Goal: Transaction & Acquisition: Subscribe to service/newsletter

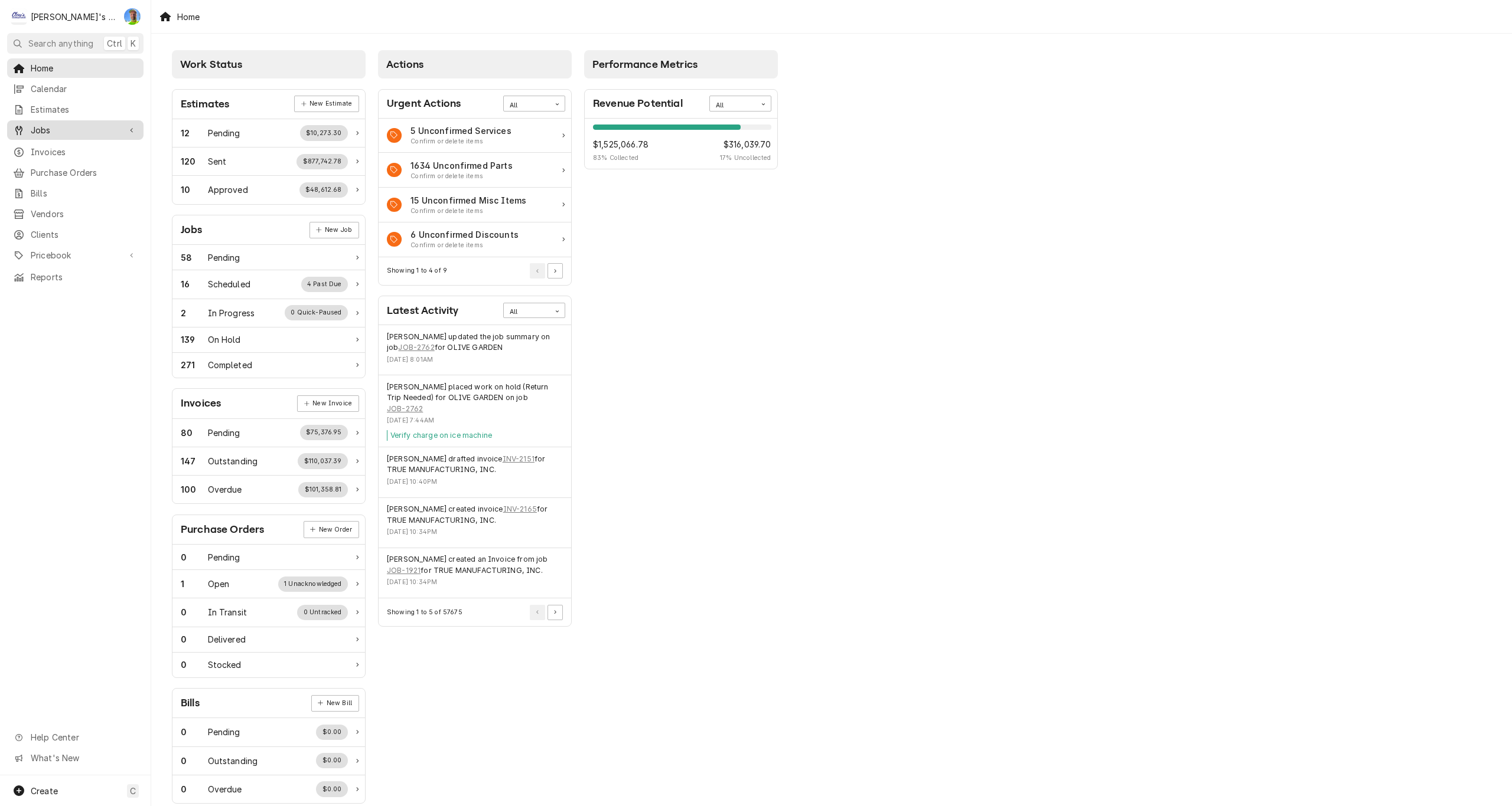
click at [65, 127] on span "Jobs" at bounding box center [75, 130] width 89 height 12
click at [64, 144] on span "Jobs" at bounding box center [83, 150] width 106 height 12
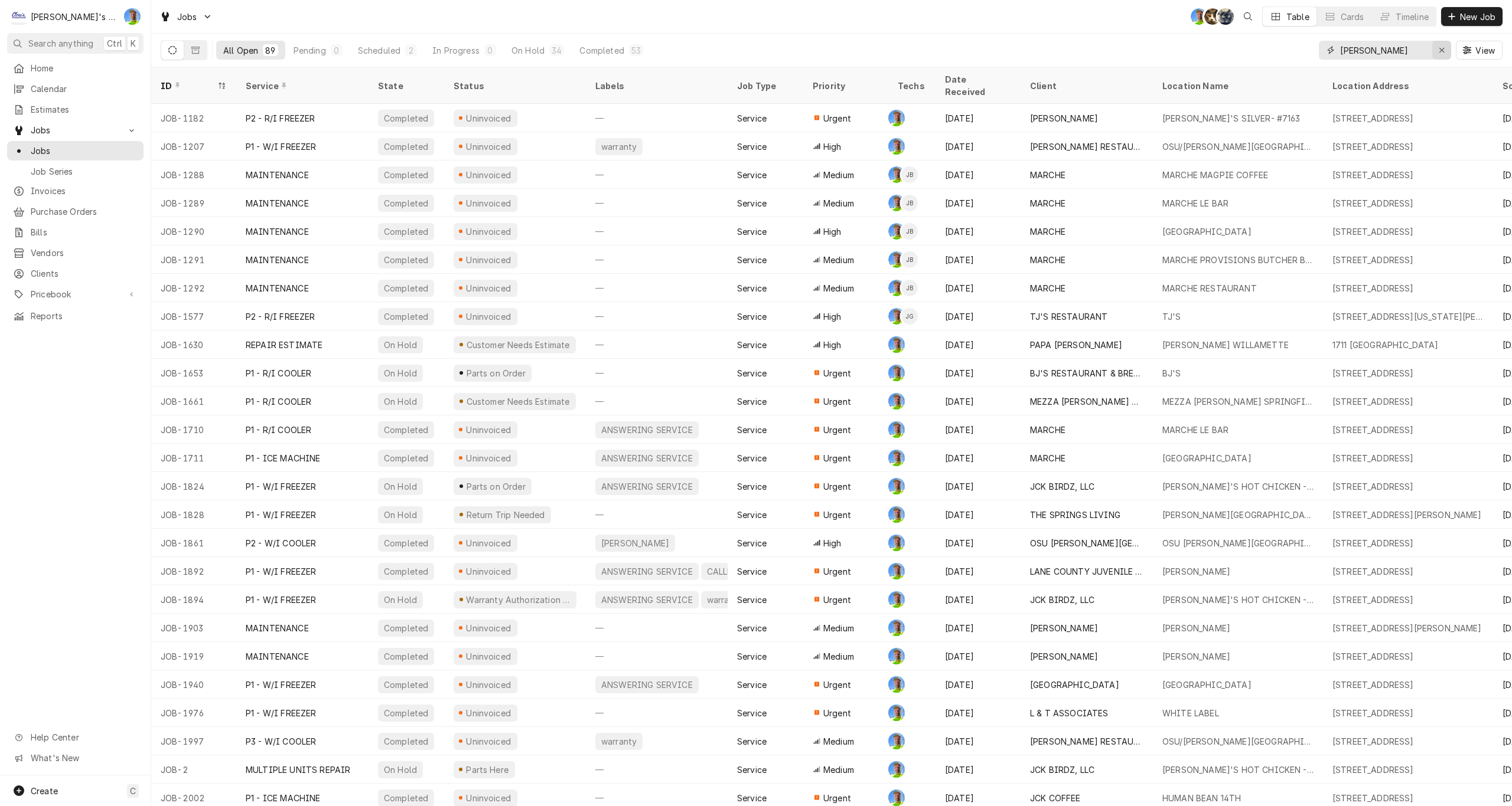
click at [1439, 52] on icon "Erase input" at bounding box center [1442, 50] width 6 height 8
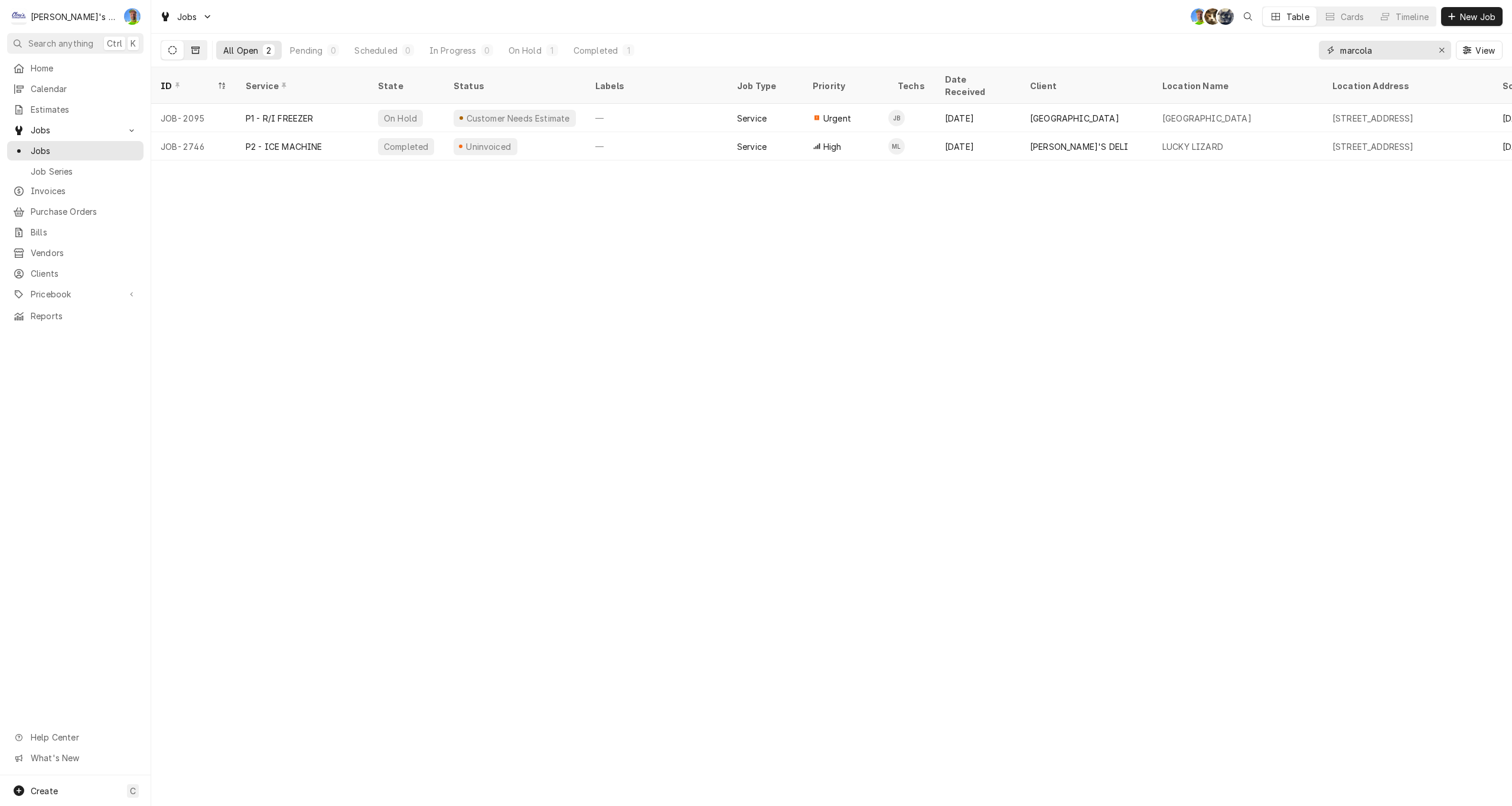
type input "marcola"
click at [196, 50] on icon "Dynamic Content Wrapper" at bounding box center [195, 50] width 8 height 8
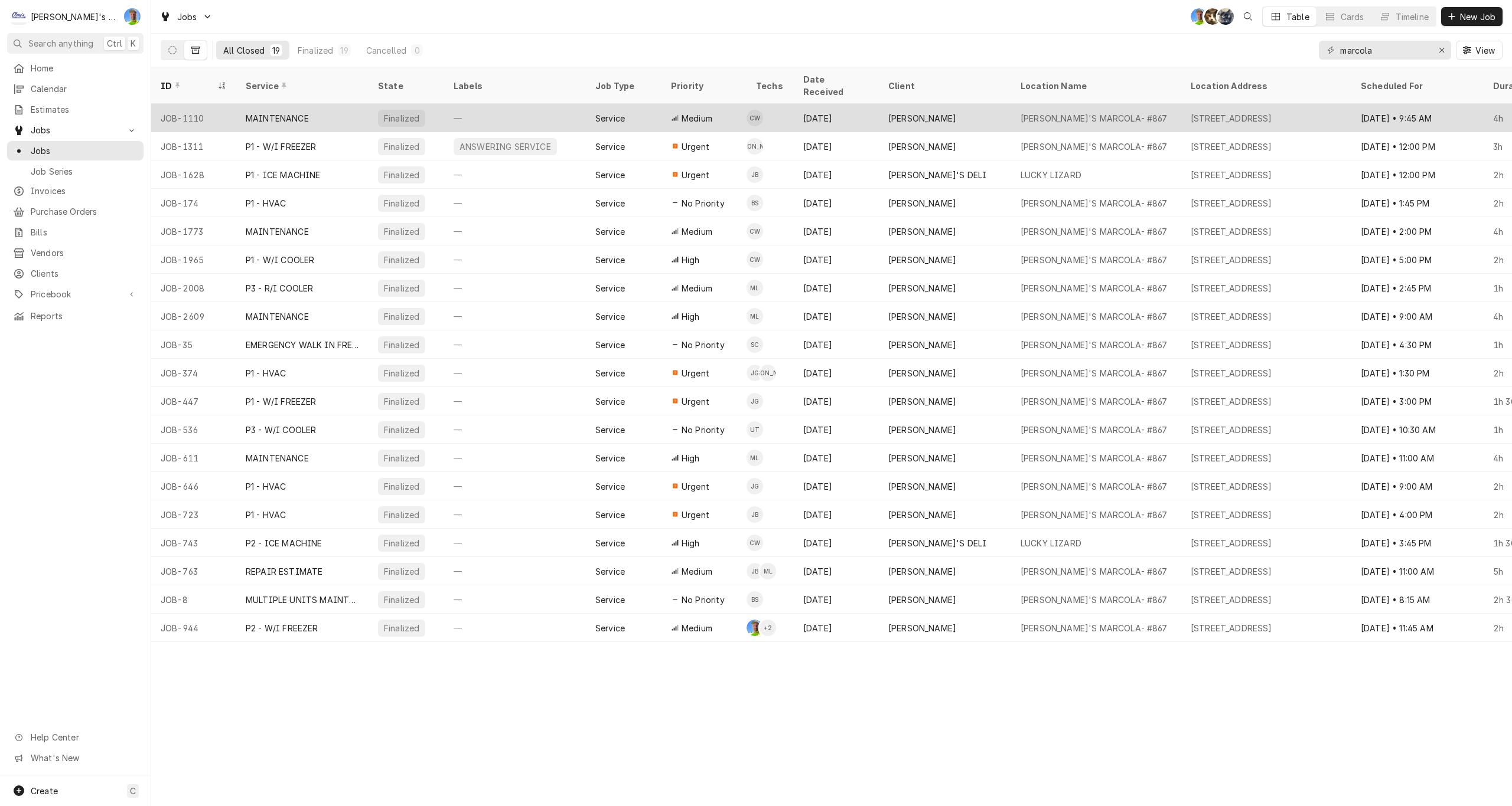
click at [693, 112] on span "Medium" at bounding box center [696, 118] width 31 height 12
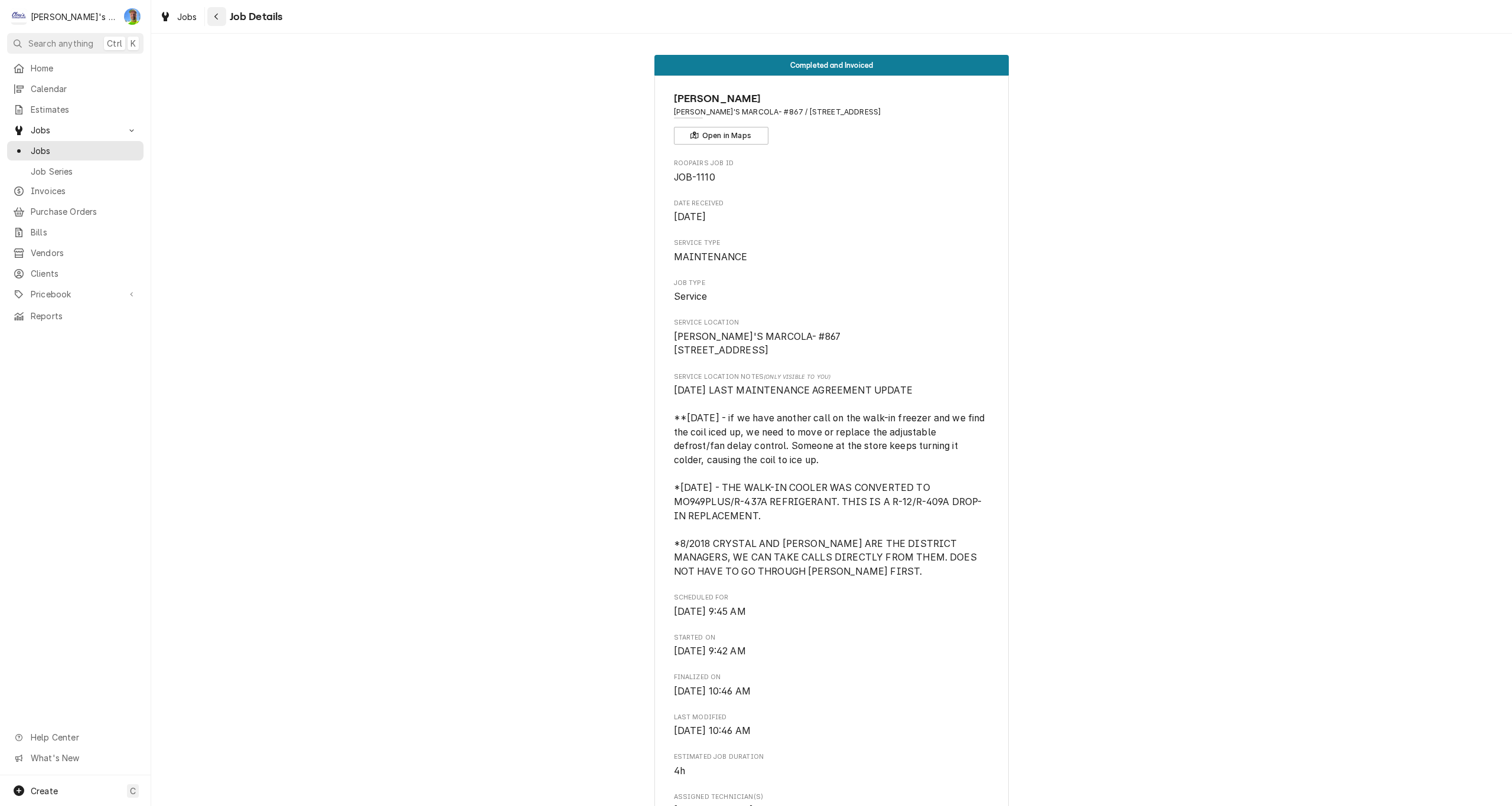
click at [217, 18] on icon "Navigate back" at bounding box center [217, 16] width 6 height 8
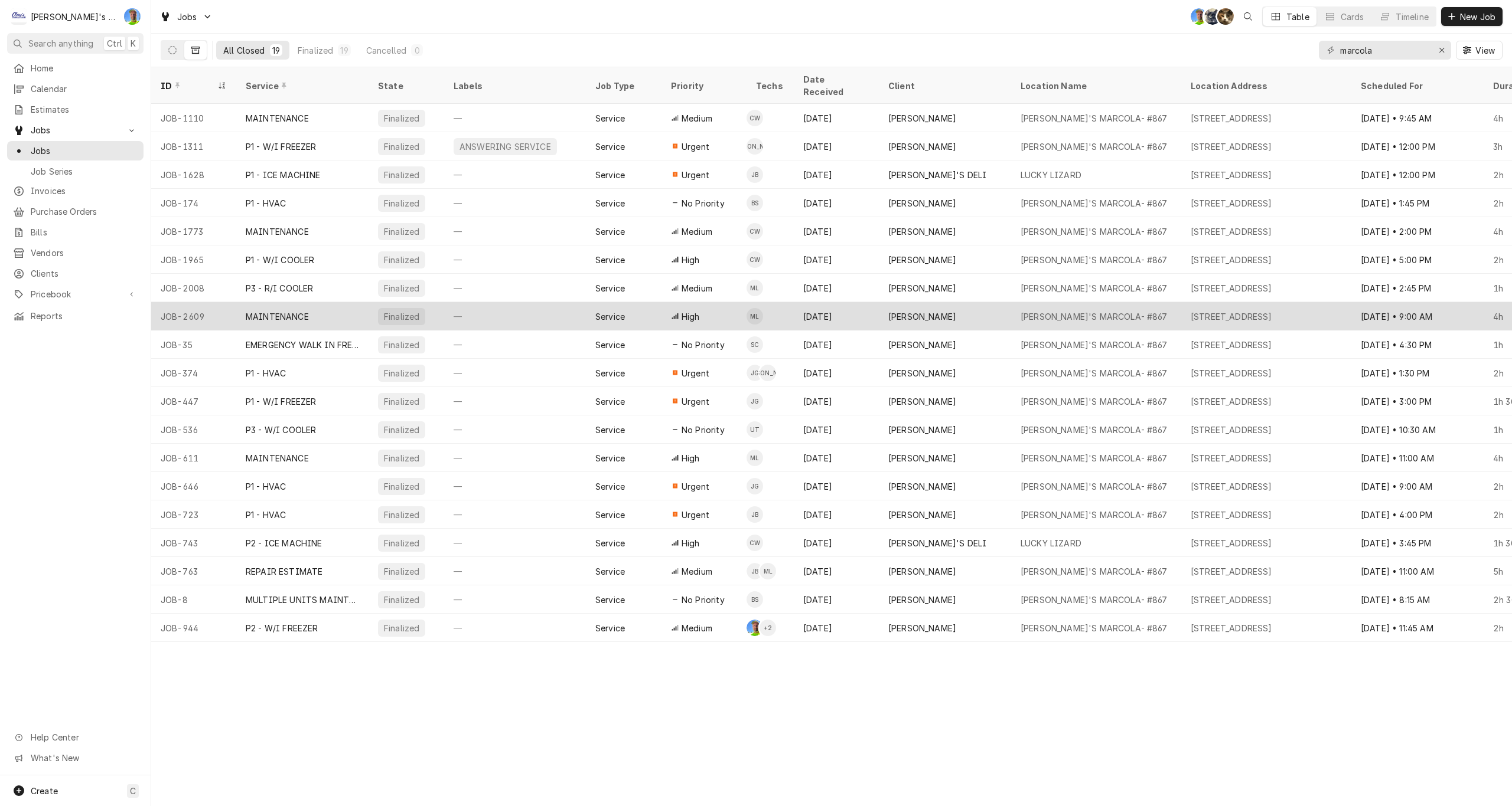
click at [701, 303] on div "High" at bounding box center [704, 316] width 85 height 29
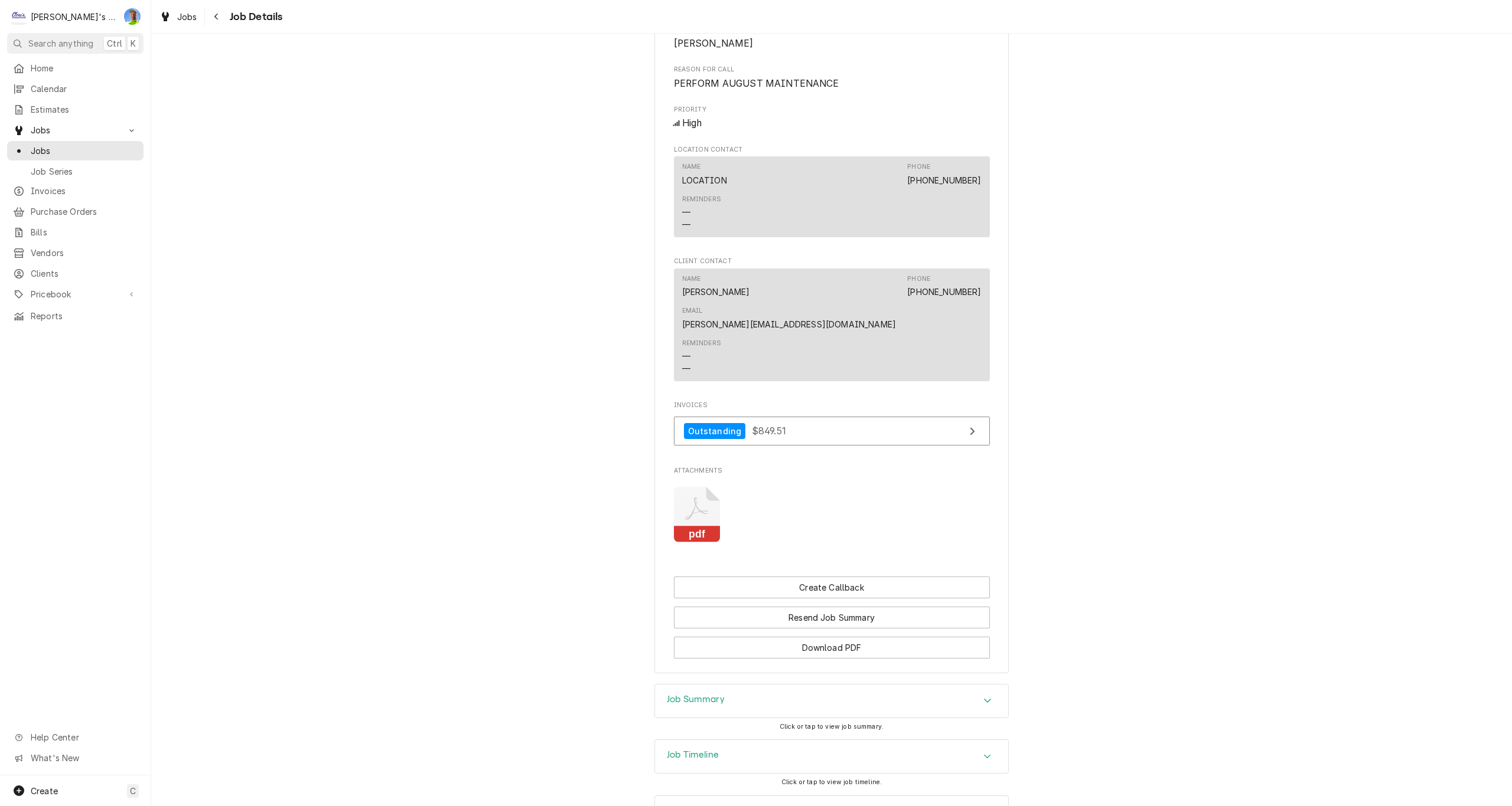
scroll to position [794, 0]
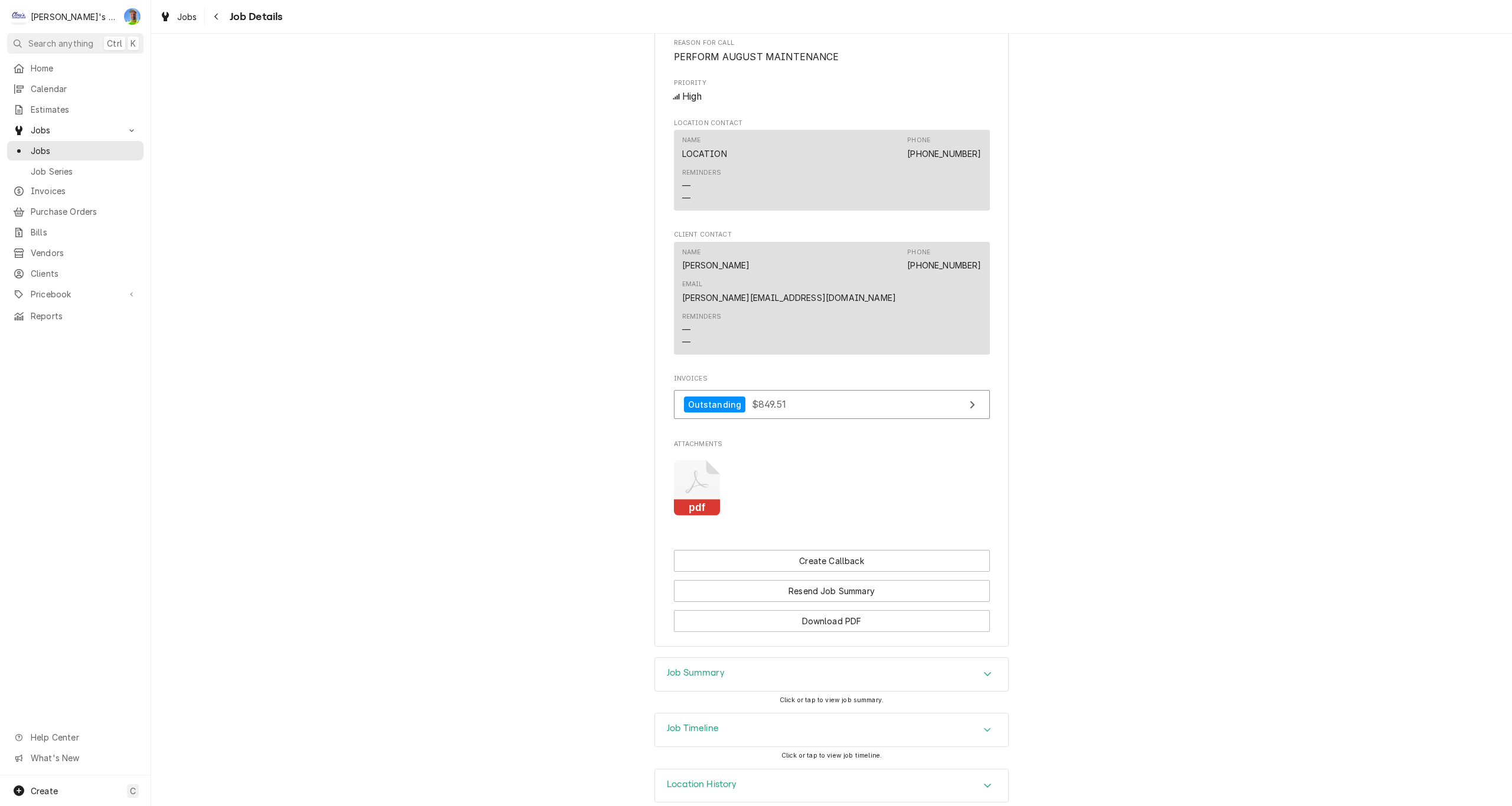
click at [979, 668] on div "Accordion Header" at bounding box center [987, 675] width 18 height 14
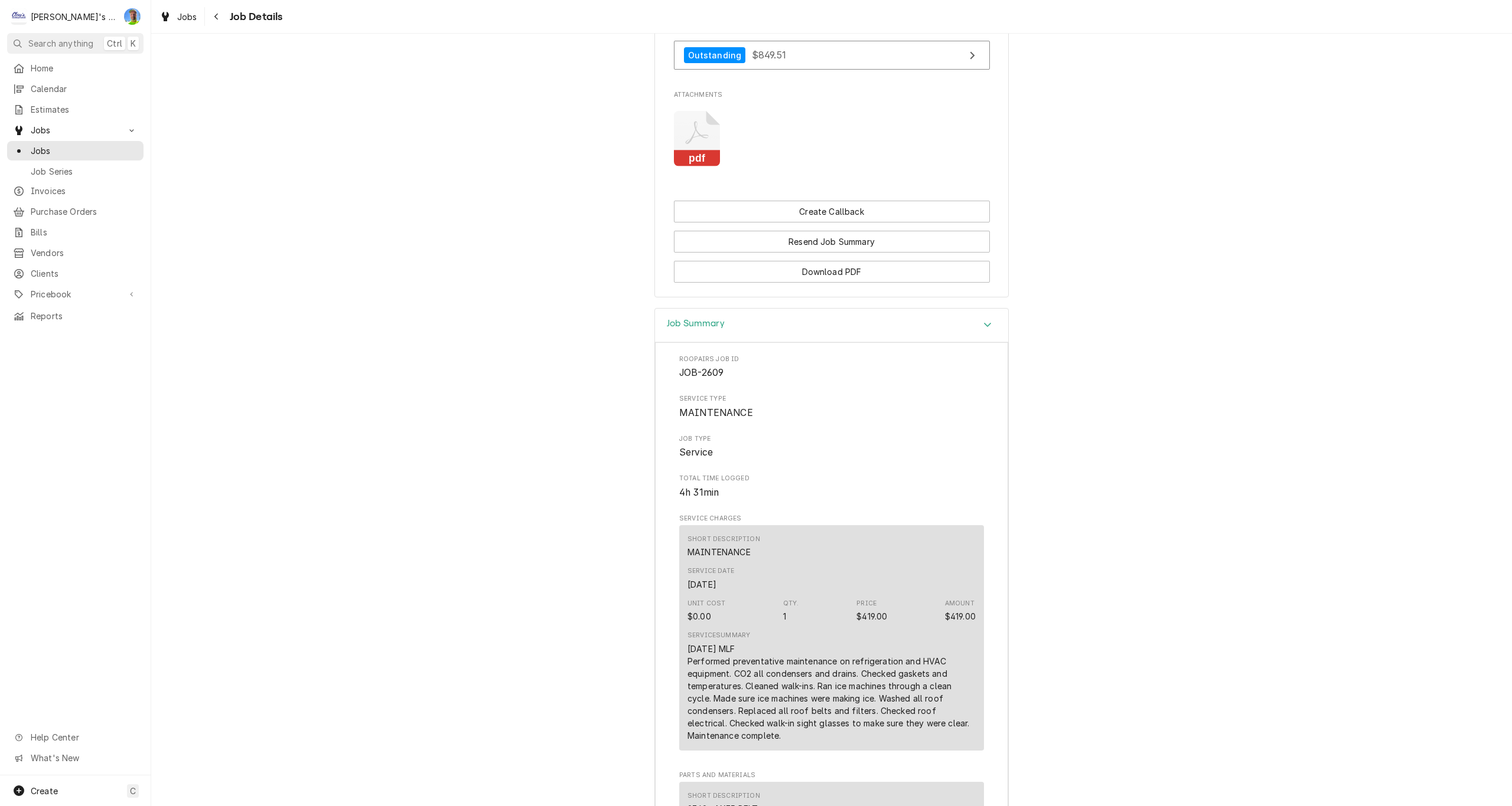
scroll to position [1208, 0]
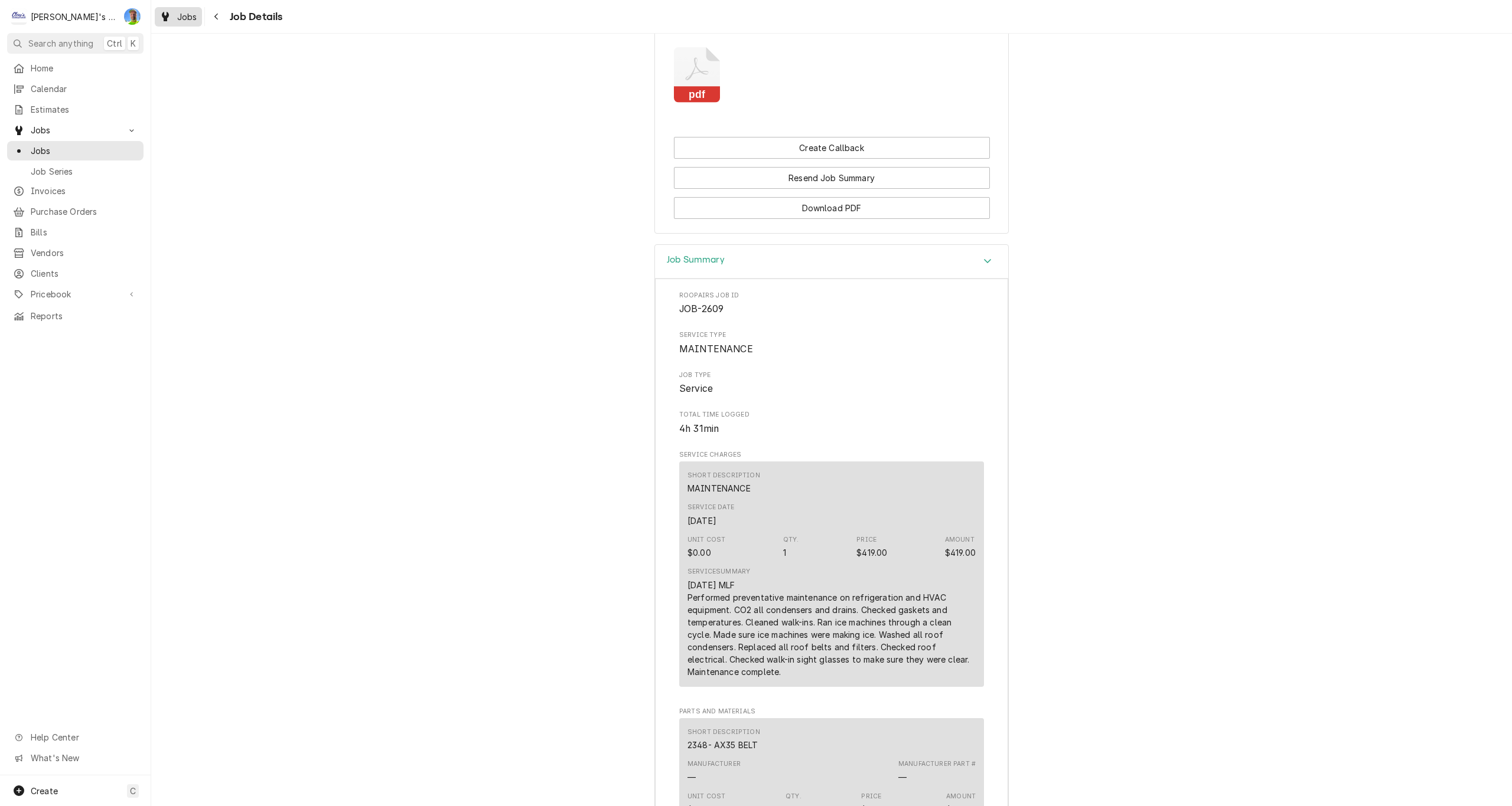
click at [190, 16] on span "Jobs" at bounding box center [187, 16] width 20 height 12
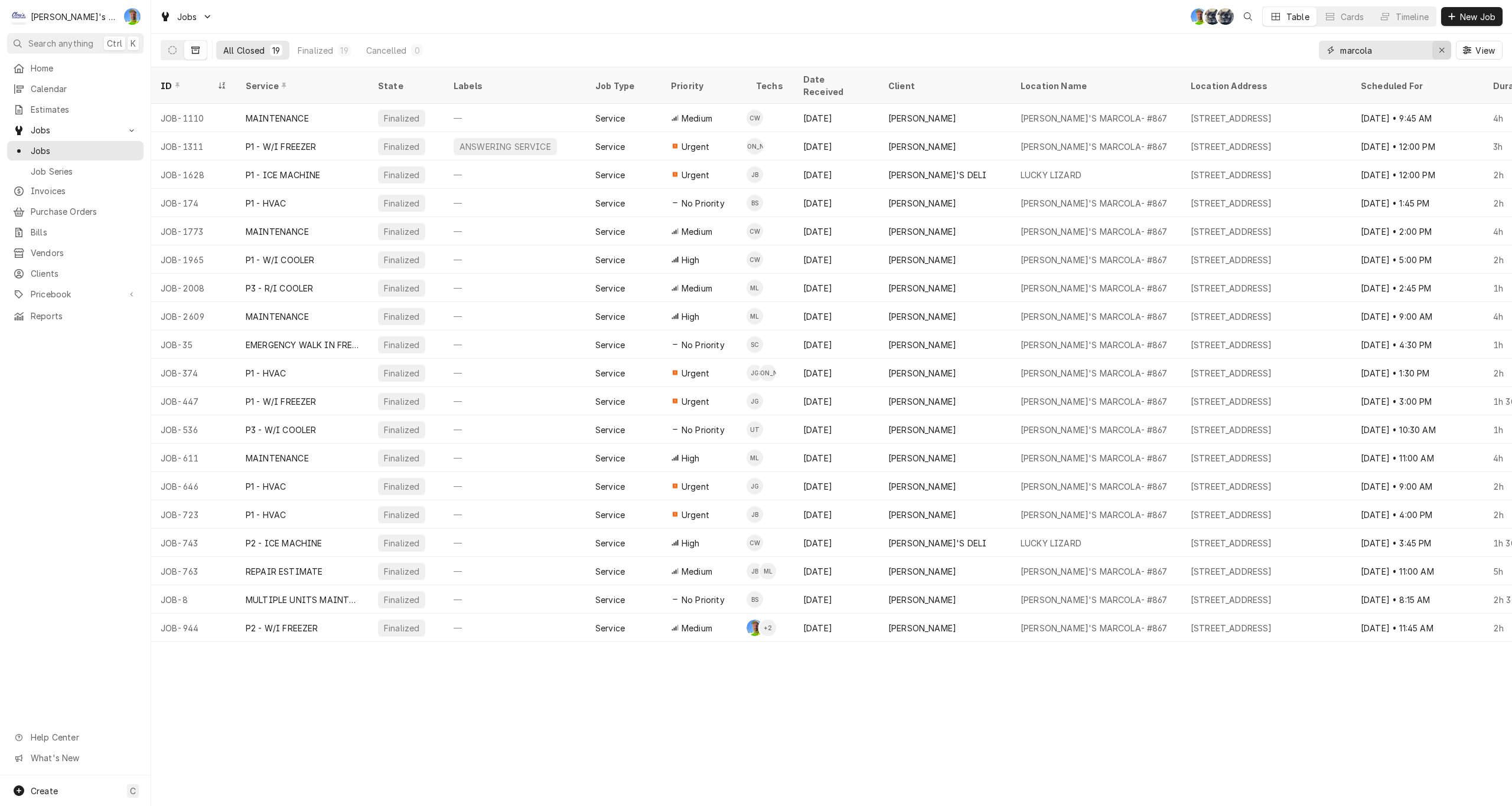
click at [1440, 53] on icon "Erase input" at bounding box center [1442, 50] width 6 height 8
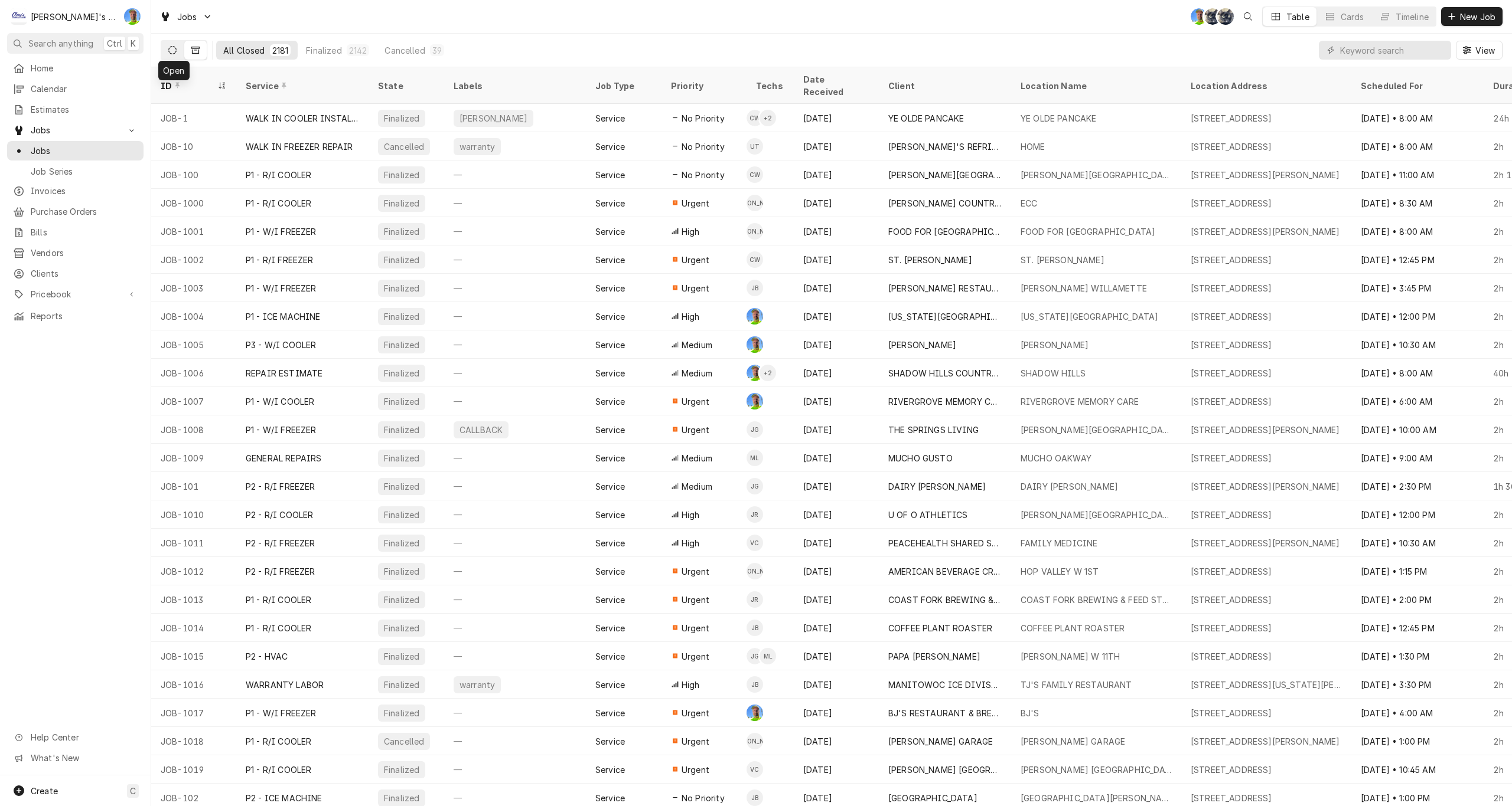
click at [172, 48] on icon "Dynamic Content Wrapper" at bounding box center [172, 50] width 8 height 8
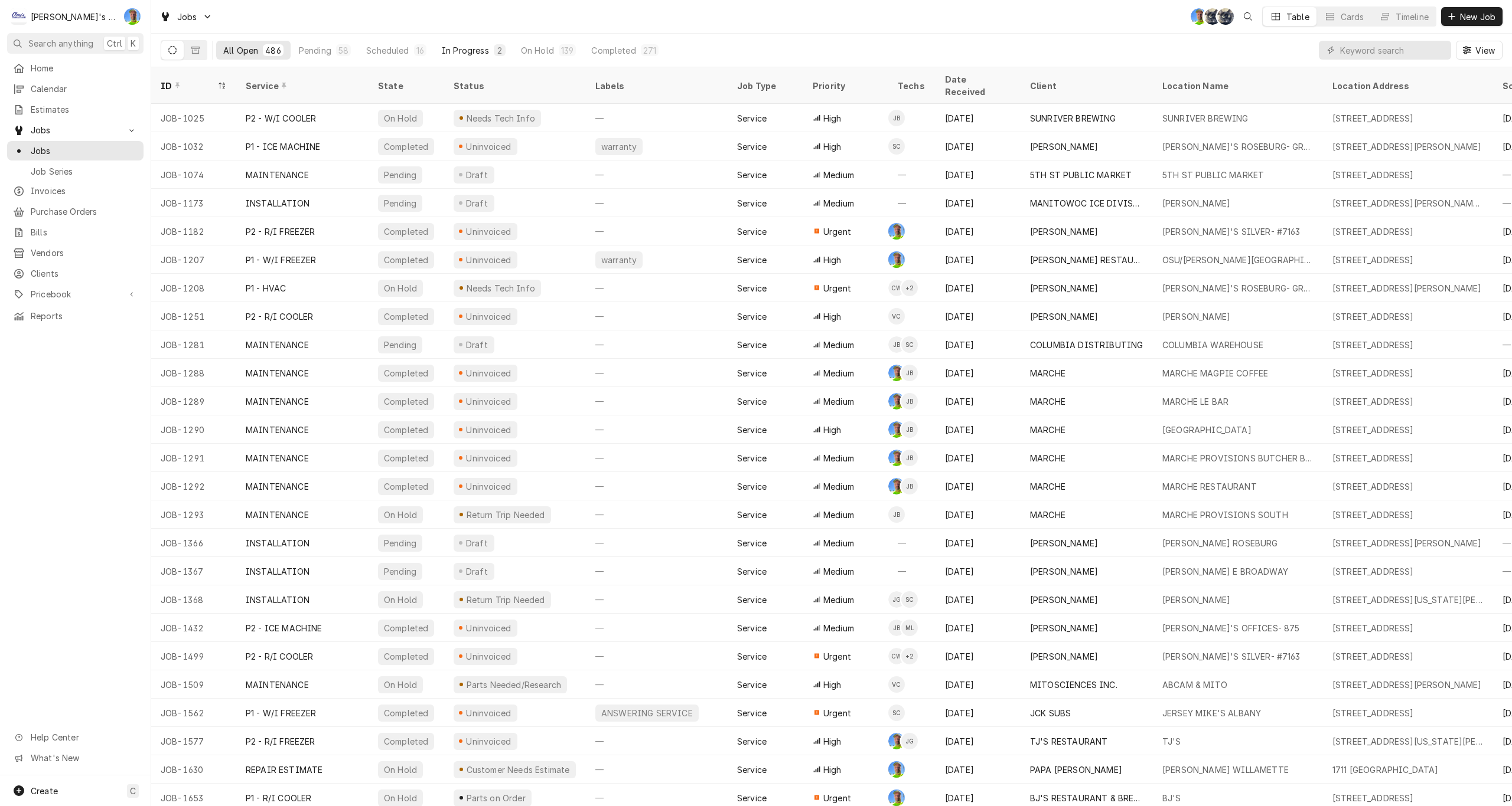
click at [470, 51] on div "In Progress" at bounding box center [465, 50] width 47 height 12
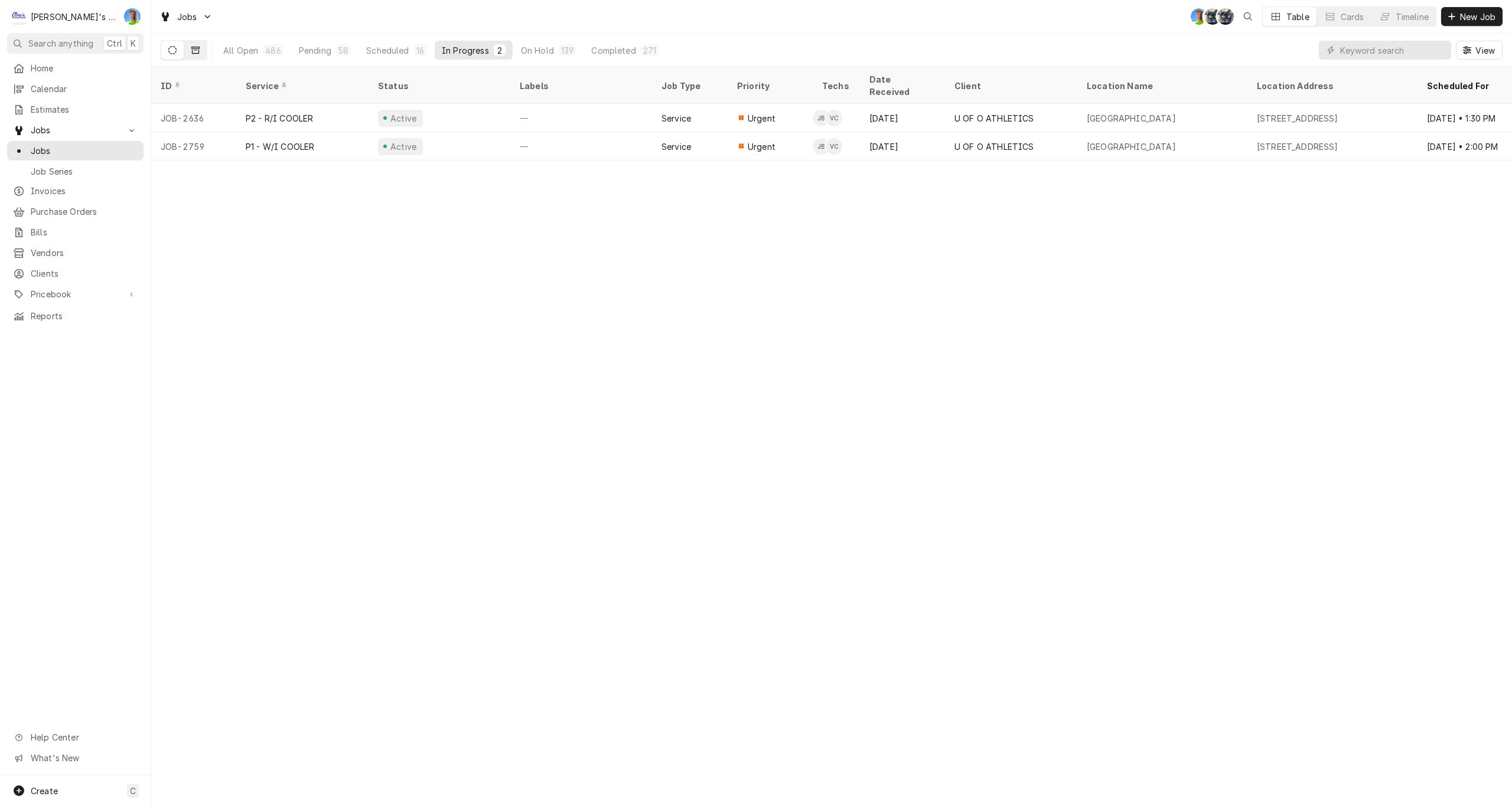
click at [198, 55] on button "Dynamic Content Wrapper" at bounding box center [195, 50] width 22 height 19
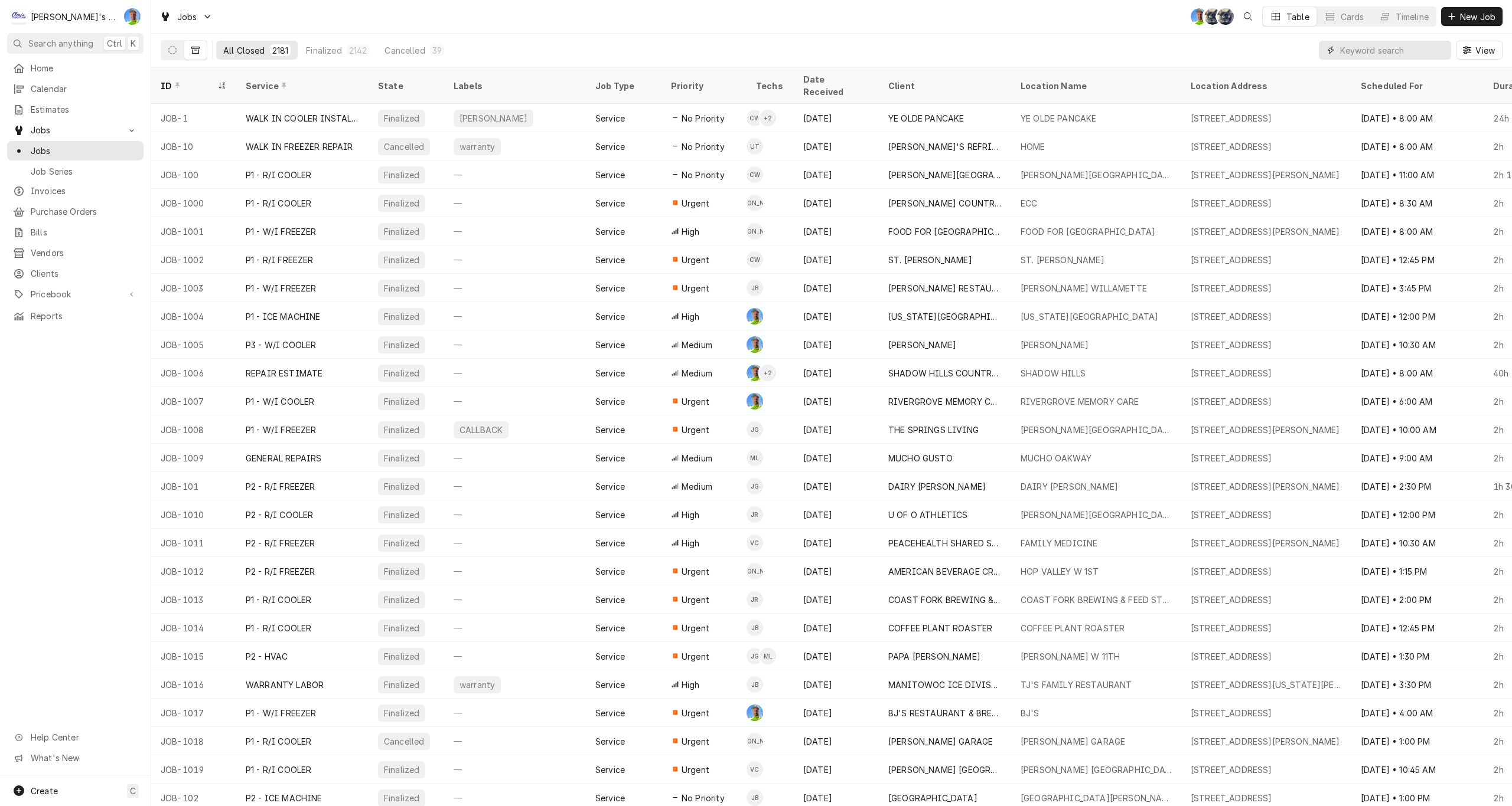
click at [1366, 50] on input "Dynamic Content Wrapper" at bounding box center [1393, 50] width 106 height 19
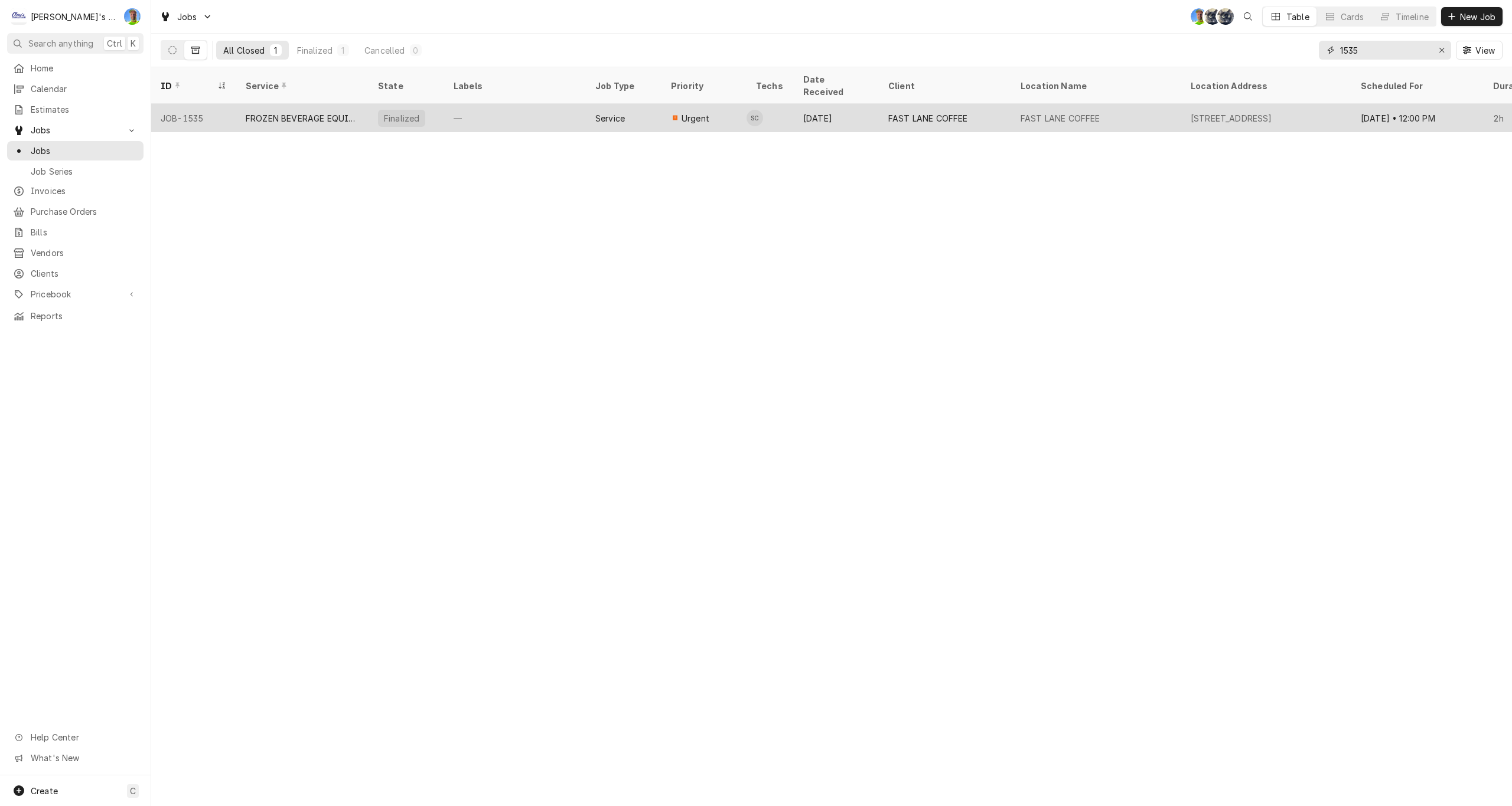
type input "1535"
click at [684, 112] on span "Urgent" at bounding box center [695, 118] width 28 height 12
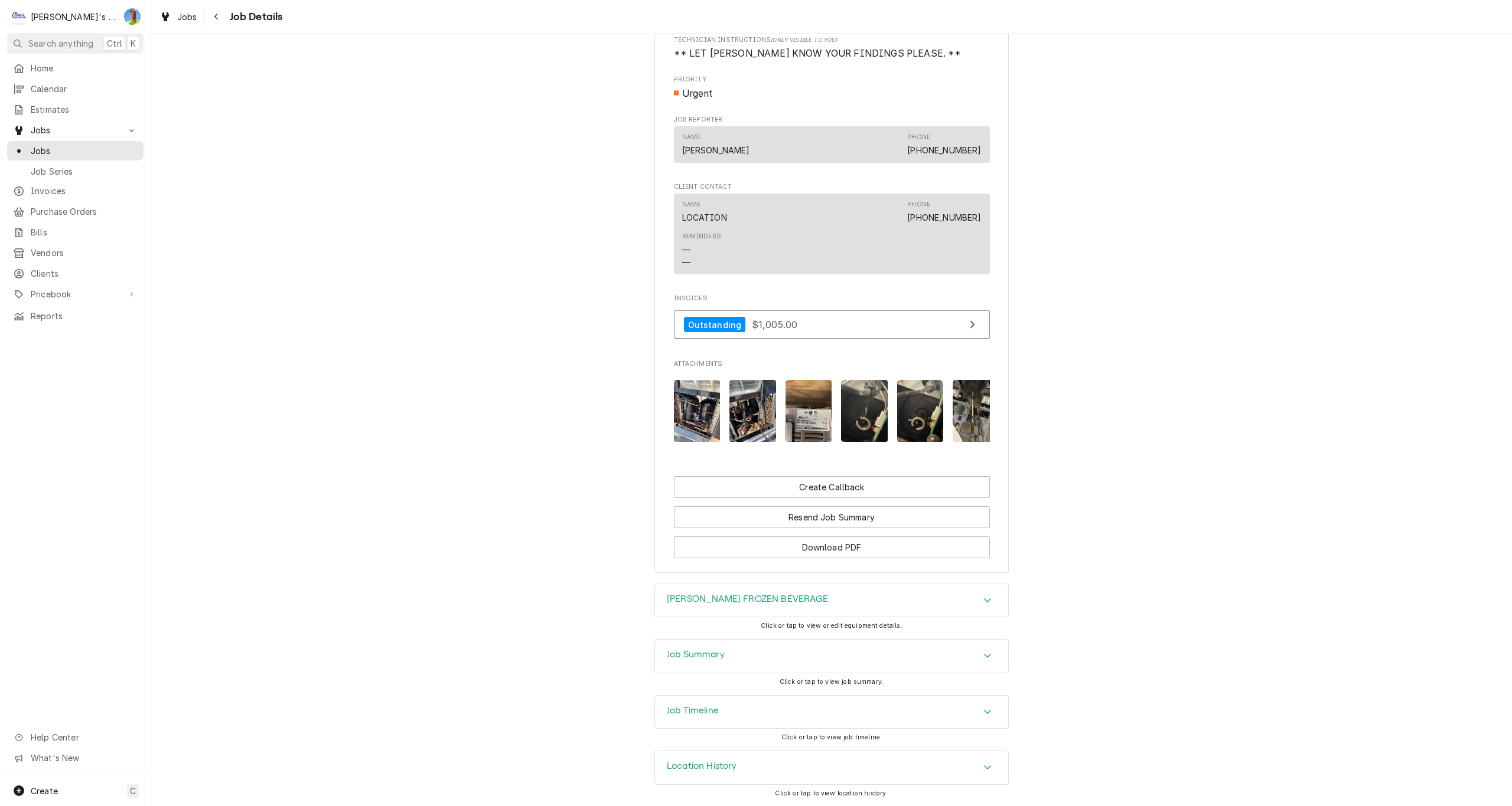
scroll to position [1097, 0]
click at [667, 600] on h3 "BUNN FROZEN BEVERAGE" at bounding box center [747, 600] width 162 height 11
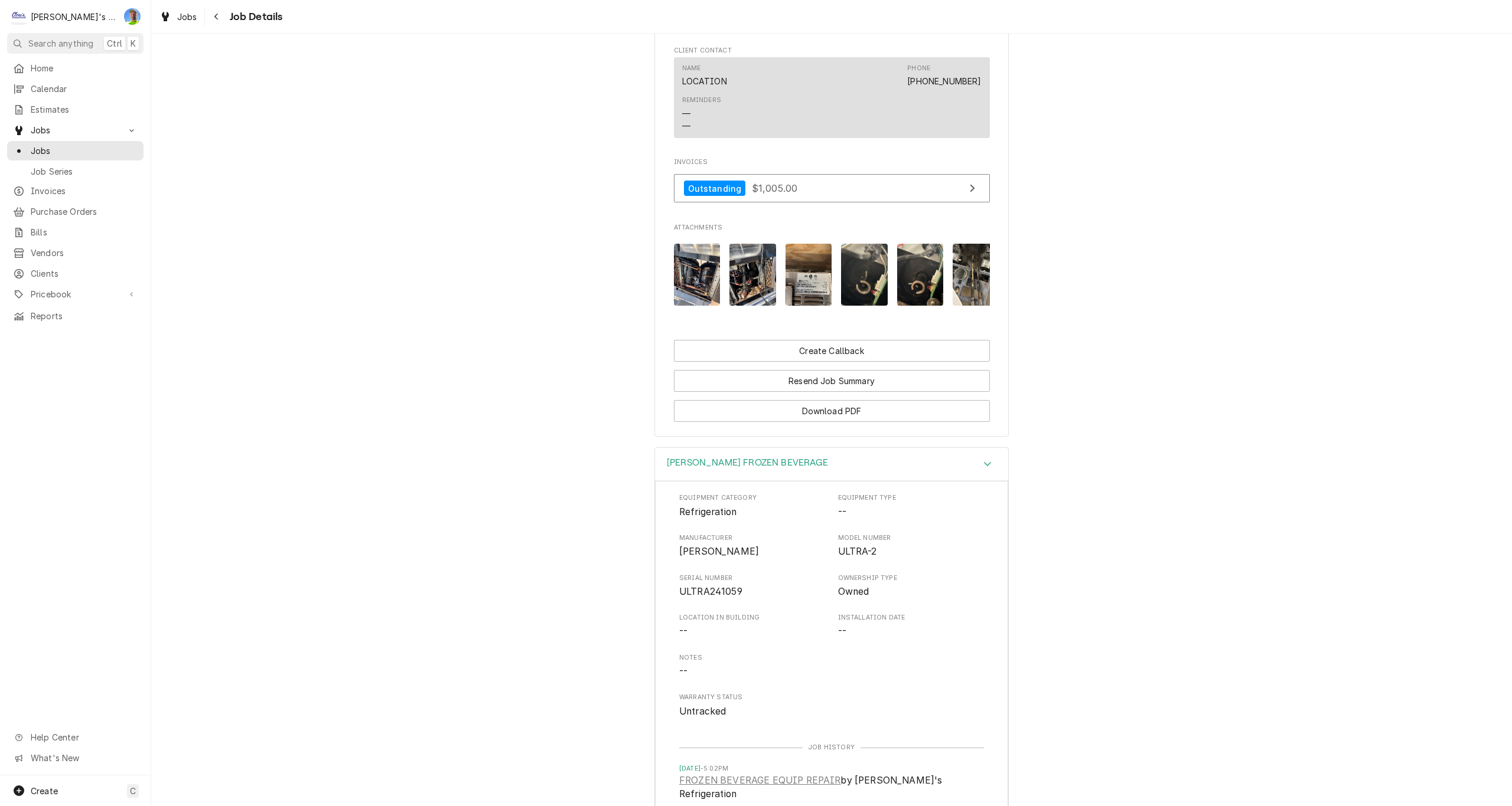
scroll to position [1216, 0]
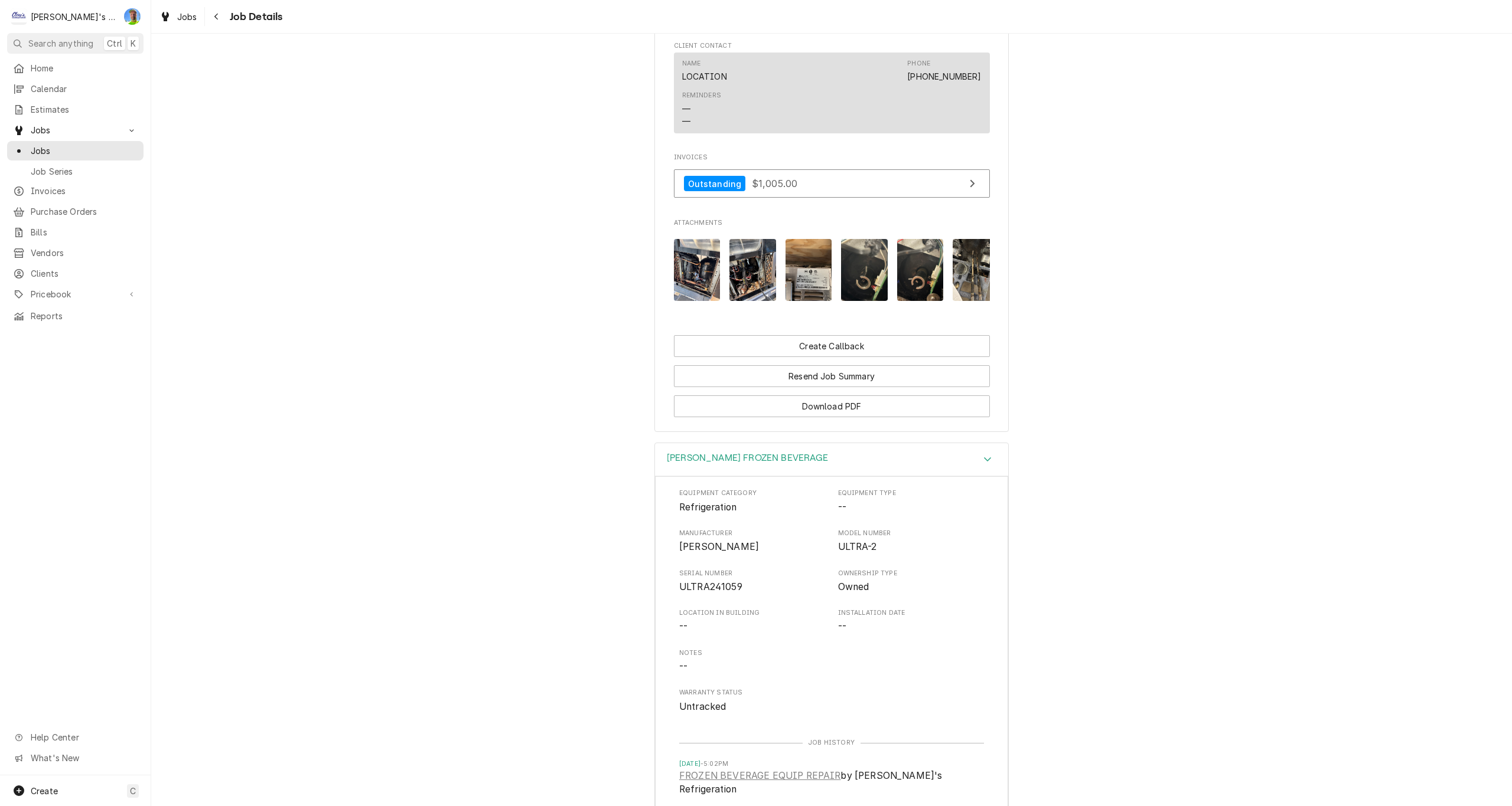
click at [1186, 7] on div "Jobs Job Details" at bounding box center [831, 17] width 1361 height 33
click at [168, 7] on link "Jobs" at bounding box center [178, 17] width 47 height 19
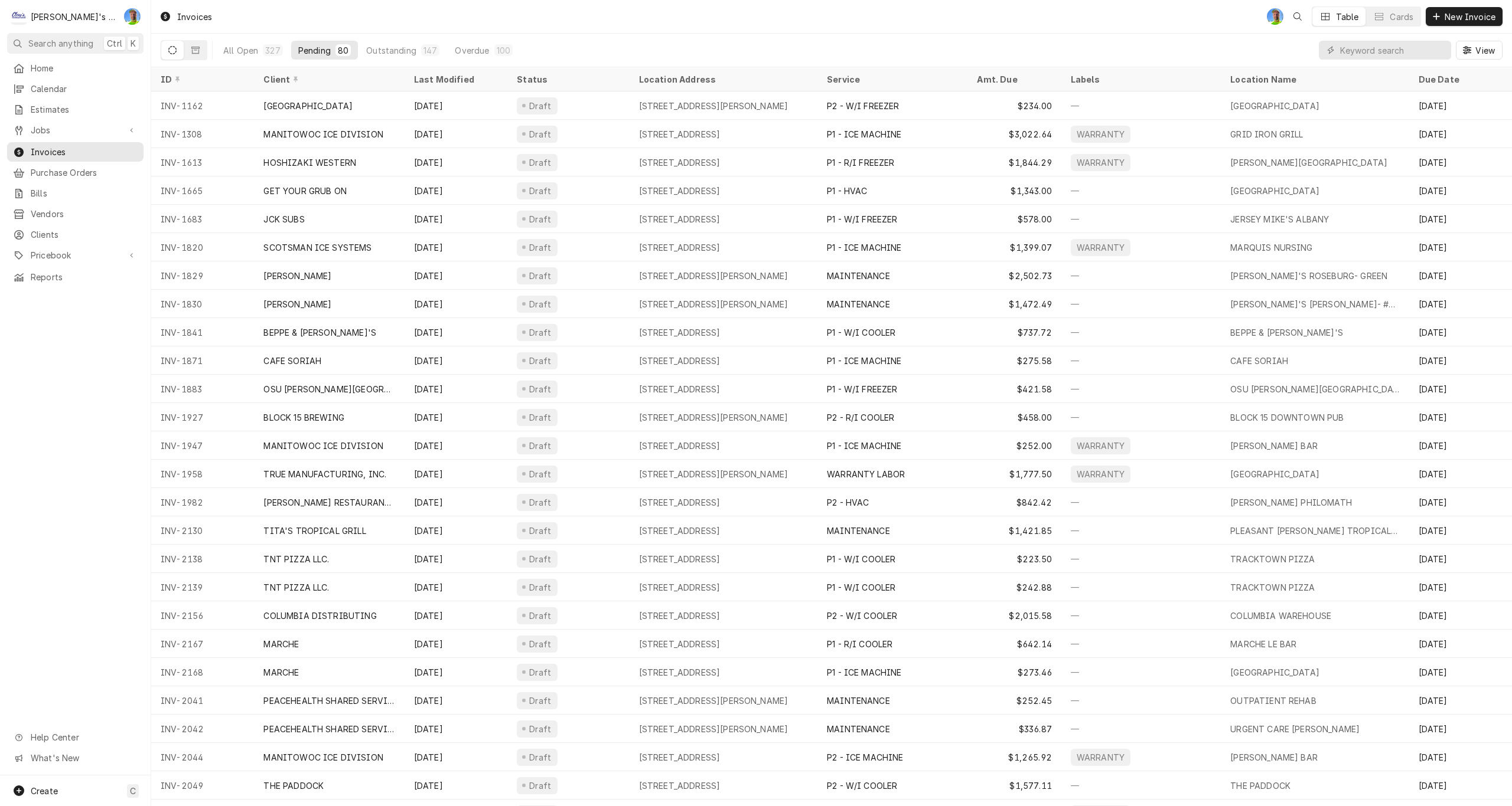
click at [564, 1] on div "Invoices GA Table Cards New Invoice" at bounding box center [831, 17] width 1361 height 33
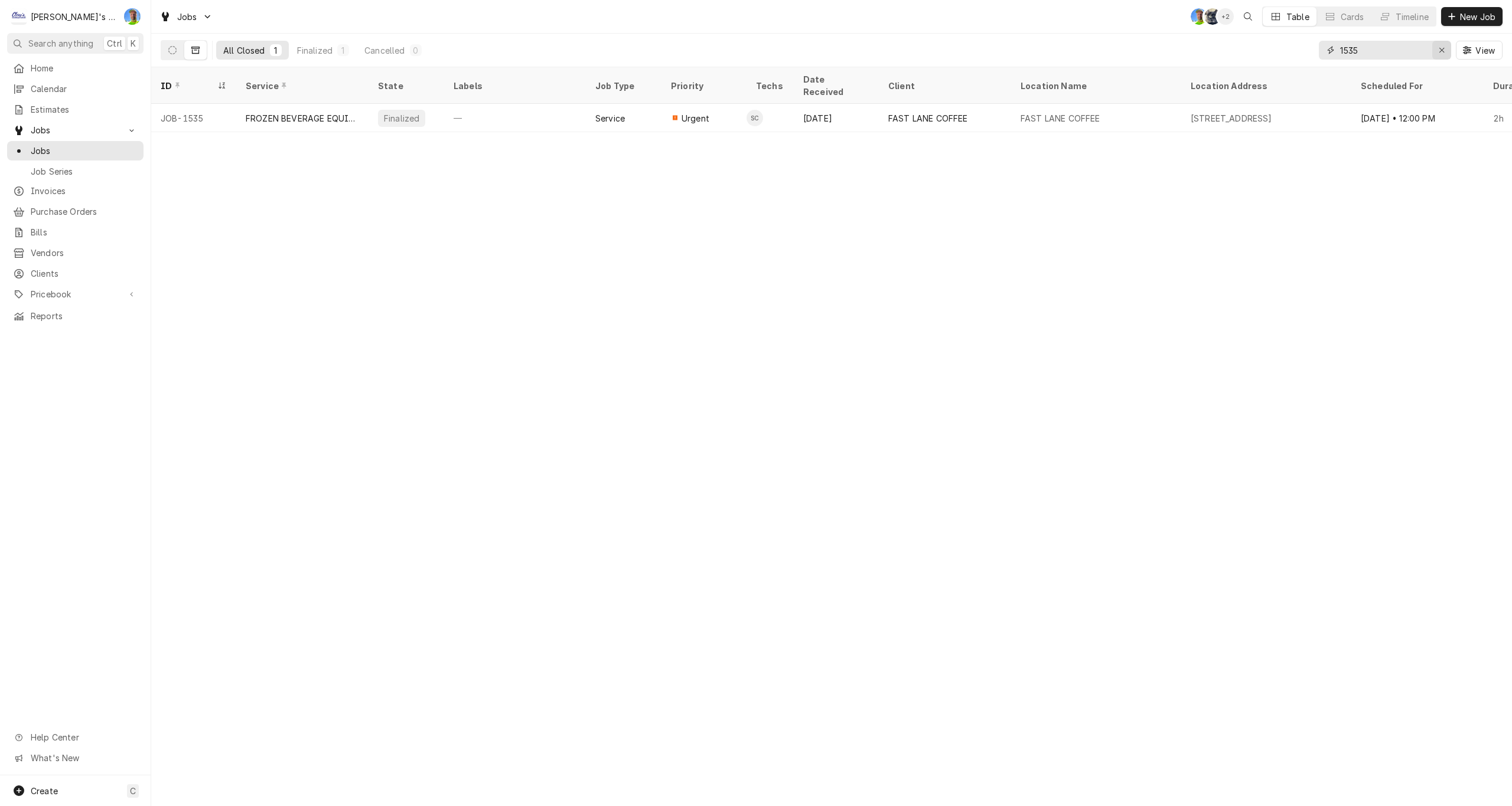
click at [1444, 50] on icon "Erase input" at bounding box center [1442, 50] width 6 height 8
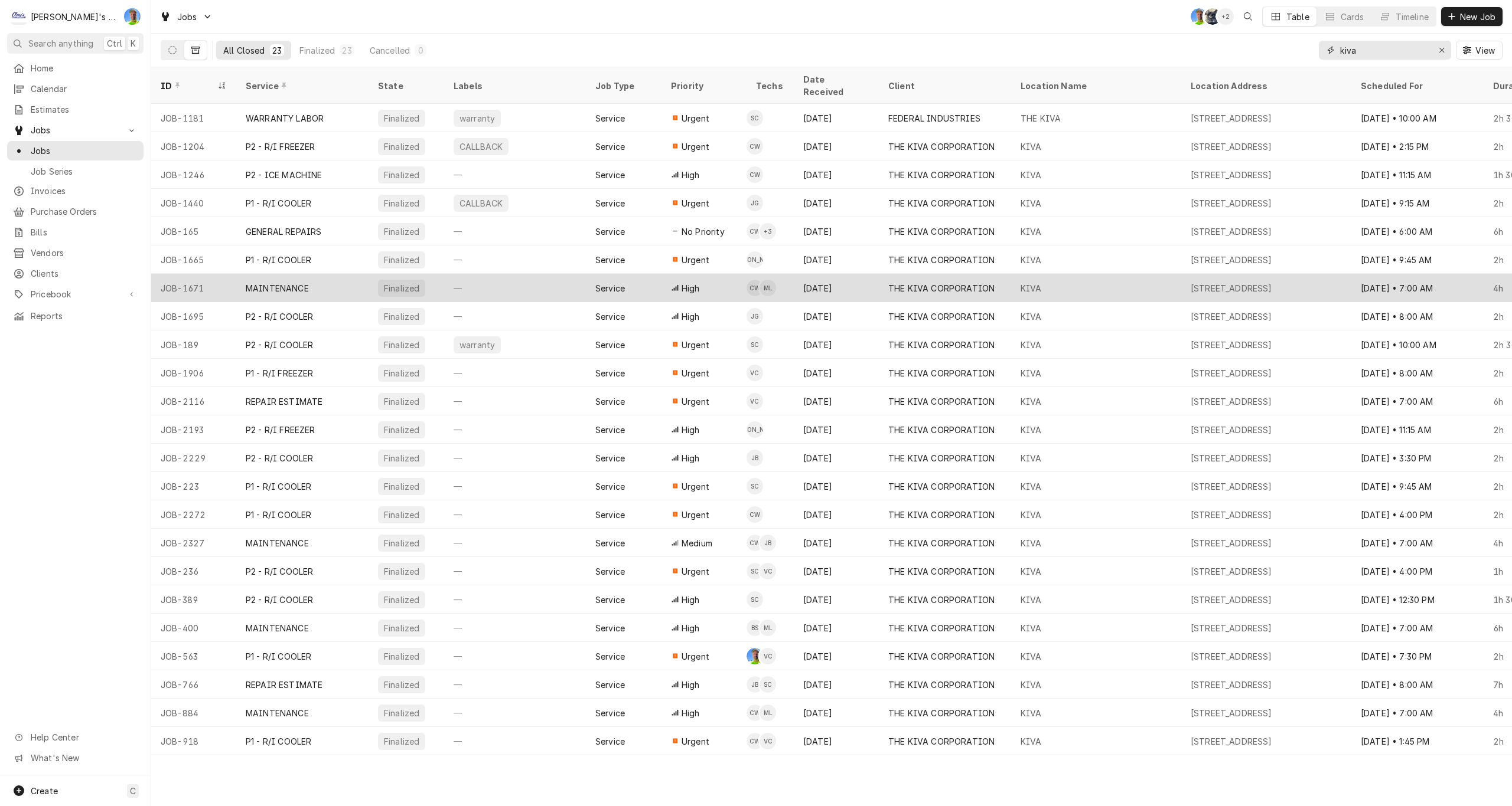
type input "kiva"
click at [547, 274] on div "—" at bounding box center [515, 288] width 142 height 29
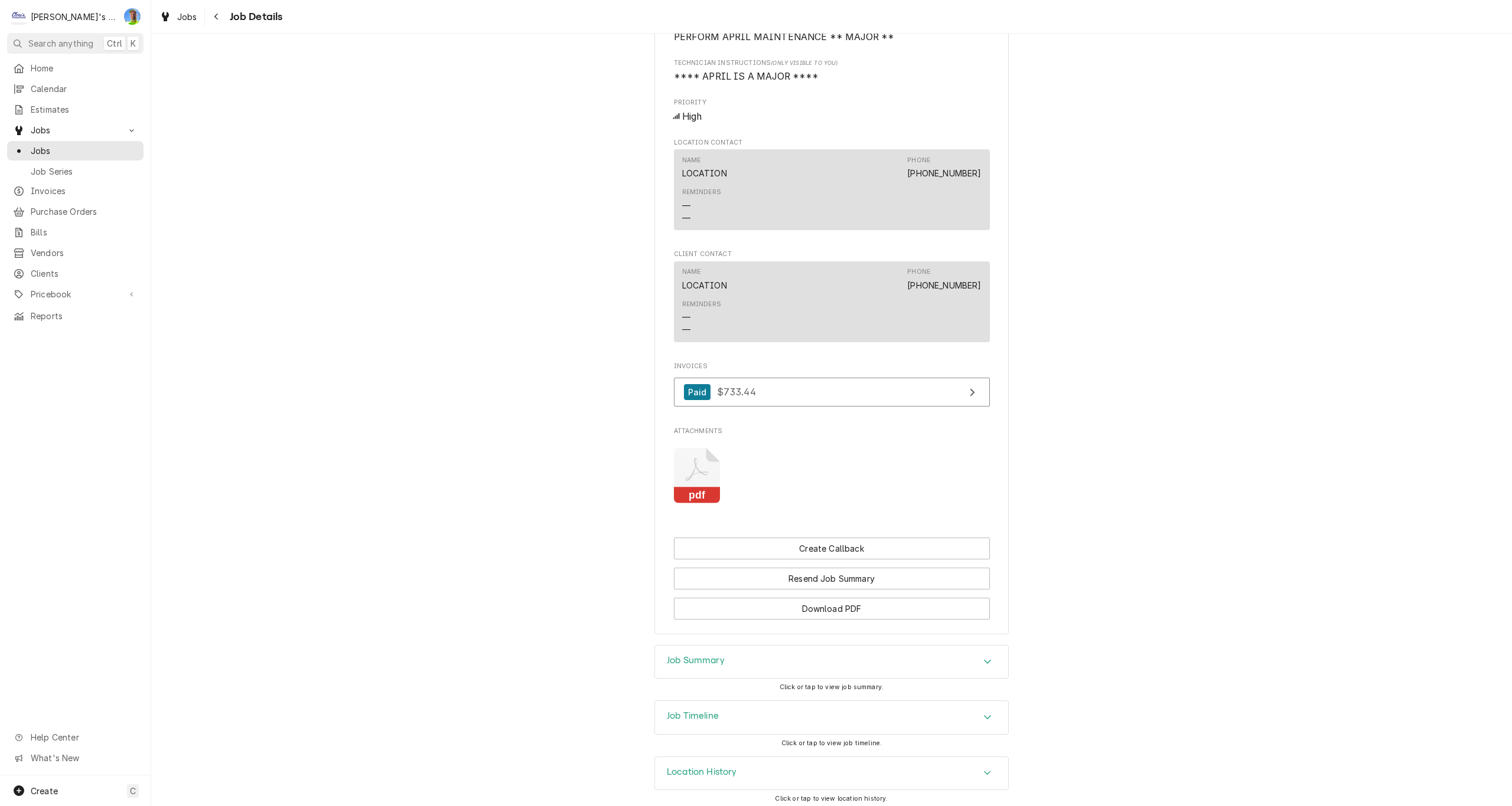
scroll to position [721, 0]
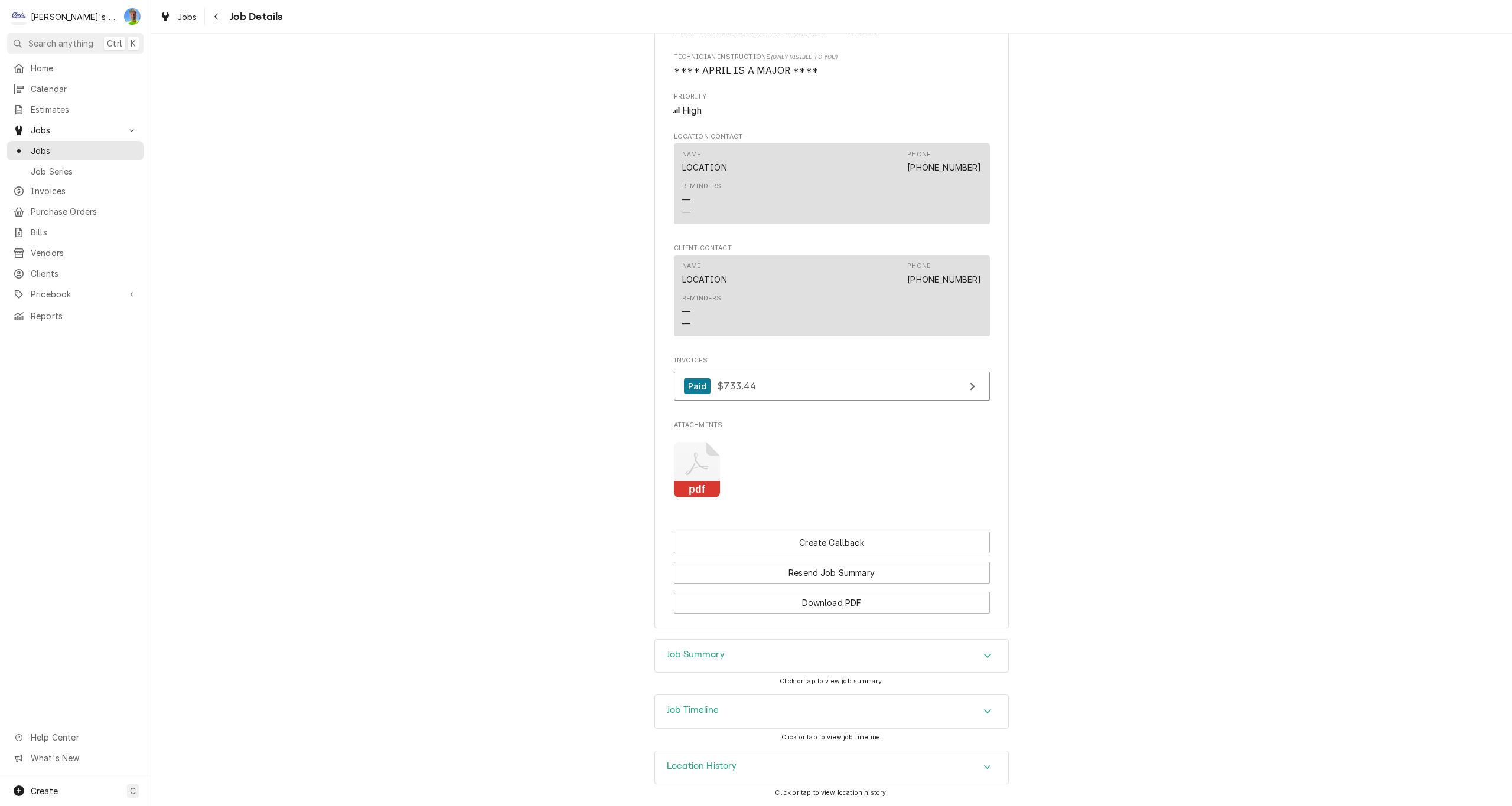
click at [671, 654] on h3 "Job Summary" at bounding box center [695, 655] width 58 height 11
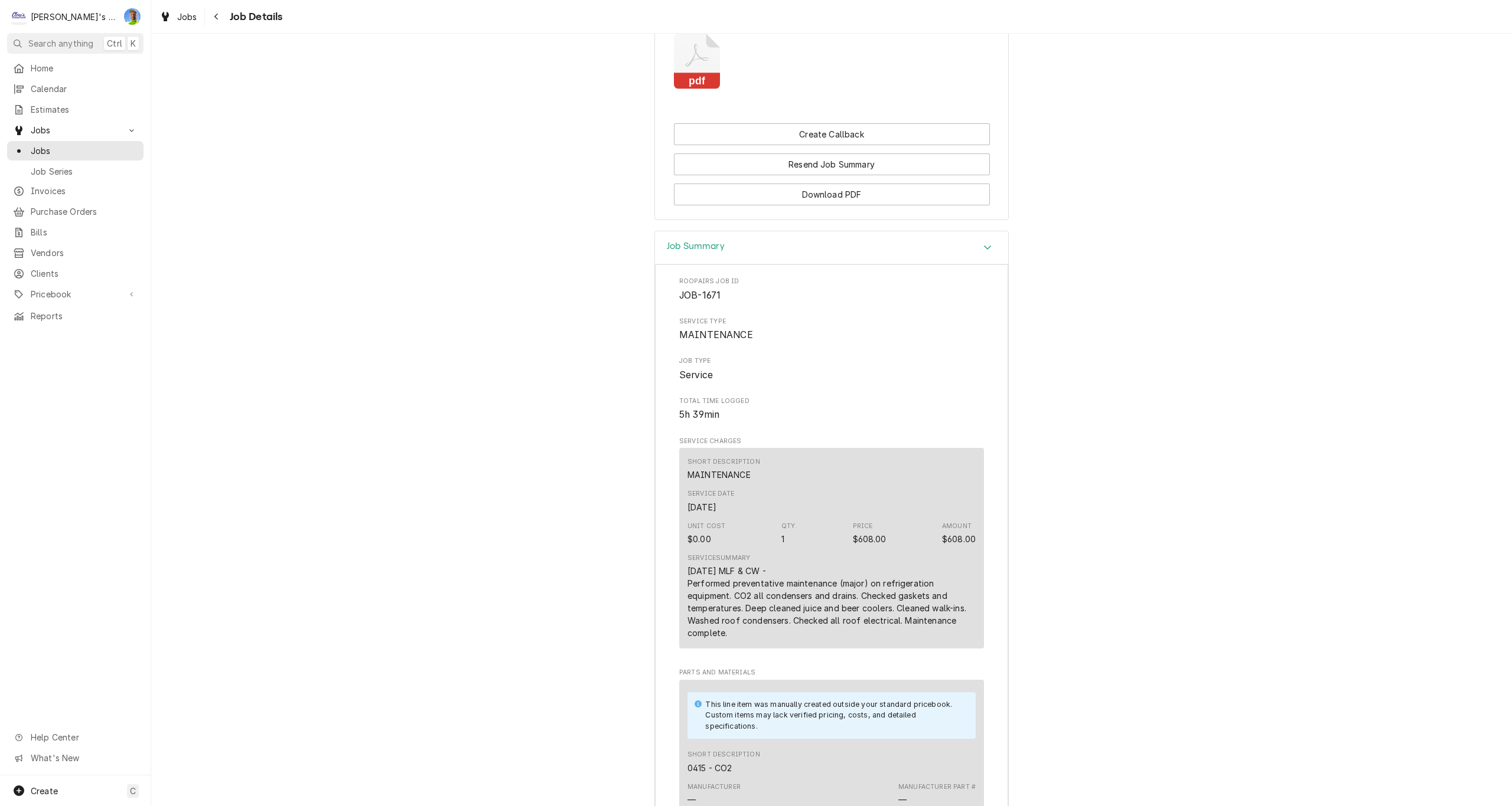
scroll to position [1134, 0]
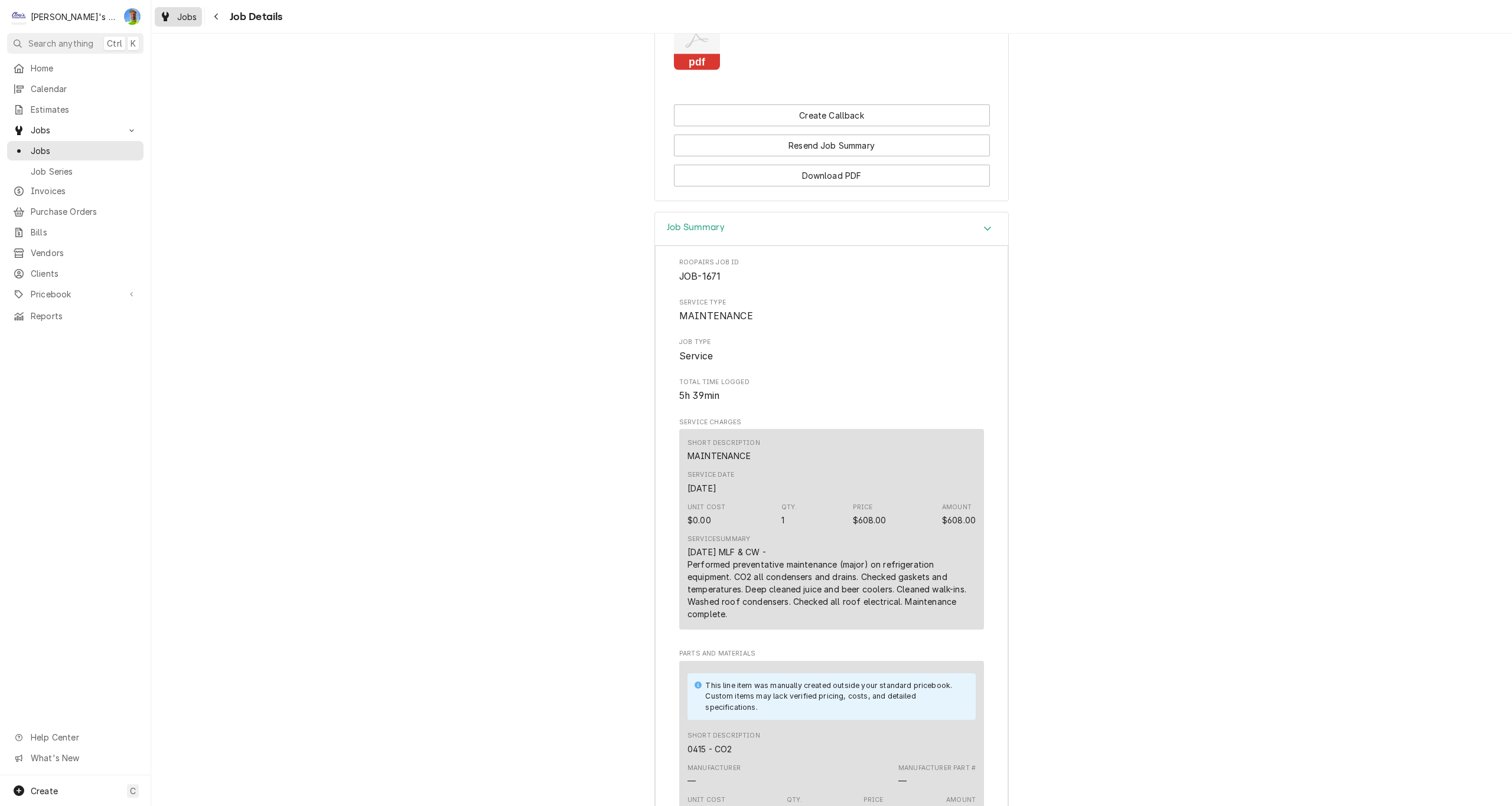
click at [187, 18] on span "Jobs" at bounding box center [187, 16] width 20 height 12
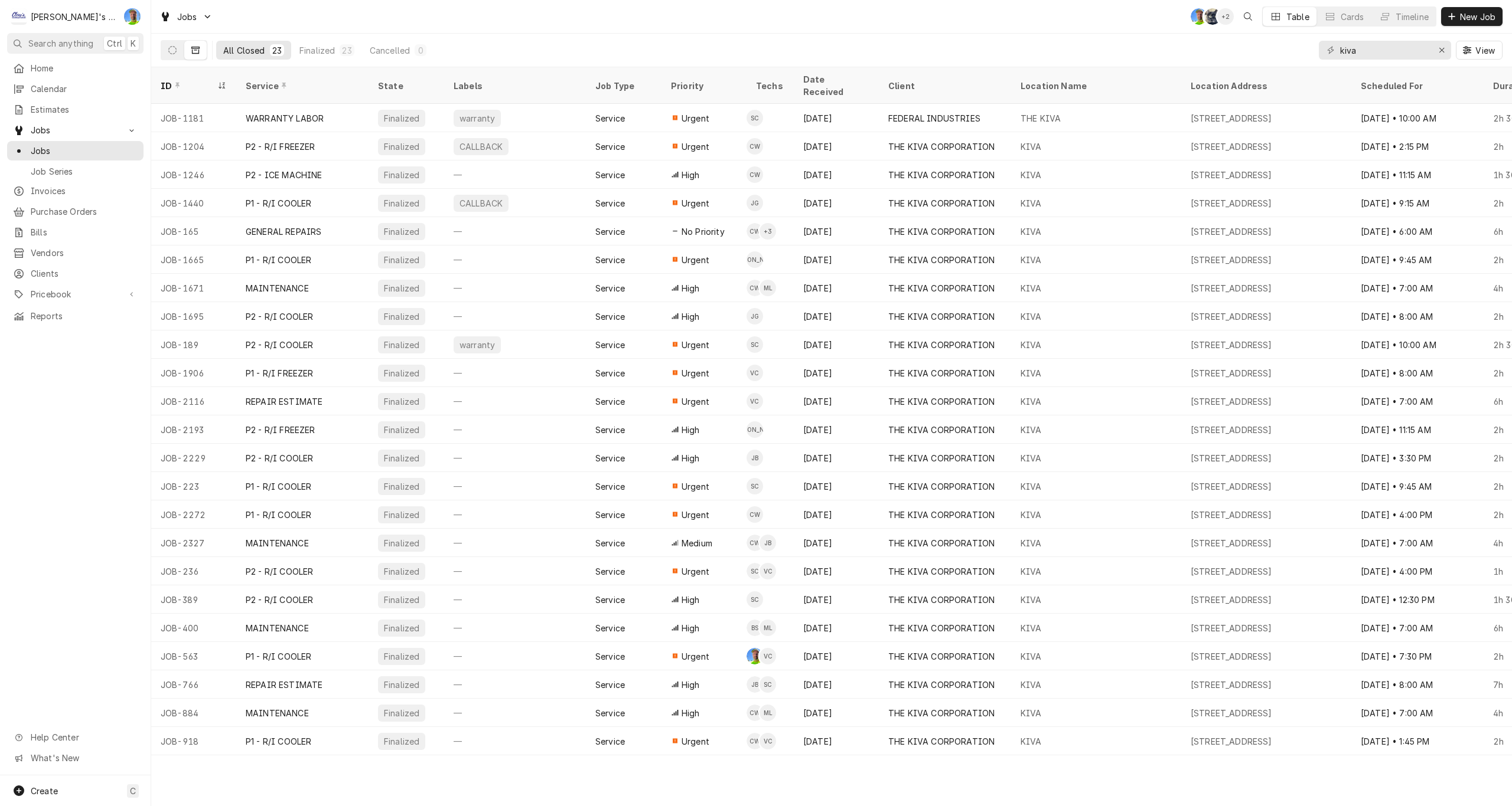
click at [516, 10] on div "Jobs GA SB + 2 Table Cards Timeline New Job" at bounding box center [831, 17] width 1361 height 33
click at [175, 50] on icon "Dynamic Content Wrapper" at bounding box center [172, 50] width 8 height 8
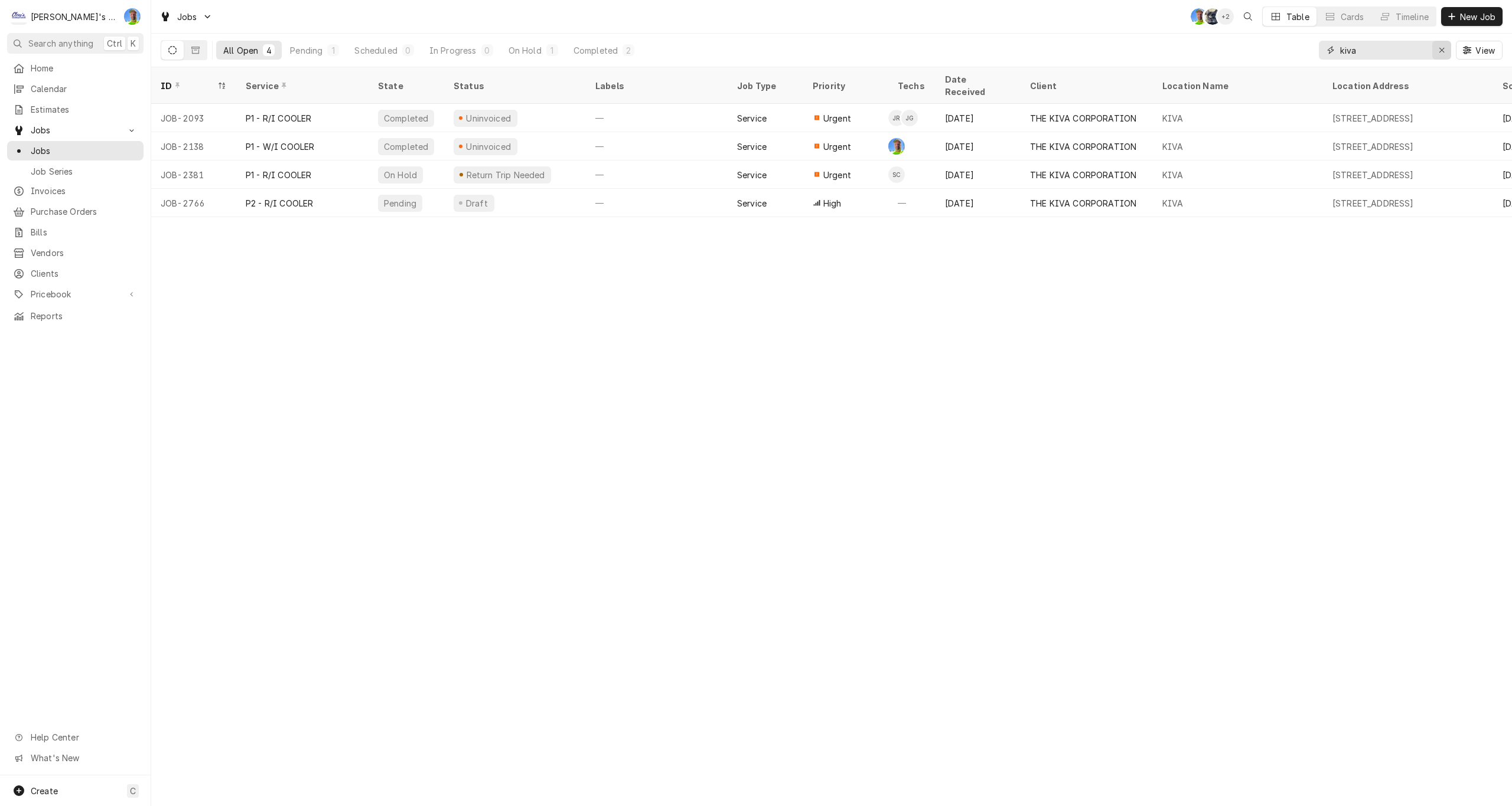
click at [1440, 50] on icon "Erase input" at bounding box center [1442, 50] width 6 height 8
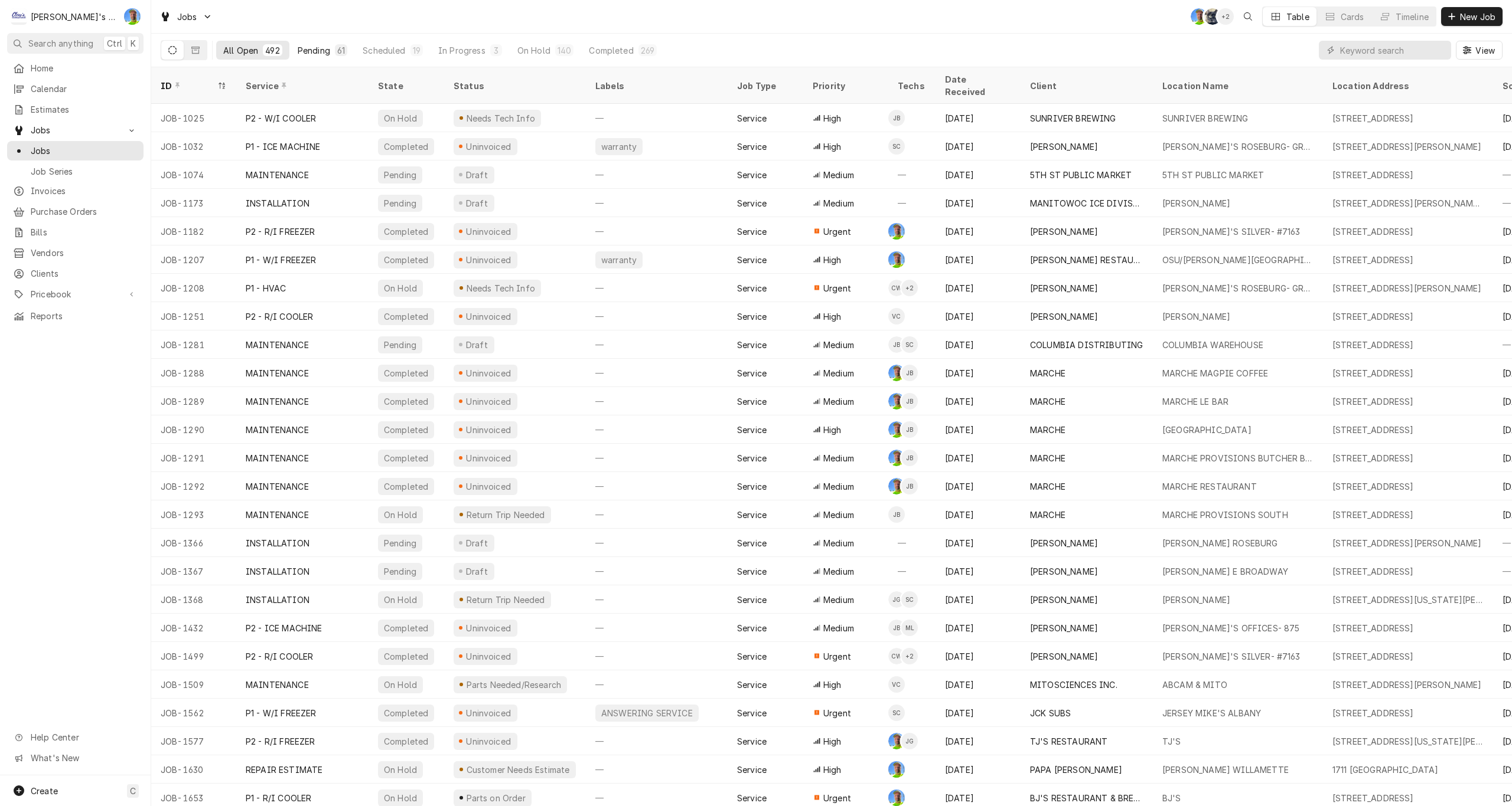
click at [305, 50] on div "Pending" at bounding box center [314, 50] width 32 height 12
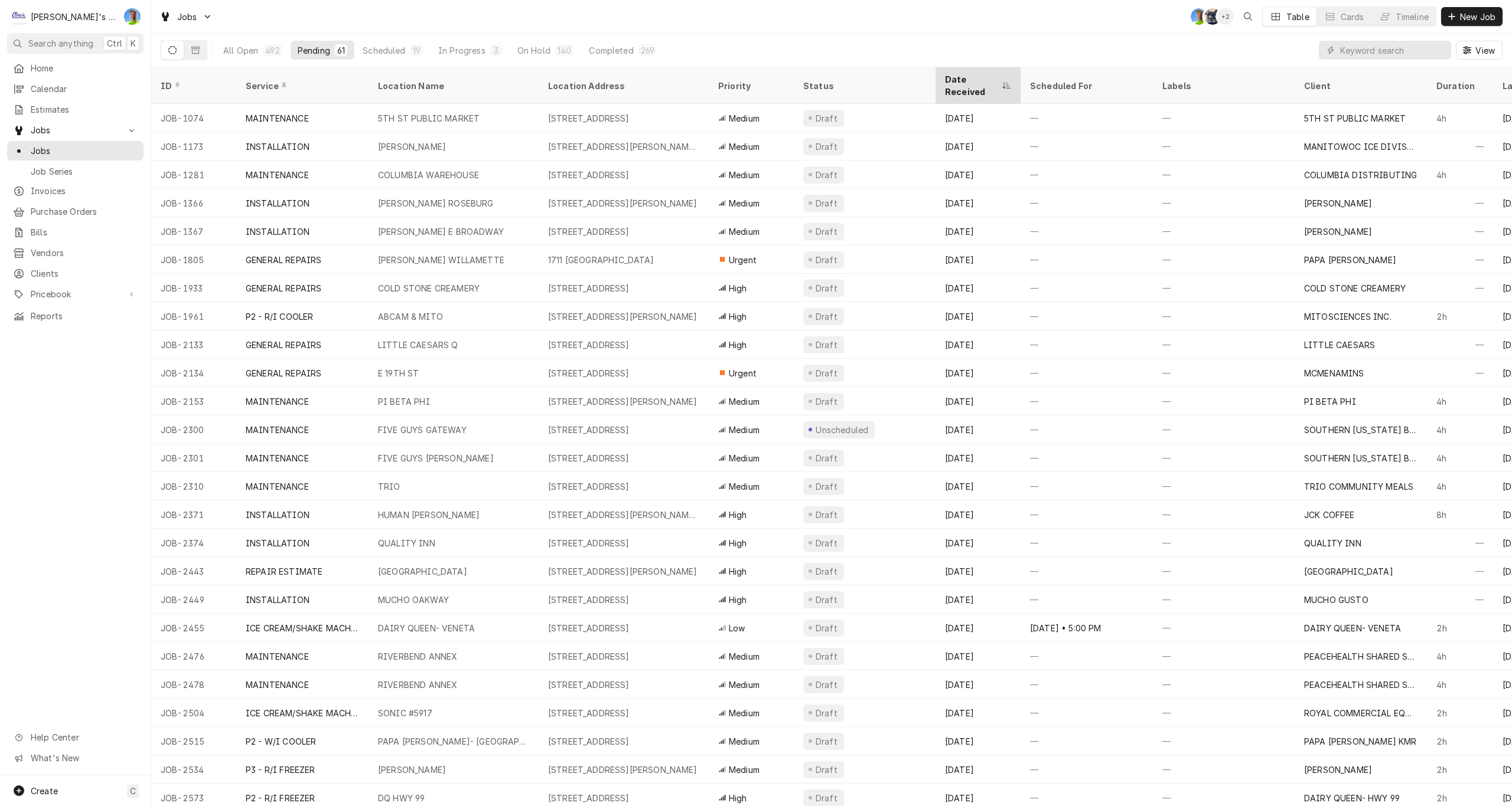
click at [968, 72] on div "Date Received" at bounding box center [978, 85] width 81 height 31
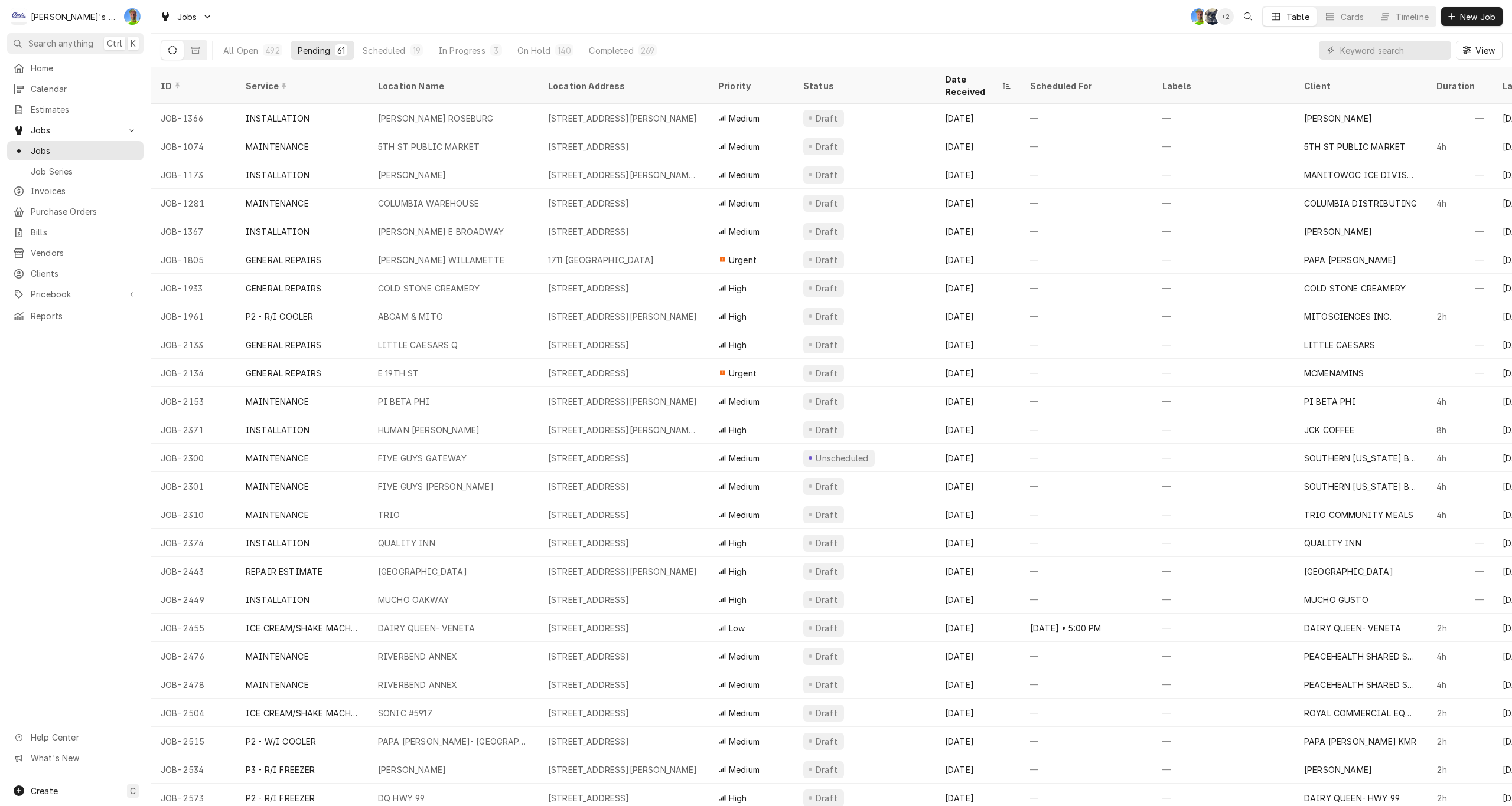
click at [968, 72] on div "Date Received" at bounding box center [978, 85] width 81 height 31
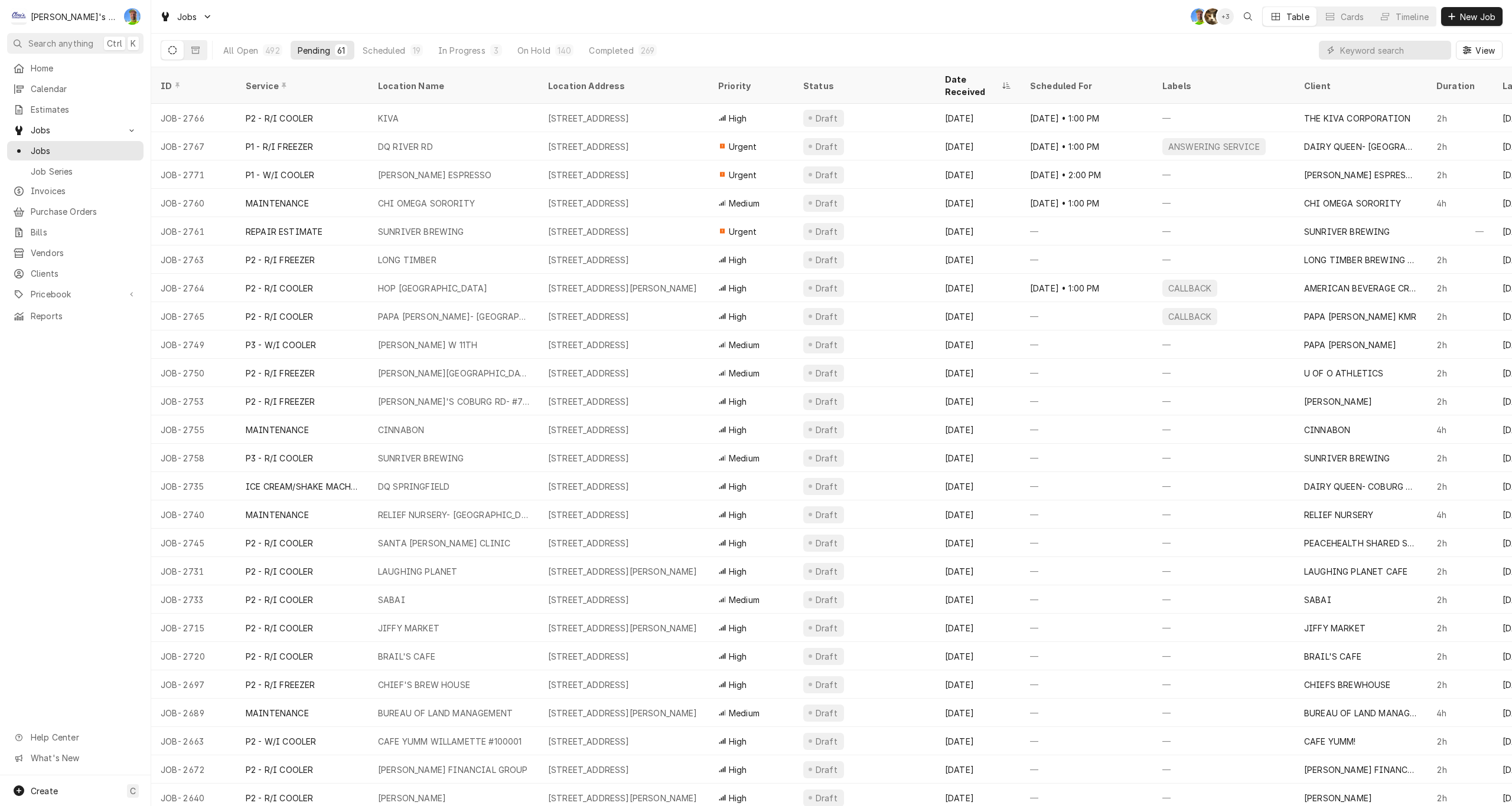
click at [938, 19] on div "Jobs GA KH + 3 Table Cards Timeline New Job" at bounding box center [831, 17] width 1361 height 33
click at [448, 49] on div "In Progress" at bounding box center [461, 50] width 47 height 12
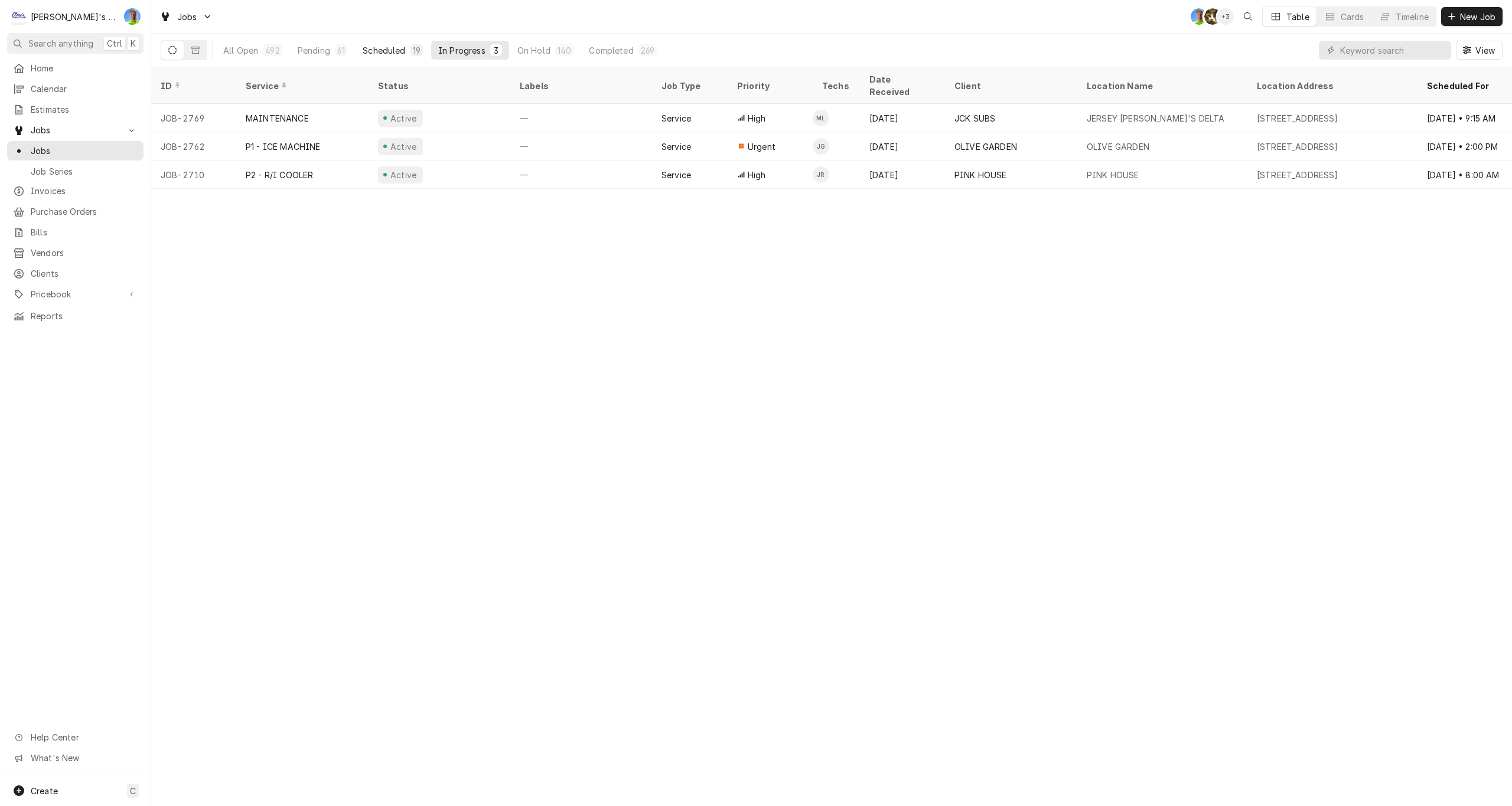
click at [384, 47] on div "Scheduled" at bounding box center [384, 50] width 43 height 12
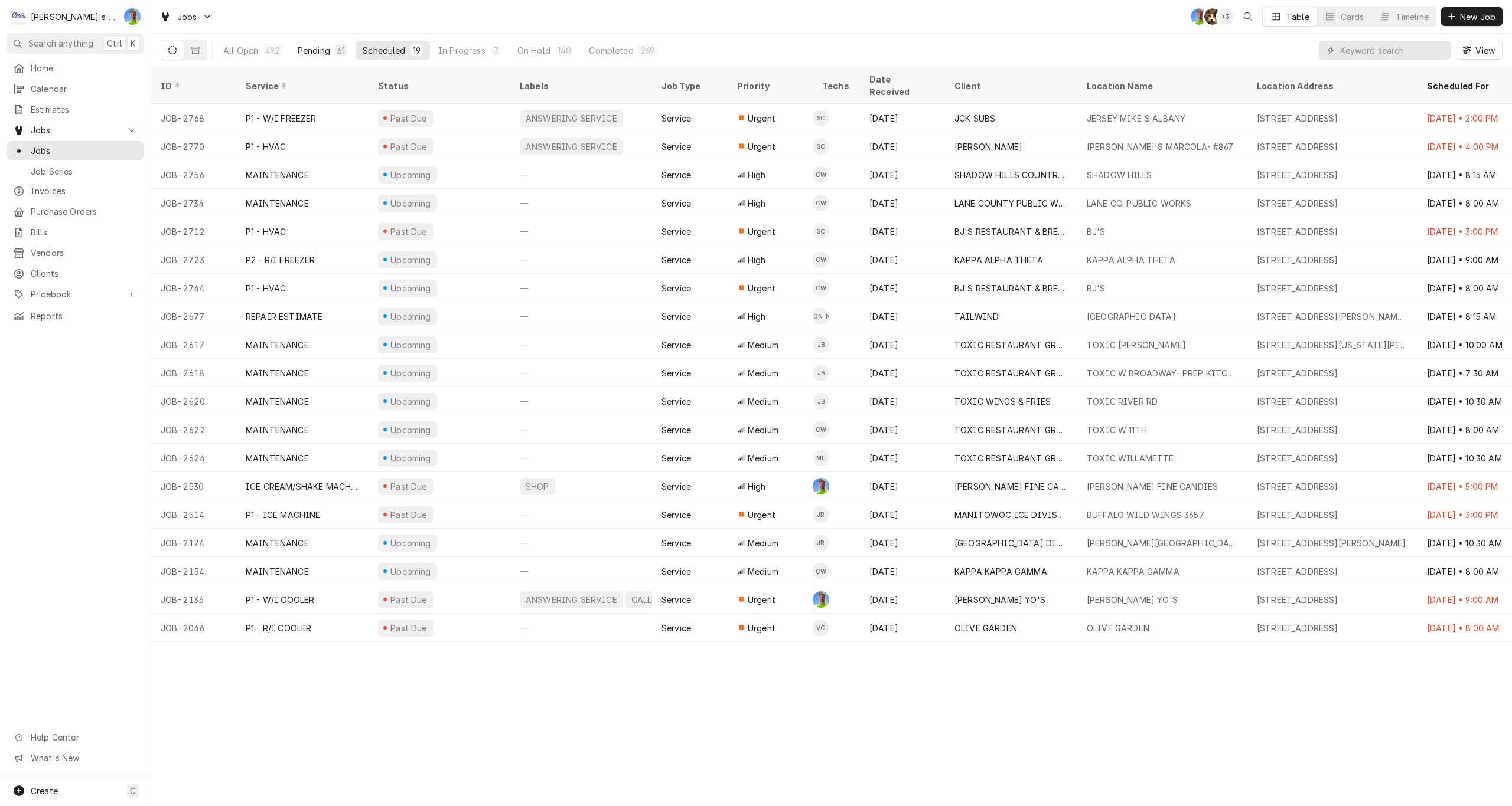
click at [301, 48] on div "Pending" at bounding box center [314, 50] width 32 height 12
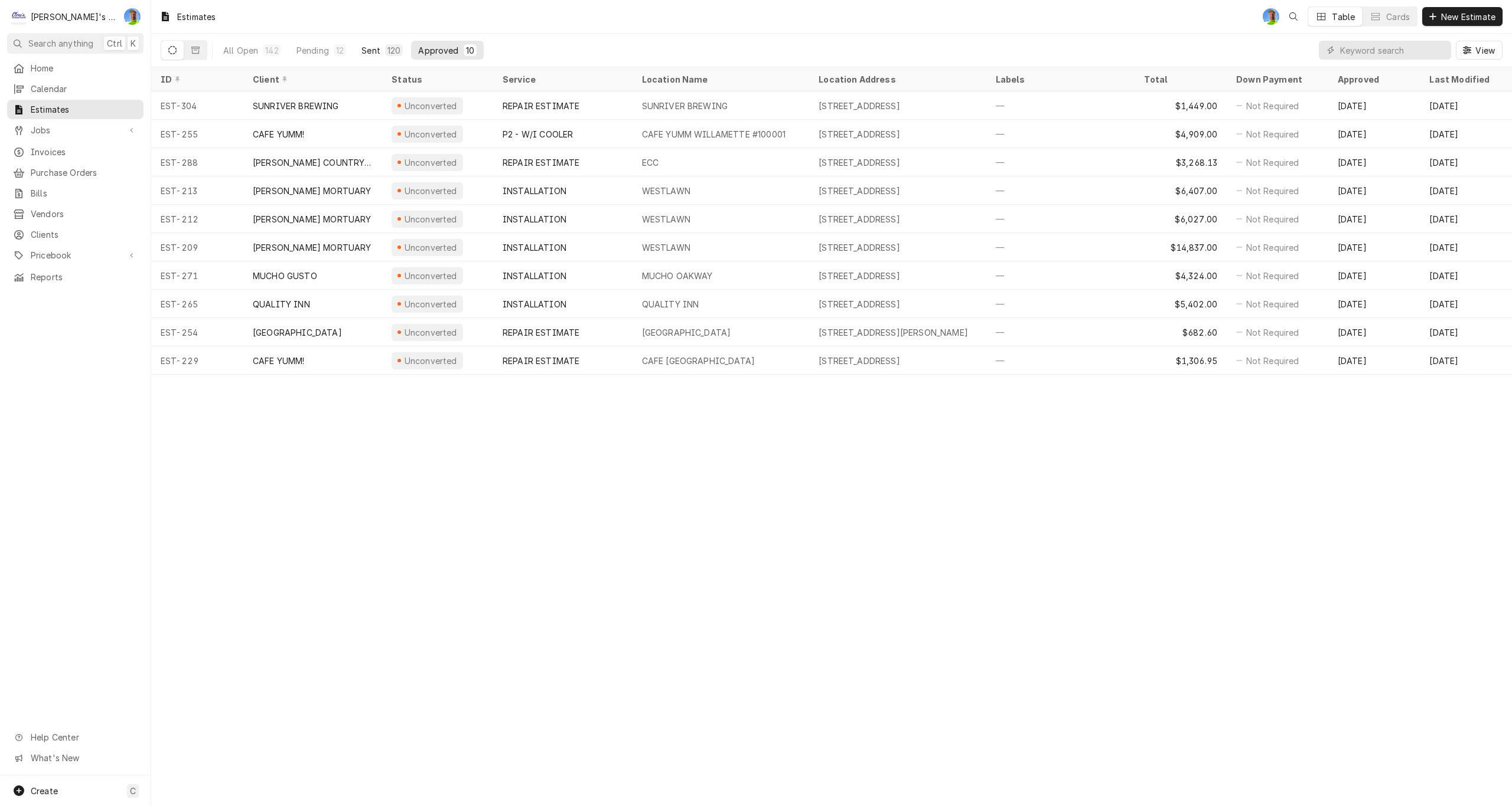
click at [374, 53] on div "Sent" at bounding box center [370, 50] width 19 height 12
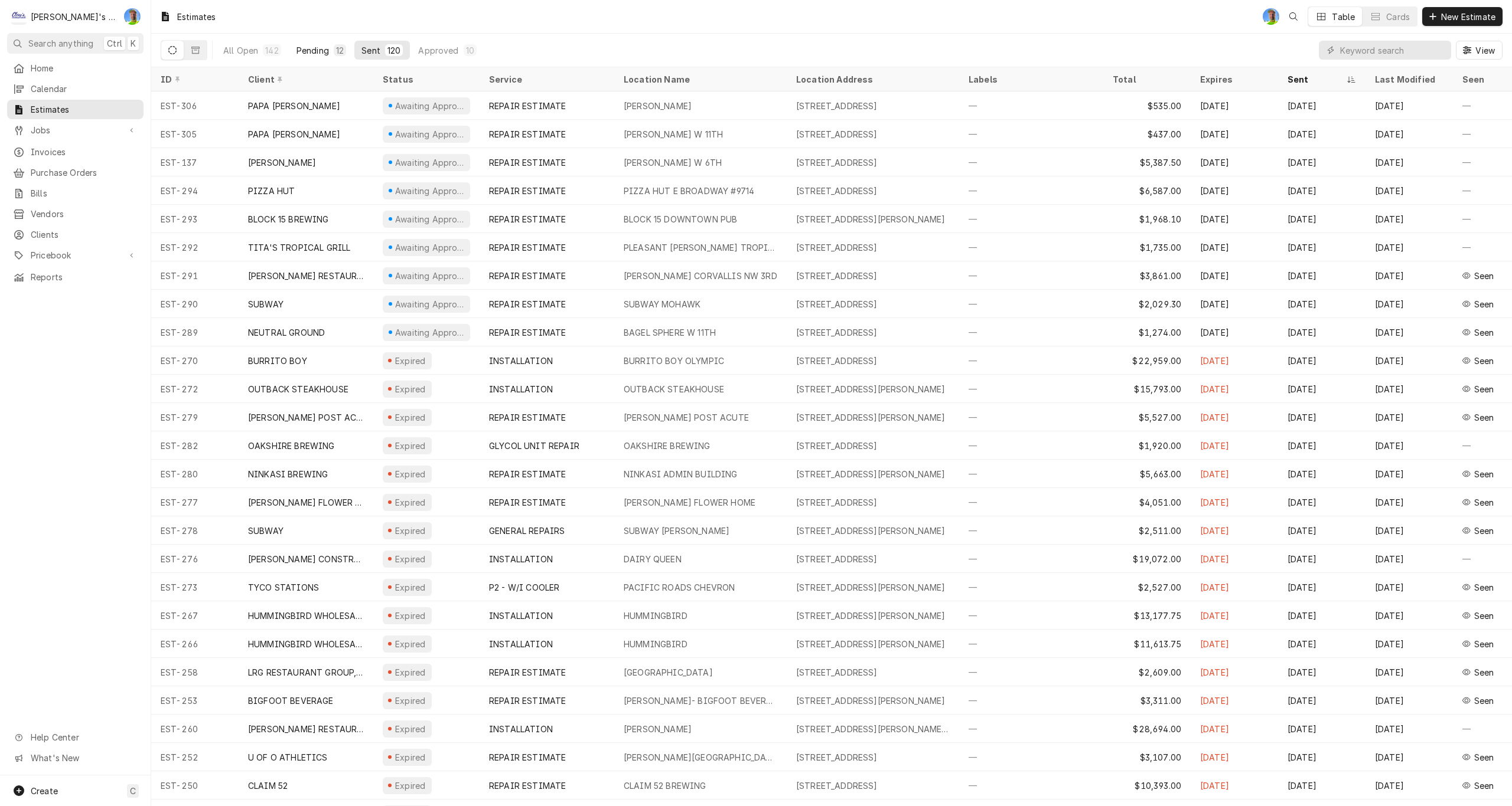
click at [317, 47] on div "Pending" at bounding box center [312, 50] width 32 height 12
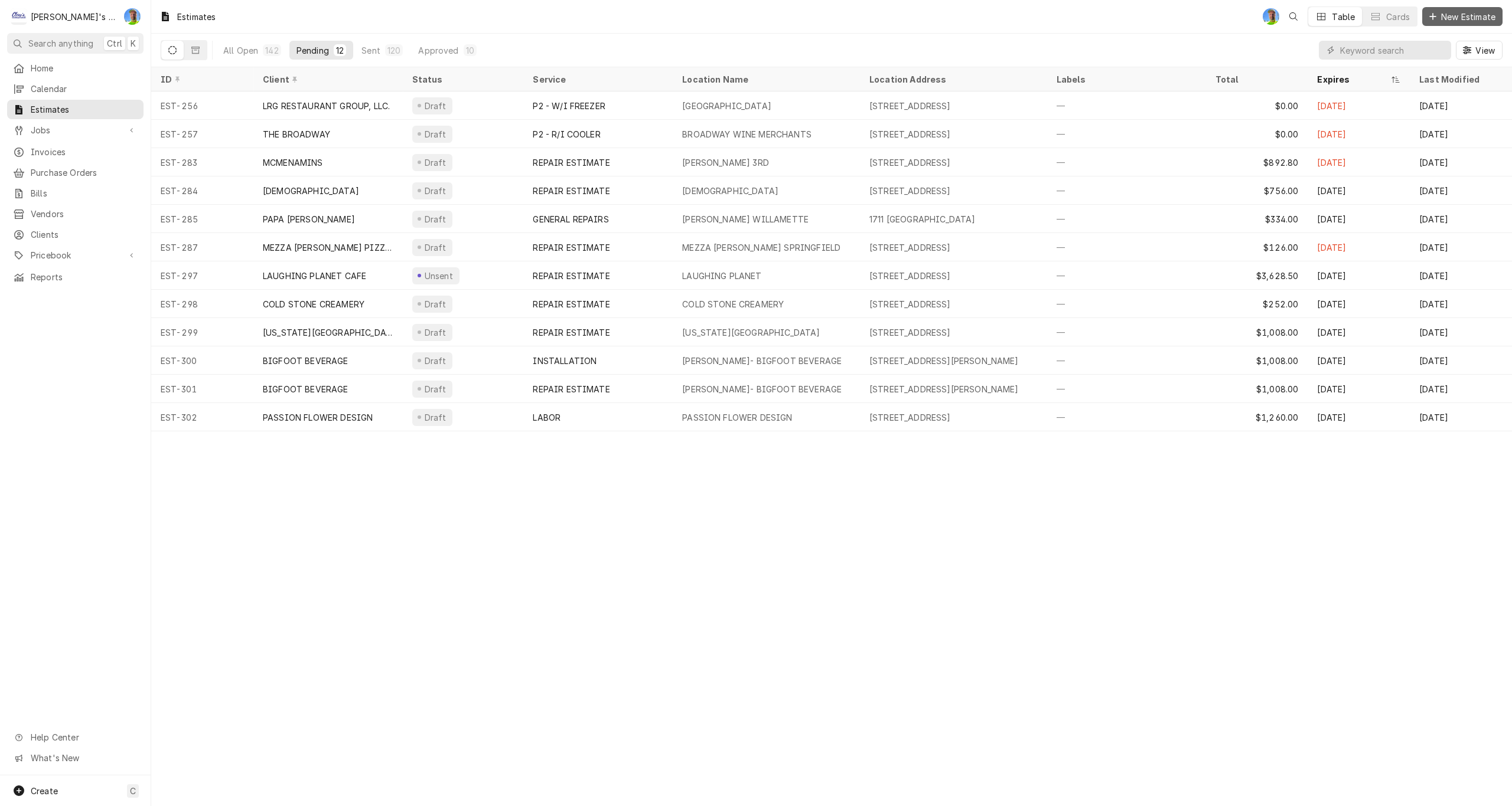
click at [1451, 13] on span "New Estimate" at bounding box center [1468, 16] width 59 height 12
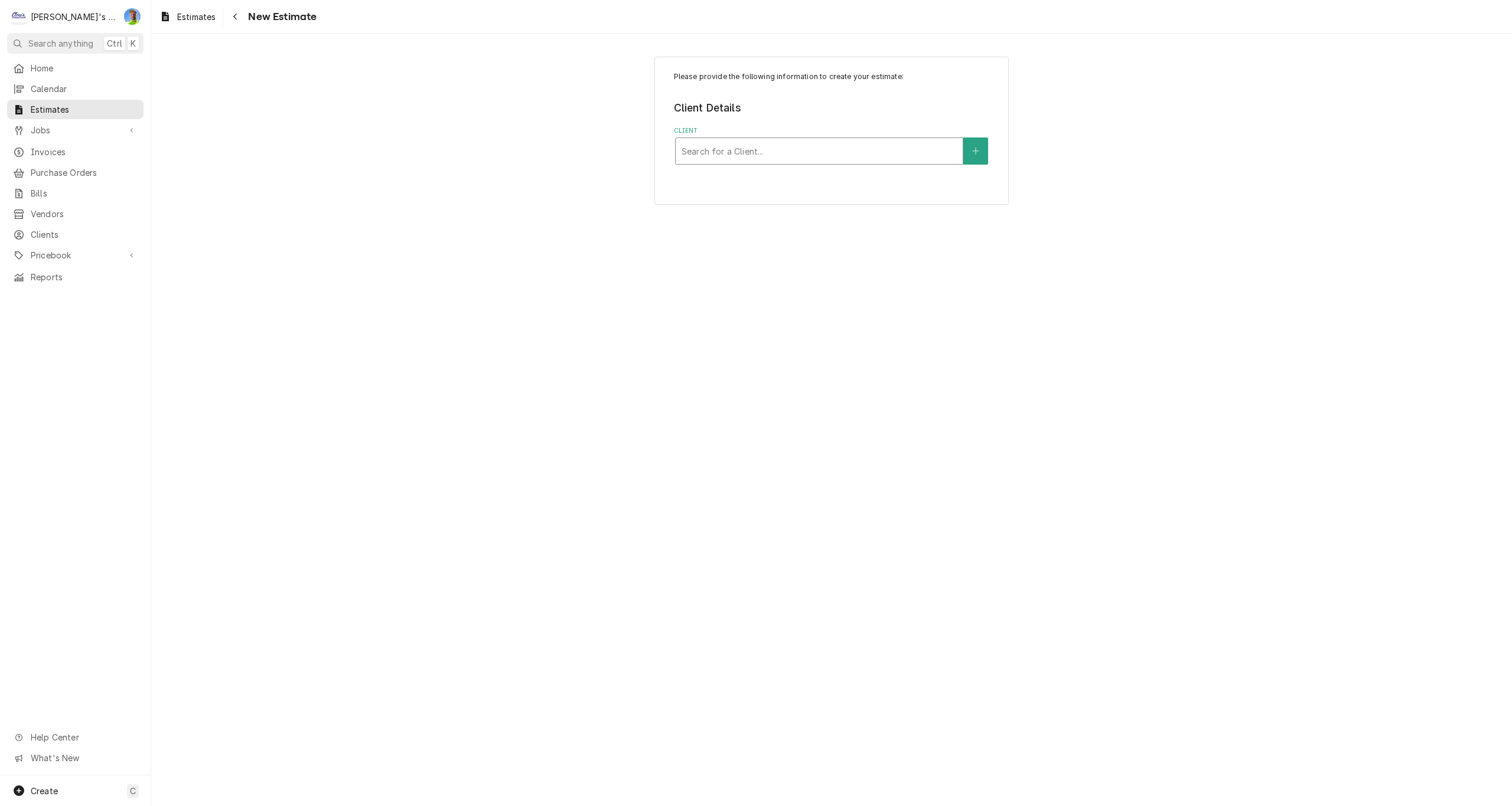
click at [766, 157] on div "Client" at bounding box center [818, 151] width 275 height 21
type input "gbc"
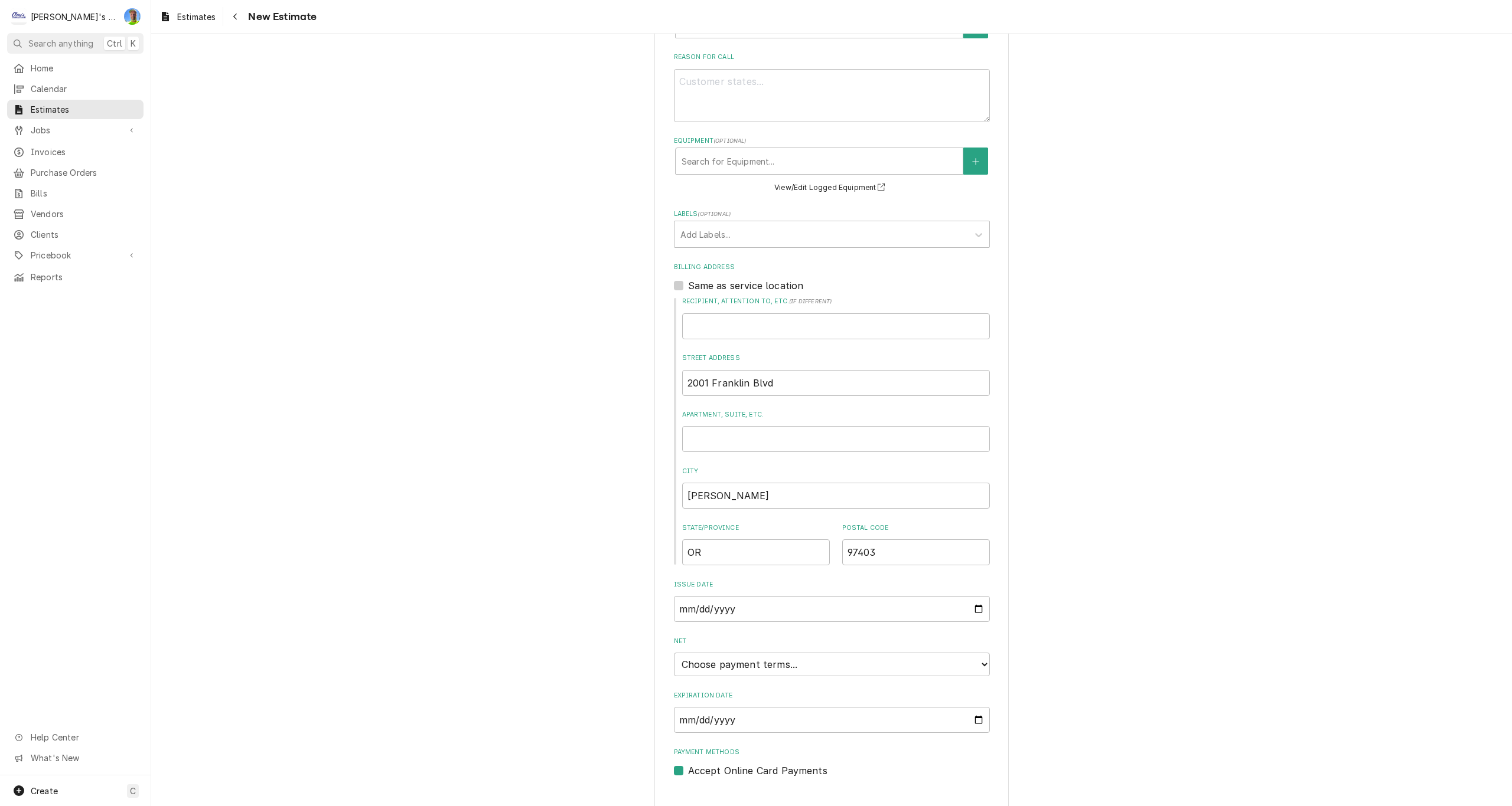
scroll to position [330, 0]
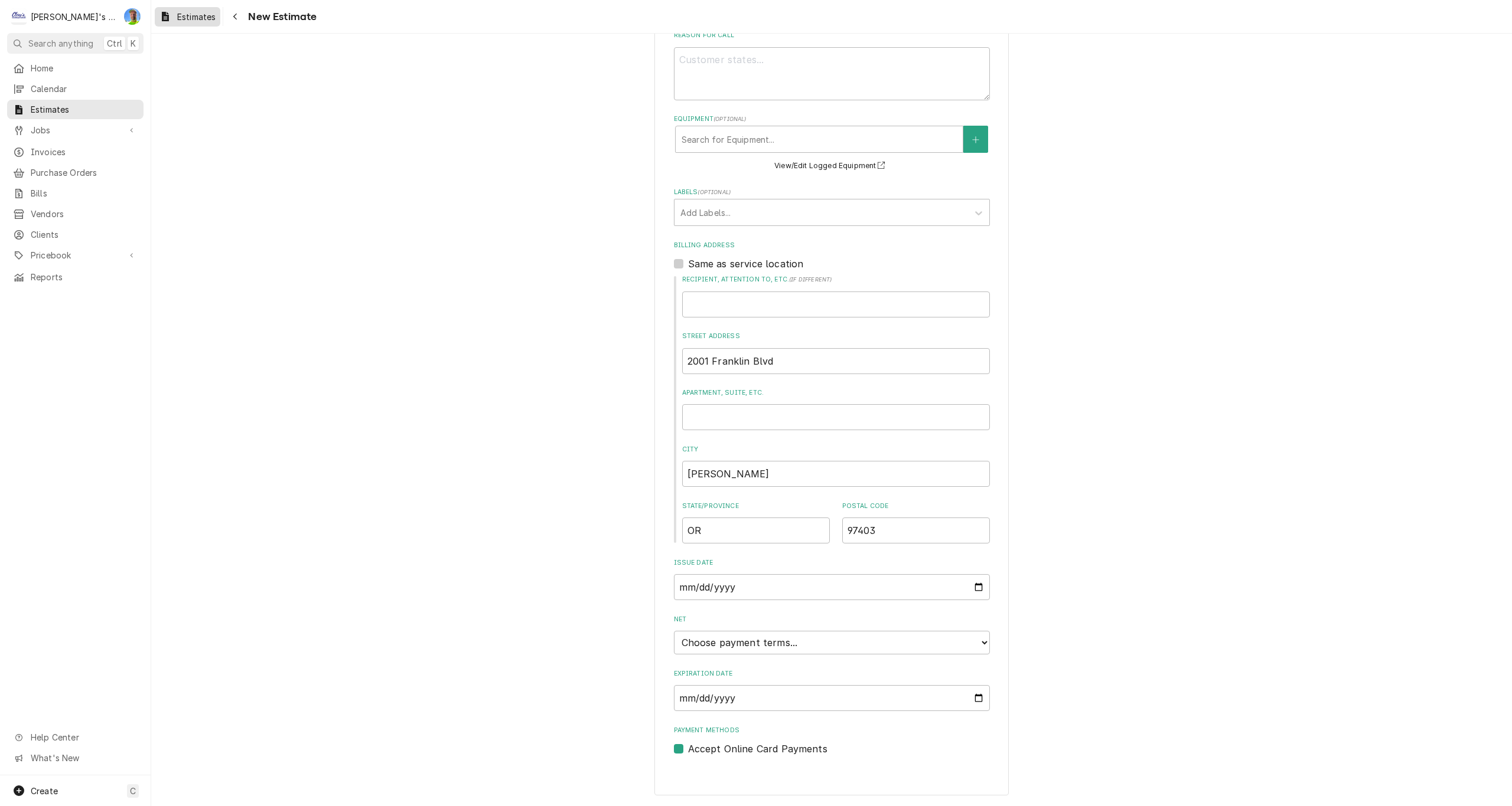
click at [190, 12] on span "Estimates" at bounding box center [195, 16] width 38 height 12
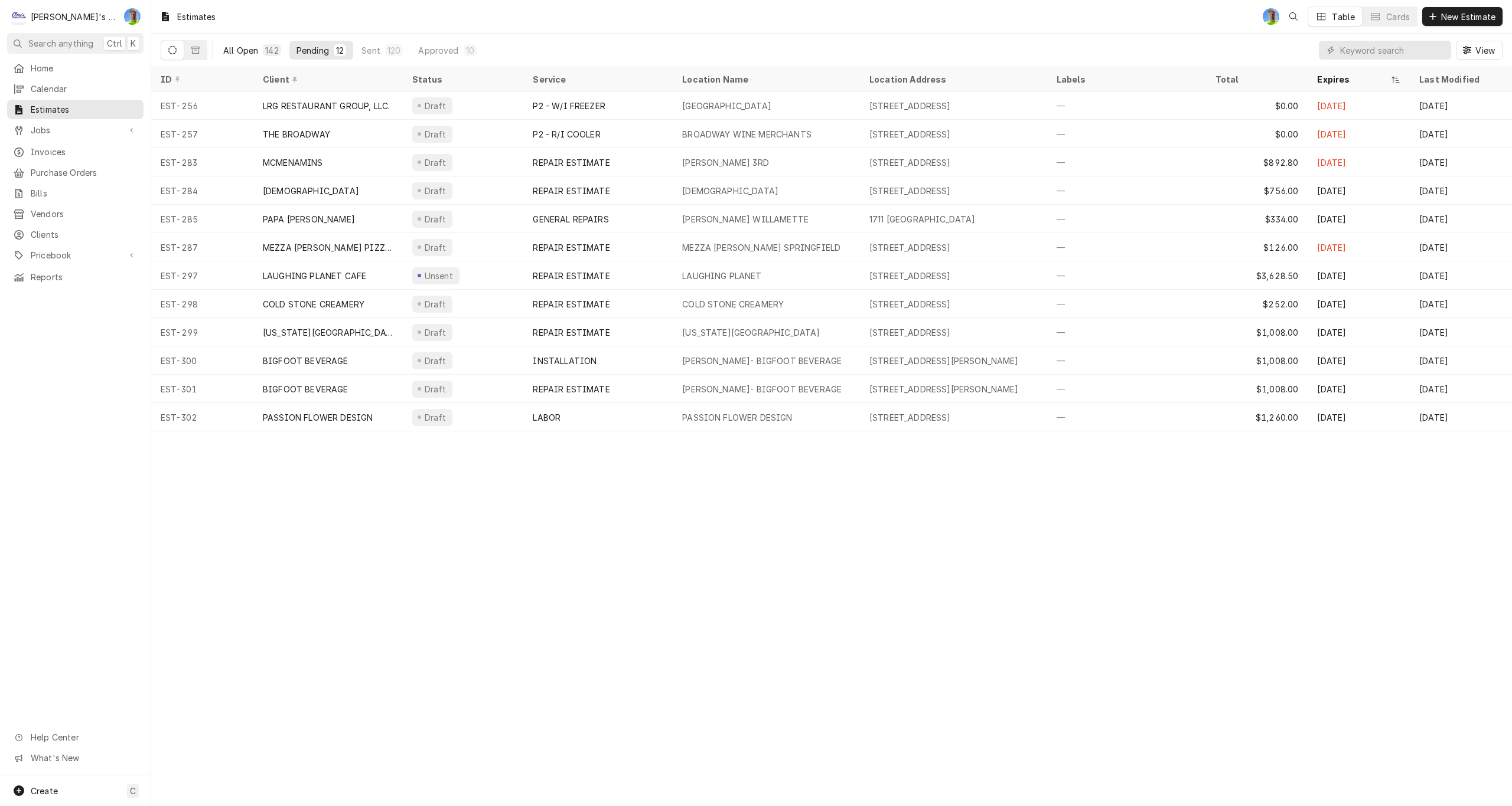
click at [237, 50] on div "All Open" at bounding box center [241, 50] width 35 height 12
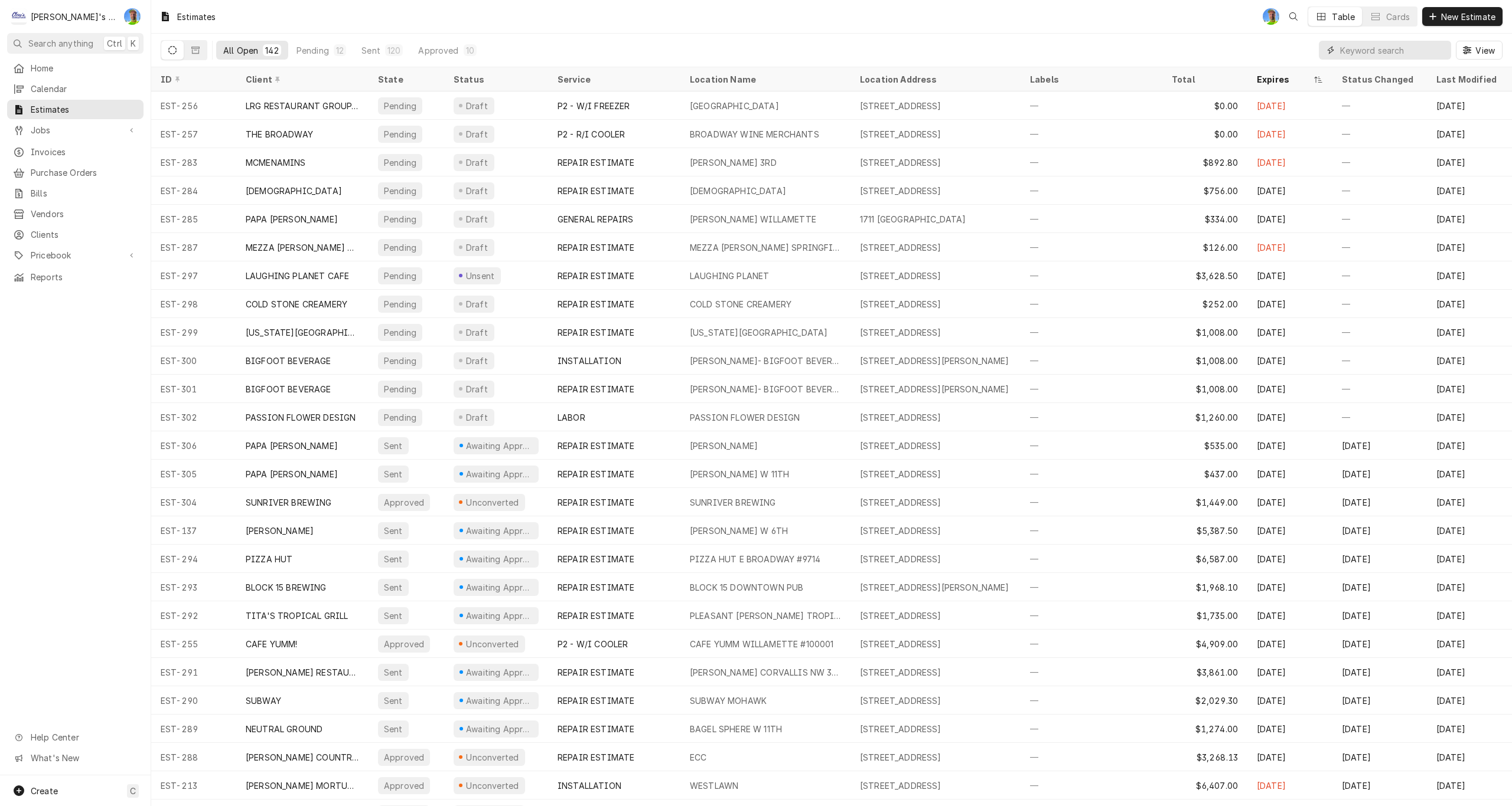
click at [1354, 56] on input "Dynamic Content Wrapper" at bounding box center [1393, 50] width 106 height 19
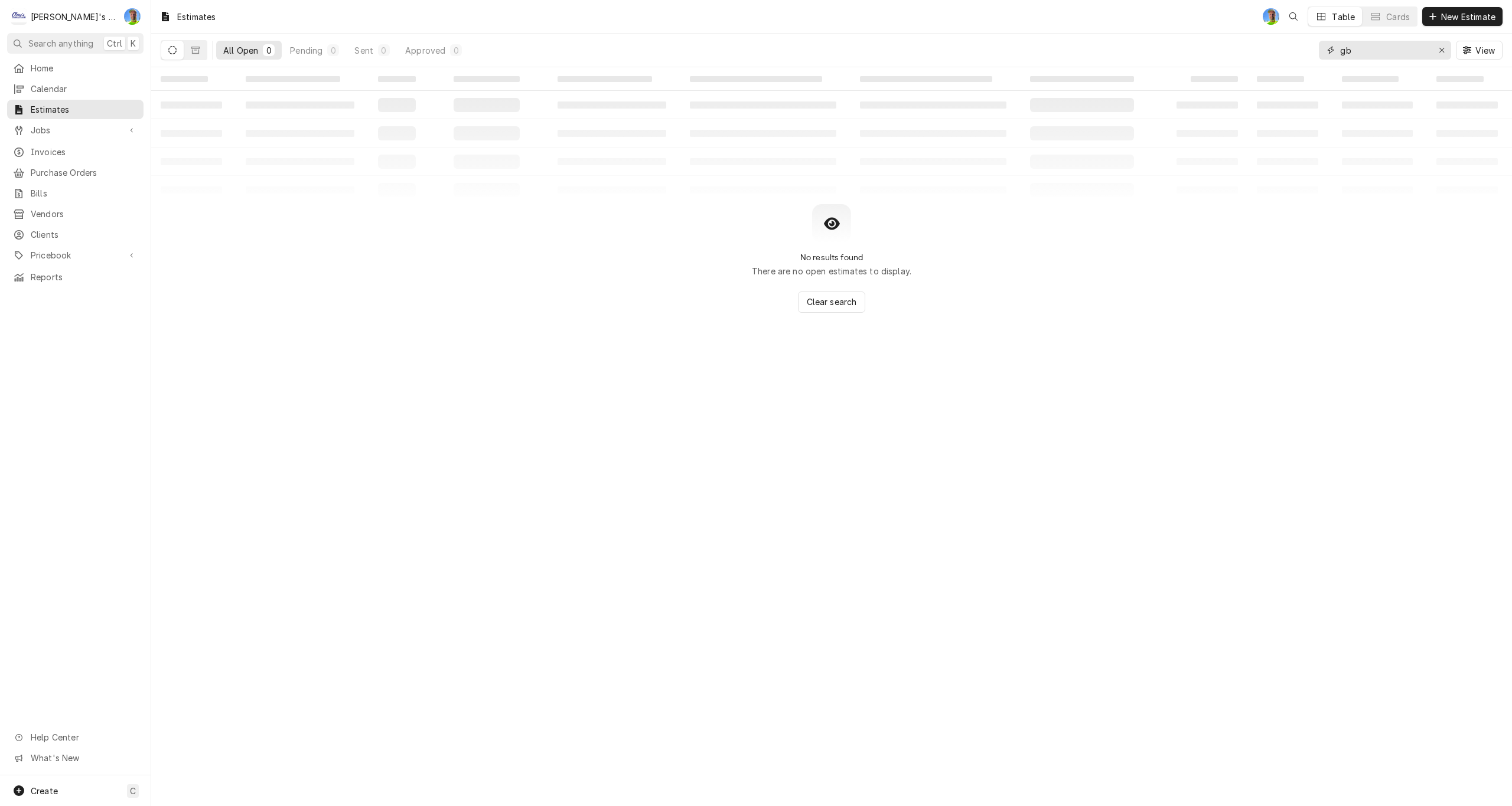
type input "g"
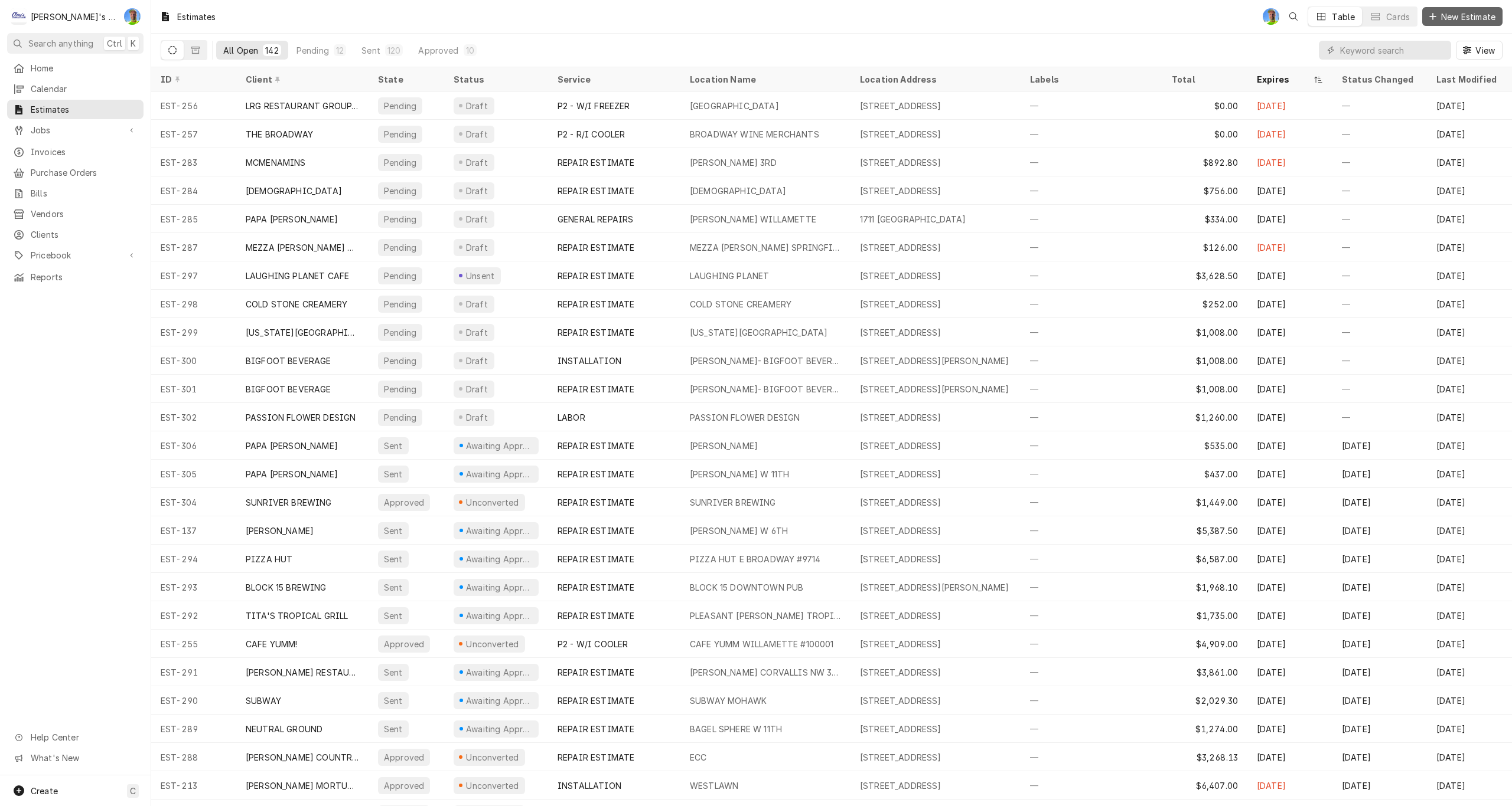
click at [1465, 18] on span "New Estimate" at bounding box center [1468, 16] width 59 height 12
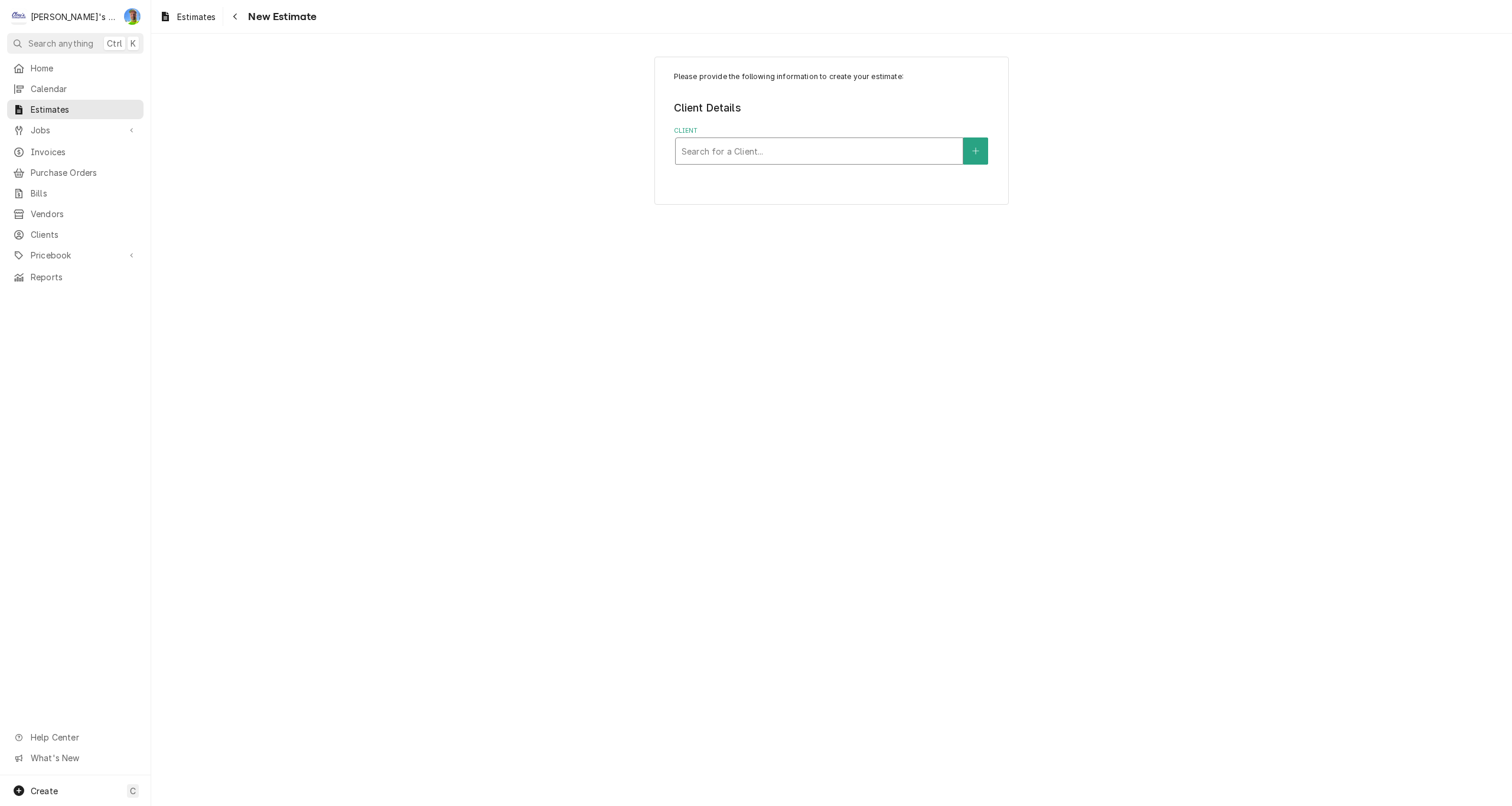
click at [756, 151] on div "Client" at bounding box center [818, 151] width 275 height 21
type input "gbc"
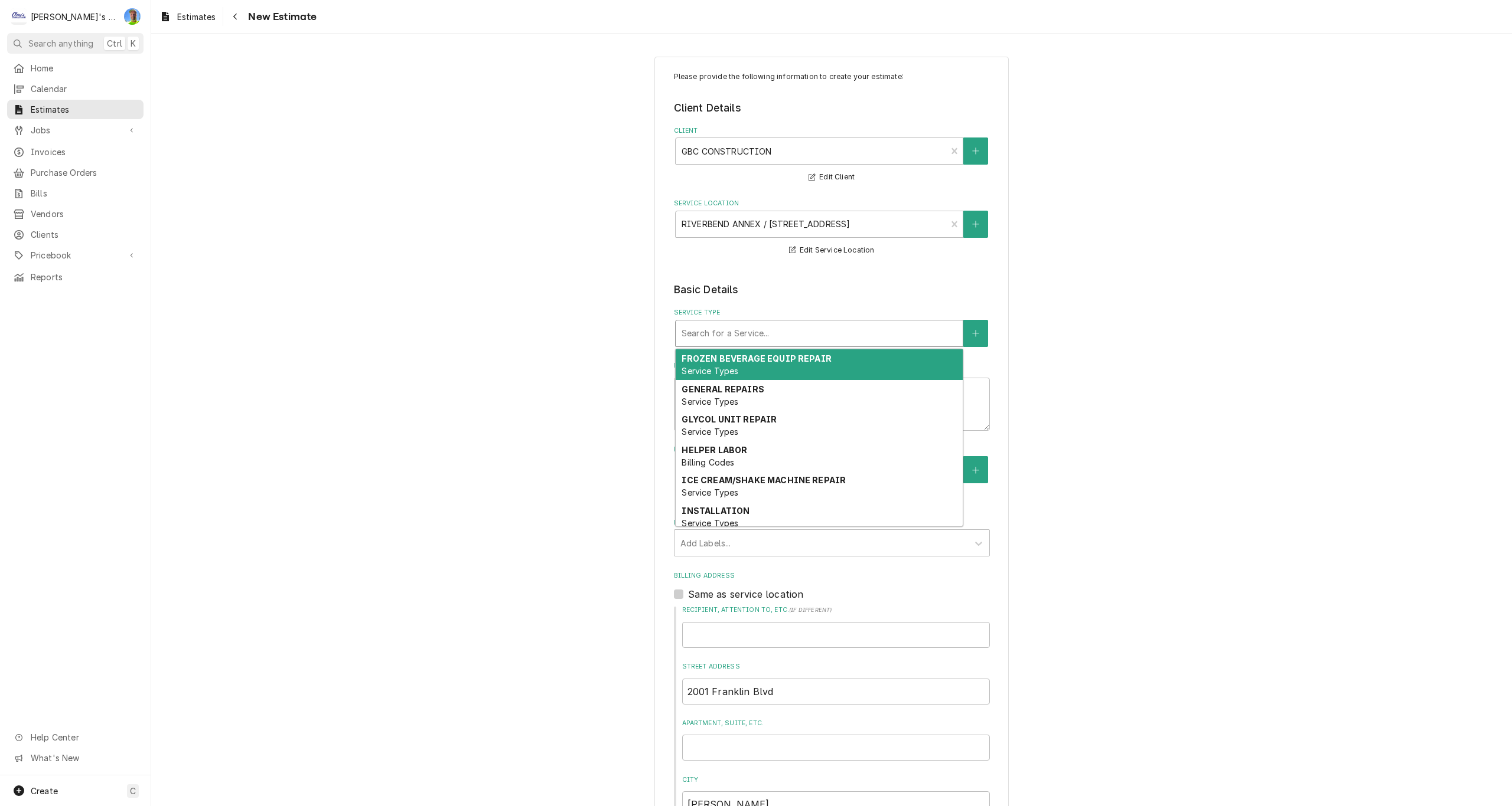
click at [719, 335] on div "Service Type" at bounding box center [818, 333] width 275 height 21
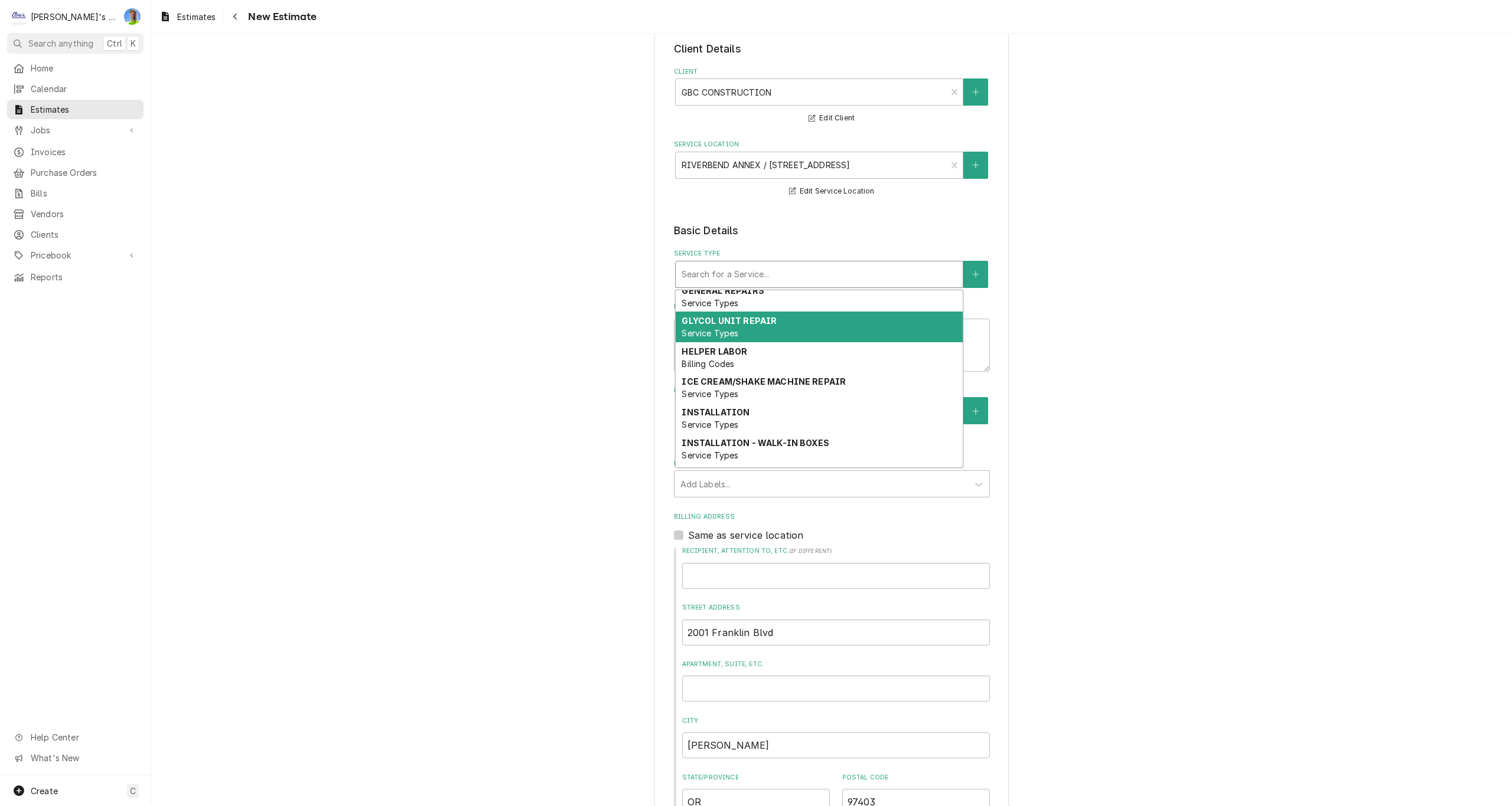
scroll to position [59, 0]
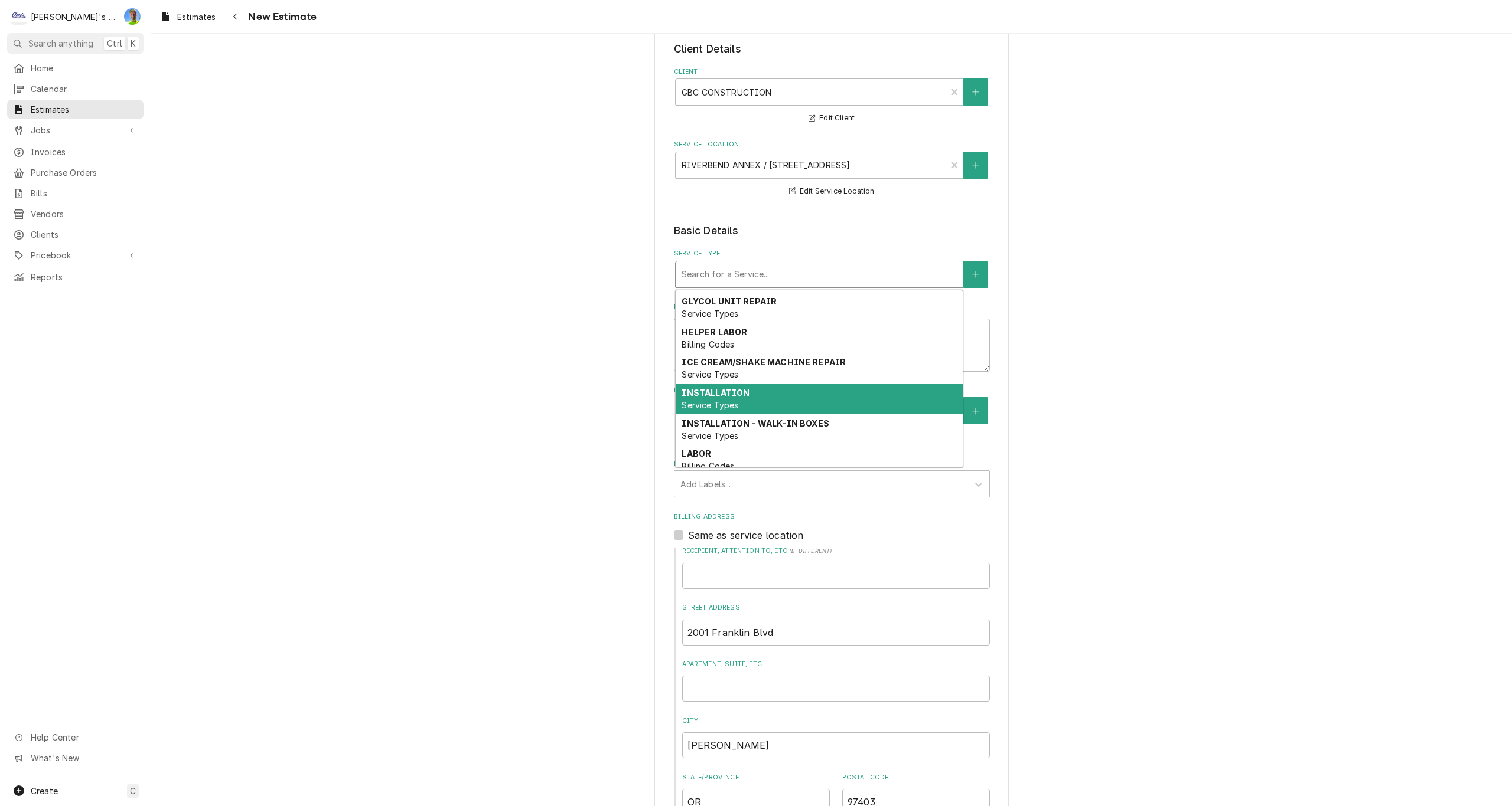
click at [719, 397] on strong "INSTALLATION" at bounding box center [715, 392] width 68 height 10
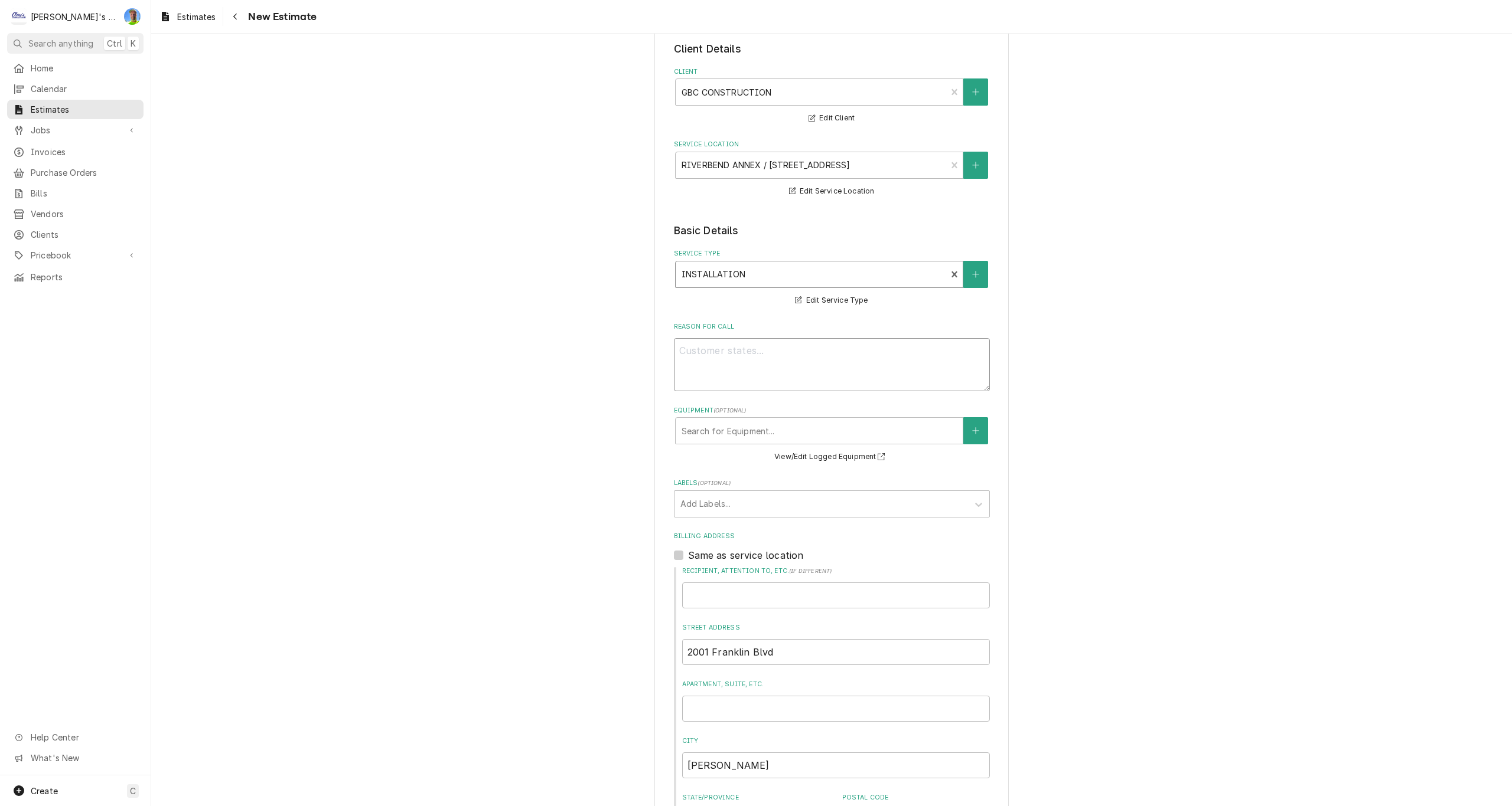
click at [727, 352] on textarea "Reason For Call" at bounding box center [831, 365] width 316 height 53
type textarea "x"
type textarea "E"
type textarea "x"
type textarea "ES"
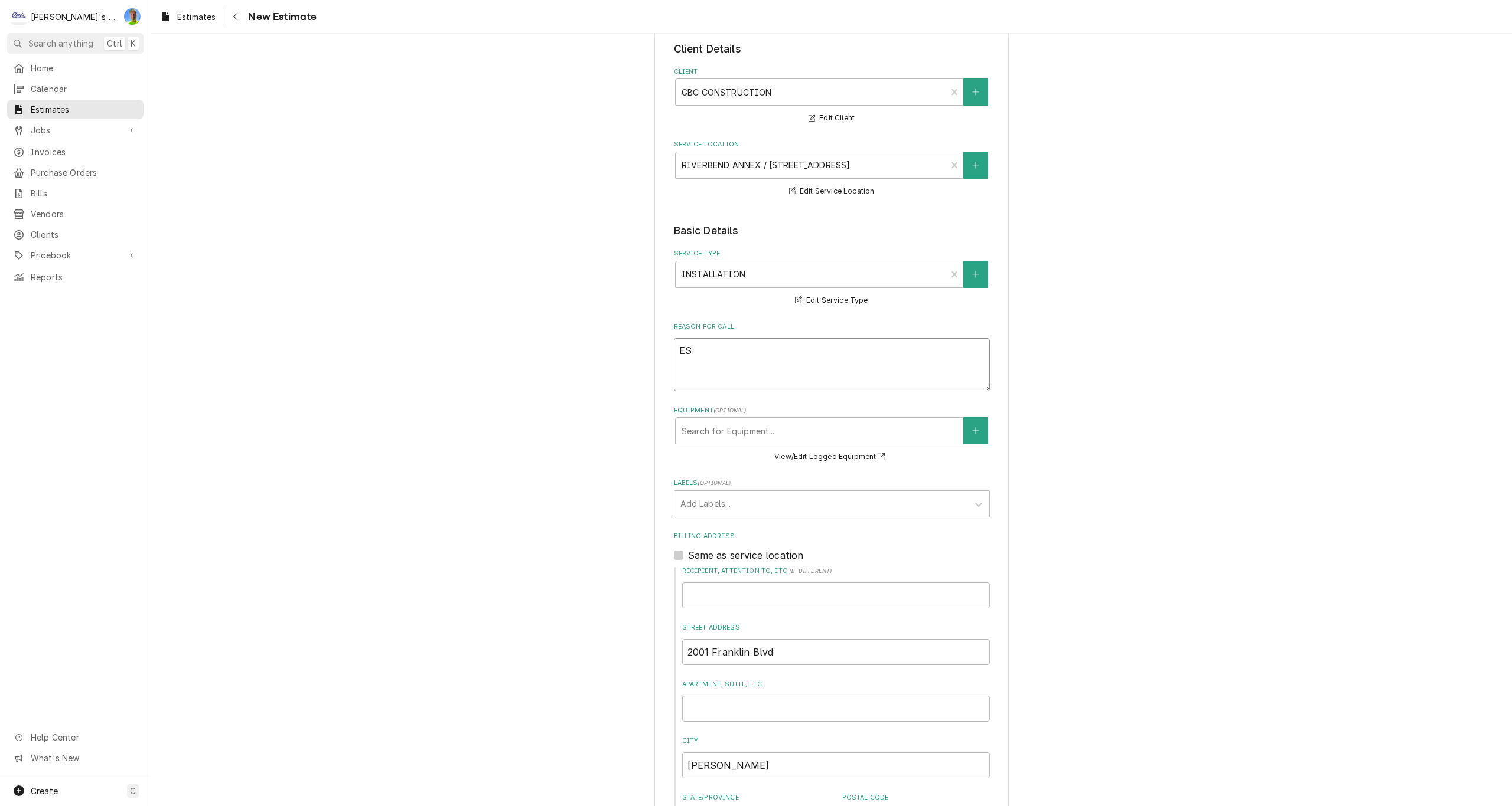
type textarea "x"
type textarea "EST"
type textarea "x"
type textarea "ESTI"
type textarea "x"
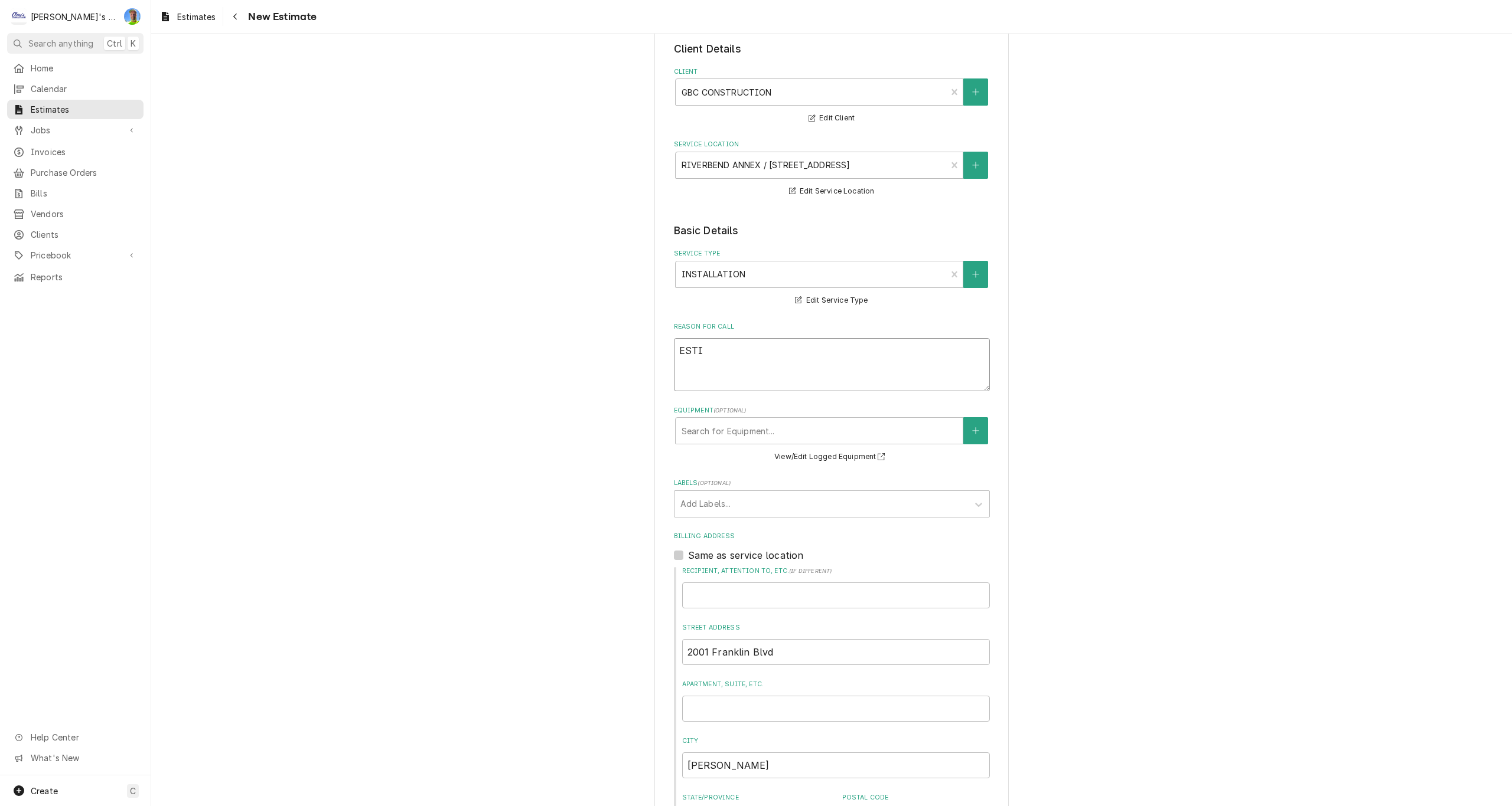
type textarea "ESTIM"
type textarea "x"
type textarea "ESTIMA"
type textarea "x"
type textarea "ESTIMAT"
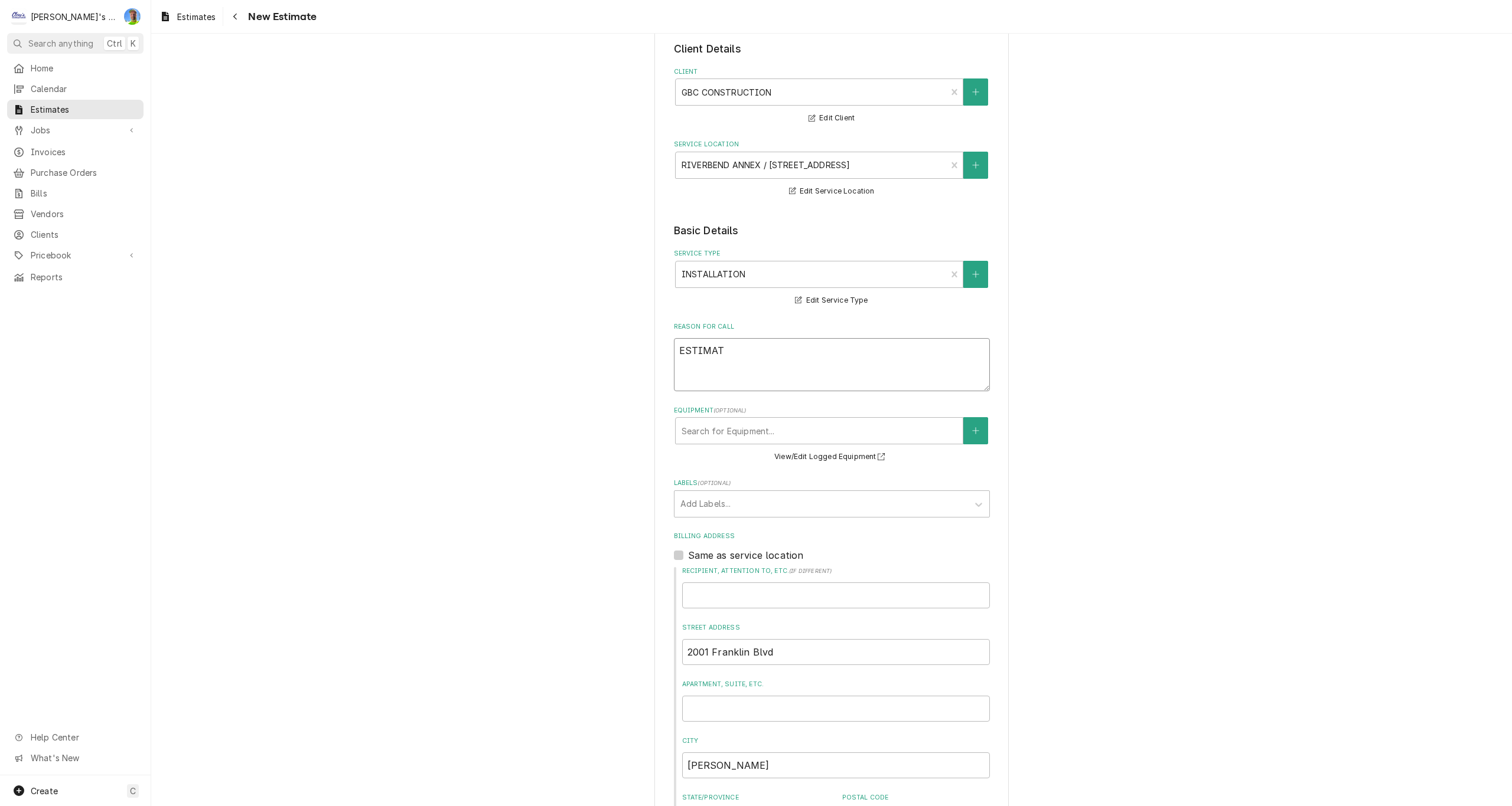
type textarea "x"
type textarea "ESTIMATE"
type textarea "x"
type textarea "ESTIMATE"
type textarea "x"
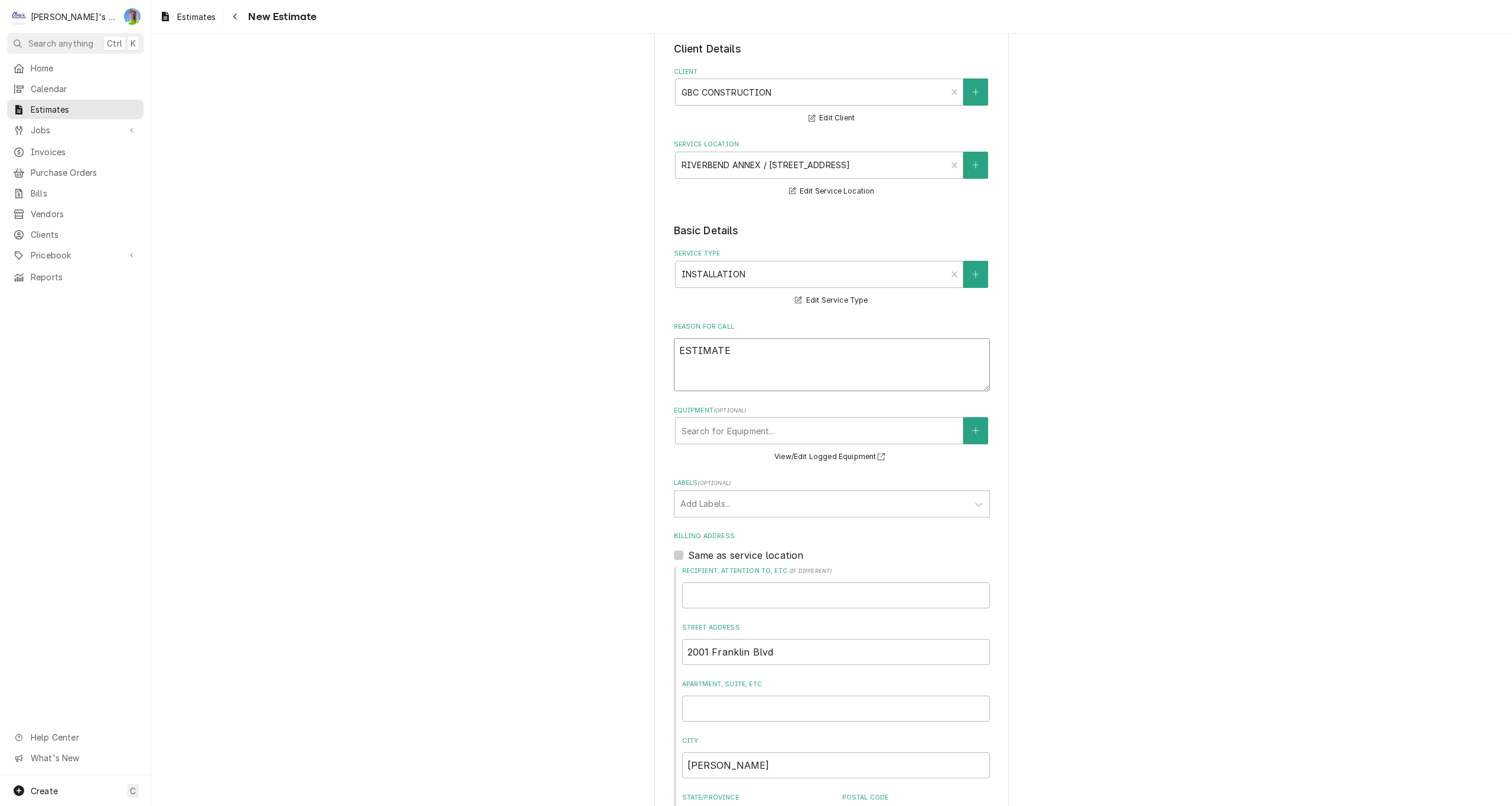
type textarea "ESTIMATE T"
type textarea "x"
type textarea "ESTIMATE TO"
type textarea "x"
type textarea "ESTIMATE TO"
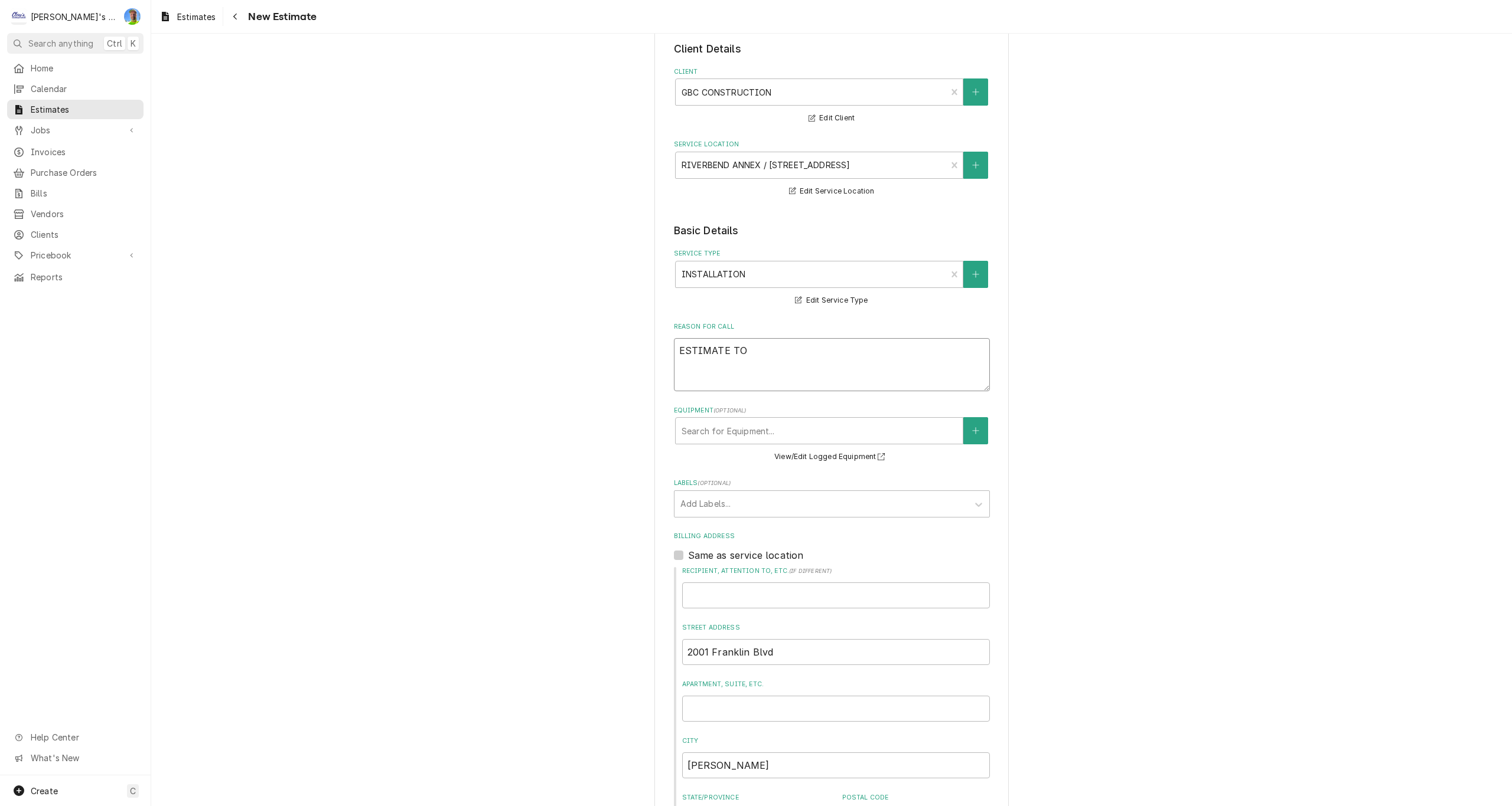
type textarea "x"
type textarea "ESTIMATE TO C"
type textarea "x"
type textarea "ESTIMATE TO CO"
type textarea "x"
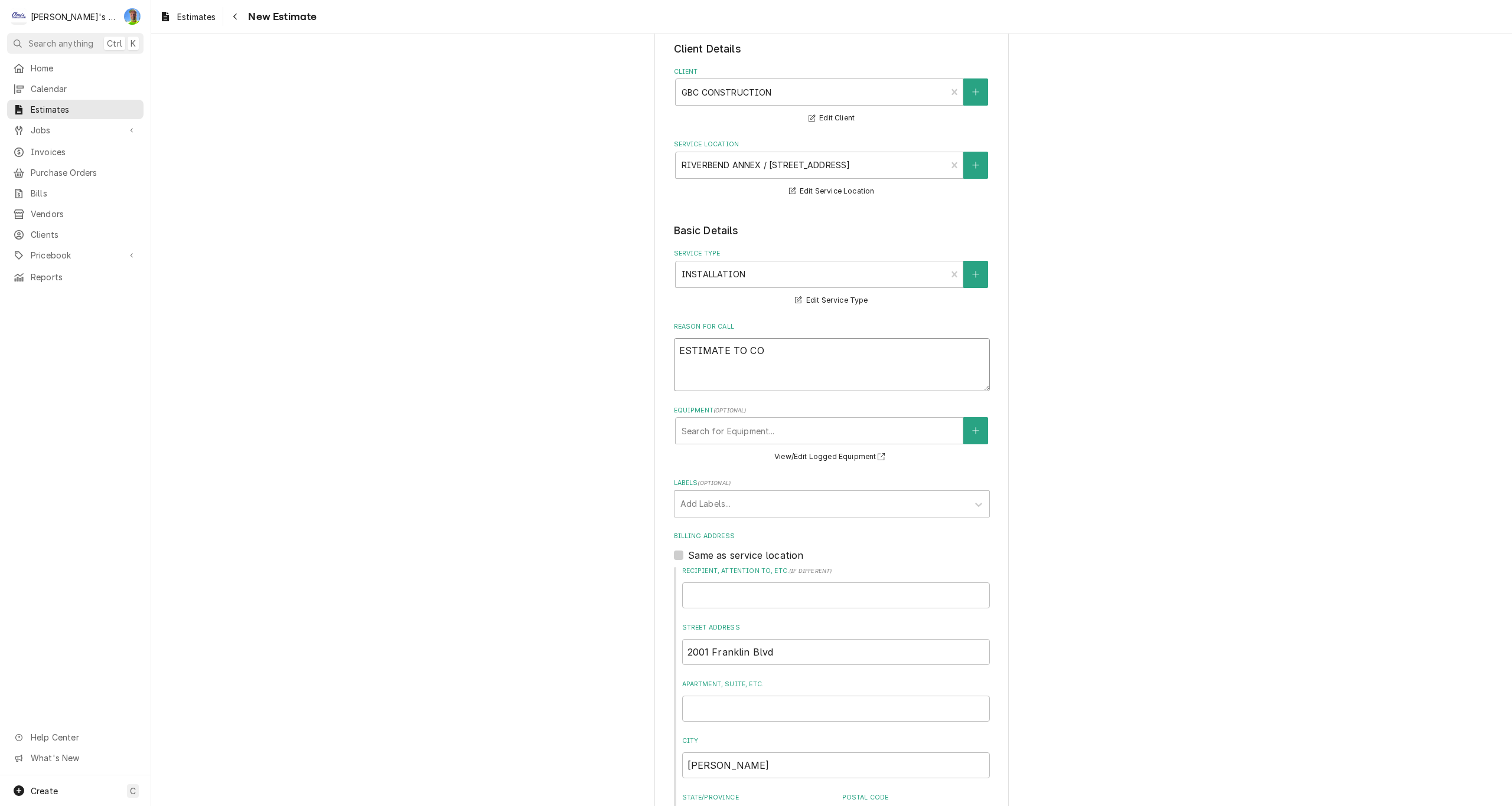
type textarea "ESTIMATE TO CON"
type textarea "x"
type textarea "ESTIMATE TO CONV"
type textarea "x"
type textarea "ESTIMATE TO CONVE"
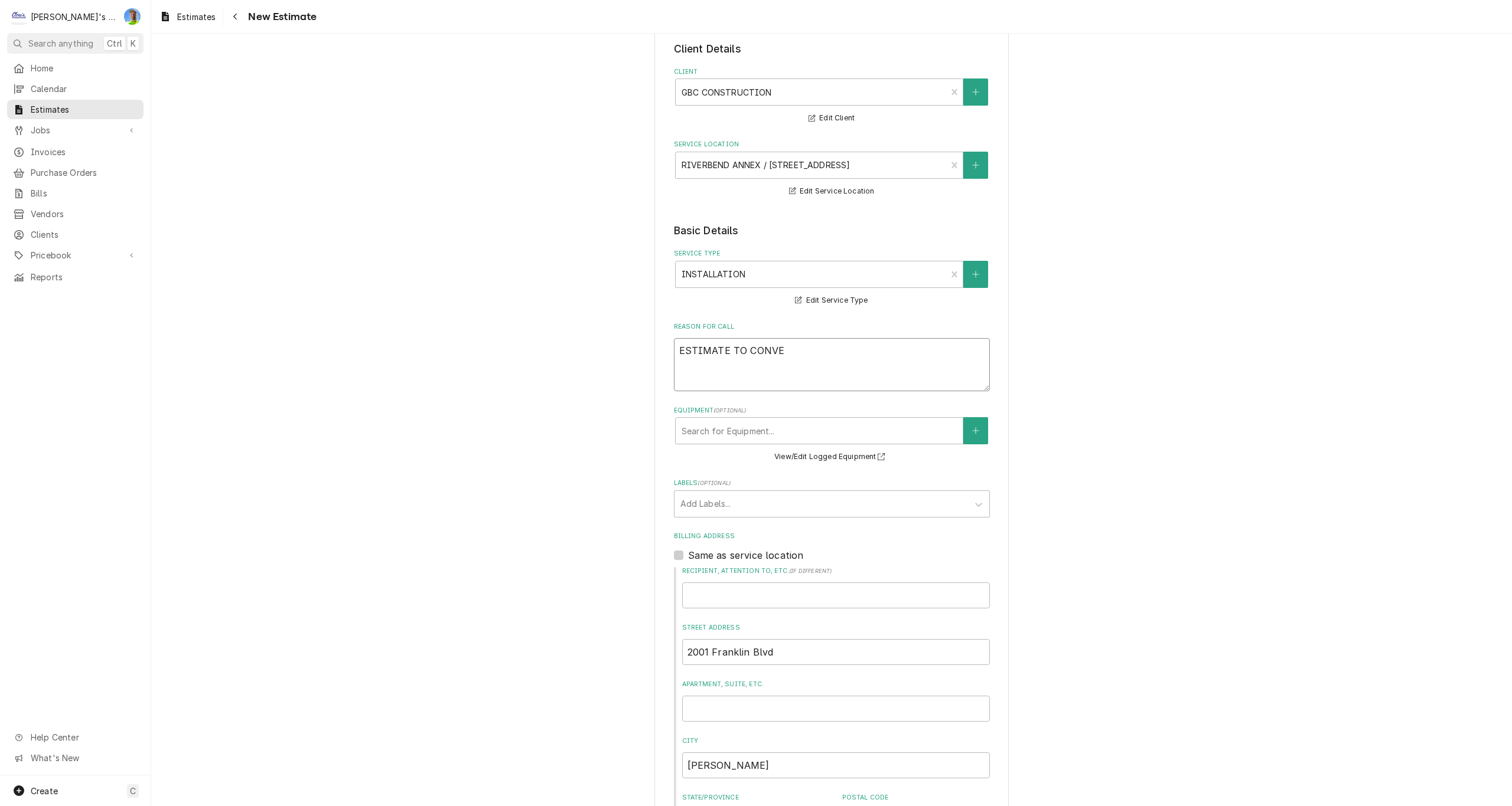
type textarea "x"
type textarea "ESTIMATE TO CONVER"
type textarea "x"
type textarea "ESTIMATE TO CONVERT"
type textarea "x"
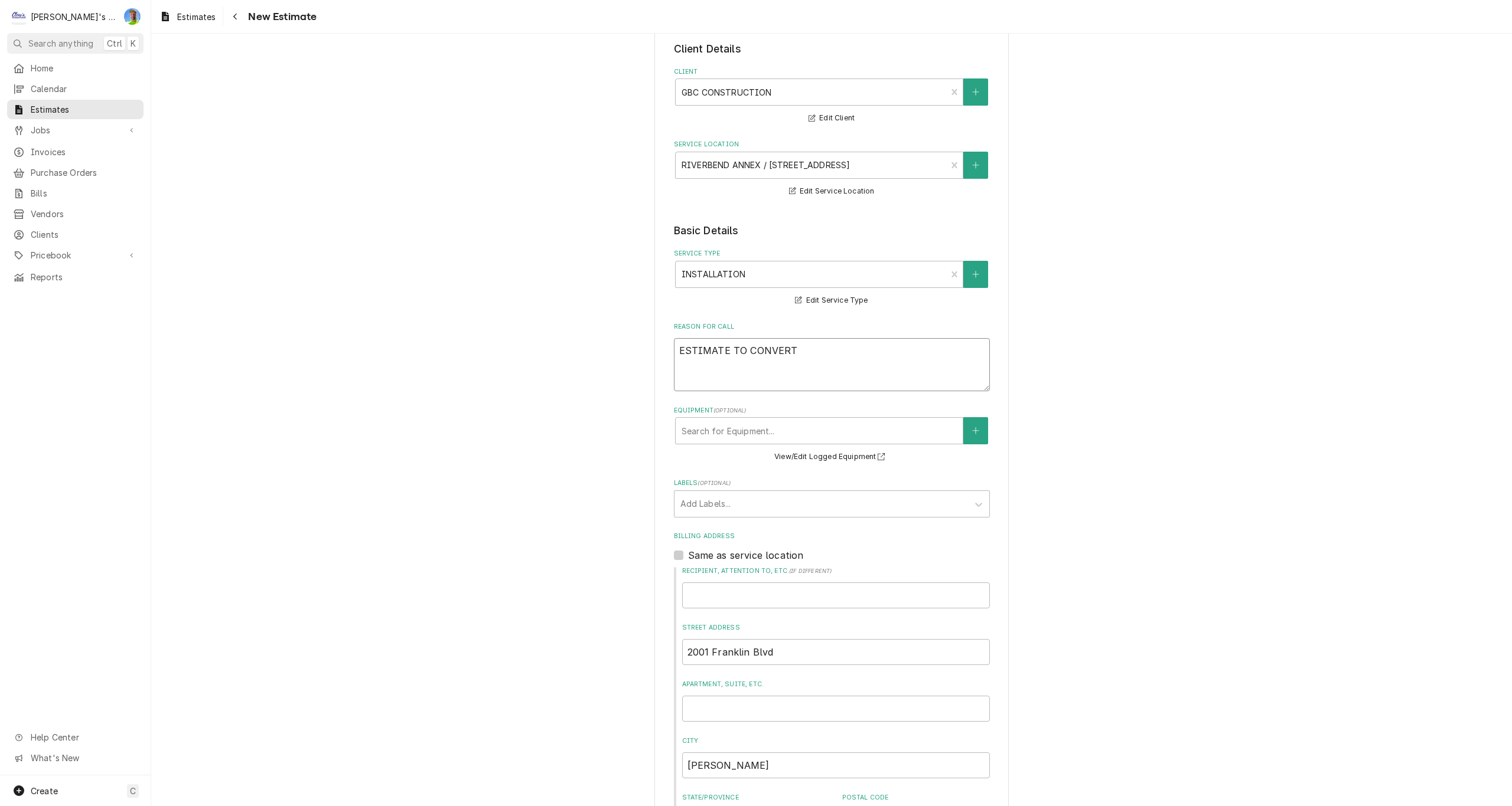
type textarea "ESTIMATE TO CONVERT"
type textarea "x"
type textarea "ESTIMATE TO CONVERT E"
type textarea "x"
type textarea "ESTIMATE TO CONVERT EX"
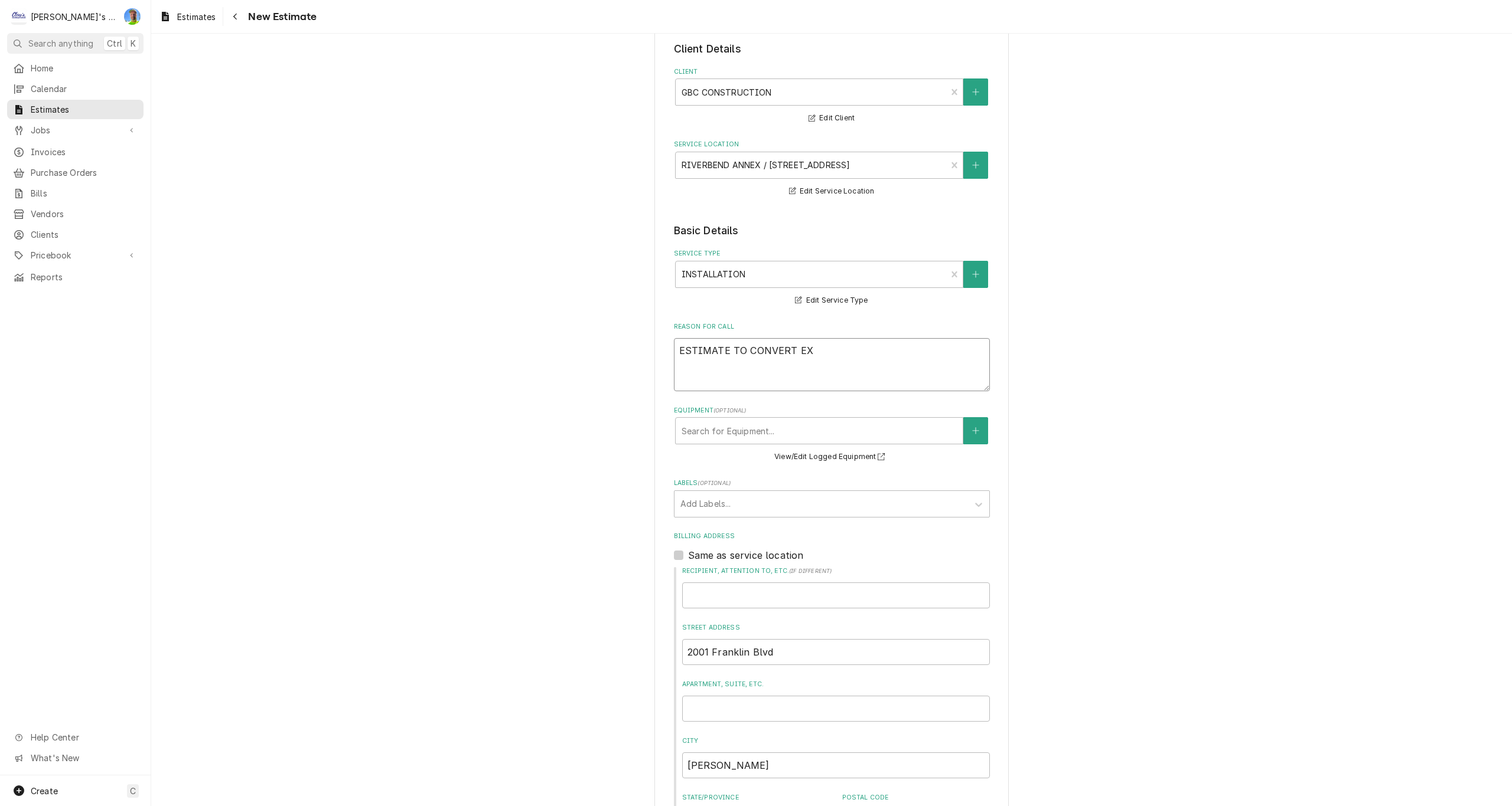
type textarea "x"
type textarea "ESTIMATE TO CONVERT EXI"
type textarea "x"
type textarea "ESTIMATE TO CONVERT EXIS"
type textarea "x"
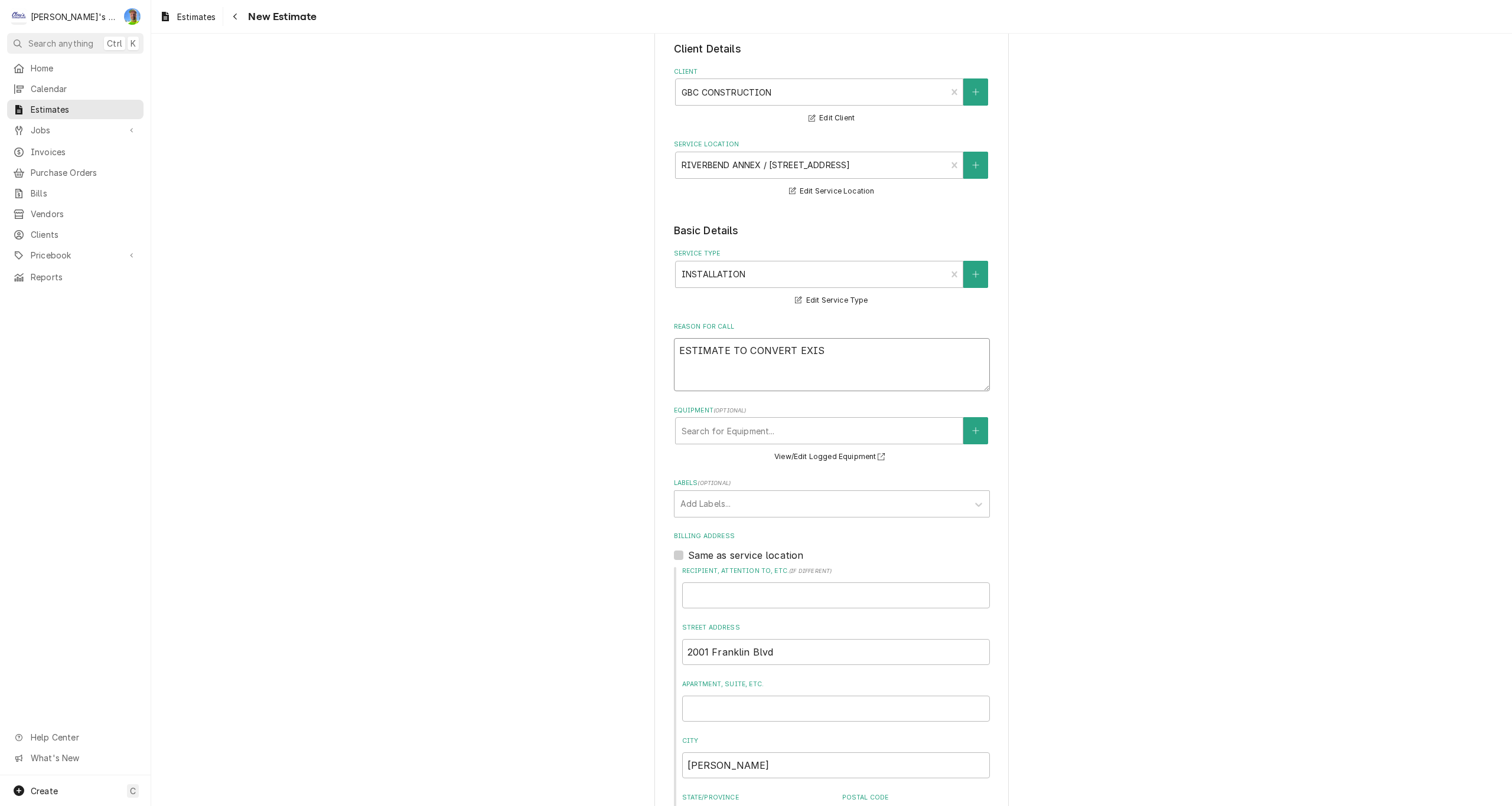
type textarea "ESTIMATE TO CONVERT EXIST"
type textarea "x"
type textarea "ESTIMATE TO CONVERT EXISTI"
type textarea "x"
type textarea "ESTIMATE TO CONVERT EXISTIN"
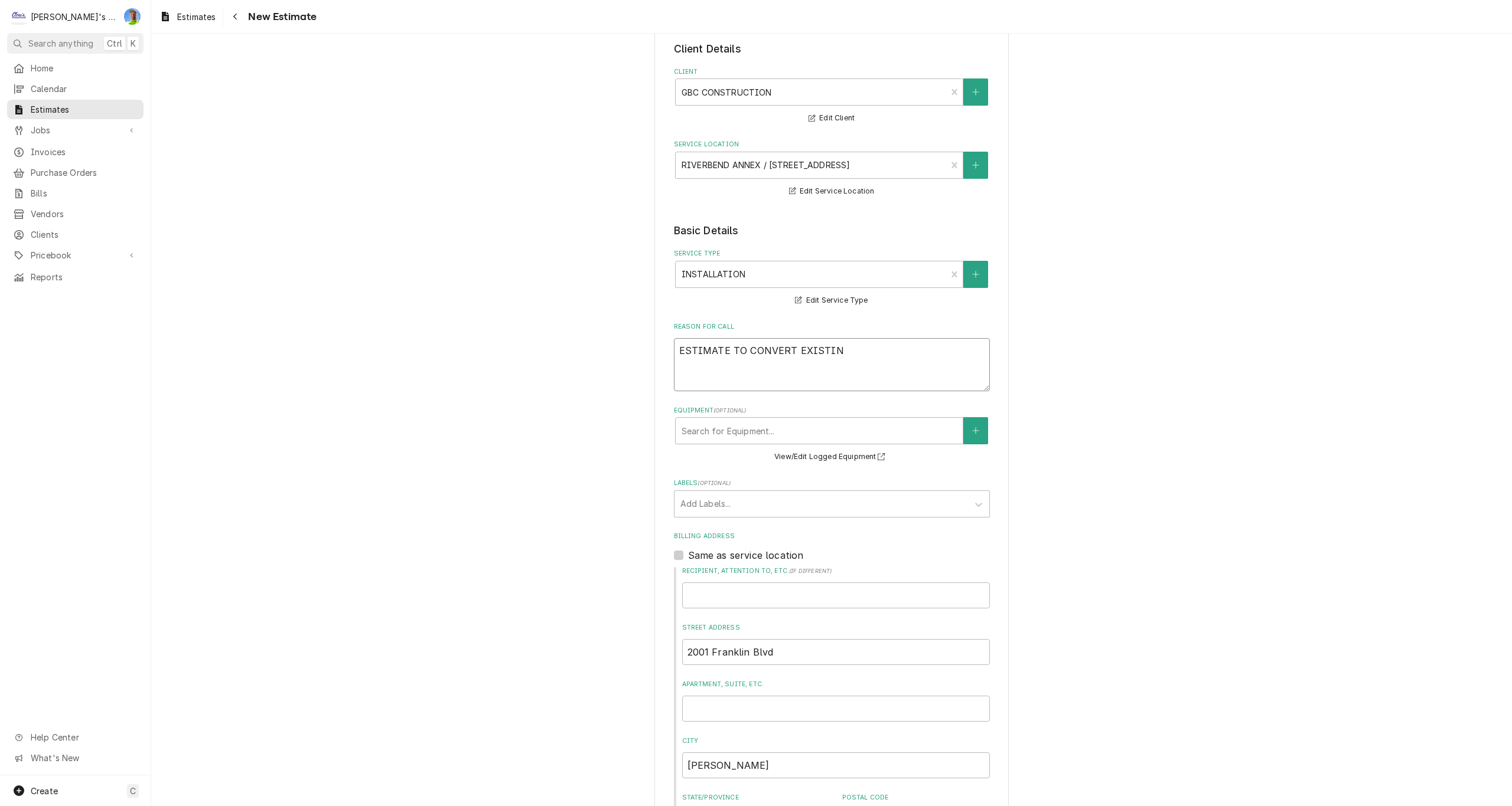
type textarea "x"
type textarea "ESTIMATE TO CONVERT EXISTING"
type textarea "x"
type textarea "ESTIMATE TO CONVERT EXISTING"
type textarea "x"
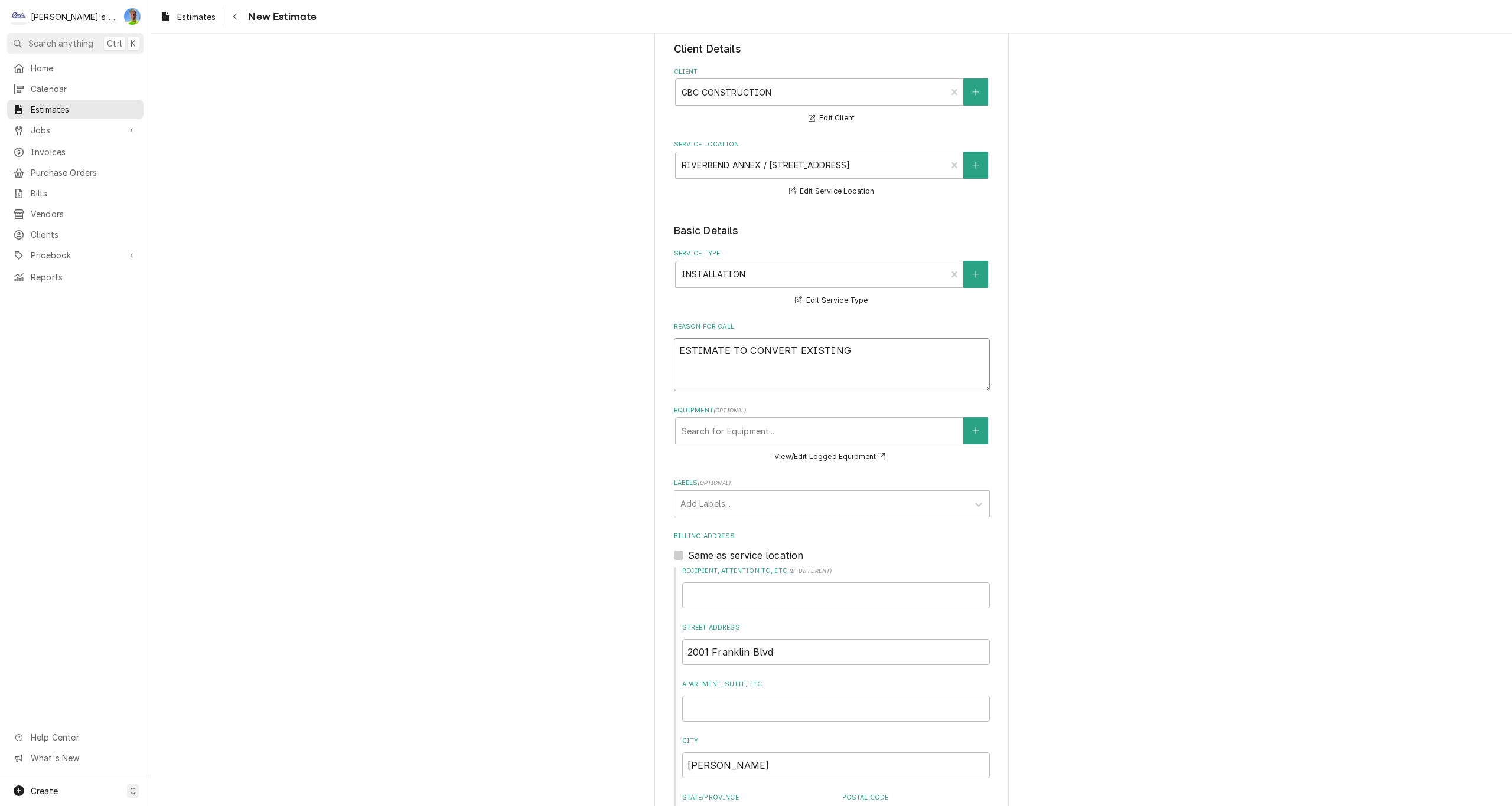
type textarea "ESTIMATE TO CONVERT EXISTING W"
type textarea "x"
type textarea "ESTIMATE TO CONVERT EXISTING WA"
type textarea "x"
type textarea "ESTIMATE TO CONVERT EXISTING WAL"
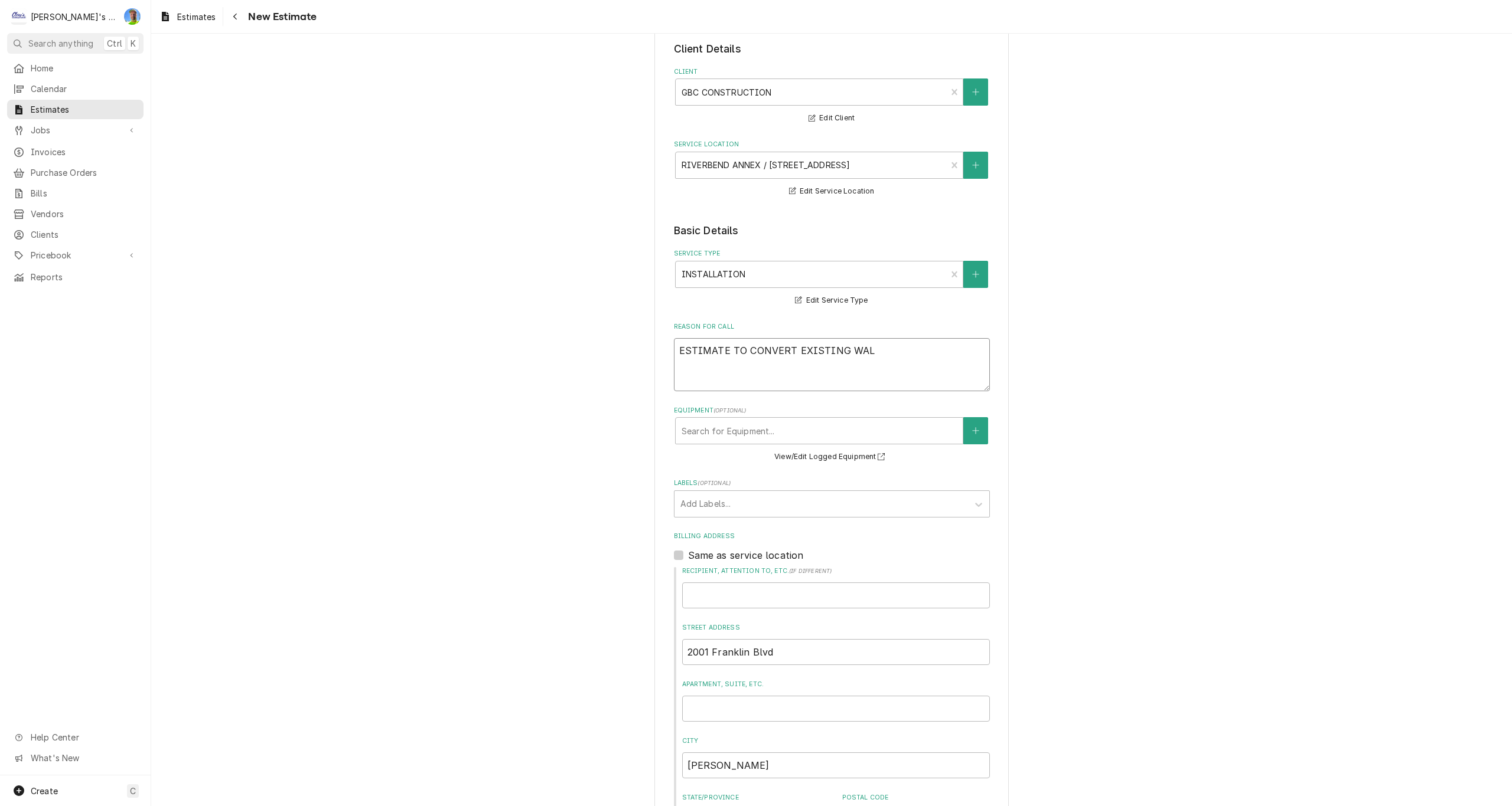
type textarea "x"
type textarea "ESTIMATE TO CONVERT EXISTING WALK"
type textarea "x"
type textarea "ESTIMATE TO CONVERT EXISTING WALK-"
type textarea "x"
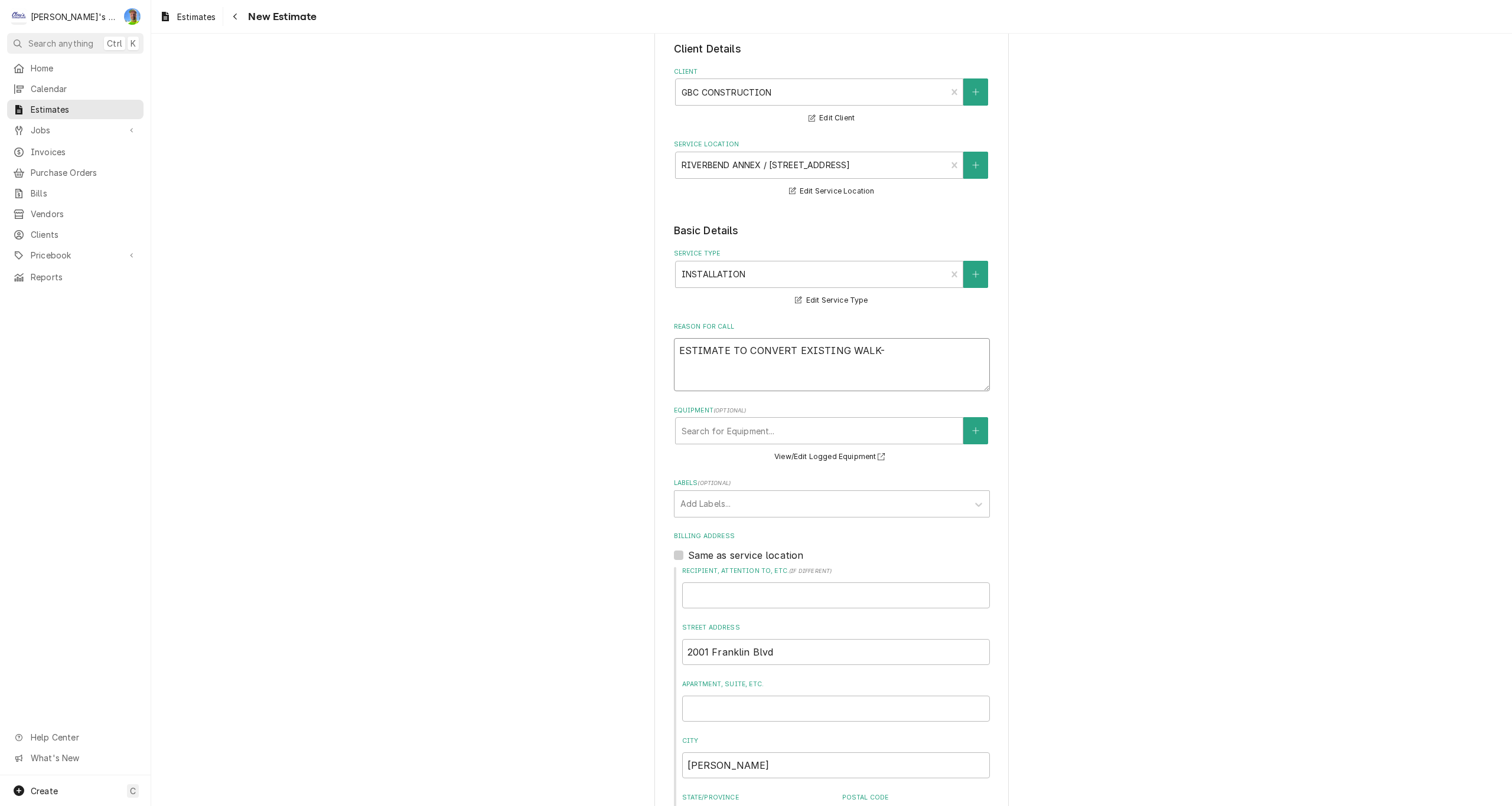
type textarea "ESTIMATE TO CONVERT EXISTING WALK-I"
type textarea "x"
type textarea "ESTIMATE TO CONVERT EXISTING WALK-IN"
type textarea "x"
type textarea "ESTIMATE TO CONVERT EXISTING WALK-IN"
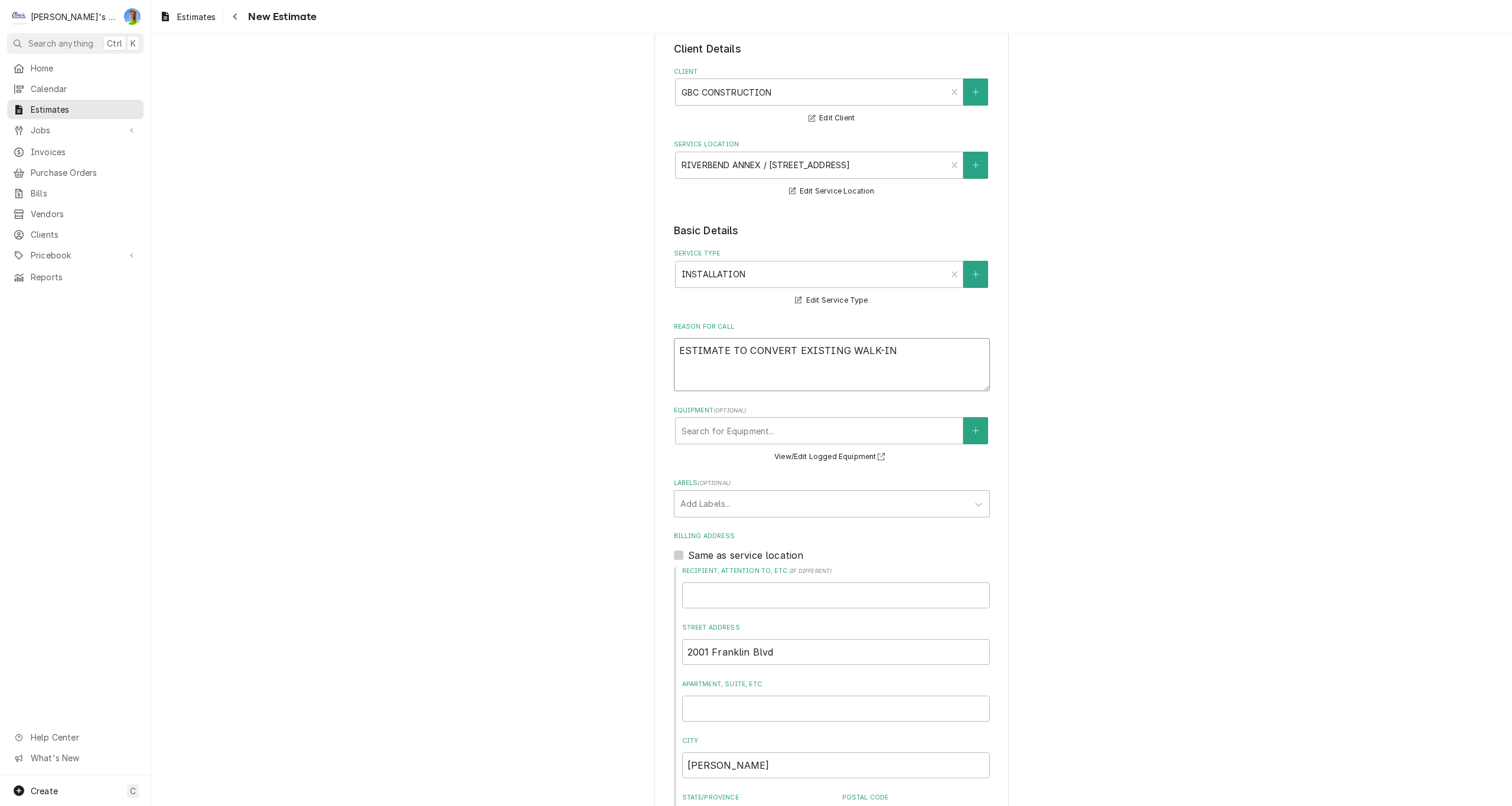
type textarea "x"
type textarea "ESTIMATE TO CONVERT EXISTING WALK-IN F"
type textarea "x"
type textarea "ESTIMATE TO CONVERT EXISTING WALK-IN FR"
type textarea "x"
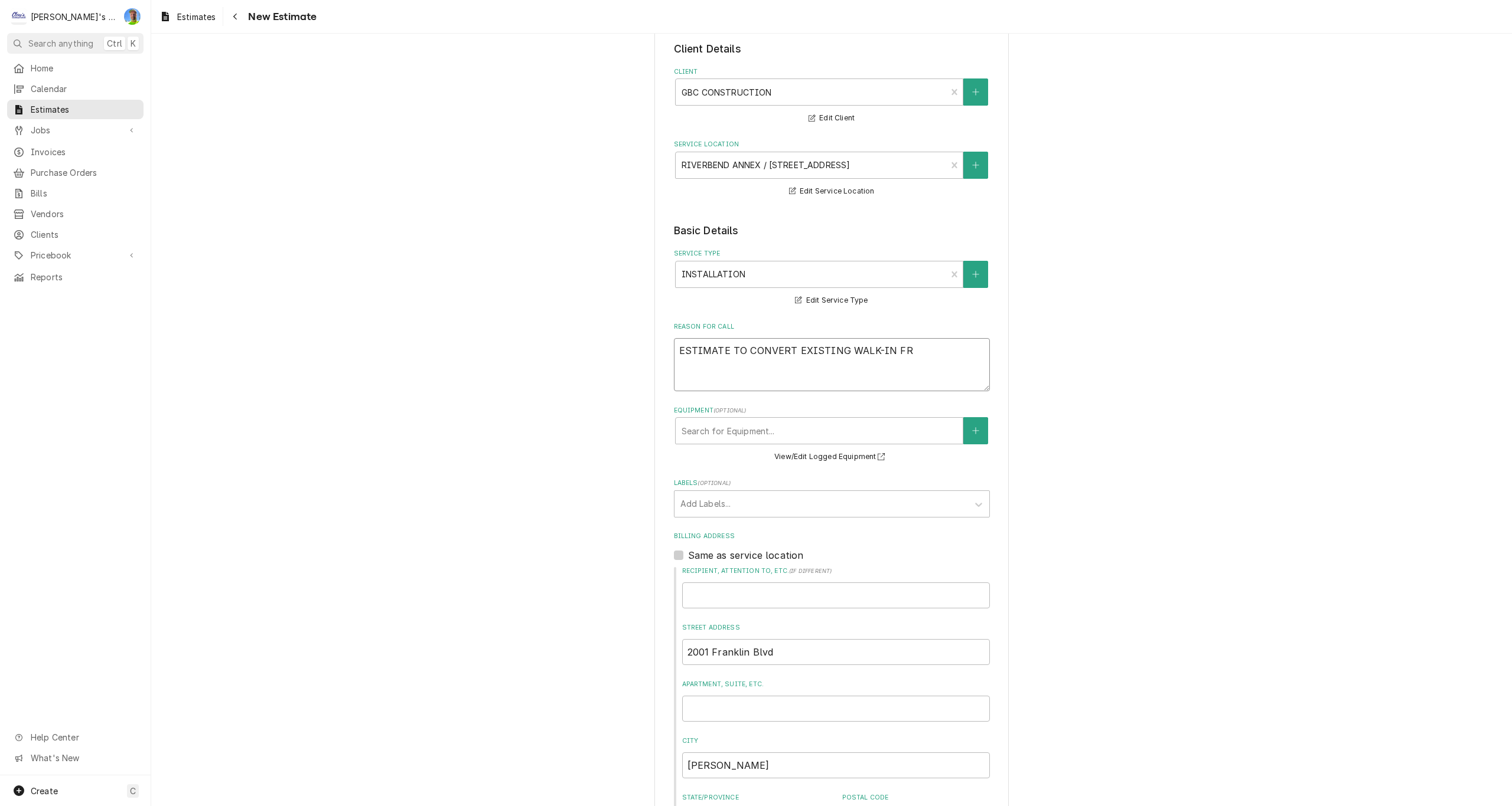
type textarea "ESTIMATE TO CONVERT EXISTING WALK-IN FRE"
type textarea "x"
type textarea "ESTIMATE TO CONVERT EXISTING WALK-IN FREE"
type textarea "x"
type textarea "ESTIMATE TO CONVERT EXISTING WALK-IN FREEZ"
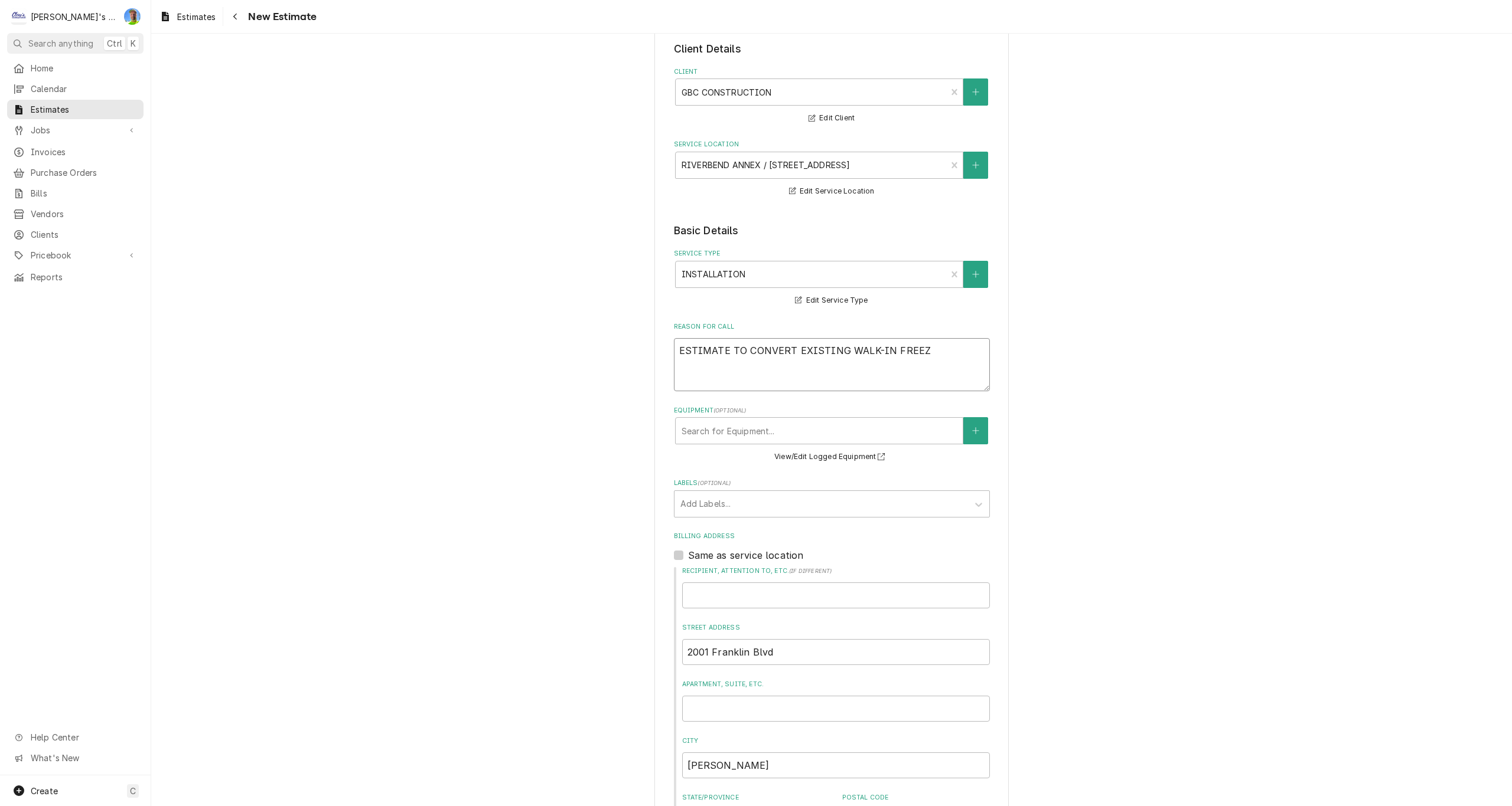
type textarea "x"
type textarea "ESTIMATE TO CONVERT EXISTING WALK-IN FREEZE"
type textarea "x"
type textarea "ESTIMATE TO CONVERT EXISTING WALK-IN FREEZER"
type textarea "x"
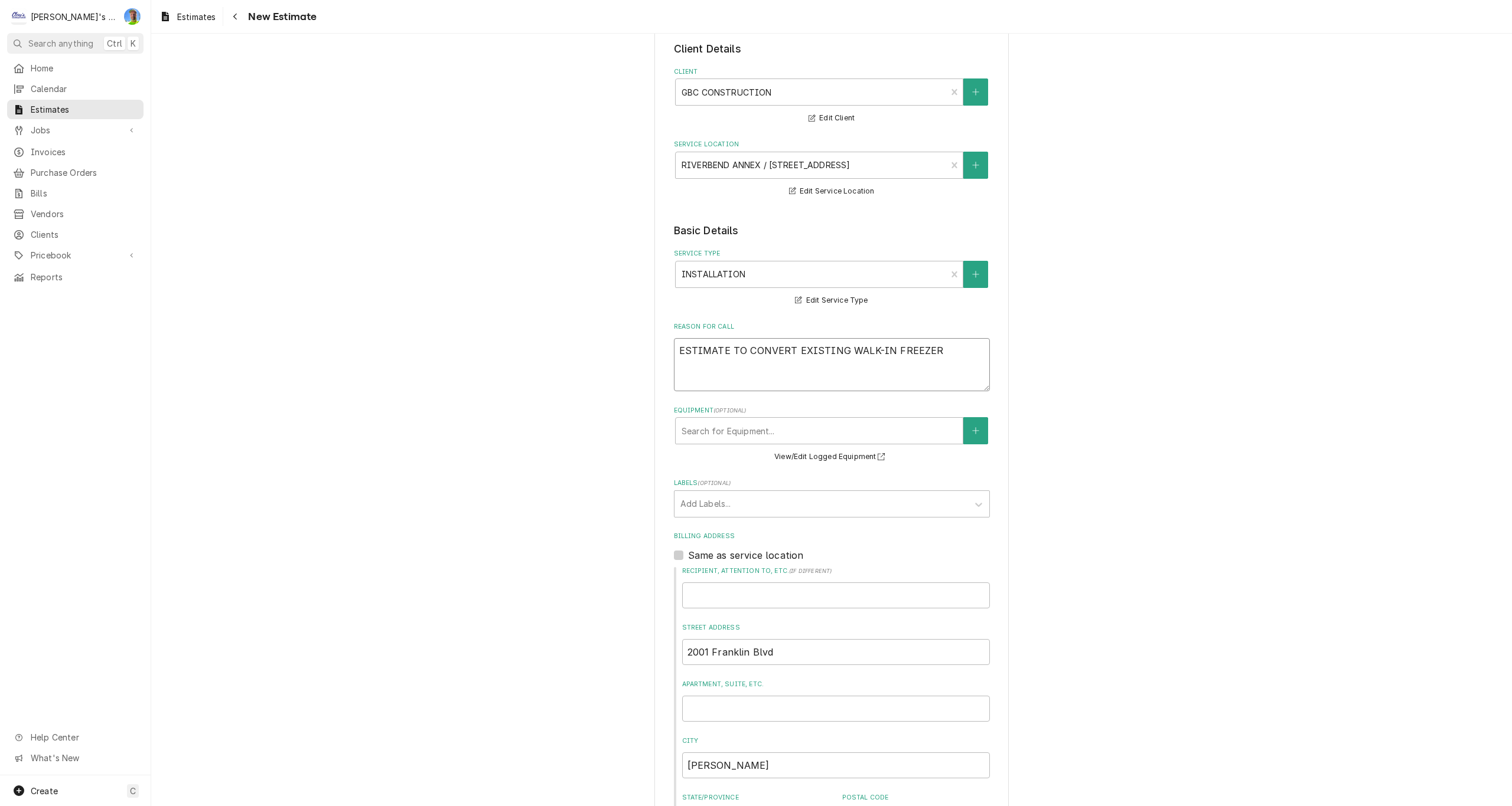
type textarea "ESTIMATE TO CONVERT EXISTING WALK-IN FREEZER"
type textarea "x"
type textarea "ESTIMATE TO CONVERT EXISTING WALK-IN FREEZER B"
type textarea "x"
type textarea "ESTIMATE TO CONVERT EXISTING WALK-IN FREEZER BO"
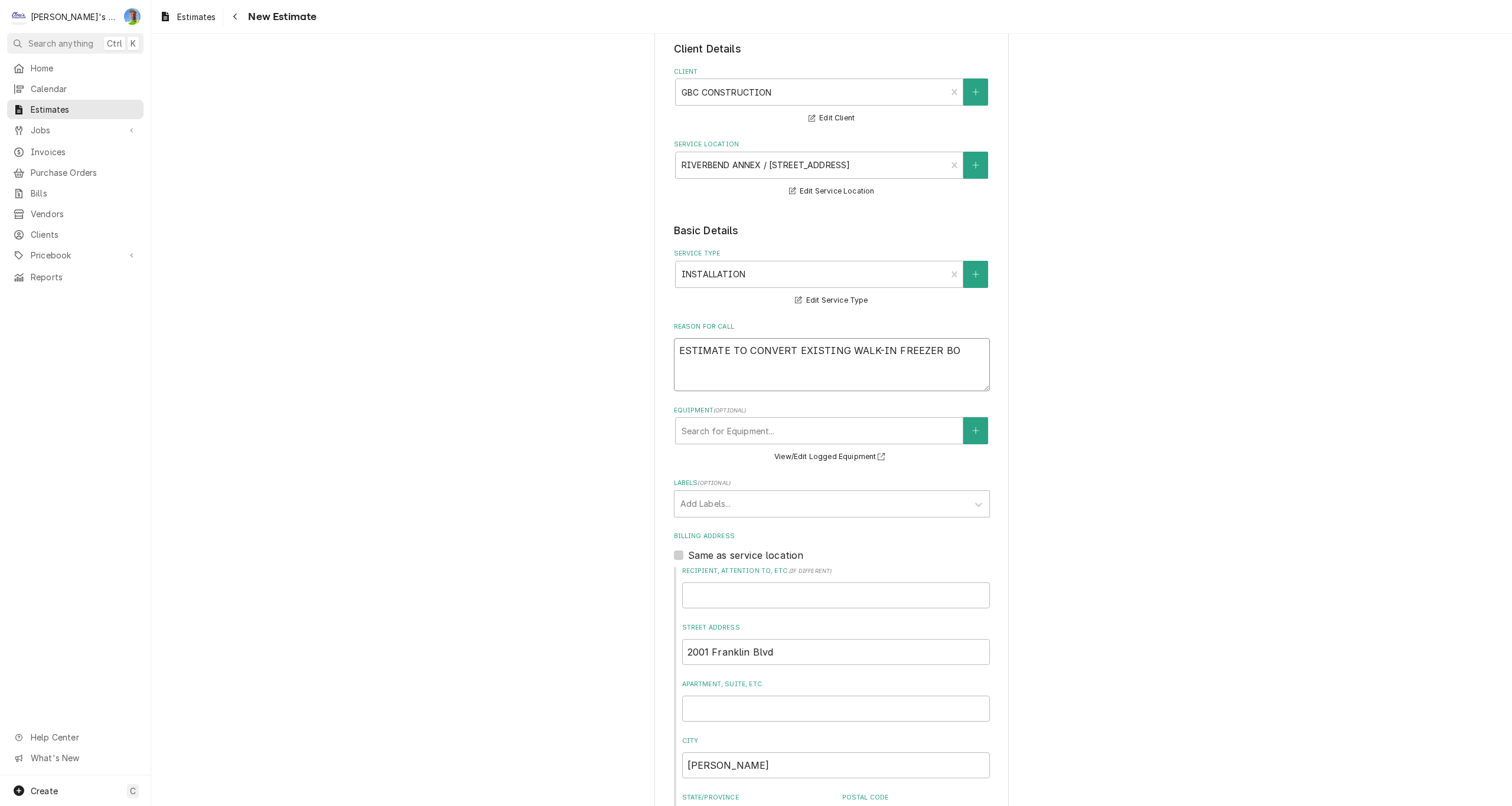
type textarea "x"
type textarea "ESTIMATE TO CONVERT EXISTING WALK-IN FREEZER BOX"
type textarea "x"
type textarea "ESTIMATE TO CONVERT EXISTING WALK-IN FREEZER BOX"
type textarea "x"
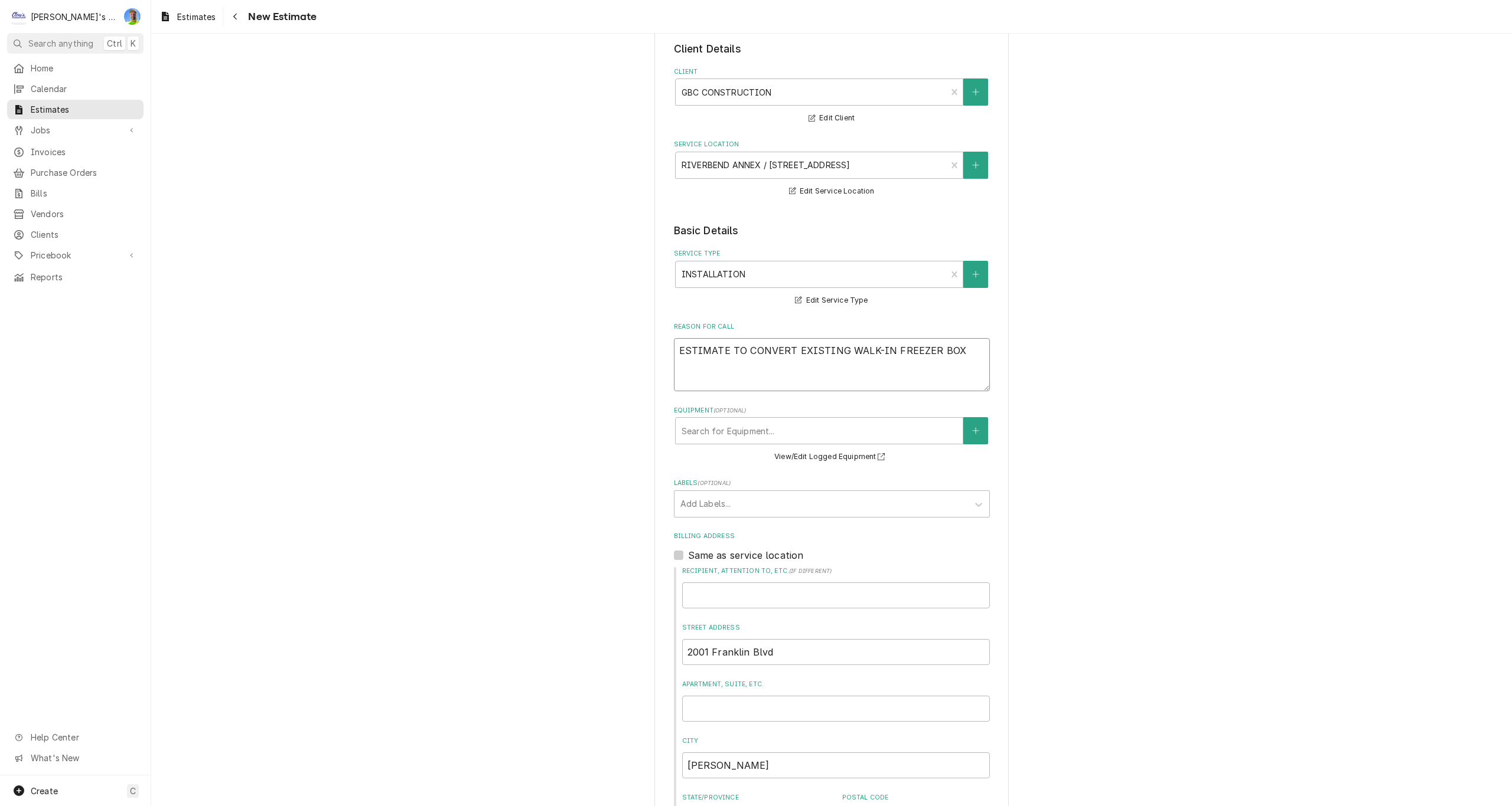
type textarea "ESTIMATE TO CONVERT EXISTING WALK-IN FREEZER BOX T"
type textarea "x"
type textarea "ESTIMATE TO CONVERT EXISTING WALK-IN FREEZER BOX TO"
type textarea "x"
type textarea "ESTIMATE TO CONVERT EXISTING WALK-IN FREEZER BOX TO"
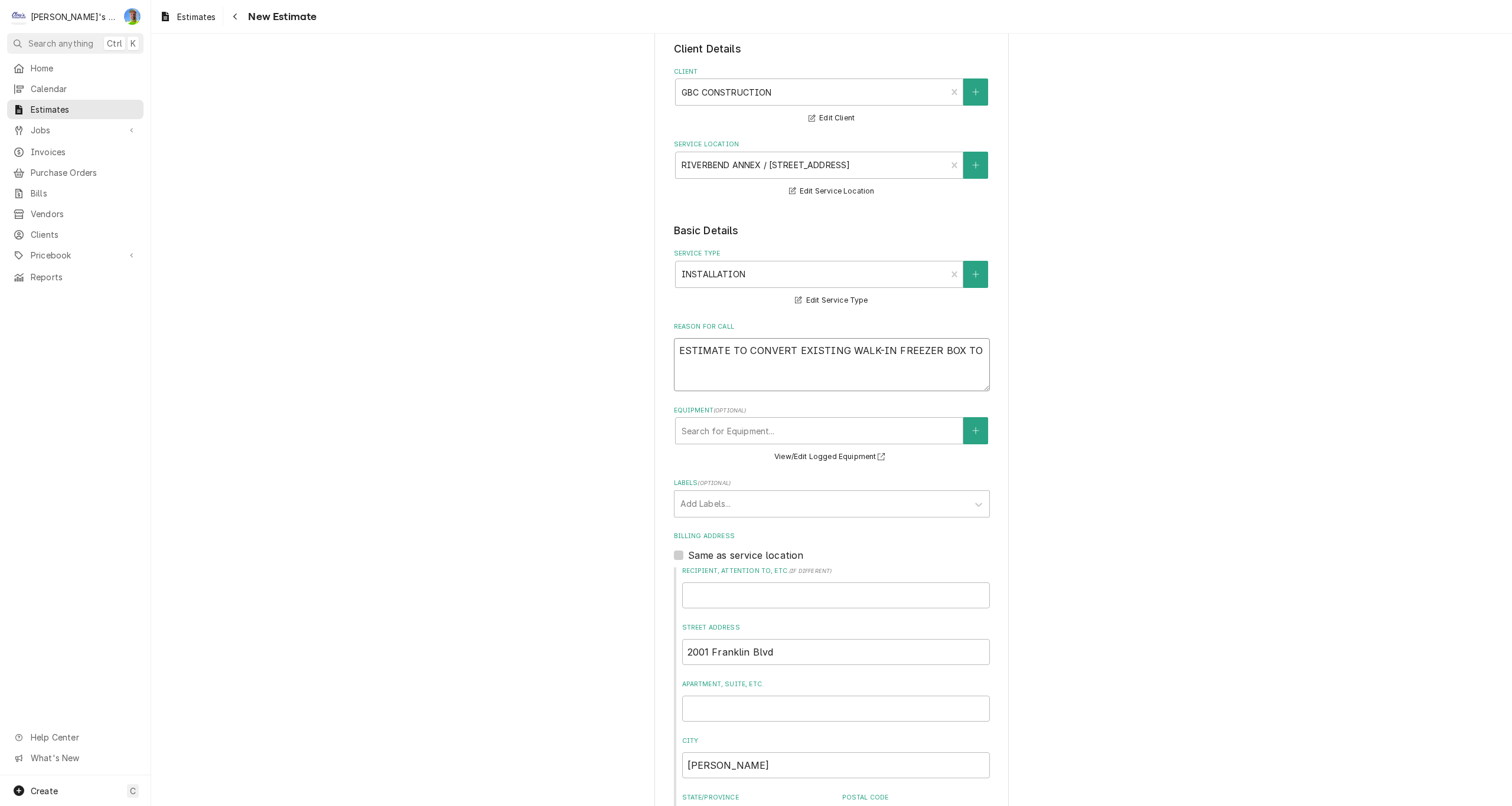
type textarea "x"
type textarea "ESTIMATE TO CONVERT EXISTING WALK-IN FREEZER BOX TO A"
type textarea "x"
type textarea "ESTIMATE TO CONVERT EXISTING WALK-IN FREEZER BOX TO A"
type textarea "x"
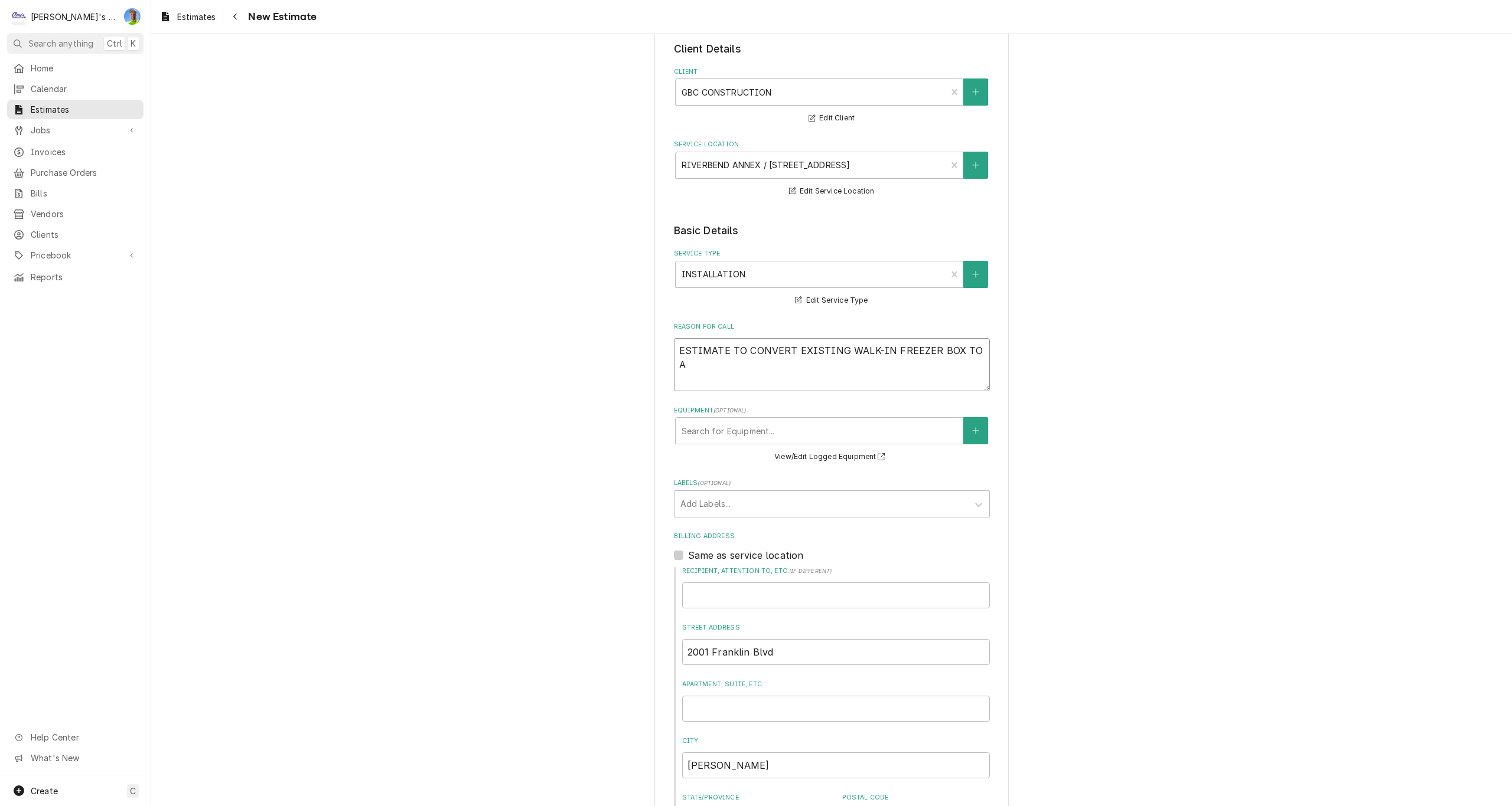
type textarea "ESTIMATE TO CONVERT EXISTING WALK-IN FREEZER BOX TO A C"
type textarea "x"
type textarea "ESTIMATE TO CONVERT EXISTING WALK-IN FREEZER BOX TO A CO"
type textarea "x"
type textarea "ESTIMATE TO CONVERT EXISTING WALK-IN FREEZER BOX TO A COO"
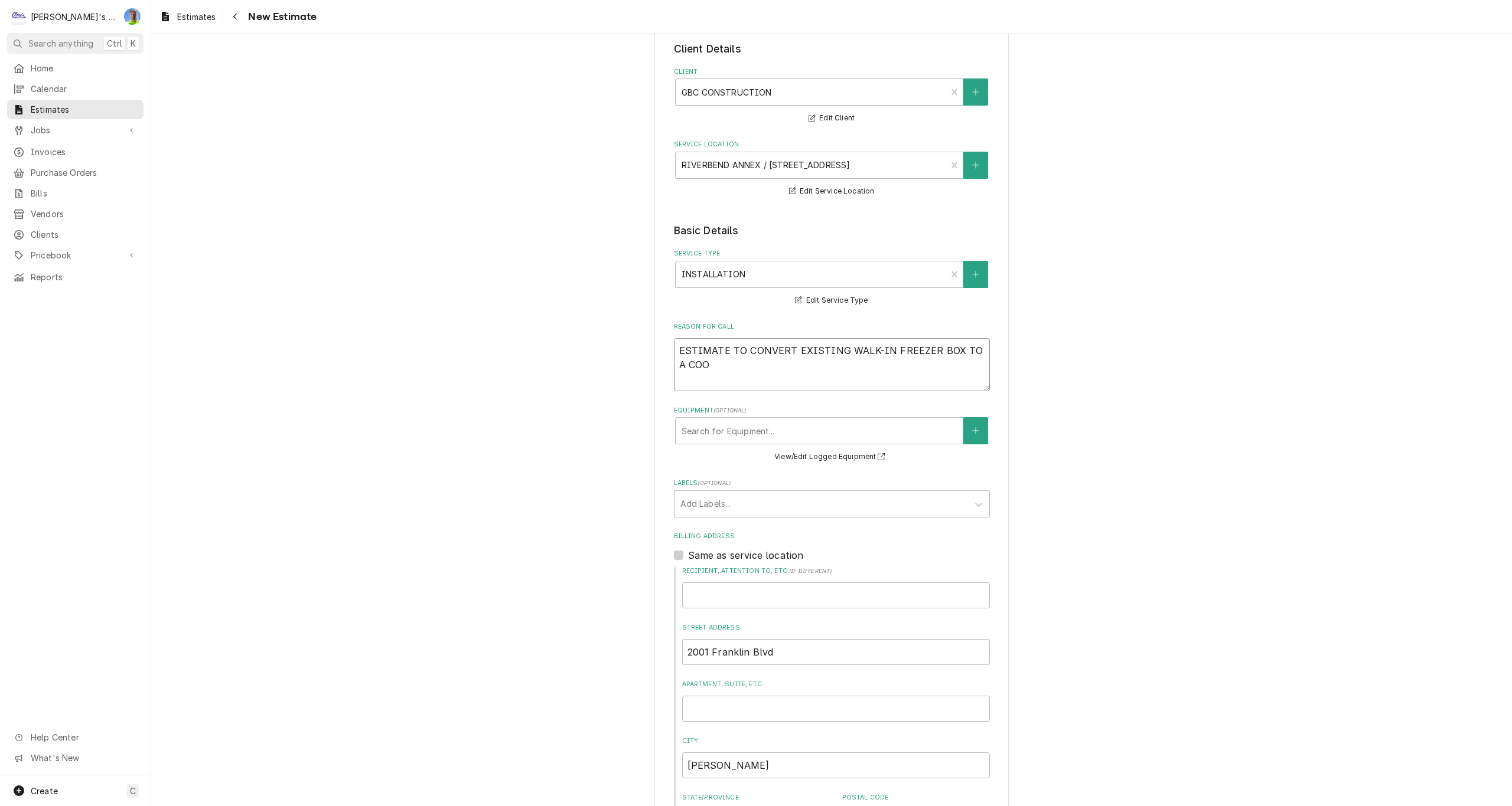
type textarea "x"
type textarea "ESTIMATE TO CONVERT EXISTING WALK-IN FREEZER BOX TO A COOL"
type textarea "x"
type textarea "ESTIMATE TO CONVERT EXISTING WALK-IN FREEZER BOX TO A COOLE"
type textarea "x"
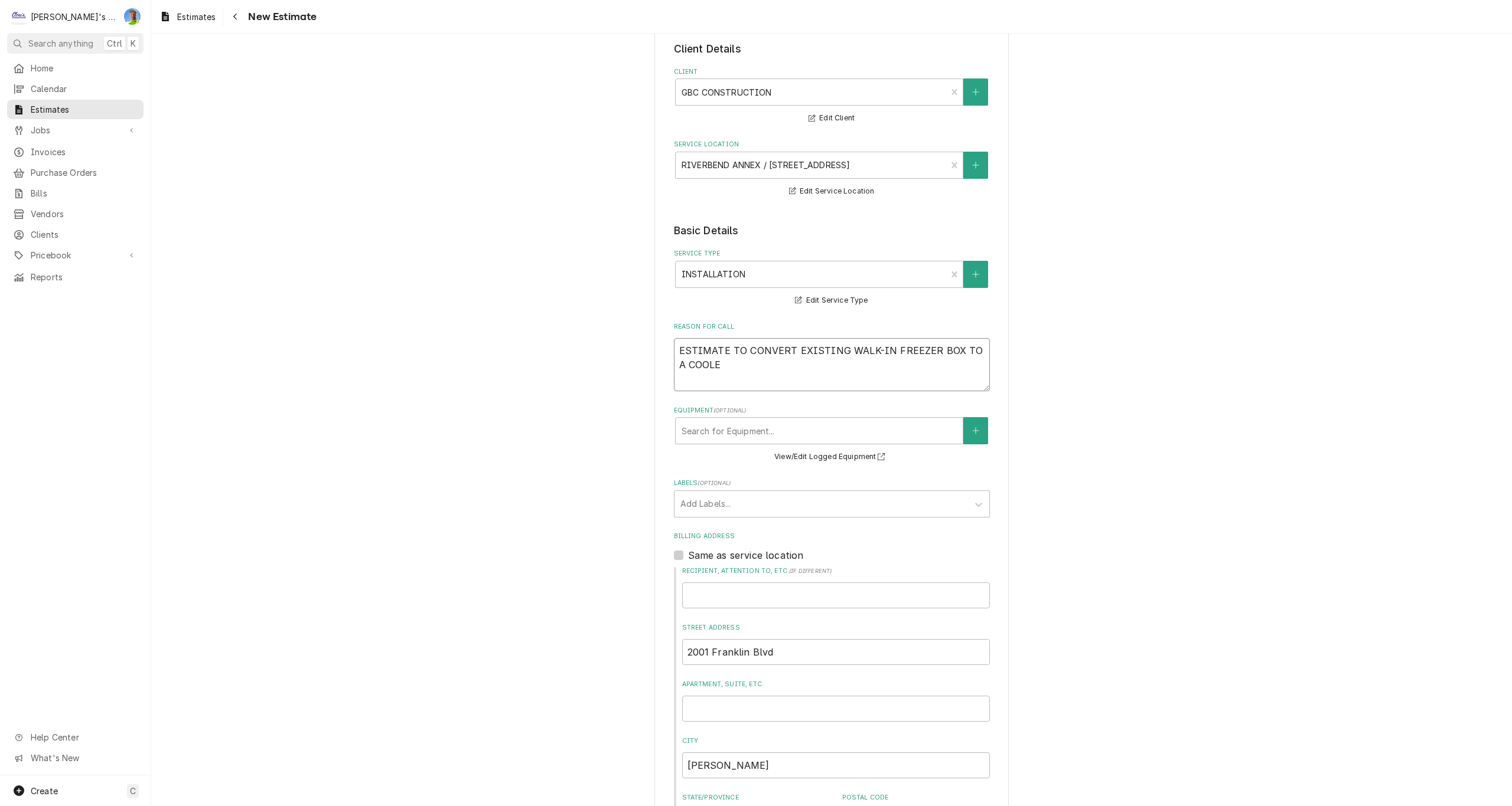
type textarea "ESTIMATE TO CONVERT EXISTING WALK-IN FREEZER BOX TO A COOLER"
type textarea "x"
type textarea "ESTIMATE TO CONVERT EXISTING WALK-IN FREEZER BOX TO A COOLER"
type textarea "x"
type textarea "ESTIMATE TO CONVERT EXISTING WALK-IN FREEZER BOX TO A COOLER"
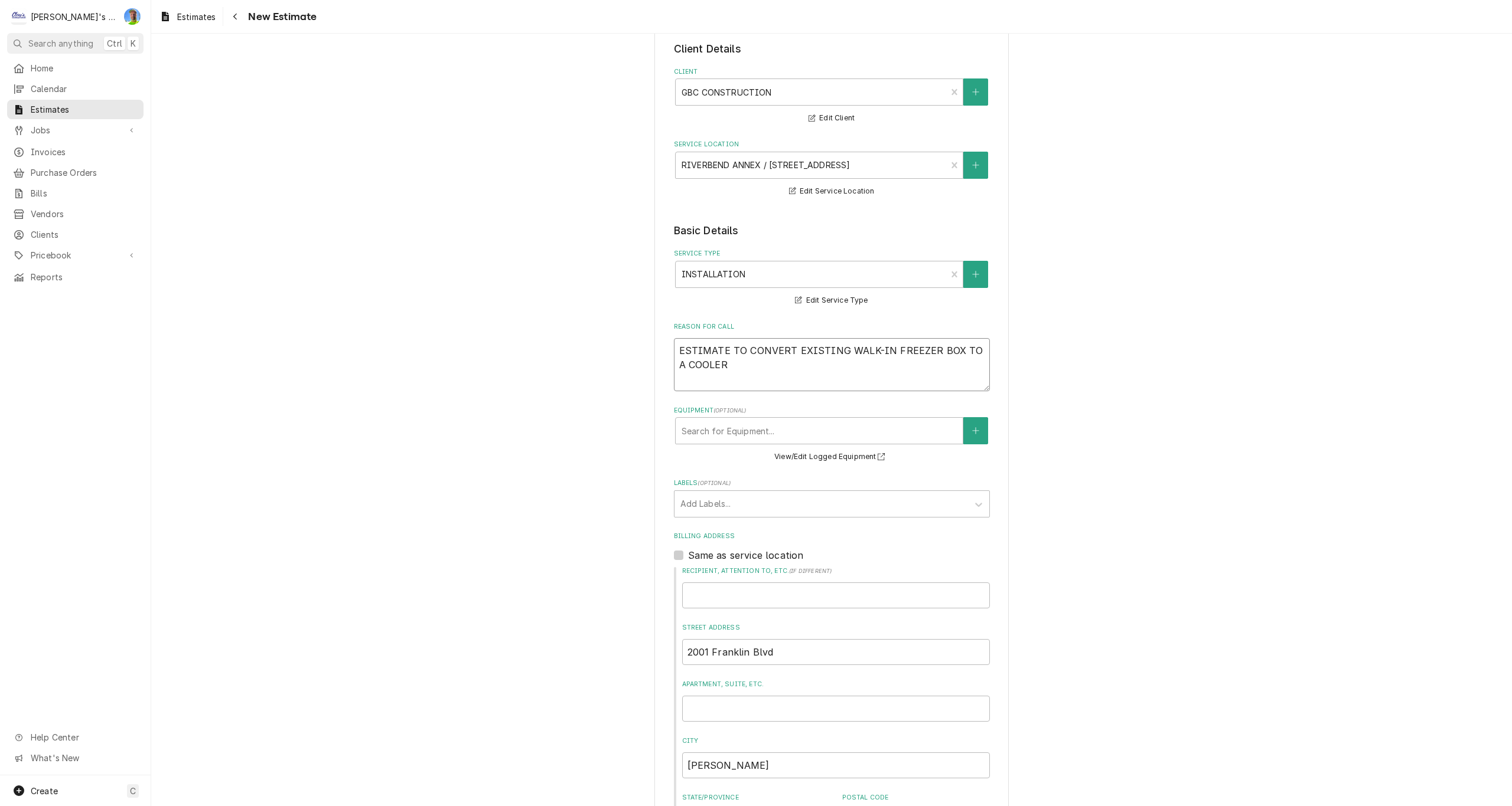
type textarea "x"
type textarea "ESTIMATE TO CONVERT EXISTING WALK-IN FREEZER BOX TO A COOLER."
type textarea "x"
type textarea "ESTIMATE TO CONVERT EXISTING WALK-IN FREEZER BOX TO A COOLER."
type textarea "x"
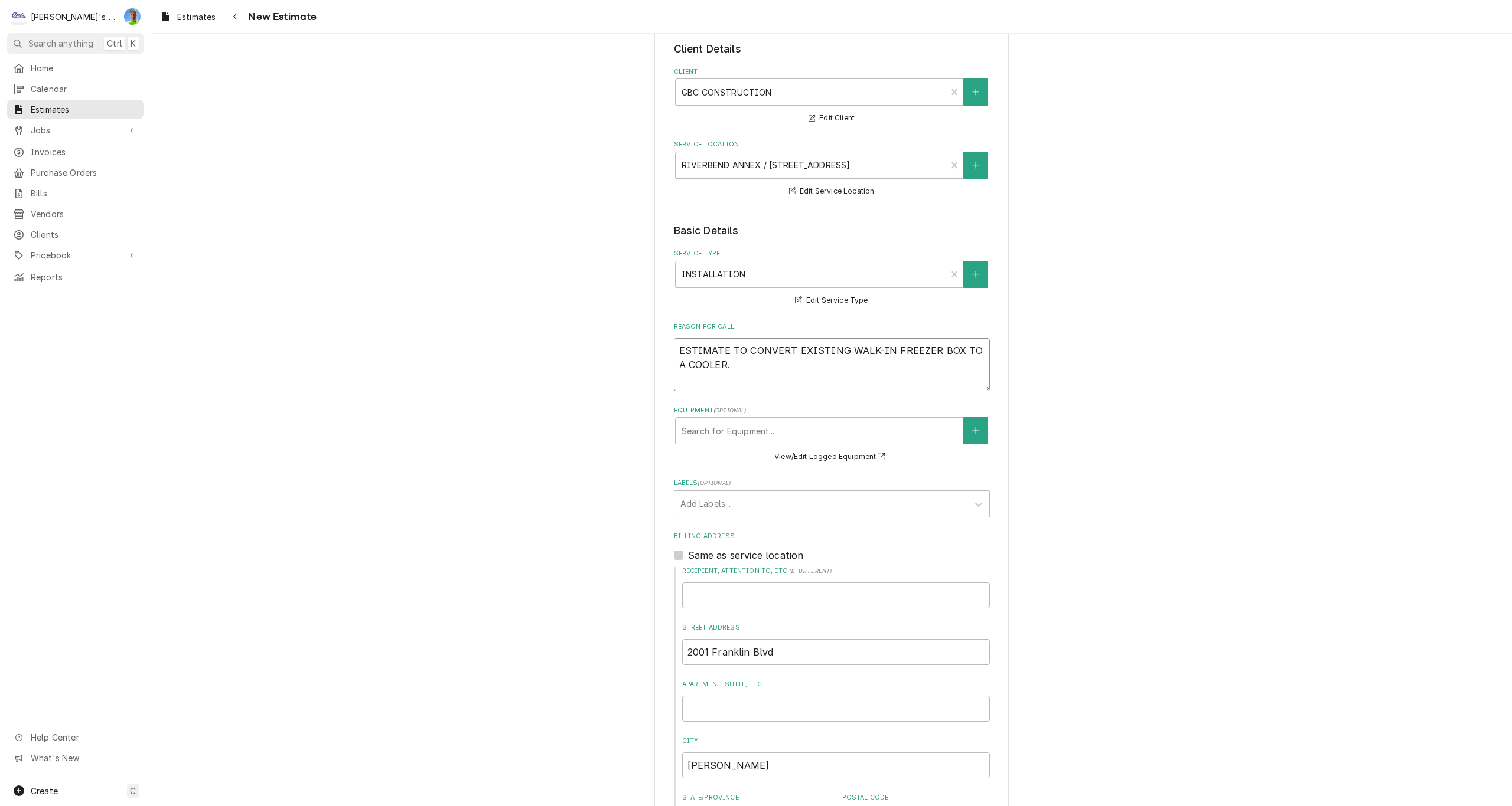
type textarea "ESTIMATE TO CONVERT EXISTING WALK-IN FREEZER BOX TO A COOLER. E"
type textarea "x"
type textarea "ESTIMATE TO CONVERT EXISTING WALK-IN FREEZER BOX TO A COOLER. ES"
type textarea "x"
type textarea "ESTIMATE TO CONVERT EXISTING WALK-IN FREEZER BOX TO A COOLER. EST"
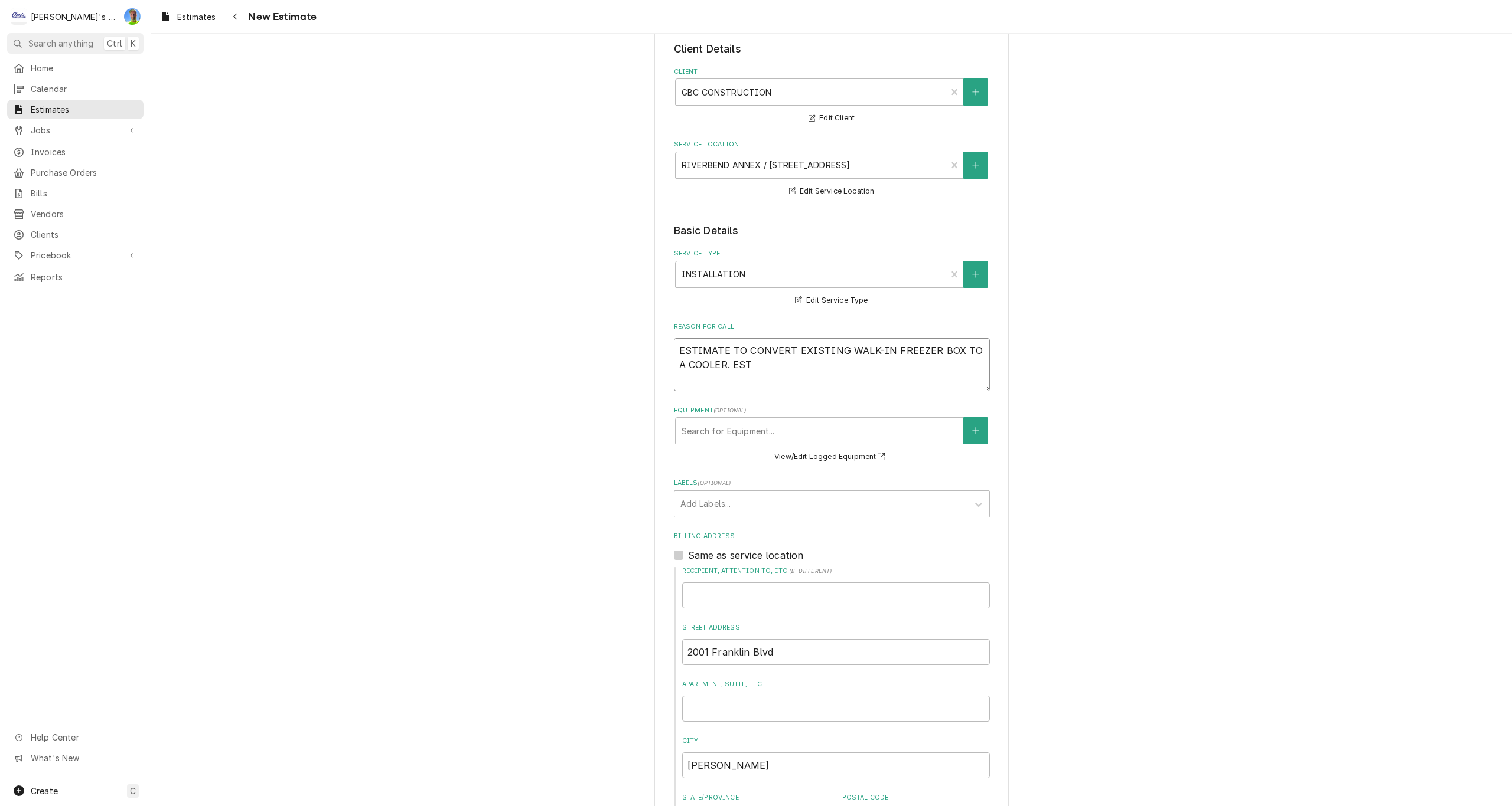
type textarea "x"
type textarea "ESTIMATE TO CONVERT EXISTING WALK-IN FREEZER BOX TO A COOLER. ESTI"
type textarea "x"
type textarea "ESTIMATE TO CONVERT EXISTING WALK-IN FREEZER BOX TO A COOLER. ESTIM"
type textarea "x"
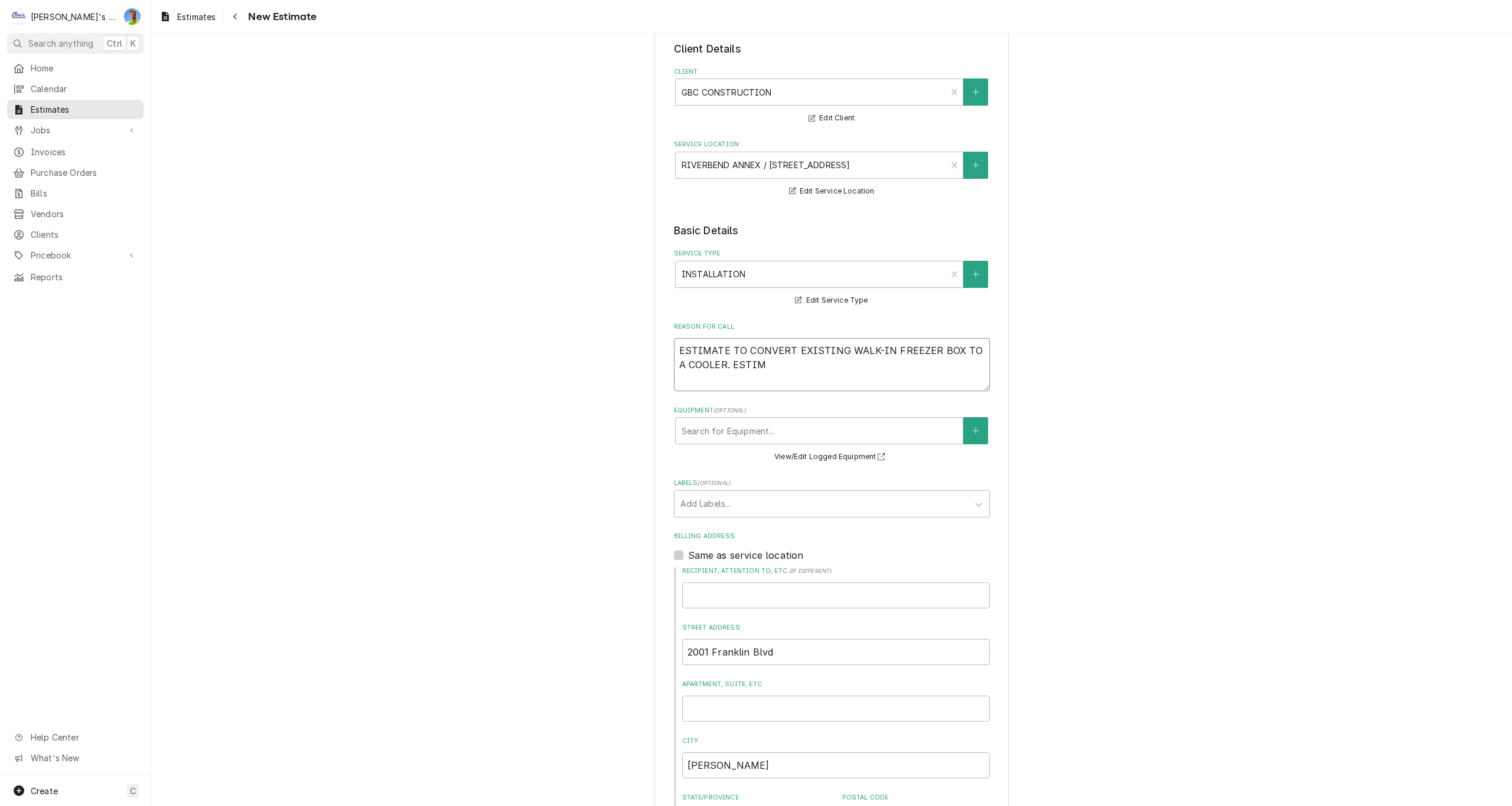
type textarea "ESTIMATE TO CONVERT EXISTING WALK-IN FREEZER BOX TO A COOLER. ESTIMA"
type textarea "x"
type textarea "ESTIMATE TO CONVERT EXISTING WALK-IN FREEZER BOX TO A COOLER. ESTIMAT"
type textarea "x"
type textarea "ESTIMATE TO CONVERT EXISTING WALK-IN FREEZER BOX TO A COOLER. ESTIMATE"
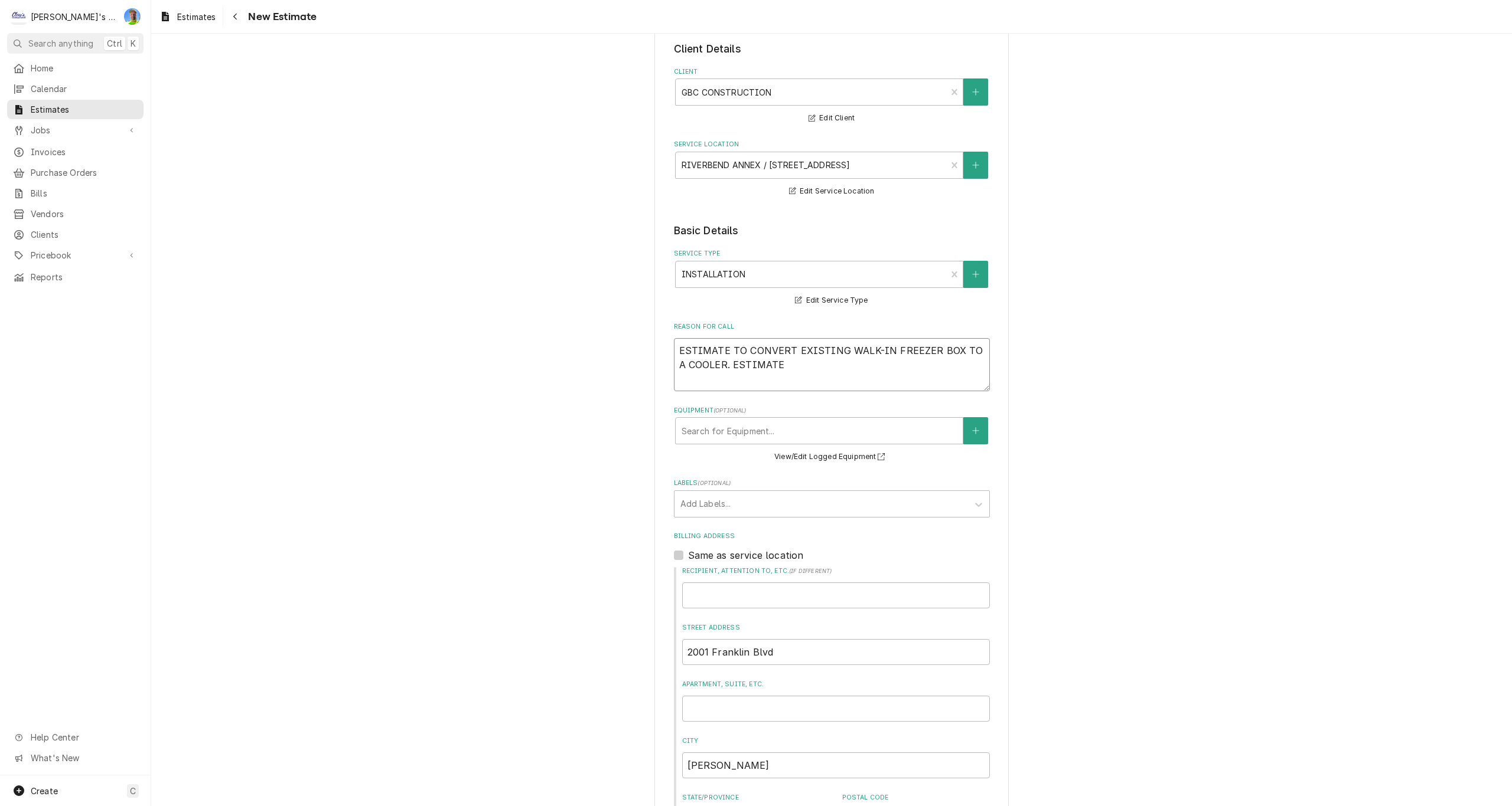
type textarea "x"
type textarea "ESTIMATE TO CONVERT EXISTING WALK-IN FREEZER BOX TO A COOLER. ESTIMATE"
type textarea "x"
type textarea "ESTIMATE TO CONVERT EXISTING WALK-IN FREEZER BOX TO A COOLER. ESTIMATE I"
type textarea "x"
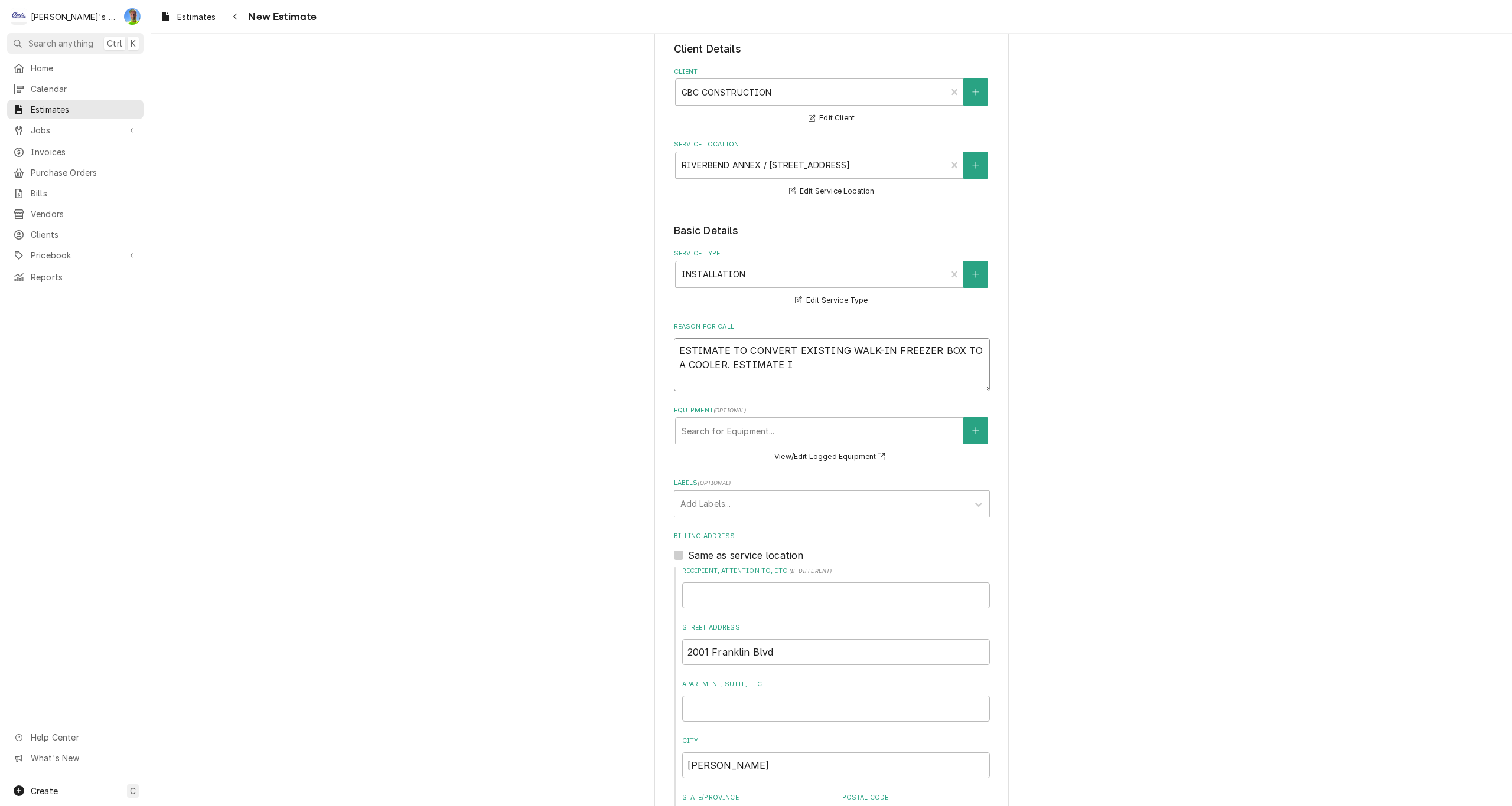
type textarea "ESTIMATE TO CONVERT EXISTING WALK-IN FREEZER BOX TO A COOLER. ESTIMATE IN"
type textarea "x"
type textarea "ESTIMATE TO CONVERT EXISTING WALK-IN FREEZER BOX TO A COOLER. ESTIMATE INC"
type textarea "x"
type textarea "ESTIMATE TO CONVERT EXISTING WALK-IN FREEZER BOX TO A COOLER. ESTIMATE INCL"
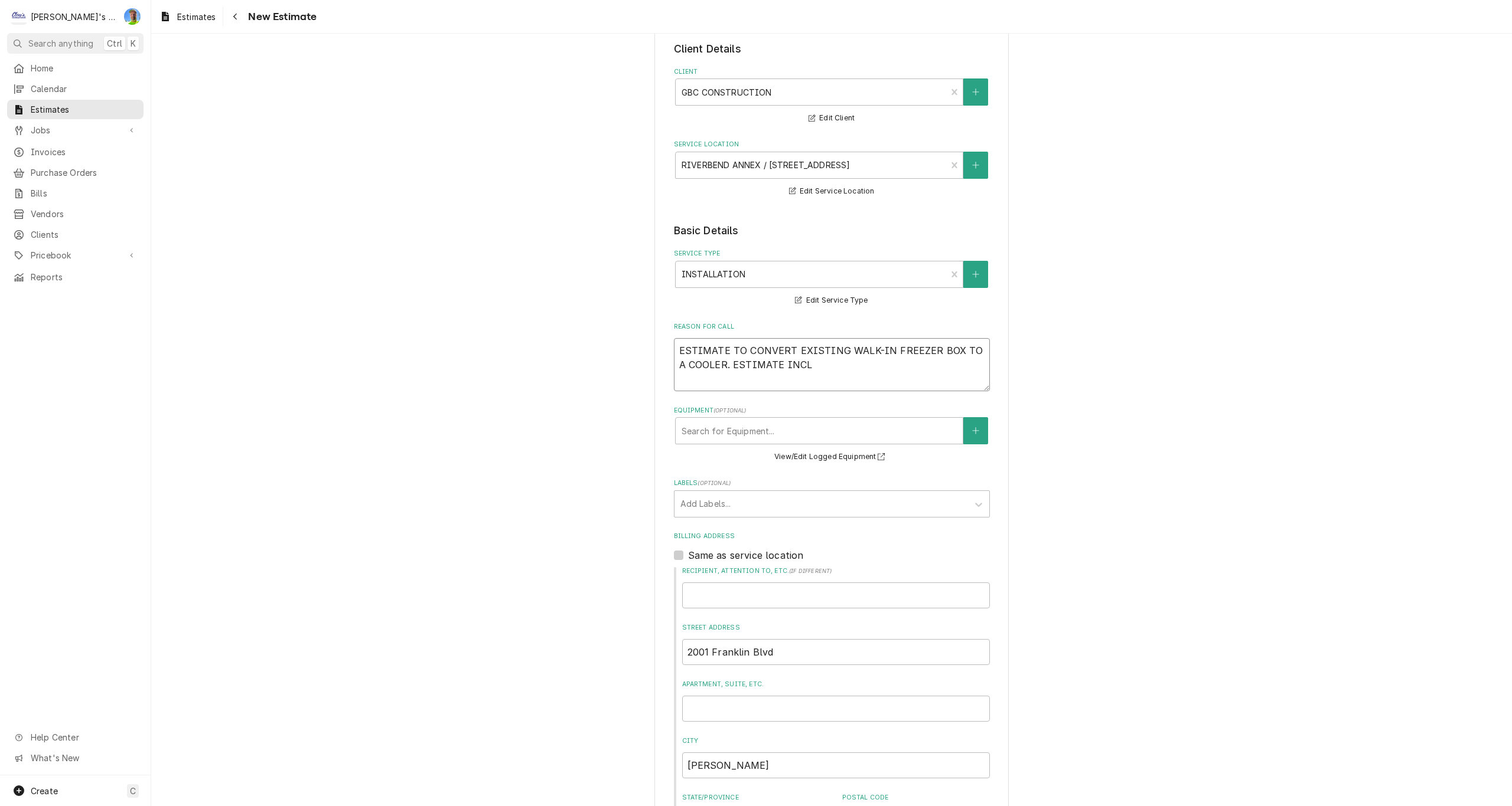
type textarea "x"
type textarea "ESTIMATE TO CONVERT EXISTING WALK-IN FREEZER BOX TO A COOLER. ESTIMATE INCLU"
type textarea "x"
type textarea "ESTIMATE TO CONVERT EXISTING WALK-IN FREEZER BOX TO A COOLER. ESTIMATE INCLUD"
type textarea "x"
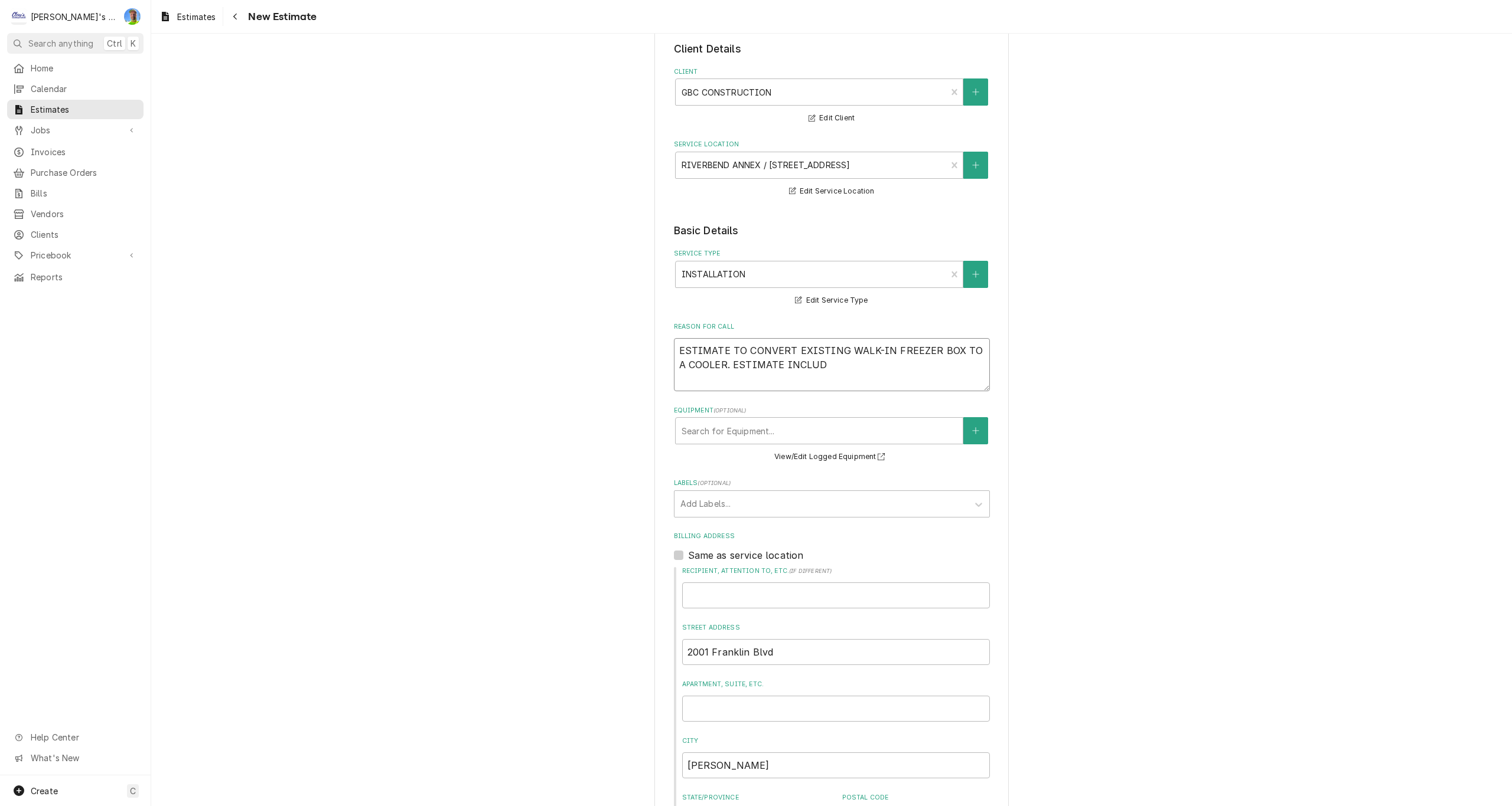
type textarea "ESTIMATE TO CONVERT EXISTING WALK-IN FREEZER BOX TO A COOLER. ESTIMATE INCLUDE"
type textarea "x"
type textarea "ESTIMATE TO CONVERT EXISTING WALK-IN FREEZER BOX TO A COOLER. ESTIMATE INCLUDES"
type textarea "x"
type textarea "ESTIMATE TO CONVERT EXISTING WALK-IN FREEZER BOX TO A COOLER. ESTIMATE INCLUDES"
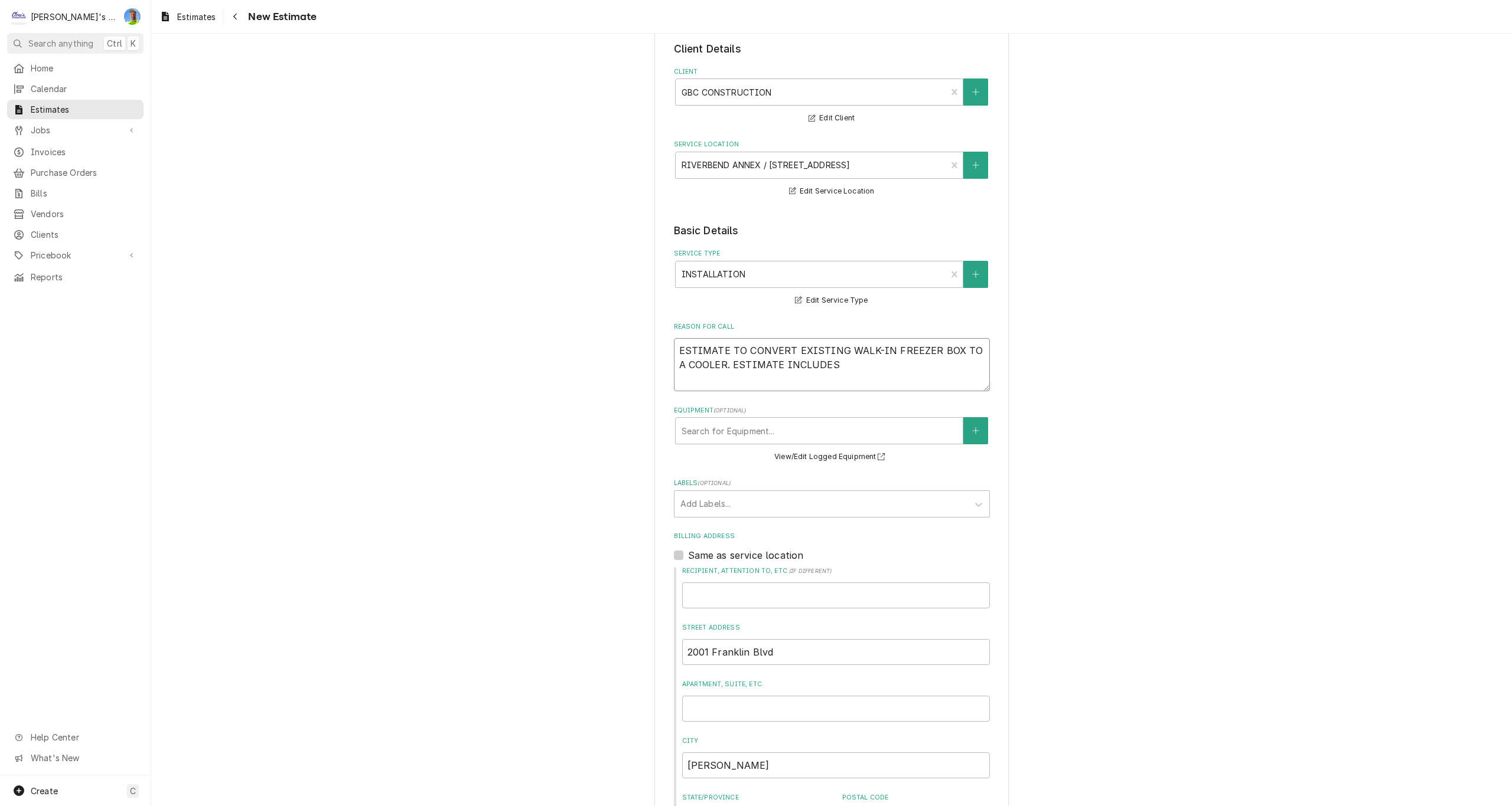
type textarea "x"
type textarea "ESTIMATE TO CONVERT EXISTING WALK-IN FREEZER BOX TO A COOLER. ESTIMATE INCLUDES…"
type textarea "x"
type textarea "ESTIMATE TO CONVERT EXISTING WALK-IN FREEZER BOX TO A COOLER. ESTIMATE INCLUDES…"
type textarea "x"
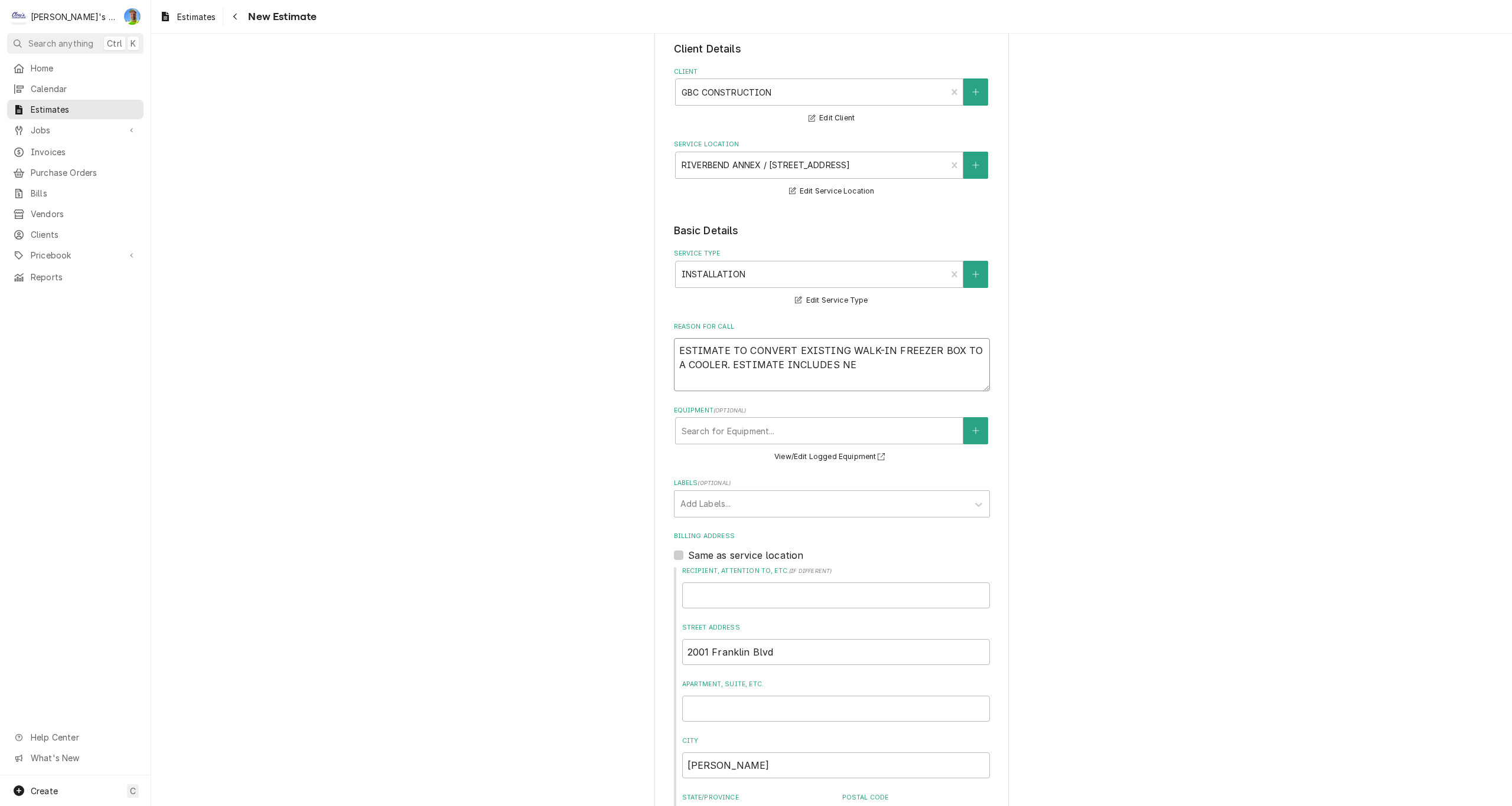
type textarea "ESTIMATE TO CONVERT EXISTING WALK-IN FREEZER BOX TO A COOLER. ESTIMATE INCLUDES…"
type textarea "x"
type textarea "ESTIMATE TO CONVERT EXISTING WALK-IN FREEZER BOX TO A COOLER. ESTIMATE INCLUDES…"
type textarea "x"
type textarea "ESTIMATE TO CONVERT EXISTING WALK-IN FREEZER BOX TO A COOLER. ESTIMATE INCLUDES…"
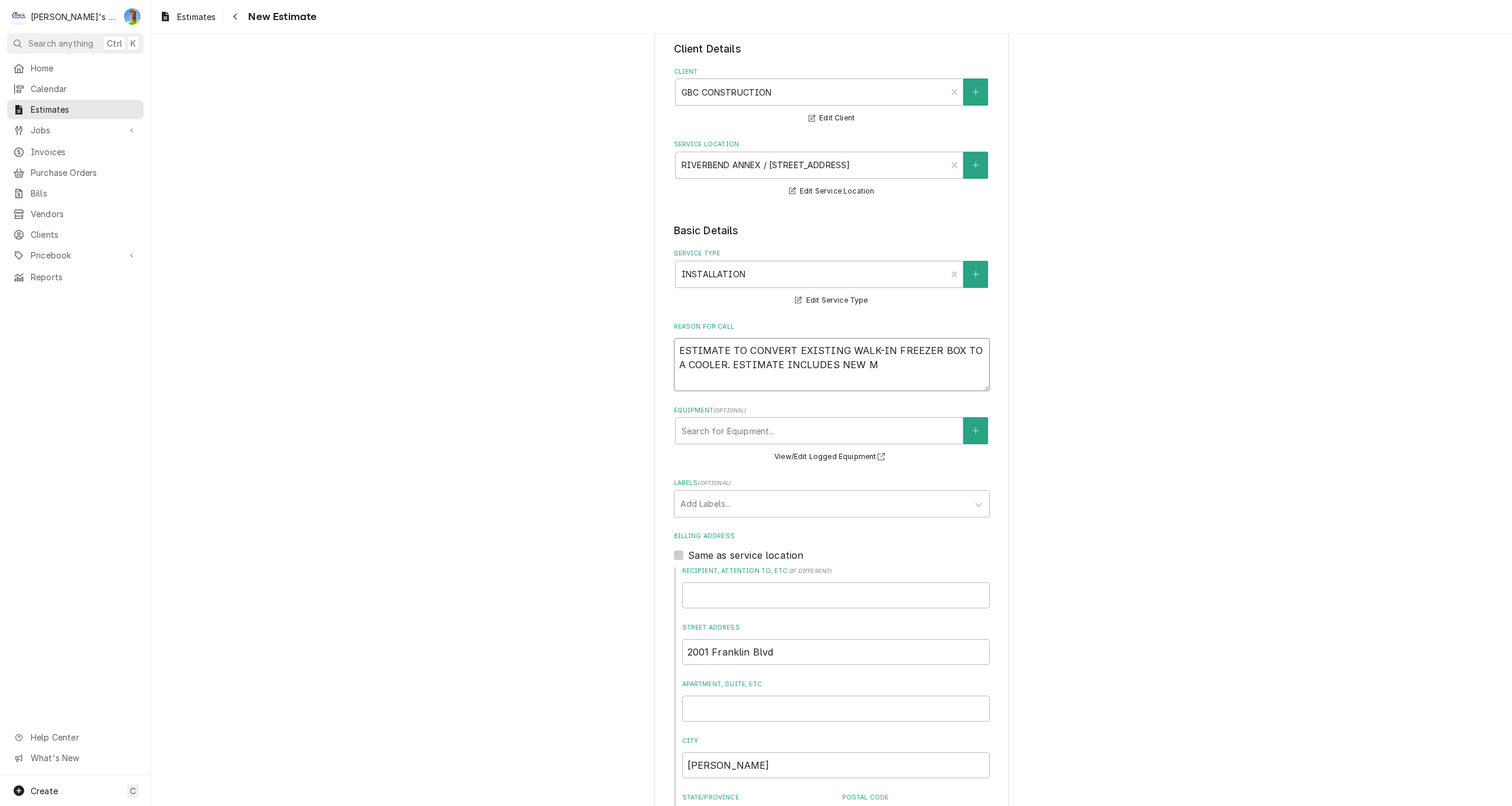
type textarea "x"
type textarea "ESTIMATE TO CONVERT EXISTING WALK-IN FREEZER BOX TO A COOLER. ESTIMATE INCLUDES…"
type textarea "x"
type textarea "ESTIMATE TO CONVERT EXISTING WALK-IN FREEZER BOX TO A COOLER. ESTIMATE INCLUDES…"
type textarea "x"
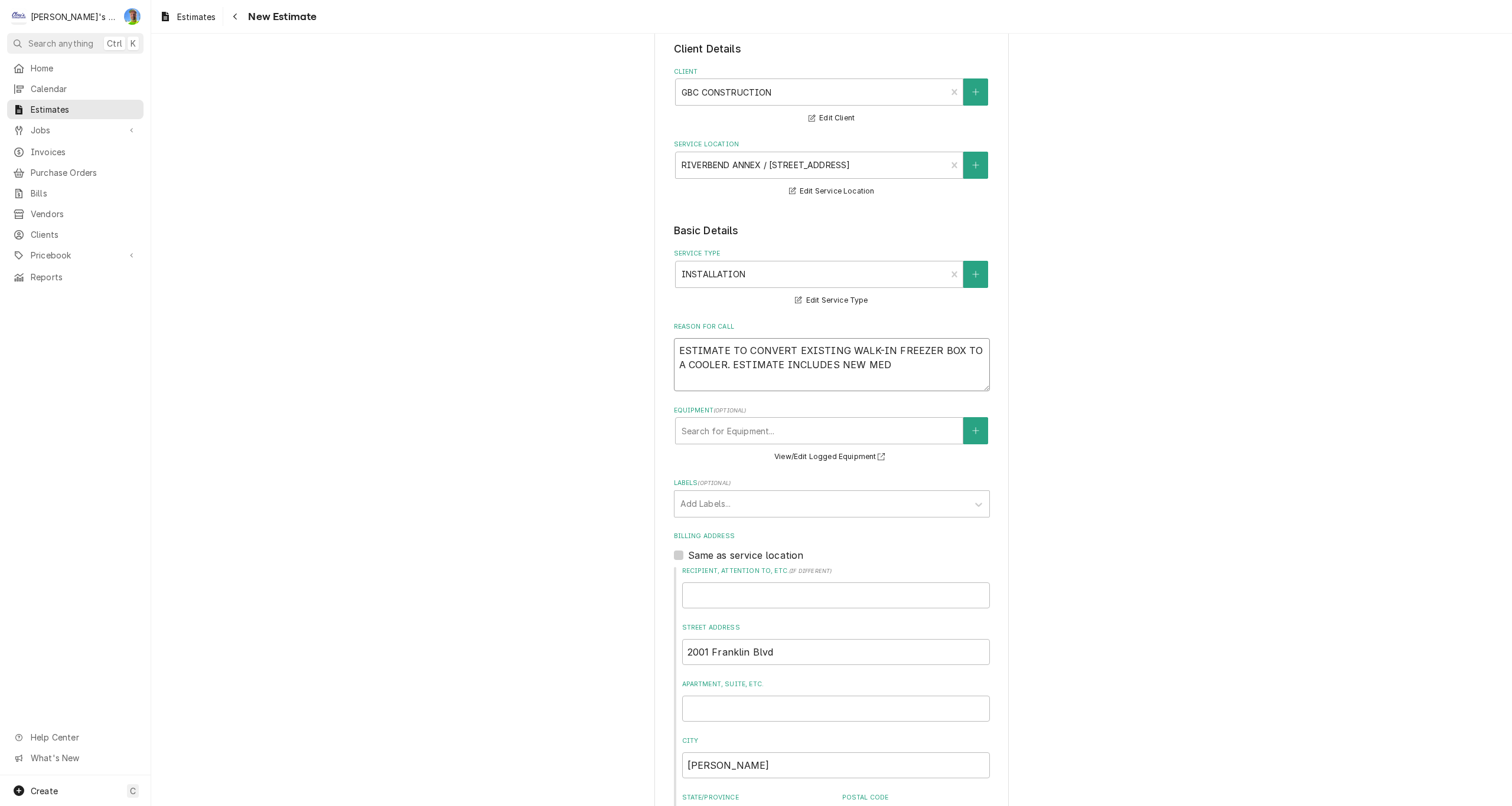
type textarea "ESTIMATE TO CONVERT EXISTING WALK-IN FREEZER BOX TO A COOLER. ESTIMATE INCLUDES…"
type textarea "x"
type textarea "ESTIMATE TO CONVERT EXISTING WALK-IN FREEZER BOX TO A COOLER. ESTIMATE INCLUDES…"
type textarea "x"
type textarea "ESTIMATE TO CONVERT EXISTING WALK-IN FREEZER BOX TO A COOLER. ESTIMATE INCLUDES…"
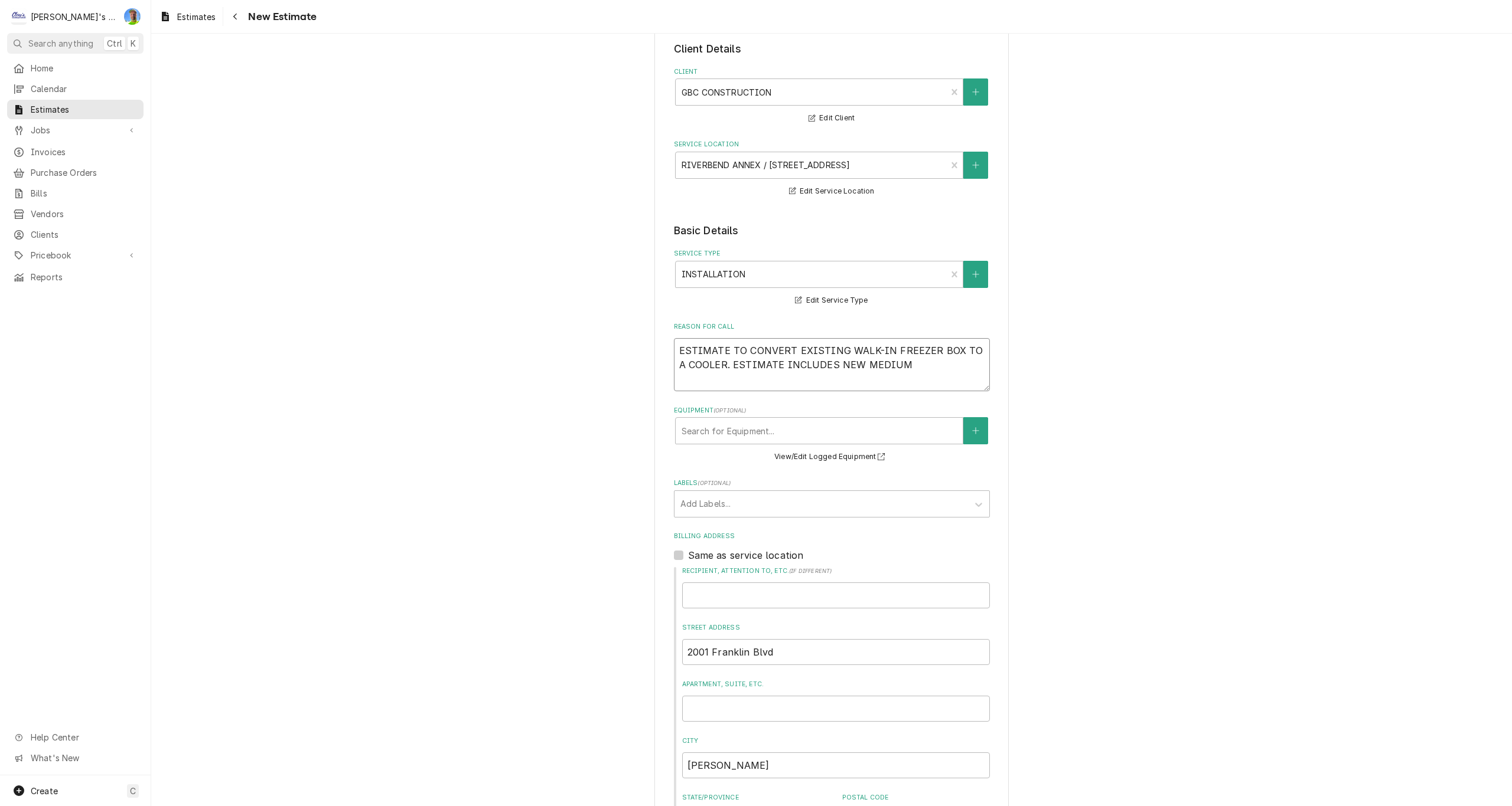
type textarea "x"
type textarea "ESTIMATE TO CONVERT EXISTING WALK-IN FREEZER BOX TO A COOLER. ESTIMATE INCLUDES…"
type textarea "x"
type textarea "ESTIMATE TO CONVERT EXISTING WALK-IN FREEZER BOX TO A COOLER. ESTIMATE INCLUDES…"
type textarea "x"
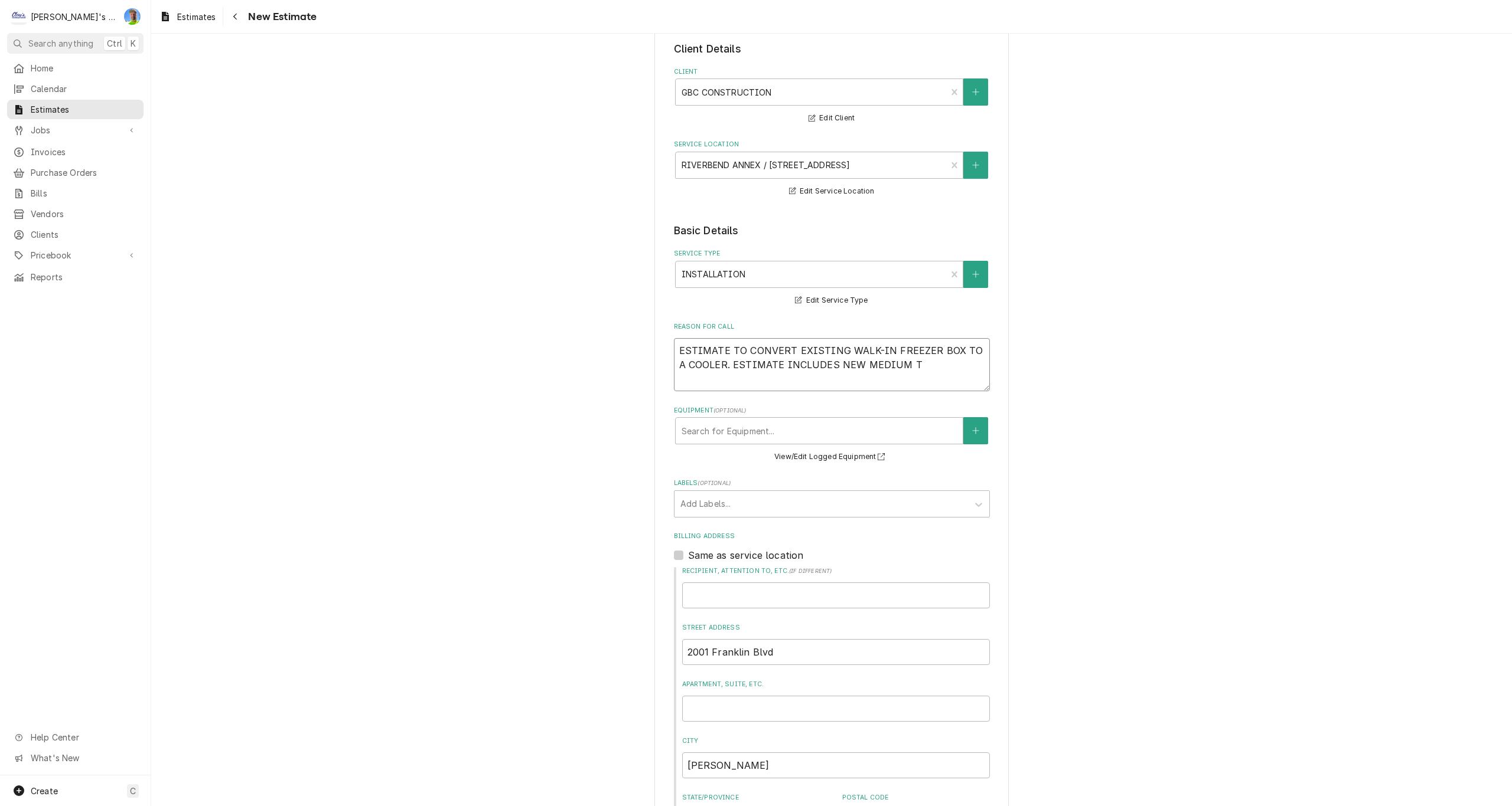
type textarea "ESTIMATE TO CONVERT EXISTING WALK-IN FREEZER BOX TO A COOLER. ESTIMATE INCLUDES…"
type textarea "x"
type textarea "ESTIMATE TO CONVERT EXISTING WALK-IN FREEZER BOX TO A COOLER. ESTIMATE INCLUDES…"
type textarea "x"
type textarea "ESTIMATE TO CONVERT EXISTING WALK-IN FREEZER BOX TO A COOLER. ESTIMATE INCLUDES…"
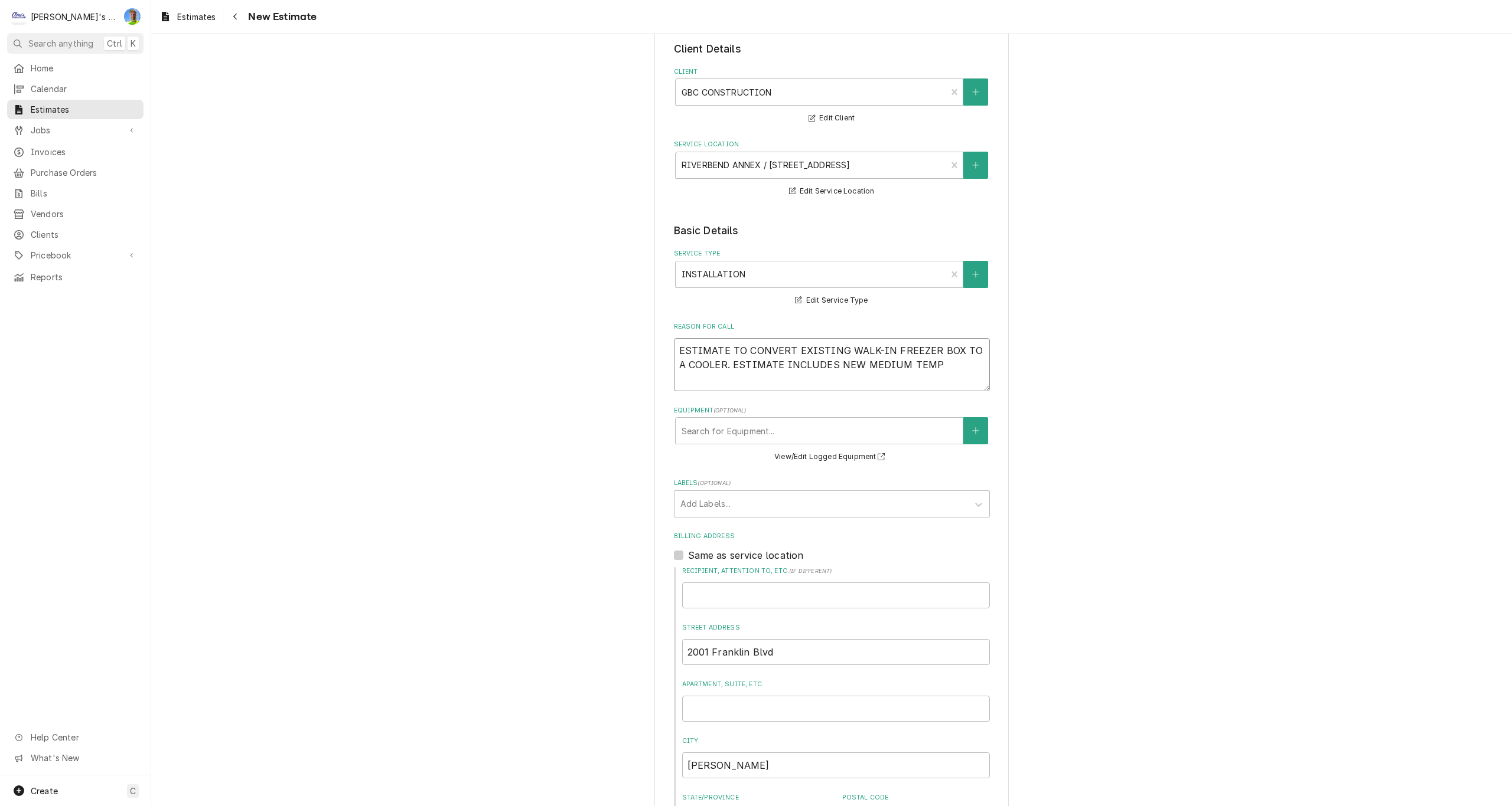
type textarea "x"
type textarea "ESTIMATE TO CONVERT EXISTING WALK-IN FREEZER BOX TO A COOLER. ESTIMATE INCLUDES…"
type textarea "x"
type textarea "ESTIMATE TO CONVERT EXISTING WALK-IN FREEZER BOX TO A COOLER. ESTIMATE INCLUDES…"
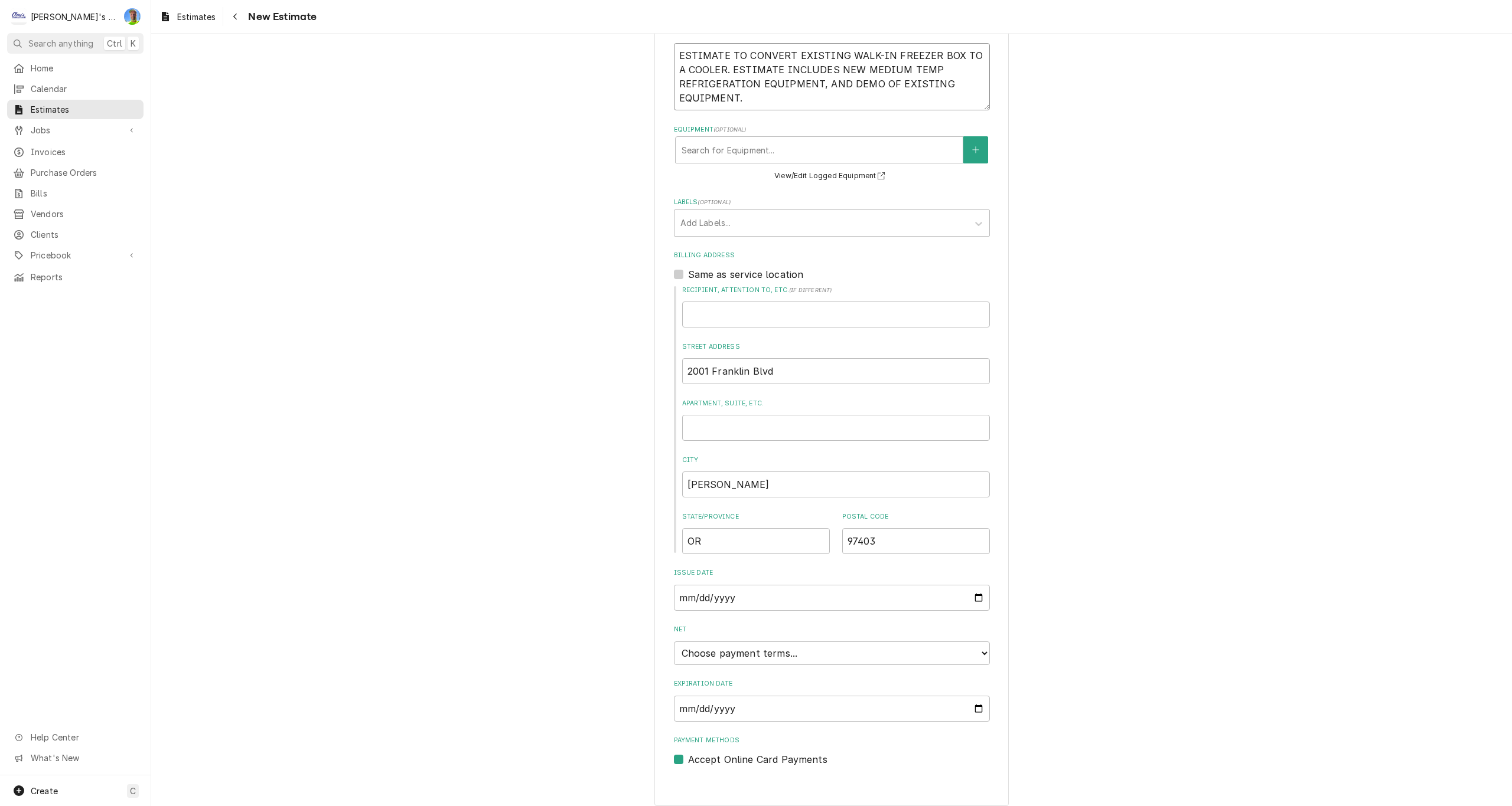
scroll to position [365, 0]
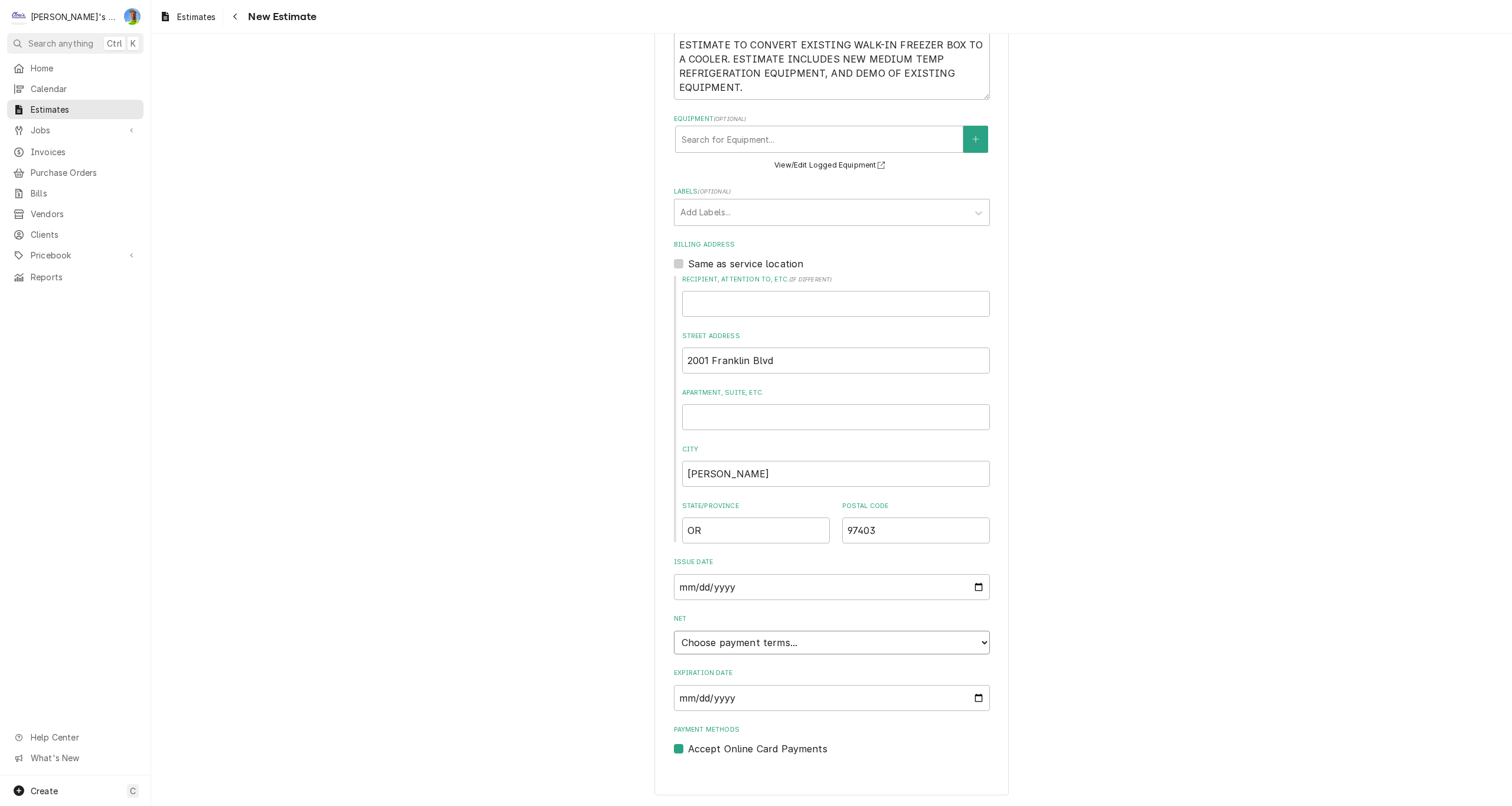
click at [980, 643] on select "Choose payment terms... Same Day Net 7 Net 14 Net 21 Net 30 Net 45 Net 60 Net 90" at bounding box center [831, 643] width 316 height 24
click at [973, 698] on input "Expiration Date" at bounding box center [831, 699] width 316 height 26
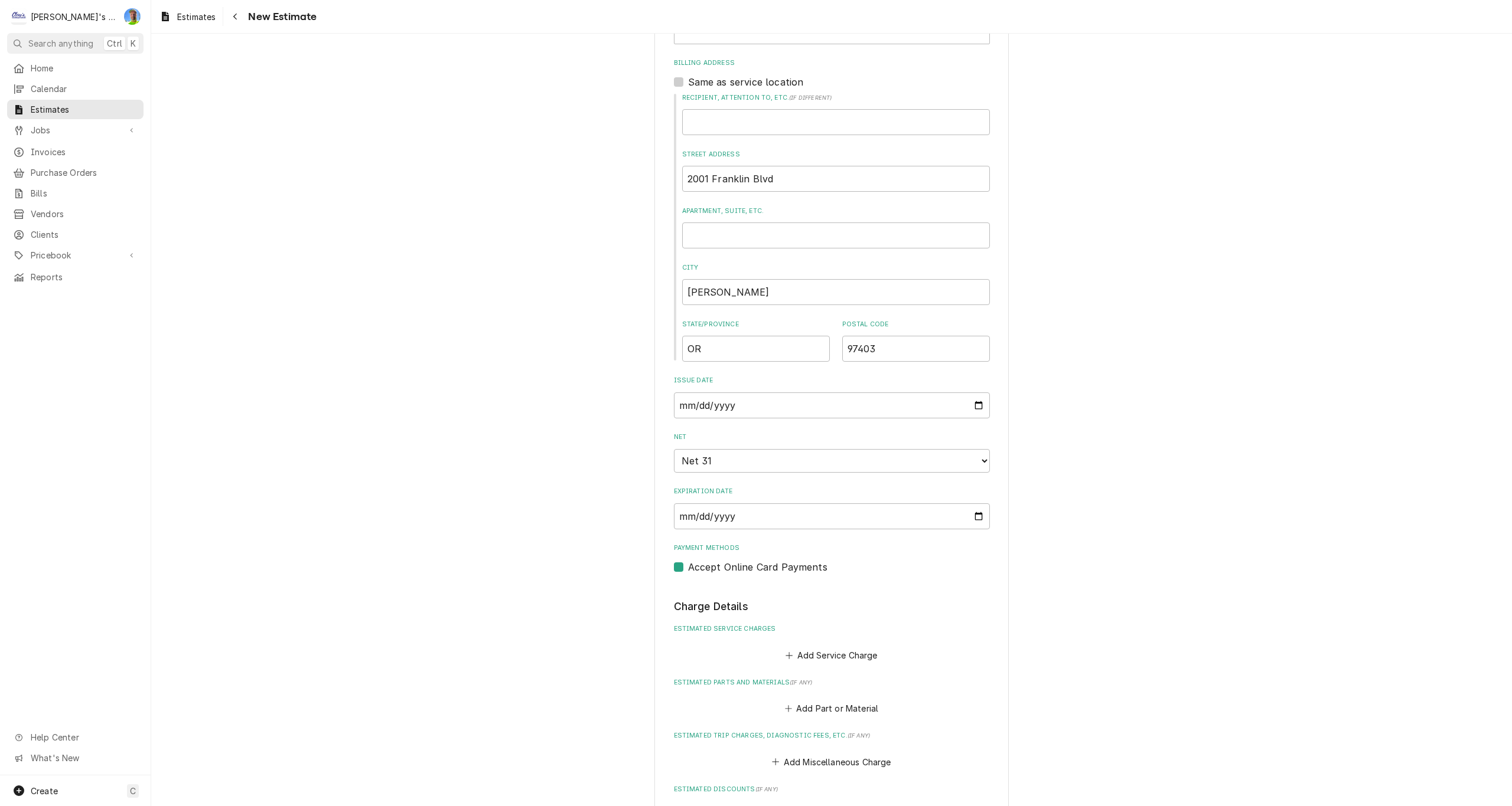
scroll to position [664, 0]
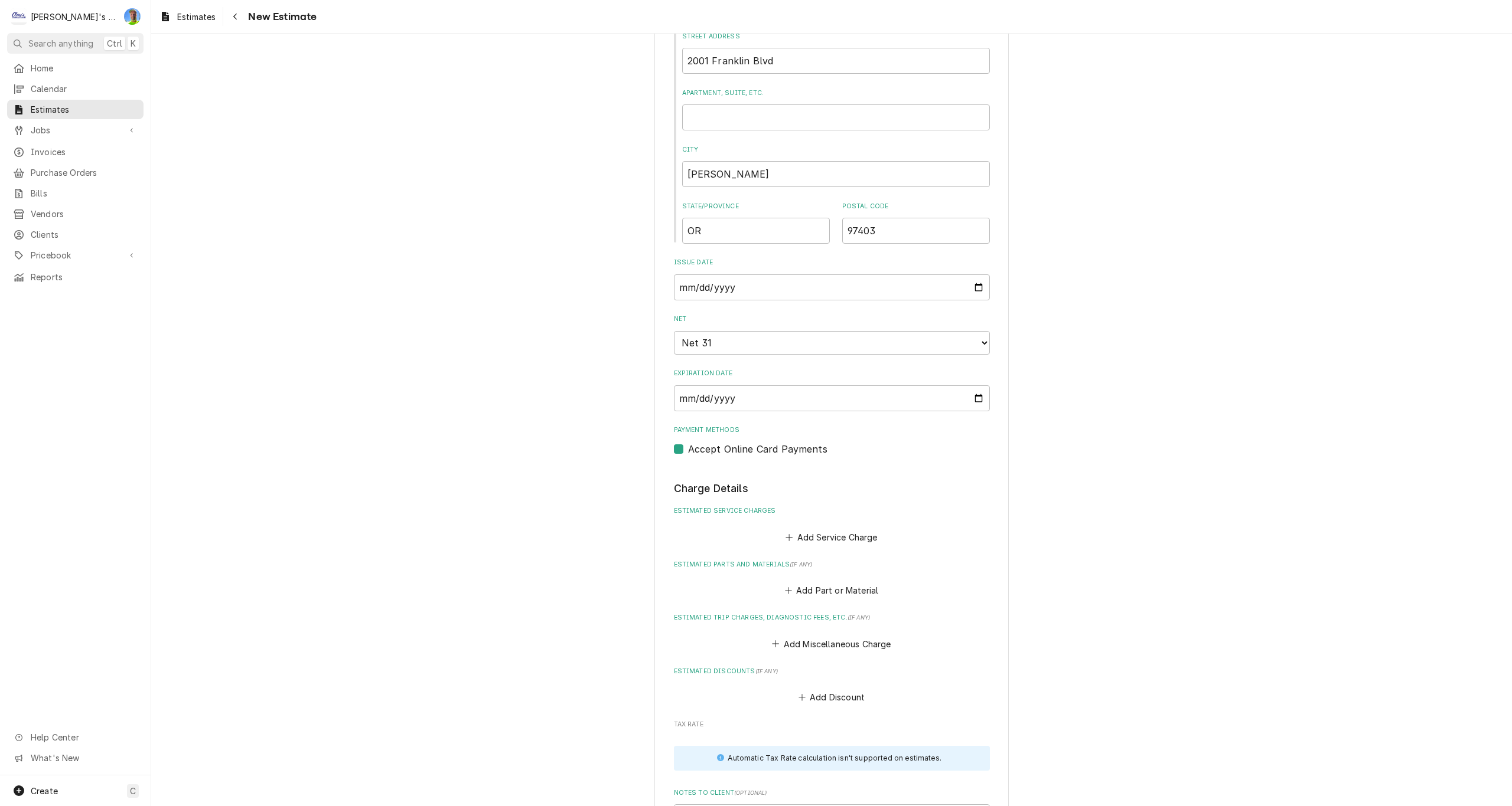
click at [688, 448] on label "Accept Online Card Payments" at bounding box center [757, 449] width 140 height 14
click at [688, 448] on input "Payment Methods" at bounding box center [845, 455] width 316 height 26
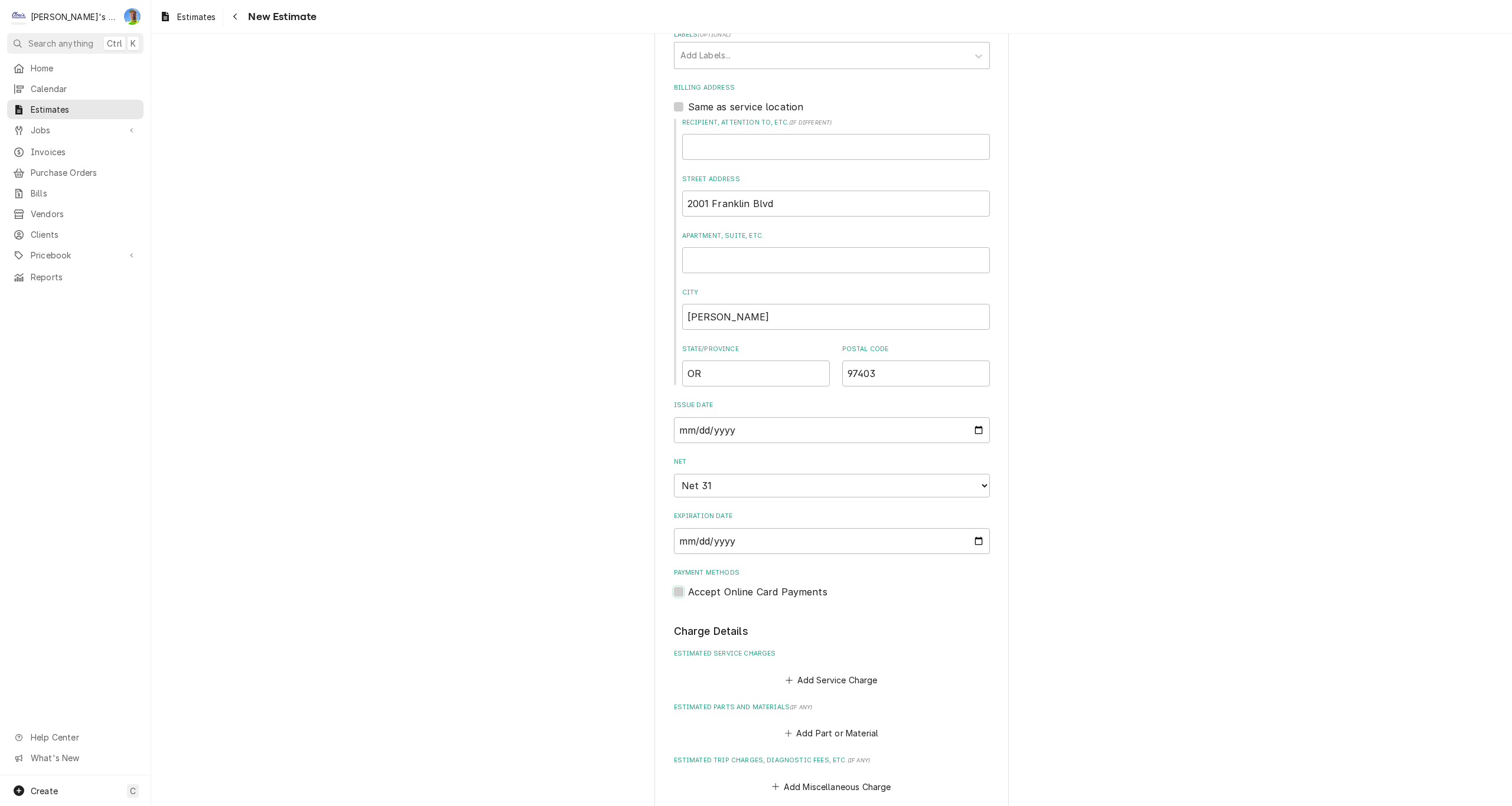
scroll to position [547, 0]
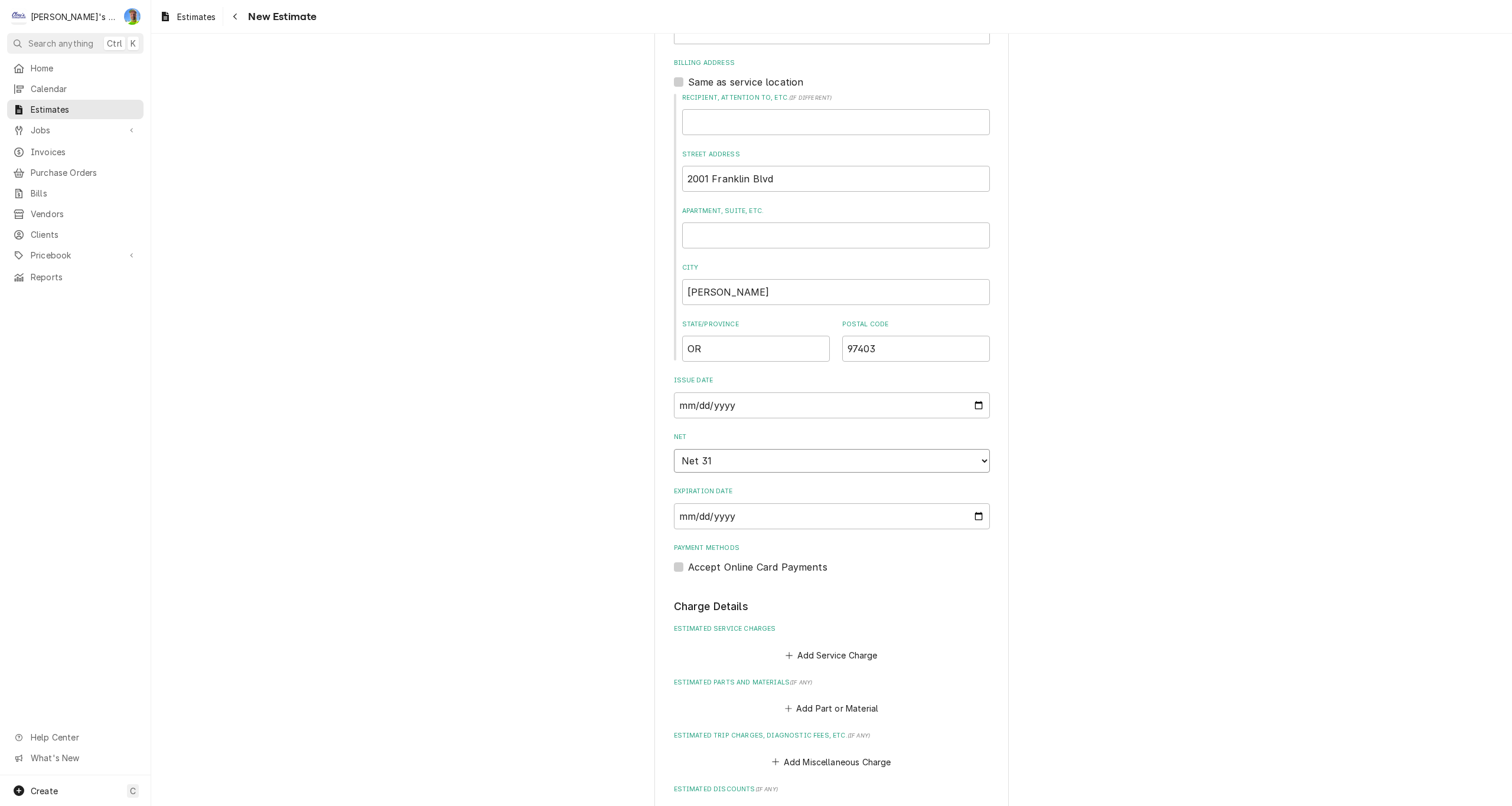
click at [979, 463] on select "Choose payment terms... Same Day Net 7 Net 14 Net 21 Net 30 Net 31 Net 45 Net 6…" at bounding box center [831, 461] width 316 height 24
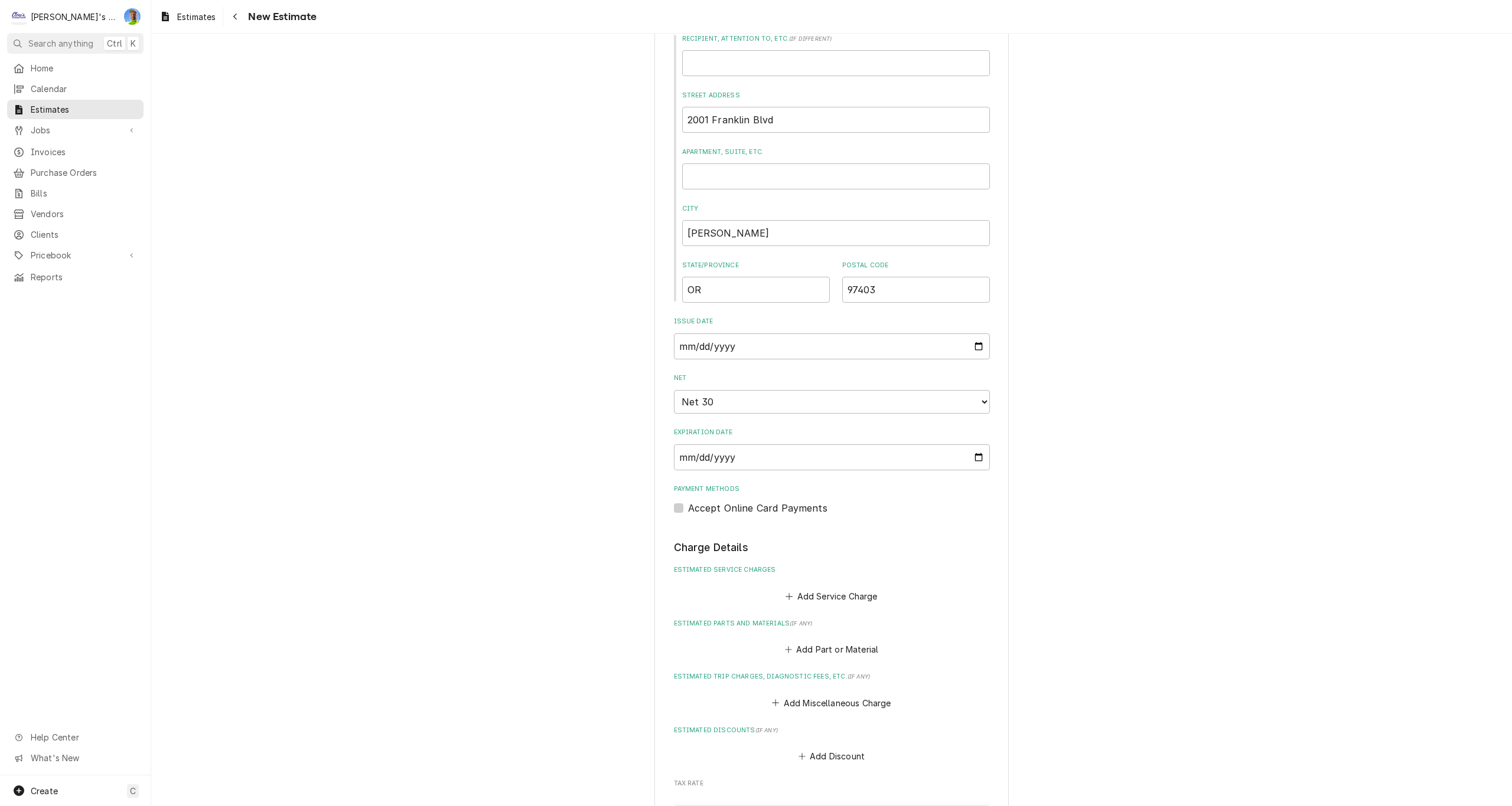
scroll to position [664, 0]
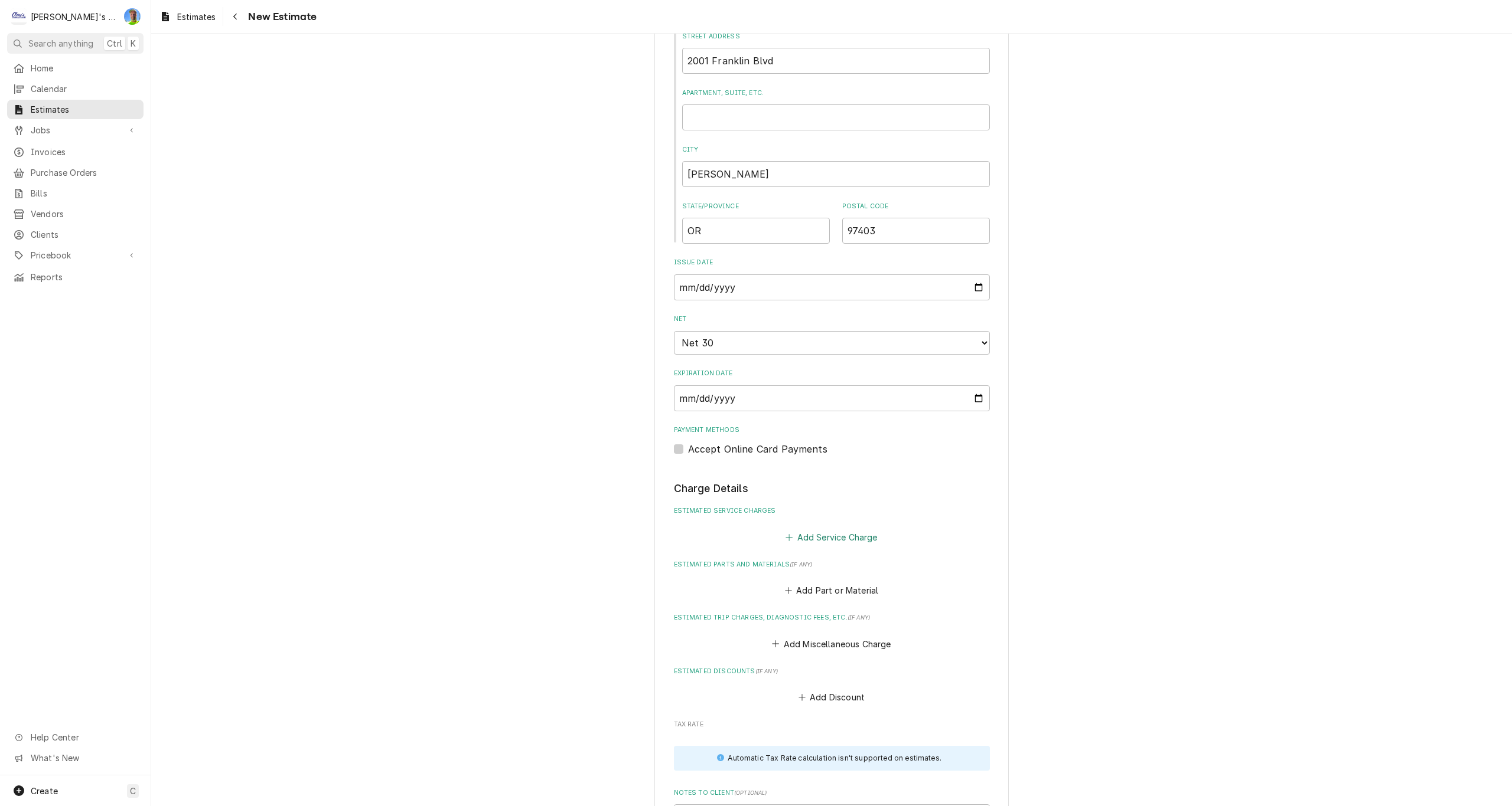
click at [825, 537] on button "Add Service Charge" at bounding box center [831, 538] width 95 height 17
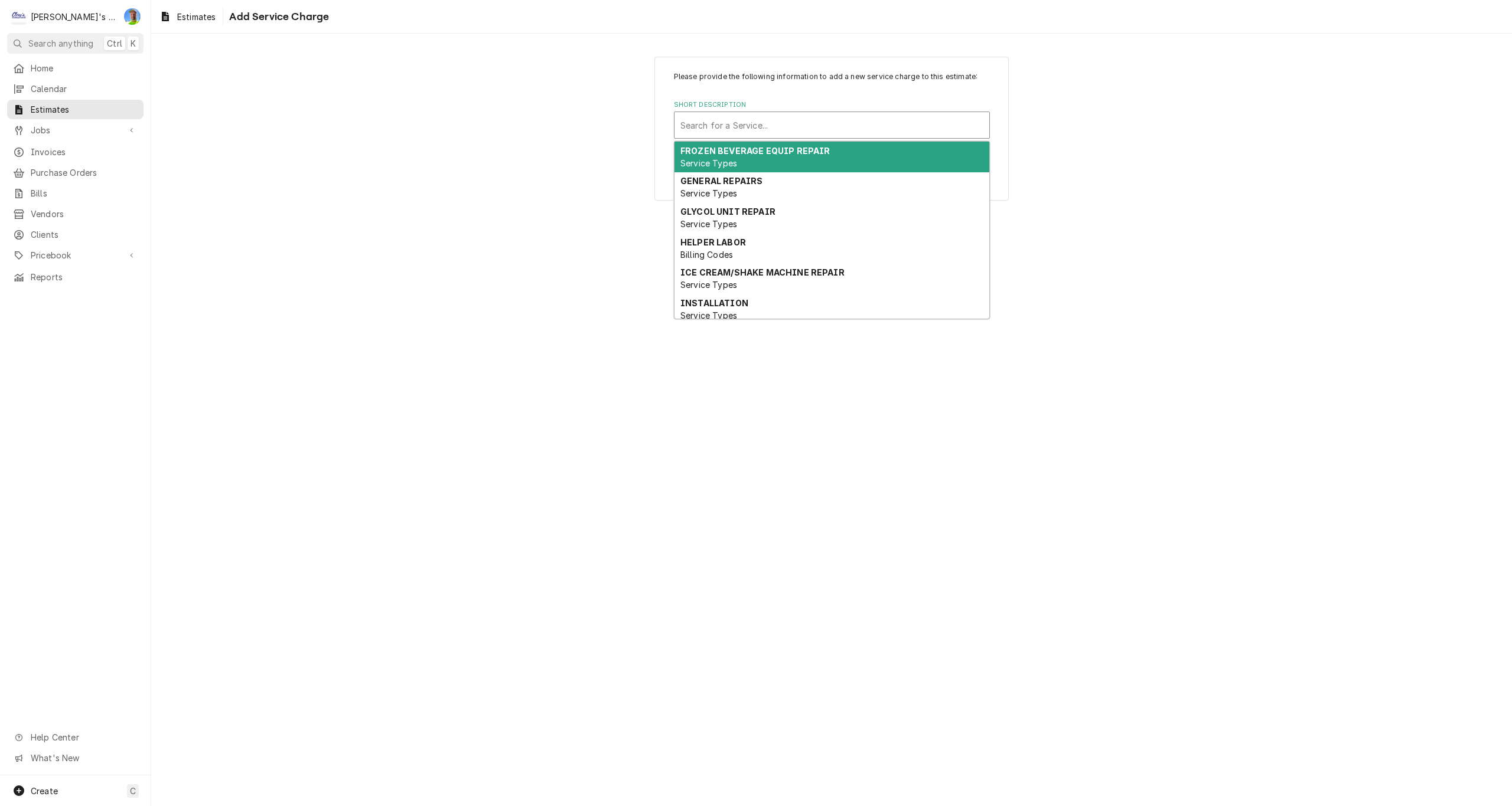
click at [733, 124] on div "Short Description" at bounding box center [831, 125] width 303 height 21
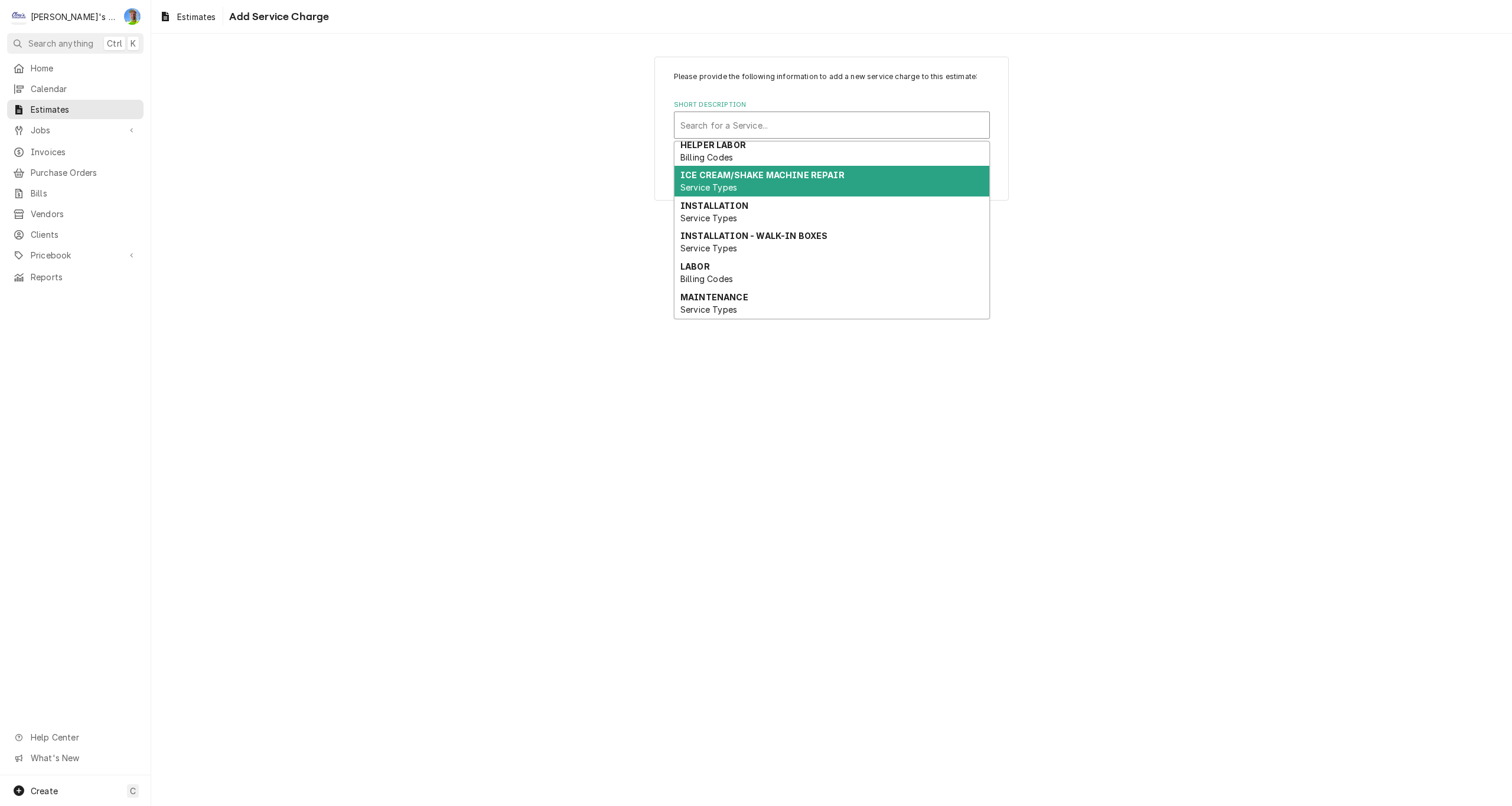
scroll to position [118, 0]
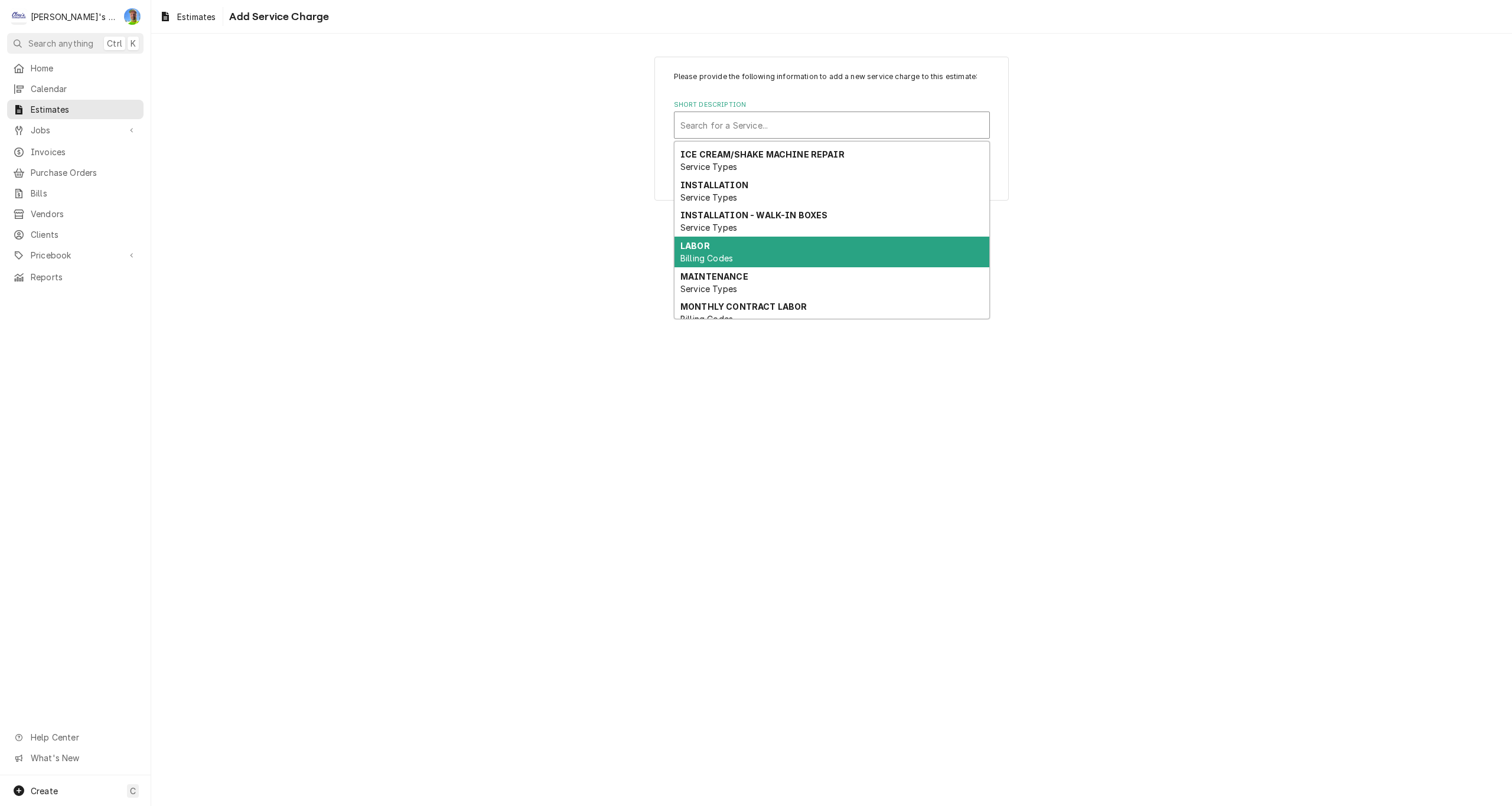
click at [748, 245] on div "LABOR Billing Codes" at bounding box center [832, 252] width 315 height 31
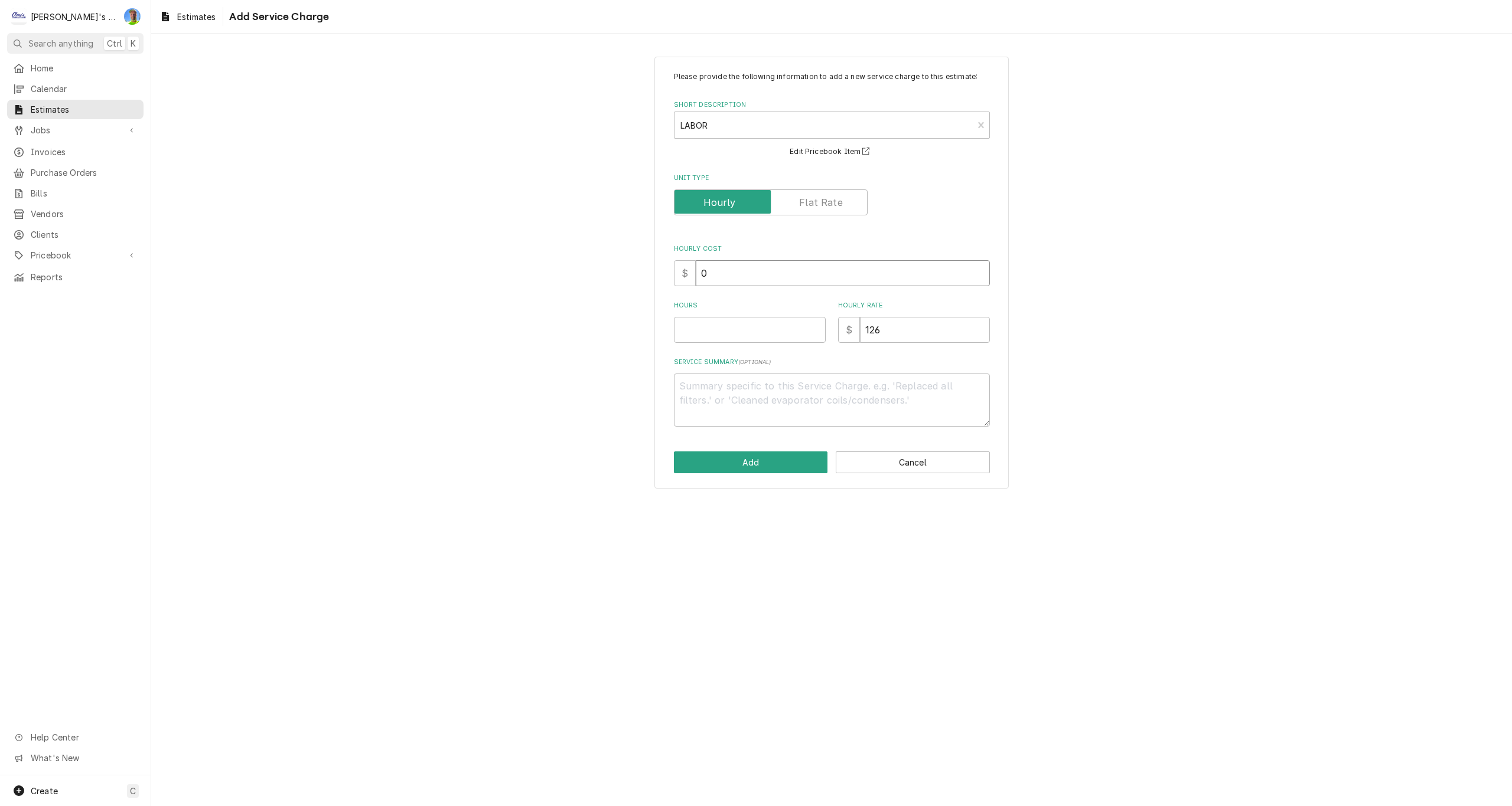
click at [744, 273] on input "0" at bounding box center [843, 273] width 294 height 26
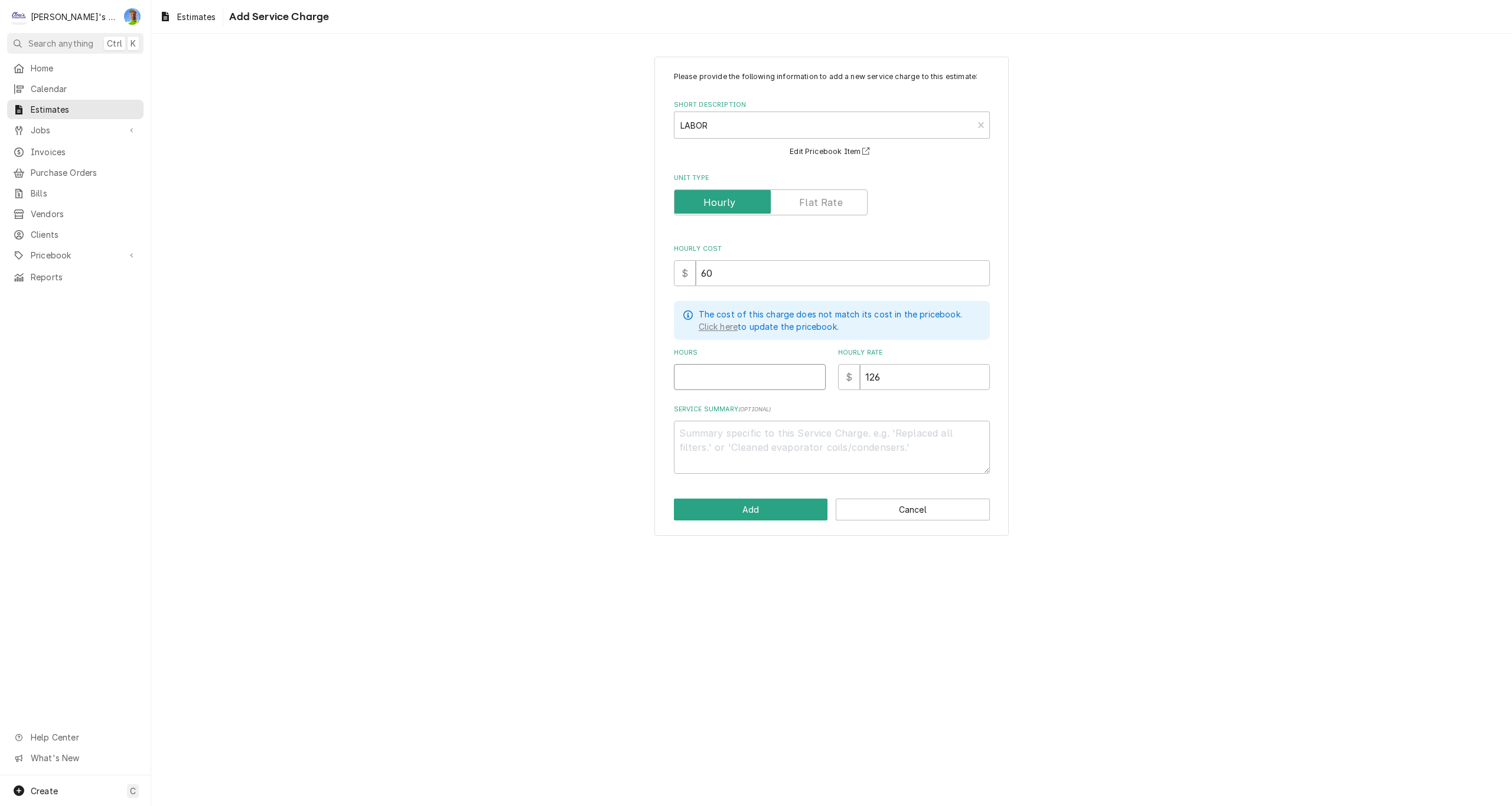
click at [735, 372] on input "Hours" at bounding box center [750, 378] width 152 height 26
click at [751, 508] on button "Add" at bounding box center [751, 510] width 155 height 22
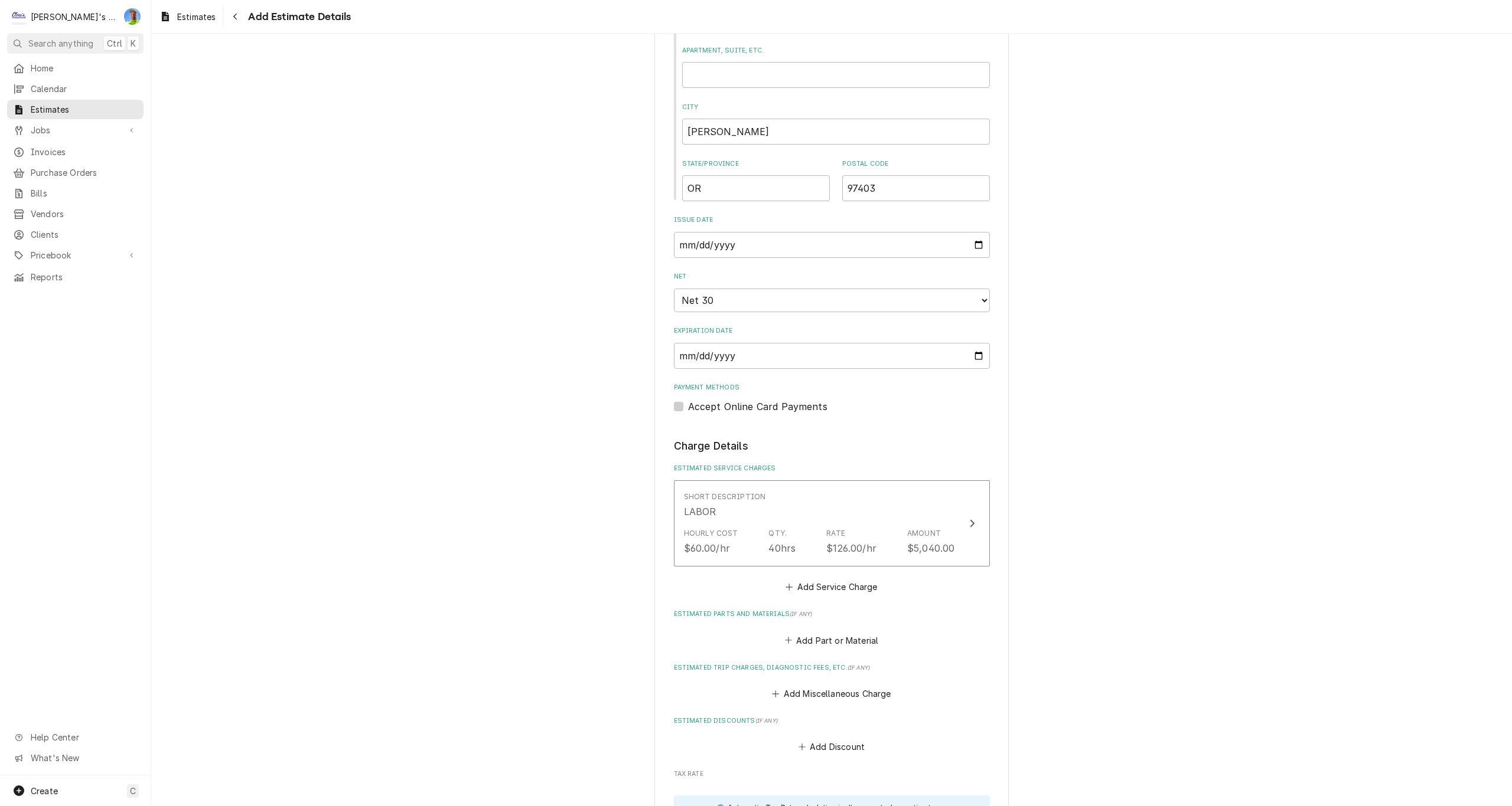
scroll to position [827, 0]
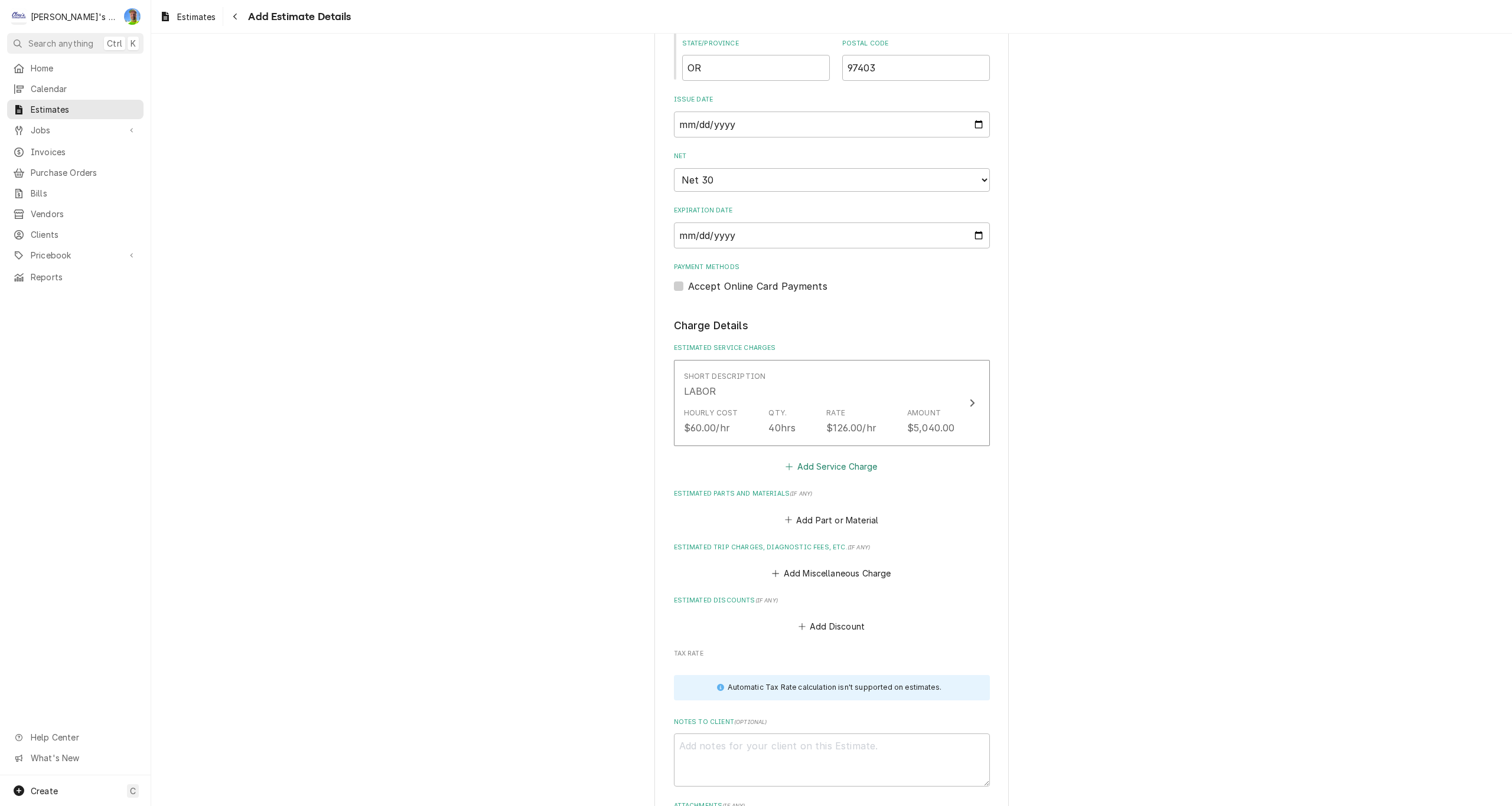
click at [812, 468] on button "Add Service Charge" at bounding box center [831, 467] width 95 height 17
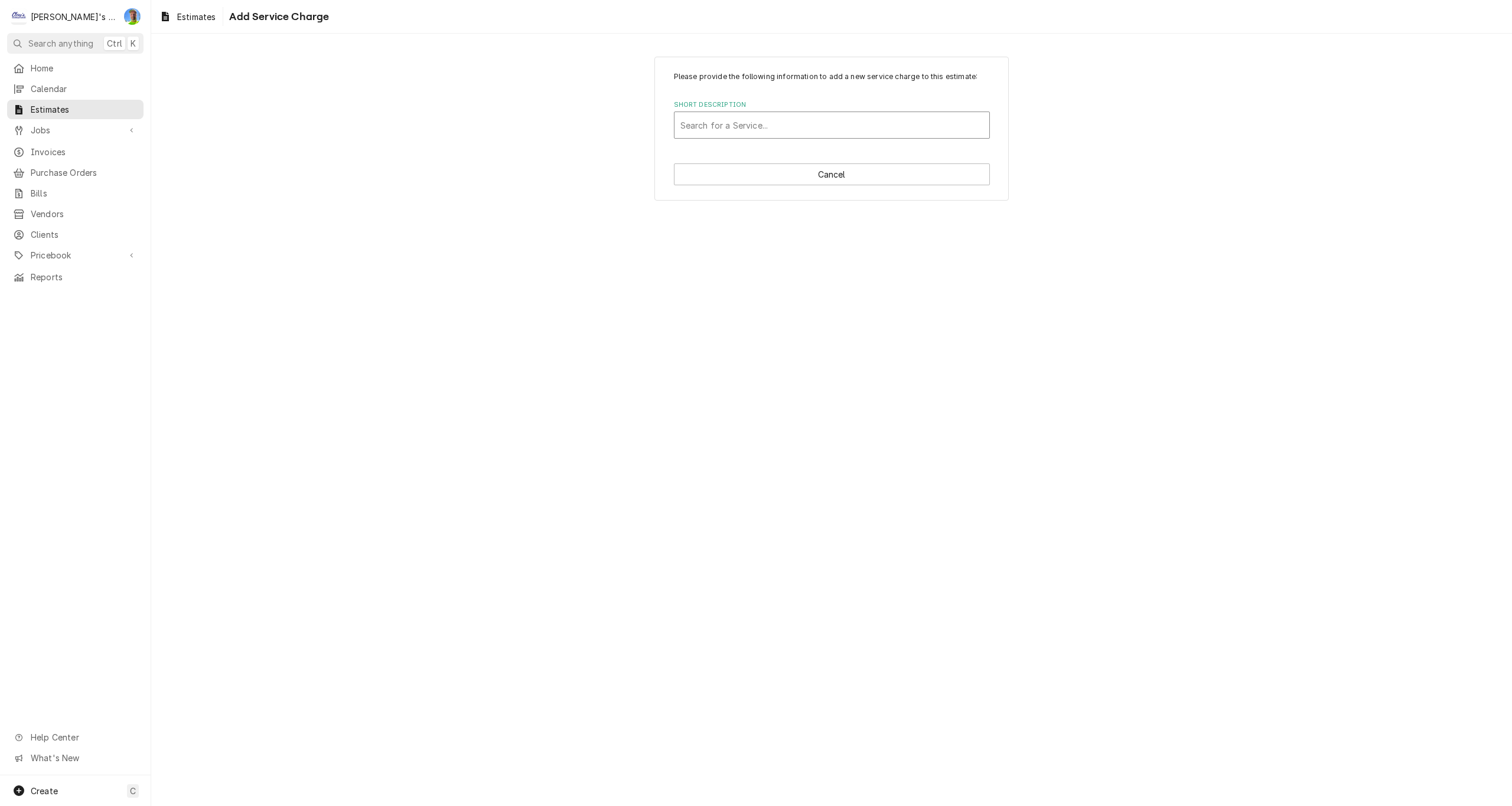
click at [725, 123] on div "Short Description" at bounding box center [831, 125] width 303 height 21
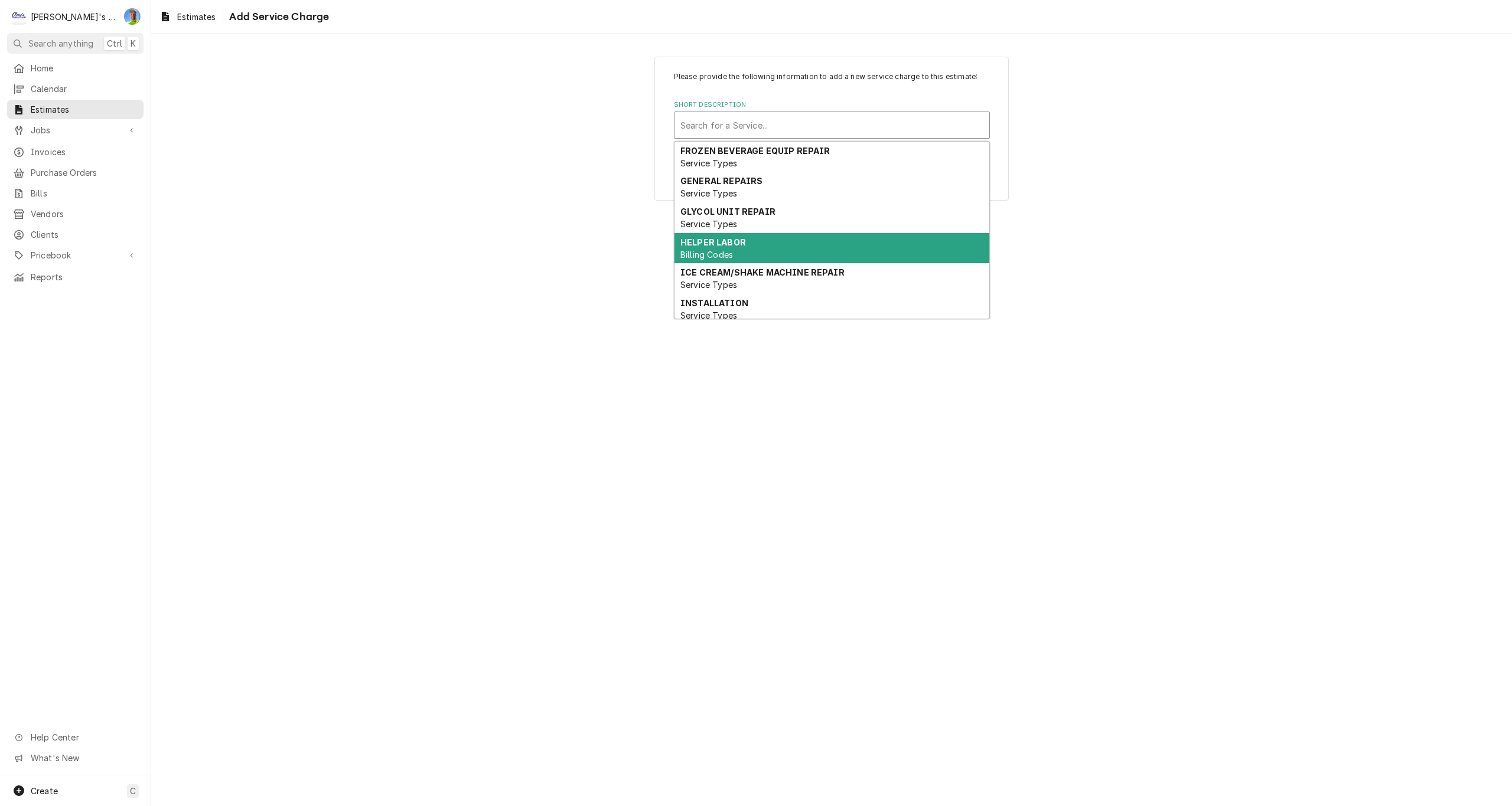
click at [735, 241] on strong "HELPER LABOR" at bounding box center [713, 242] width 66 height 10
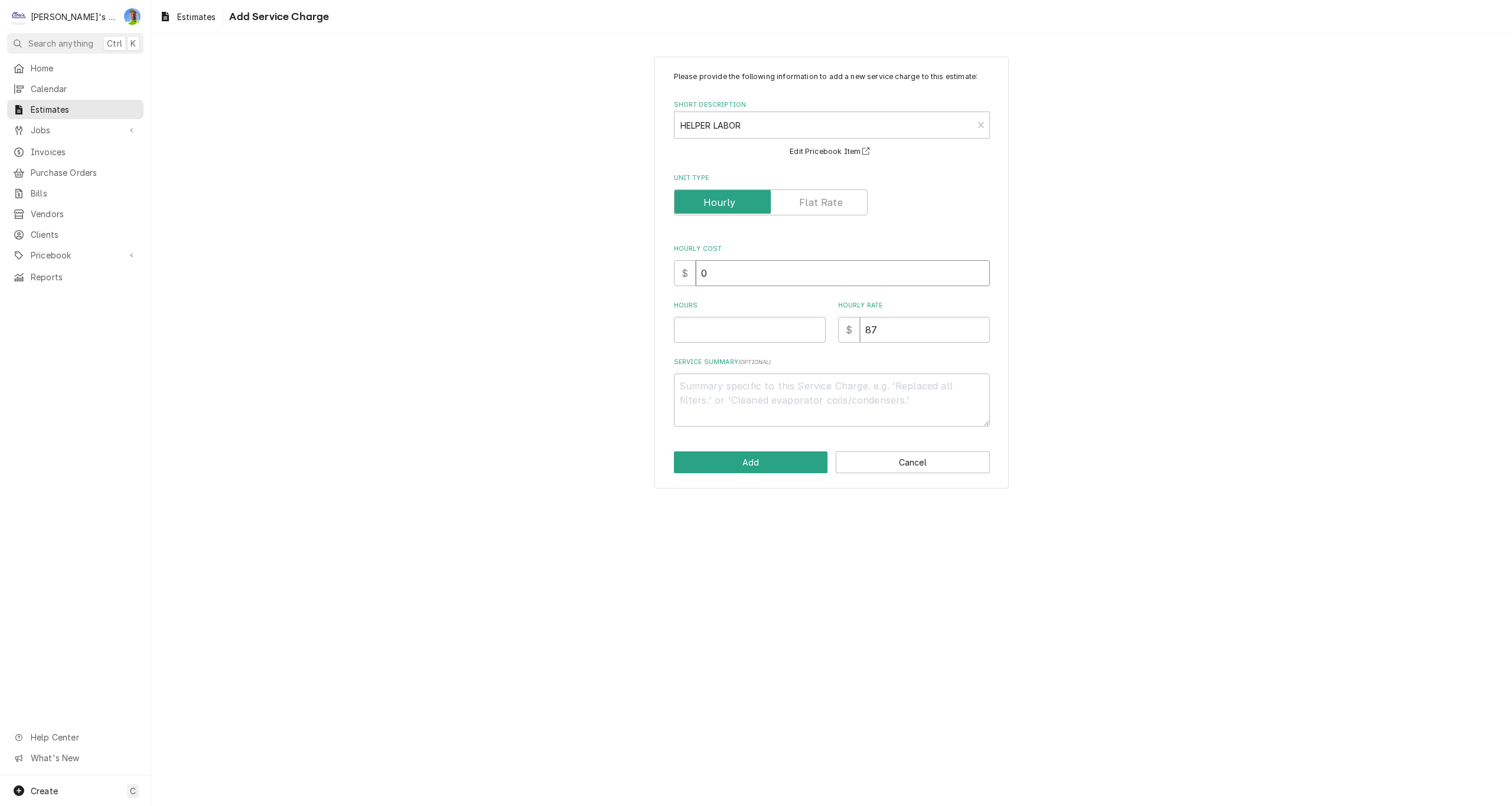
click at [735, 273] on input "0" at bounding box center [843, 273] width 294 height 26
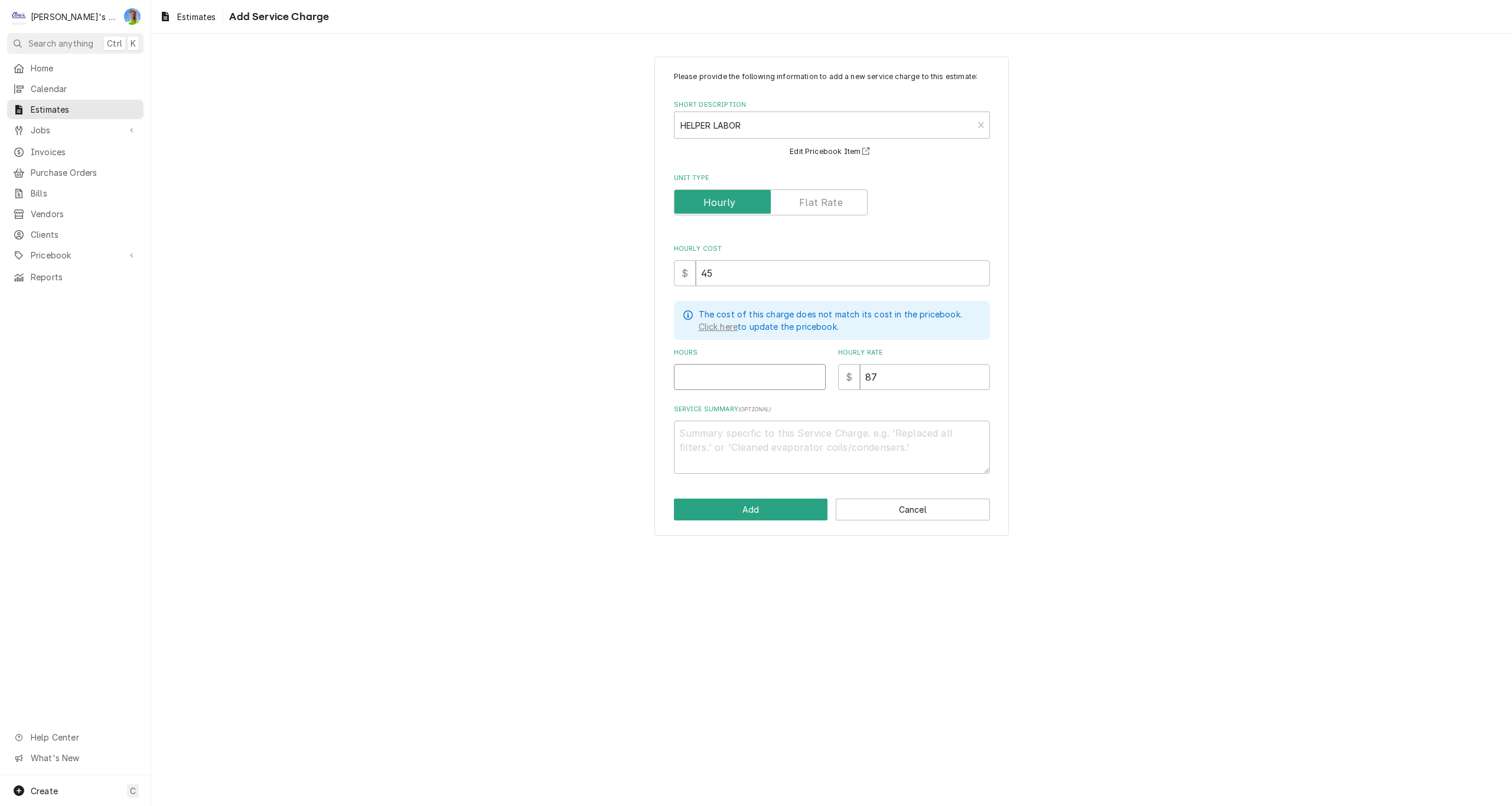
click at [719, 369] on input "Hours" at bounding box center [750, 378] width 152 height 26
click at [730, 438] on textarea "Service Summary ( optional )" at bounding box center [831, 447] width 316 height 53
click at [763, 516] on button "Add" at bounding box center [751, 510] width 155 height 22
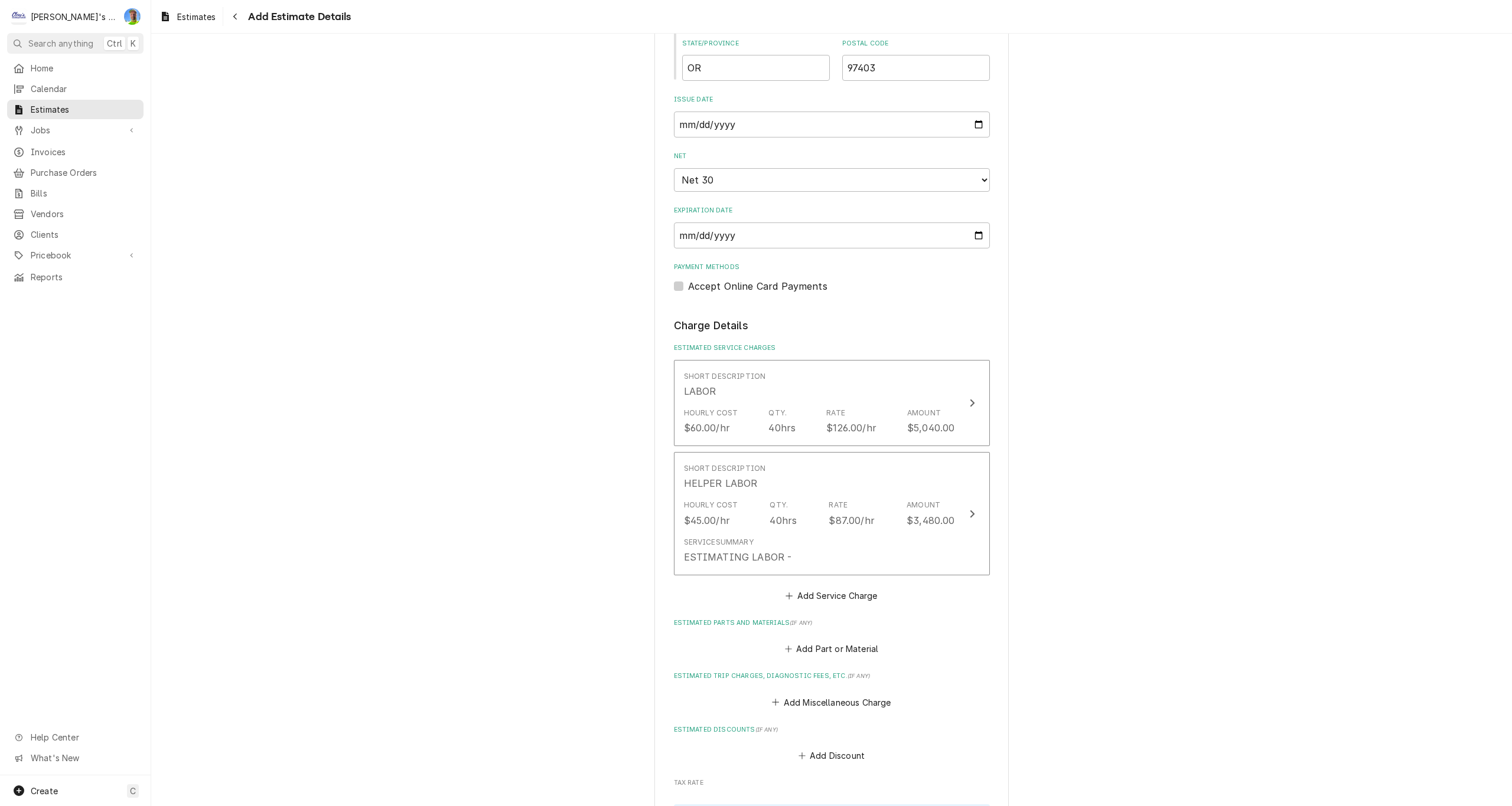
scroll to position [813, 0]
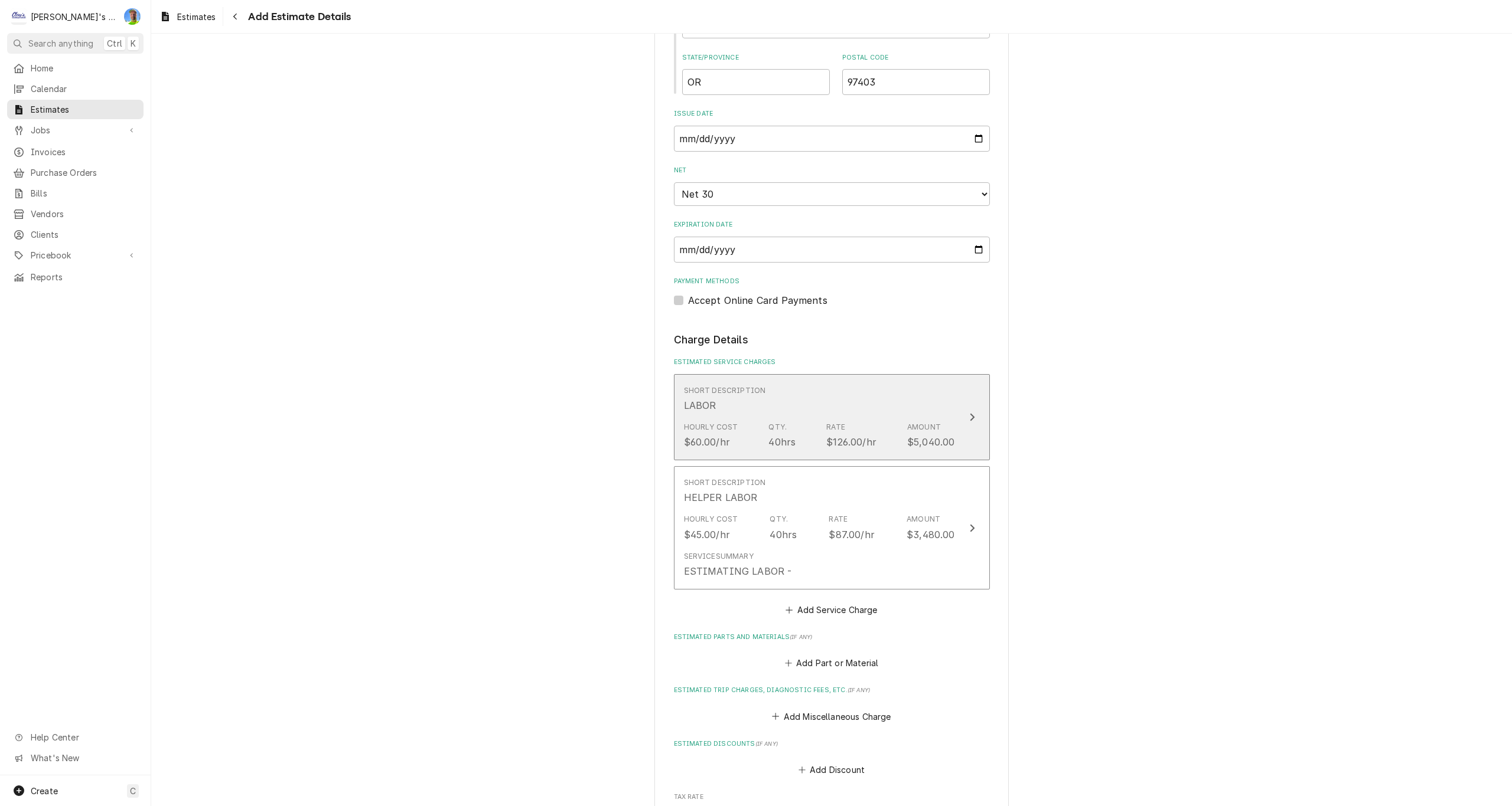
click at [826, 435] on div "Rate $126.00/hr" at bounding box center [851, 435] width 50 height 27
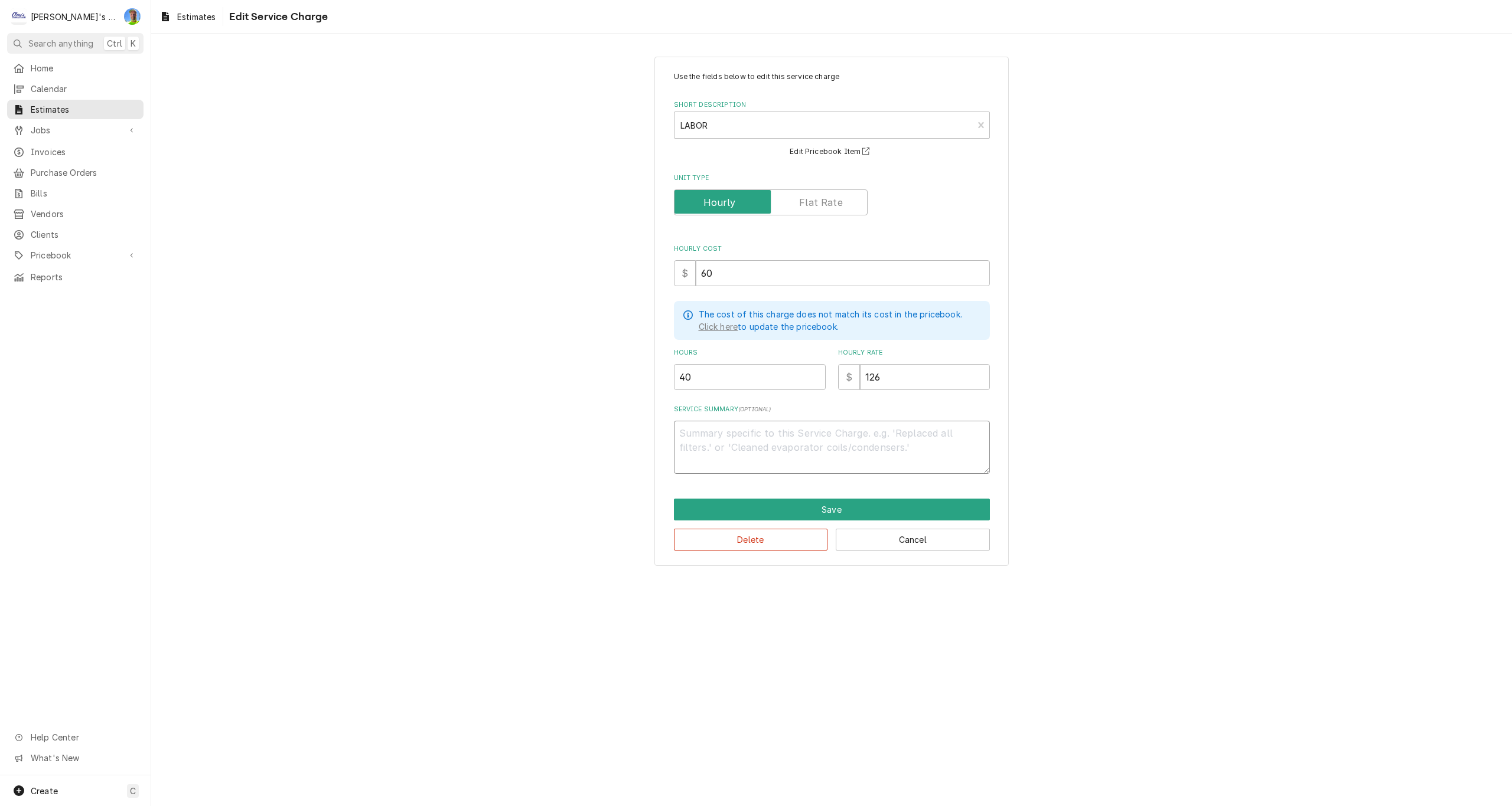
click at [761, 432] on textarea "Service Summary ( optional )" at bounding box center [831, 447] width 316 height 53
click at [804, 510] on button "Save" at bounding box center [831, 510] width 316 height 22
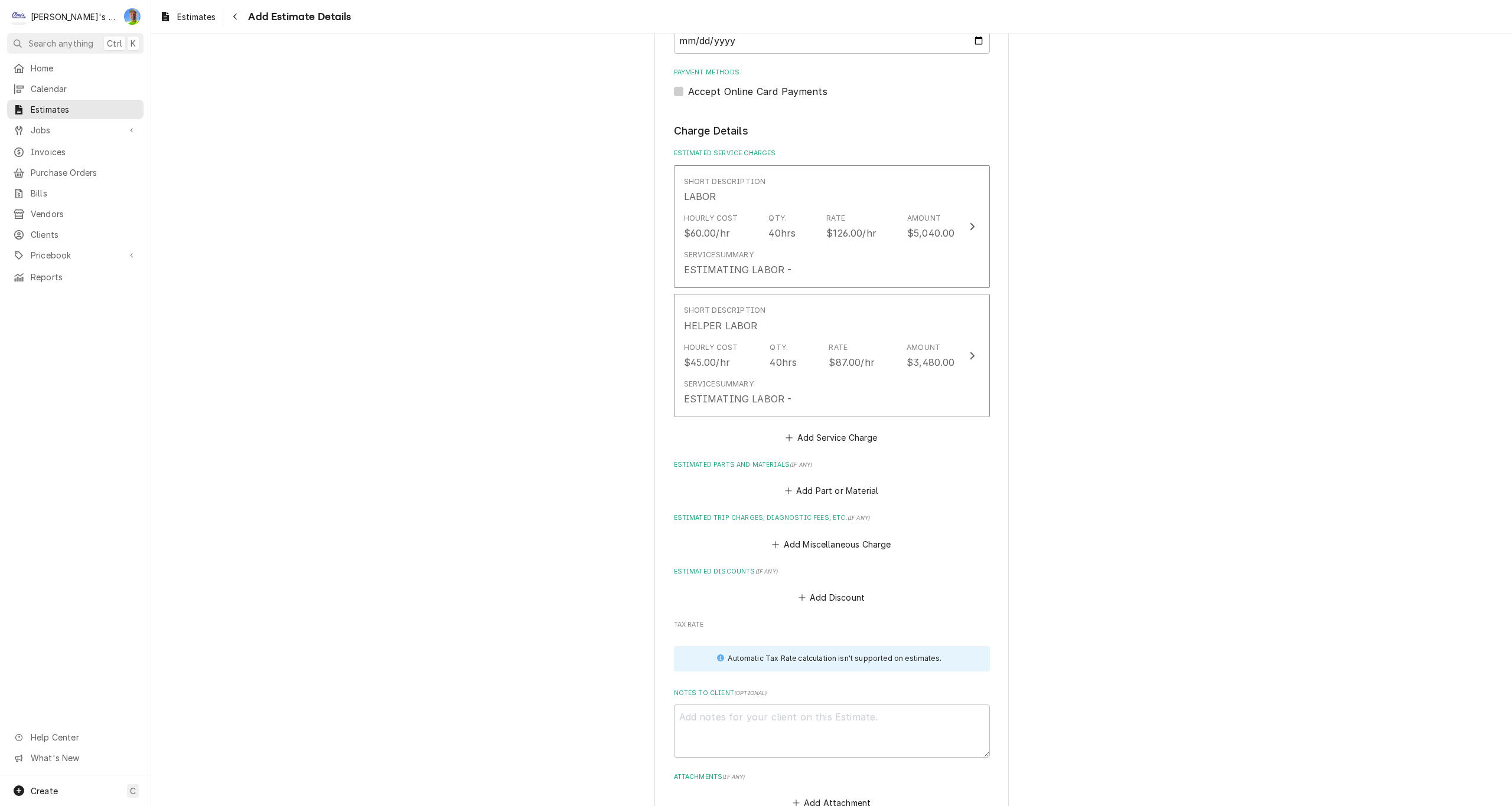
scroll to position [1035, 0]
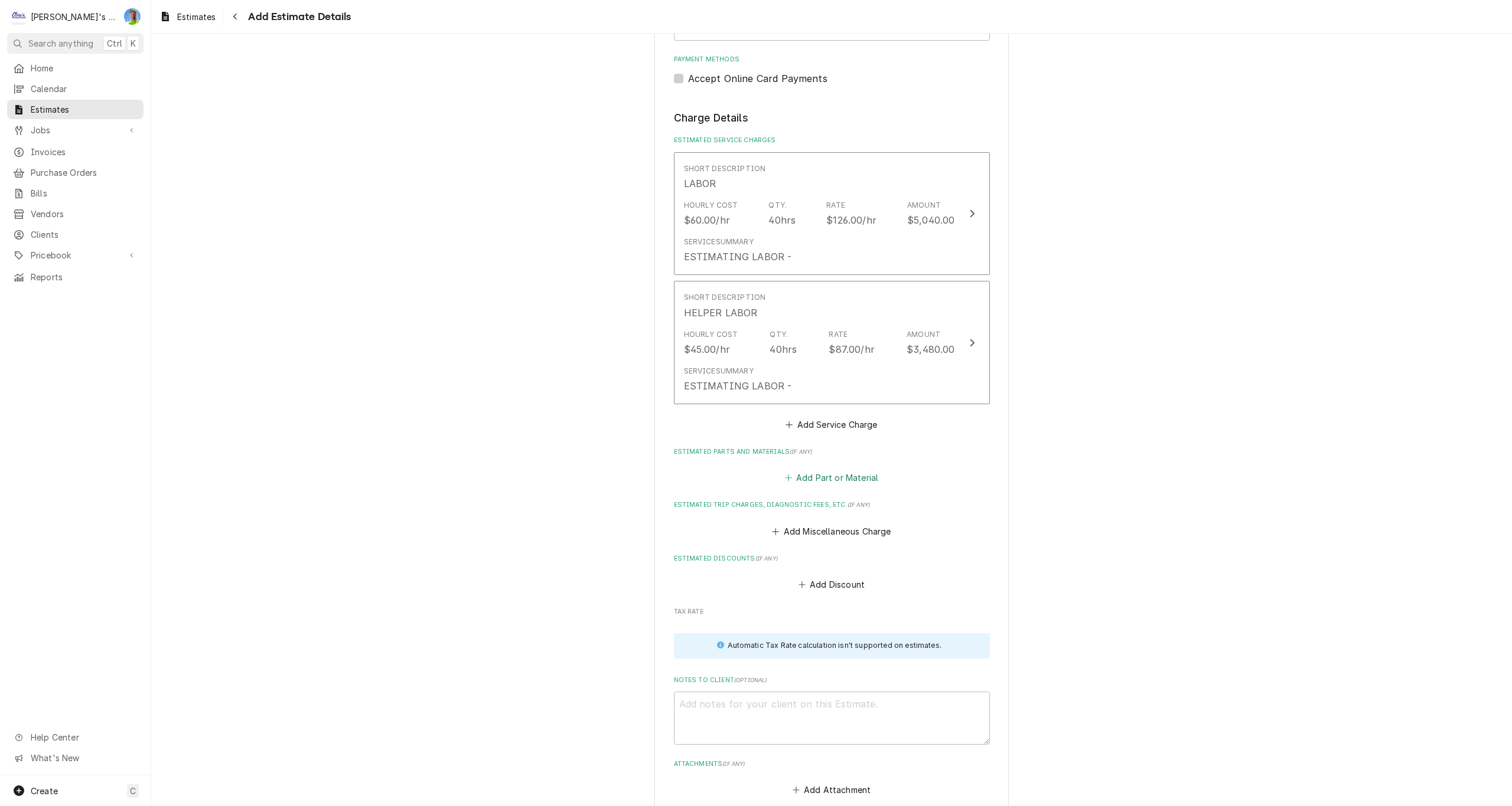
click at [842, 482] on button "Add Part or Material" at bounding box center [831, 478] width 97 height 17
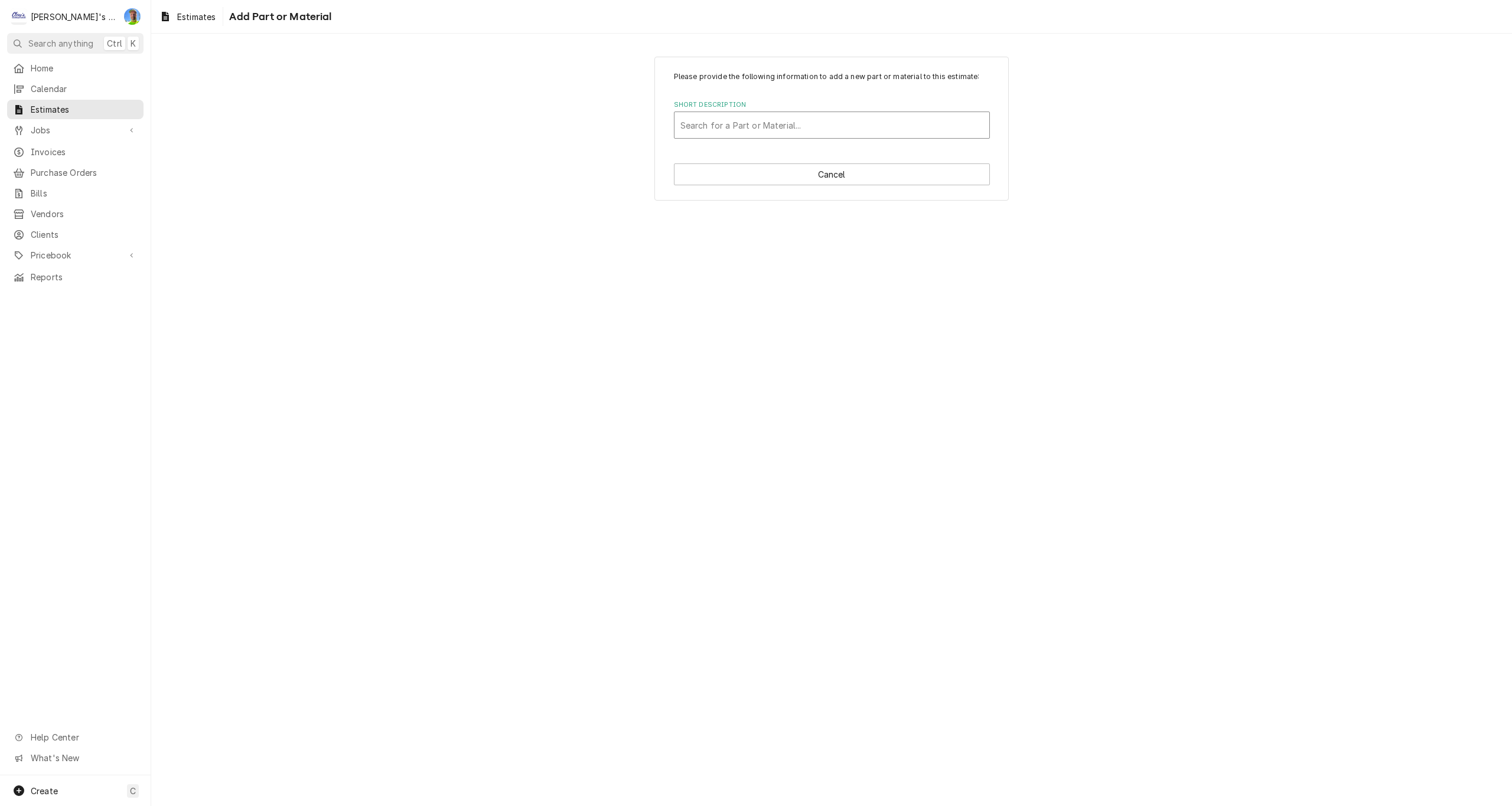
click at [736, 134] on div "Short Description" at bounding box center [831, 125] width 303 height 21
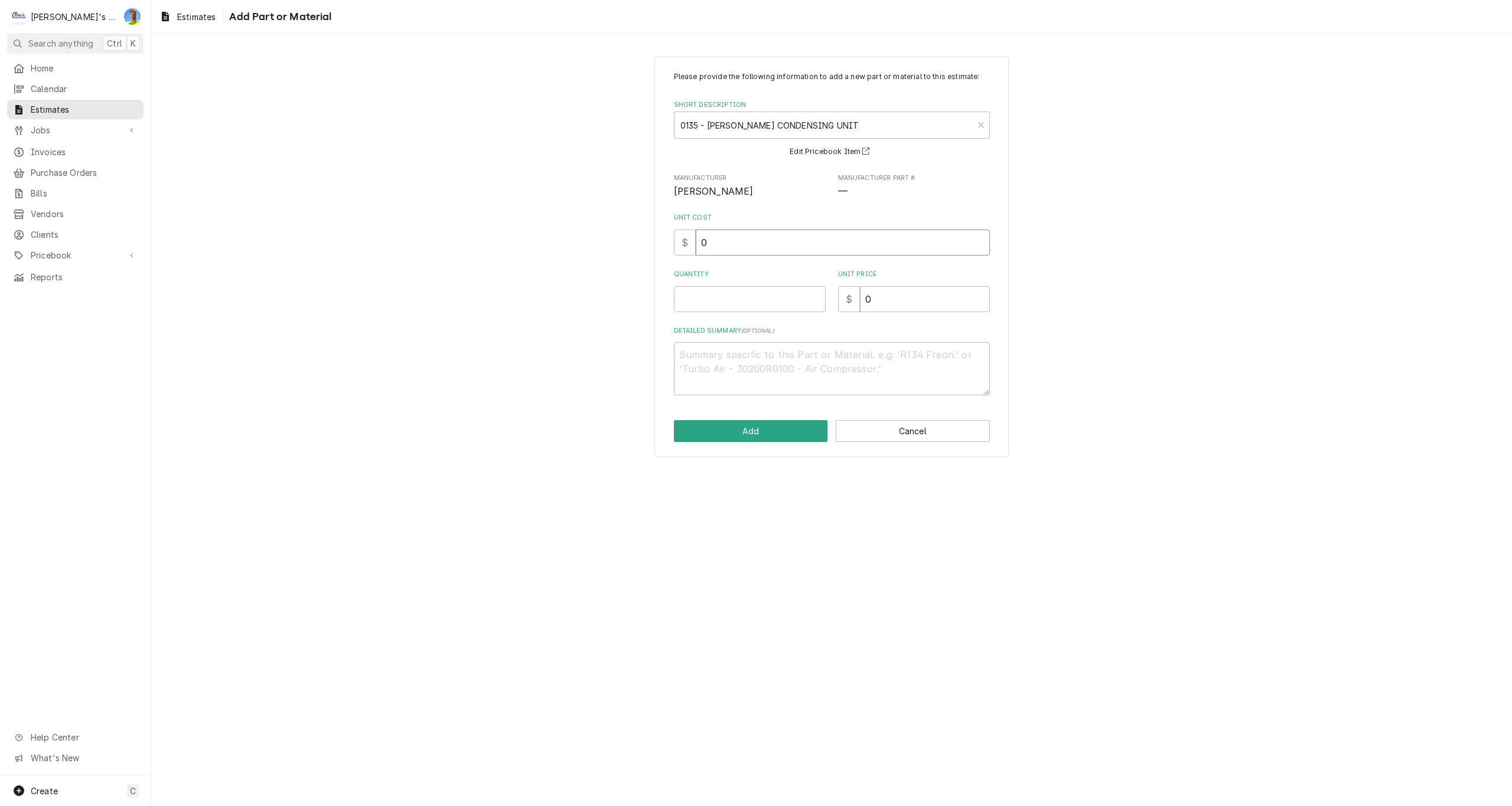
click at [740, 245] on input "0" at bounding box center [843, 242] width 294 height 26
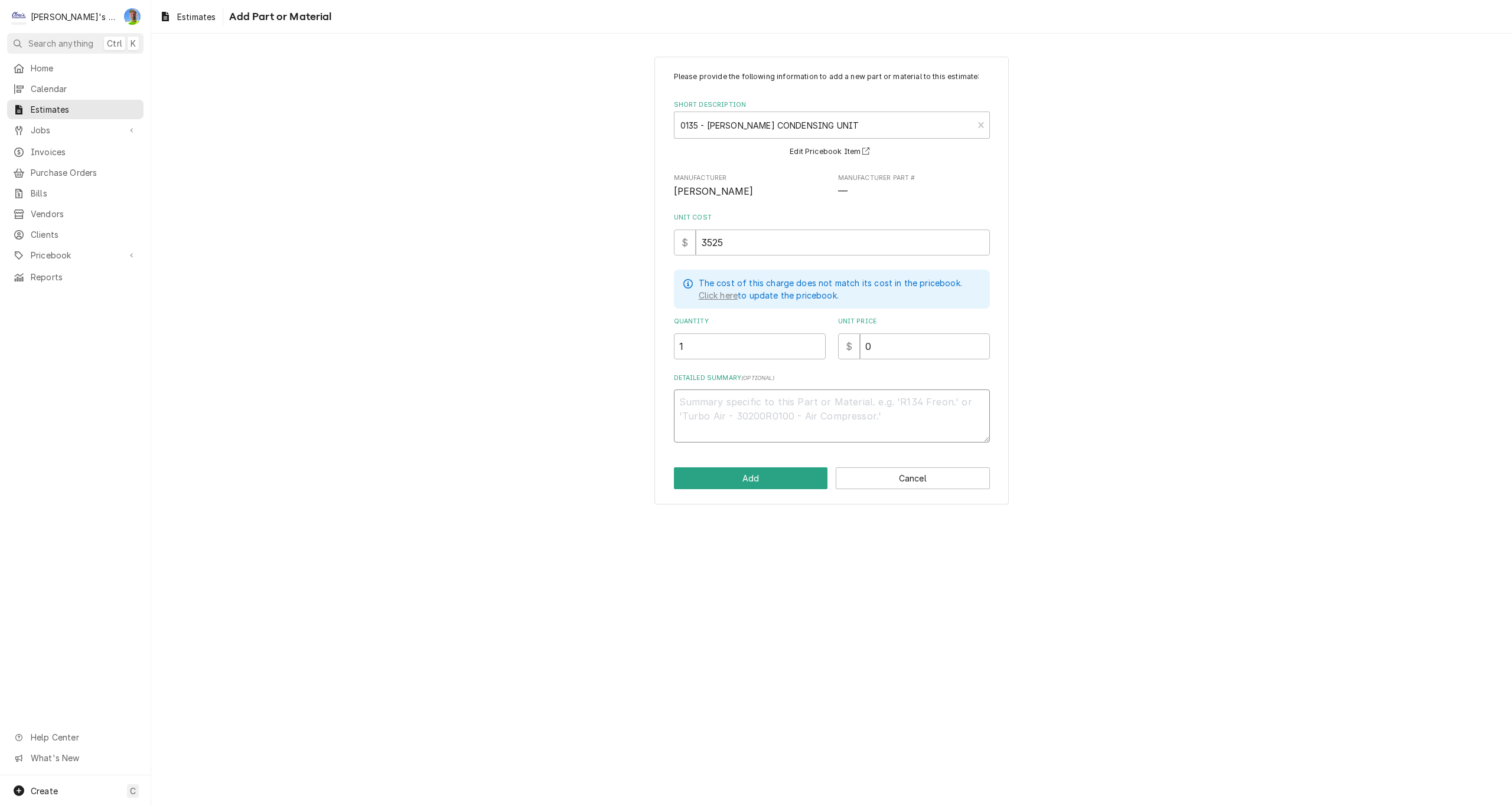
click at [735, 397] on textarea "Detailed Summary ( optional )" at bounding box center [831, 415] width 316 height 53
click at [879, 349] on input "0" at bounding box center [925, 346] width 130 height 26
click at [741, 482] on button "Add" at bounding box center [751, 478] width 155 height 22
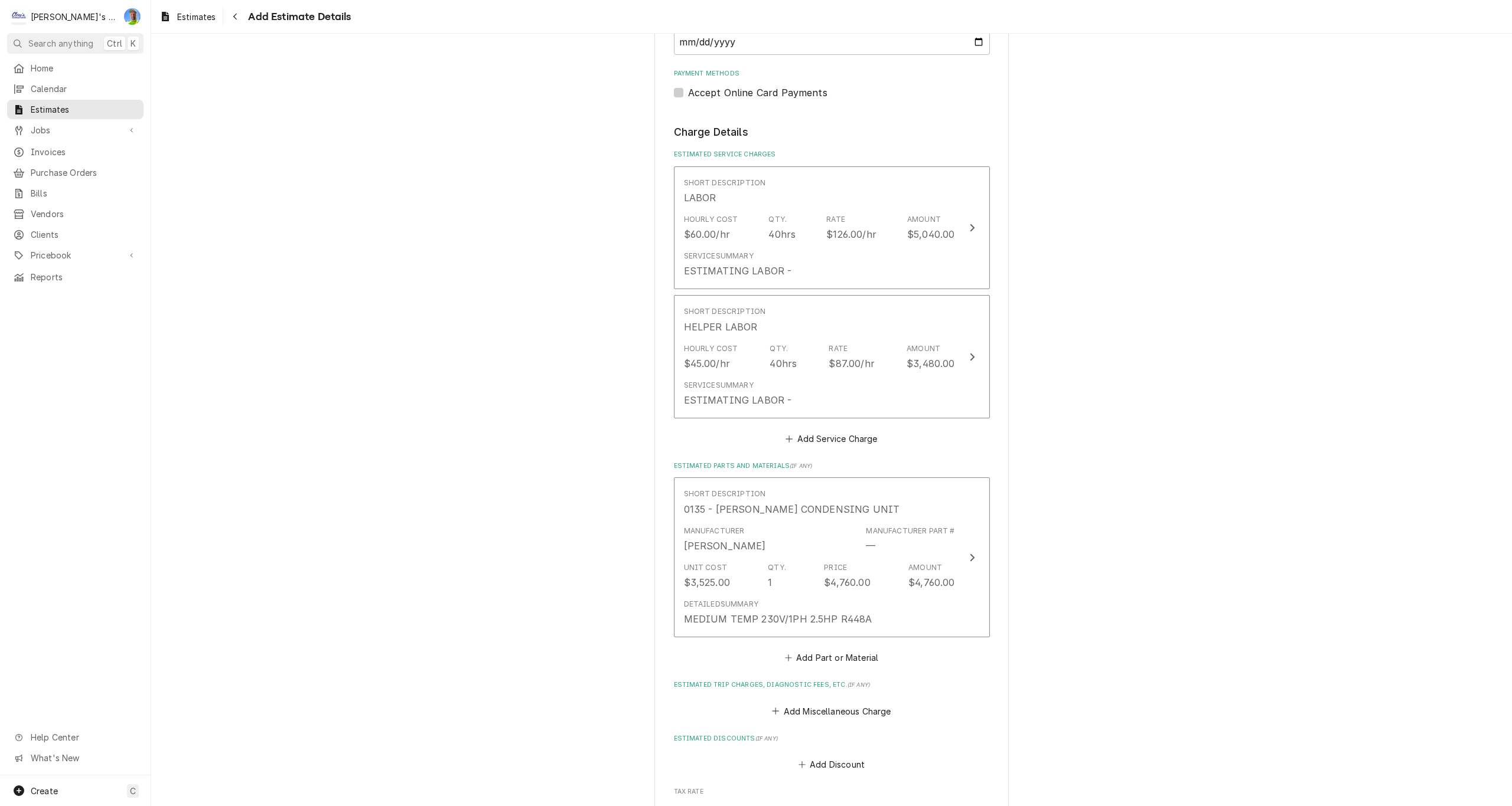
scroll to position [1022, 0]
click at [810, 660] on button "Add Part or Material" at bounding box center [831, 658] width 97 height 17
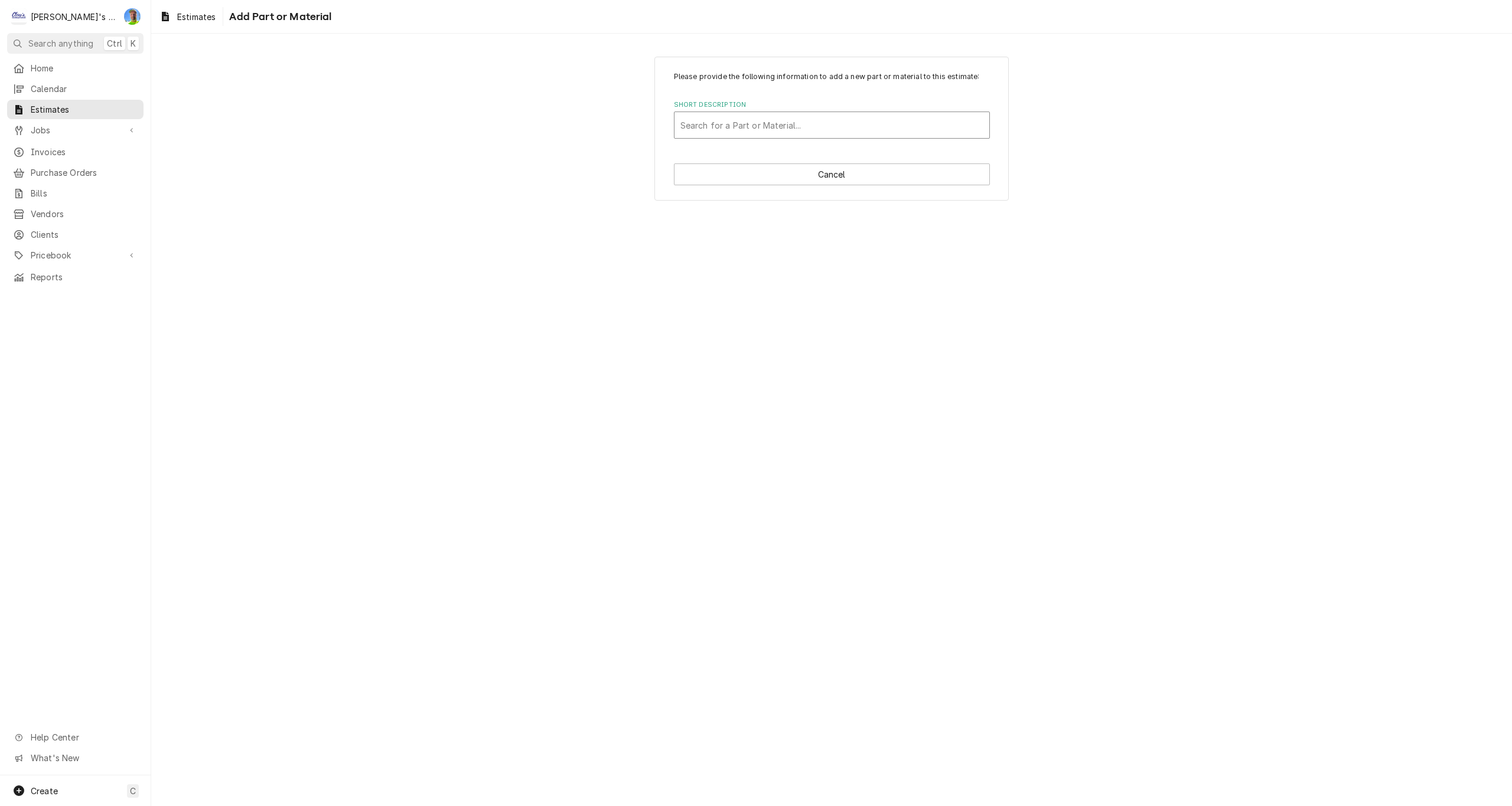
click at [710, 128] on div "Short Description" at bounding box center [831, 125] width 303 height 21
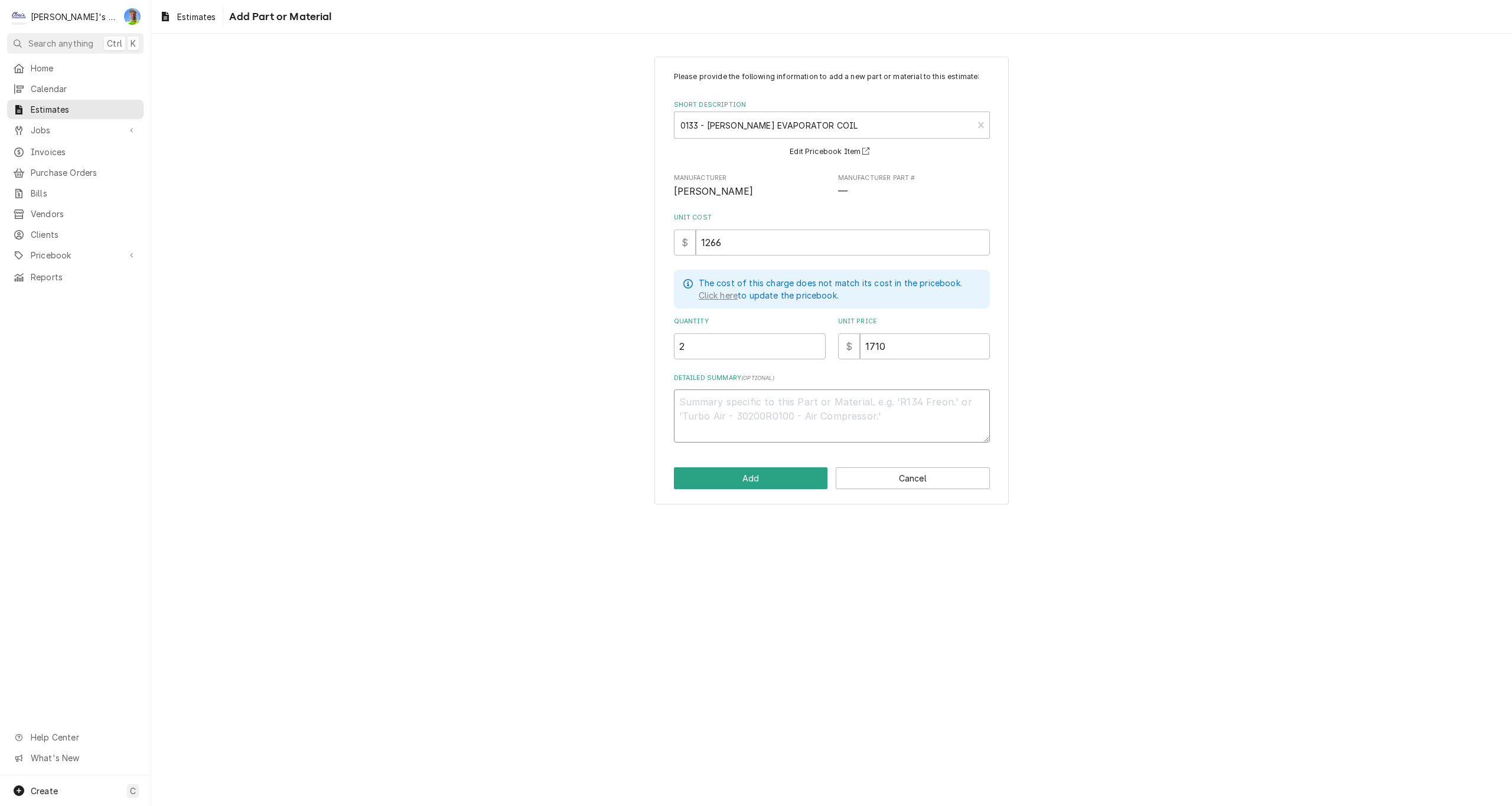
click at [707, 405] on textarea "Detailed Summary ( optional )" at bounding box center [831, 415] width 316 height 53
click at [776, 480] on button "Add" at bounding box center [751, 478] width 155 height 22
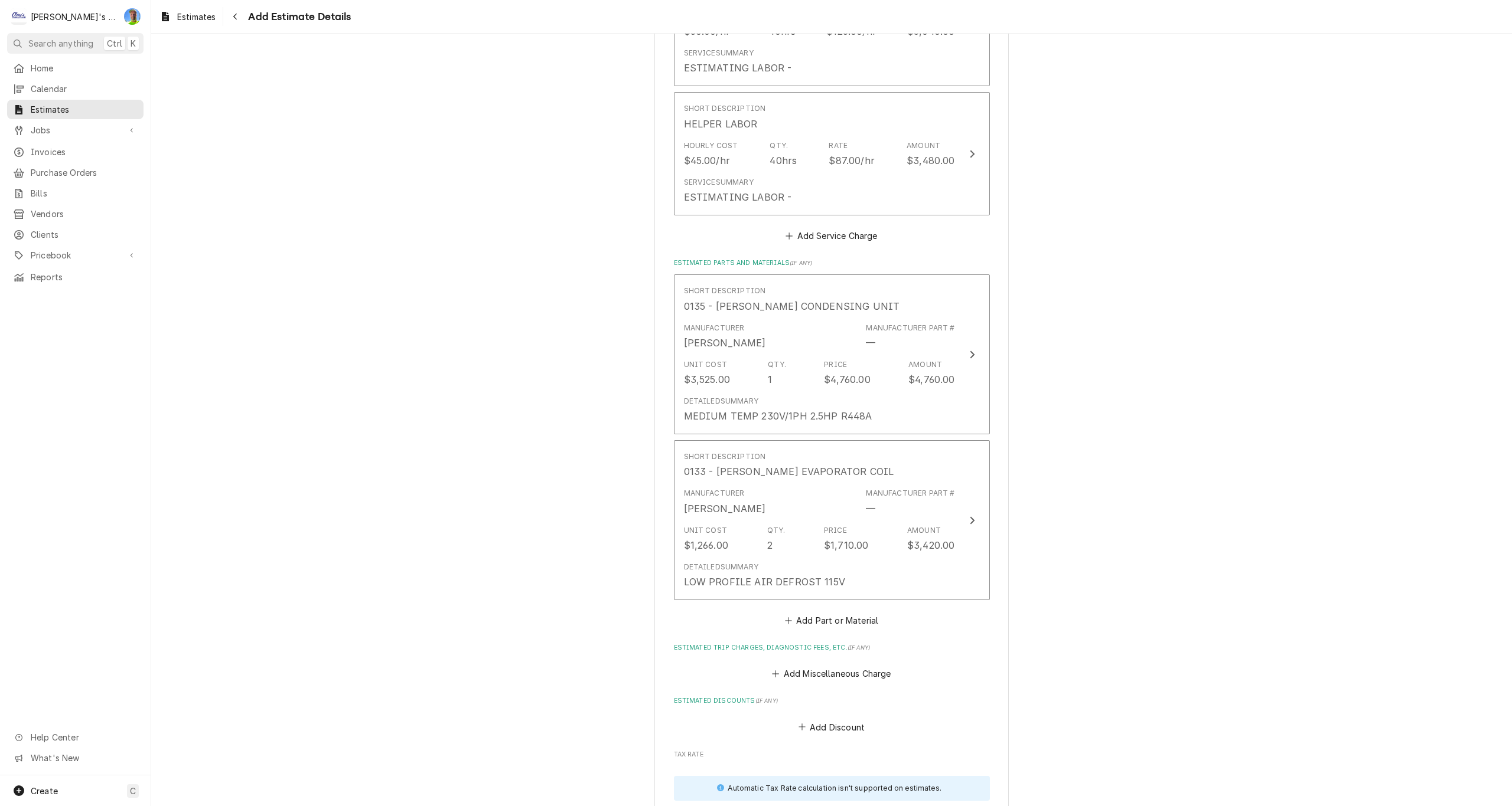
scroll to position [1302, 0]
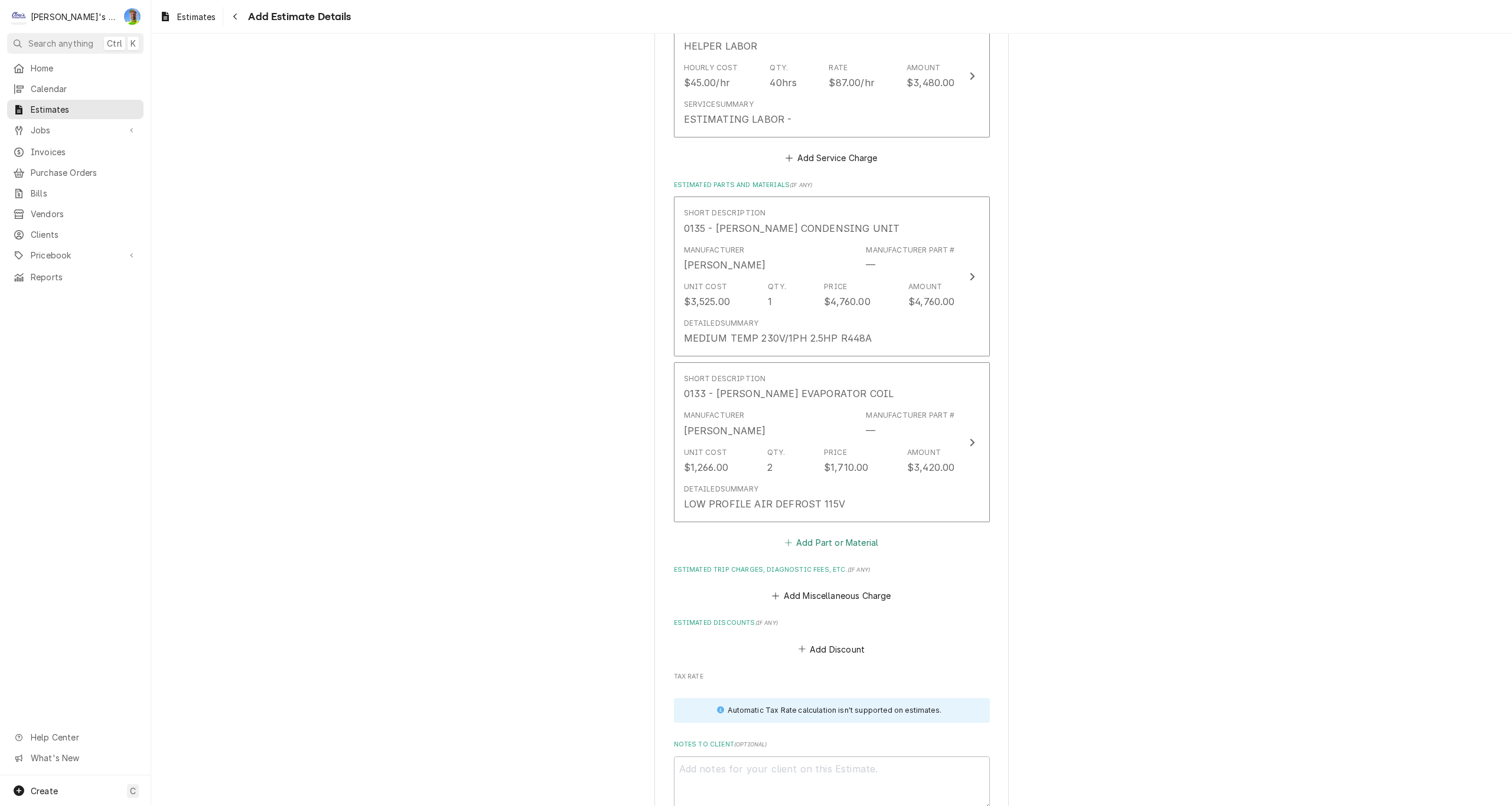
click at [835, 546] on button "Add Part or Material" at bounding box center [831, 542] width 97 height 17
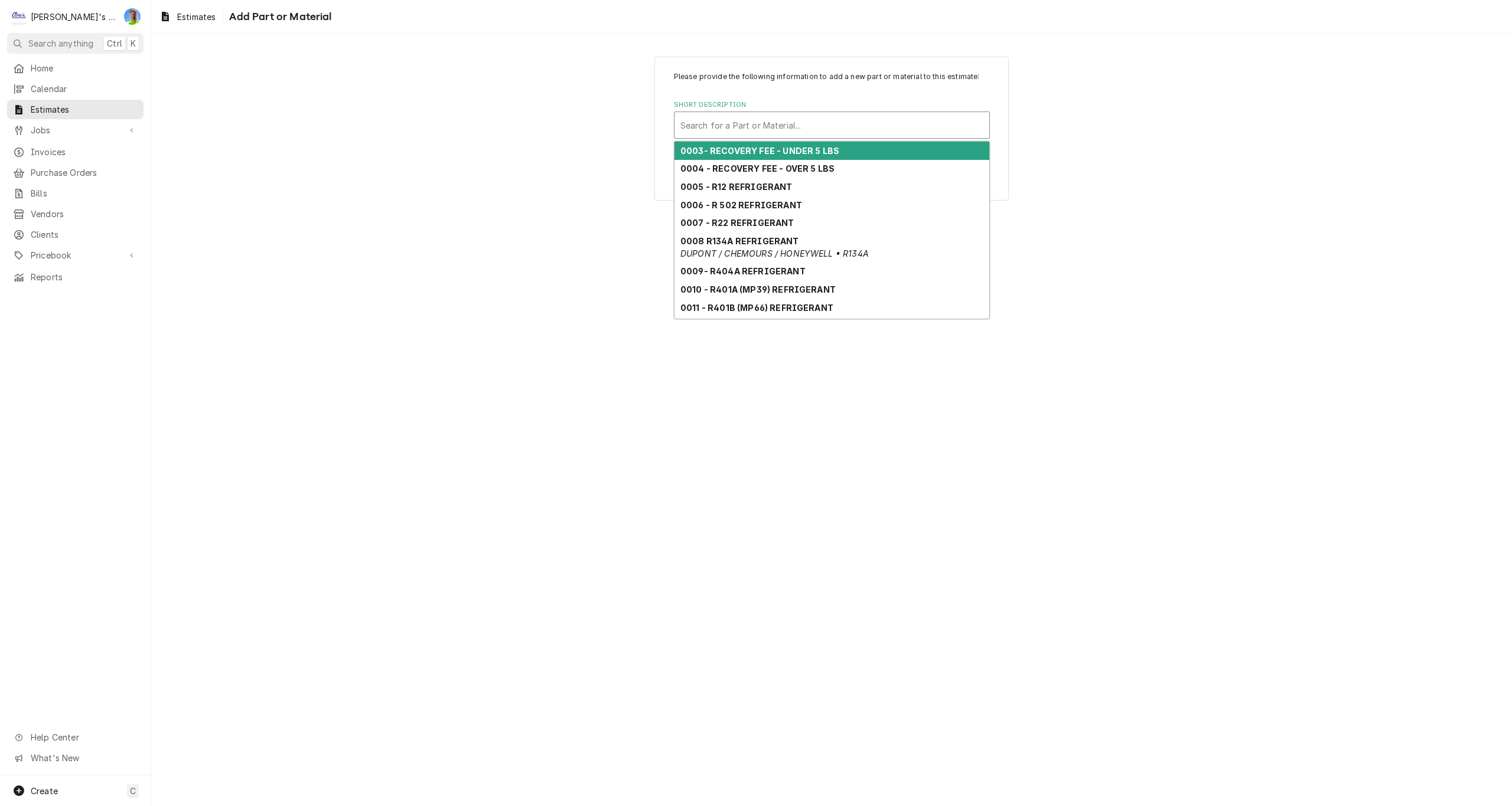
click at [786, 128] on div "Short Description" at bounding box center [831, 125] width 303 height 21
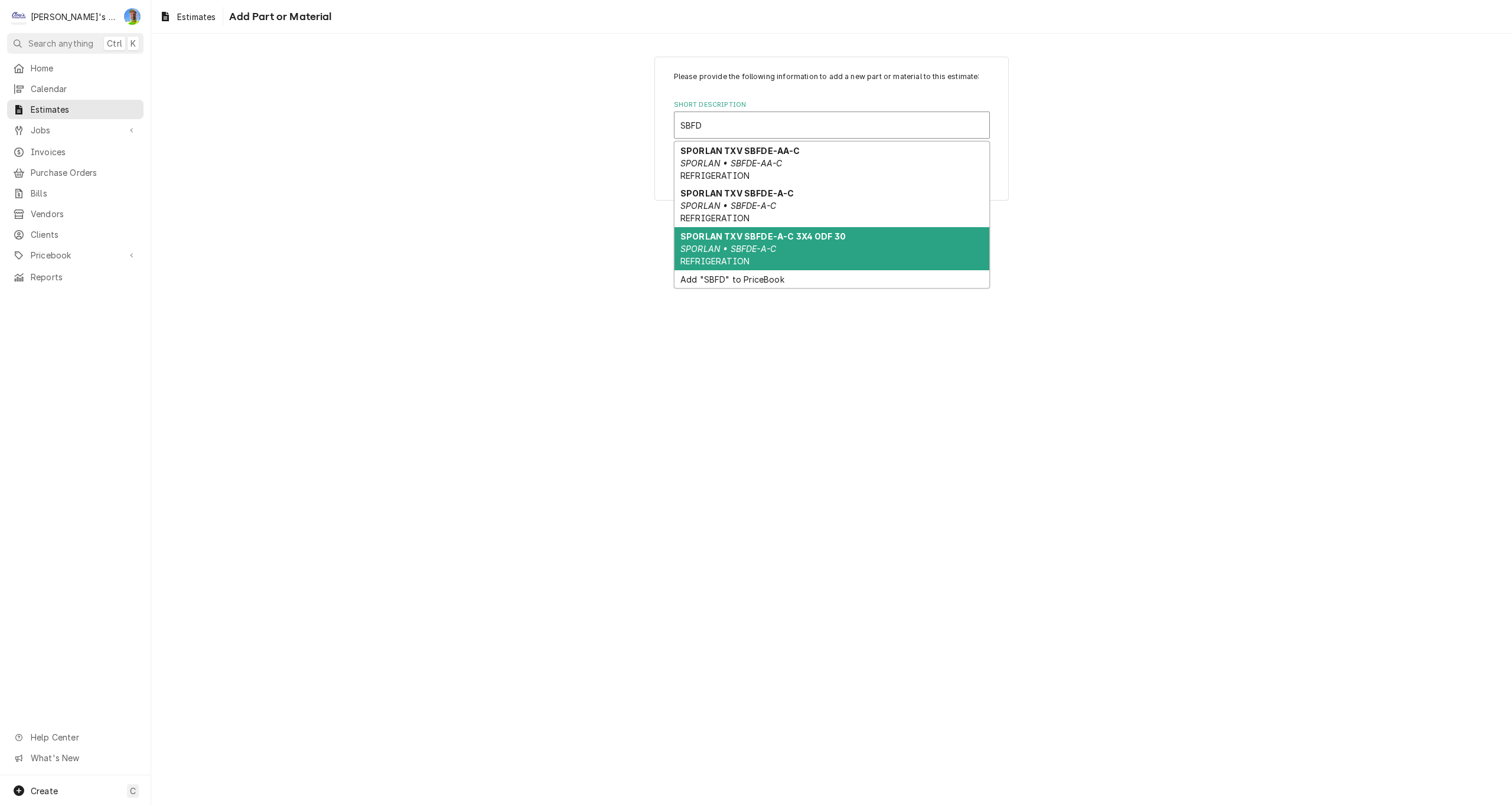
click at [791, 246] on div "SPORLAN TXV SBFDE-A-C 3X4 ODF 30 SPORLAN • SBFDE-A-C REFRIGERATION" at bounding box center [832, 249] width 315 height 43
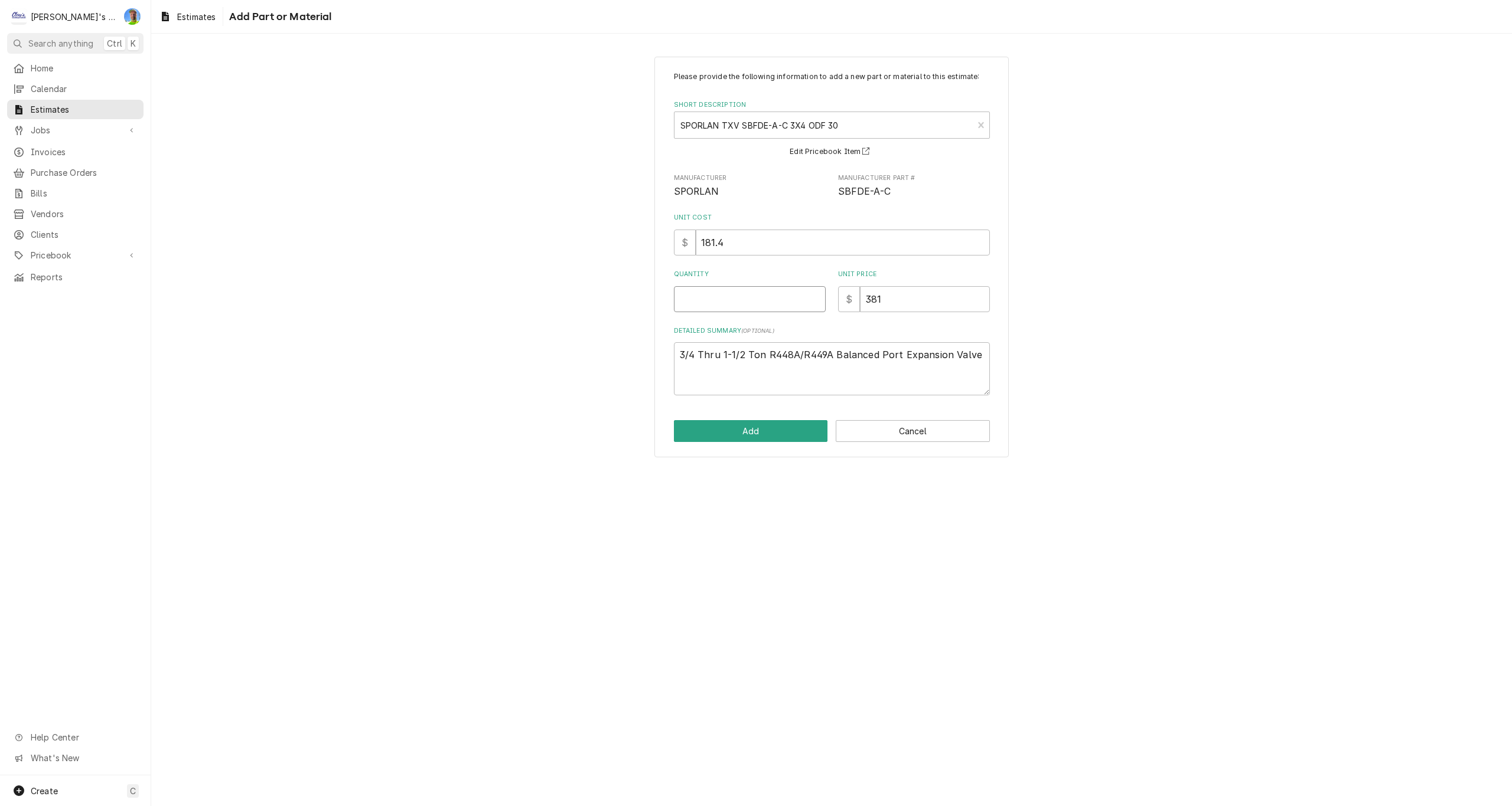
click at [735, 299] on input "Quantity" at bounding box center [750, 299] width 152 height 26
click at [893, 301] on input "381" at bounding box center [925, 299] width 130 height 26
click at [769, 431] on button "Add" at bounding box center [751, 431] width 155 height 22
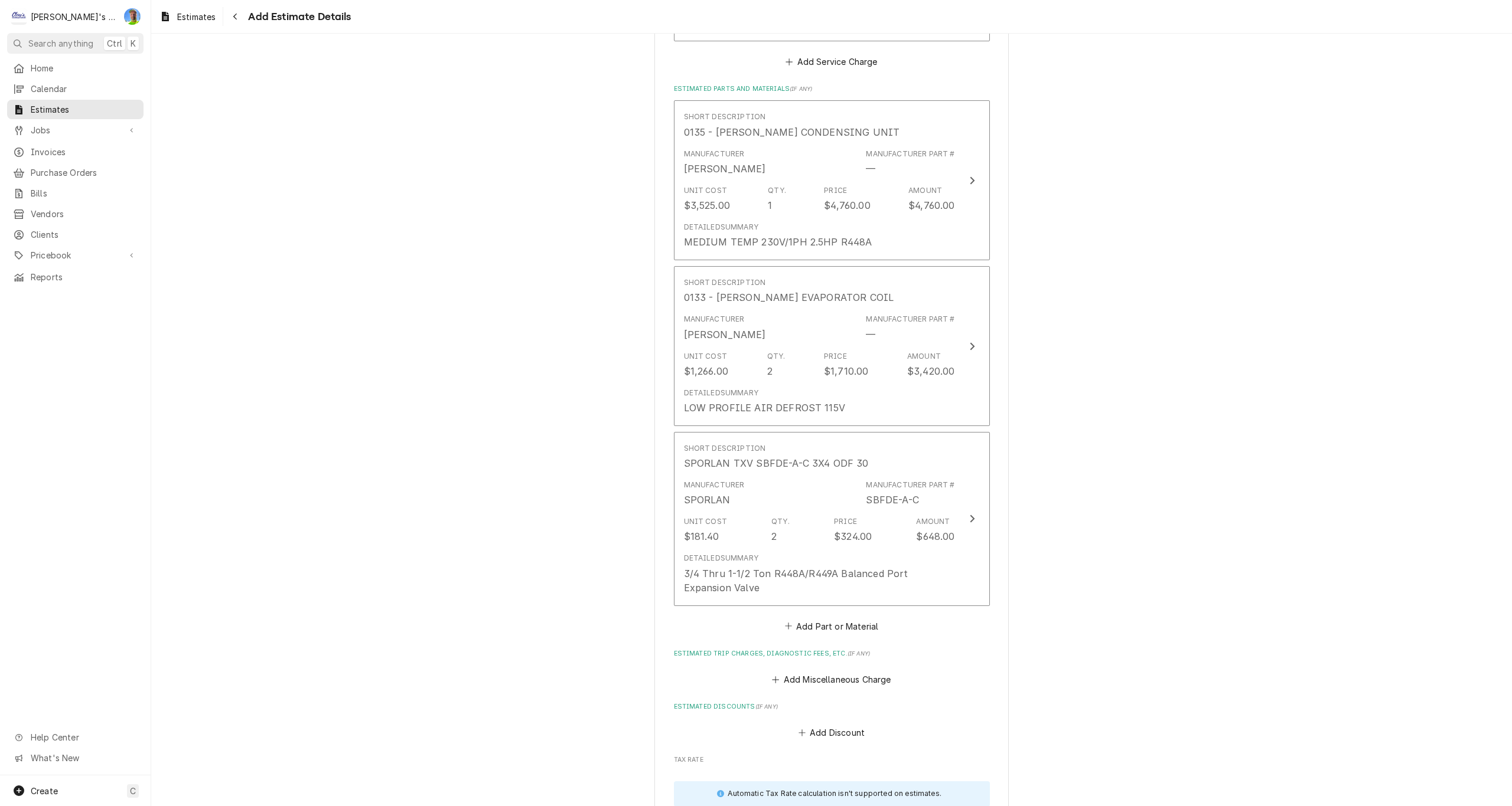
scroll to position [1407, 0]
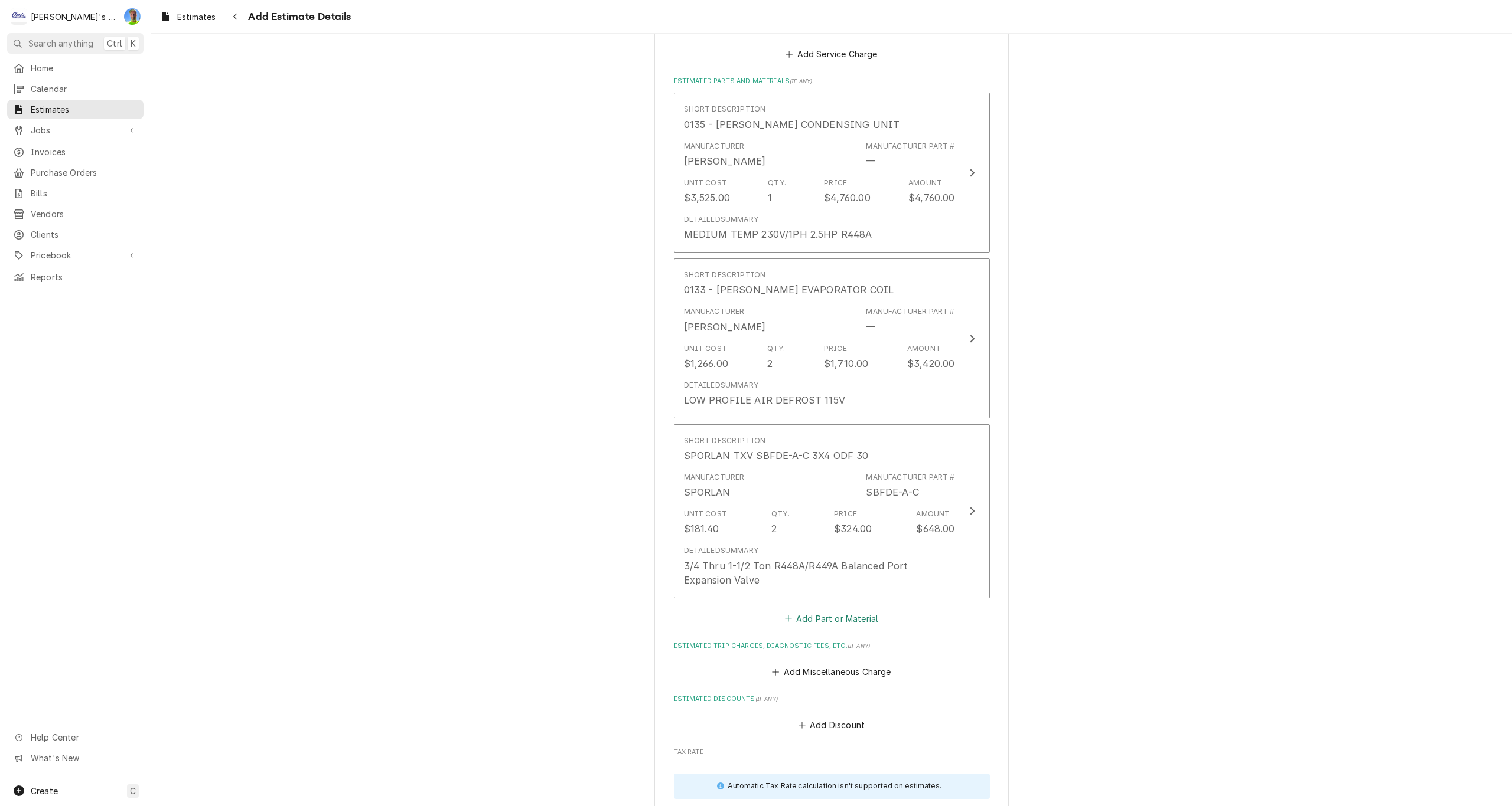
click at [824, 619] on button "Add Part or Material" at bounding box center [831, 619] width 97 height 17
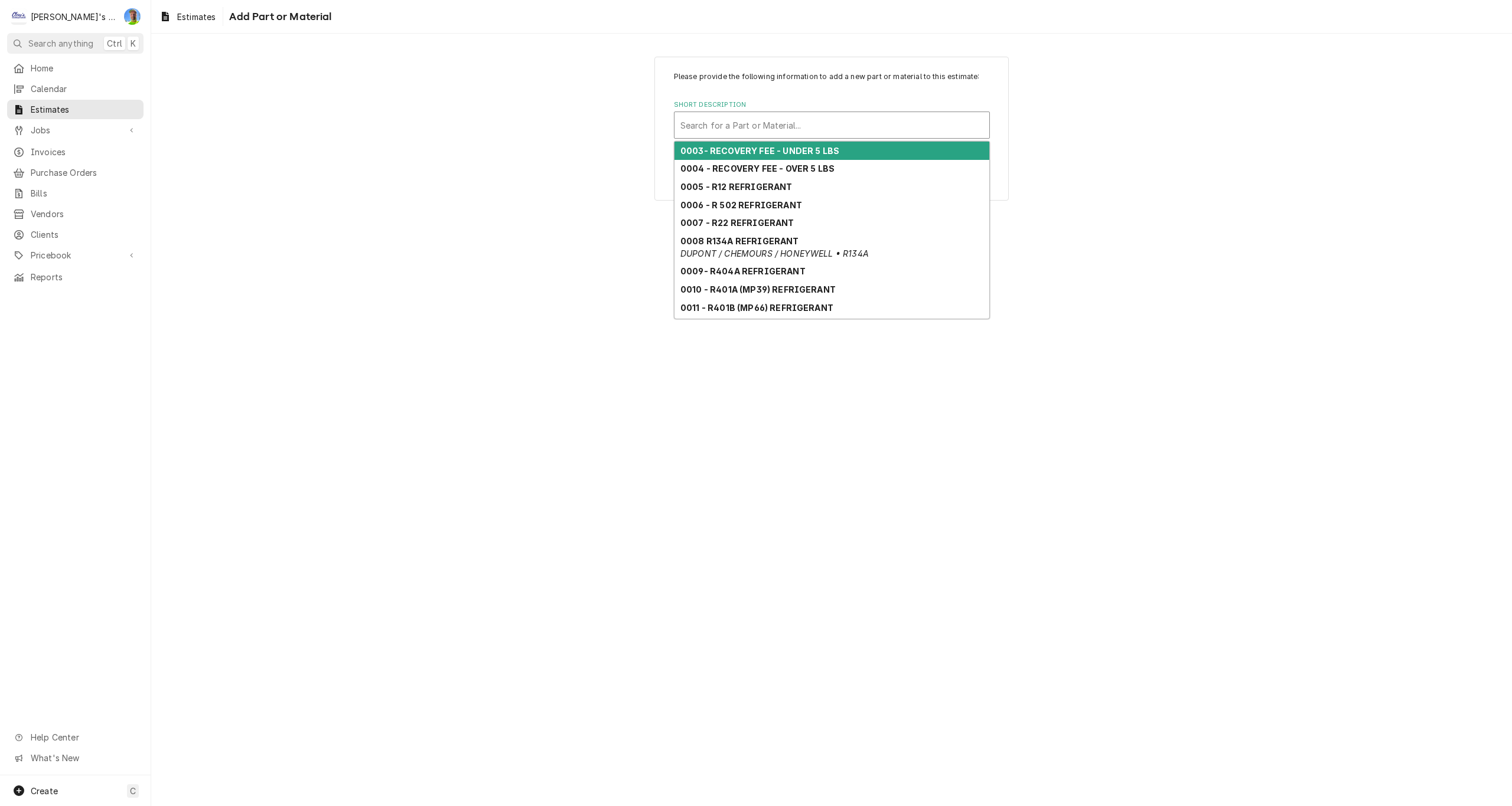
click at [739, 129] on div "Short Description" at bounding box center [831, 125] width 303 height 21
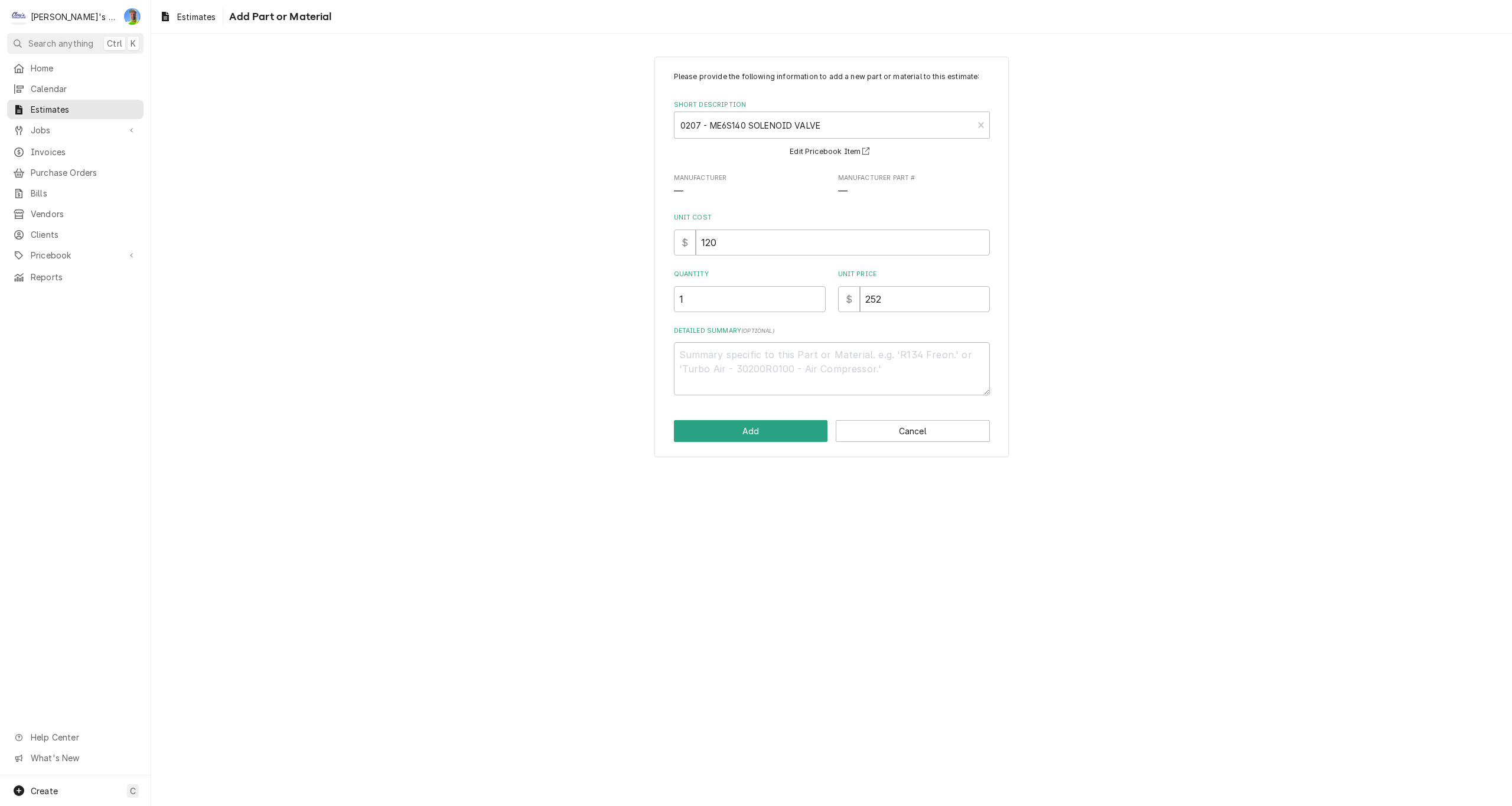
click at [592, 362] on div "Please provide the following information to add a new part or material to this …" at bounding box center [831, 256] width 1361 height 421
click at [885, 299] on input "252" at bounding box center [925, 299] width 130 height 26
click at [774, 434] on button "Add" at bounding box center [751, 431] width 155 height 22
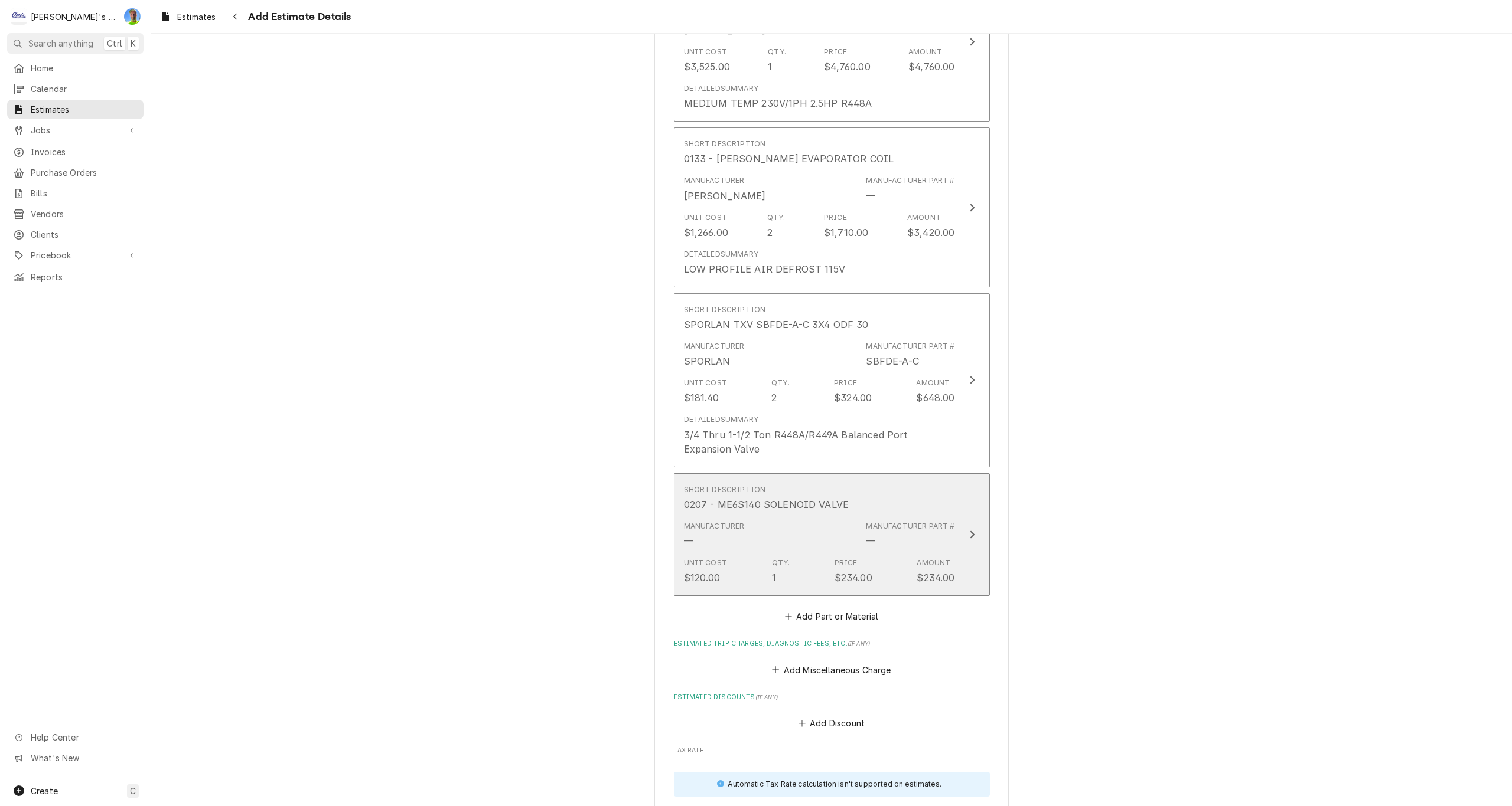
scroll to position [1569, 0]
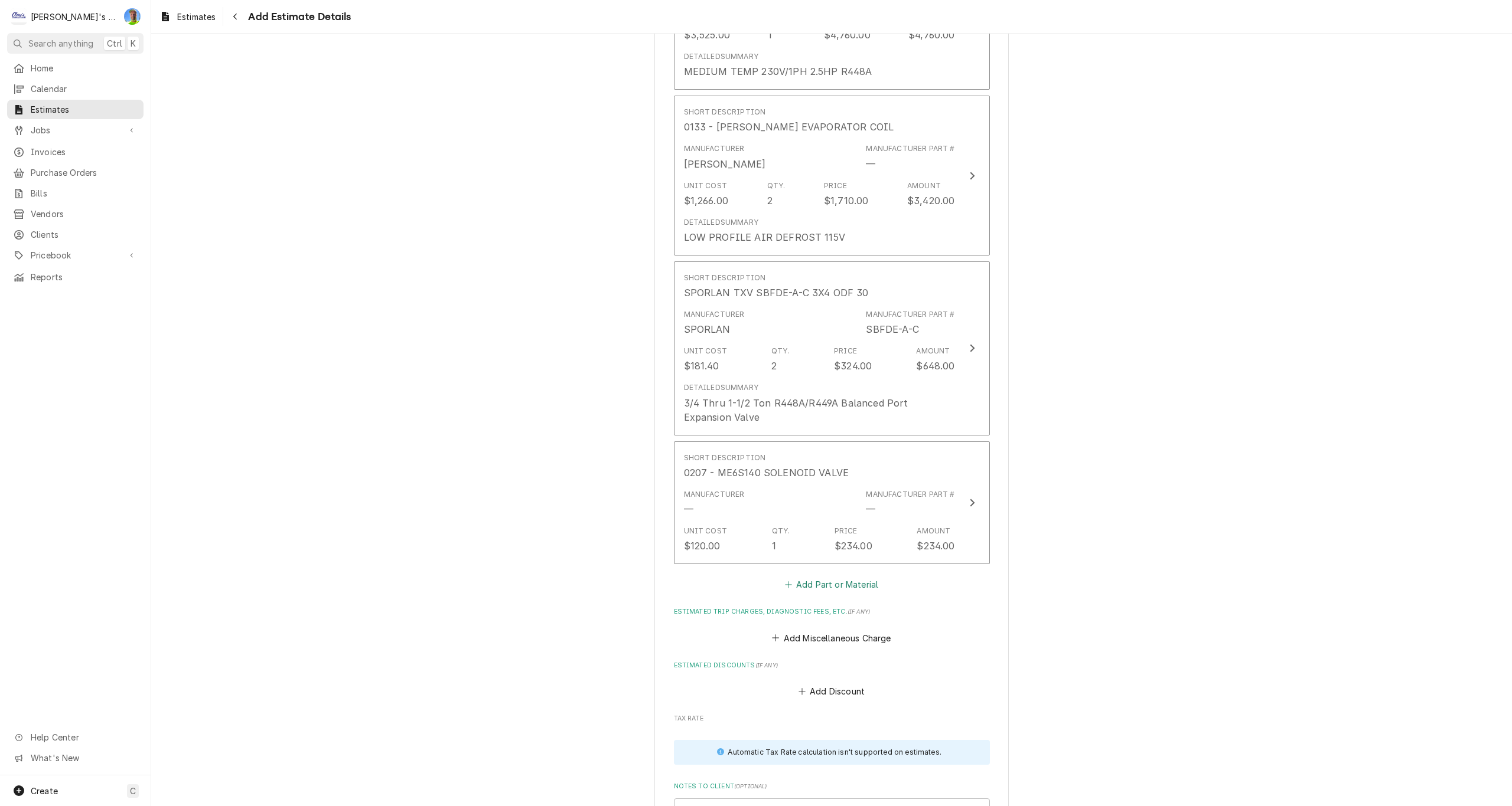
click at [807, 584] on button "Add Part or Material" at bounding box center [831, 585] width 97 height 17
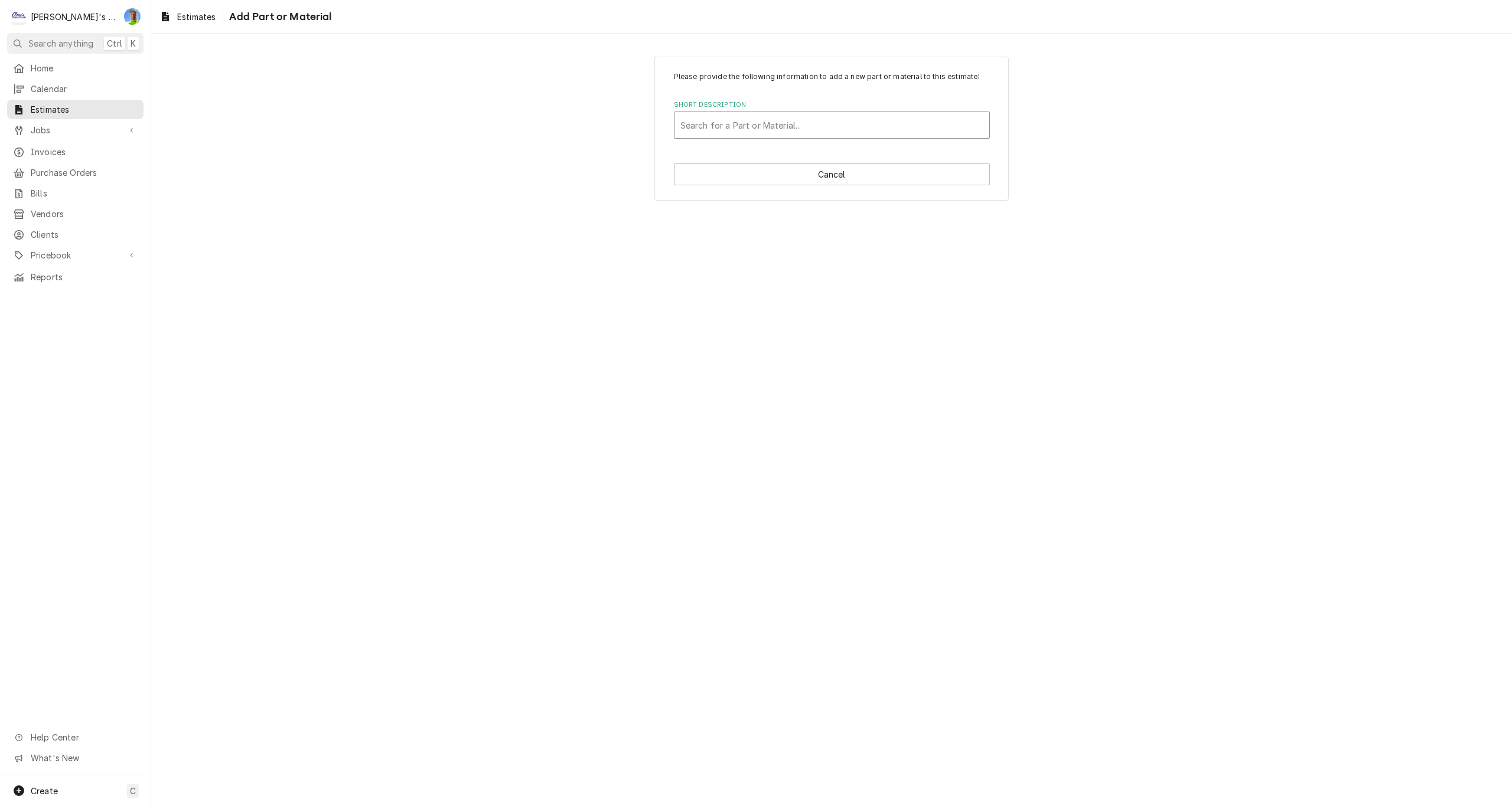
click at [783, 127] on div "Short Description" at bounding box center [831, 125] width 303 height 21
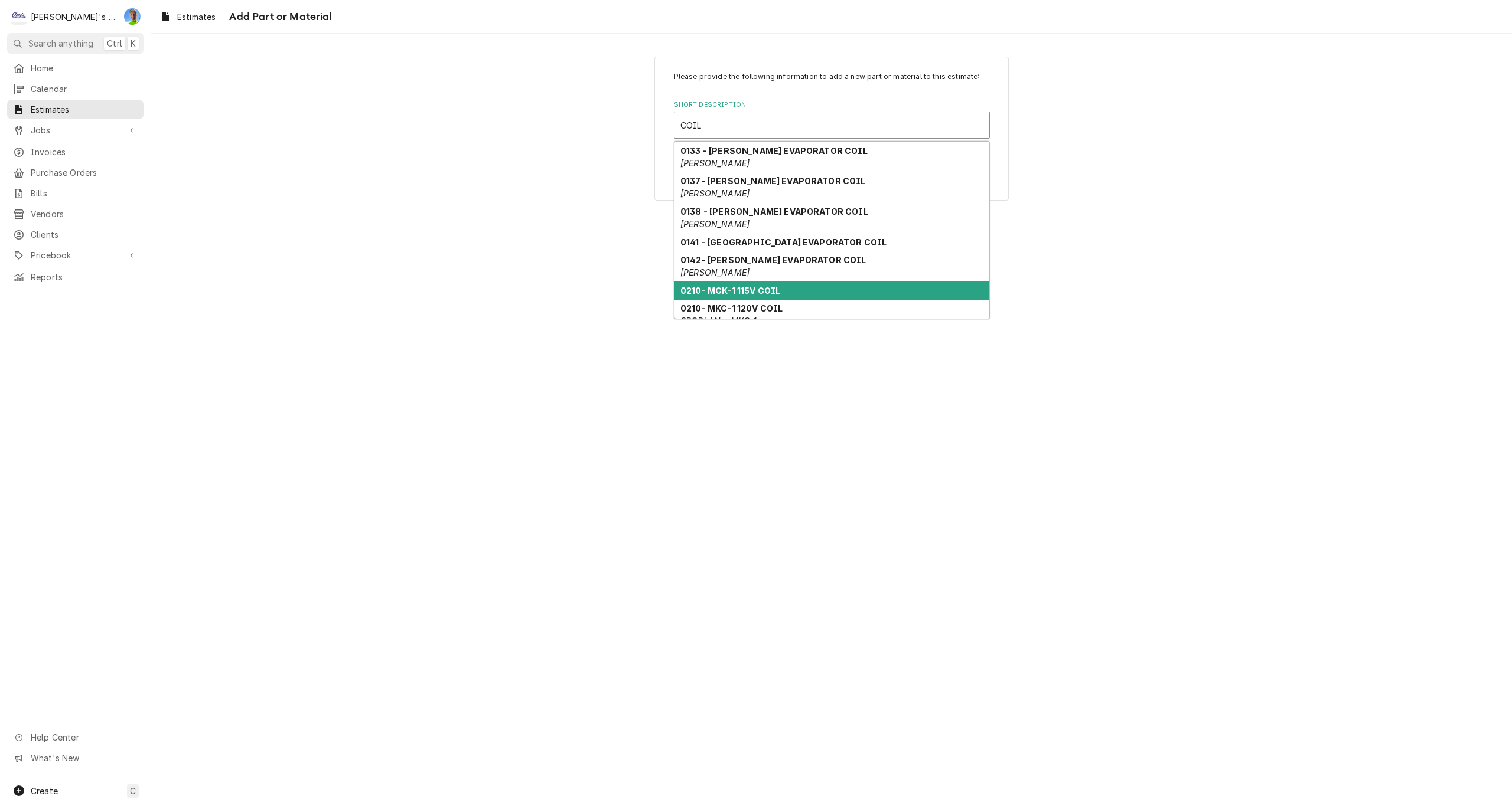
click at [746, 295] on strong "0210- MCK-1 115V COIL" at bounding box center [731, 291] width 100 height 10
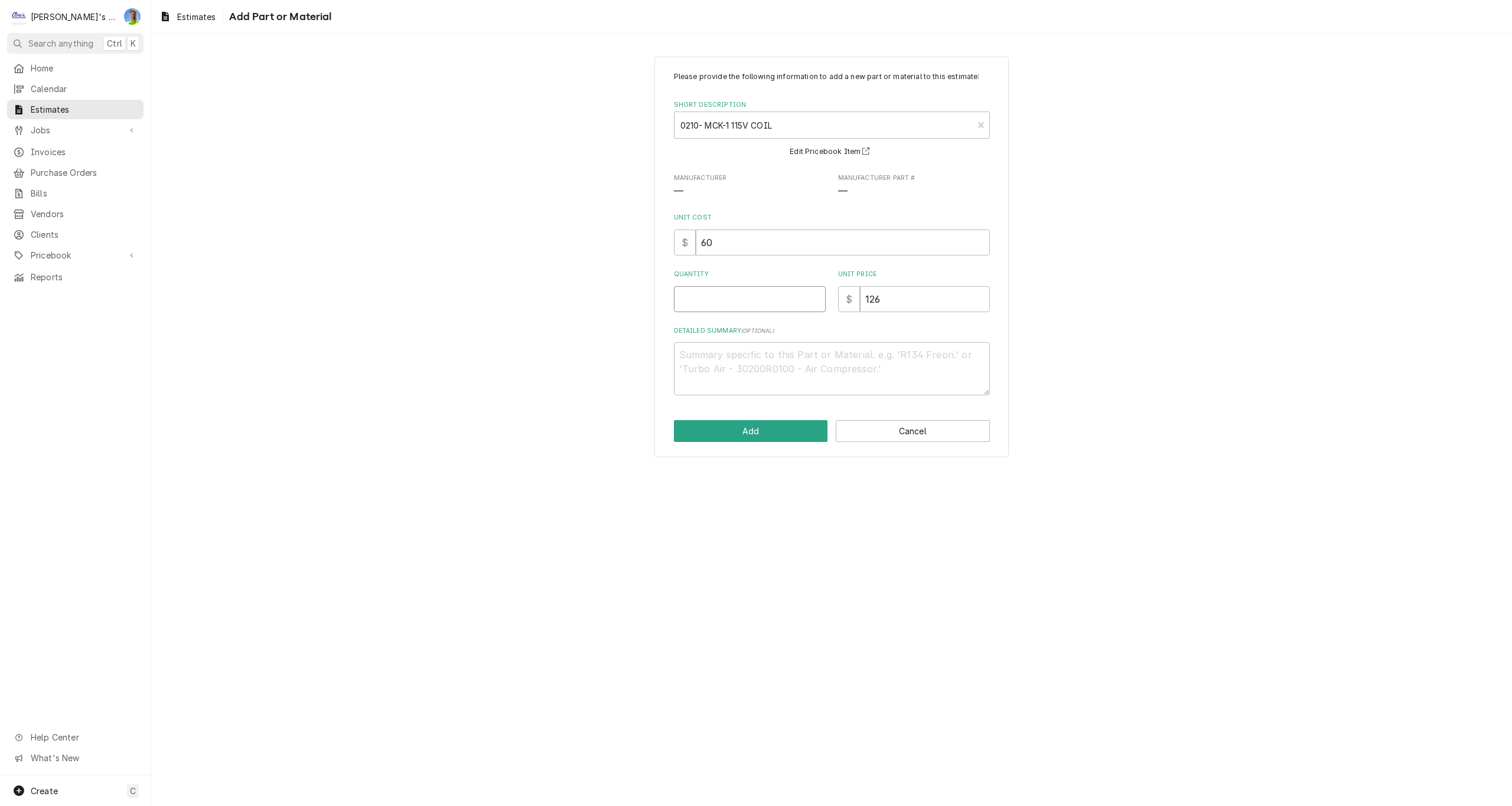
click at [724, 301] on input "Quantity" at bounding box center [750, 299] width 152 height 26
click at [885, 298] on input "126" at bounding box center [925, 299] width 130 height 26
click at [795, 430] on button "Add" at bounding box center [751, 431] width 155 height 22
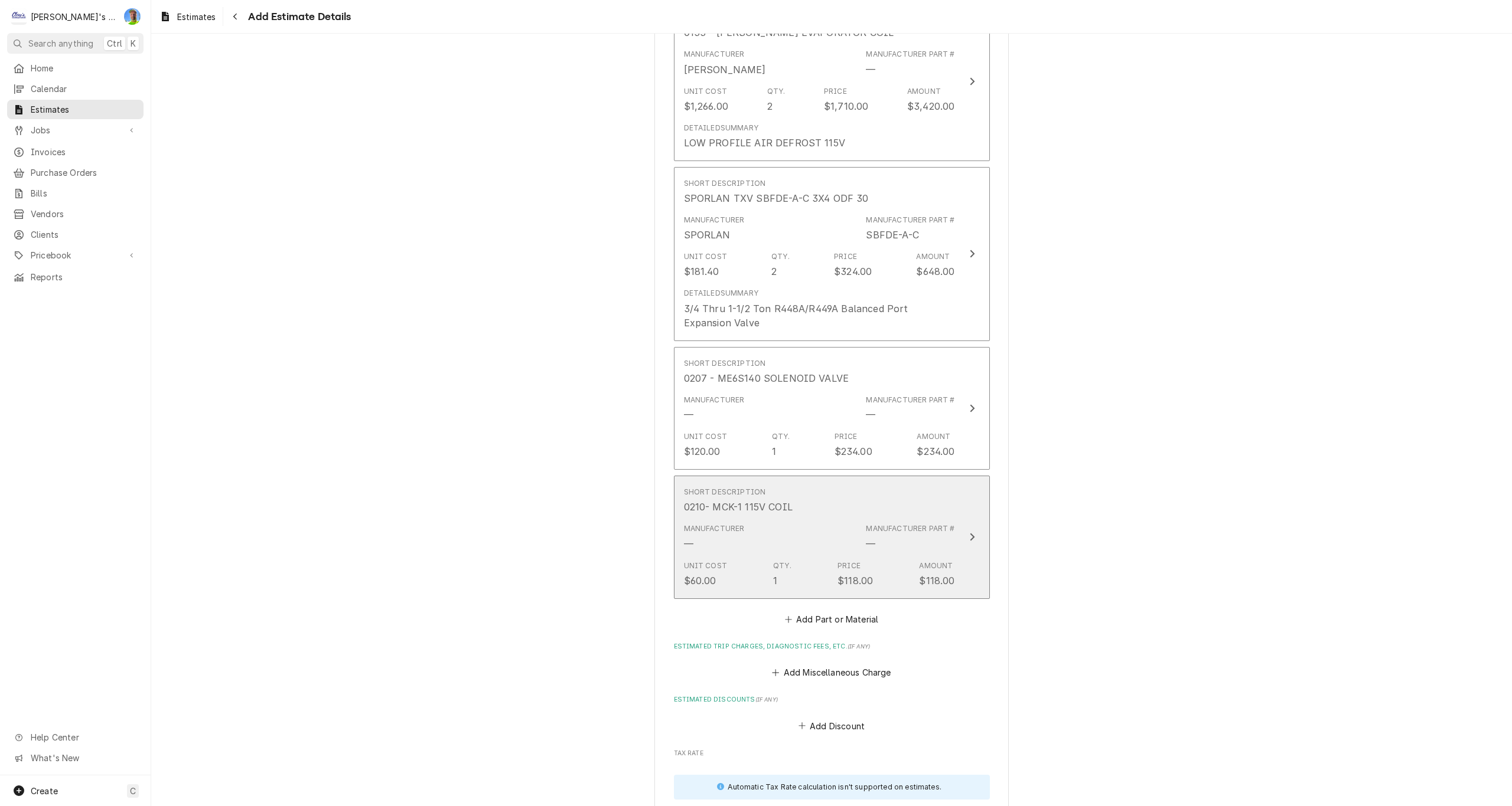
scroll to position [1673, 0]
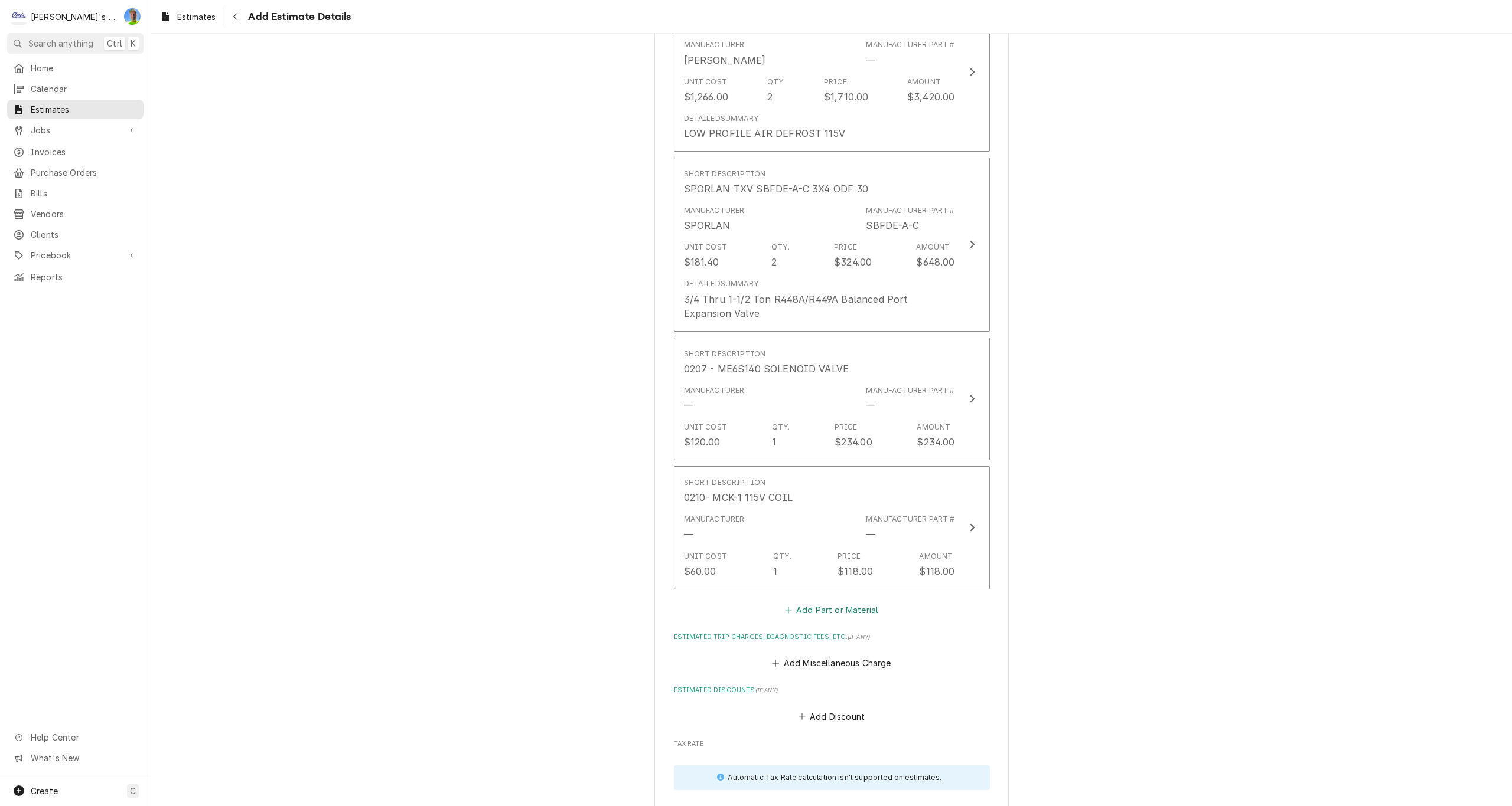
click at [829, 609] on button "Add Part or Material" at bounding box center [831, 610] width 97 height 17
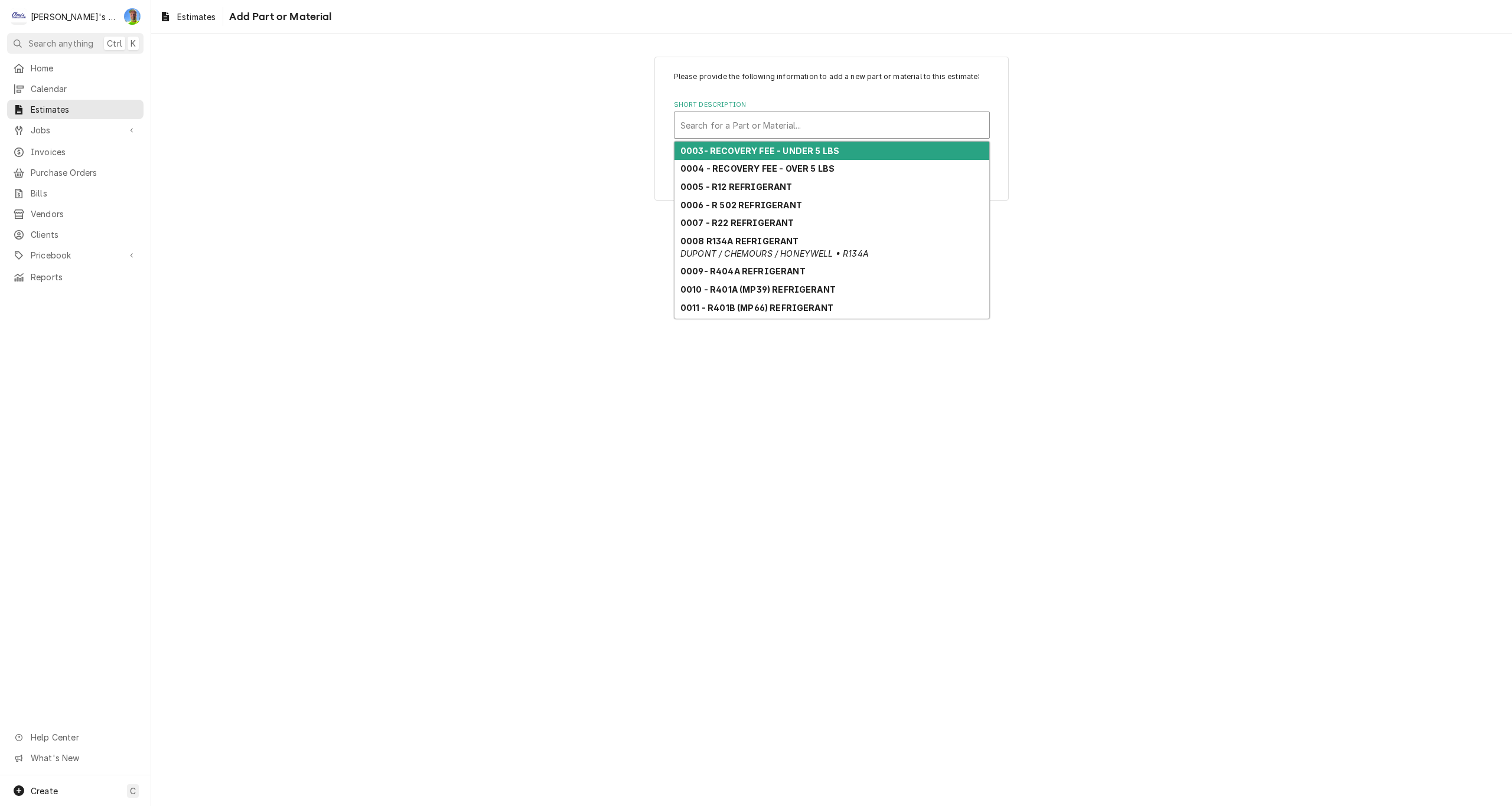
click at [791, 119] on div "Short Description" at bounding box center [831, 125] width 303 height 21
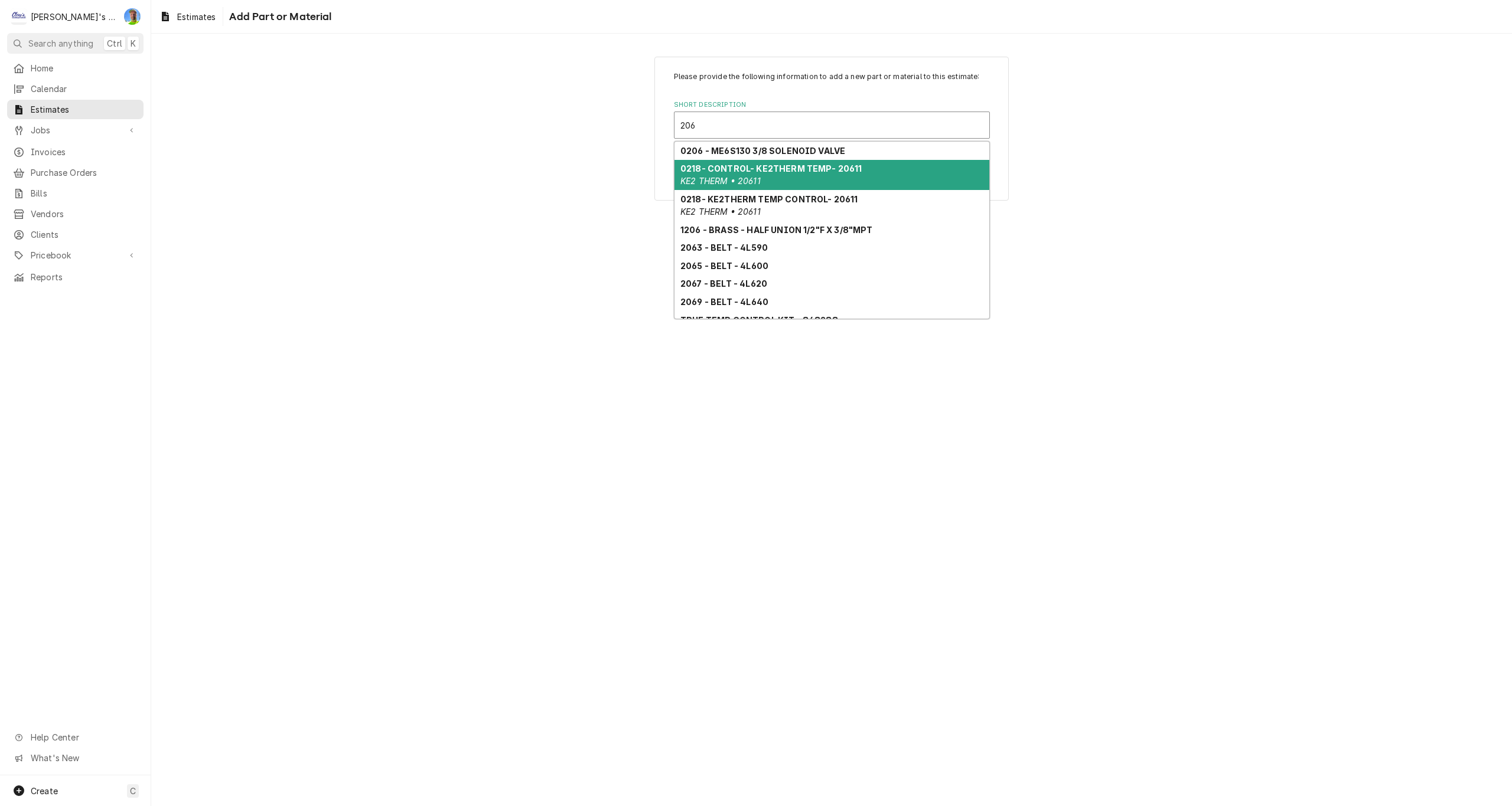
click at [781, 179] on div "0218- CONTROL- KE2THERM TEMP- 20611 KE2 THERM • 20611" at bounding box center [832, 175] width 315 height 31
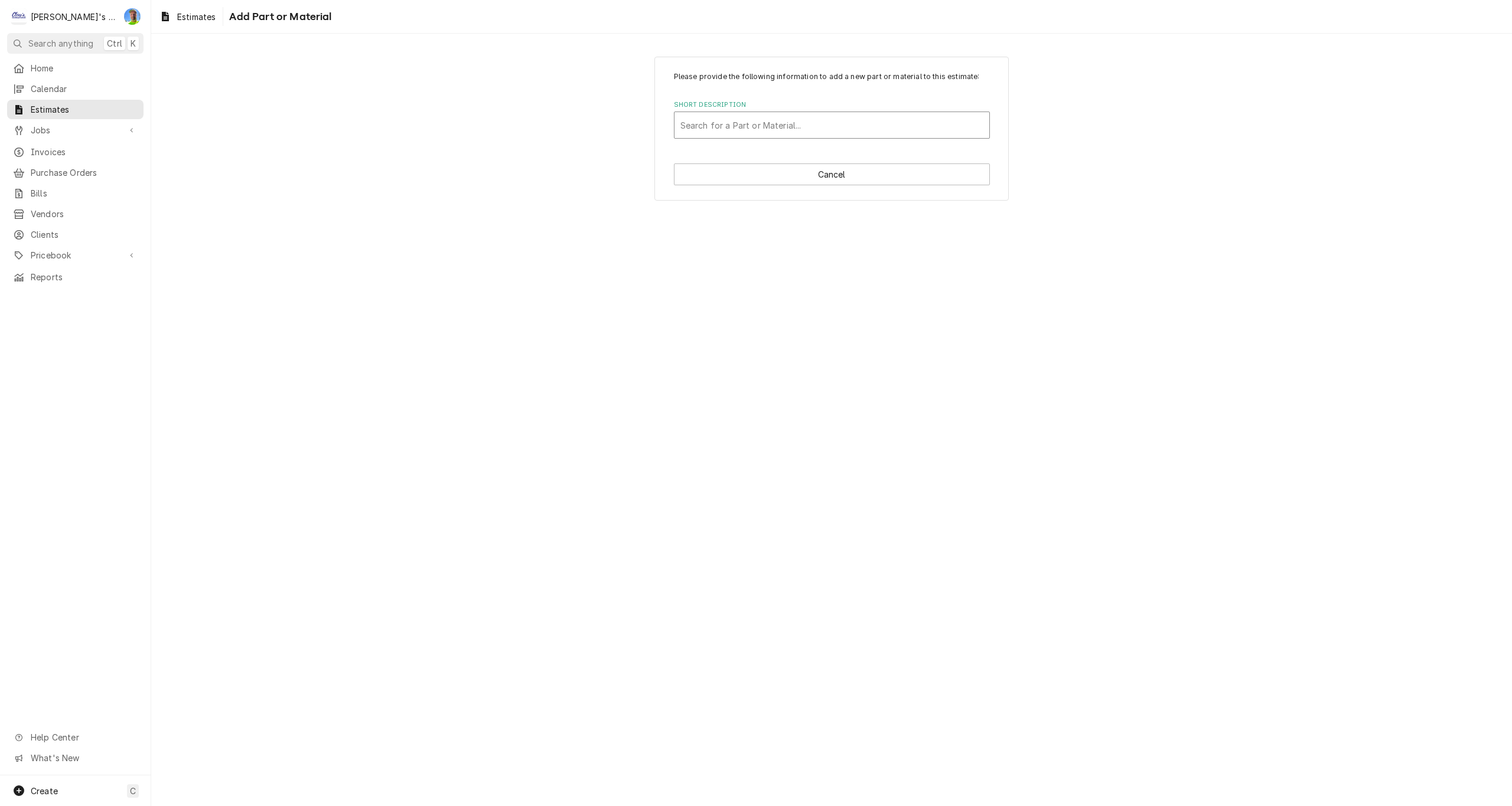
click at [809, 130] on div "Short Description" at bounding box center [831, 125] width 303 height 21
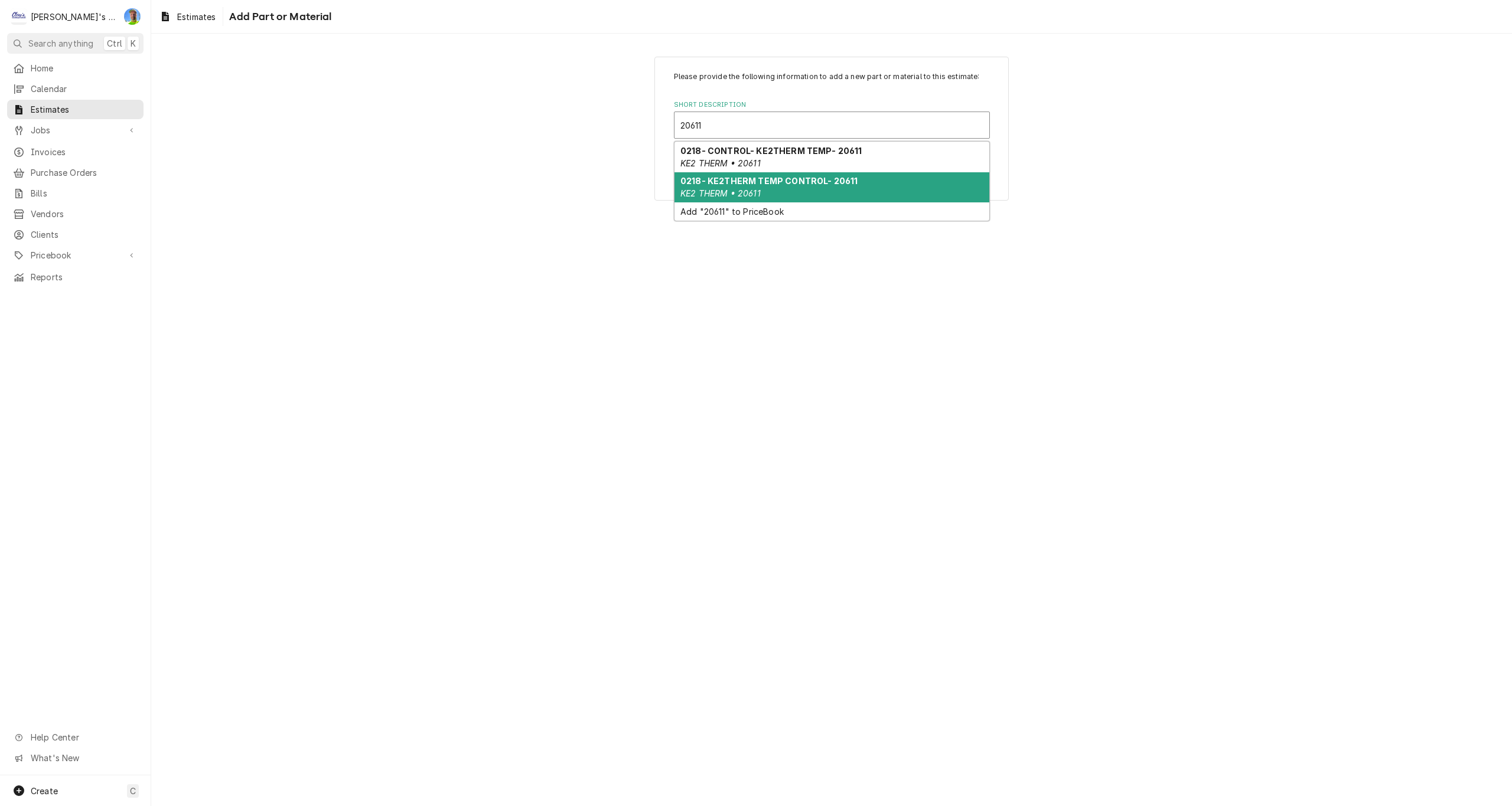
click at [802, 183] on strong "0218- KE2THERM TEMP CONTROL- 20611" at bounding box center [768, 180] width 177 height 10
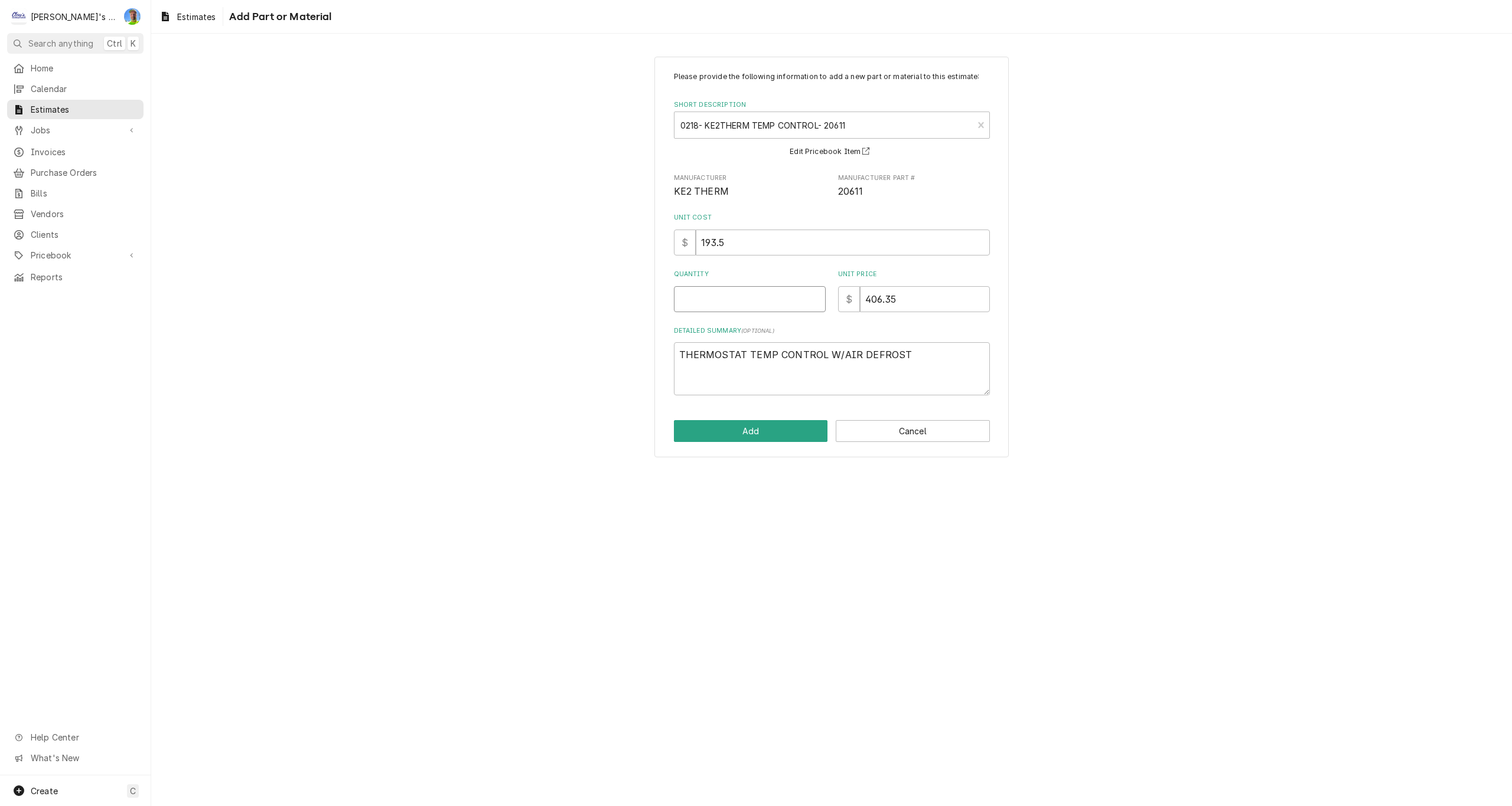
click at [737, 305] on input "Quantity" at bounding box center [750, 299] width 152 height 26
click at [745, 439] on button "Add" at bounding box center [751, 431] width 155 height 22
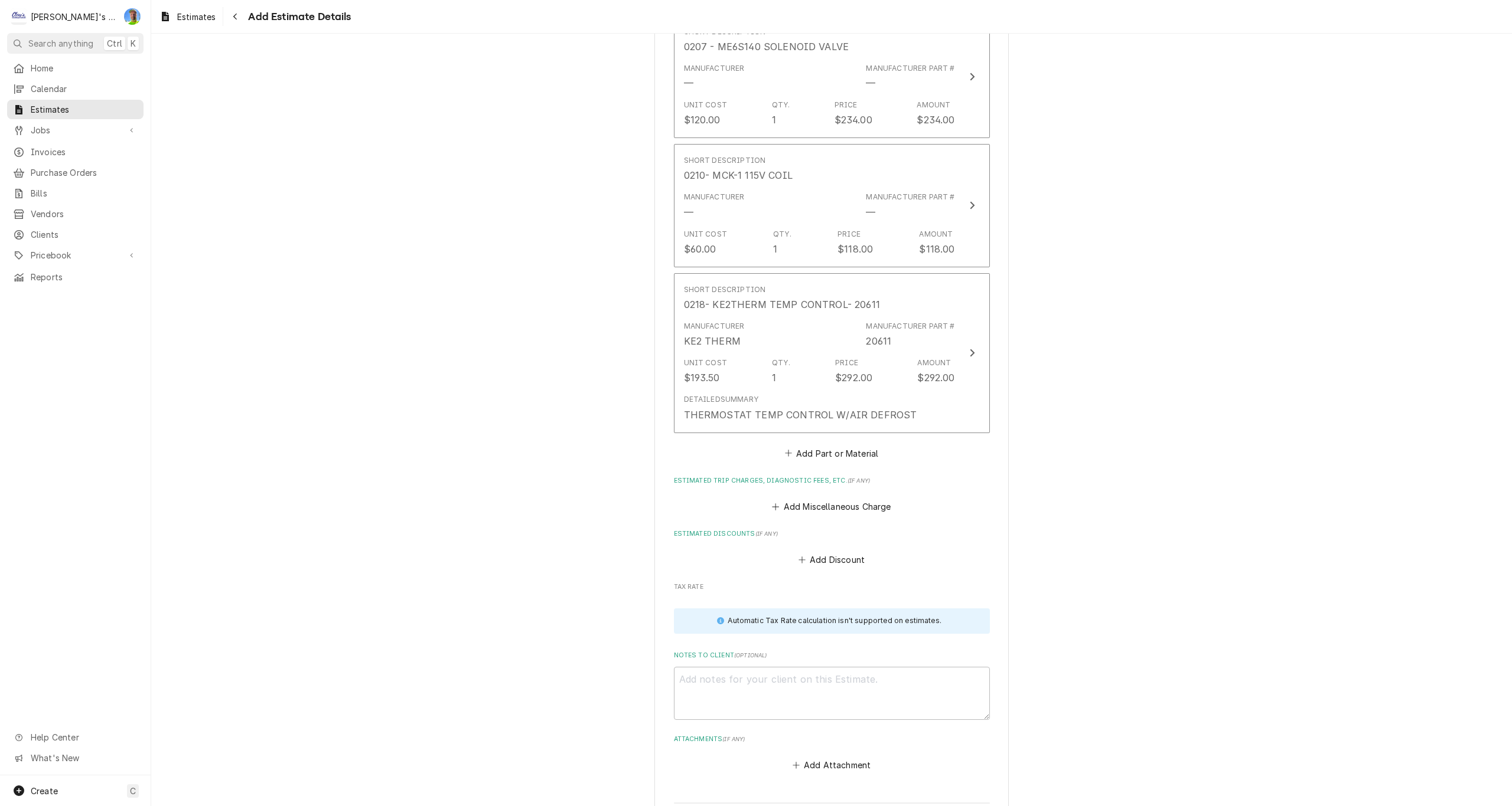
scroll to position [2013, 0]
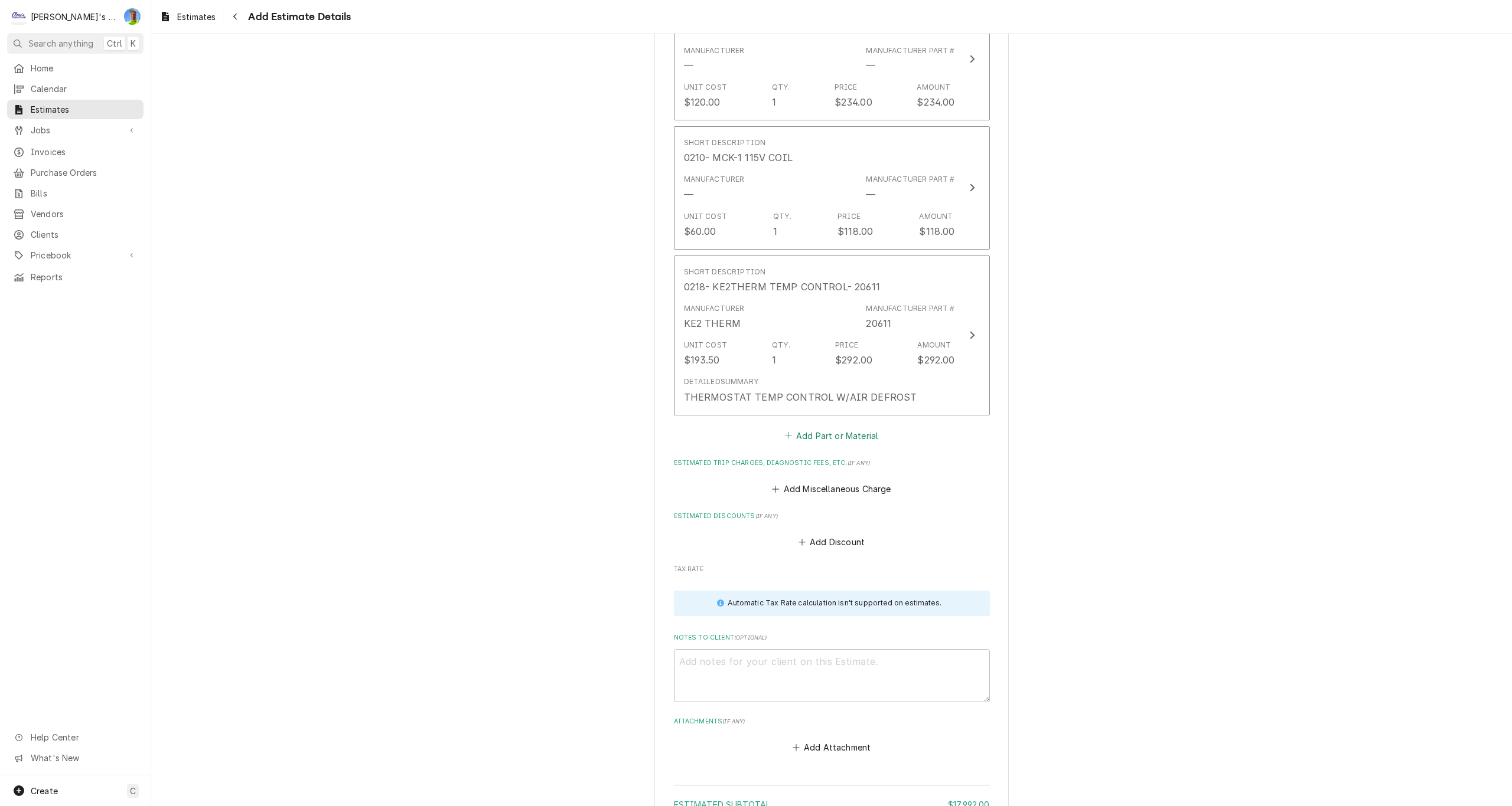
click at [820, 440] on button "Add Part or Material" at bounding box center [831, 436] width 97 height 17
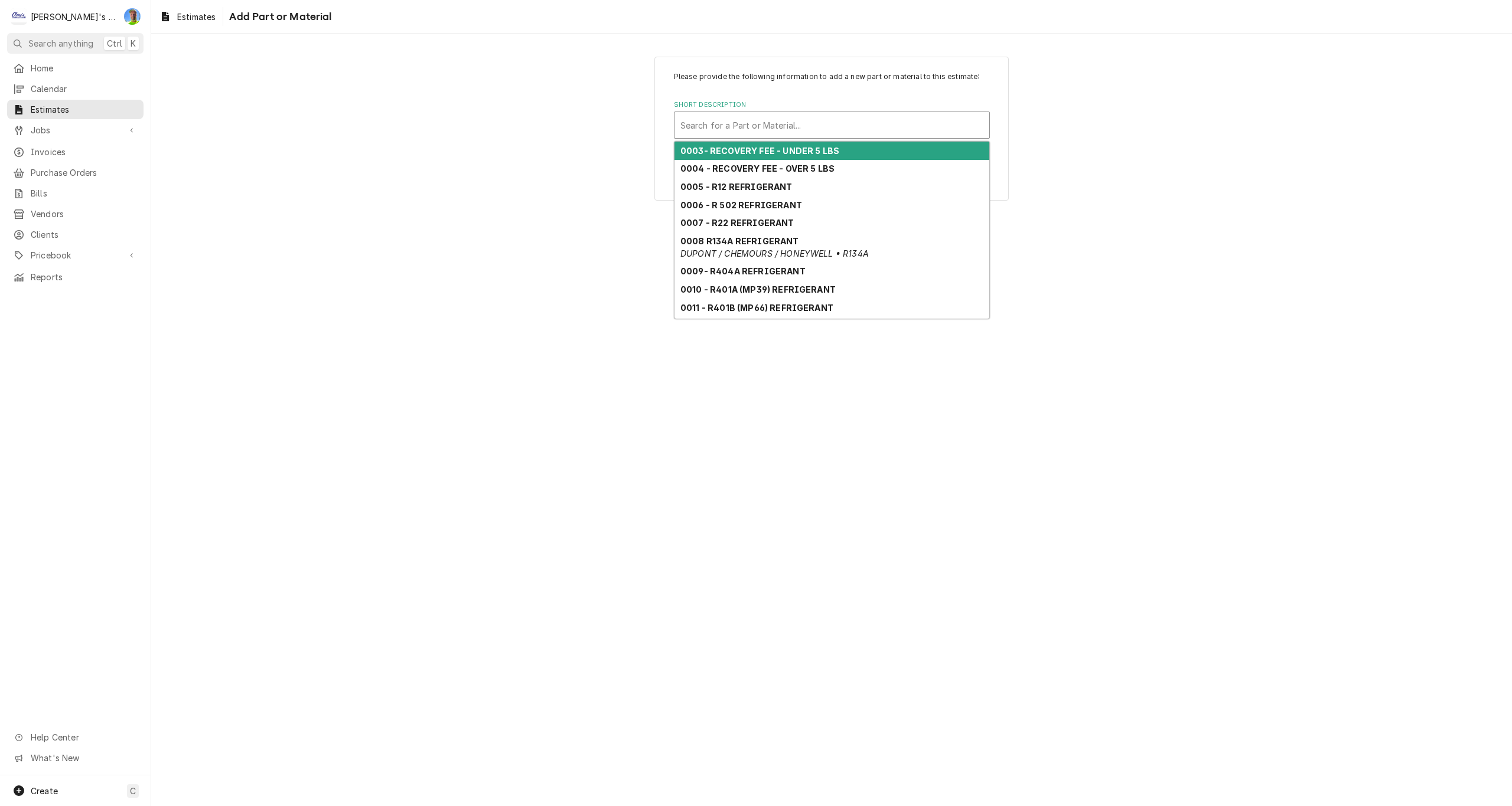
click at [763, 125] on div "Short Description" at bounding box center [831, 125] width 303 height 21
click at [757, 147] on strong "0805 - COPPER TUBING 7/8" ACR" at bounding box center [754, 151] width 146 height 10
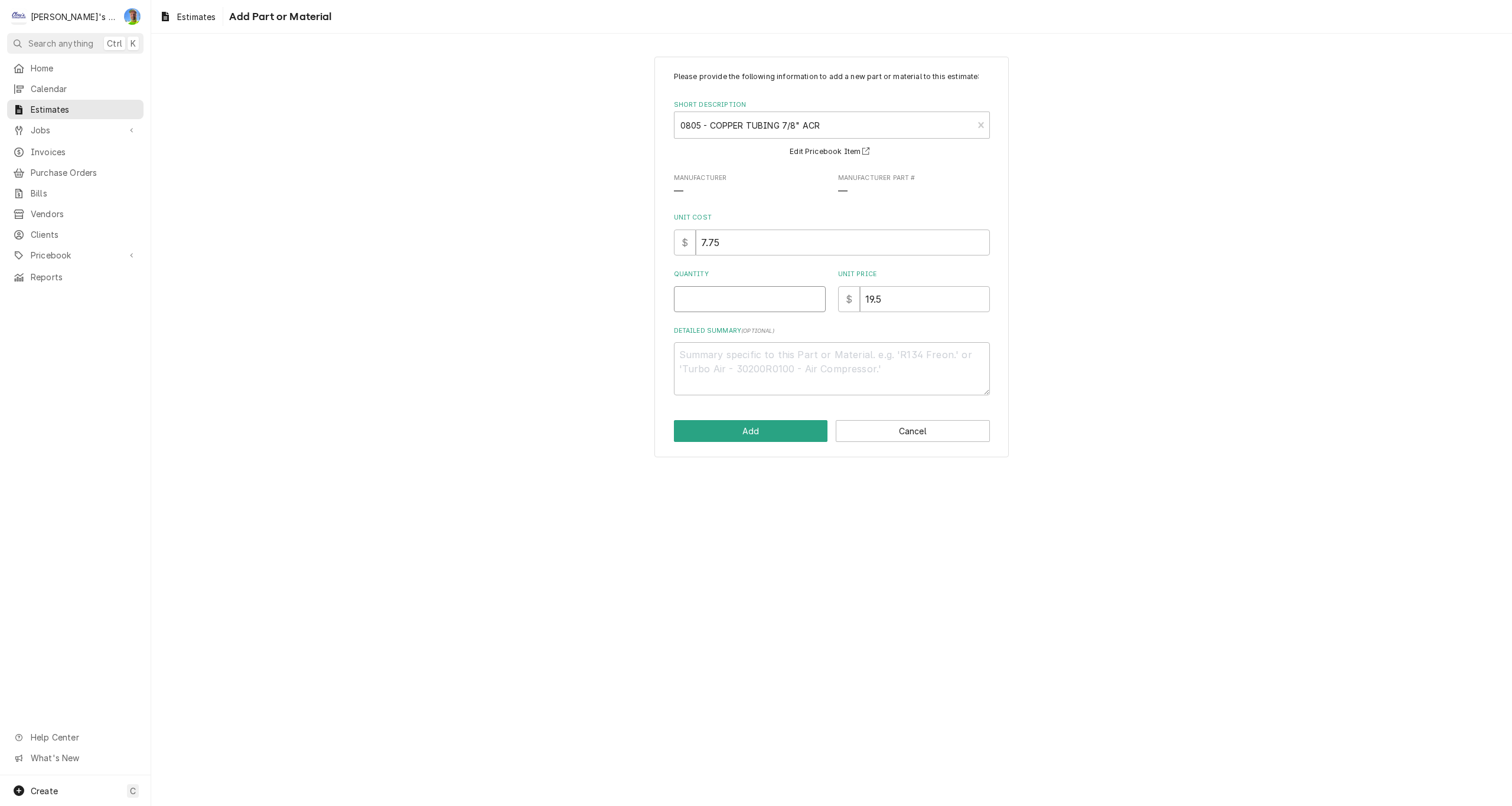
click at [709, 296] on input "Quantity" at bounding box center [750, 299] width 152 height 26
click at [885, 293] on input "19.5" at bounding box center [925, 299] width 130 height 26
click at [886, 293] on input "19.5" at bounding box center [925, 299] width 130 height 26
click at [887, 294] on input "19.5" at bounding box center [925, 299] width 130 height 26
click at [767, 346] on textarea "Detailed Summary ( optional )" at bounding box center [831, 368] width 316 height 53
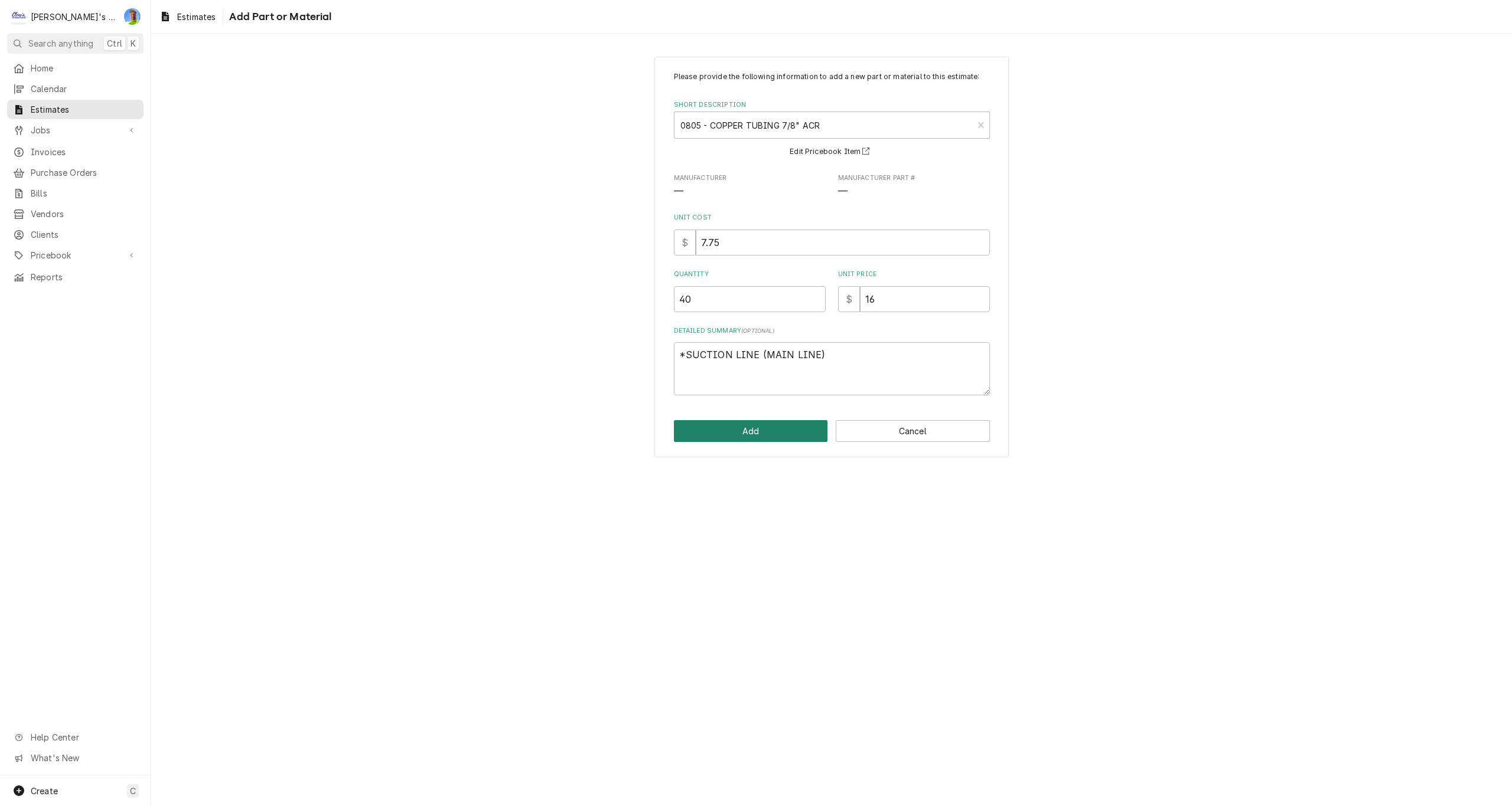
click at [768, 428] on button "Add" at bounding box center [751, 431] width 155 height 22
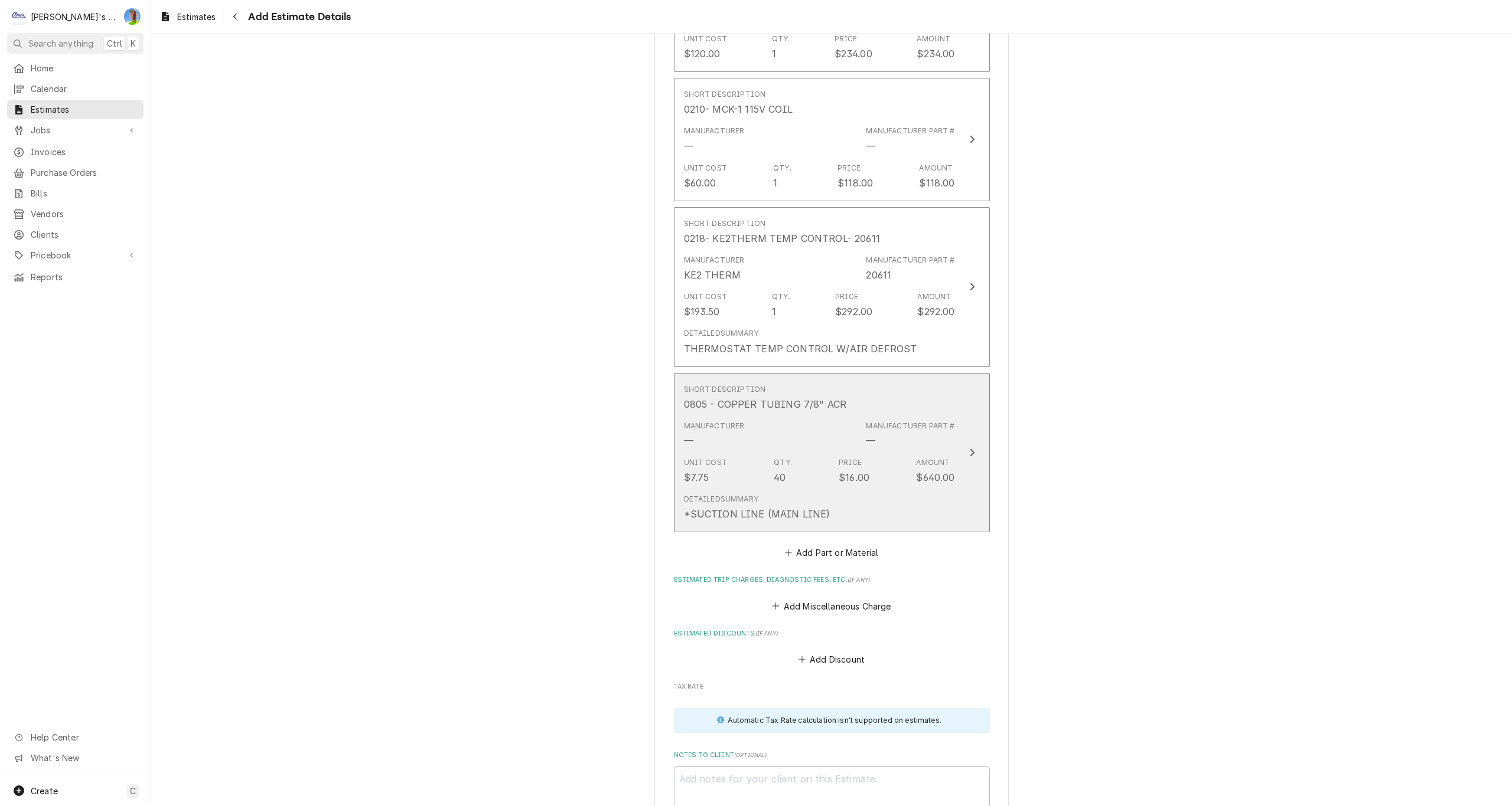
scroll to position [2117, 0]
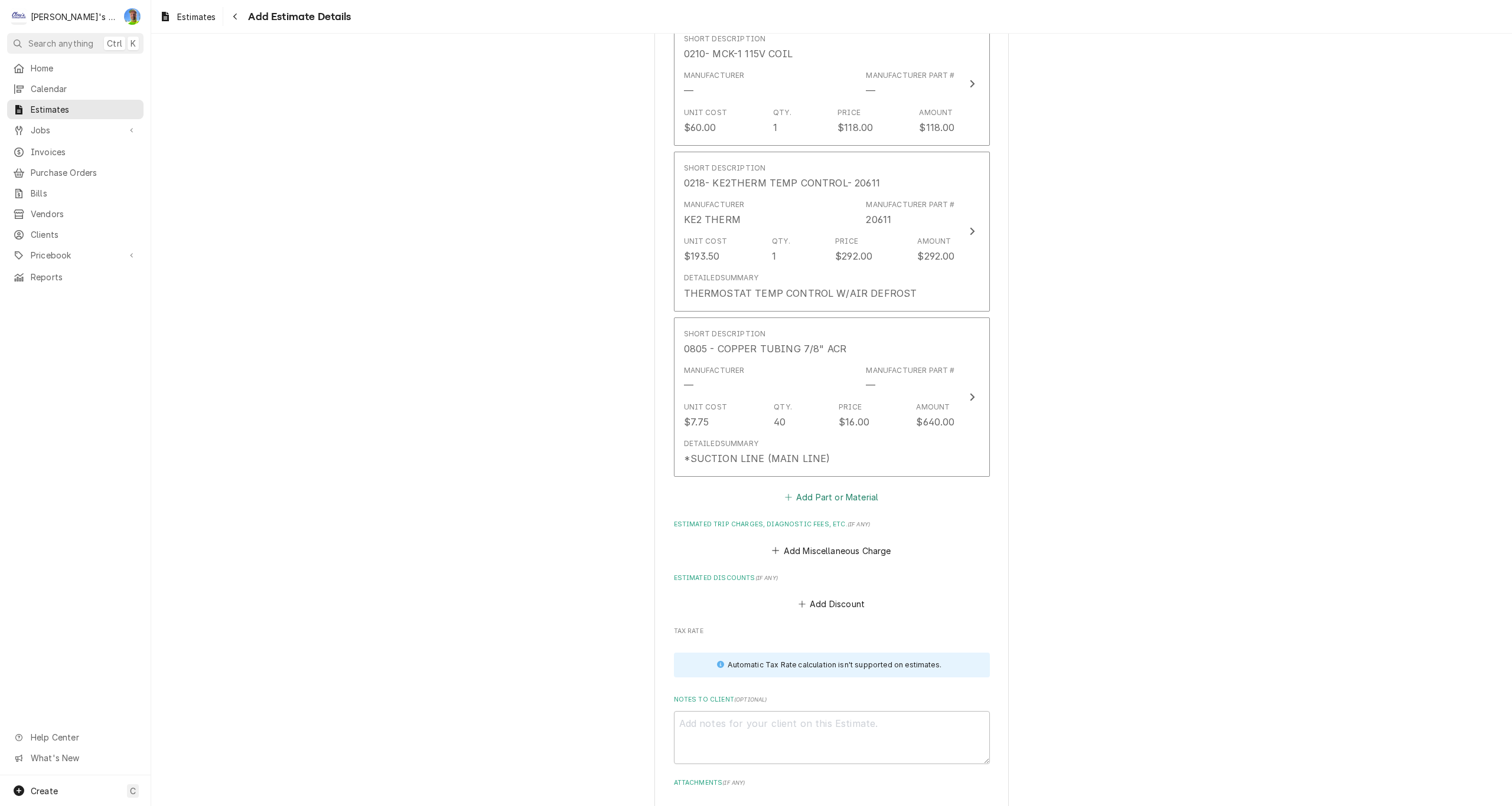
click at [808, 496] on button "Add Part or Material" at bounding box center [831, 498] width 97 height 17
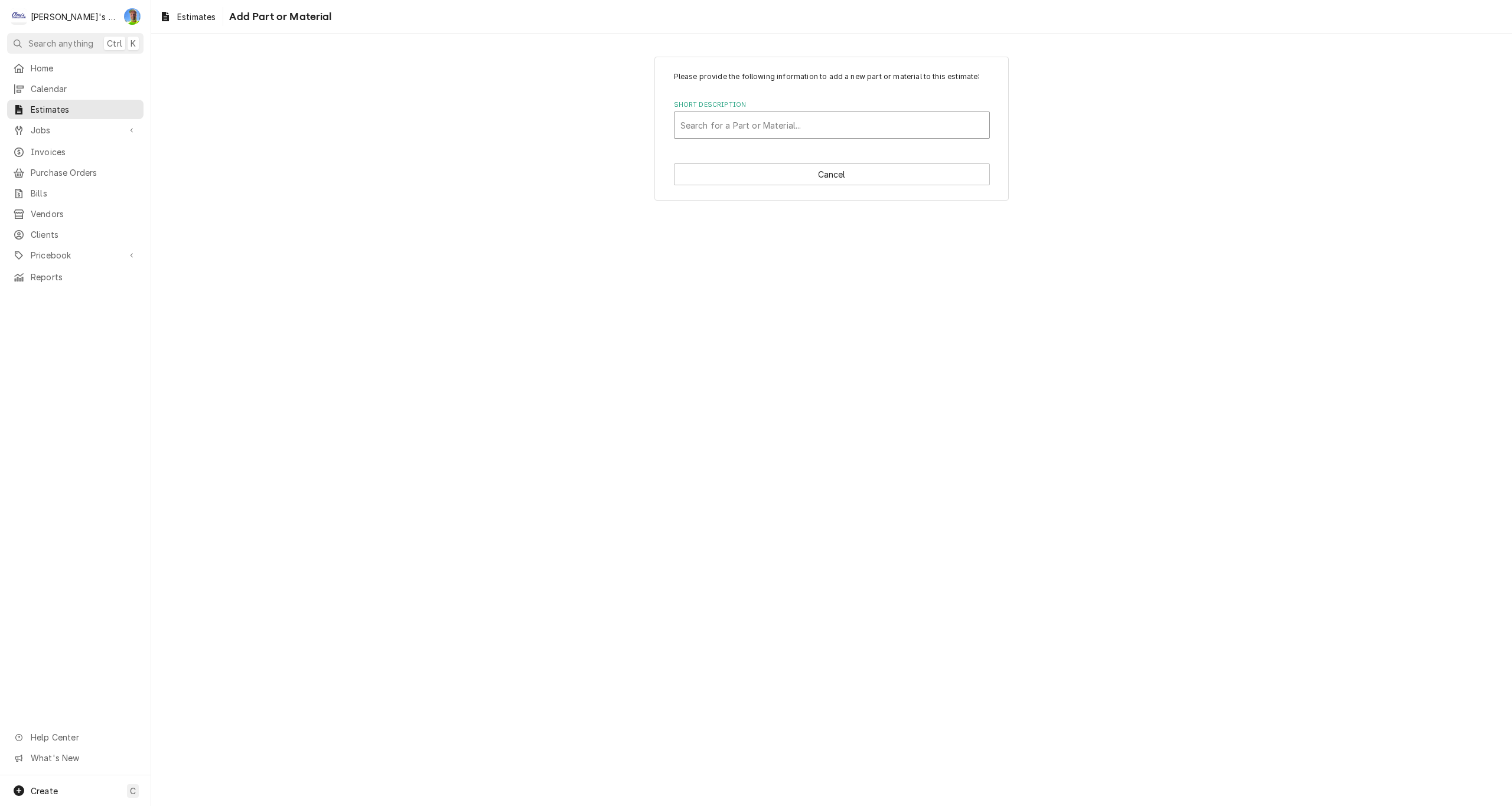
click at [740, 129] on div "Short Description" at bounding box center [831, 125] width 303 height 21
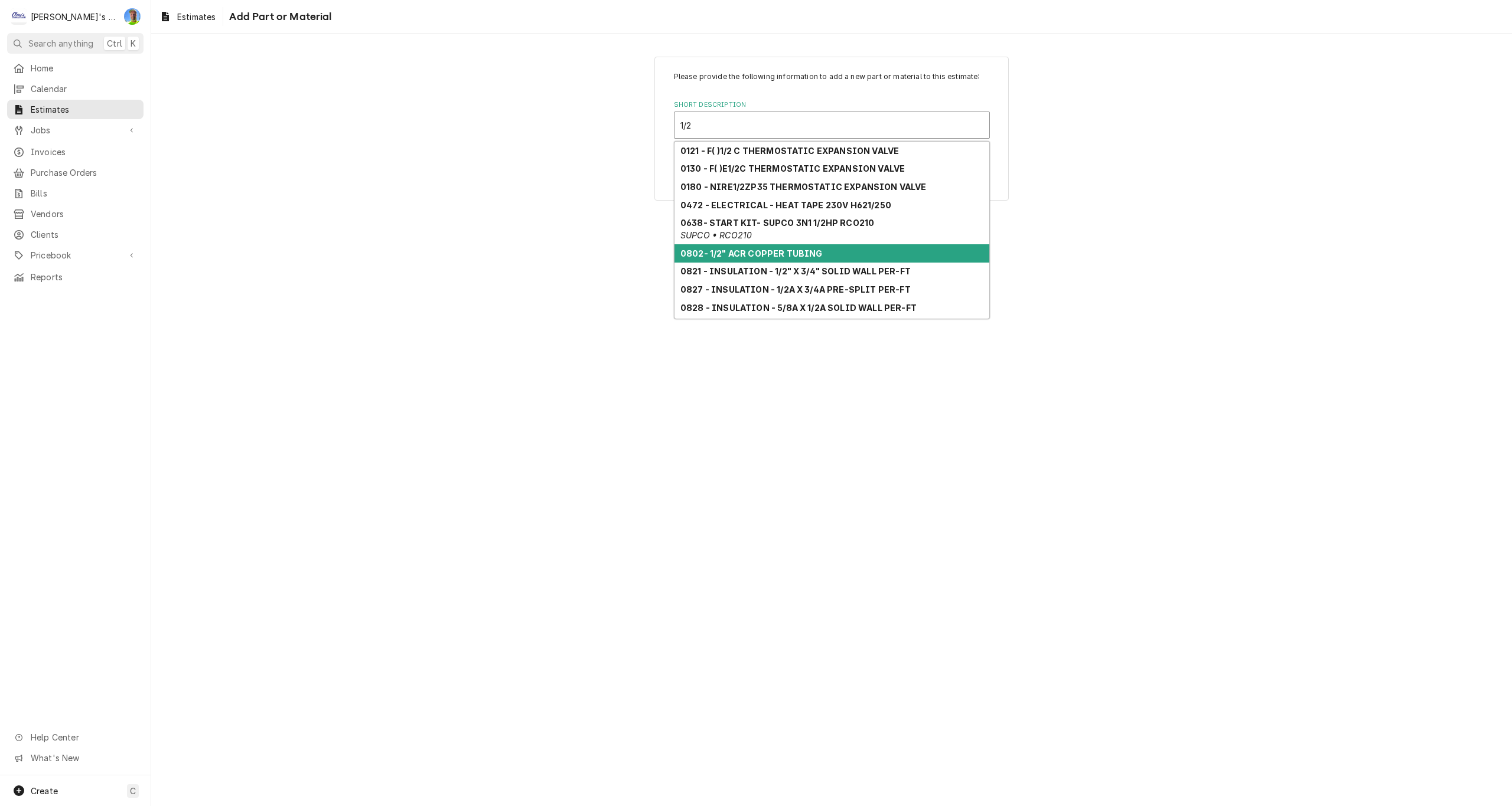
click at [744, 254] on strong "0802- 1/2" ACR COPPER TUBING" at bounding box center [751, 254] width 142 height 10
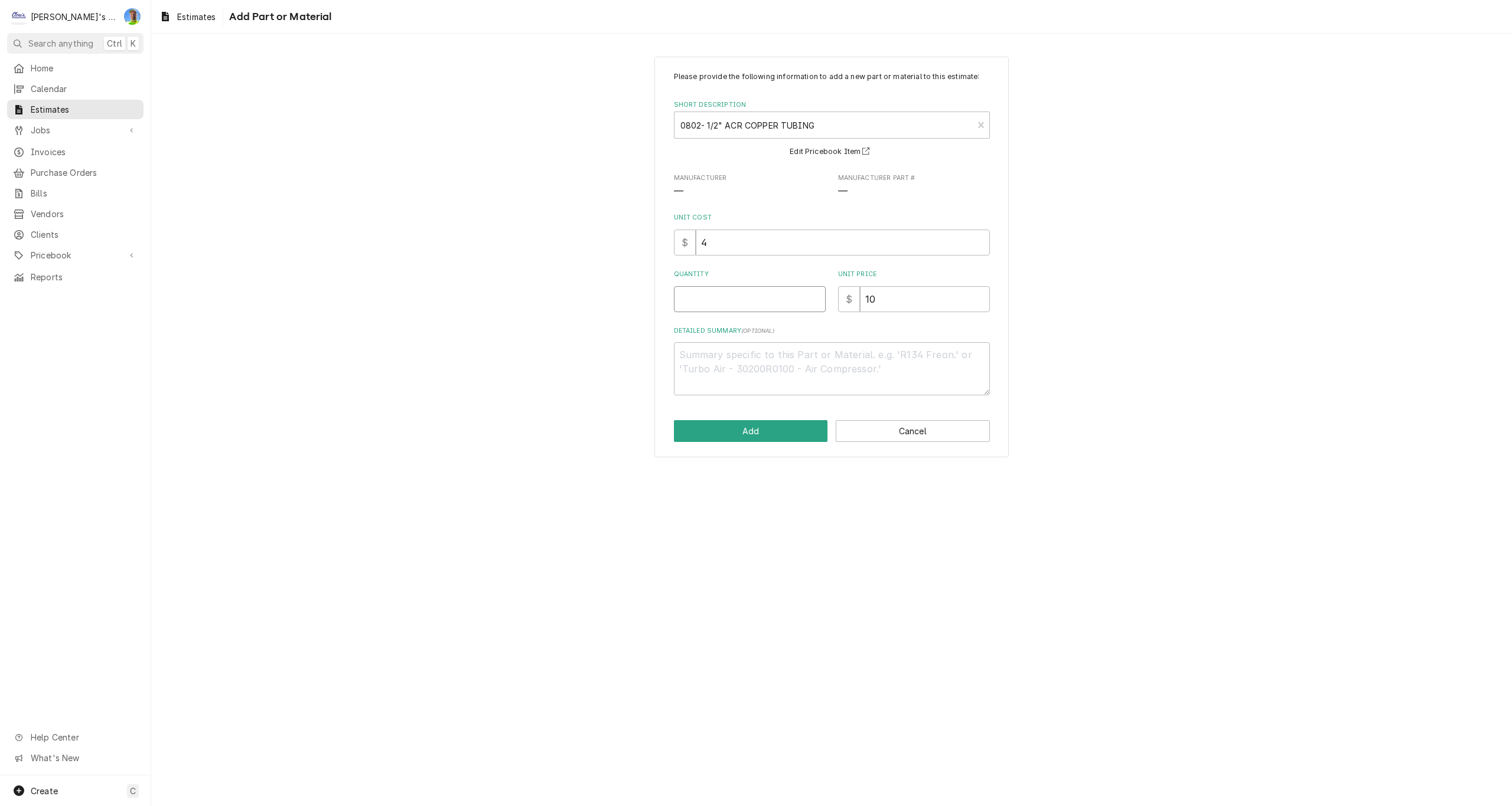
click at [716, 305] on input "Quantity" at bounding box center [750, 299] width 152 height 26
click at [718, 358] on textarea "Detailed Summary ( optional )" at bounding box center [831, 368] width 316 height 53
click at [879, 304] on input "10" at bounding box center [925, 299] width 130 height 26
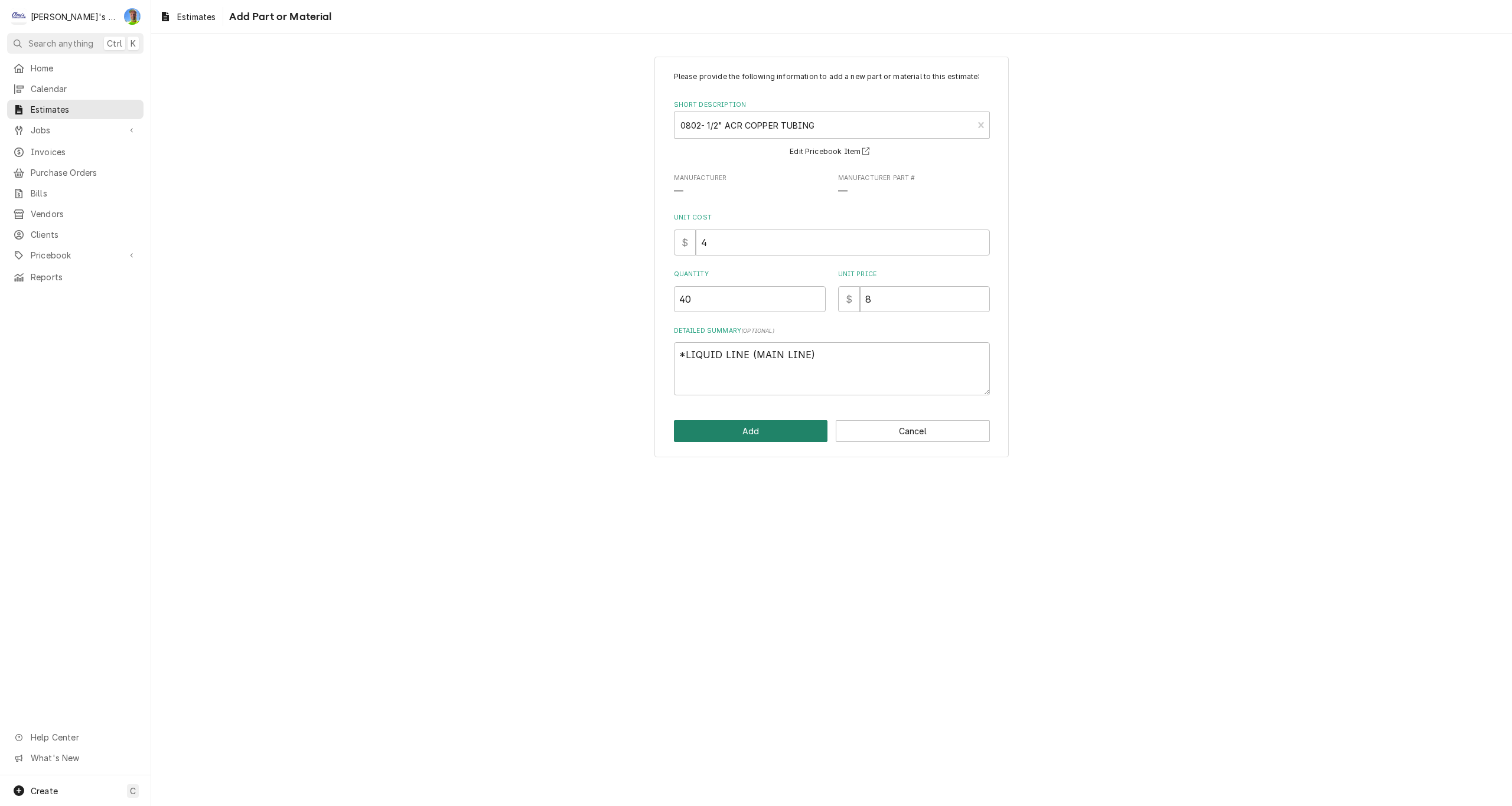
click at [756, 430] on button "Add" at bounding box center [751, 431] width 155 height 22
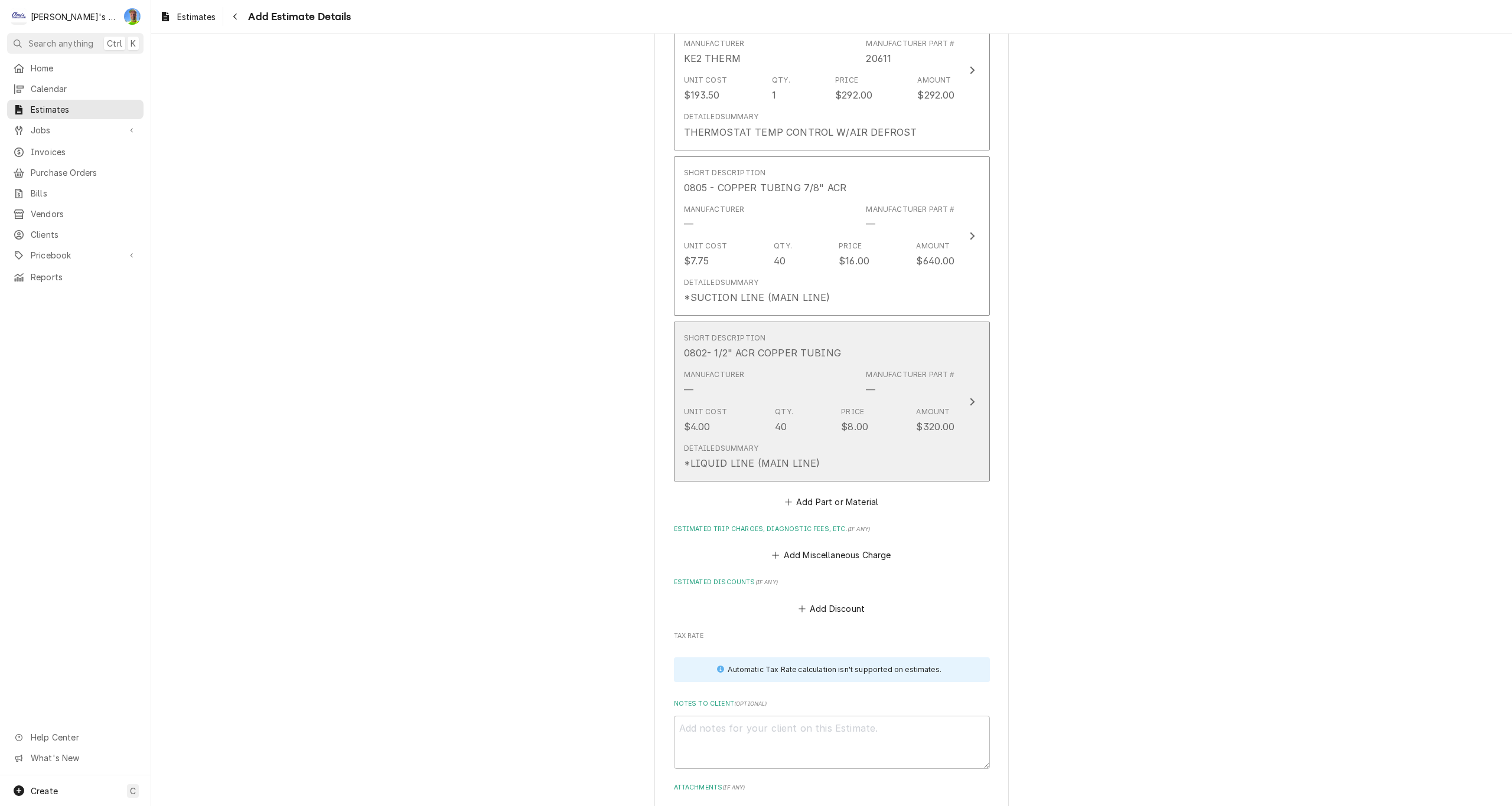
scroll to position [2280, 0]
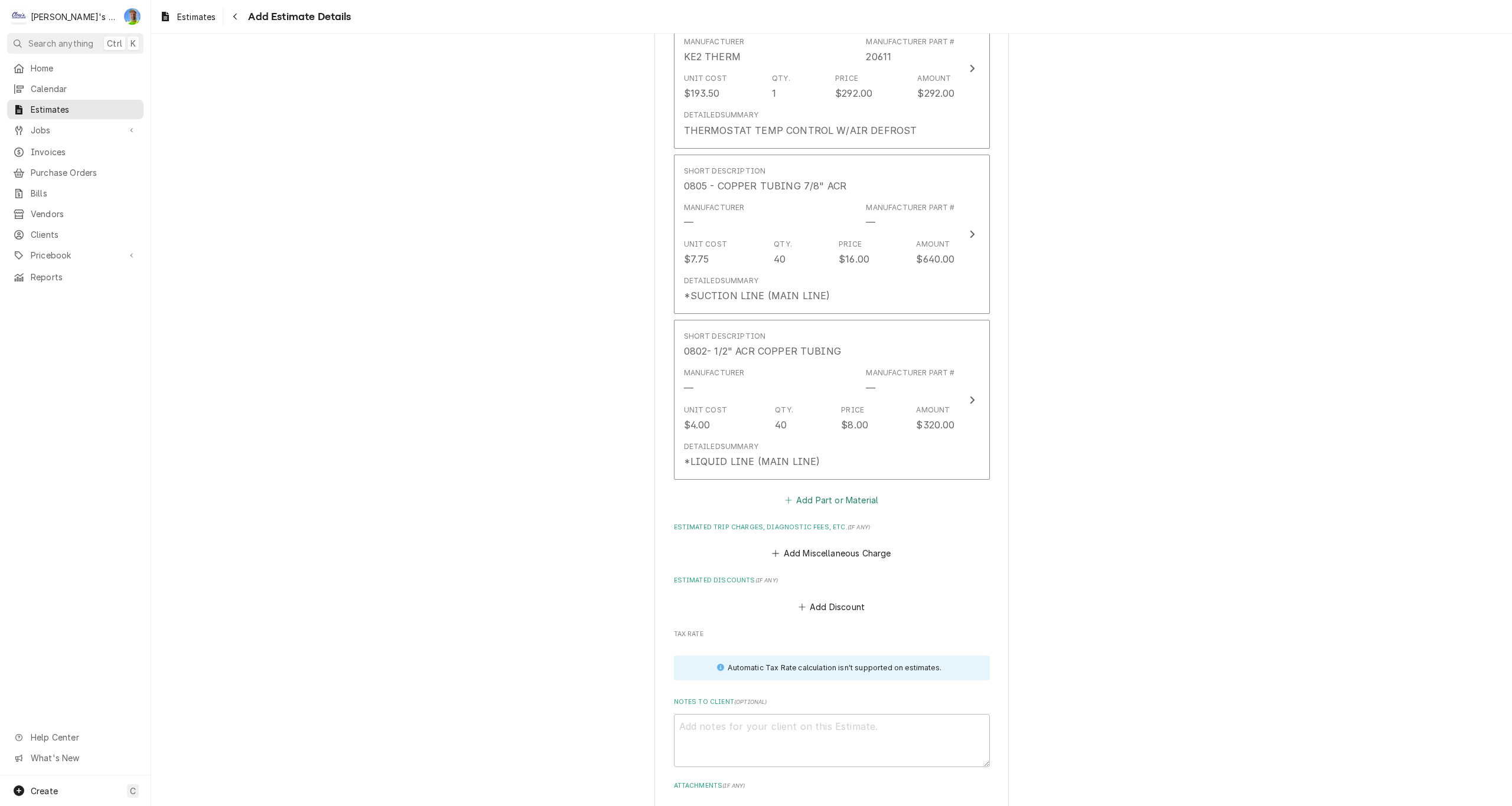
click at [819, 503] on button "Add Part or Material" at bounding box center [831, 501] width 97 height 17
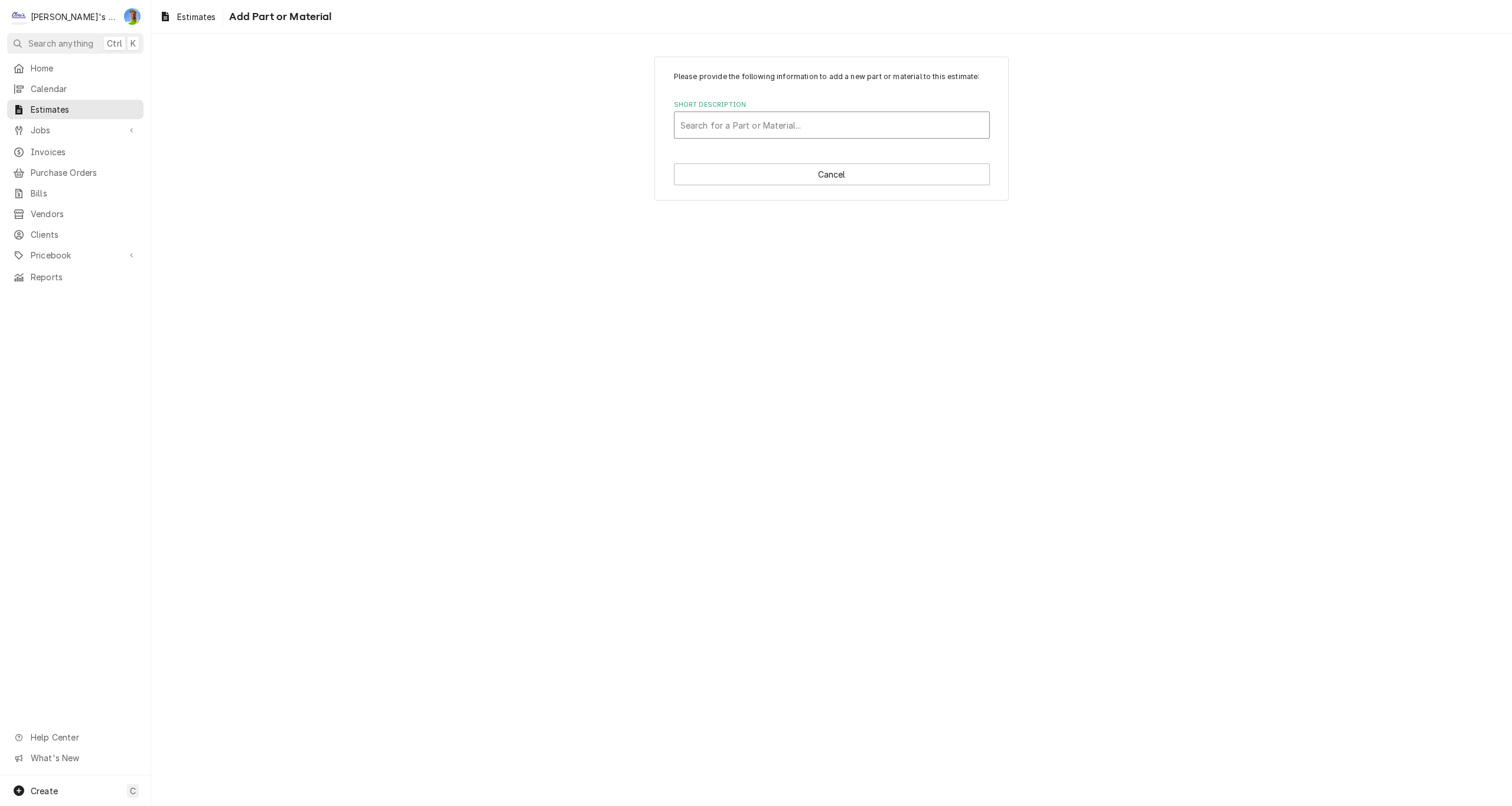
click at [753, 118] on div "Short Description" at bounding box center [831, 125] width 303 height 21
click at [723, 291] on input "Quantity" at bounding box center [750, 299] width 152 height 26
click at [893, 301] on input "12.5" at bounding box center [925, 299] width 130 height 26
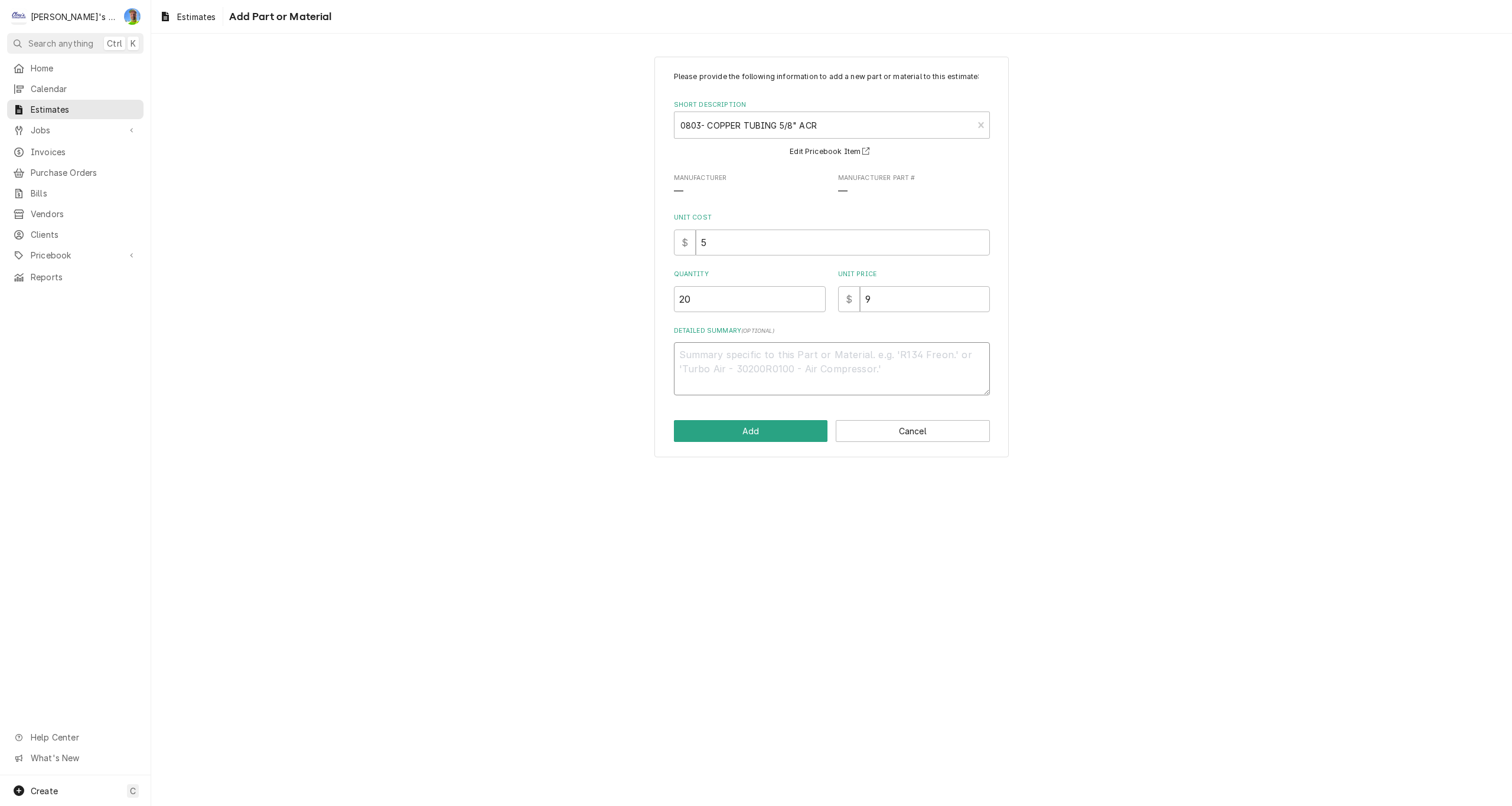
click at [813, 356] on textarea "Detailed Summary ( optional )" at bounding box center [831, 368] width 316 height 53
click at [781, 428] on button "Add" at bounding box center [751, 431] width 155 height 22
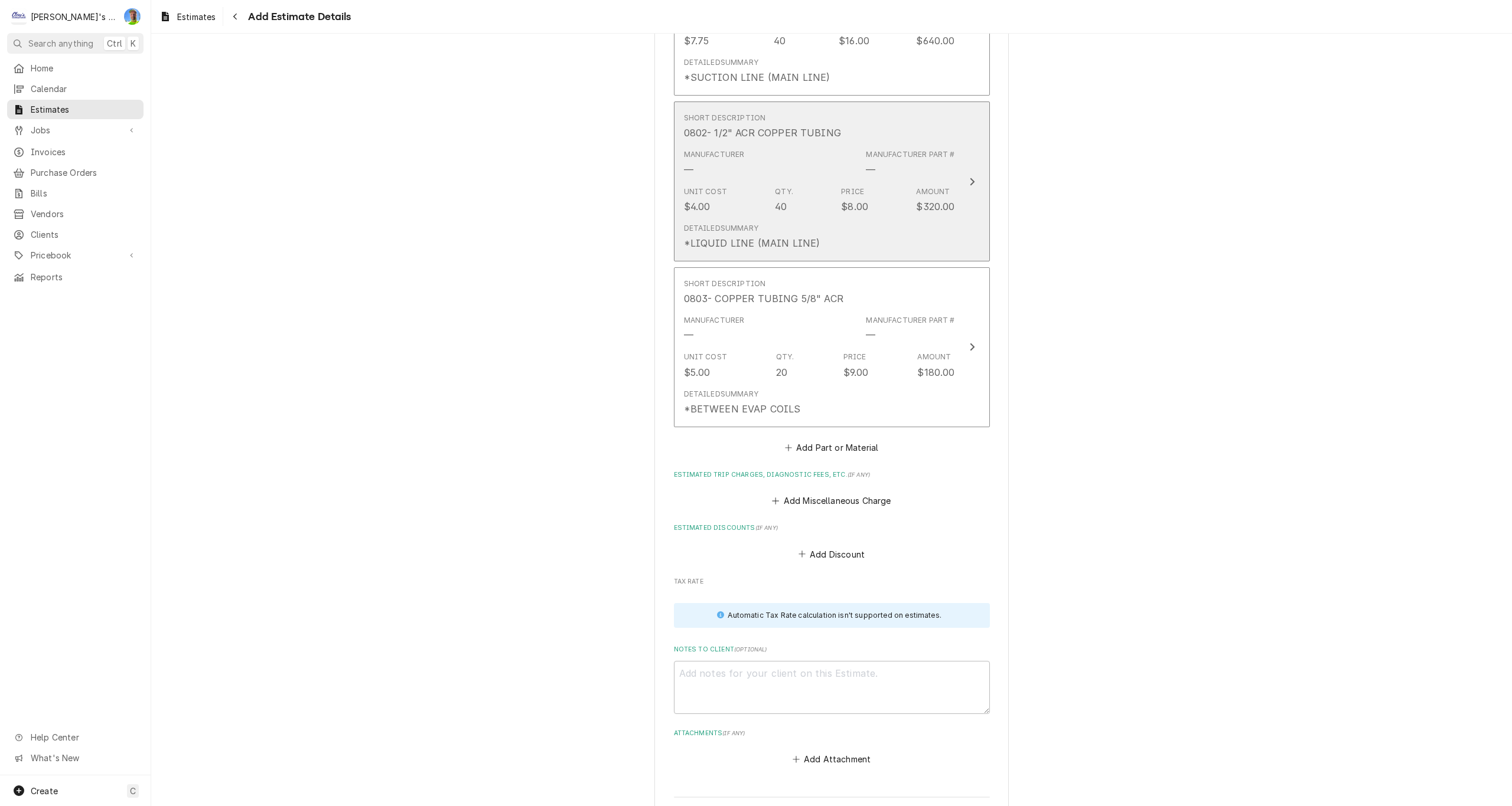
scroll to position [2502, 0]
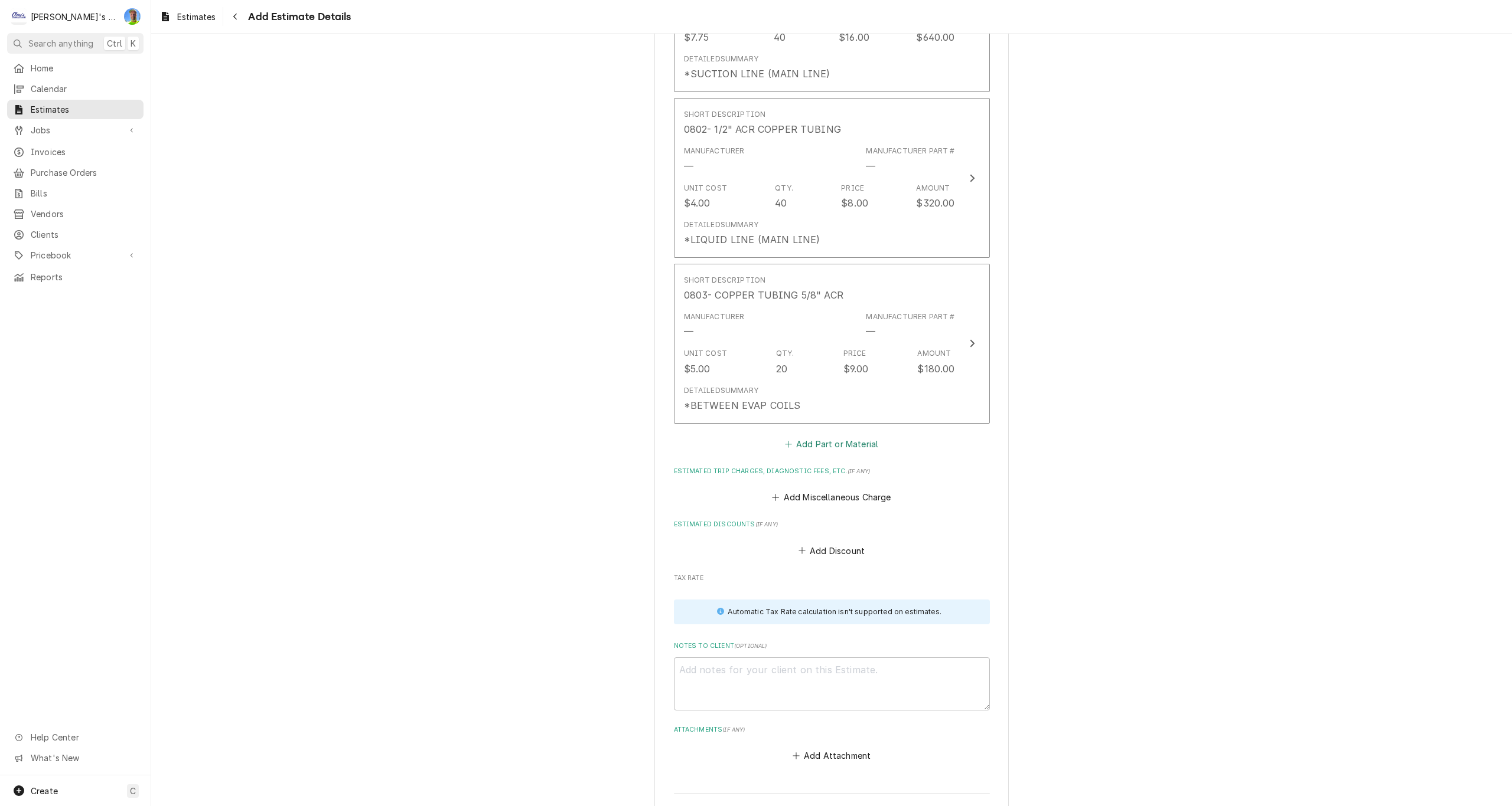
click at [796, 445] on button "Add Part or Material" at bounding box center [831, 444] width 97 height 17
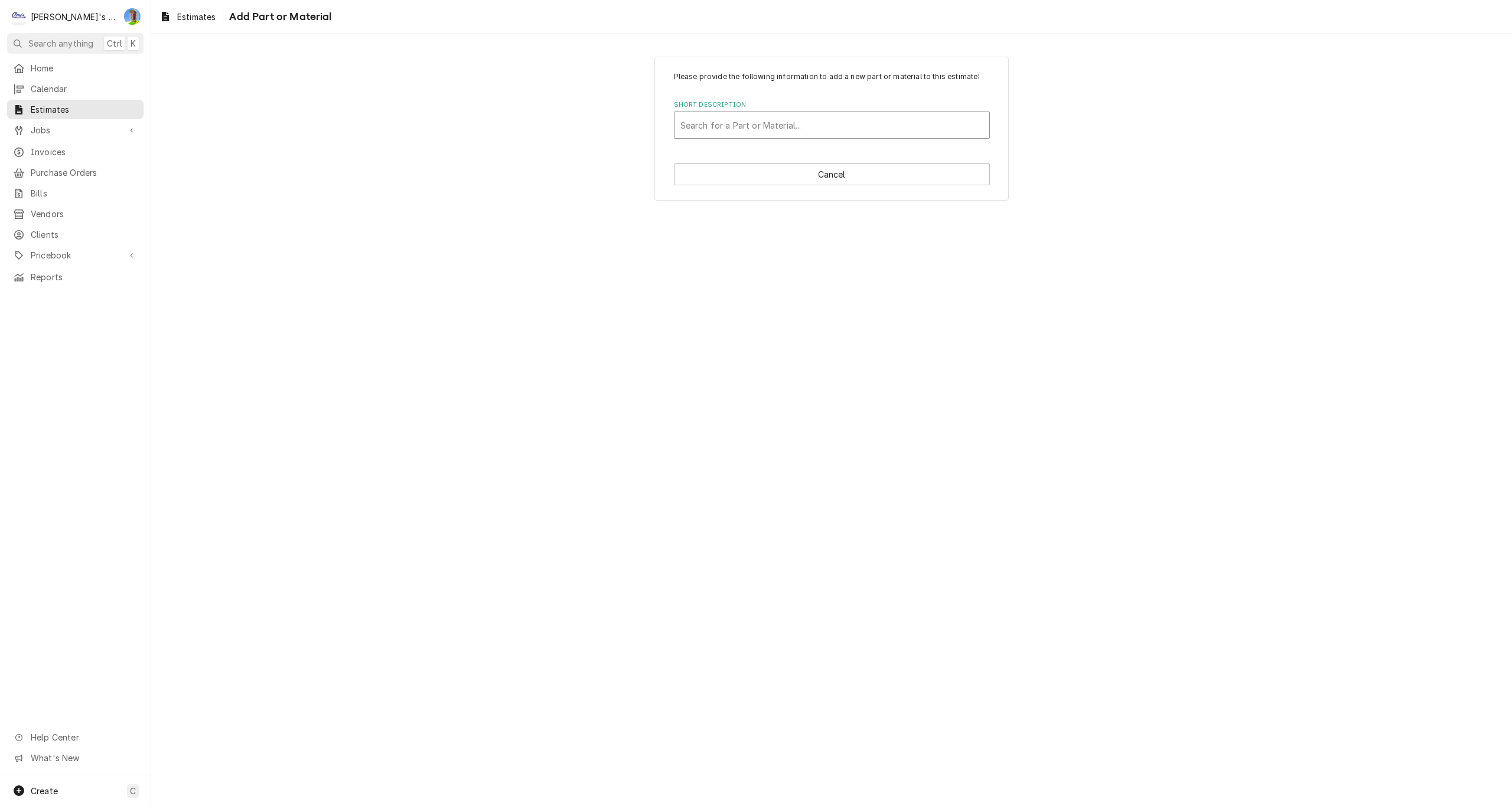
click at [740, 123] on div "Short Description" at bounding box center [831, 125] width 303 height 21
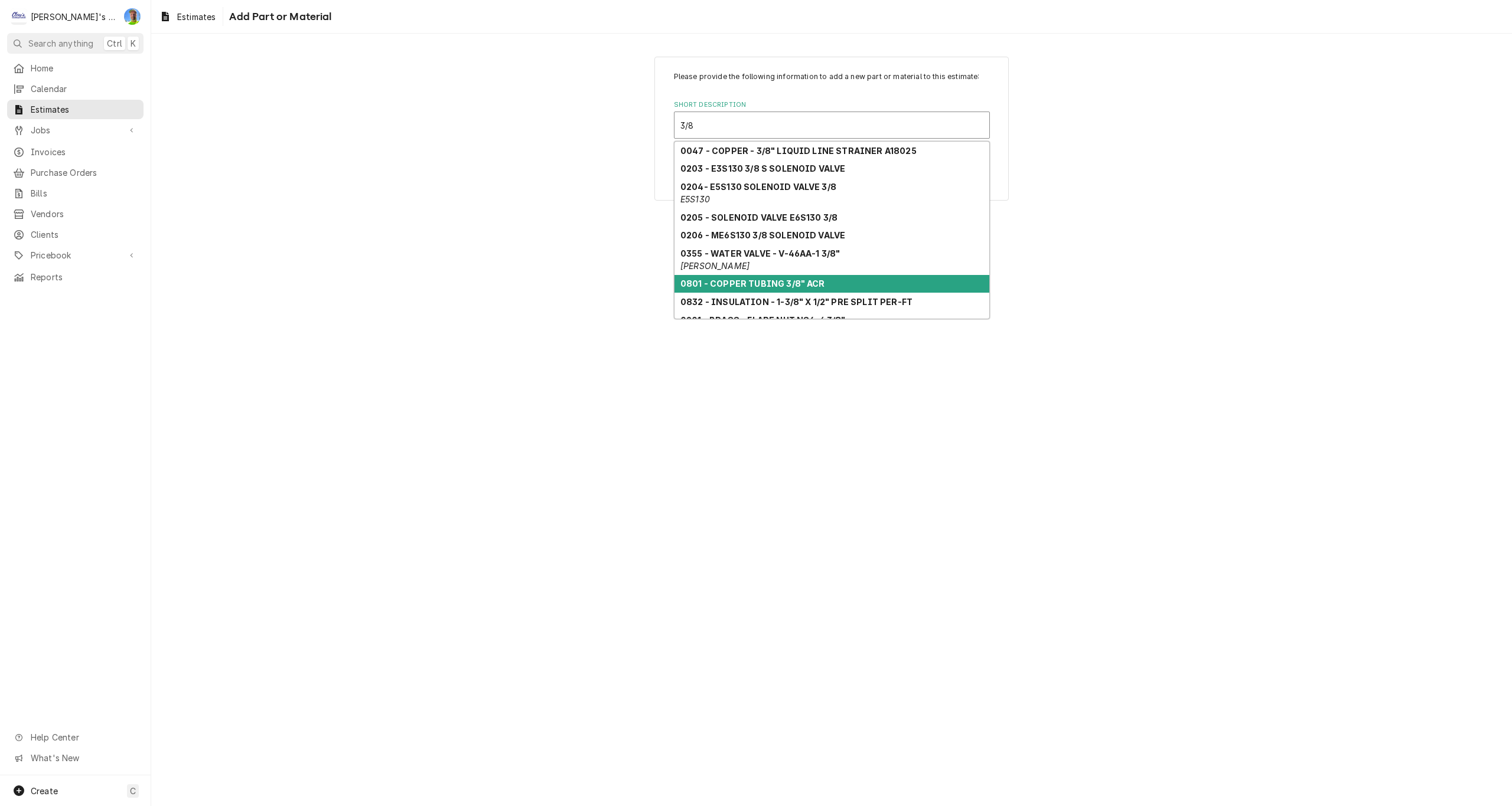
click at [738, 279] on strong "0801 - COPPER TUBING 3/8" ACR" at bounding box center [753, 283] width 144 height 10
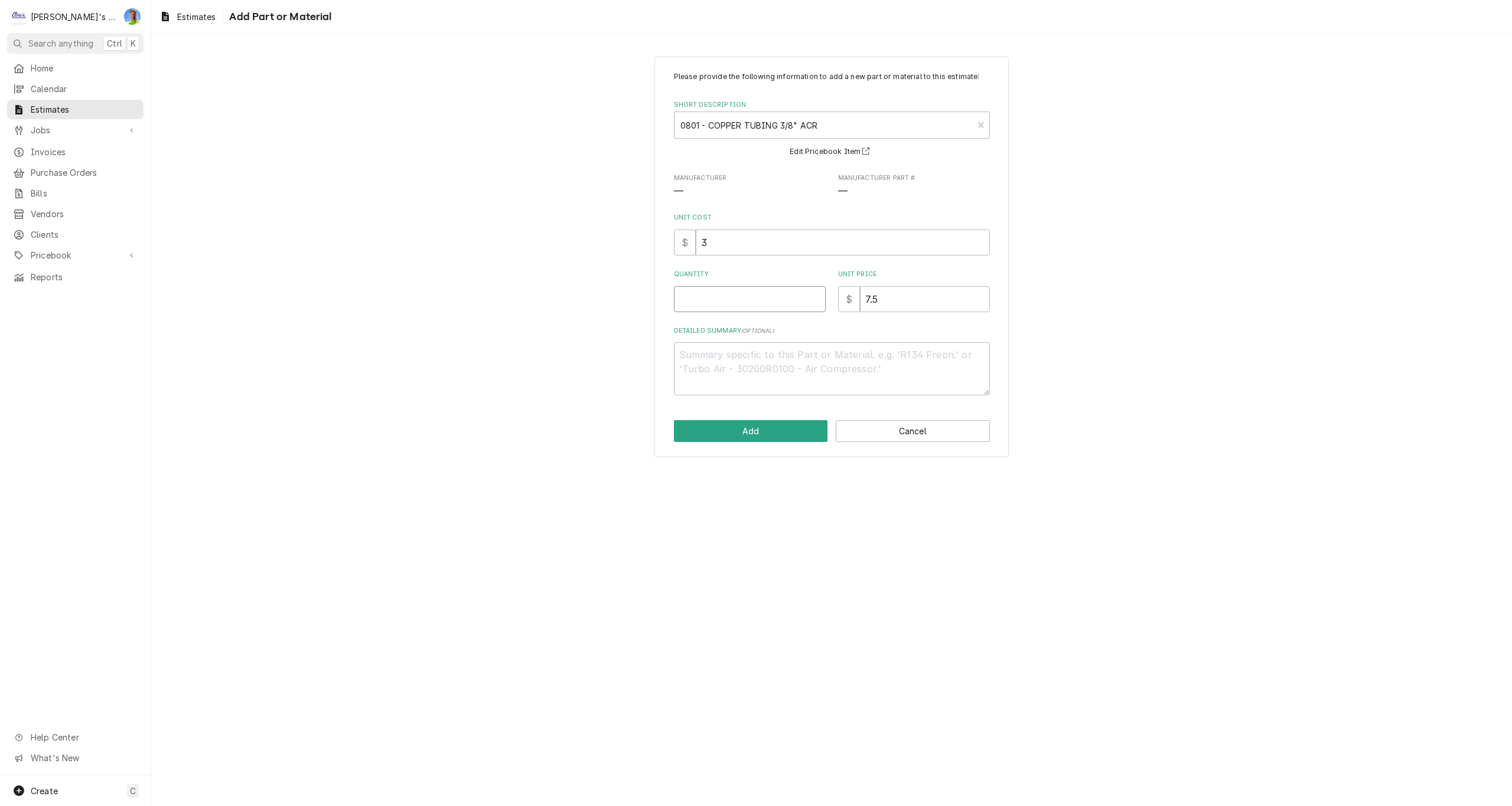
click at [706, 295] on input "Quantity" at bounding box center [750, 299] width 152 height 26
click at [905, 294] on input "7.5" at bounding box center [925, 299] width 130 height 26
click at [905, 296] on input "7.5" at bounding box center [925, 299] width 130 height 26
click at [781, 362] on textarea "Detailed Summary ( optional )" at bounding box center [831, 368] width 316 height 53
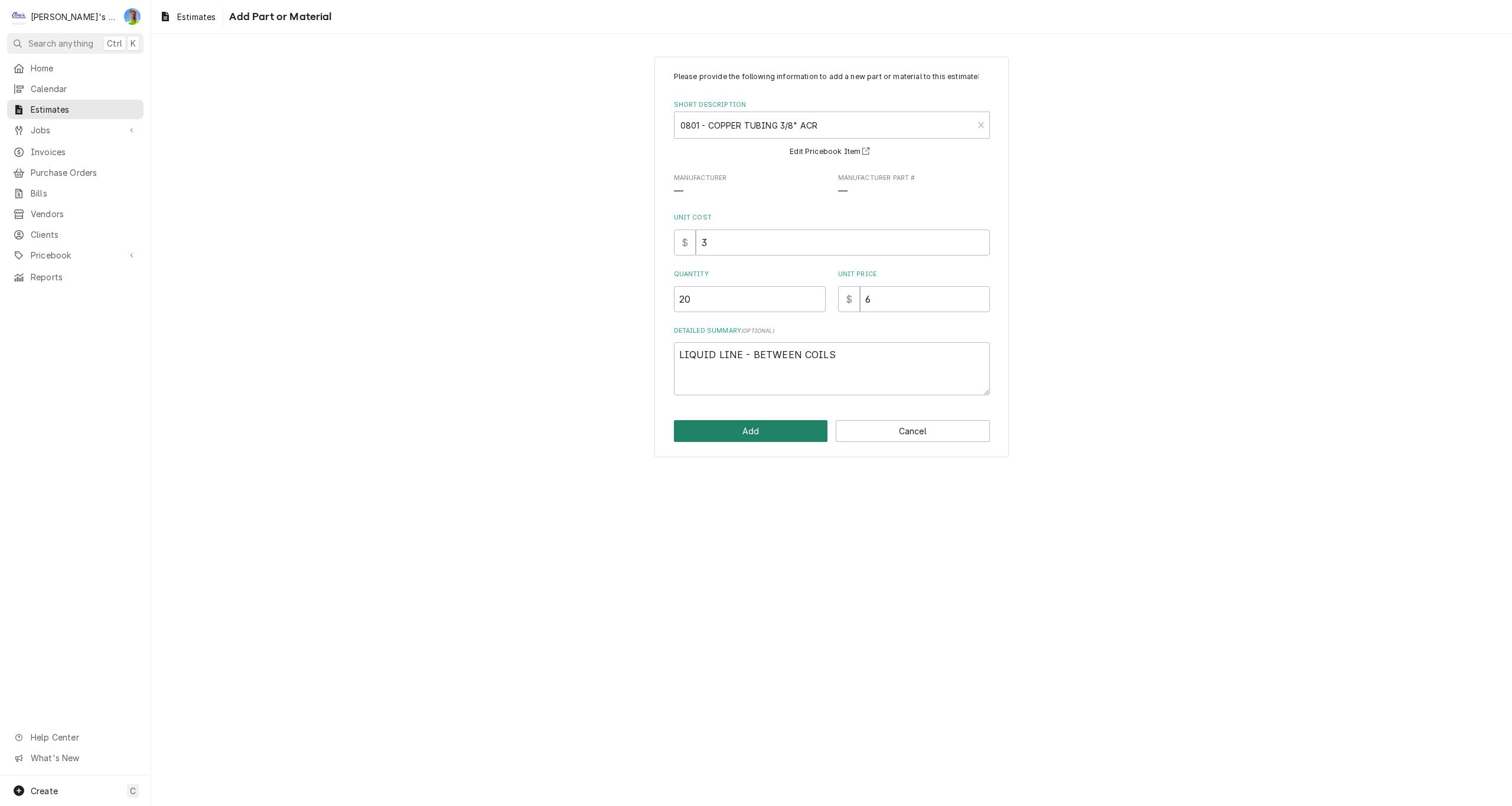
click at [759, 435] on button "Add" at bounding box center [751, 431] width 155 height 22
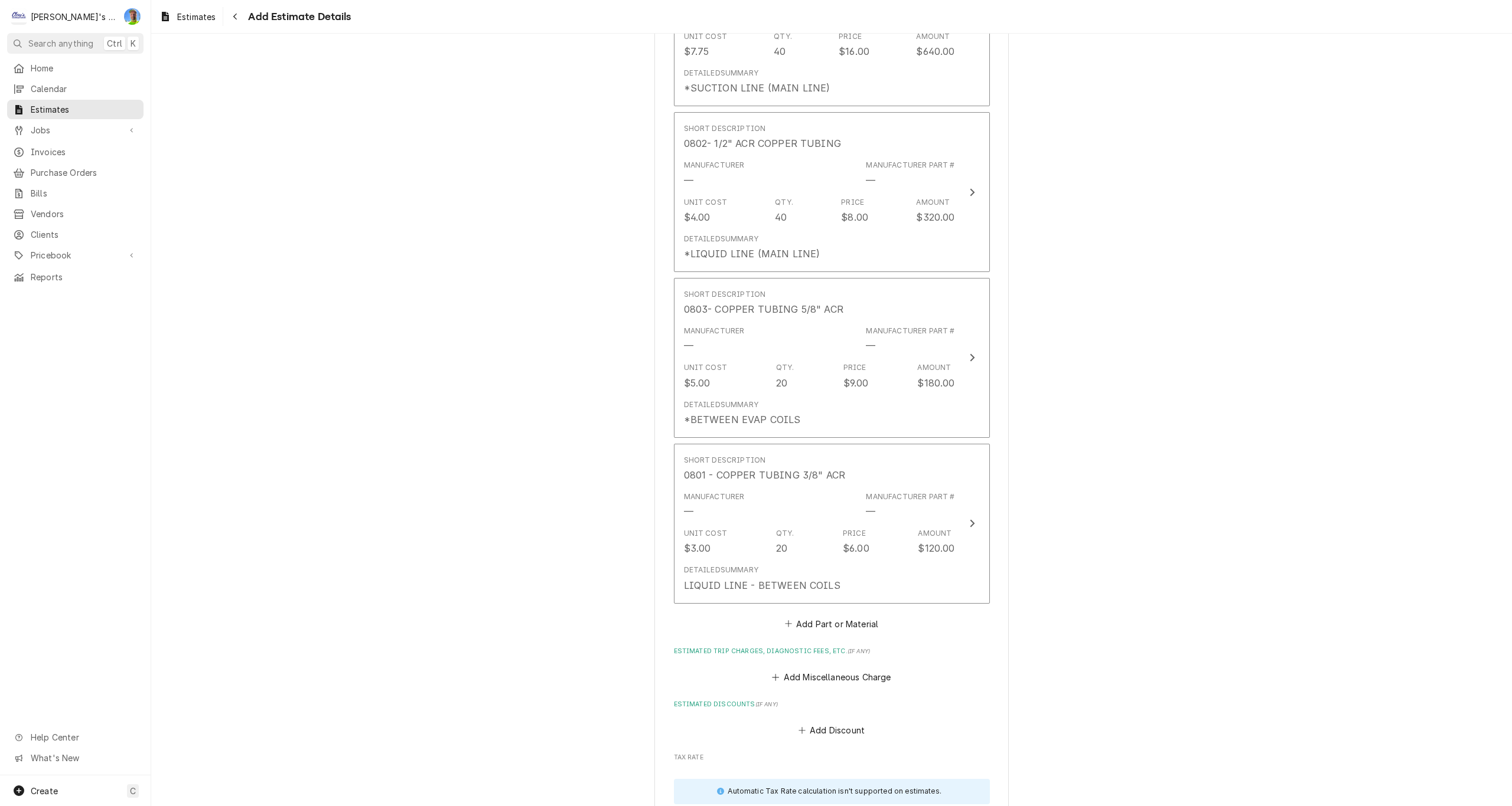
scroll to position [2487, 0]
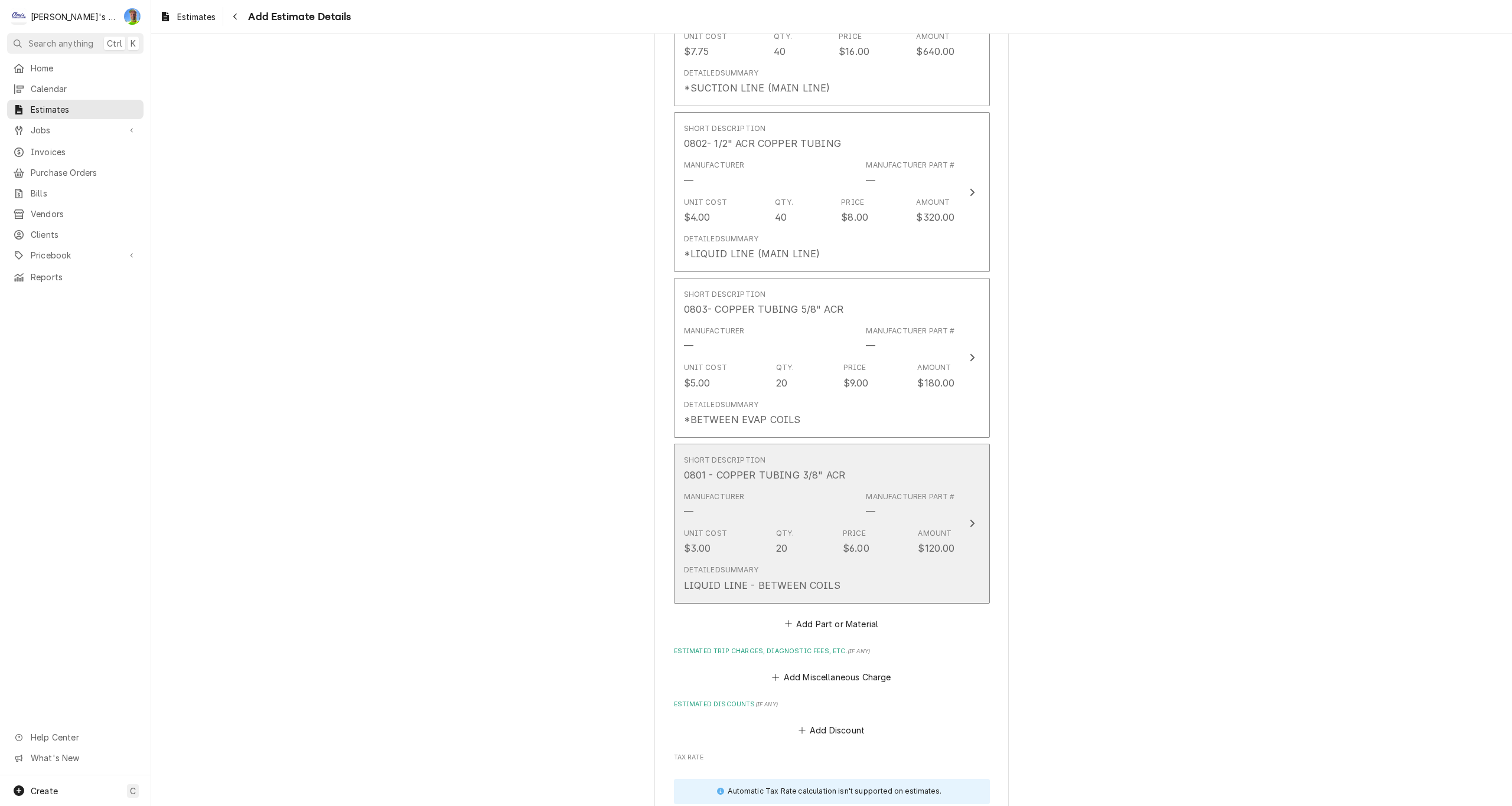
click at [831, 581] on div "Detailed Summary LIQUID LINE - BETWEEN COILS" at bounding box center [819, 578] width 271 height 37
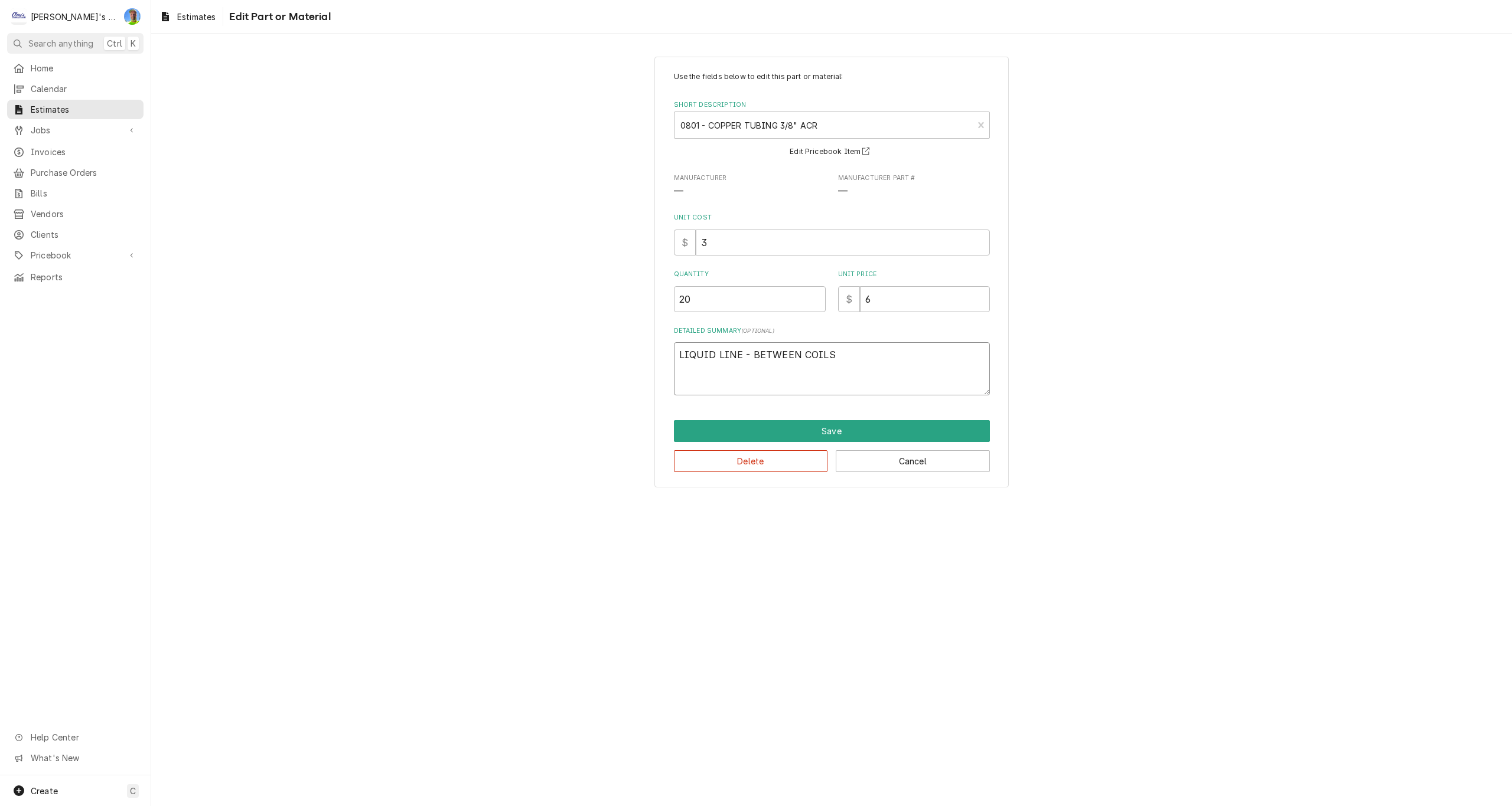
click at [798, 354] on textarea "LIQUID LINE - BETWEEN COILS" at bounding box center [831, 368] width 316 height 53
click at [793, 430] on button "Save" at bounding box center [831, 431] width 316 height 22
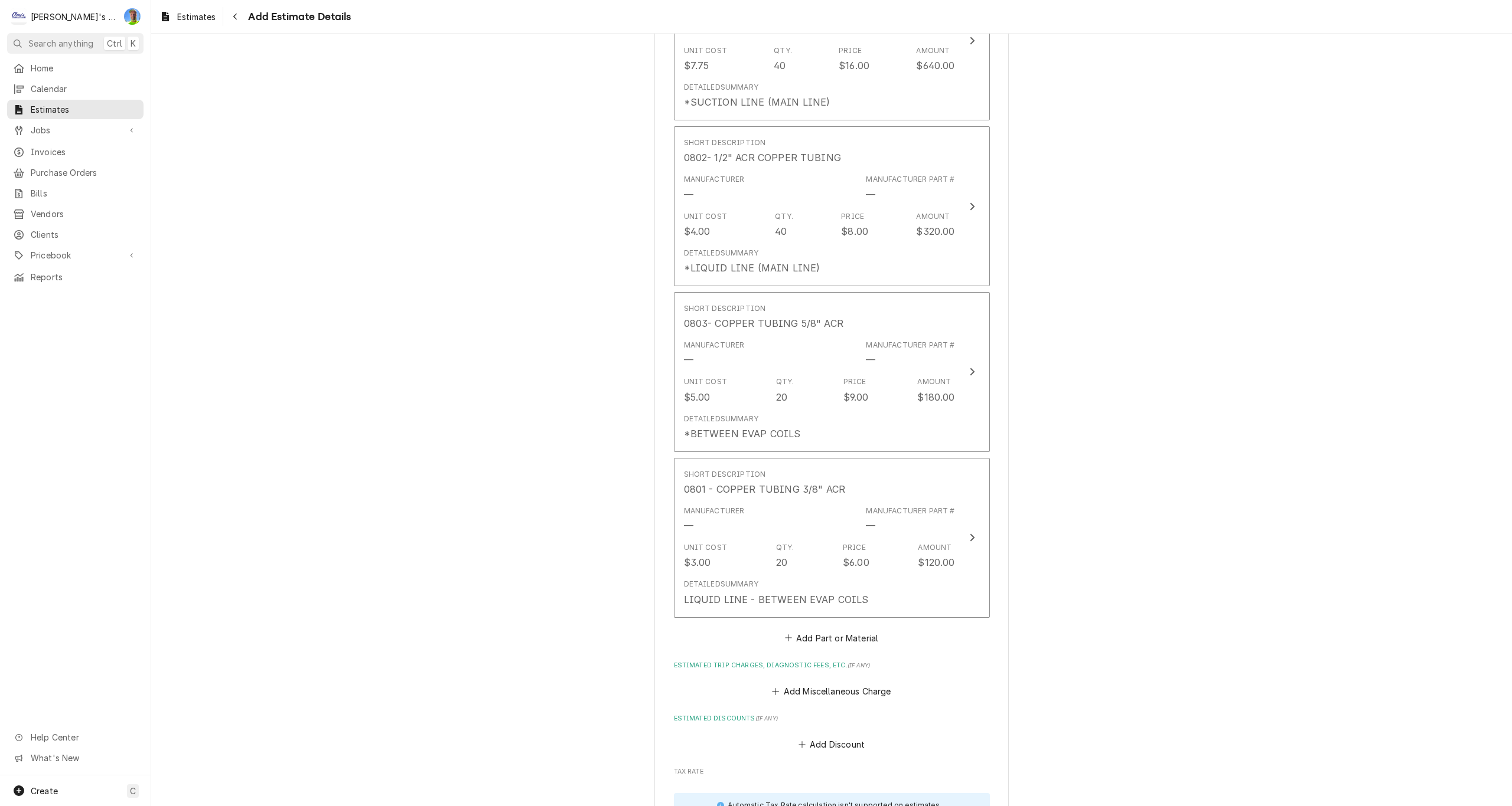
scroll to position [2474, 0]
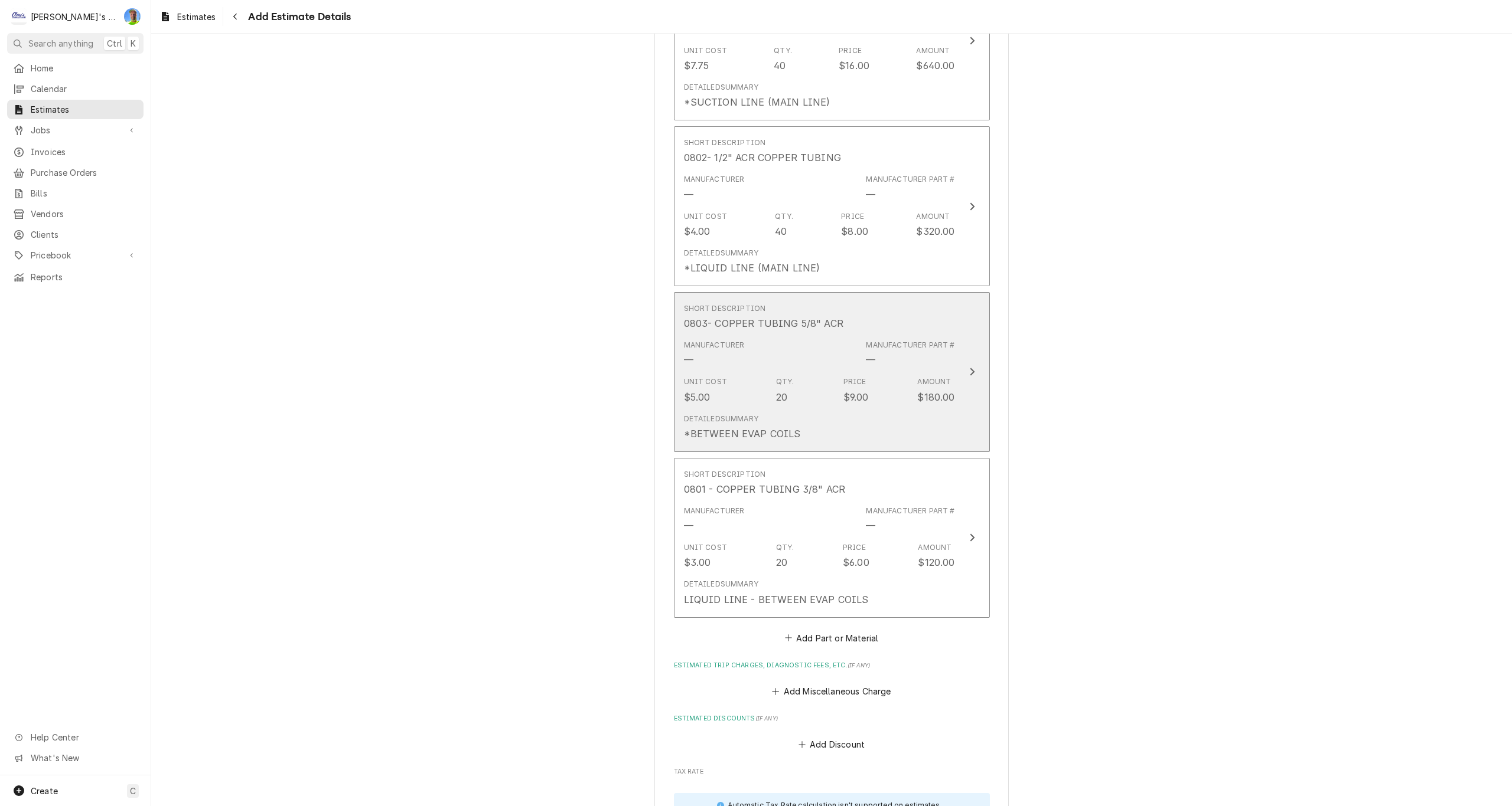
click at [818, 429] on div "Detailed Summary *BETWEEN EVAP COILS" at bounding box center [819, 428] width 271 height 37
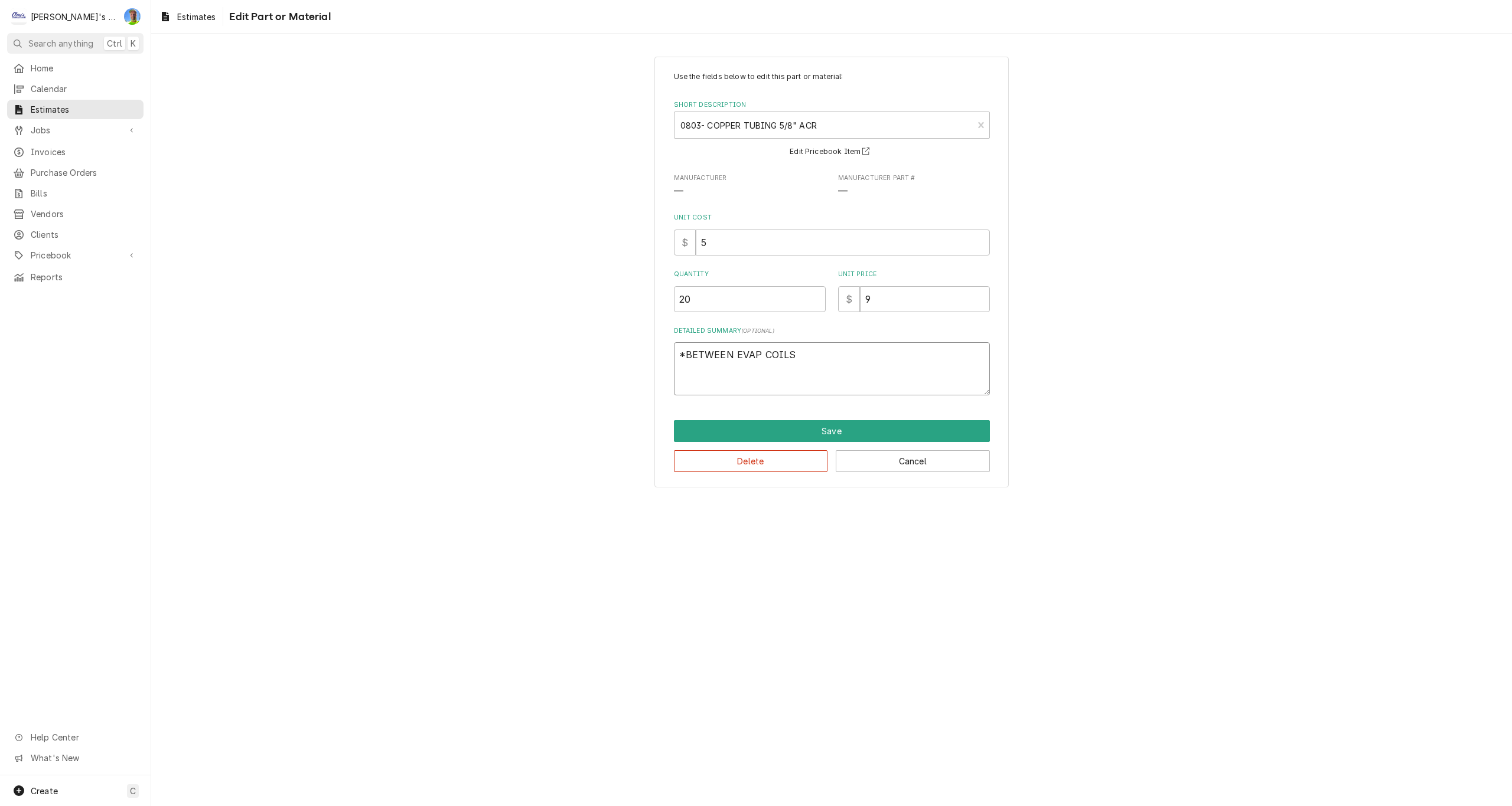
drag, startPoint x: 682, startPoint y: 353, endPoint x: 694, endPoint y: 350, distance: 12.4
click at [683, 353] on textarea "*BETWEEN EVAP COILS" at bounding box center [831, 368] width 316 height 53
click at [754, 430] on button "Save" at bounding box center [831, 431] width 316 height 22
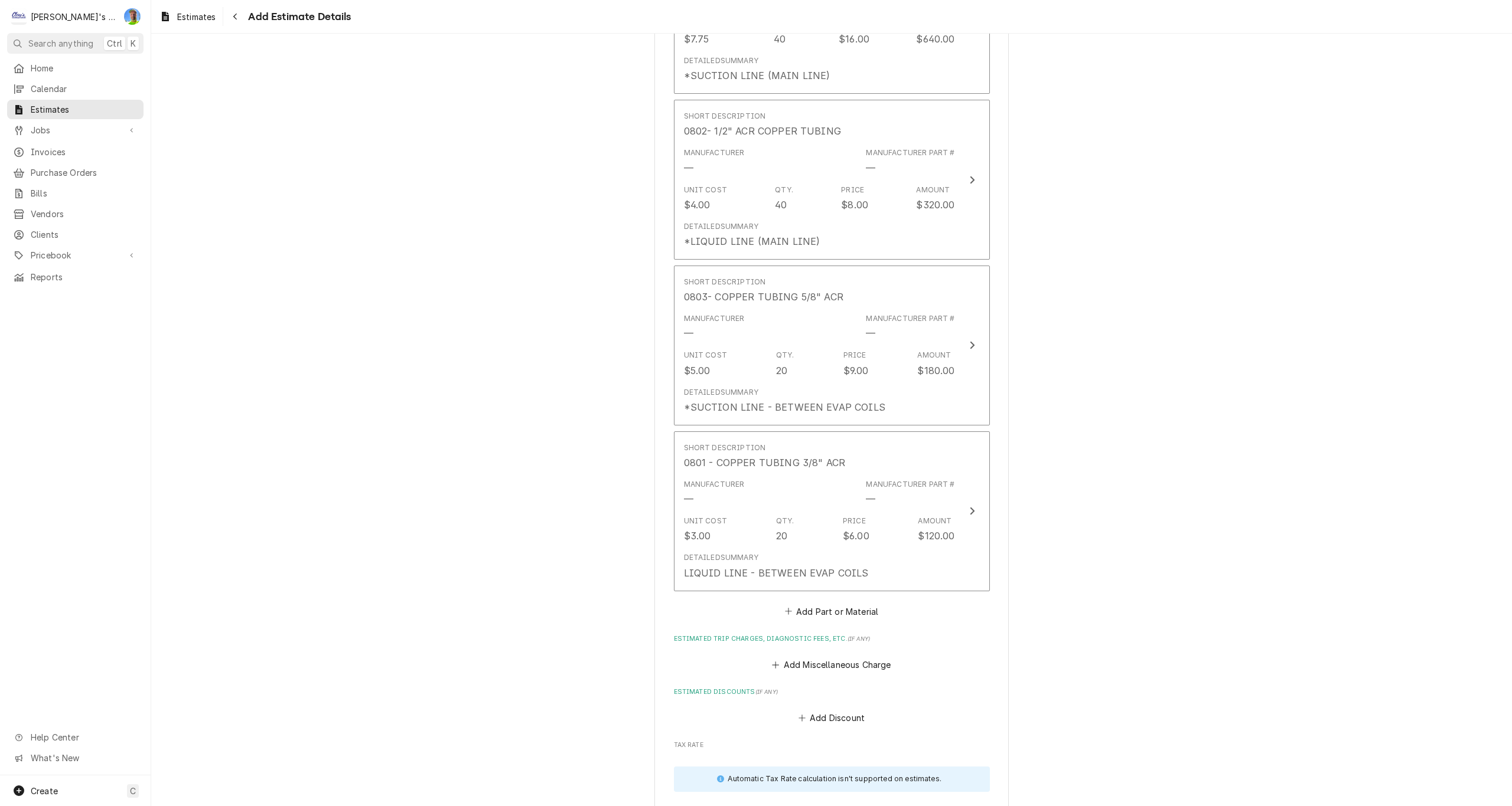
scroll to position [2518, 0]
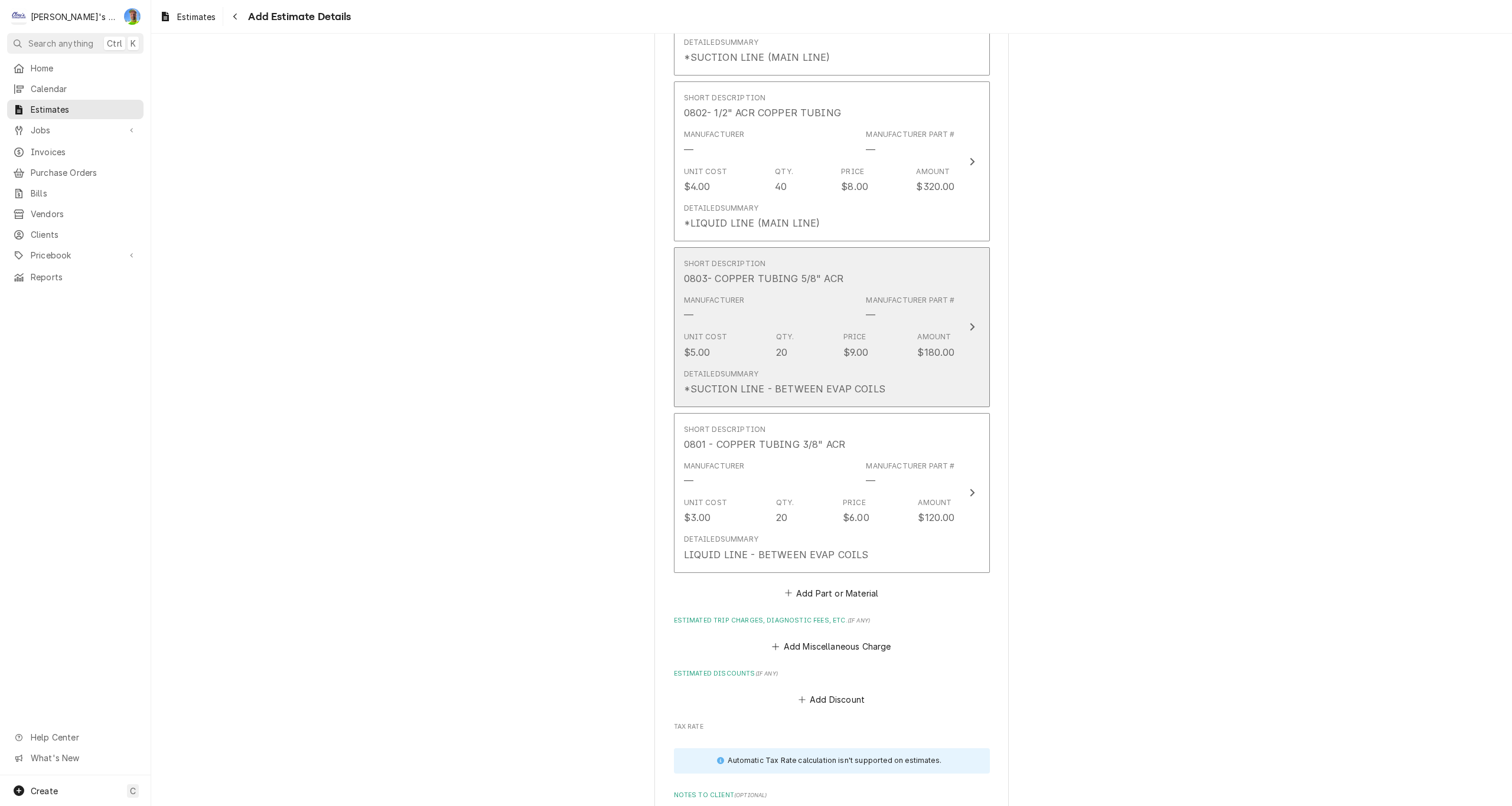
click at [958, 378] on button "Short Description 0803- COPPER TUBING 5/8" ACR Manufacturer — Manufacturer Part…" at bounding box center [831, 327] width 316 height 160
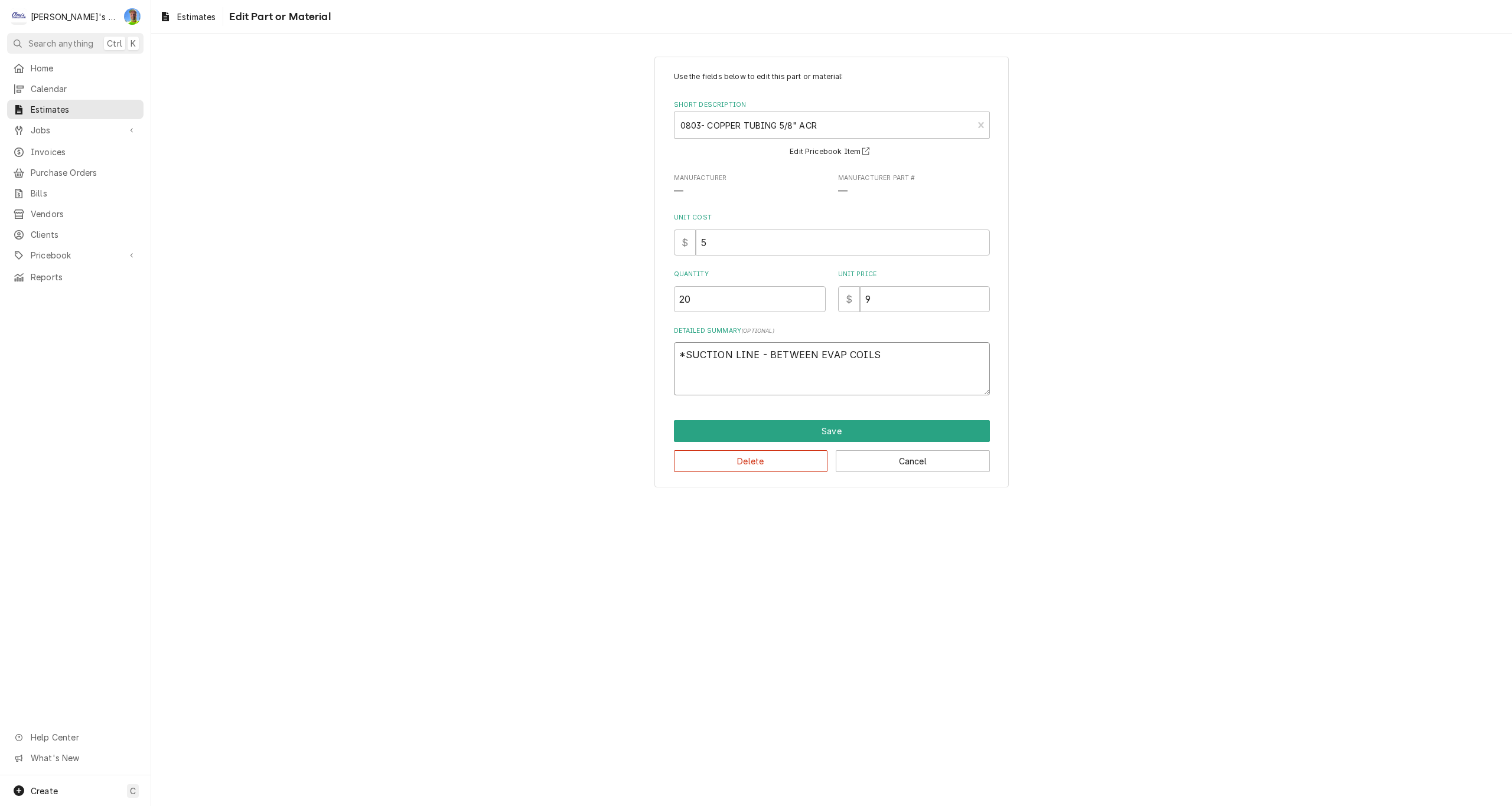
click at [768, 356] on textarea "*SUCTION LINE - BETWEEN EVAP COILS" at bounding box center [831, 368] width 316 height 53
click at [797, 434] on button "Save" at bounding box center [831, 431] width 316 height 22
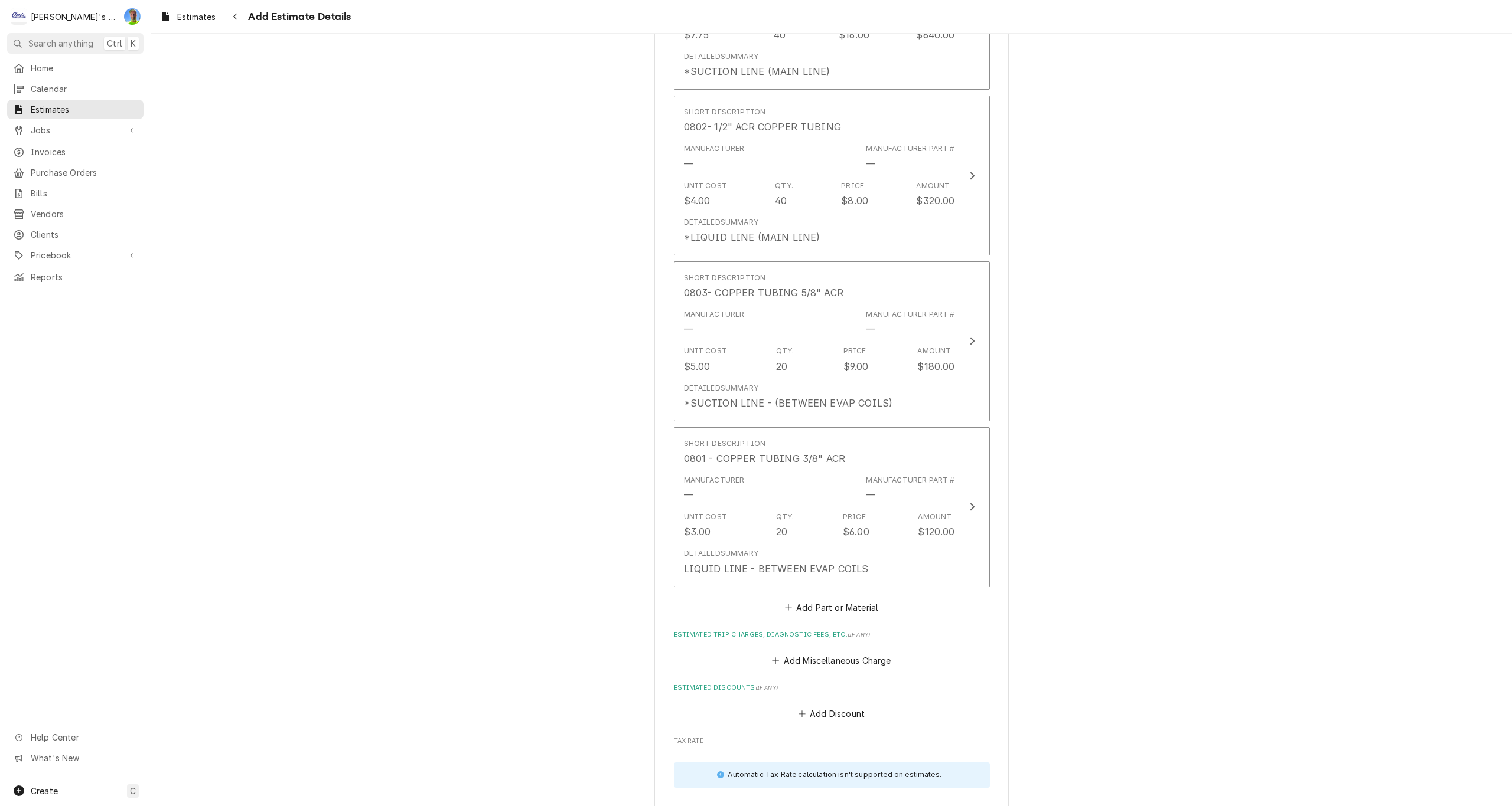
scroll to position [2504, 0]
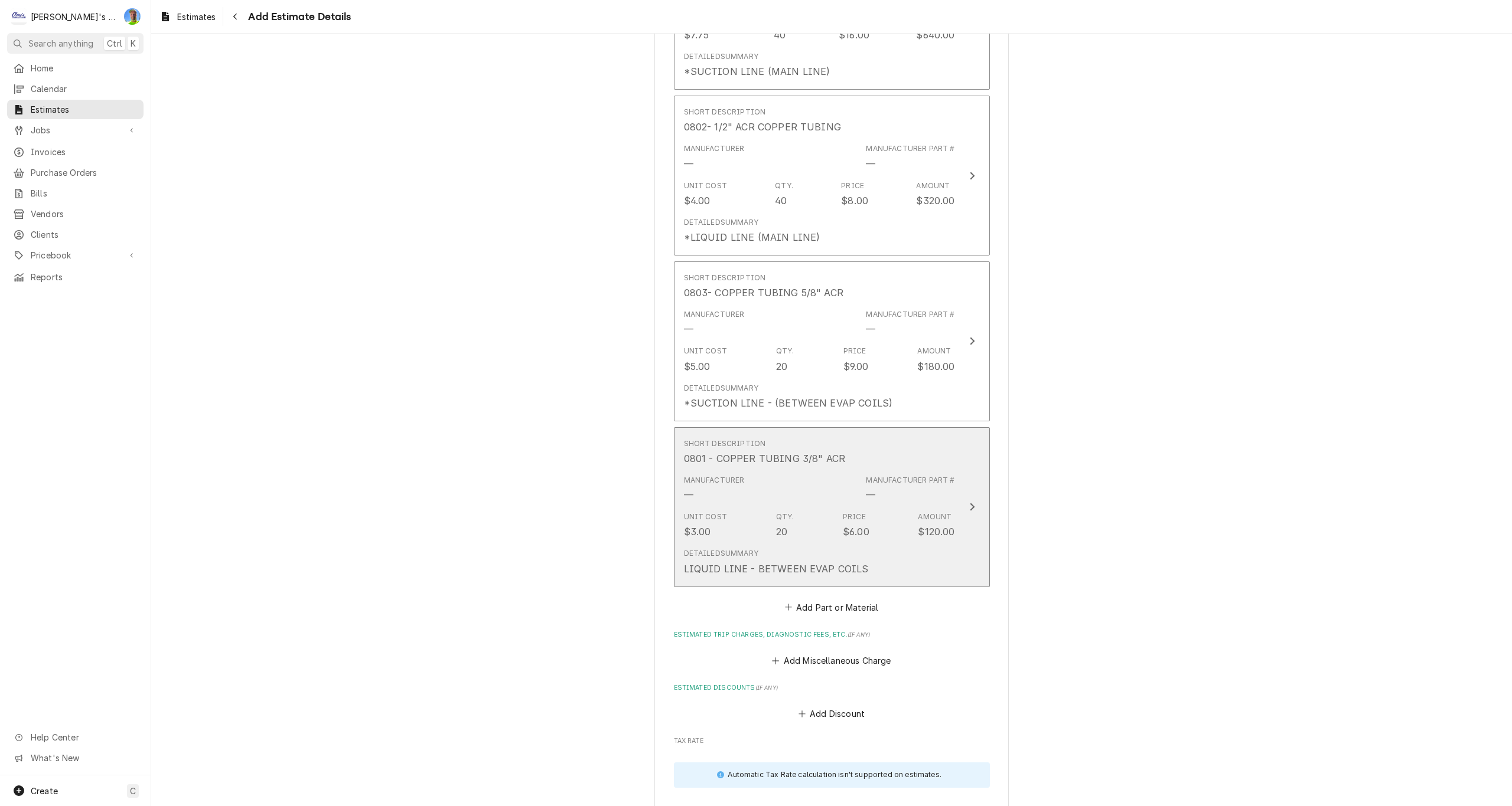
click at [908, 559] on div "Detailed Summary LIQUID LINE - BETWEEN EVAP COILS" at bounding box center [819, 563] width 271 height 37
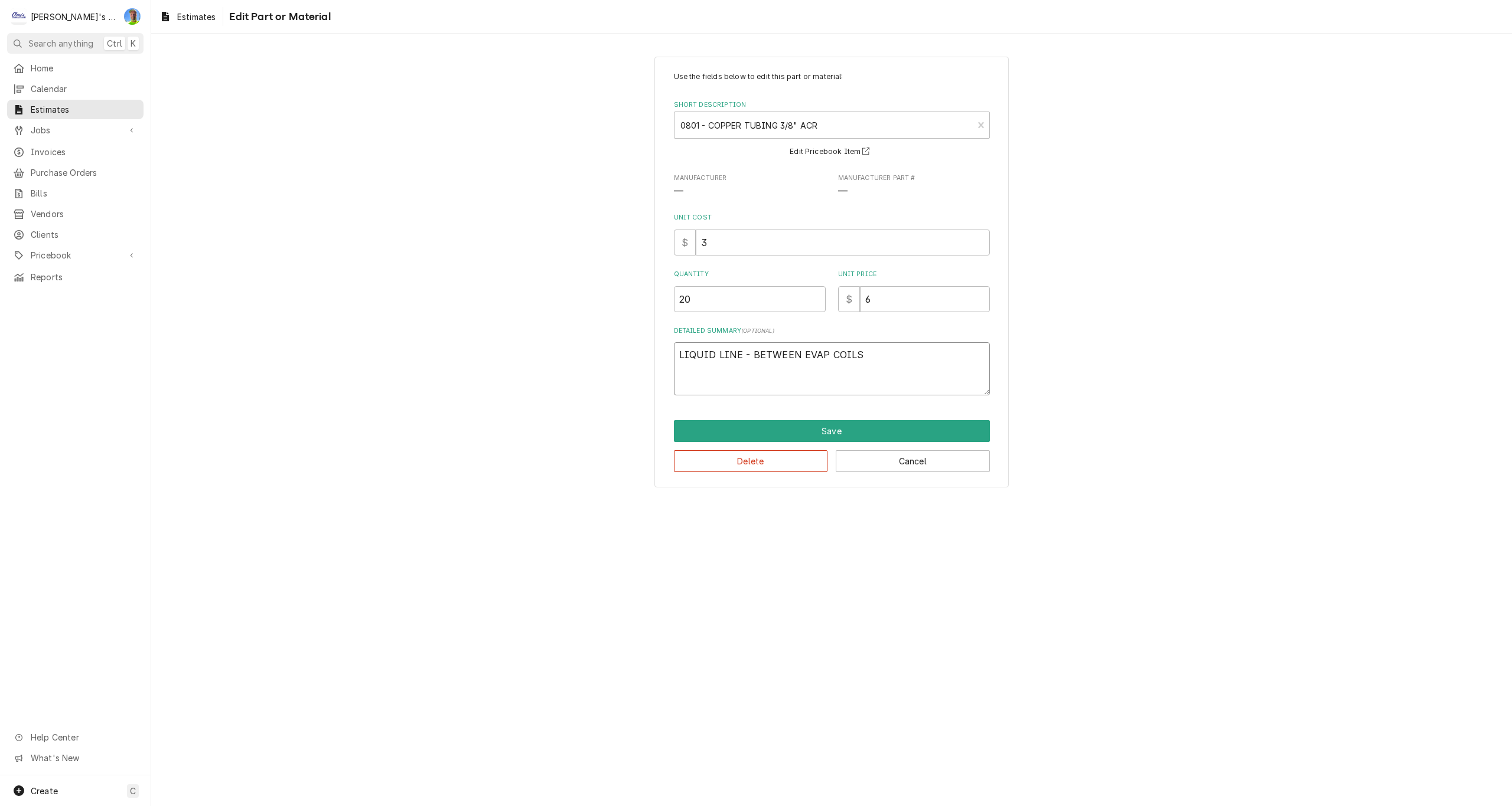
click at [753, 357] on textarea "LIQUID LINE - BETWEEN EVAP COILS" at bounding box center [831, 368] width 316 height 53
click at [780, 435] on button "Save" at bounding box center [831, 431] width 316 height 22
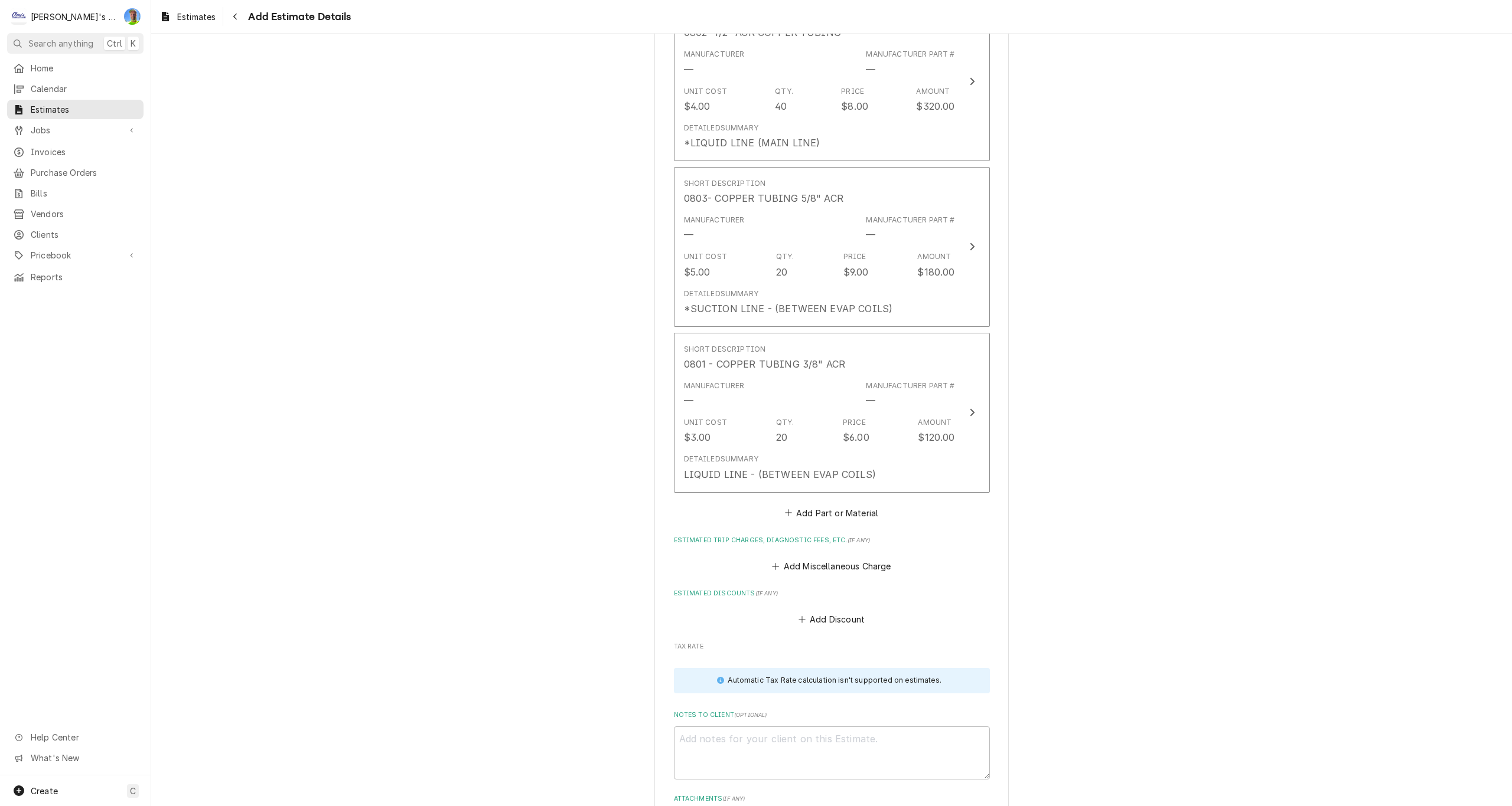
scroll to position [2608, 0]
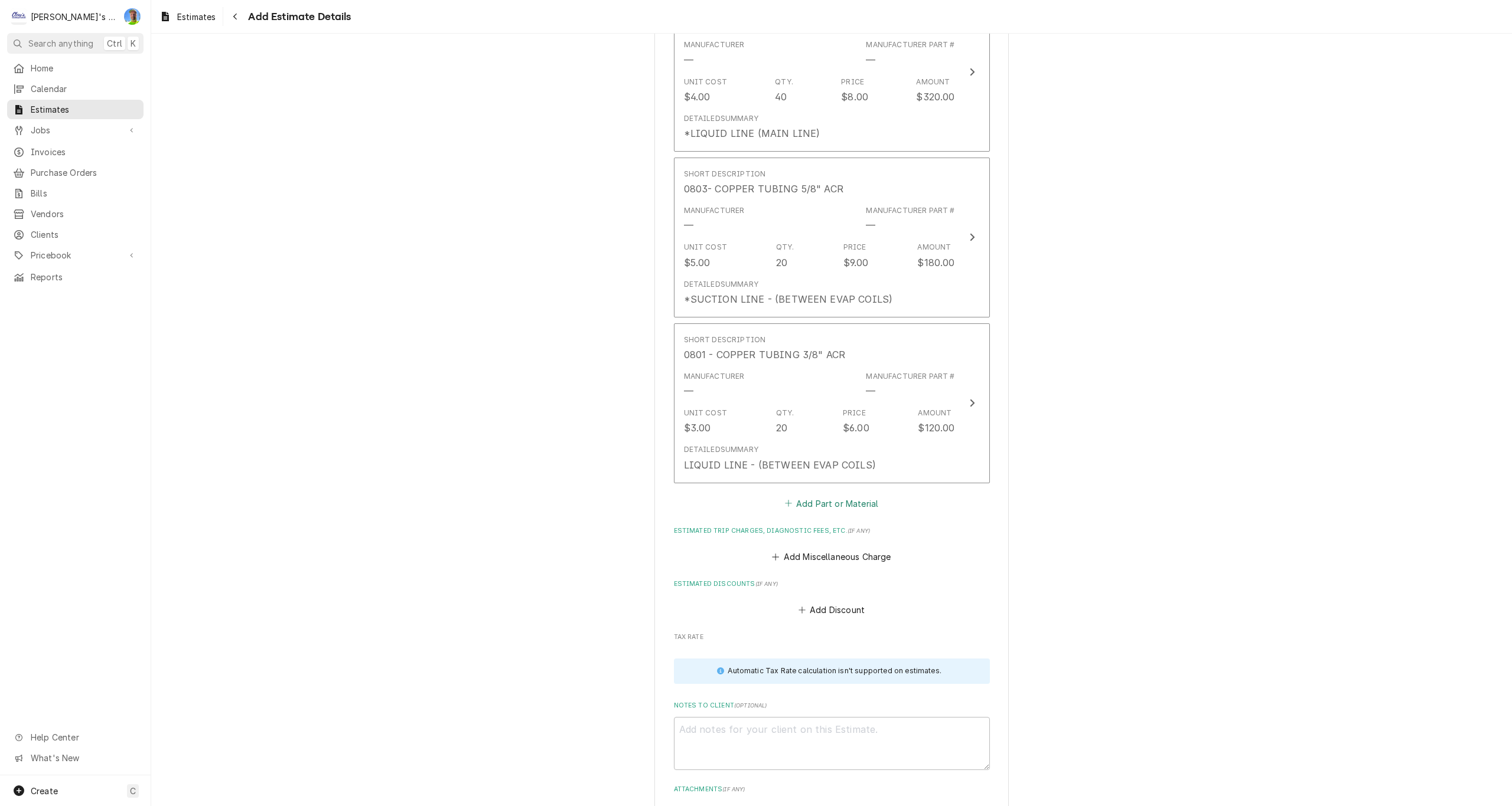
click at [802, 503] on button "Add Part or Material" at bounding box center [831, 503] width 97 height 17
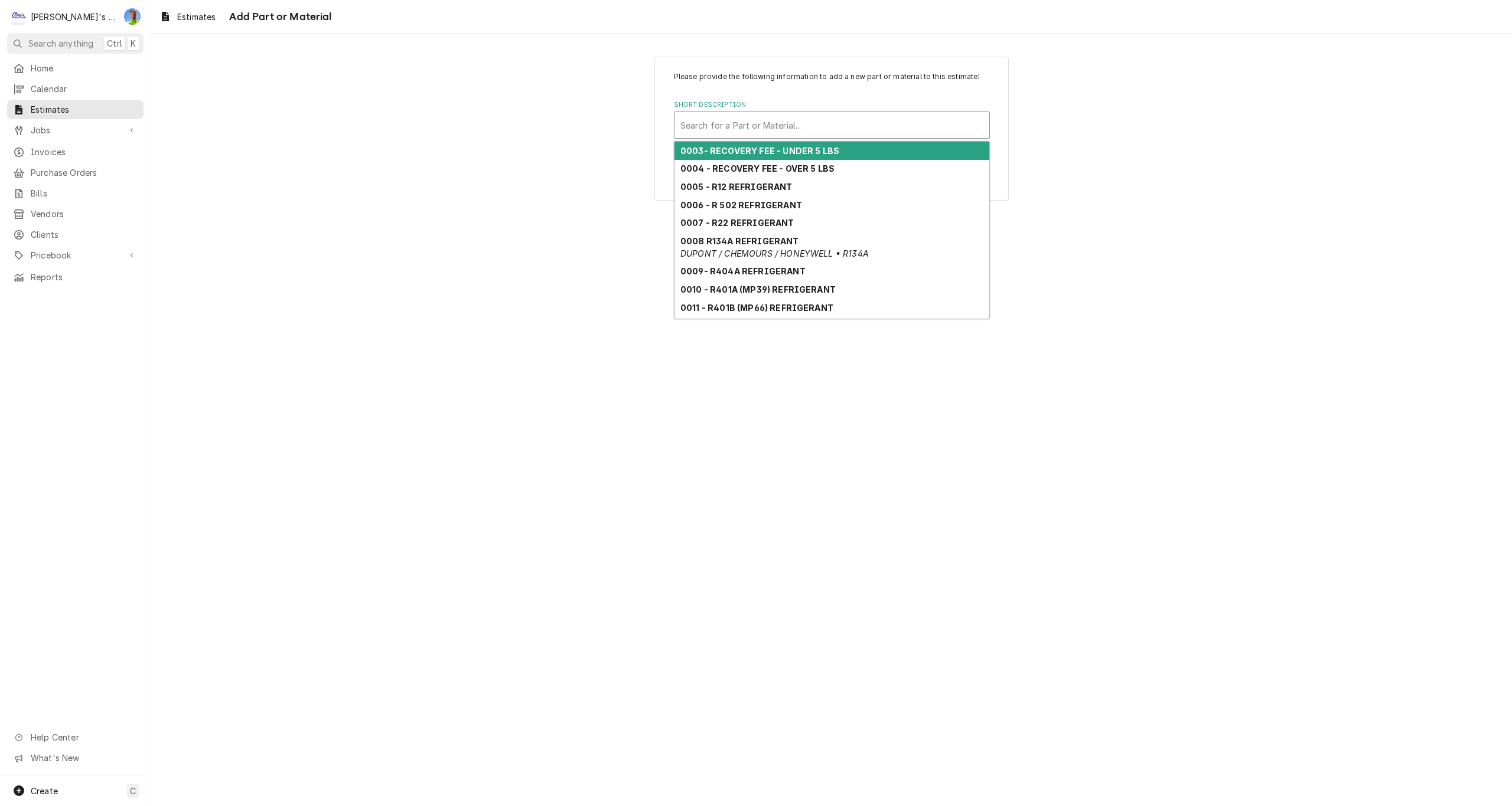
click at [756, 127] on div "Short Description" at bounding box center [831, 125] width 303 height 21
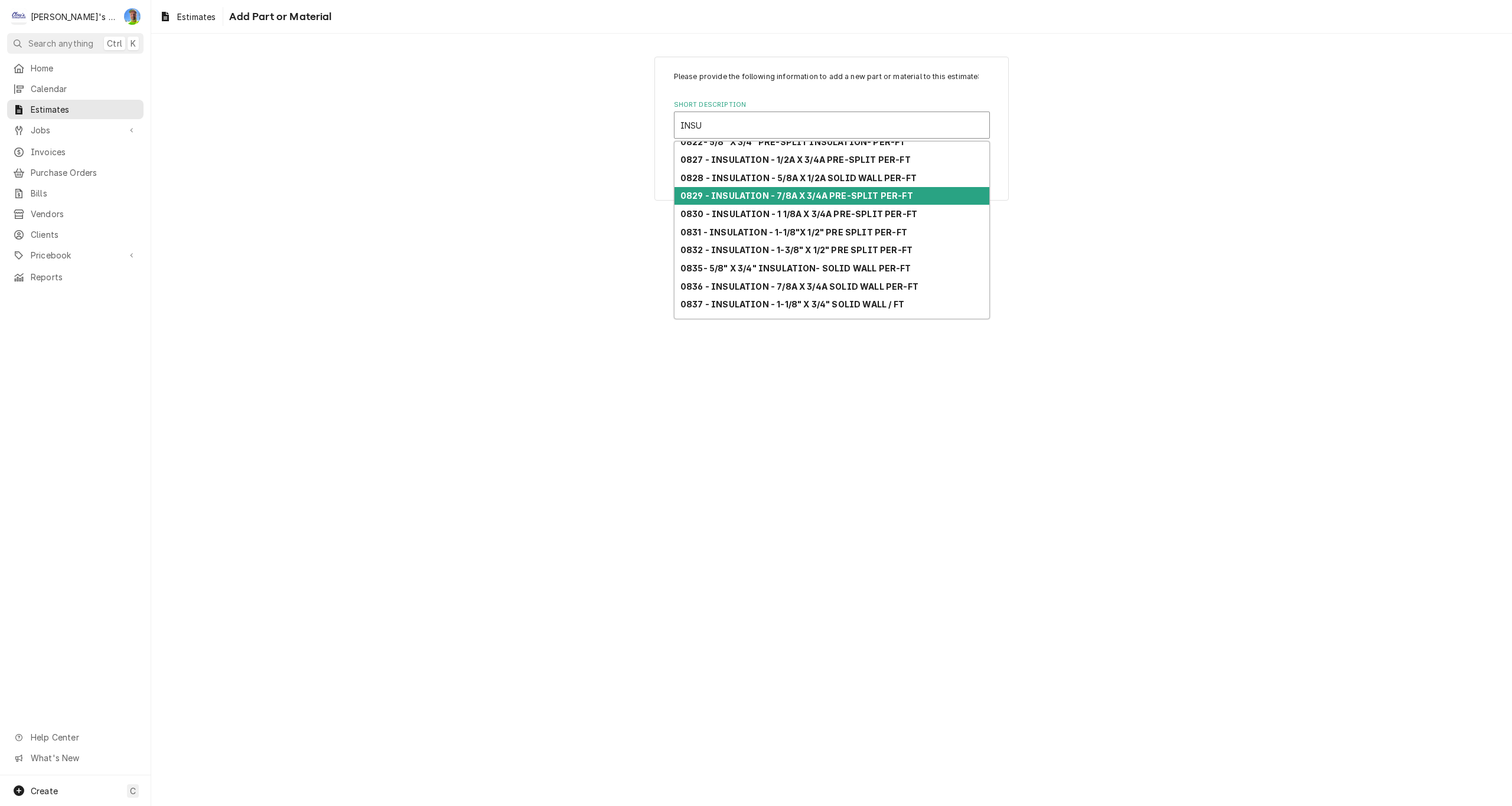
scroll to position [93, 0]
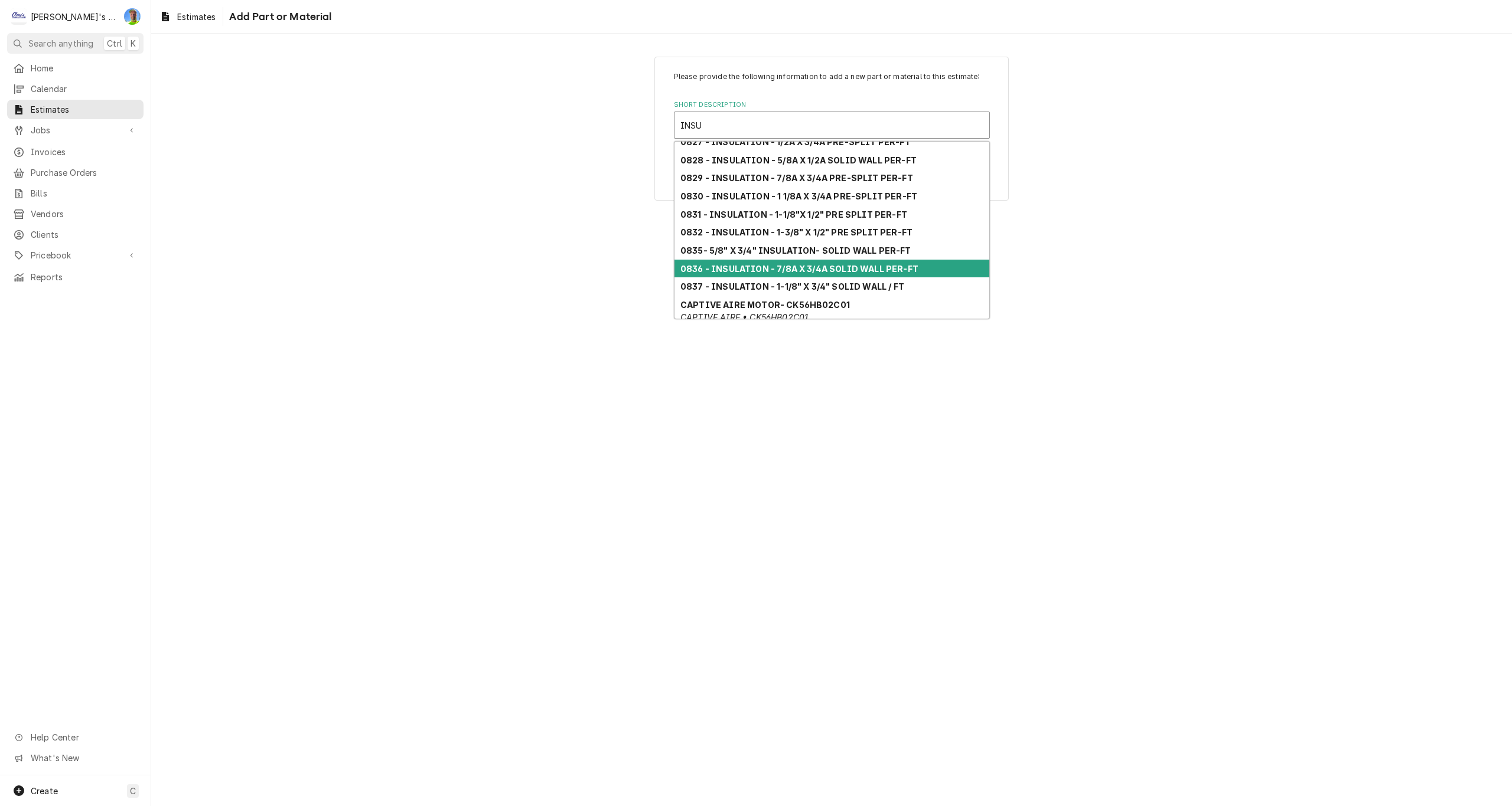
click at [806, 270] on strong "0836 - INSULATION - 7/8A X 3/4A SOLID WALL PER-FT" at bounding box center [799, 268] width 238 height 10
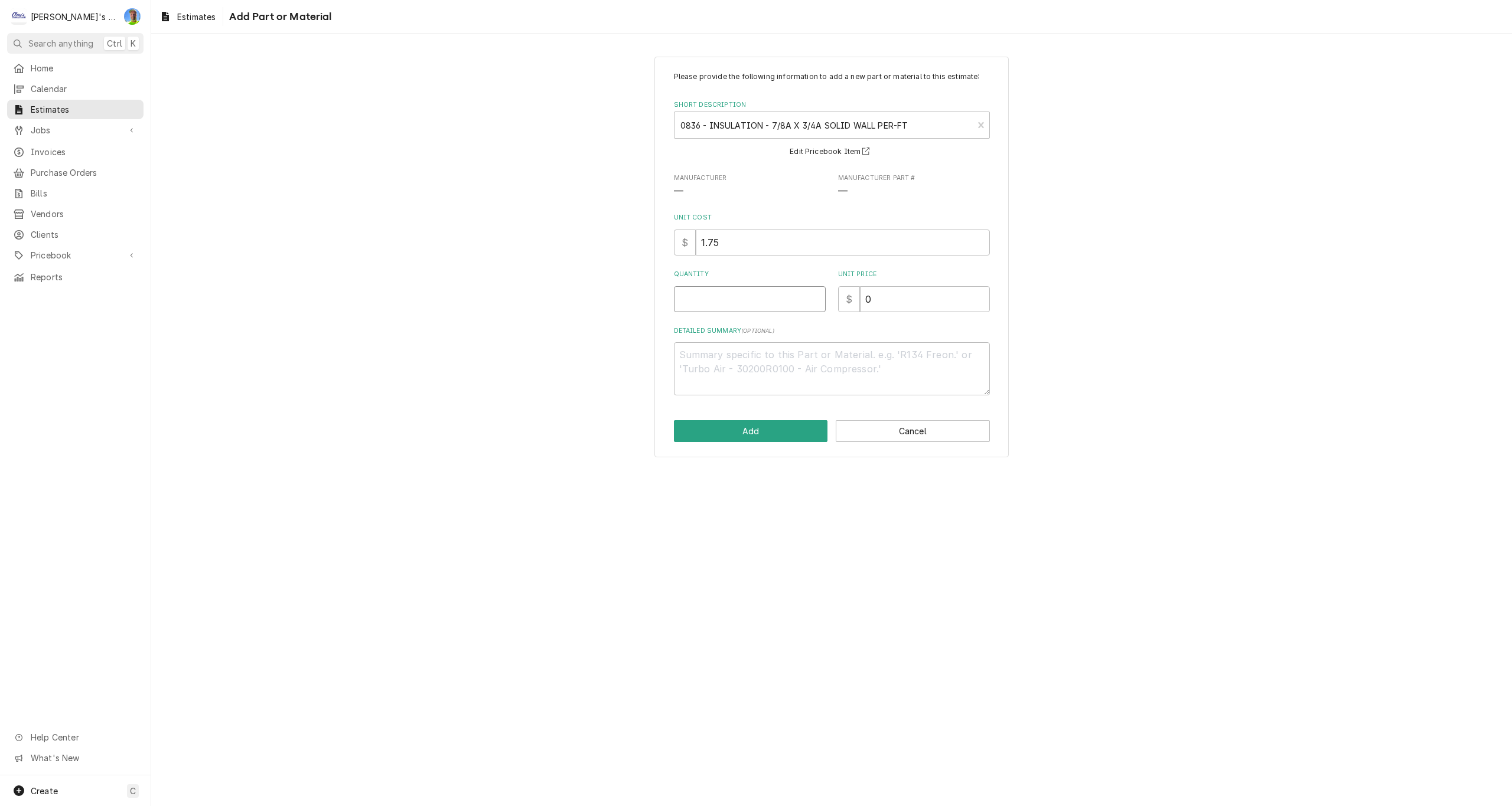
click at [710, 298] on input "Quantity" at bounding box center [750, 299] width 152 height 26
click at [905, 302] on input "0" at bounding box center [925, 299] width 130 height 26
click at [888, 294] on input "0" at bounding box center [925, 299] width 130 height 26
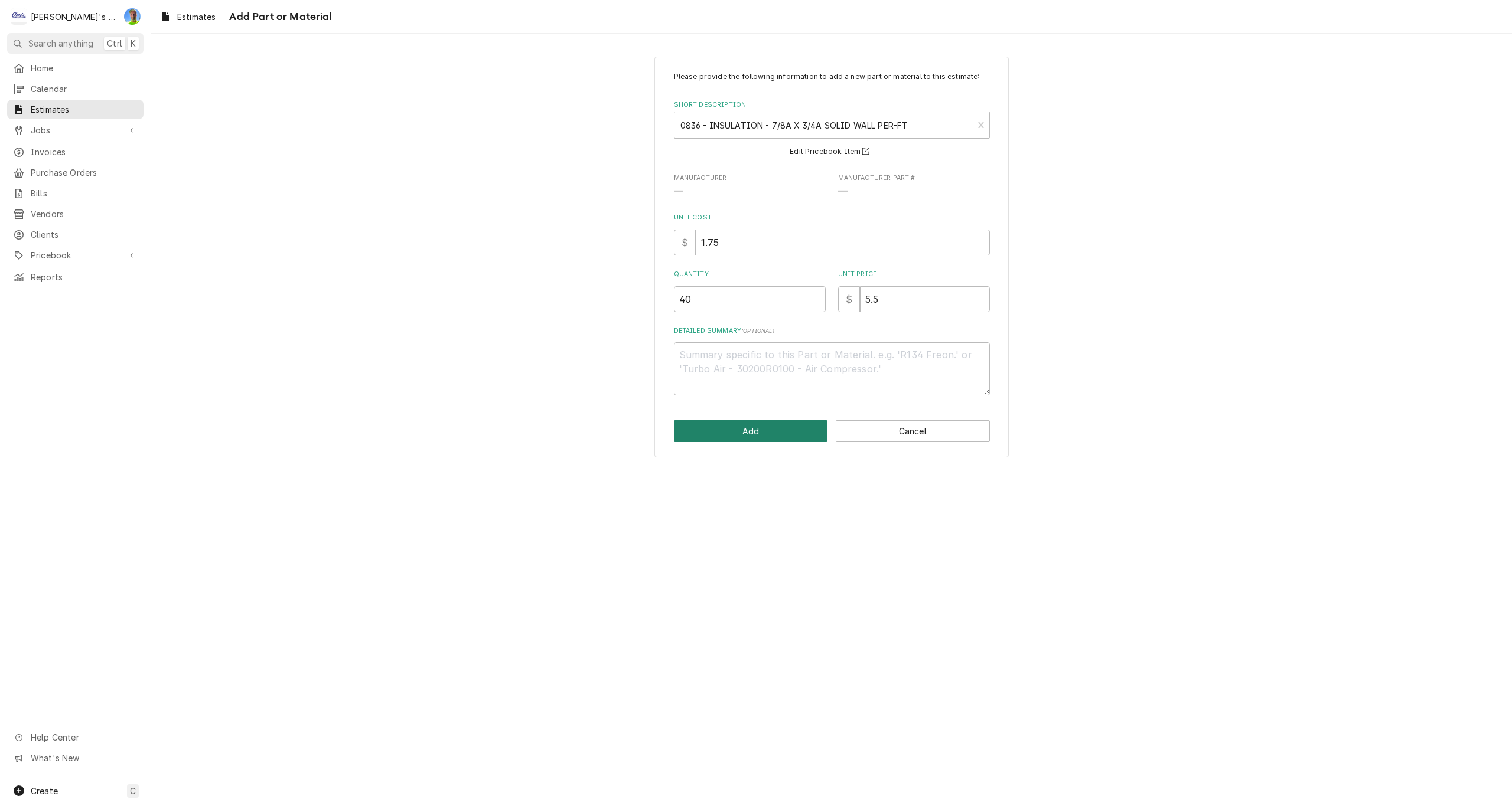
click at [792, 432] on button "Add" at bounding box center [751, 431] width 155 height 22
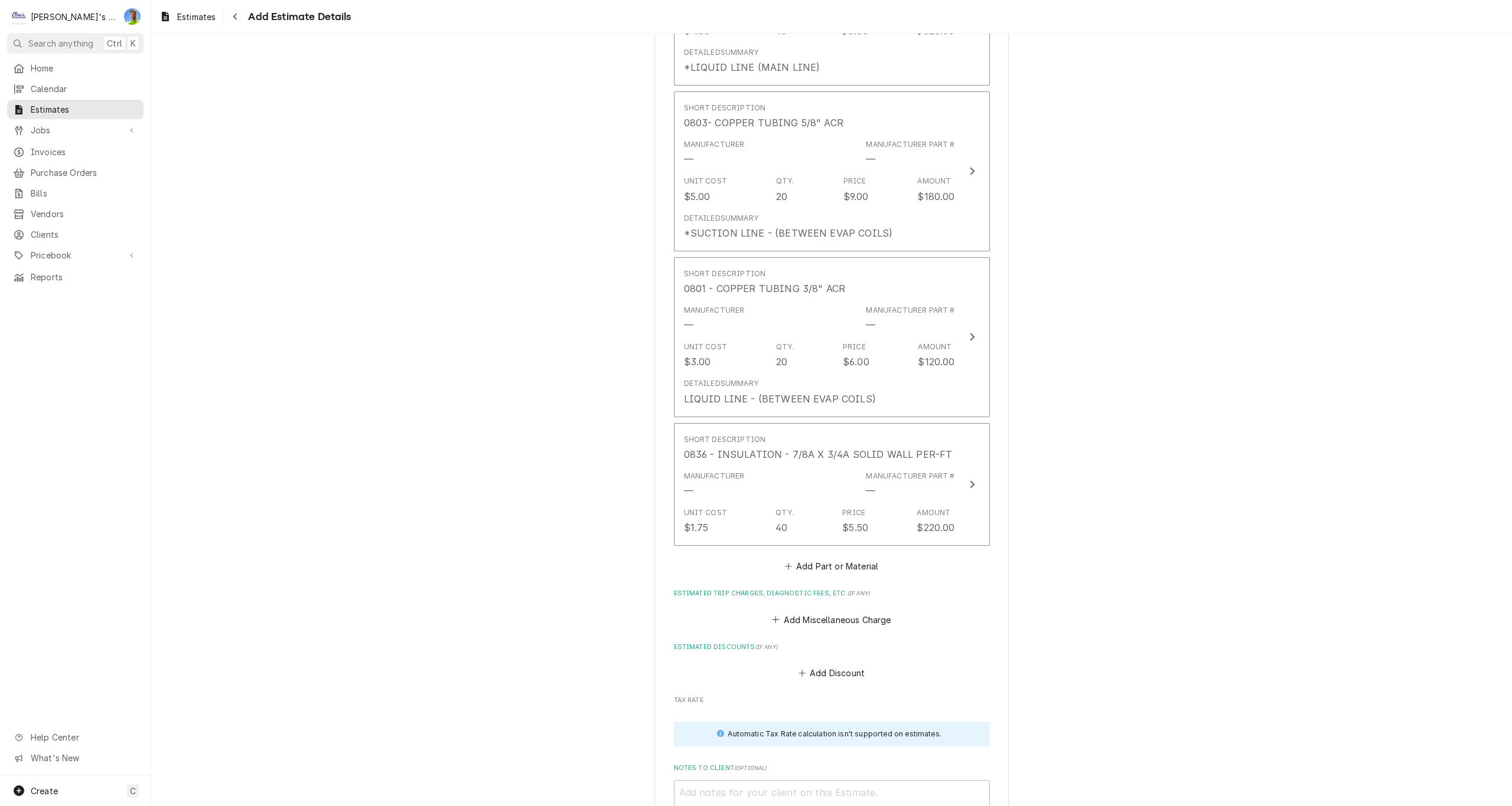
scroll to position [2712, 0]
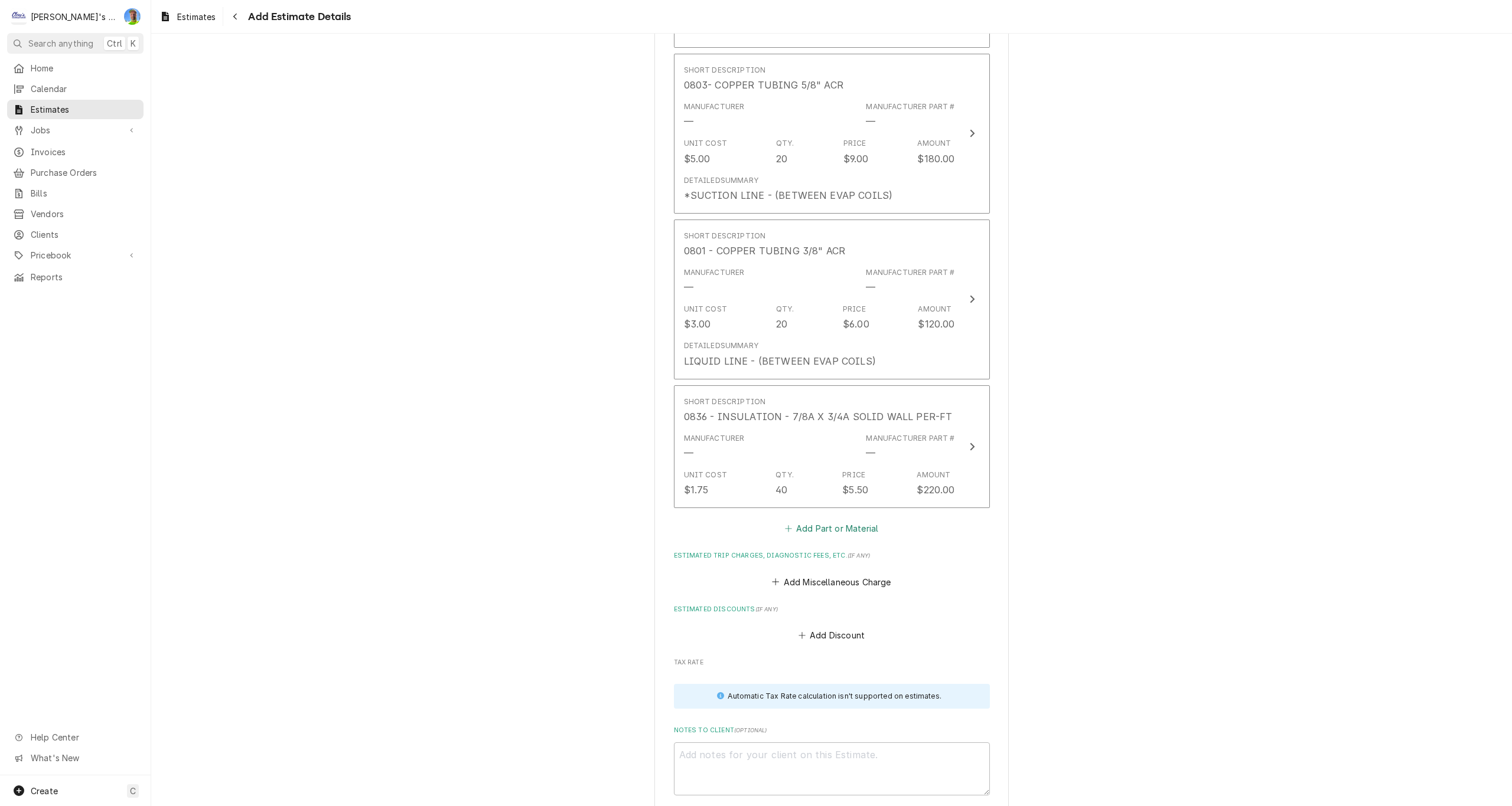
click at [829, 532] on button "Add Part or Material" at bounding box center [831, 529] width 97 height 17
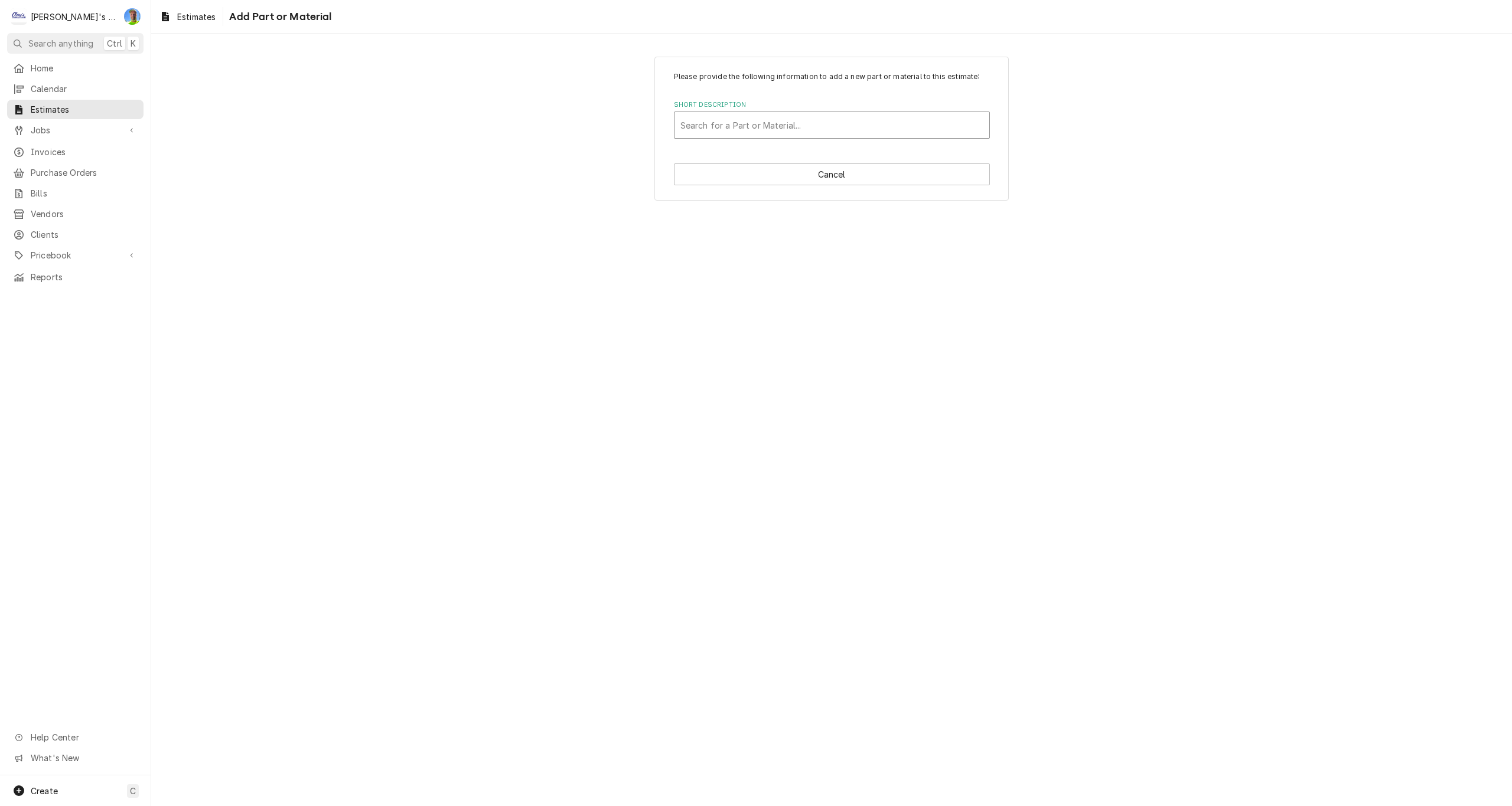
click at [823, 123] on div "Short Description" at bounding box center [831, 125] width 303 height 21
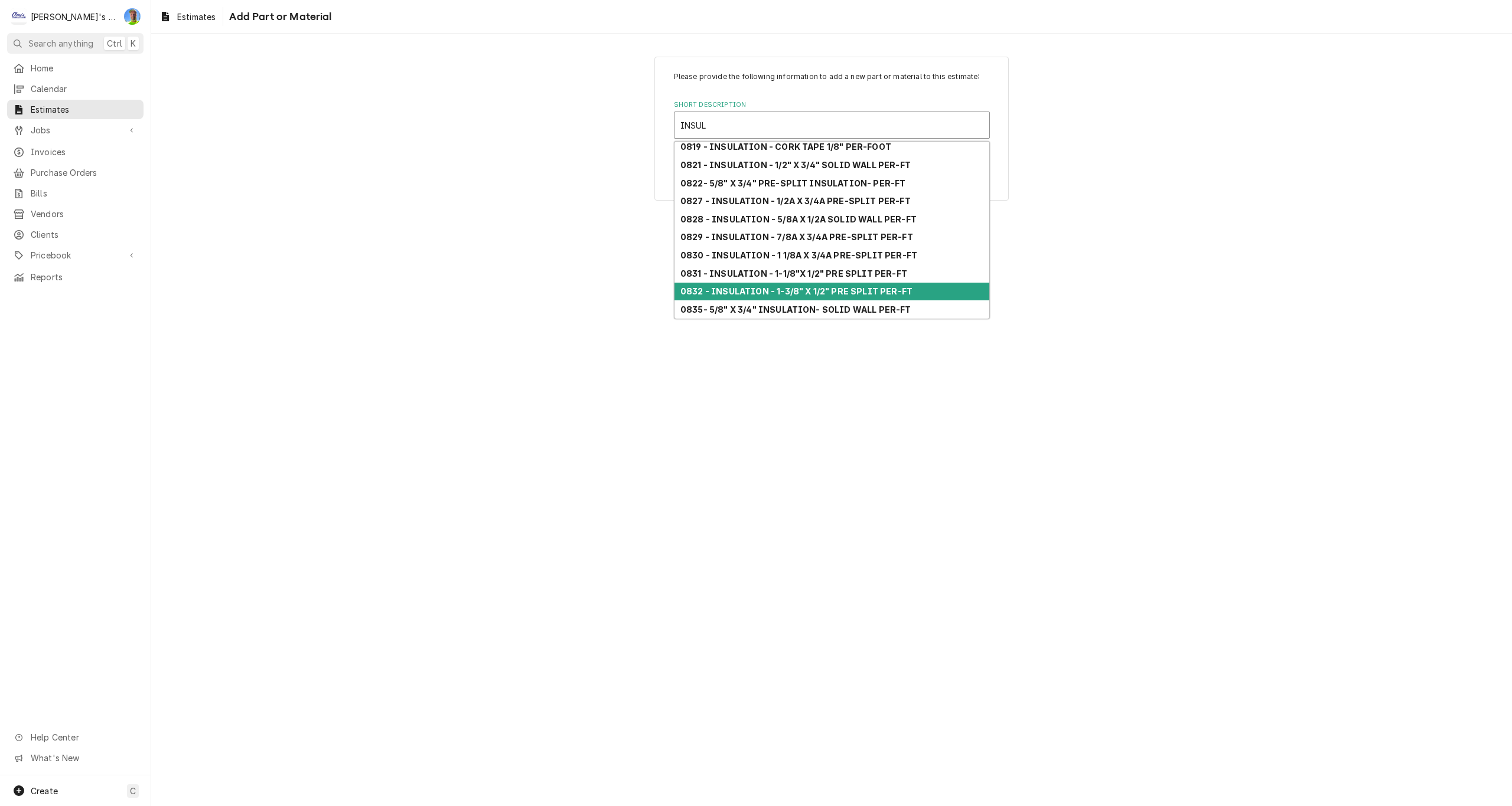
scroll to position [93, 0]
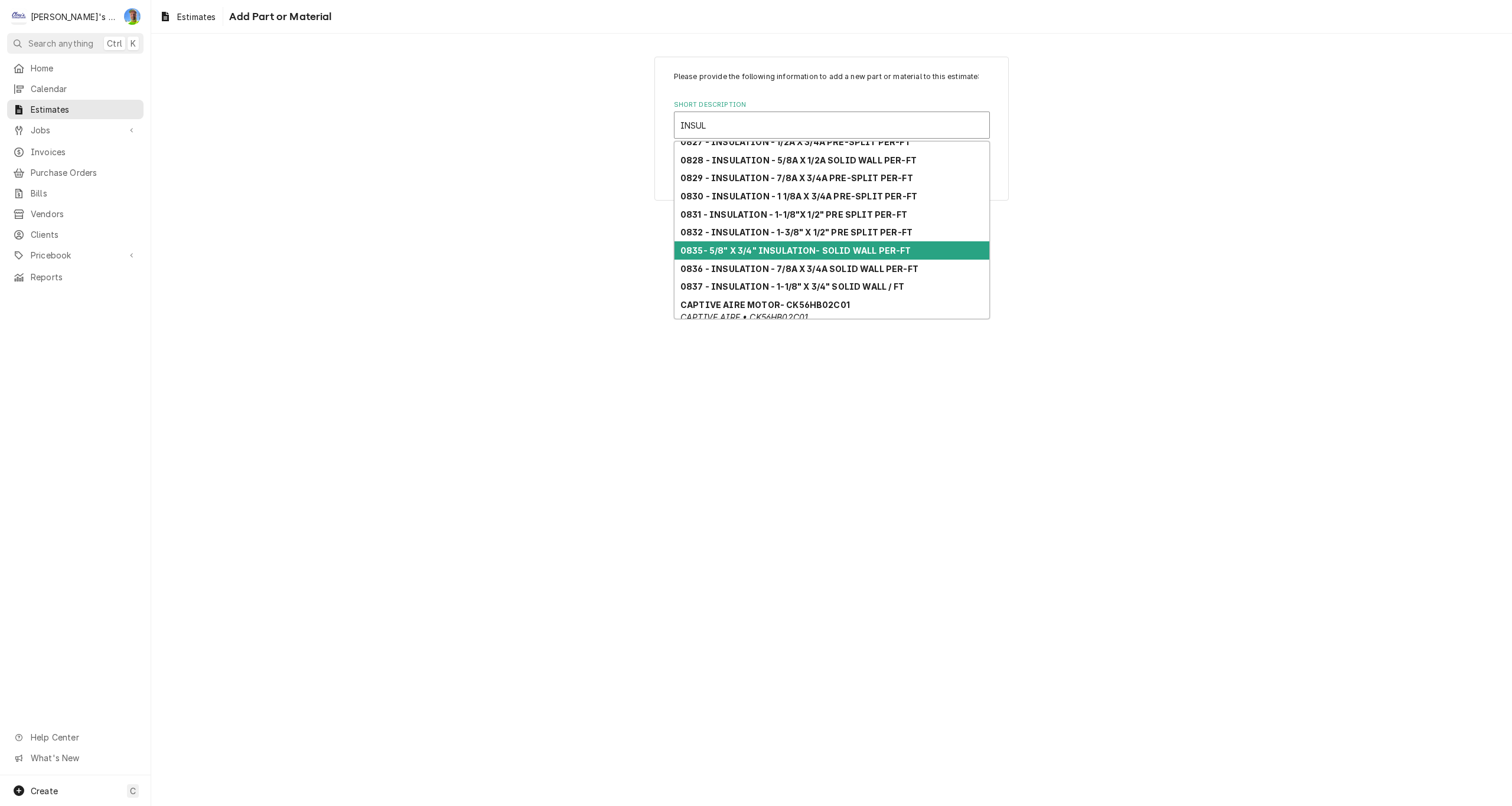
click at [865, 250] on strong "0835- 5/8" X 3/4" INSULATION- SOLID WALL PER-FT" at bounding box center [795, 250] width 231 height 10
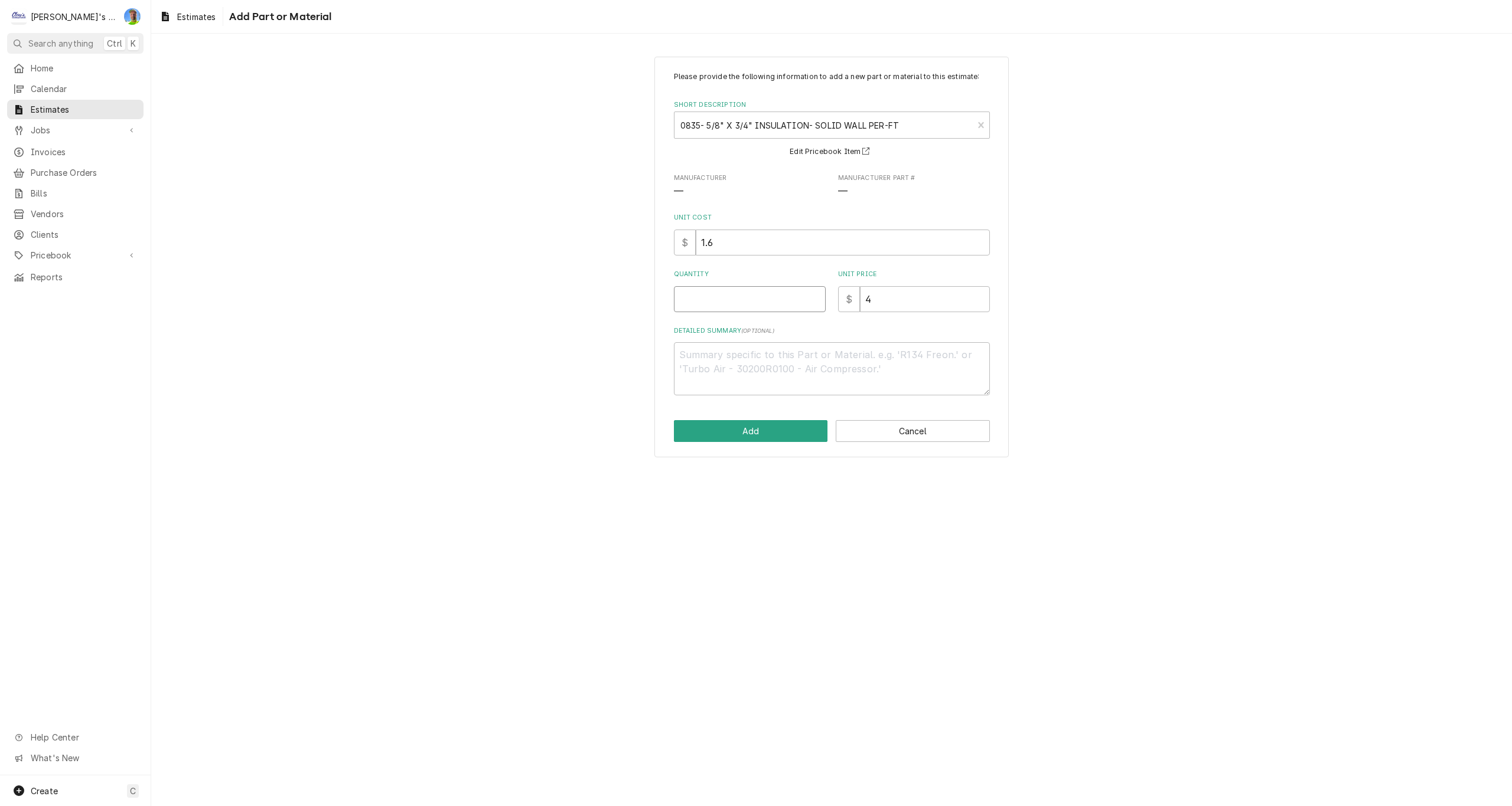
click at [696, 296] on input "Quantity" at bounding box center [750, 299] width 152 height 26
click at [890, 301] on input "4" at bounding box center [925, 299] width 130 height 26
click at [759, 429] on button "Add" at bounding box center [751, 431] width 155 height 22
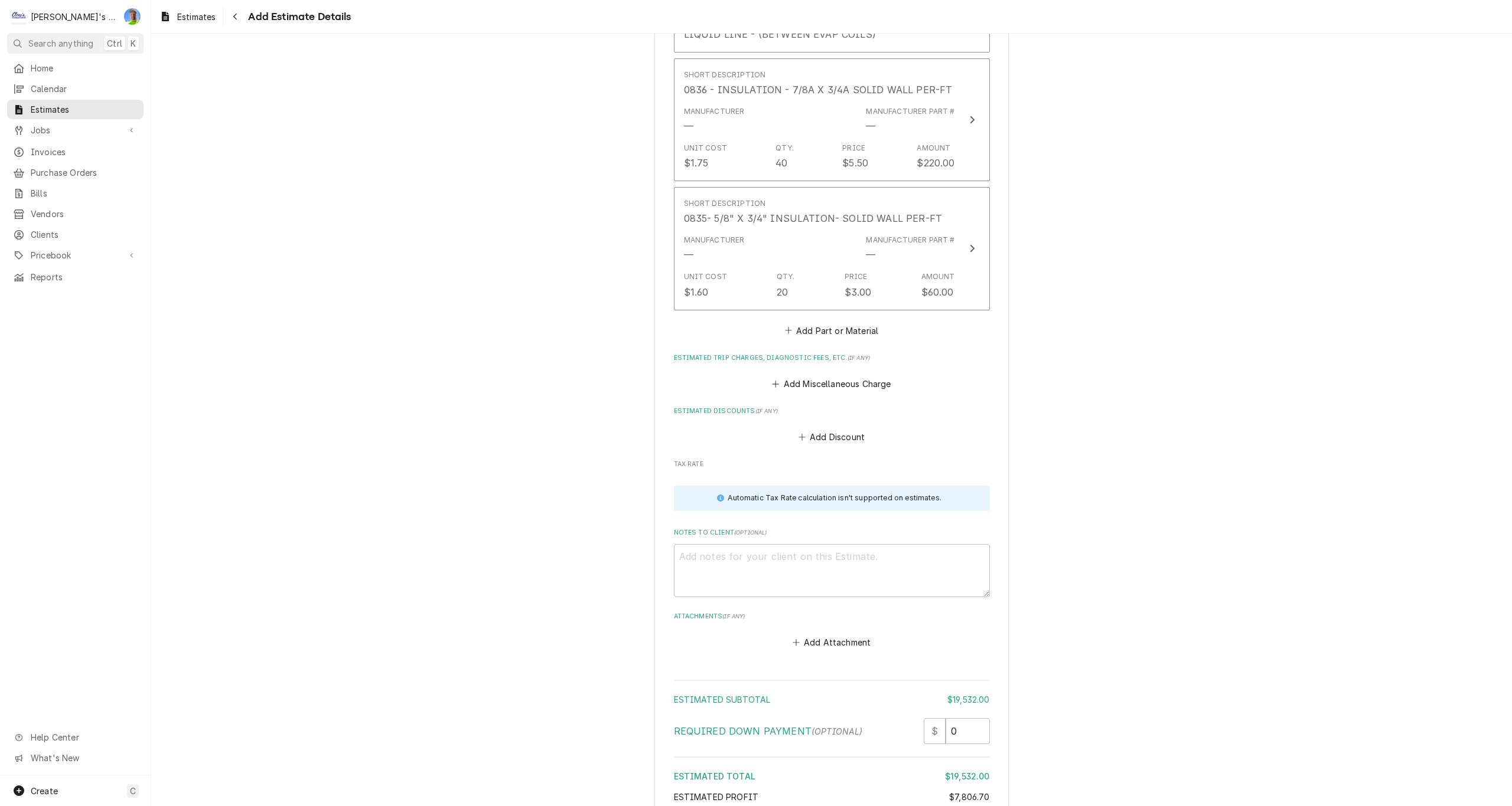
scroll to position [3111, 0]
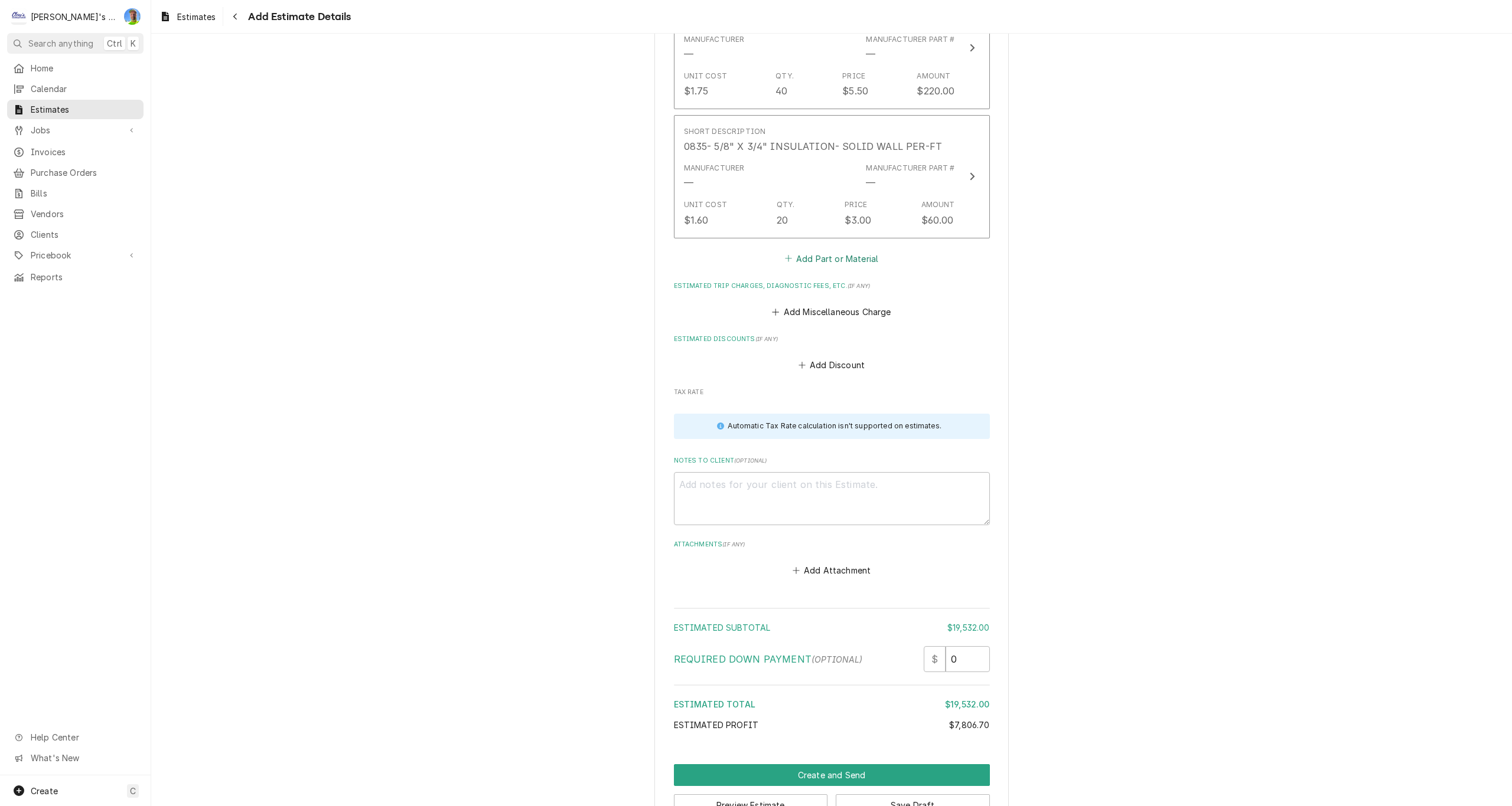
click at [828, 262] on button "Add Part or Material" at bounding box center [831, 258] width 97 height 17
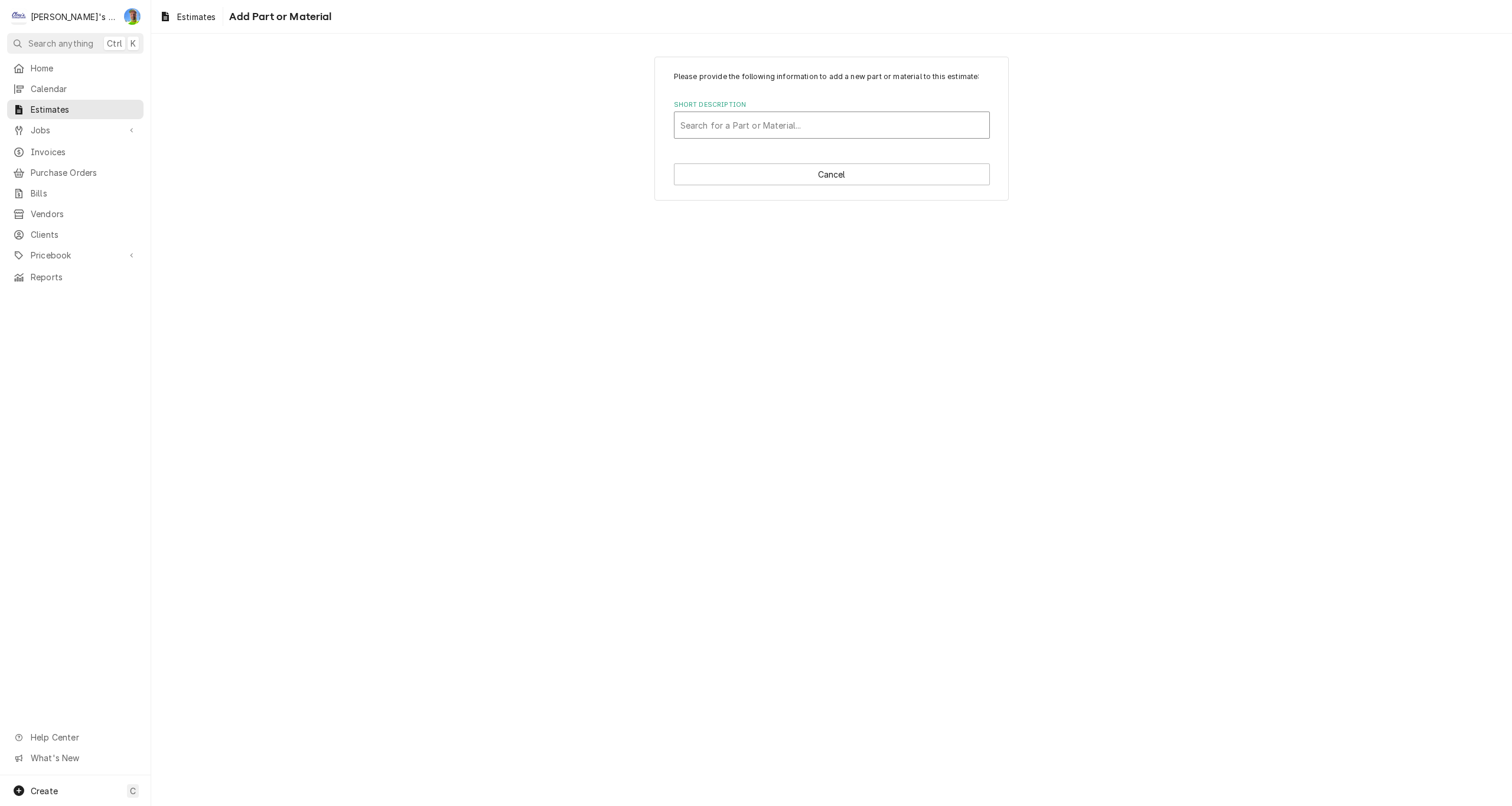
click at [748, 127] on div "Short Description" at bounding box center [831, 125] width 303 height 21
click at [729, 424] on button "Add" at bounding box center [751, 431] width 155 height 22
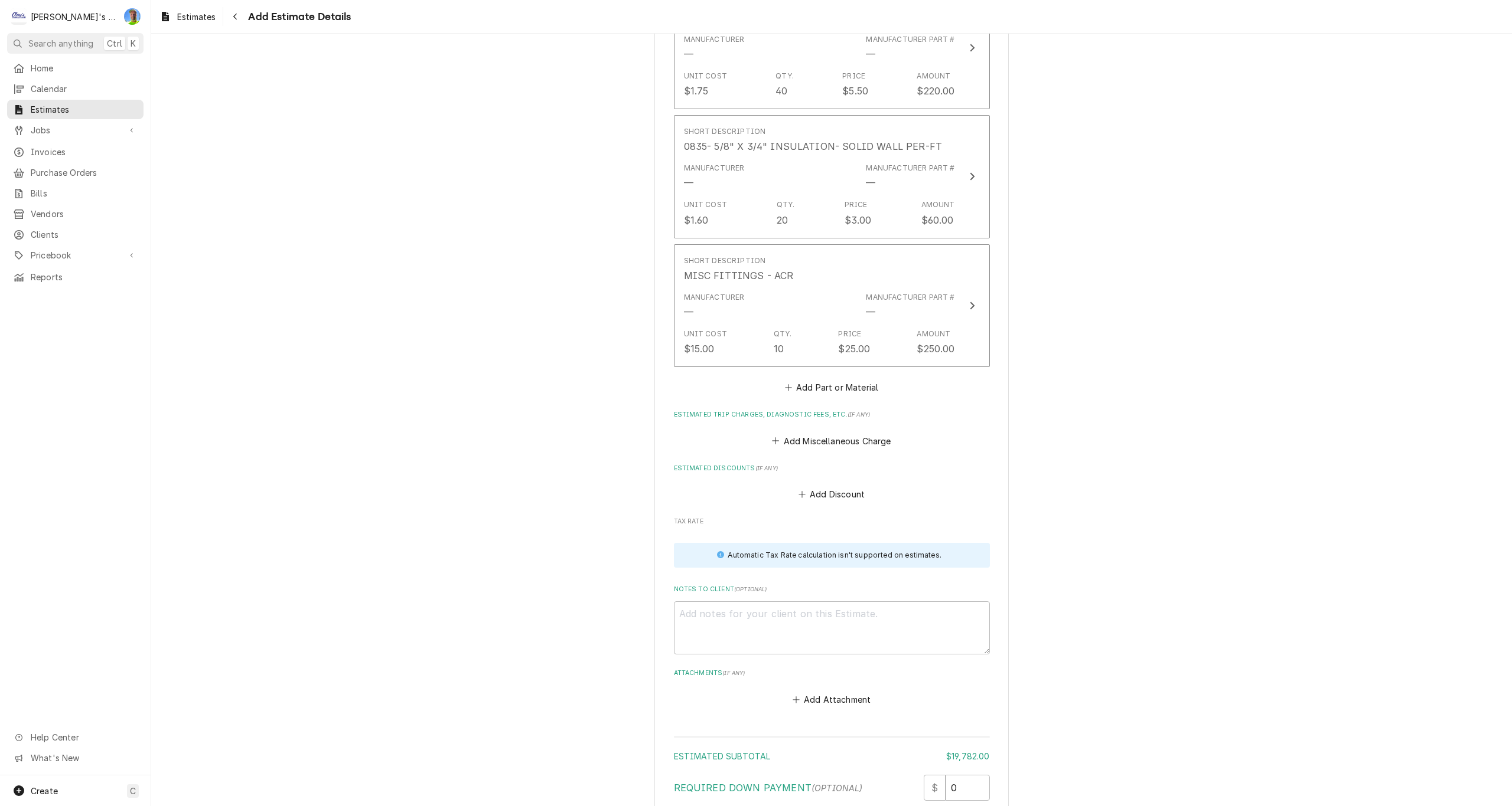
scroll to position [3097, 0]
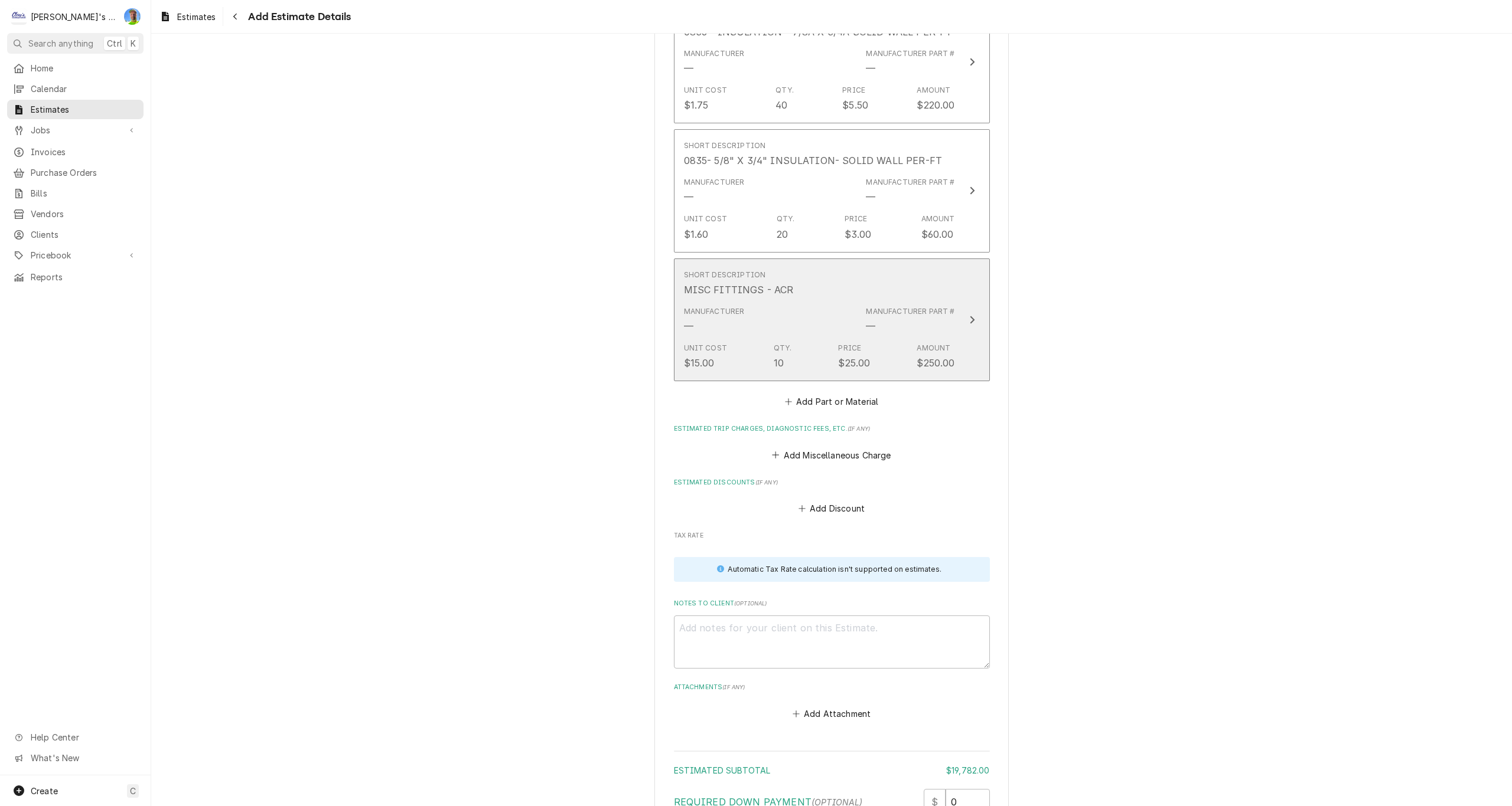
click at [972, 331] on button "Short Description MISC FITTINGS - ACR Manufacturer — Manufacturer Part # — Unit…" at bounding box center [831, 319] width 316 height 123
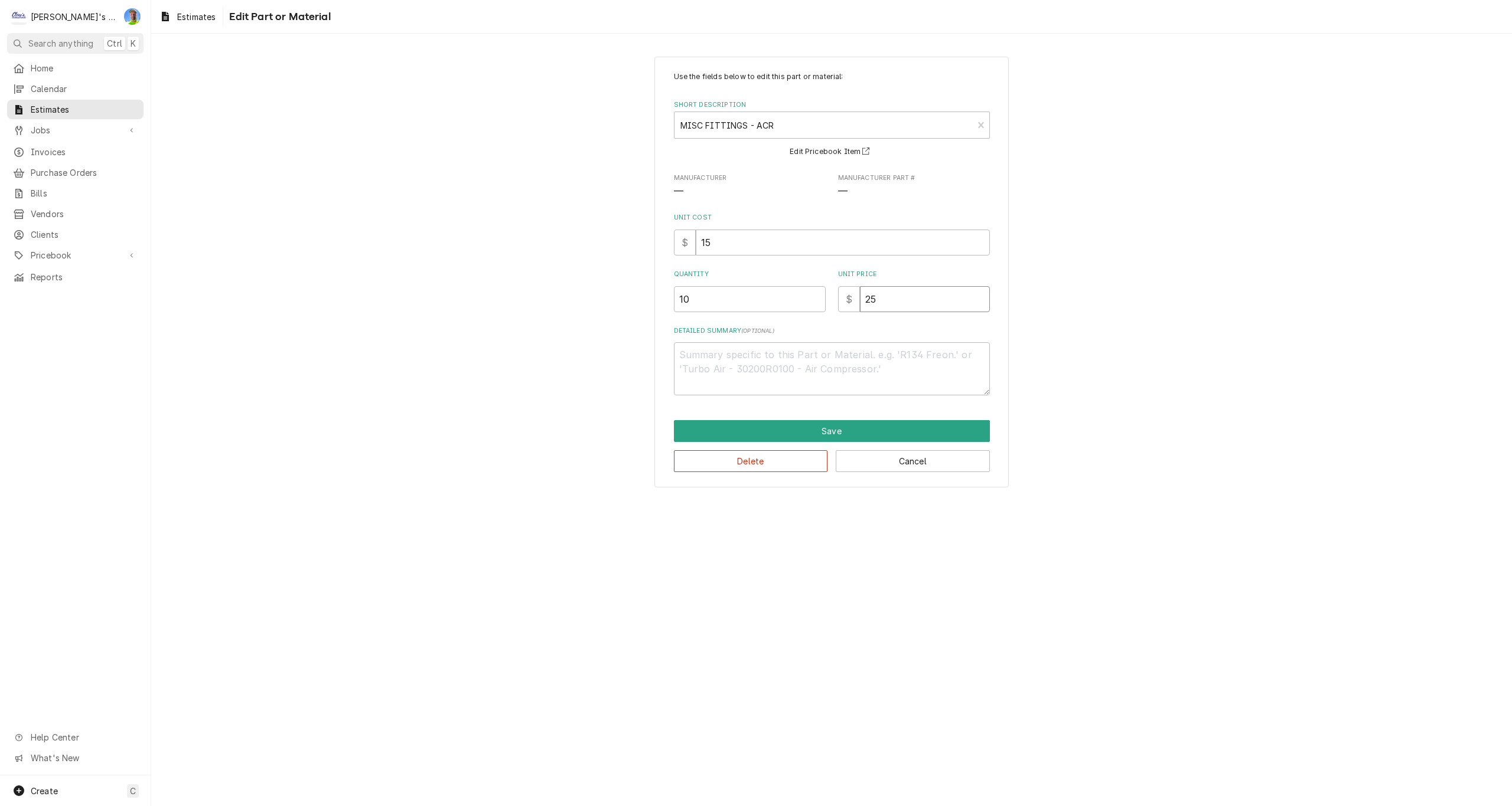
click at [906, 304] on input "25" at bounding box center [925, 299] width 130 height 26
click at [733, 301] on input "10" at bounding box center [750, 299] width 152 height 26
click at [776, 429] on button "Save" at bounding box center [831, 431] width 316 height 22
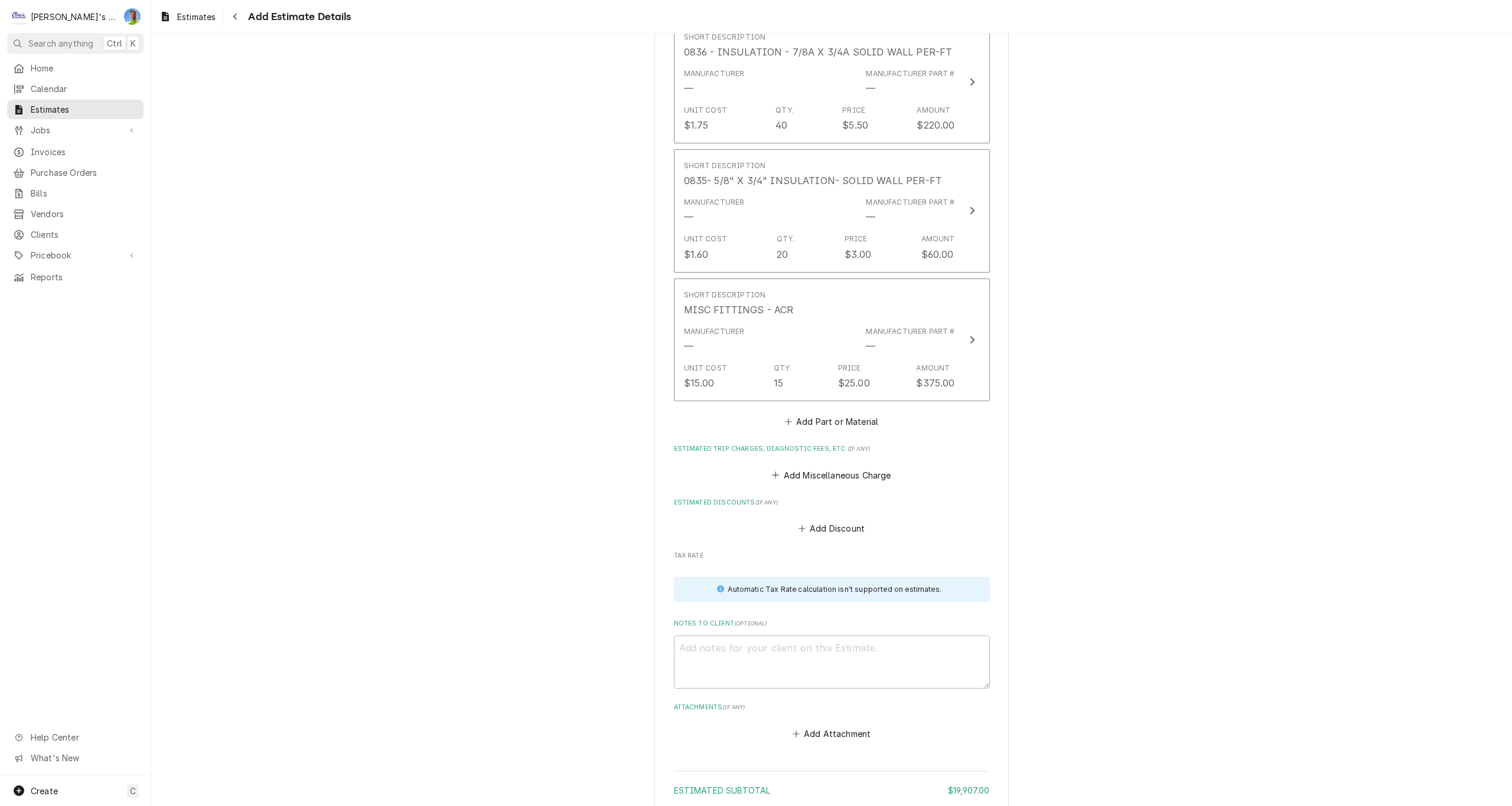
scroll to position [3082, 0]
click at [806, 415] on button "Add Part or Material" at bounding box center [831, 416] width 97 height 17
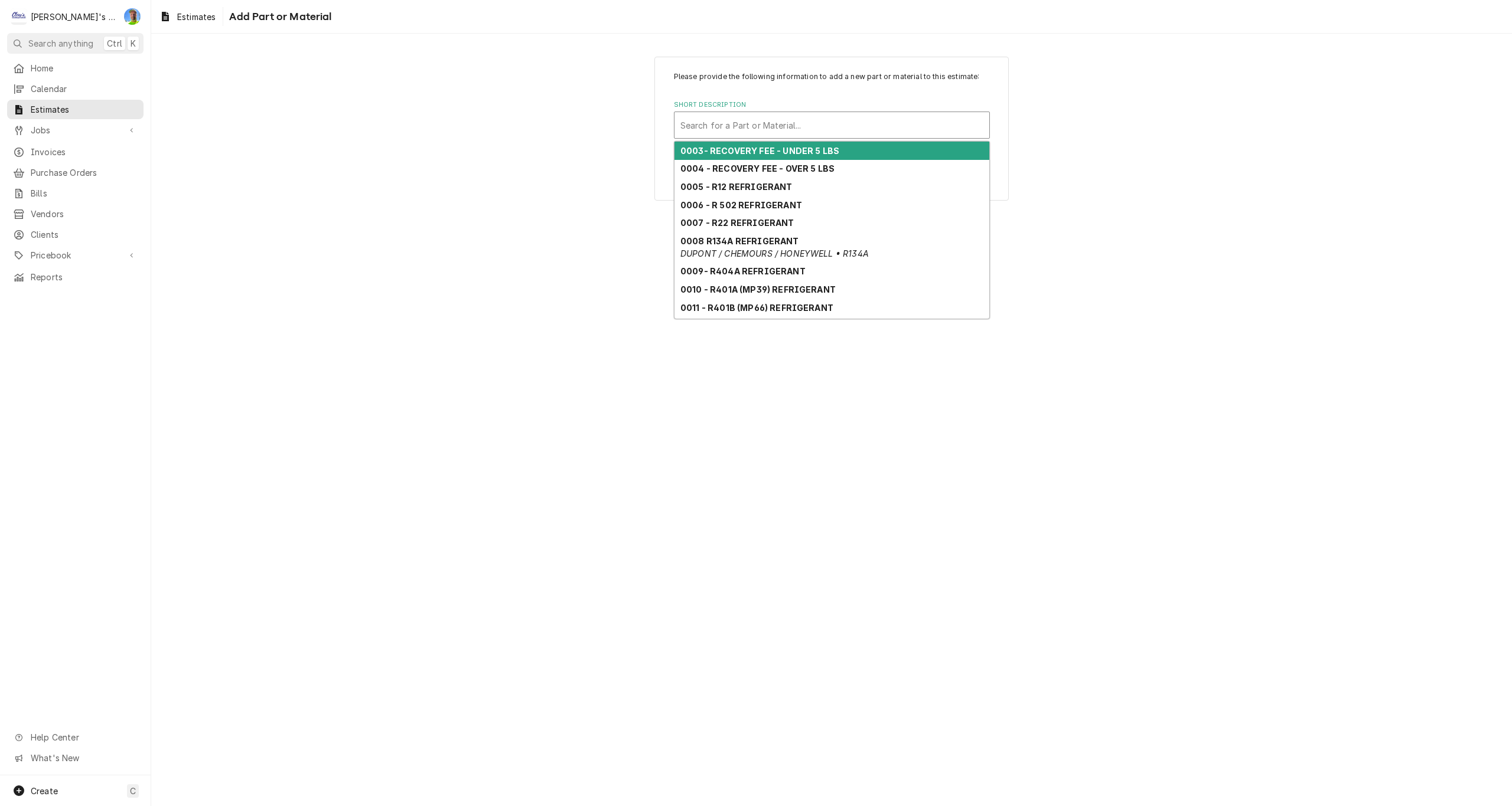
click at [761, 131] on div "Short Description" at bounding box center [831, 125] width 303 height 21
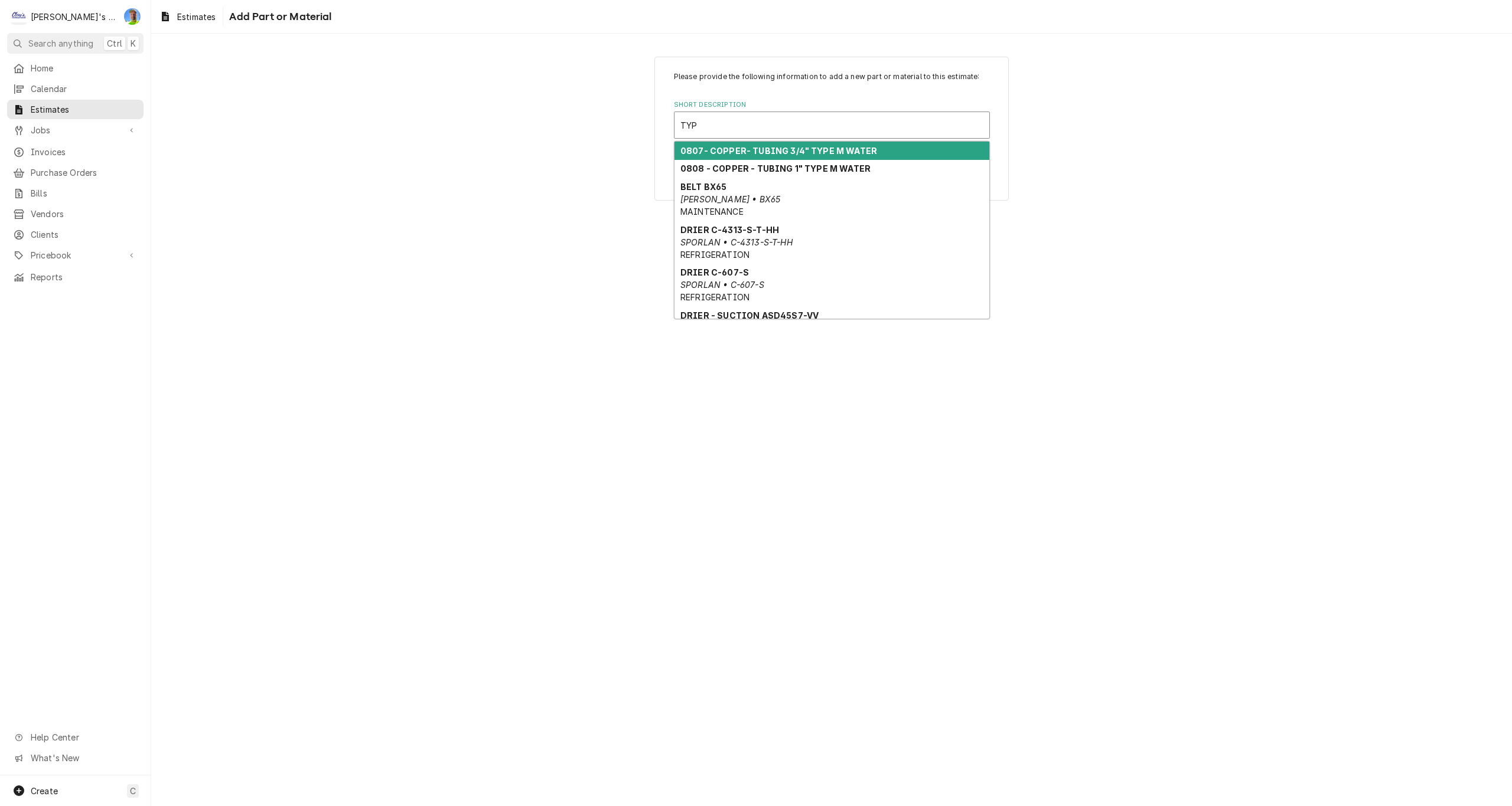
click at [768, 151] on strong "0807- COPPER- TUBING 3/4" TYPE M WATER" at bounding box center [779, 151] width 196 height 10
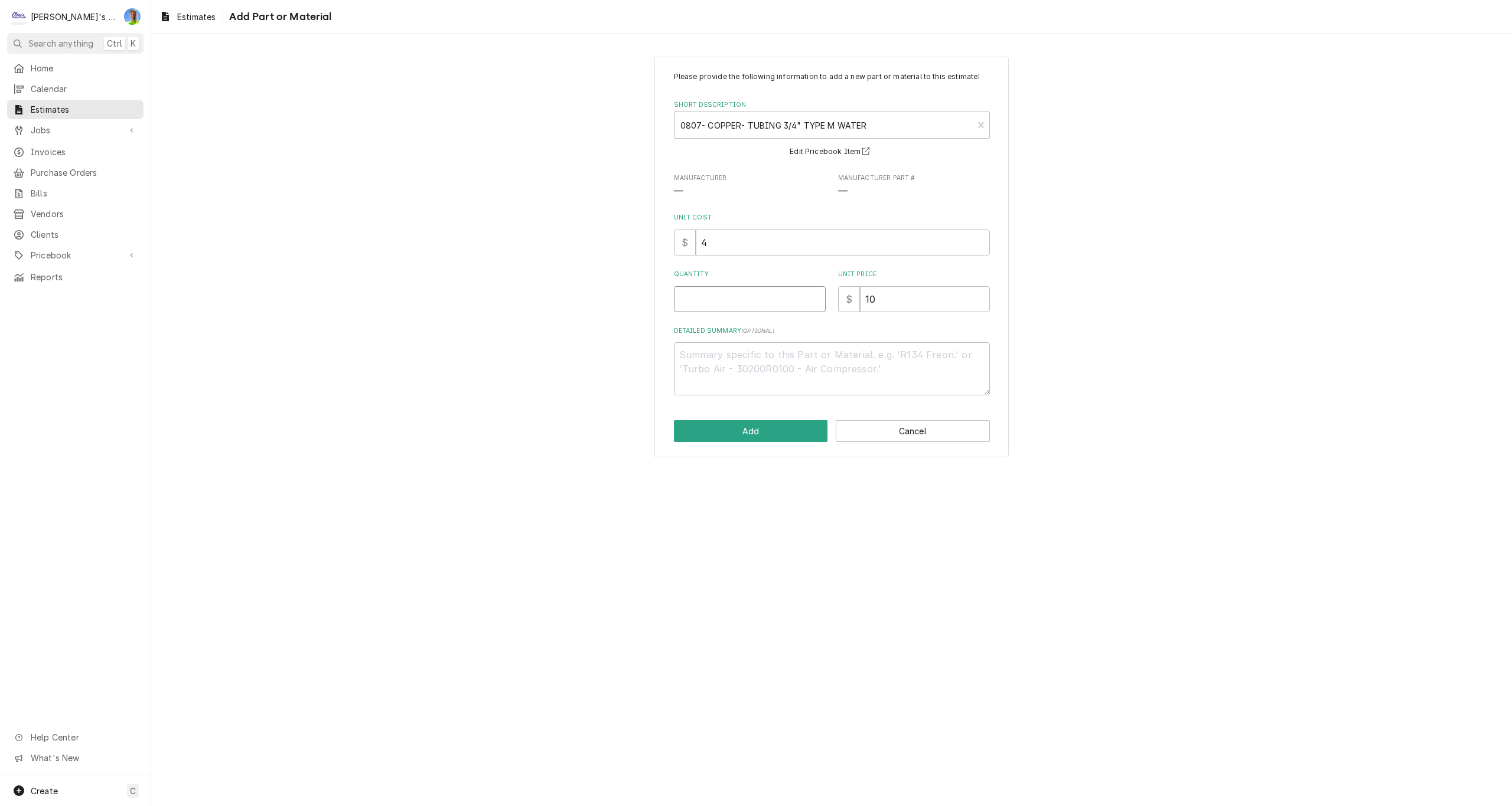
click at [721, 304] on input "Quantity" at bounding box center [750, 299] width 152 height 26
click at [893, 298] on input "10" at bounding box center [925, 299] width 130 height 26
click at [764, 361] on textarea "Detailed Summary ( optional )" at bounding box center [831, 368] width 316 height 53
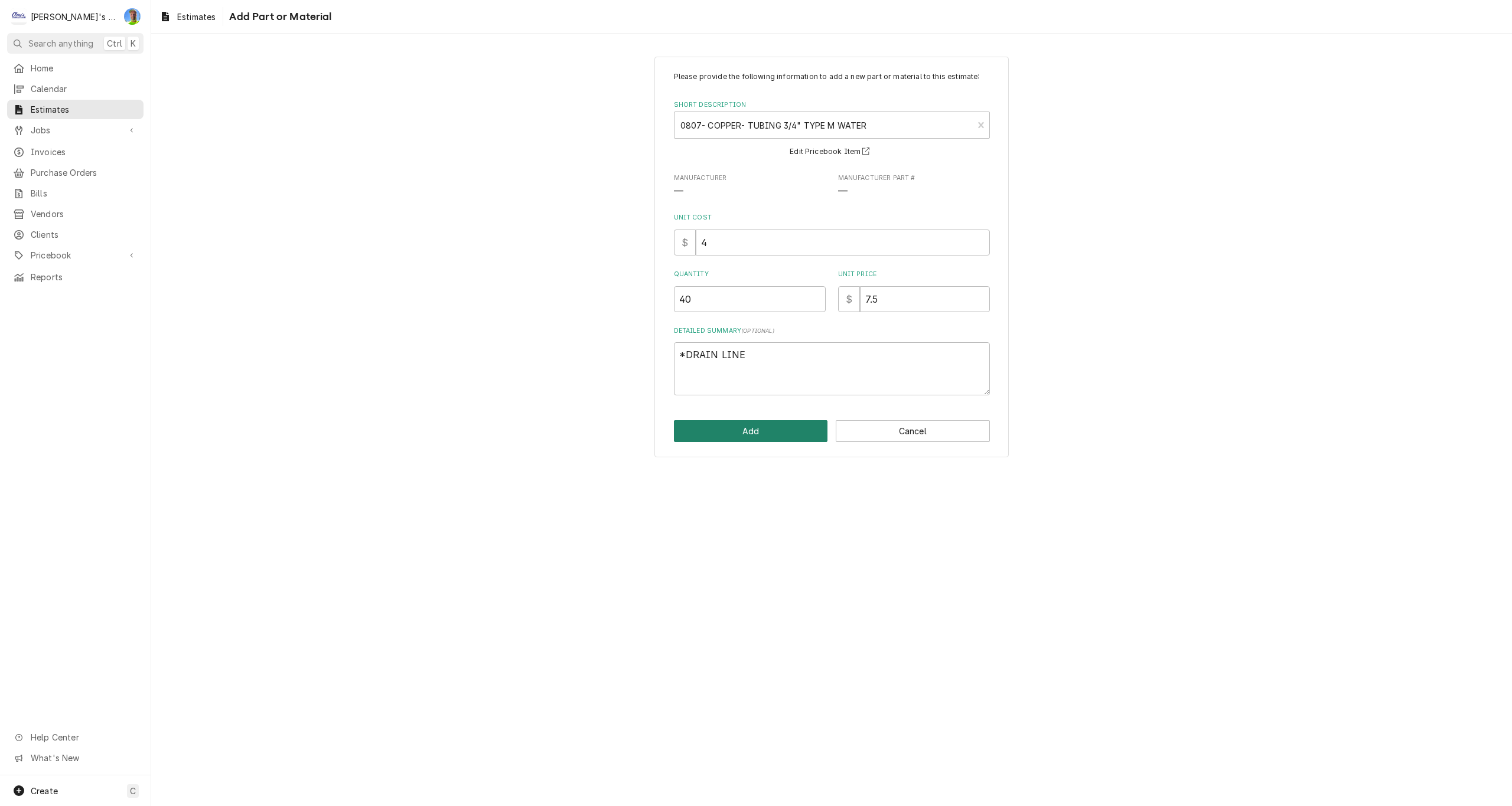
click at [774, 427] on button "Add" at bounding box center [751, 431] width 155 height 22
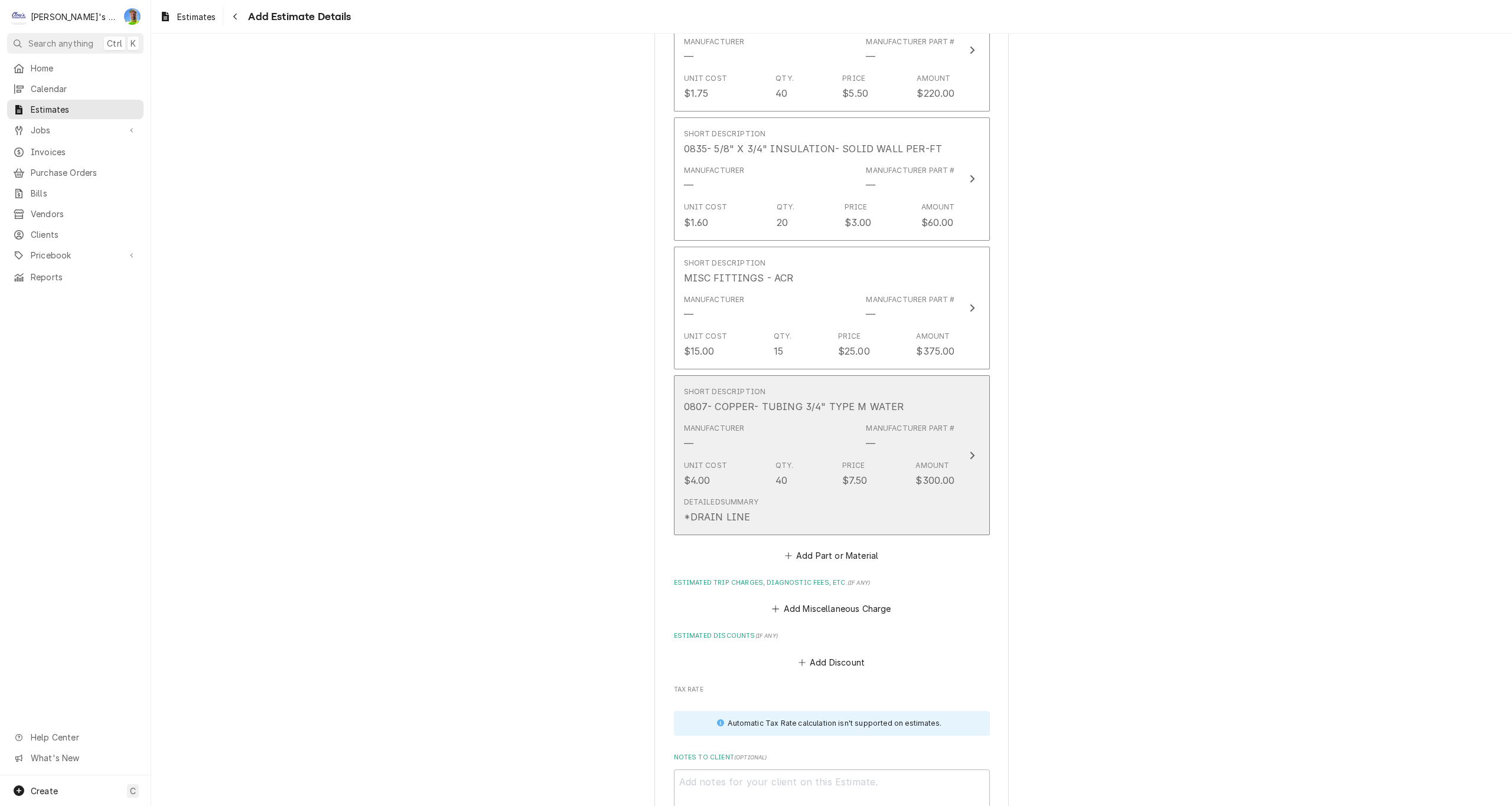
scroll to position [3187, 0]
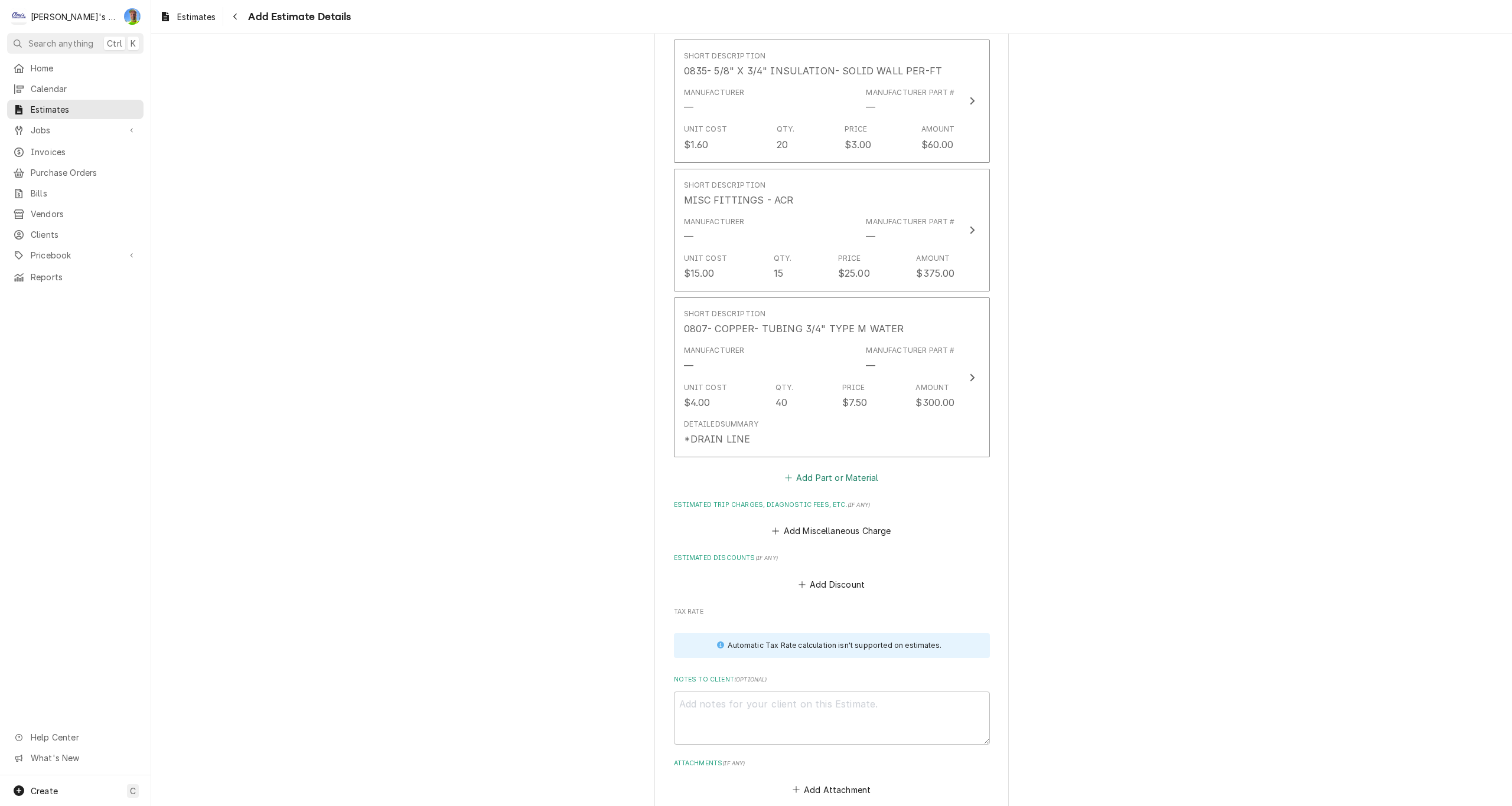
click at [815, 476] on button "Add Part or Material" at bounding box center [831, 477] width 97 height 17
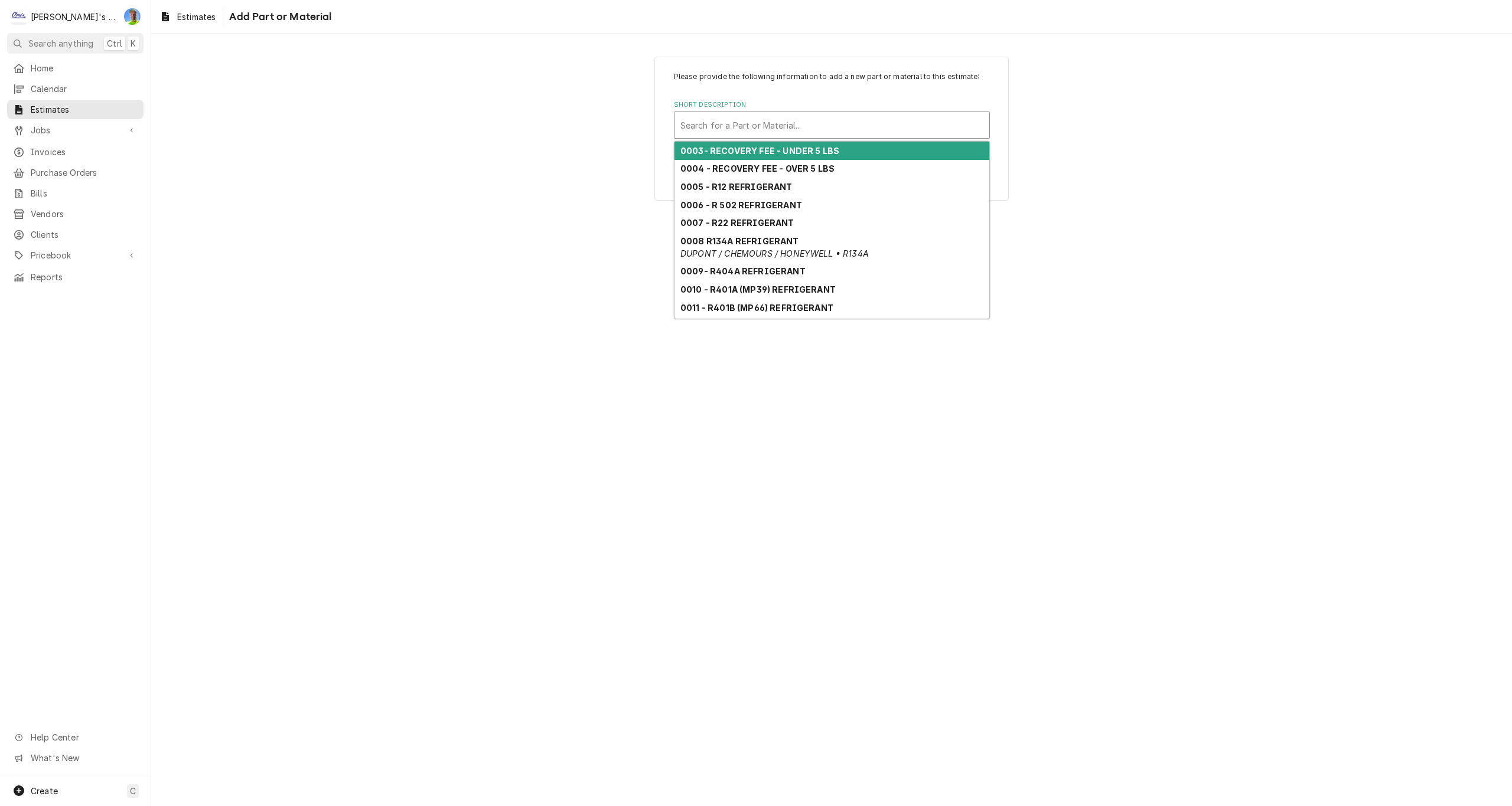
click at [801, 131] on div "Short Description" at bounding box center [831, 125] width 303 height 21
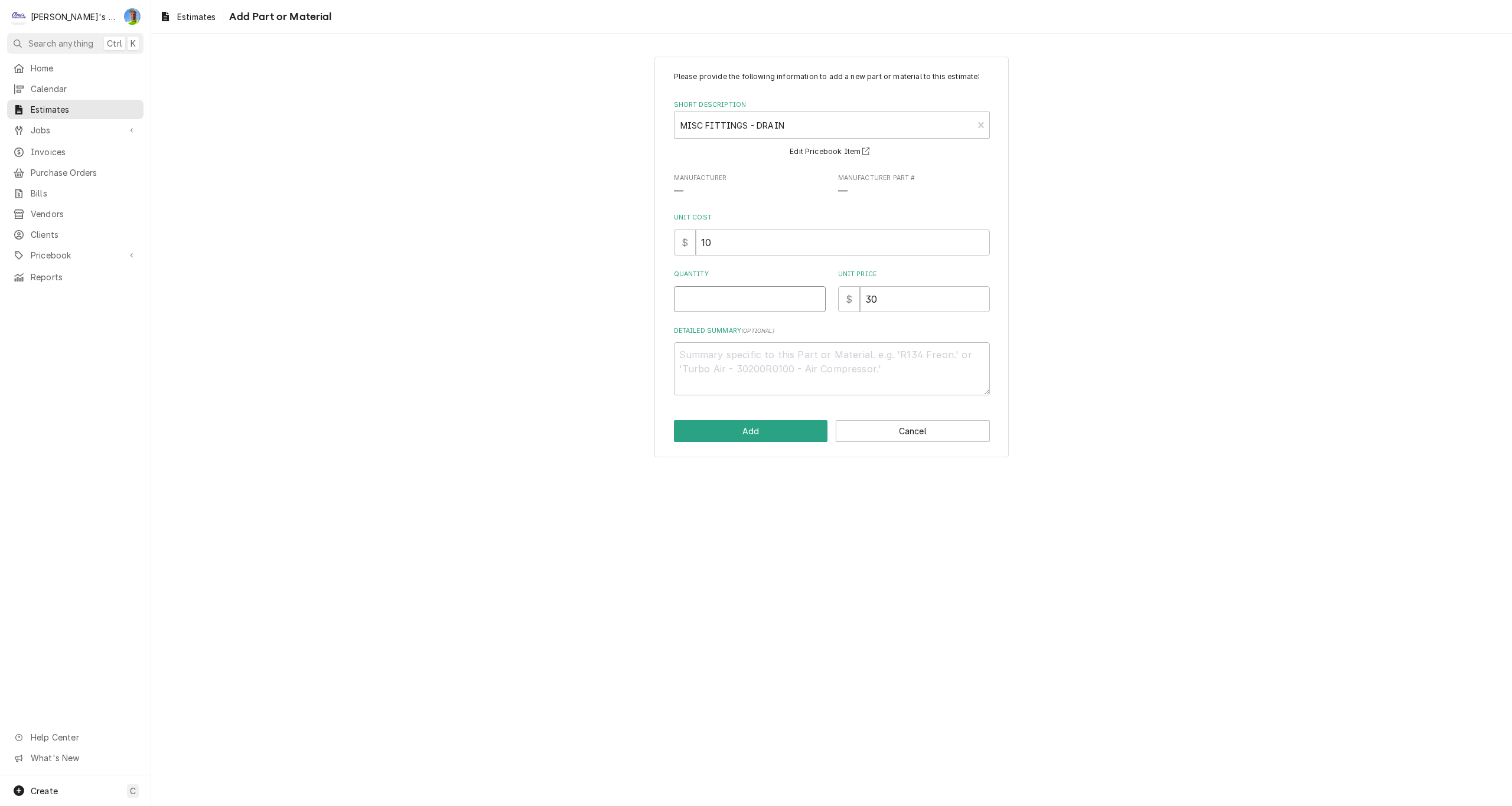
click at [712, 299] on input "Quantity" at bounding box center [750, 299] width 152 height 26
click at [712, 299] on input "10" at bounding box center [750, 299] width 152 height 26
click at [745, 425] on button "Add" at bounding box center [751, 431] width 155 height 22
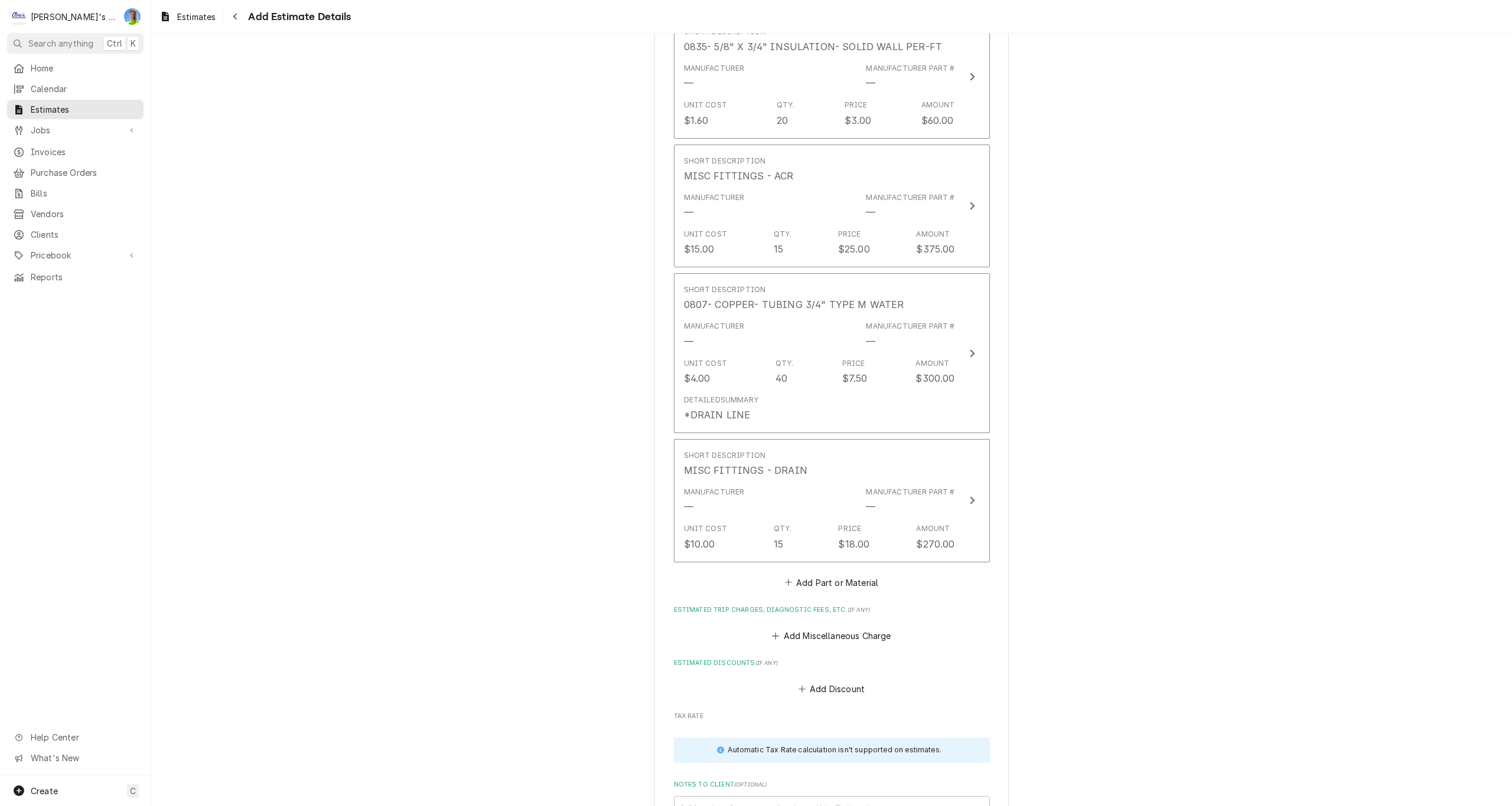
scroll to position [3231, 0]
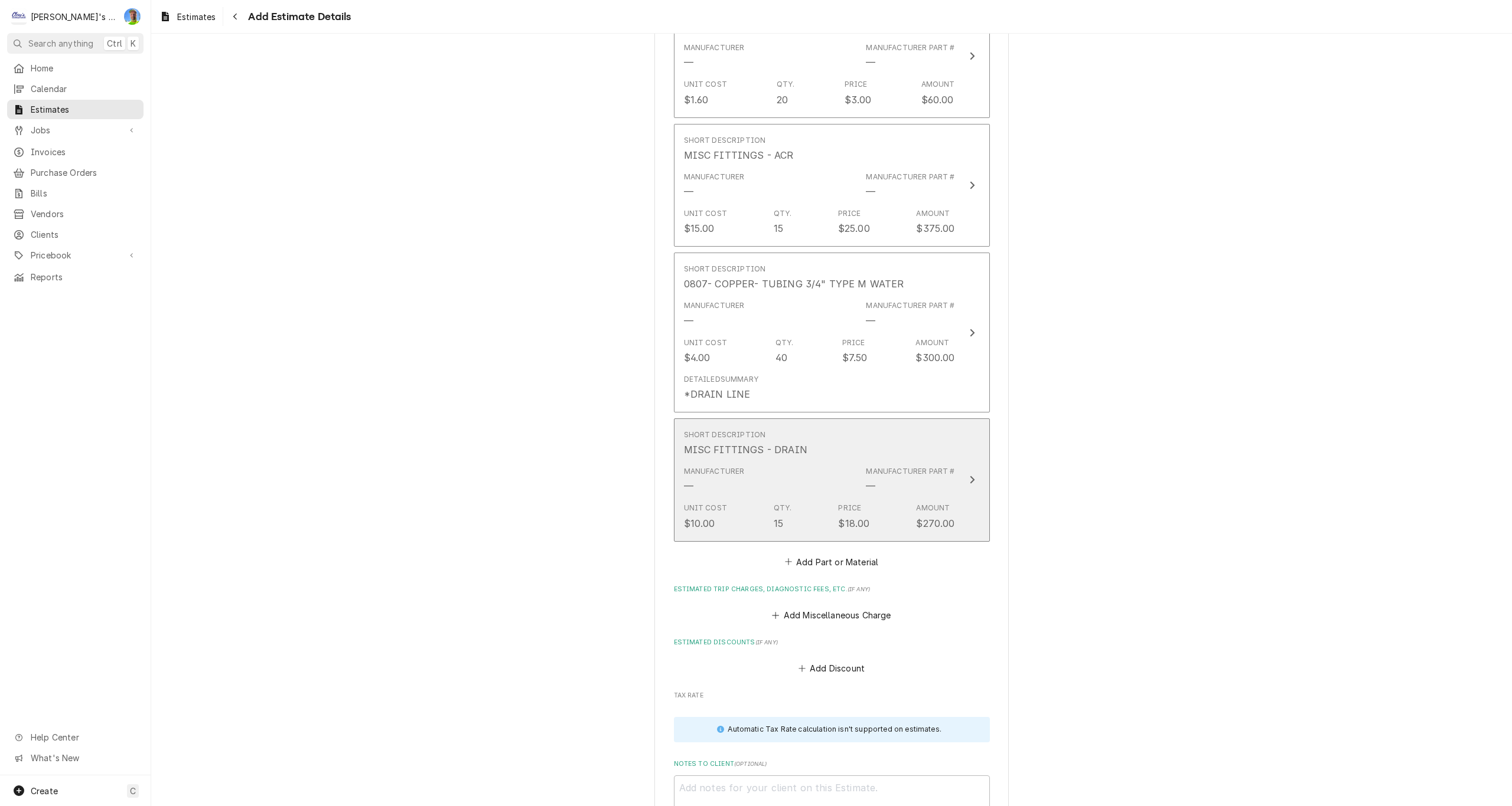
click at [967, 493] on button "Short Description MISC FITTINGS - DRAIN Manufacturer — Manufacturer Part # — Un…" at bounding box center [831, 479] width 316 height 123
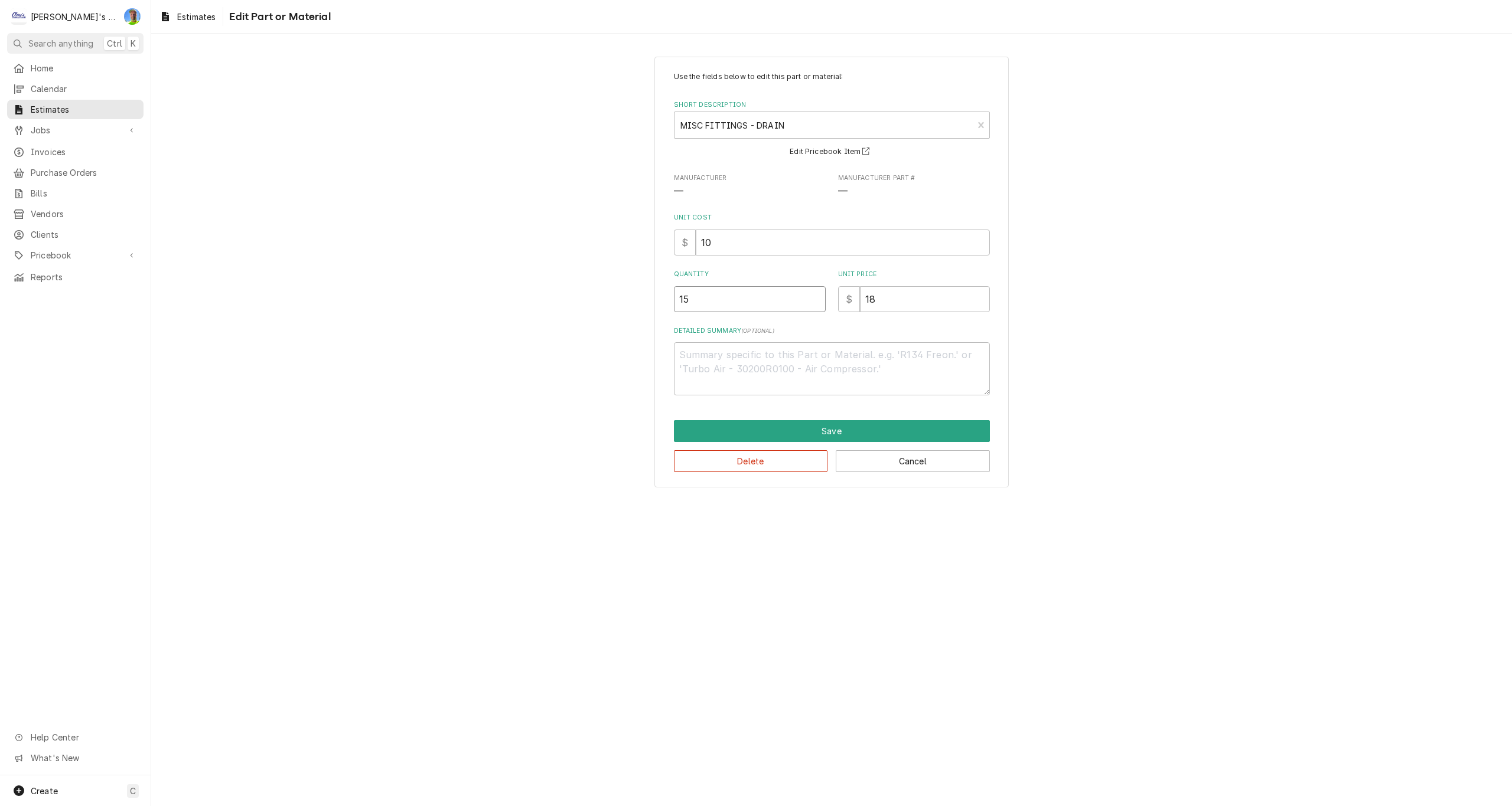
click at [715, 305] on input "15" at bounding box center [750, 299] width 152 height 26
click at [746, 428] on button "Save" at bounding box center [831, 431] width 316 height 22
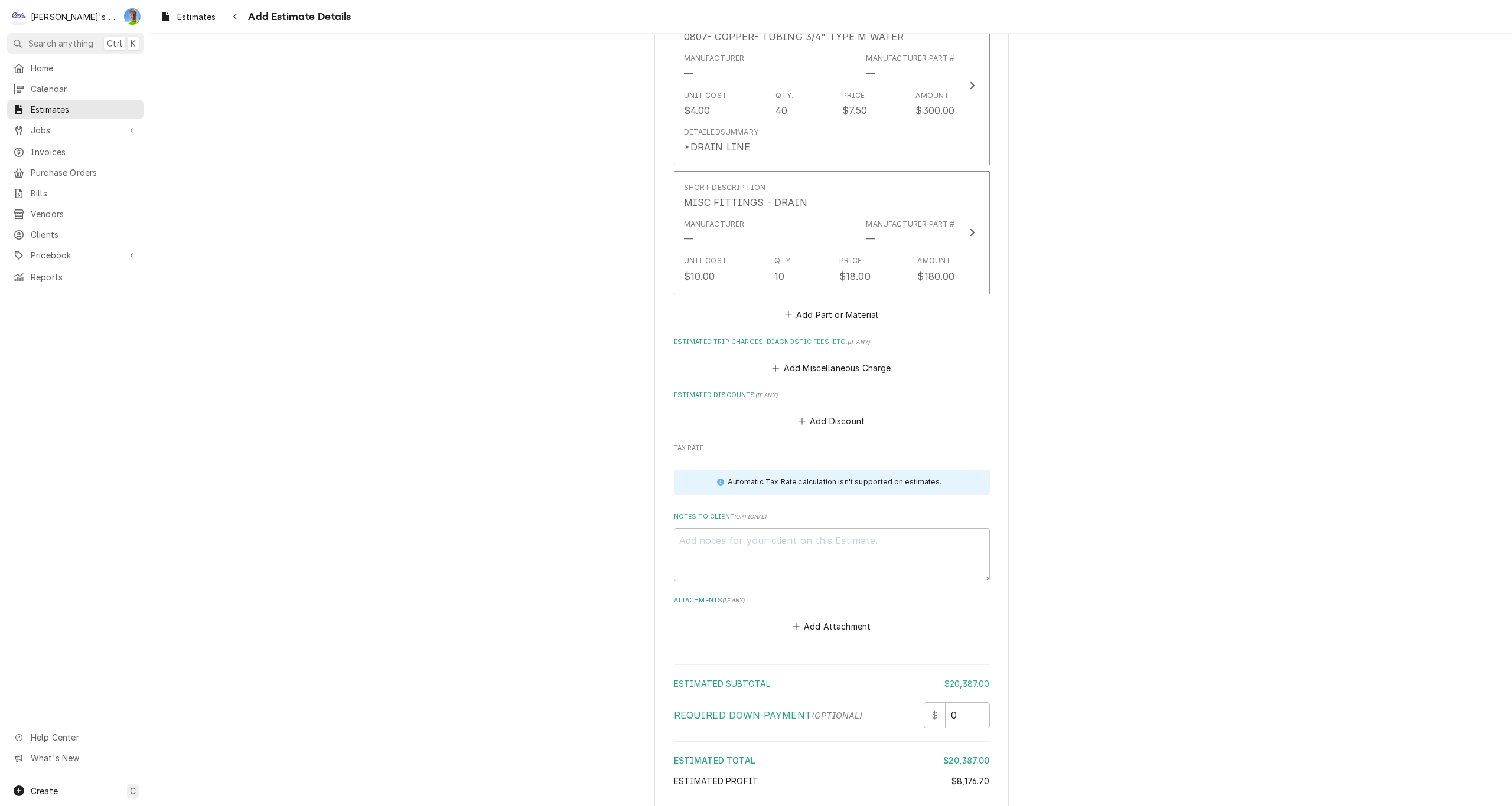
scroll to position [3570, 0]
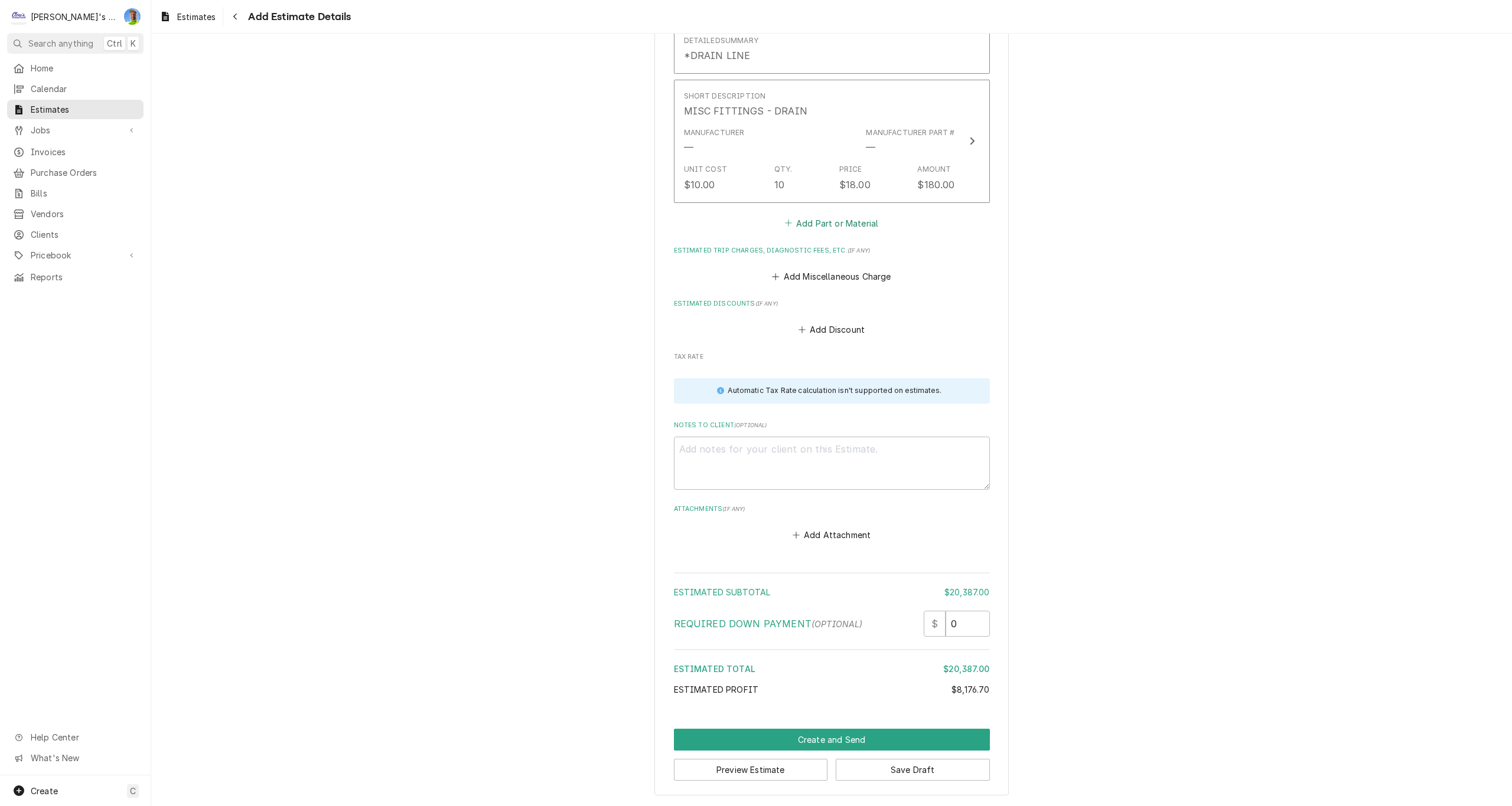
click at [800, 228] on button "Add Part or Material" at bounding box center [831, 223] width 97 height 17
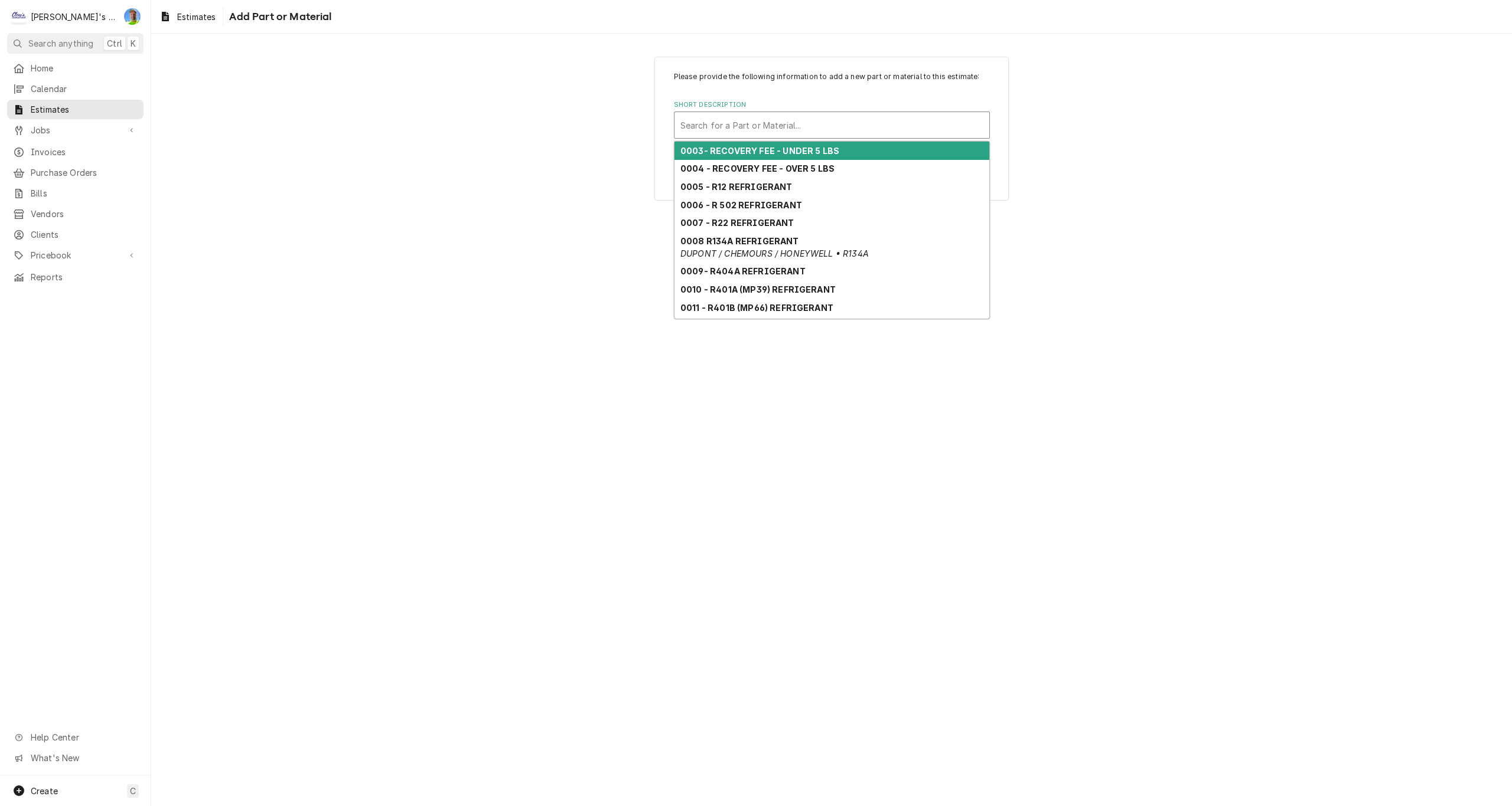
click at [756, 130] on div "Short Description" at bounding box center [831, 125] width 303 height 21
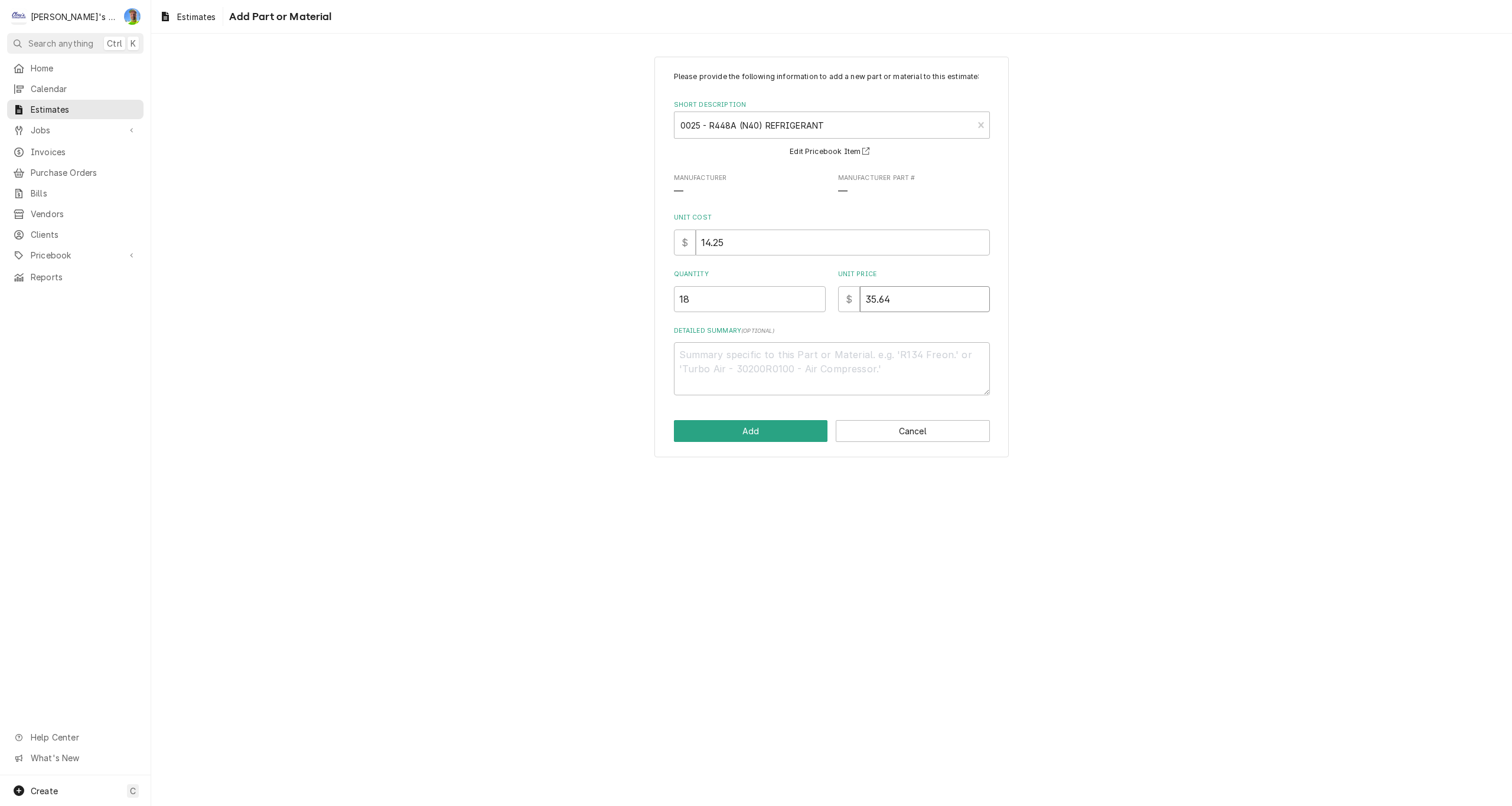
click at [908, 301] on input "35.64" at bounding box center [925, 299] width 130 height 26
click at [789, 427] on button "Add" at bounding box center [751, 431] width 155 height 22
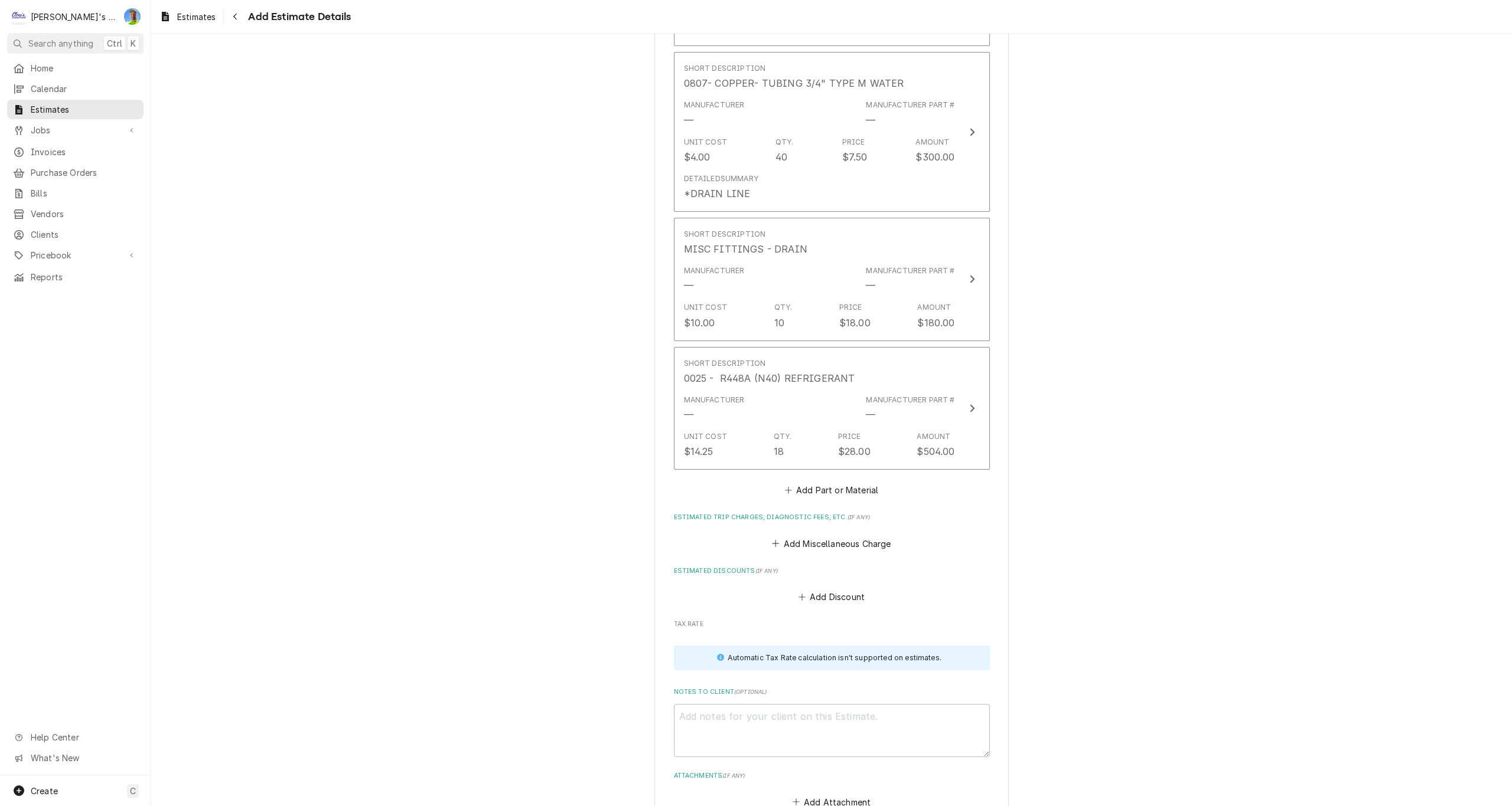
scroll to position [3438, 0]
click at [825, 483] on button "Add Part or Material" at bounding box center [831, 485] width 97 height 17
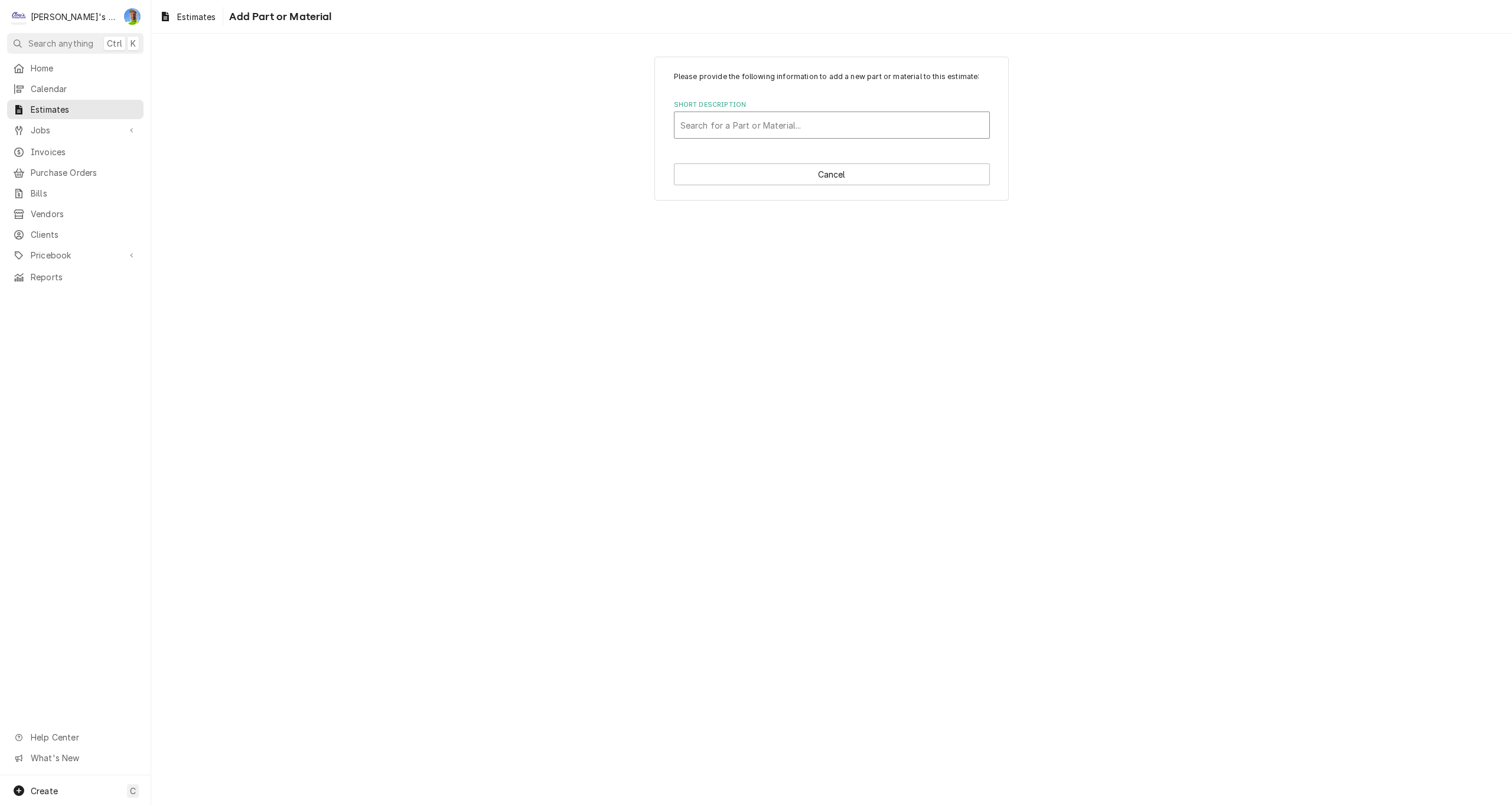
click at [768, 130] on div "Short Description" at bounding box center [831, 125] width 303 height 21
click at [754, 153] on strong "2790- MISC INSTALLATION HARDWARE" at bounding box center [768, 151] width 176 height 10
click at [731, 295] on input "Quantity" at bounding box center [750, 299] width 152 height 26
click at [737, 425] on button "Add" at bounding box center [751, 431] width 155 height 22
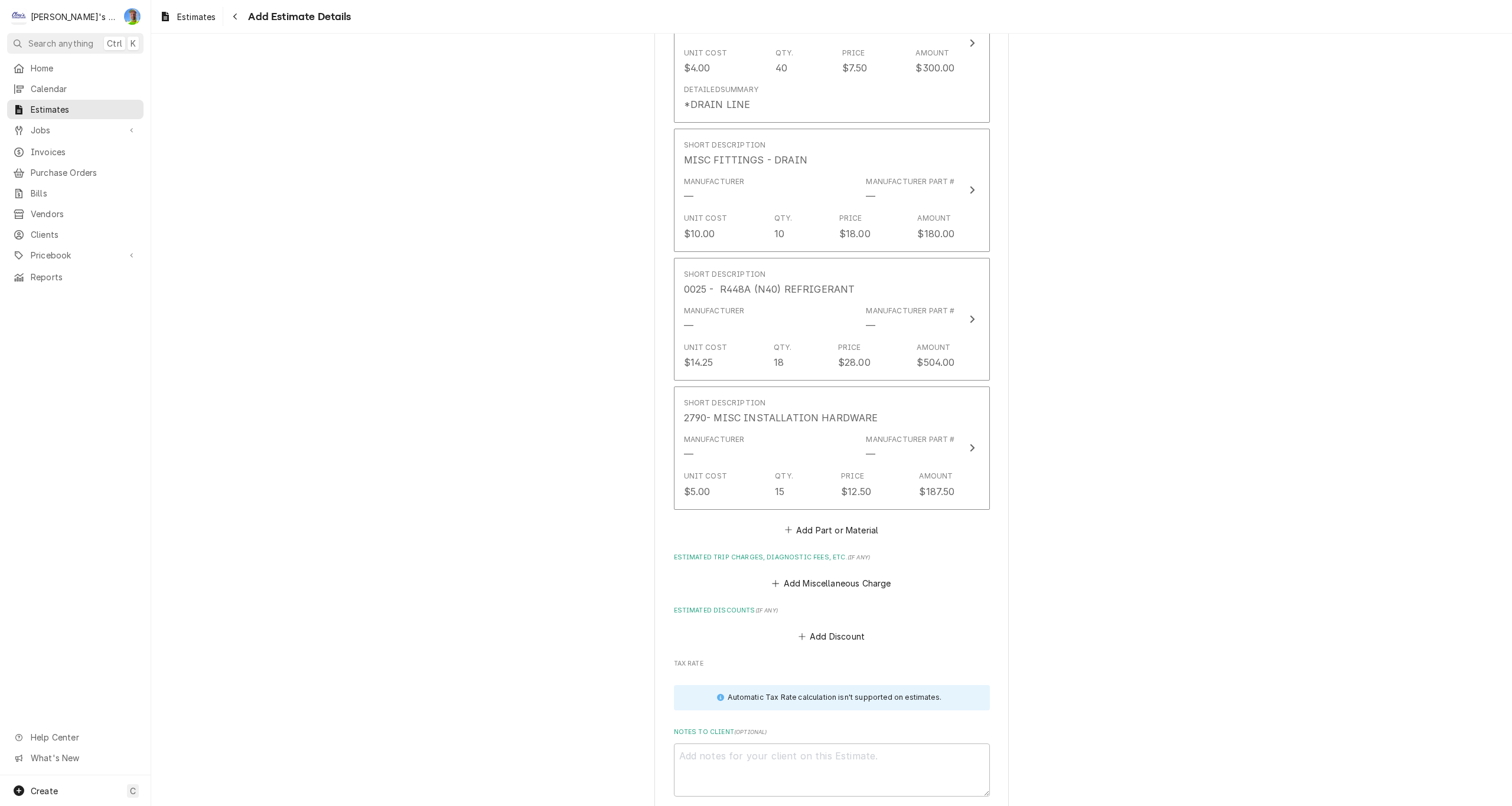
scroll to position [3542, 0]
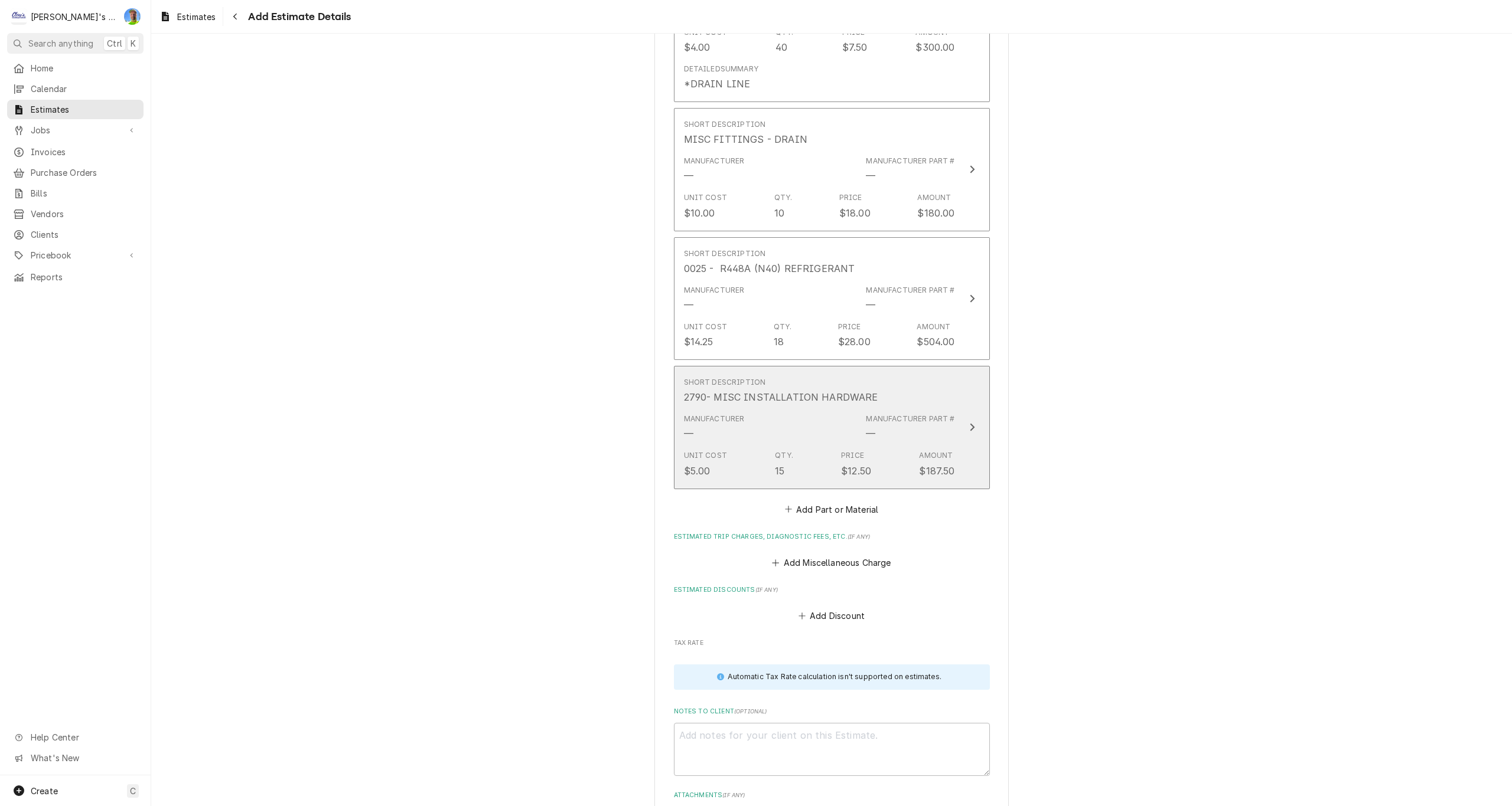
click at [977, 468] on button "Short Description 2790- MISC INSTALLATION HARDWARE Manufacturer — Manufacturer …" at bounding box center [831, 428] width 316 height 123
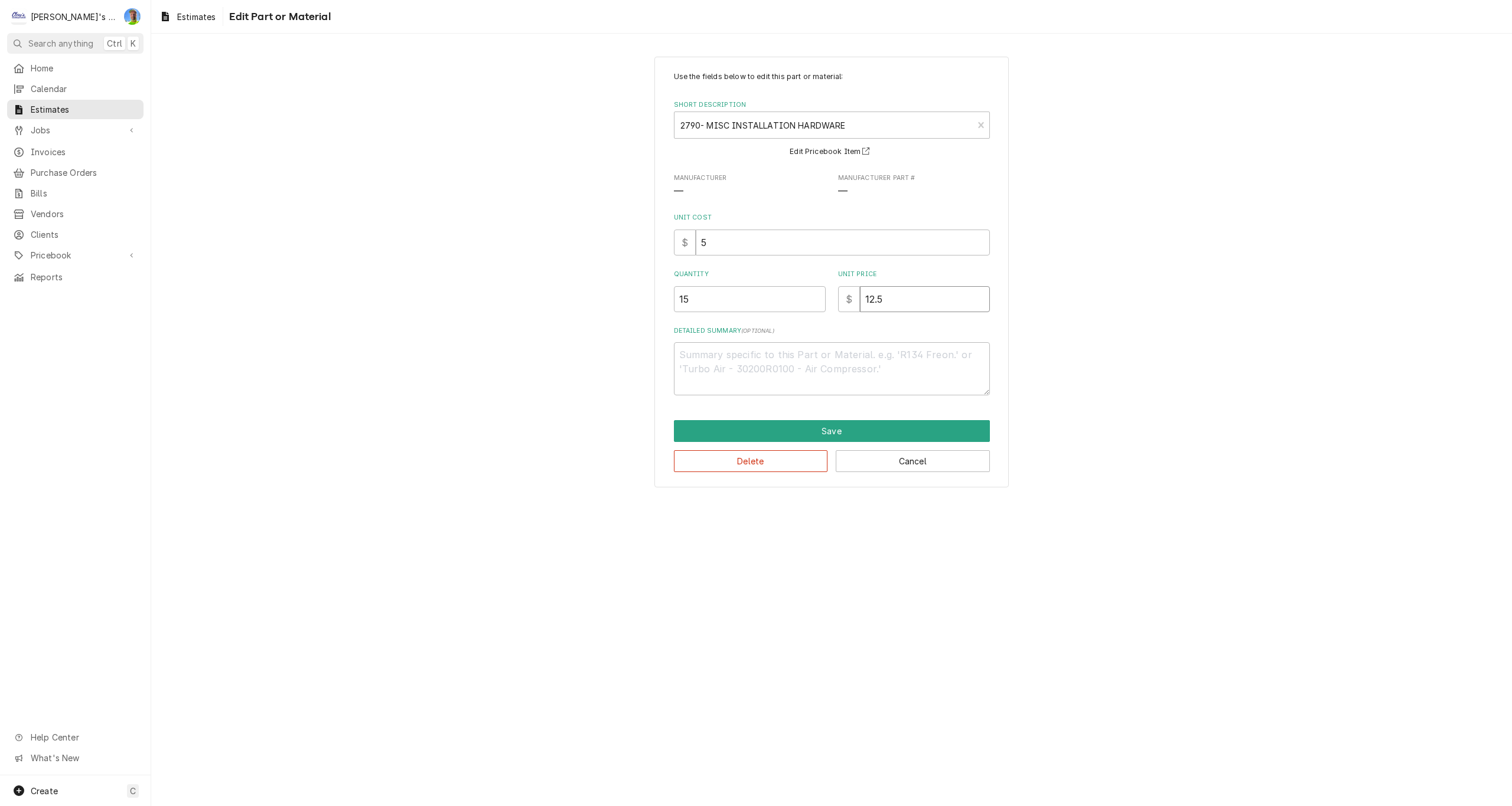
click at [892, 305] on input "12.5" at bounding box center [925, 299] width 130 height 26
click at [832, 432] on button "Save" at bounding box center [831, 431] width 316 height 22
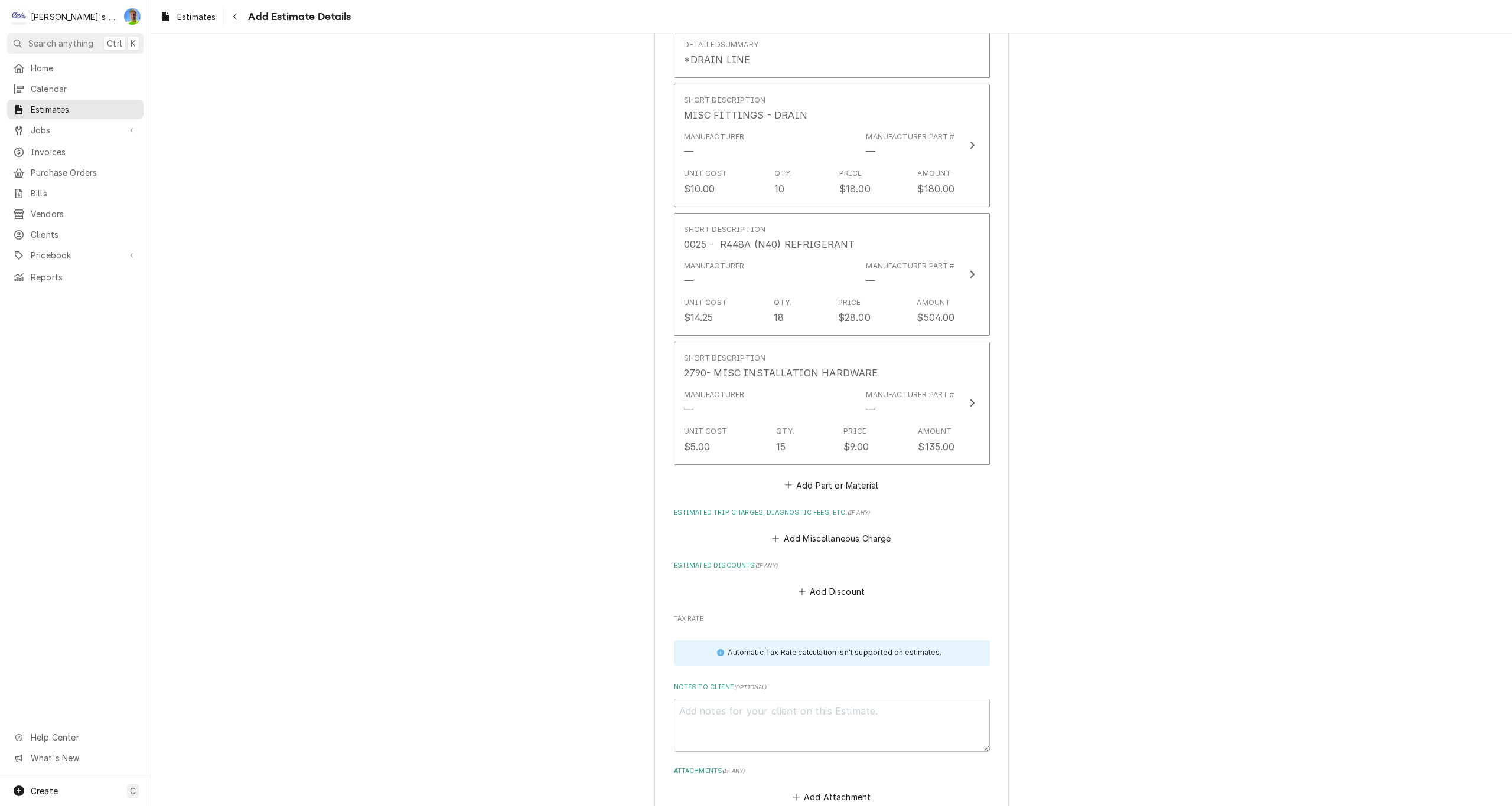
scroll to position [3587, 0]
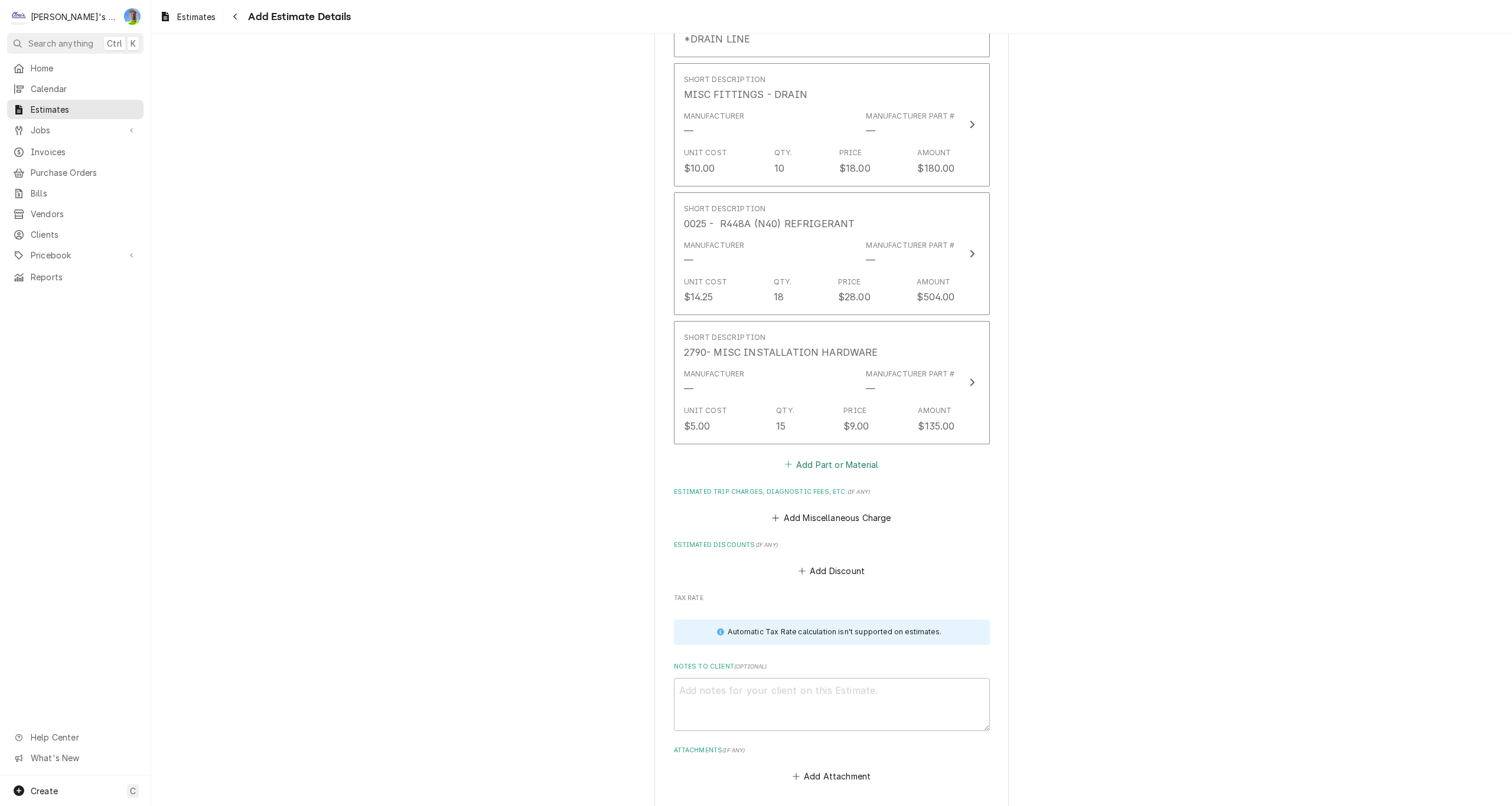
click at [802, 467] on button "Add Part or Material" at bounding box center [831, 465] width 97 height 17
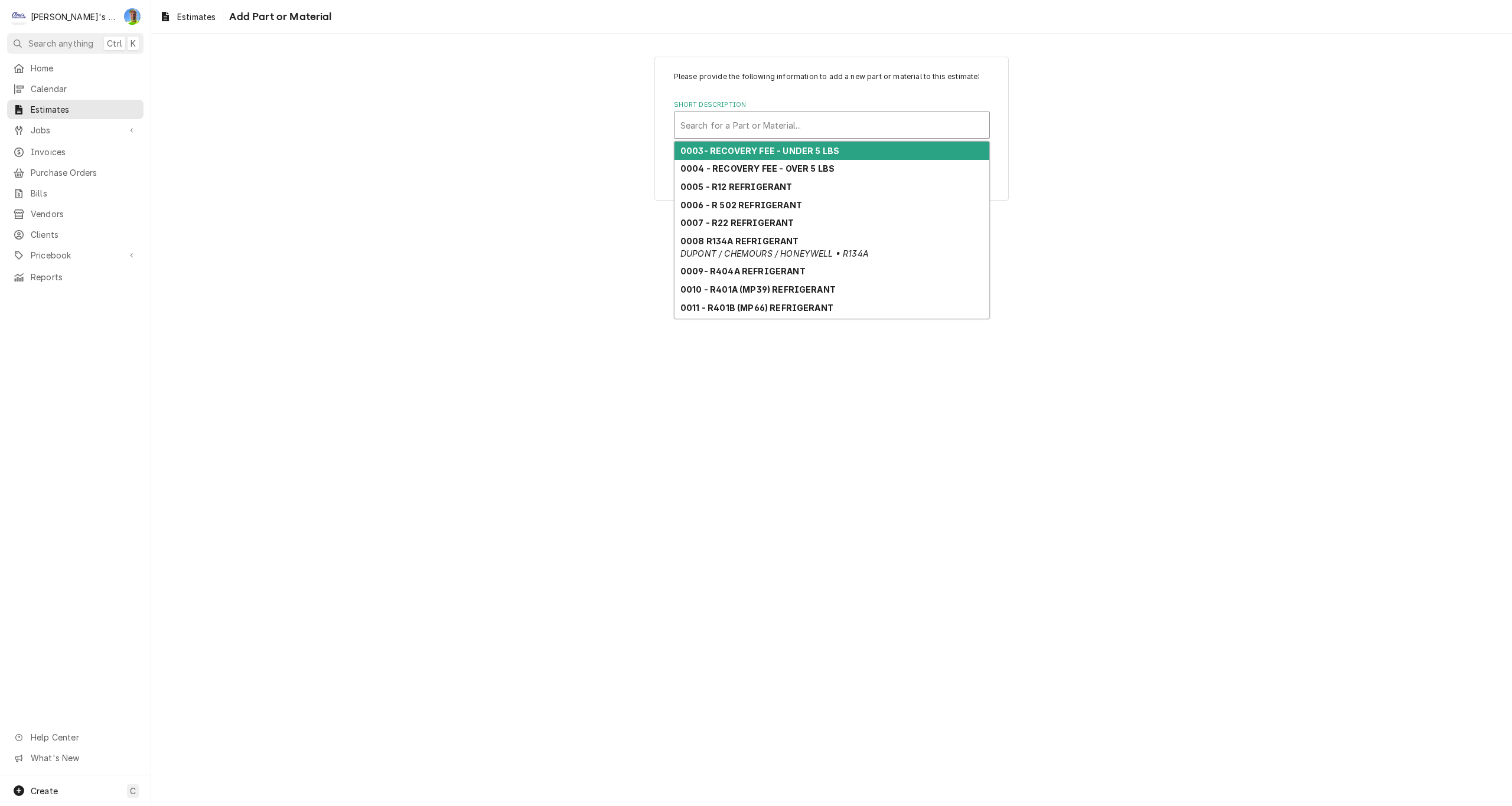
click at [720, 127] on div "Short Description" at bounding box center [831, 125] width 303 height 21
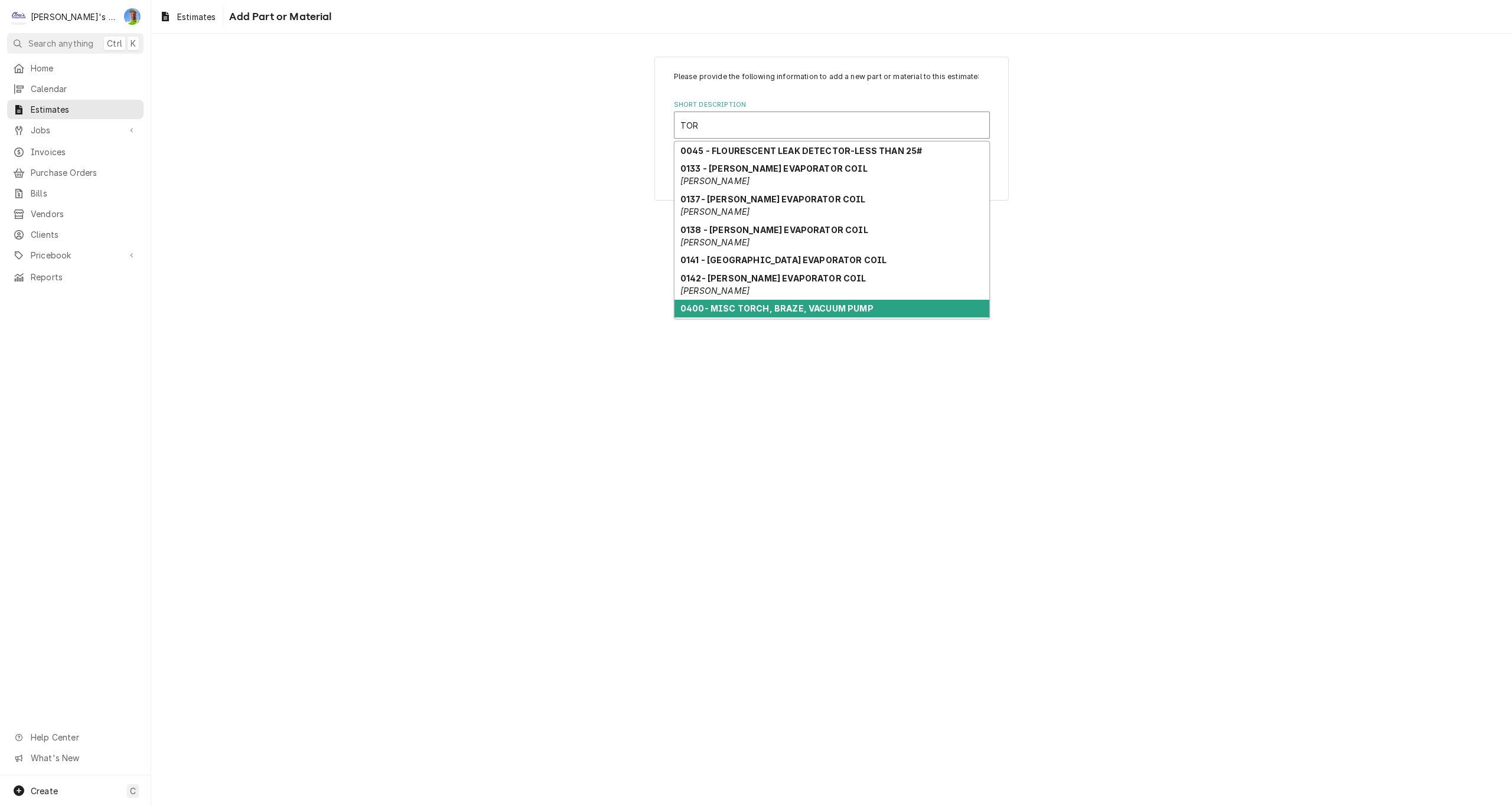
click at [743, 304] on strong "0400- MISC TORCH, BRAZE, VACUUM PUMP" at bounding box center [777, 308] width 194 height 10
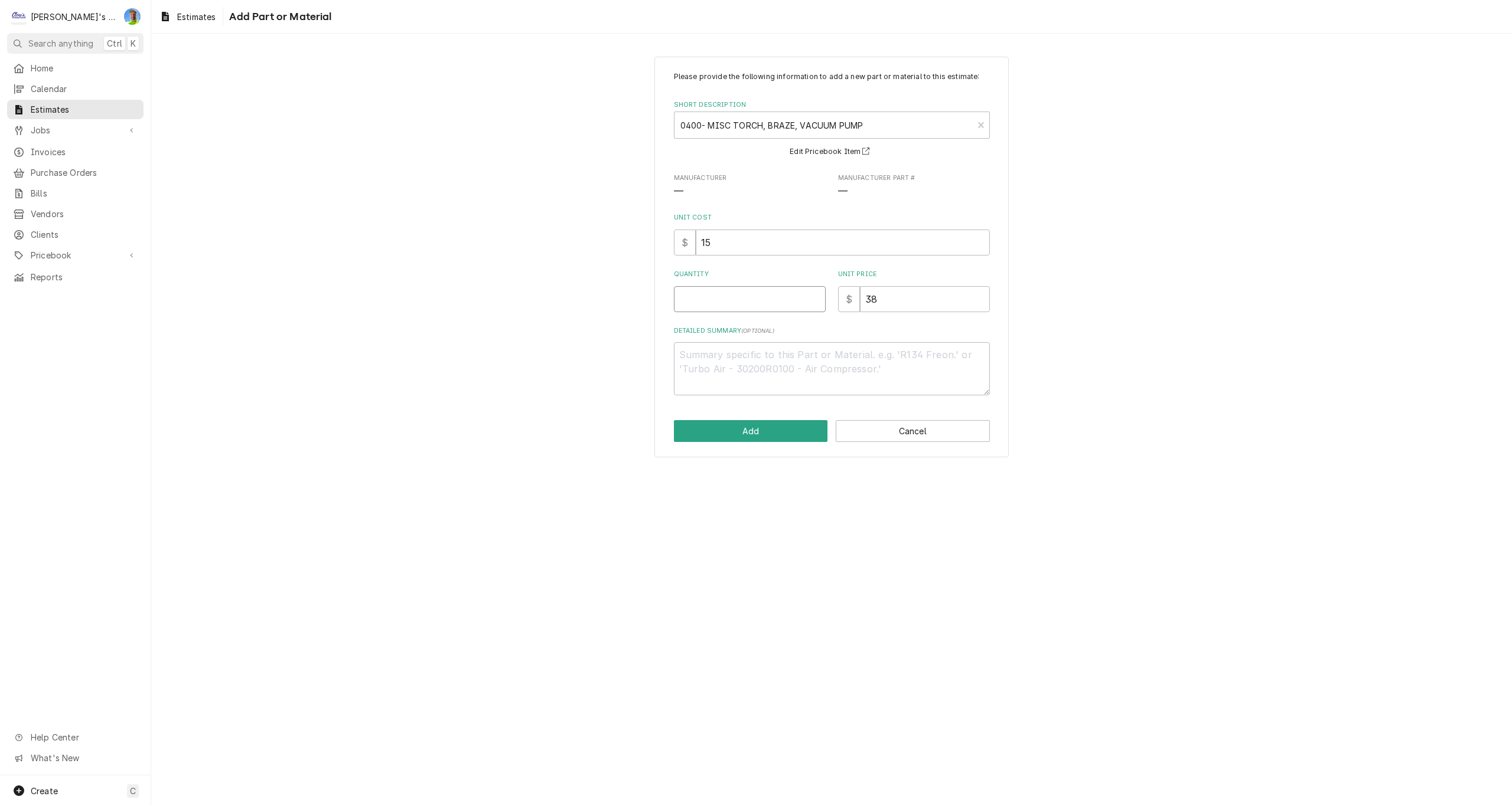
click at [728, 298] on input "Quantity" at bounding box center [750, 299] width 152 height 26
click at [722, 428] on button "Add" at bounding box center [751, 431] width 155 height 22
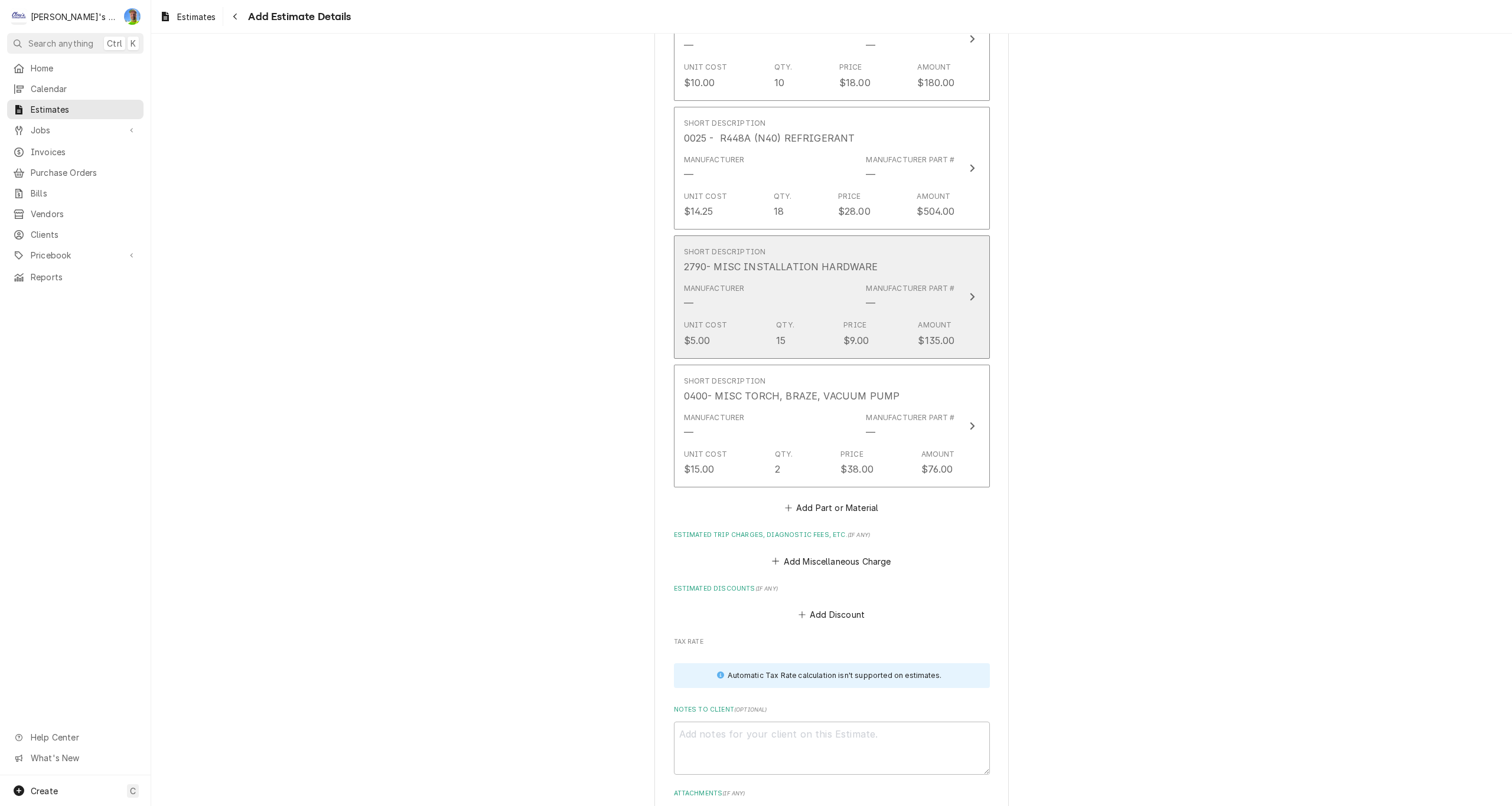
scroll to position [3750, 0]
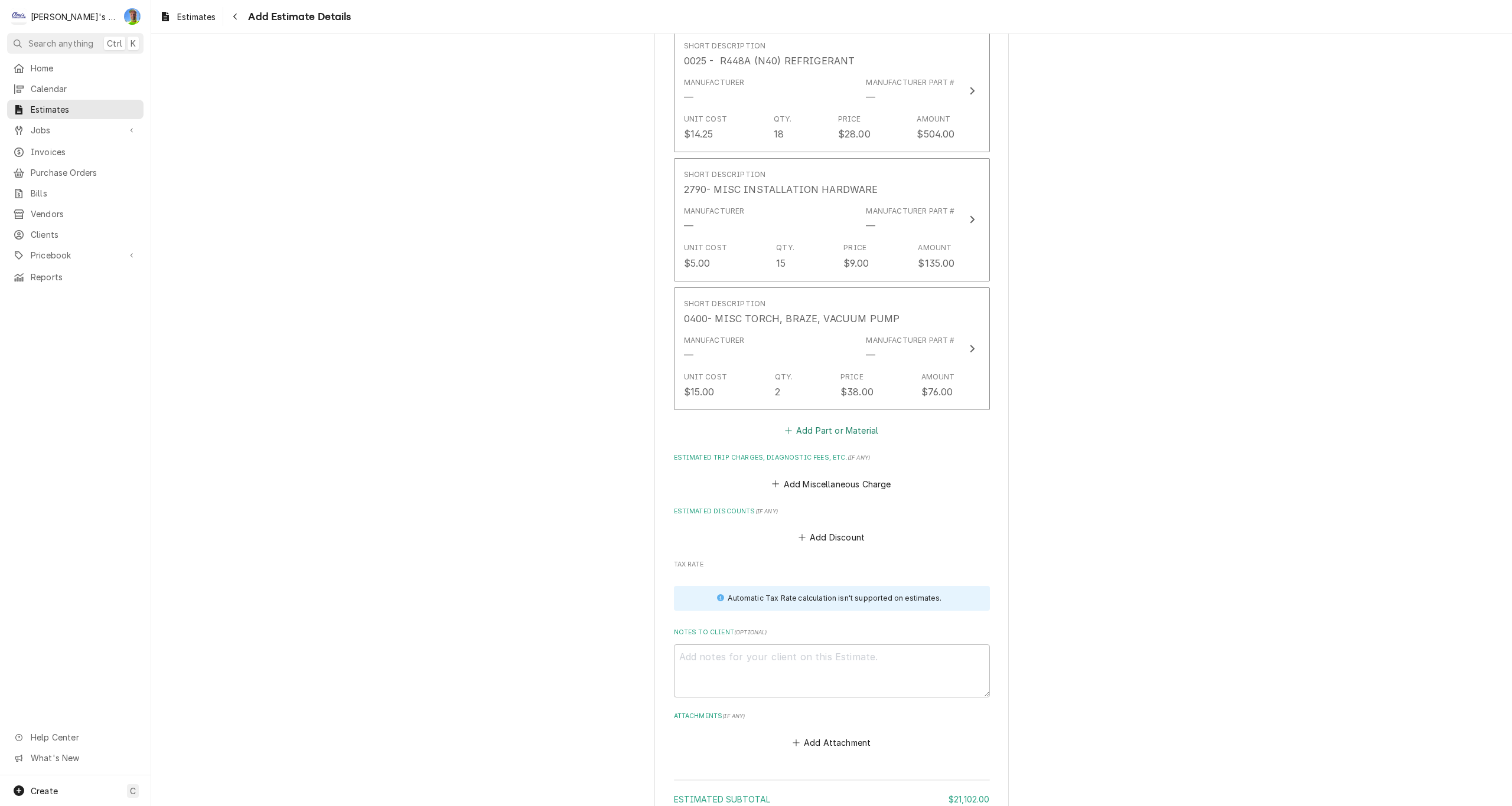
click at [807, 429] on button "Add Part or Material" at bounding box center [831, 431] width 97 height 17
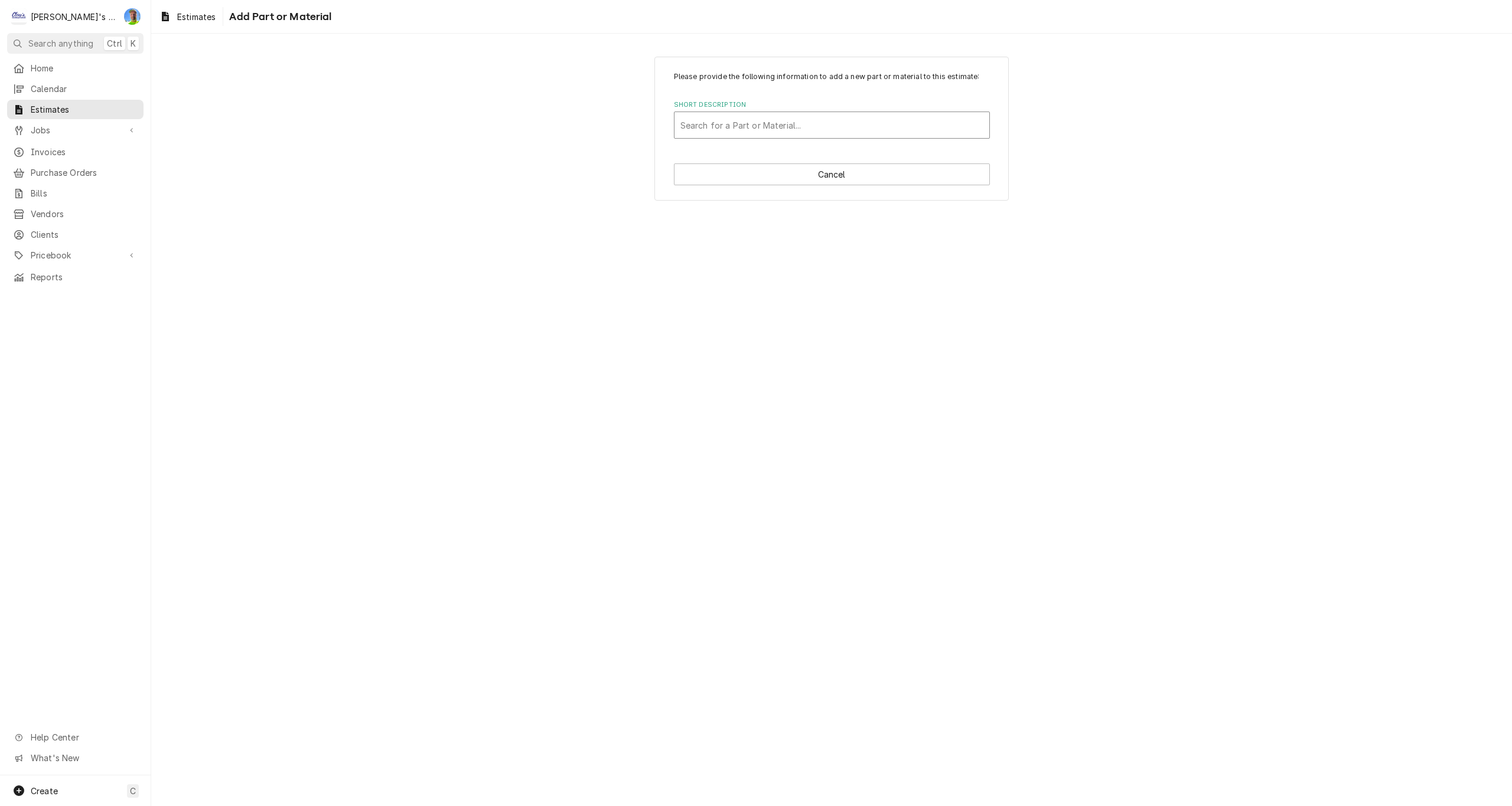
click at [755, 125] on div "Short Description" at bounding box center [831, 125] width 303 height 21
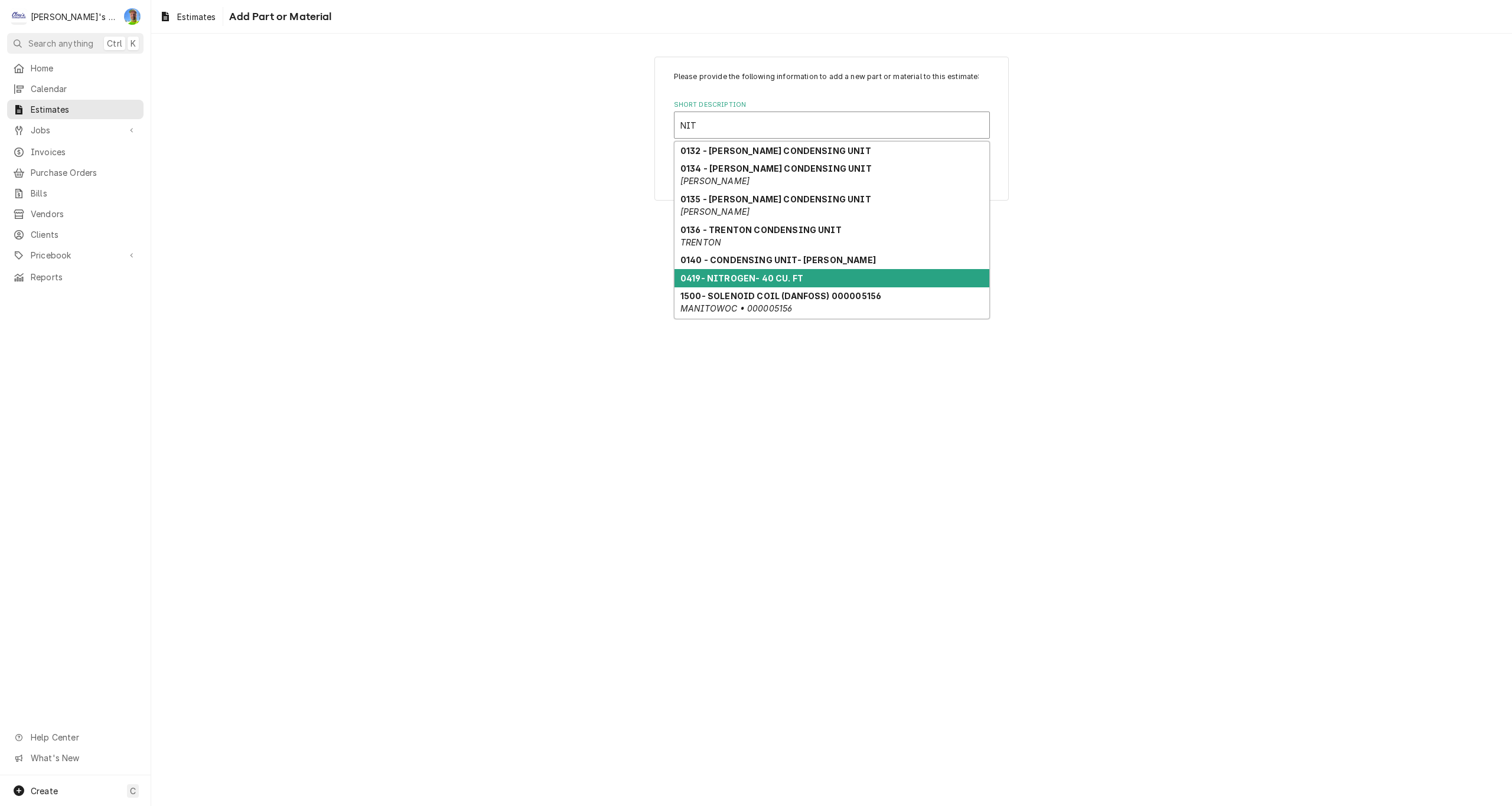
click at [744, 279] on strong "0419- NITROGEN- 40 CU. FT" at bounding box center [742, 278] width 123 height 10
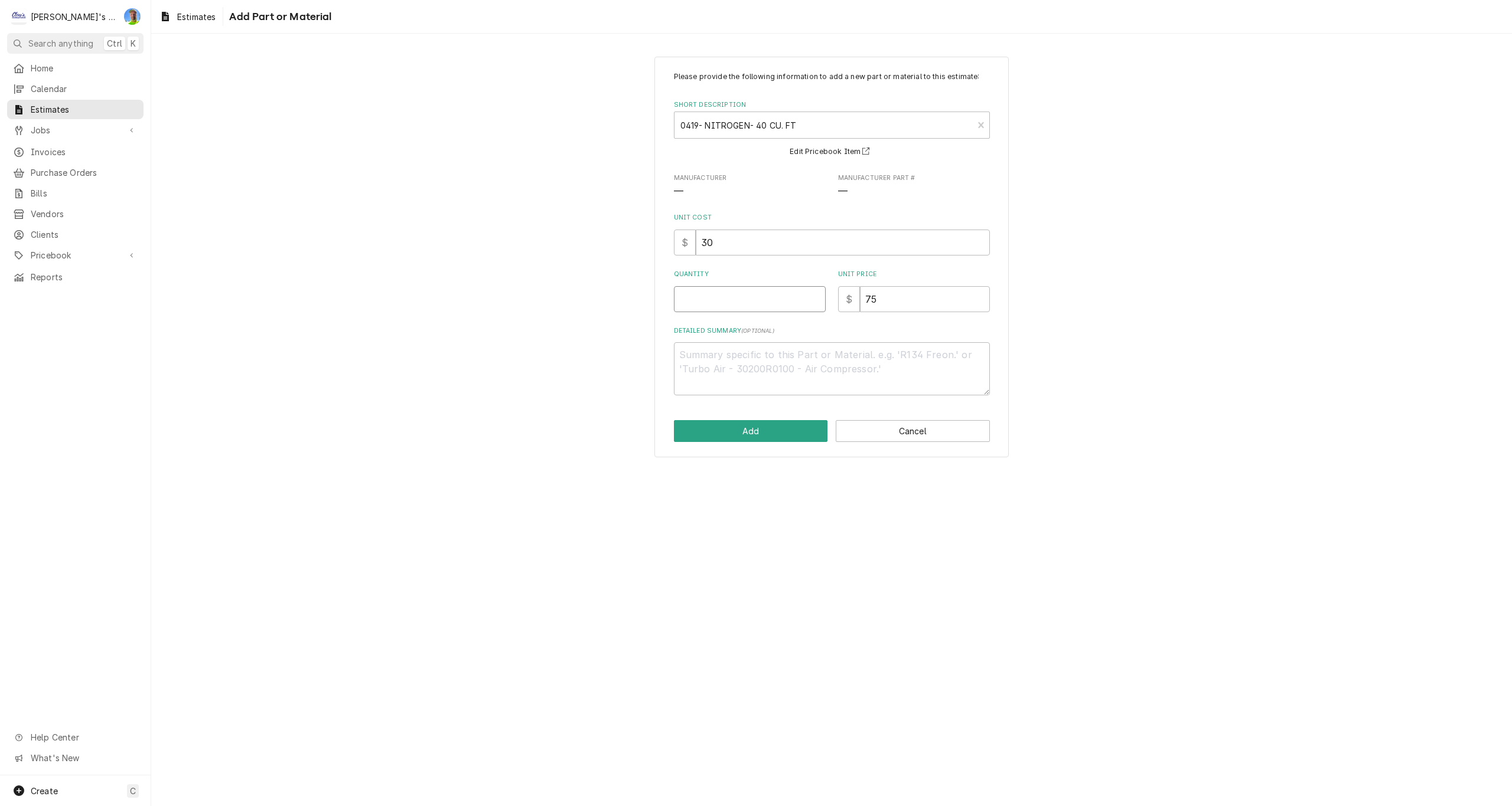
click at [734, 295] on input "Quantity" at bounding box center [750, 299] width 152 height 26
click at [764, 435] on button "Add" at bounding box center [751, 431] width 155 height 22
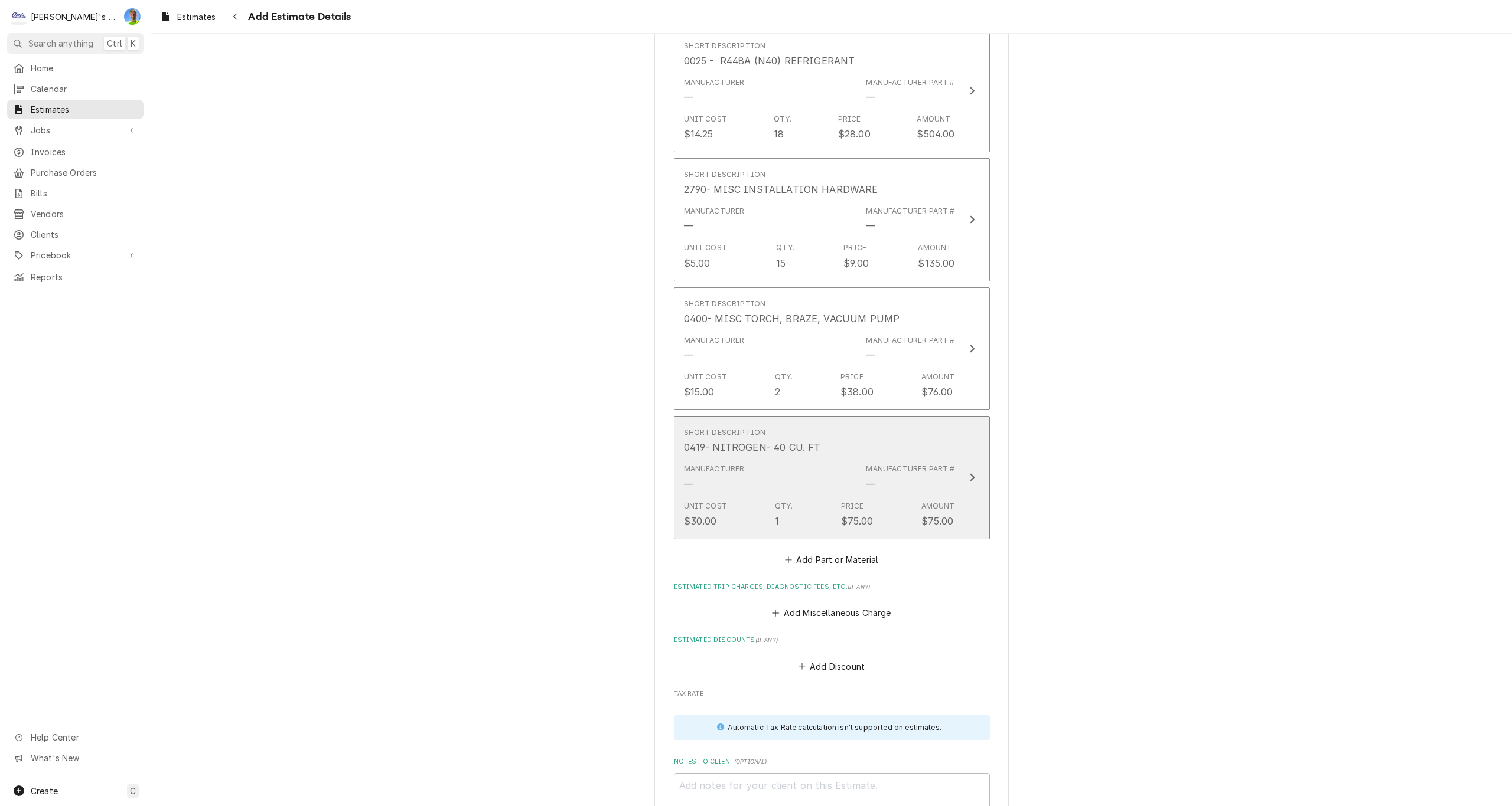
scroll to position [3736, 0]
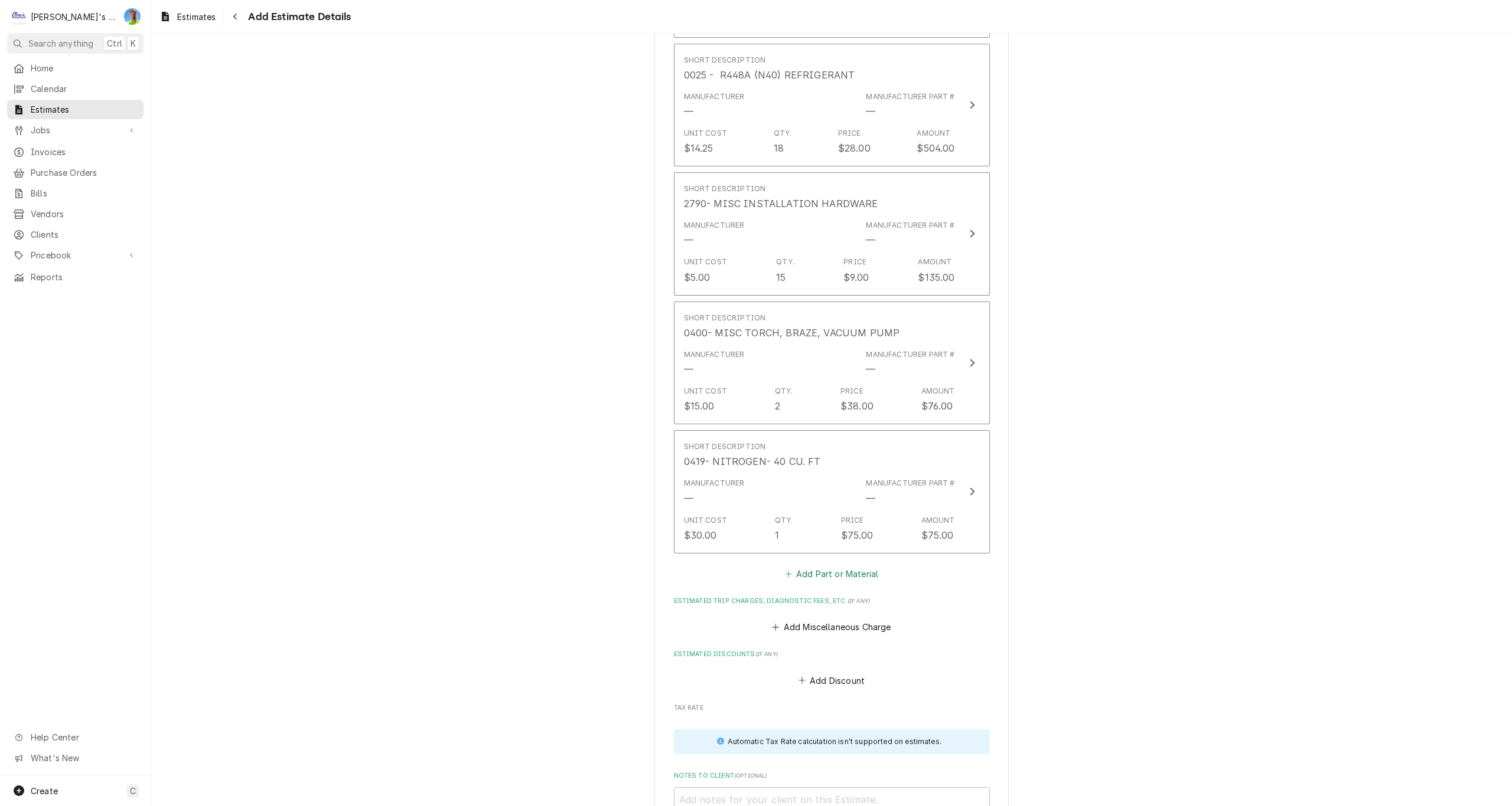
click at [813, 573] on button "Add Part or Material" at bounding box center [831, 574] width 97 height 17
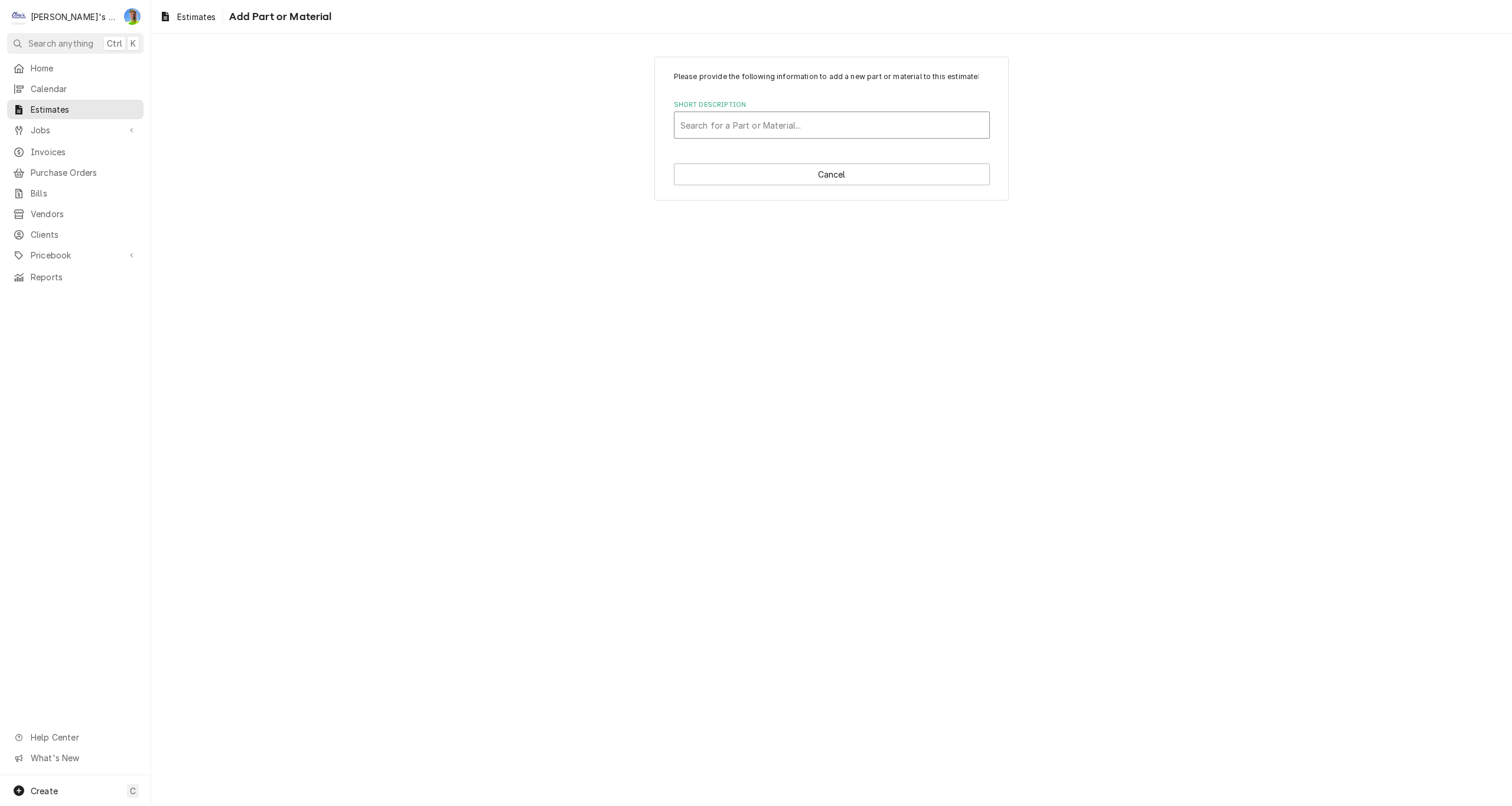
click at [747, 128] on div "Short Description" at bounding box center [831, 125] width 303 height 21
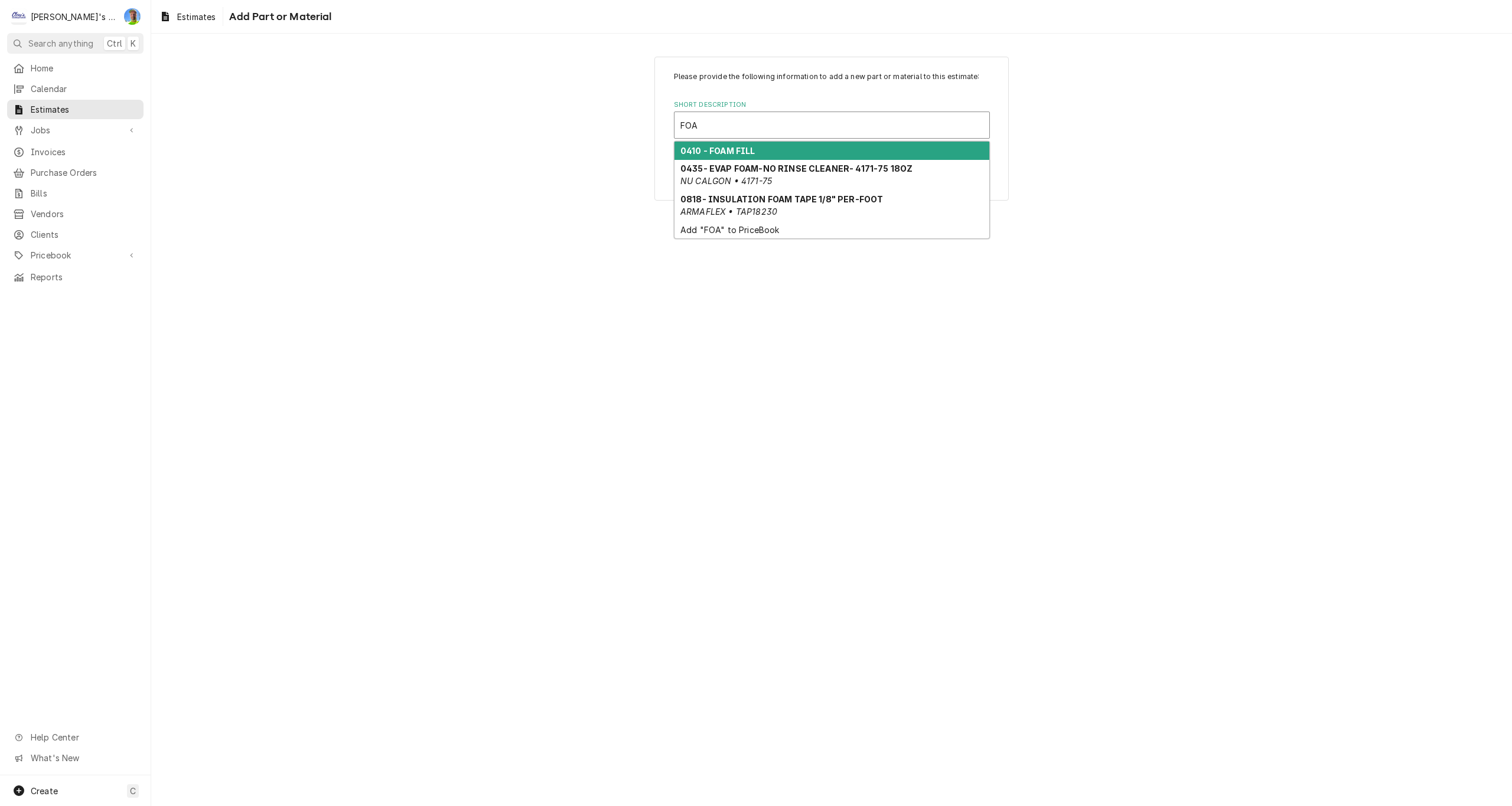
click at [756, 154] on div "0410 - FOAM FILL" at bounding box center [832, 151] width 315 height 19
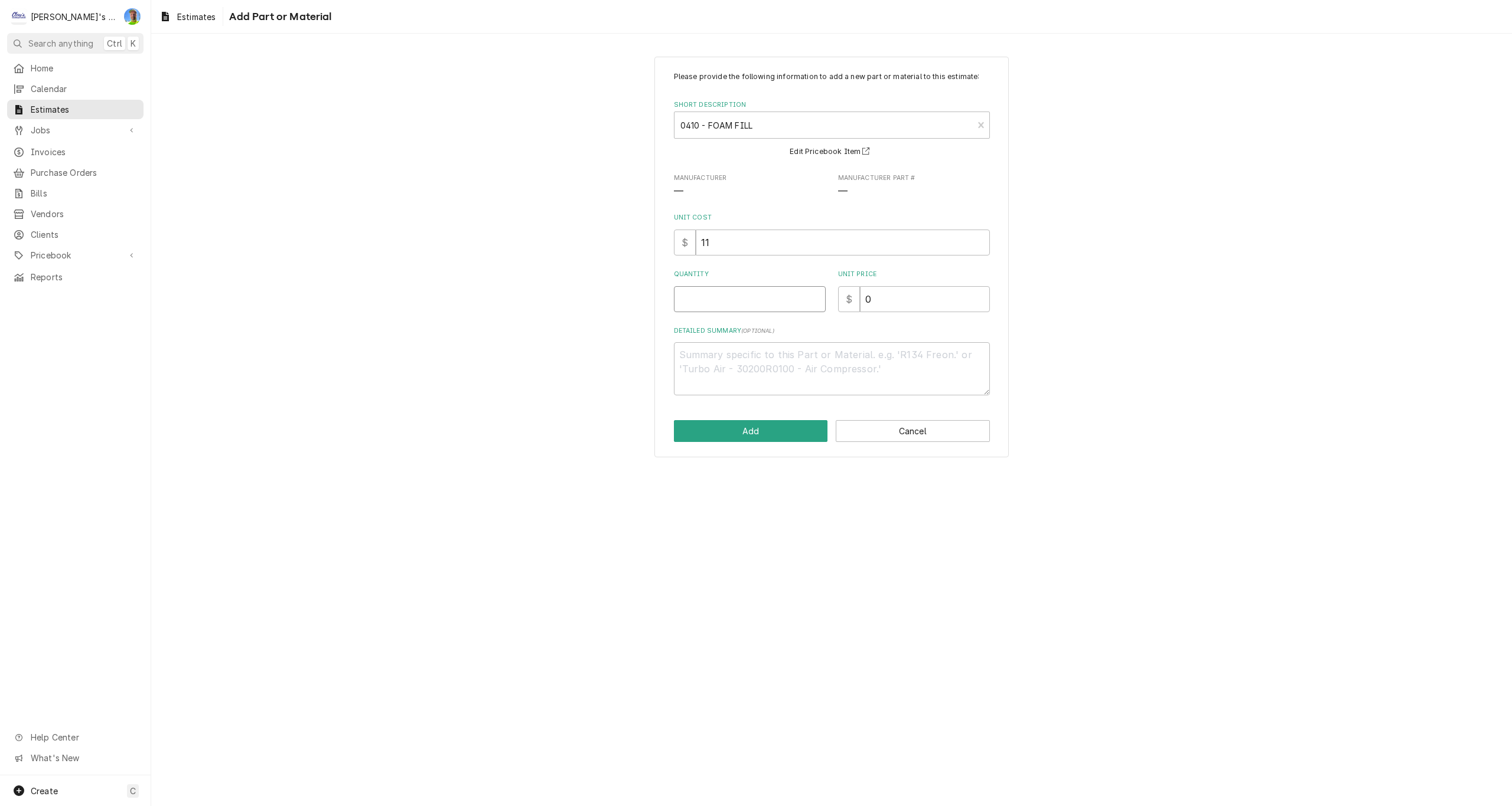
click at [730, 303] on input "Quantity" at bounding box center [750, 299] width 152 height 26
click at [877, 303] on input "0" at bounding box center [925, 299] width 130 height 26
click at [774, 435] on button "Add" at bounding box center [751, 431] width 155 height 22
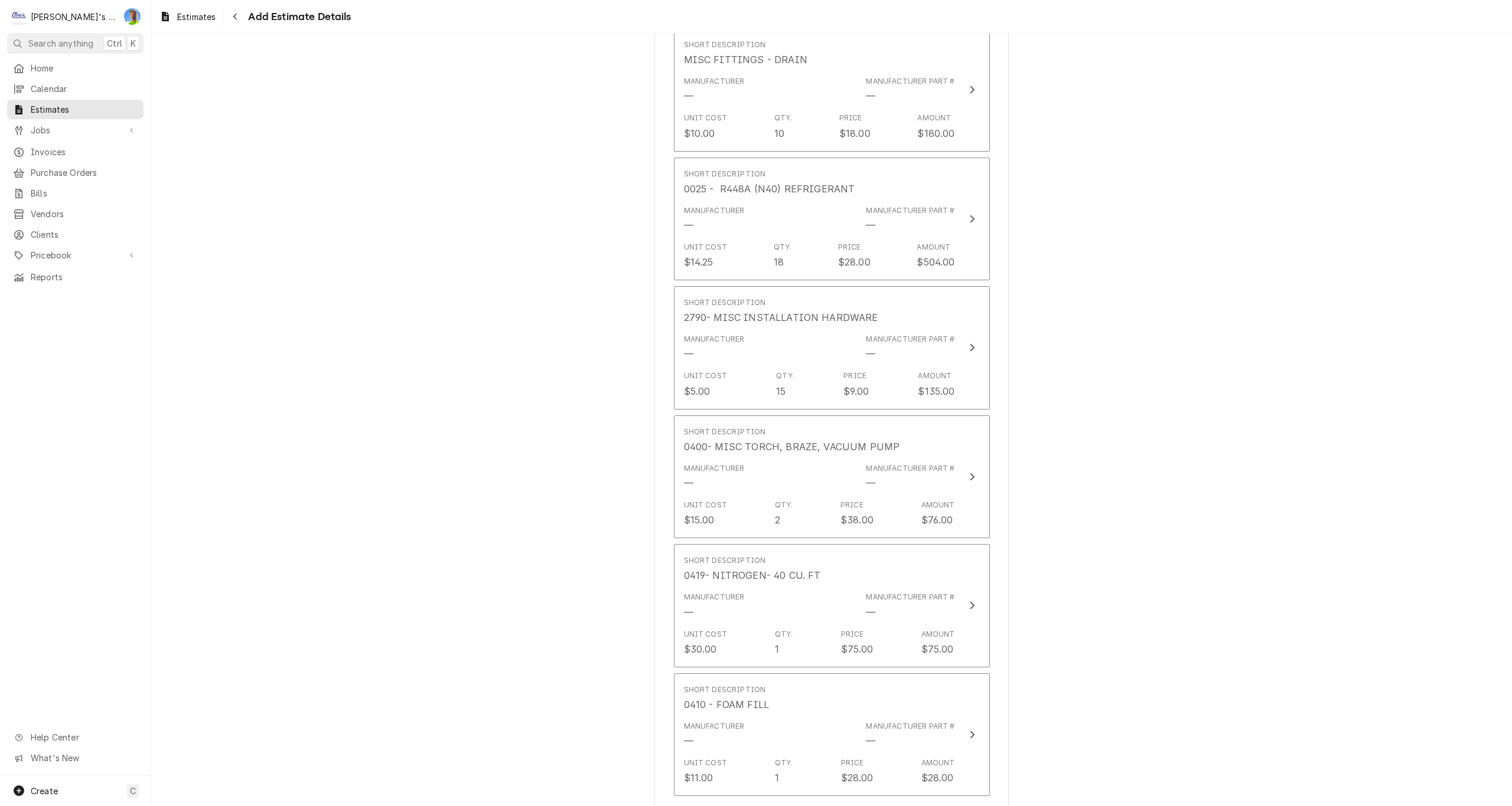
scroll to position [3603, 0]
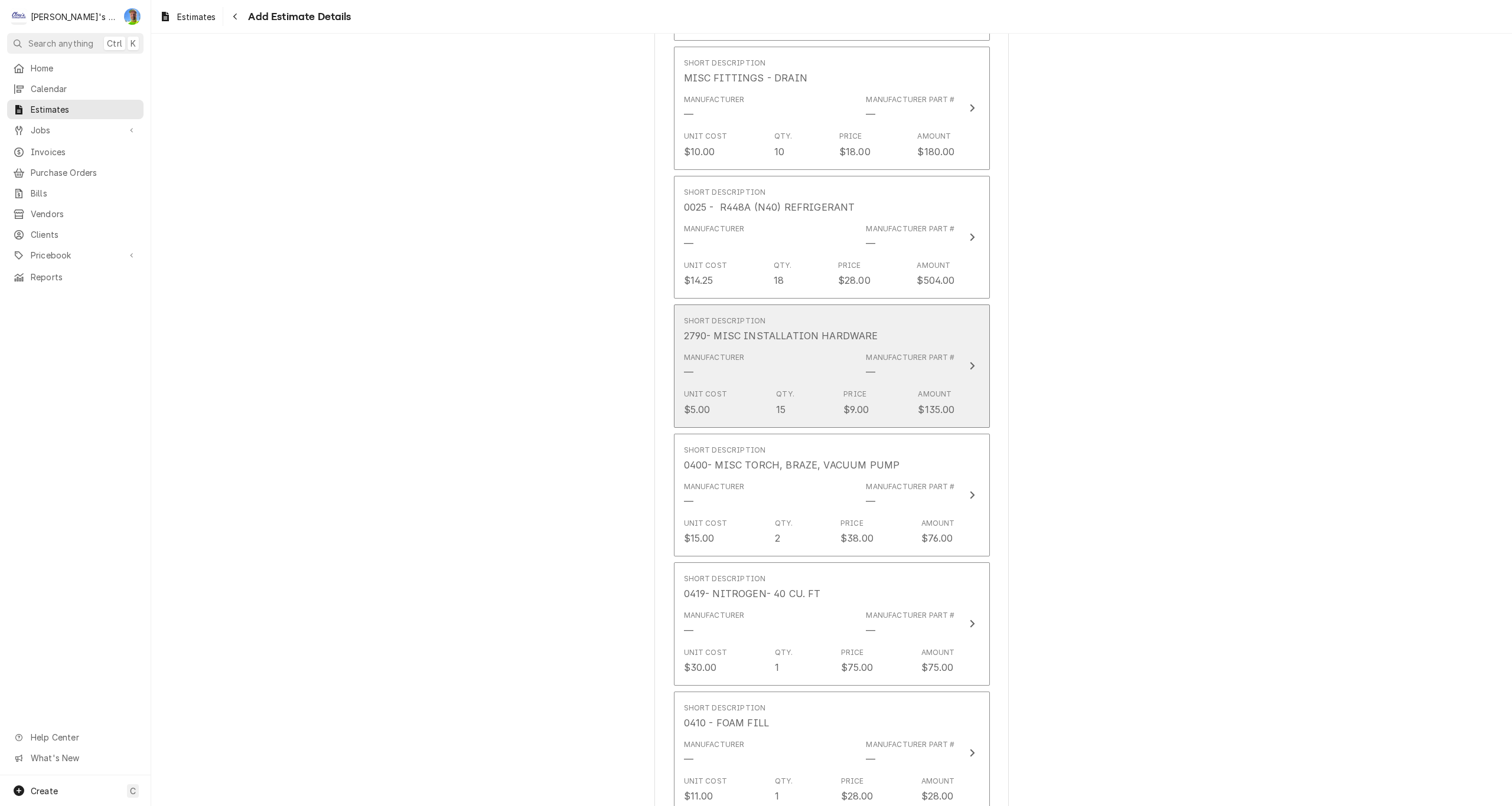
click at [968, 376] on button "Short Description 2790- MISC INSTALLATION HARDWARE Manufacturer — Manufacturer …" at bounding box center [831, 366] width 316 height 123
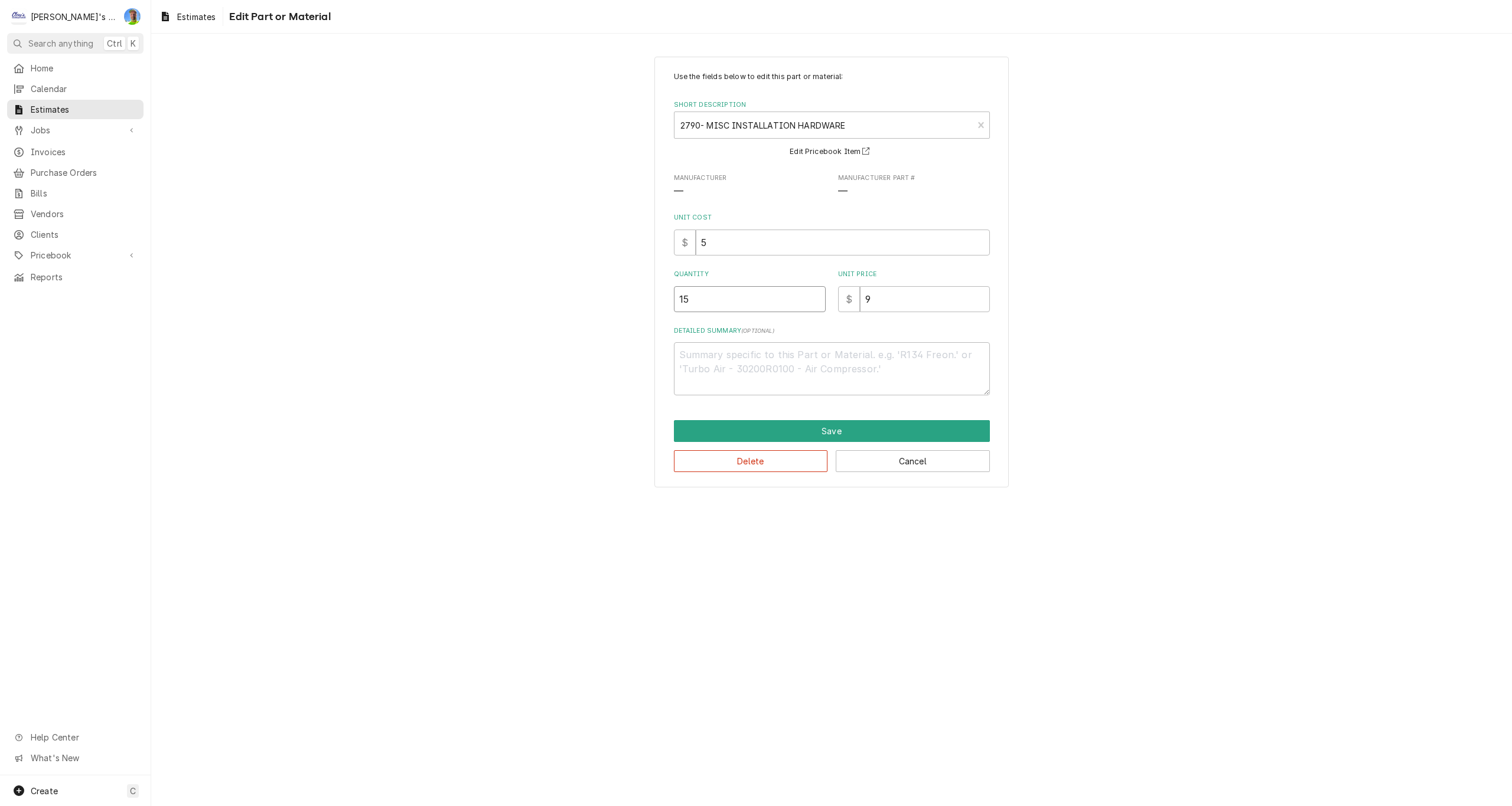
click at [714, 301] on input "15" at bounding box center [750, 299] width 152 height 26
click at [754, 429] on button "Save" at bounding box center [831, 431] width 316 height 22
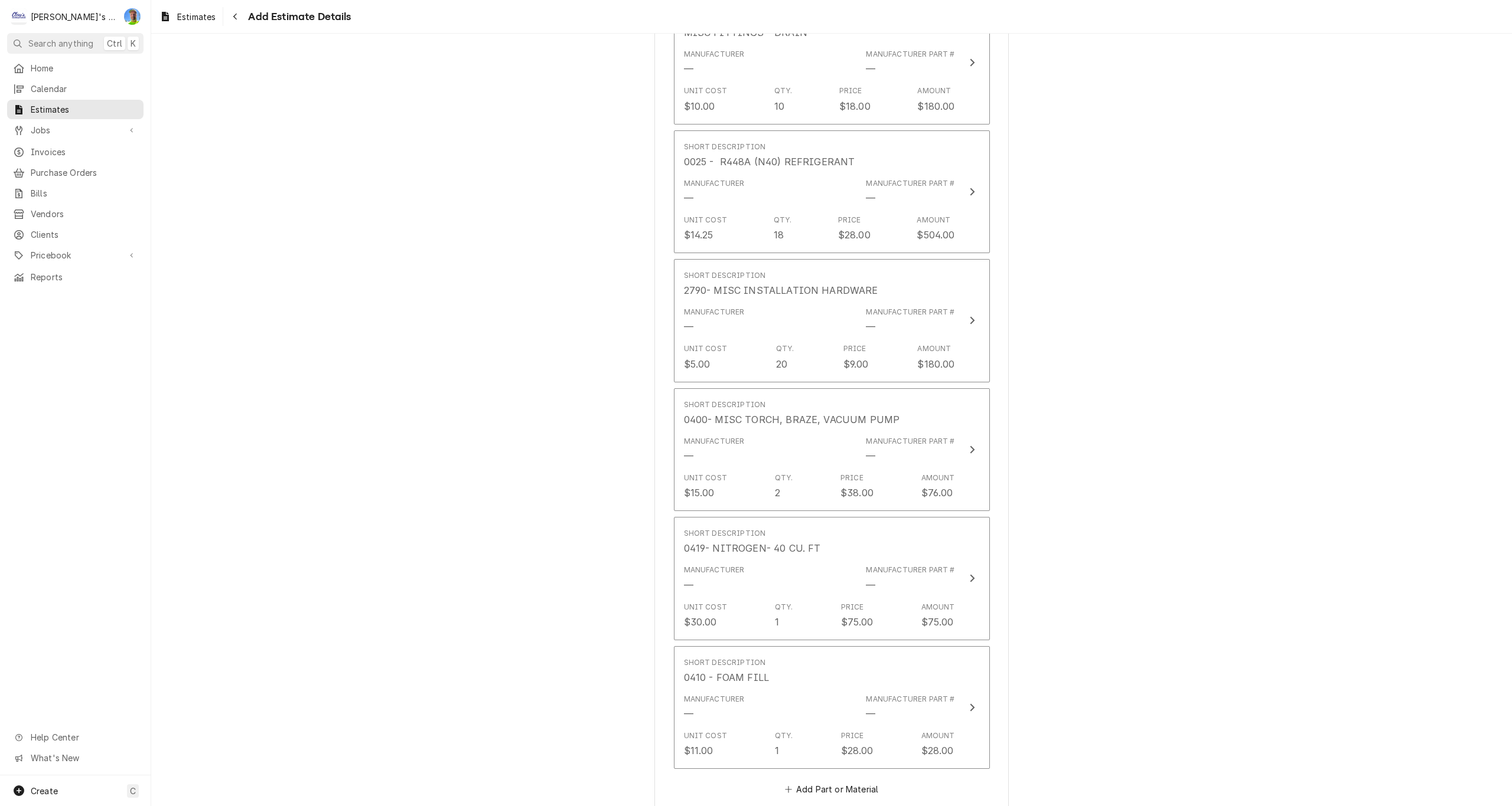
scroll to position [3648, 0]
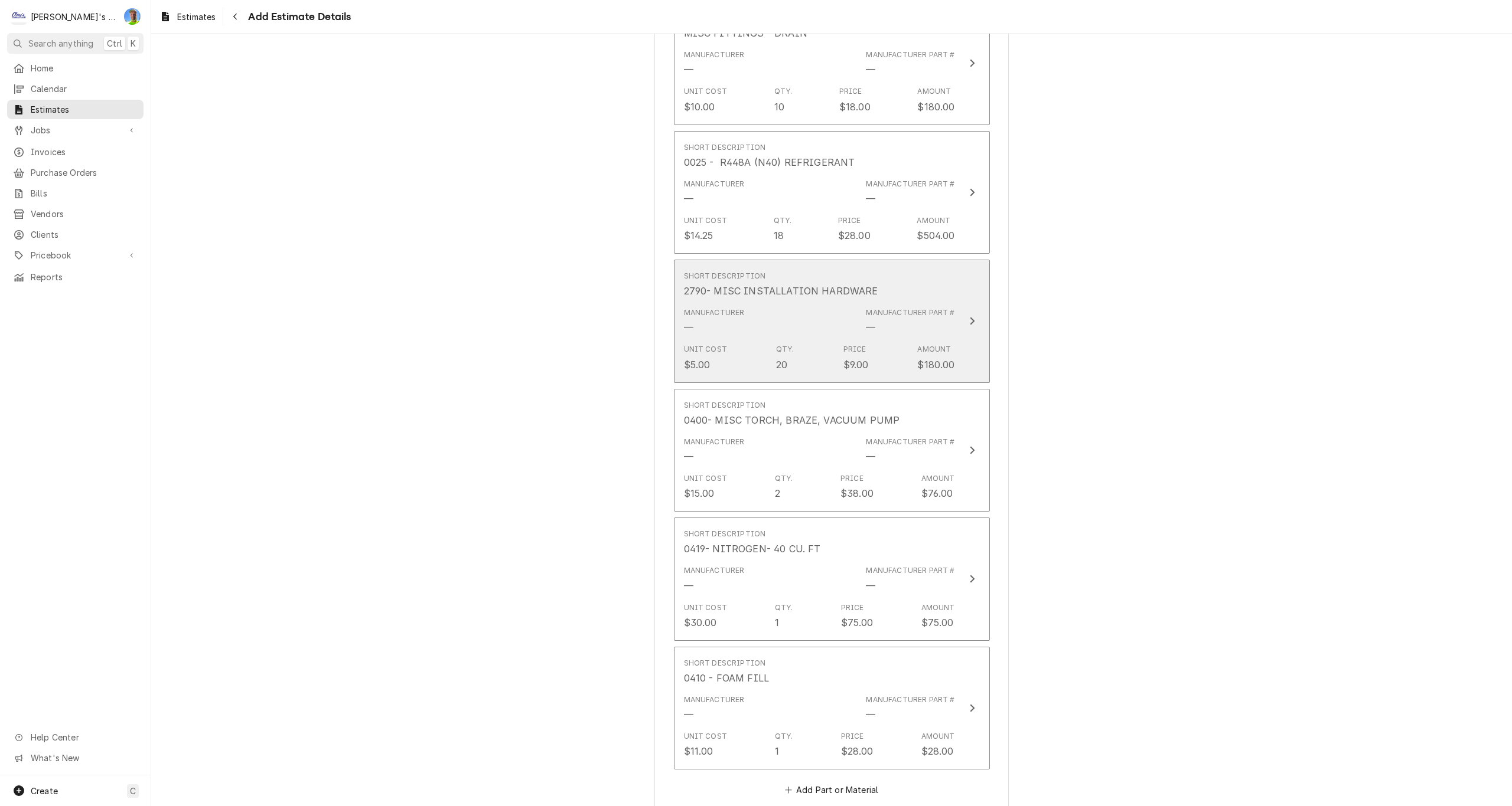
click at [965, 317] on div "Update Line Item" at bounding box center [972, 320] width 16 height 14
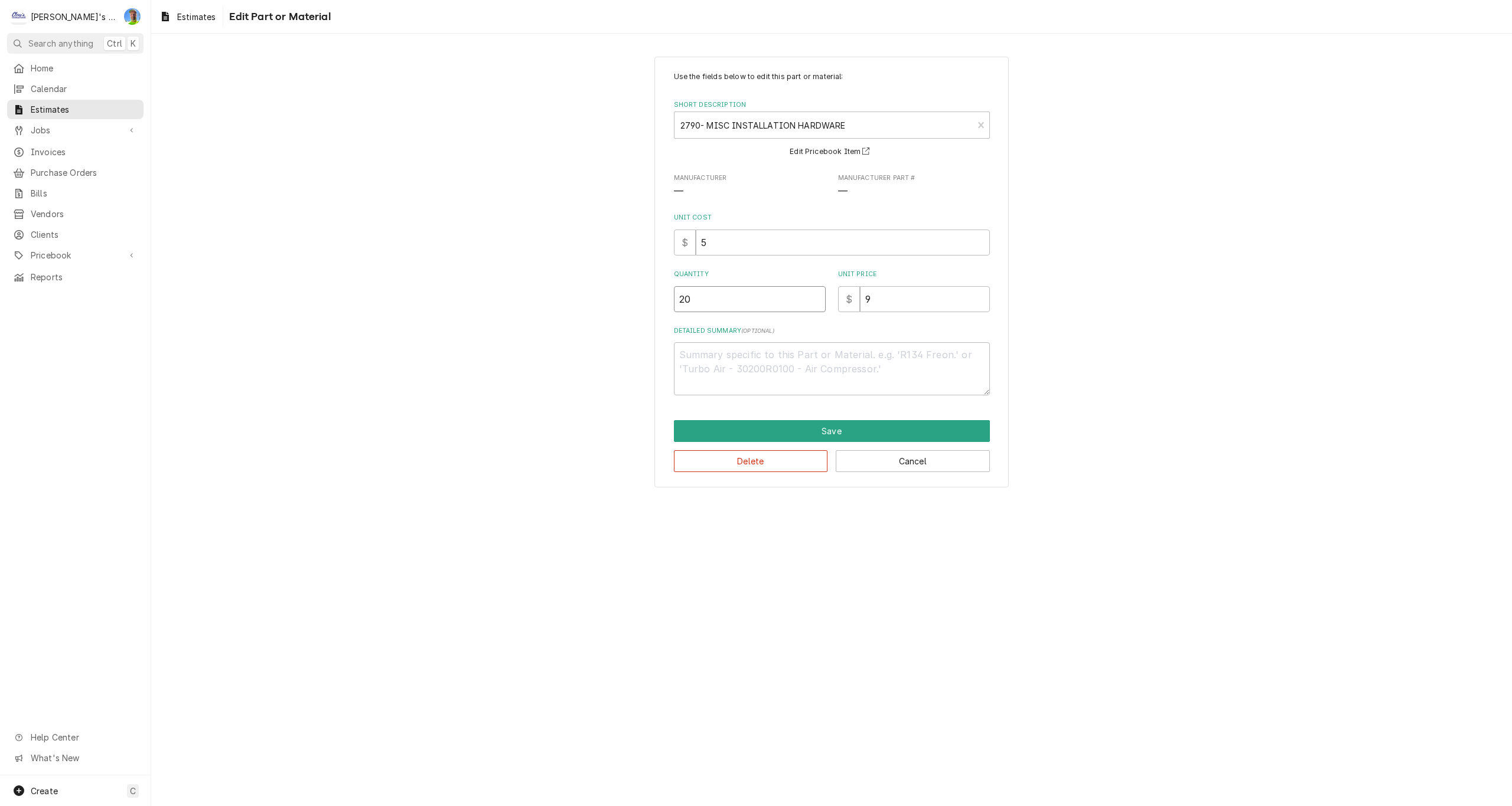
click at [713, 301] on input "20" at bounding box center [750, 299] width 152 height 26
click at [769, 435] on button "Save" at bounding box center [831, 431] width 316 height 22
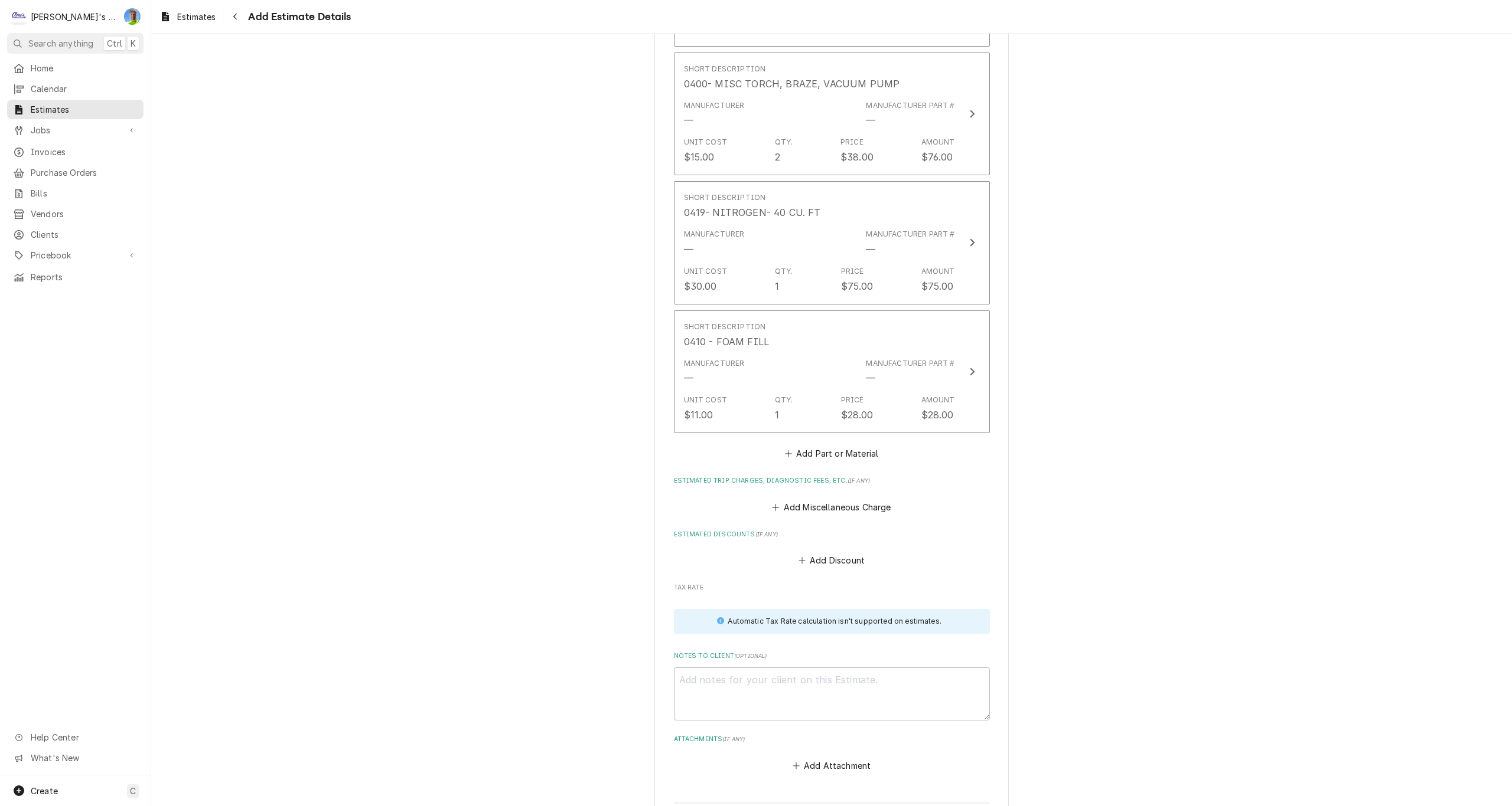
scroll to position [3988, 0]
click at [789, 453] on button "Add Part or Material" at bounding box center [831, 451] width 97 height 17
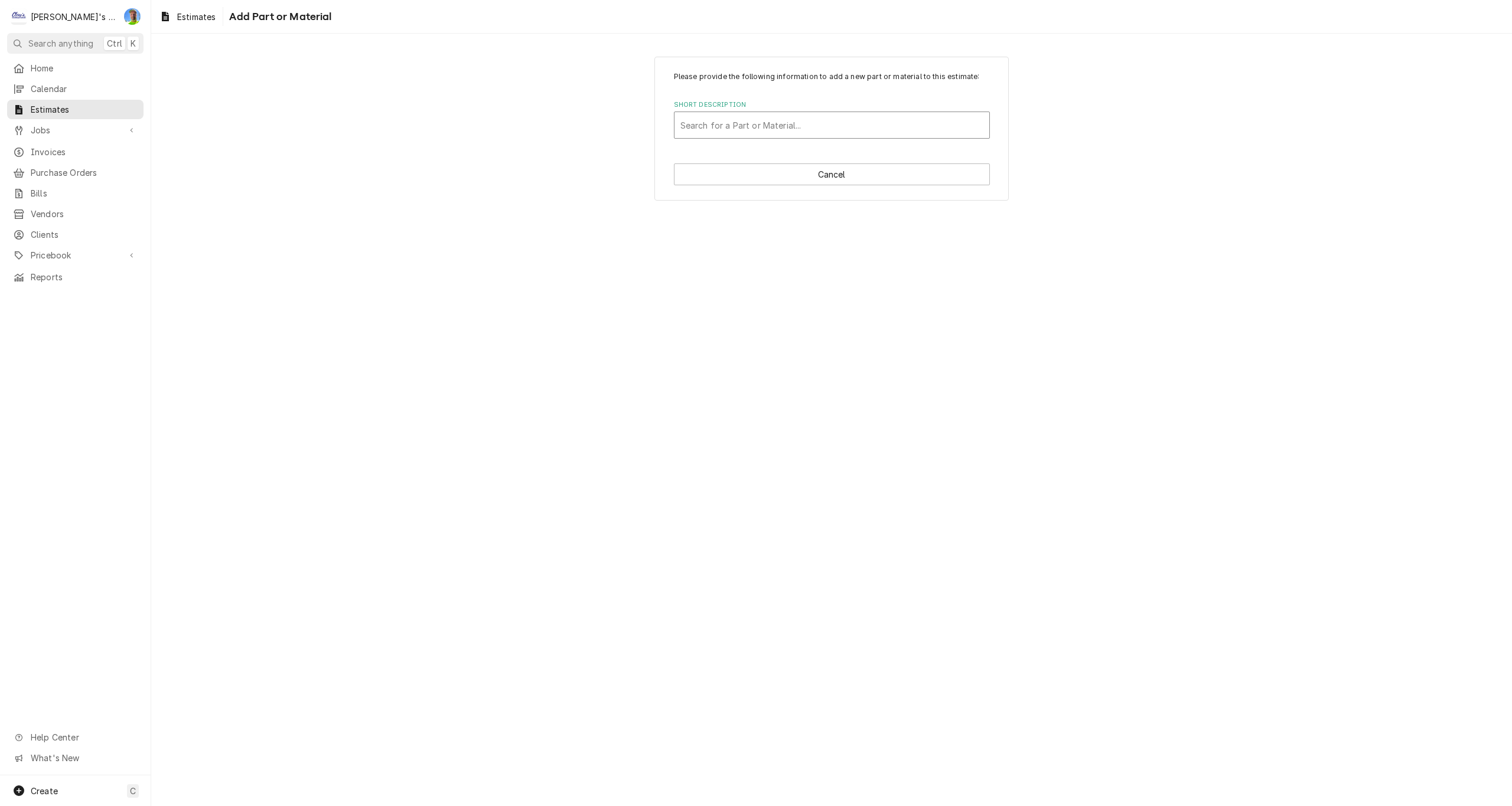
click at [741, 118] on div "Short Description" at bounding box center [831, 125] width 303 height 21
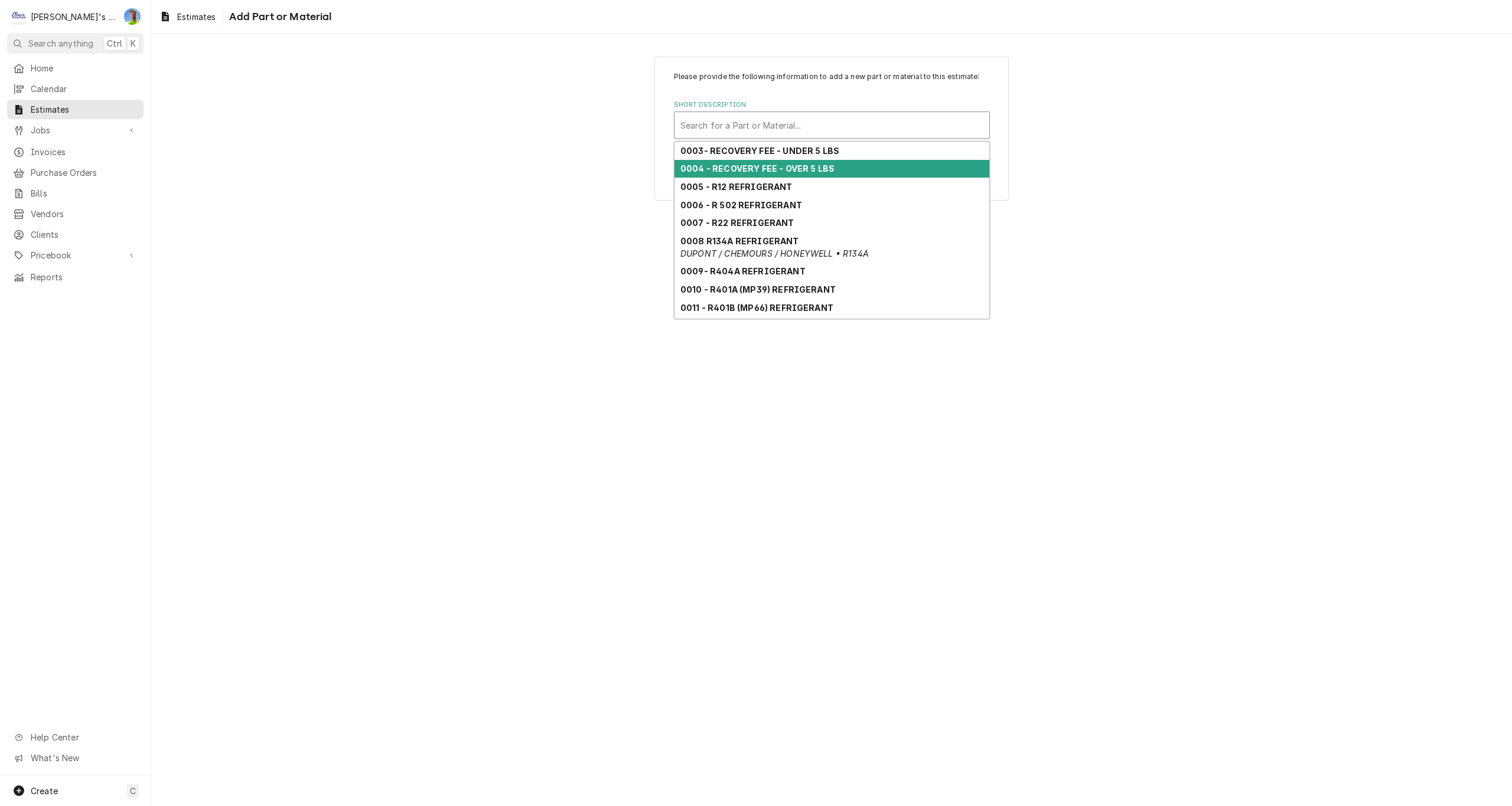
click at [751, 173] on strong "0004 - RECOVERY FEE - OVER 5 LBS" at bounding box center [757, 168] width 155 height 10
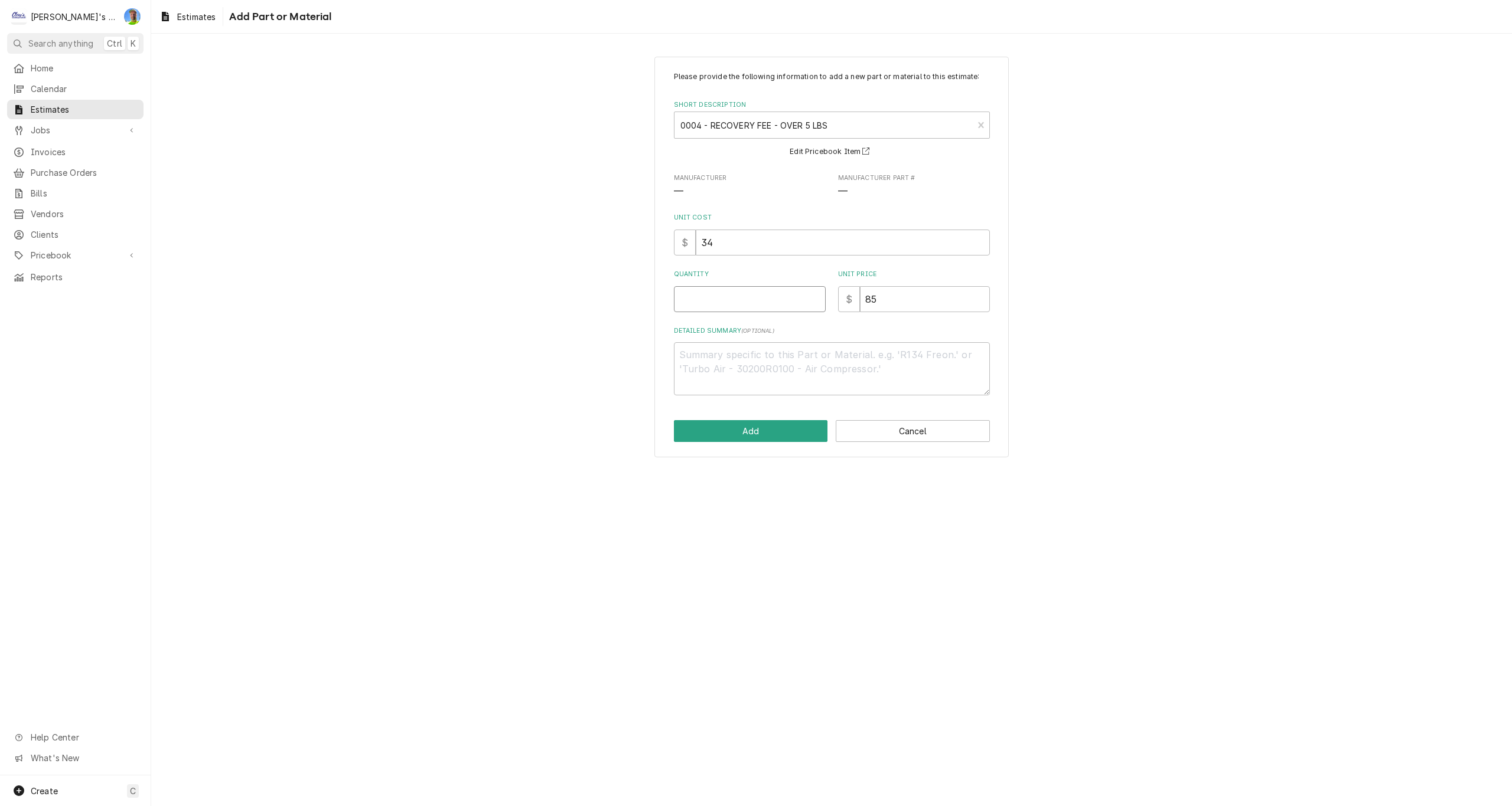
click at [730, 297] on input "Quantity" at bounding box center [750, 299] width 152 height 26
click at [756, 346] on textarea "Detailed Summary ( optional )" at bounding box center [831, 368] width 316 height 53
click at [766, 431] on button "Add" at bounding box center [751, 431] width 155 height 22
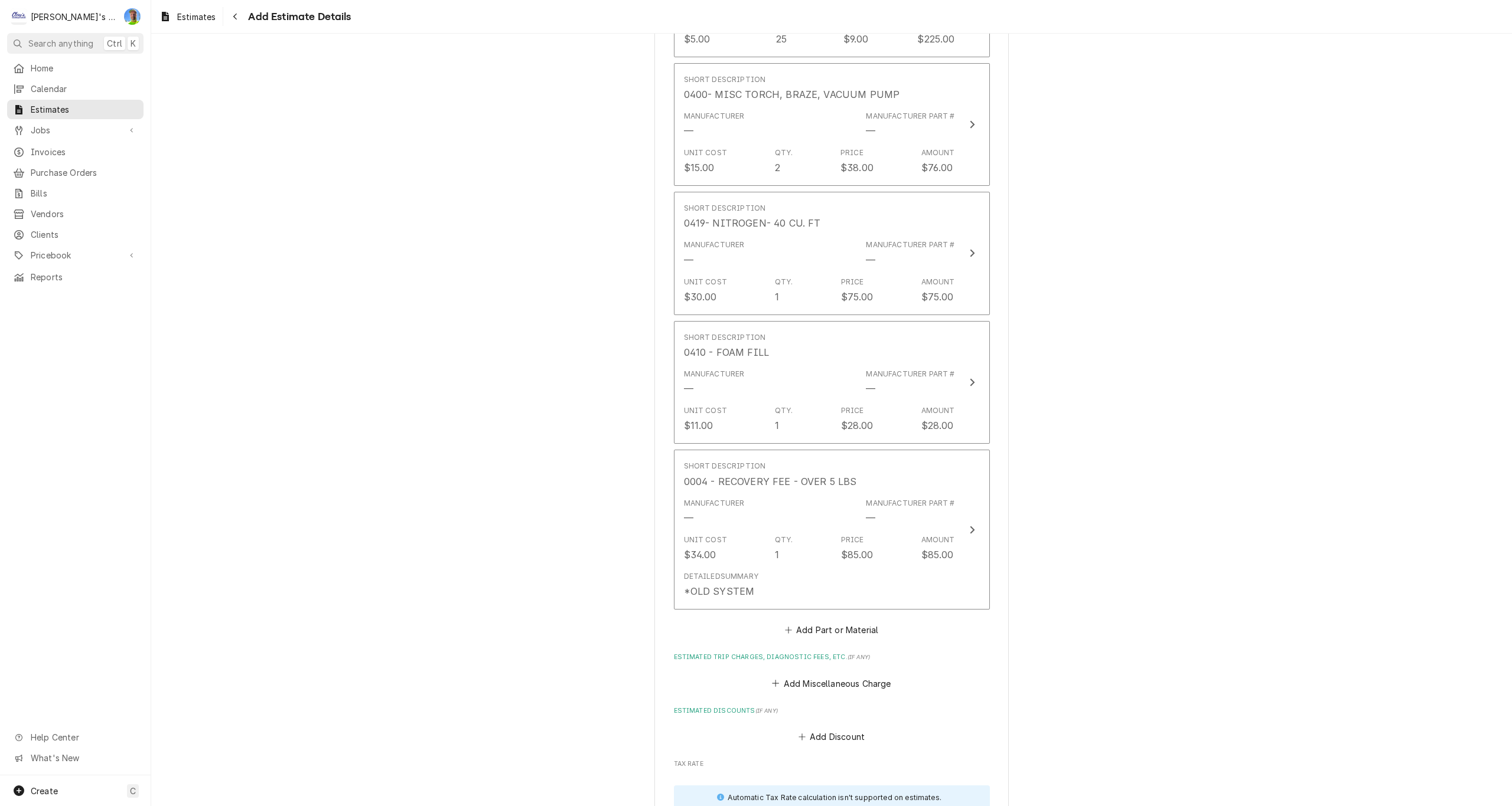
scroll to position [3974, 0]
click at [823, 629] on button "Add Part or Material" at bounding box center [831, 630] width 97 height 17
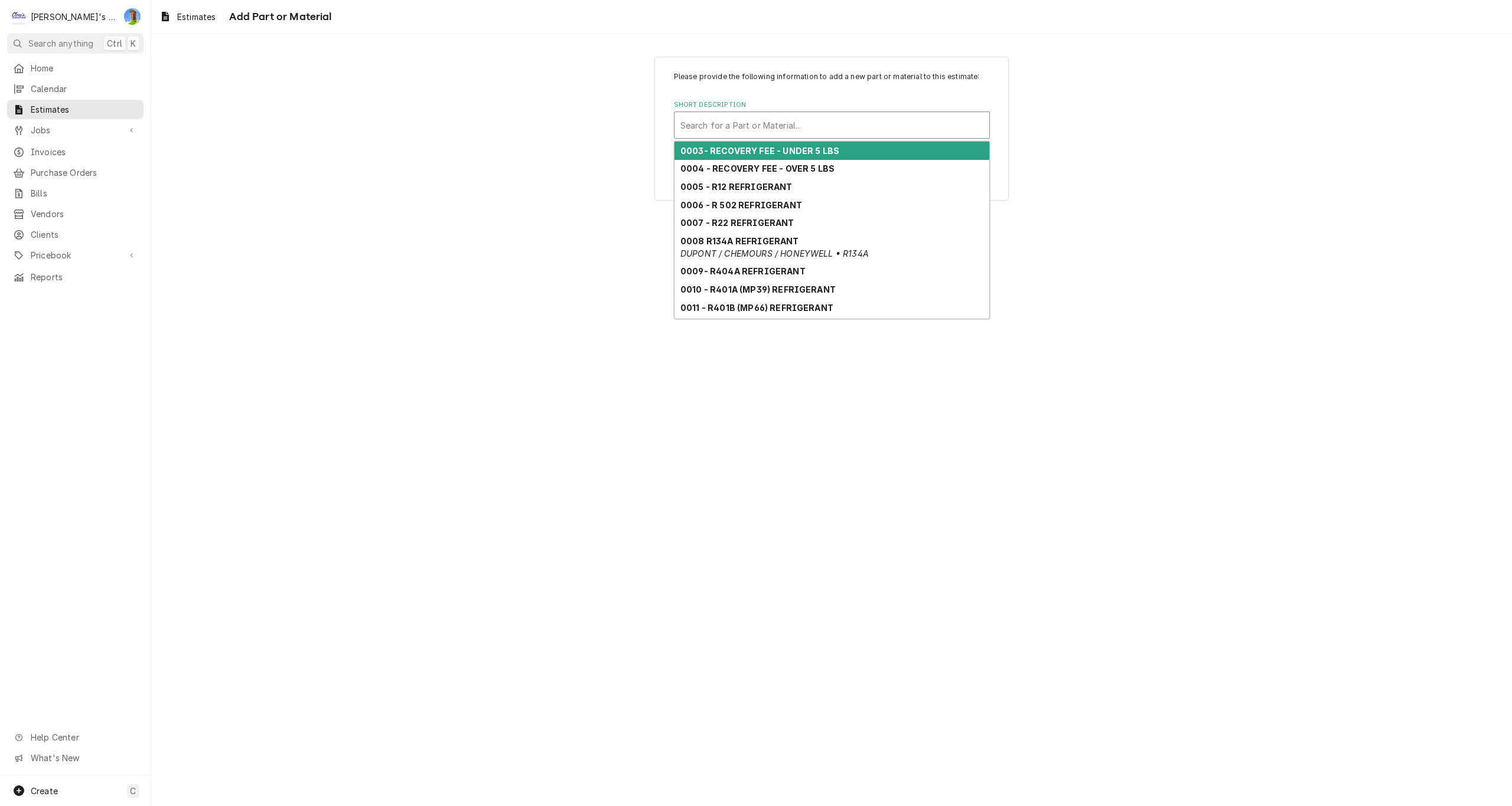
click at [763, 127] on div "Short Description" at bounding box center [831, 125] width 303 height 21
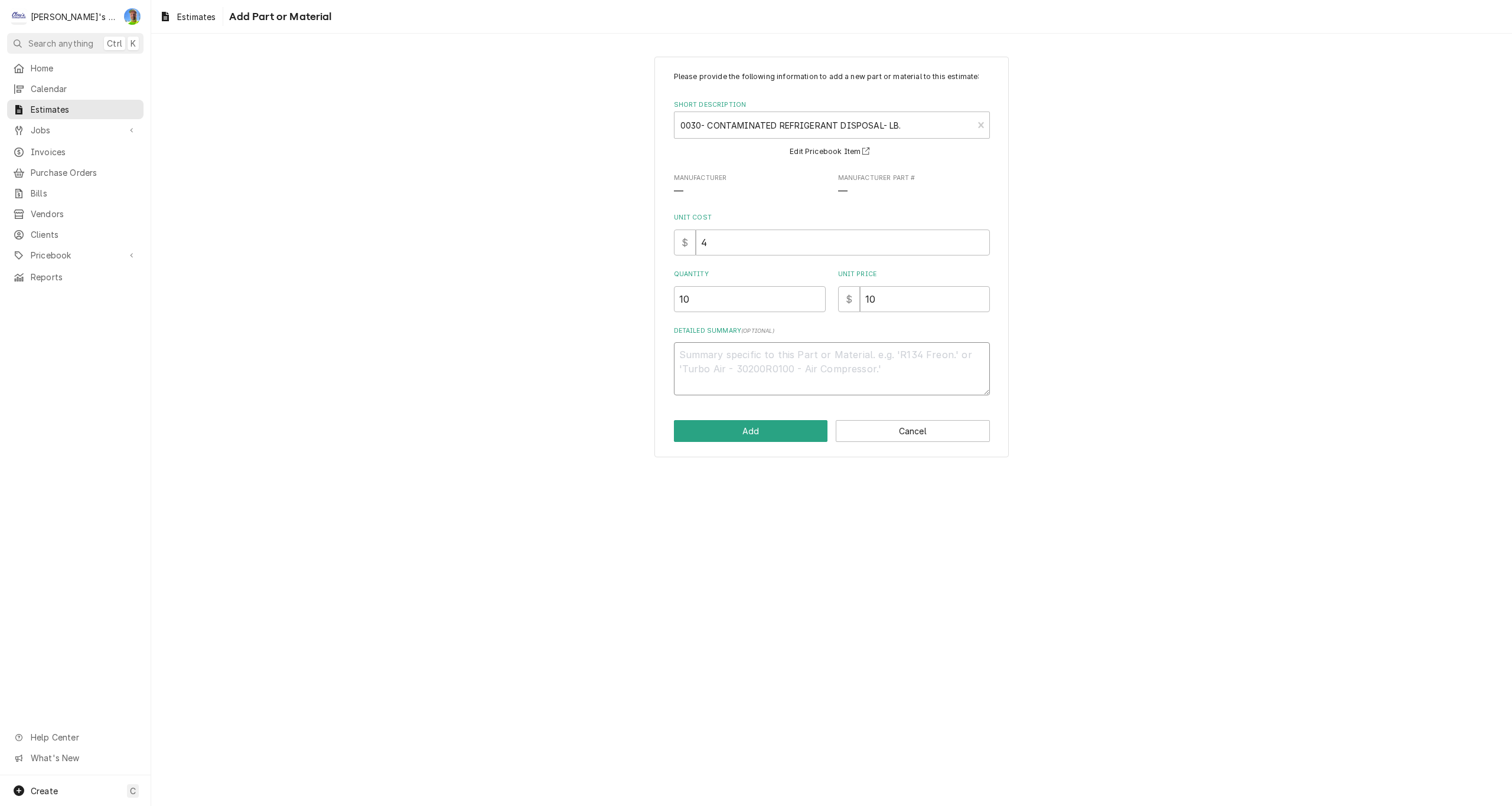
click at [729, 361] on textarea "Detailed Summary ( optional )" at bounding box center [831, 368] width 316 height 53
click at [724, 431] on button "Add" at bounding box center [751, 431] width 155 height 22
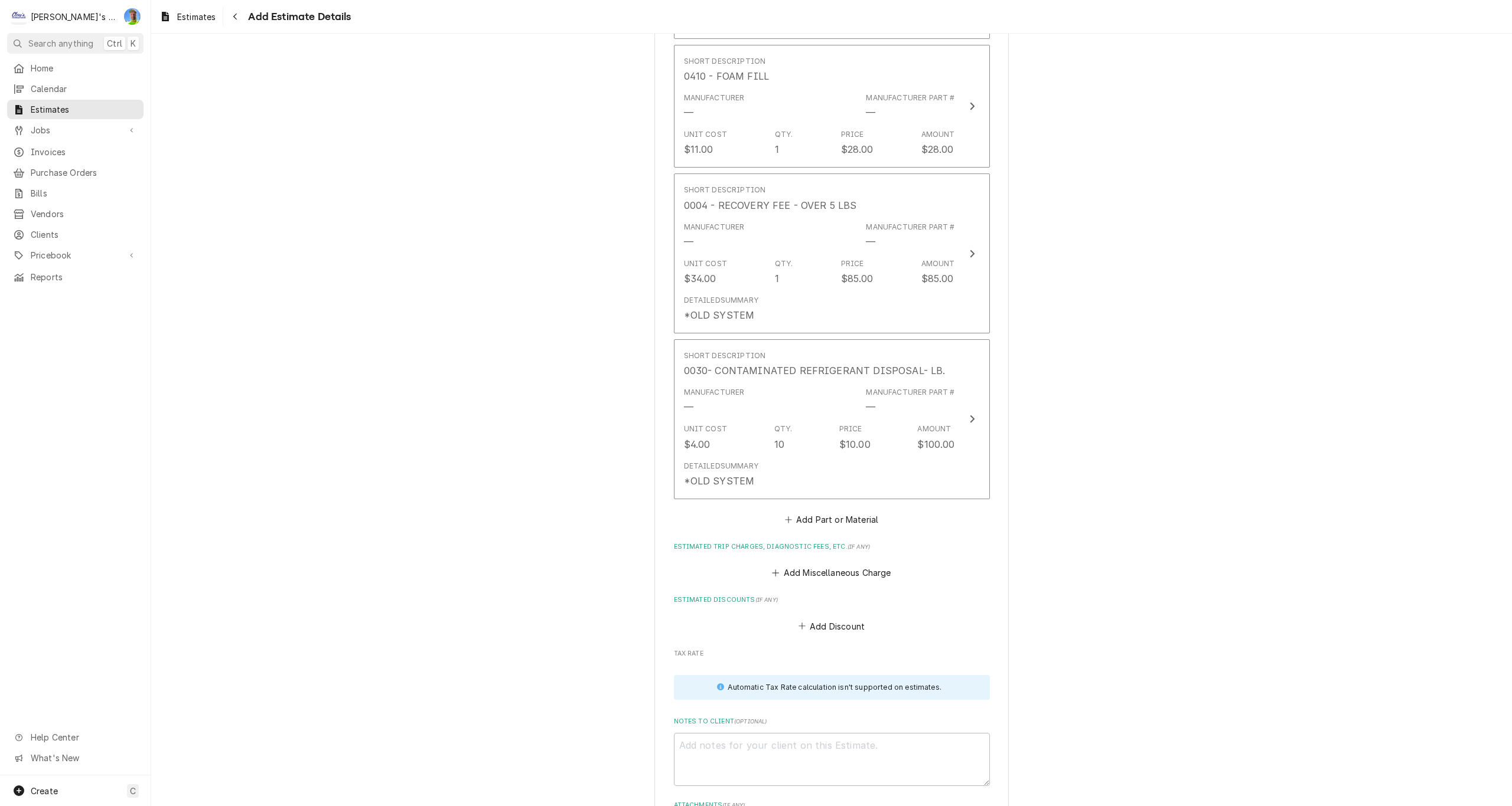
scroll to position [4255, 0]
click at [806, 565] on button "Add Miscellaneous Charge" at bounding box center [831, 568] width 123 height 17
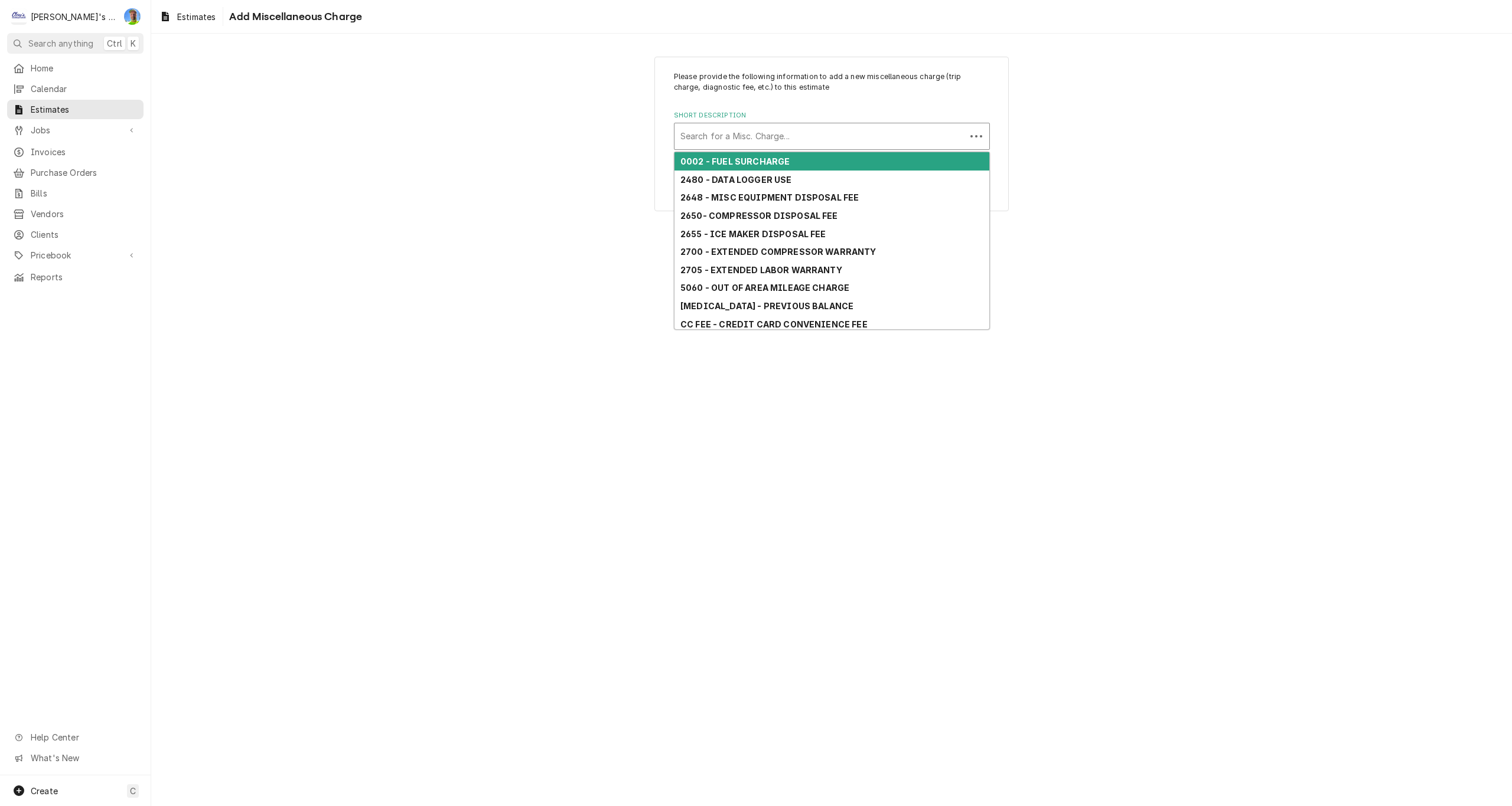
click at [718, 140] on div "Short Description" at bounding box center [820, 136] width 280 height 21
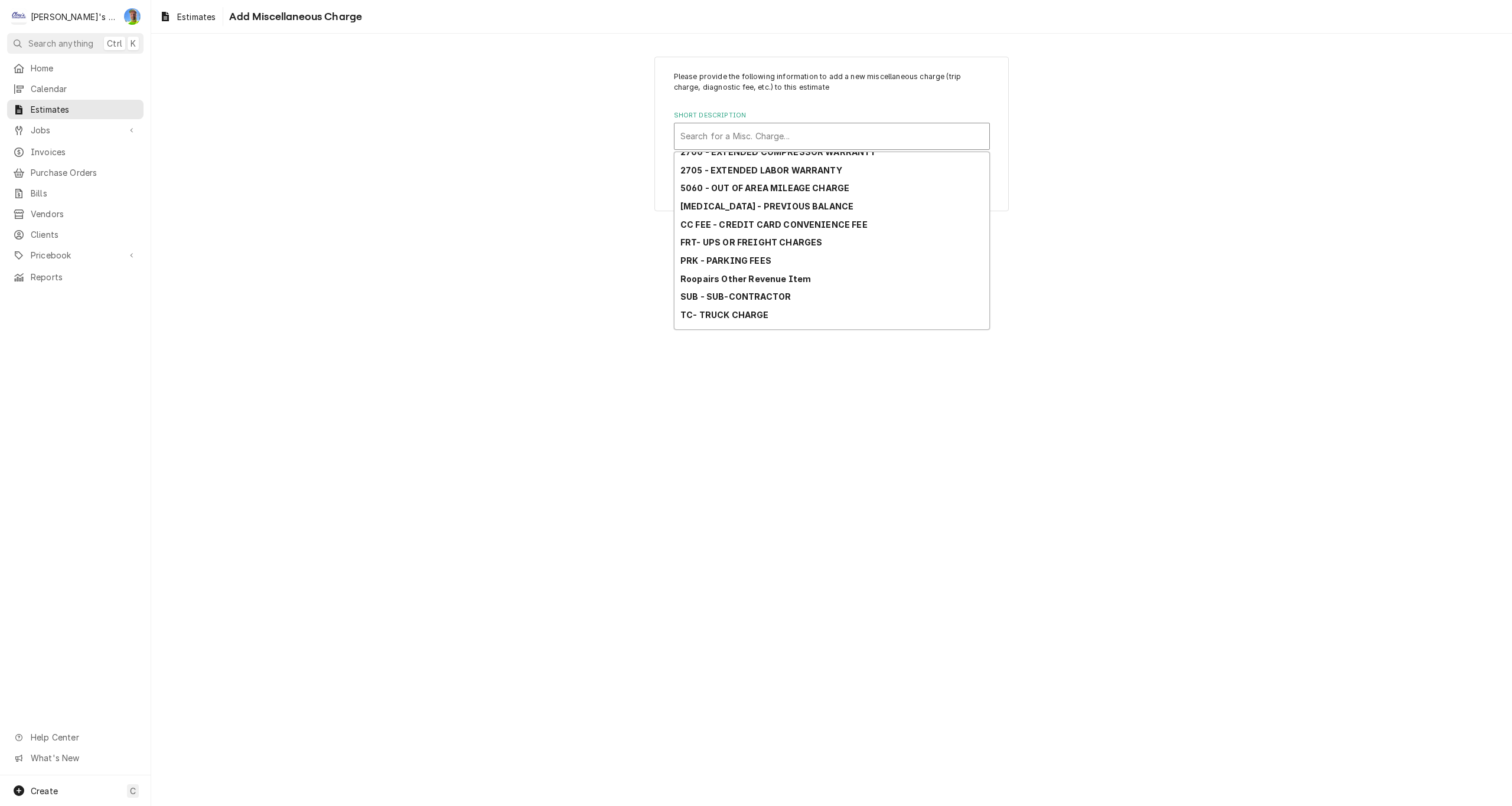
scroll to position [112, 0]
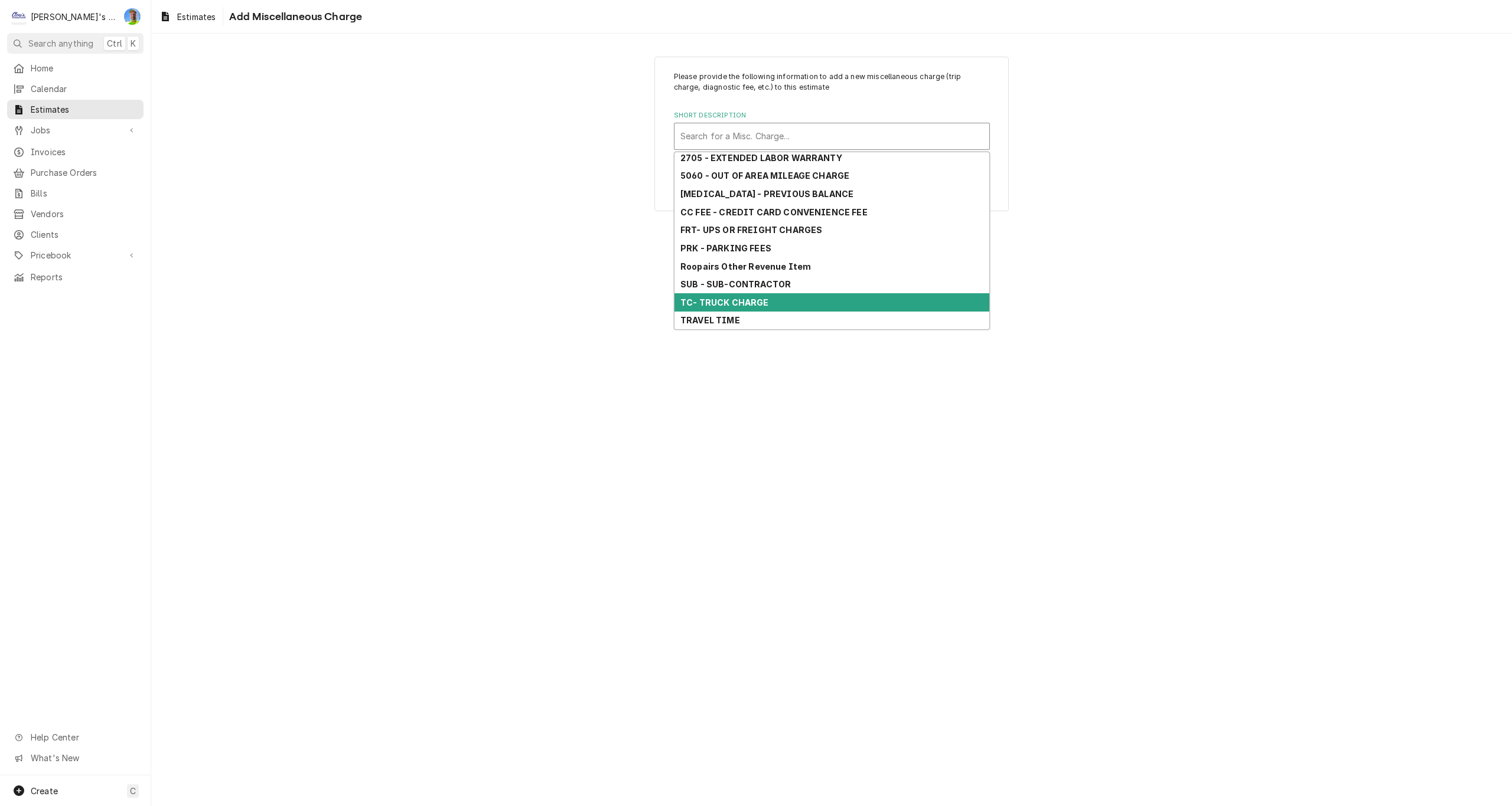
click at [754, 301] on strong "TC- TRUCK CHARGE" at bounding box center [725, 303] width 89 height 10
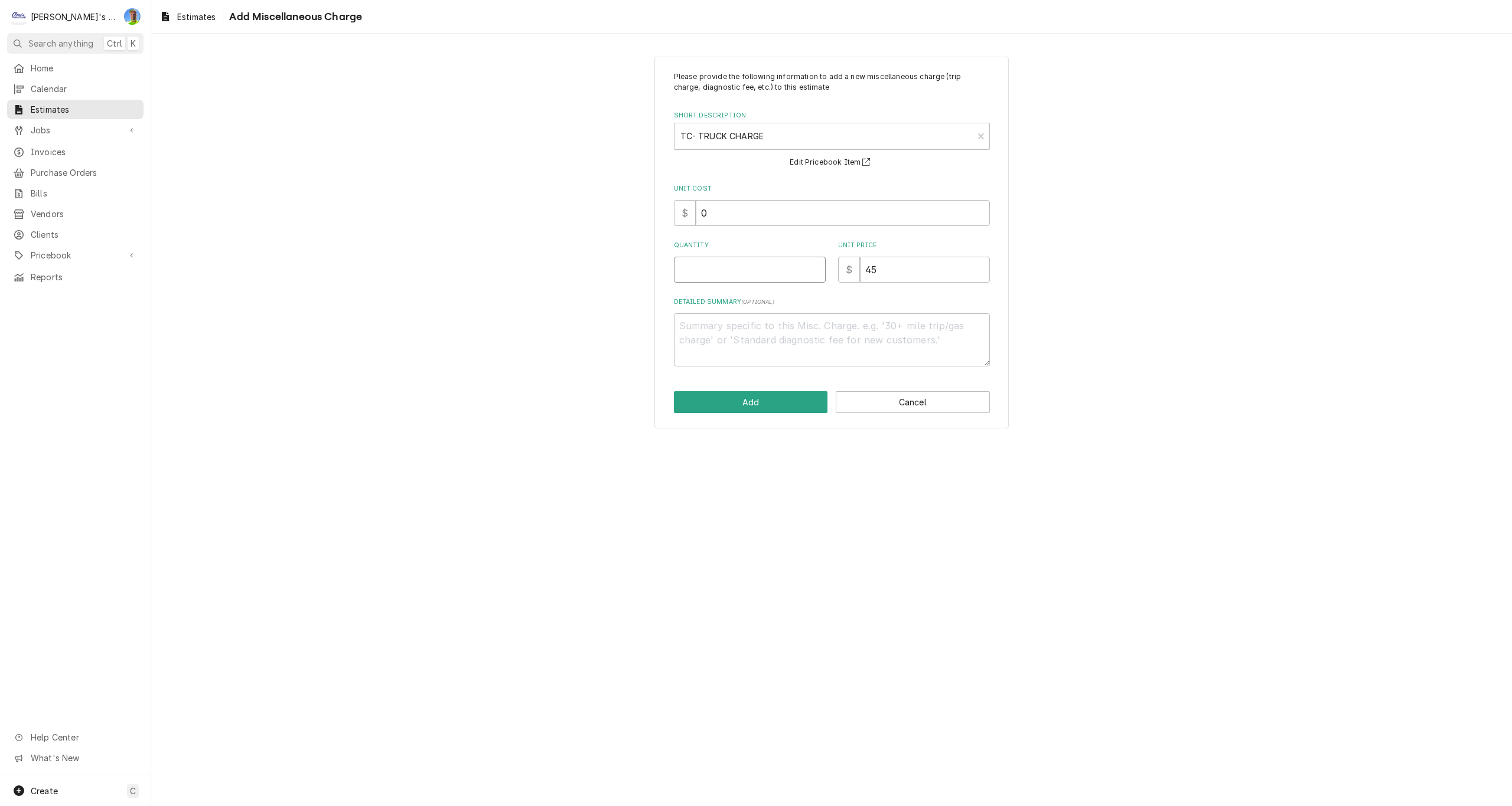
click at [708, 271] on input "Quantity" at bounding box center [750, 270] width 152 height 26
click at [733, 400] on button "Add" at bounding box center [751, 403] width 155 height 22
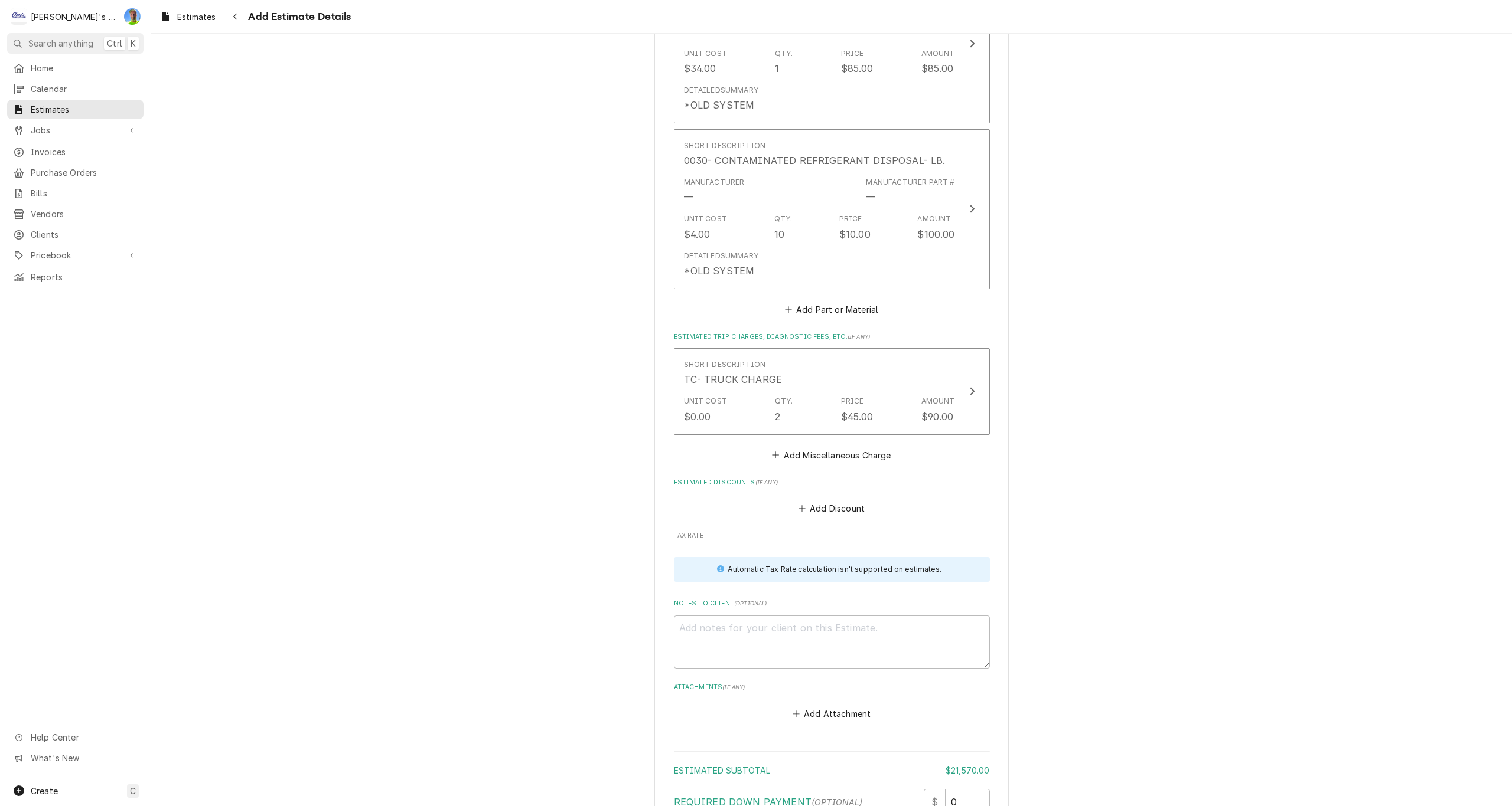
scroll to position [4462, 0]
click at [824, 458] on button "Add Miscellaneous Charge" at bounding box center [831, 454] width 123 height 17
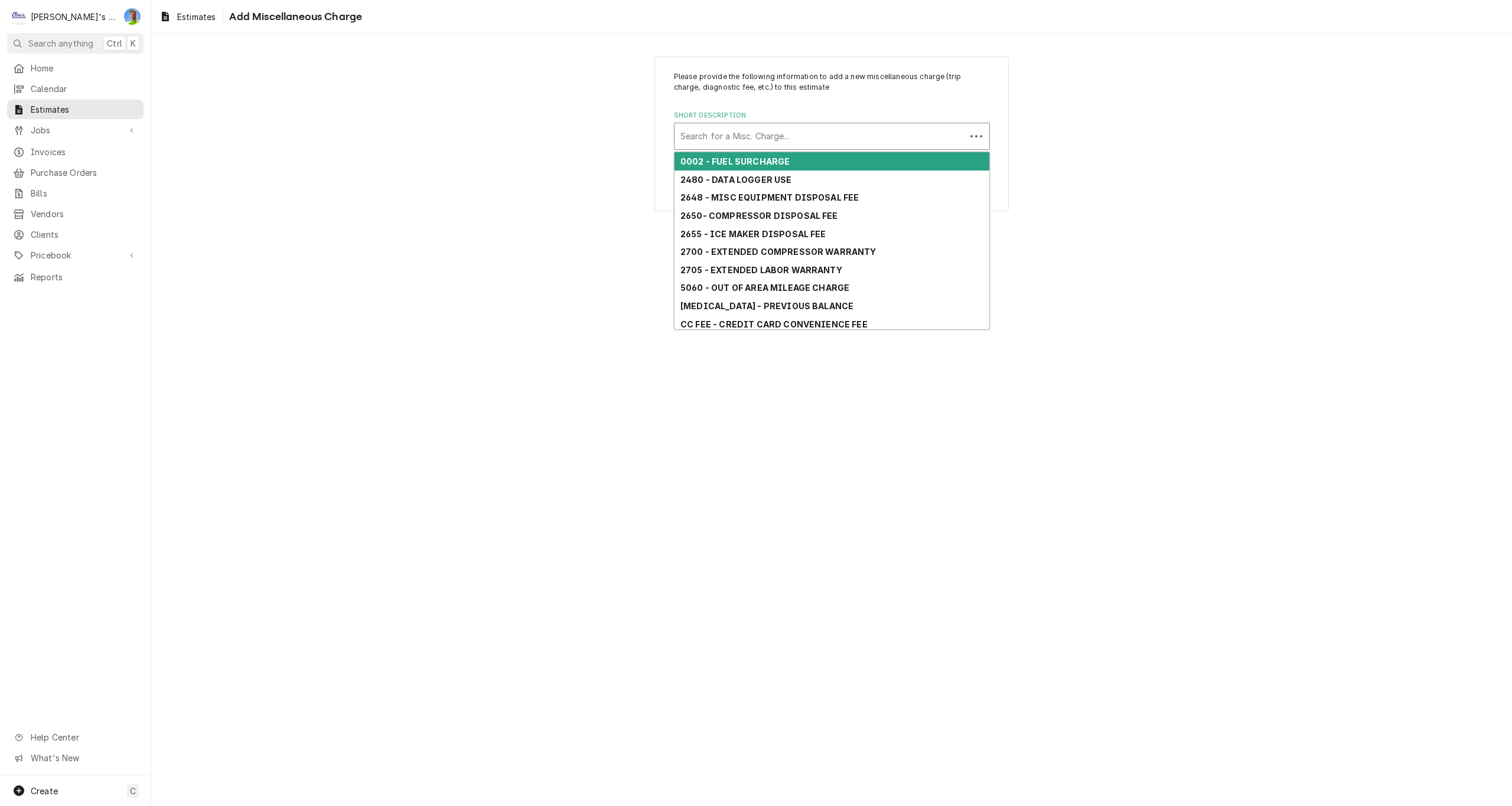
click at [751, 139] on div "Short Description" at bounding box center [820, 136] width 280 height 21
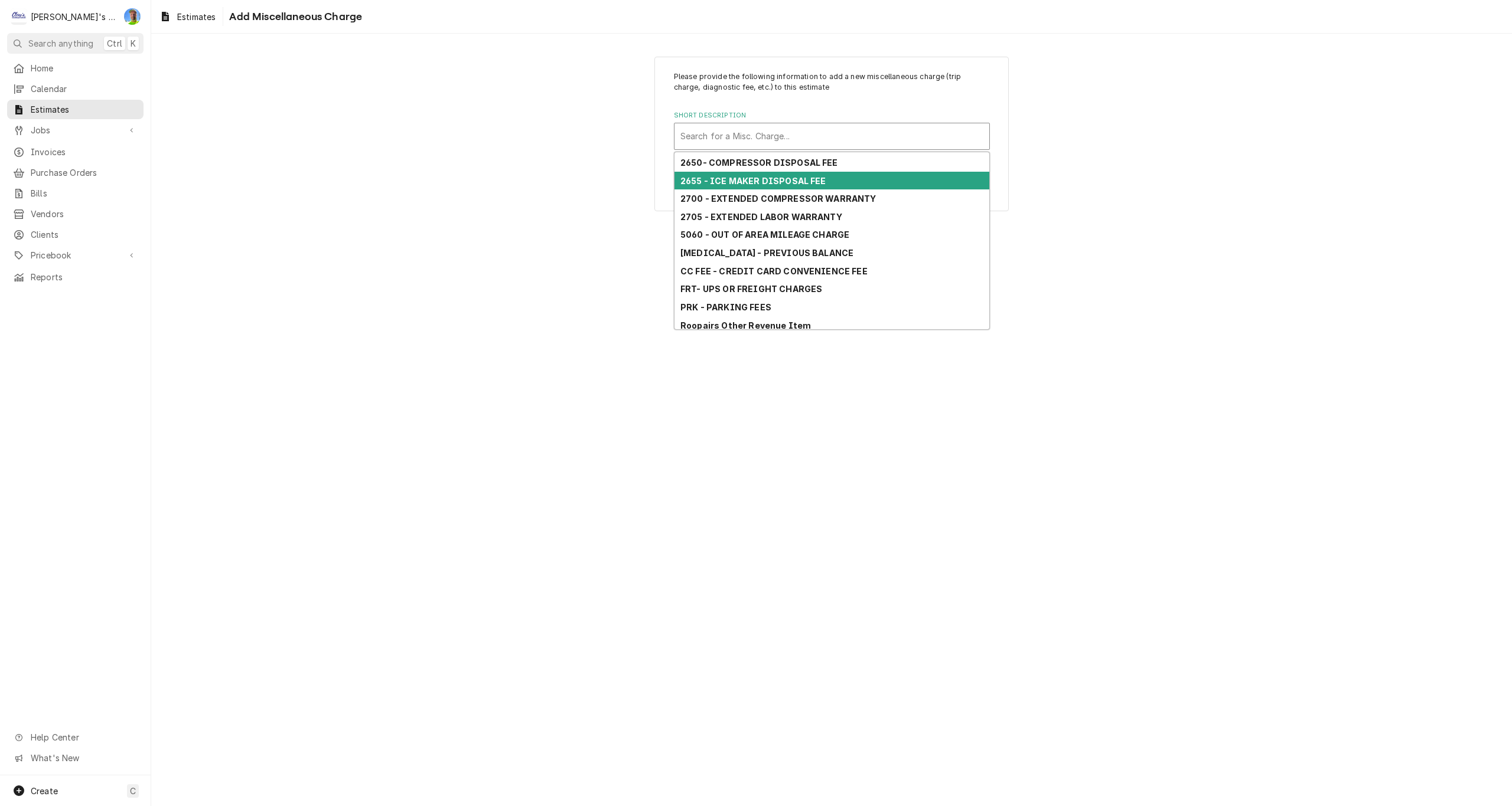
scroll to position [112, 0]
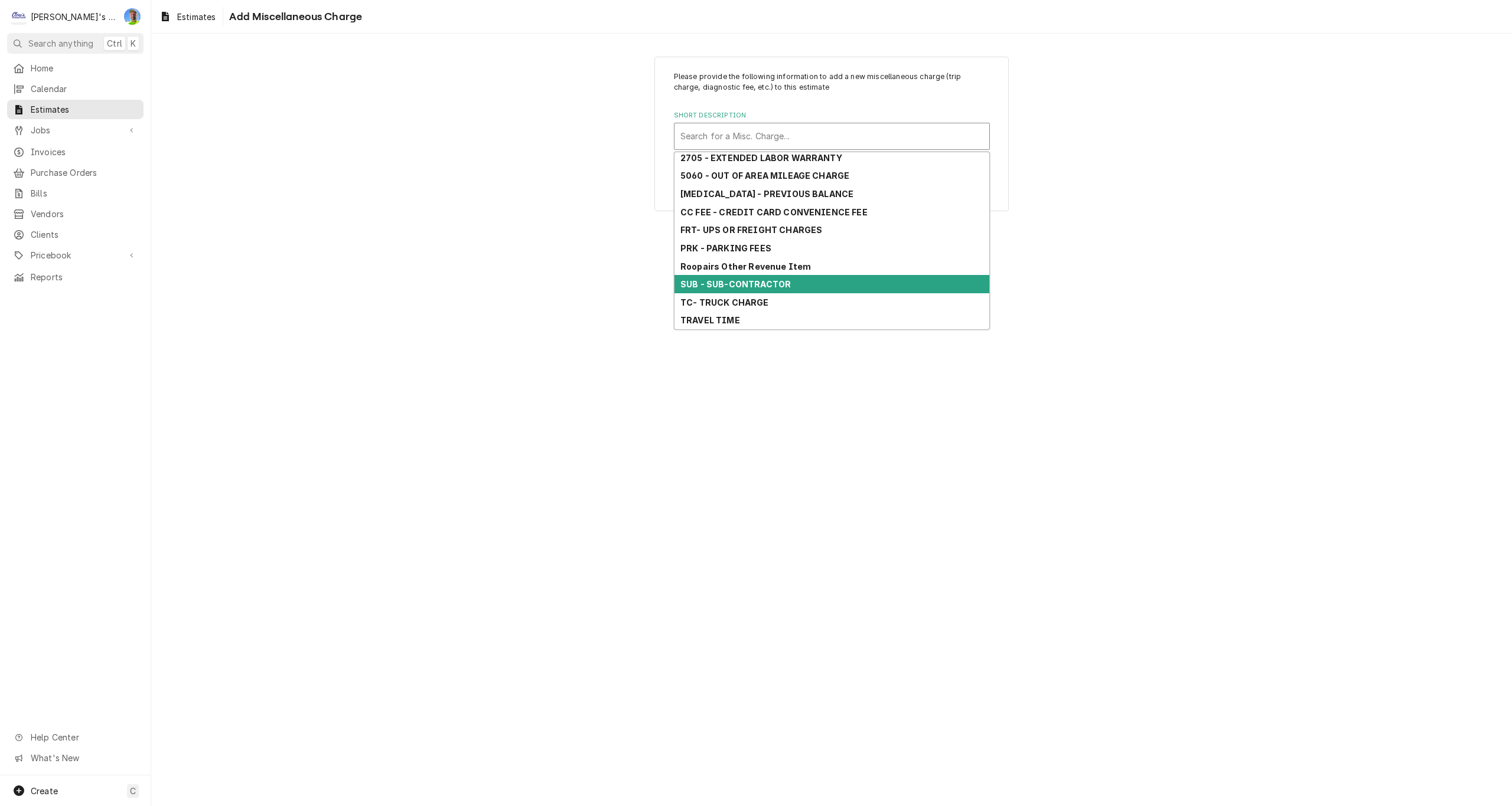
click at [768, 286] on strong "SUB - SUB-CONTRACTOR" at bounding box center [735, 284] width 110 height 10
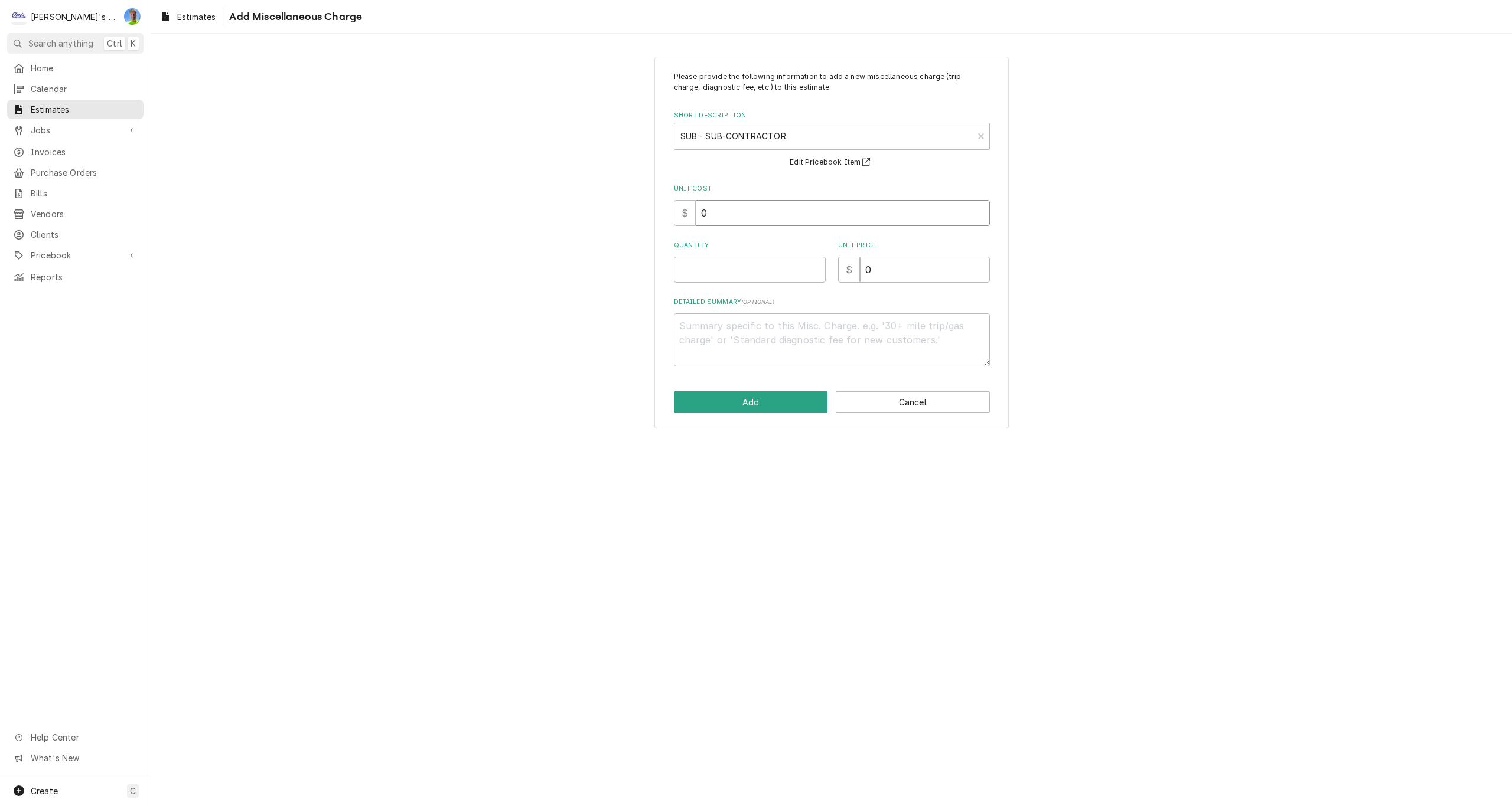
click at [731, 217] on input "0" at bounding box center [843, 213] width 294 height 26
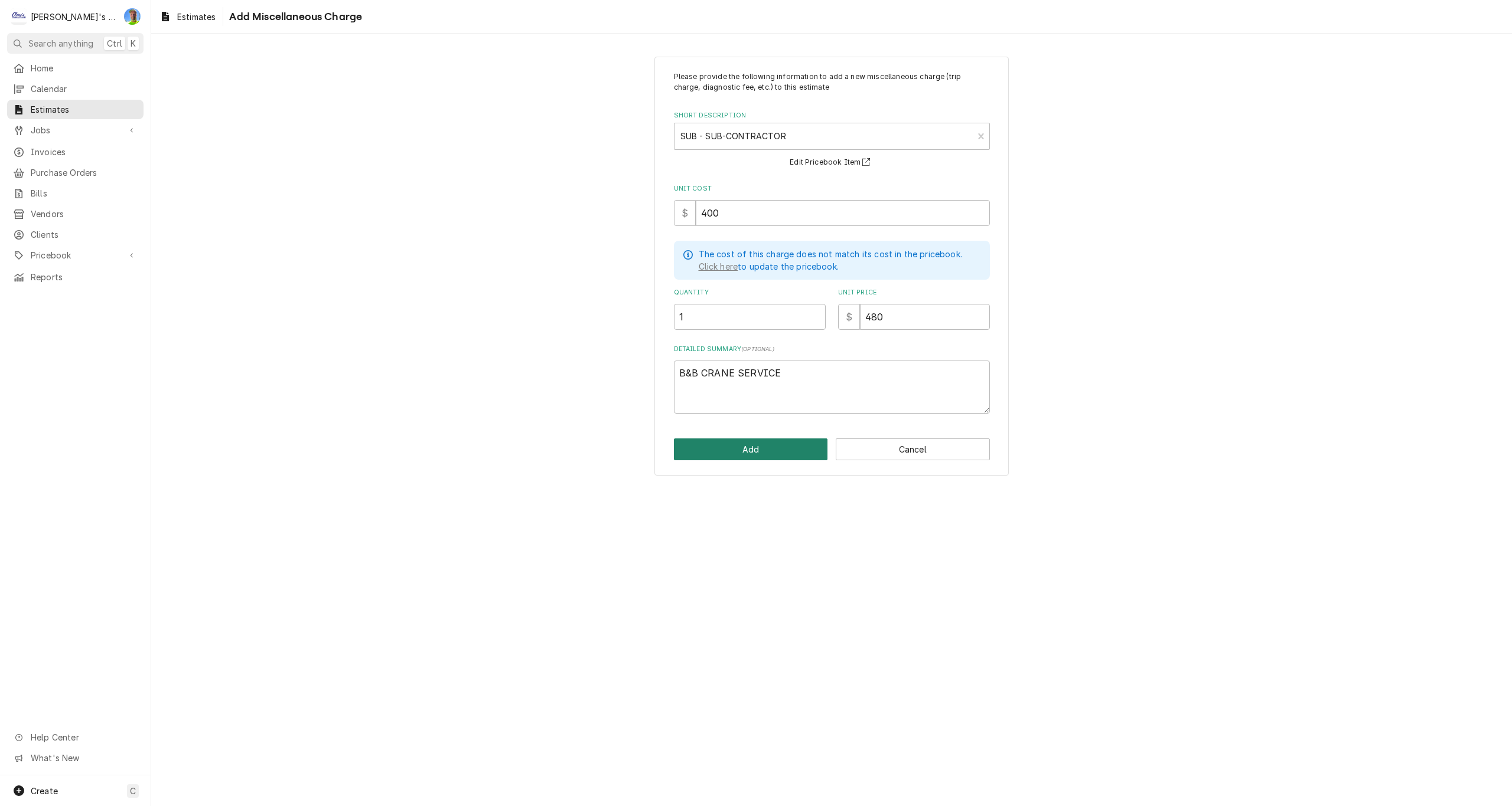
click at [759, 450] on button "Add" at bounding box center [751, 450] width 155 height 22
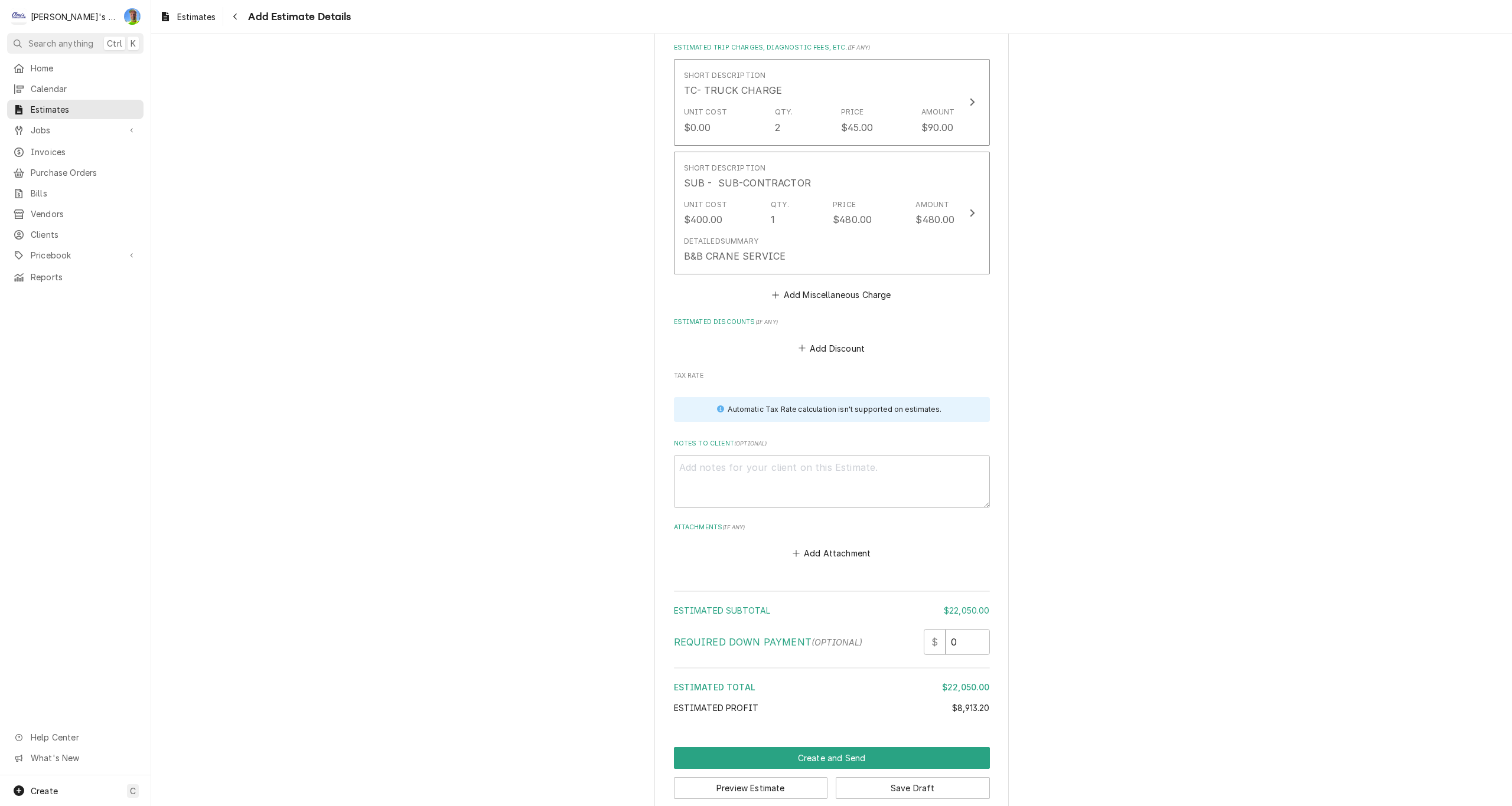
scroll to position [4768, 0]
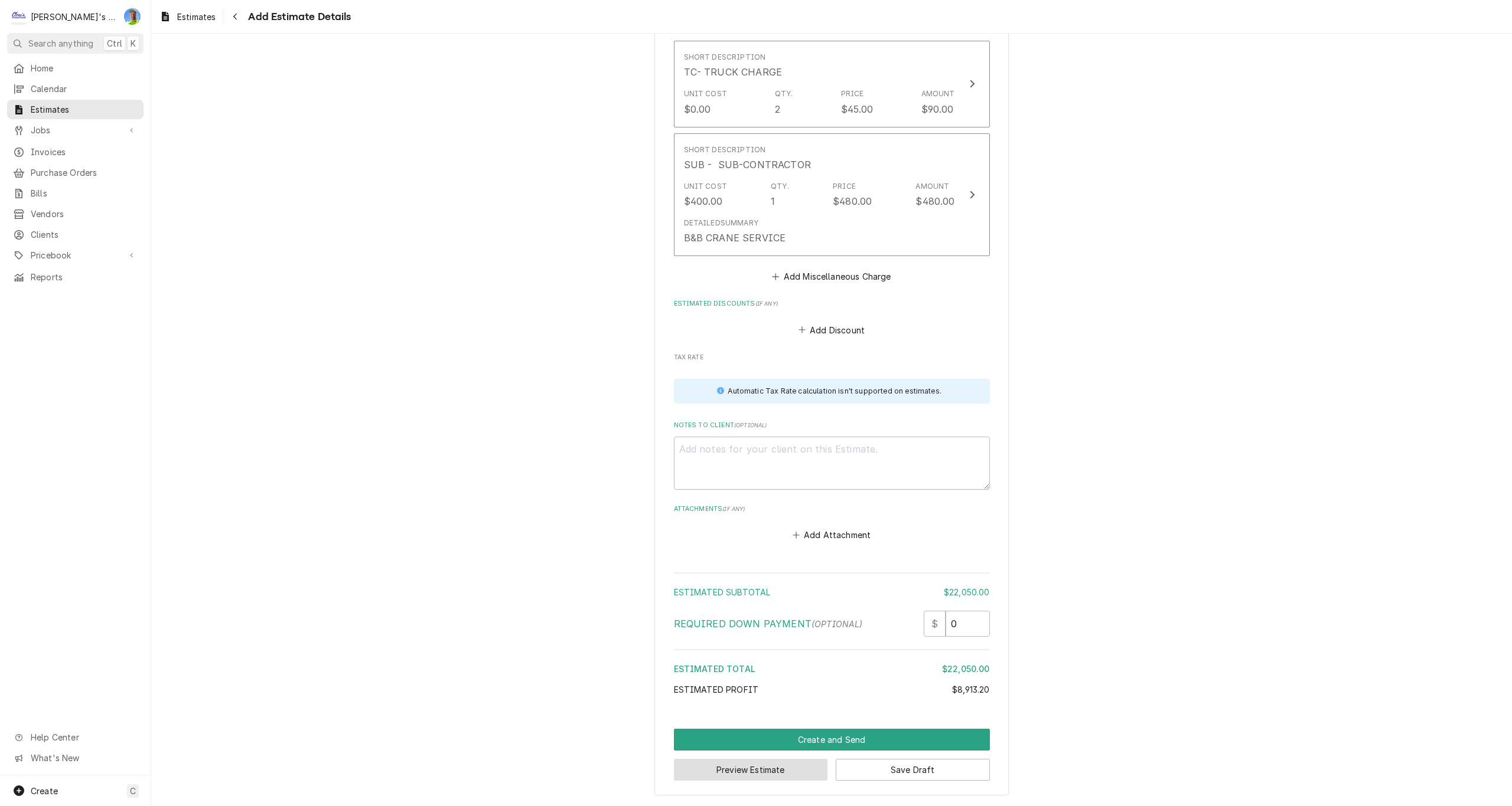
click at [799, 774] on button "Preview Estimate" at bounding box center [751, 770] width 155 height 22
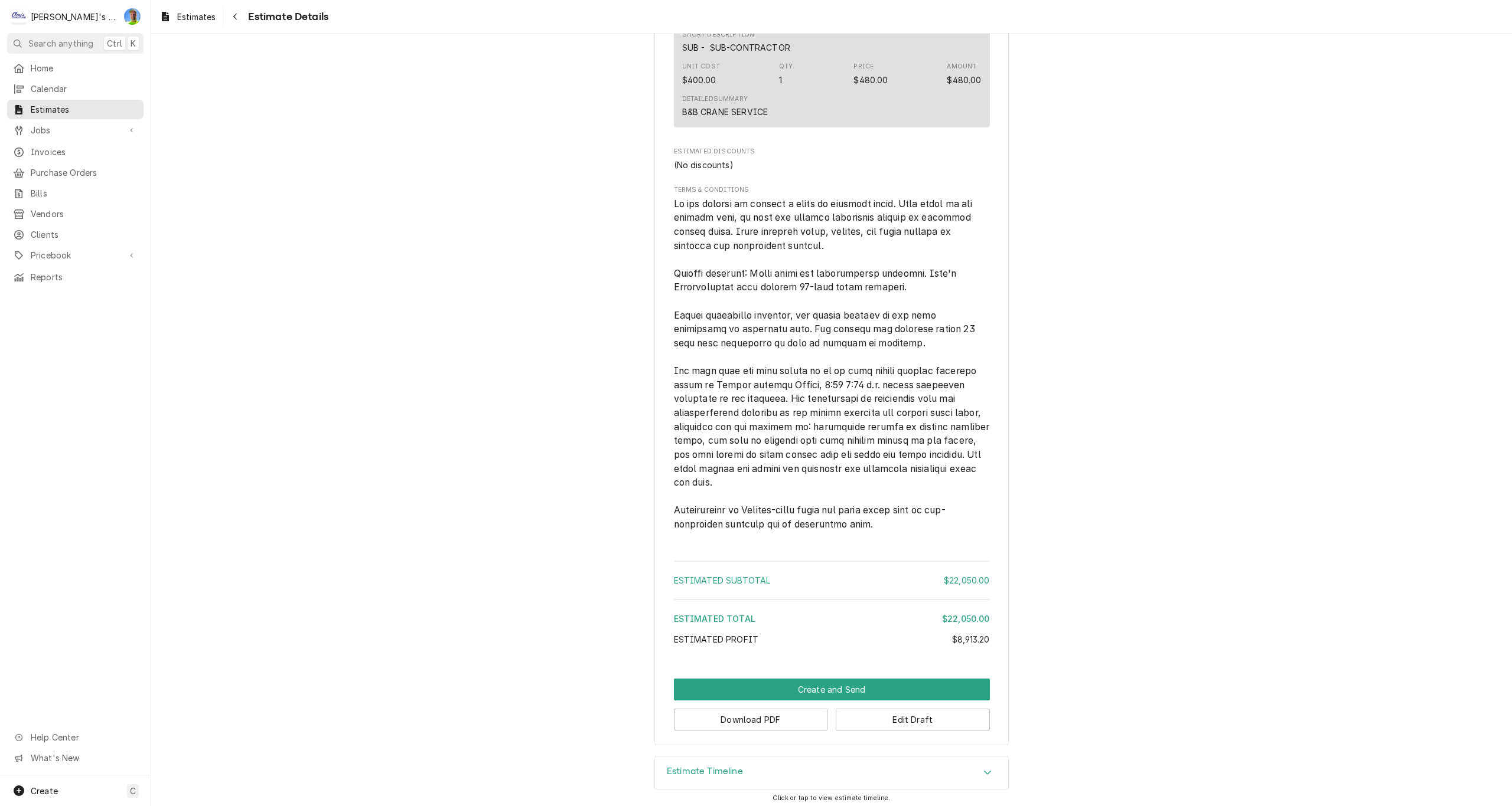
scroll to position [3881, 0]
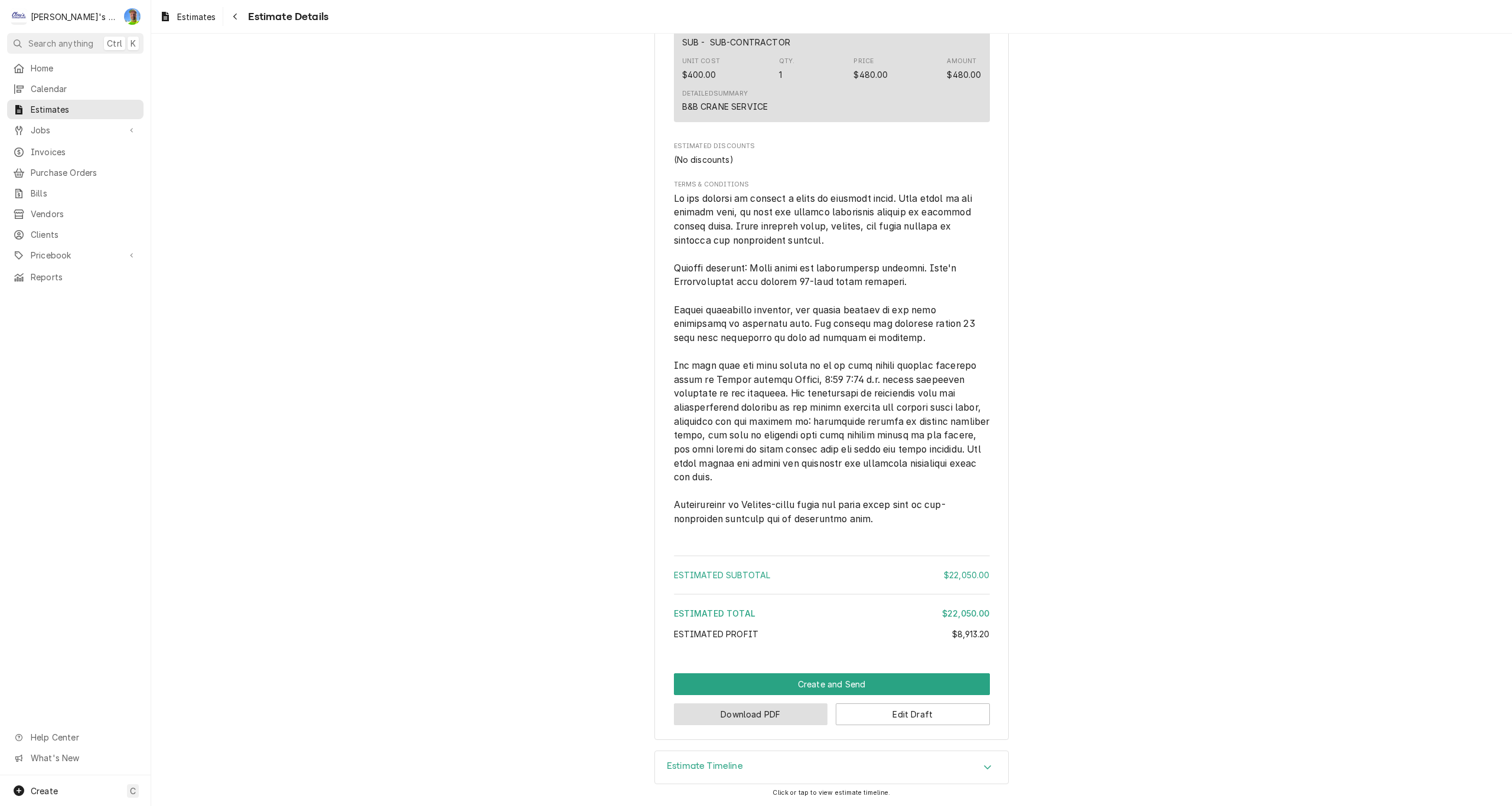
click at [803, 718] on button "Download PDF" at bounding box center [751, 714] width 155 height 22
click at [902, 722] on button "Edit Draft" at bounding box center [913, 714] width 155 height 22
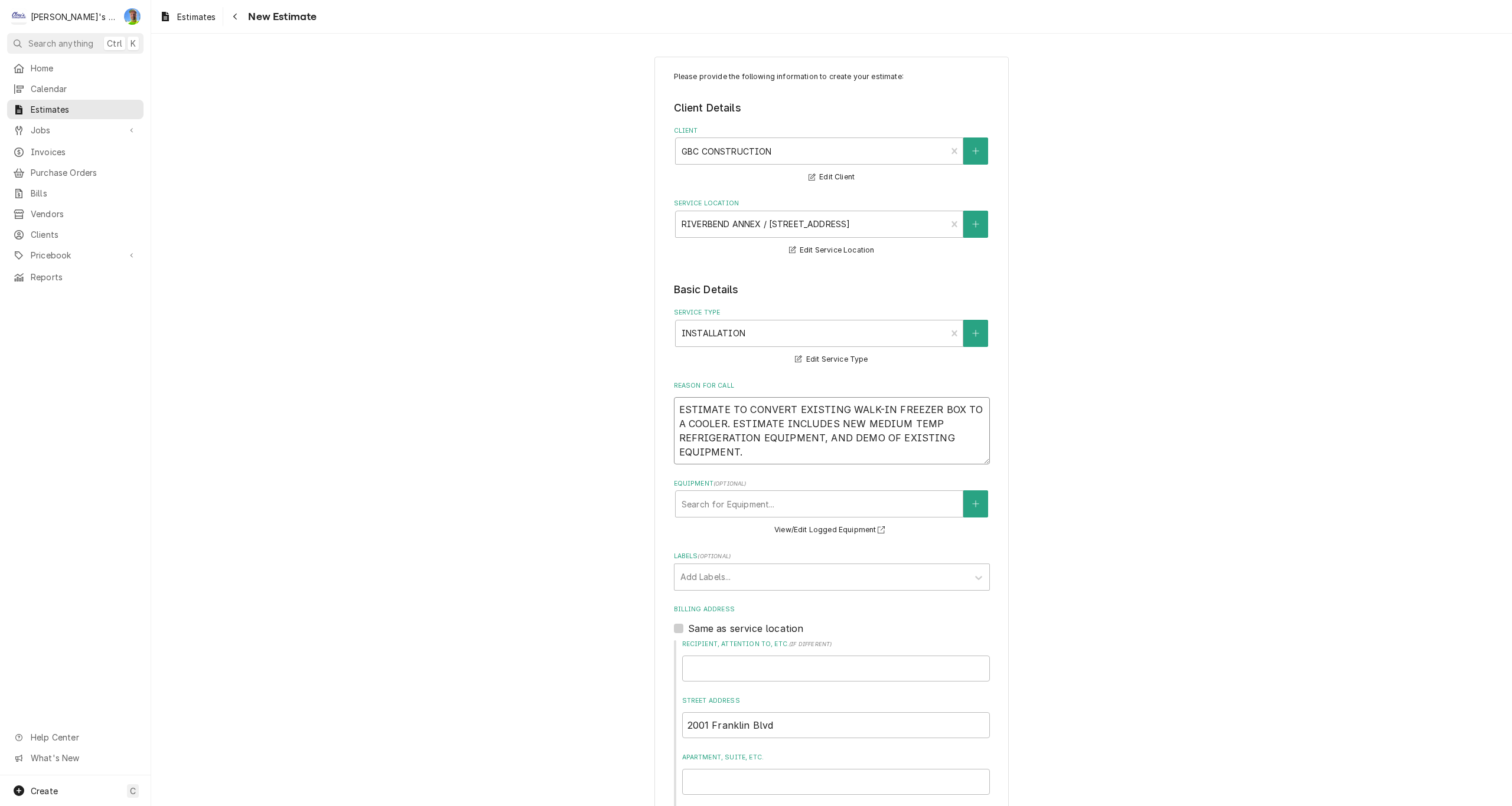
click at [756, 454] on textarea "ESTIMATE TO CONVERT EXISTING WALK-IN FREEZER BOX TO A COOLER. ESTIMATE INCLUDES…" at bounding box center [831, 430] width 316 height 68
type textarea "x"
type textarea "ESTIMATE TO CONVERT EXISTING WALK-IN FREEZER BOX TO A COOLER. ESTIMATE INCLUDES…"
type textarea "x"
type textarea "ESTIMATE TO CONVERT EXISTING WALK-IN FREEZER BOX TO A COOLER. ESTIMATE INCLUDES…"
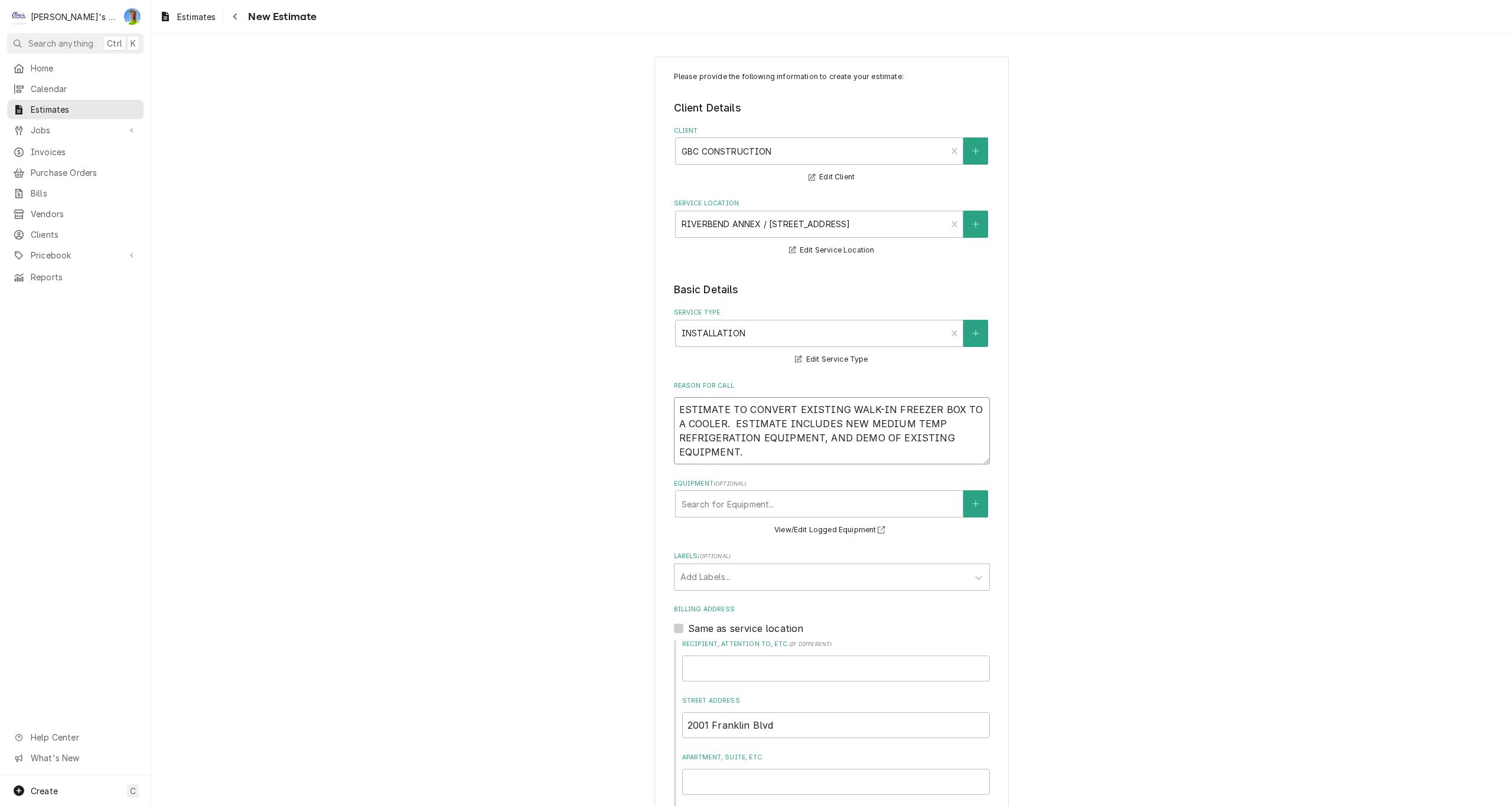
type textarea "x"
type textarea "ESTIMATE TO CONVERT EXISTING WALK-IN FREEZER BOX TO A COOLER. E ESTIMATE INCLUD…"
type textarea "x"
type textarea "ESTIMATE TO CONVERT EXISTING WALK-IN FREEZER BOX TO A COOLER. EX ESTIMATE INCLU…"
type textarea "x"
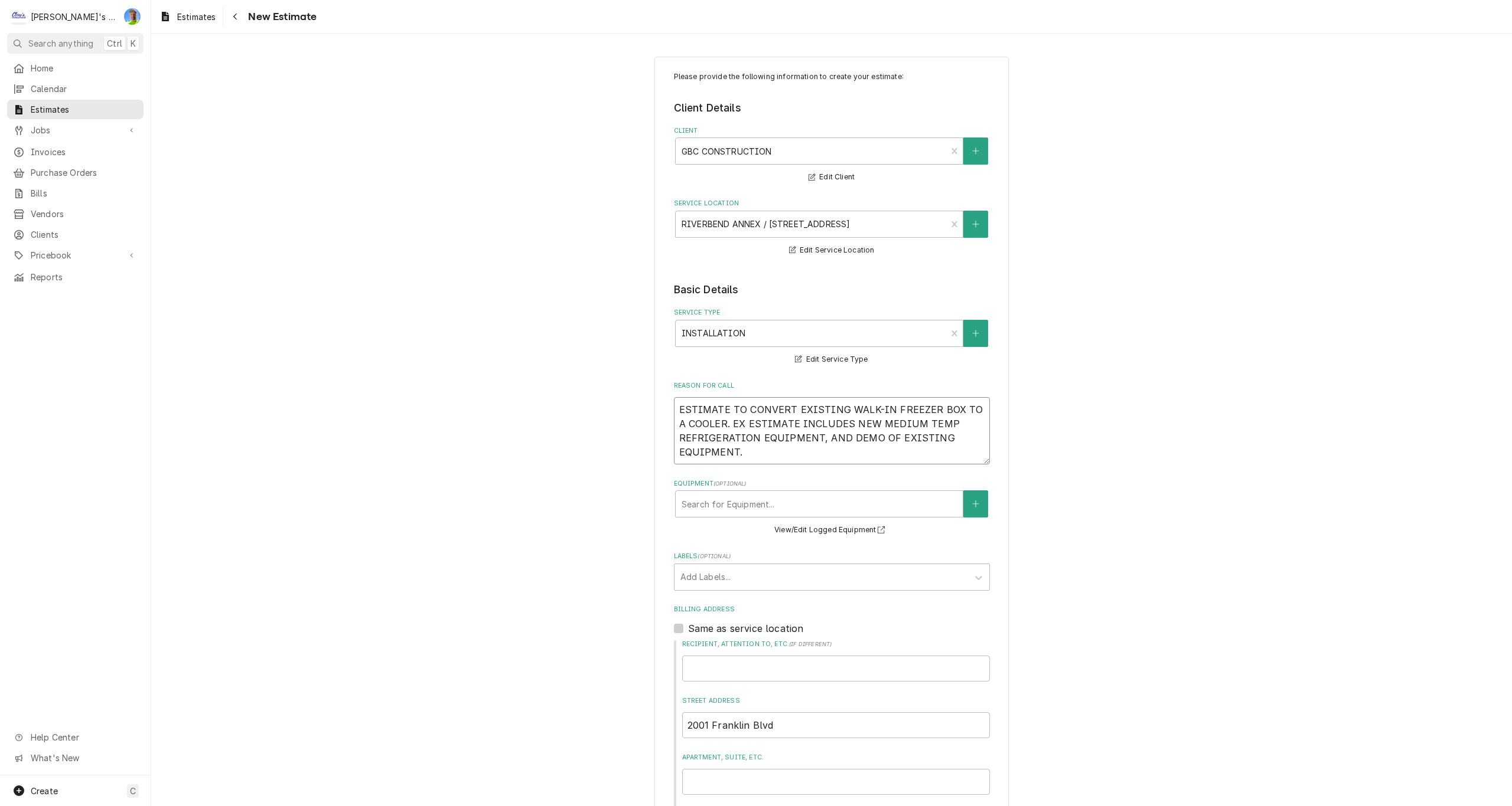
type textarea "ESTIMATE TO CONVERT EXISTING WALK-IN FREEZER BOX TO A COOLER. EXI ESTIMATE INCL…"
type textarea "x"
type textarea "ESTIMATE TO CONVERT EXISTING WALK-IN FREEZER BOX TO A COOLER. EXIS ESTIMATE INC…"
type textarea "x"
type textarea "ESTIMATE TO CONVERT EXISTING WALK-IN FREEZER BOX TO A COOLER. EXIST ESTIMATE IN…"
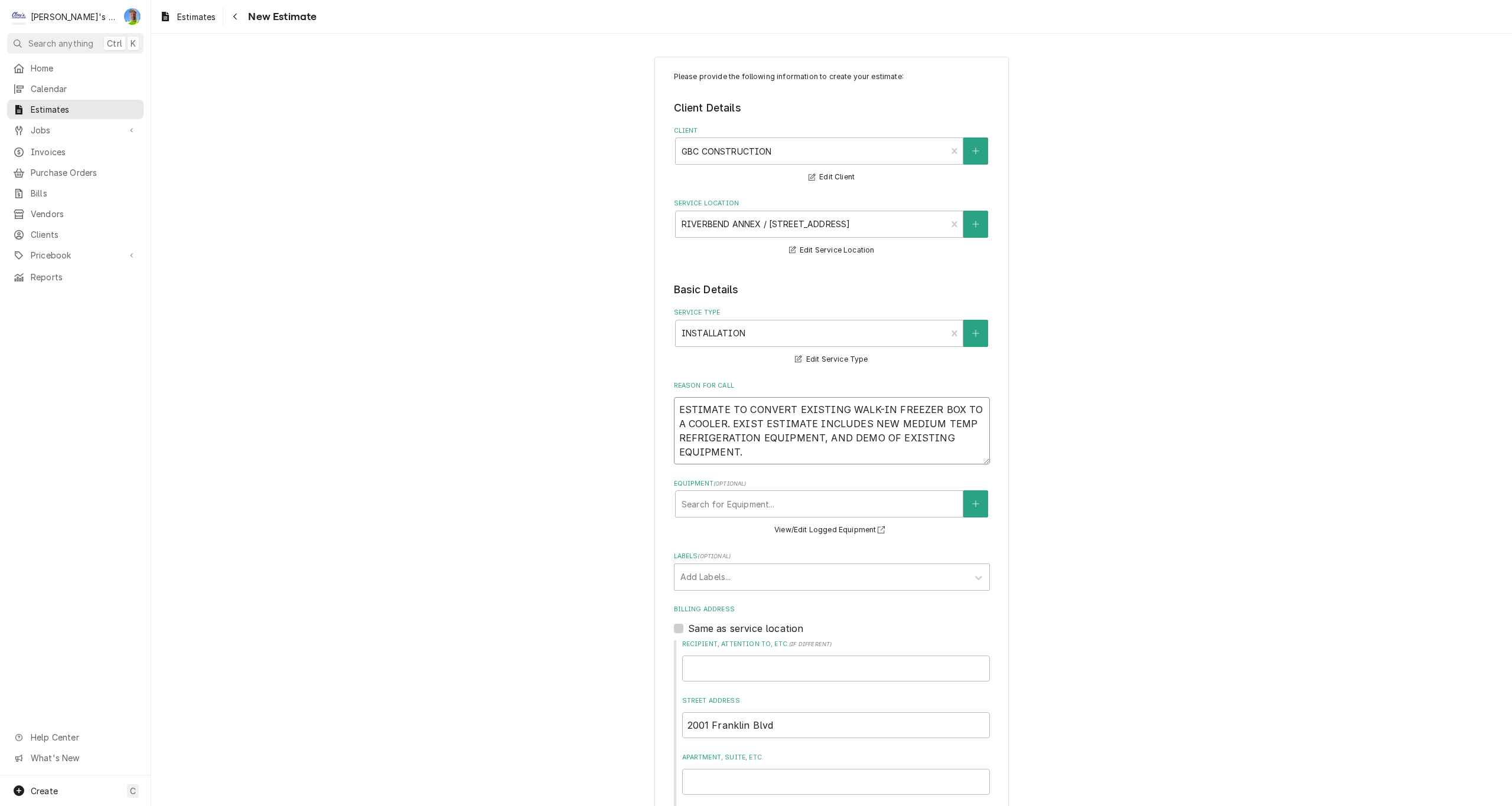
type textarea "x"
type textarea "ESTIMATE TO CONVERT EXISTING WALK-IN FREEZER BOX TO A COOLER. EXISTI ESTIMATE I…"
type textarea "x"
type textarea "ESTIMATE TO CONVERT EXISTING WALK-IN FREEZER BOX TO A COOLER. EXISTIN ESTIMATE …"
type textarea "x"
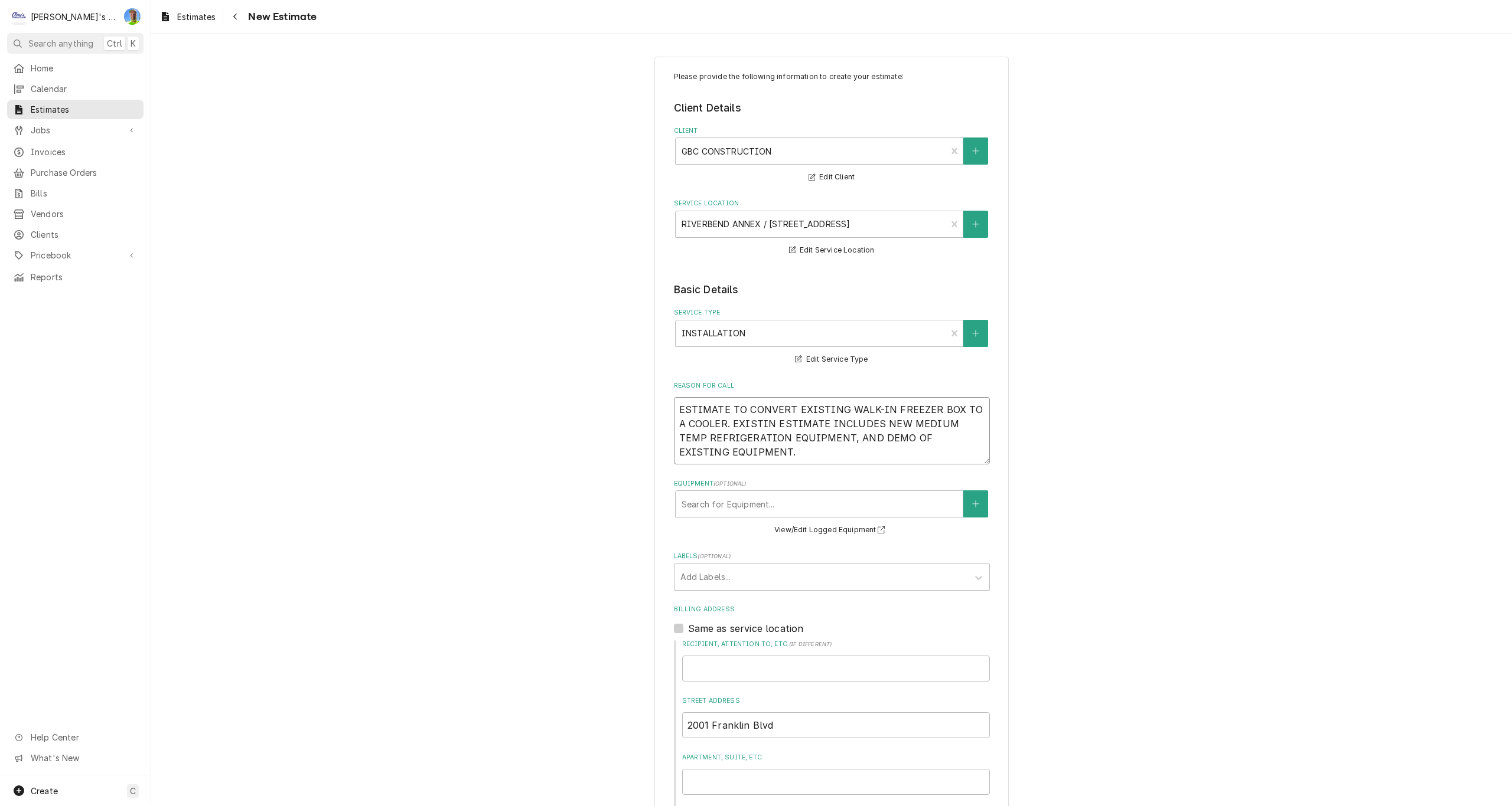
type textarea "ESTIMATE TO CONVERT EXISTING WALK-IN FREEZER BOX TO A COOLER. EXISTING ESTIMATE…"
type textarea "x"
type textarea "ESTIMATE TO CONVERT EXISTING WALK-IN FREEZER BOX TO A COOLER. EXISTING ESTIMATE…"
type textarea "x"
type textarea "ESTIMATE TO CONVERT EXISTING WALK-IN FREEZER BOX TO A COOLER. EXISTING B ESTIMA…"
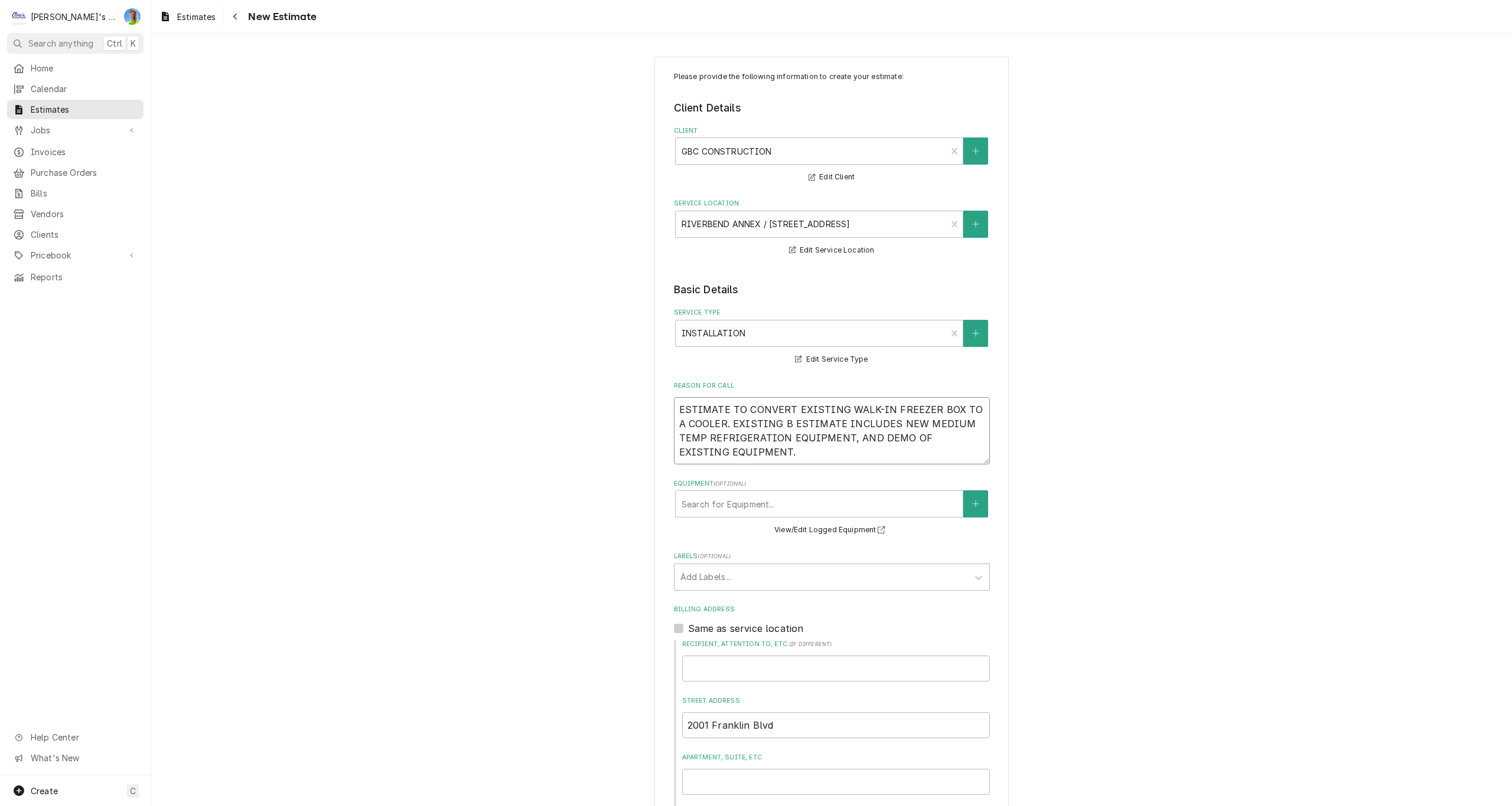
type textarea "x"
type textarea "ESTIMATE TO CONVERT EXISTING WALK-IN FREEZER BOX TO A COOLER. EXISTING BO ESTIM…"
type textarea "x"
type textarea "ESTIMATE TO CONVERT EXISTING WALK-IN FREEZER BOX TO A COOLER. EXISTING BOX ESTI…"
type textarea "x"
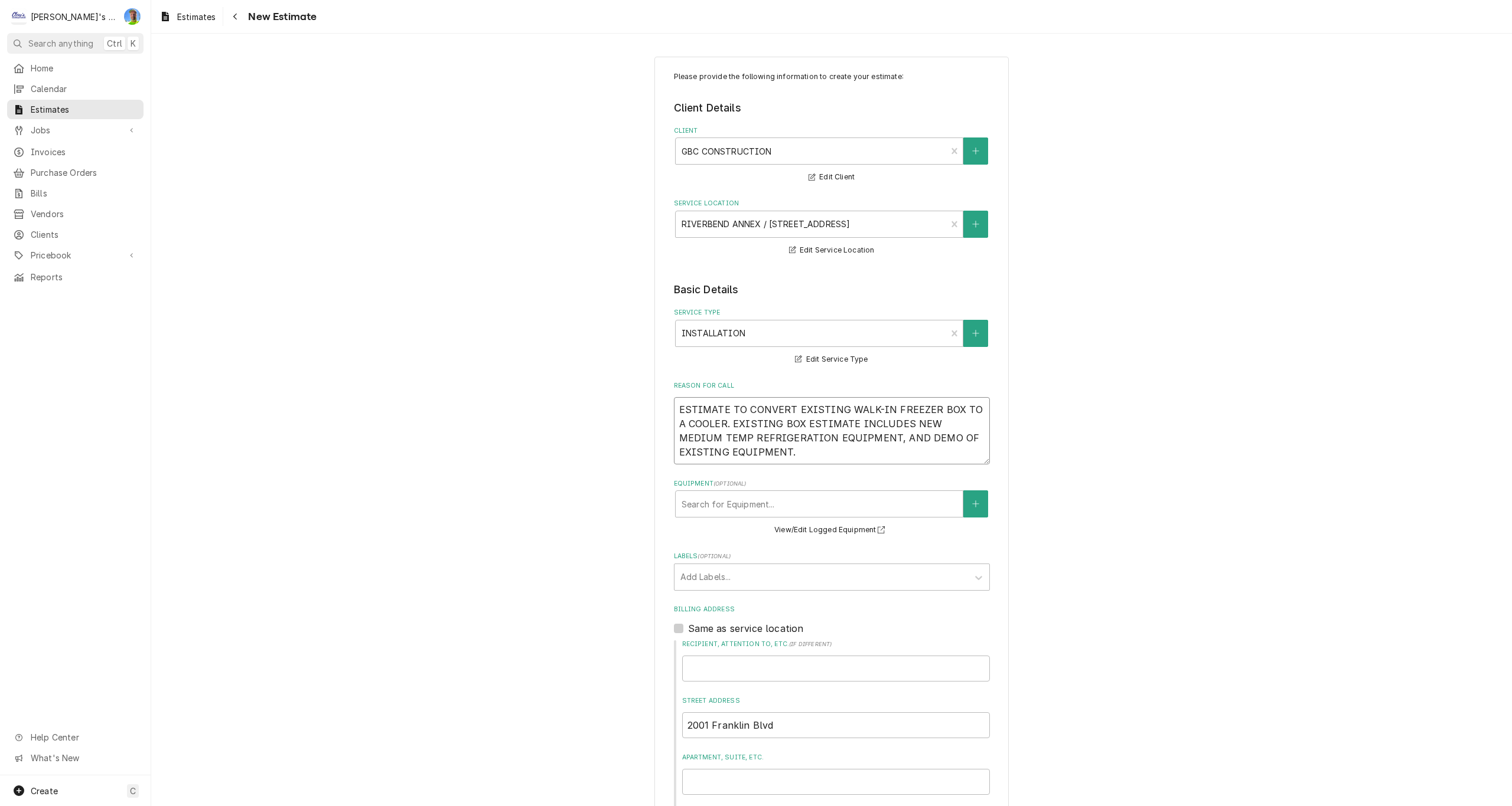
type textarea "ESTIMATE TO CONVERT EXISTING WALK-IN FREEZER BOX TO A COOLER. EXISTING BOX ESTI…"
type textarea "x"
type textarea "ESTIMATE TO CONVERT EXISTING WALK-IN FREEZER BOX TO A COOLER. EXISTING BOX D ES…"
type textarea "x"
type textarea "ESTIMATE TO CONVERT EXISTING WALK-IN FREEZER BOX TO A COOLER. EXISTING BOX DI E…"
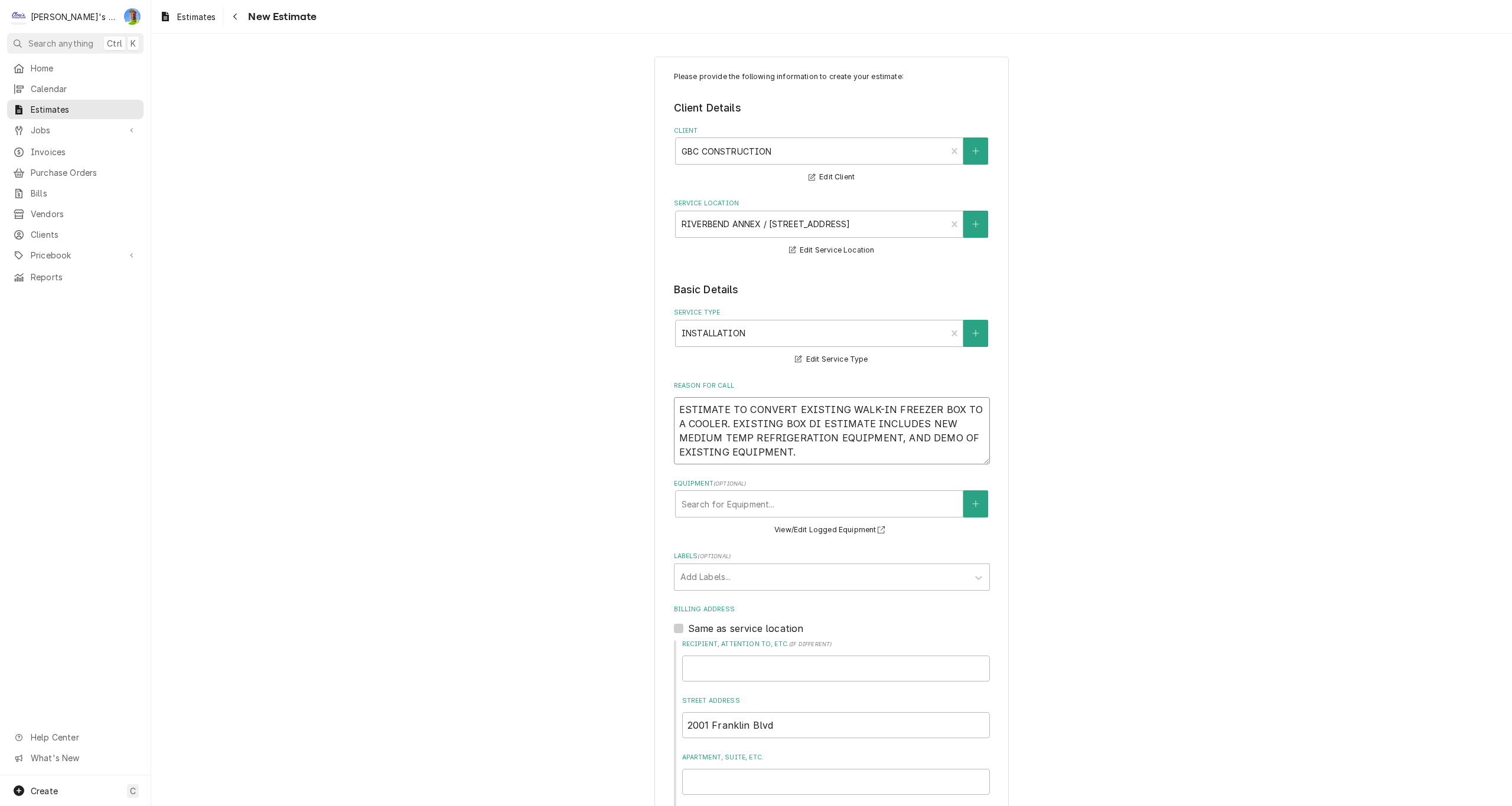
type textarea "x"
type textarea "ESTIMATE TO CONVERT EXISTING WALK-IN FREEZER BOX TO A COOLER. EXISTING BOX DIM …"
type textarea "x"
type textarea "ESTIMATE TO CONVERT EXISTING WALK-IN FREEZER BOX TO A COOLER. EXISTING BOX DIME…"
type textarea "x"
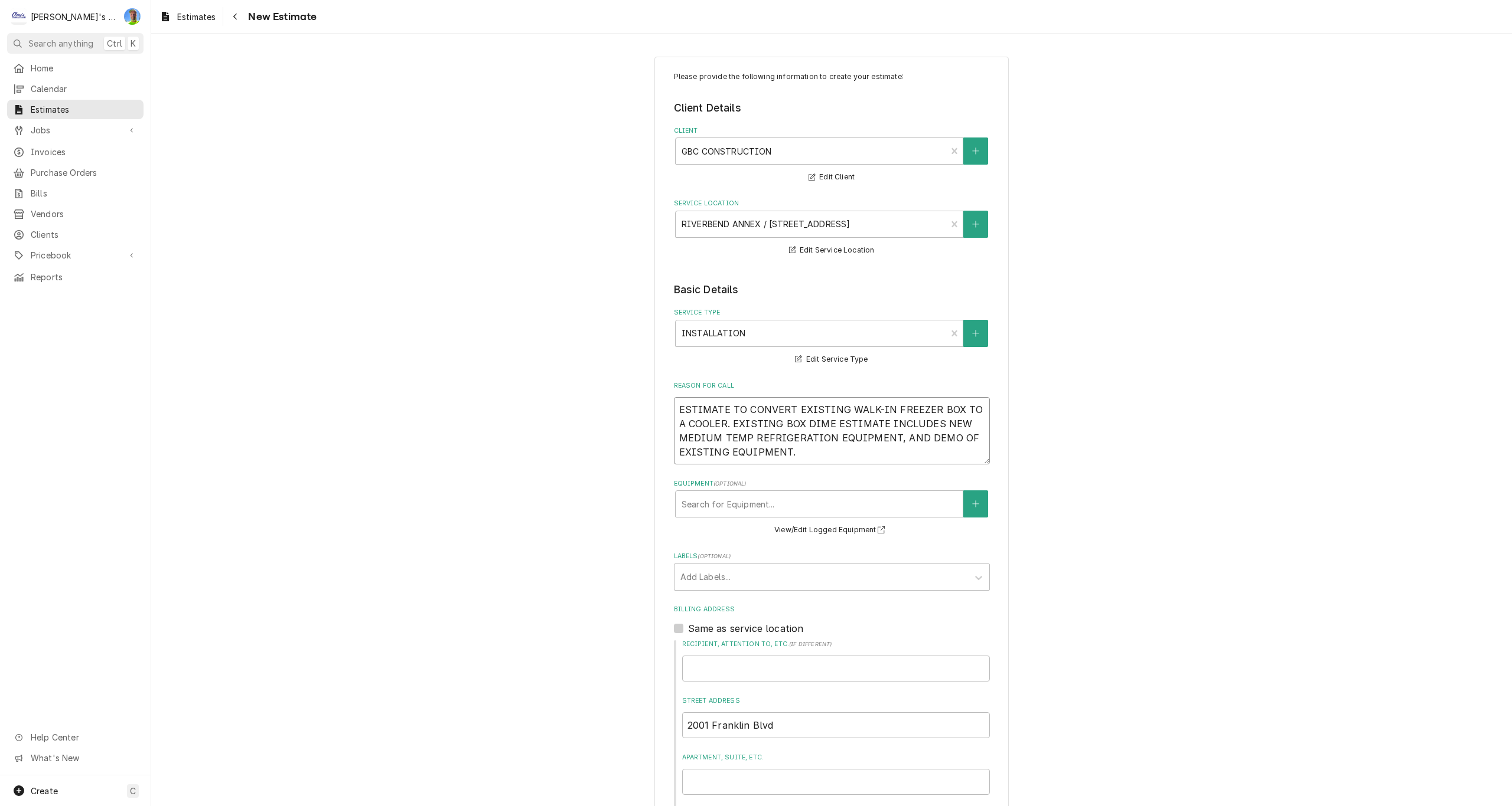
type textarea "ESTIMATE TO CONVERT EXISTING WALK-IN FREEZER BOX TO A COOLER. EXISTING BOX DIME…"
type textarea "x"
type textarea "ESTIMATE TO CONVERT EXISTING WALK-IN FREEZER BOX TO A COOLER. EXISTING BOX DIME…"
type textarea "x"
type textarea "ESTIMATE TO CONVERT EXISTING WALK-IN FREEZER BOX TO A COOLER. EXISTING BOX DIME…"
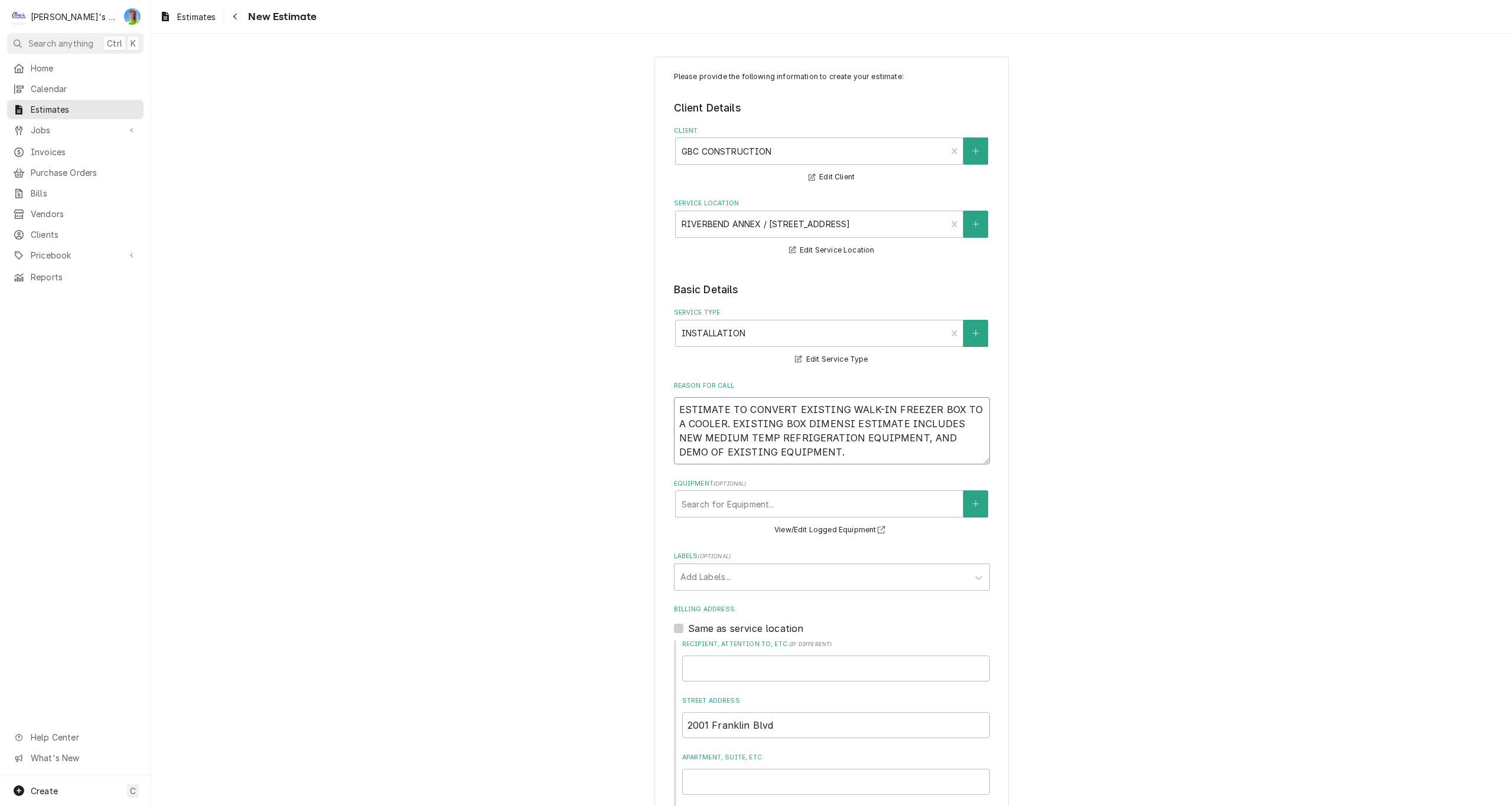
type textarea "x"
type textarea "ESTIMATE TO CONVERT EXISTING WALK-IN FREEZER BOX TO A COOLER. EXISTING BOX DIME…"
type textarea "x"
type textarea "ESTIMATE TO CONVERT EXISTING WALK-IN FREEZER BOX TO A COOLER. EXISTING BOX DIME…"
type textarea "x"
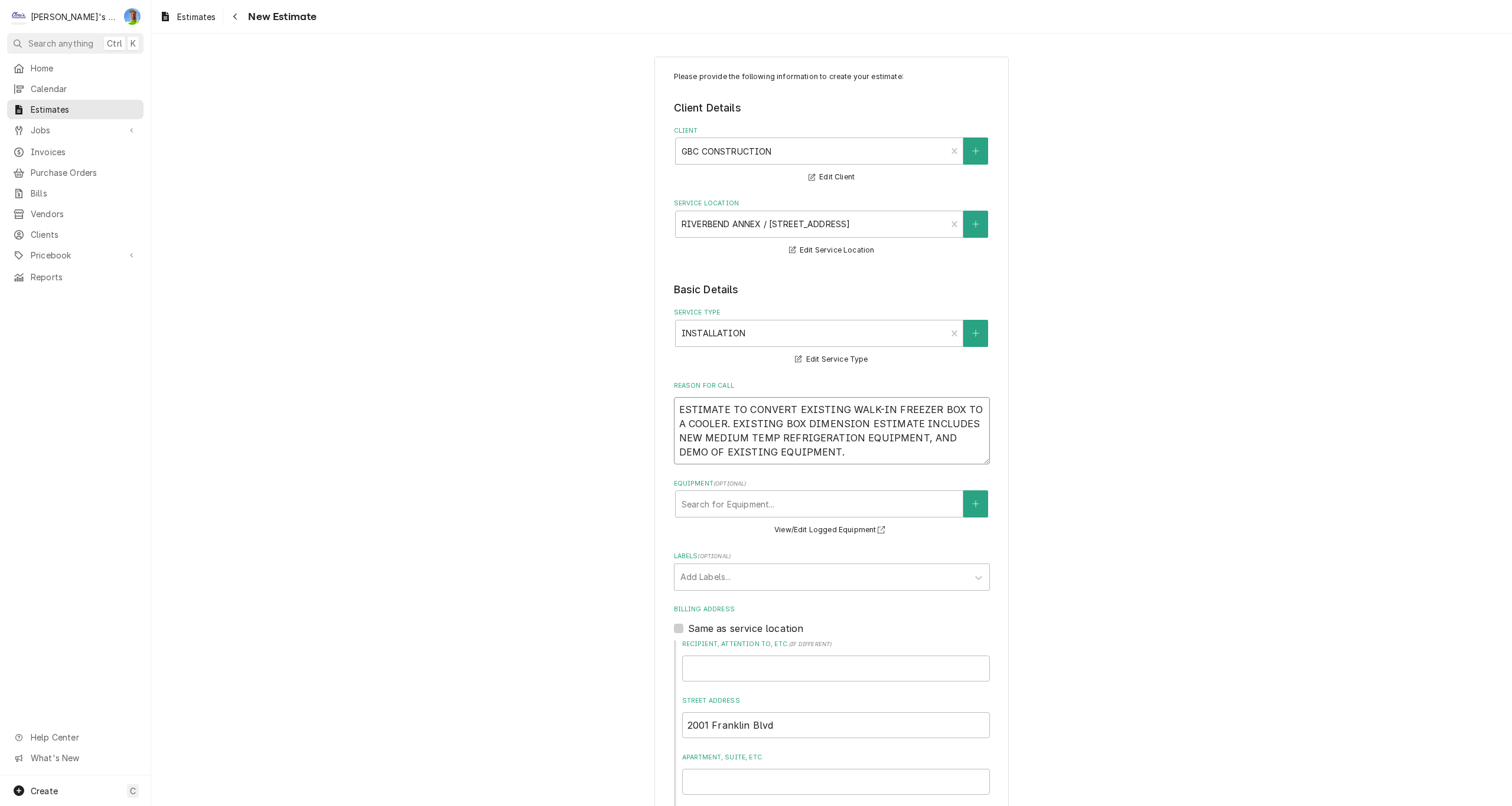
type textarea "ESTIMATE TO CONVERT EXISTING WALK-IN FREEZER BOX TO A COOLER. EXISTING BOX DIME…"
type textarea "x"
type textarea "ESTIMATE TO CONVERT EXISTING WALK-IN FREEZER BOX TO A COOLER. EXISTING BOX DIME…"
type textarea "x"
type textarea "ESTIMATE TO CONVERT EXISTING WALK-IN FREEZER BOX TO A COOLER. EXISTING BOX DIME…"
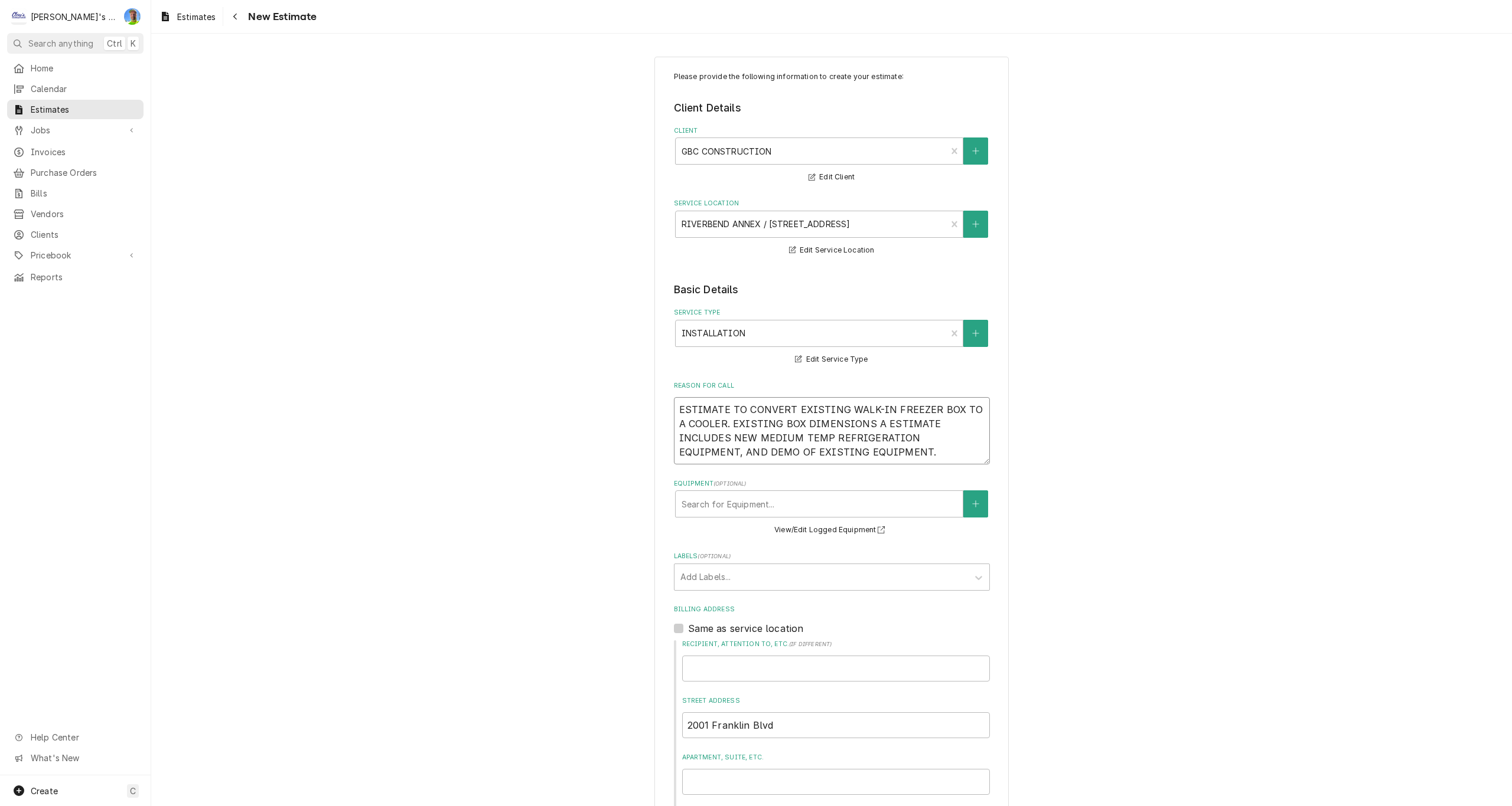
type textarea "x"
type textarea "ESTIMATE TO CONVERT EXISTING WALK-IN FREEZER BOX TO A COOLER. EXISTING BOX DIME…"
type textarea "x"
type textarea "ESTIMATE TO CONVERT EXISTING WALK-IN FREEZER BOX TO A COOLER. EXISTING BOX DIME…"
type textarea "x"
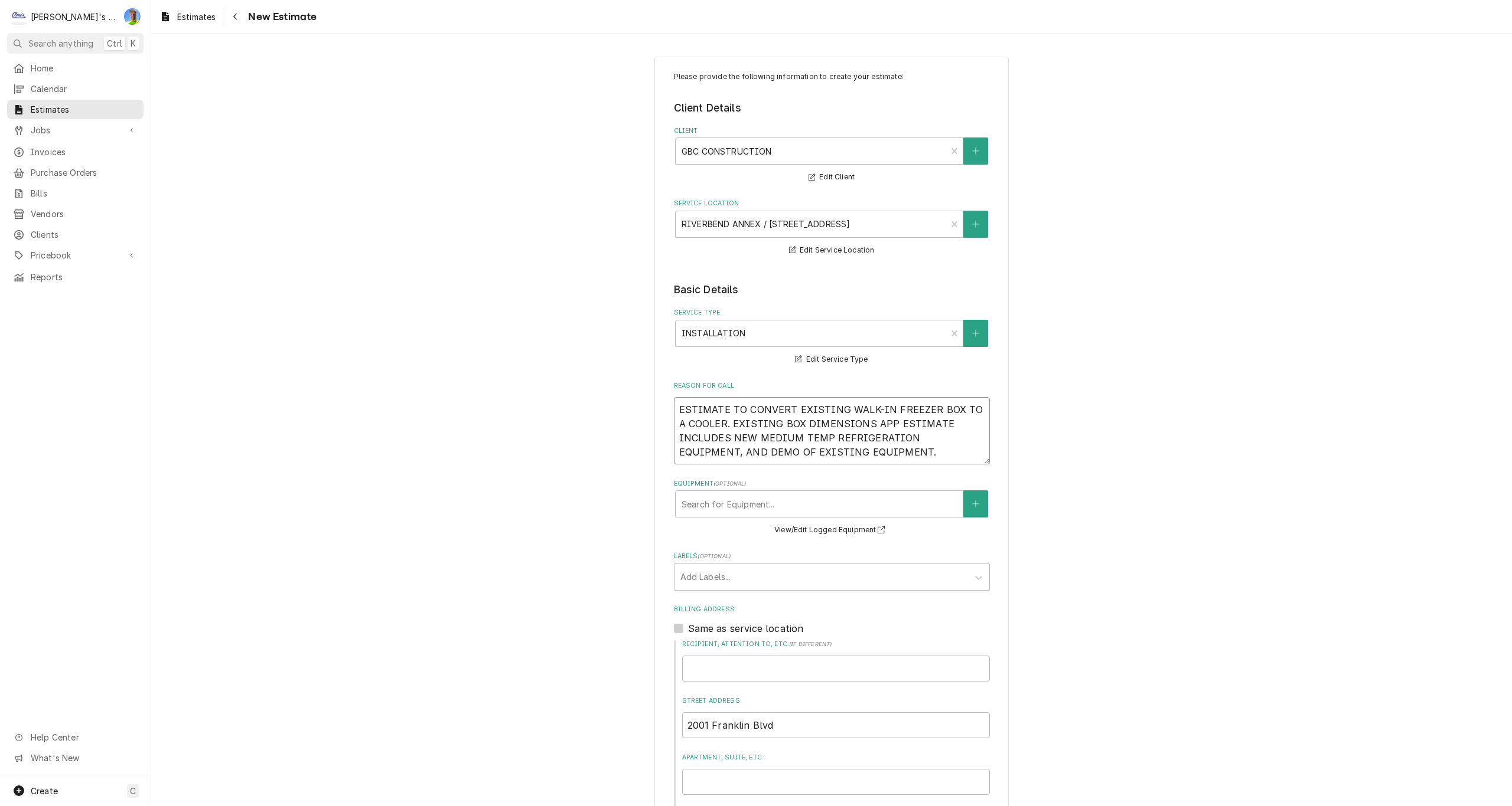
type textarea "ESTIMATE TO CONVERT EXISTING WALK-IN FREEZER BOX TO A COOLER. EXISTING BOX DIME…"
type textarea "x"
type textarea "ESTIMATE TO CONVERT EXISTING WALK-IN FREEZER BOX TO A COOLER. EXISTING BOX DIME…"
type textarea "x"
type textarea "ESTIMATE TO CONVERT EXISTING WALK-IN FREEZER BOX TO A COOLER. EXISTING BOX DIME…"
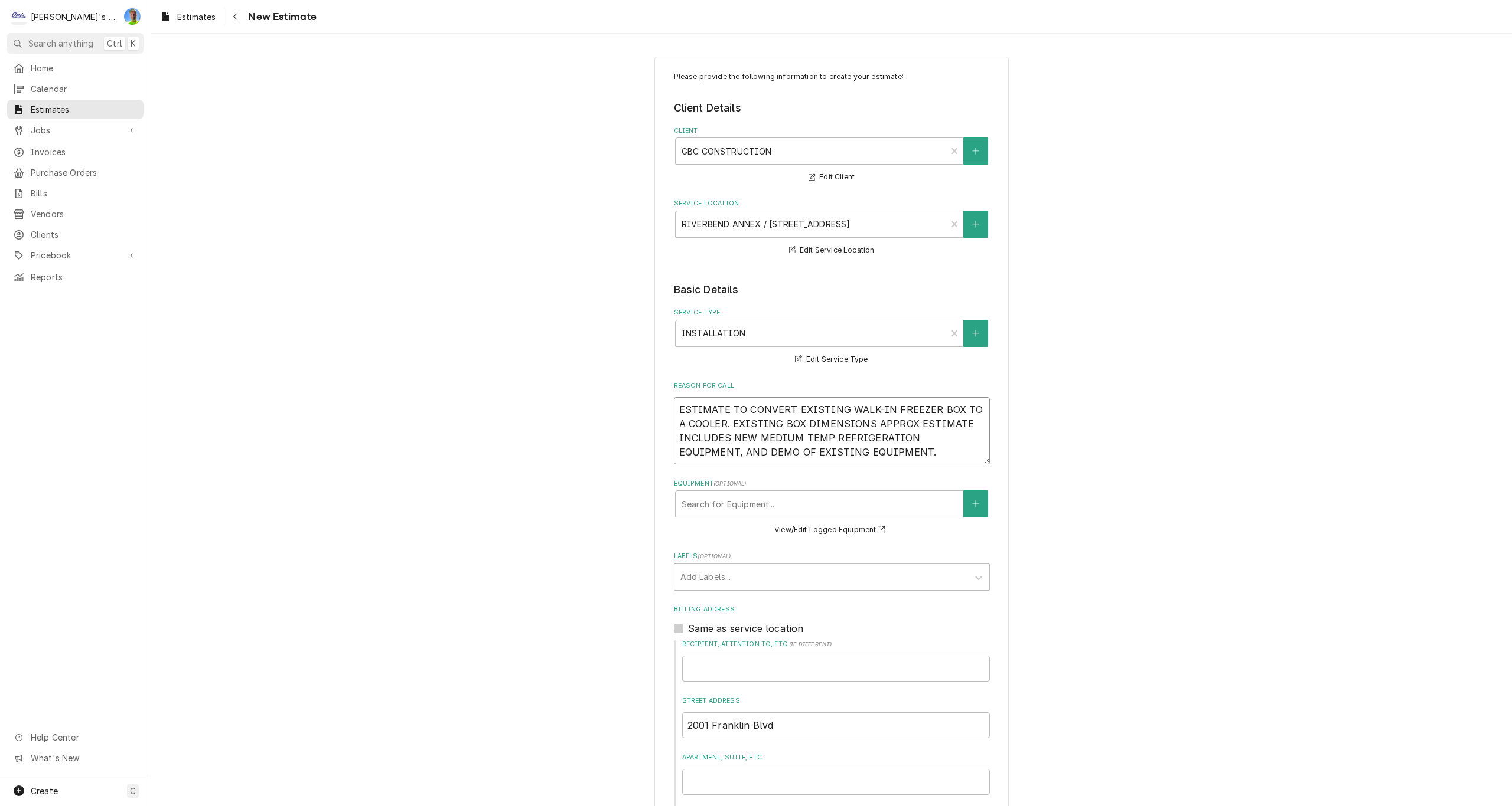
type textarea "x"
type textarea "ESTIMATE TO CONVERT EXISTING WALK-IN FREEZER BOX TO A COOLER. EXISTING BOX DIME…"
type textarea "x"
type textarea "ESTIMATE TO CONVERT EXISTING WALK-IN FREEZER BOX TO A COOLER. EXISTING BOX DIME…"
type textarea "x"
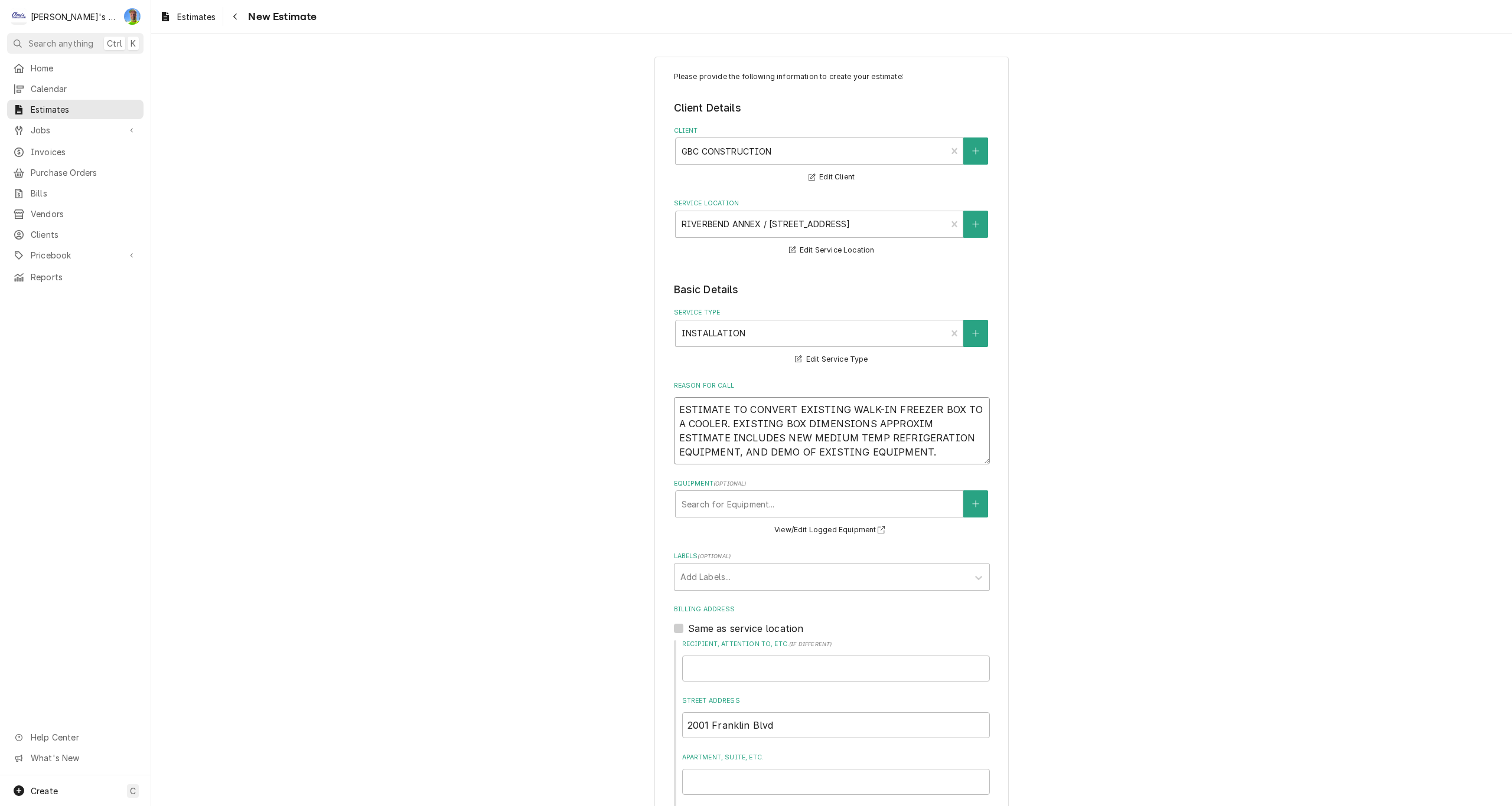
type textarea "ESTIMATE TO CONVERT EXISTING WALK-IN FREEZER BOX TO A COOLER. EXISTING BOX DIME…"
type textarea "x"
type textarea "ESTIMATE TO CONVERT EXISTING WALK-IN FREEZER BOX TO A COOLER. EXISTING BOX DIME…"
type textarea "x"
type textarea "ESTIMATE TO CONVERT EXISTING WALK-IN FREEZER BOX TO A COOLER. EXISTING BOX DIME…"
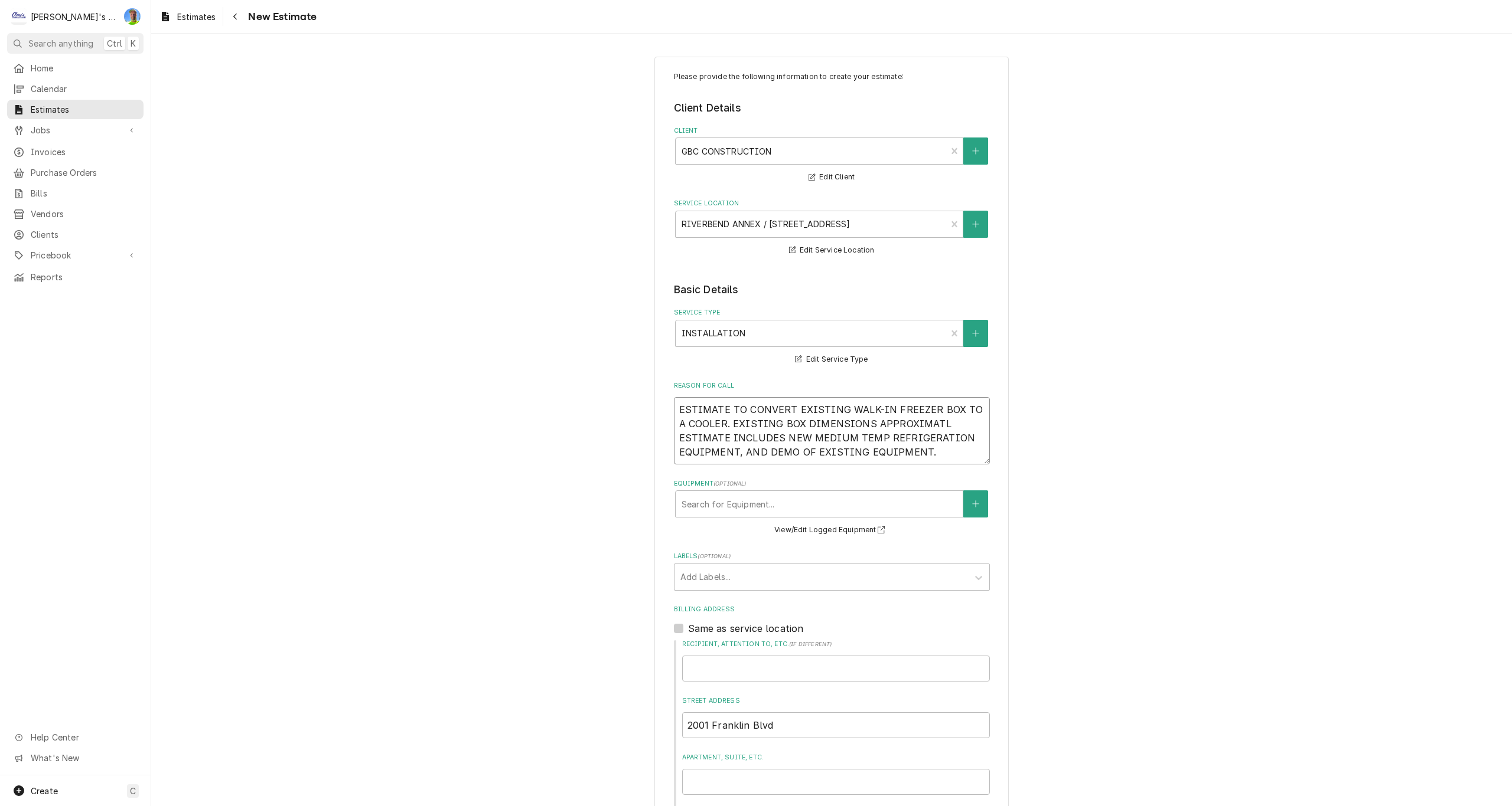
type textarea "x"
type textarea "ESTIMATE TO CONVERT EXISTING WALK-IN FREEZER BOX TO A COOLER. EXISTING BOX DIME…"
type textarea "x"
type textarea "ESTIMATE TO CONVERT EXISTING WALK-IN FREEZER BOX TO A COOLER. EXISTING BOX DIME…"
type textarea "x"
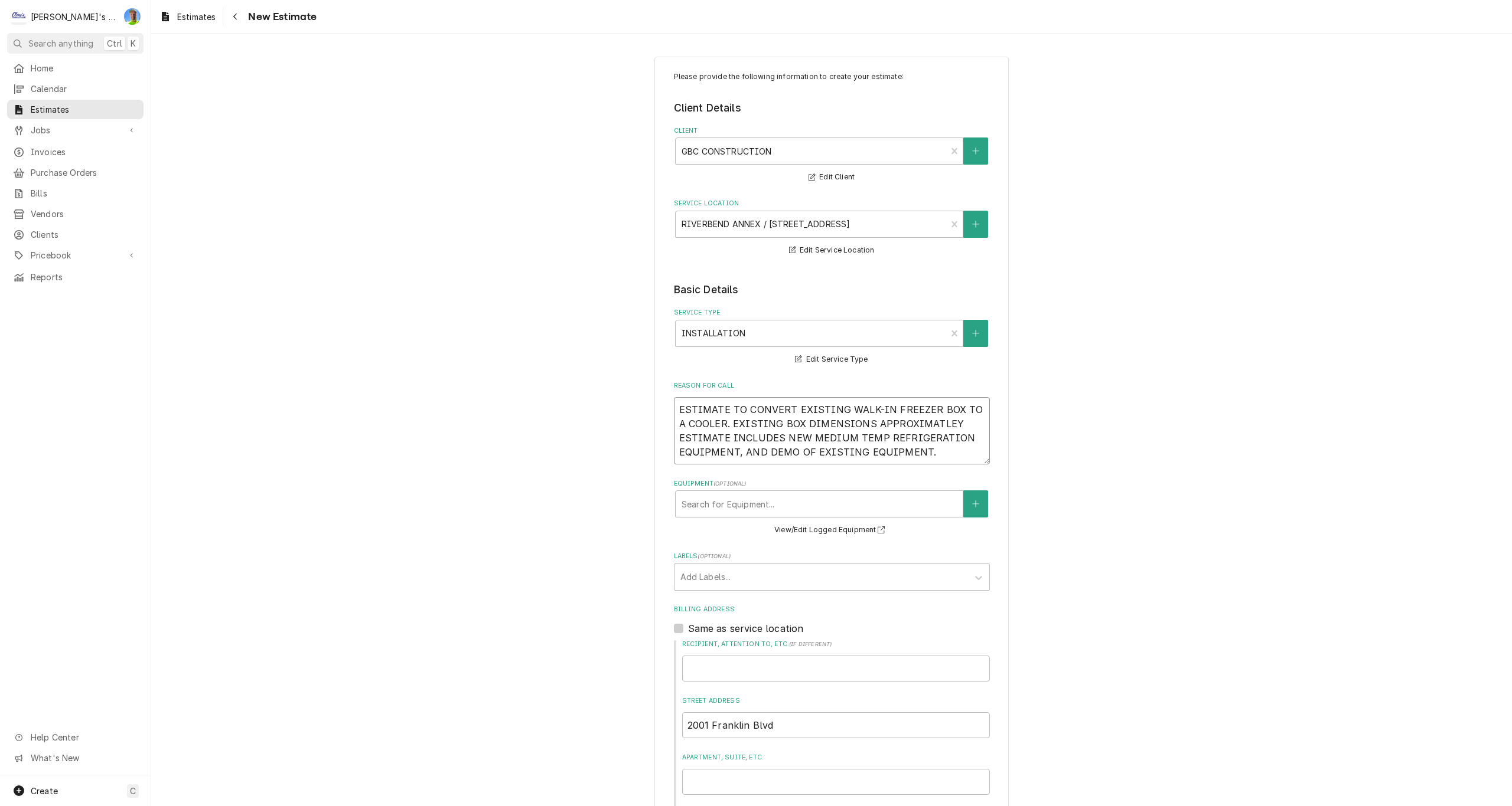
type textarea "ESTIMATE TO CONVERT EXISTING WALK-IN FREEZER BOX TO A COOLER. EXISTING BOX DIME…"
type textarea "x"
type textarea "ESTIMATE TO CONVERT EXISTING WALK-IN FREEZER BOX TO A COOLER. EXISTING BOX DIME…"
type textarea "x"
type textarea "ESTIMATE TO CONVERT EXISTING WALK-IN FREEZER BOX TO A COOLER. EXISTING BOX DIME…"
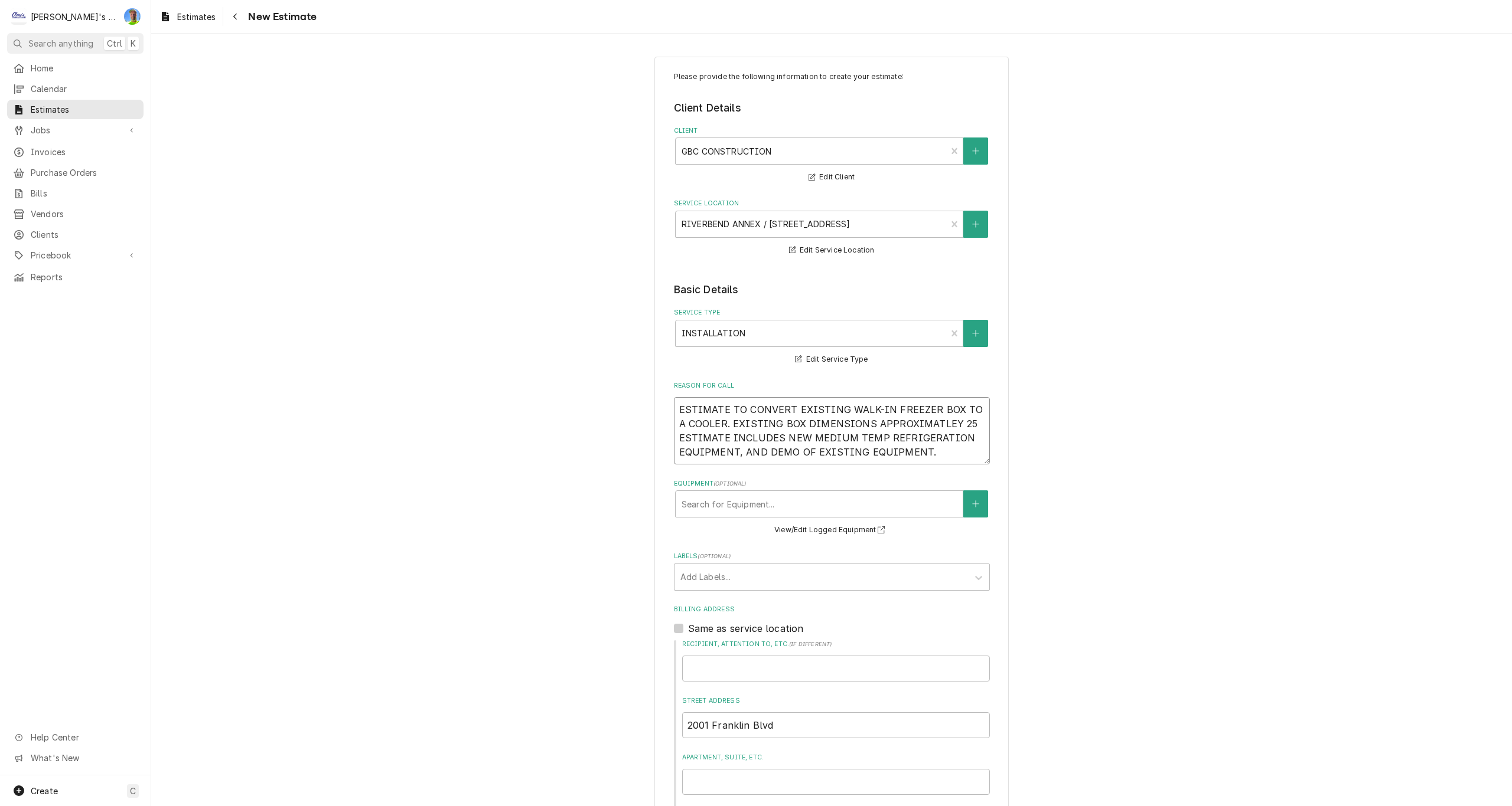
type textarea "x"
type textarea "ESTIMATE TO CONVERT EXISTING WALK-IN FREEZER BOX TO A COOLER. EXISTING BOX DIME…"
type textarea "x"
type textarea "ESTIMATE TO CONVERT EXISTING WALK-IN FREEZER BOX TO A COOLER. EXISTING BOX DIME…"
type textarea "x"
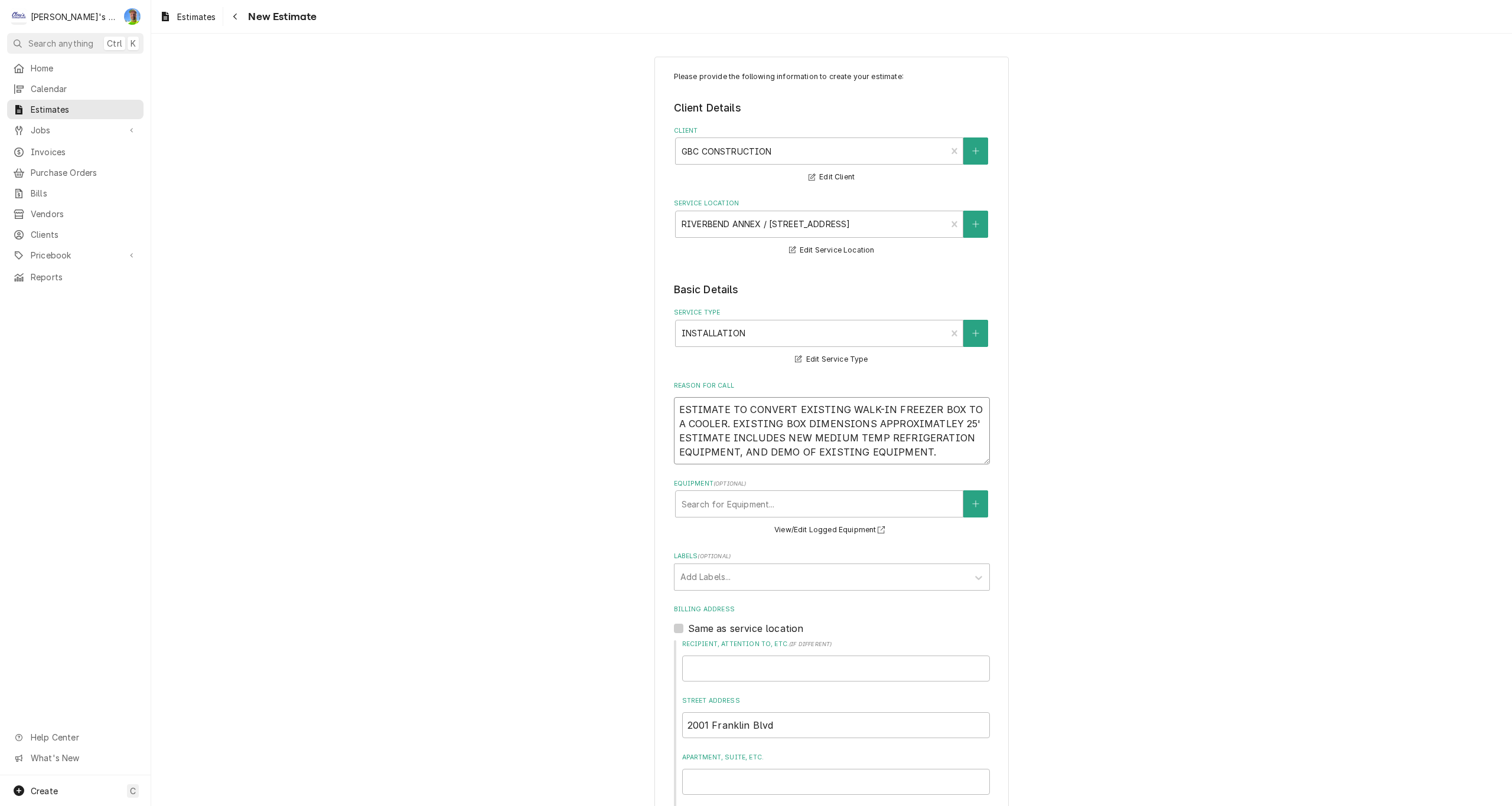
type textarea "ESTIMATE TO CONVERT EXISTING WALK-IN FREEZER BOX TO A COOLER. EXISTING BOX DIME…"
type textarea "x"
type textarea "ESTIMATE TO CONVERT EXISTING WALK-IN FREEZER BOX TO A COOLER. EXISTING BOX DIME…"
type textarea "x"
type textarea "ESTIMATE TO CONVERT EXISTING WALK-IN FREEZER BOX TO A COOLER. EXISTING BOX DIME…"
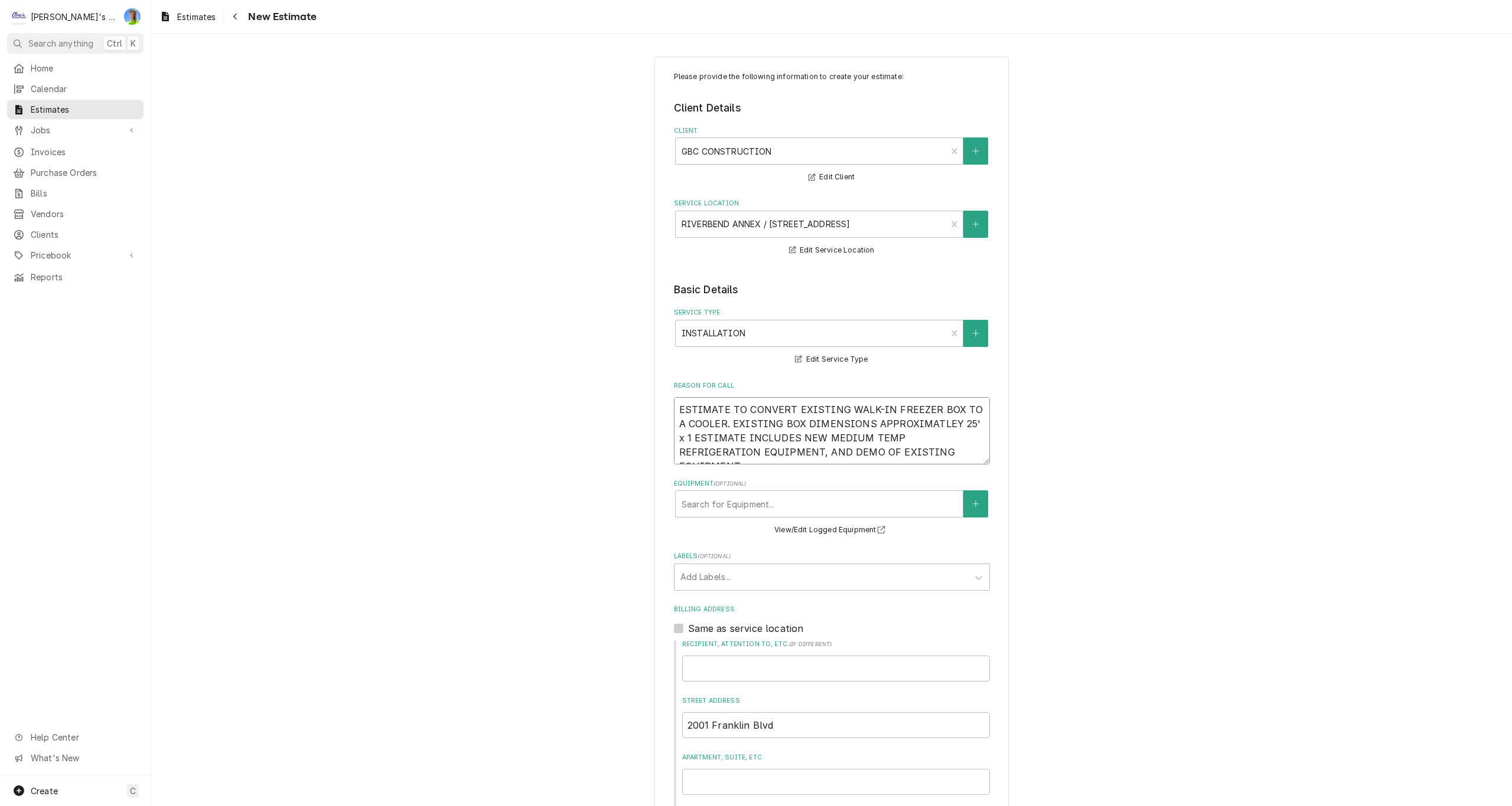
type textarea "x"
type textarea "ESTIMATE TO CONVERT EXISTING WALK-IN FREEZER BOX TO A COOLER. EXISTING BOX DIME…"
type textarea "x"
type textarea "ESTIMATE TO CONVERT EXISTING WALK-IN FREEZER BOX TO A COOLER. EXISTING BOX DIME…"
type textarea "x"
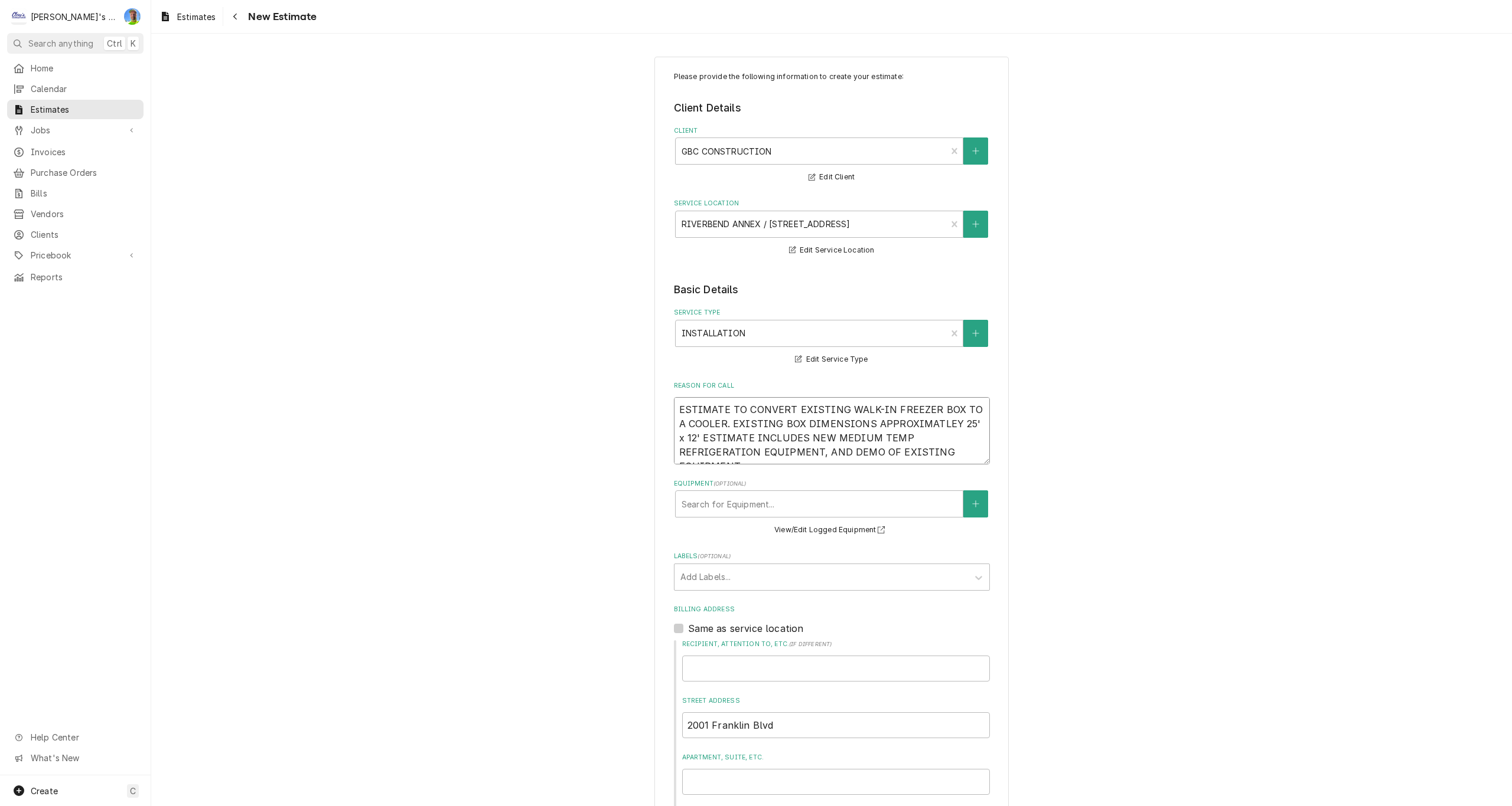
type textarea "ESTIMATE TO CONVERT EXISTING WALK-IN FREEZER BOX TO A COOLER. EXISTING BOX DIME…"
type textarea "x"
type textarea "ESTIMATE TO CONVERT EXISTING WALK-IN FREEZER BOX TO A COOLER. EXISTING BOX DIME…"
type textarea "x"
type textarea "ESTIMATE TO CONVERT EXISTING WALK-IN FREEZER BOX TO A COOLER. EXISTING BOX DIME…"
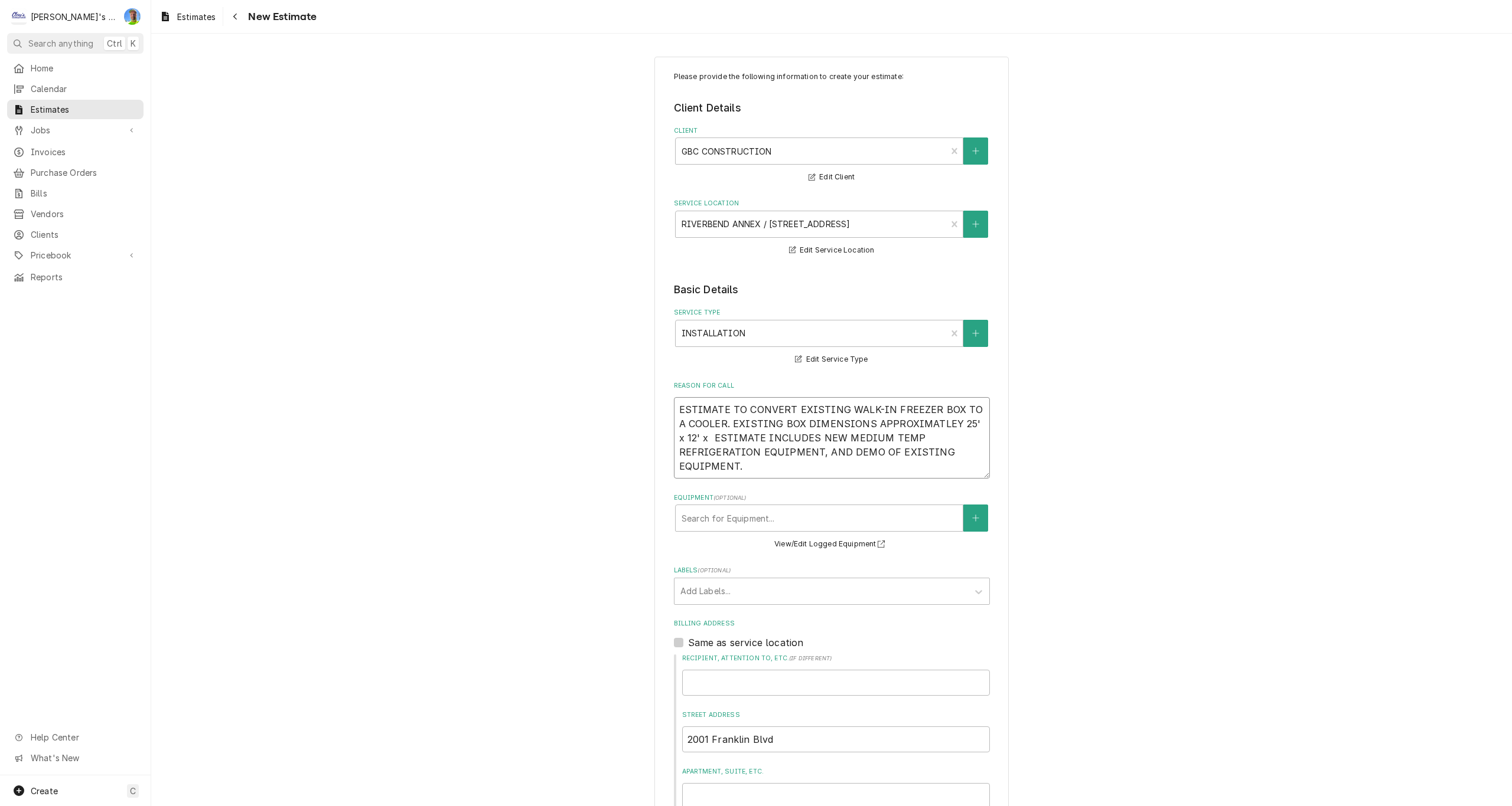
type textarea "x"
type textarea "ESTIMATE TO CONVERT EXISTING WALK-IN FREEZER BOX TO A COOLER. EXISTING BOX DIME…"
type textarea "x"
type textarea "ESTIMATE TO CONVERT EXISTING WALK-IN FREEZER BOX TO A COOLER. EXISTING BOX DIME…"
type textarea "x"
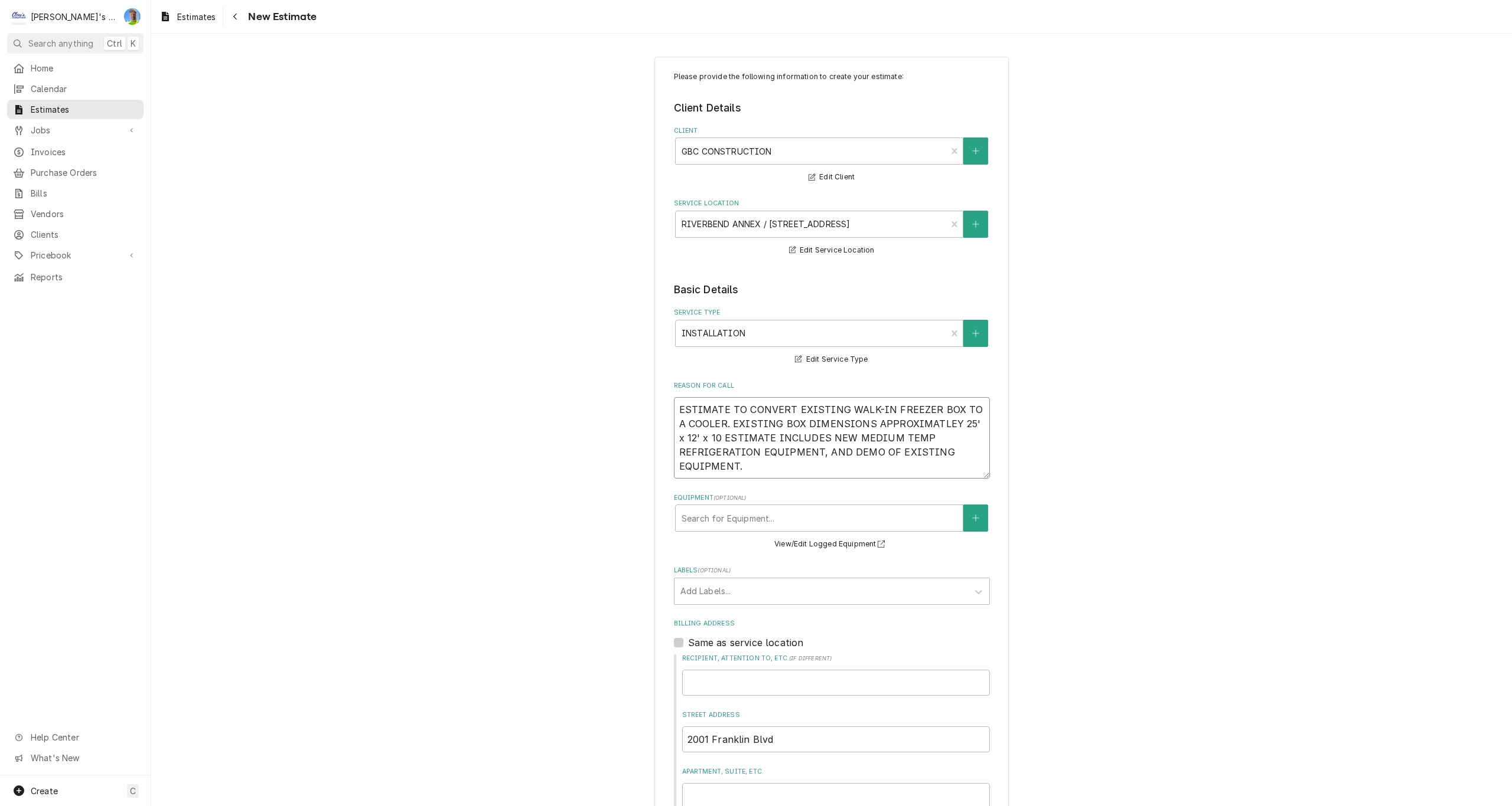
type textarea "ESTIMATE TO CONVERT EXISTING WALK-IN FREEZER BOX TO A COOLER. EXISTING BOX DIME…"
type textarea "x"
type textarea "ESTIMATE TO CONVERT EXISTING WALK-IN FREEZER BOX TO A COOLER. EXISTING BOX DIME…"
type textarea "x"
type textarea "ESTIMATE TO CONVERT EXISTING WALK-IN FREEZER BOX TO A COOLER. EXISTING BOX DIME…"
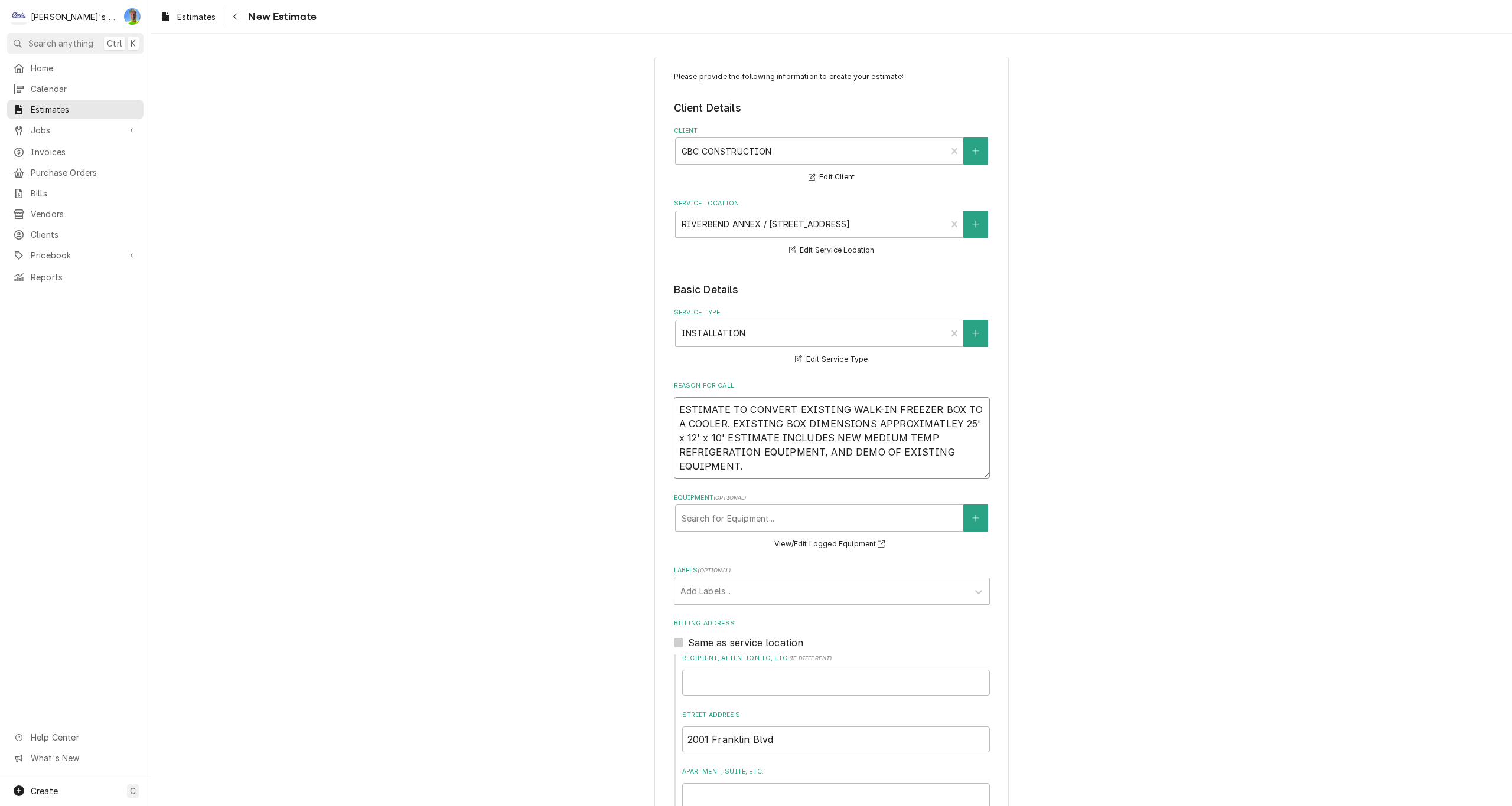
type textarea "x"
type textarea "ESTIMATE TO CONVERT EXISTING WALK-IN FREEZER BOX TO A COOLER. EXISTING BOX DIME…"
type textarea "x"
type textarea "ESTIMATE TO CONVERT EXISTING WALK-IN FREEZER BOX TO A COOLER. EXISTING BOX DIME…"
type textarea "x"
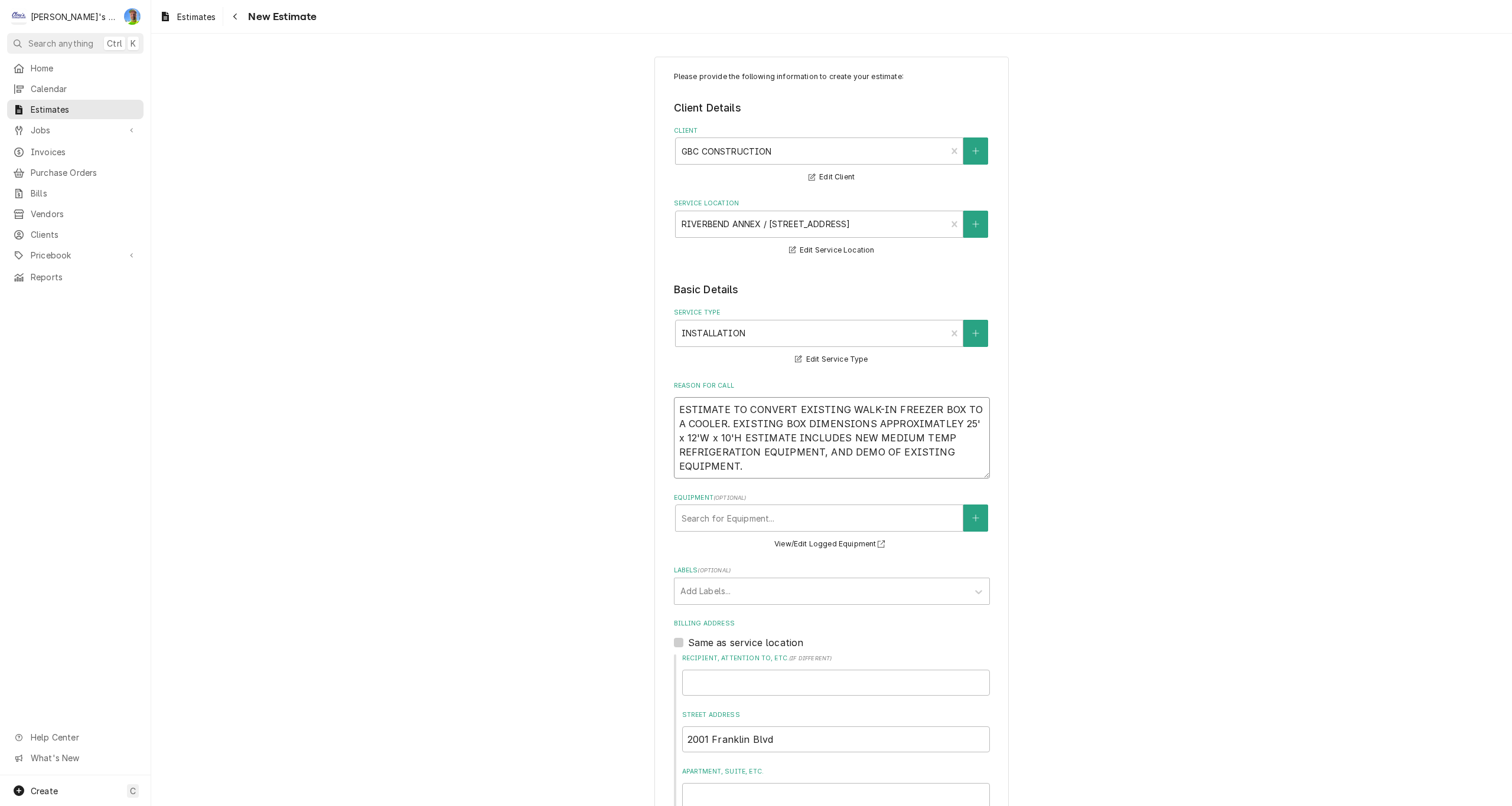
type textarea "ESTIMATE TO CONVERT EXISTING WALK-IN FREEZER BOX TO A COOLER. EXISTING BOX DIME…"
click at [893, 421] on textarea "ESTIMATE TO CONVERT EXISTING WALK-IN FREEZER BOX TO A COOLER. EXISTING BOX DIME…" at bounding box center [831, 438] width 316 height 81
type textarea "x"
type textarea "ESTIMATE TO CONVERT EXISTING WALK-IN FREEZER BOX TO A COOLER. EXISTING BOX DIME…"
click at [726, 436] on textarea "ESTIMATE TO CONVERT EXISTING WALK-IN FREEZER BOX TO A COOLER. EXISTING BOX DIME…" at bounding box center [831, 438] width 316 height 81
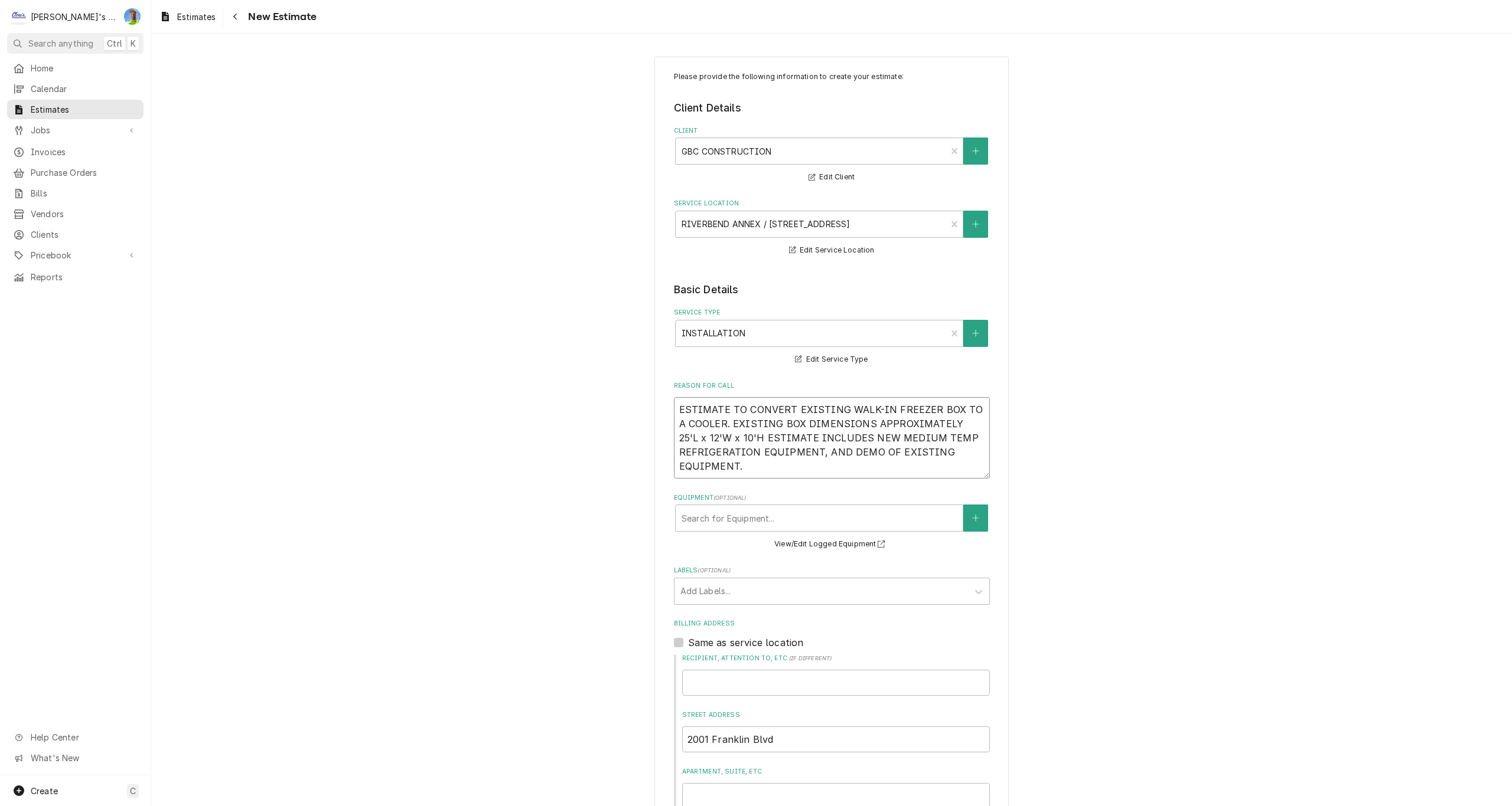
type textarea "x"
type textarea "ESTIMATE TO CONVERT EXISTING WALK-IN FREEZER BOX TO A COOLER. EXISTING BOX DIME…"
click at [840, 452] on textarea "ESTIMATE TO CONVERT EXISTING WALK-IN FREEZER BOX TO A COOLER. EXISTING BOX DIME…" at bounding box center [831, 438] width 316 height 81
type textarea "x"
type textarea "ESTIMATE TO CONVERT EXISTING WALK-IN FREEZER BOX TO A COOLER. EXISTING BOX DIME…"
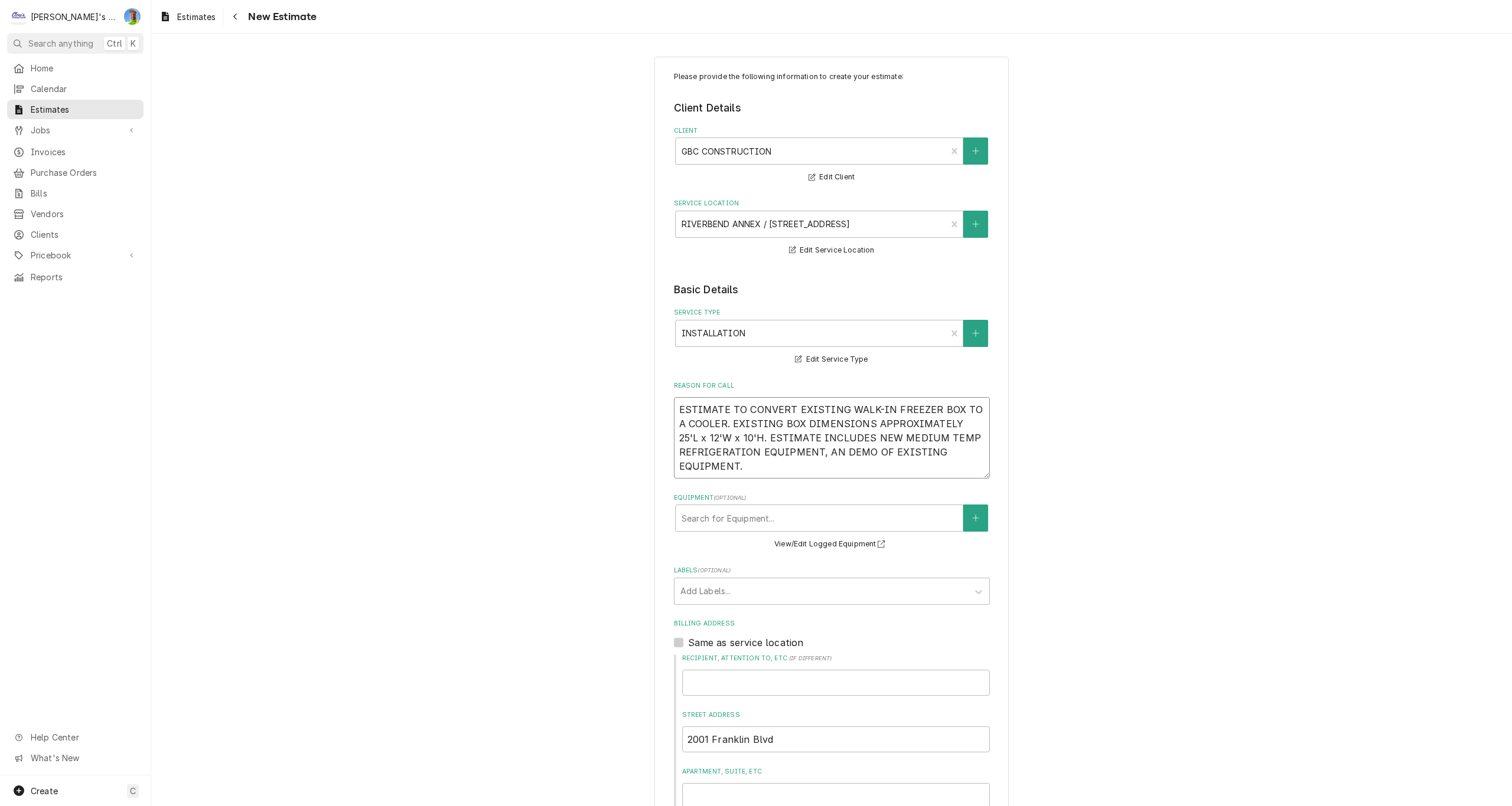
type textarea "x"
type textarea "ESTIMATE TO CONVERT EXISTING WALK-IN FREEZER BOX TO A COOLER. EXISTING BOX DIME…"
type textarea "x"
type textarea "ESTIMATE TO CONVERT EXISTING WALK-IN FREEZER BOX TO A COOLER. EXISTING BOX DIME…"
type textarea "x"
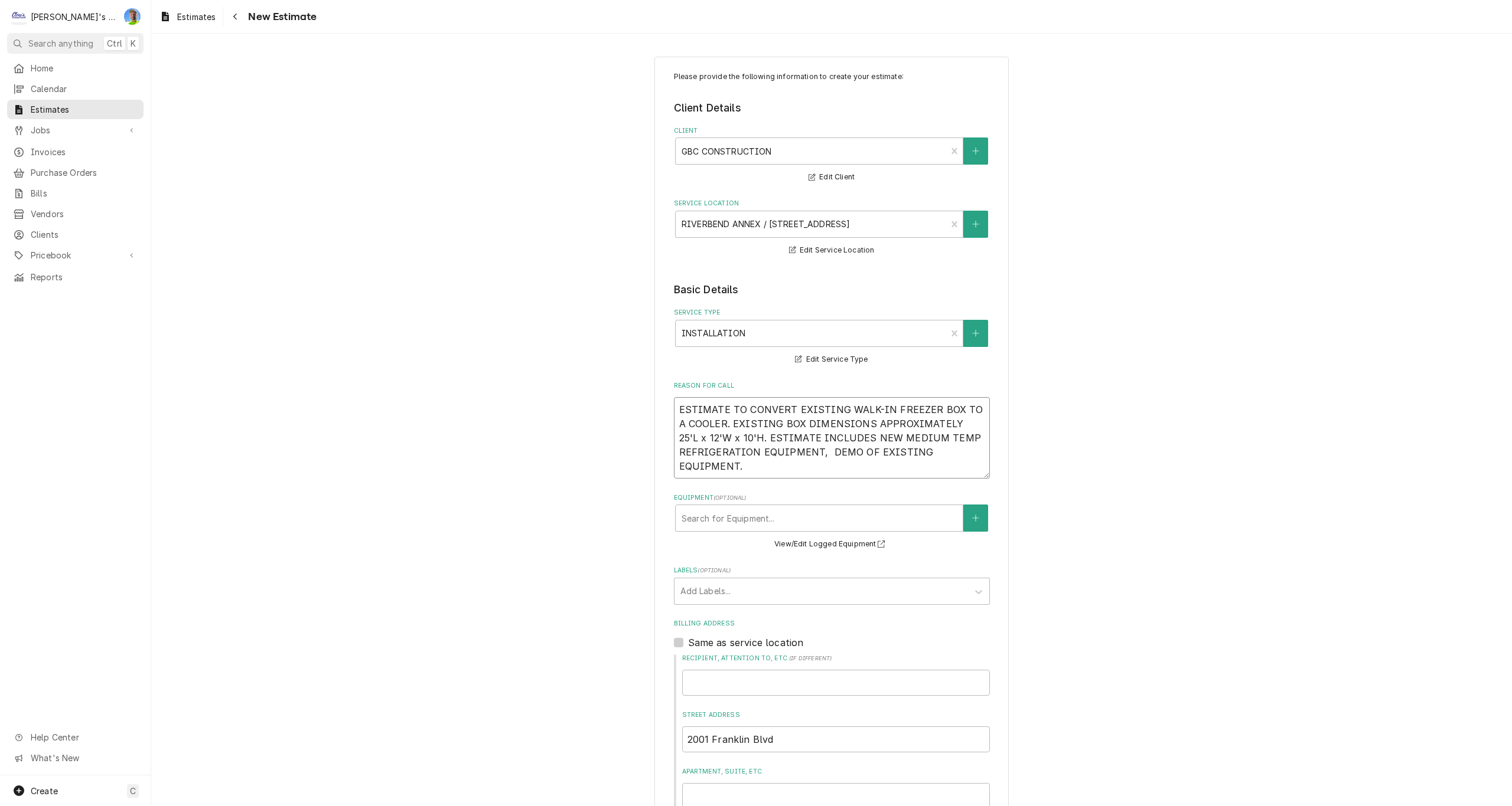
type textarea "ESTIMATE TO CONVERT EXISTING WALK-IN FREEZER BOX TO A COOLER. EXISTING BOX DIME…"
type textarea "x"
type textarea "ESTIMATE TO CONVERT EXISTING WALK-IN FREEZER BOX TO A COOLER. EXISTING BOX DIME…"
type textarea "x"
type textarea "ESTIMATE TO CONVERT EXISTING WALK-IN FREEZER BOX TO A COOLER. EXISTING BOX DIME…"
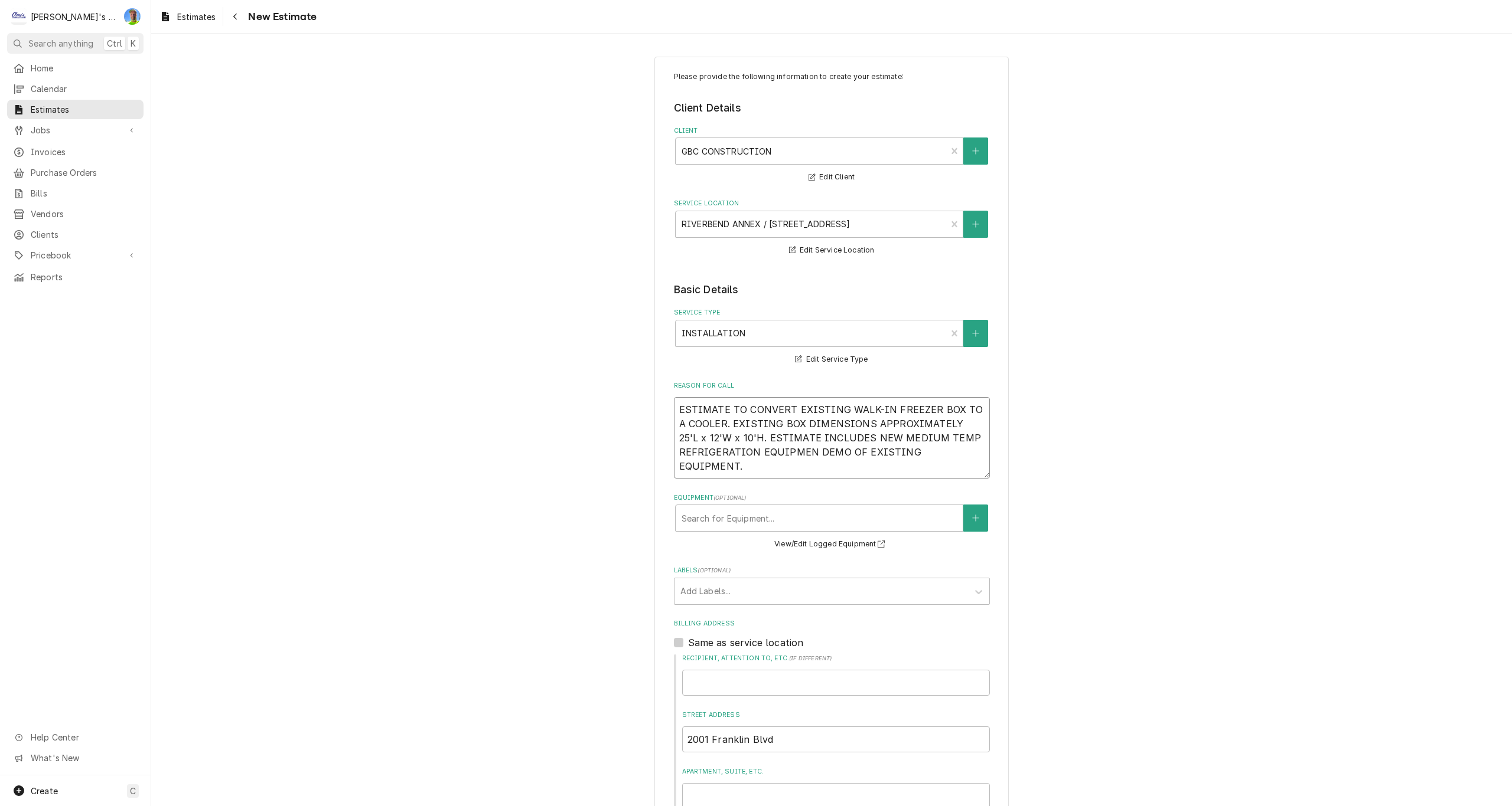
type textarea "x"
type textarea "ESTIMATE TO CONVERT EXISTING WALK-IN FREEZER BOX TO A COOLER. EXISTING BOX DIME…"
type textarea "x"
type textarea "ESTIMATE TO CONVERT EXISTING WALK-IN FREEZER BOX TO A COOLER. EXISTING BOX DIME…"
type textarea "x"
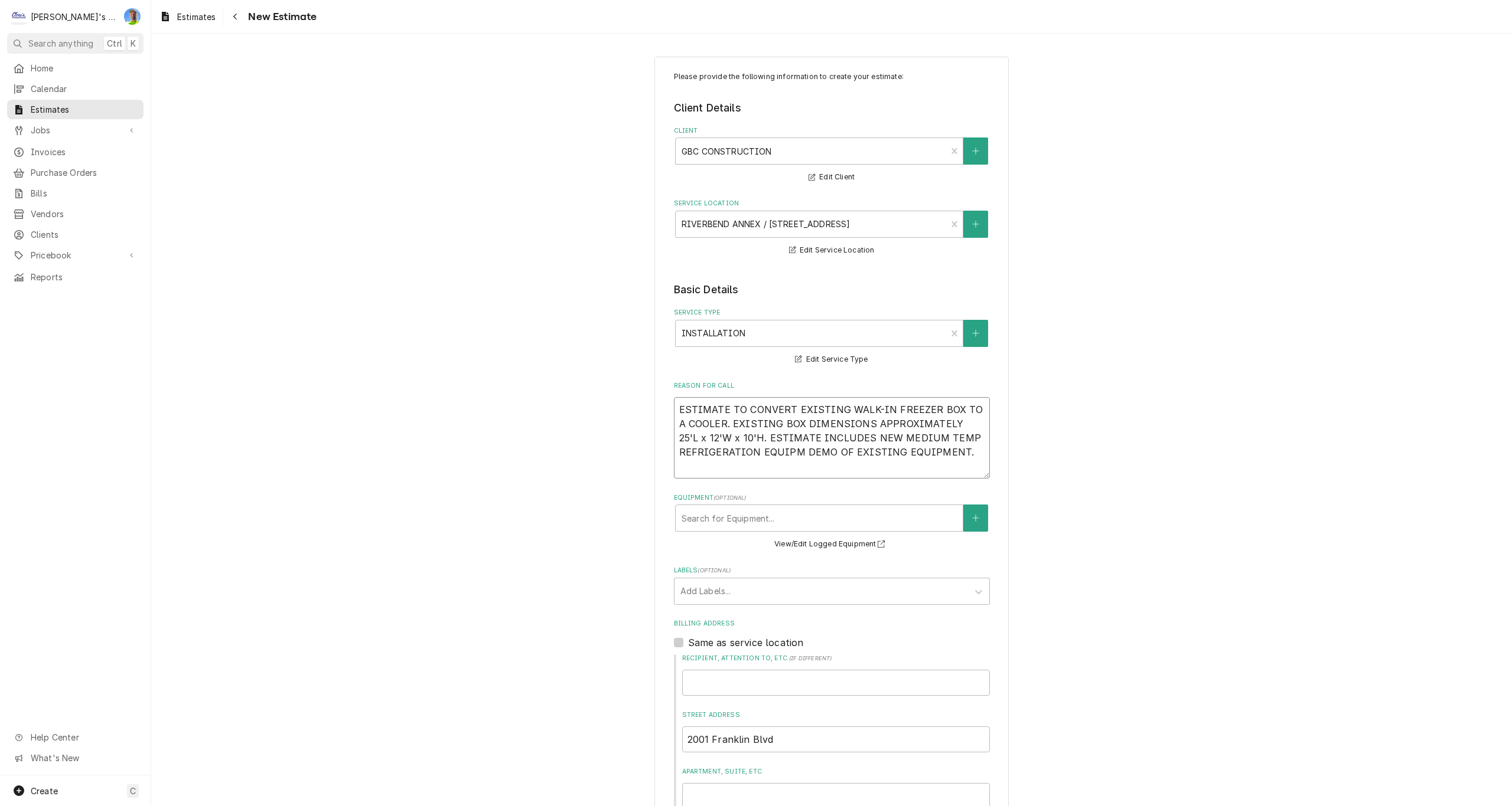
type textarea "ESTIMATE TO CONVERT EXISTING WALK-IN FREEZER BOX TO A COOLER. EXISTING BOX DIME…"
type textarea "x"
type textarea "ESTIMATE TO CONVERT EXISTING WALK-IN FREEZER BOX TO A COOLER. EXISTING BOX DIME…"
type textarea "x"
type textarea "ESTIMATE TO CONVERT EXISTING WALK-IN FREEZER BOX TO A COOLER. EXISTING BOX DIME…"
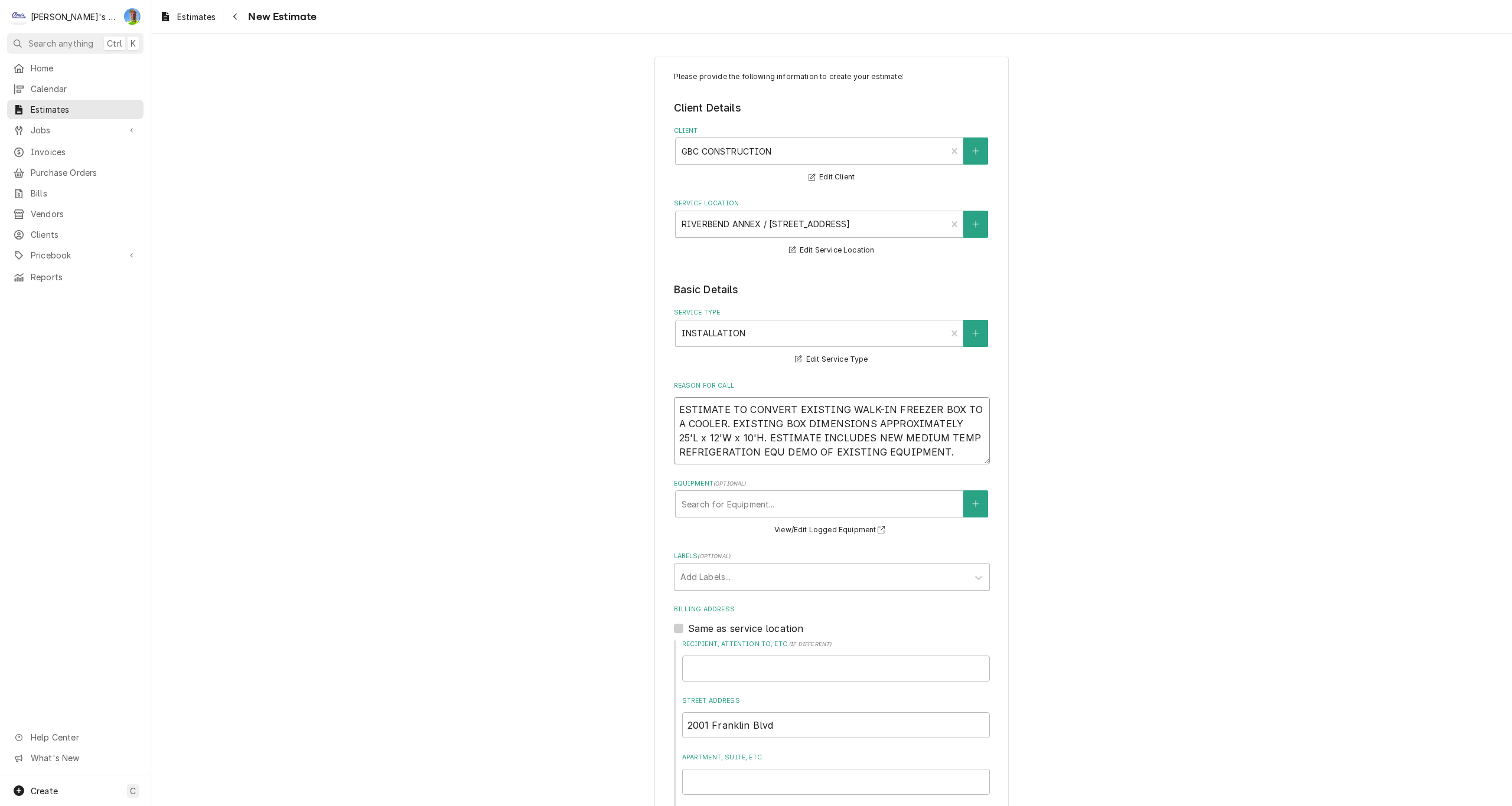
type textarea "x"
type textarea "ESTIMATE TO CONVERT EXISTING WALK-IN FREEZER BOX TO A COOLER. EXISTING BOX DIME…"
type textarea "x"
type textarea "ESTIMATE TO CONVERT EXISTING WALK-IN FREEZER BOX TO A COOLER. EXISTING BOX DIME…"
type textarea "x"
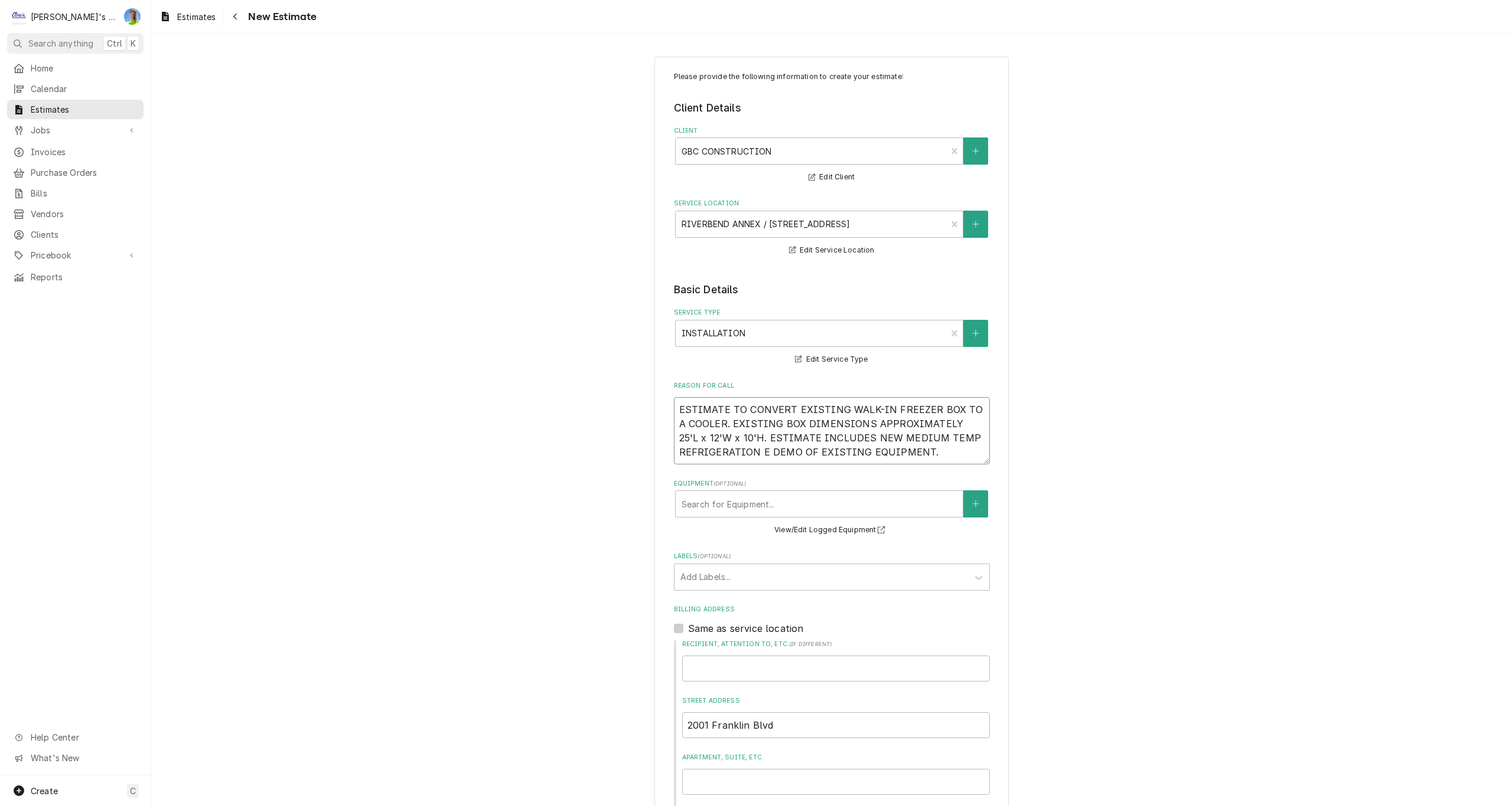
type textarea "ESTIMATE TO CONVERT EXISTING WALK-IN FREEZER BOX TO A COOLER. EXISTING BOX DIME…"
type textarea "x"
type textarea "ESTIMATE TO CONVERT EXISTING WALK-IN FREEZER BOX TO A COOLER. EXISTING BOX DIME…"
type textarea "x"
type textarea "ESTIMATE TO CONVERT EXISTING WALK-IN FREEZER BOX TO A COOLER. EXISTING BOX DIME…"
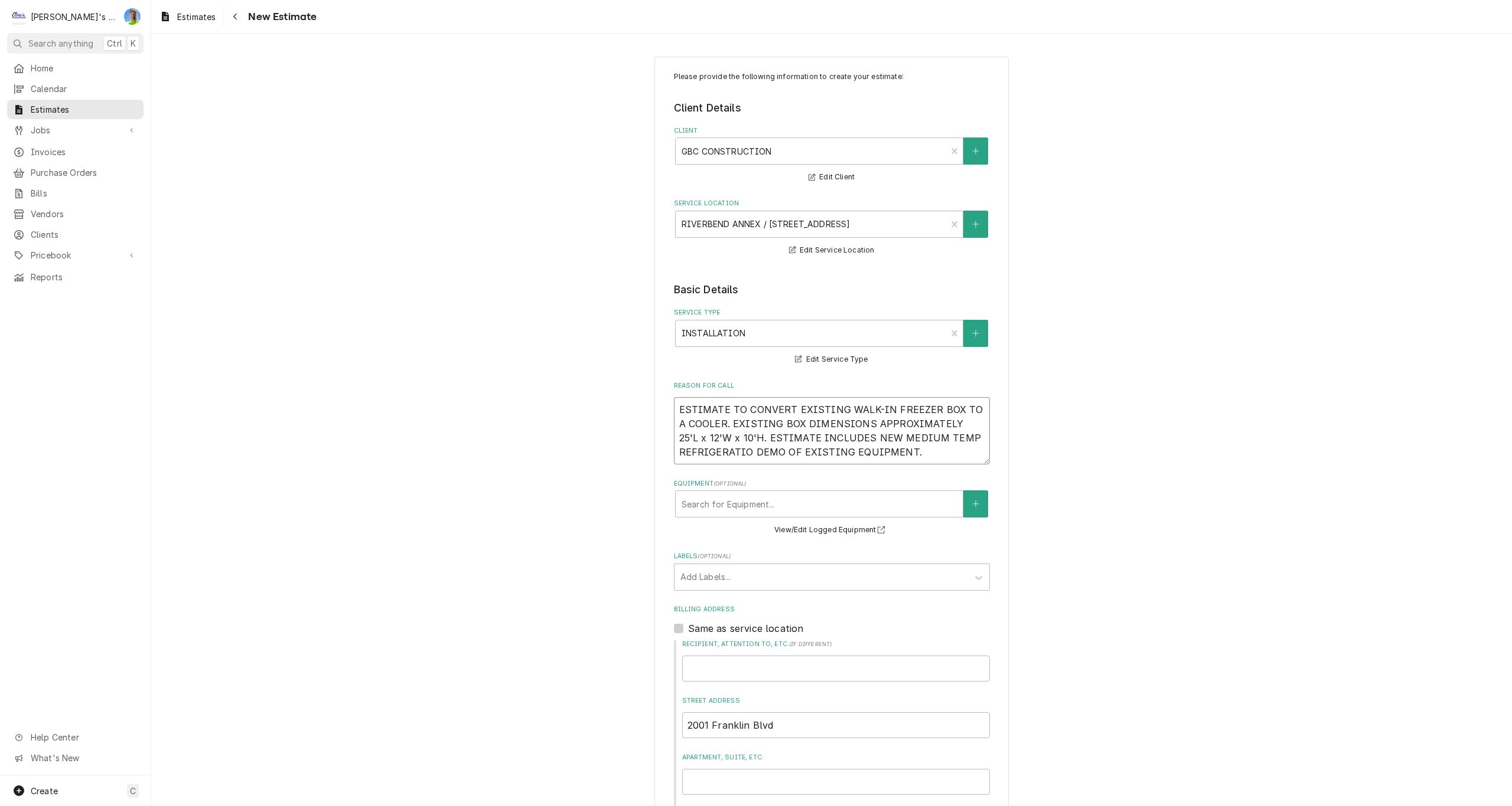
type textarea "x"
type textarea "ESTIMATE TO CONVERT EXISTING WALK-IN FREEZER BOX TO A COOLER. EXISTING BOX DIME…"
type textarea "x"
type textarea "ESTIMATE TO CONVERT EXISTING WALK-IN FREEZER BOX TO A COOLER. EXISTING BOX DIME…"
type textarea "x"
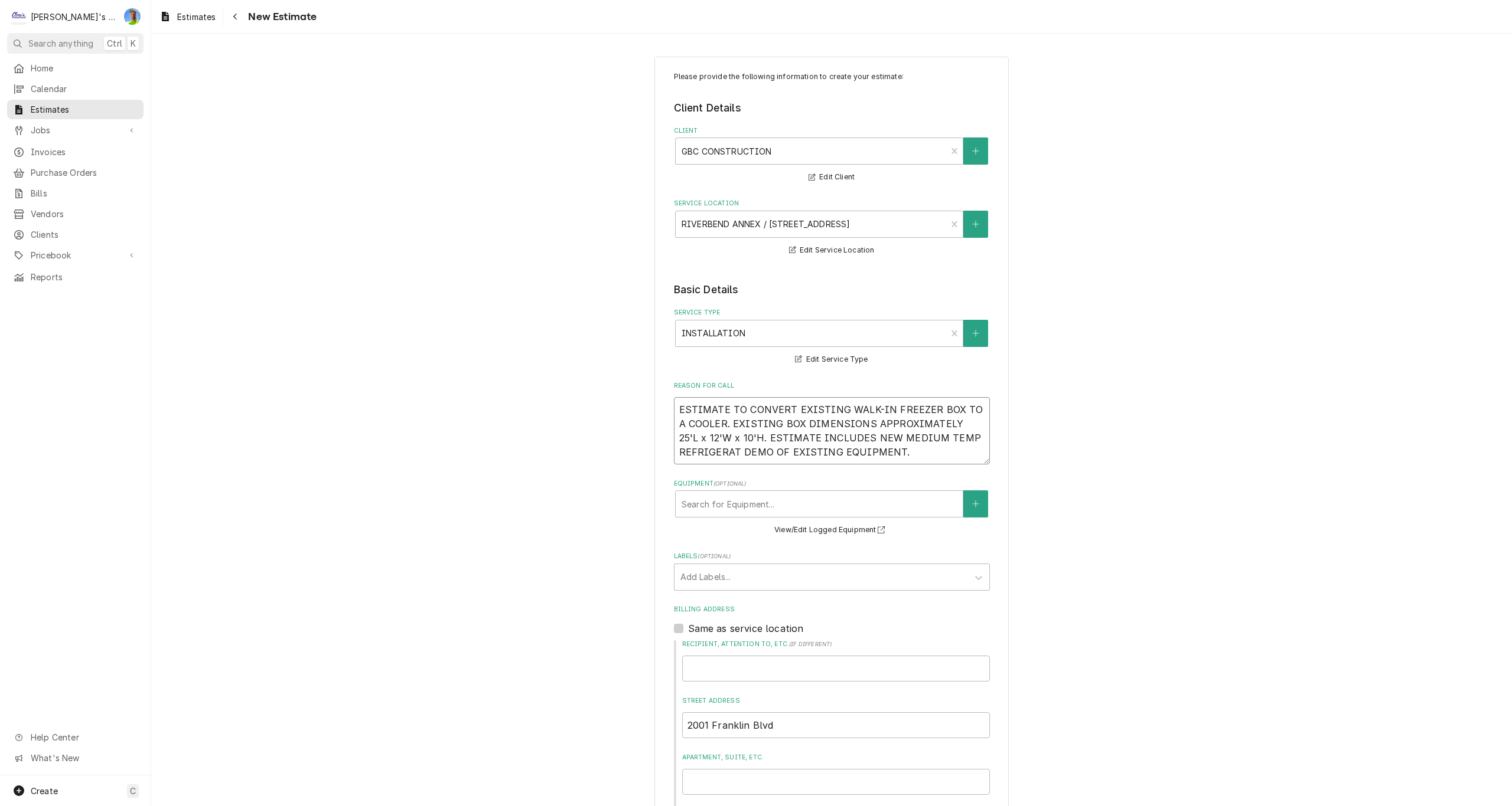
type textarea "ESTIMATE TO CONVERT EXISTING WALK-IN FREEZER BOX TO A COOLER. EXISTING BOX DIME…"
type textarea "x"
type textarea "ESTIMATE TO CONVERT EXISTING WALK-IN FREEZER BOX TO A COOLER. EXISTING BOX DIME…"
type textarea "x"
type textarea "ESTIMATE TO CONVERT EXISTING WALK-IN FREEZER BOX TO A COOLER. EXISTING BOX DIME…"
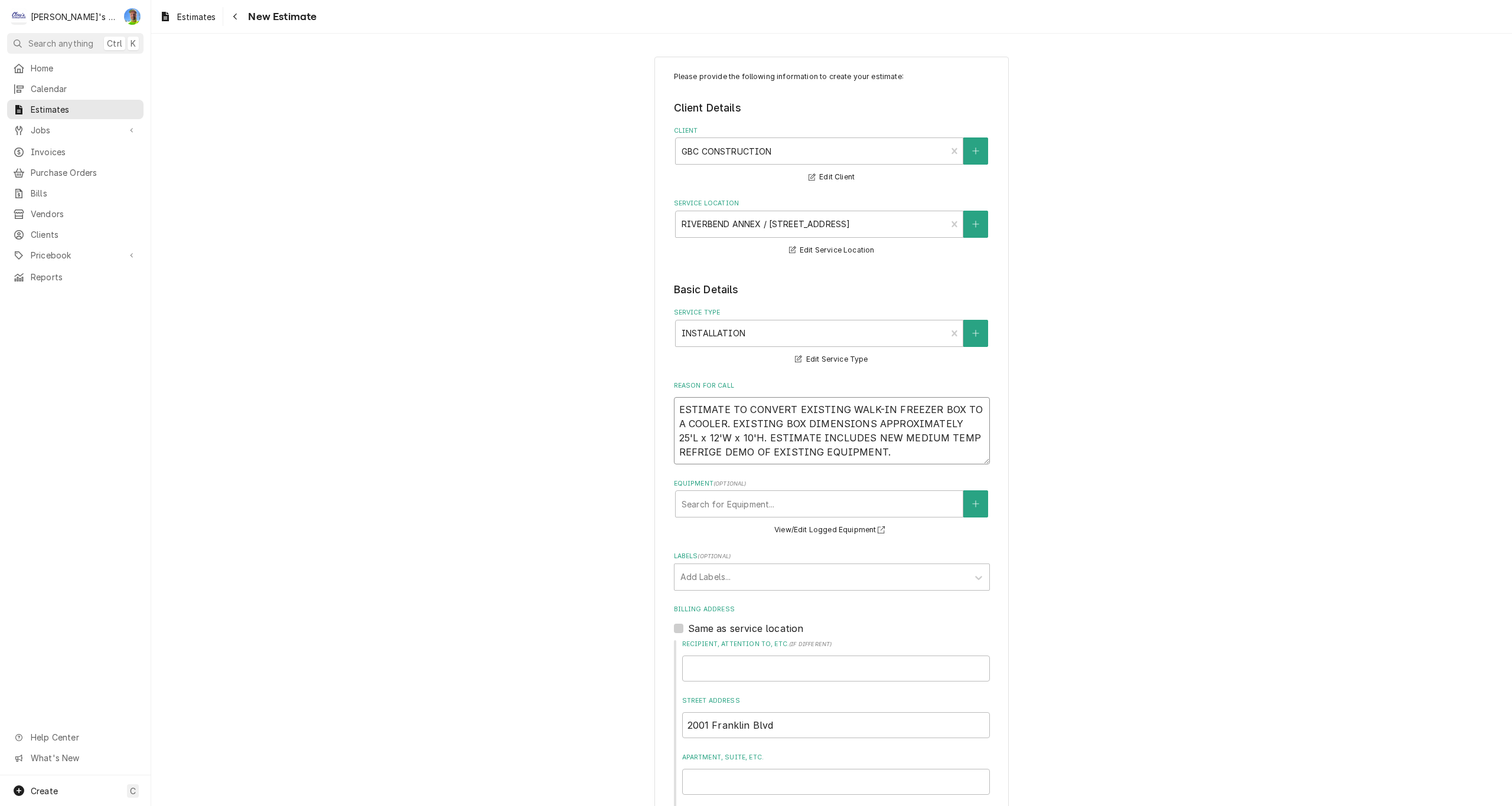
type textarea "x"
type textarea "ESTIMATE TO CONVERT EXISTING WALK-IN FREEZER BOX TO A COOLER. EXISTING BOX DIME…"
type textarea "x"
type textarea "ESTIMATE TO CONVERT EXISTING WALK-IN FREEZER BOX TO A COOLER. EXISTING BOX DIME…"
type textarea "x"
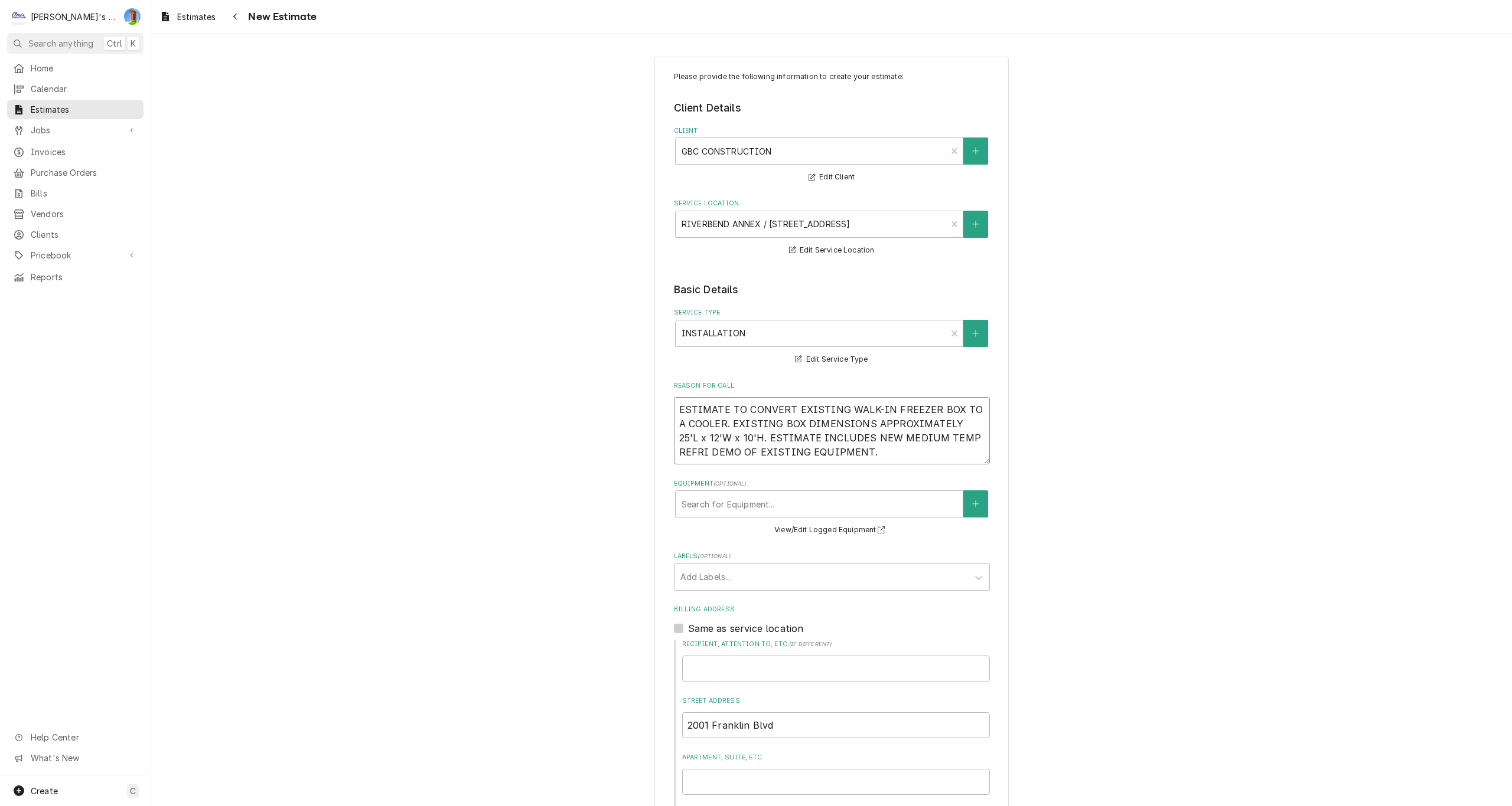
type textarea "ESTIMATE TO CONVERT EXISTING WALK-IN FREEZER BOX TO A COOLER. EXISTING BOX DIME…"
type textarea "x"
type textarea "ESTIMATE TO CONVERT EXISTING WALK-IN FREEZER BOX TO A COOLER. EXISTING BOX DIME…"
type textarea "x"
type textarea "ESTIMATE TO CONVERT EXISTING WALK-IN FREEZER BOX TO A COOLER. EXISTING BOX DIME…"
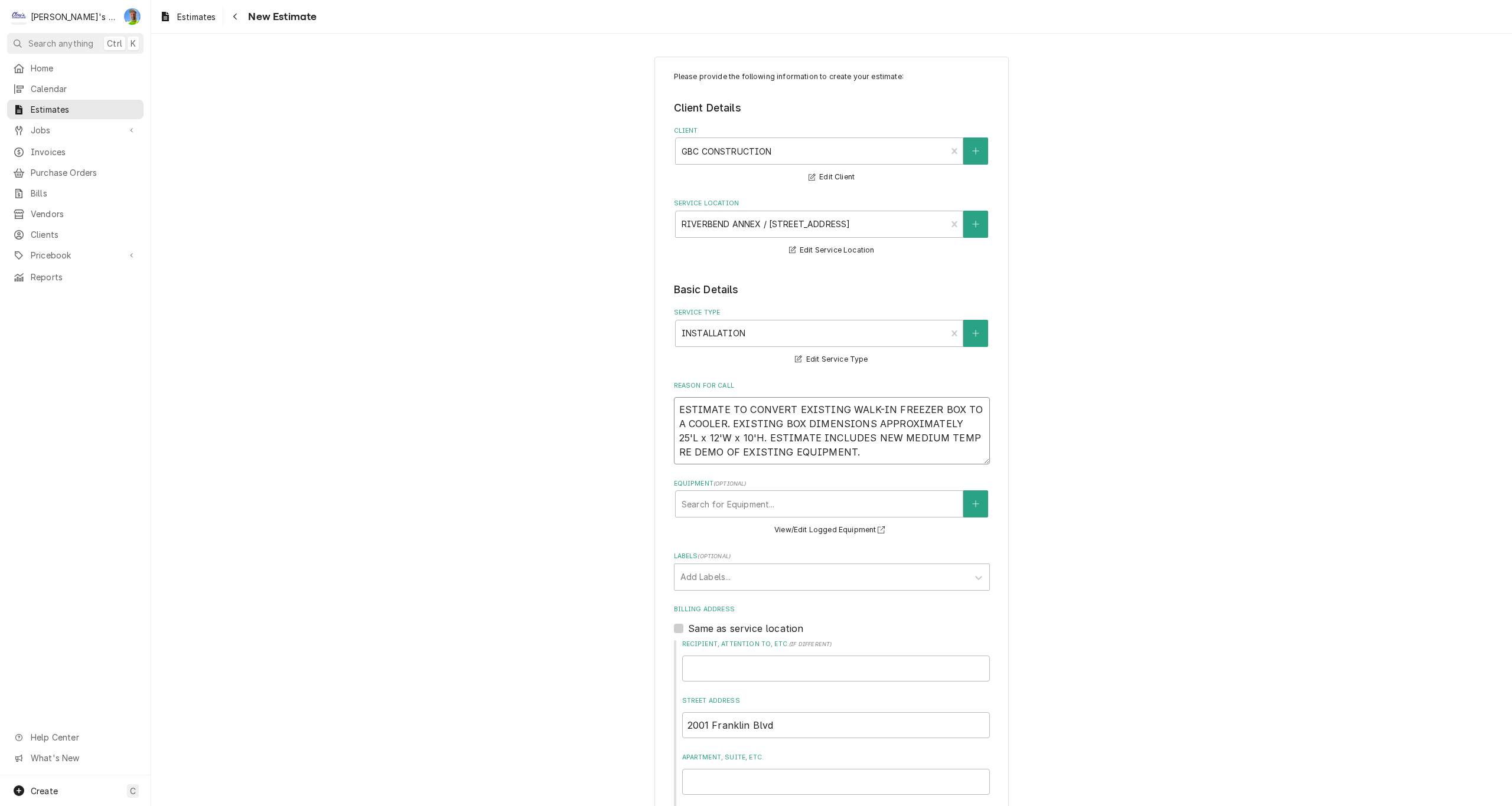
type textarea "x"
type textarea "ESTIMATE TO CONVERT EXISTING WALK-IN FREEZER BOX TO A COOLER. EXISTING BOX DIME…"
type textarea "x"
type textarea "ESTIMATE TO CONVERT EXISTING WALK-IN FREEZER BOX TO A COOLER. EXISTING BOX DIME…"
type textarea "x"
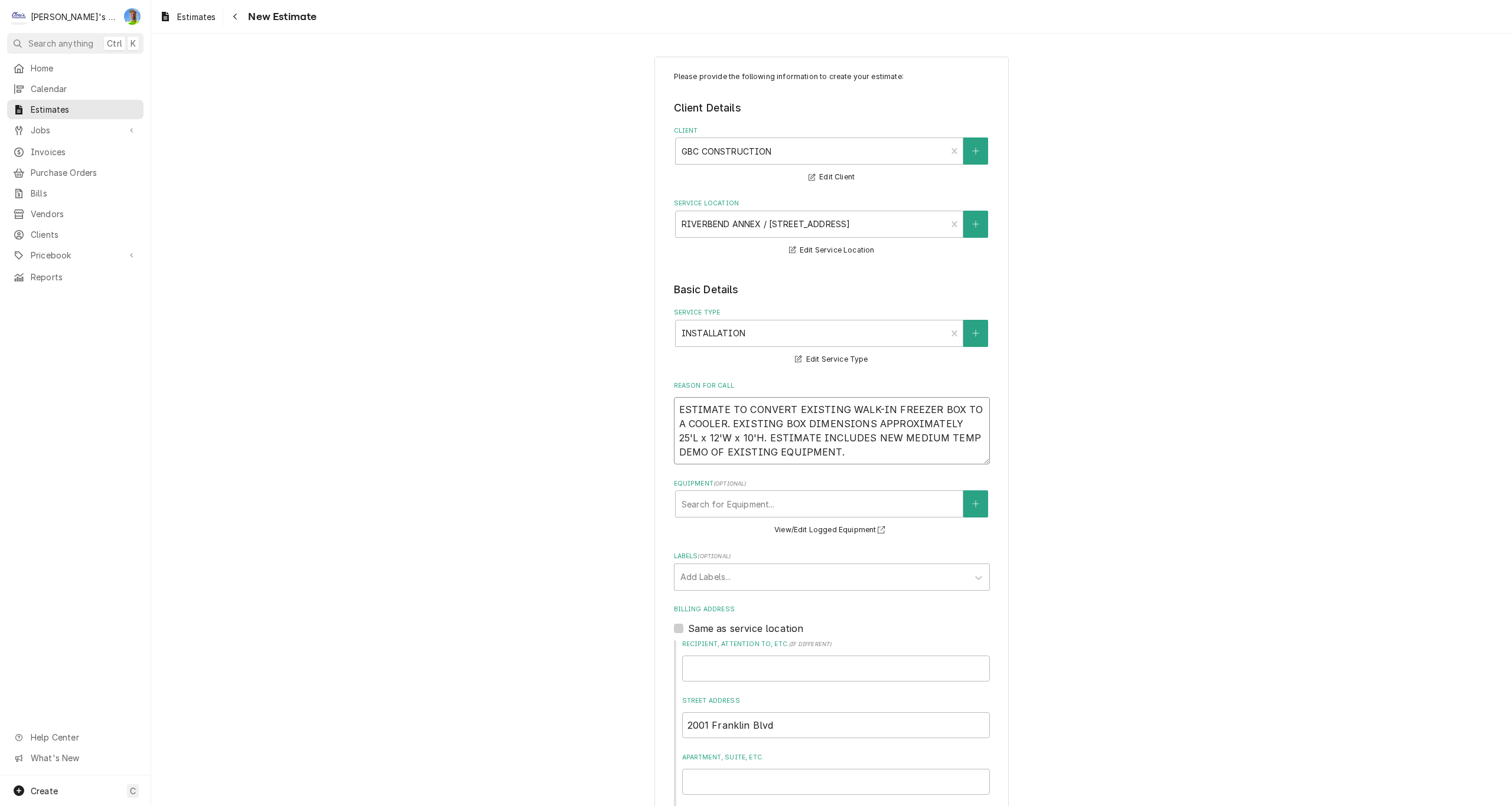
type textarea "ESTIMATE TO CONVERT EXISTING WALK-IN FREEZER BOX TO A COOLER. EXISTING BOX DIME…"
type textarea "x"
type textarea "ESTIMATE TO CONVERT EXISTING WALK-IN FREEZER BOX TO A COOLER. EXISTING BOX DIME…"
type textarea "x"
type textarea "ESTIMATE TO CONVERT EXISTING WALK-IN FREEZER BOX TO A COOLER. EXISTING BOX DIME…"
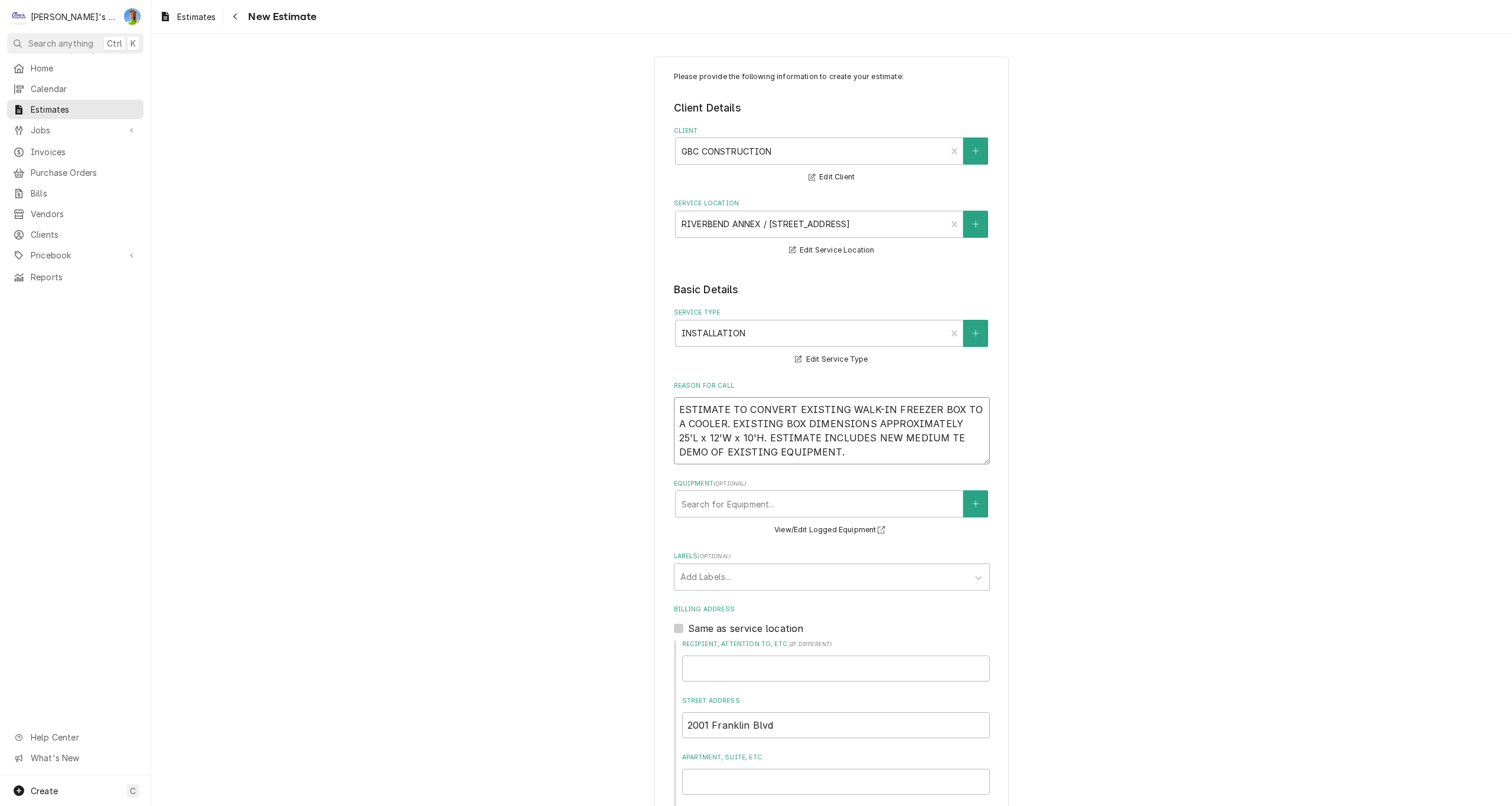
type textarea "x"
type textarea "ESTIMATE TO CONVERT EXISTING WALK-IN FREEZER BOX TO A COOLER. EXISTING BOX DIME…"
type textarea "x"
type textarea "ESTIMATE TO CONVERT EXISTING WALK-IN FREEZER BOX TO A COOLER. EXISTING BOX DIME…"
type textarea "x"
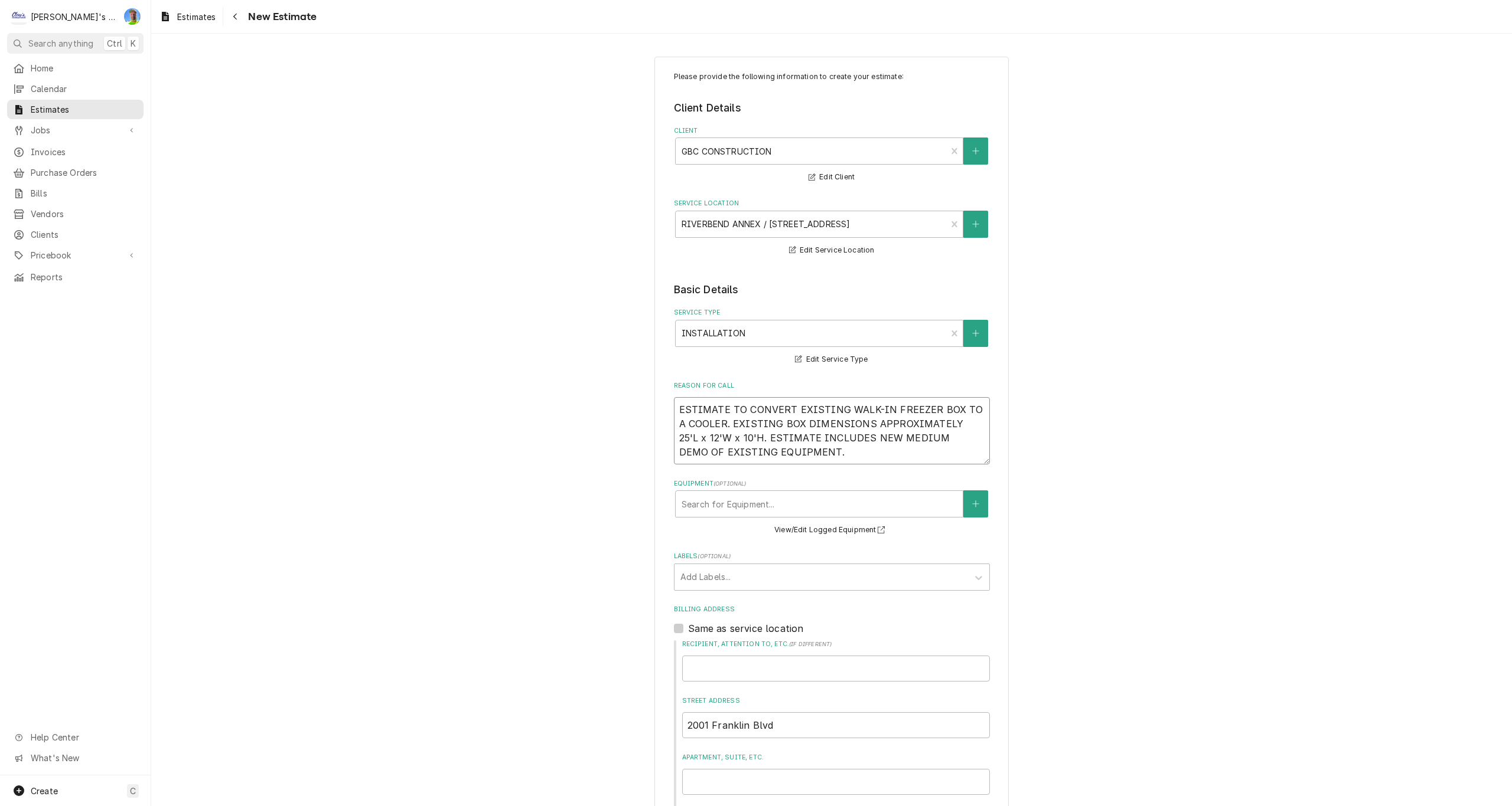
type textarea "ESTIMATE TO CONVERT EXISTING WALK-IN FREEZER BOX TO A COOLER. EXISTING BOX DIME…"
type textarea "x"
type textarea "ESTIMATE TO CONVERT EXISTING WALK-IN FREEZER BOX TO A COOLER. EXISTING BOX DIME…"
type textarea "x"
type textarea "ESTIMATE TO CONVERT EXISTING WALK-IN FREEZER BOX TO A COOLER. EXISTING BOX DIME…"
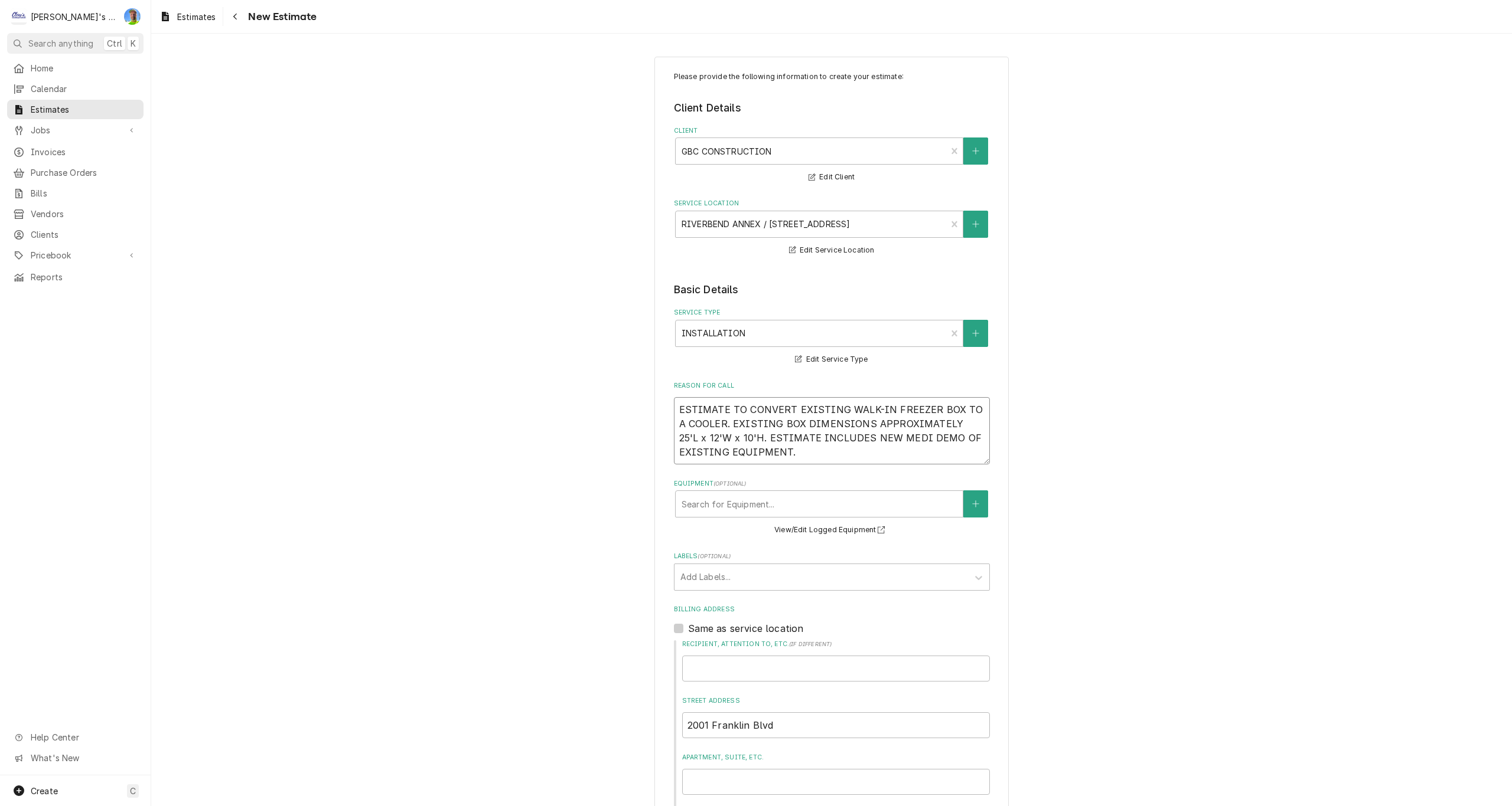
type textarea "x"
type textarea "ESTIMATE TO CONVERT EXISTING WALK-IN FREEZER BOX TO A COOLER. EXISTING BOX DIME…"
type textarea "x"
type textarea "ESTIMATE TO CONVERT EXISTING WALK-IN FREEZER BOX TO A COOLER. EXISTING BOX DIME…"
click at [939, 449] on textarea "ESTIMATE TO CONVERT EXISTING WALK-IN FREEZER BOX TO A COOLER. EXISTING BOX DIME…" at bounding box center [831, 430] width 316 height 68
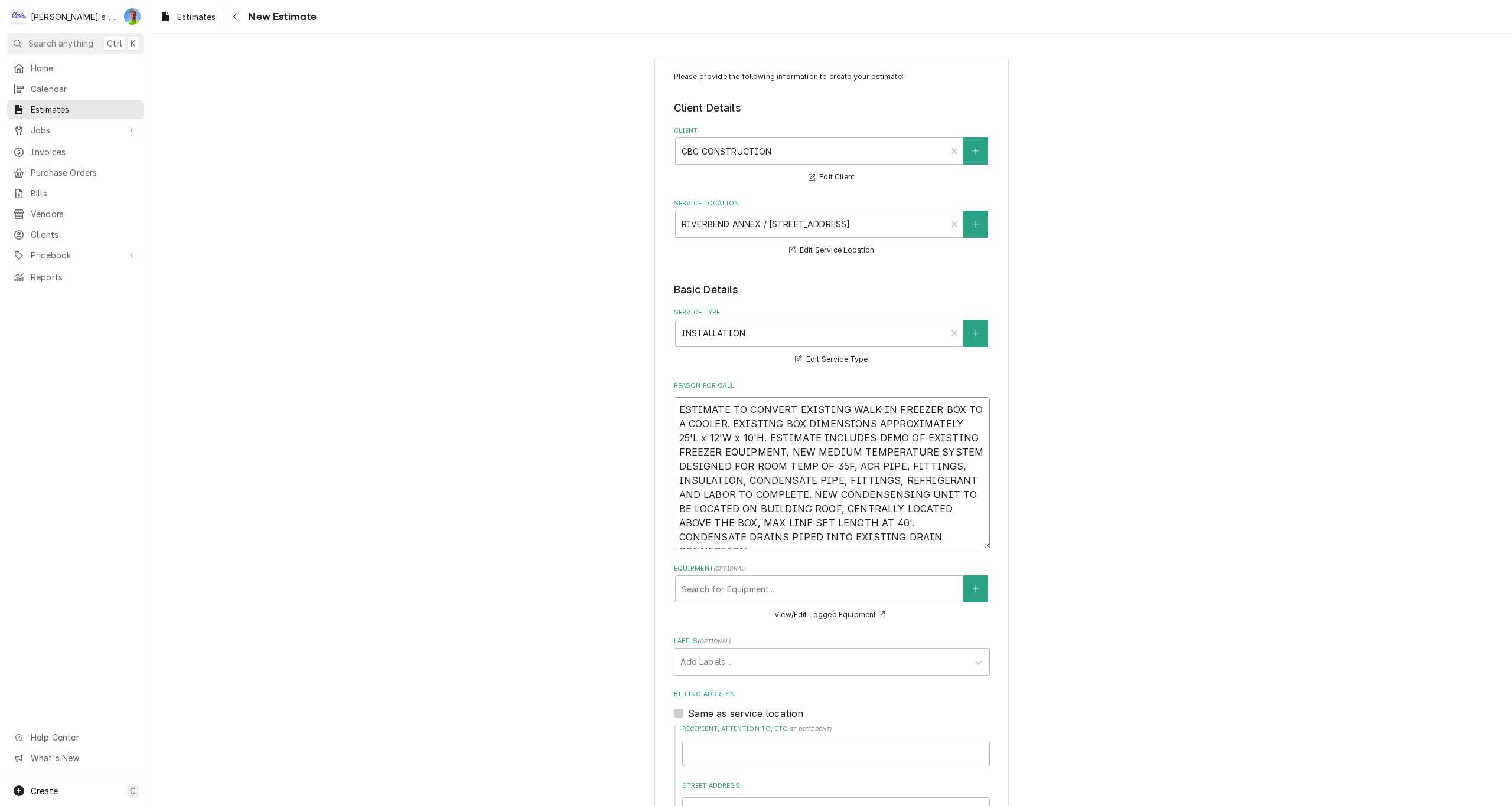
click at [820, 487] on textarea "ESTIMATE TO CONVERT EXISTING WALK-IN FREEZER BOX TO A COOLER. EXISTING BOX DIME…" at bounding box center [831, 473] width 316 height 153
click at [818, 493] on textarea "ESTIMATE TO CONVERT EXISTING WALK-IN FREEZER BOX TO A COOLER. EXISTING BOX DIME…" at bounding box center [831, 473] width 316 height 153
click at [874, 542] on textarea "ESTIMATE TO CONVERT EXISTING WALK-IN FREEZER BOX TO A COOLER. EXISTING BOX DIME…" at bounding box center [831, 473] width 316 height 153
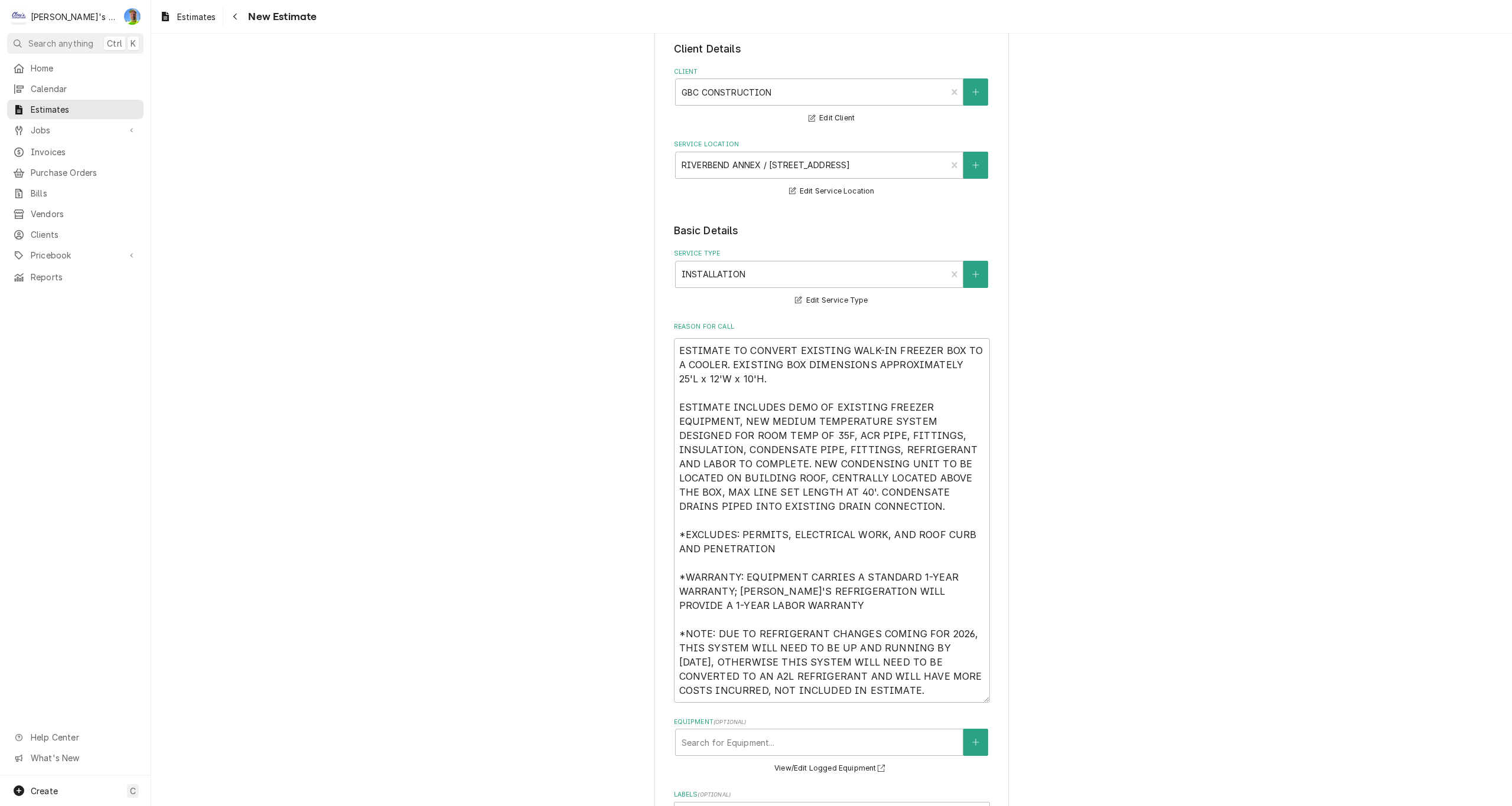
scroll to position [118, 0]
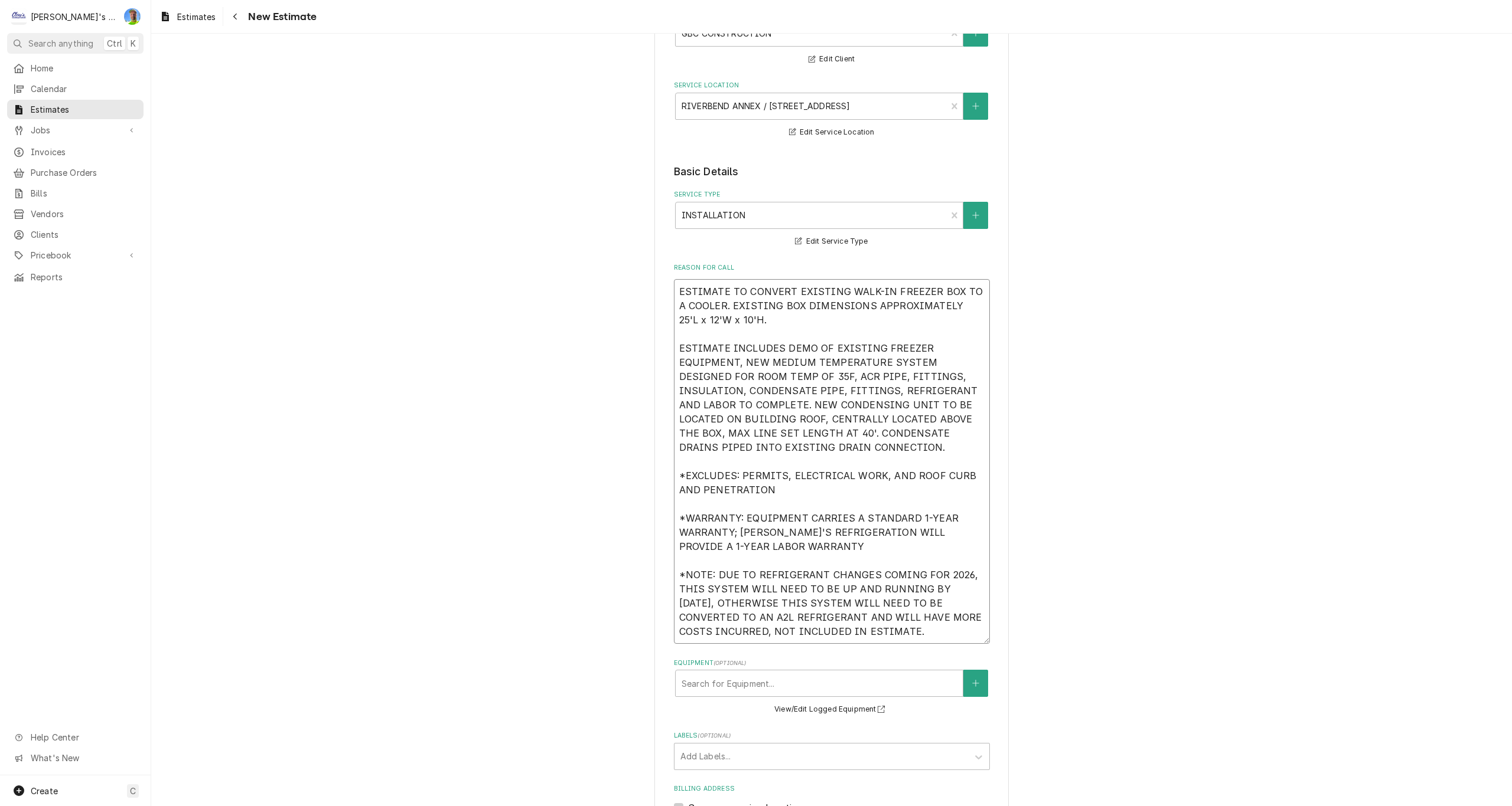
click at [735, 318] on textarea "ESTIMATE TO CONVERT EXISTING WALK-IN FREEZER BOX TO A COOLER. EXISTING BOX DIME…" at bounding box center [831, 462] width 316 height 365
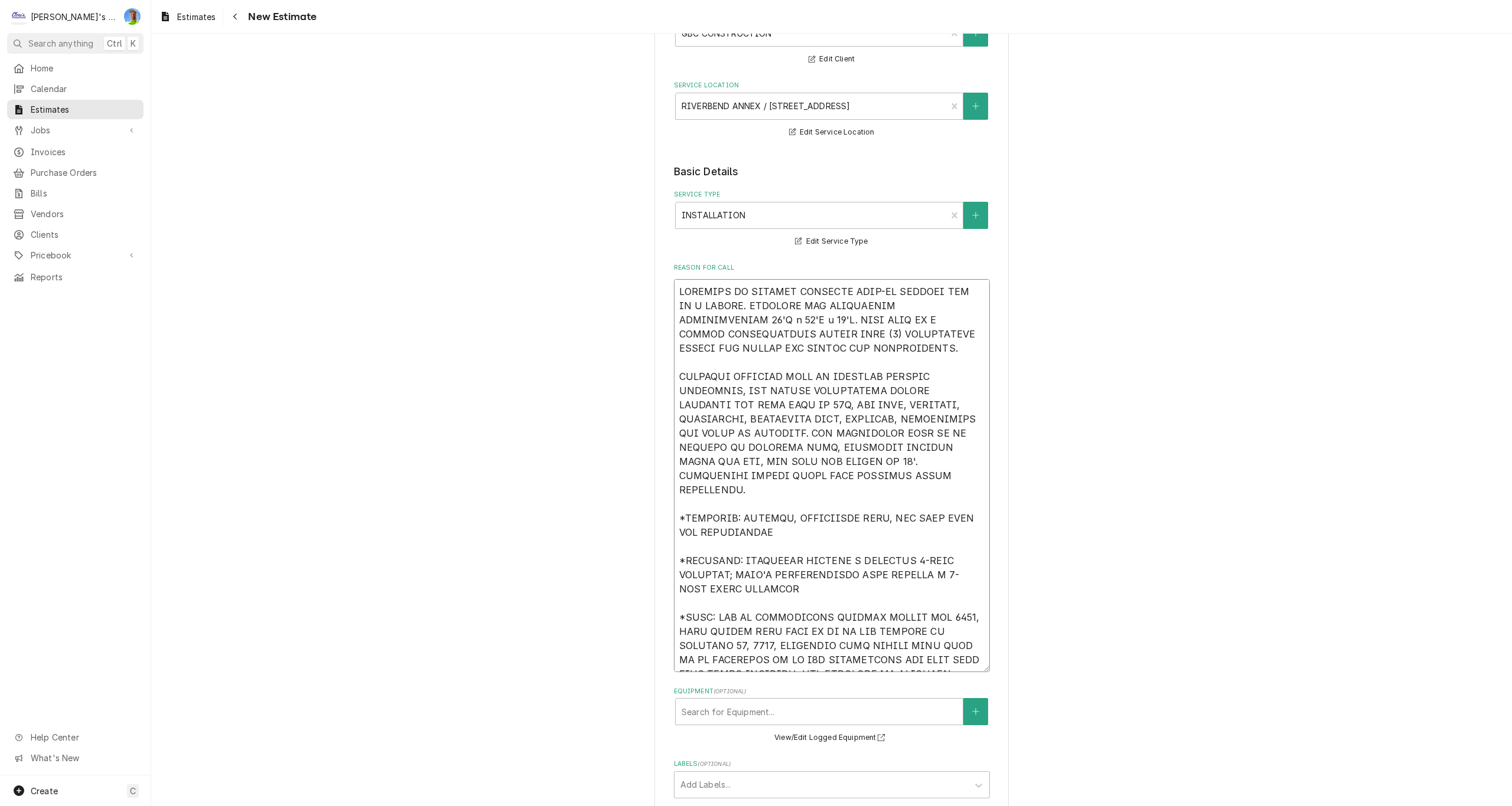
drag, startPoint x: 671, startPoint y: 292, endPoint x: 949, endPoint y: 668, distance: 467.6
click at [949, 668] on textarea "Reason For Call" at bounding box center [831, 476] width 316 height 393
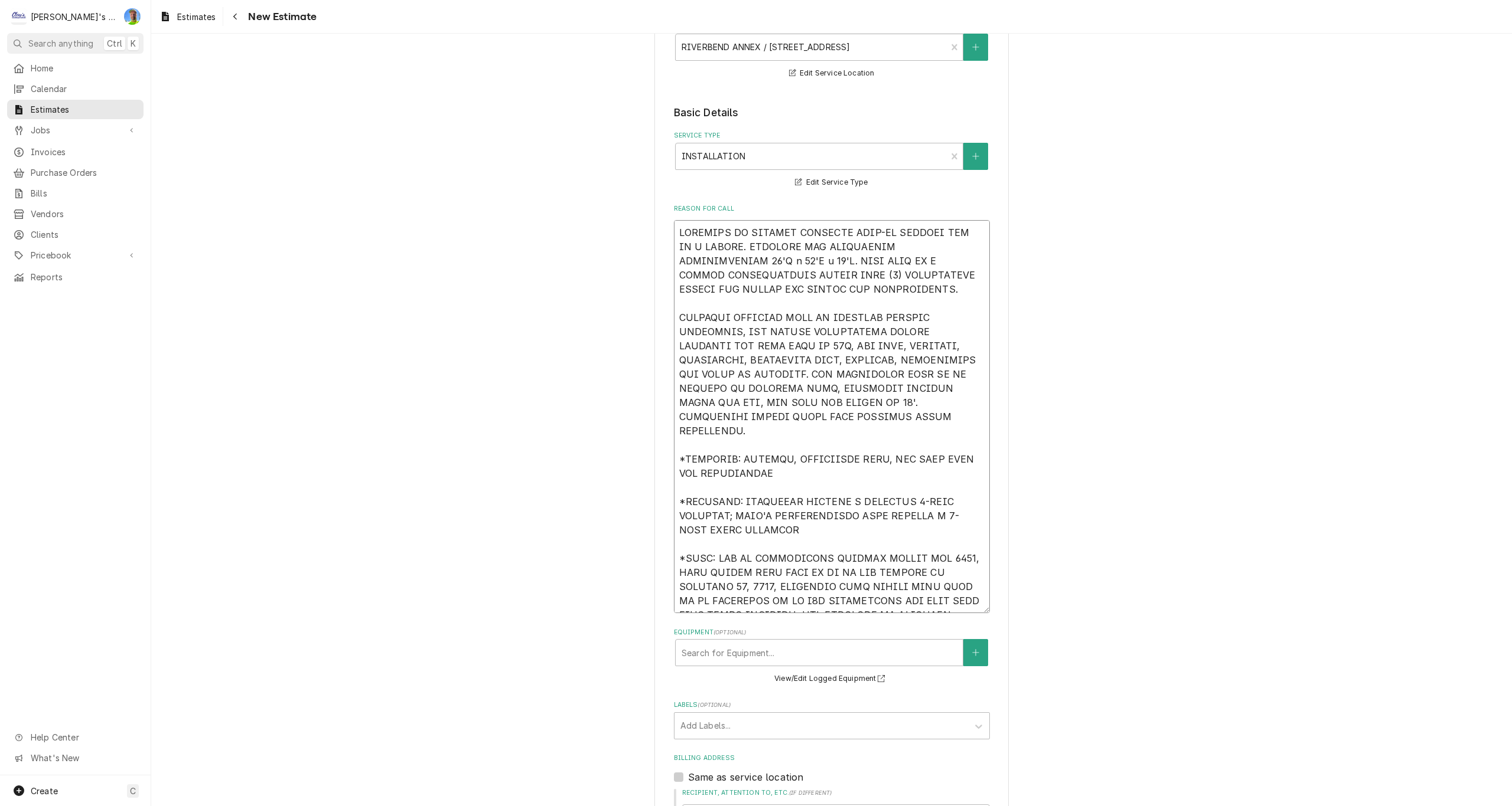
click at [906, 421] on textarea "Reason For Call" at bounding box center [831, 416] width 316 height 393
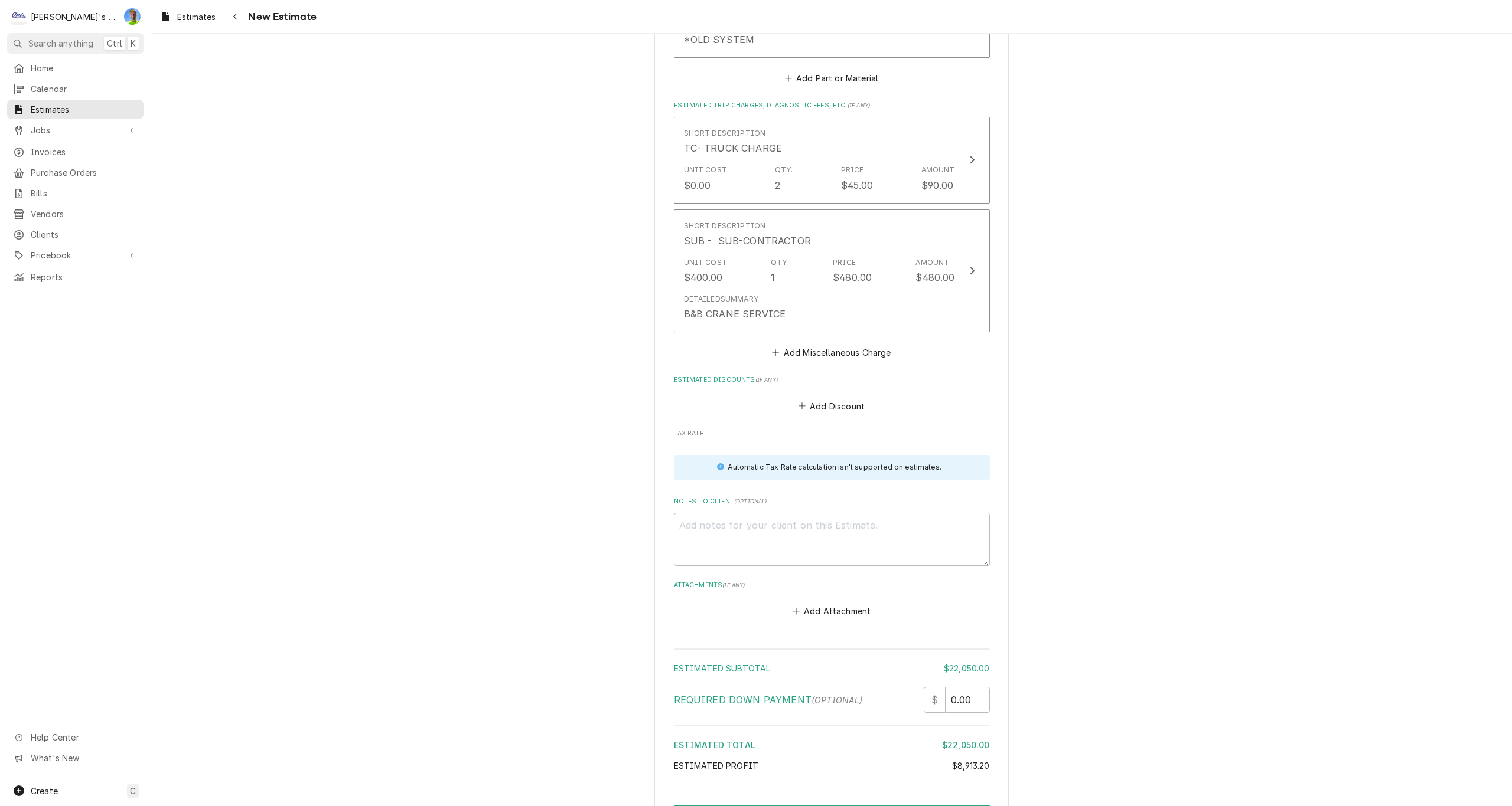
scroll to position [5179, 0]
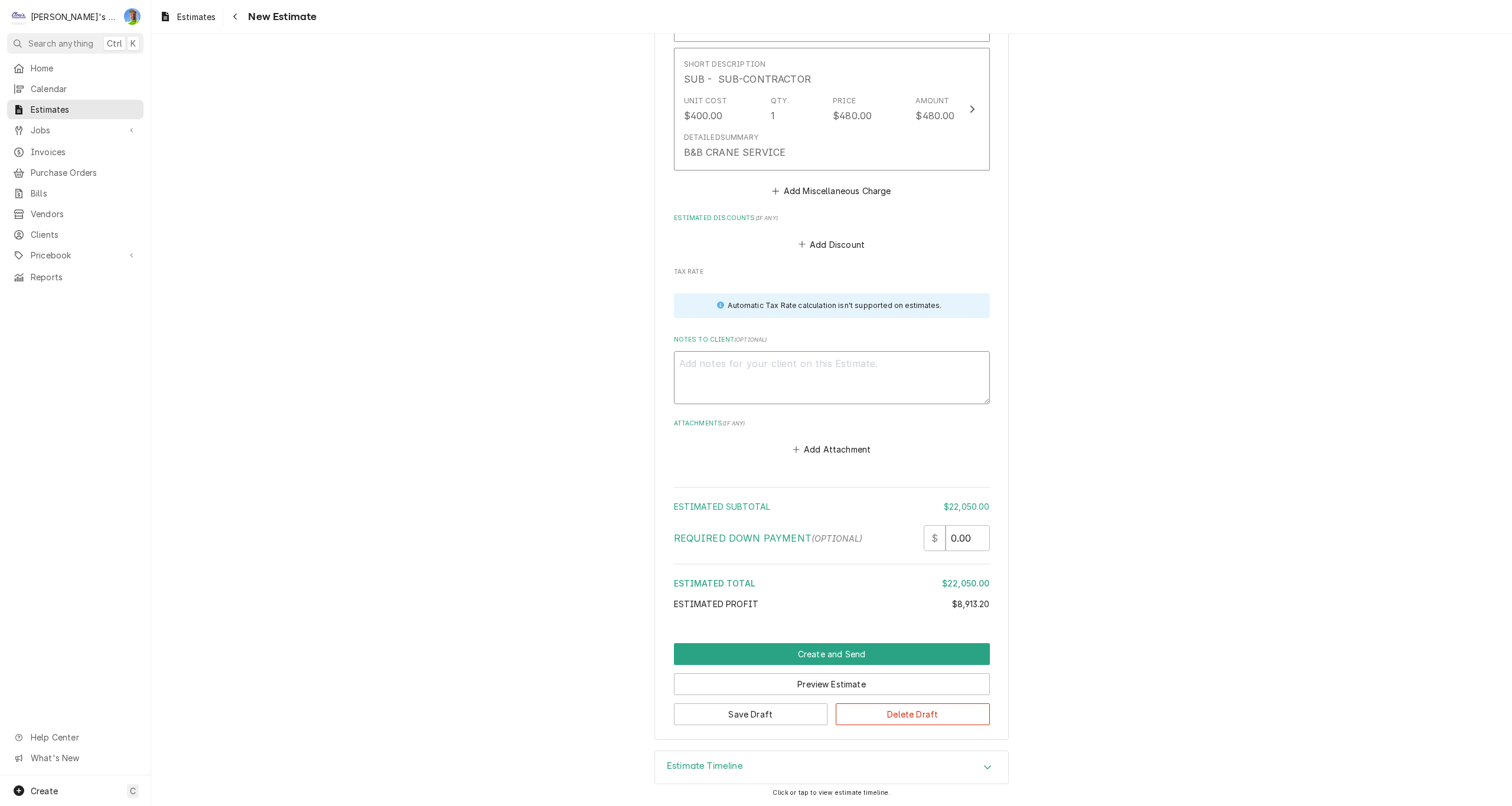
click at [710, 366] on textarea "Notes to Client ( optional )" at bounding box center [831, 378] width 316 height 53
paste textarea "ESTIMATE TO CONVERT EXISTING WALK-IN FREEZER BOX TO A COOLER. EXISTING BOX DIME…"
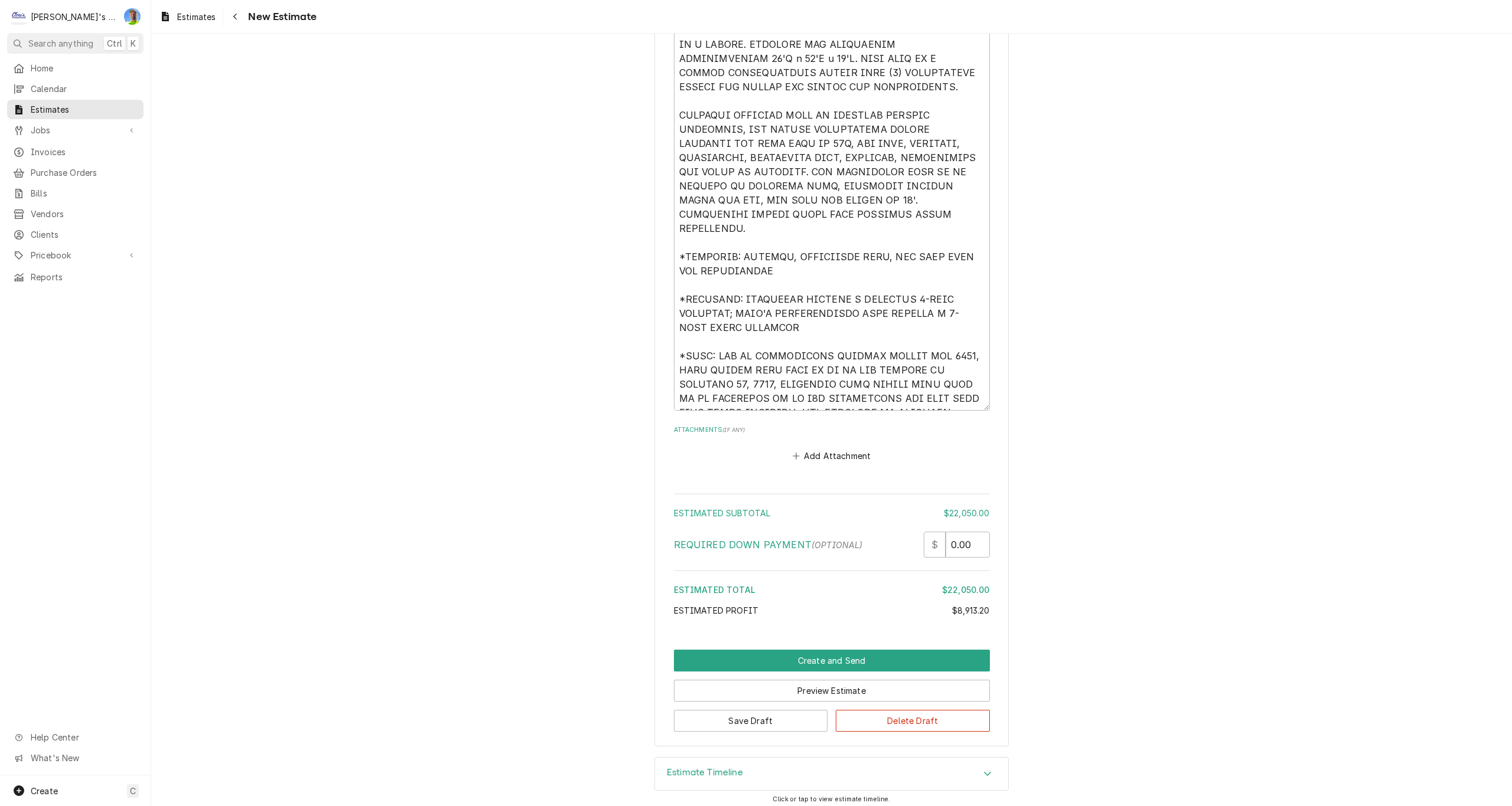
scroll to position [5520, 0]
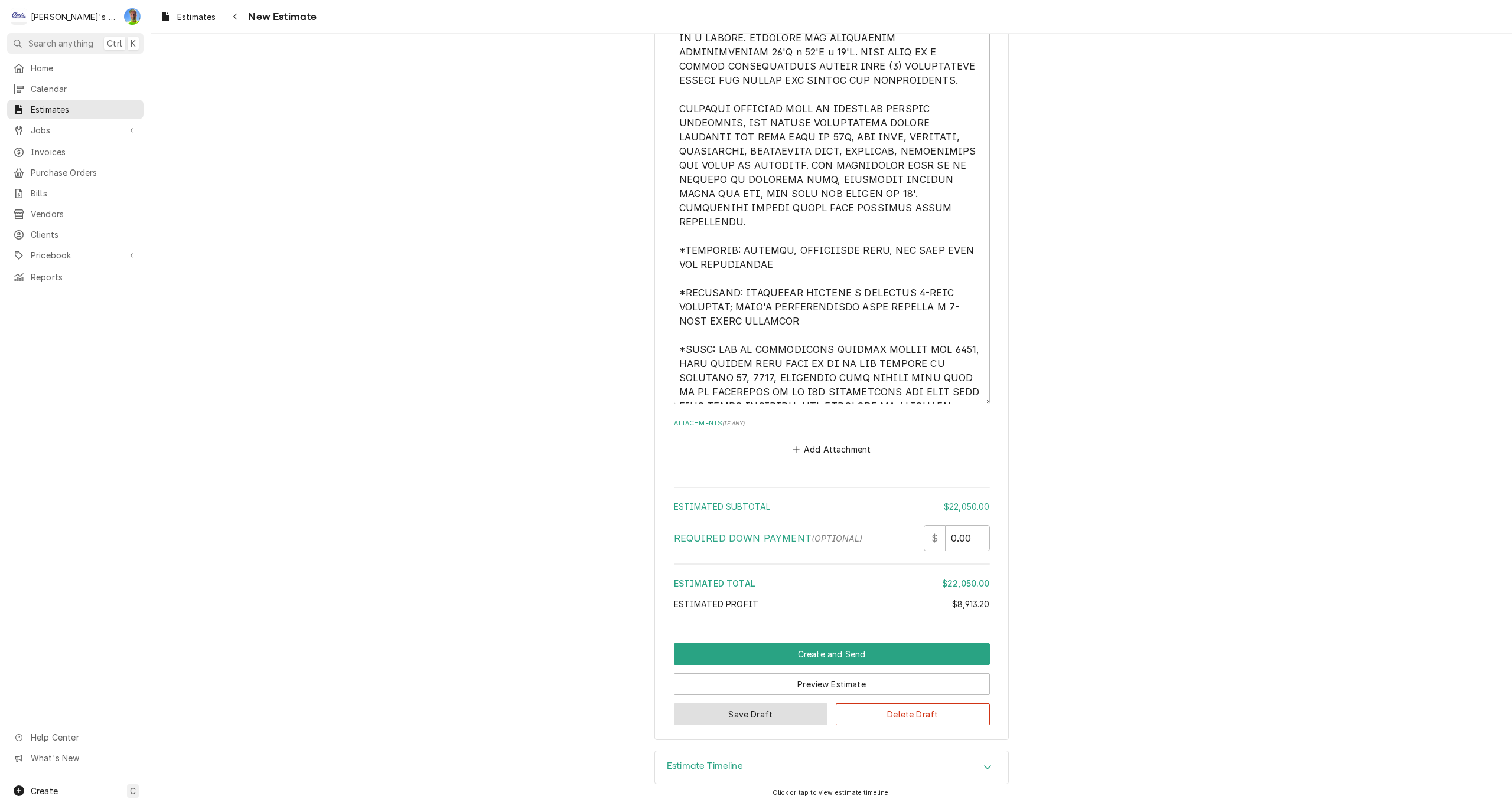
click at [720, 722] on button "Save Draft" at bounding box center [751, 714] width 155 height 22
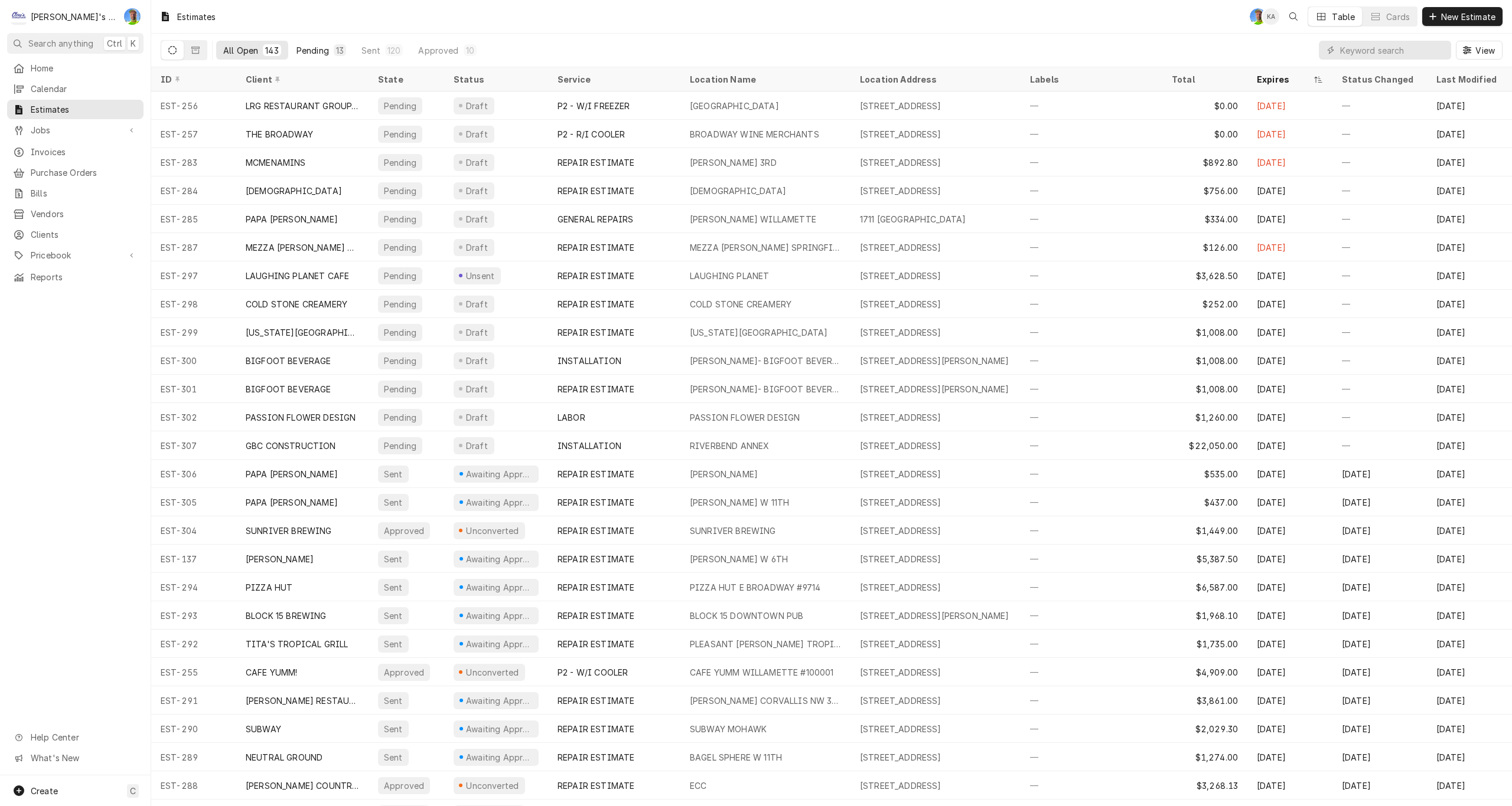
click at [319, 50] on div "Pending" at bounding box center [312, 50] width 32 height 12
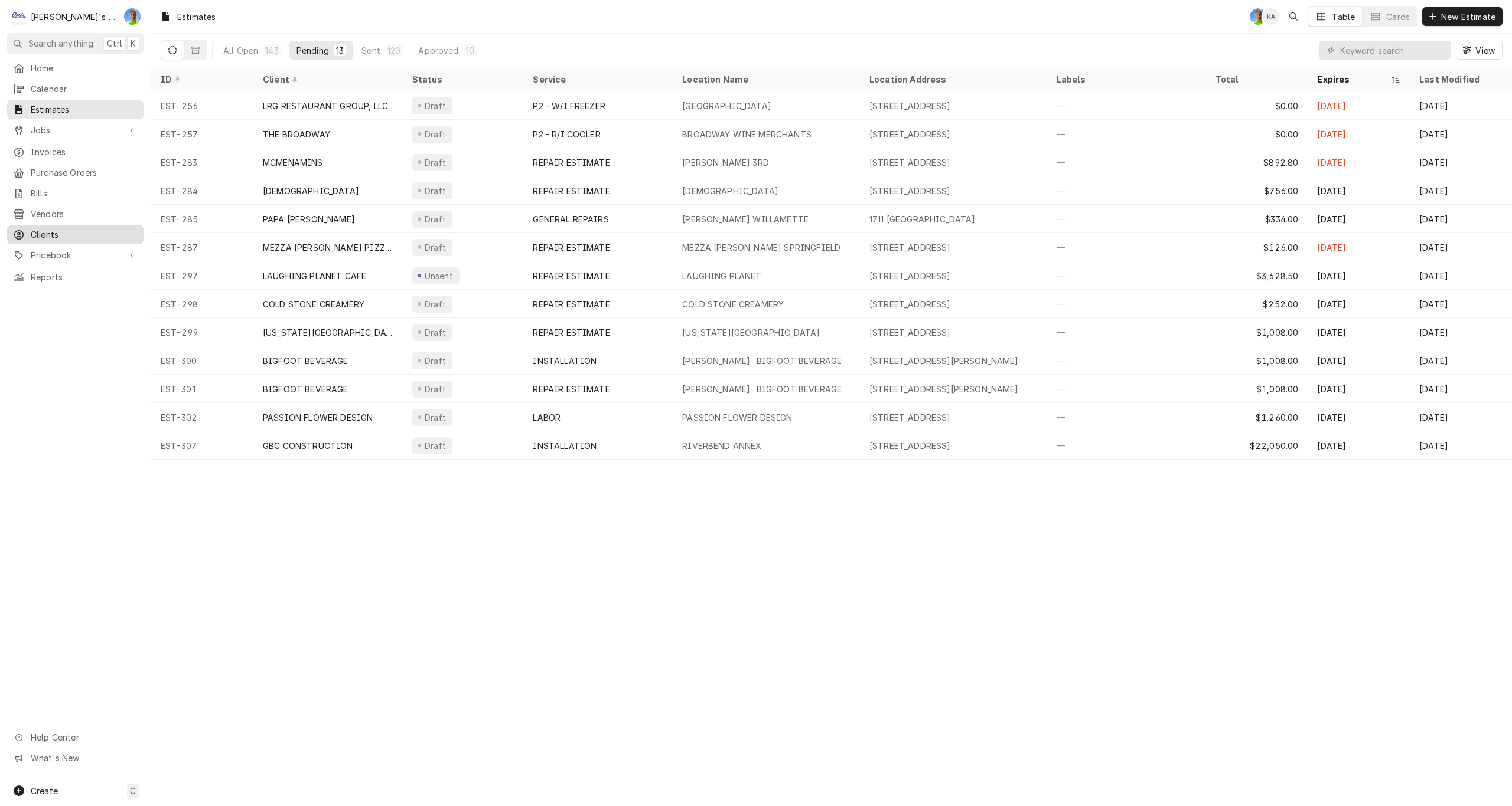
click at [62, 229] on span "Clients" at bounding box center [83, 234] width 106 height 12
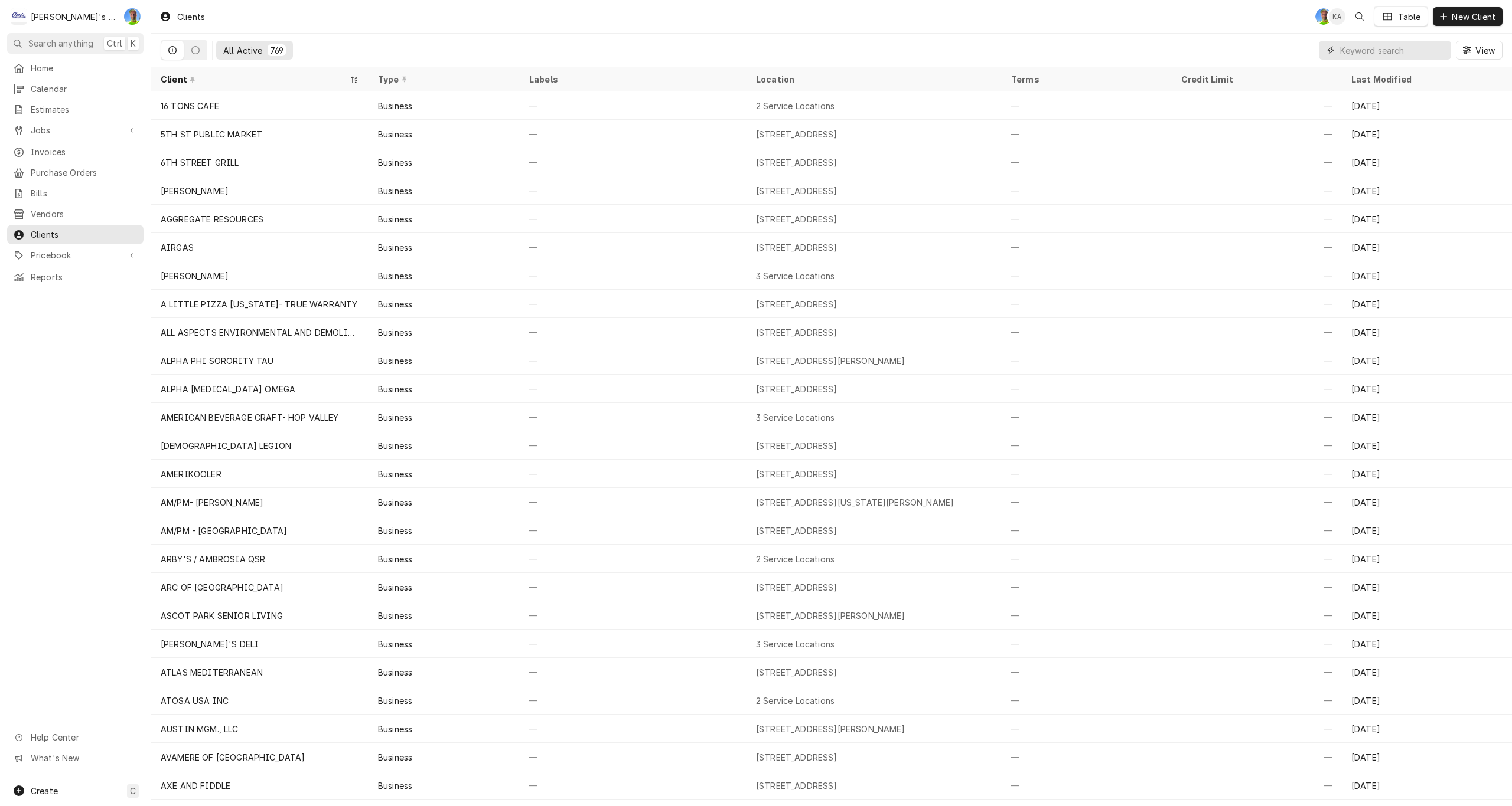
click at [1397, 52] on input "Dynamic Content Wrapper" at bounding box center [1393, 50] width 106 height 19
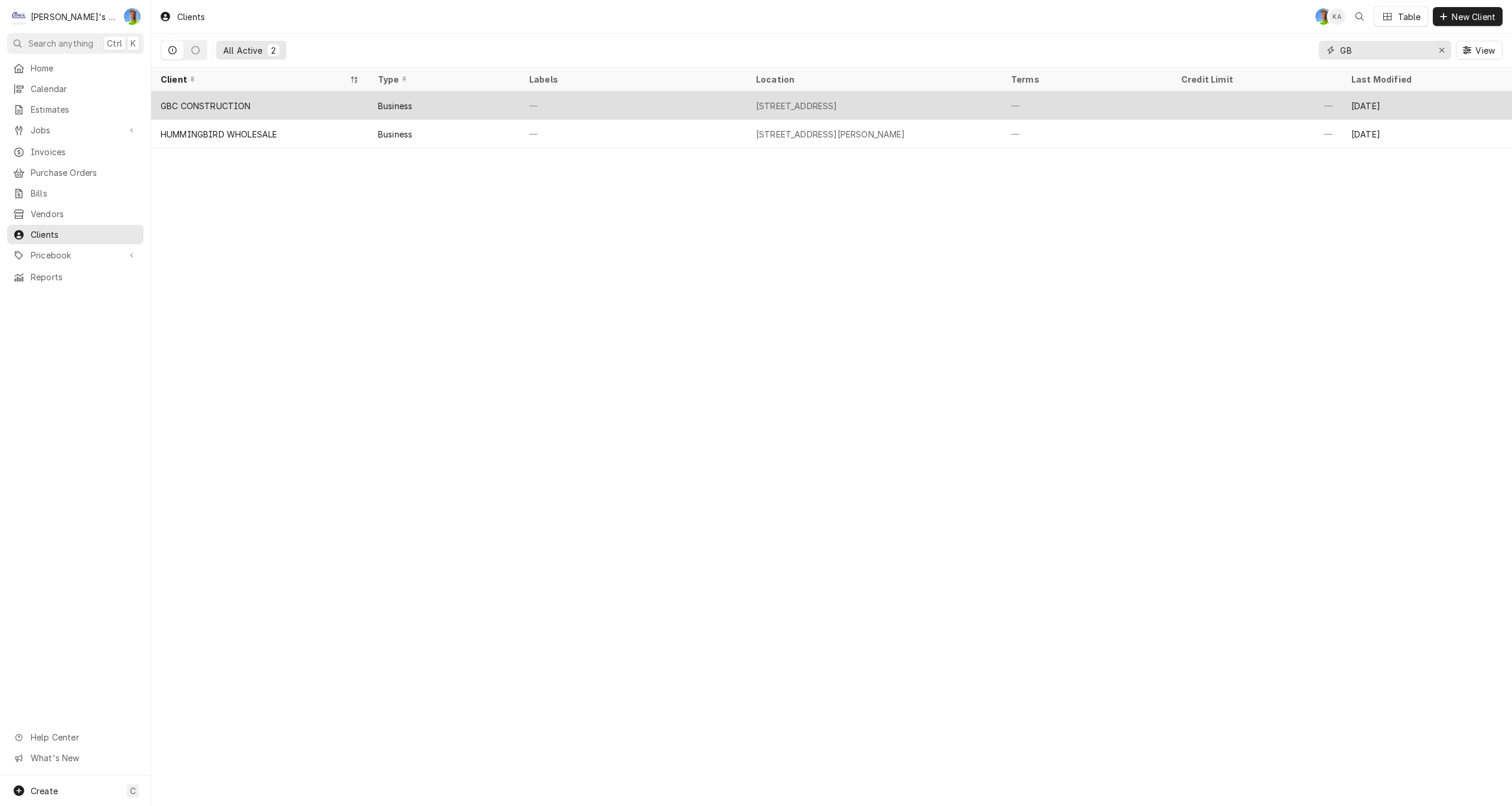
type input "GB"
click at [726, 105] on div "—" at bounding box center [632, 105] width 227 height 29
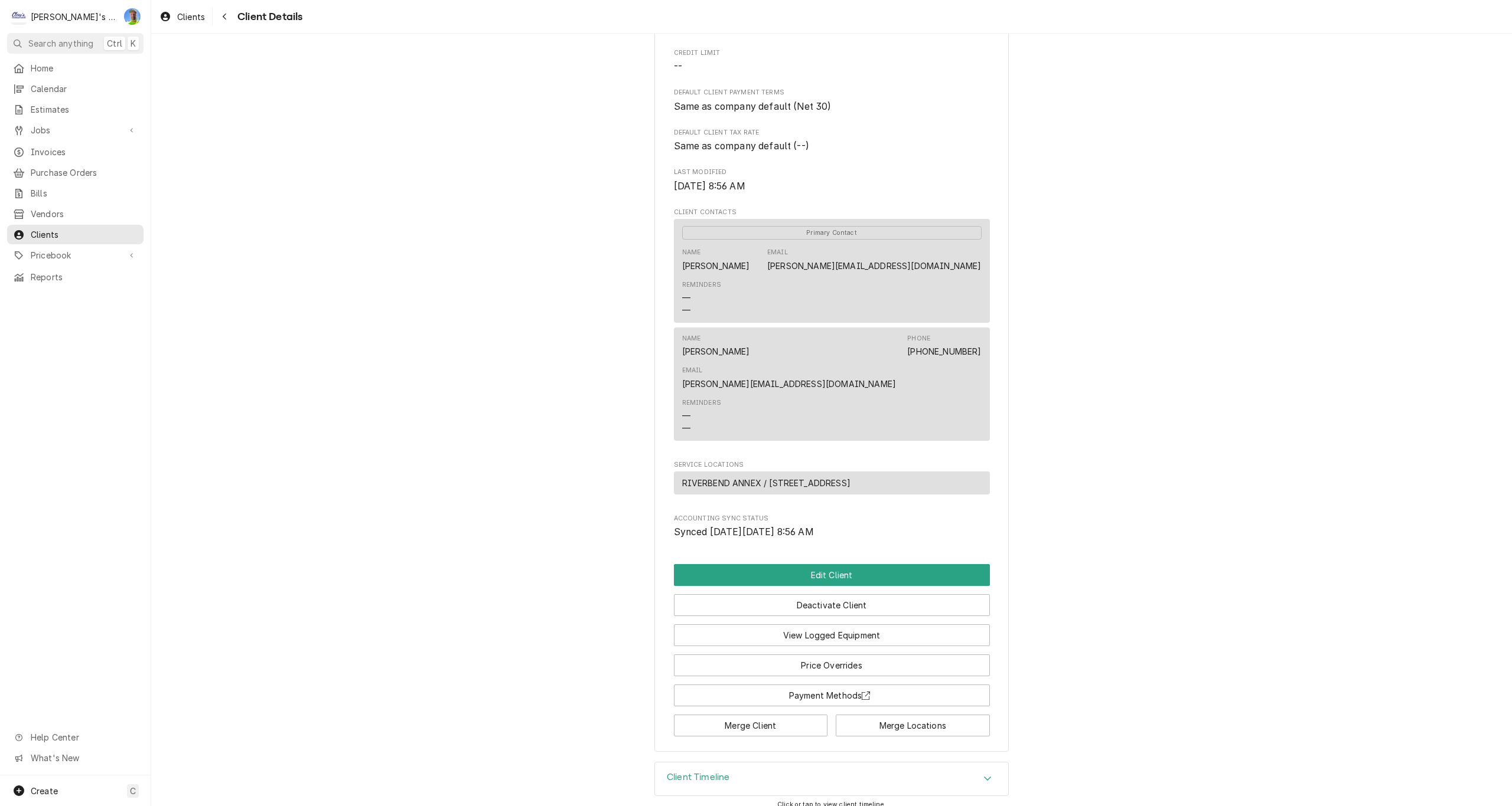
scroll to position [216, 0]
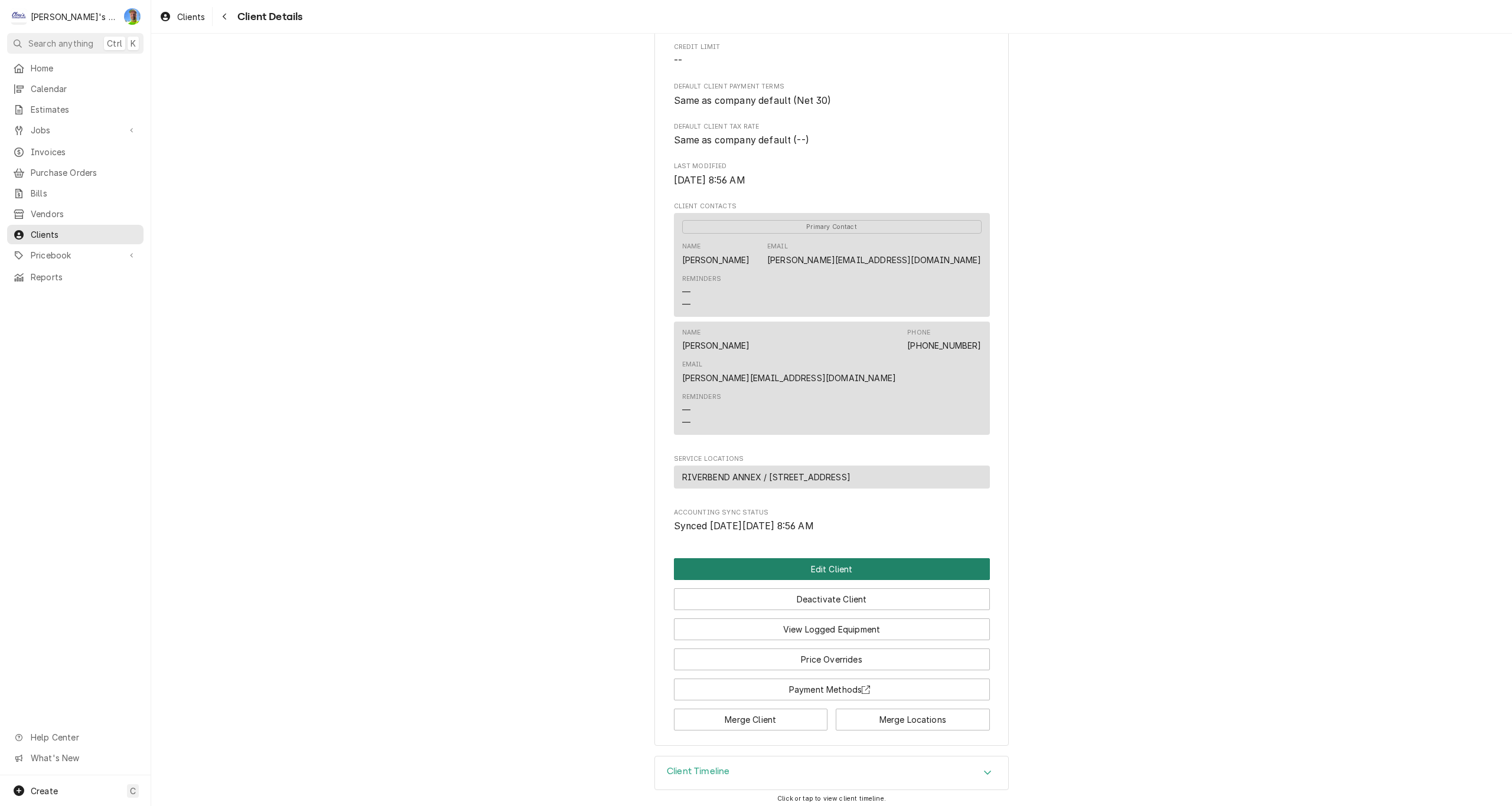
click at [798, 570] on button "Edit Client" at bounding box center [831, 569] width 316 height 22
click at [794, 561] on button "Edit Client" at bounding box center [831, 569] width 316 height 22
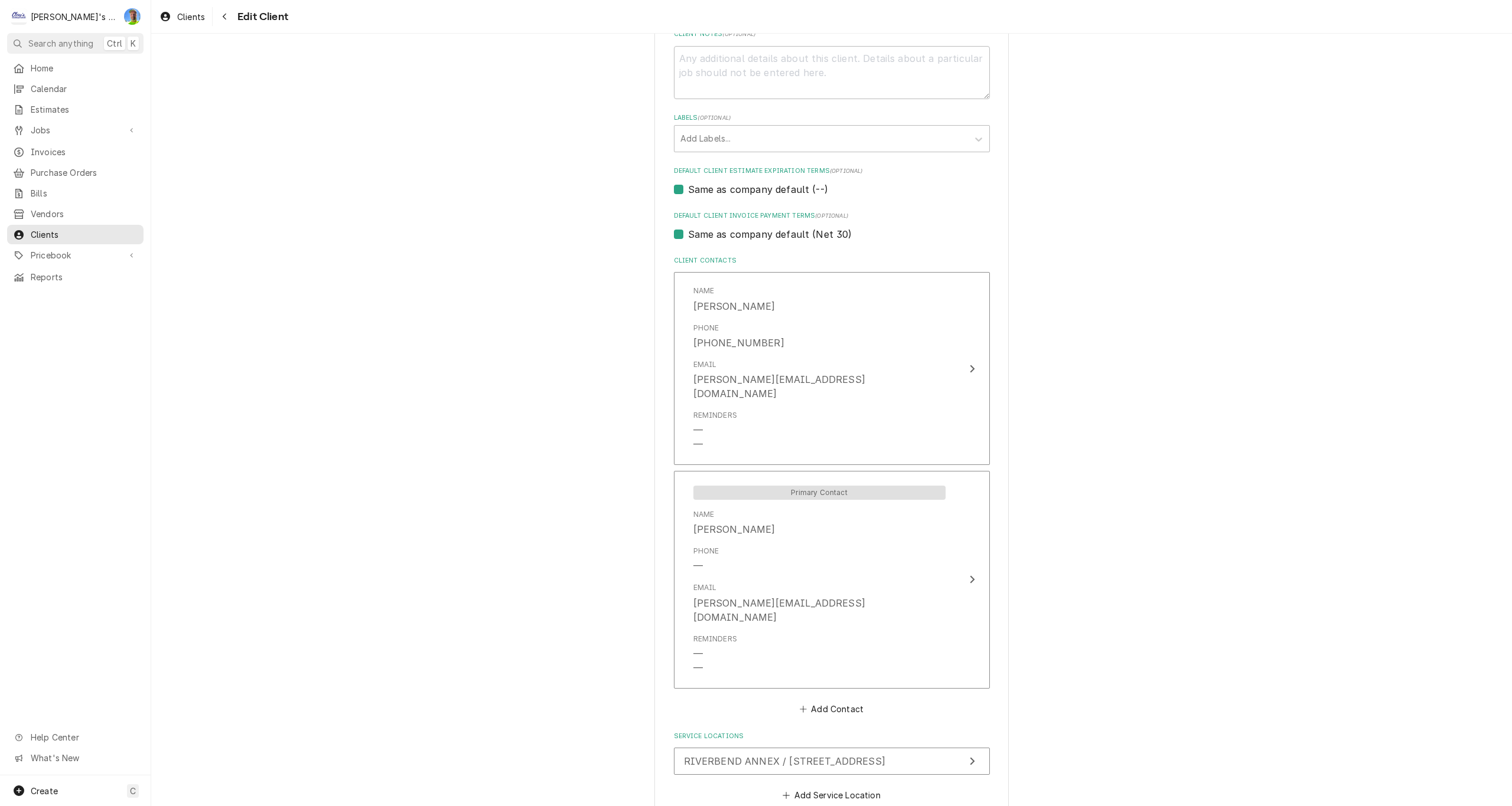
scroll to position [621, 0]
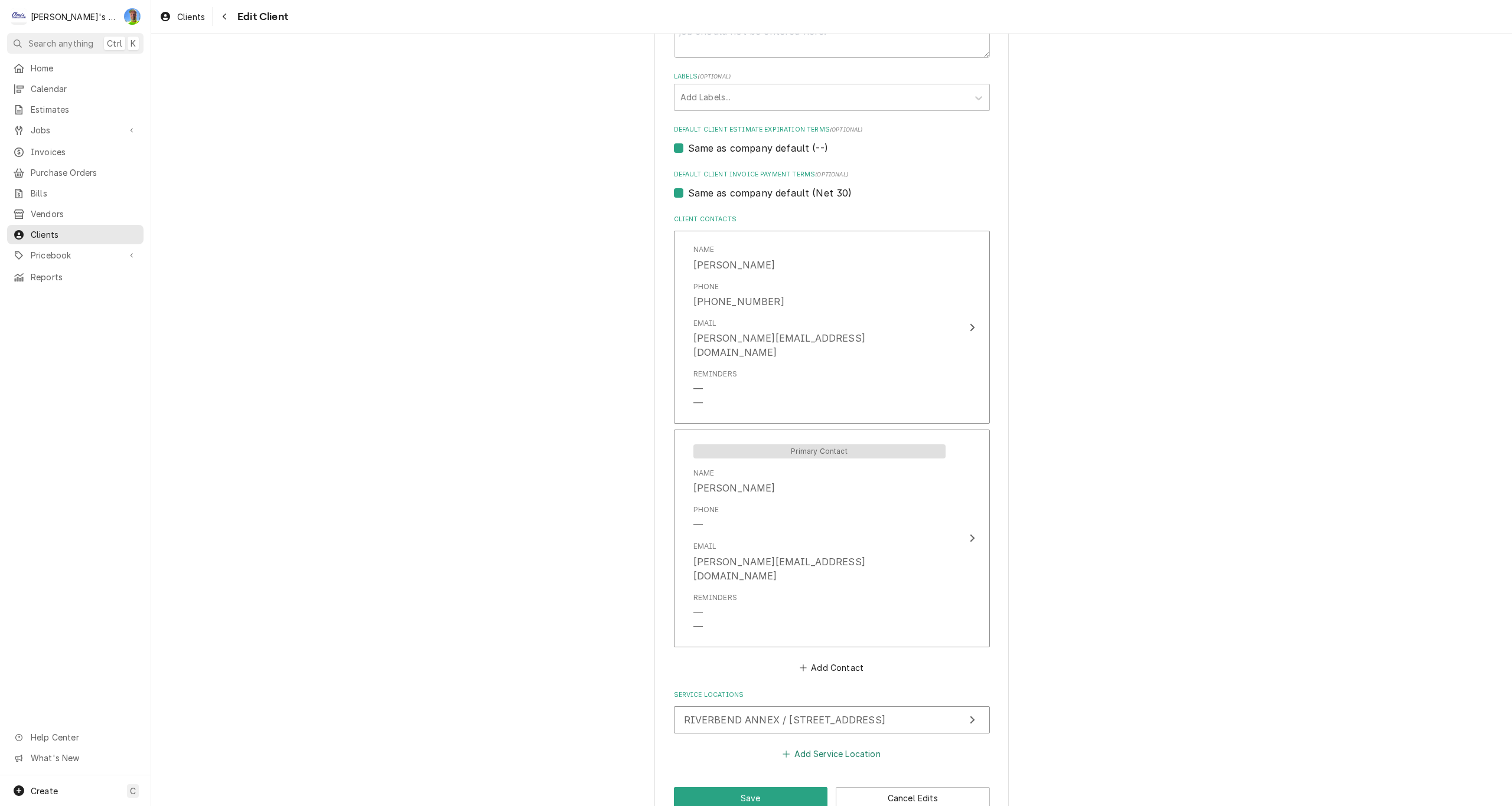
click at [827, 746] on button "Add Service Location" at bounding box center [831, 754] width 102 height 17
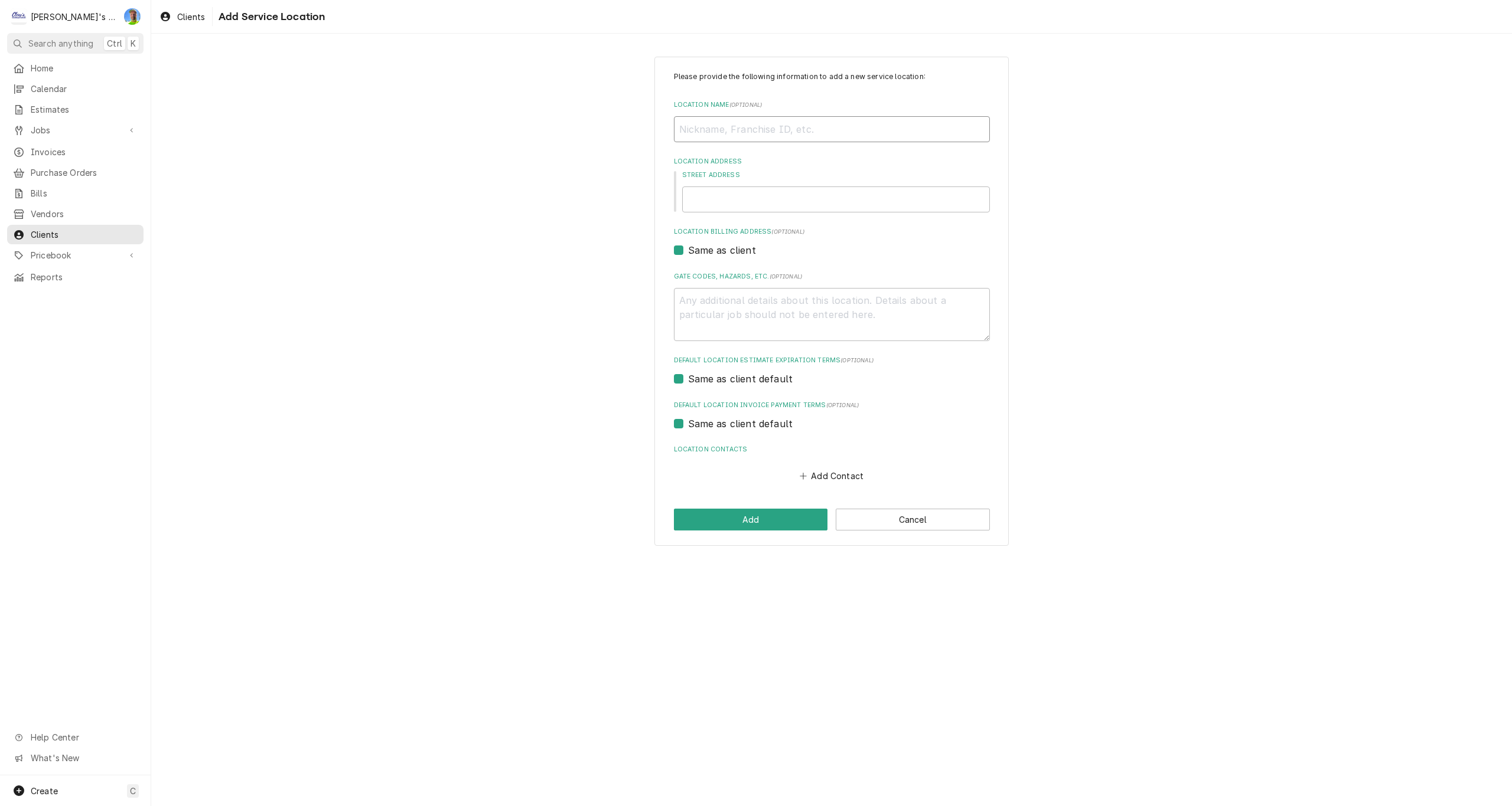
click at [733, 135] on input "Location Name ( optional )" at bounding box center [831, 130] width 316 height 26
type textarea "x"
type input "G"
type textarea "x"
type input "GB"
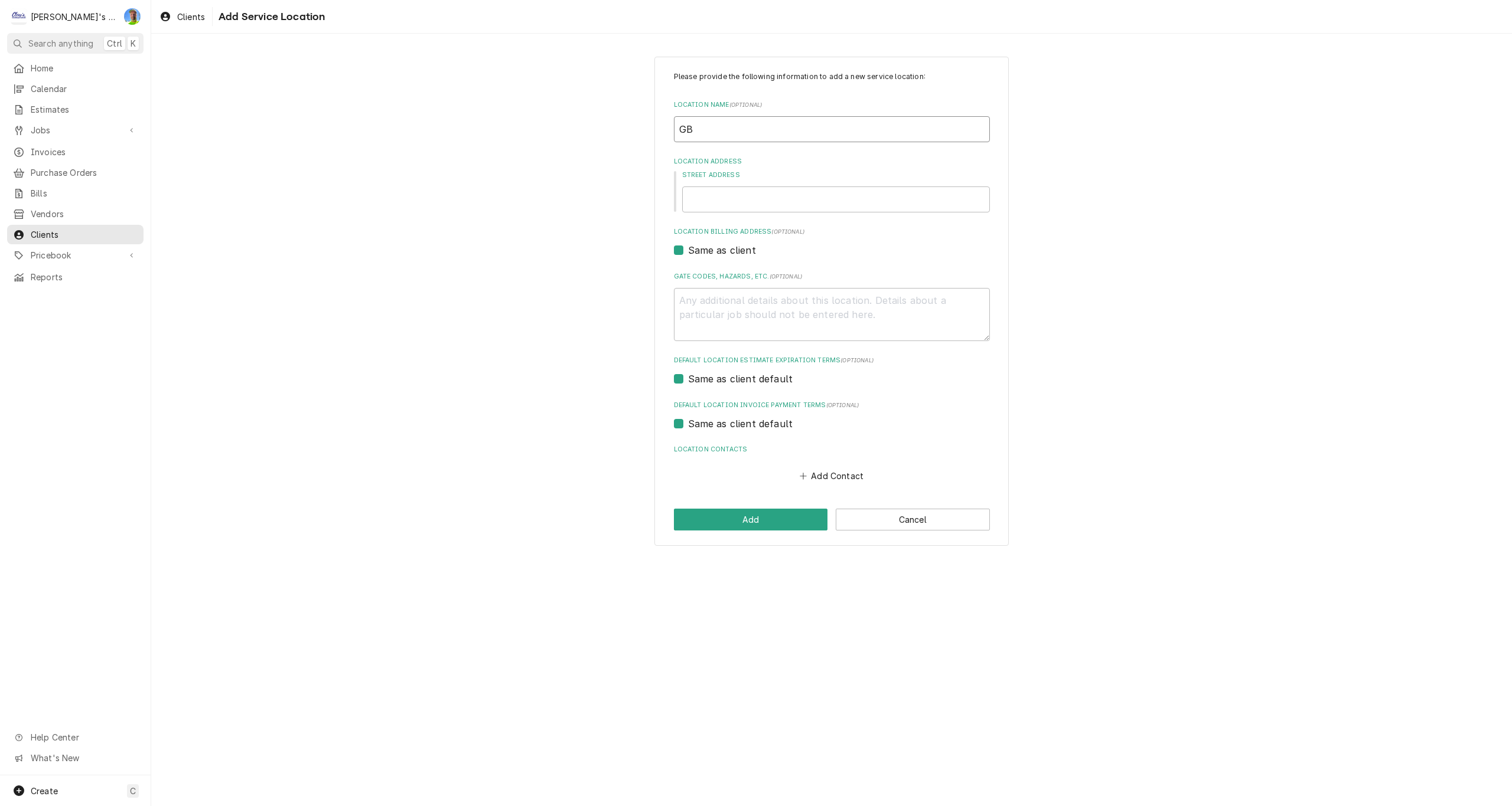
type textarea "x"
type input "GBC"
type textarea "x"
type input "GBC"
type textarea "x"
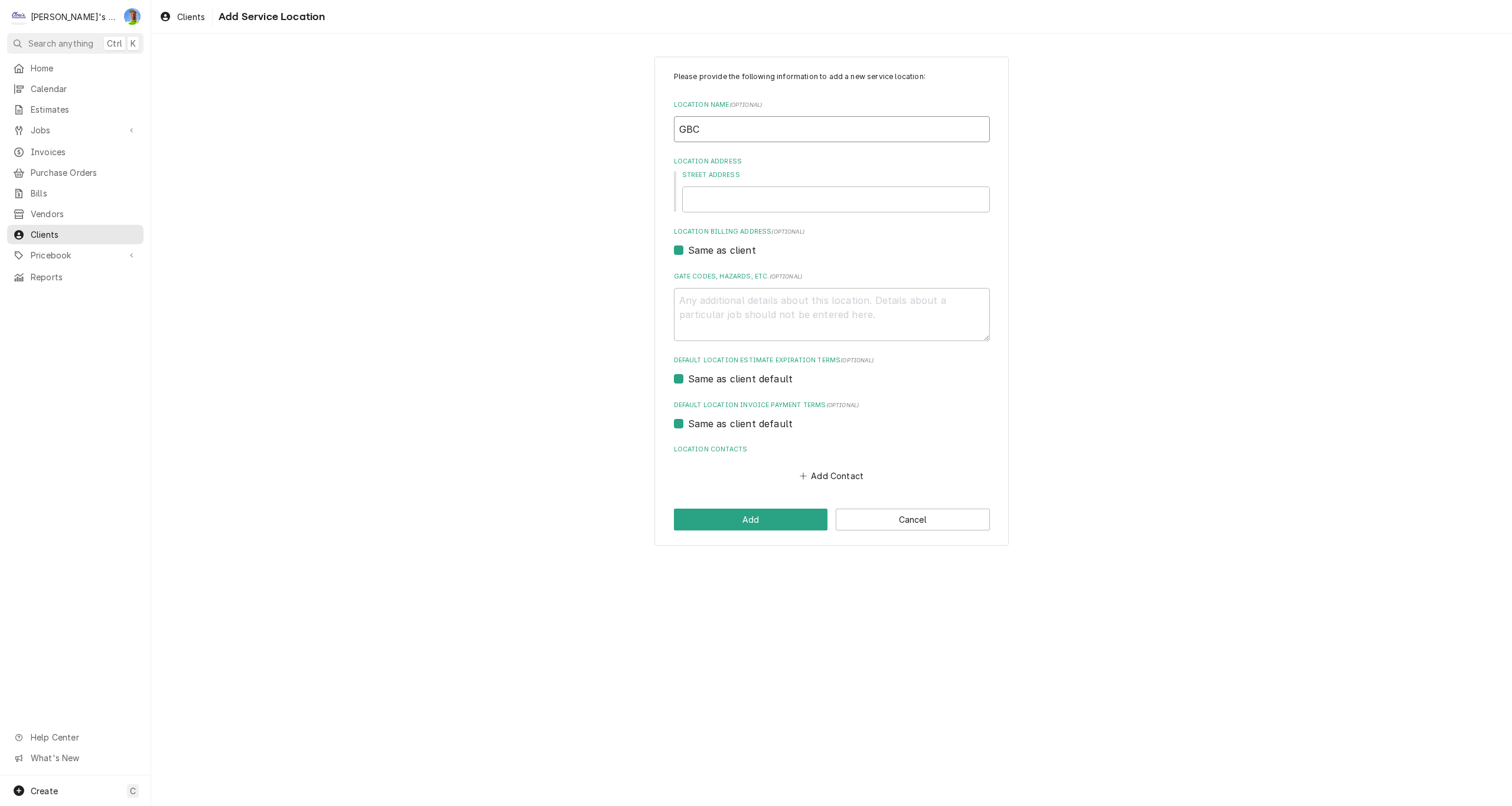
type input "GBC C"
type textarea "x"
type input "GBC CO"
type textarea "x"
type input "GBC CON"
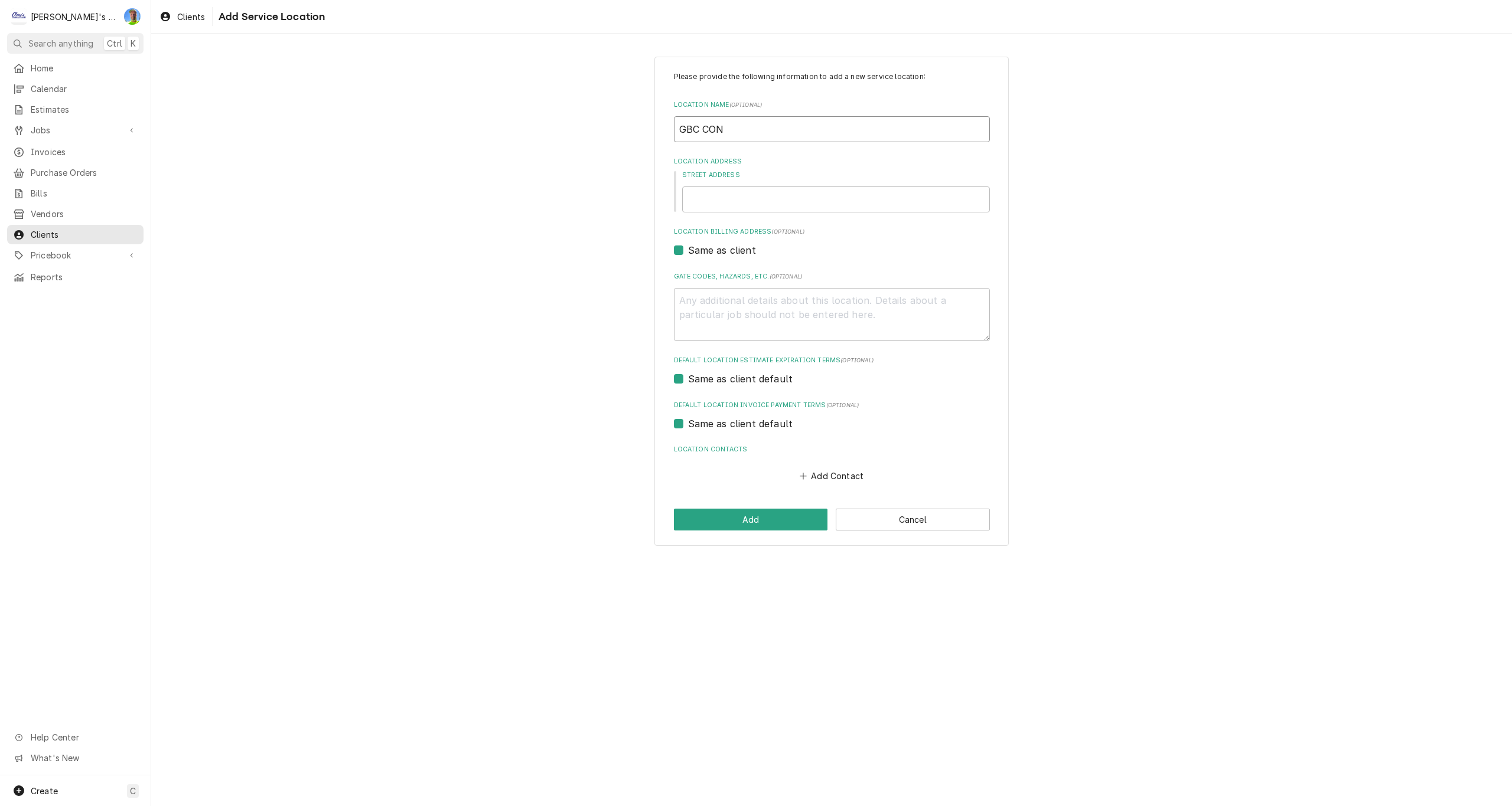
type textarea "x"
type input "GBC CONS"
type textarea "x"
type input "GBC CONST"
type textarea "x"
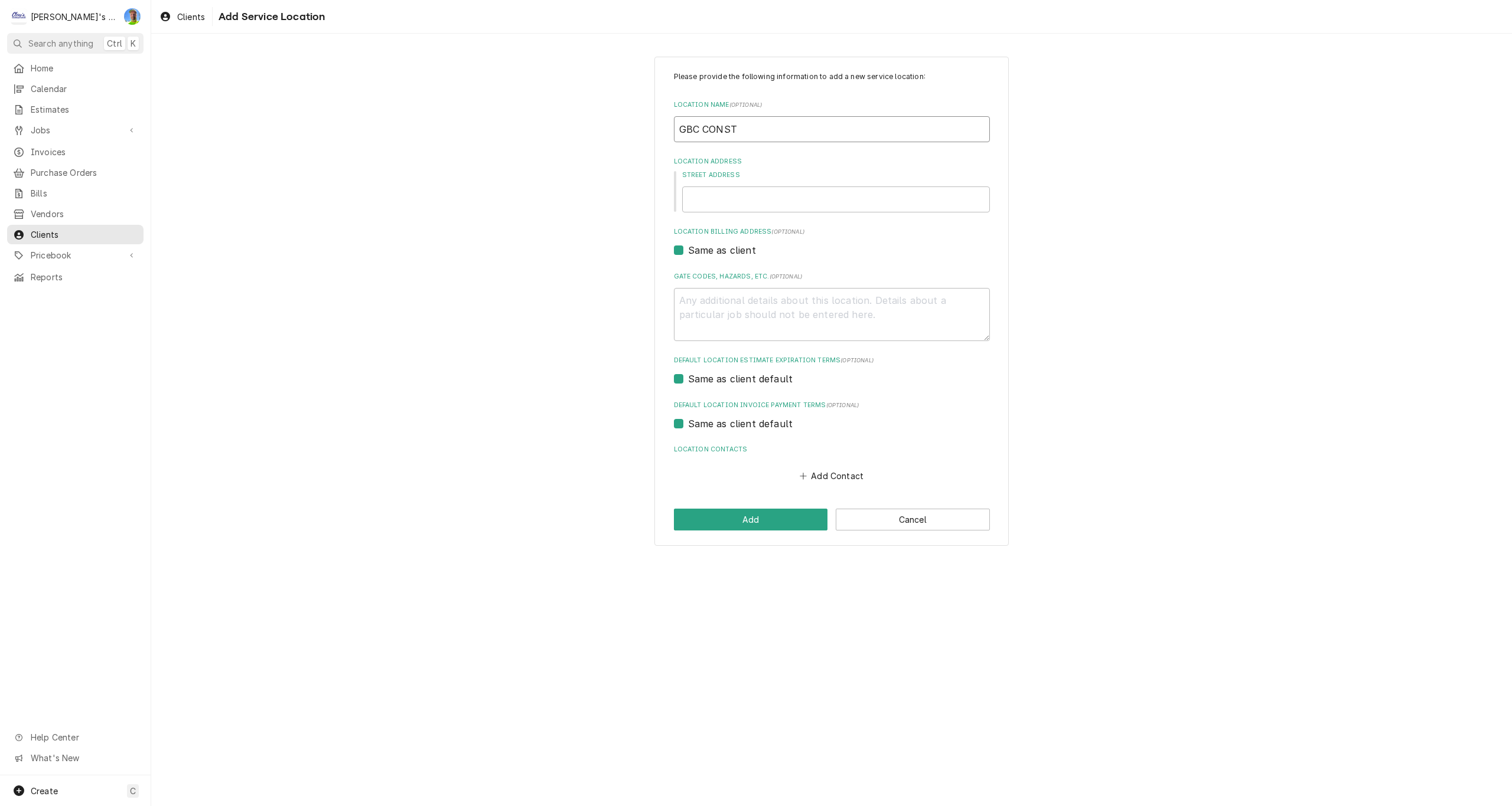
type input "GBC CONSTR"
type textarea "x"
type input "GBC CONSTRU"
type textarea "x"
type input "GBC CONSTRUC"
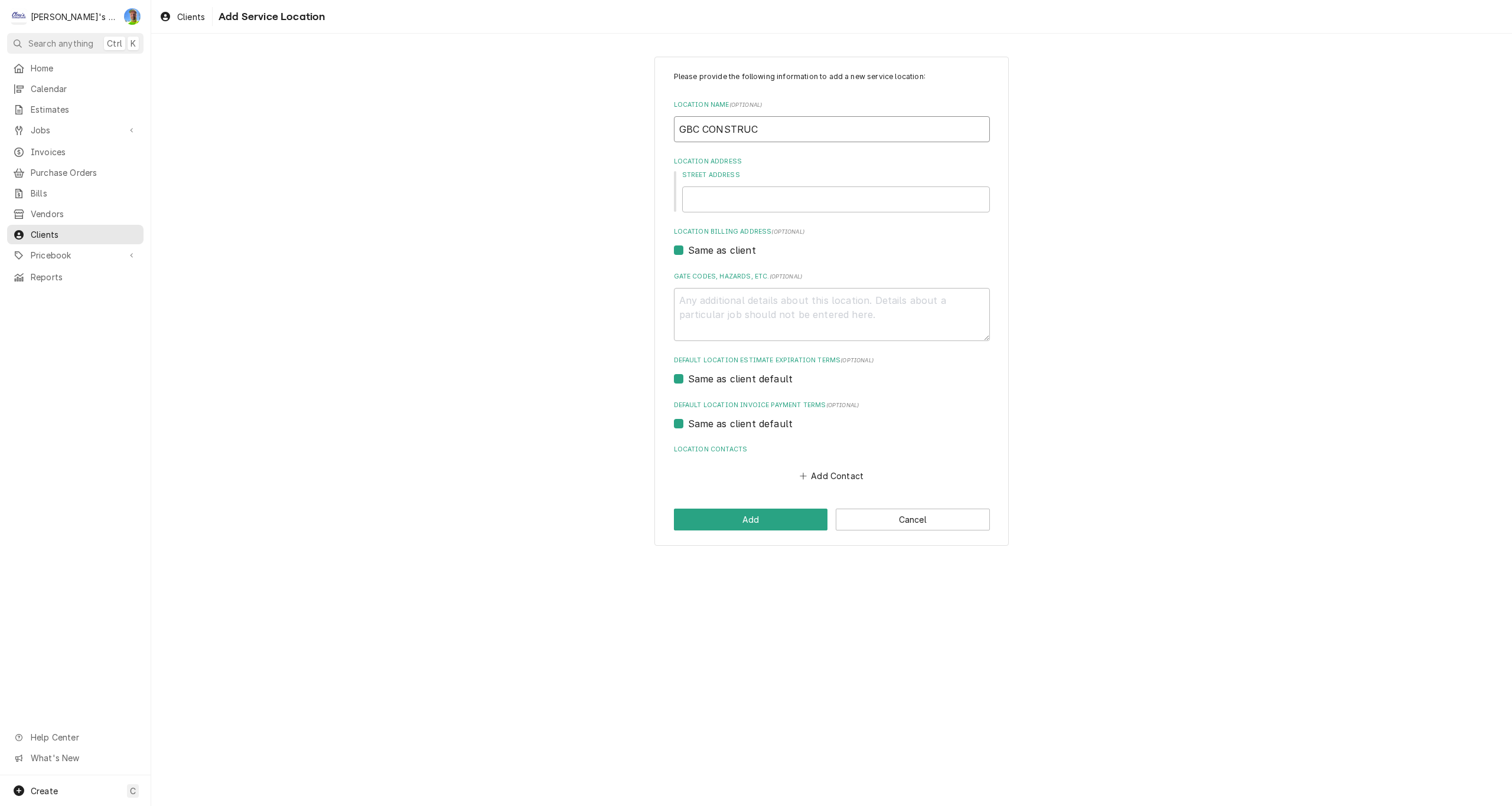
type textarea "x"
type input "GBC CONSTRUCT"
type textarea "x"
type input "GBC CONSTRUCTI"
type textarea "x"
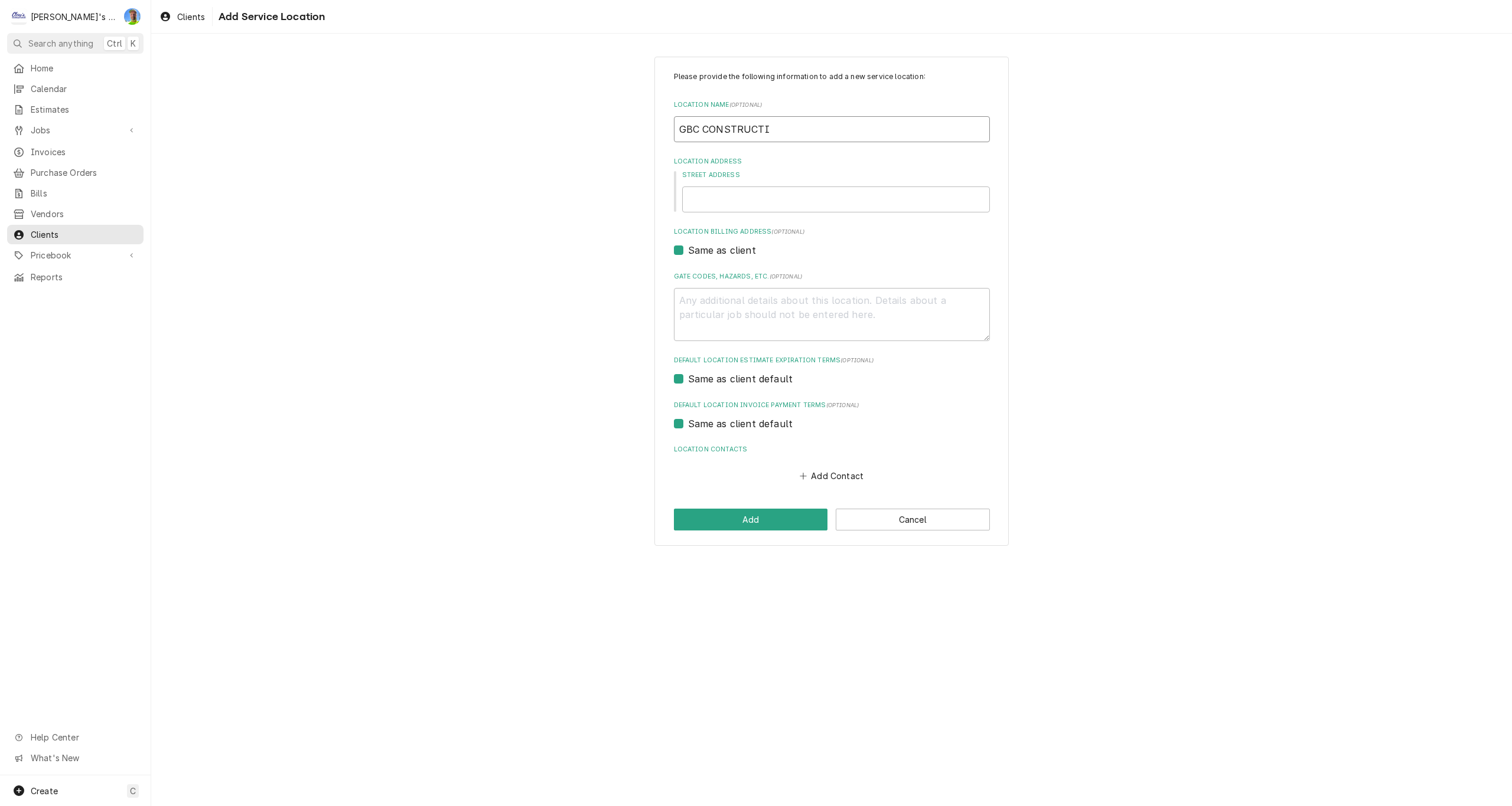
type input "GBC CONSTRUCTIO"
type textarea "x"
type input "GBC CONSTRUCTION"
click at [821, 205] on input "Street Address" at bounding box center [836, 200] width 307 height 26
type textarea "x"
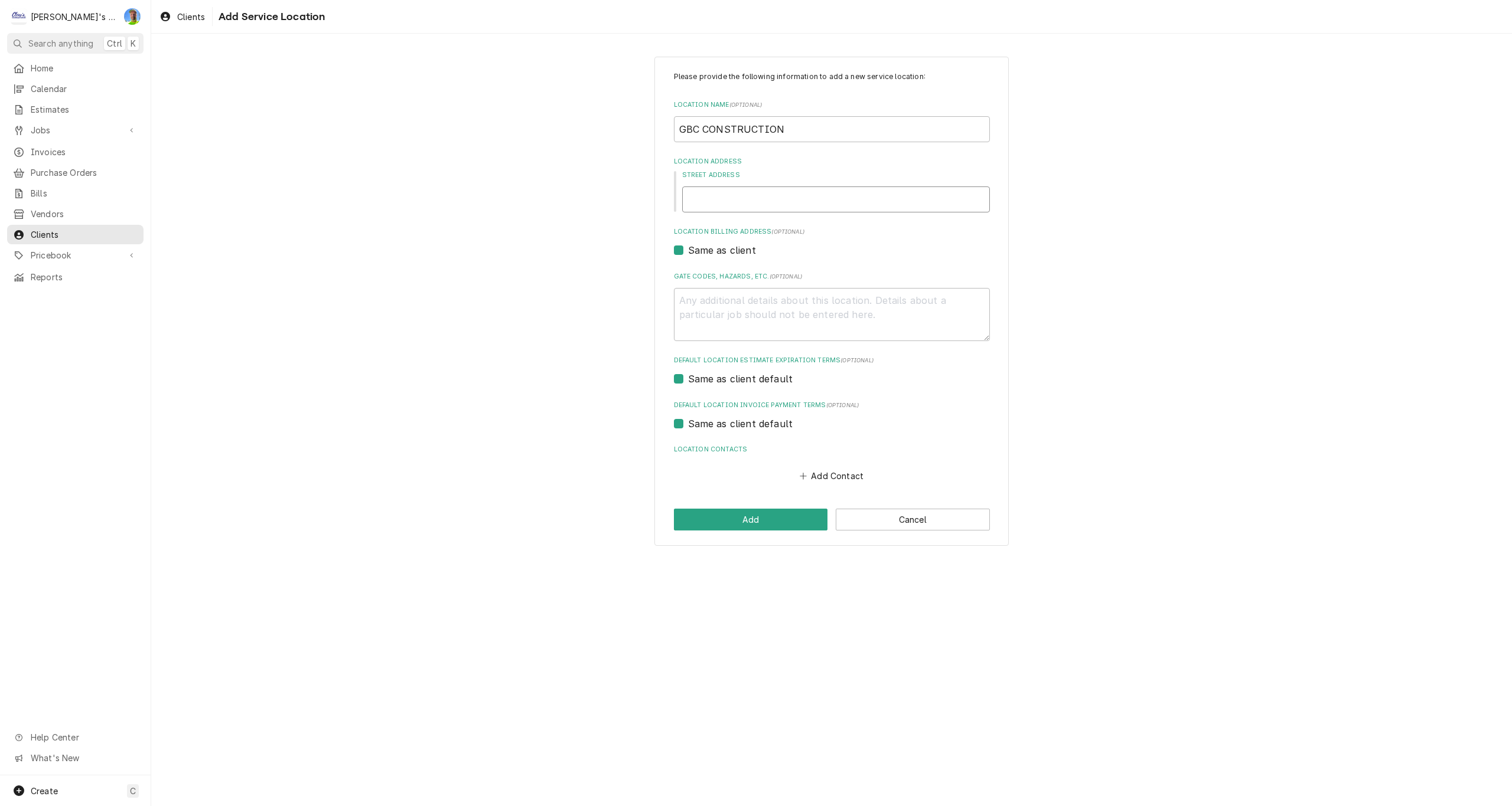
type input "2"
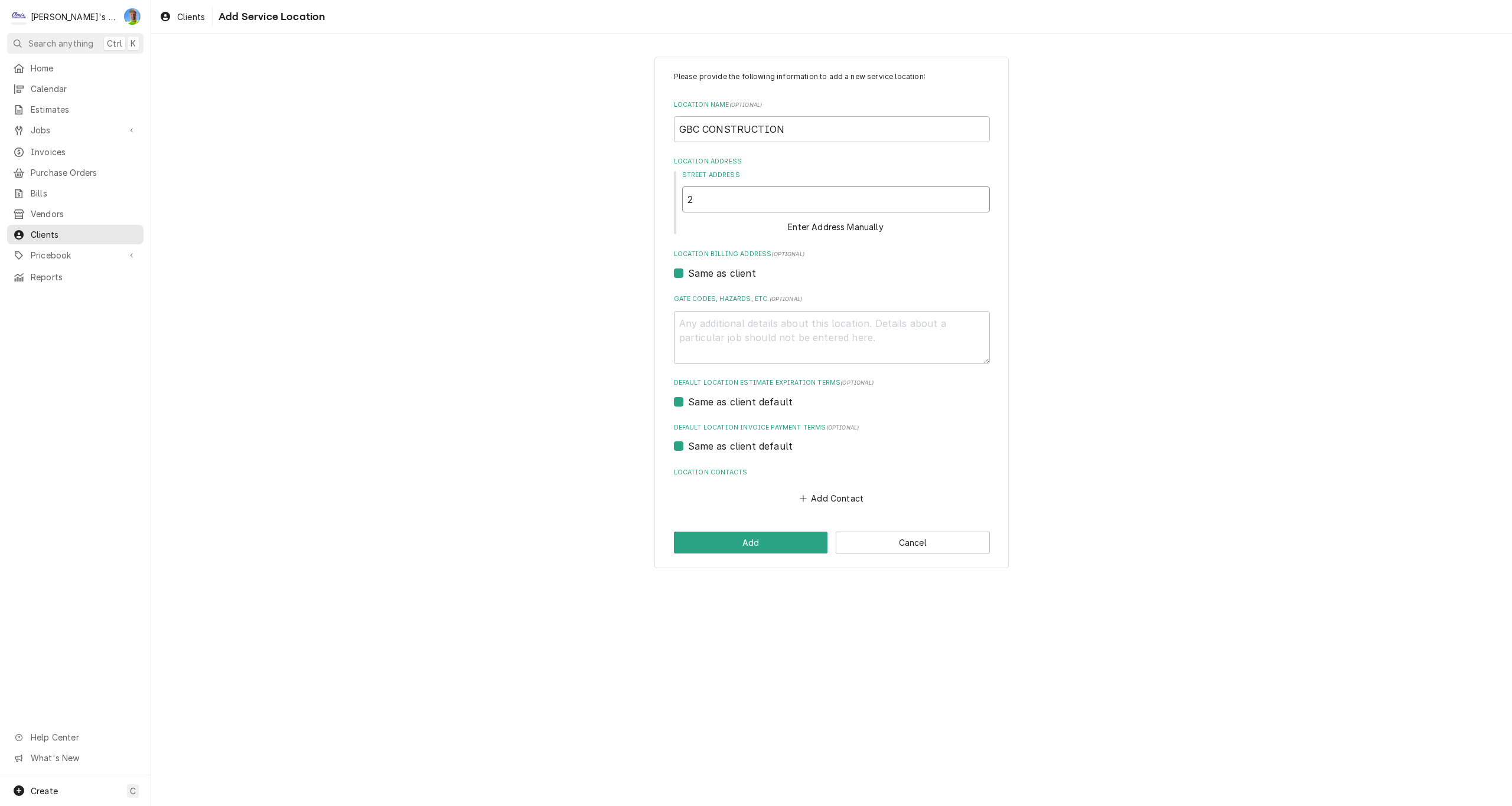
type textarea "x"
type input "20"
type textarea "x"
type input "200"
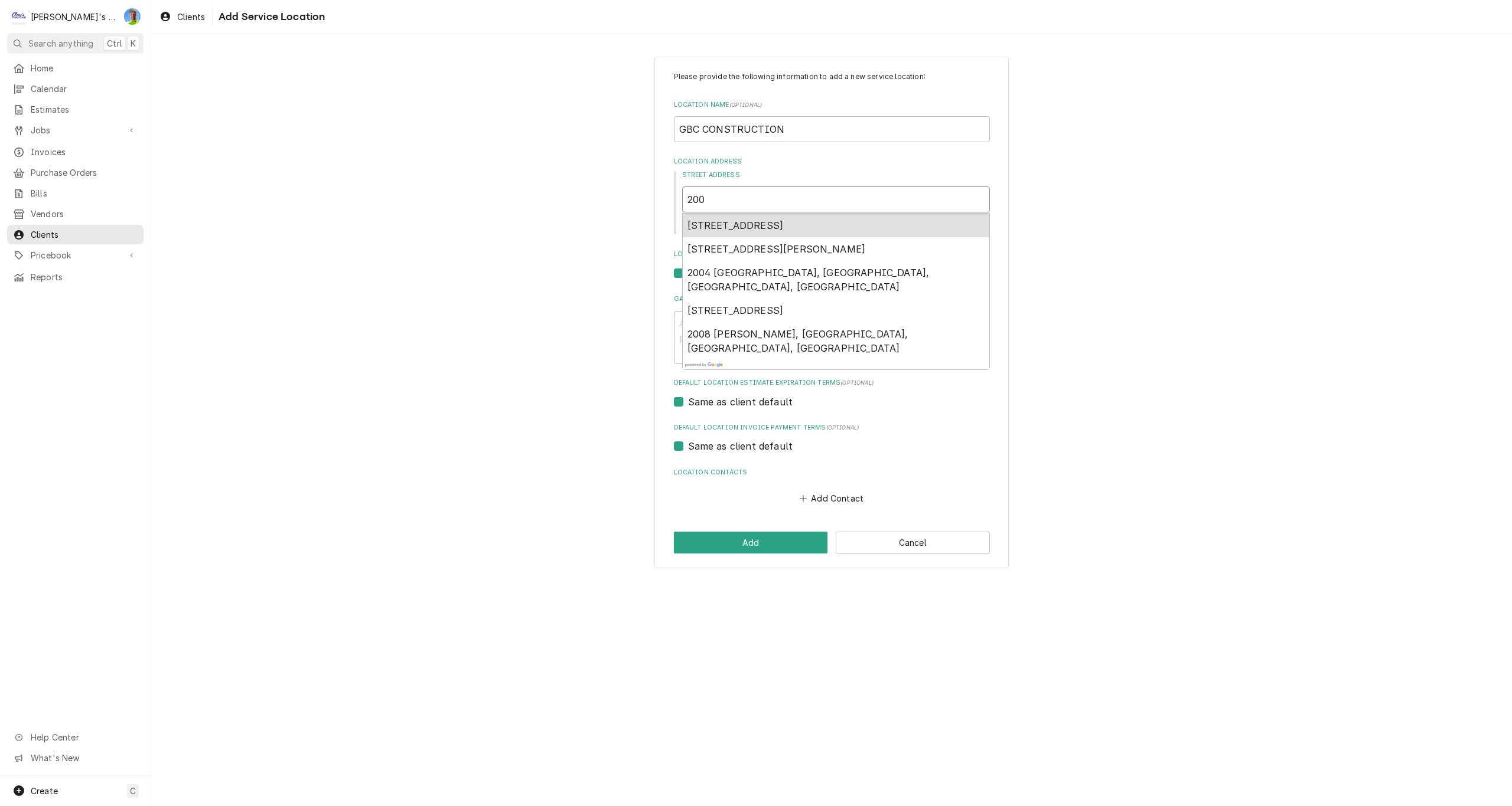
type textarea "x"
type input "2001"
type textarea "x"
type input "2001"
type textarea "x"
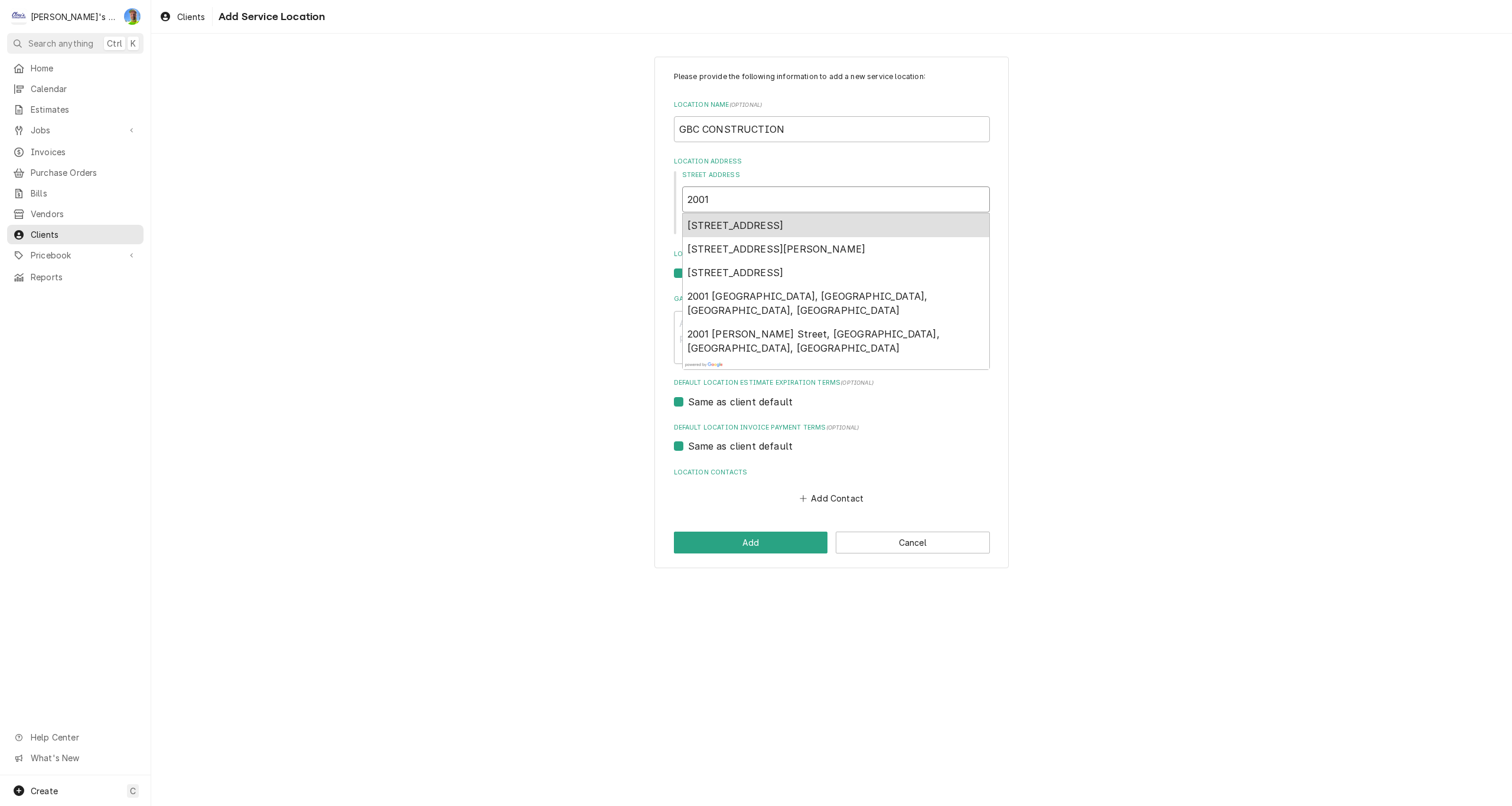
type input "2001 F"
click at [784, 226] on span "2001 Franklin Boulevard, Eugene, OR, USA" at bounding box center [736, 225] width 96 height 12
type textarea "x"
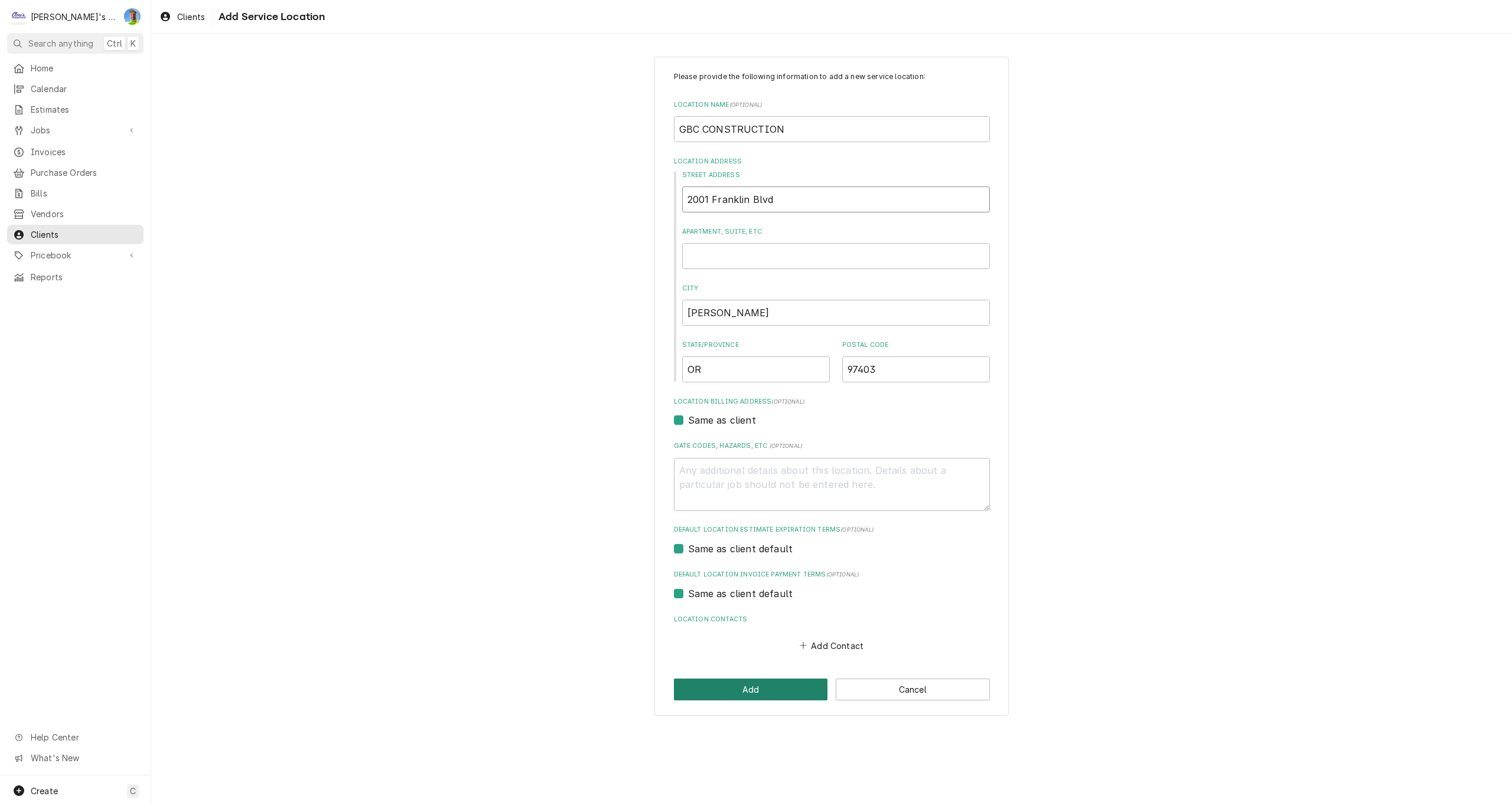
type input "2001 Franklin Blvd"
click at [765, 693] on button "Add" at bounding box center [751, 690] width 155 height 22
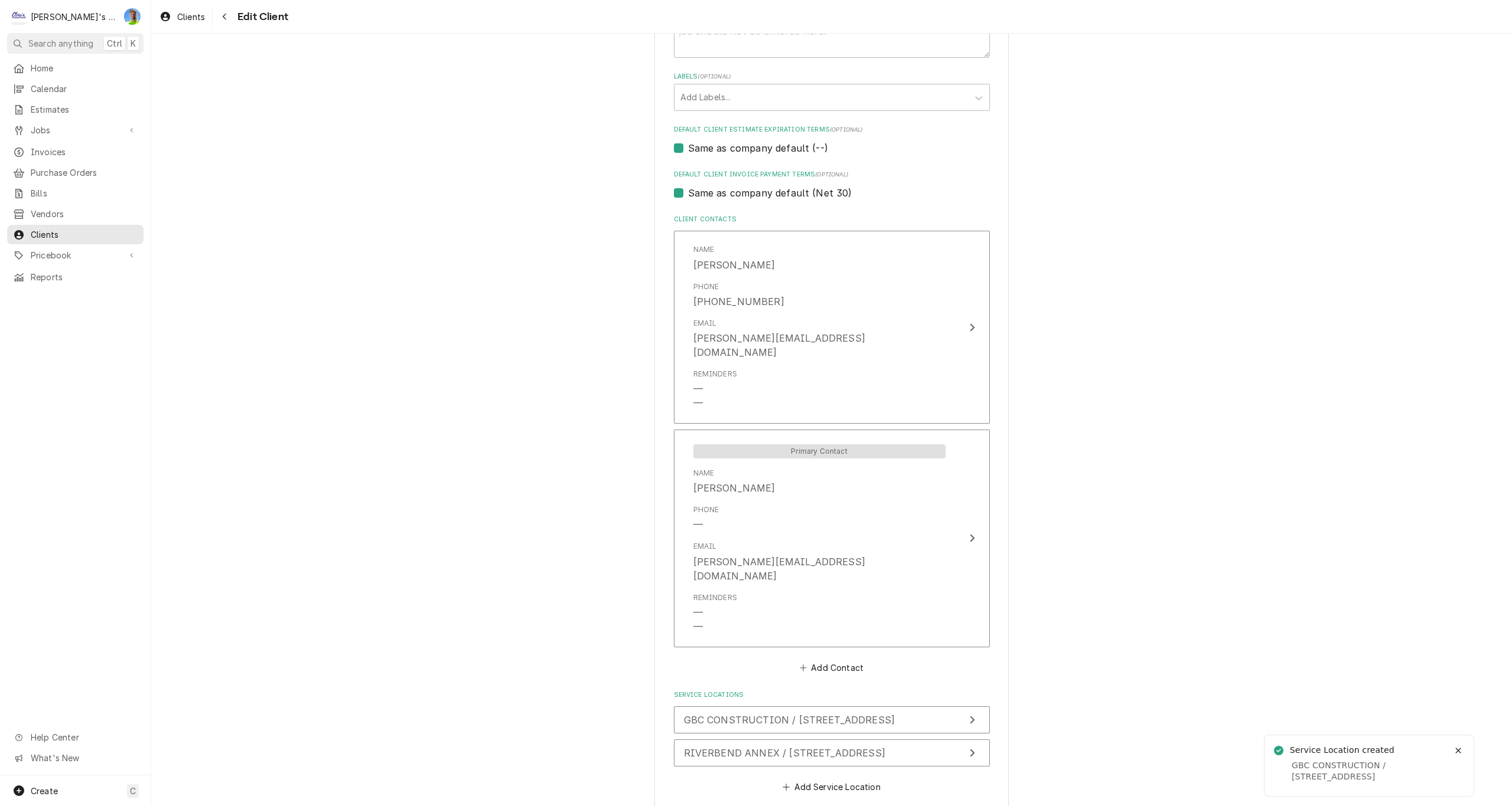
scroll to position [654, 0]
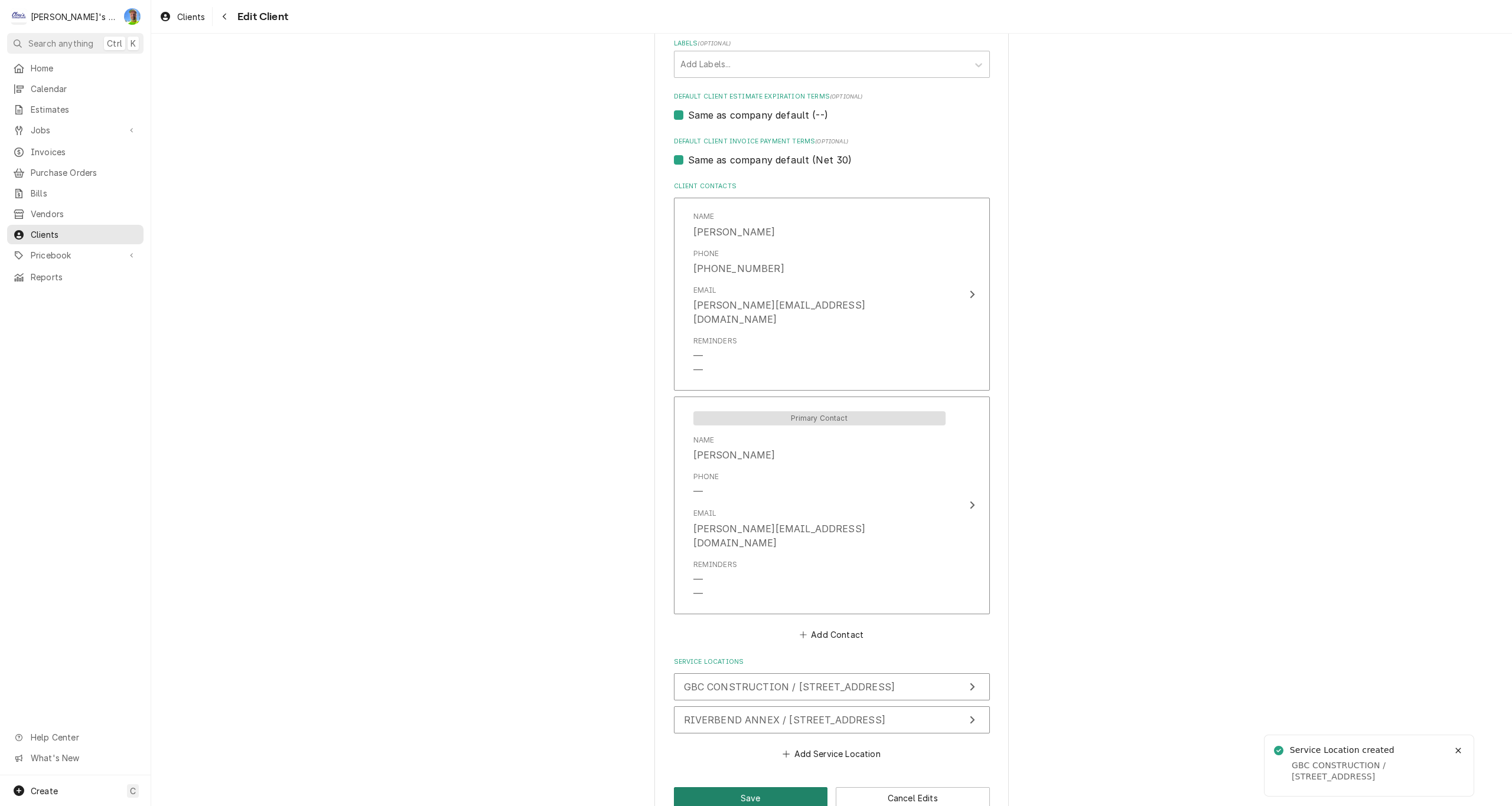
click at [750, 787] on button "Save" at bounding box center [751, 799] width 155 height 22
type textarea "x"
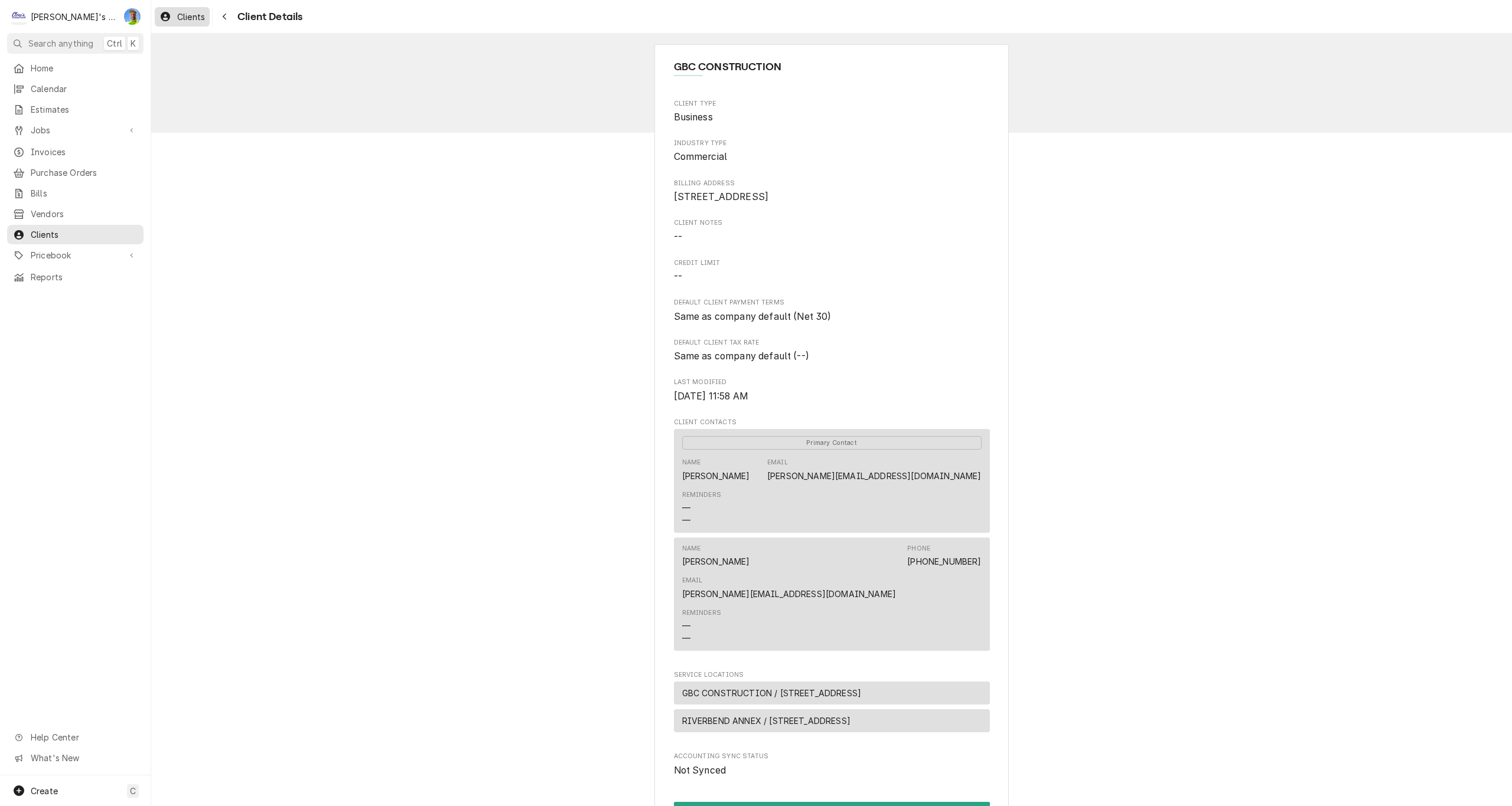
click at [172, 11] on div "Clients" at bounding box center [182, 17] width 50 height 15
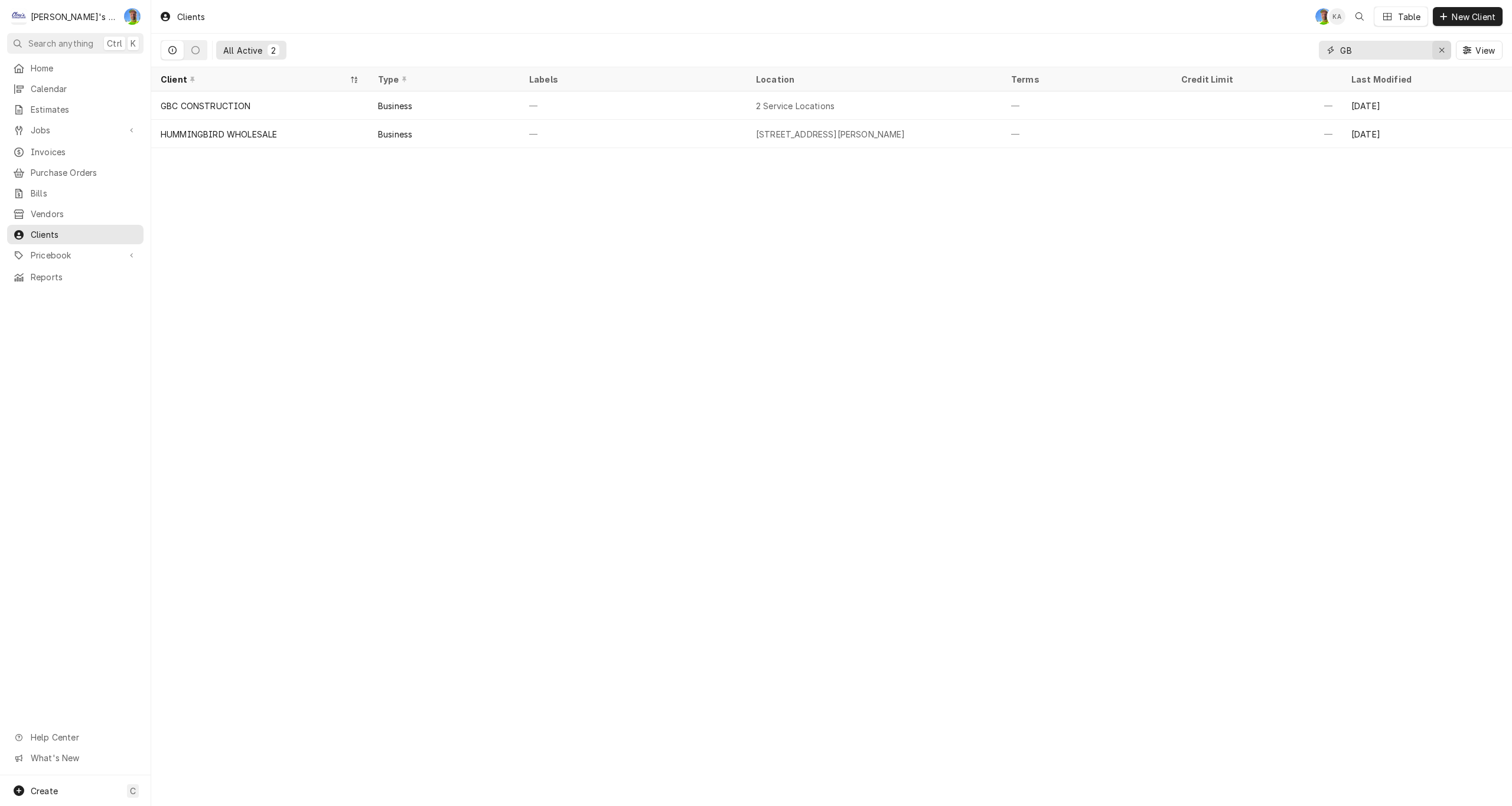
click at [1437, 48] on div "Erase input" at bounding box center [1442, 50] width 12 height 12
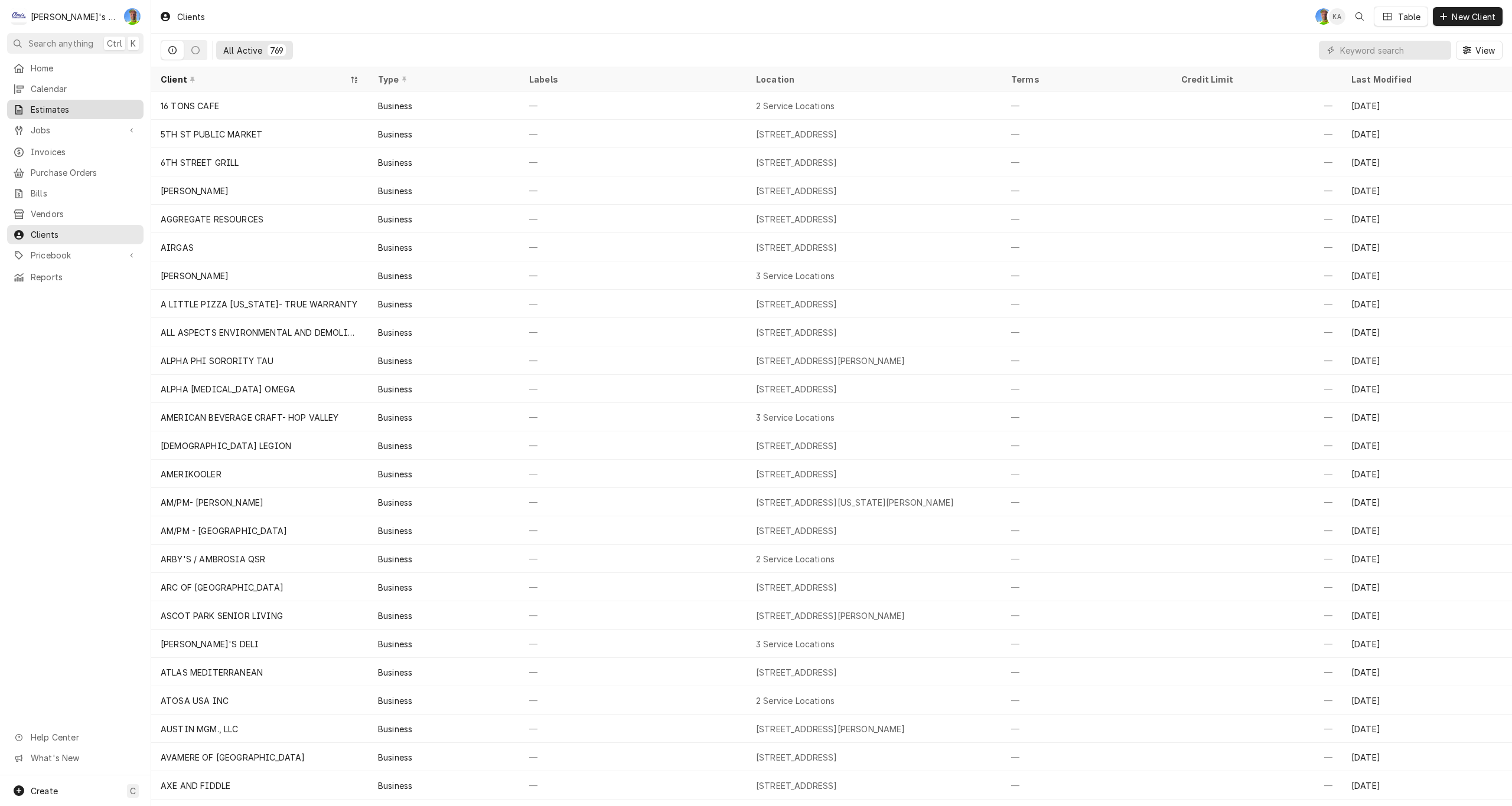
click at [51, 104] on span "Estimates" at bounding box center [83, 109] width 106 height 12
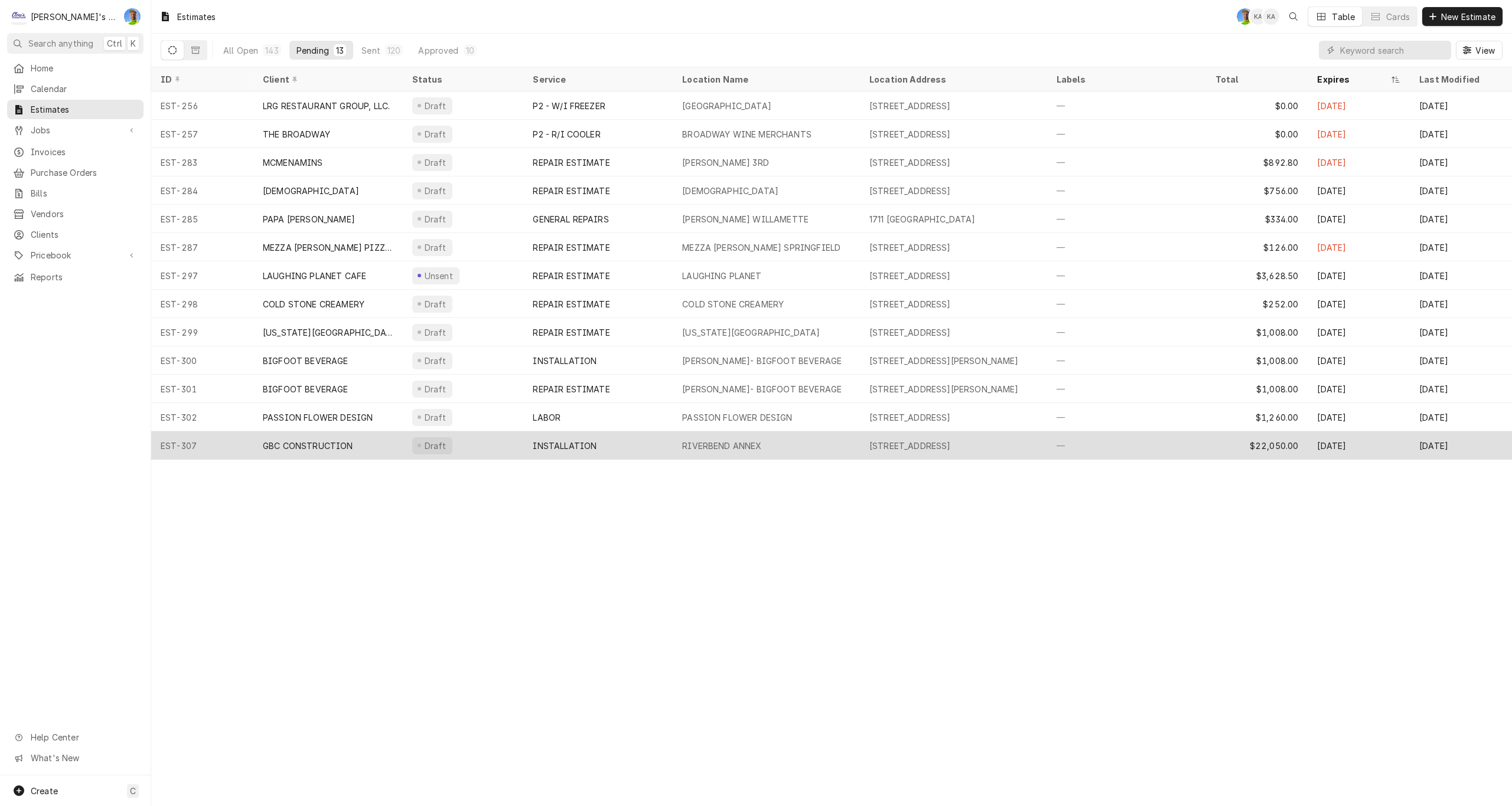
click at [650, 447] on div "INSTALLATION" at bounding box center [597, 445] width 149 height 29
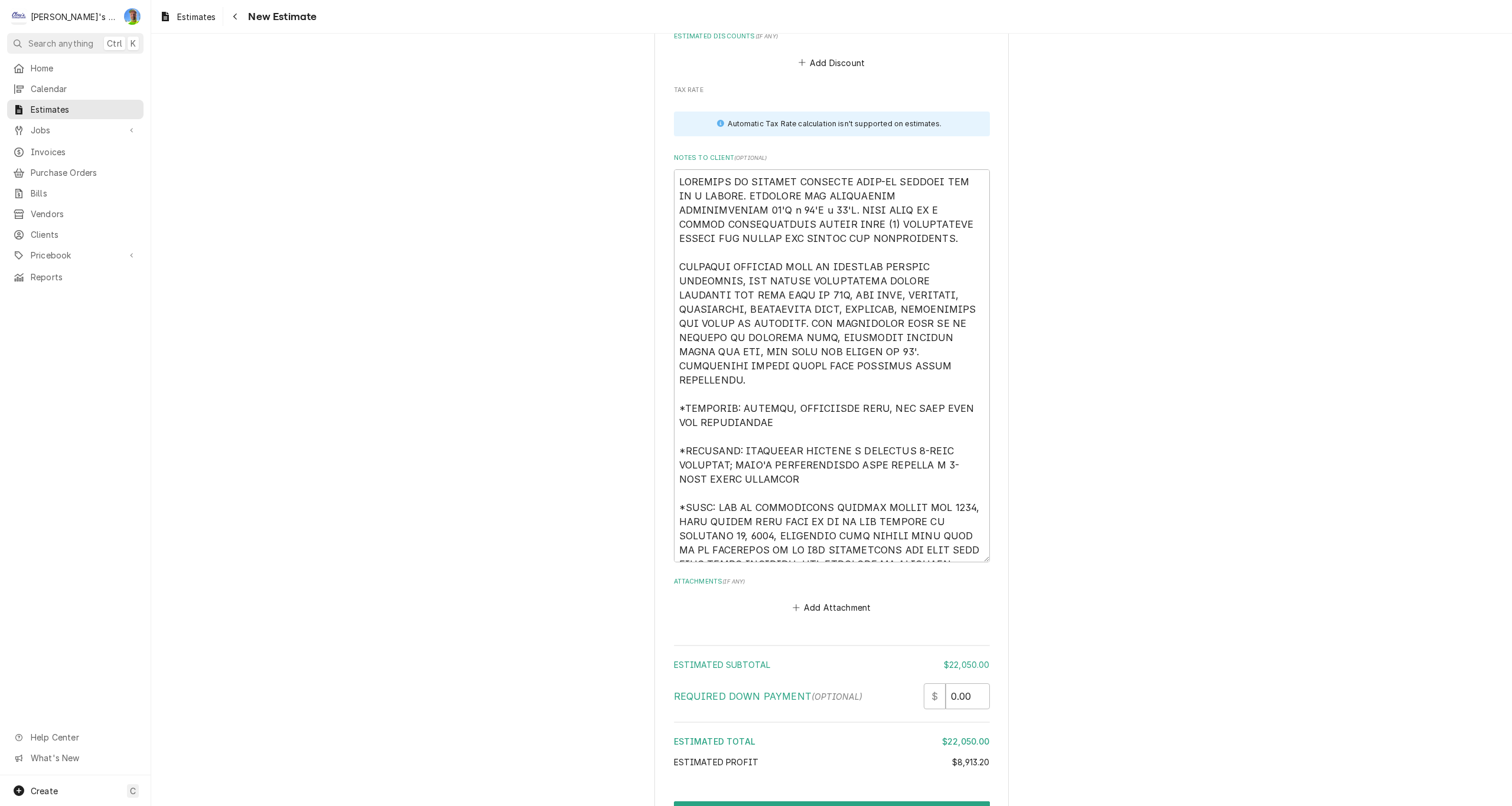
scroll to position [5520, 0]
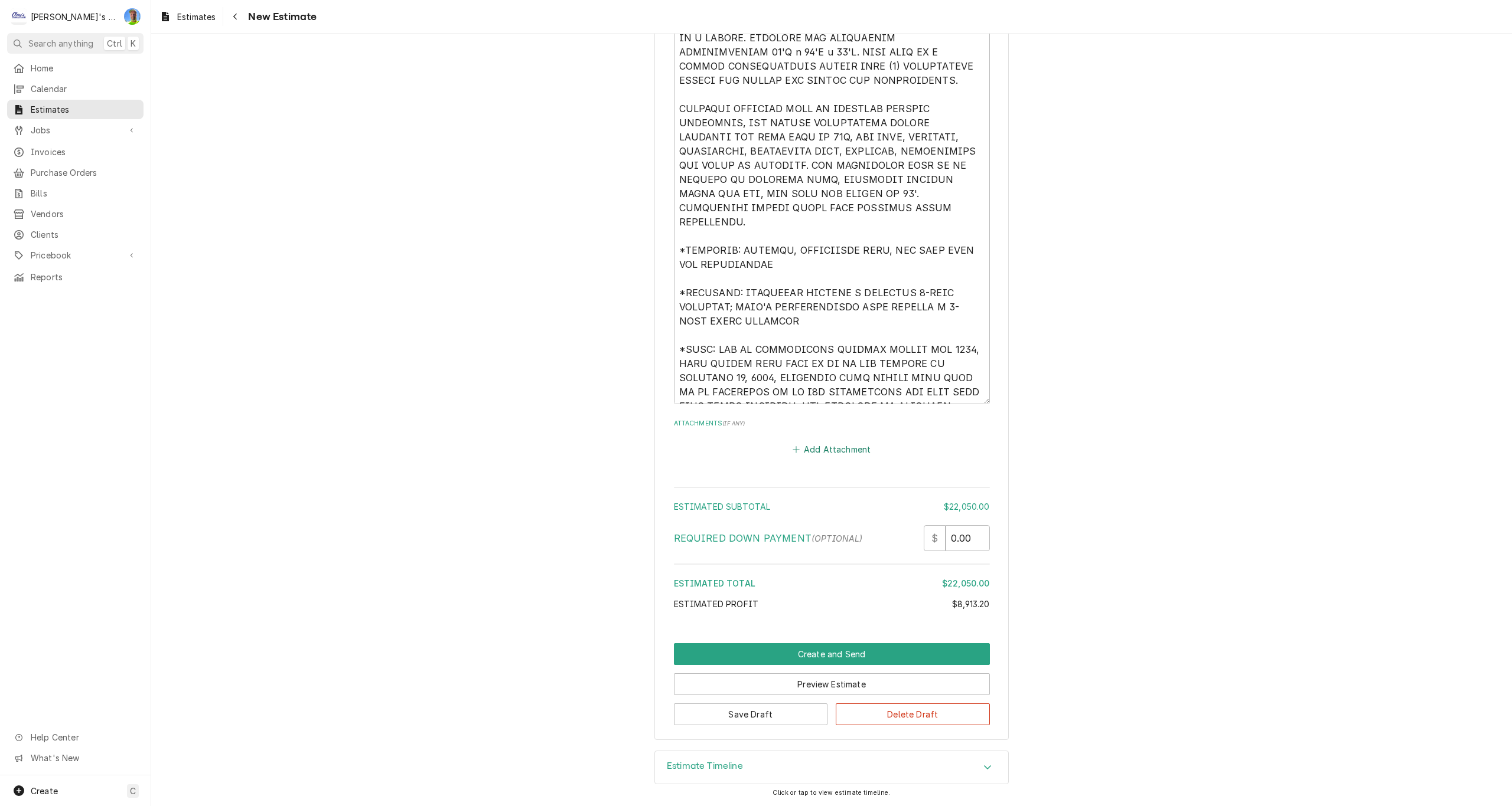
click at [808, 448] on button "Add Attachment" at bounding box center [831, 450] width 82 height 17
type textarea "x"
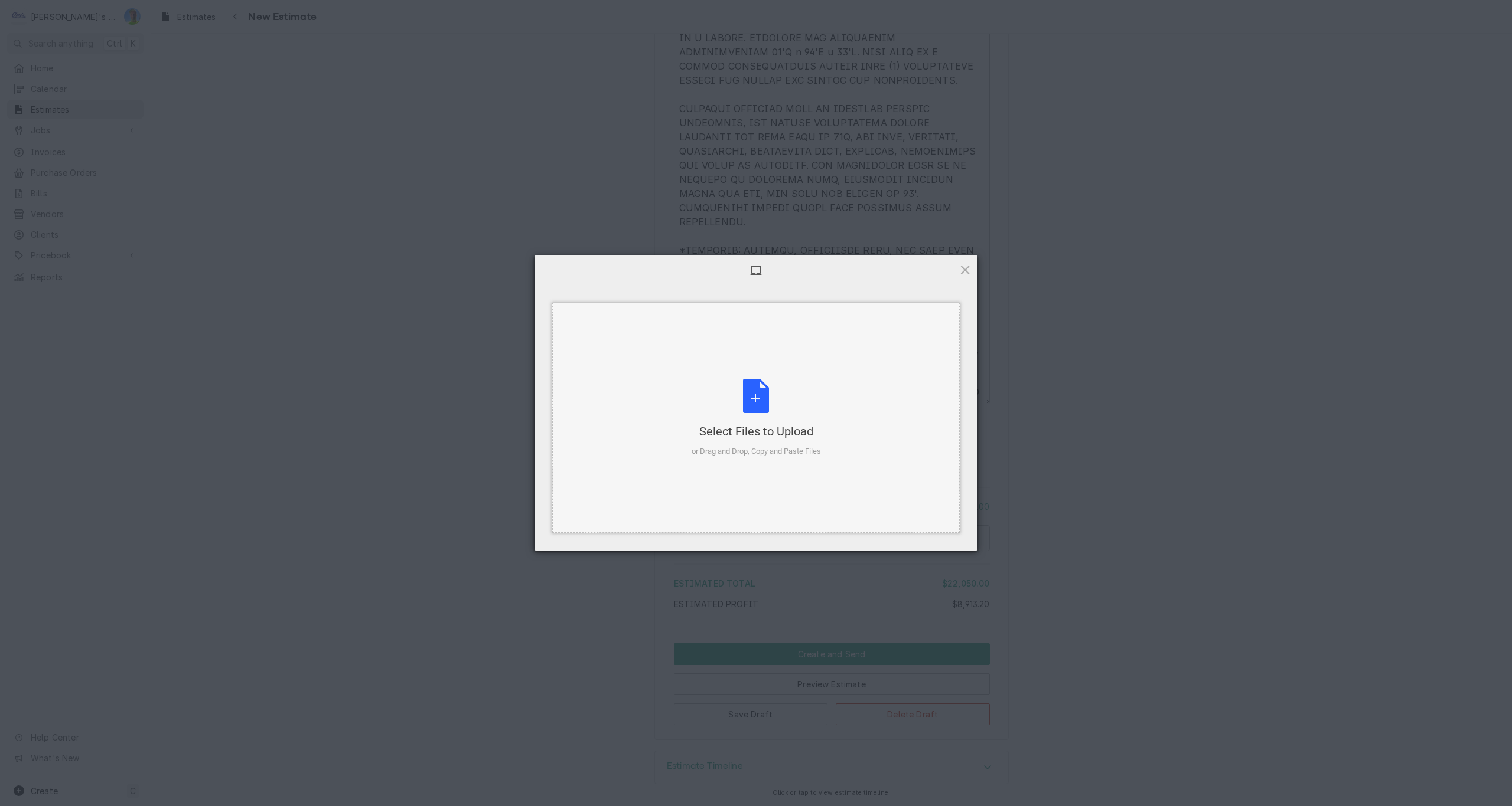
click at [750, 397] on div "Select Files to Upload or Drag and Drop, Copy and Paste Files" at bounding box center [756, 418] width 130 height 79
click at [956, 542] on span "Upload 1" at bounding box center [942, 535] width 59 height 22
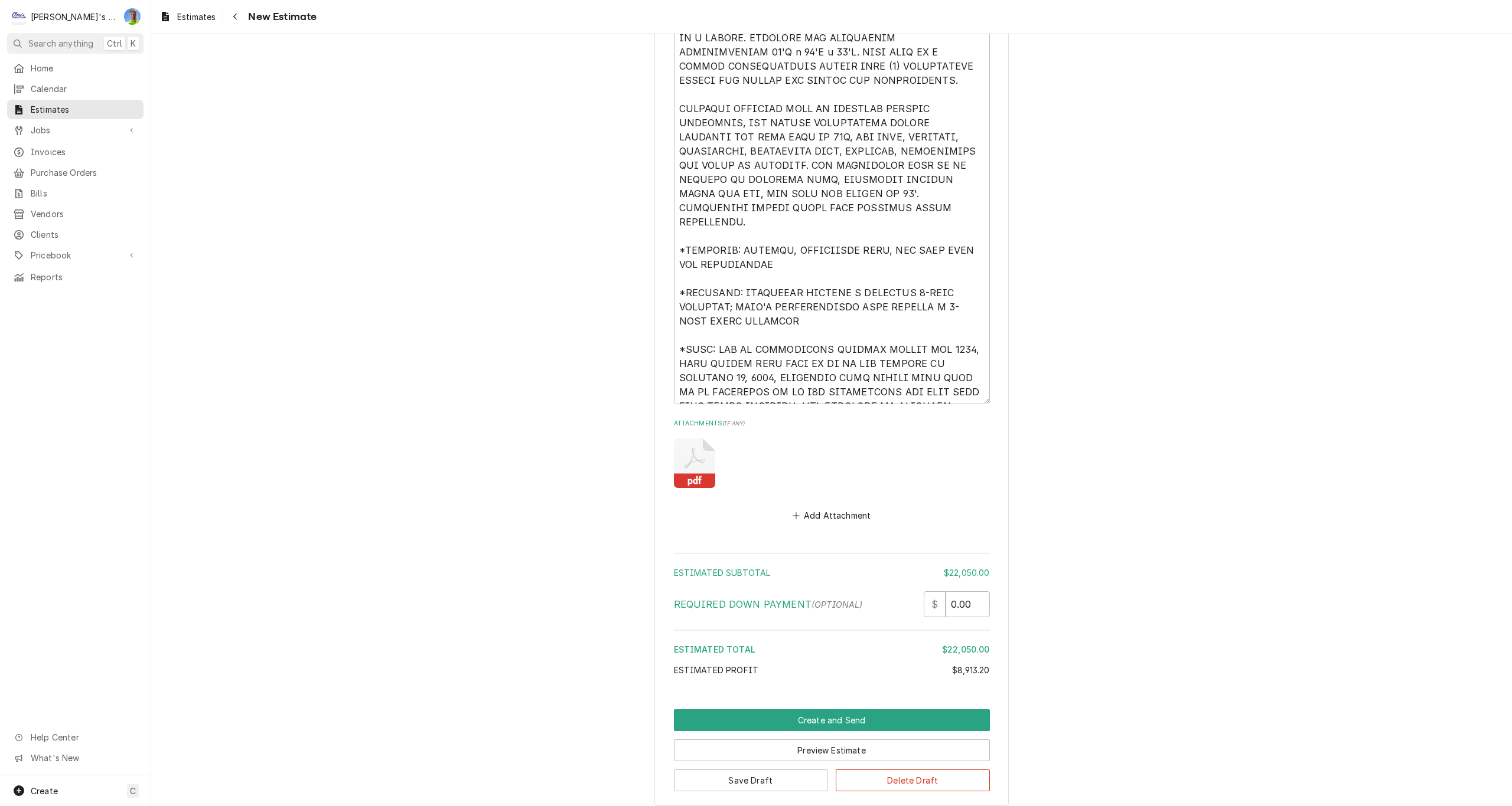
click at [687, 457] on icon "Attachments" at bounding box center [694, 464] width 42 height 50
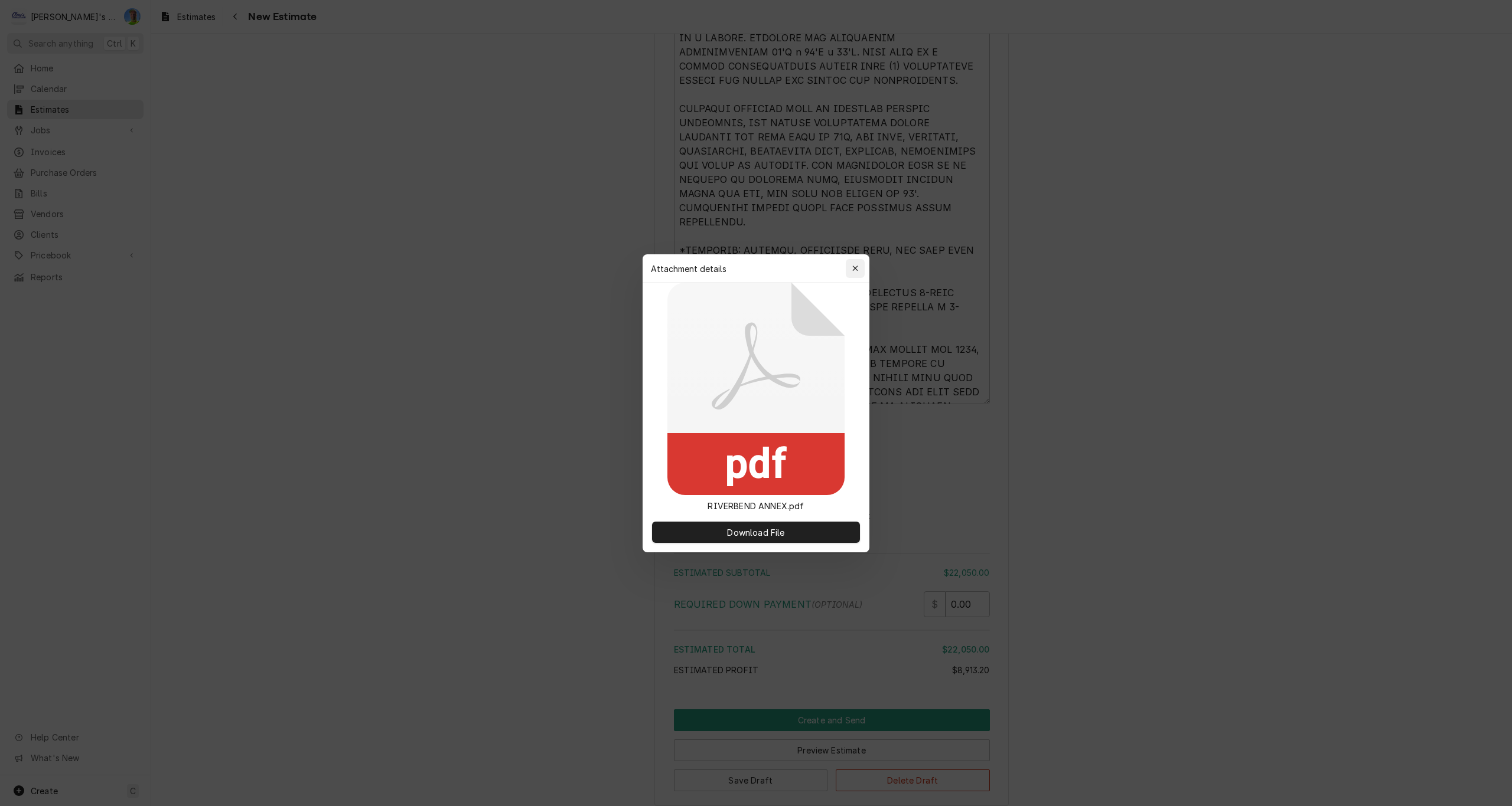
click at [856, 267] on icon "button" at bounding box center [856, 268] width 6 height 8
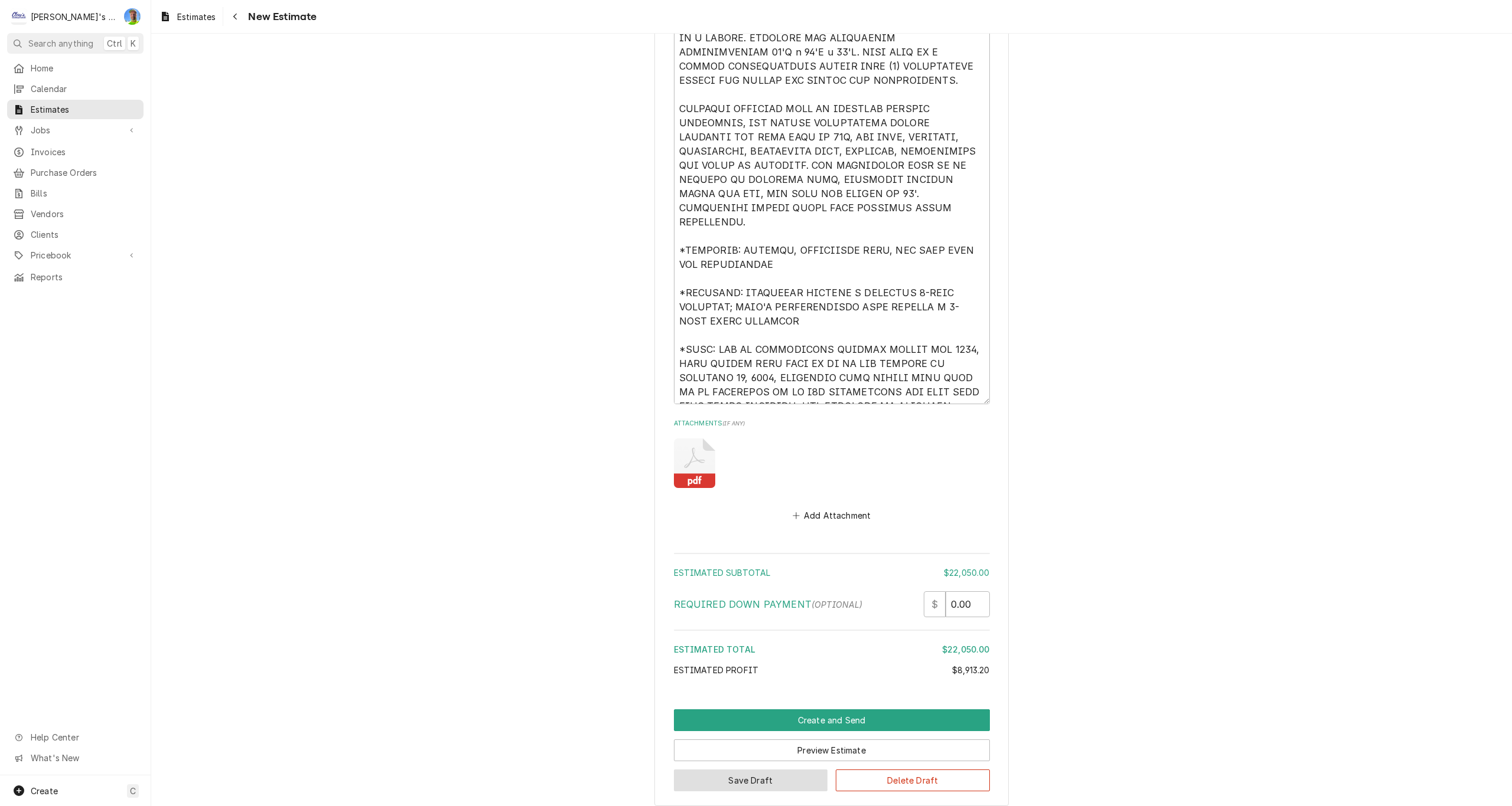
click at [748, 784] on button "Save Draft" at bounding box center [751, 781] width 155 height 22
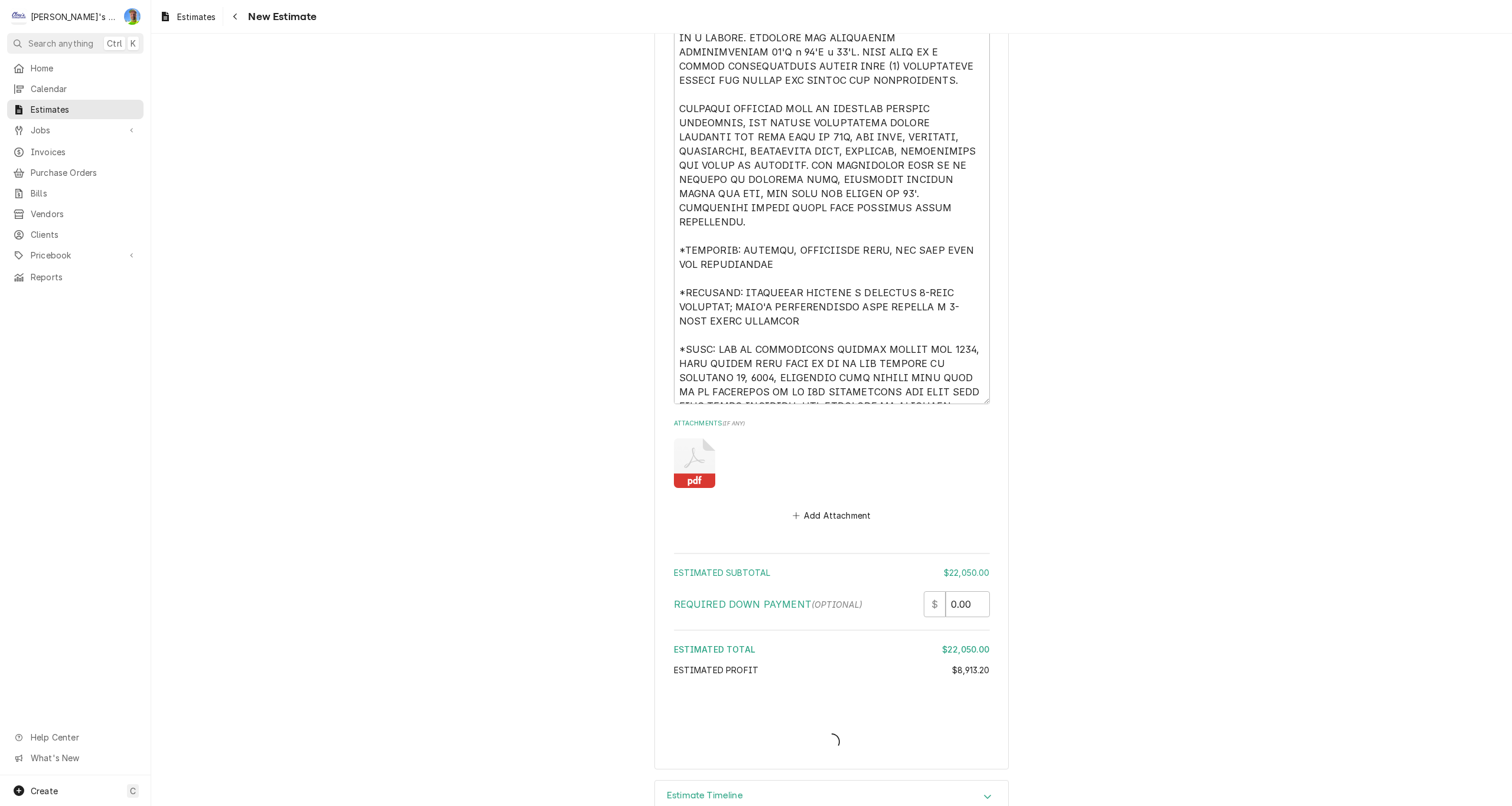
type textarea "x"
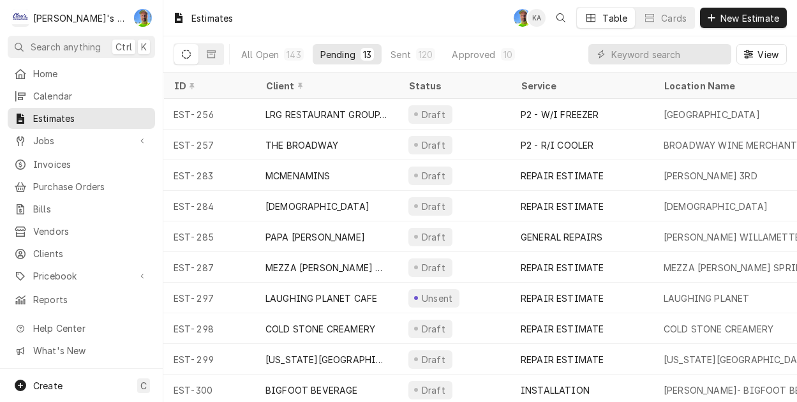
drag, startPoint x: 311, startPoint y: 8, endPoint x: 383, endPoint y: 4, distance: 72.8
click at [388, 13] on div "Estimates GA KA Table Cards New Estimate" at bounding box center [479, 18] width 633 height 36
click at [383, 4] on div "Estimates GA KA Table Cards New Estimate" at bounding box center [479, 18] width 633 height 36
drag, startPoint x: 383, startPoint y: 4, endPoint x: 405, endPoint y: 22, distance: 28.2
click at [405, 22] on div "Estimates GA KA Table Cards New Estimate" at bounding box center [479, 18] width 633 height 36
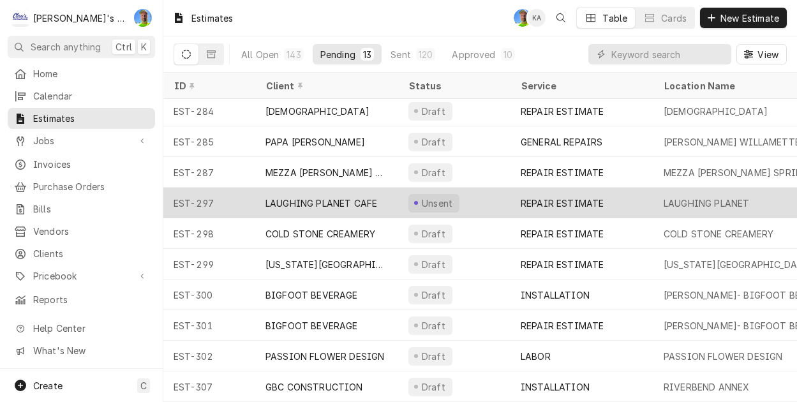
scroll to position [103, 0]
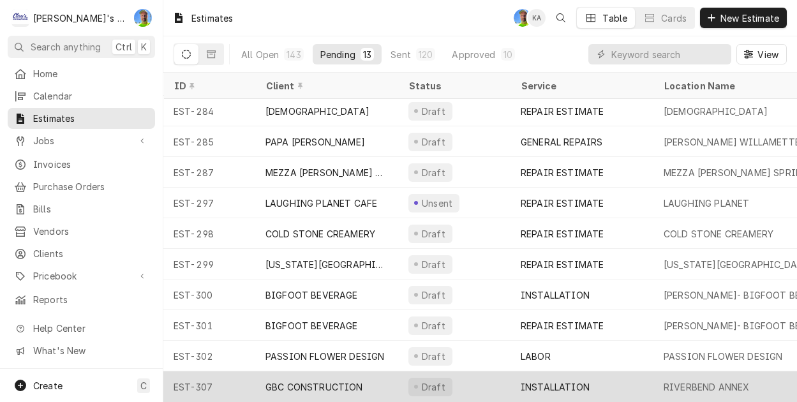
click at [382, 378] on div "GBC CONSTRUCTION" at bounding box center [326, 386] width 143 height 31
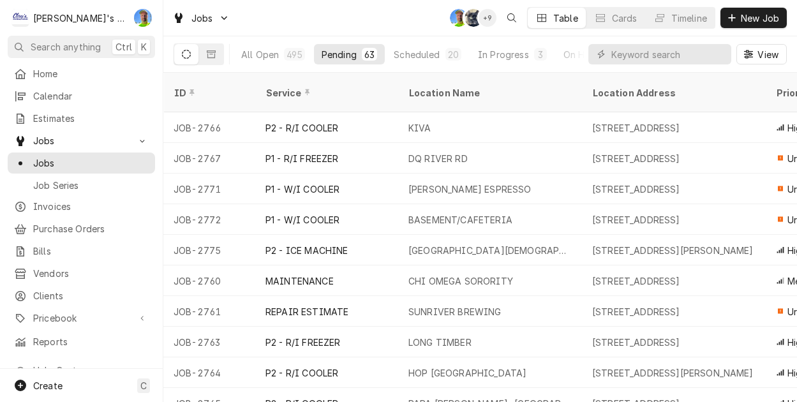
click at [280, 1] on div "Jobs GA SB + 9 Table Cards Timeline New Job" at bounding box center [479, 18] width 633 height 36
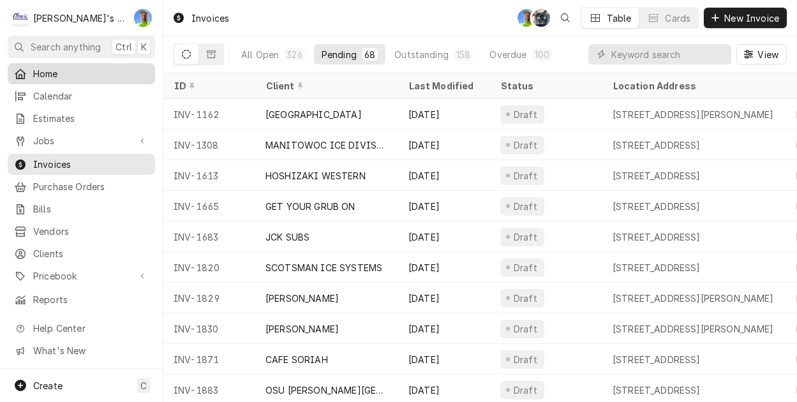
click at [50, 73] on span "Home" at bounding box center [90, 73] width 115 height 13
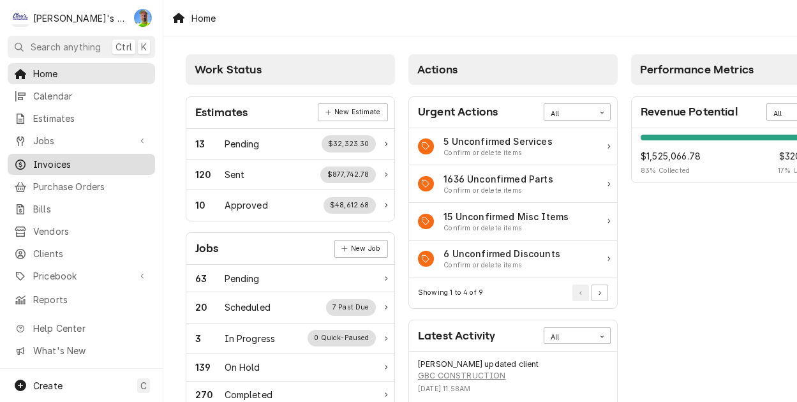
click at [50, 160] on span "Invoices" at bounding box center [90, 164] width 115 height 13
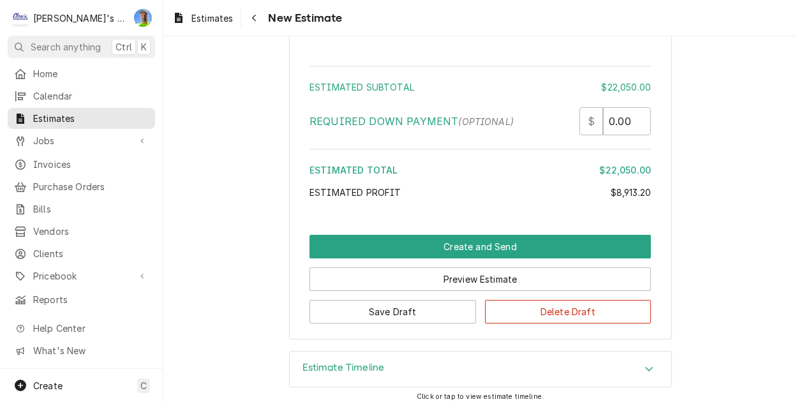
scroll to position [6598, 0]
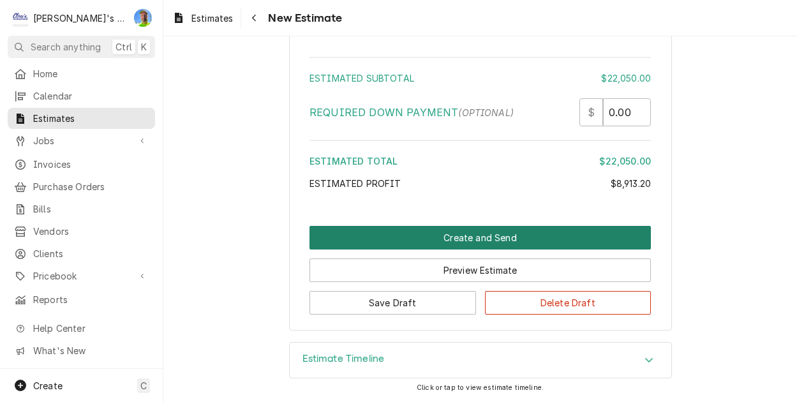
click at [621, 235] on button "Create and Send" at bounding box center [479, 238] width 341 height 24
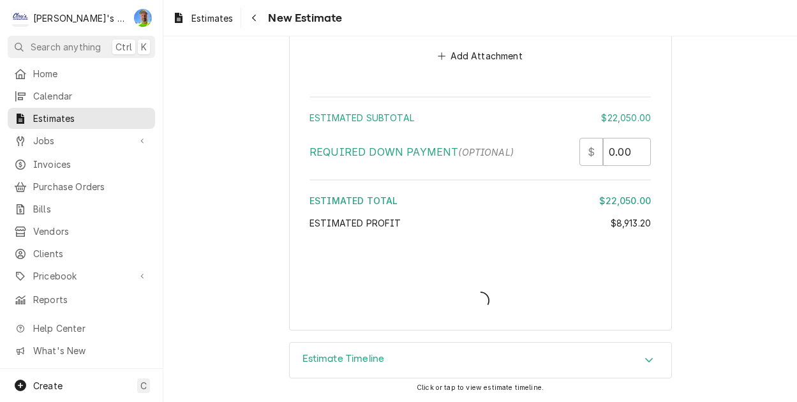
scroll to position [6558, 0]
type textarea "x"
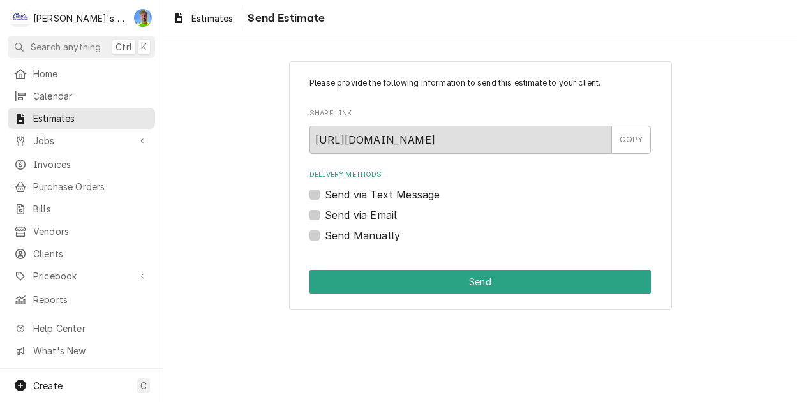
click at [325, 239] on label "Send Manually" at bounding box center [362, 235] width 75 height 15
click at [325, 239] on input "Send Manually" at bounding box center [495, 242] width 341 height 28
checkbox input "true"
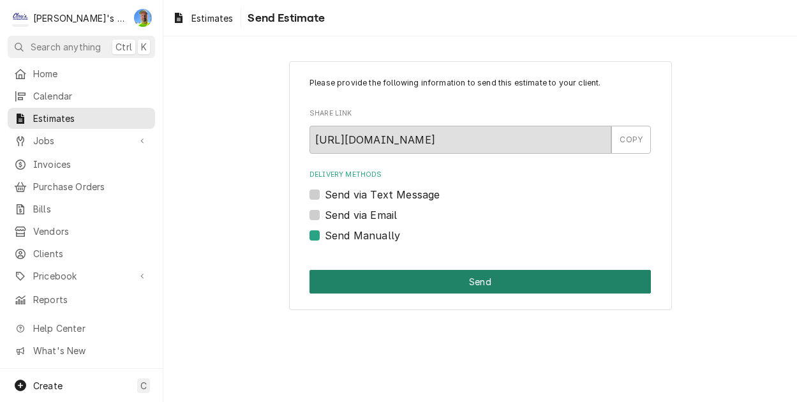
click at [440, 275] on button "Send" at bounding box center [479, 282] width 341 height 24
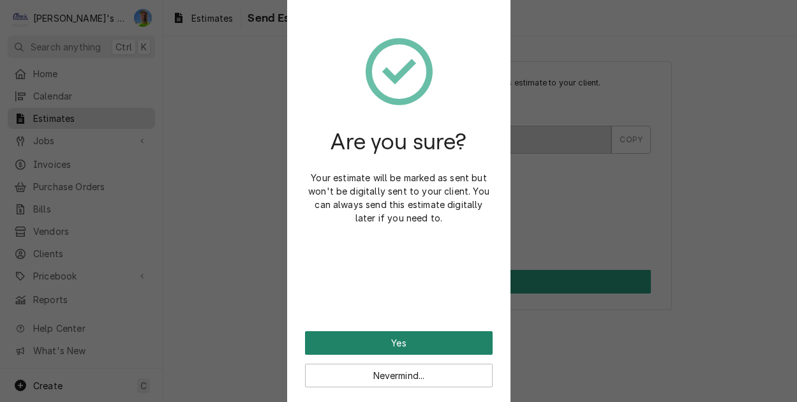
click at [445, 341] on button "Yes" at bounding box center [399, 343] width 188 height 24
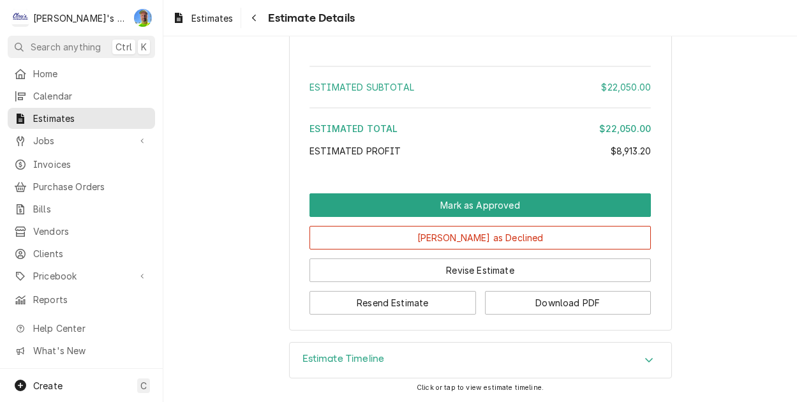
scroll to position [5722, 0]
click at [575, 307] on button "Download PDF" at bounding box center [568, 303] width 167 height 24
click at [209, 10] on link "Estimates" at bounding box center [202, 18] width 71 height 21
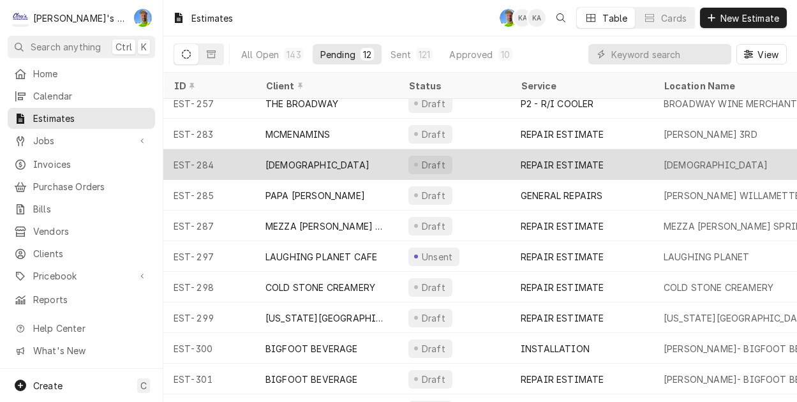
scroll to position [72, 0]
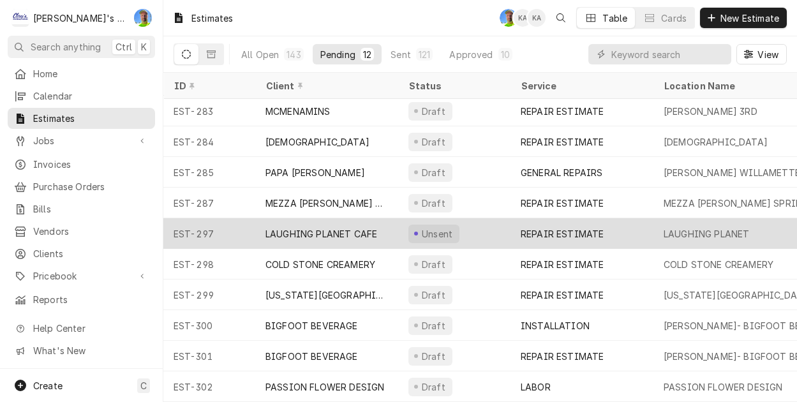
click at [559, 227] on div "REPAIR ESTIMATE" at bounding box center [562, 233] width 83 height 13
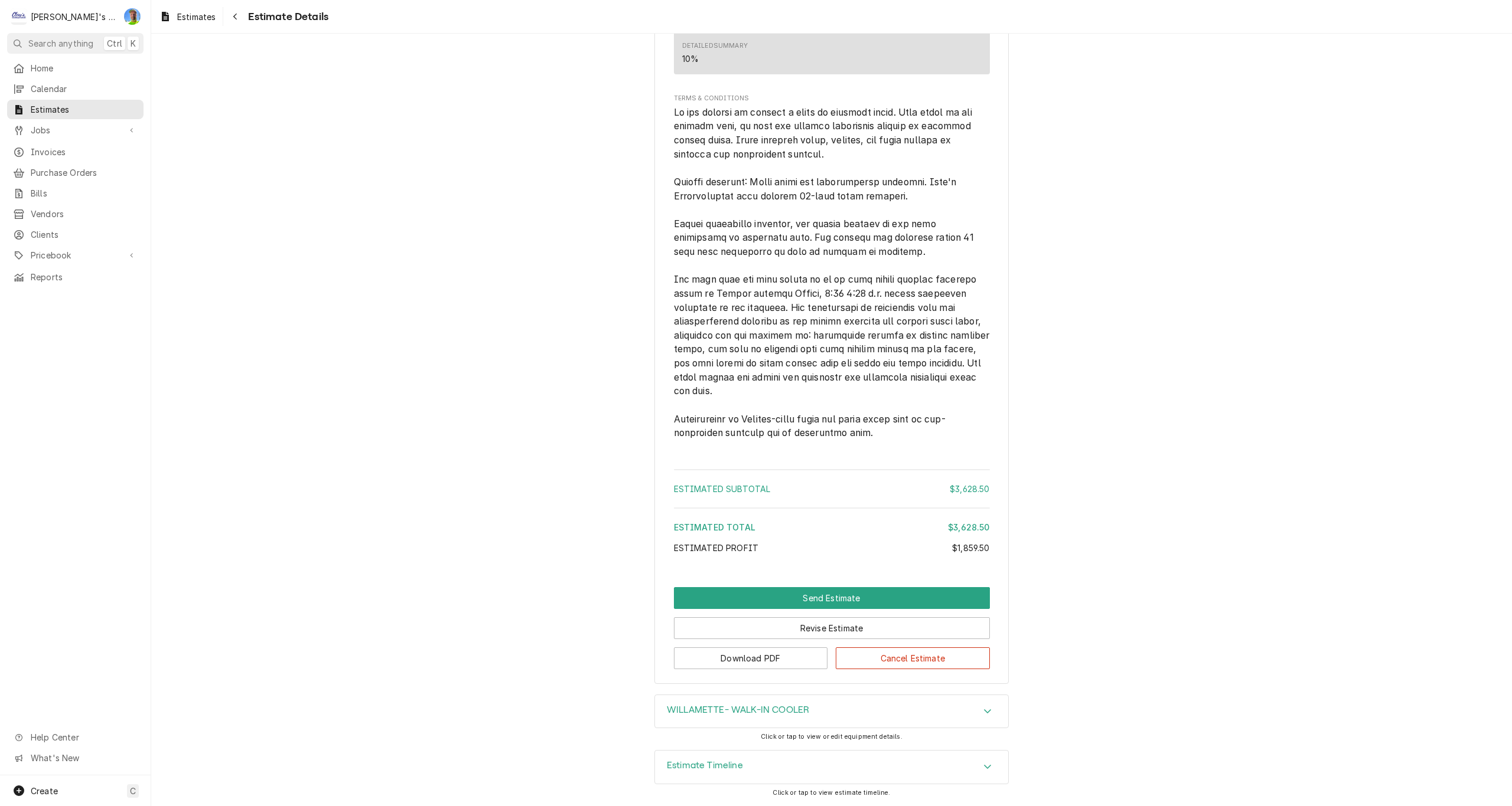
scroll to position [2493, 0]
click at [737, 371] on button "Revise Estimate" at bounding box center [831, 628] width 316 height 22
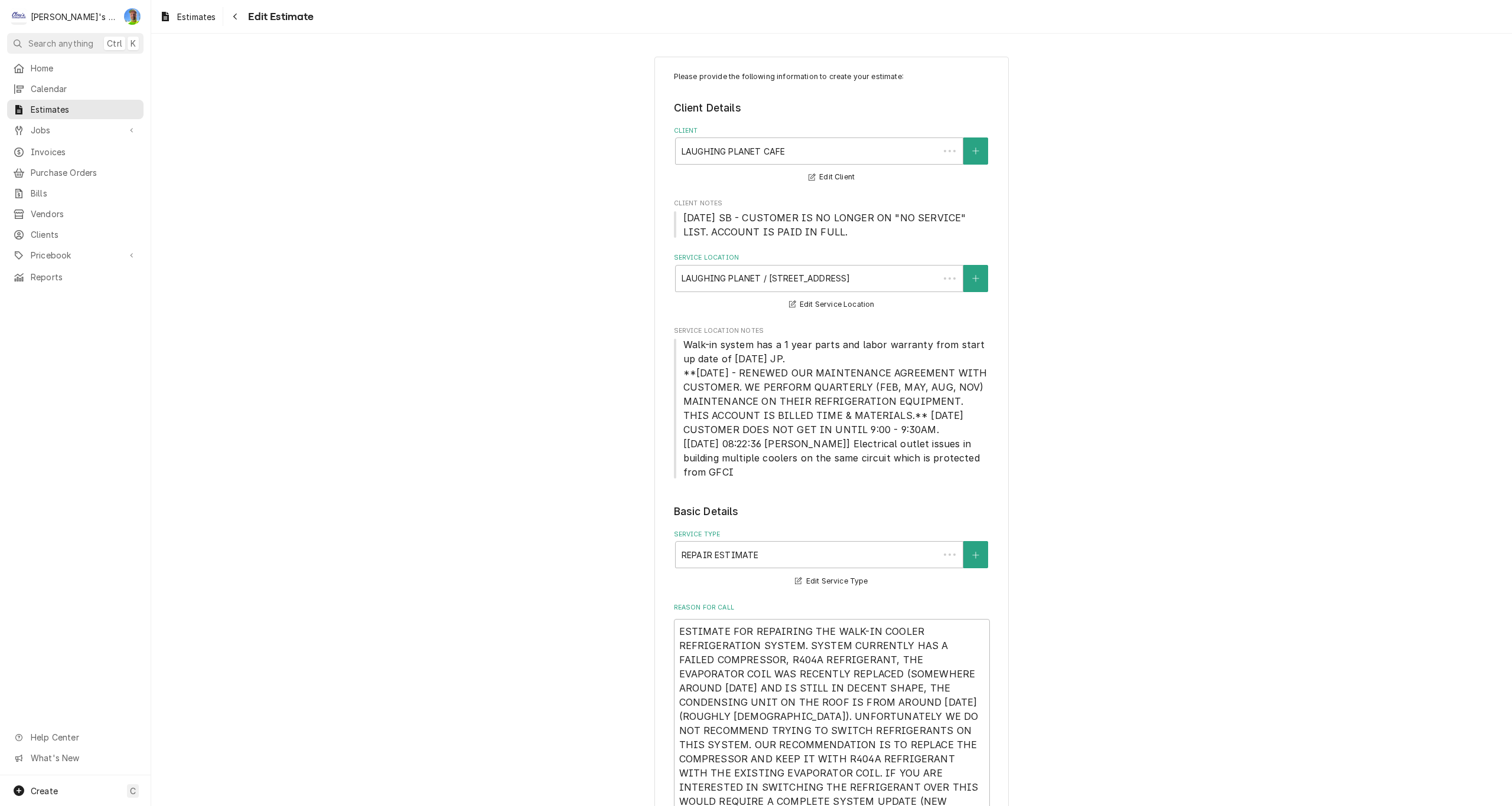
type textarea "x"
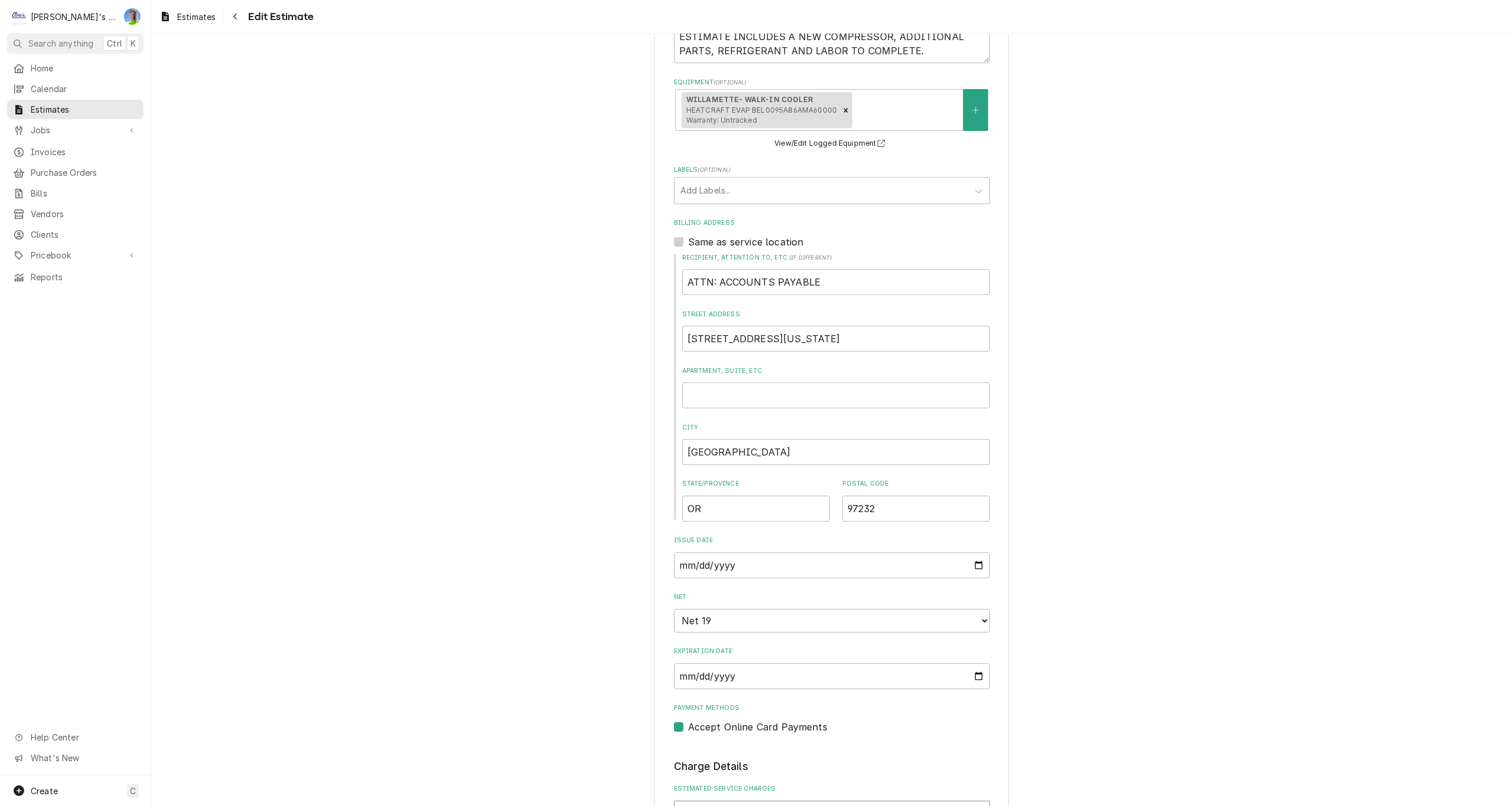
scroll to position [826, 0]
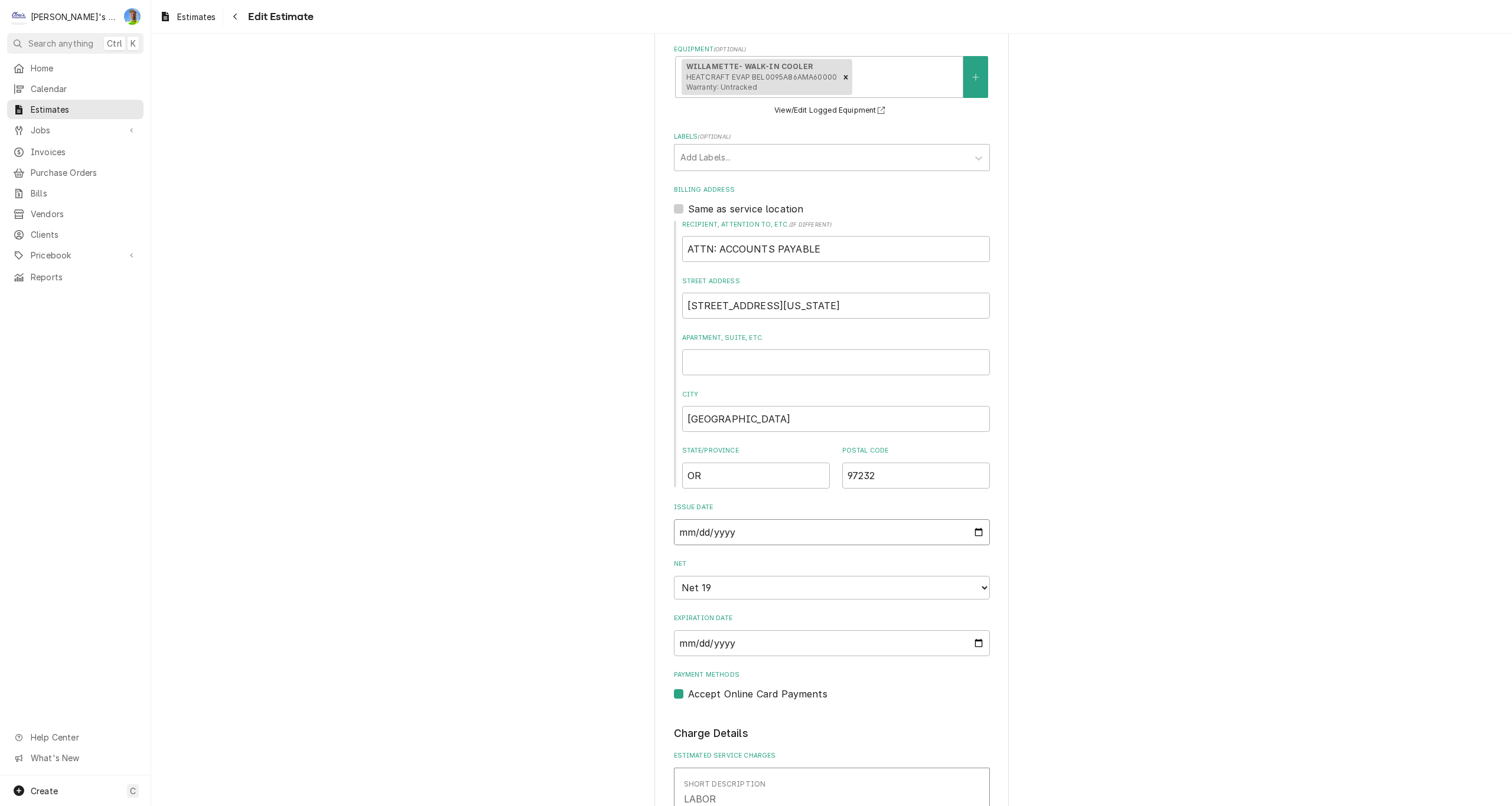
click at [973, 531] on input "2025-08-13" at bounding box center [831, 532] width 316 height 26
type input "2025-08-25"
click at [973, 644] on input "2025-09-01" at bounding box center [831, 643] width 316 height 26
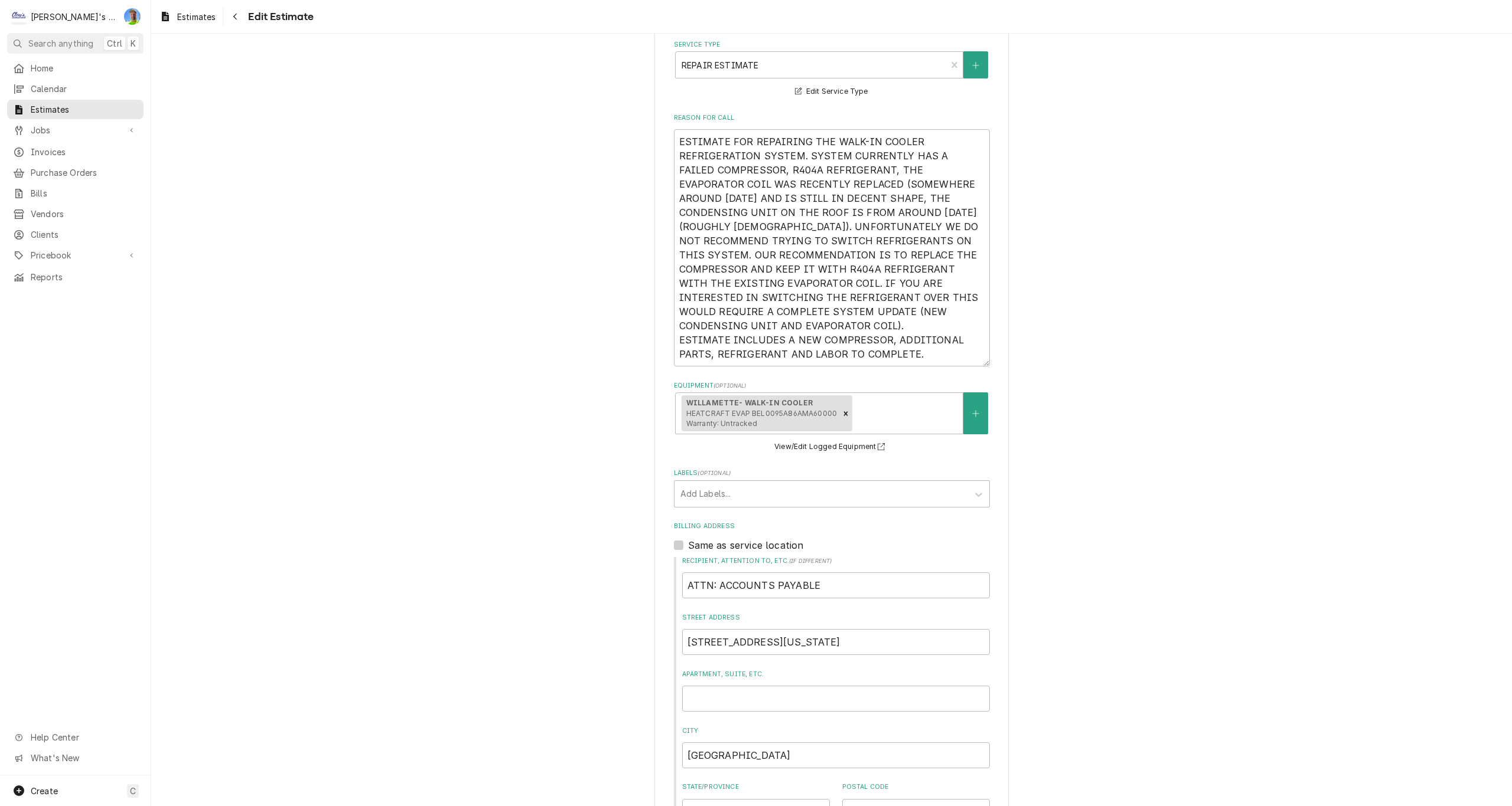
scroll to position [467, 0]
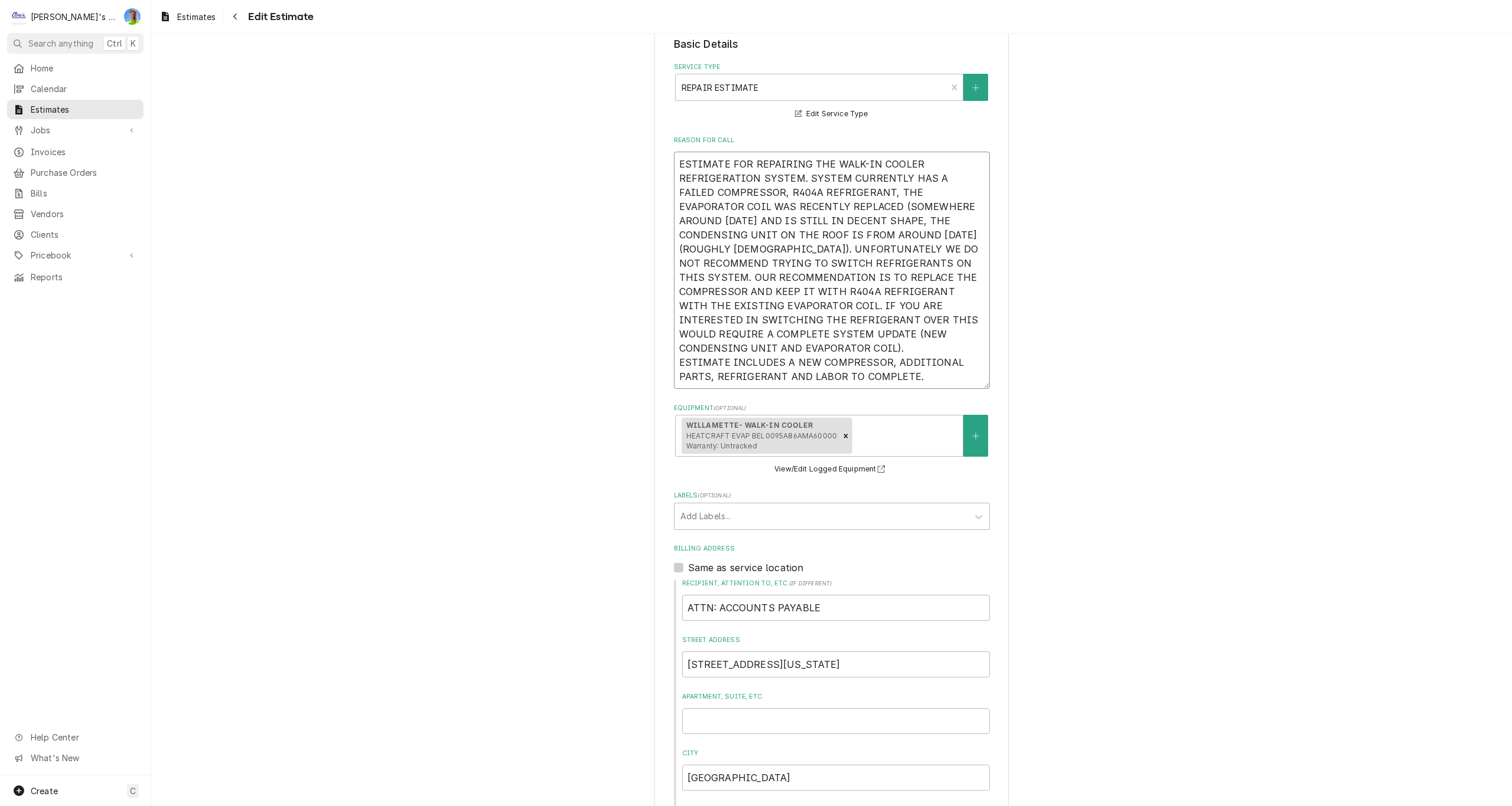
click at [924, 379] on textarea "ESTIMATE FOR REPAIRING THE WALK-IN COOLER REFRIGERATION SYSTEM. SYSTEM CURRENTL…" at bounding box center [831, 270] width 316 height 237
click at [780, 348] on textarea "ESTIMATE FOR REPAIRING THE WALK-IN COOLER REFRIGERATION SYSTEM. SYSTEM CURRENTL…" at bounding box center [831, 270] width 316 height 237
click at [850, 192] on textarea "ESTIMATE FOR REPAIRING THE WALK-IN COOLER REFRIGERATION SYSTEM. SYSTEM CURRENTL…" at bounding box center [831, 270] width 316 height 237
type textarea "x"
type textarea "ESTIMATE FOR REPAIRING THE WALK-IN COOLER REFRIGERATION SYSTEM. SYSTEM CURRENTL…"
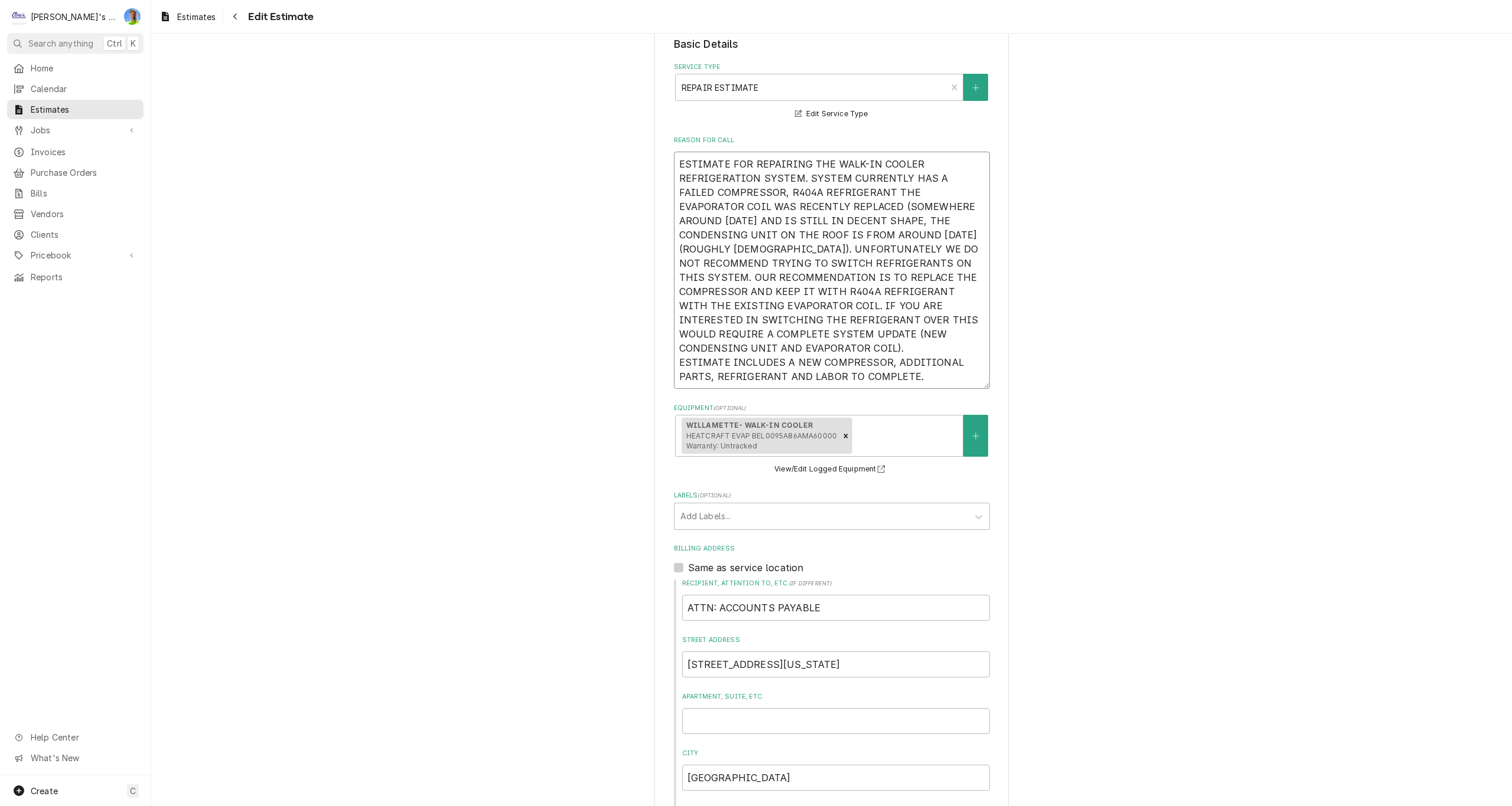
type textarea "x"
type textarea "ESTIMATE FOR REPAIRING THE WALK-IN COOLER REFRIGERATION SYSTEM. SYSTEM CURRENTL…"
type textarea "x"
type textarea "ESTIMATE FOR REPAIRING THE WALK-IN COOLER REFRIGERATION SYSTEM. SYSTEM CURRENTL…"
type textarea "x"
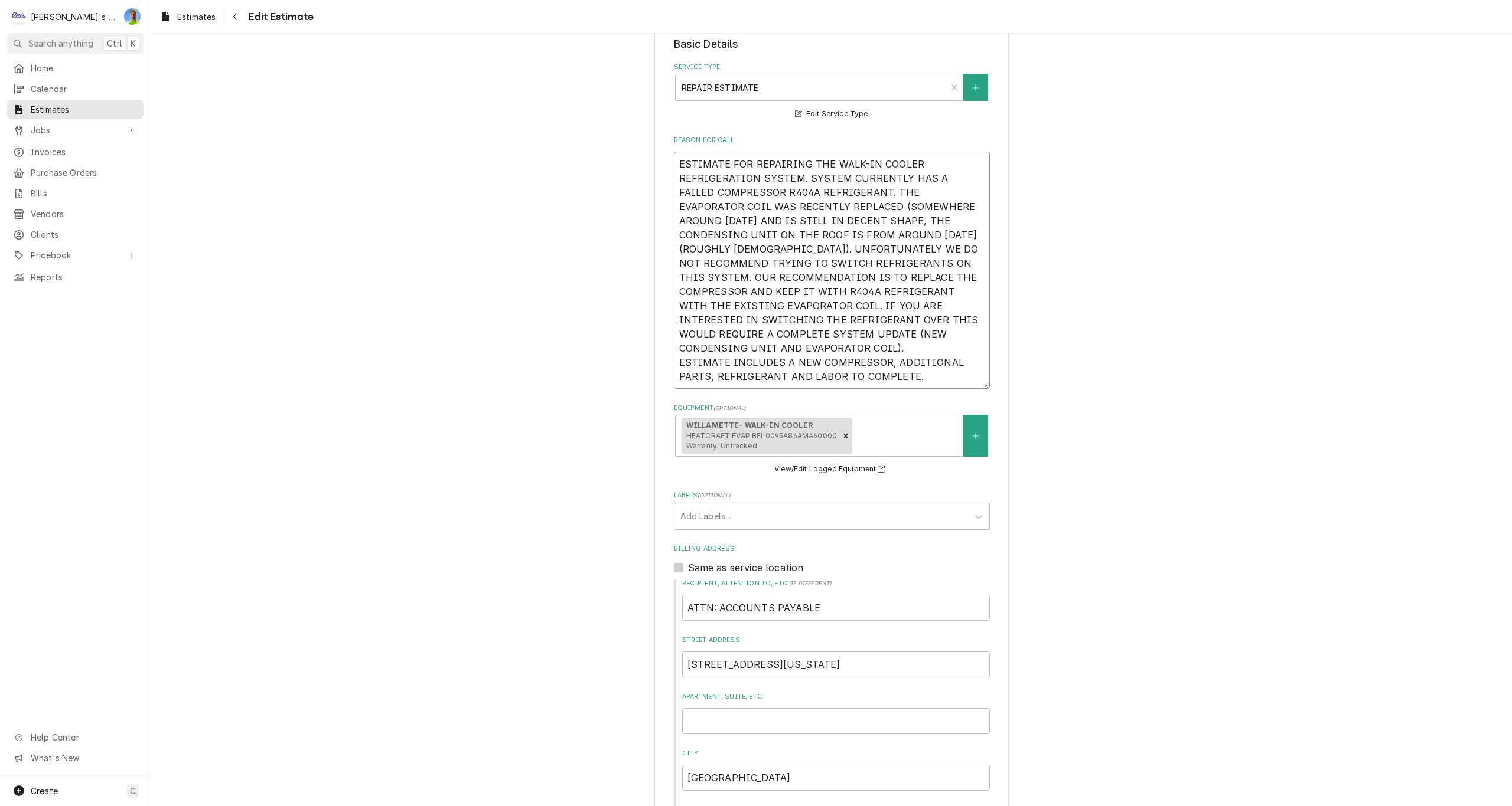
type textarea "ESTIMATE FOR REPAIRING THE WALK-IN COOLER REFRIGERATION SYSTEM. SYSTEM CURRENTL…"
type textarea "x"
type textarea "ESTIMATE FOR REPAIRING THE WALK-IN COOLER REFRIGERATION SYSTEM. SYSTEM CURRENTL…"
type textarea "x"
type textarea "ESTIMATE FOR REPAIRING THE WALK-IN COOLER REFRIGERATION SYSTEM. SYSTEM CURRENTL…"
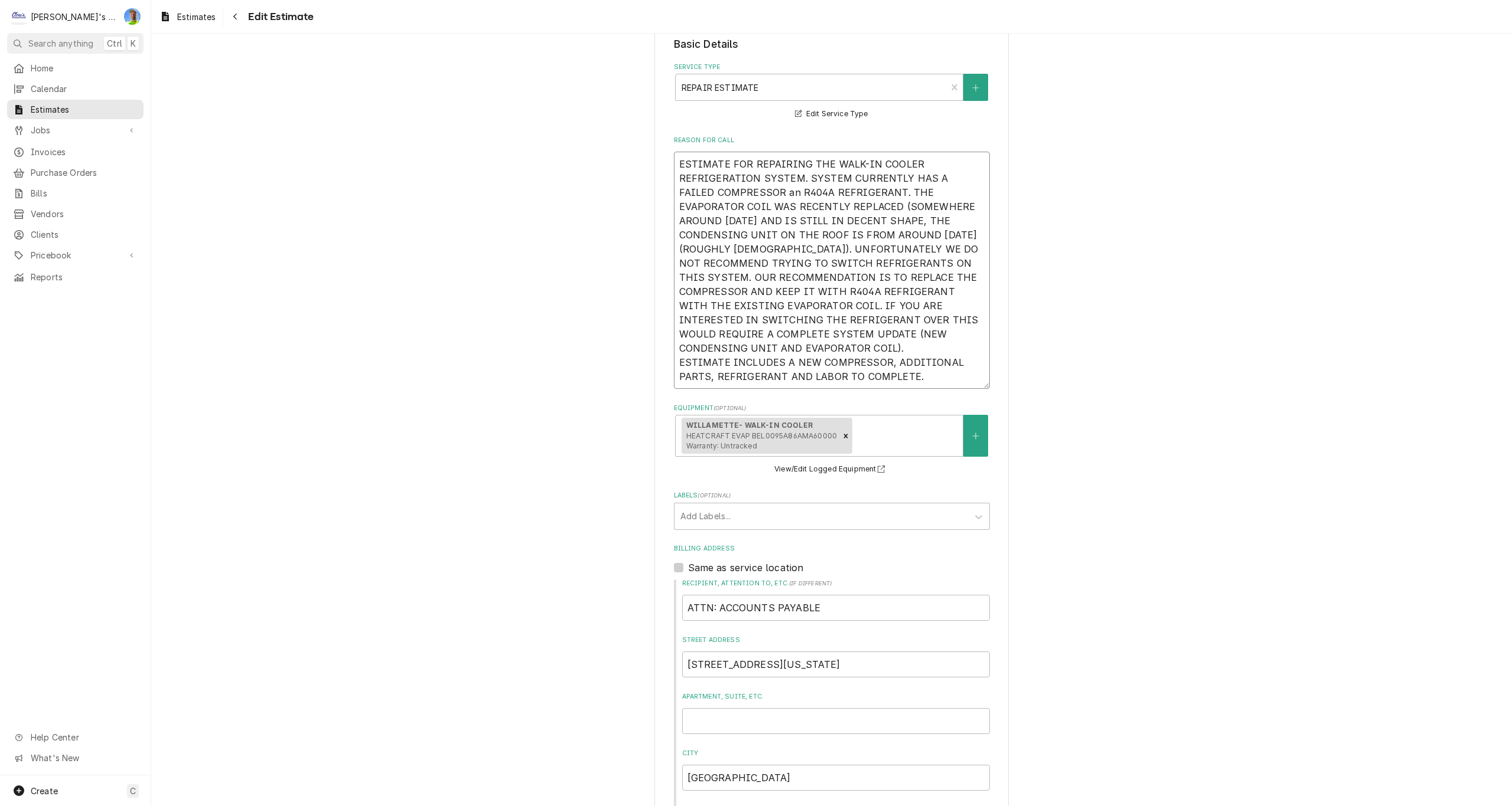
type textarea "x"
type textarea "ESTIMATE FOR REPAIRING THE WALK-IN COOLER REFRIGERATION SYSTEM. SYSTEM CURRENTL…"
type textarea "x"
type textarea "ESTIMATE FOR REPAIRING THE WALK-IN COOLER REFRIGERATION SYSTEM. SYSTEM CURRENTL…"
type textarea "x"
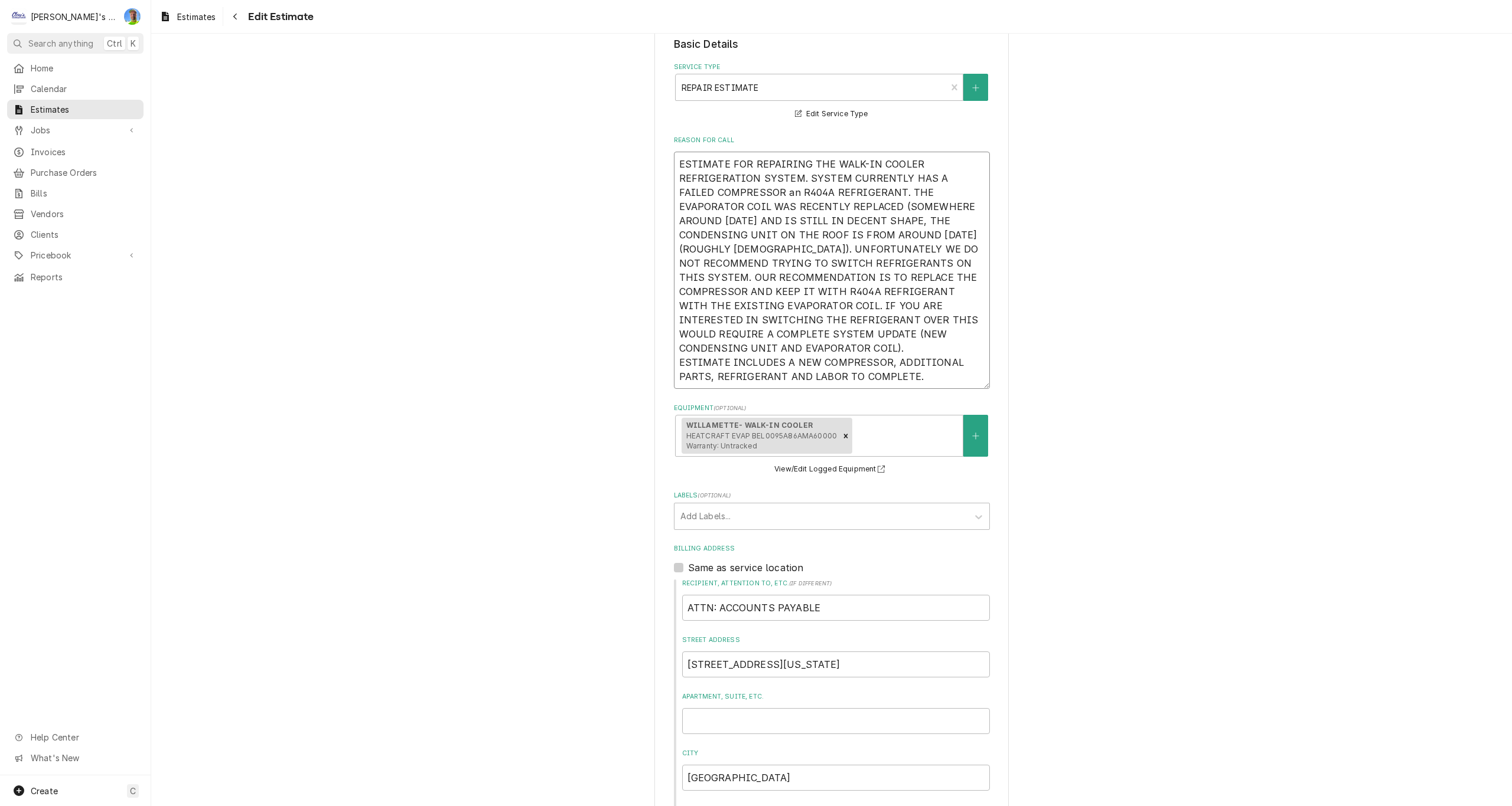
type textarea "ESTIMATE FOR REPAIRING THE WALK-IN COOLER REFRIGERATION SYSTEM. SYSTEM CURRENTL…"
type textarea "x"
type textarea "ESTIMATE FOR REPAIRING THE WALK-IN COOLER REFRIGERATION SYSTEM. SYSTEM CURRENTL…"
type textarea "x"
type textarea "ESTIMATE FOR REPAIRING THE WALK-IN COOLER REFRIGERATION SYSTEM. SYSTEM CURRENTL…"
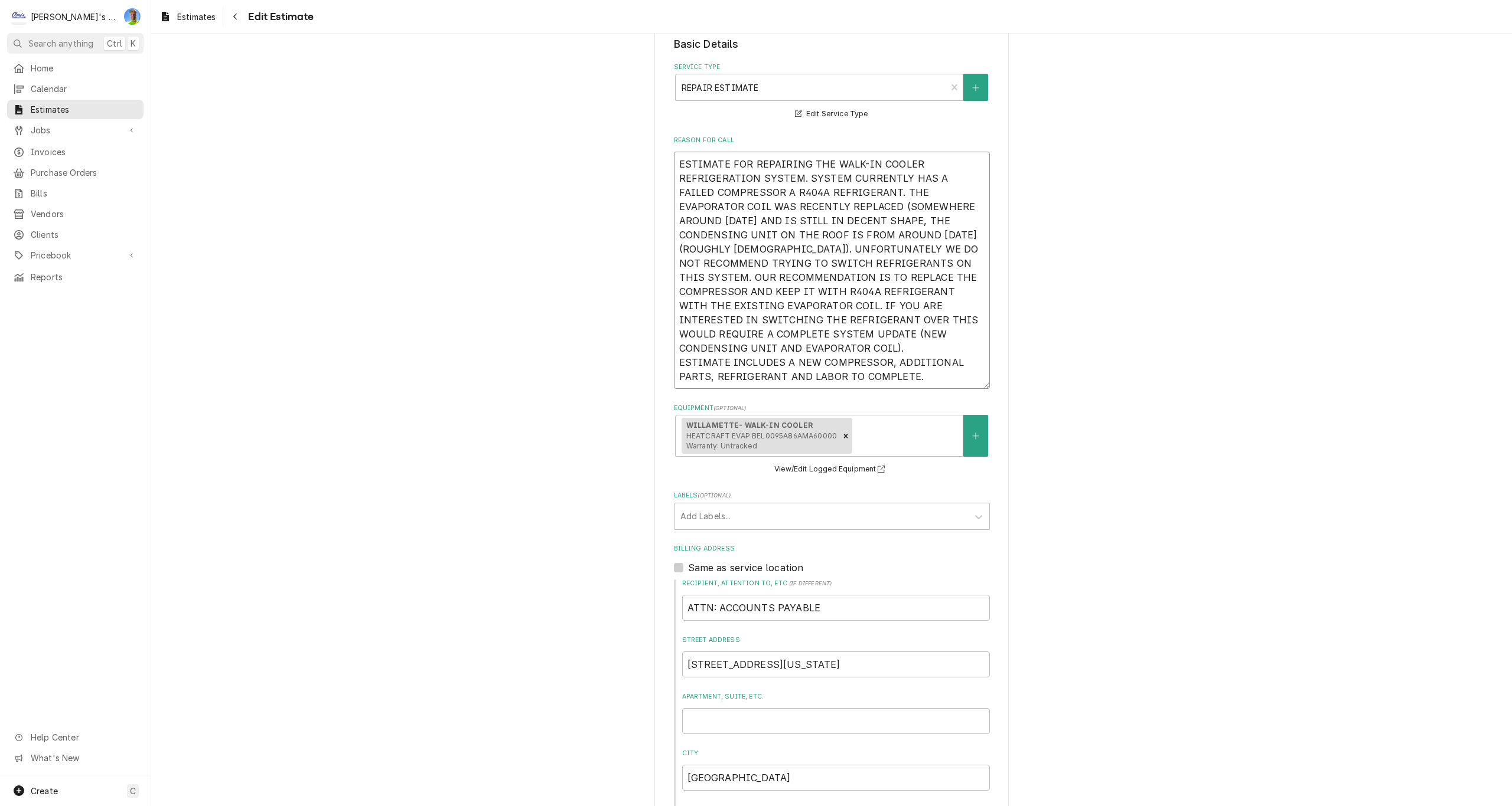
type textarea "x"
type textarea "ESTIMATE FOR REPAIRING THE WALK-IN COOLER REFRIGERATION SYSTEM. SYSTEM CURRENTL…"
type textarea "x"
type textarea "ESTIMATE FOR REPAIRING THE WALK-IN COOLER REFRIGERATION SYSTEM. SYSTEM CURRENTL…"
drag, startPoint x: 676, startPoint y: 248, endPoint x: 779, endPoint y: 343, distance: 140.1
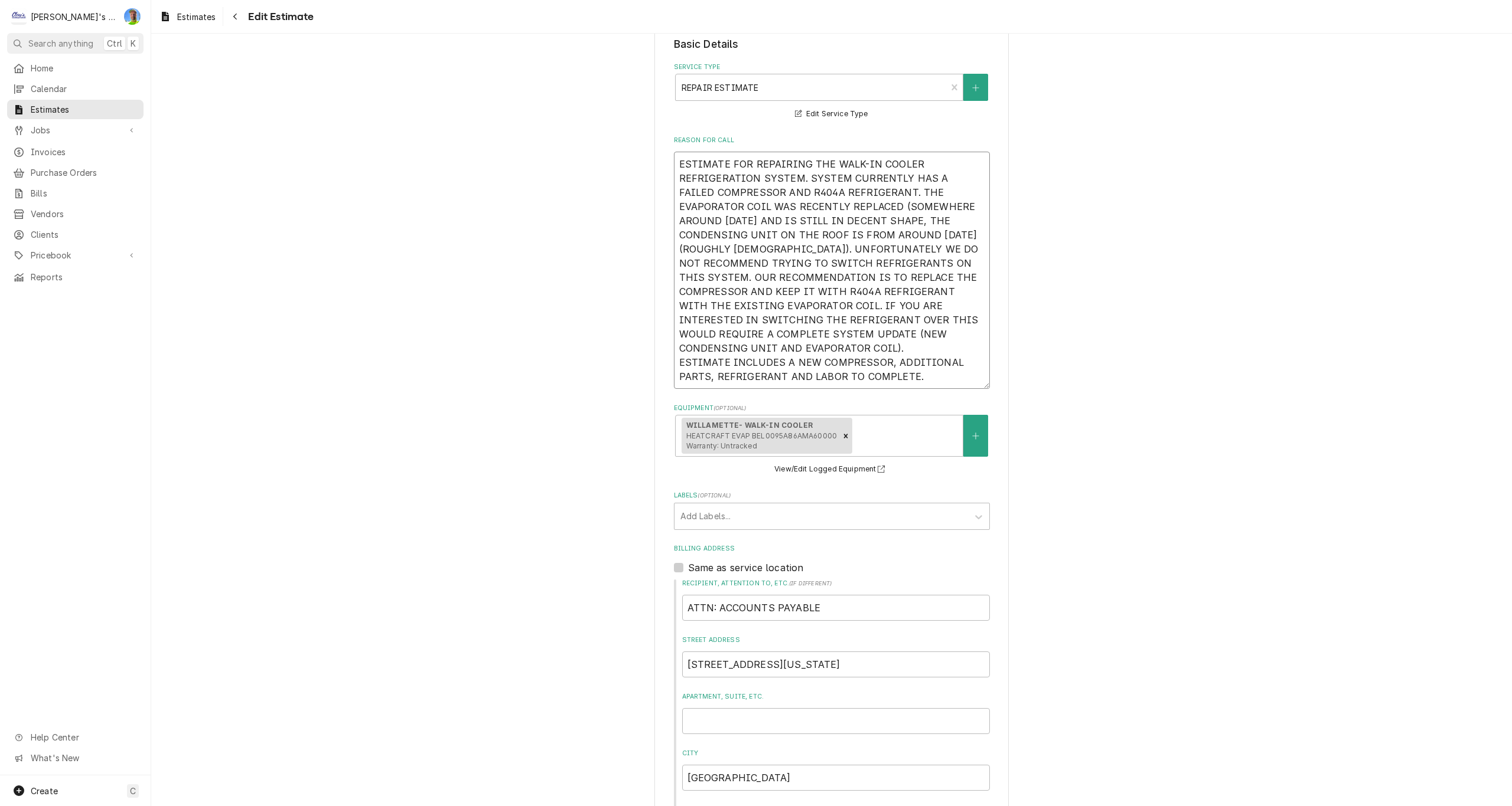
click at [779, 343] on textarea "ESTIMATE FOR REPAIRING THE WALK-IN COOLER REFRIGERATION SYSTEM. SYSTEM CURRENTL…" at bounding box center [831, 270] width 316 height 237
click at [687, 254] on textarea "ESTIMATE FOR REPAIRING THE WALK-IN COOLER REFRIGERATION SYSTEM. SYSTEM CURRENTL…" at bounding box center [831, 270] width 316 height 237
click at [891, 234] on textarea "ESTIMATE FOR REPAIRING THE WALK-IN COOLER REFRIGERATION SYSTEM. SYSTEM CURRENTL…" at bounding box center [831, 270] width 316 height 237
type textarea "x"
type textarea "ESTIMATE FOR REPAIRING THE WALK-IN COOLER REFRIGERATION SYSTEM. SYSTEM CURRENTL…"
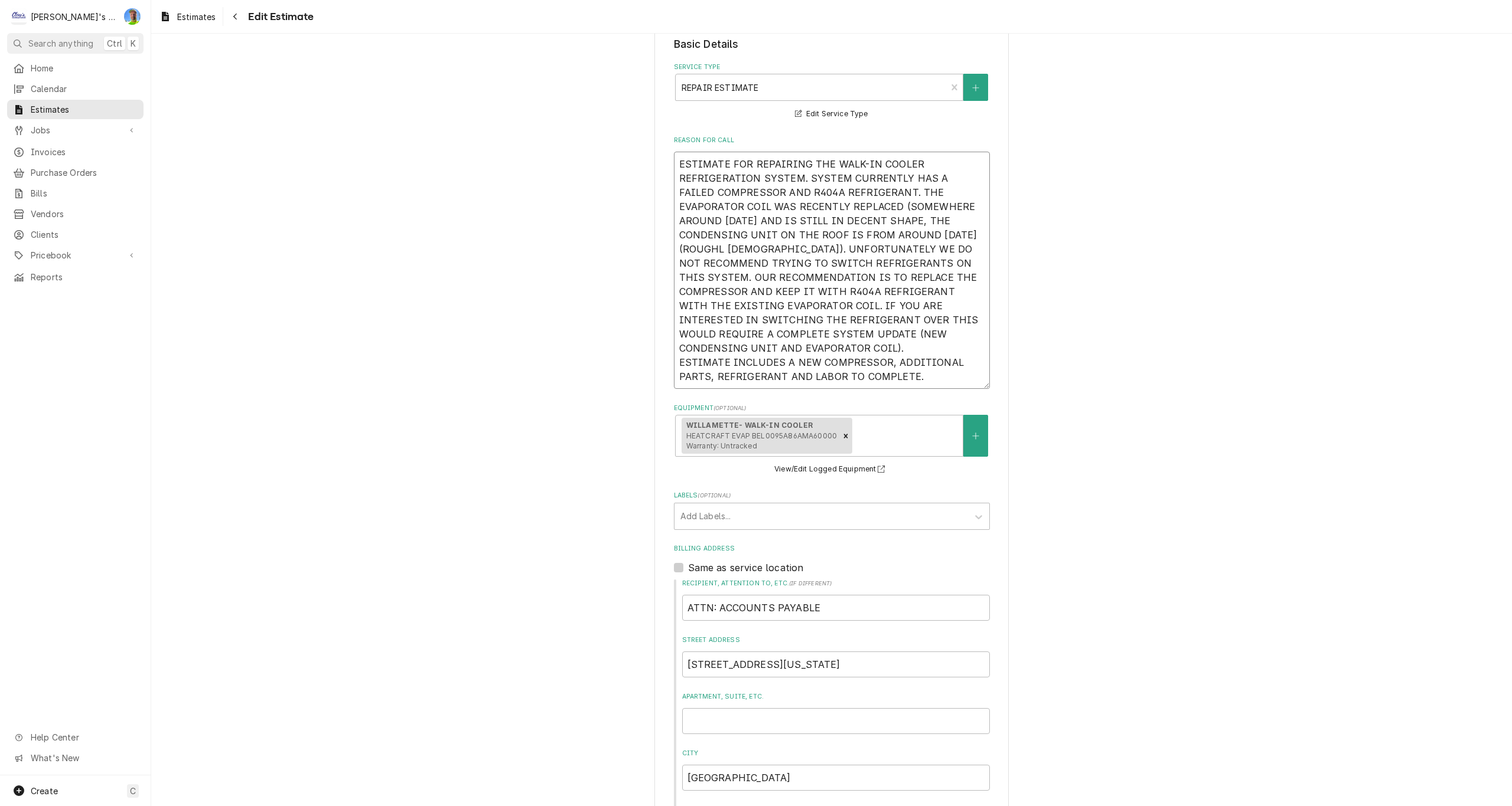
type textarea "x"
type textarea "ESTIMATE FOR REPAIRING THE WALK-IN COOLER REFRIGERATION SYSTEM. SYSTEM CURRENTL…"
type textarea "x"
type textarea "ESTIMATE FOR REPAIRING THE WALK-IN COOLER REFRIGERATION SYSTEM. SYSTEM CURRENTL…"
type textarea "x"
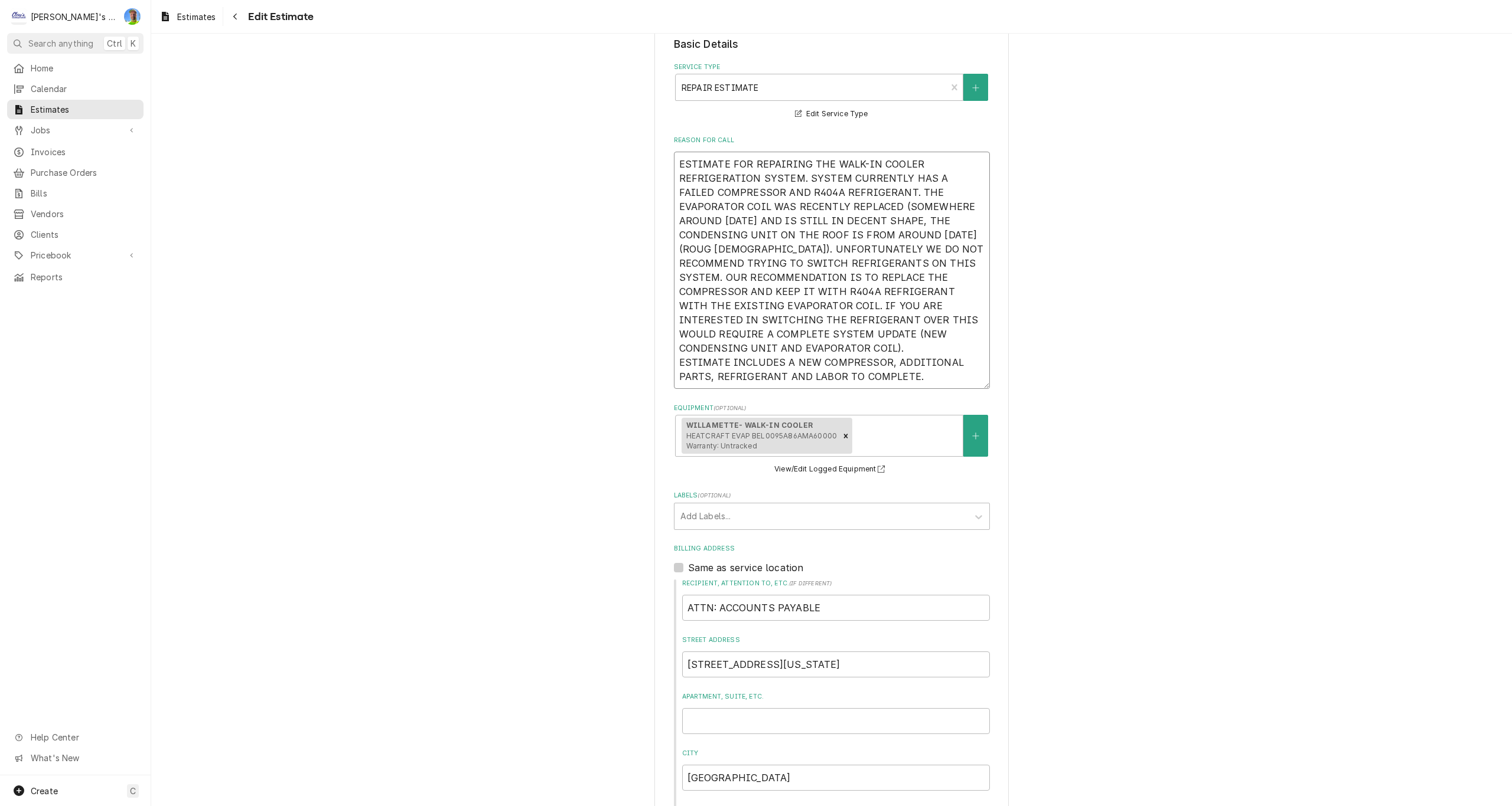
type textarea "ESTIMATE FOR REPAIRING THE WALK-IN COOLER REFRIGERATION SYSTEM. SYSTEM CURRENTL…"
type textarea "x"
type textarea "ESTIMATE FOR REPAIRING THE WALK-IN COOLER REFRIGERATION SYSTEM. SYSTEM CURRENTL…"
type textarea "x"
type textarea "ESTIMATE FOR REPAIRING THE WALK-IN COOLER REFRIGERATION SYSTEM. SYSTEM CURRENTL…"
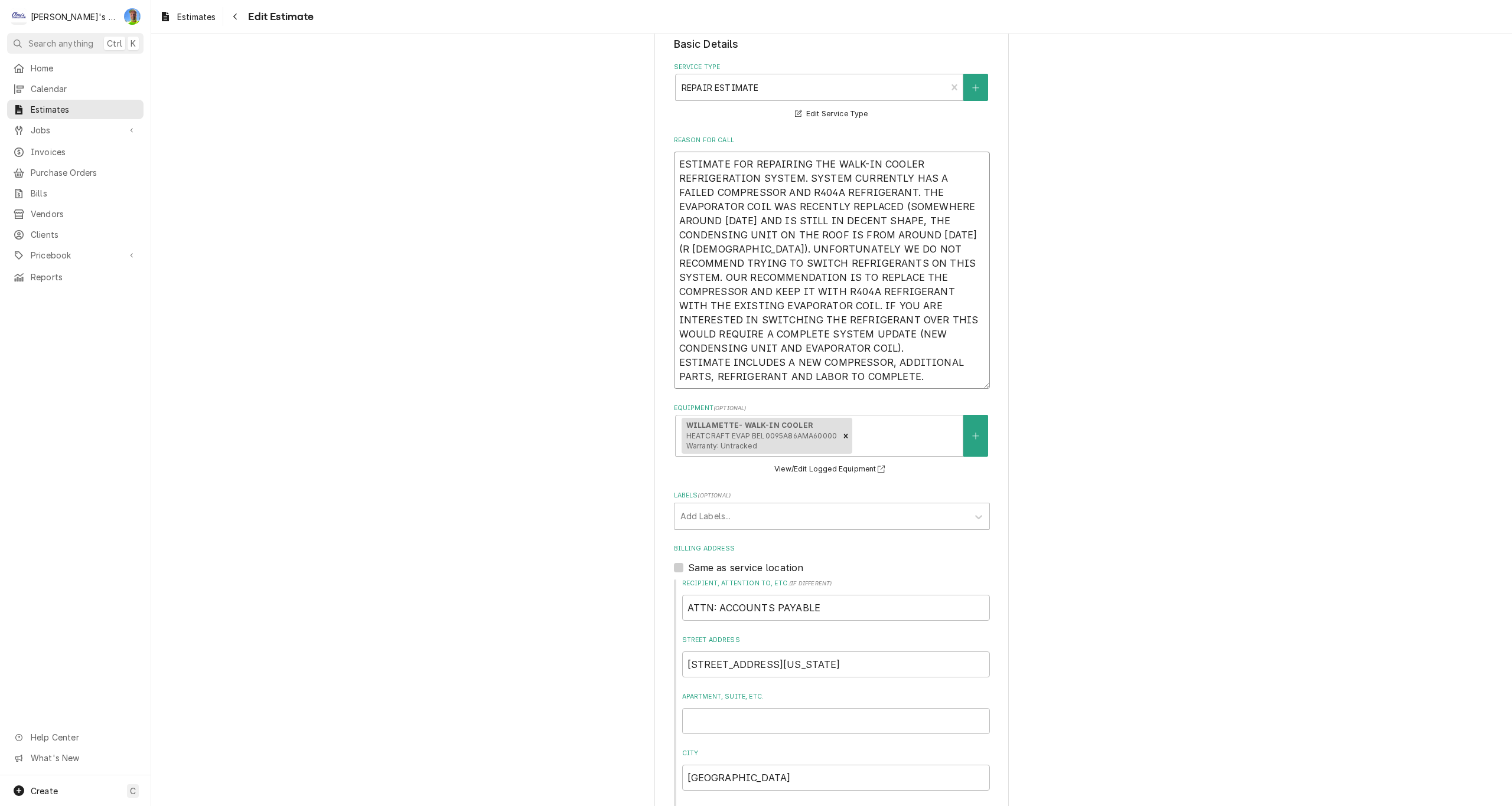
type textarea "x"
type textarea "ESTIMATE FOR REPAIRING THE WALK-IN COOLER REFRIGERATION SYSTEM. SYSTEM CURRENTL…"
type textarea "x"
type textarea "ESTIMATE FOR REPAIRING THE WALK-IN COOLER REFRIGERATION SYSTEM. SYSTEM CURRENTL…"
type textarea "x"
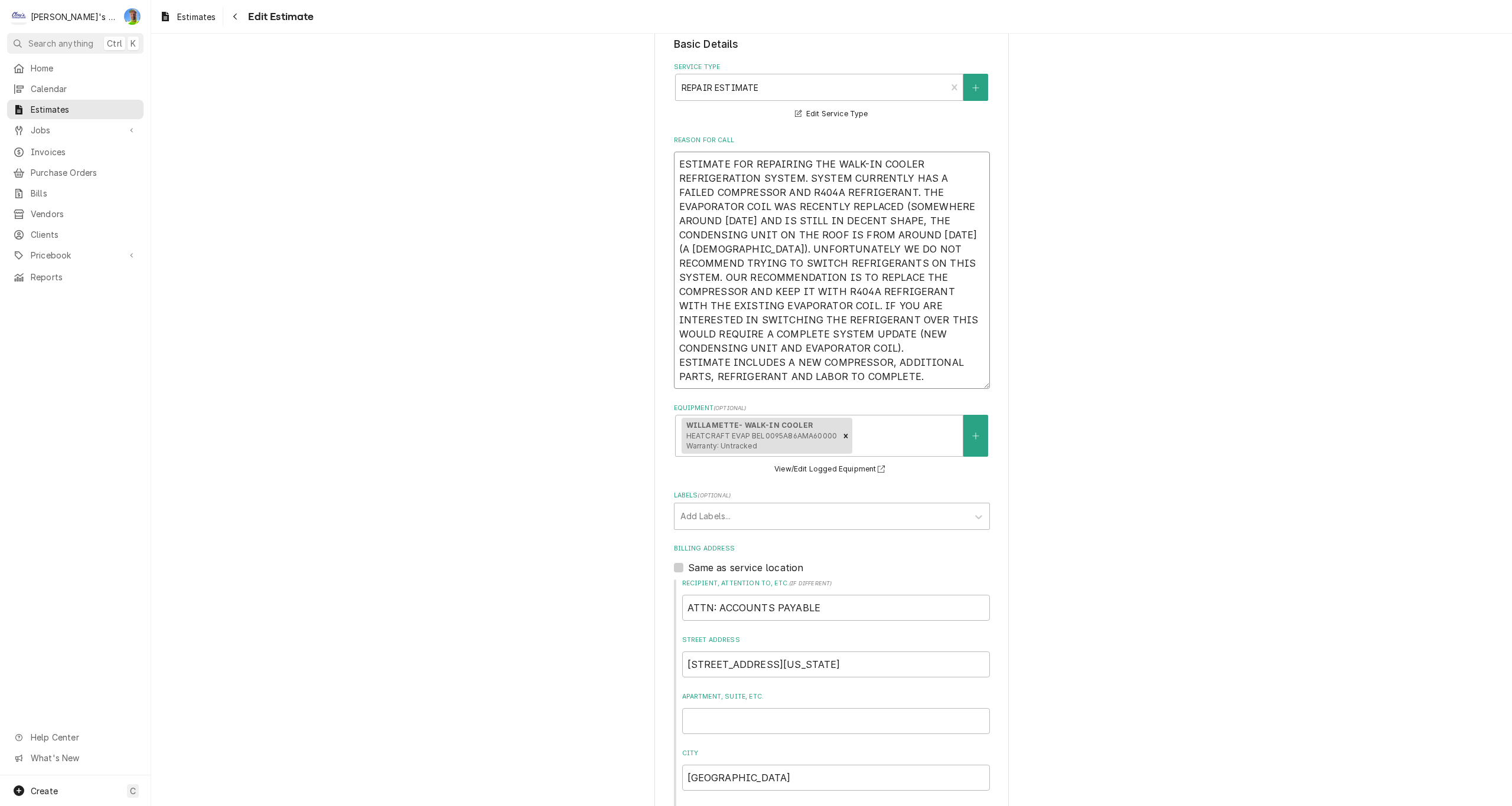
type textarea "ESTIMATE FOR REPAIRING THE WALK-IN COOLER REFRIGERATION SYSTEM. SYSTEM CURRENTL…"
type textarea "x"
type textarea "ESTIMATE FOR REPAIRING THE WALK-IN COOLER REFRIGERATION SYSTEM. SYSTEM CURRENTL…"
type textarea "x"
type textarea "ESTIMATE FOR REPAIRING THE WALK-IN COOLER REFRIGERATION SYSTEM. SYSTEM CURRENTL…"
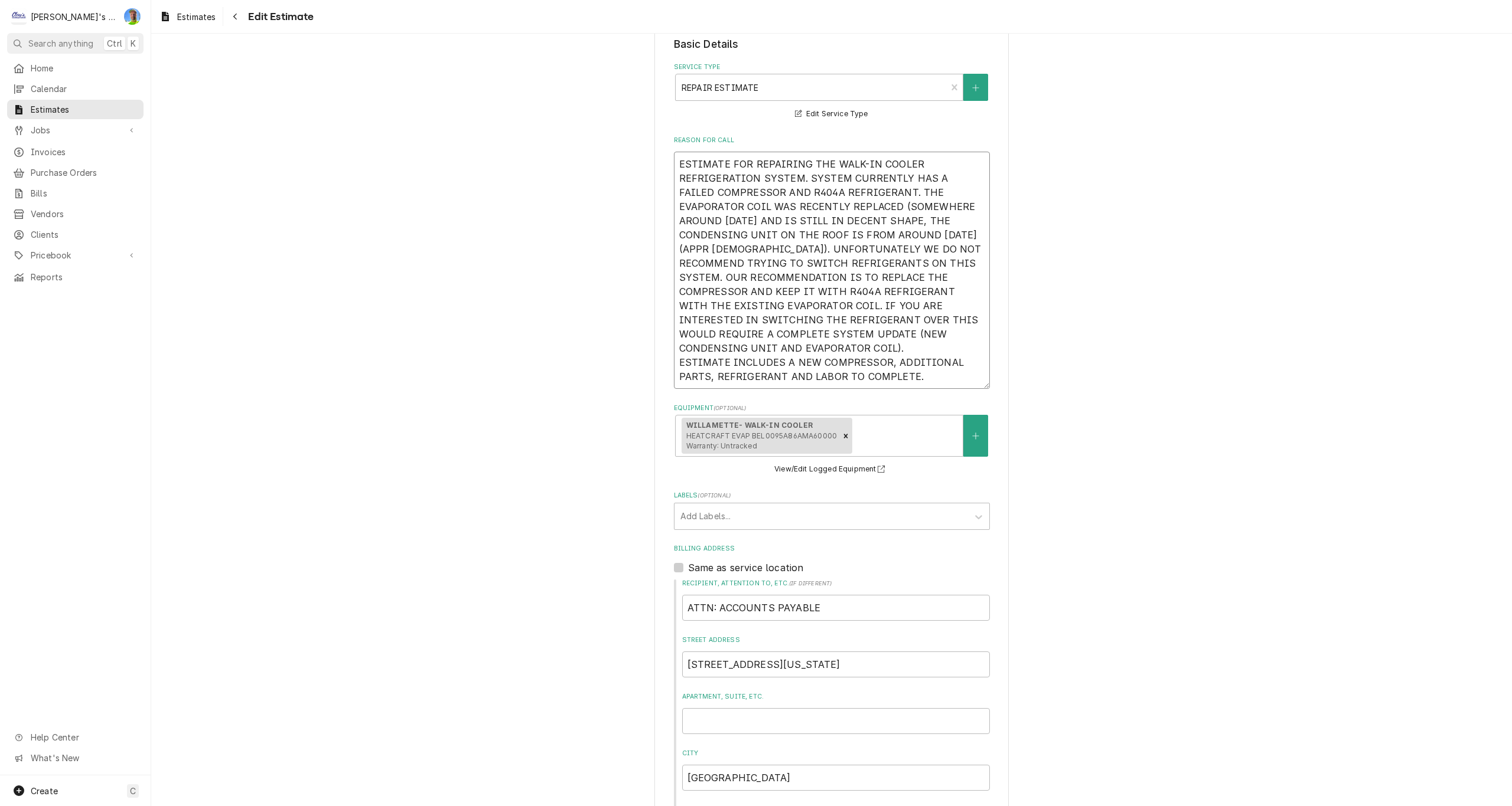
type textarea "x"
type textarea "ESTIMATE FOR REPAIRING THE WALK-IN COOLER REFRIGERATION SYSTEM. SYSTEM CURRENTL…"
type textarea "x"
type textarea "ESTIMATE FOR REPAIRING THE WALK-IN COOLER REFRIGERATION SYSTEM. SYSTEM CURRENTL…"
drag, startPoint x: 875, startPoint y: 193, endPoint x: 894, endPoint y: 200, distance: 20.2
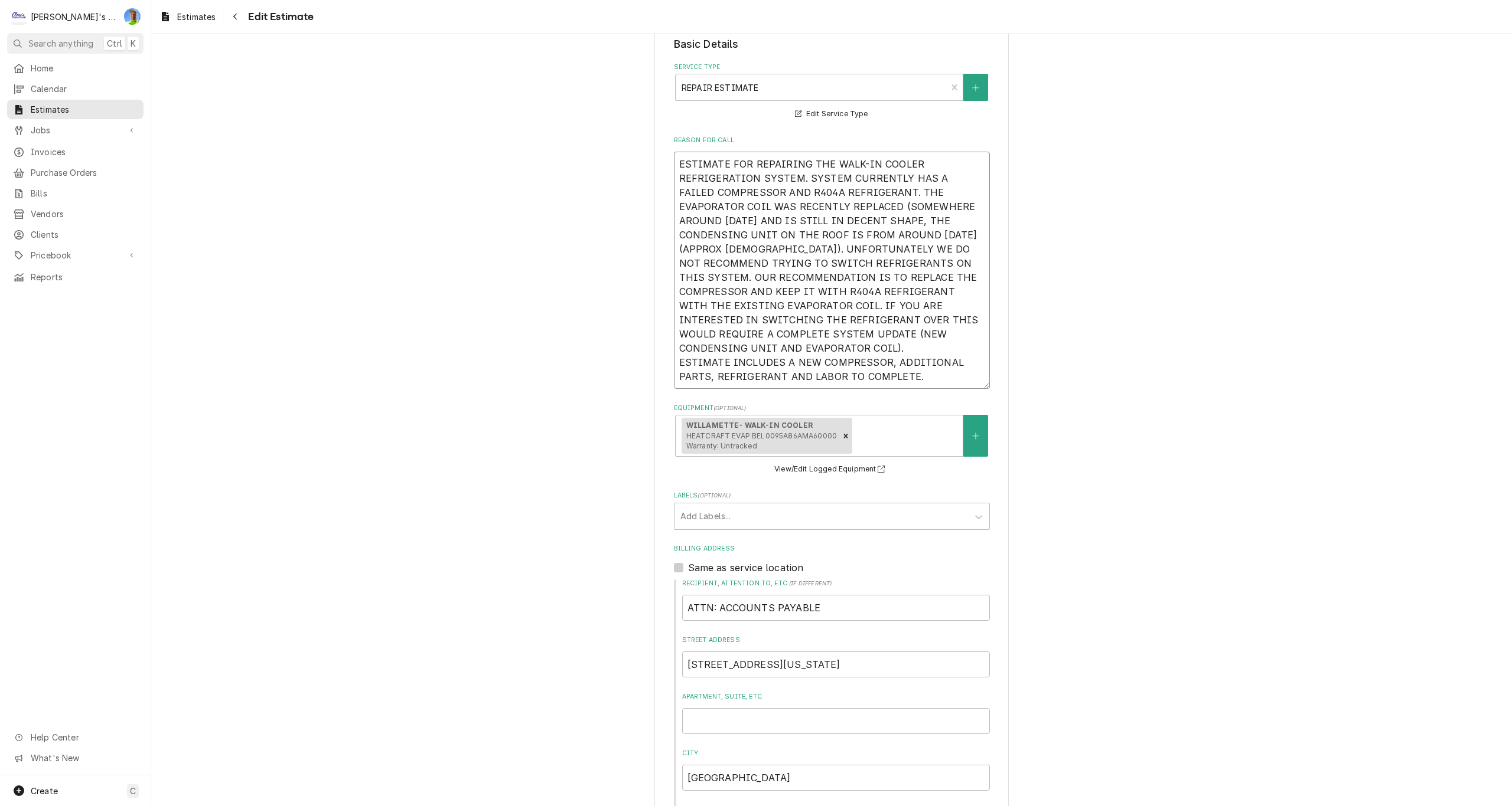
click at [894, 200] on textarea "ESTIMATE FOR REPAIRING THE WALK-IN COOLER REFRIGERATION SYSTEM. SYSTEM CURRENTL…" at bounding box center [831, 270] width 316 height 237
drag, startPoint x: 882, startPoint y: 264, endPoint x: 769, endPoint y: 305, distance: 120.2
click at [769, 305] on textarea "ESTIMATE FOR REPAIRING THE WALK-IN COOLER REFRIGERATION SYSTEM. SYSTEM CURRENTL…" at bounding box center [831, 270] width 316 height 237
type textarea "x"
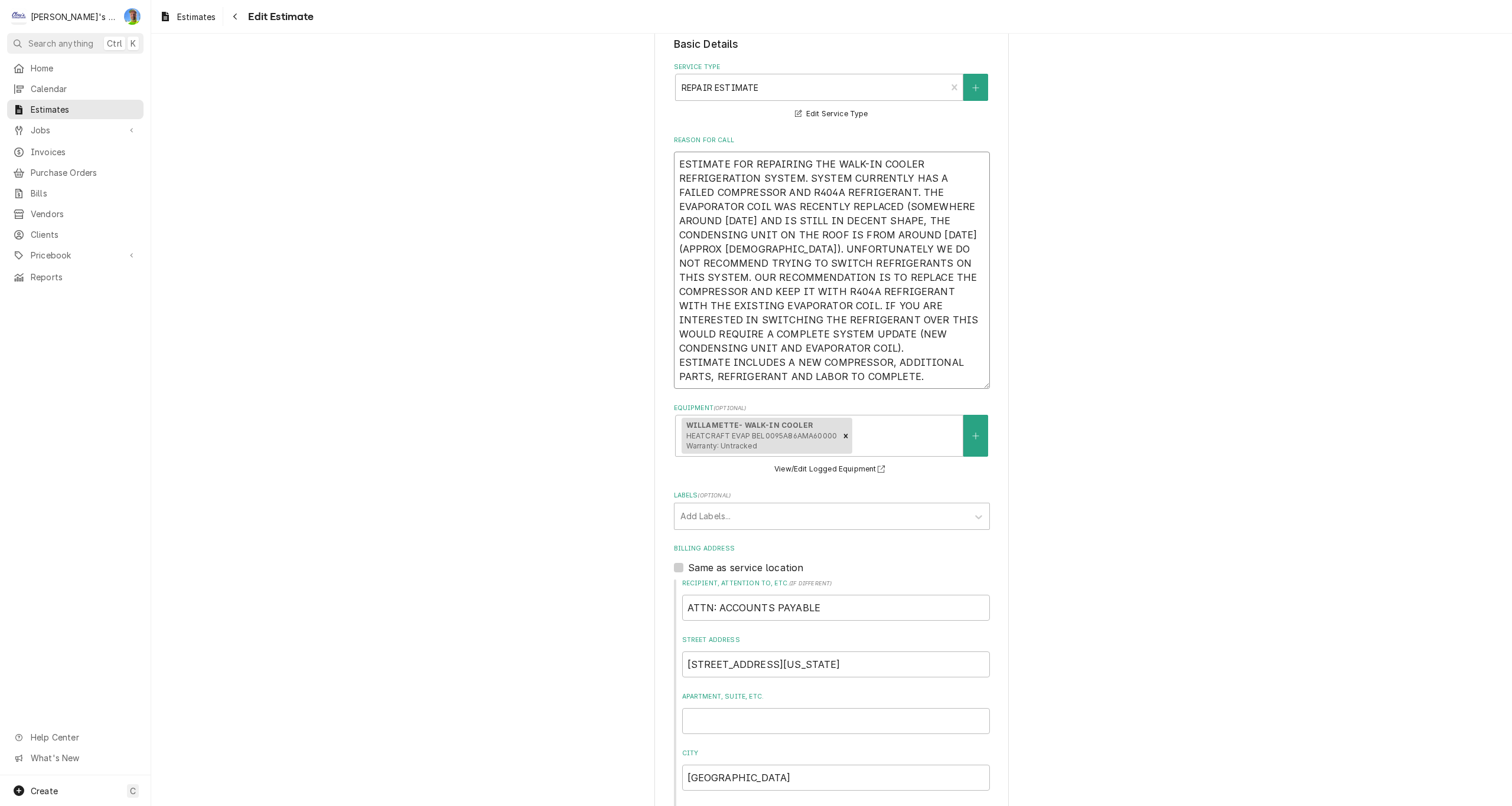
type textarea "ESTIMATE FOR REPAIRING THE WALK-IN COOLER REFRIGERATION SYSTEM. SYSTEM CURRENTL…"
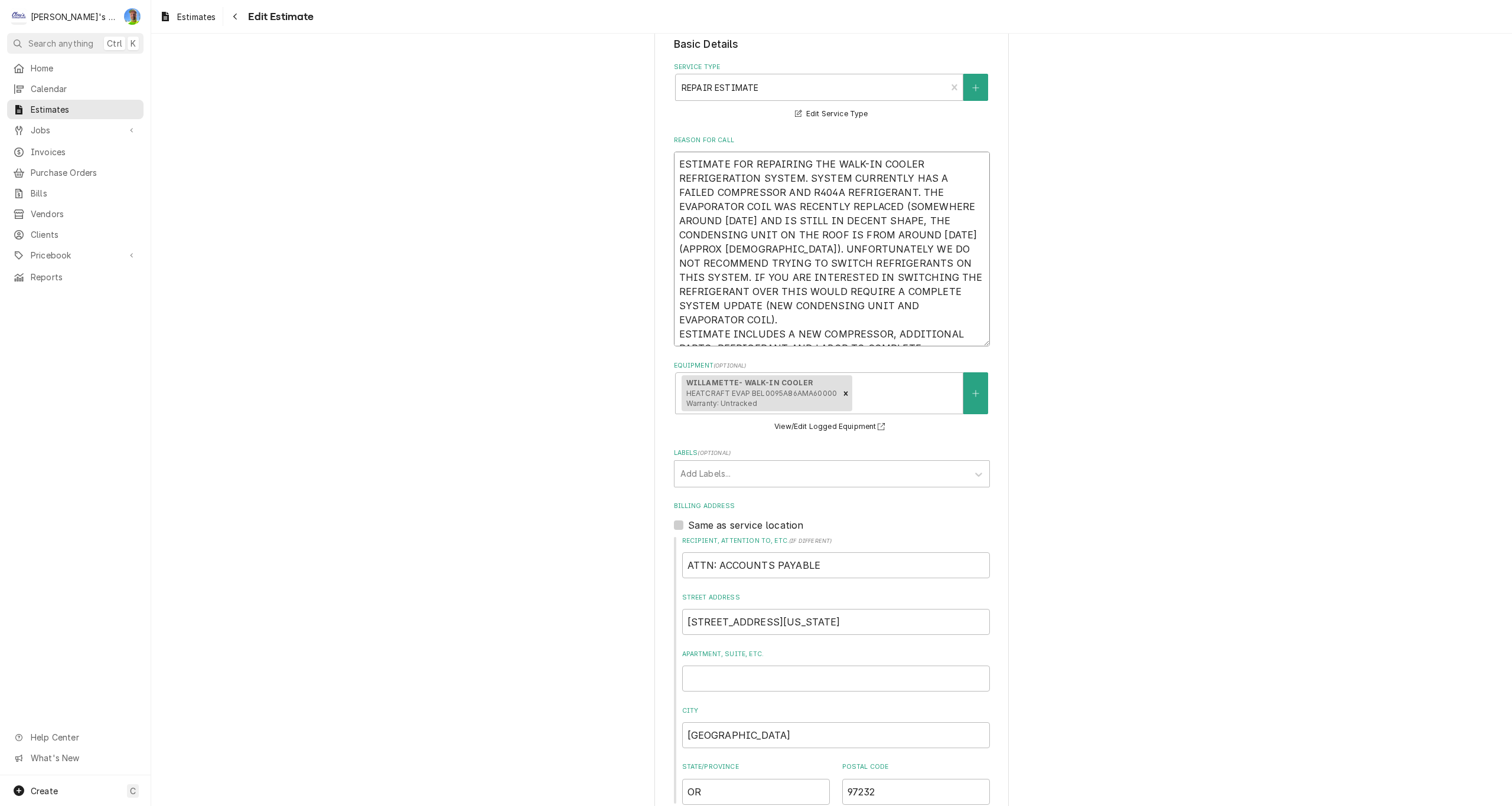
click at [872, 192] on textarea "ESTIMATE FOR REPAIRING THE WALK-IN COOLER REFRIGERATION SYSTEM. SYSTEM CURRENTL…" at bounding box center [831, 249] width 316 height 195
type textarea "x"
type textarea "ESTIMATE FOR REPAIRING THE WALK-IN COOLER REFRIGERATION SYSTEM. SYSTEM CURRENTL…"
paste textarea "OUR RECOMMENDATION IS TO REPLACE THE COMPRESSOR AND KEEP IT WITH R404A REFRIGER…"
type textarea "x"
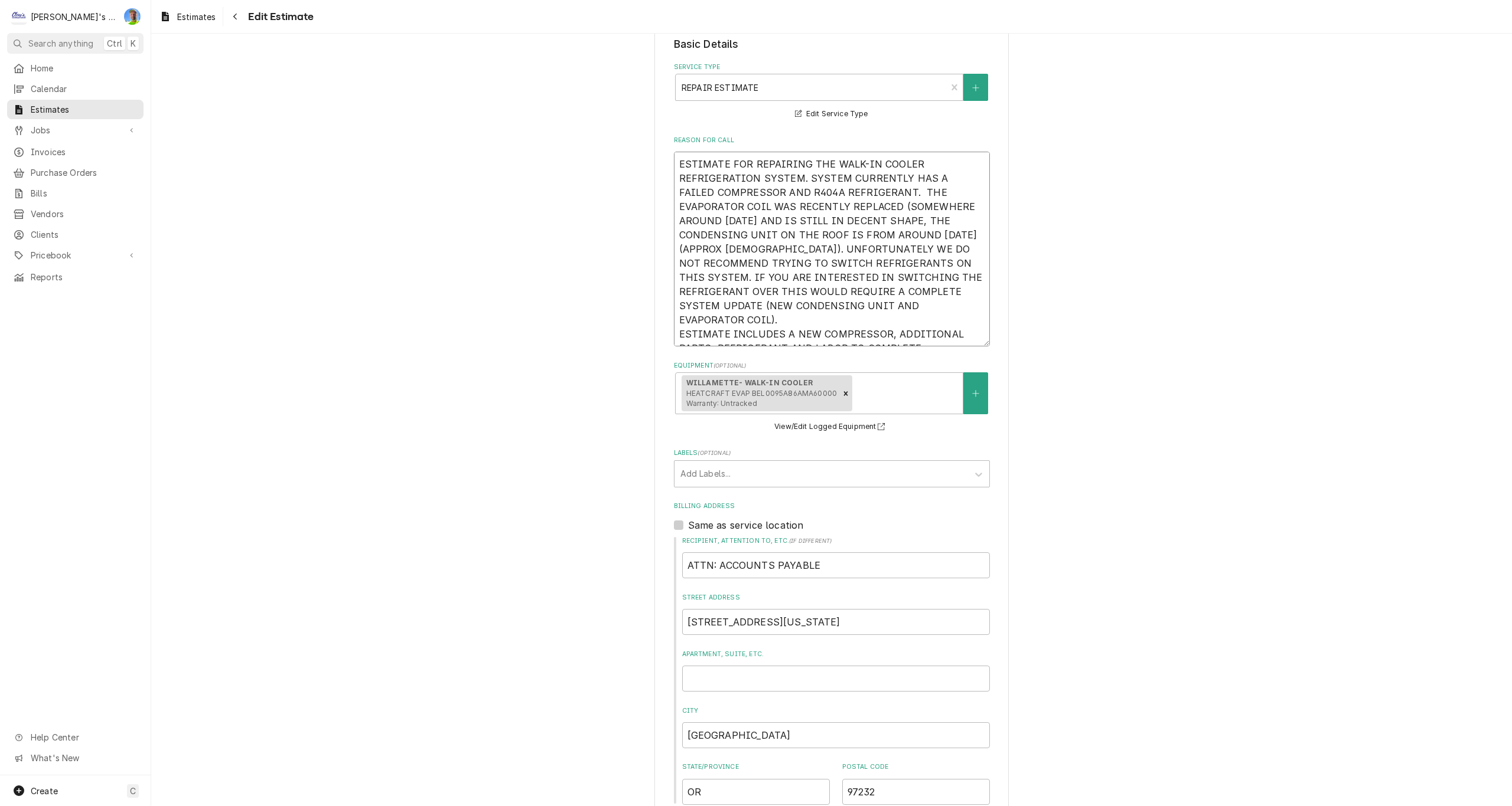
type textarea "ESTIMATE FOR REPAIRING THE WALK-IN COOLER REFRIGERATION SYSTEM. SYSTEM CURRENTL…"
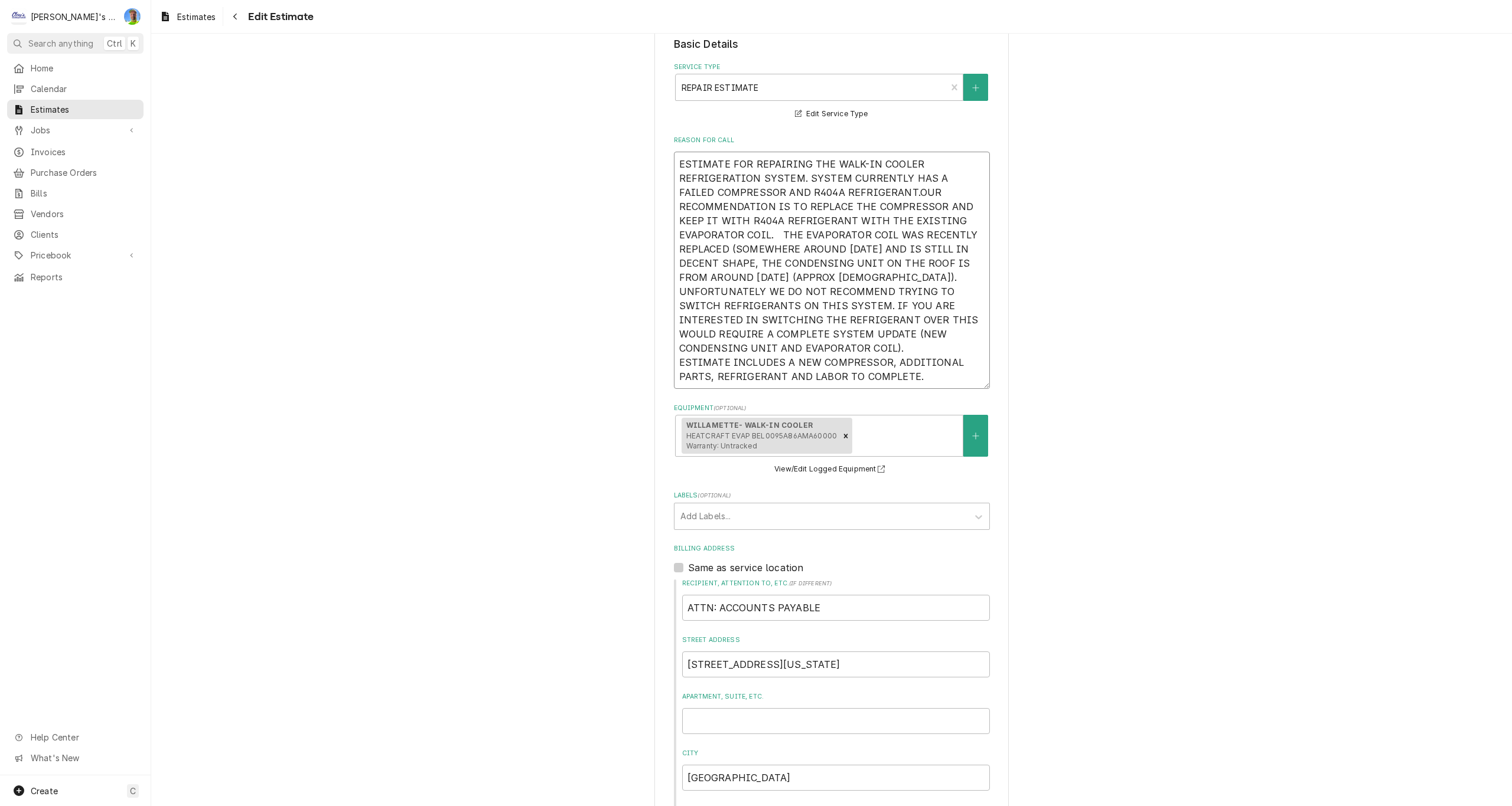
click at [870, 193] on textarea "ESTIMATE FOR REPAIRING THE WALK-IN COOLER REFRIGERATION SYSTEM. SYSTEM CURRENTL…" at bounding box center [831, 270] width 316 height 237
type textarea "x"
type textarea "ESTIMATE FOR REPAIRING THE WALK-IN COOLER REFRIGERATION SYSTEM. SYSTEM CURRENTL…"
click at [675, 210] on textarea "ESTIMATE FOR REPAIRING THE WALK-IN COOLER REFRIGERATION SYSTEM. SYSTEM CURRENTL…" at bounding box center [831, 270] width 316 height 237
type textarea "x"
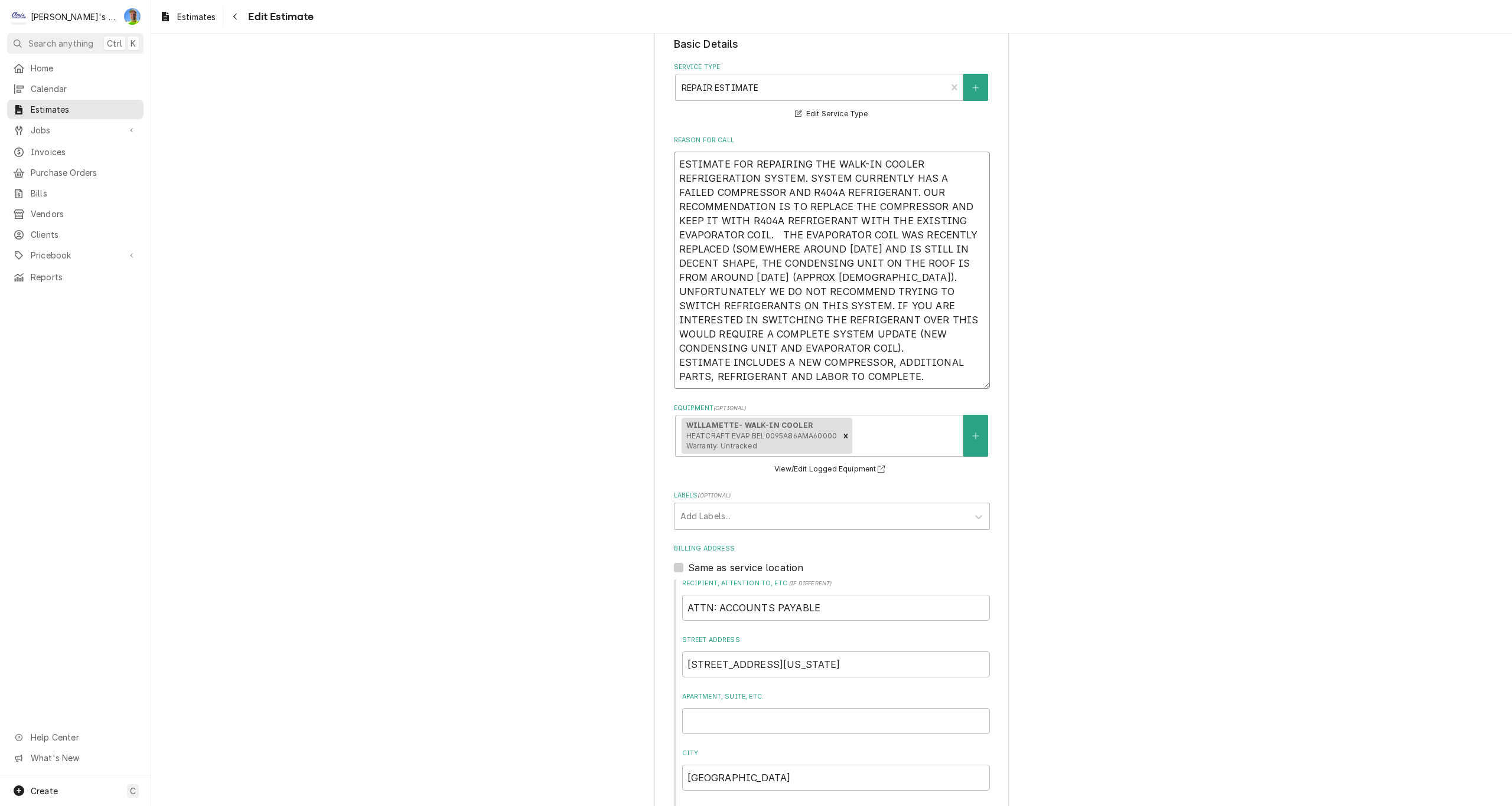
type textarea "ESTIMATE FOR REPAIRING THE WALK-IN COOLER REFRIGERATION SYSTEM. SYSTEM CURRENTL…"
type textarea "x"
type textarea "ESTIMATE FOR REPAIRING THE WALK-IN COOLER REFRIGERATION SYSTEM. SYSTEM CURRENTL…"
click at [777, 237] on textarea "ESTIMATE FOR REPAIRING THE WALK-IN COOLER REFRIGERATION SYSTEM. SYSTEM CURRENTL…" at bounding box center [831, 270] width 316 height 237
type textarea "x"
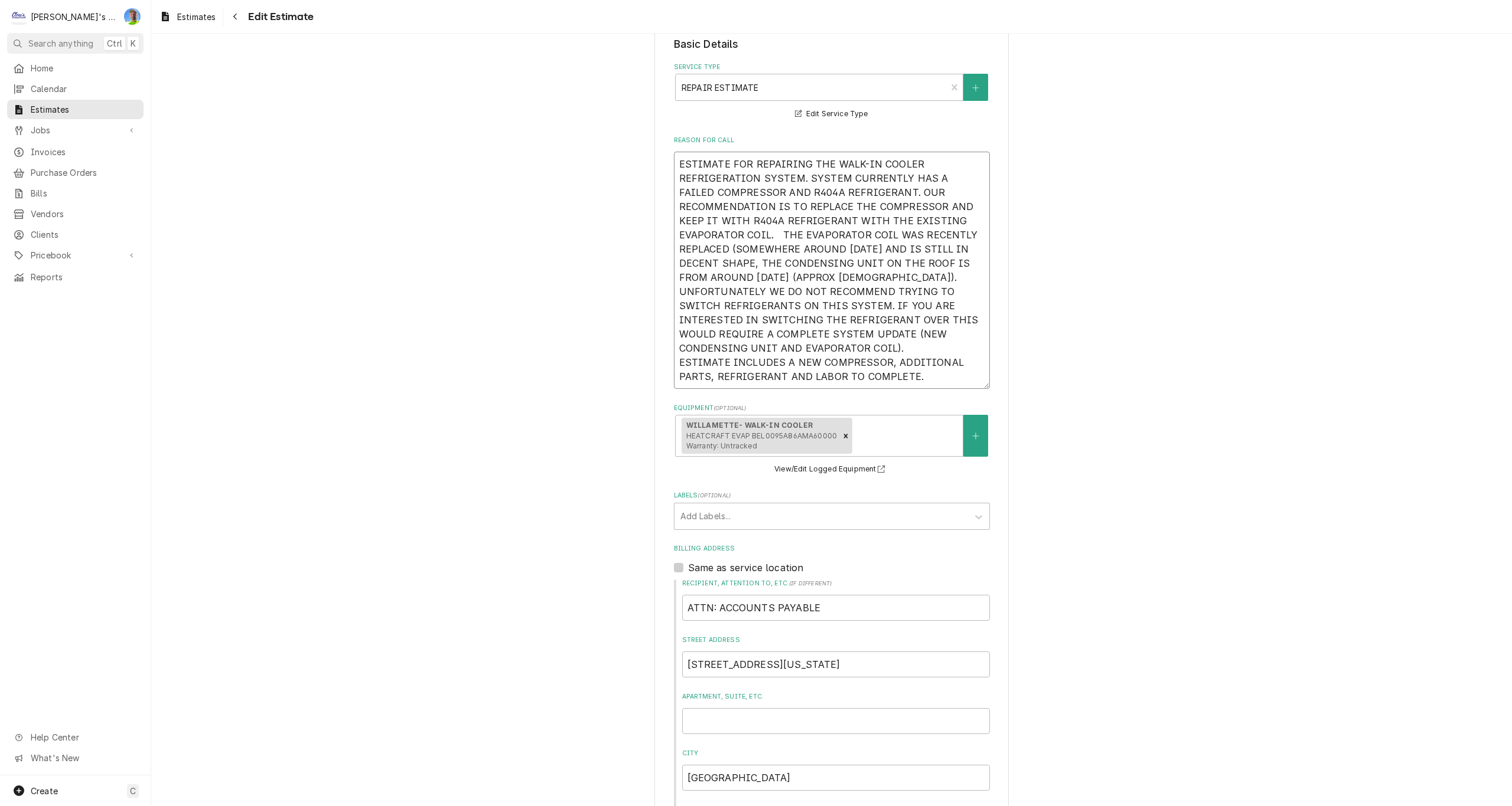
type textarea "ESTIMATE FOR REPAIRING THE WALK-IN COOLER REFRIGERATION SYSTEM. SYSTEM CURRENTL…"
type textarea "x"
type textarea "ESTIMATE FOR REPAIRING THE WALK-IN COOLER REFRIGERATION SYSTEM. SYSTEM CURRENTL…"
type textarea "x"
type textarea "ESTIMATE FOR REPAIRING THE WALK-IN COOLER REFRIGERATION SYSTEM. SYSTEM CURRENTL…"
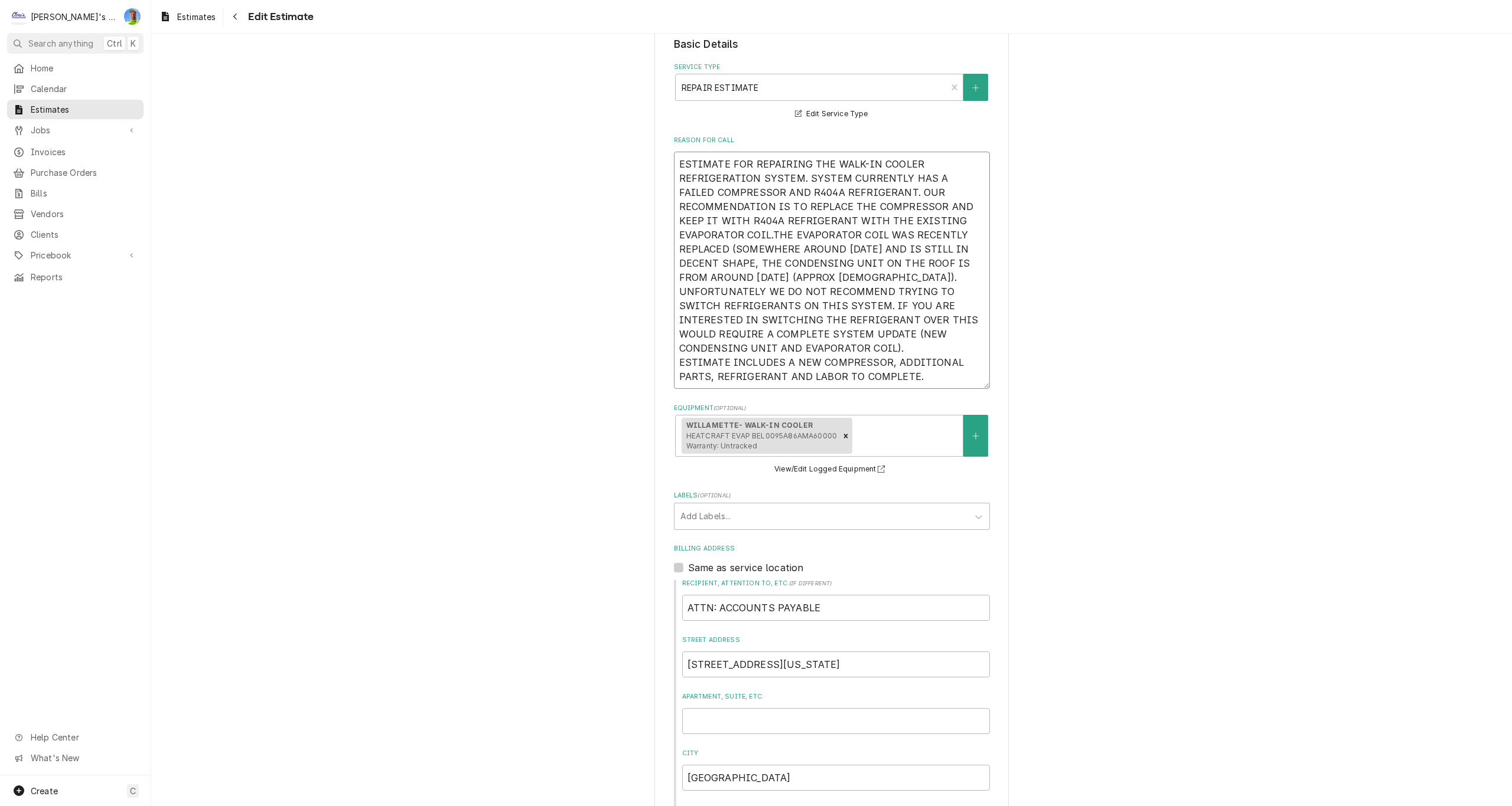
type textarea "x"
type textarea "ESTIMATE FOR REPAIRING THE WALK-IN COOLER REFRIGERATION SYSTEM. SYSTEM CURRENTL…"
click at [893, 277] on textarea "ESTIMATE FOR REPAIRING THE WALK-IN COOLER REFRIGERATION SYSTEM. SYSTEM CURRENTL…" at bounding box center [831, 270] width 316 height 237
type textarea "x"
type textarea "ESTIMATE FOR REPAIRING THE WALK-IN COOLER REFRIGERATION SYSTEM. SYSTEM CURRENTL…"
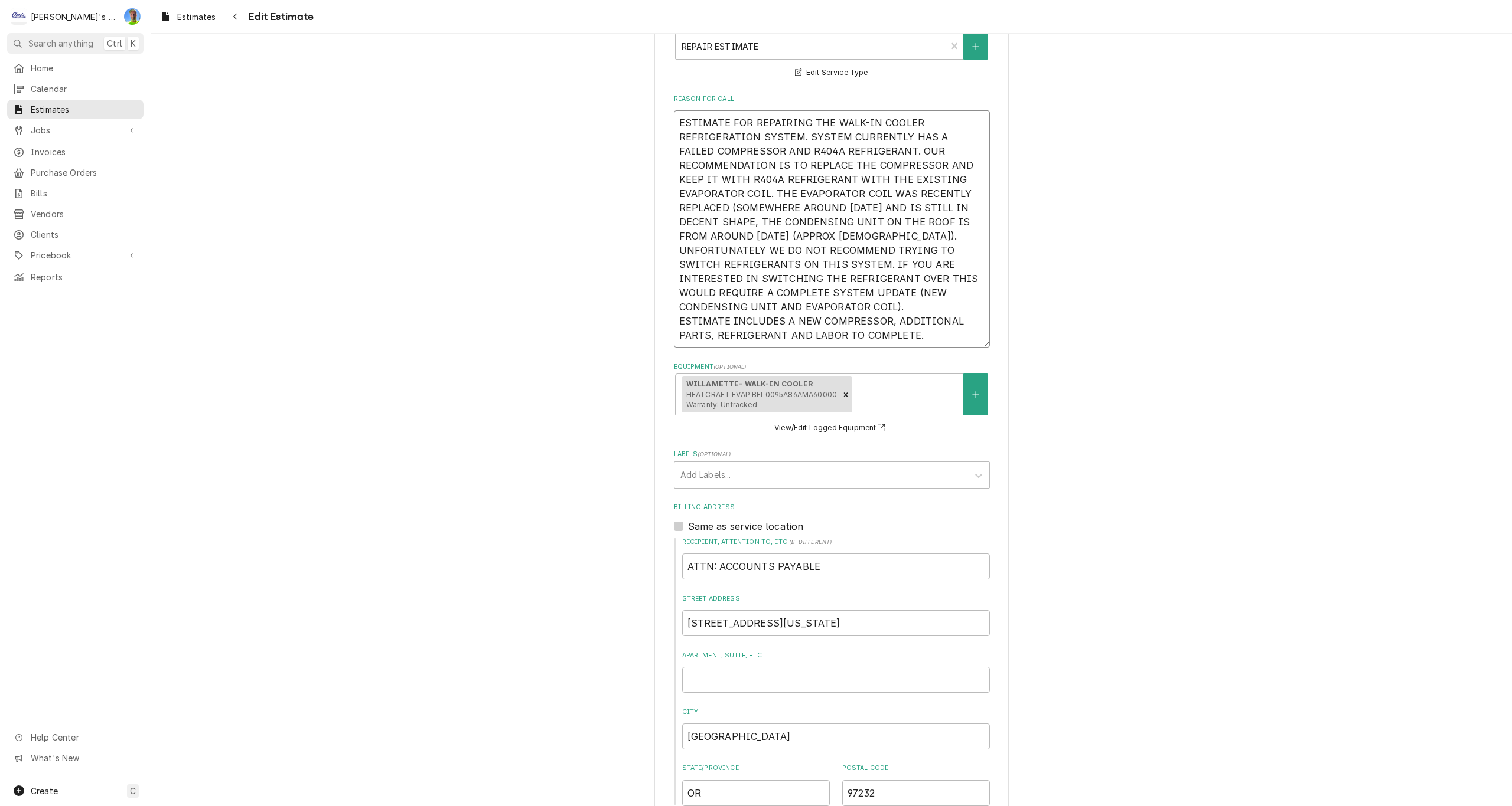
scroll to position [527, 0]
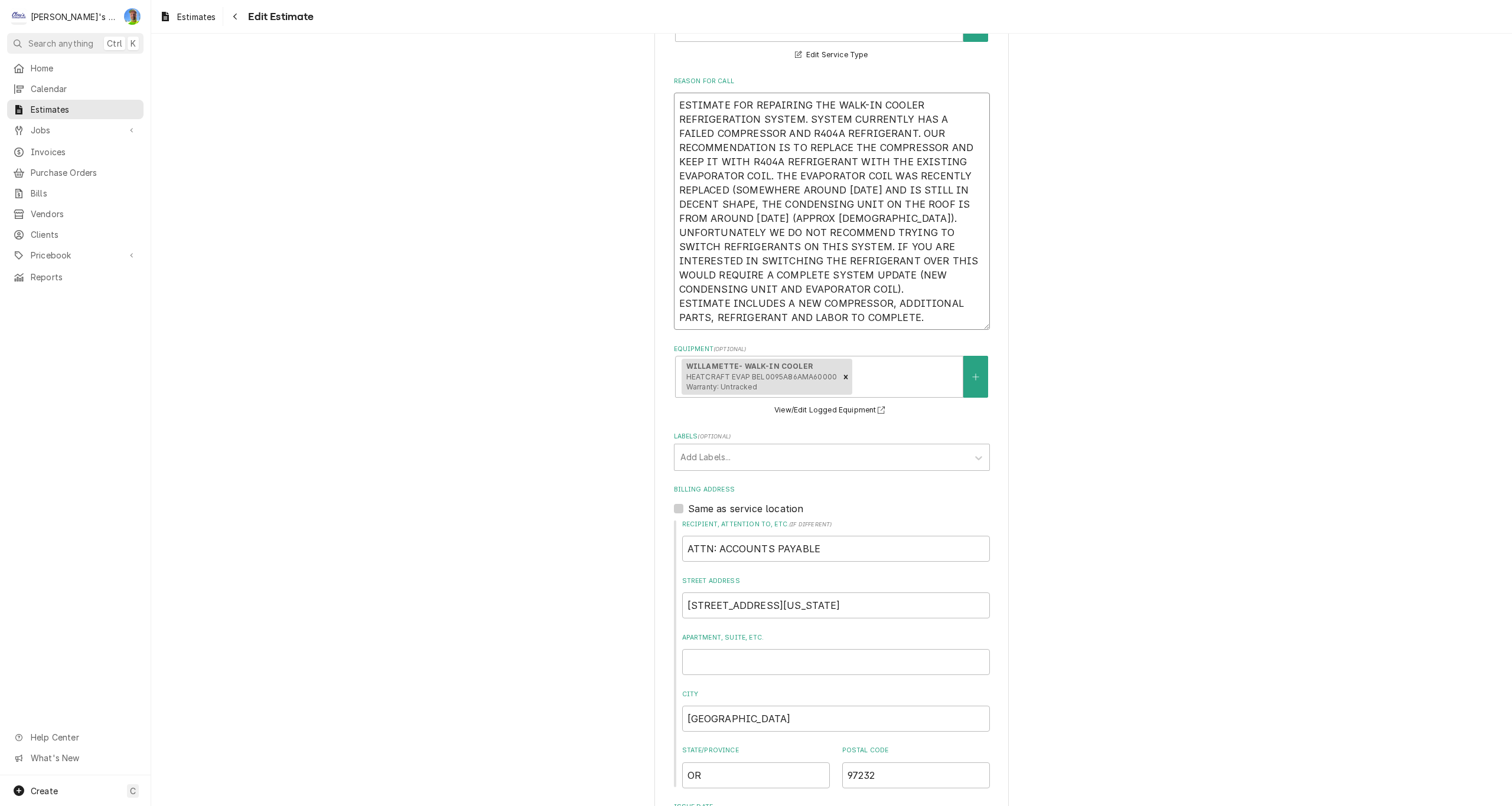
drag, startPoint x: 671, startPoint y: 232, endPoint x: 908, endPoint y: 285, distance: 242.9
click at [908, 285] on textarea "ESTIMATE FOR REPAIRING THE WALK-IN COOLER REFRIGERATION SYSTEM. SYSTEM CURRENTL…" at bounding box center [831, 211] width 316 height 237
type textarea "x"
type textarea "ESTIMATE FOR REPAIRING THE WALK-IN COOLER REFRIGERATION SYSTEM. SYSTEM CURRENTL…"
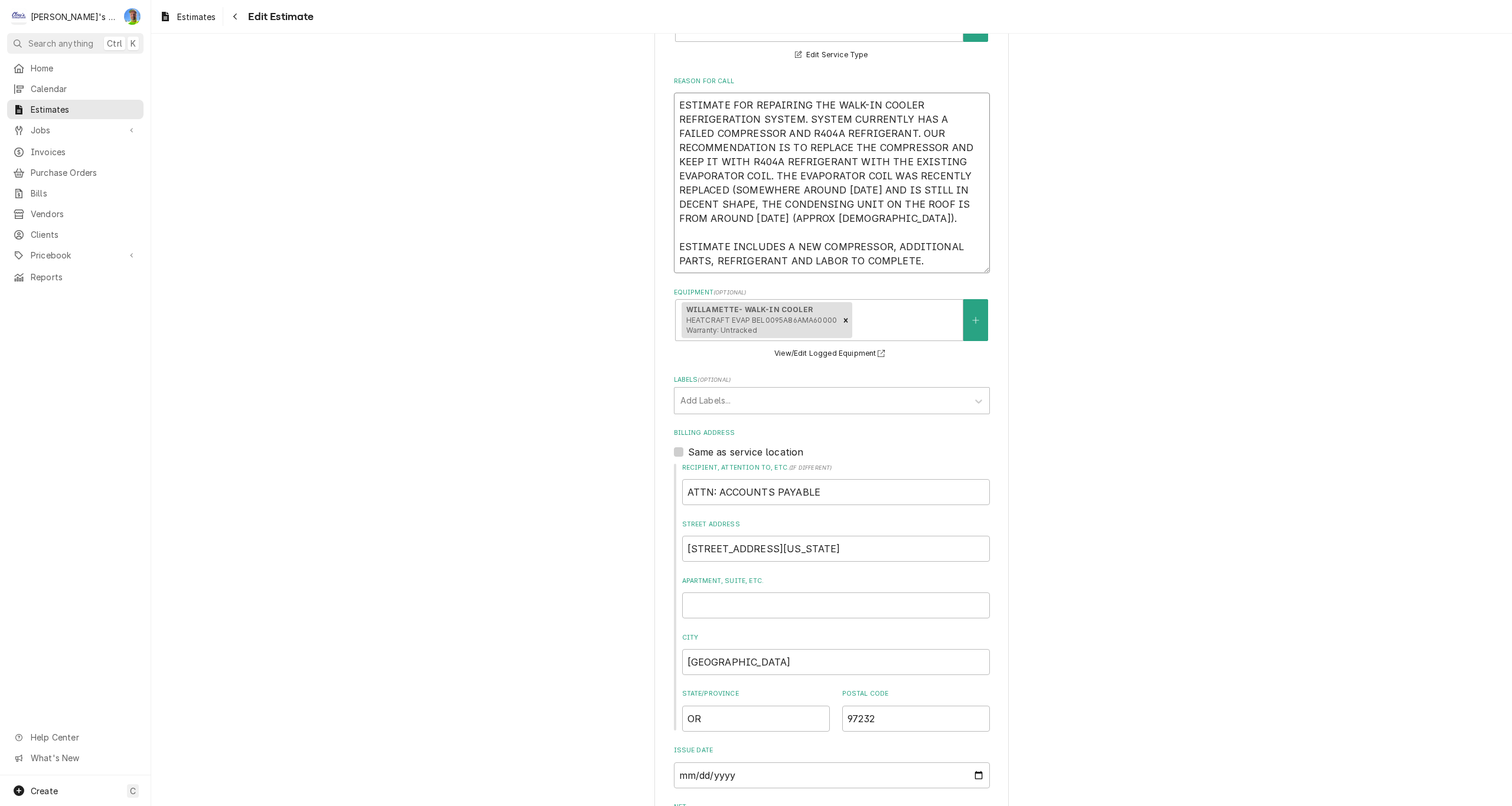
click at [918, 267] on textarea "ESTIMATE FOR REPAIRING THE WALK-IN COOLER REFRIGERATION SYSTEM. SYSTEM CURRENTL…" at bounding box center [831, 182] width 316 height 180
type textarea "x"
type textarea "ESTIMATE FOR REPAIRING THE WALK-IN COOLER REFRIGERATION SYSTEM. SYSTEM CURRENTL…"
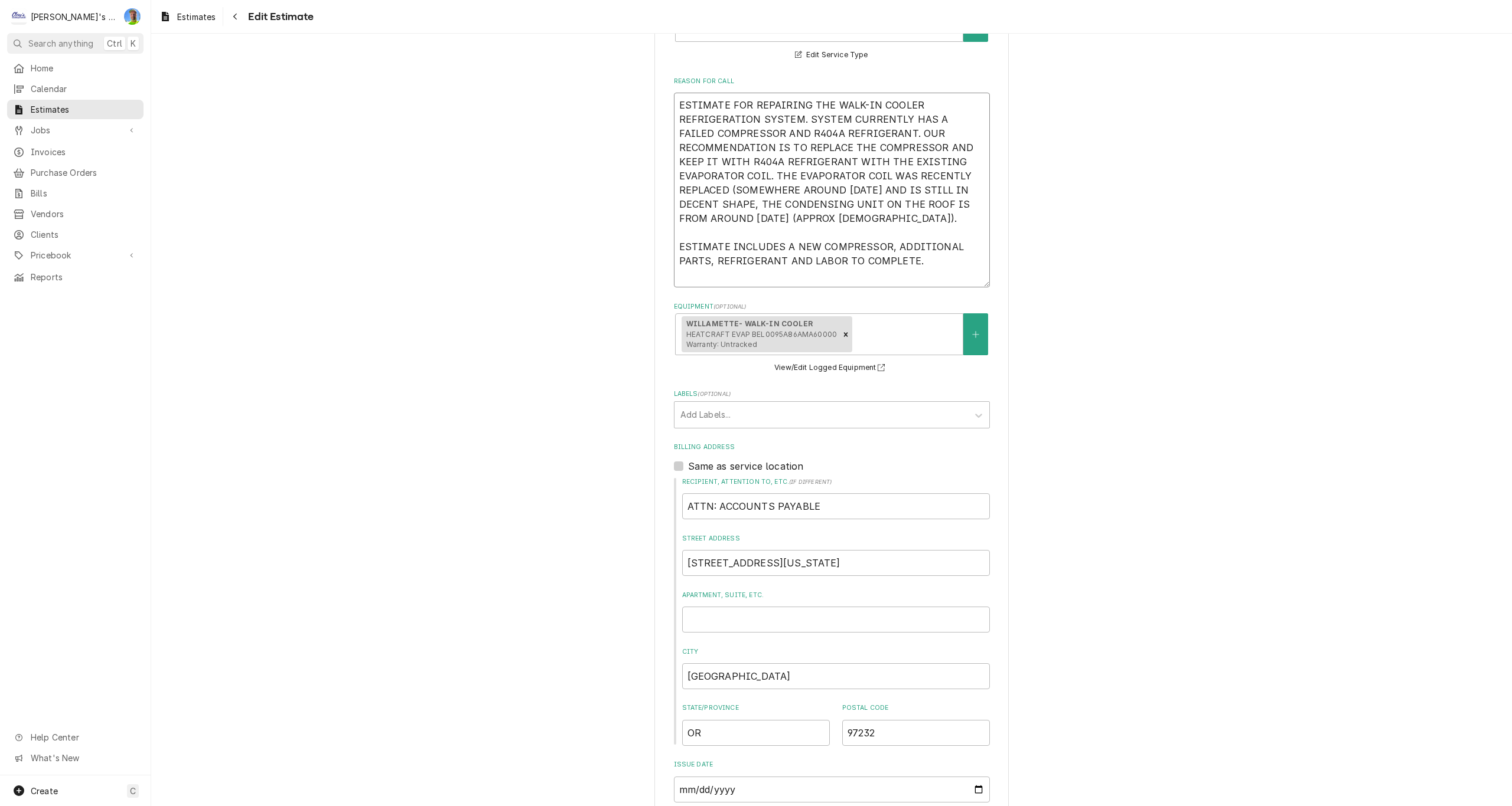
type textarea "x"
type textarea "ESTIMATE FOR REPAIRING THE WALK-IN COOLER REFRIGERATION SYSTEM. SYSTEM CURRENTL…"
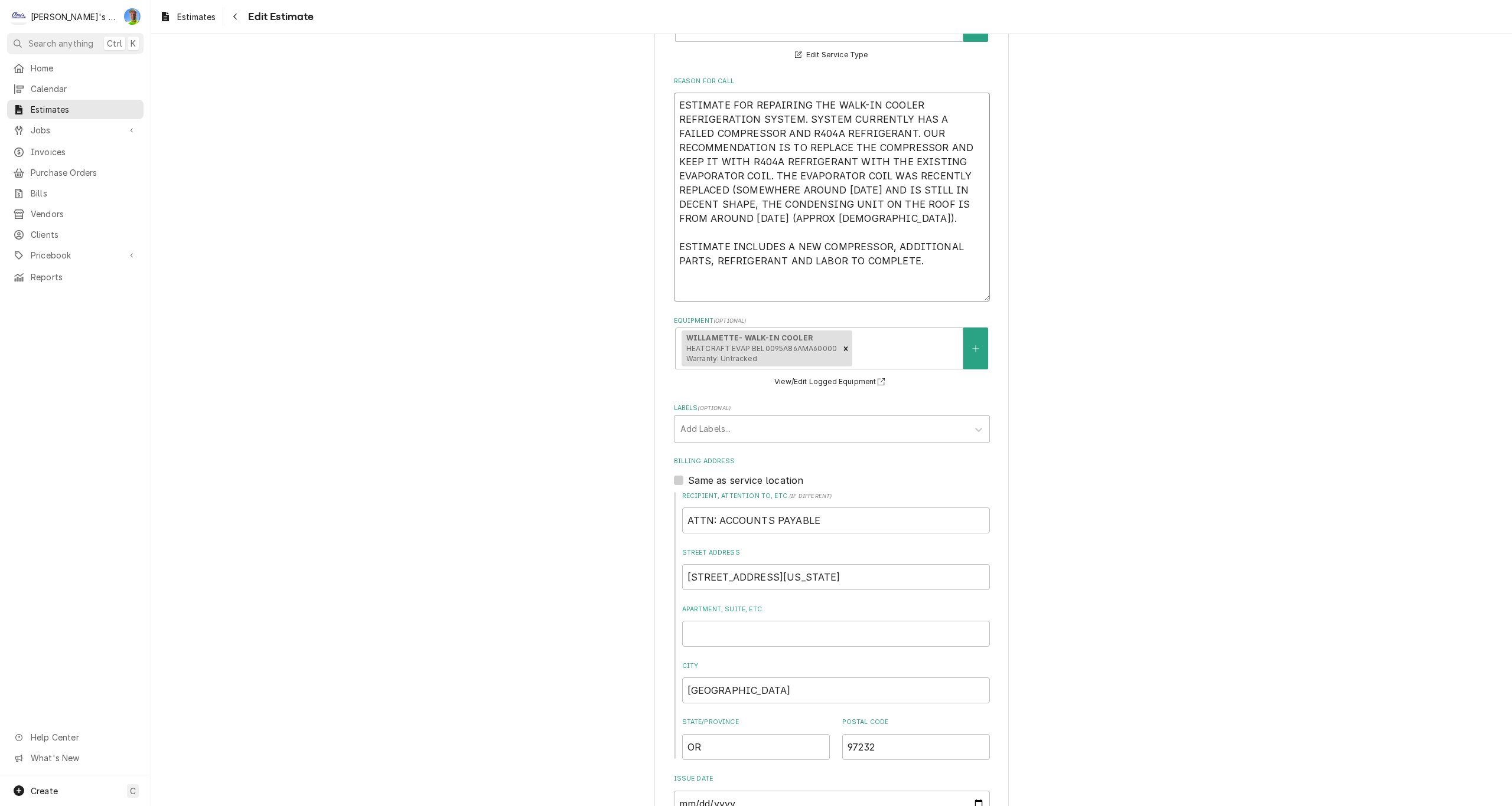
paste textarea "UNFORTUNATELY WE DO NOT RECOMMEND TRYING TO SWITCH REFRIGERANTS ON THIS SYSTEM.…"
type textarea "x"
type textarea "ESTIMATE FOR REPAIRING THE WALK-IN COOLER REFRIGERATION SYSTEM. SYSTEM CURRENTL…"
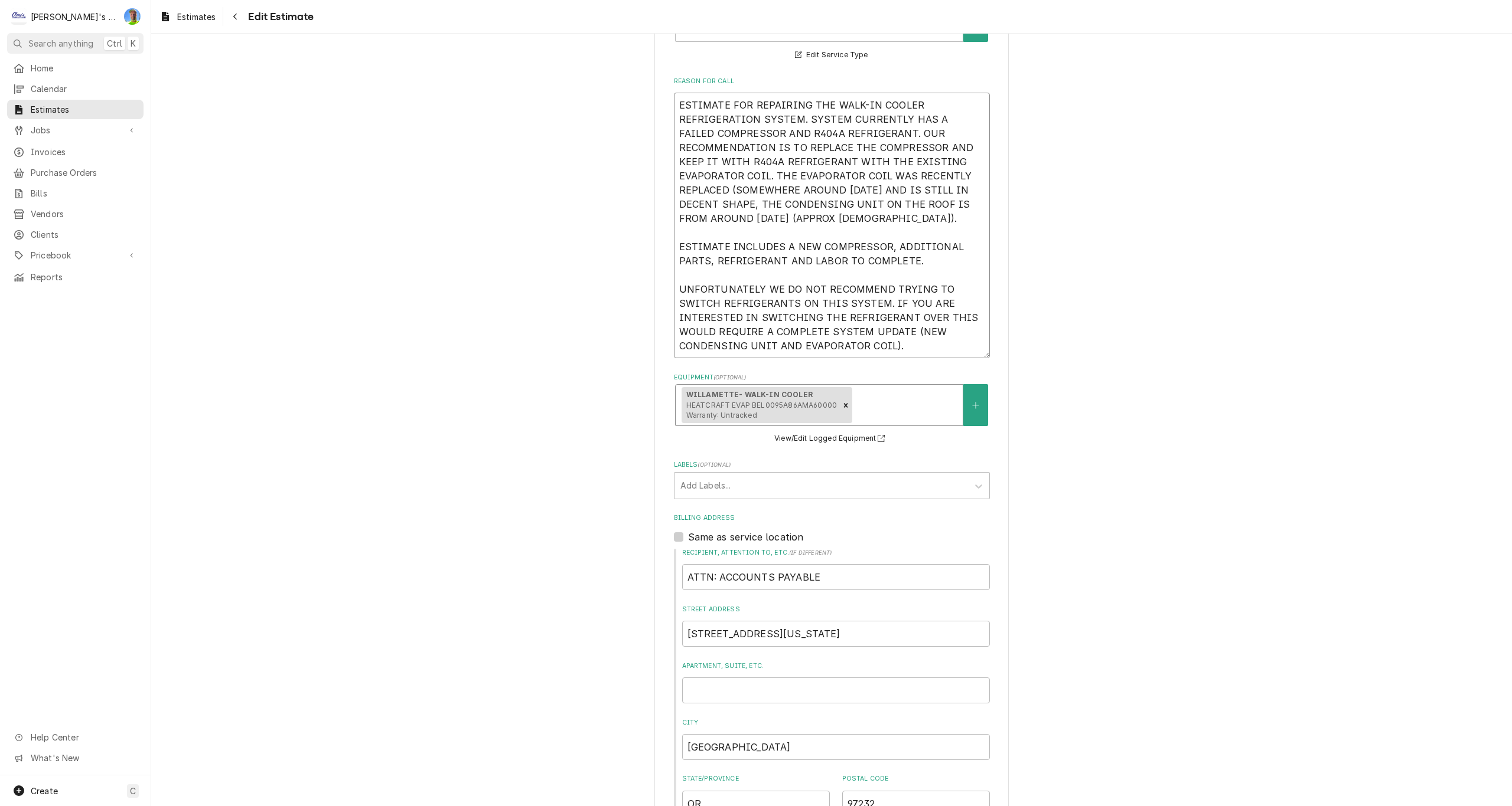
type textarea "x"
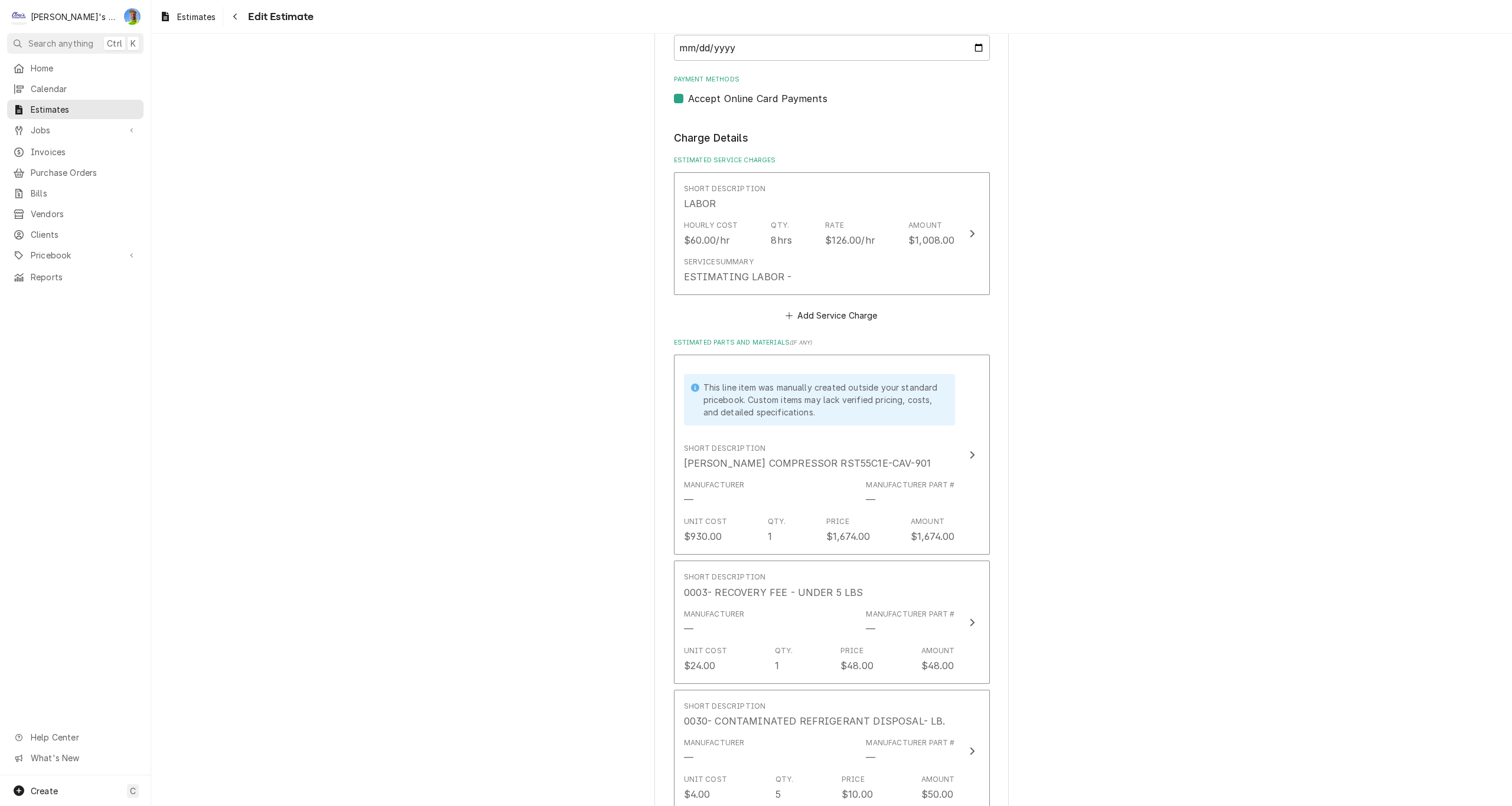
scroll to position [1471, 0]
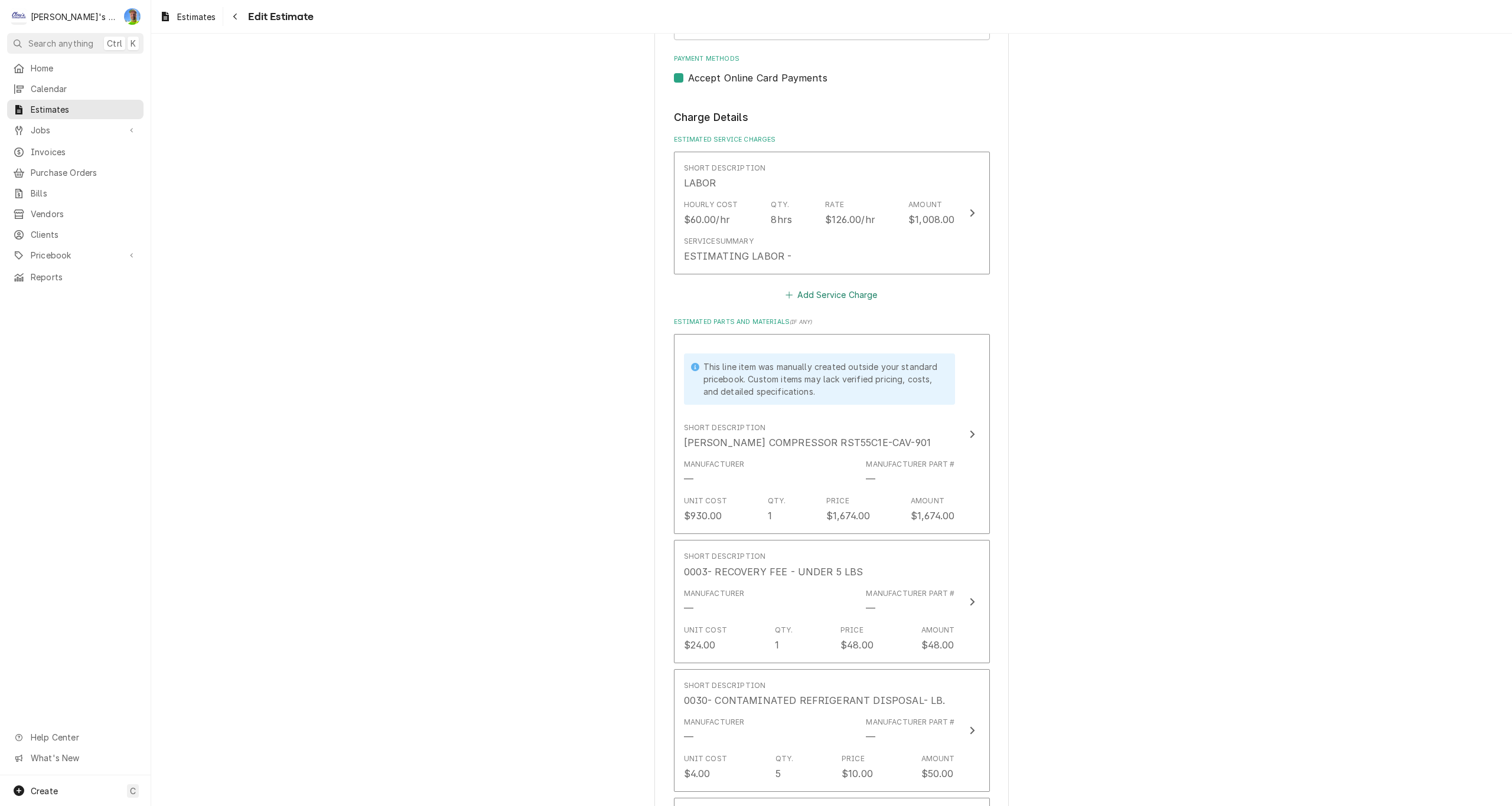
type textarea "ESTIMATE FOR REPAIRING THE WALK-IN COOLER REFRIGERATION SYSTEM. SYSTEM CURRENTL…"
click at [790, 296] on button "Add Service Charge" at bounding box center [831, 295] width 95 height 17
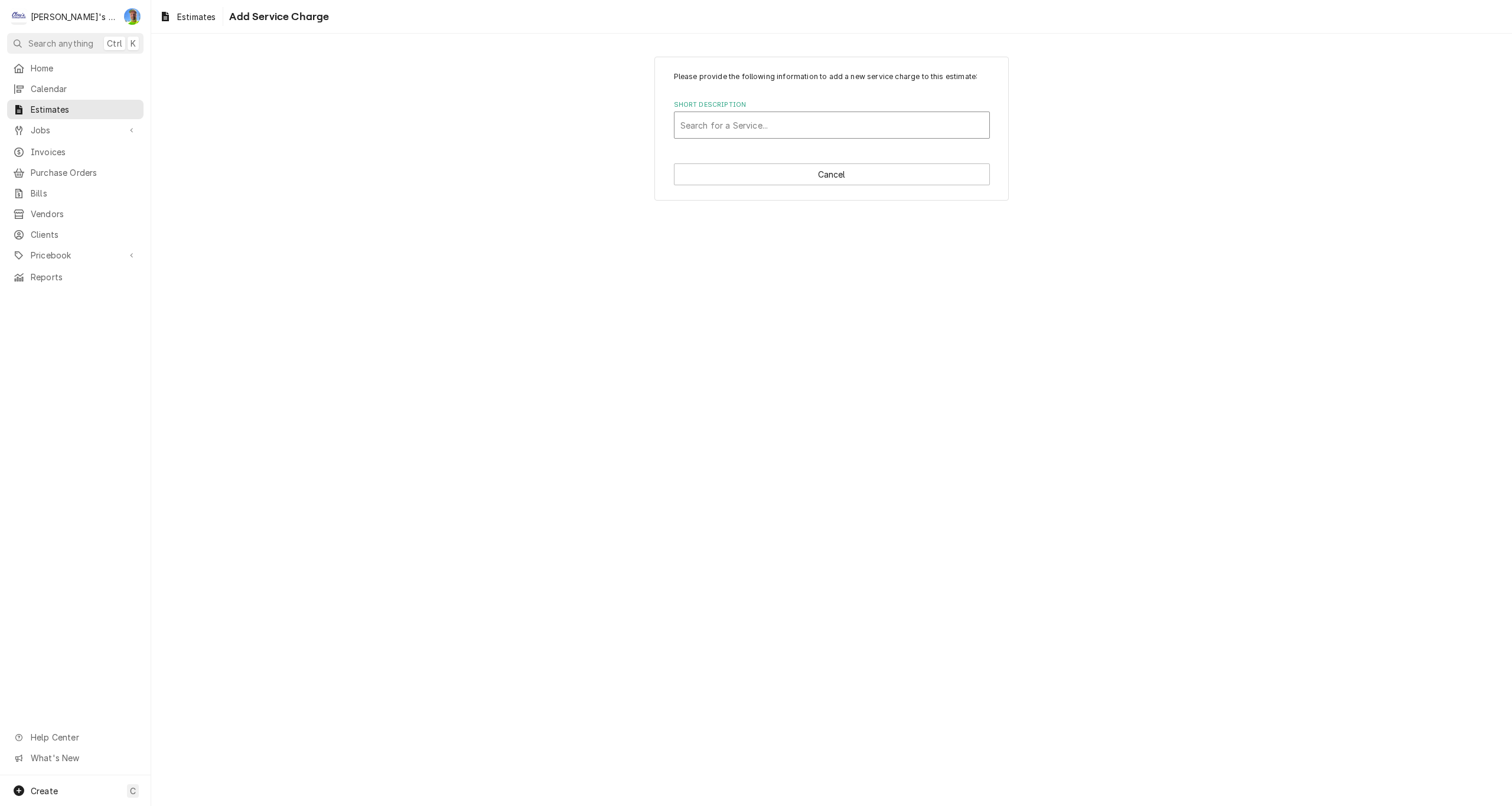
click at [719, 126] on div "Short Description" at bounding box center [831, 125] width 303 height 21
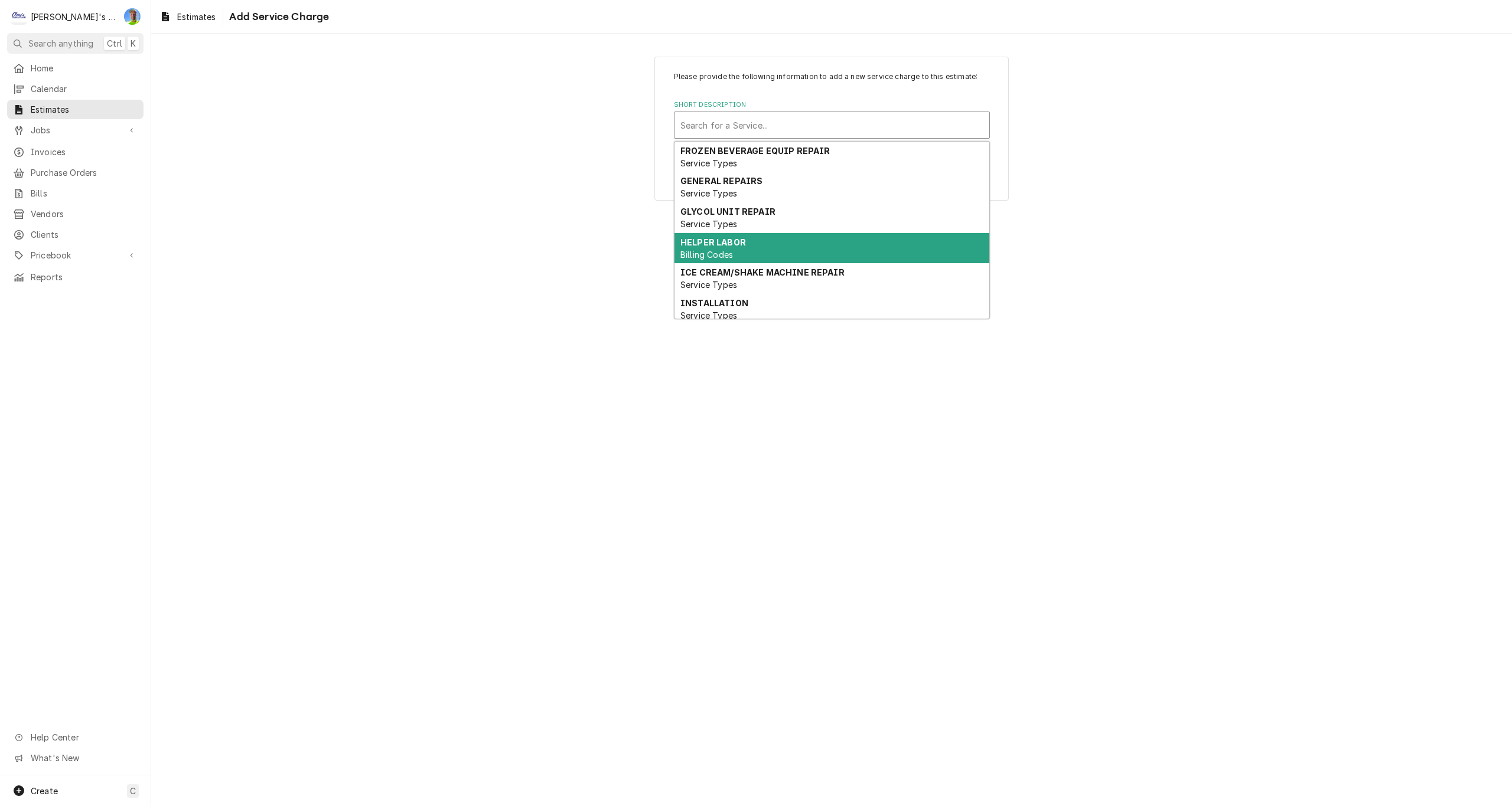
click at [732, 255] on span "Billing Codes" at bounding box center [706, 254] width 53 height 10
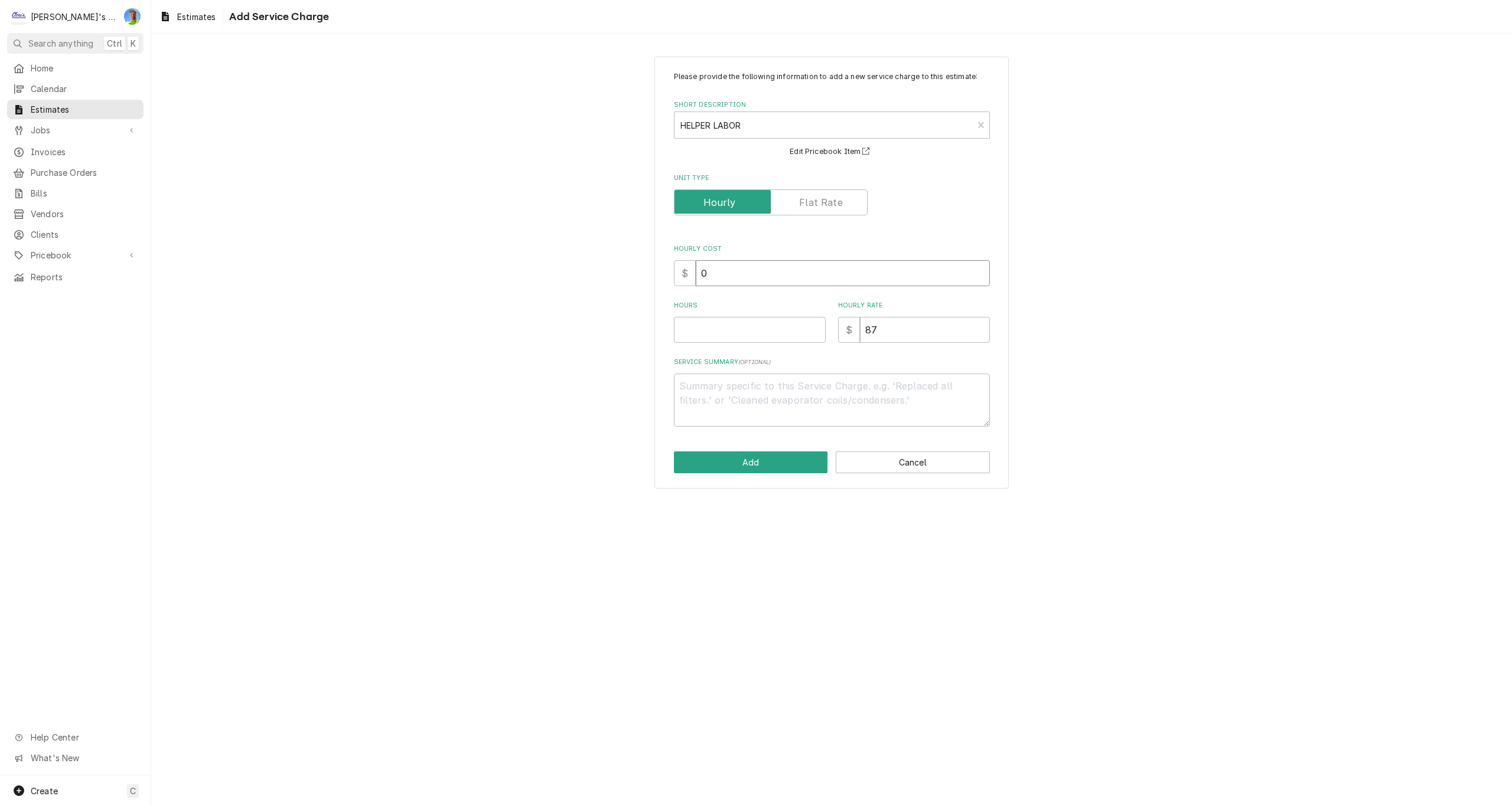
click at [732, 279] on input "0" at bounding box center [843, 273] width 294 height 26
type textarea "x"
type input "4"
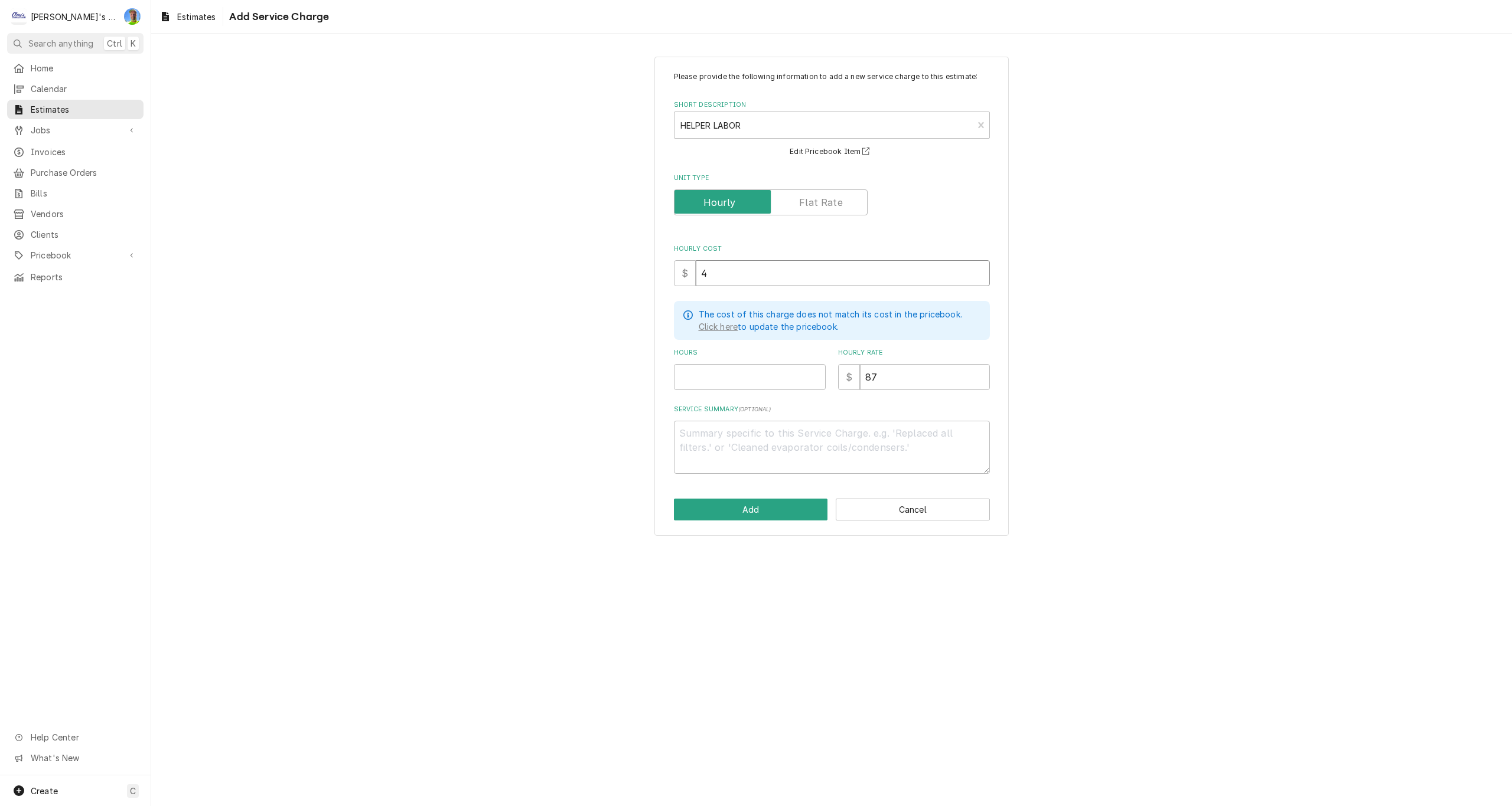
type textarea "x"
type input "45"
type textarea "x"
type input "2"
type textarea "x"
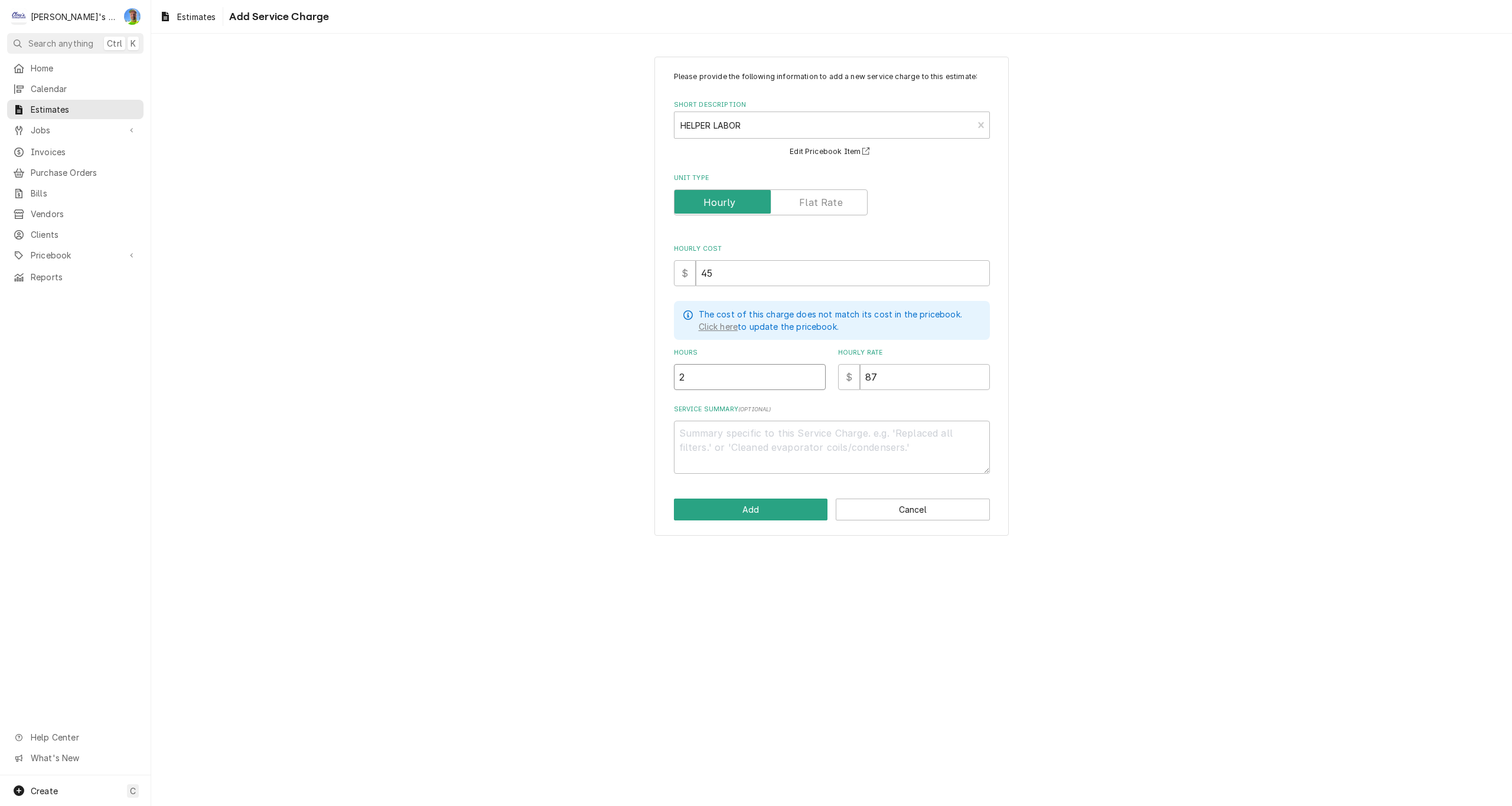
type input "2"
type textarea "x"
type textarea "*"
type textarea "x"
type textarea "*H"
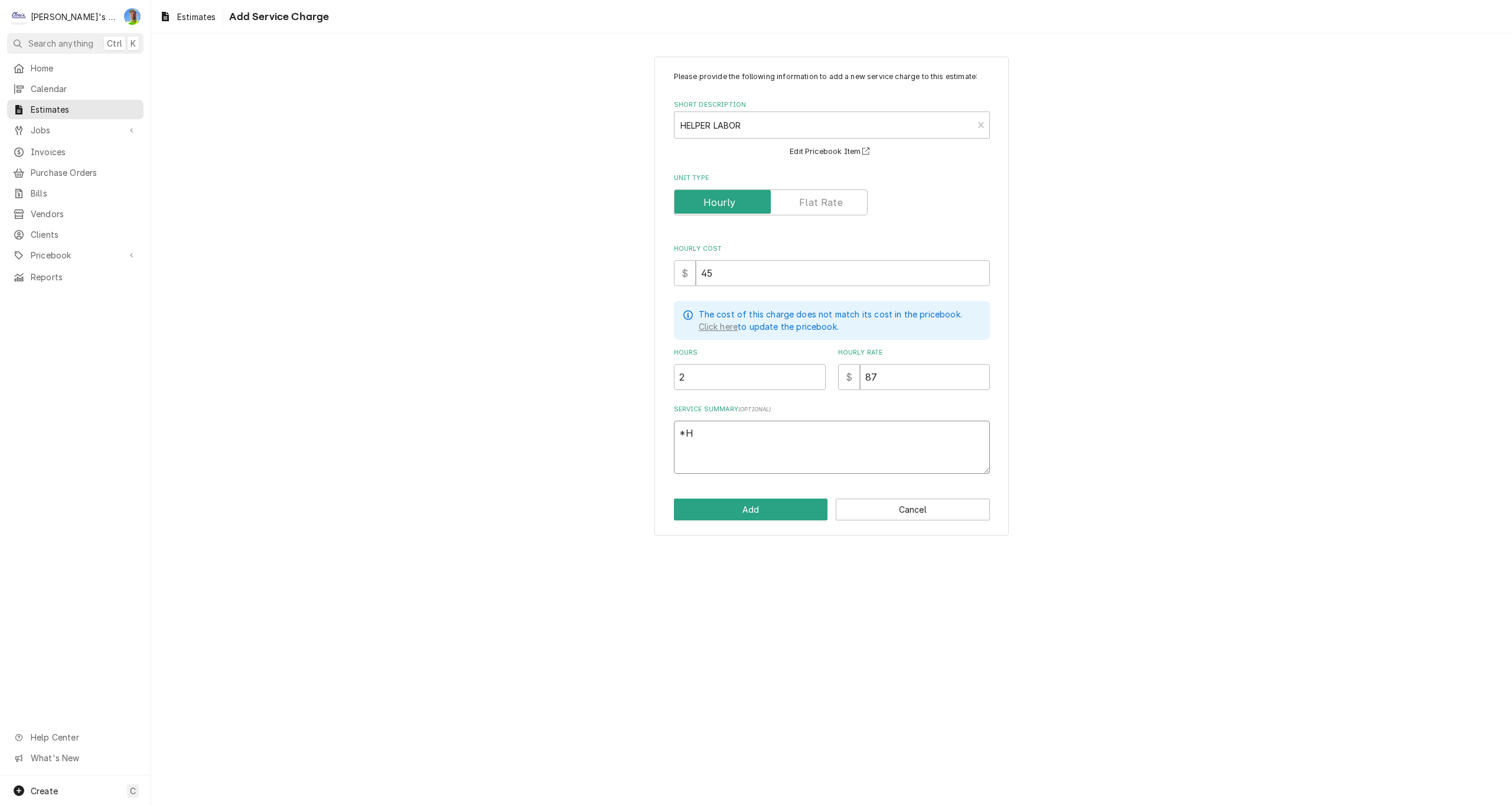
type textarea "x"
type textarea "*HE"
type textarea "x"
type textarea "*HEL"
type textarea "x"
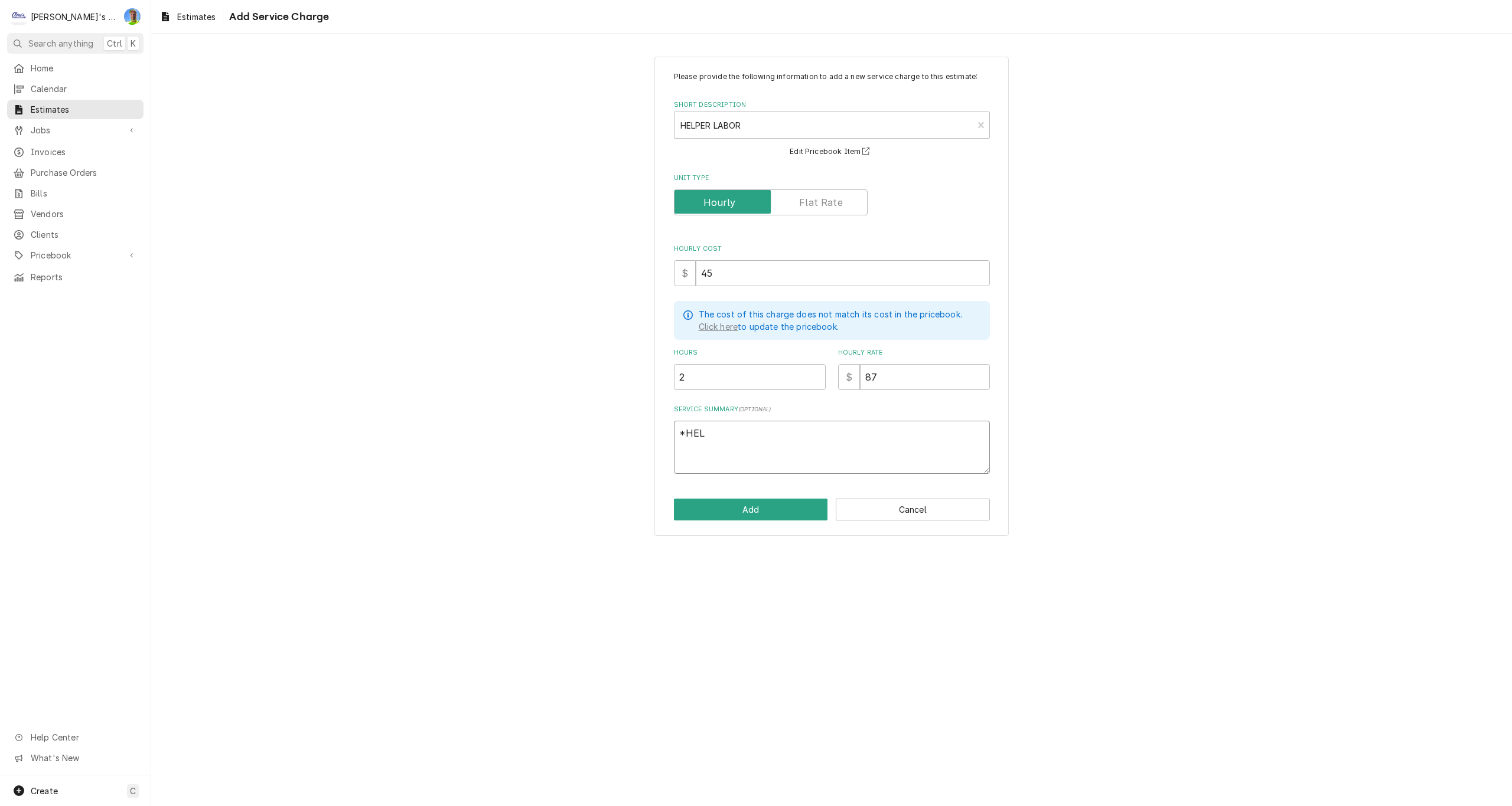
type textarea "*HELP"
type textarea "x"
type textarea "*HELPE"
type textarea "x"
type textarea "*HELPER"
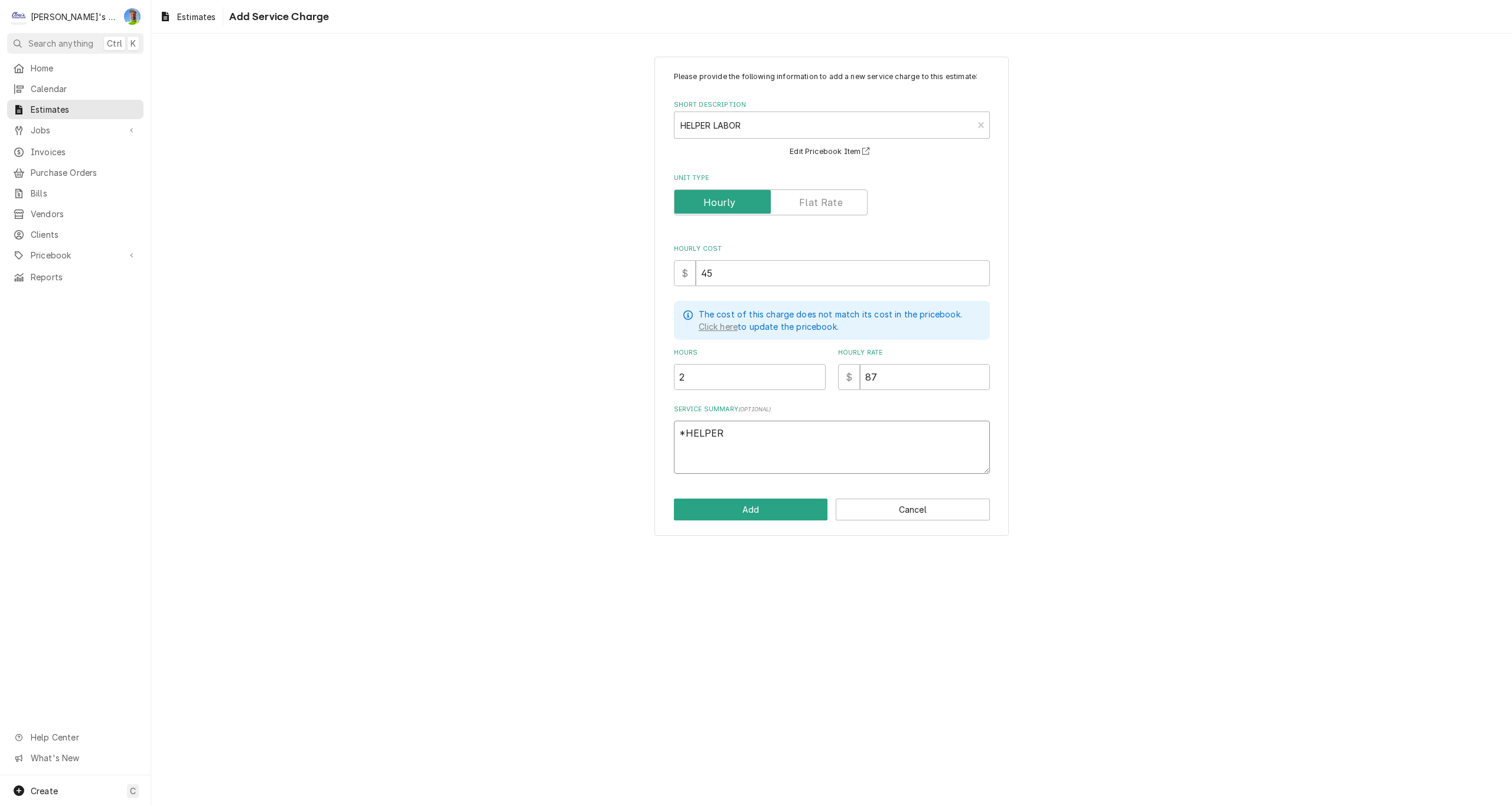
type textarea "x"
type textarea "*HELPER"
type textarea "x"
type textarea "*HELPER L"
type textarea "x"
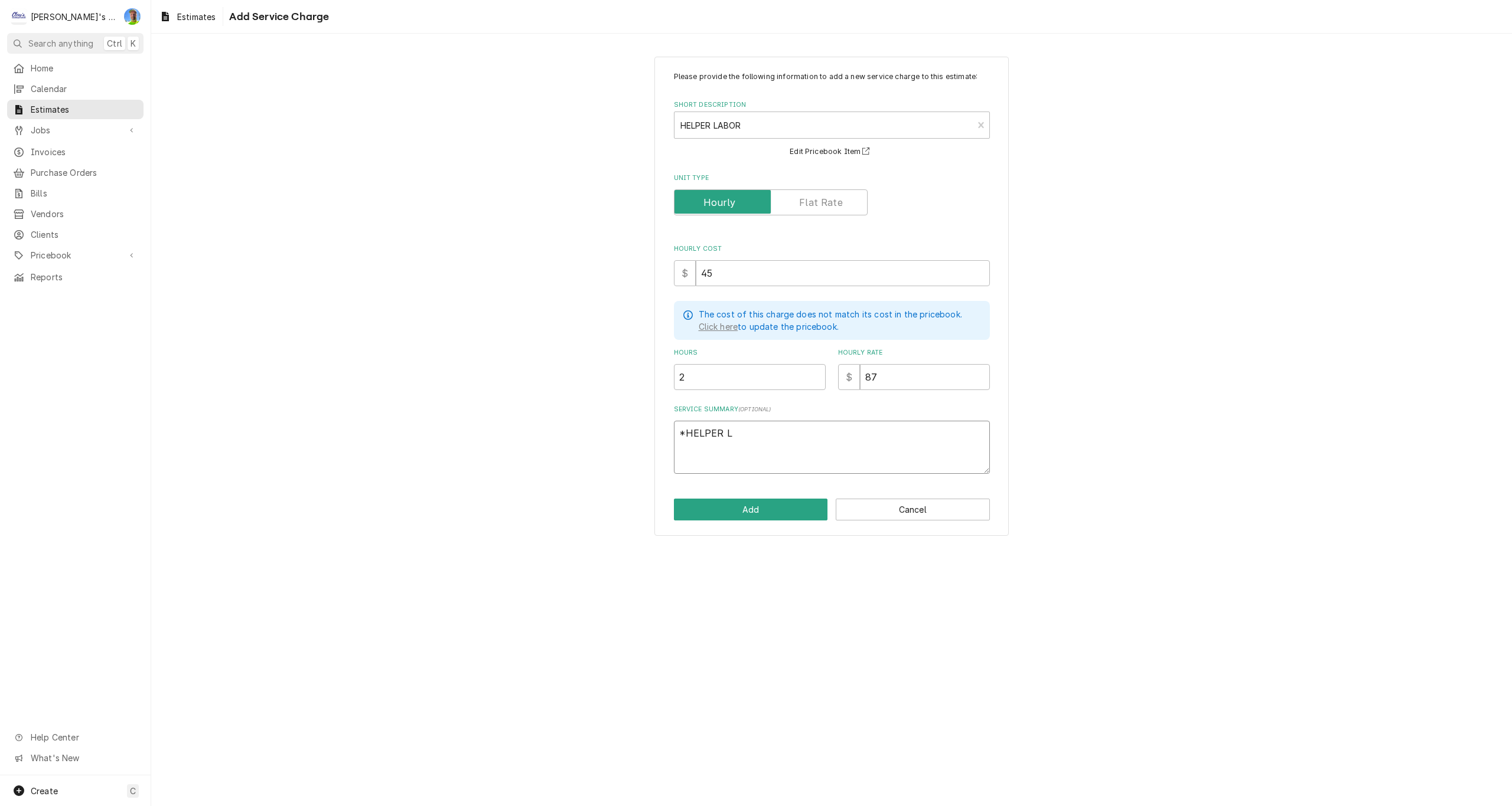
type textarea "*HELPER LA"
type textarea "x"
type textarea "*HELPER LAB"
type textarea "x"
type textarea "*HELPER LABO"
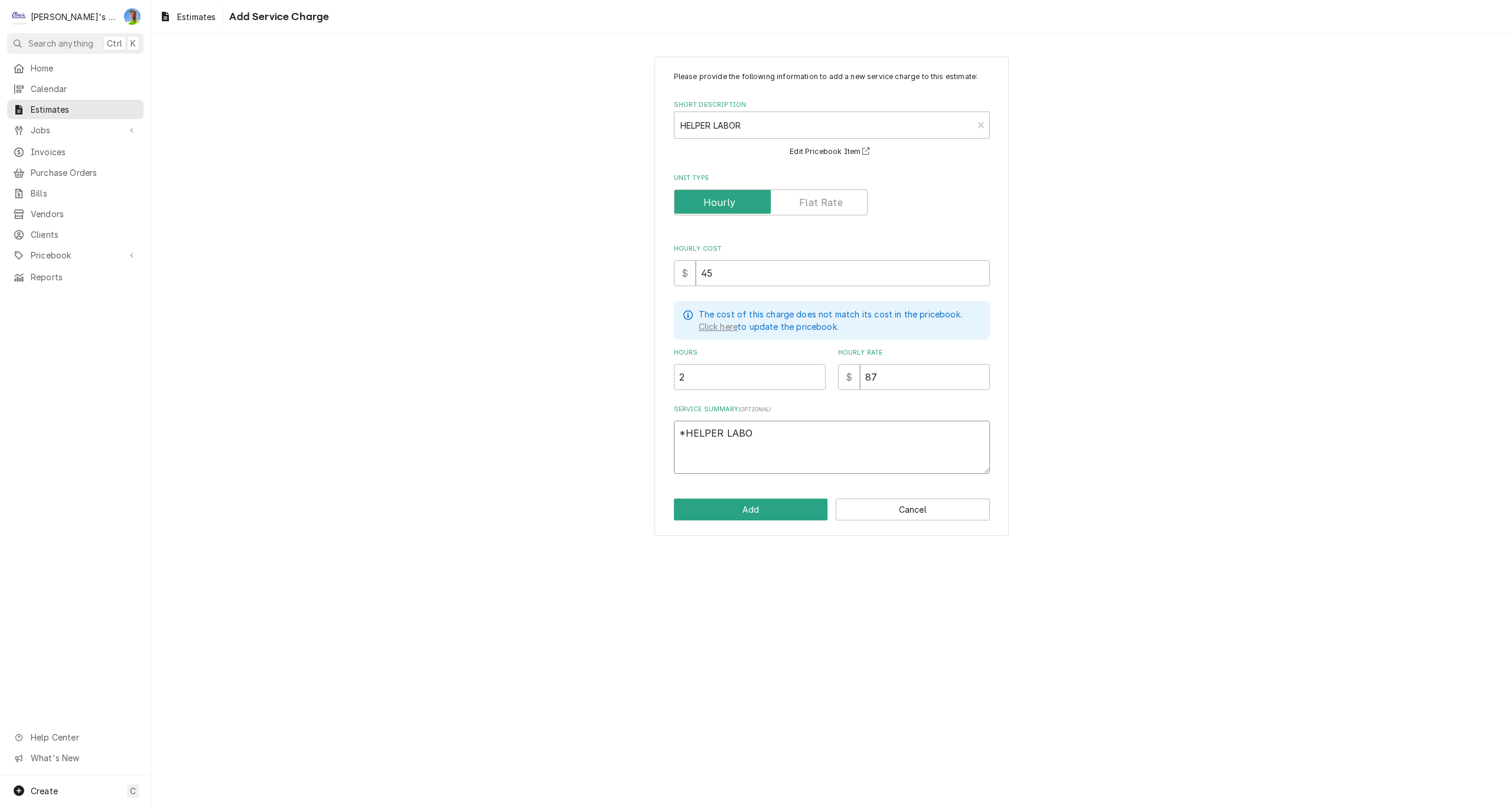
type textarea "x"
type textarea "*HELPER LABOR"
type textarea "x"
type textarea "*HELPER LABOR"
type textarea "x"
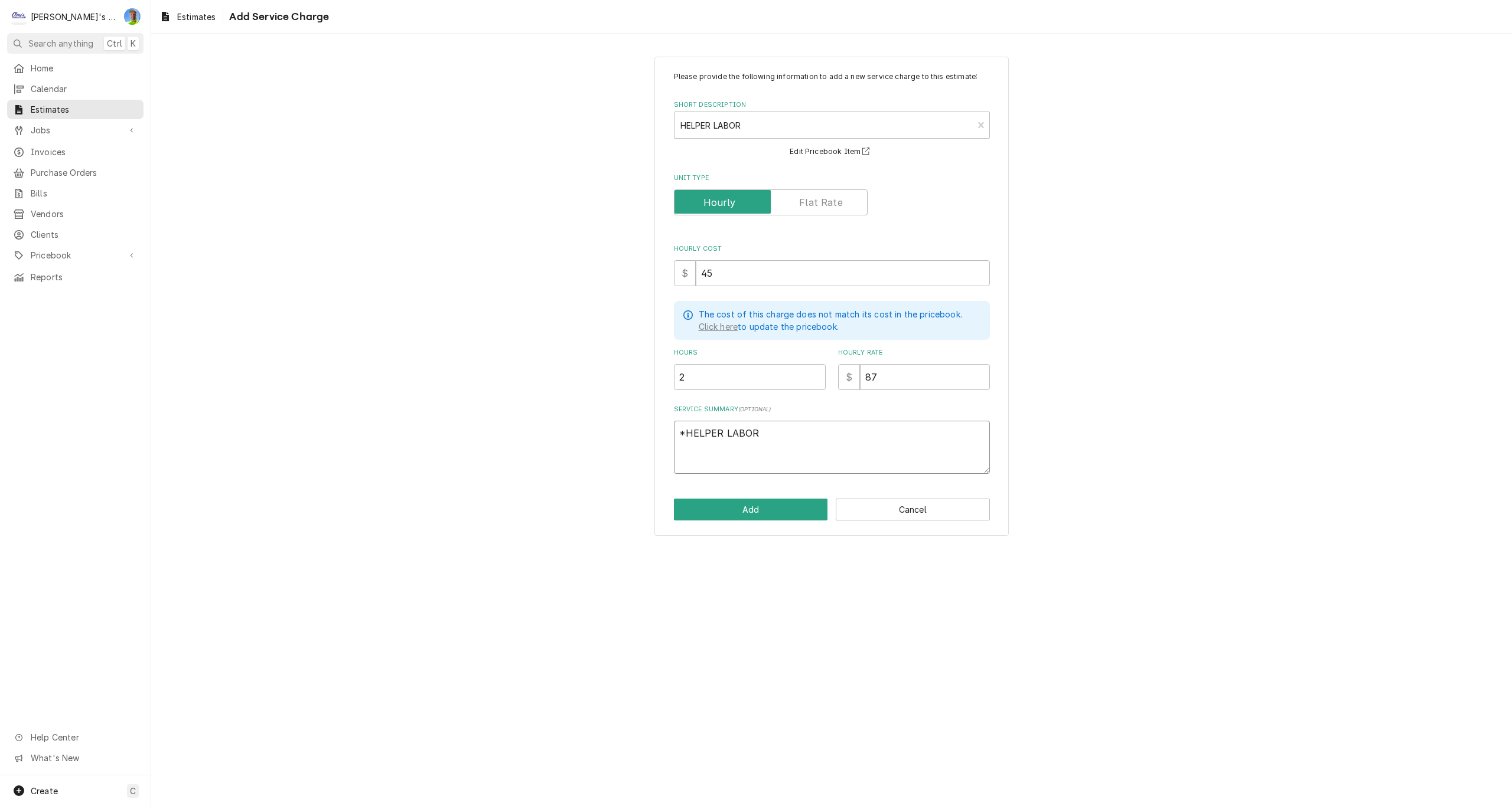
type textarea "*HELPER LABOR R"
type textarea "x"
type textarea "*HELPER LABOR RE"
type textarea "x"
type textarea "*HELPER LABOR REQ"
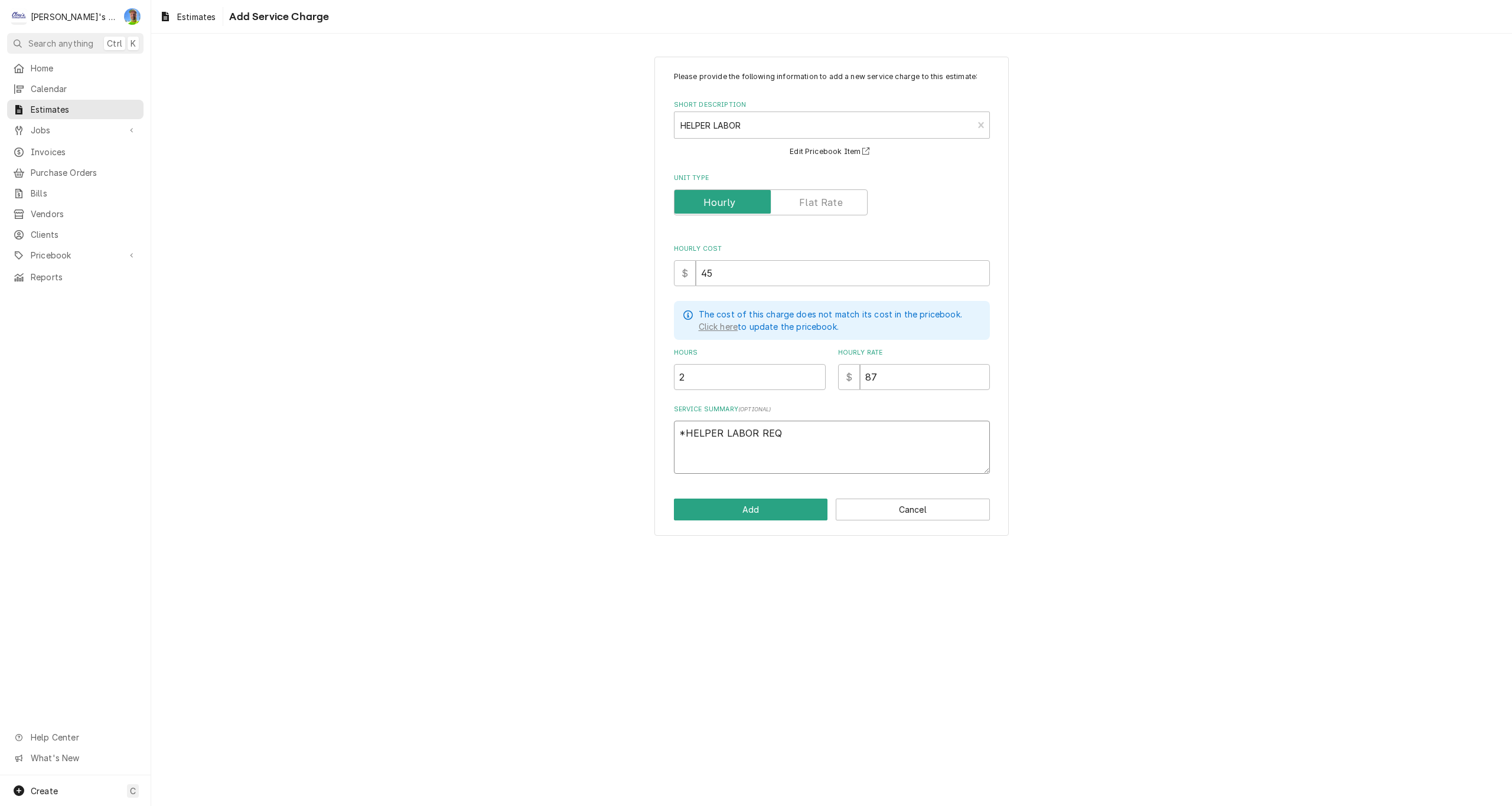
type textarea "x"
type textarea "*HELPER LABOR REQU"
type textarea "x"
type textarea "*HELPER LABOR REQUI"
type textarea "x"
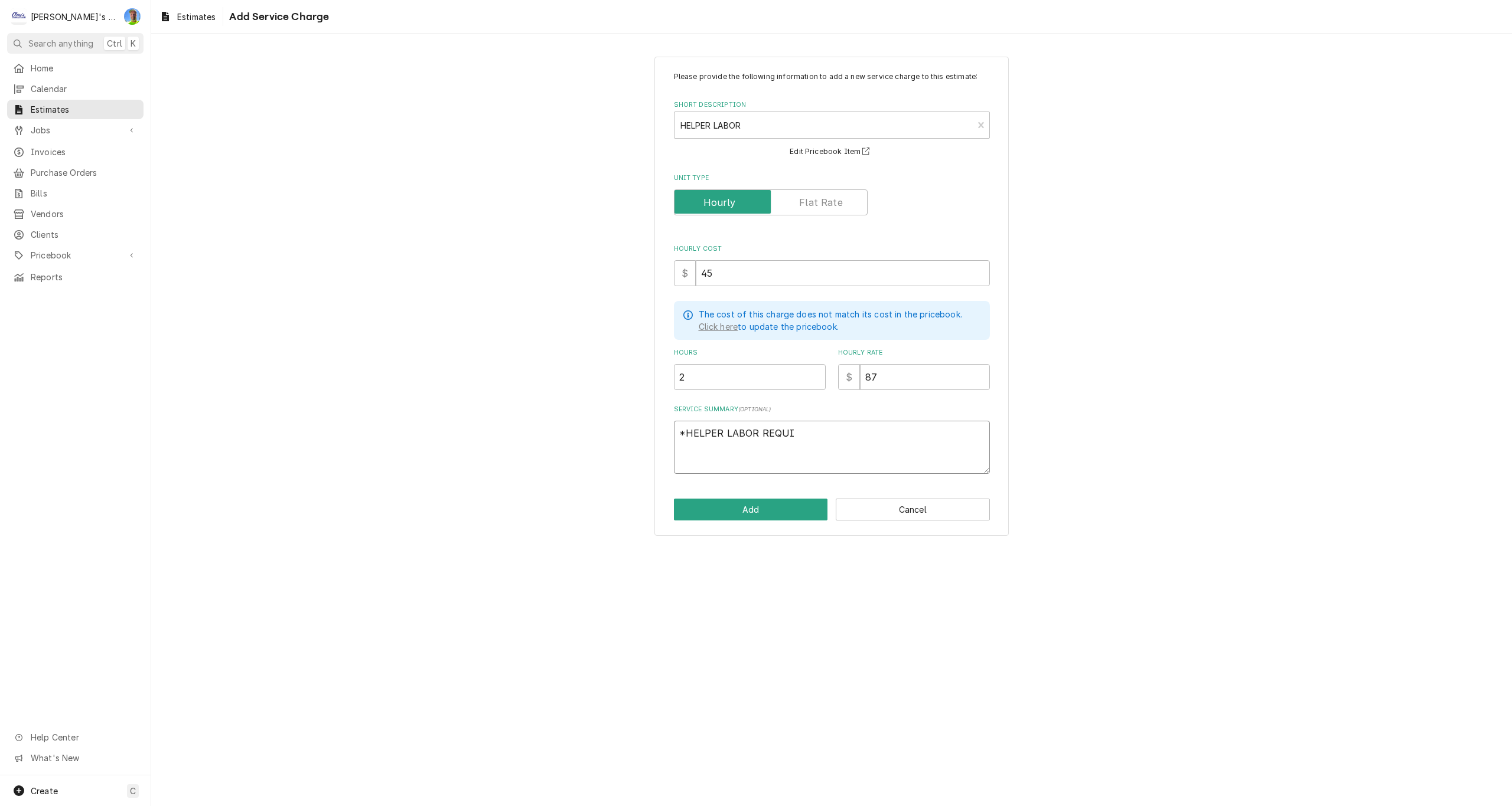
type textarea "*HELPER LABOR REQUIR"
type textarea "x"
type textarea "*HELPER LABOR REQUIRE"
type textarea "x"
type textarea "*HELPER LABOR REQUIRED"
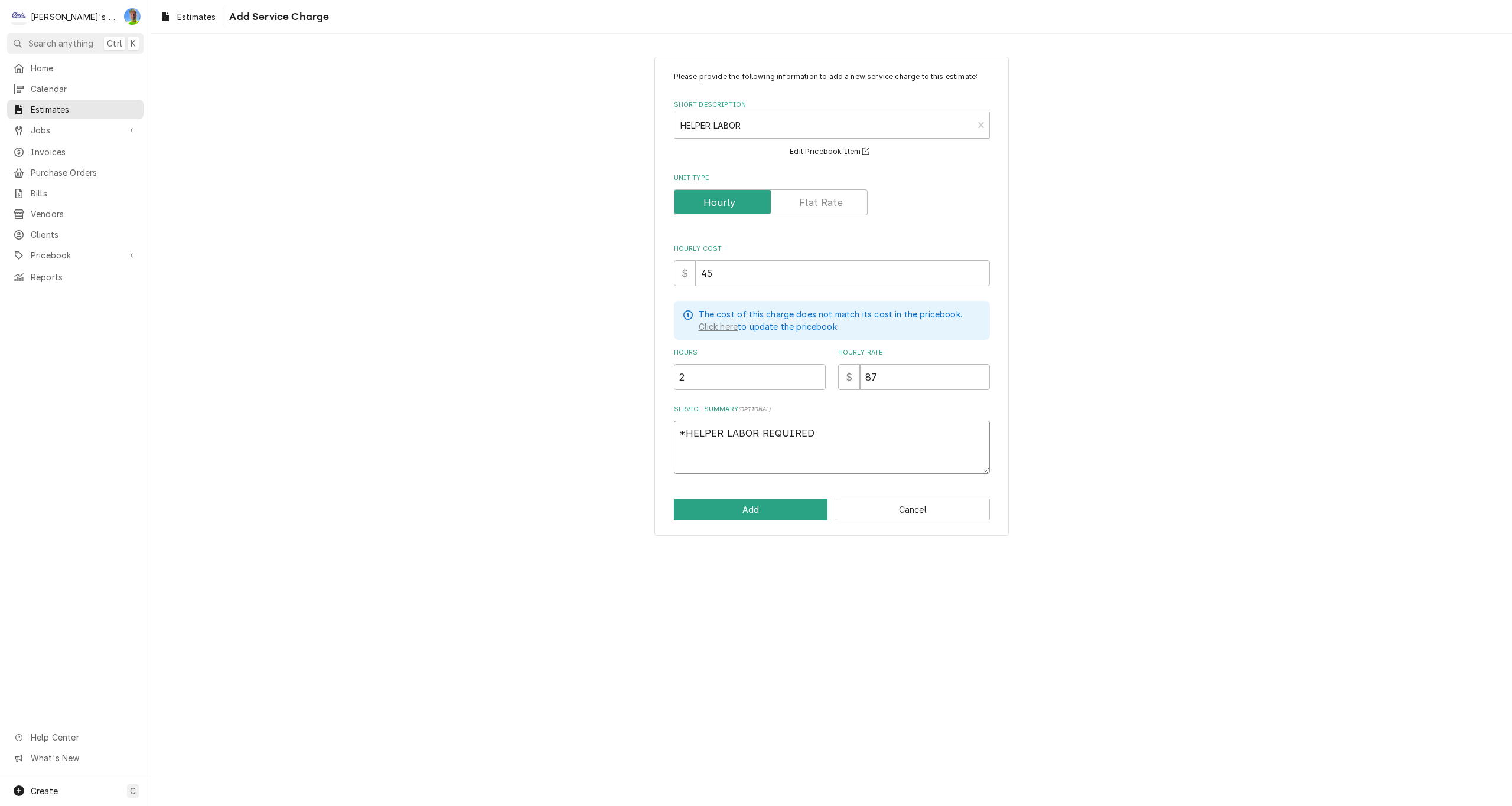
type textarea "x"
type textarea "*HELPER LABOR REQUIRED"
type textarea "x"
type textarea "*HELPER LABOR REQUIRED F"
type textarea "x"
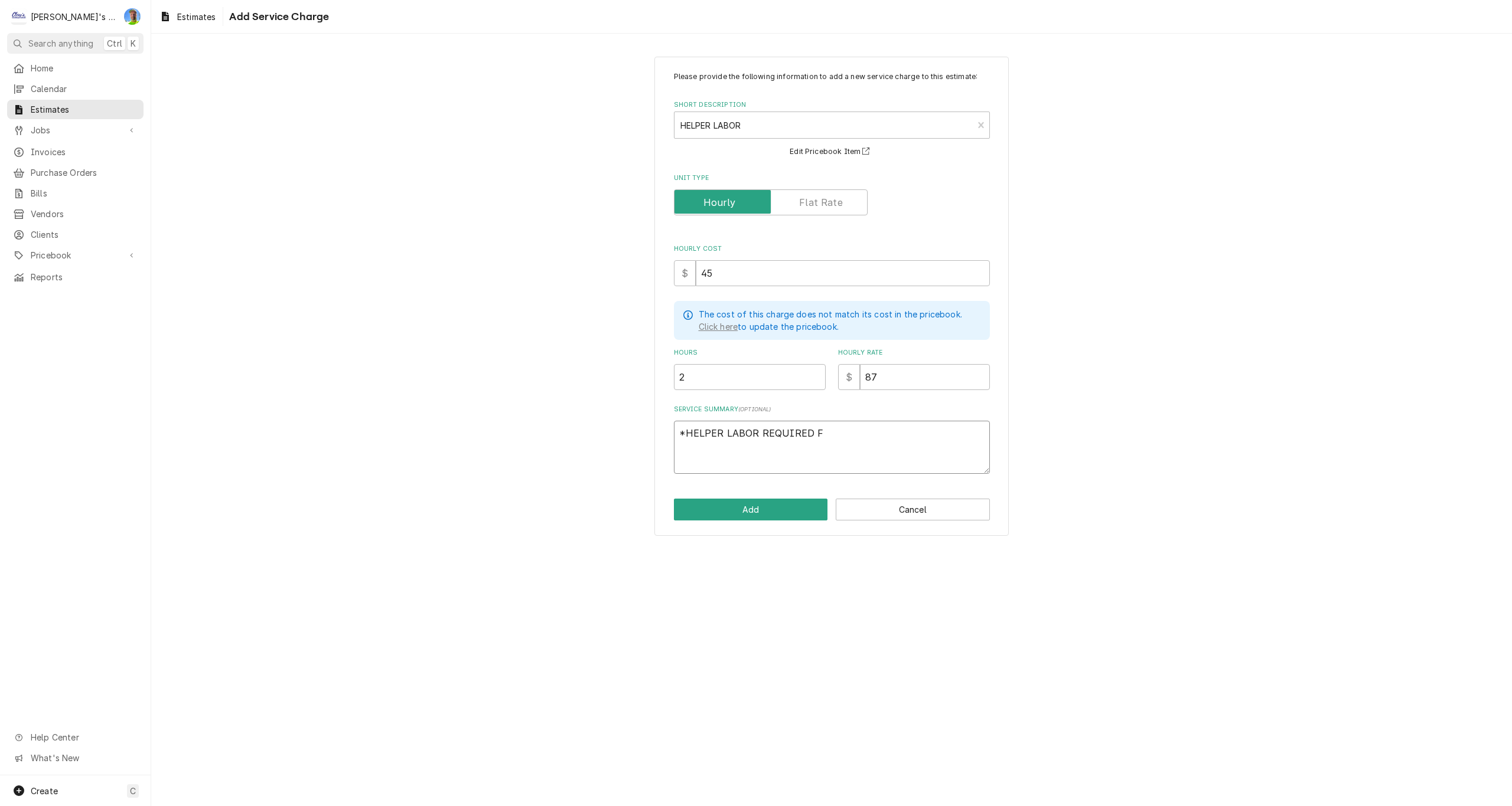
type textarea "*HELPER LABOR REQUIRED FO"
type textarea "x"
type textarea "*HELPER LABOR REQUIRED FOR"
type textarea "x"
type textarea "*HELPER LABOR REQUIRED FOR"
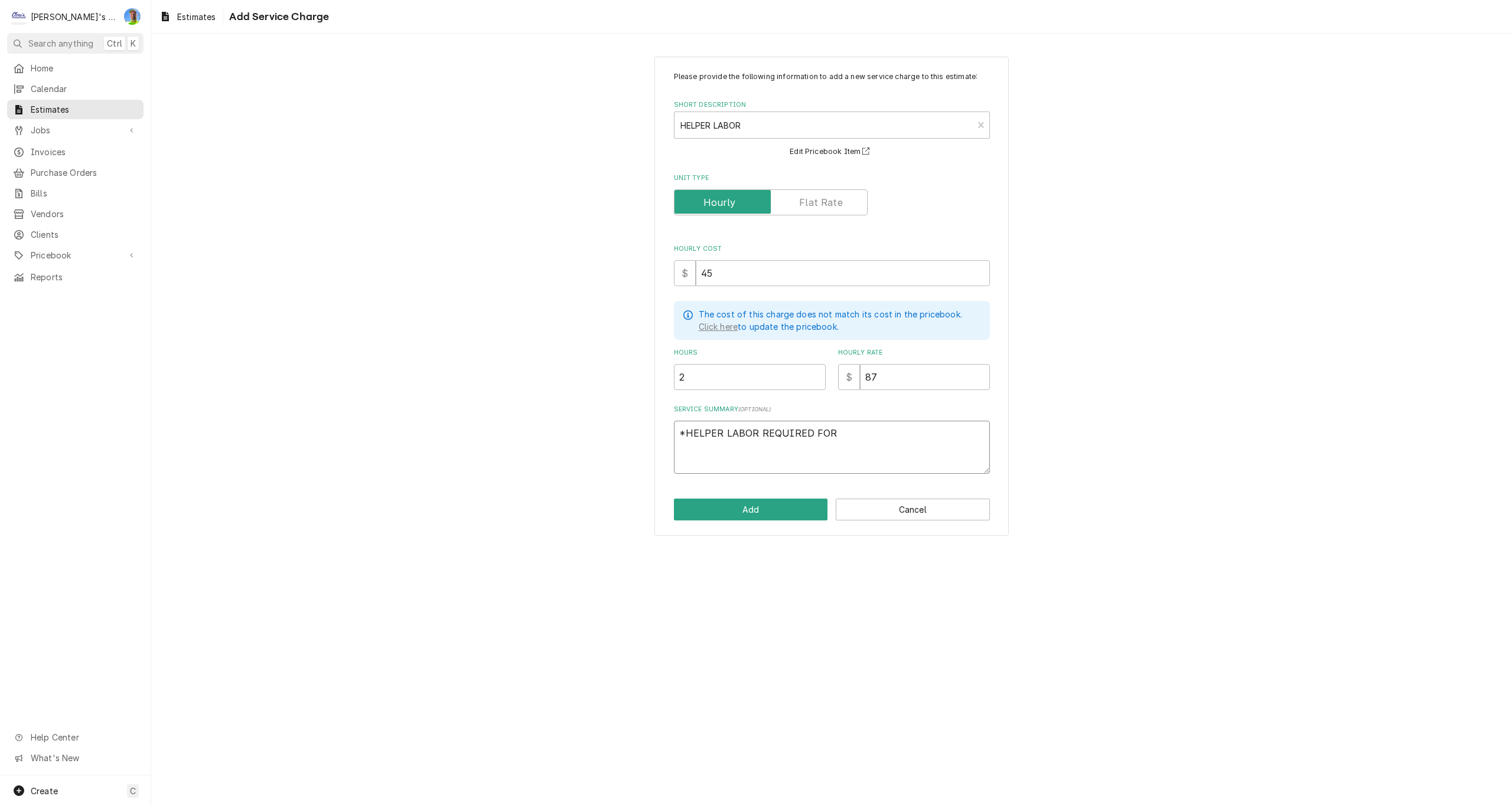
type textarea "x"
type textarea "*HELPER LABOR REQUIRED FOR L"
type textarea "x"
type textarea "*HELPER LABOR REQUIRED FOR LI"
type textarea "x"
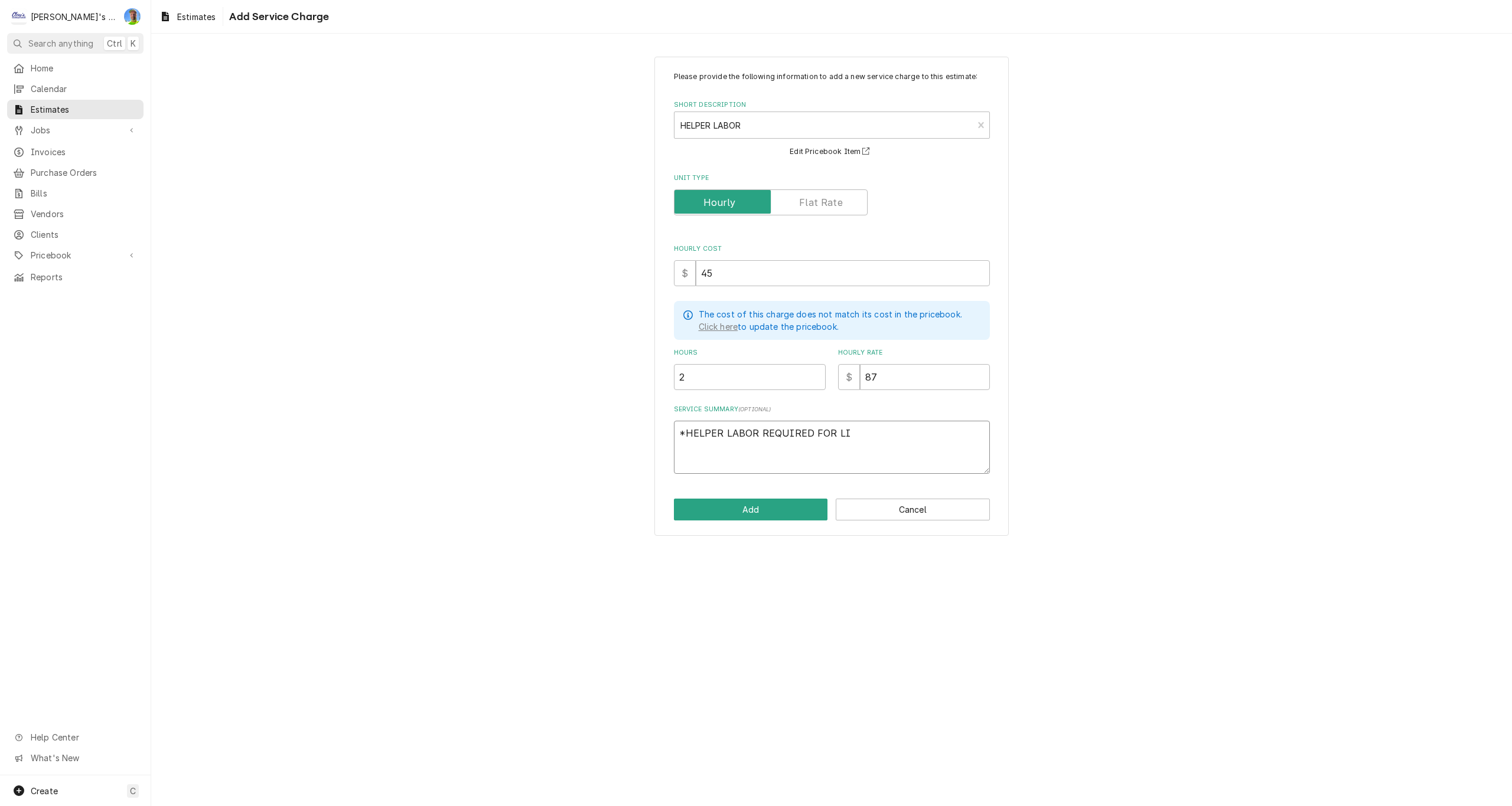
type textarea "*HELPER LABOR REQUIRED FOR LIM"
type textarea "x"
type textarea "*HELPER LABOR REQUIRED FOR LIMI"
type textarea "x"
type textarea "*HELPER LABOR REQUIRED FOR LIMIT"
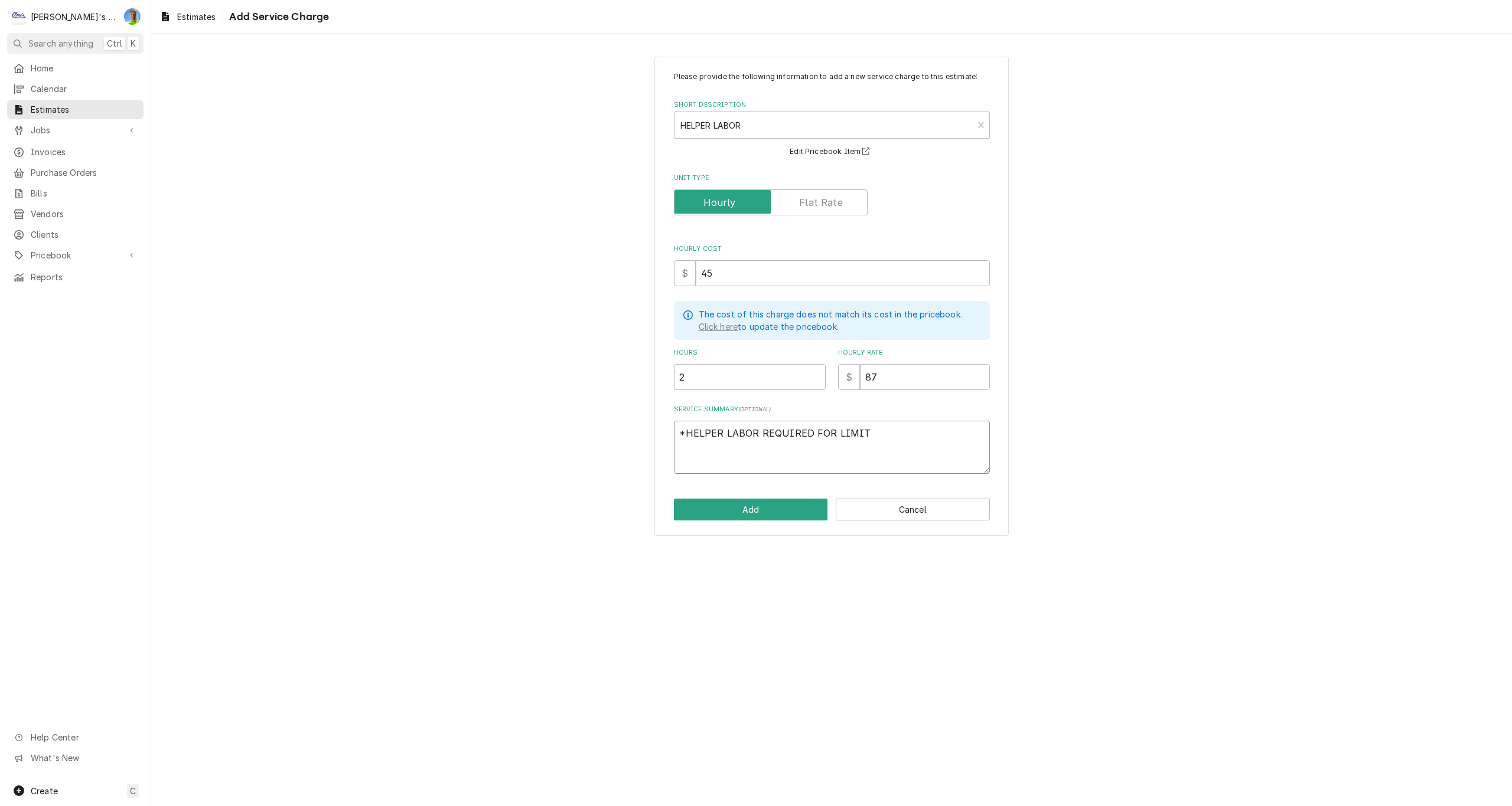
type textarea "x"
type textarea "*HELPER LABOR REQUIRED FOR LIMITE"
type textarea "x"
type textarea "*HELPER LABOR REQUIRED FOR LIMITED"
type textarea "x"
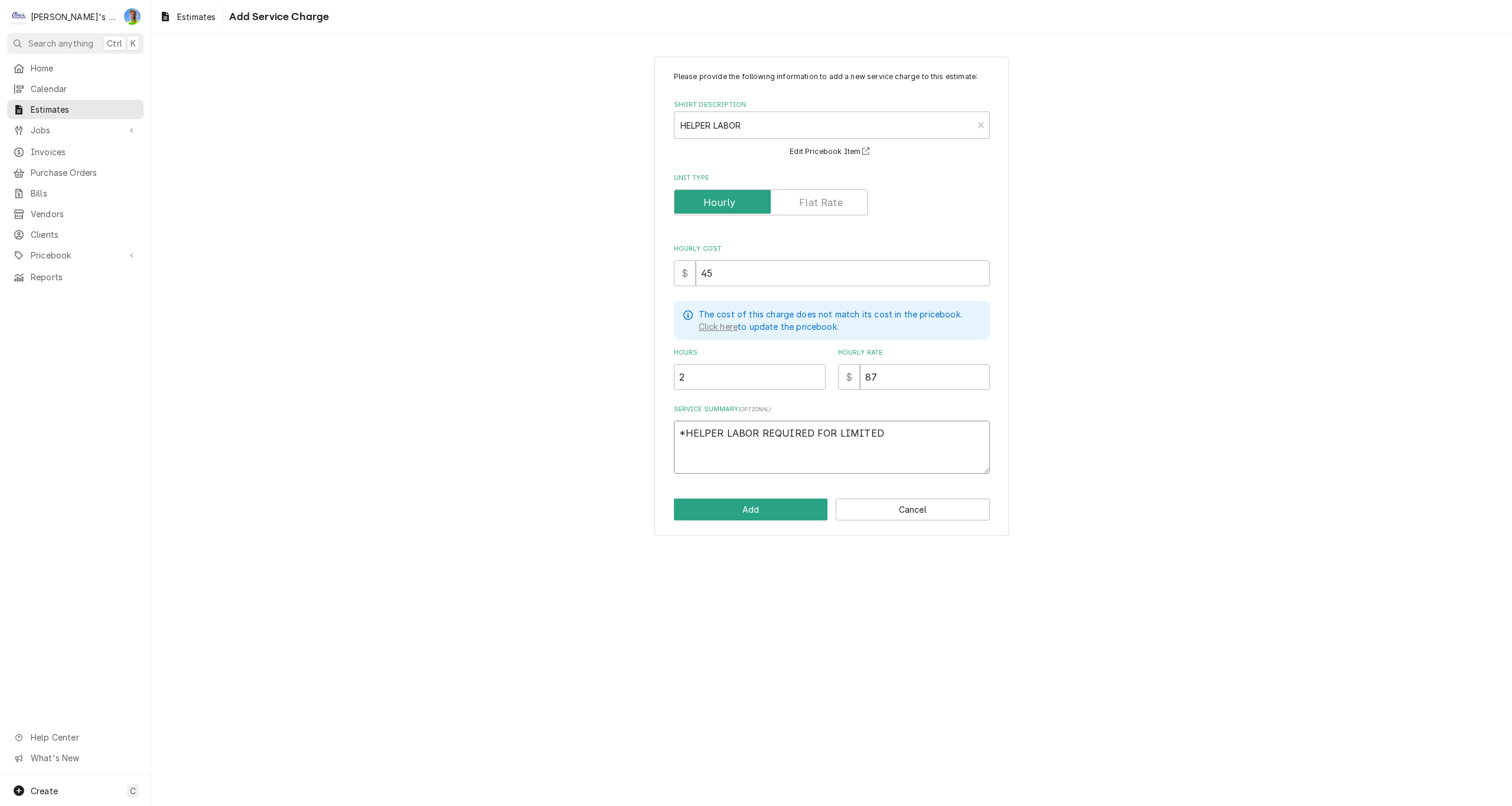
type textarea "*HELPER LABOR REQUIRED FOR LIMITED"
type textarea "x"
type textarea "*HELPER LABOR REQUIRED FOR LIMITED R"
type textarea "x"
type textarea "*HELPER LABOR REQUIRED FOR LIMITED RO"
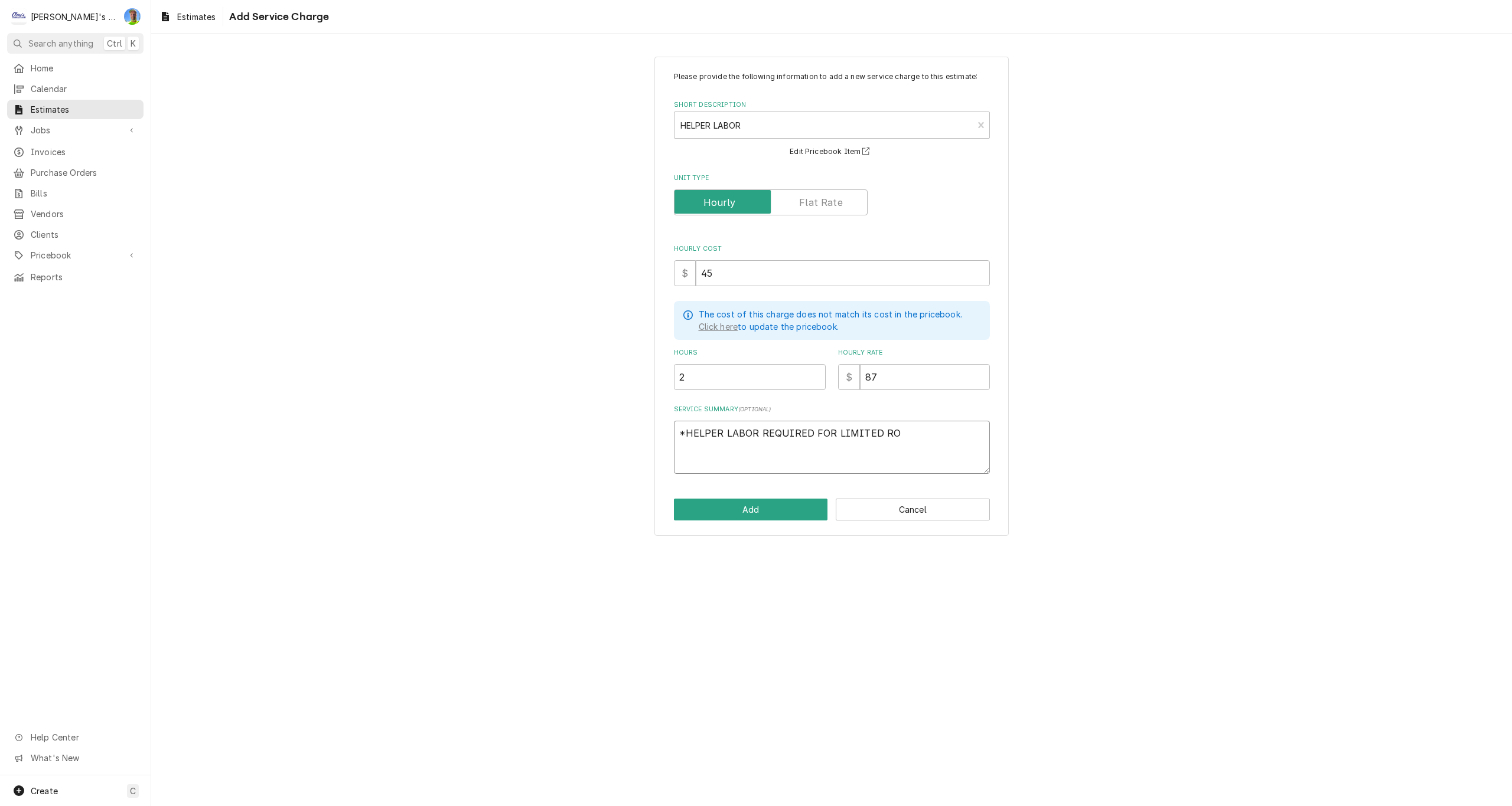
type textarea "x"
type textarea "*HELPER LABOR REQUIRED FOR LIMITED ROO"
type textarea "x"
type textarea "*HELPER LABOR REQUIRED FOR LIMITED ROOF"
type textarea "x"
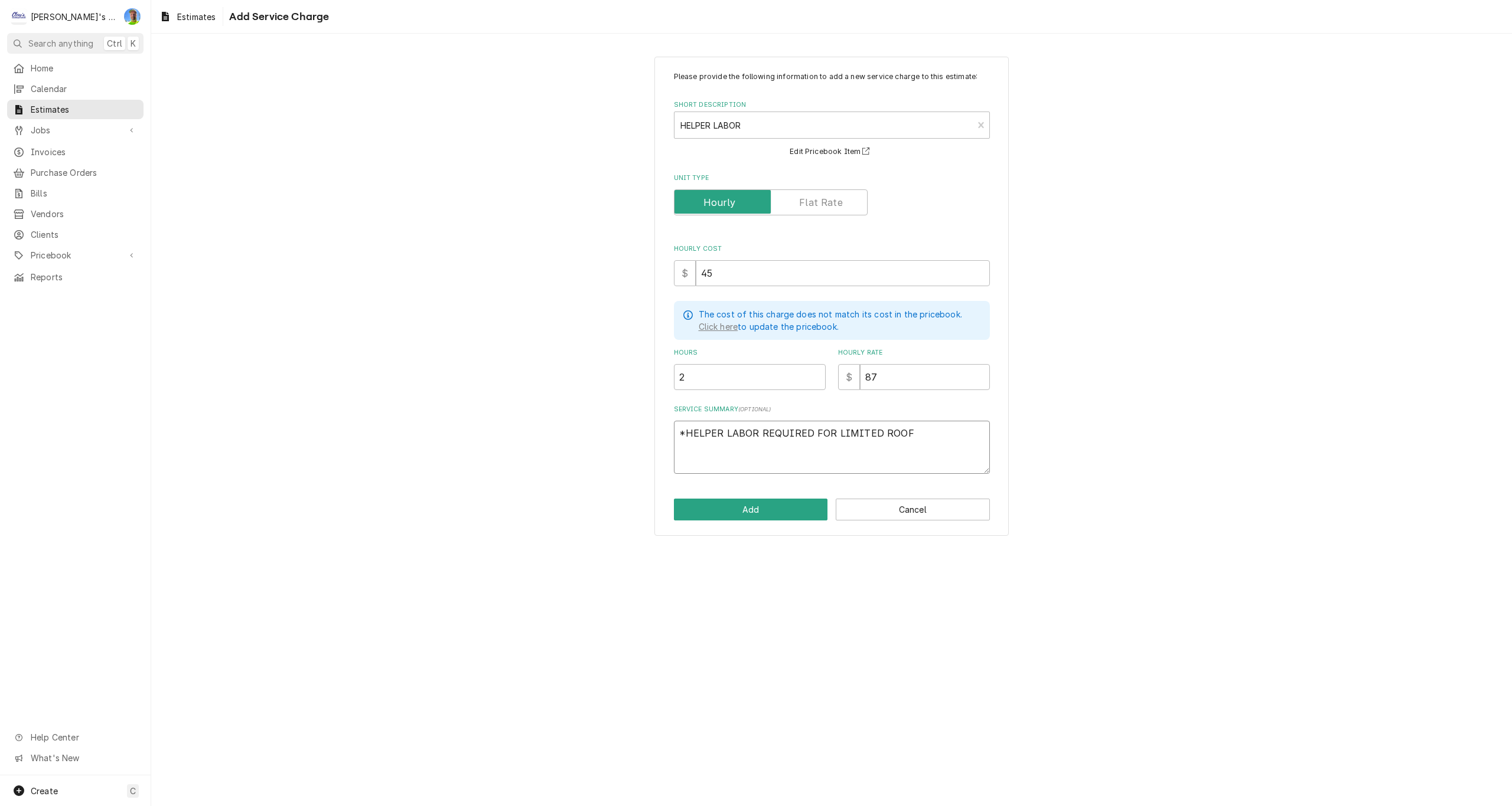
type textarea "*HELPER LABOR REQUIRED FOR LIMITED ROOF"
type textarea "x"
type textarea "*HELPER LABOR REQUIRED FOR LIMITED ROOF A"
type textarea "x"
type textarea "*HELPER LABOR REQUIRED FOR LIMITED ROOF AC"
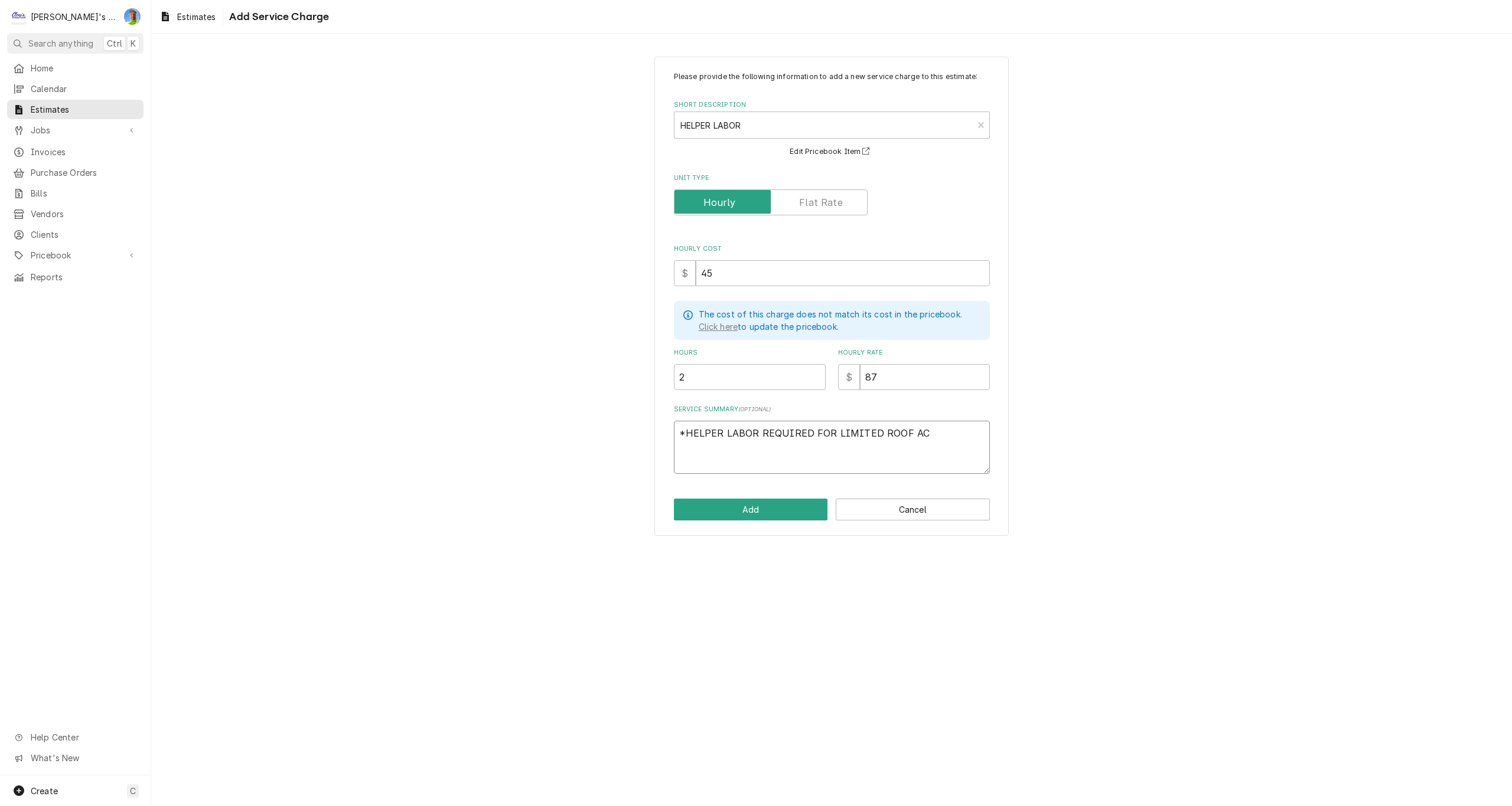
type textarea "x"
type textarea "*HELPER LABOR REQUIRED FOR LIMITED ROOF ACC"
type textarea "x"
type textarea "*HELPER LABOR REQUIRED FOR LIMITED ROOF ACCE"
type textarea "x"
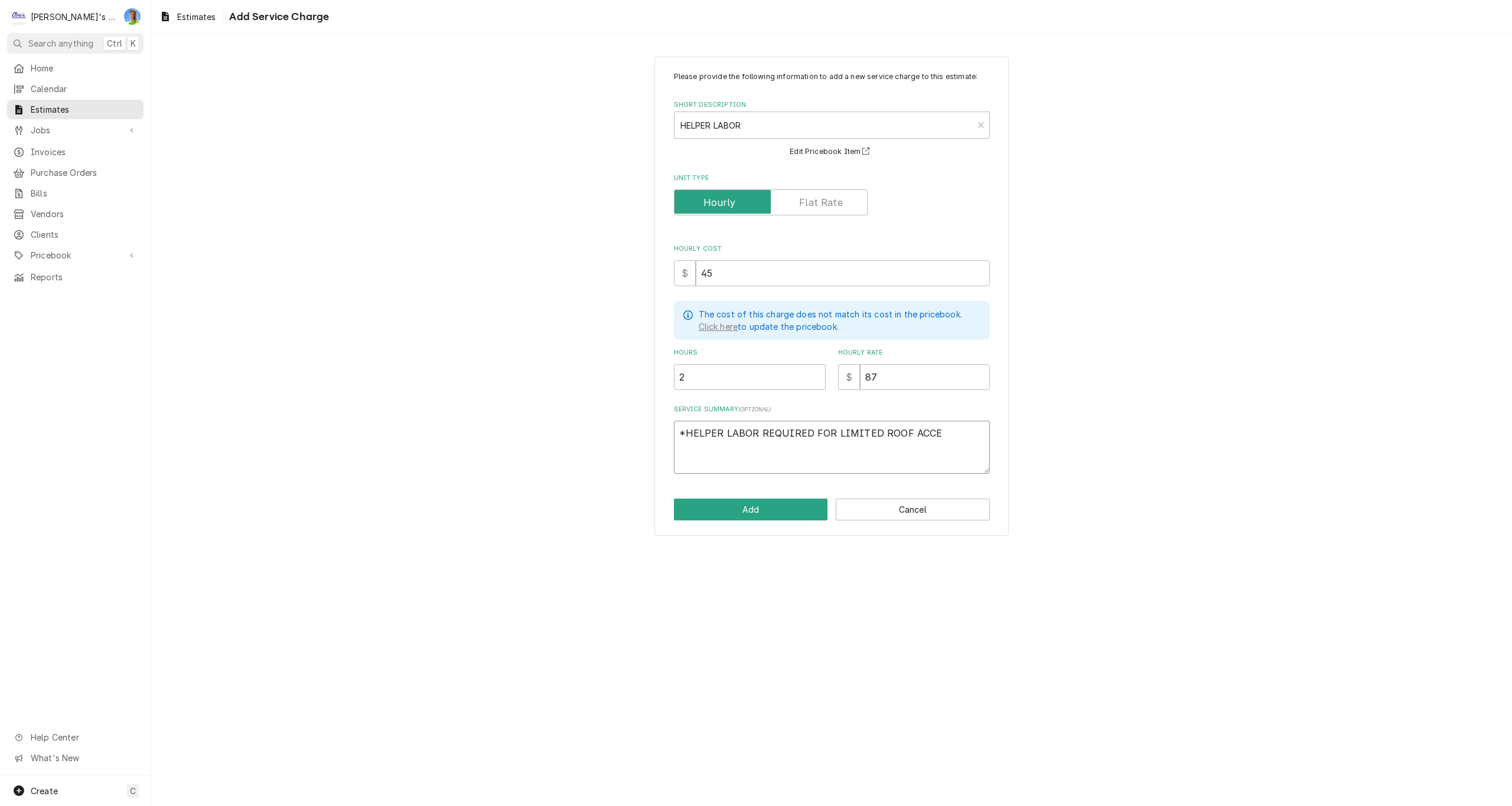
type textarea "*HELPER LABOR REQUIRED FOR LIMITED ROOF ACCES"
type textarea "x"
type textarea "*HELPER LABOR REQUIRED FOR LIMITED ROOF ACCESS"
type textarea "x"
type textarea "*HELPER LABOR REQUIRED FOR LIMITED ROOF ACCESS"
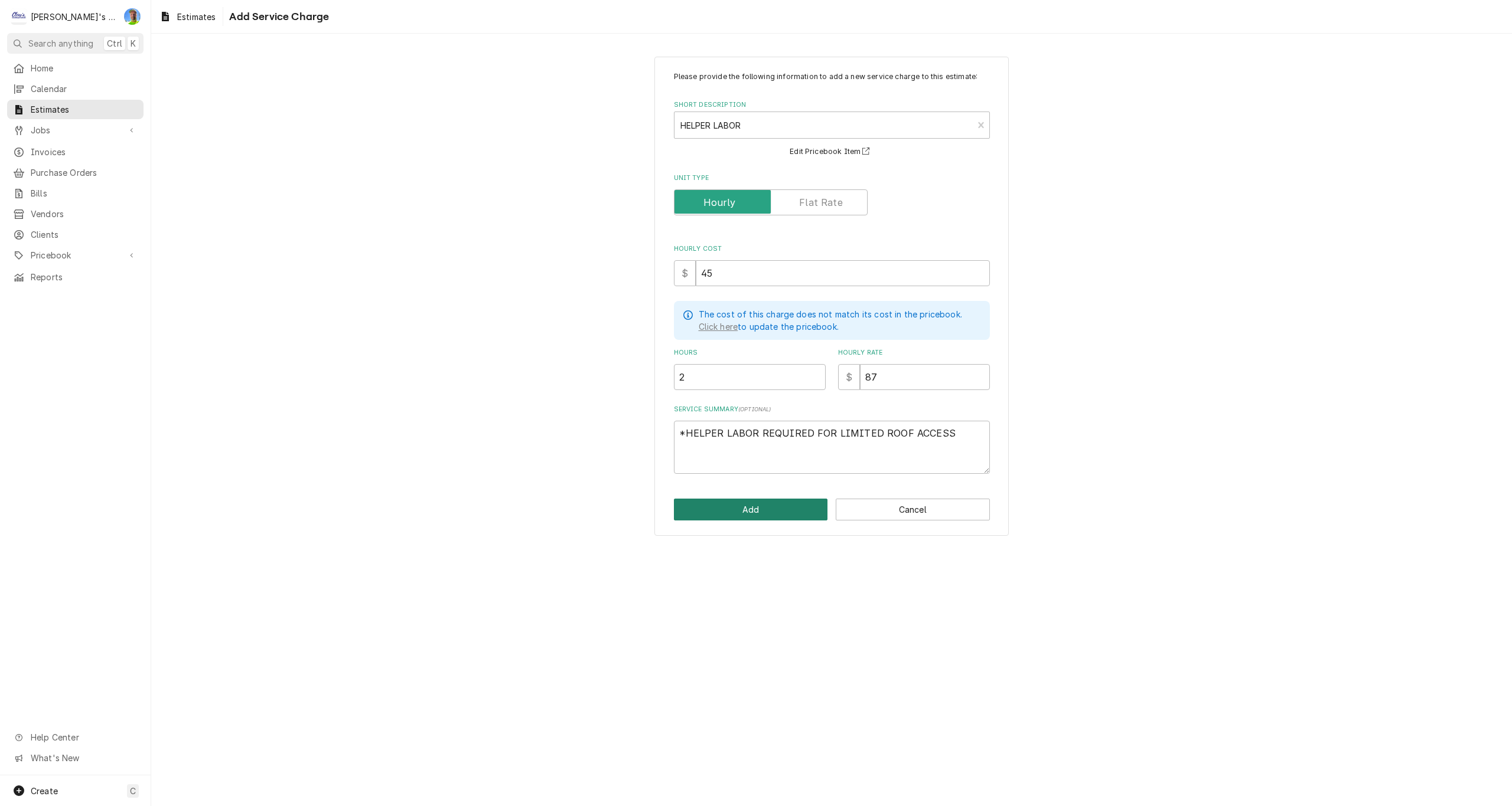
click at [772, 503] on button "Add" at bounding box center [751, 510] width 155 height 22
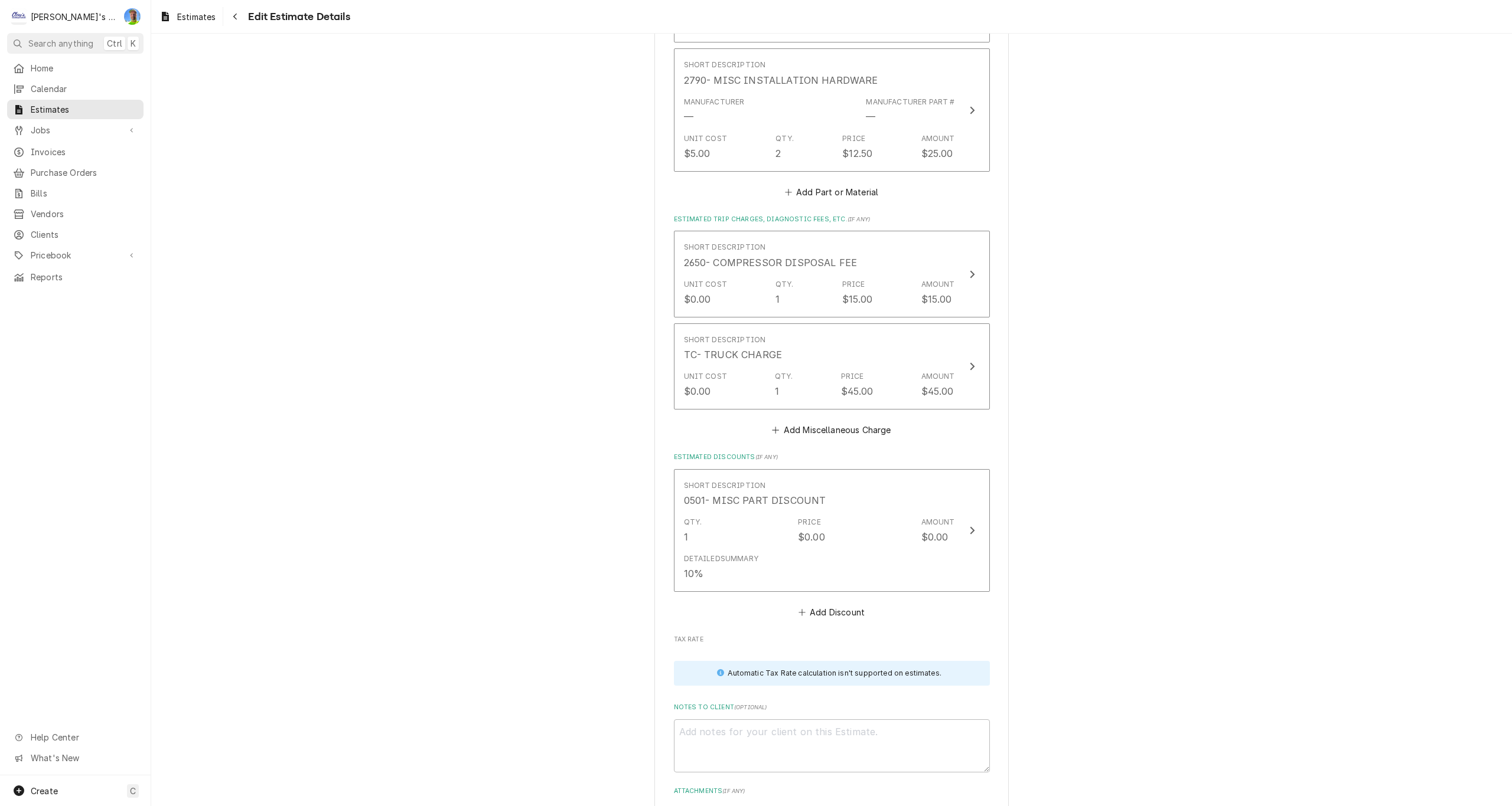
scroll to position [3287, 0]
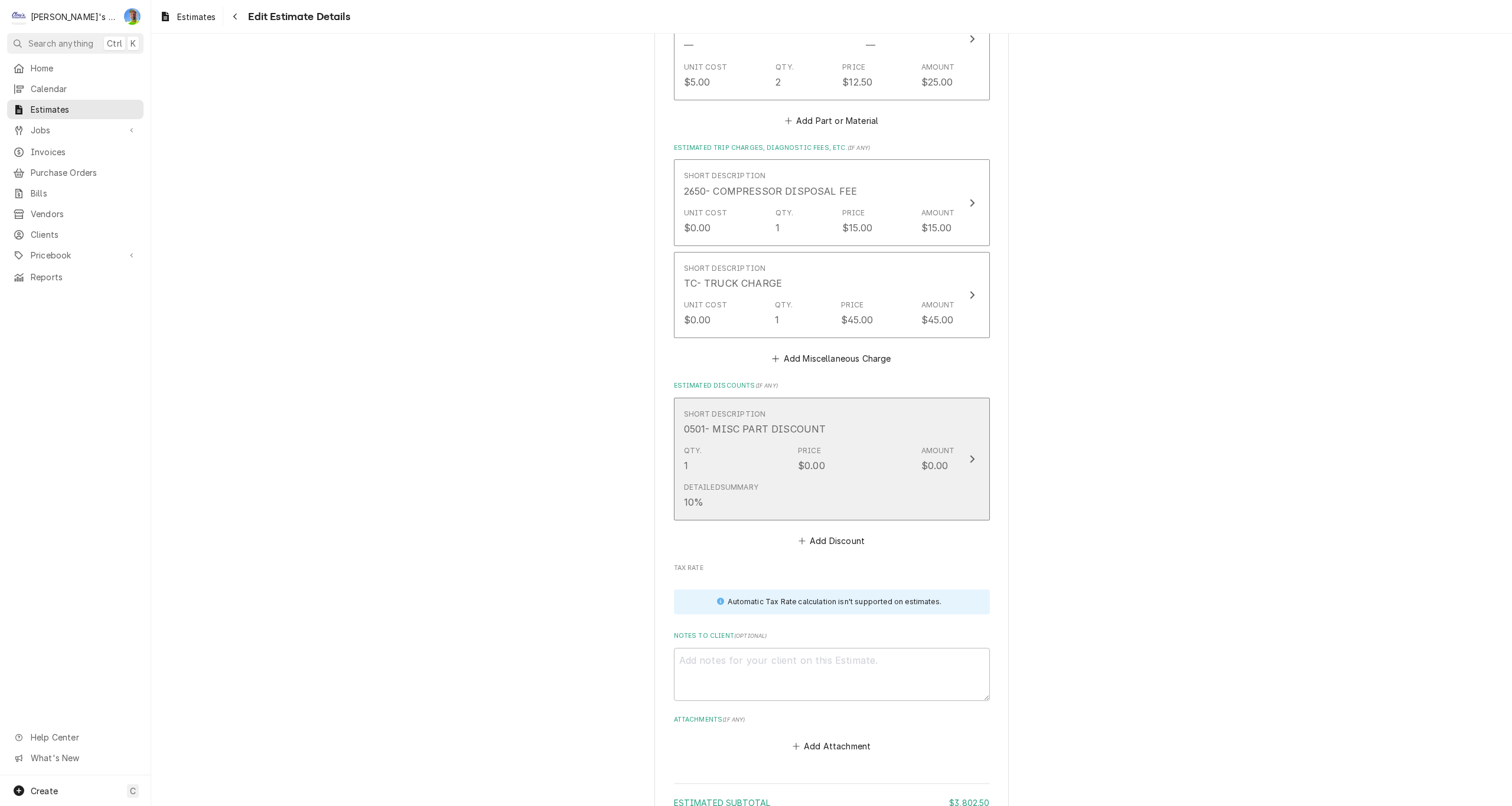
click at [975, 451] on button "Short Description 0501- MISC PART DISCOUNT Qty. 1 Price $0.00 Amount $0.00 Deta…" at bounding box center [831, 459] width 316 height 123
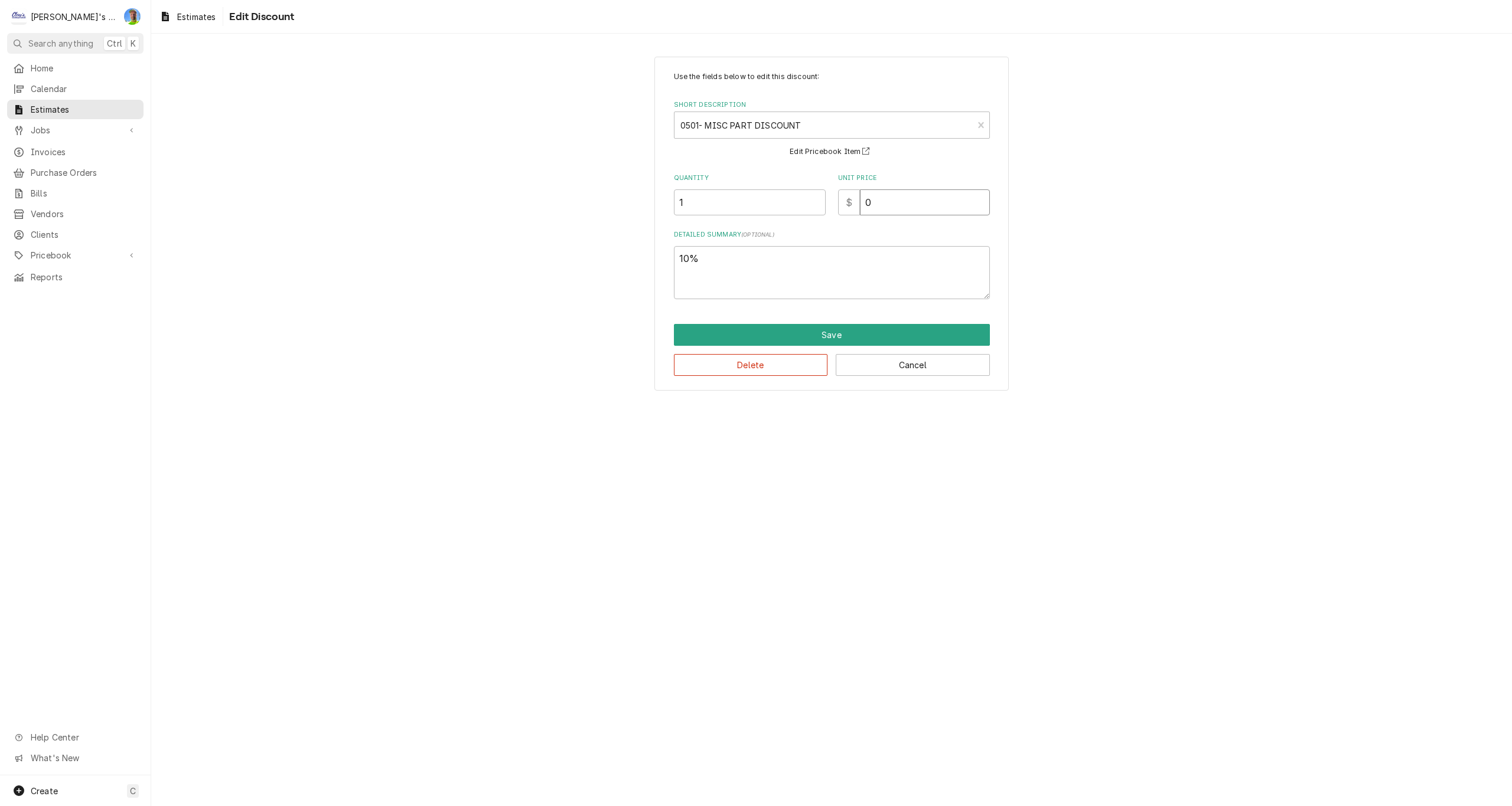
click at [888, 206] on input "0" at bounding box center [925, 203] width 130 height 26
type textarea "x"
type input "7"
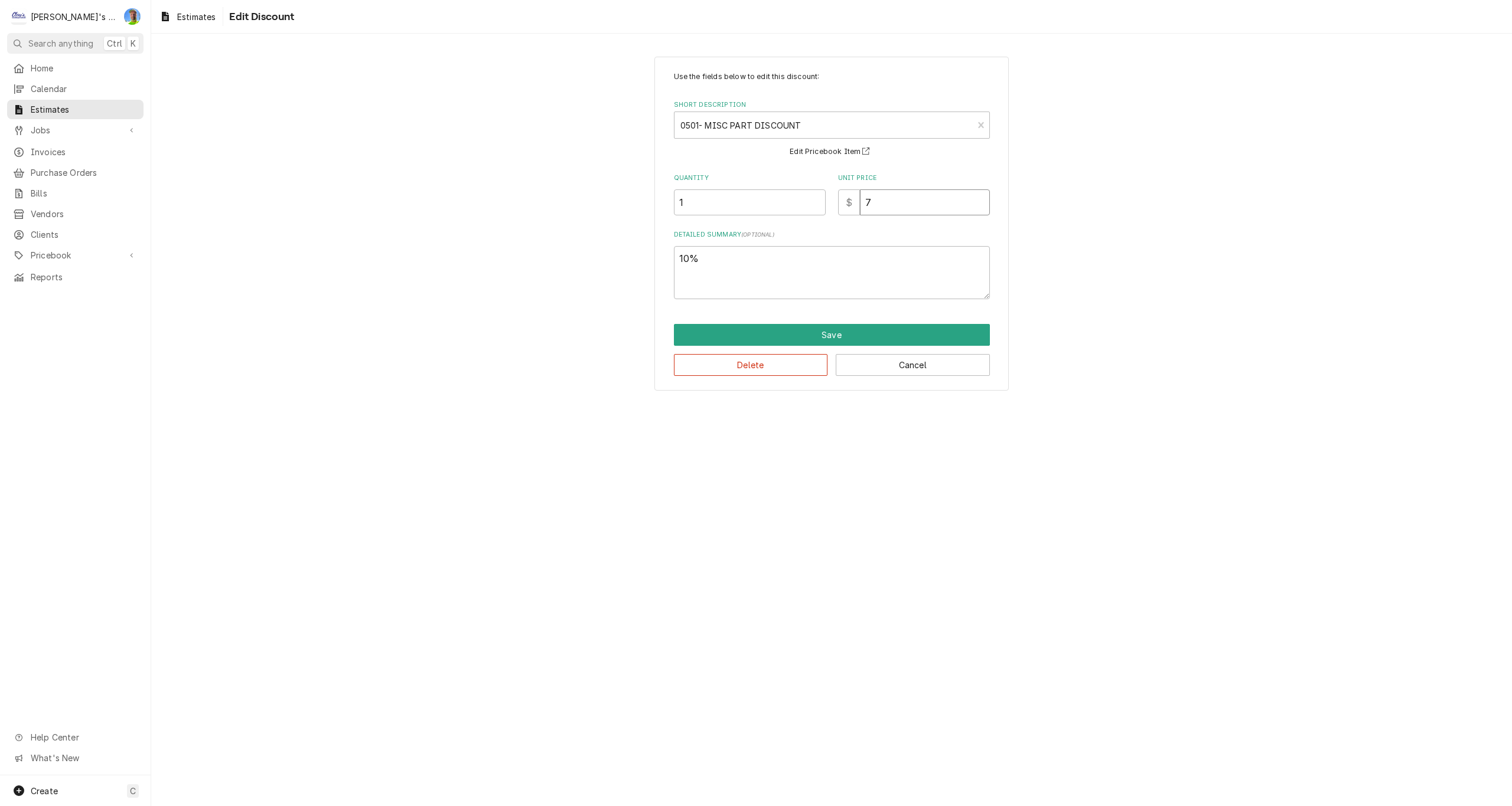
type textarea "x"
type input "71"
type textarea "x"
type input "71.5"
type textarea "x"
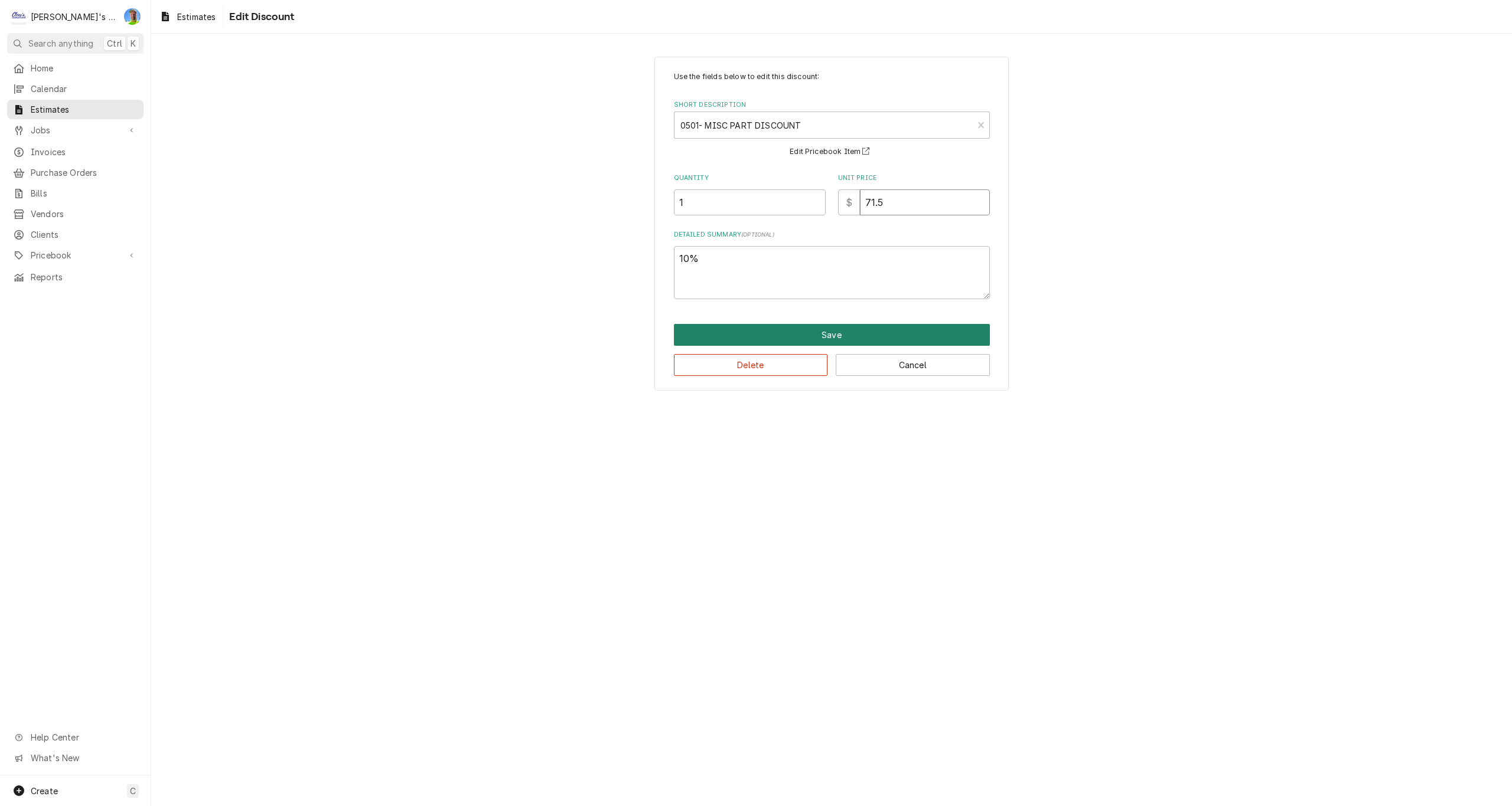
type input "71.5"
click at [819, 329] on button "Save" at bounding box center [831, 335] width 316 height 22
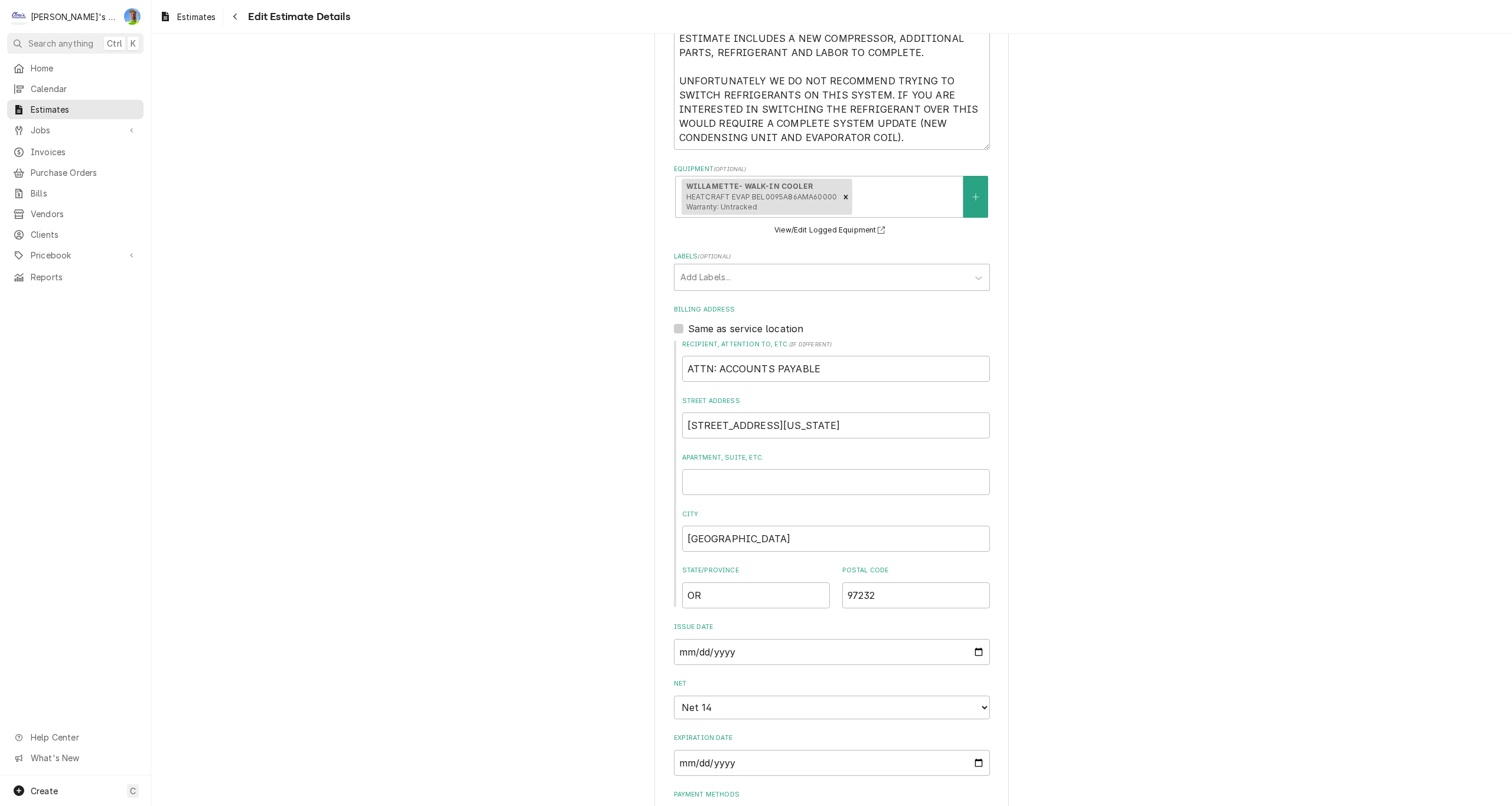
scroll to position [499, 0]
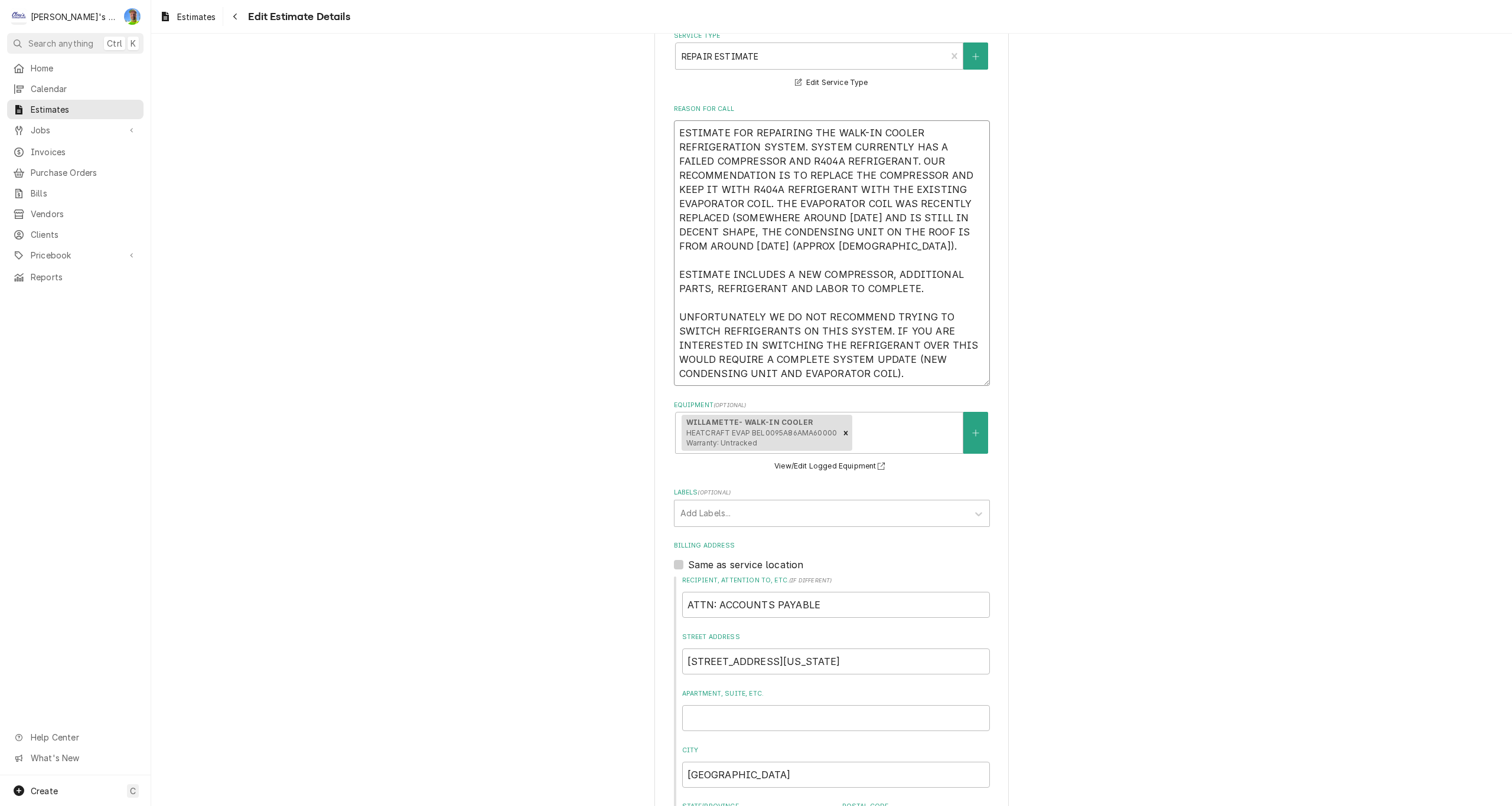
drag, startPoint x: 675, startPoint y: 131, endPoint x: 905, endPoint y: 387, distance: 344.1
click at [905, 387] on fieldset "Basic Details Service Type REPAIR ESTIMATE Service Types Edit Service Type Reas…" at bounding box center [831, 531] width 316 height 1051
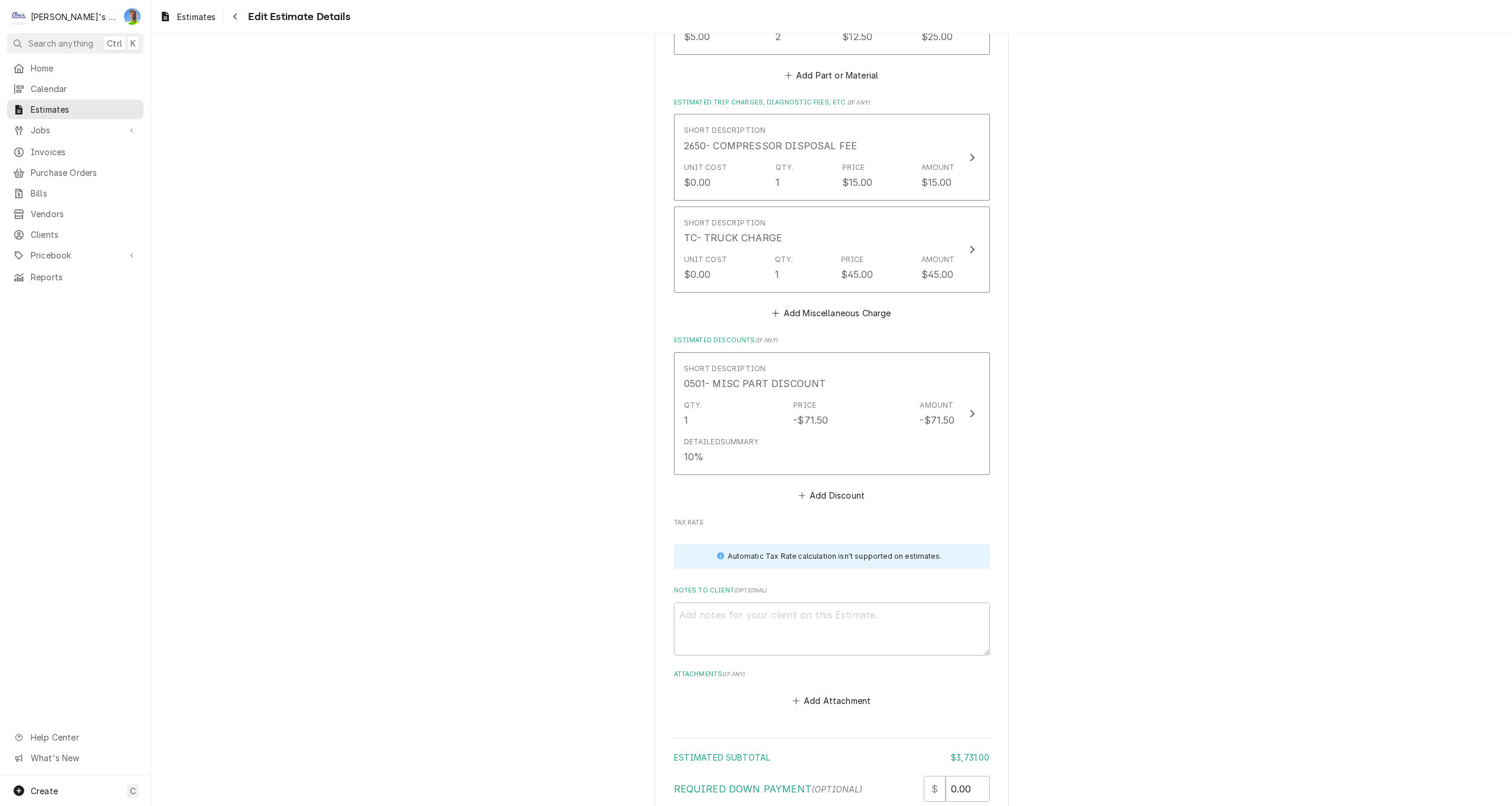
scroll to position [3510, 0]
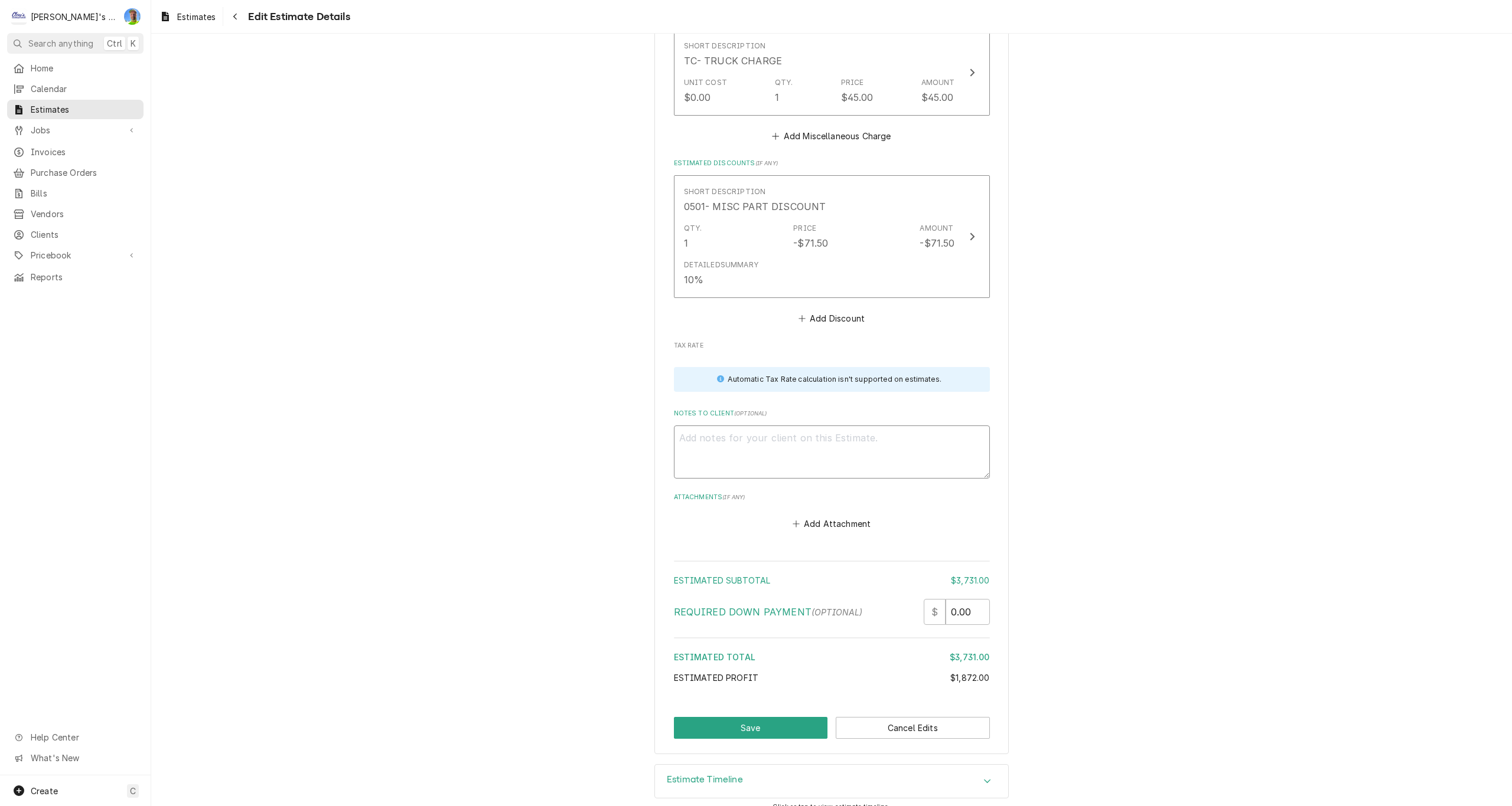
click at [715, 426] on textarea "Notes to Client ( optional )" at bounding box center [831, 452] width 316 height 53
paste textarea "ESTIMATE FOR REPAIRING THE WALK-IN COOLER REFRIGERATION SYSTEM. SYSTEM CURRENTL…"
type textarea "x"
type textarea "ESTIMATE FOR REPAIRING THE WALK-IN COOLER REFRIGERATION SYSTEM. SYSTEM CURRENTL…"
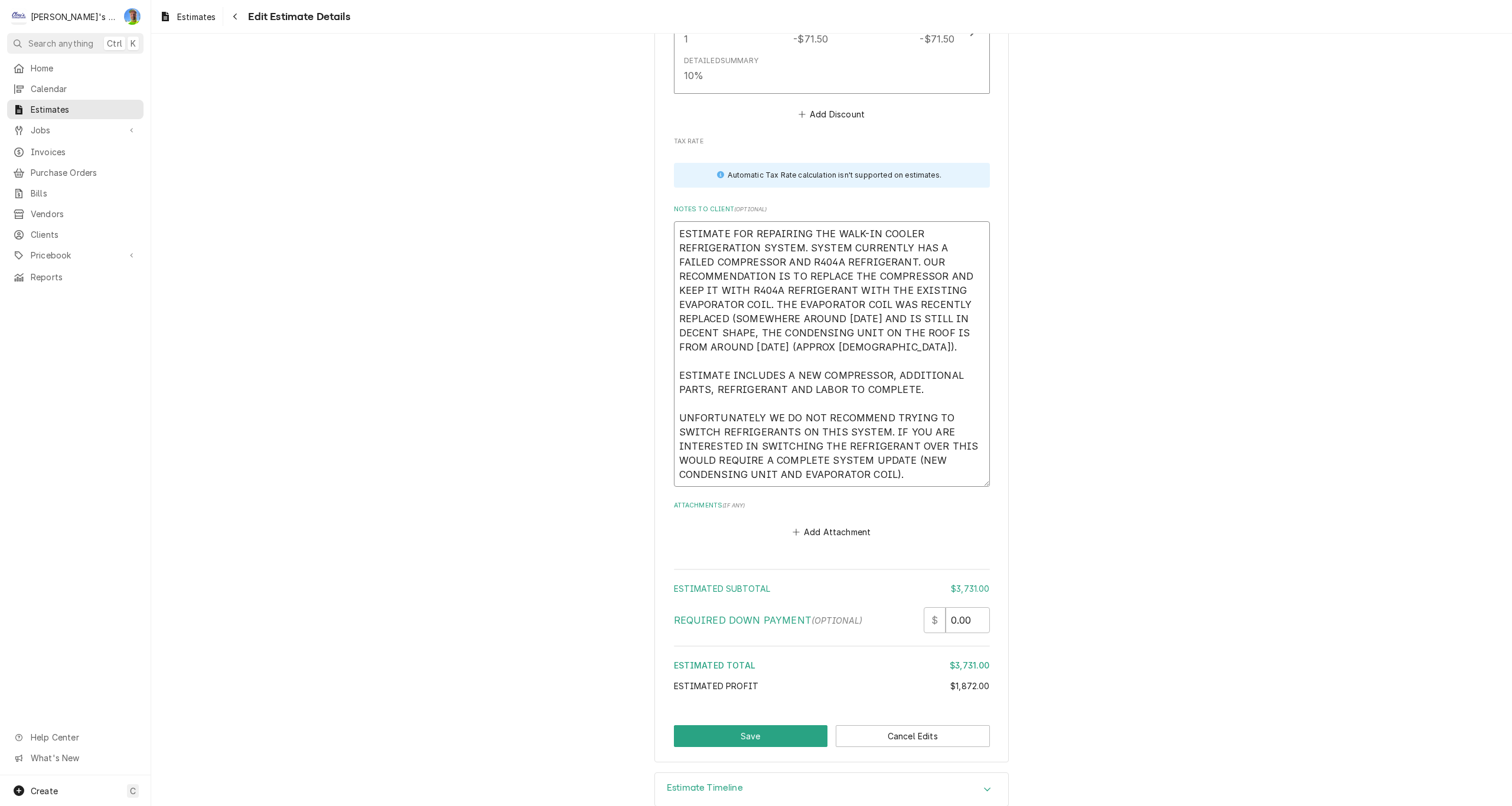
scroll to position [3722, 0]
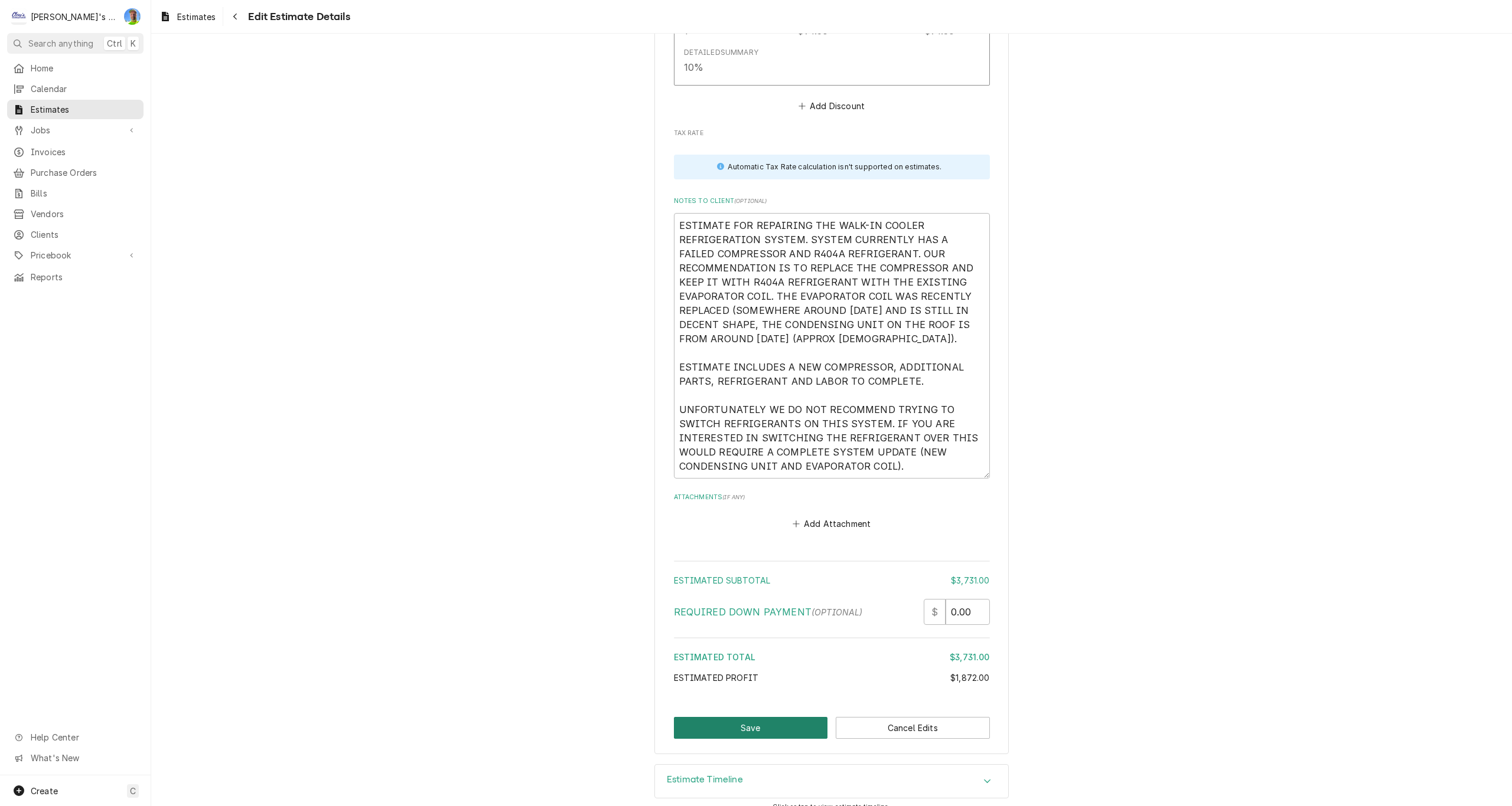
click at [770, 717] on button "Save" at bounding box center [751, 728] width 155 height 22
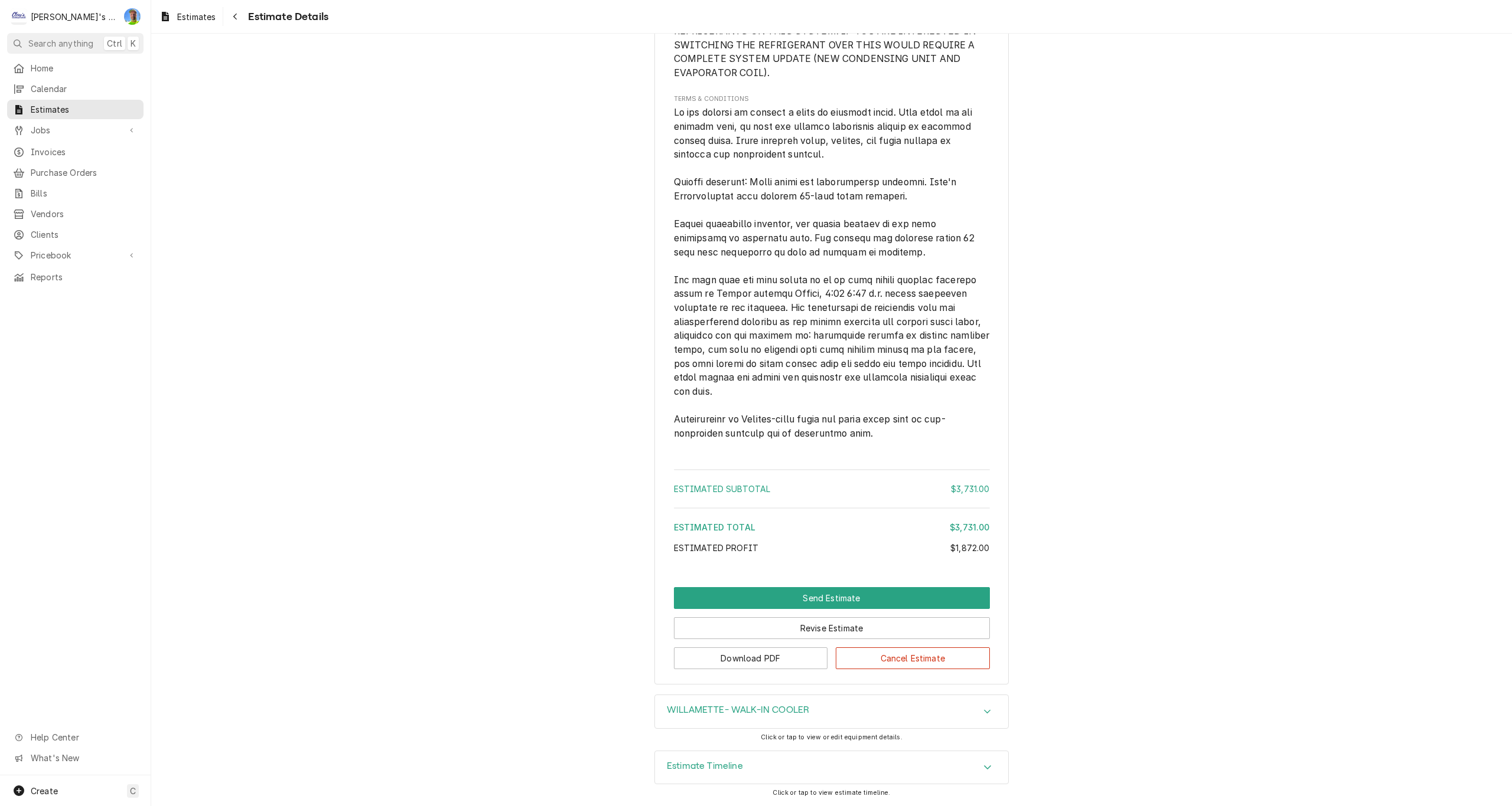
scroll to position [2924, 0]
click at [798, 664] on button "Download PDF" at bounding box center [751, 659] width 155 height 22
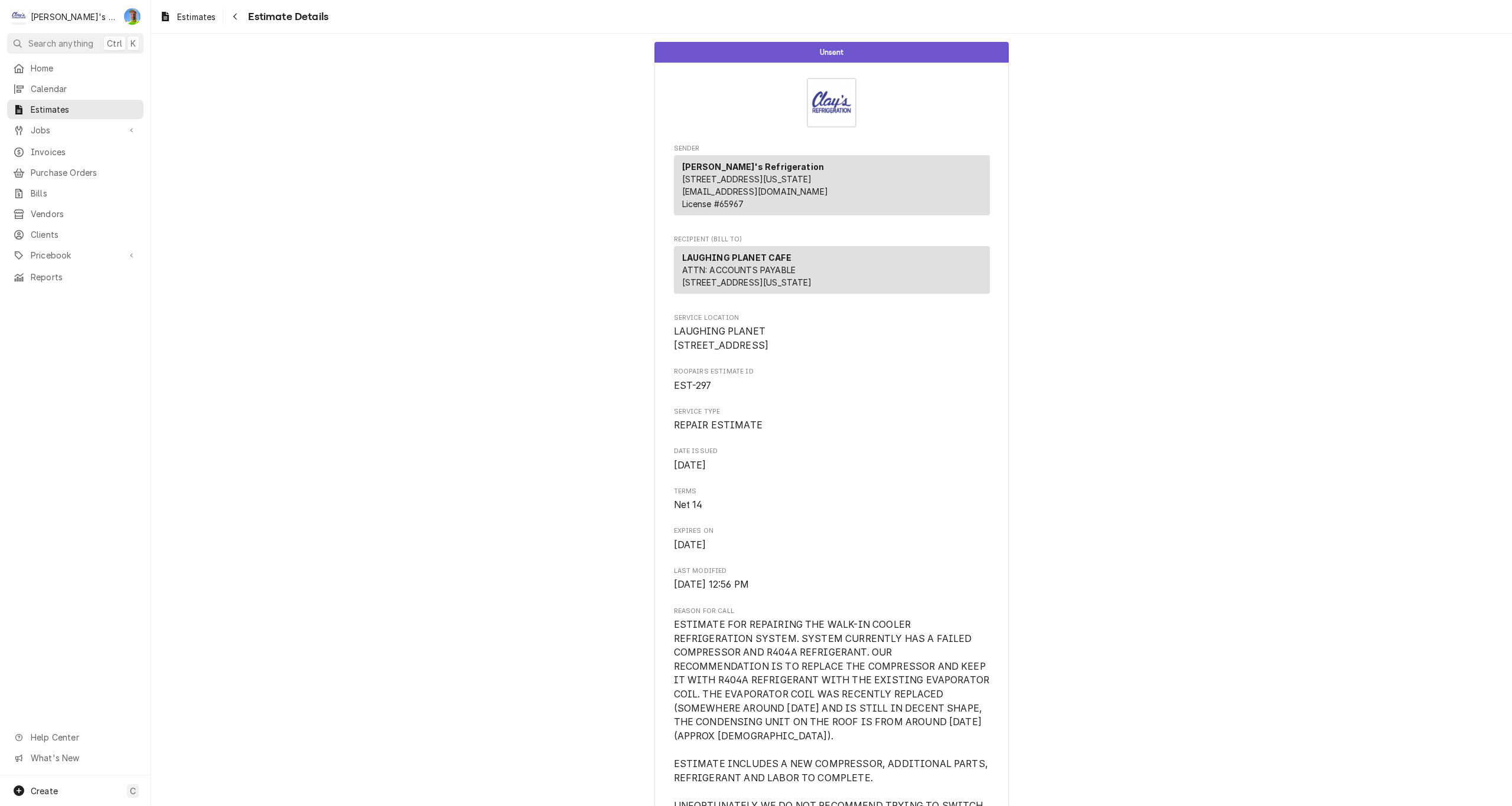
scroll to position [0, 0]
click at [183, 17] on span "Estimates" at bounding box center [195, 16] width 38 height 12
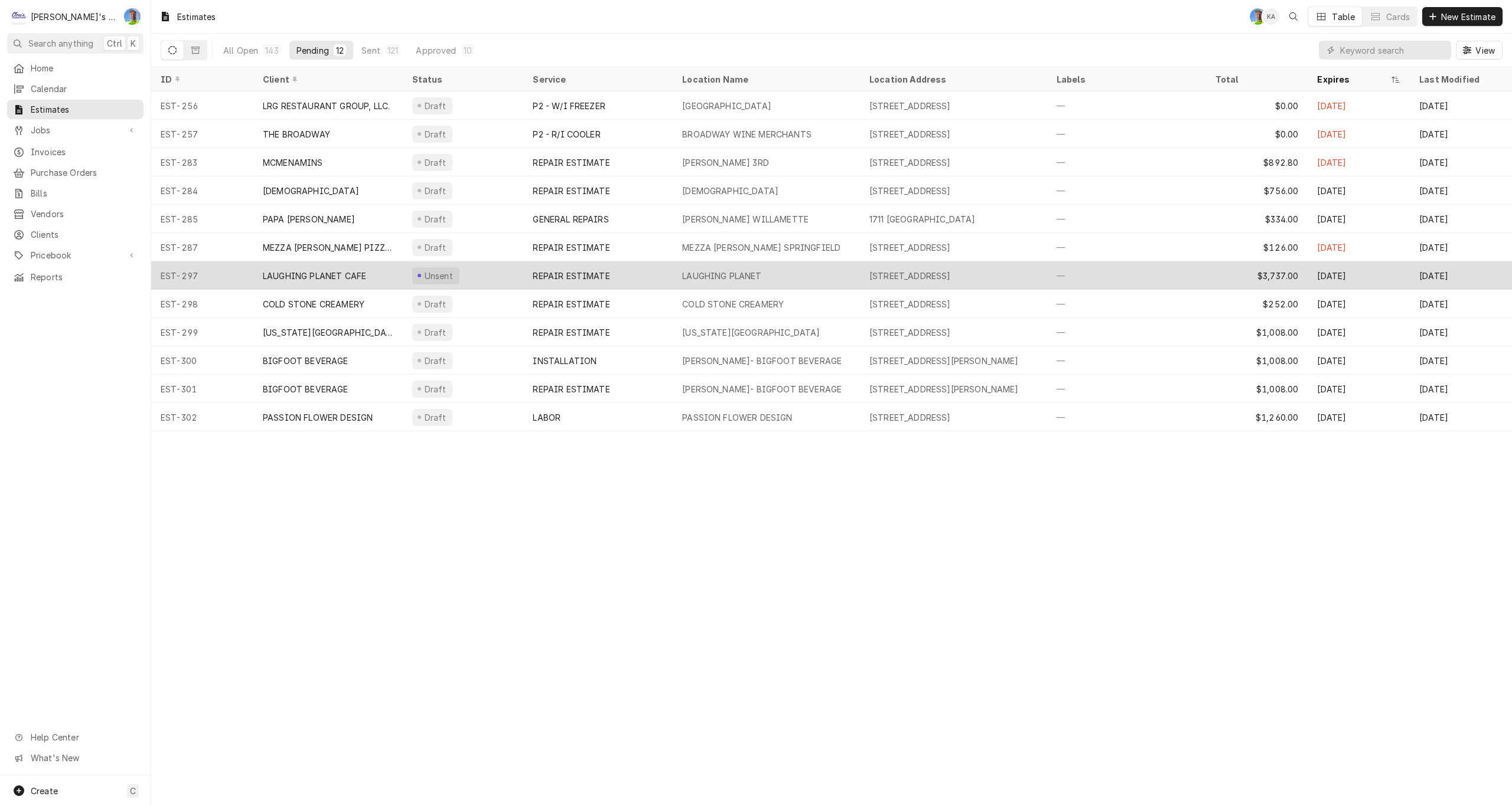
click at [724, 278] on div "LAUGHING PLANET" at bounding box center [721, 276] width 79 height 12
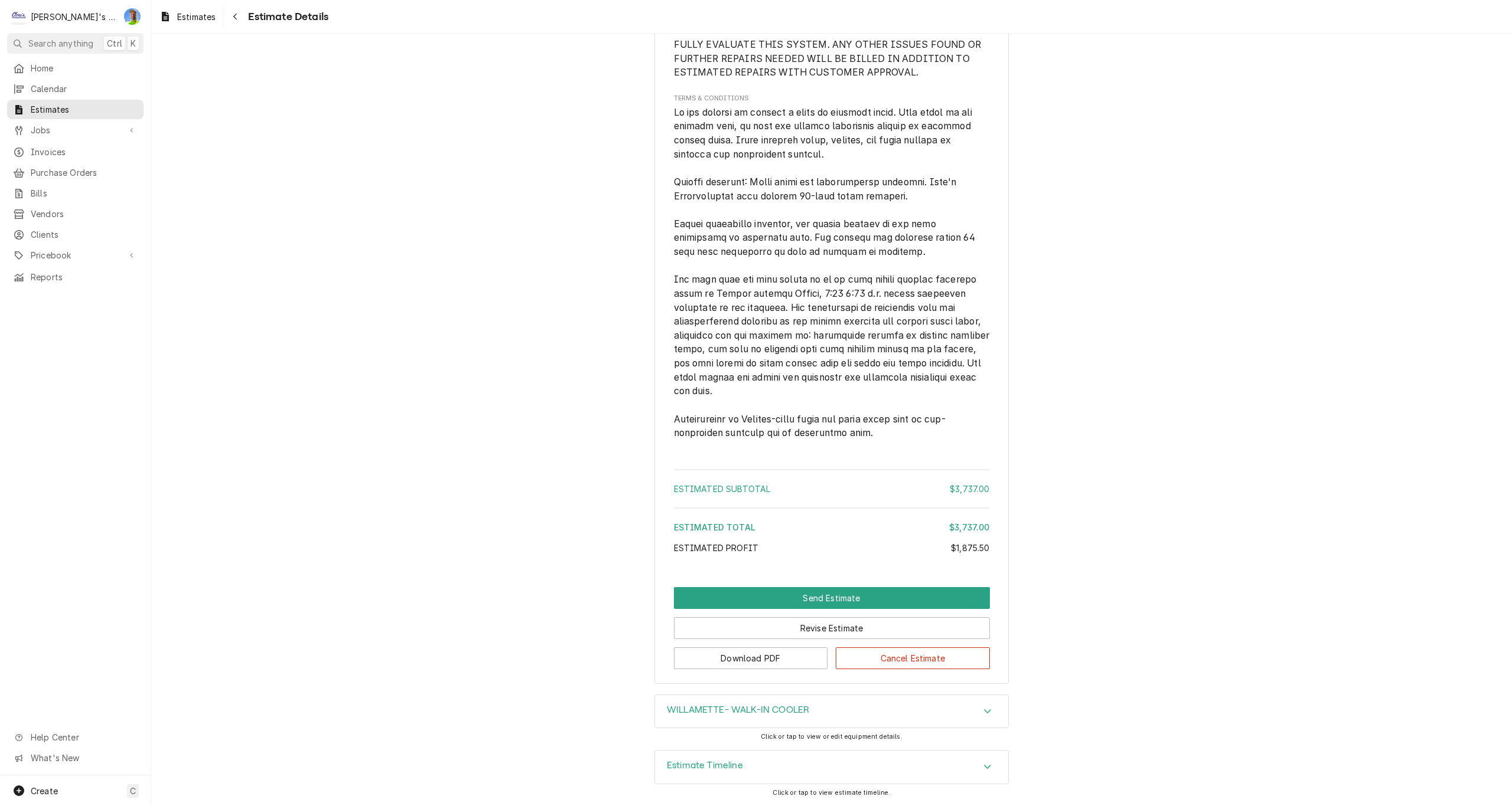
scroll to position [3069, 0]
click at [843, 596] on button "Send Estimate" at bounding box center [831, 599] width 316 height 22
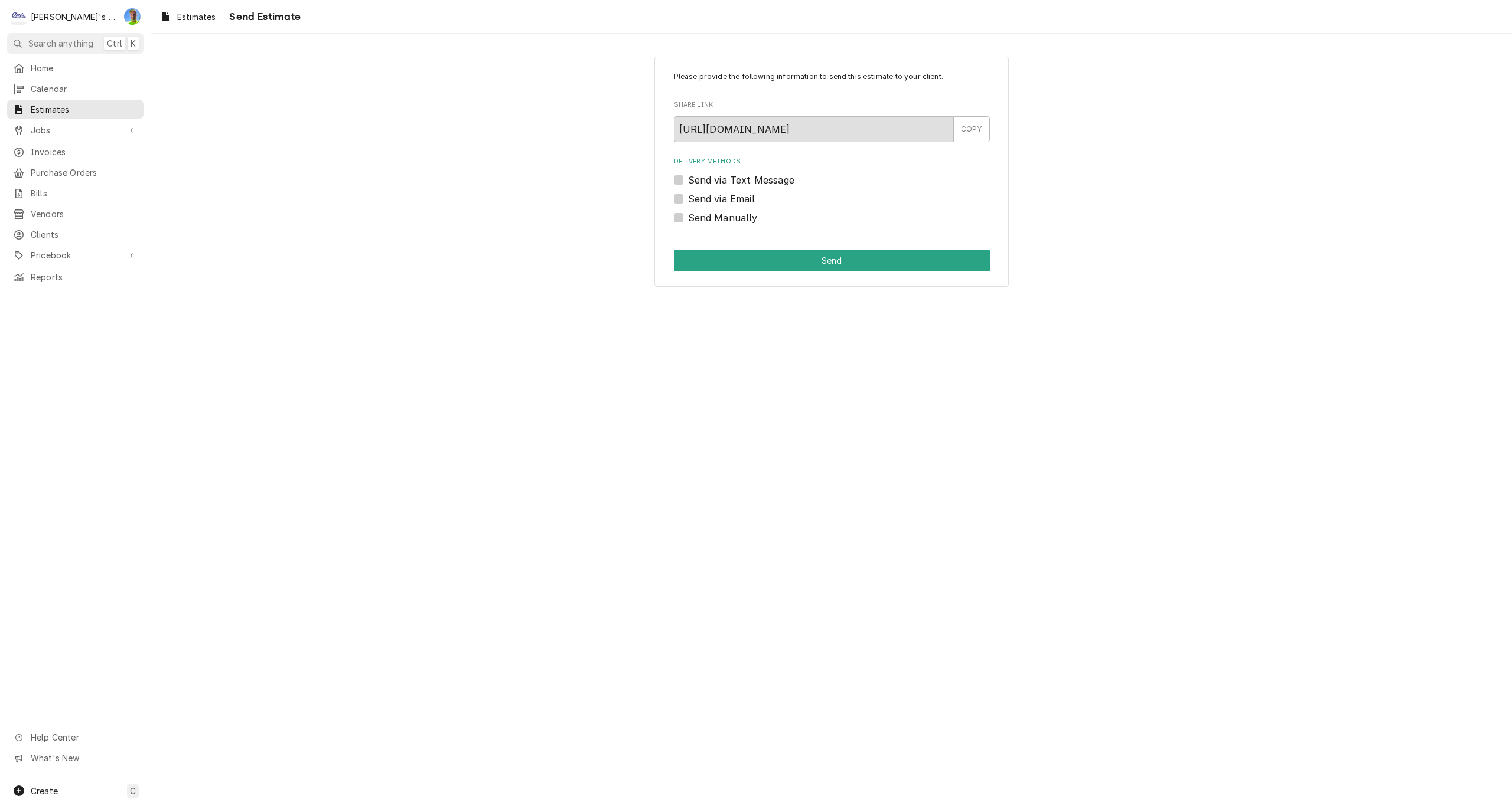
click at [688, 198] on label "Send via Email" at bounding box center [721, 198] width 67 height 14
click at [688, 198] on input "Send via Email" at bounding box center [845, 205] width 316 height 26
checkbox input "true"
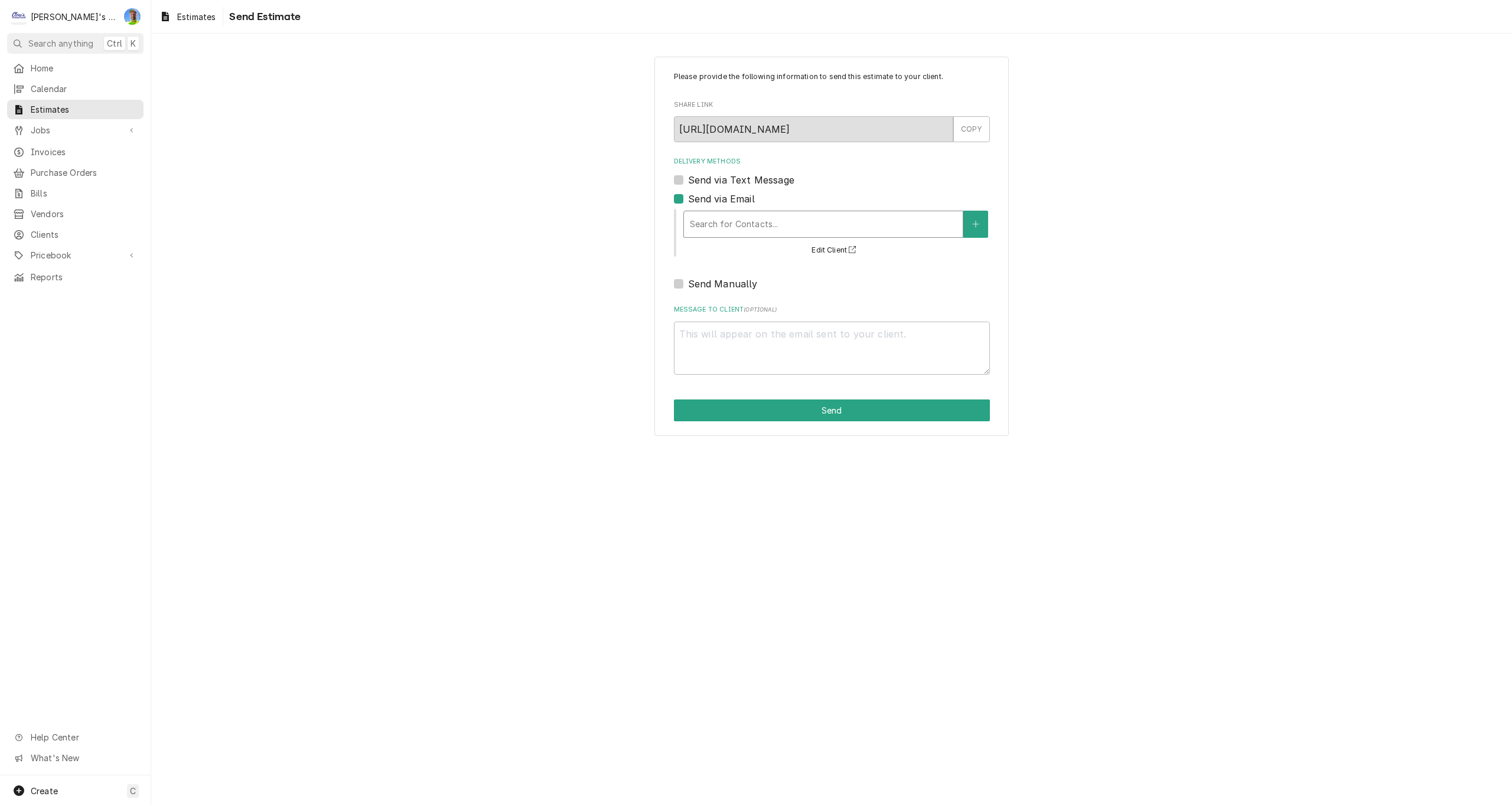
click at [728, 229] on div "Delivery Methods" at bounding box center [823, 224] width 267 height 21
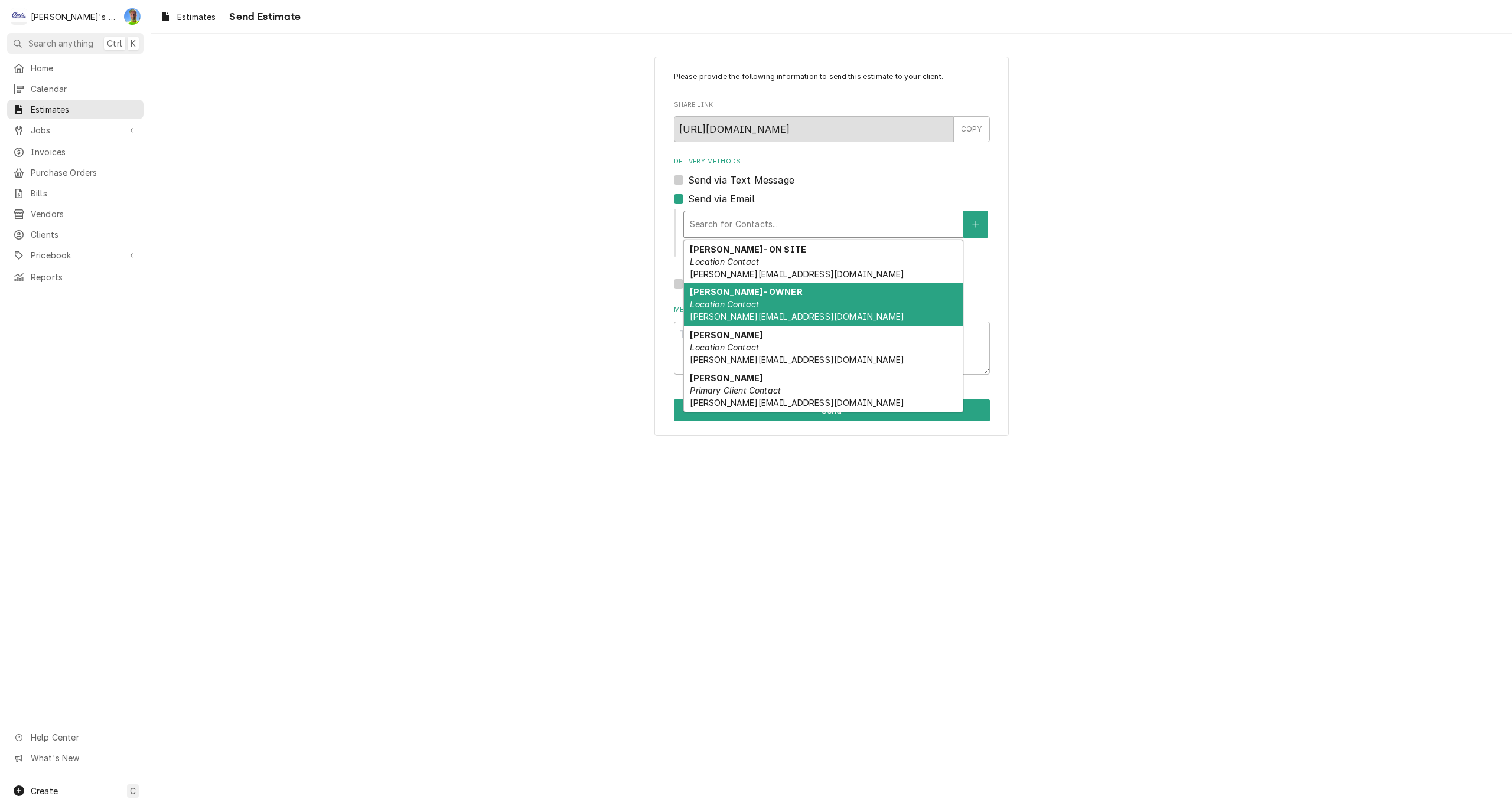
click at [746, 305] on em "Location Contact" at bounding box center [724, 304] width 69 height 10
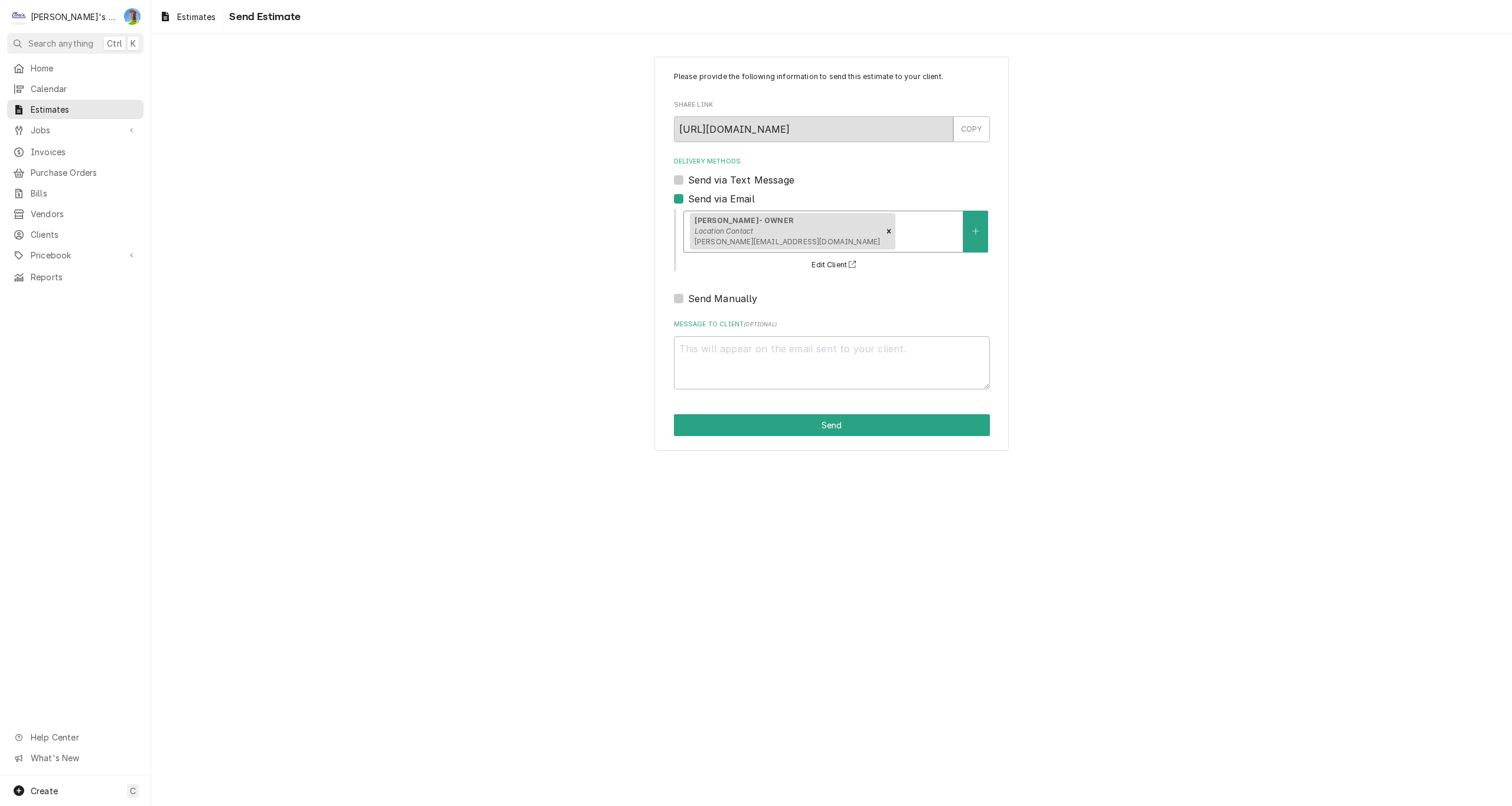
click at [898, 230] on div "Delivery Methods" at bounding box center [928, 231] width 59 height 21
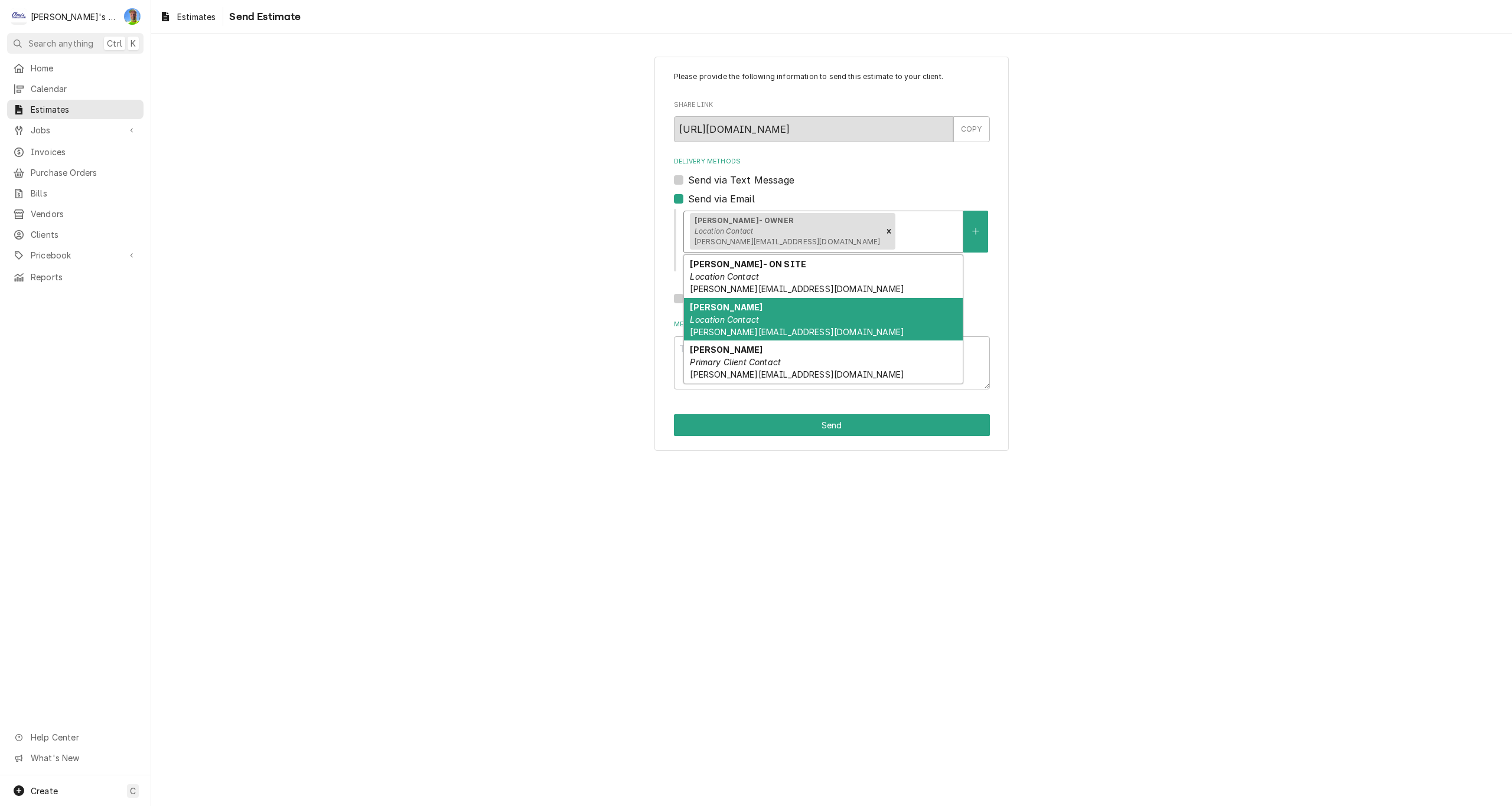
click at [849, 325] on div "[PERSON_NAME] Location Contact [PERSON_NAME][EMAIL_ADDRESS][DOMAIN_NAME]" at bounding box center [823, 319] width 279 height 43
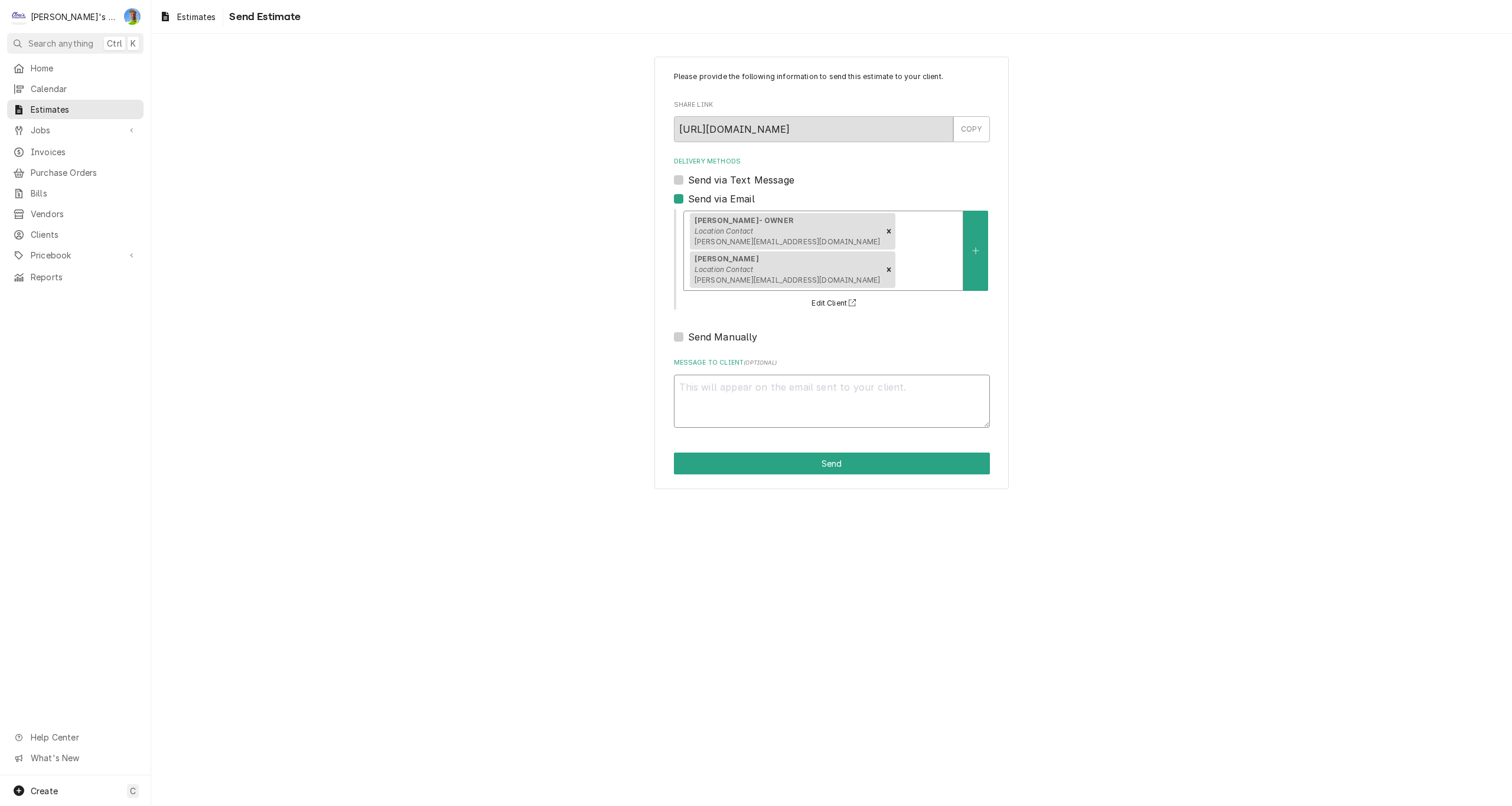
click at [772, 392] on textarea "Message to Client ( optional )" at bounding box center [831, 401] width 316 height 53
type textarea "x"
type textarea "T"
type textarea "x"
type textarea "Th"
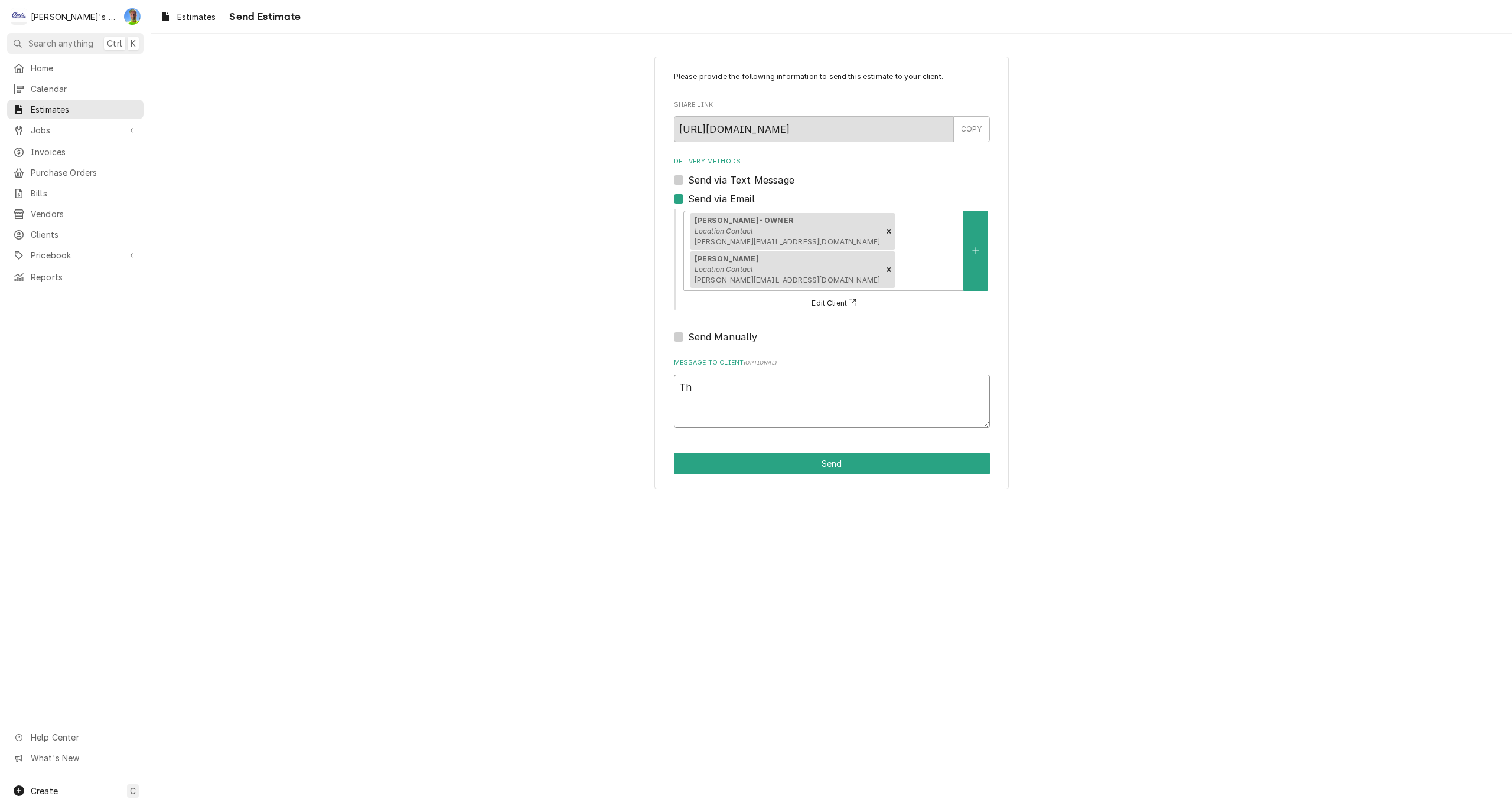
type textarea "x"
type textarea "Tha"
type textarea "x"
type textarea "Than"
type textarea "x"
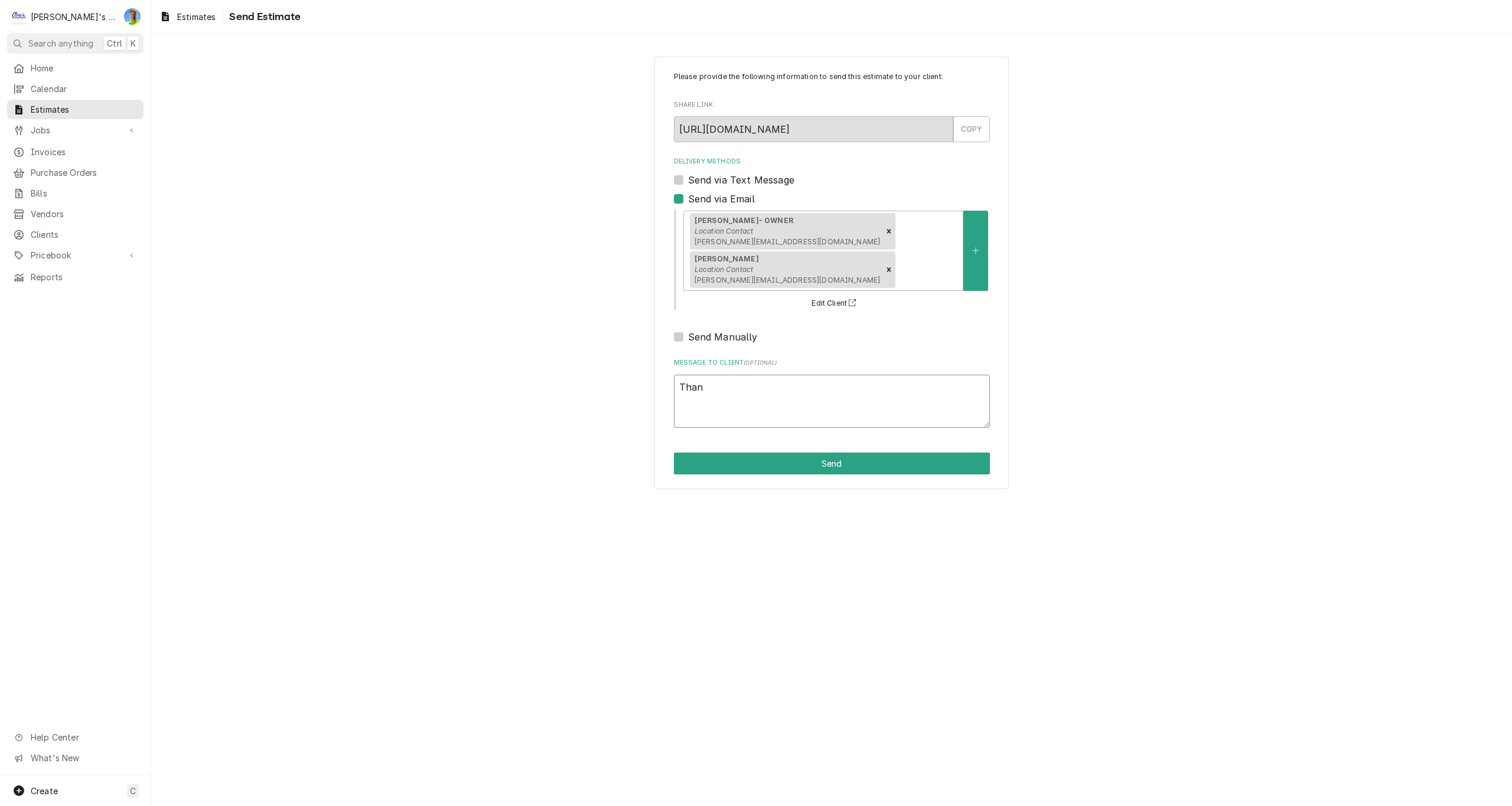
type textarea "Thank"
type textarea "x"
type textarea "Thank"
type textarea "x"
type textarea "Thank y"
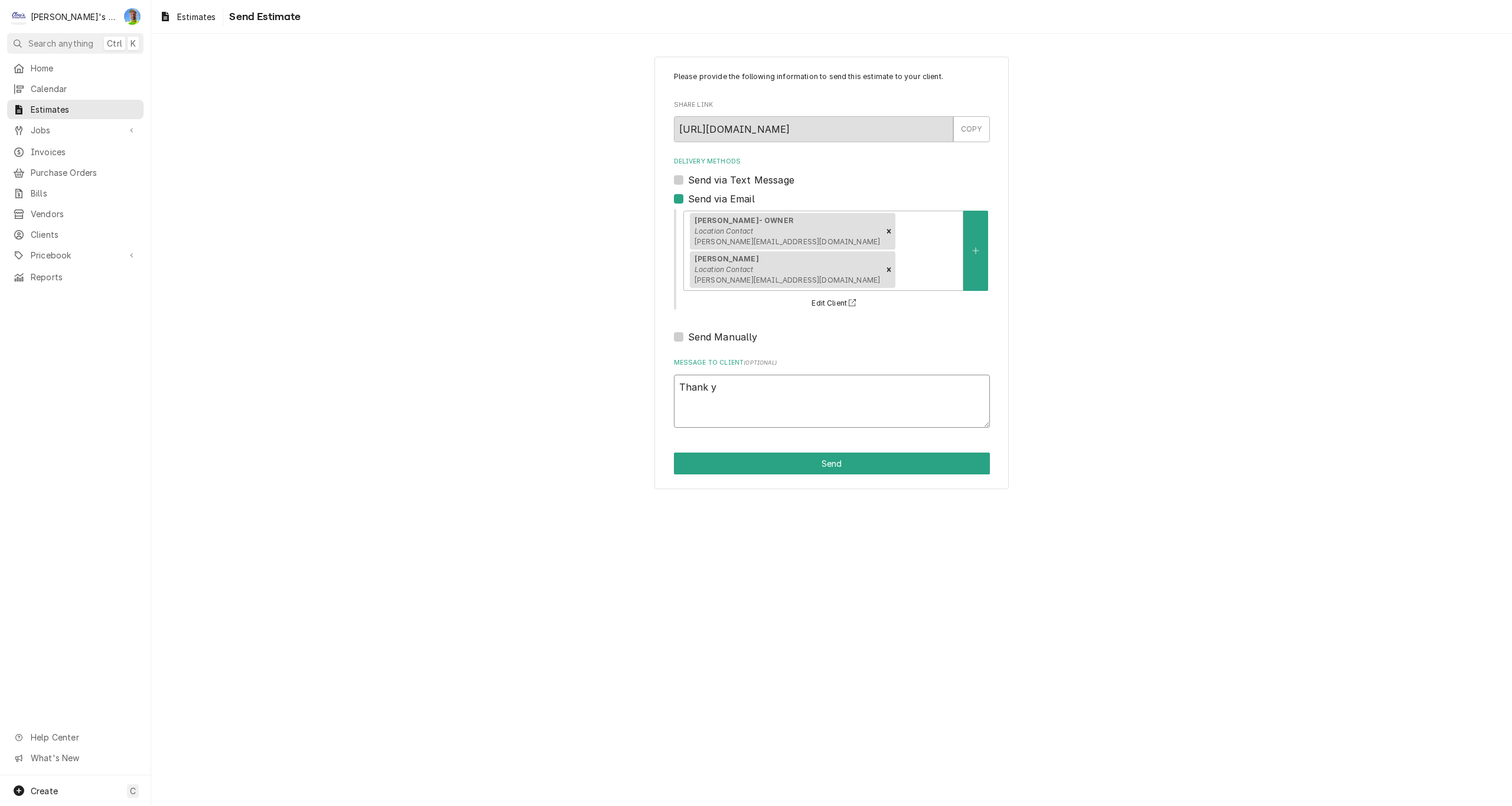
type textarea "x"
type textarea "Thank yo"
type textarea "x"
type textarea "Thank you"
type textarea "x"
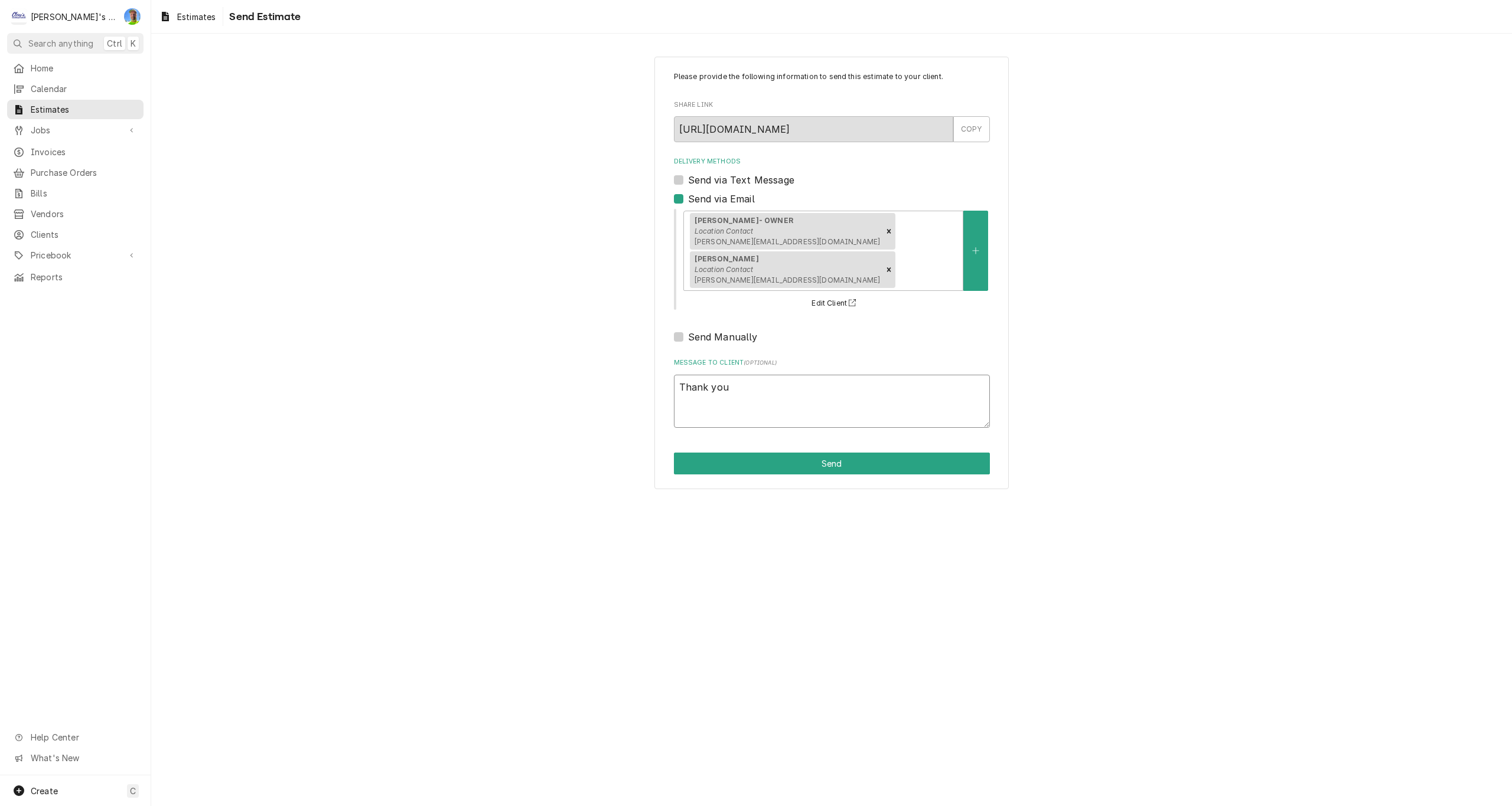
type textarea "Thank you"
type textarea "x"
type textarea "Thank you f"
type textarea "x"
type textarea "Thank you fo"
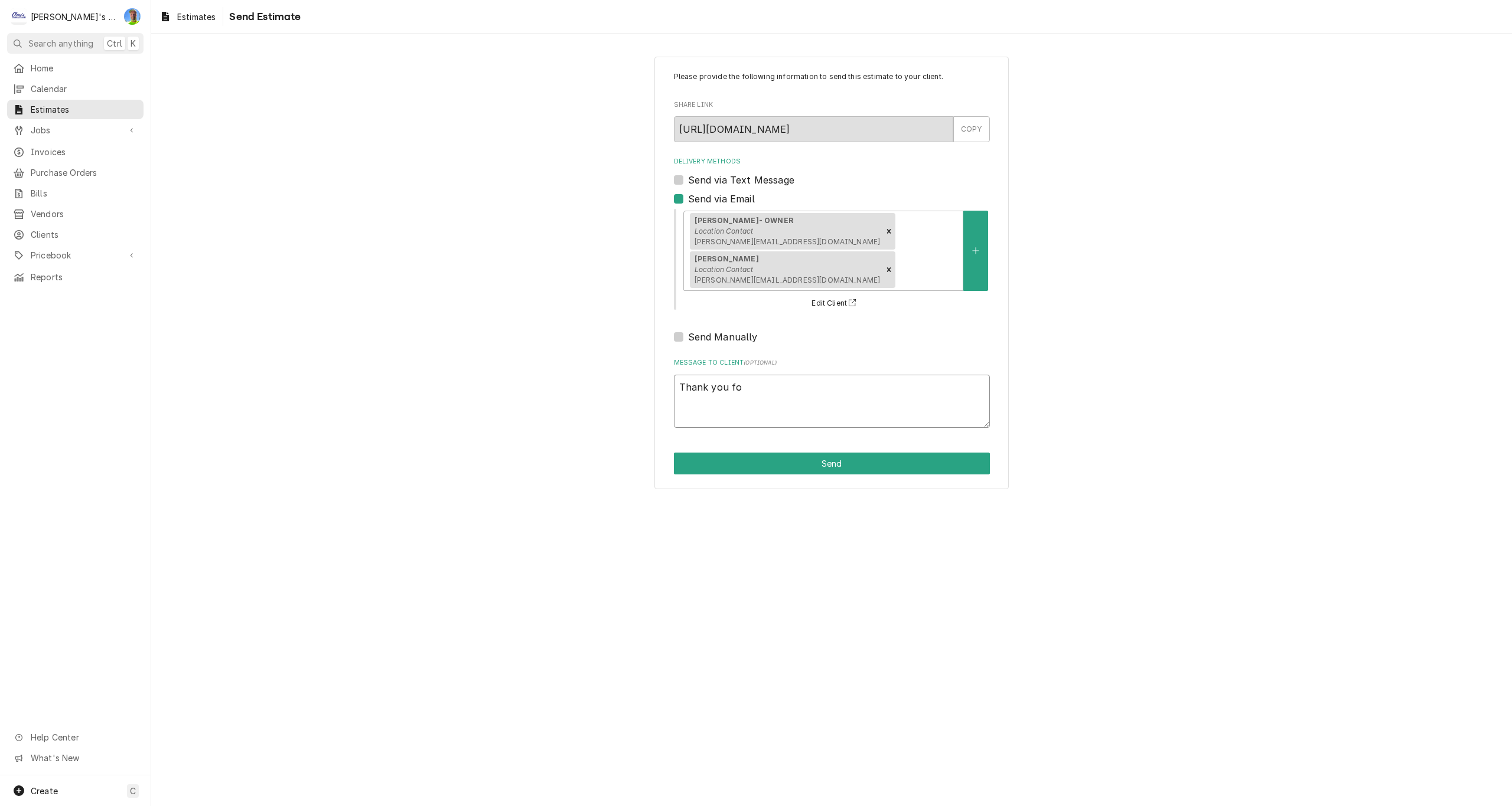
type textarea "x"
type textarea "Thank you for"
type textarea "x"
type textarea "Thank you for"
type textarea "x"
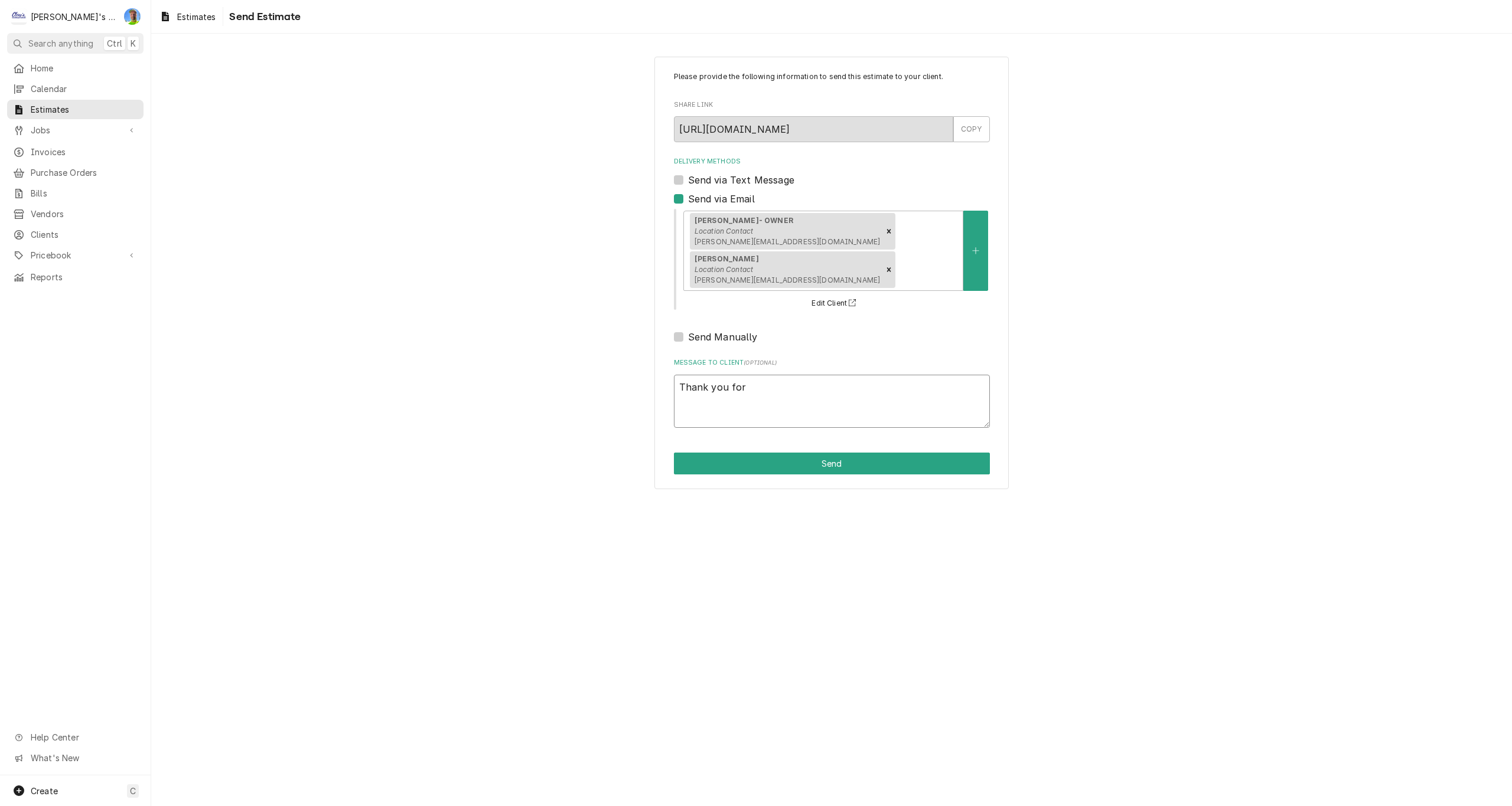
type textarea "Thank you for b"
type textarea "x"
type textarea "Thank you for be"
type textarea "x"
type textarea "Thank you for bei"
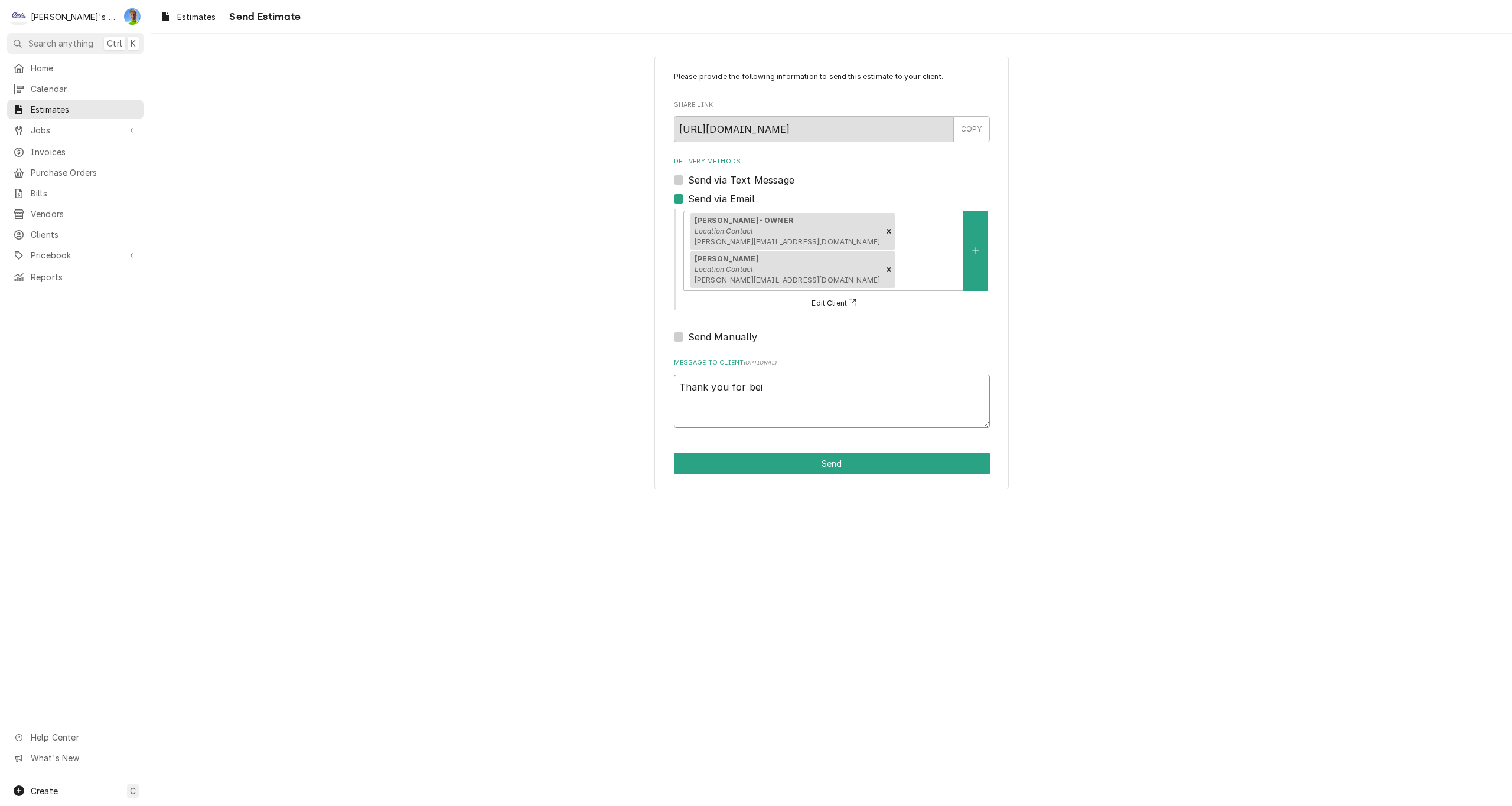
type textarea "x"
type textarea "Thank you for bein"
type textarea "x"
type textarea "Thank you for being"
type textarea "x"
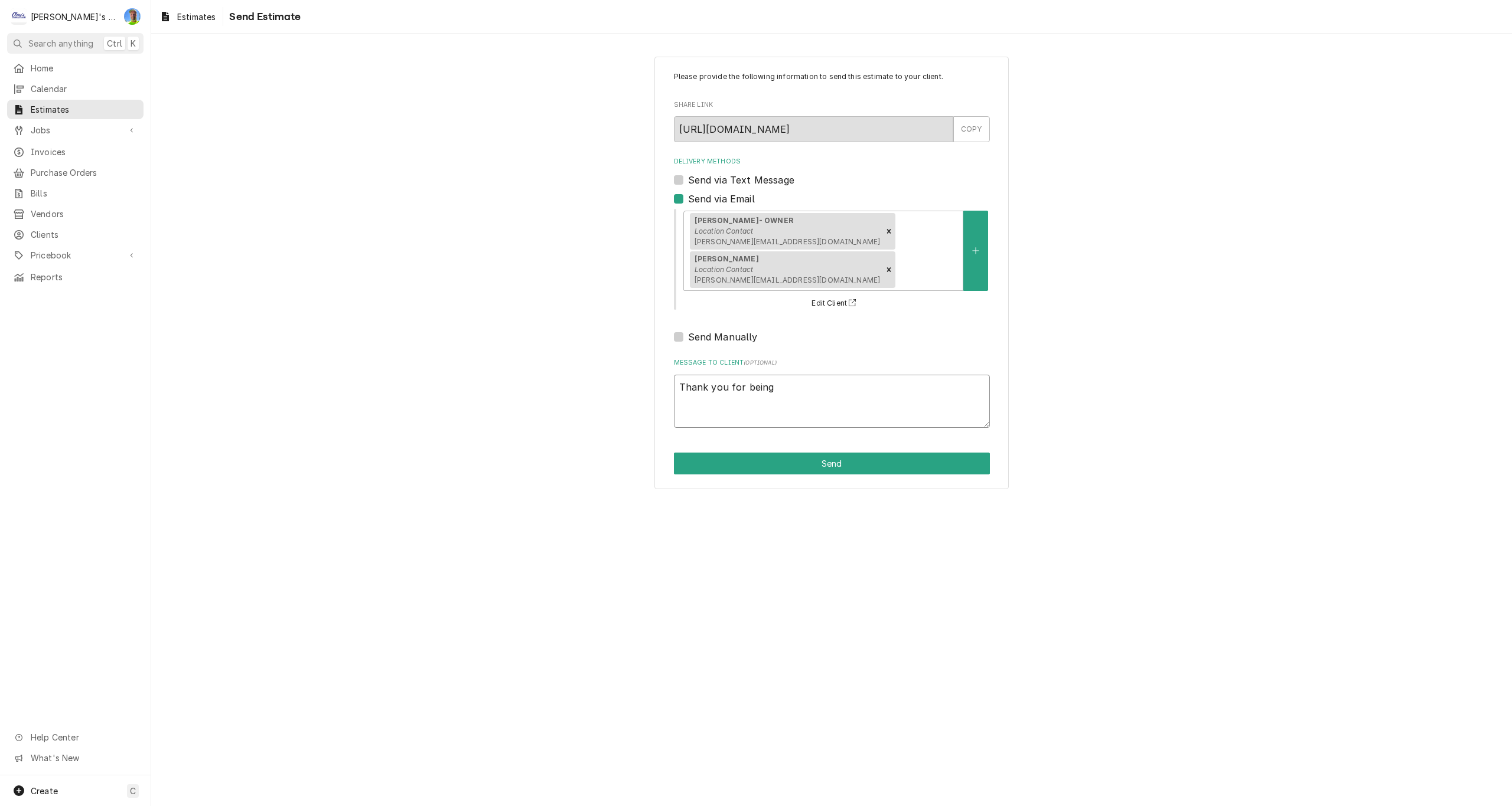
type textarea "Thank you for being"
type textarea "x"
type textarea "Thank you for being p"
type textarea "x"
type textarea "Thank you for being pa"
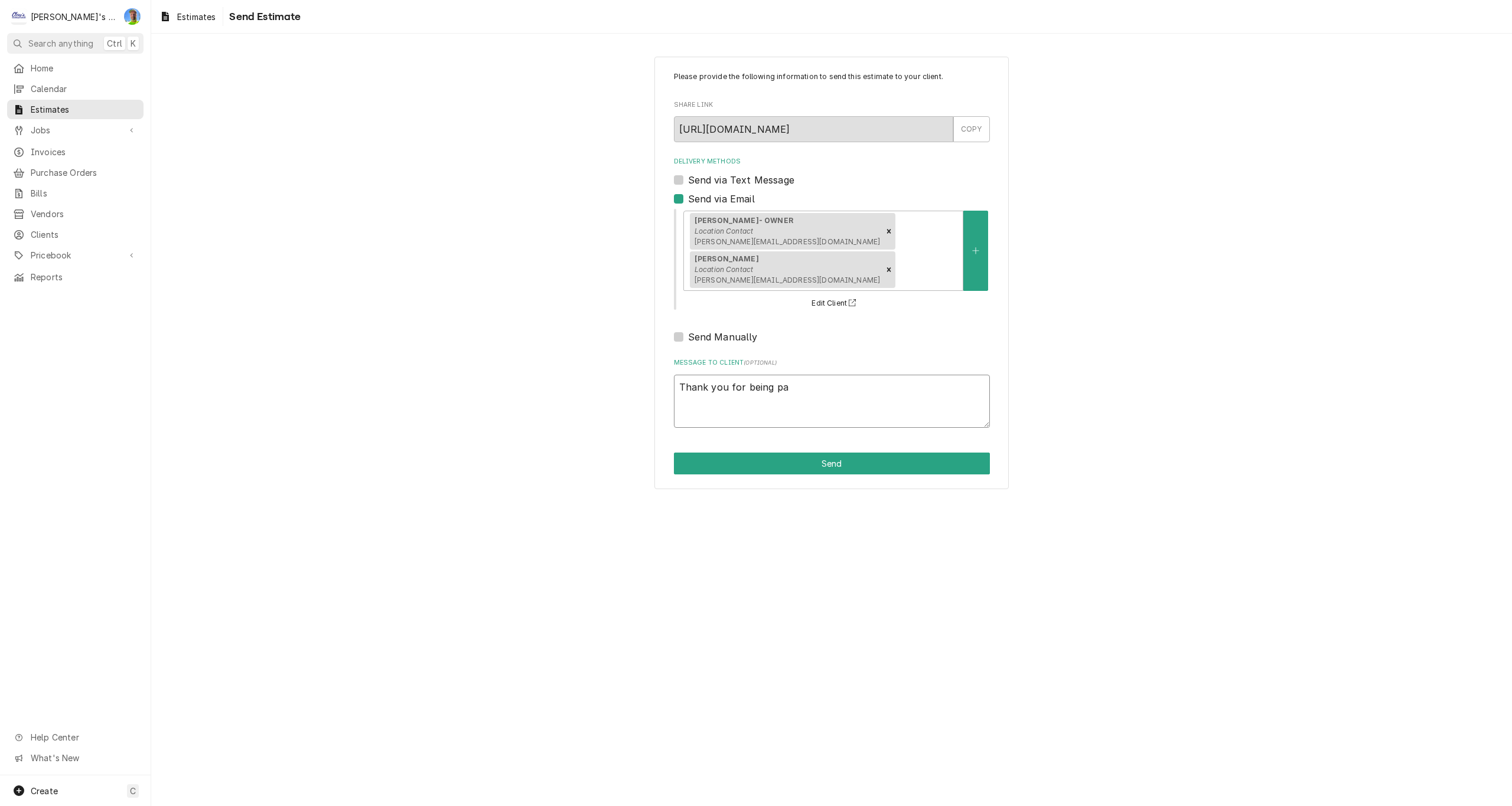
type textarea "x"
type textarea "Thank you for being pai"
type textarea "x"
type textarea "Thank you for being [PERSON_NAME]"
type textarea "x"
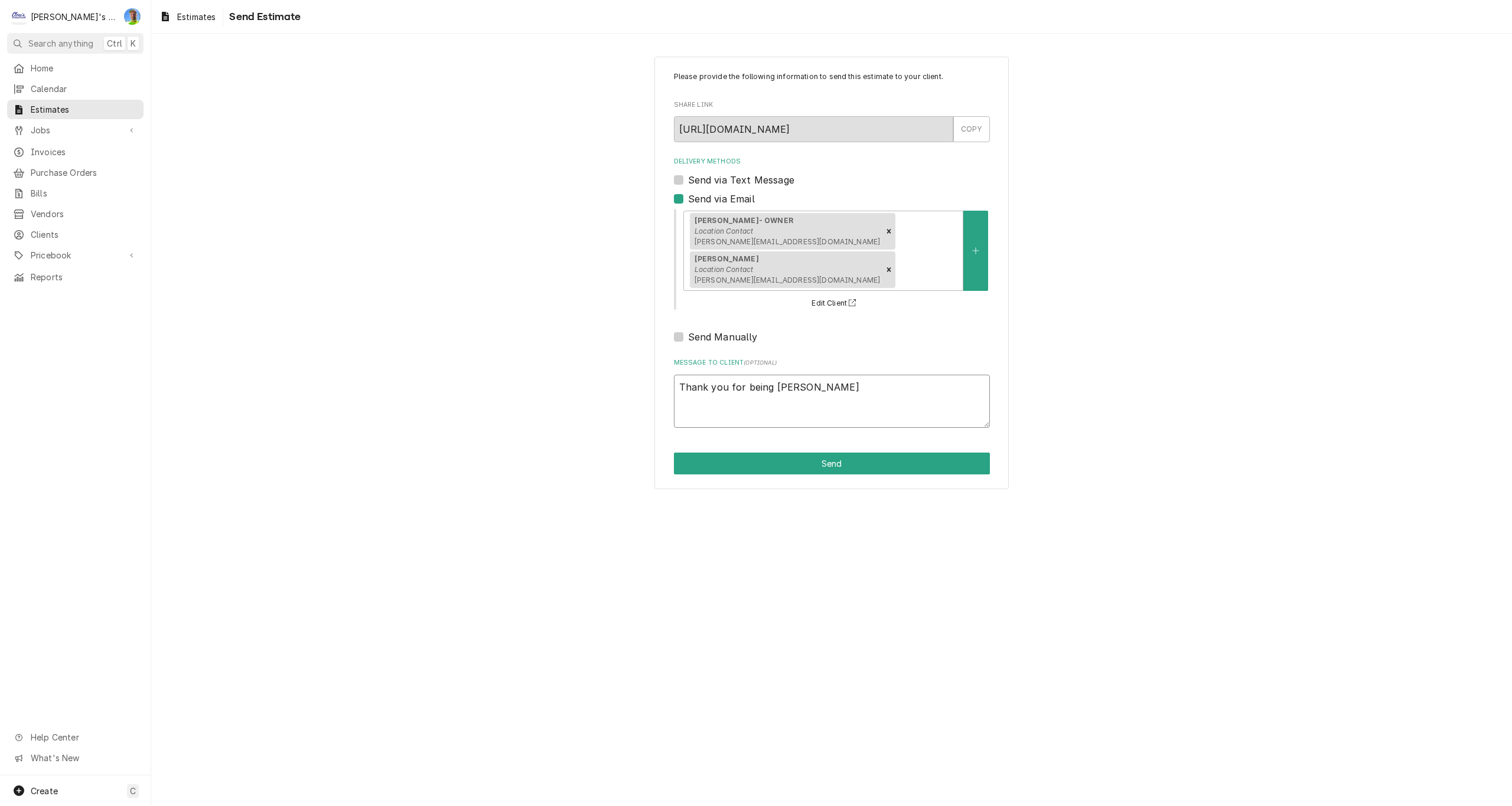
type textarea "Thank you for being [PERSON_NAME]"
type textarea "x"
type textarea "Thank you for being paitie"
type textarea "x"
type textarea "Thank you for being [PERSON_NAME]"
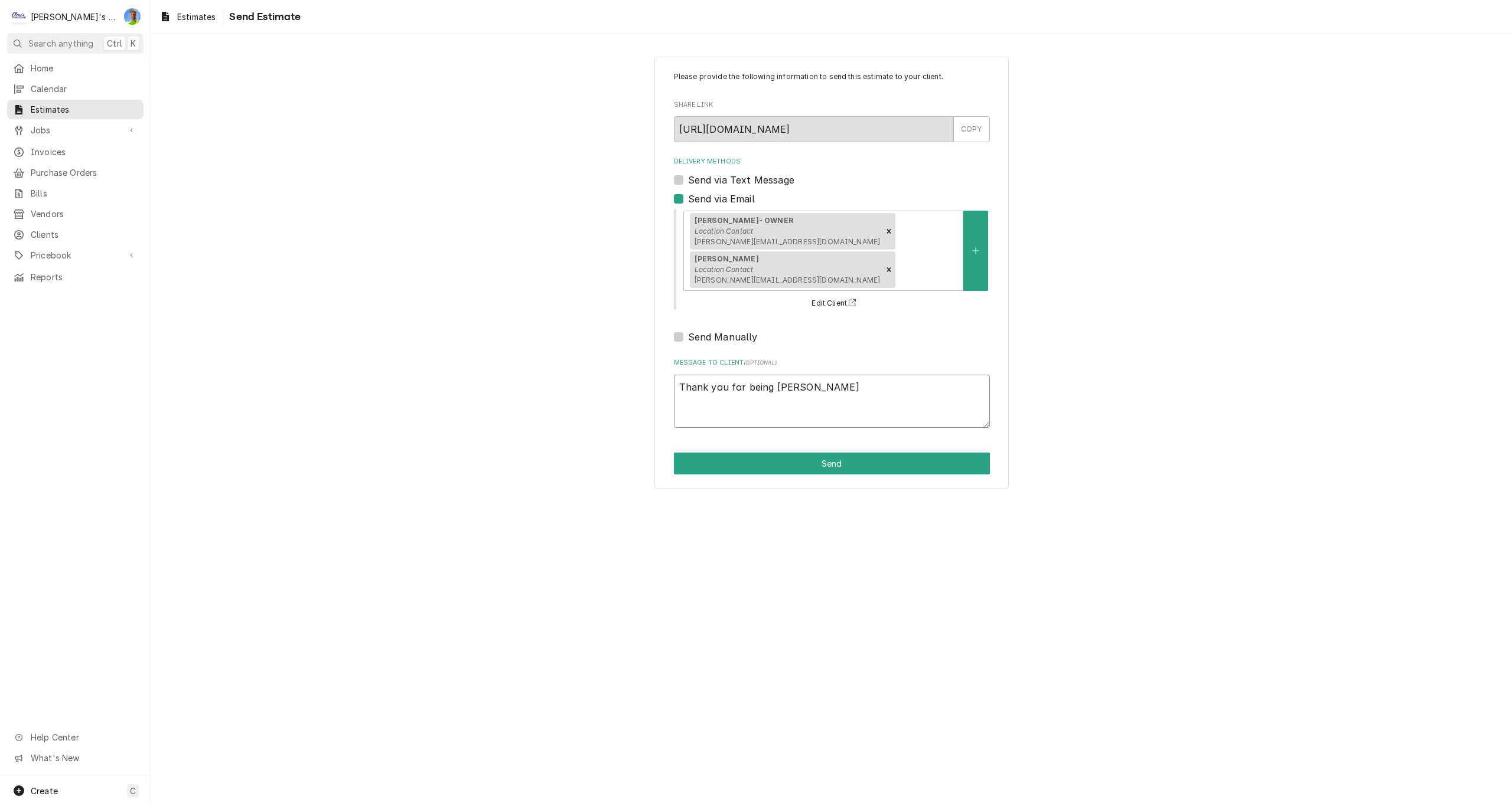
type textarea "x"
type textarea "Thank you for being paitient"
type textarea "x"
type textarea "Thank you for being paitient"
type textarea "x"
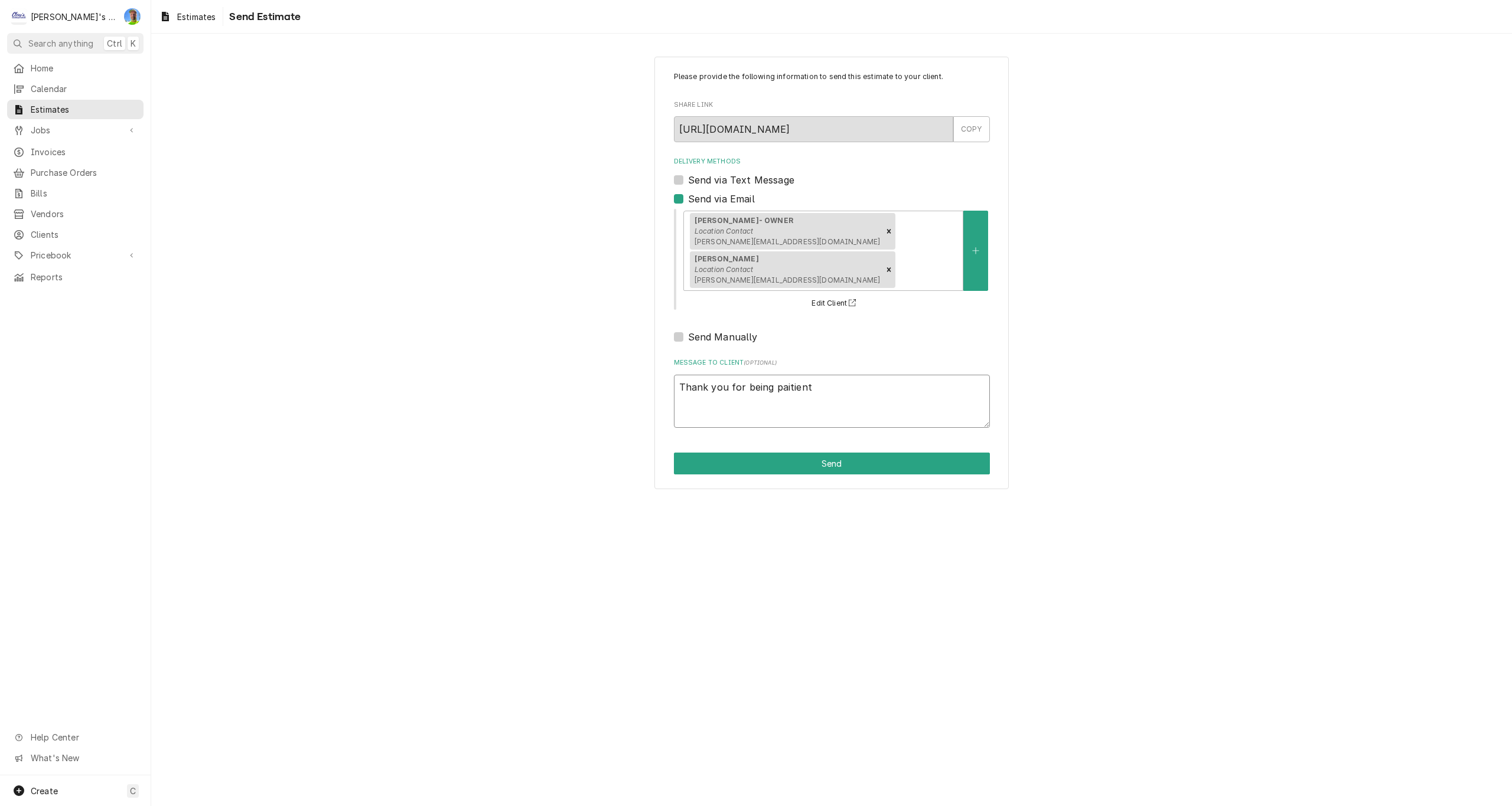
type textarea "Thank you for being paitient"
type textarea "x"
type textarea "Thank you for being paitient,"
type textarea "x"
type textarea "Thank you for being paitient,"
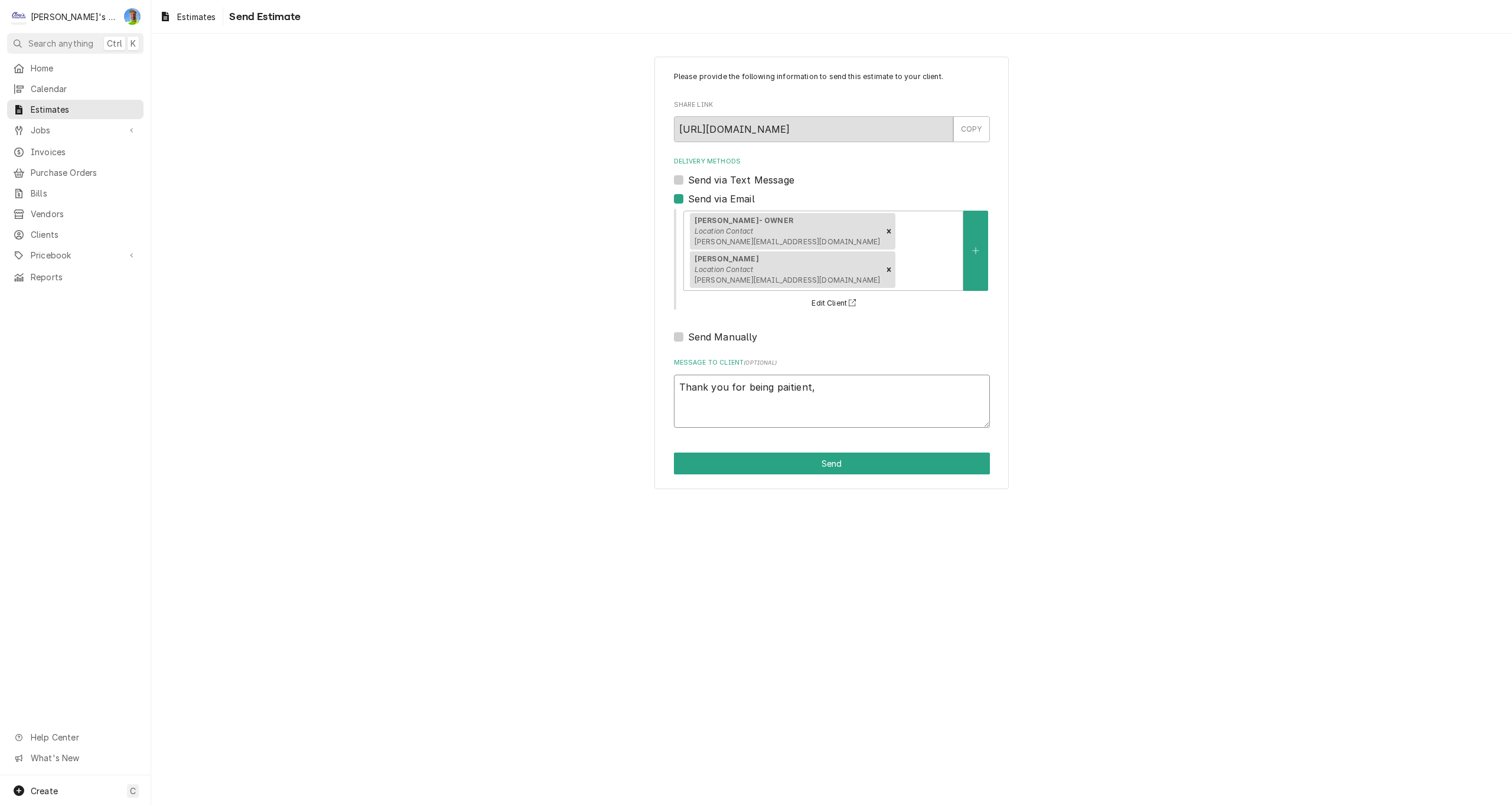
type textarea "x"
type textarea "Thank you for being paitient, h"
type textarea "x"
type textarea "Thank you for being paitient, he"
type textarea "x"
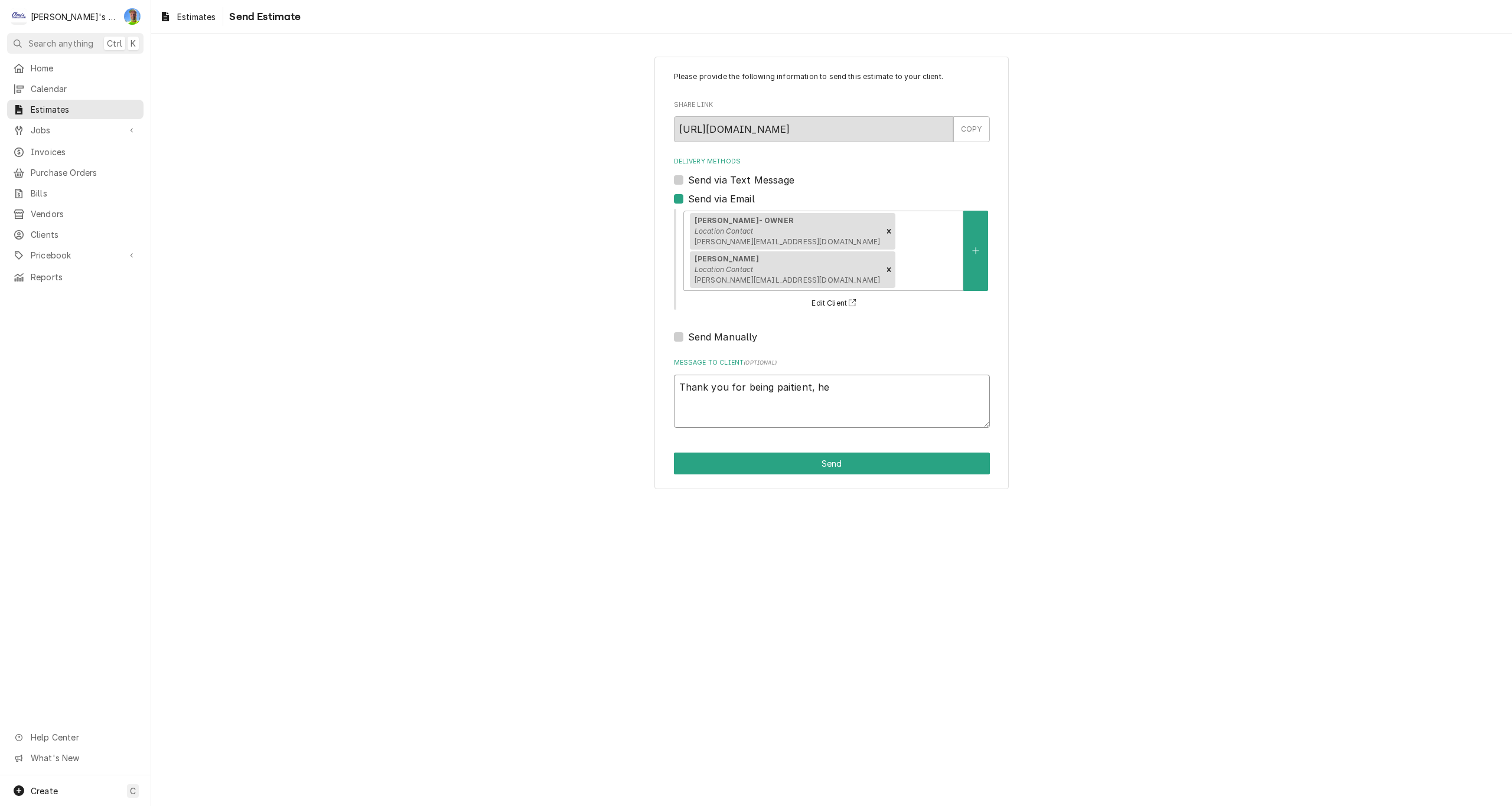
type textarea "Thank you for being paitient, her"
type textarea "x"
type textarea "Thank you for being paitient, here"
type textarea "x"
type textarea "Thank you for being paitient, here"
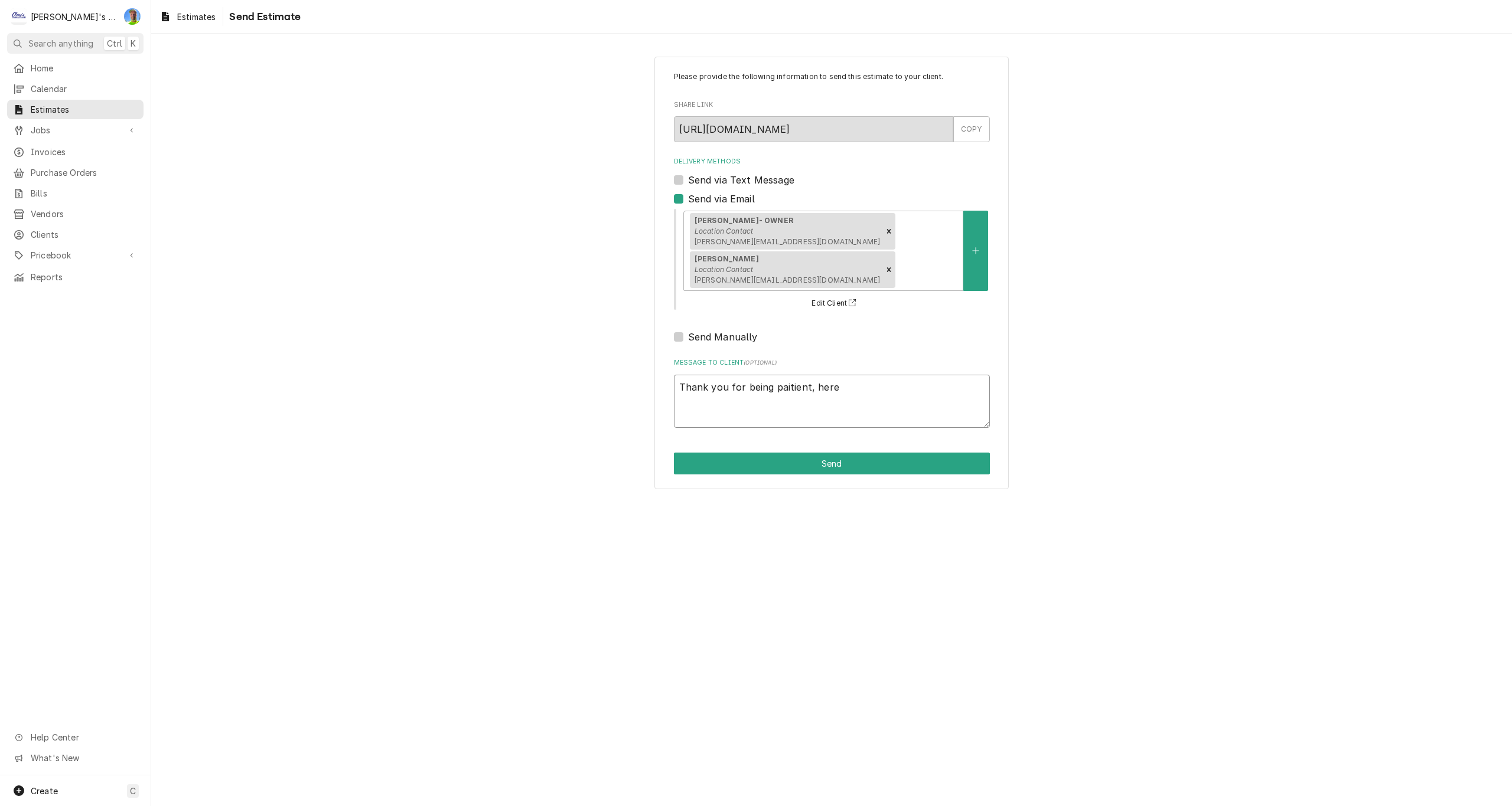
type textarea "x"
type textarea "Thank you for being paitient, here i"
type textarea "x"
type textarea "Thank you for being paitient, here is"
type textarea "x"
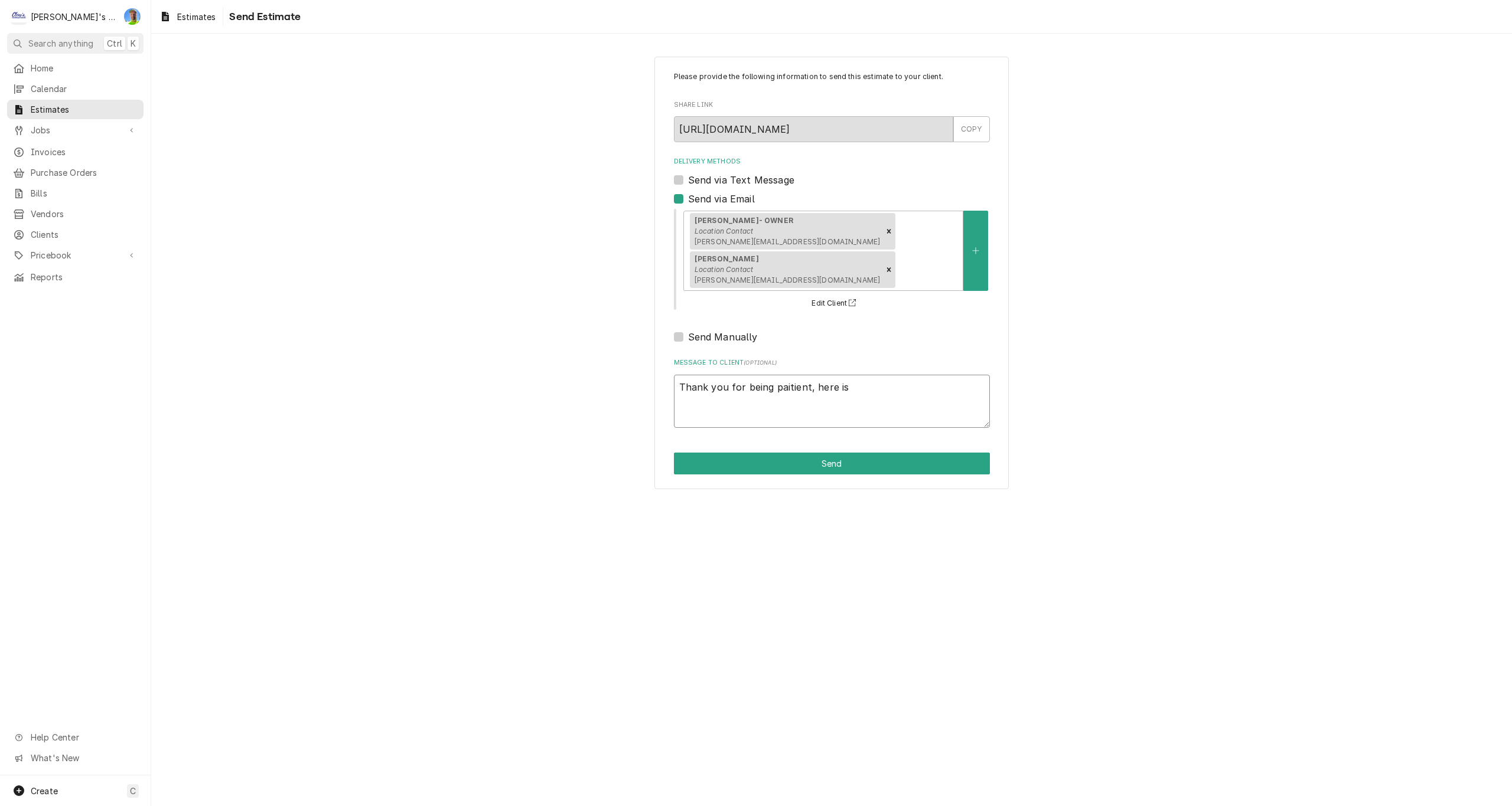
type textarea "Thank you for being paitient, here is"
type textarea "x"
type textarea "Thank you for being paitient, here is o"
type textarea "x"
type textarea "Thank you for being paitient, here is ou"
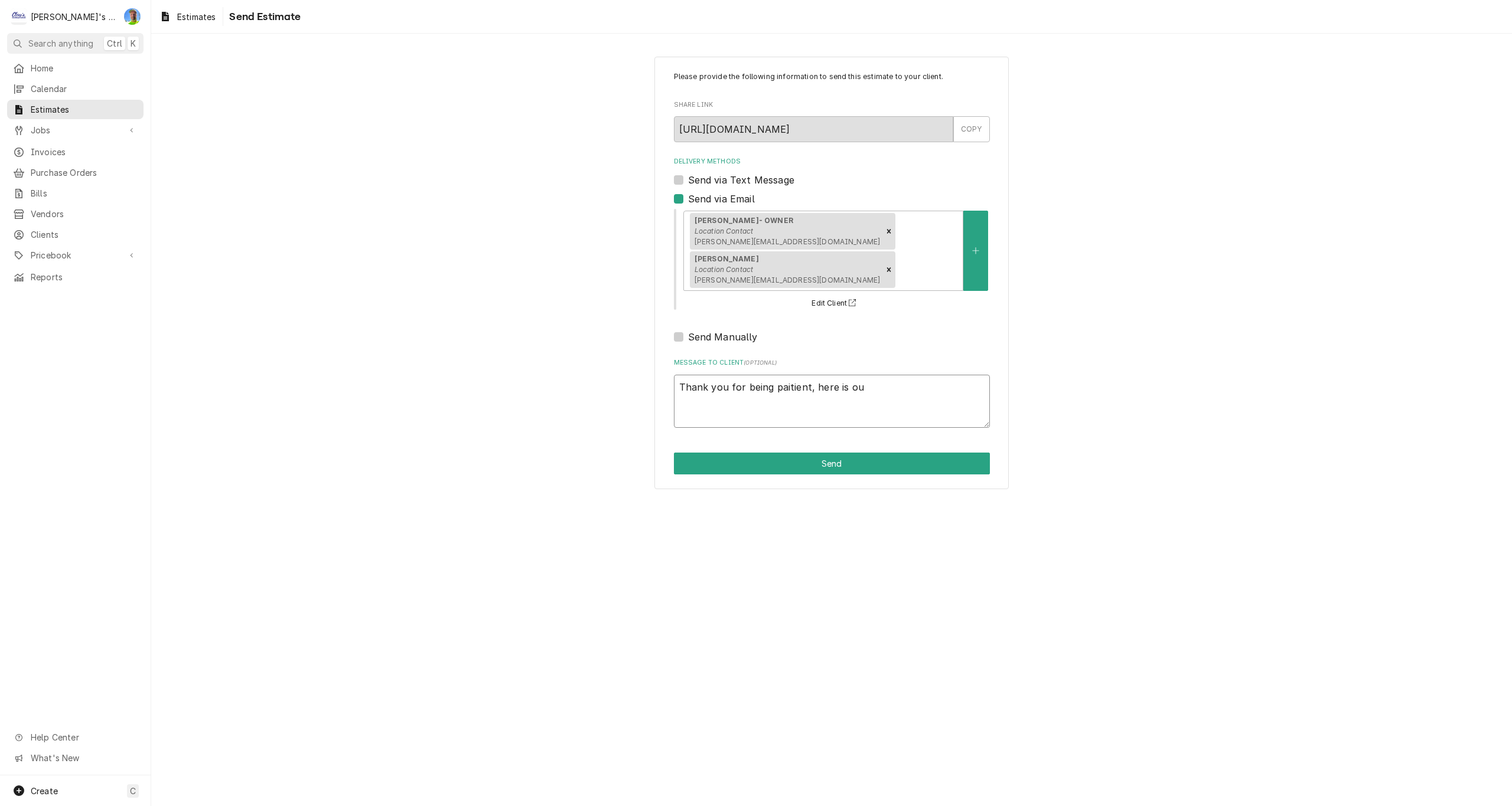
type textarea "x"
type textarea "Thank you for being paitient, here is our"
type textarea "x"
type textarea "Thank you for being paitient, here is our"
type textarea "x"
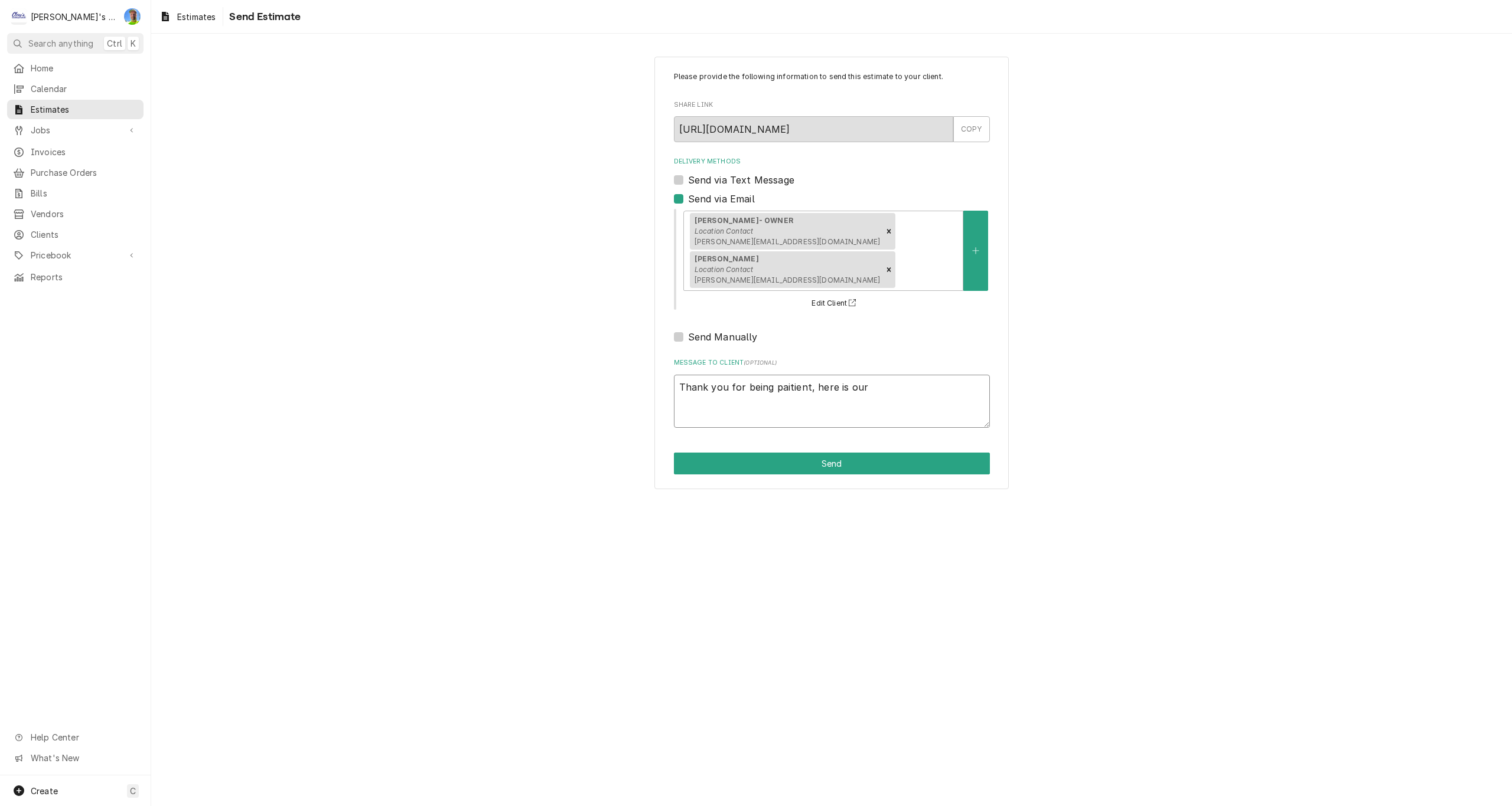
type textarea "Thank you for being paitient, here is our e"
type textarea "x"
type textarea "Thank you for being paitient, here is our es"
type textarea "x"
type textarea "Thank you for being paitient, here is our est"
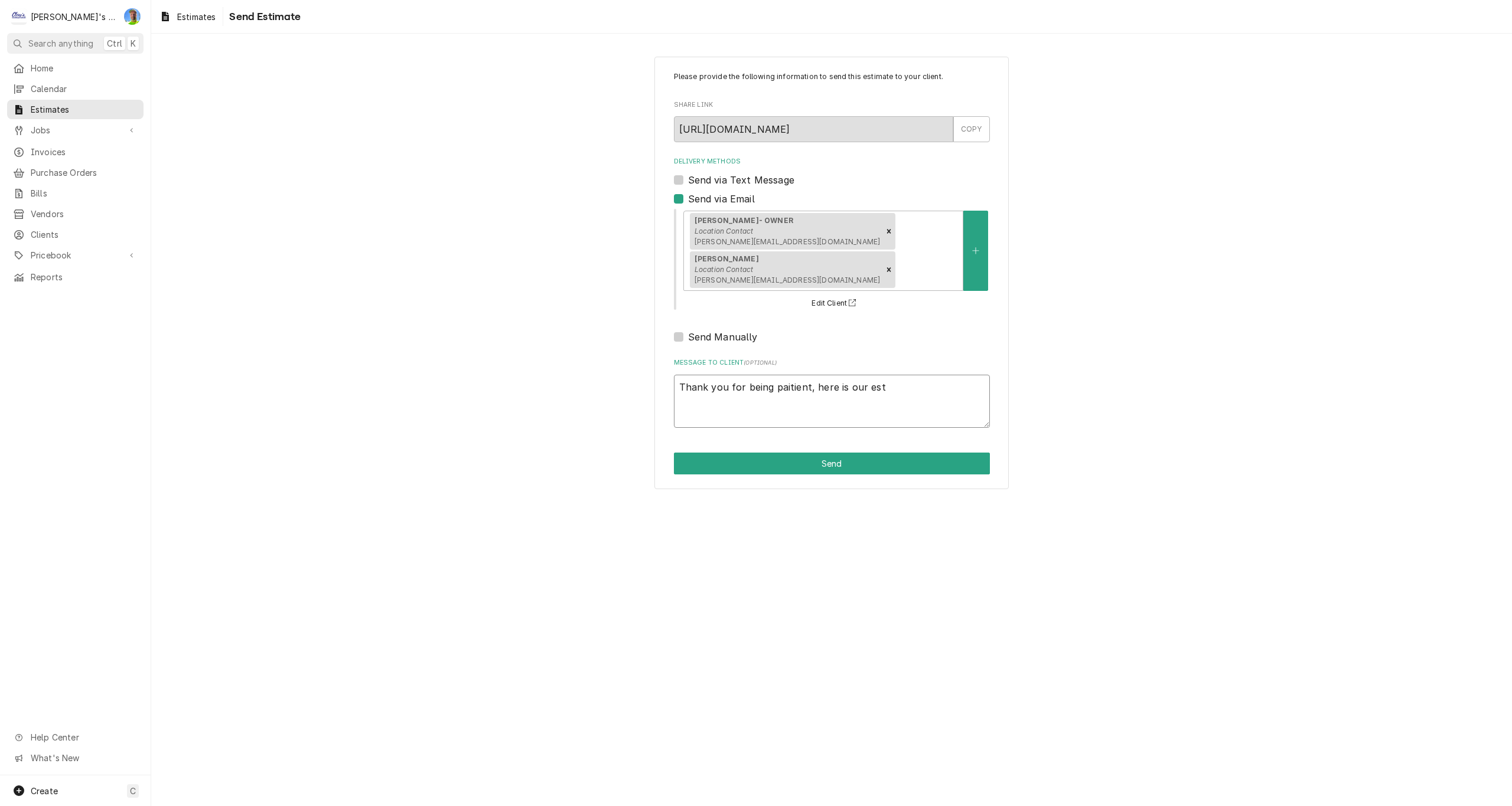
type textarea "x"
type textarea "Thank you for being paitient, here is our esti"
type textarea "x"
type textarea "Thank you for being paitient, here is our estim"
type textarea "x"
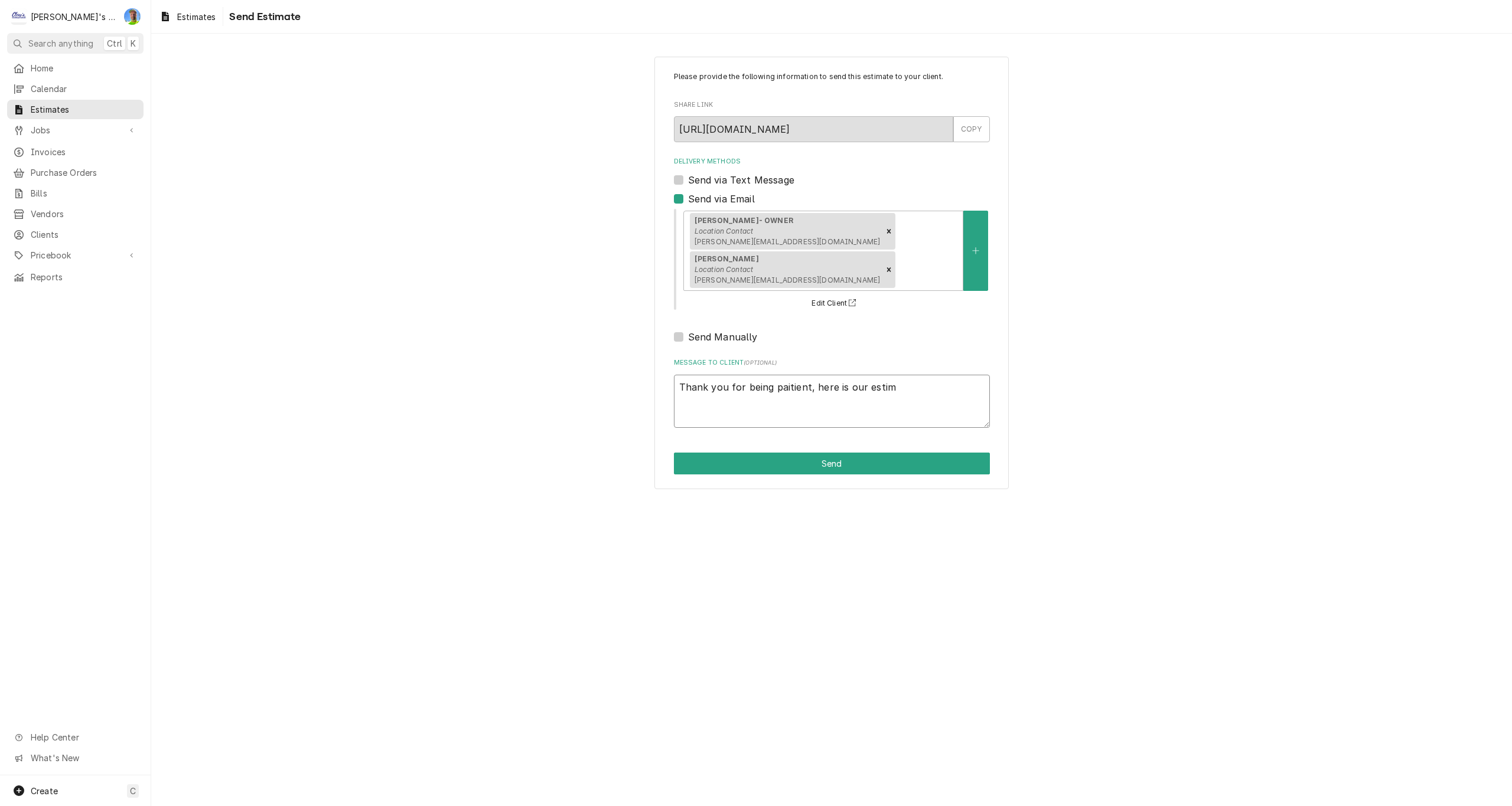
type textarea "Thank you for being paitient, here is our estima"
type textarea "x"
type textarea "Thank you for being paitient, here is our estimat"
type textarea "x"
type textarea "Thank you for being paitient, here is our estimate"
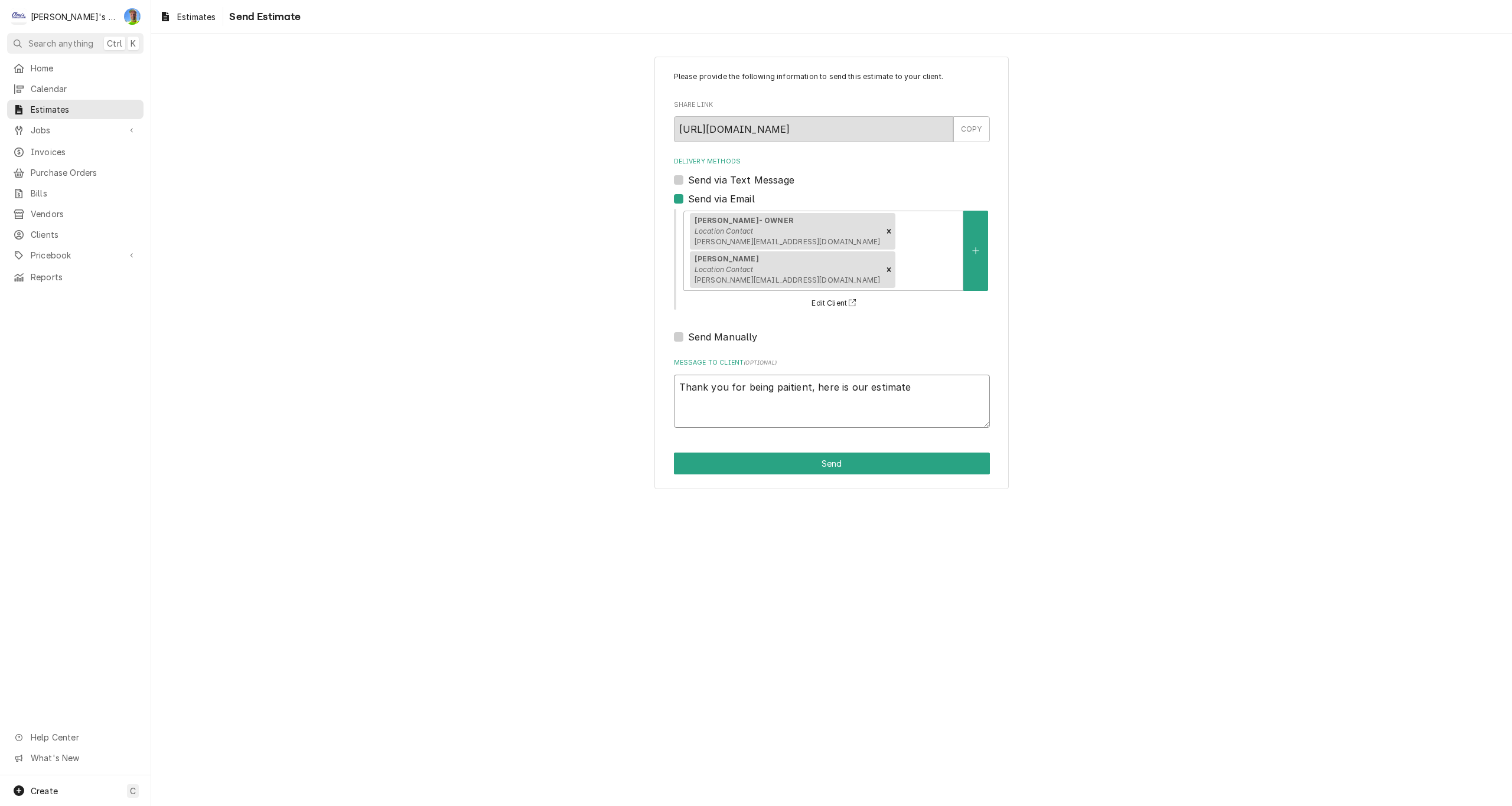
type textarea "x"
type textarea "Thank you for being paitient, here is our estimate"
type textarea "x"
type textarea "Thank you for being paitient, here is our estimate f"
type textarea "x"
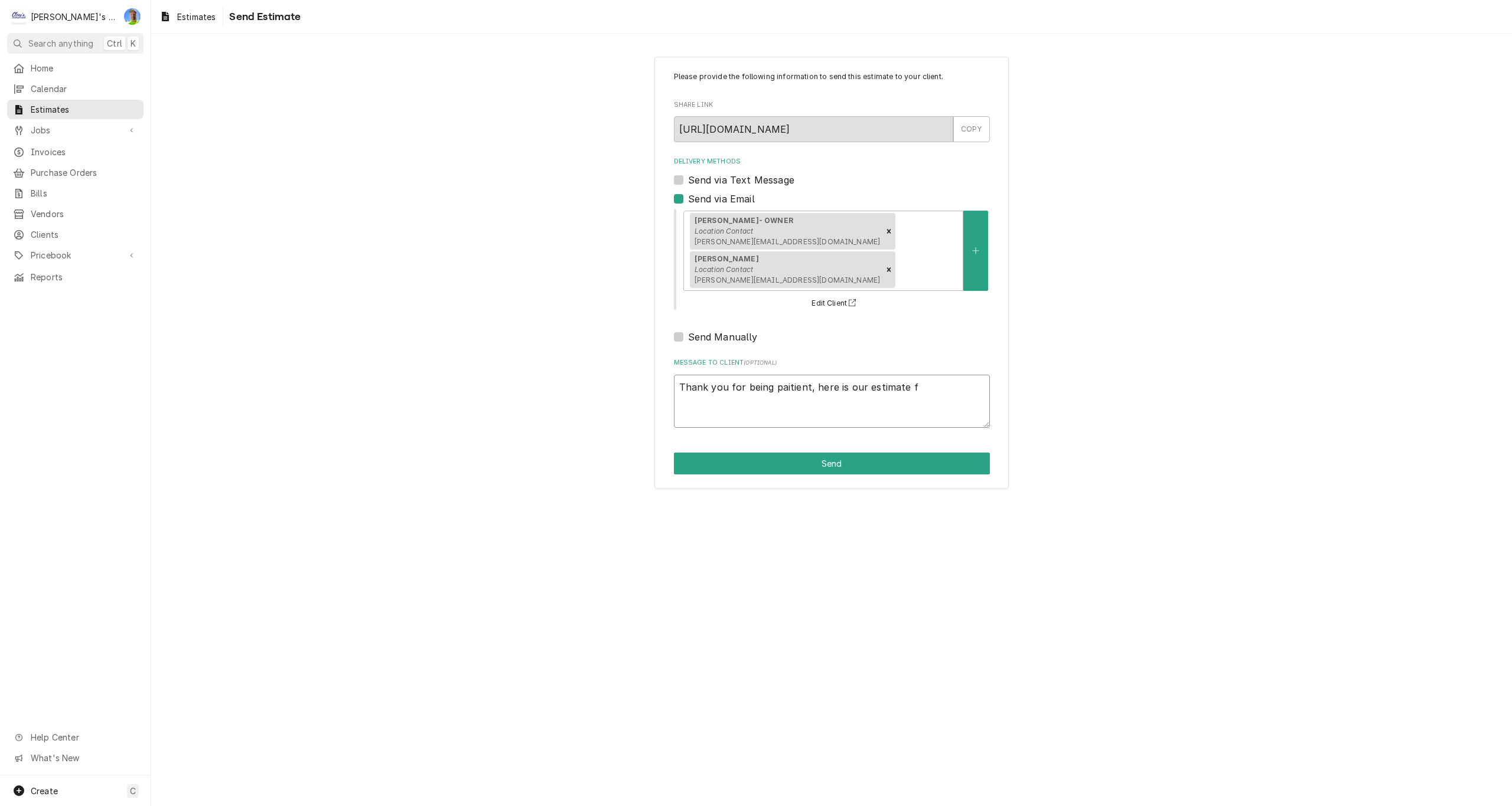
type textarea "Thank you for being paitient, here is our estimate fo"
type textarea "x"
type textarea "Thank you for being paitient, here is our estimate for"
type textarea "x"
type textarea "Thank you for being paitient, here is our estimate for"
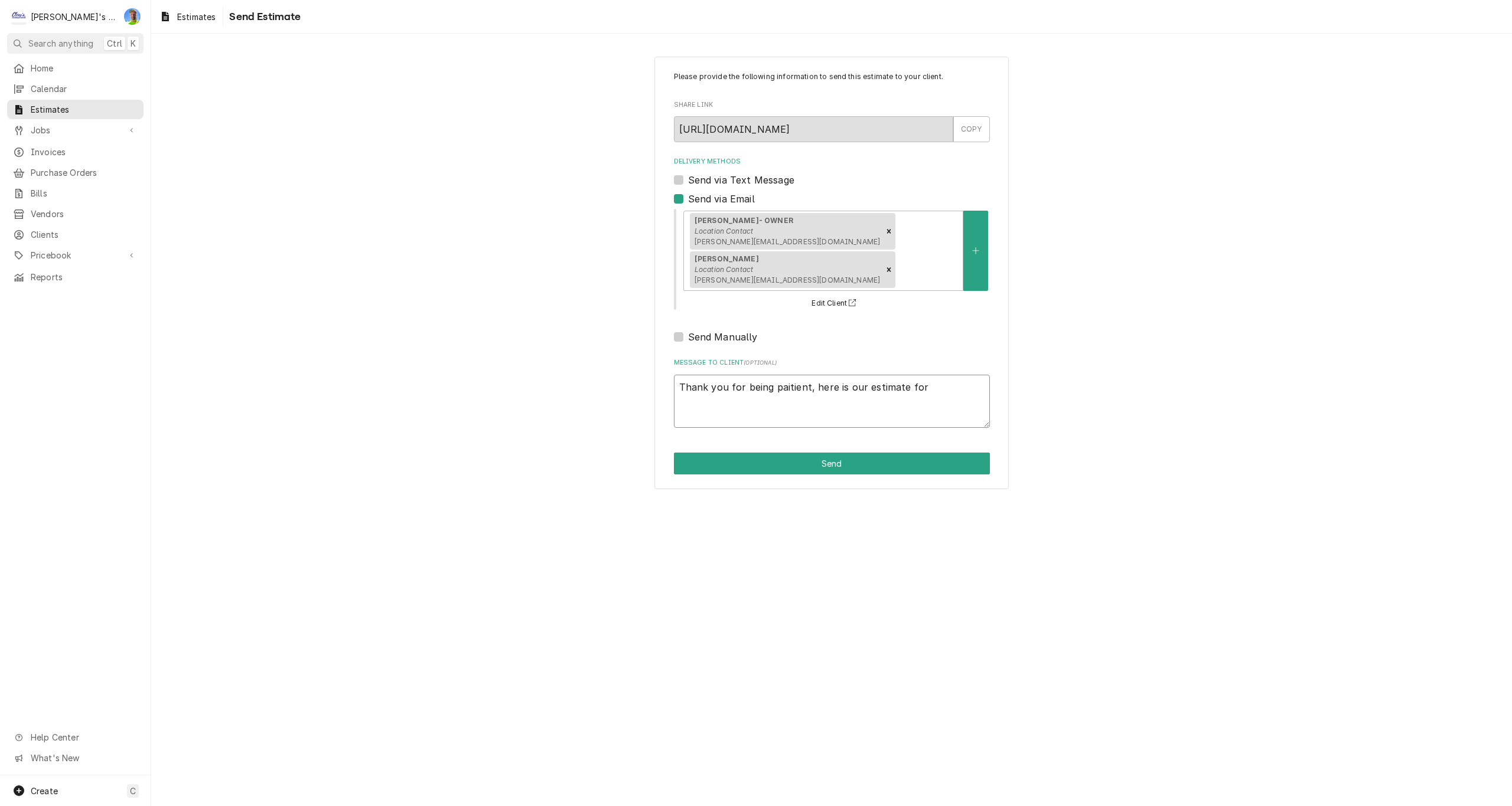
type textarea "x"
type textarea "Thank you for being paitient, here is our estimate for r"
type textarea "x"
type textarea "Thank you for being paitient, here is our estimate for re"
type textarea "x"
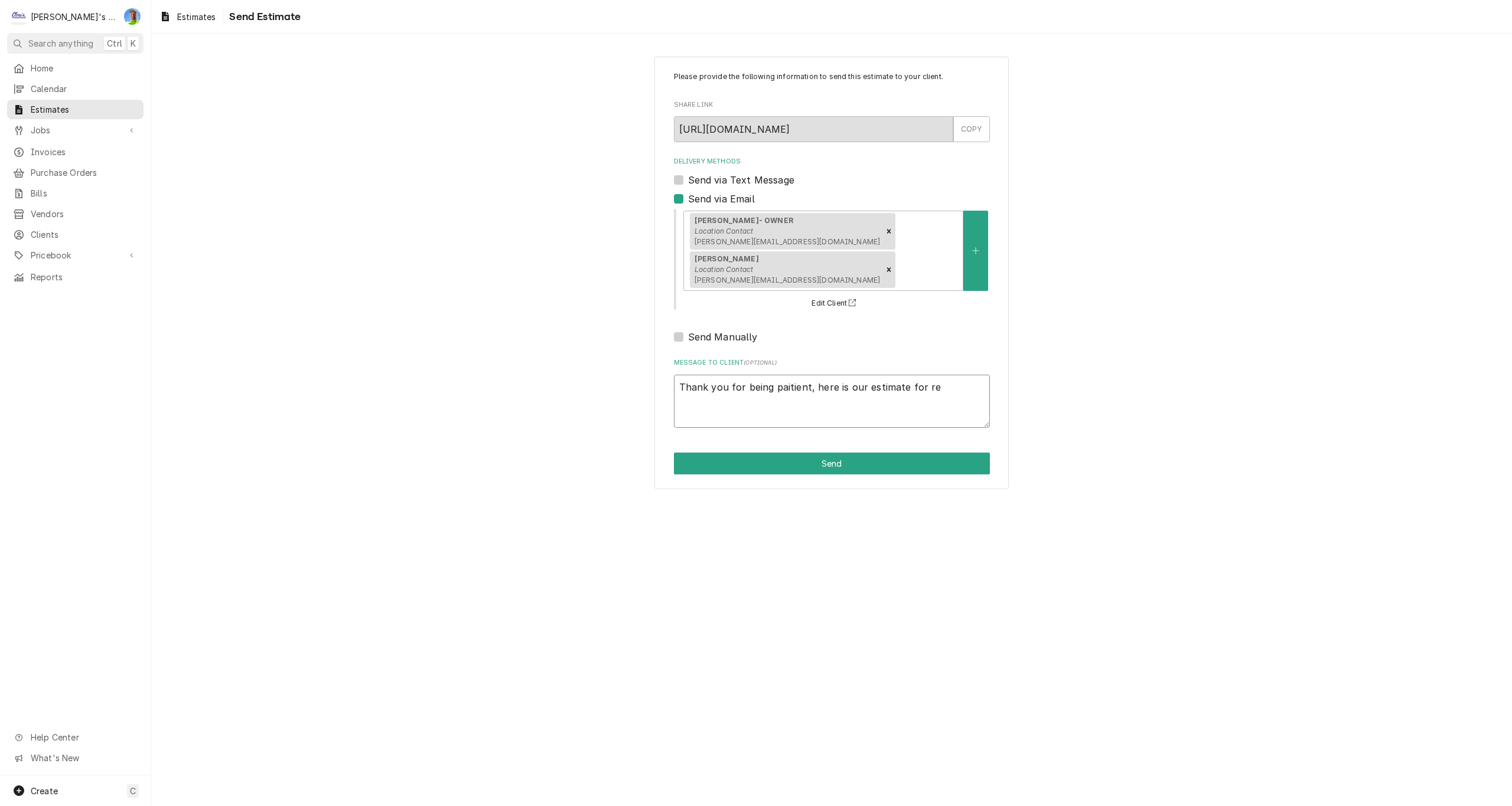
type textarea "Thank you for being paitient, here is our estimate for rep"
type textarea "x"
type textarea "Thank you for being paitient, here is our estimate for repa"
type textarea "x"
type textarea "Thank you for being paitient, here is our estimate for repai"
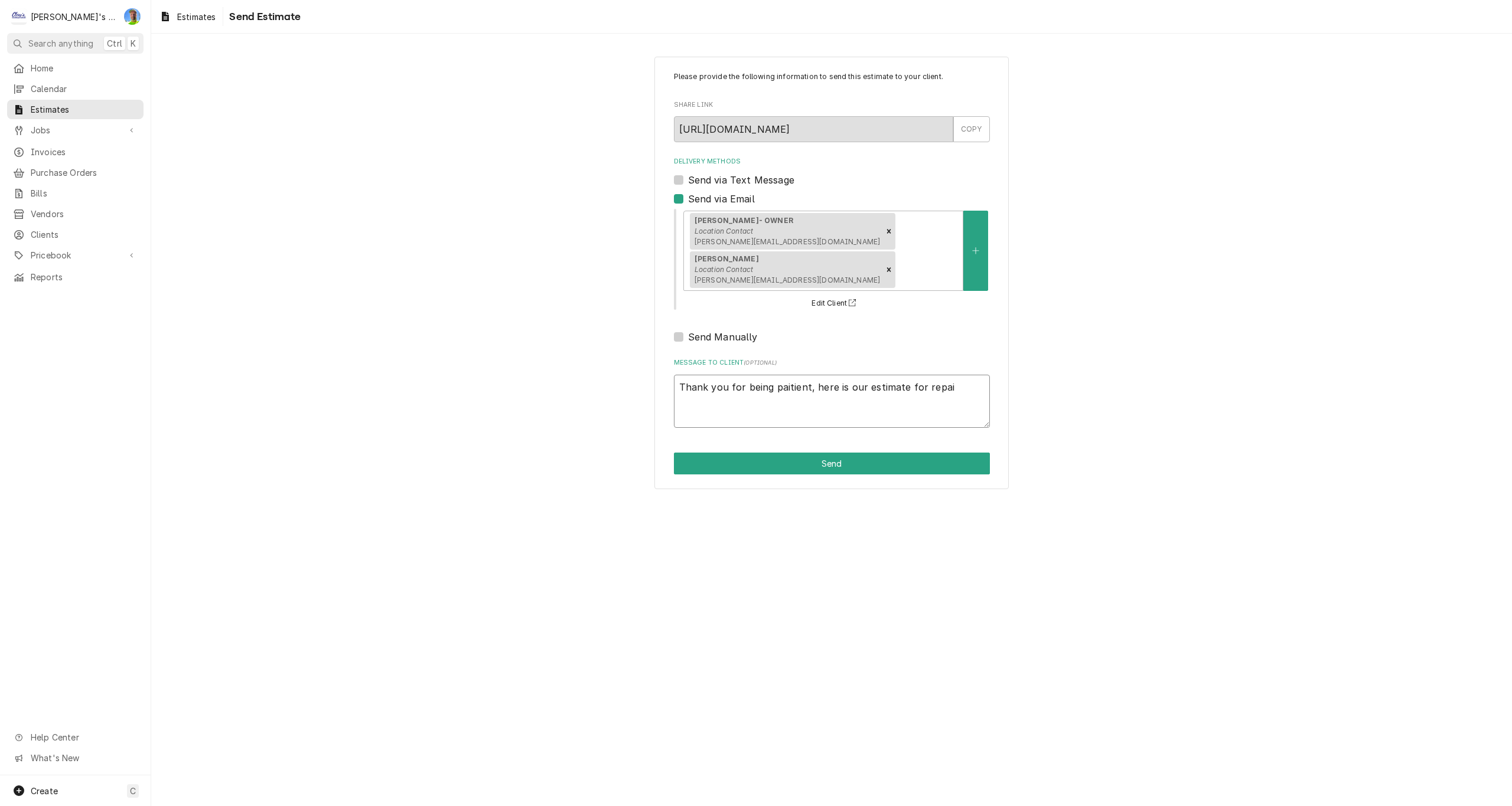
type textarea "x"
type textarea "Thank you for being paitient, here is our estimate for repair"
type textarea "x"
type textarea "Thank you for being paitient, here is our estimate for repairs"
type textarea "x"
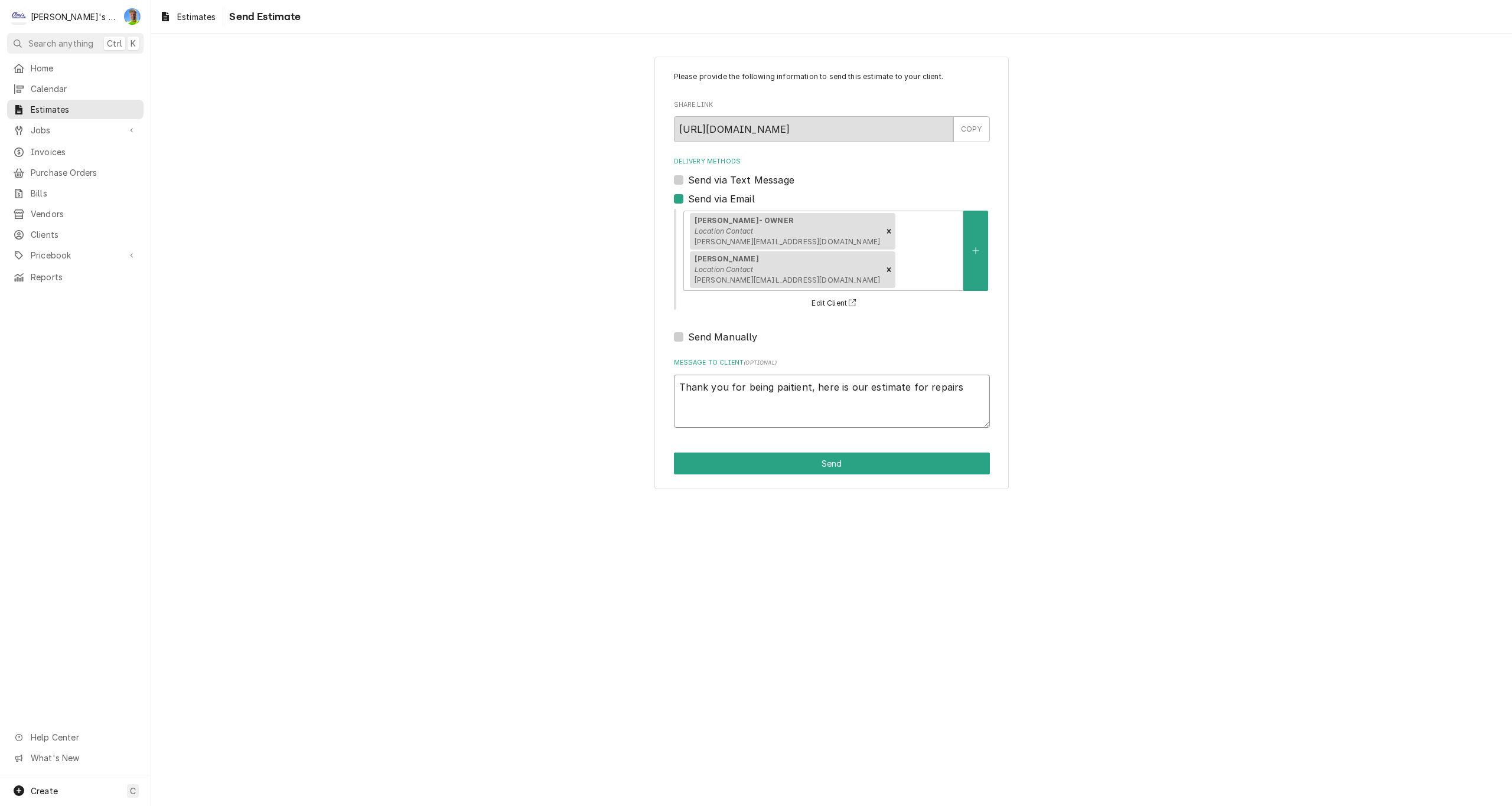
type textarea "Thank you for being paitient, here is our estimate for repairs"
type textarea "x"
type textarea "Thank you for being paitient, here is our estimate for repairs o"
type textarea "x"
type textarea "Thank you for being paitient, here is our estimate for repairs on"
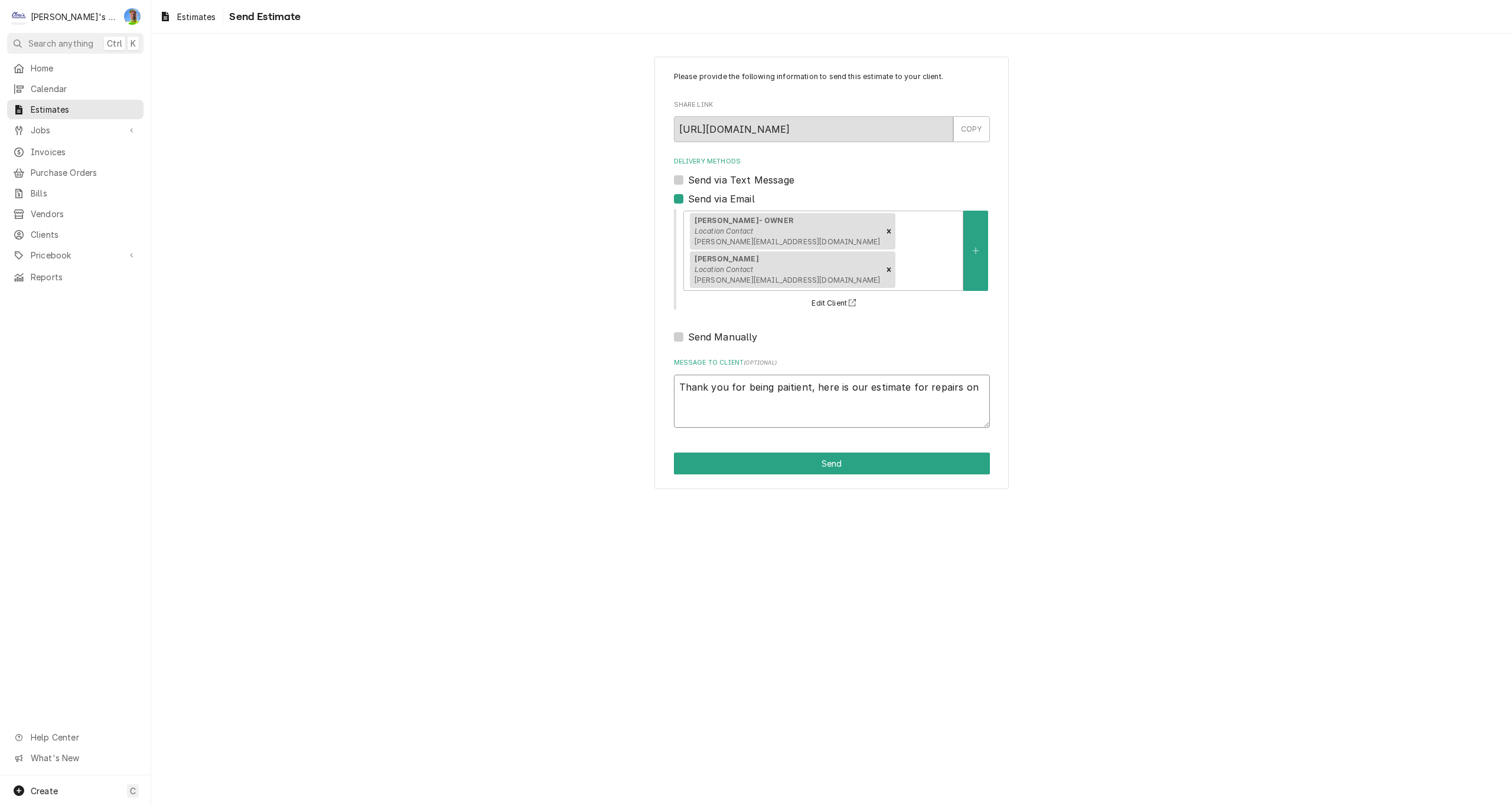
type textarea "x"
type textarea "Thank you for being paitient, here is our estimate for repairs on"
type textarea "x"
type textarea "Thank you for being paitient, here is our estimate for repairs on t"
type textarea "x"
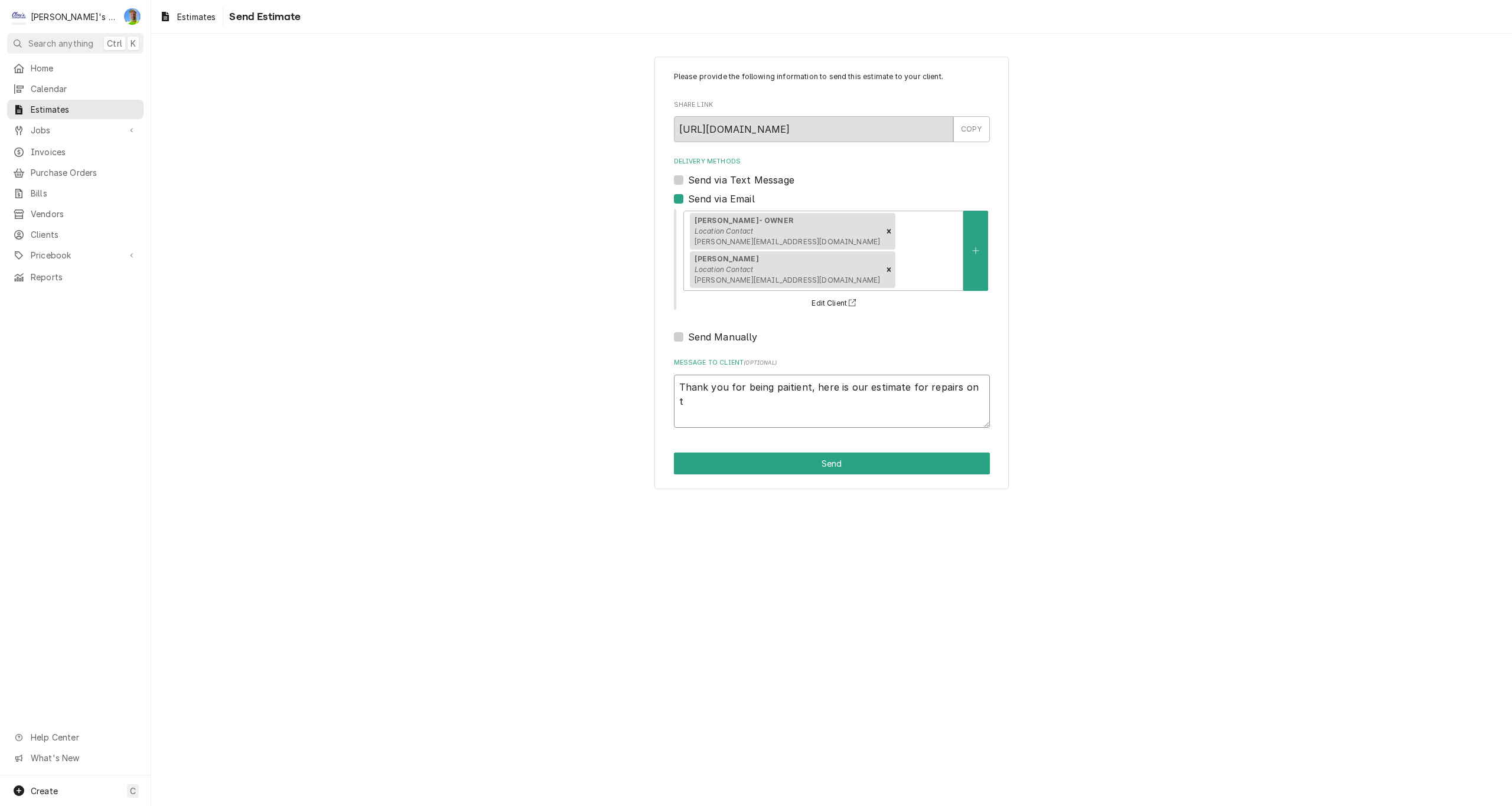
type textarea "Thank you for being paitient, here is our estimate for repairs on th"
type textarea "x"
type textarea "Thank you for being paitient, here is our estimate for repairs on the"
type textarea "x"
type textarea "Thank you for being paitient, here is our estimate for repairs on the"
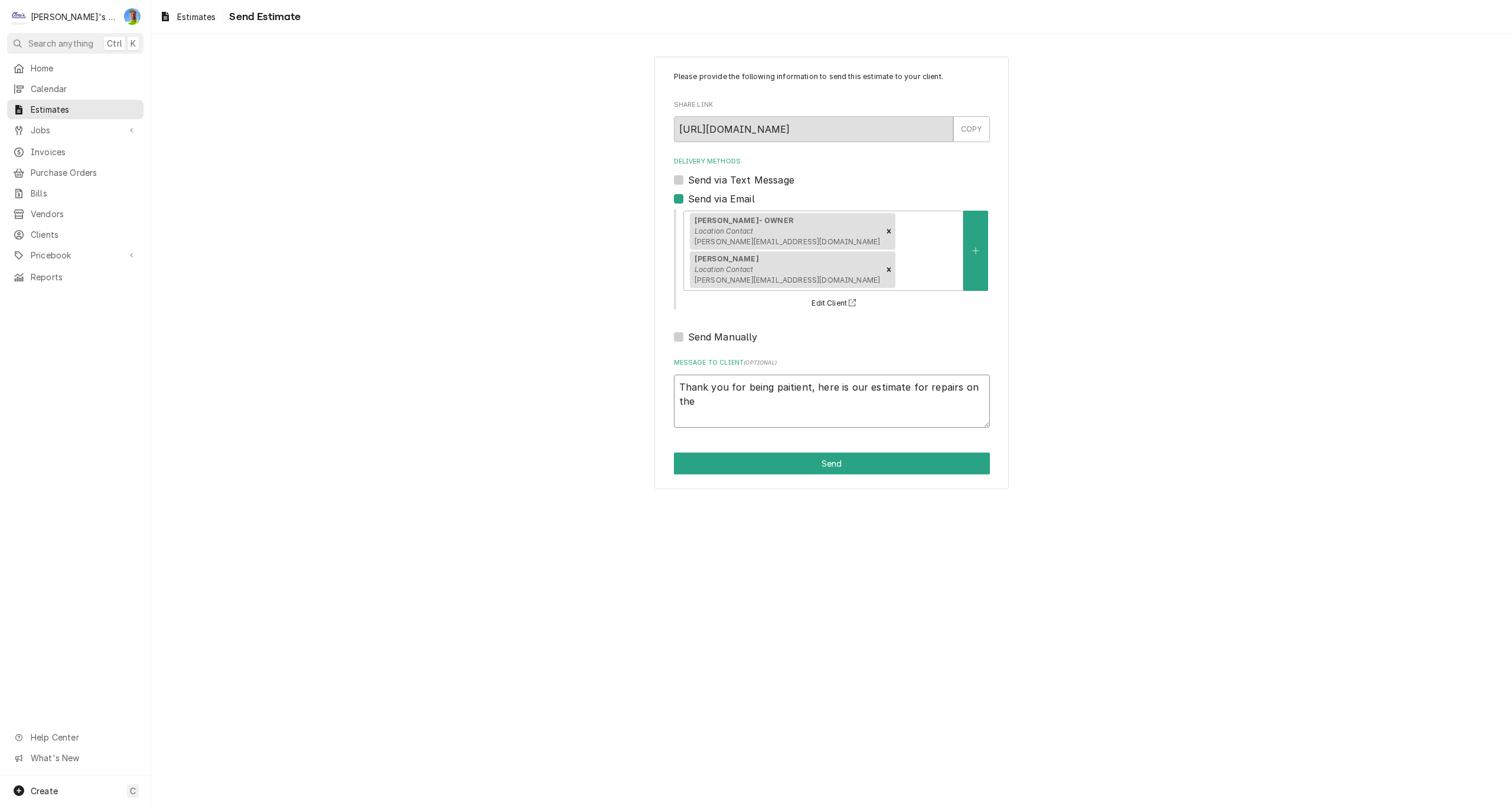
type textarea "x"
type textarea "Thank you for being paitient, here is our estimate for repairs on the w"
type textarea "x"
type textarea "Thank you for being paitient, here is our estimate for repairs on the wa"
type textarea "x"
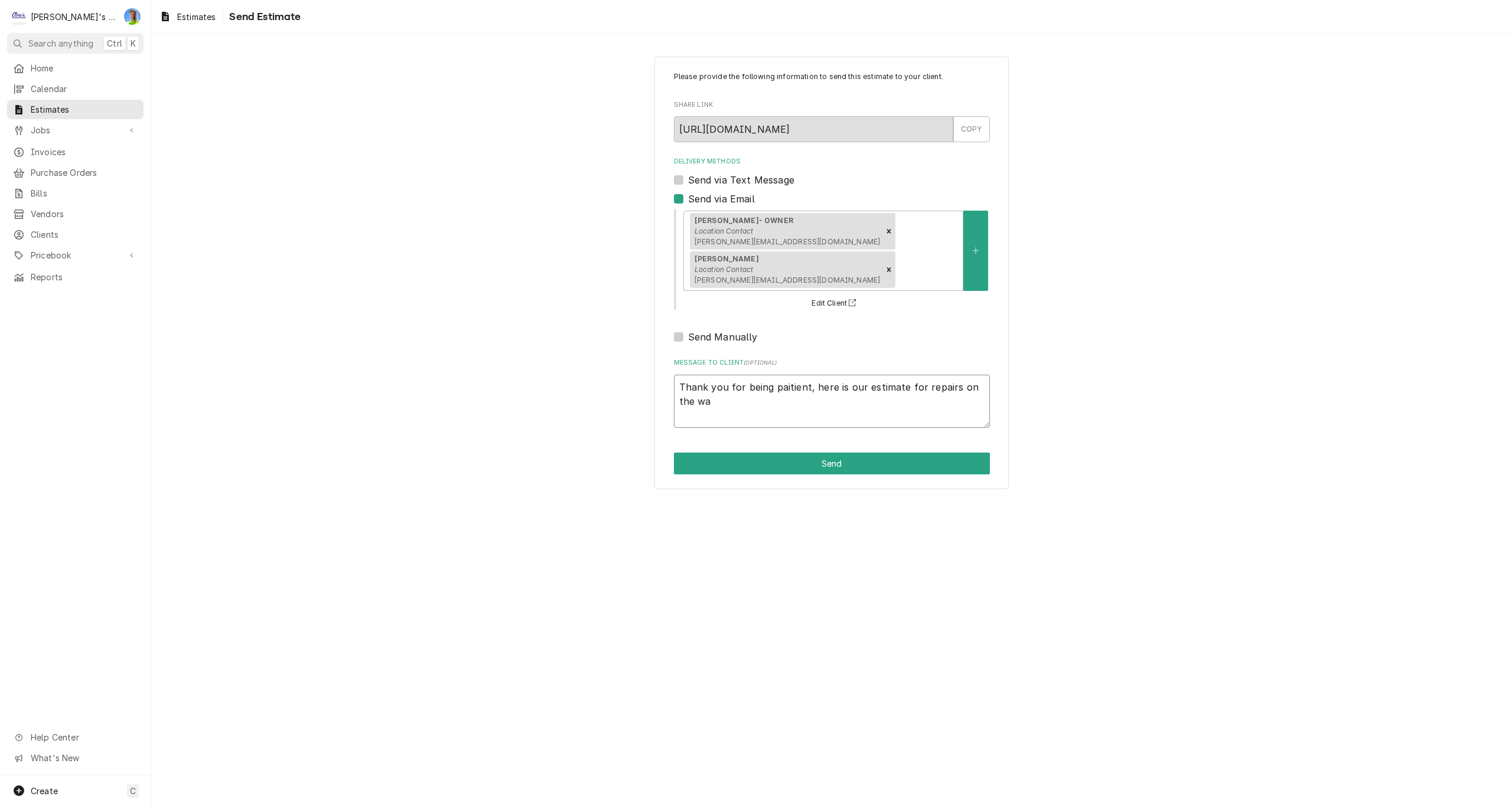
type textarea "Thank you for being paitient, here is our estimate for repairs on the wal"
type textarea "x"
type textarea "Thank you for being paitient, here is our estimate for repairs on the walk"
type textarea "x"
type textarea "Thank you for being paitient, here is our estimate for repairs on the walk-"
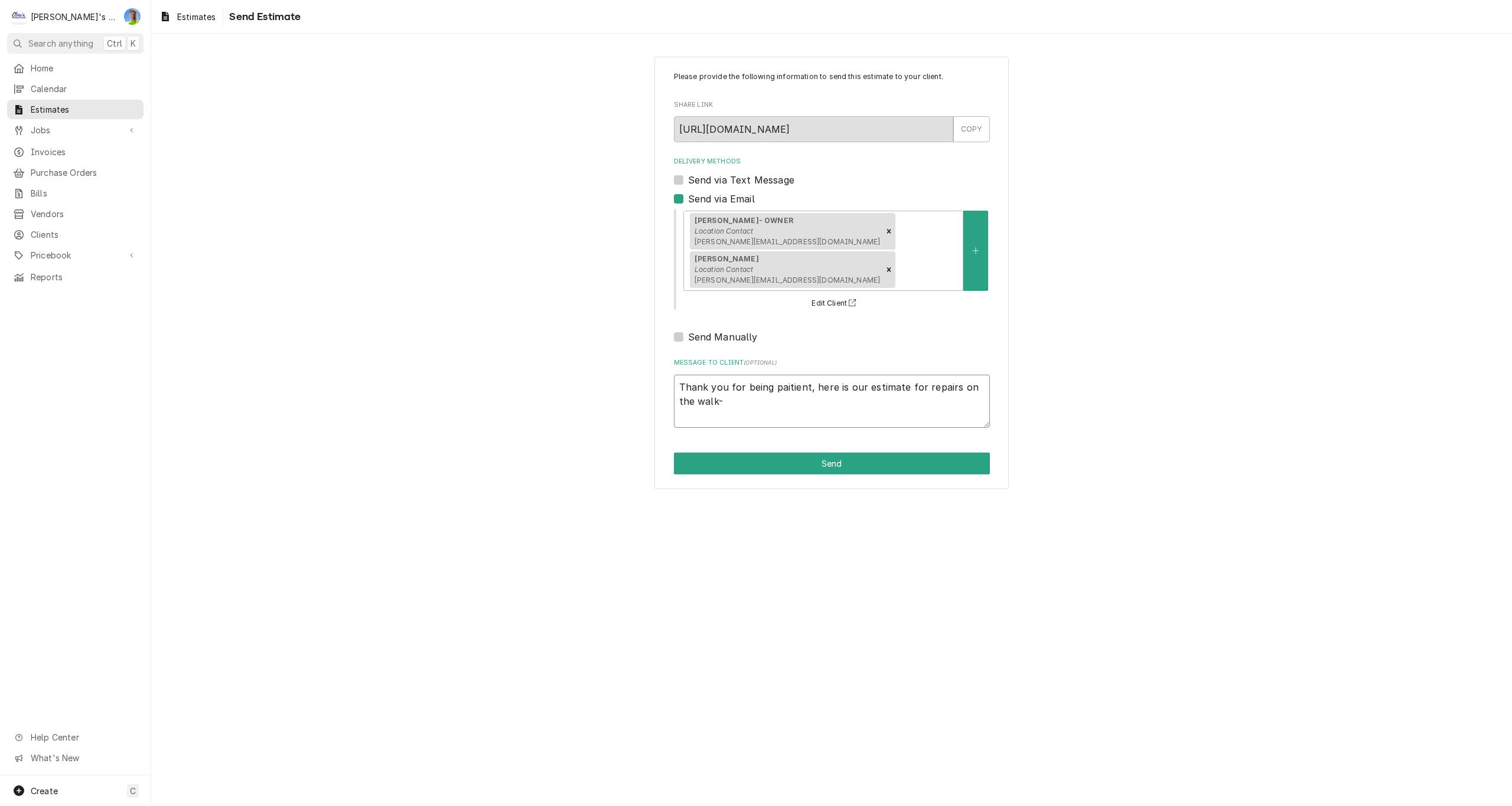
type textarea "x"
type textarea "Thank you for being paitient, here is our estimate for repairs on the walk-i"
type textarea "x"
type textarea "Thank you for being paitient, here is our estimate for repairs on the walk-in"
type textarea "x"
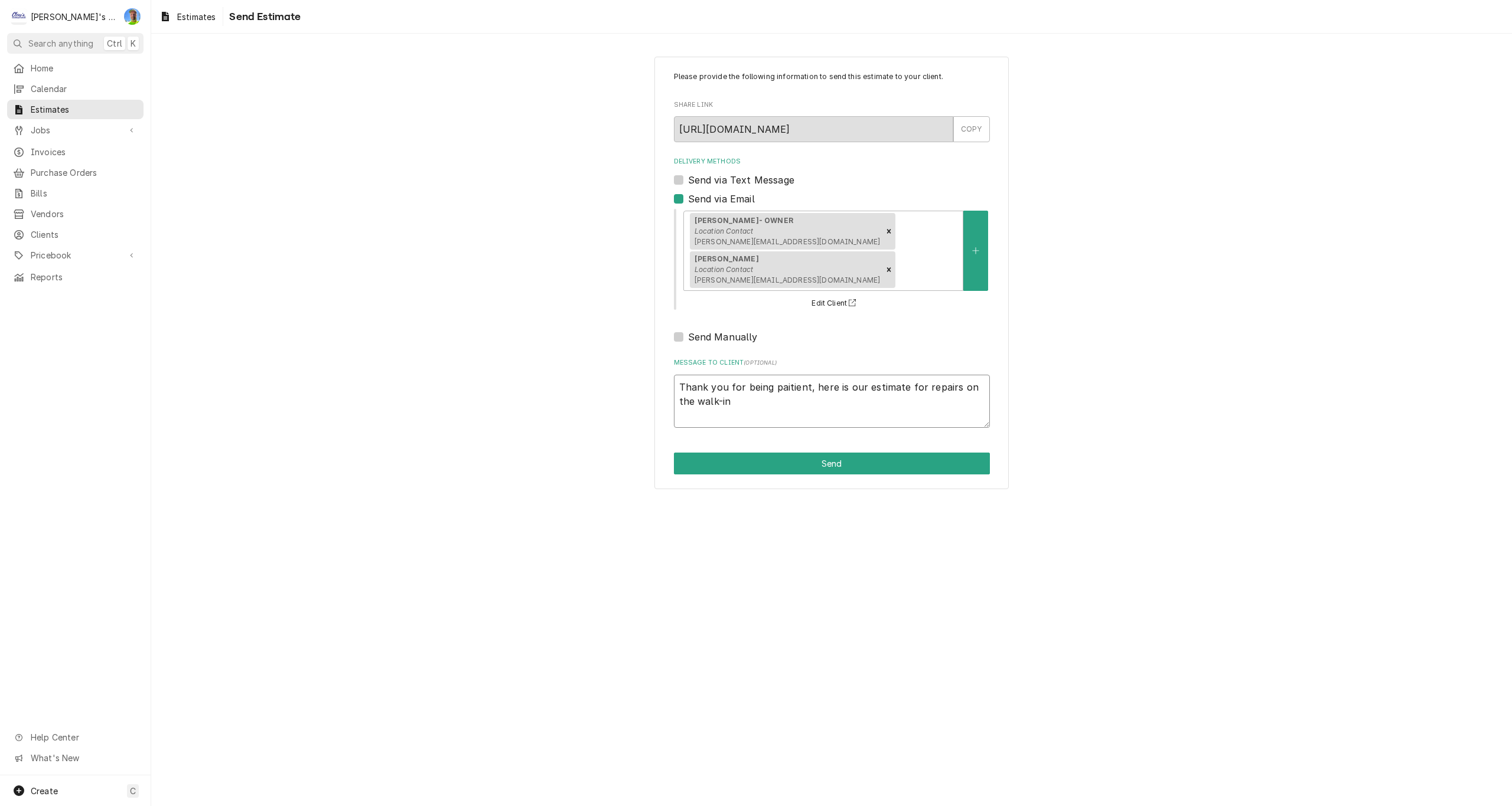
type textarea "Thank you for being paitient, here is our estimate for repairs on the walk-in"
type textarea "x"
type textarea "Thank you for being paitient, here is our estimate for repairs on the walk-in c"
type textarea "x"
type textarea "Thank you for being paitient, here is our estimate for repairs on the walk-in co"
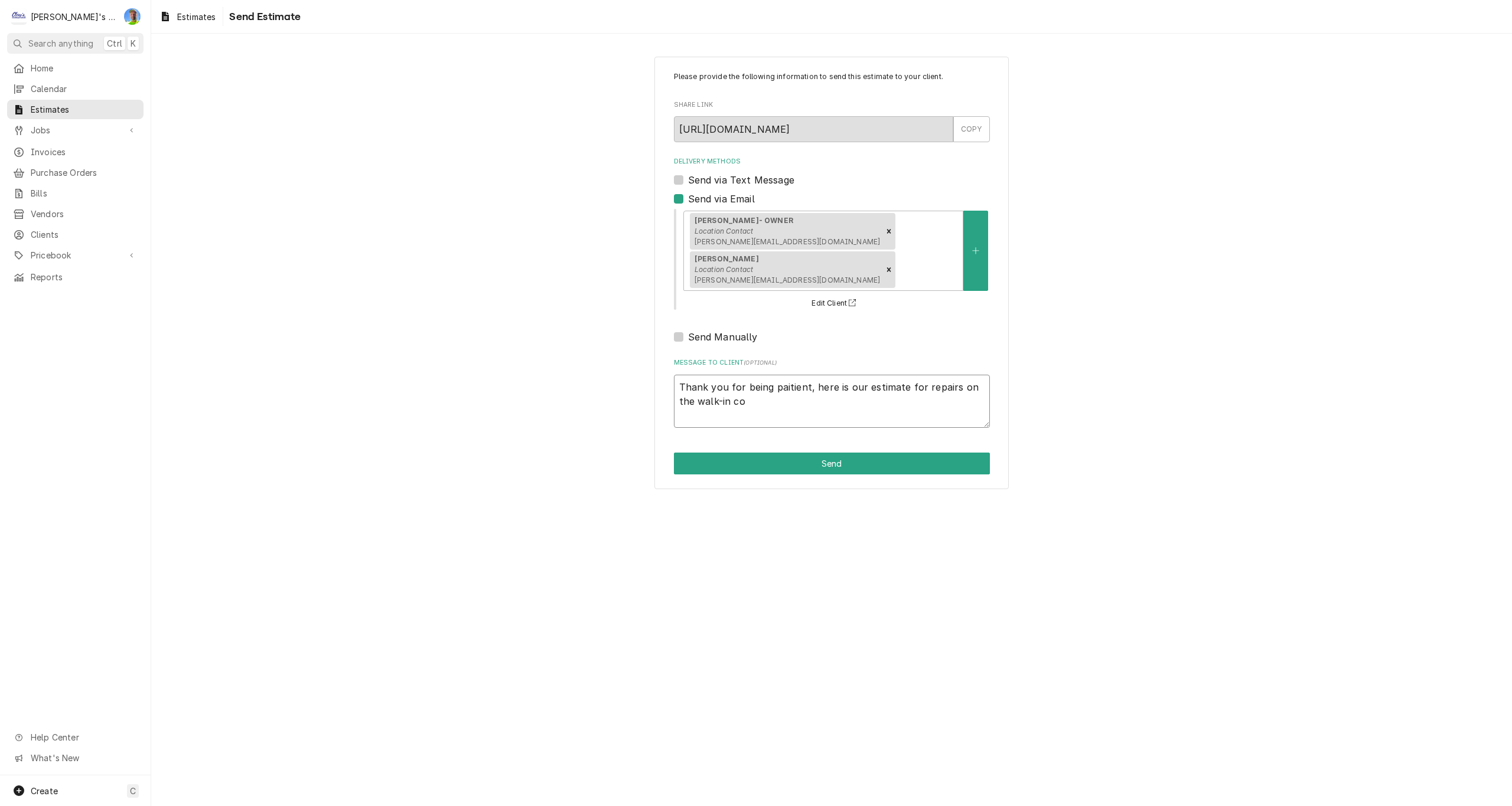
type textarea "x"
type textarea "Thank you for being paitient, here is our estimate for repairs on the walk-in c…"
type textarea "x"
type textarea "Thank you for being paitient, here is our estimate for repairs on the walk-in c…"
type textarea "x"
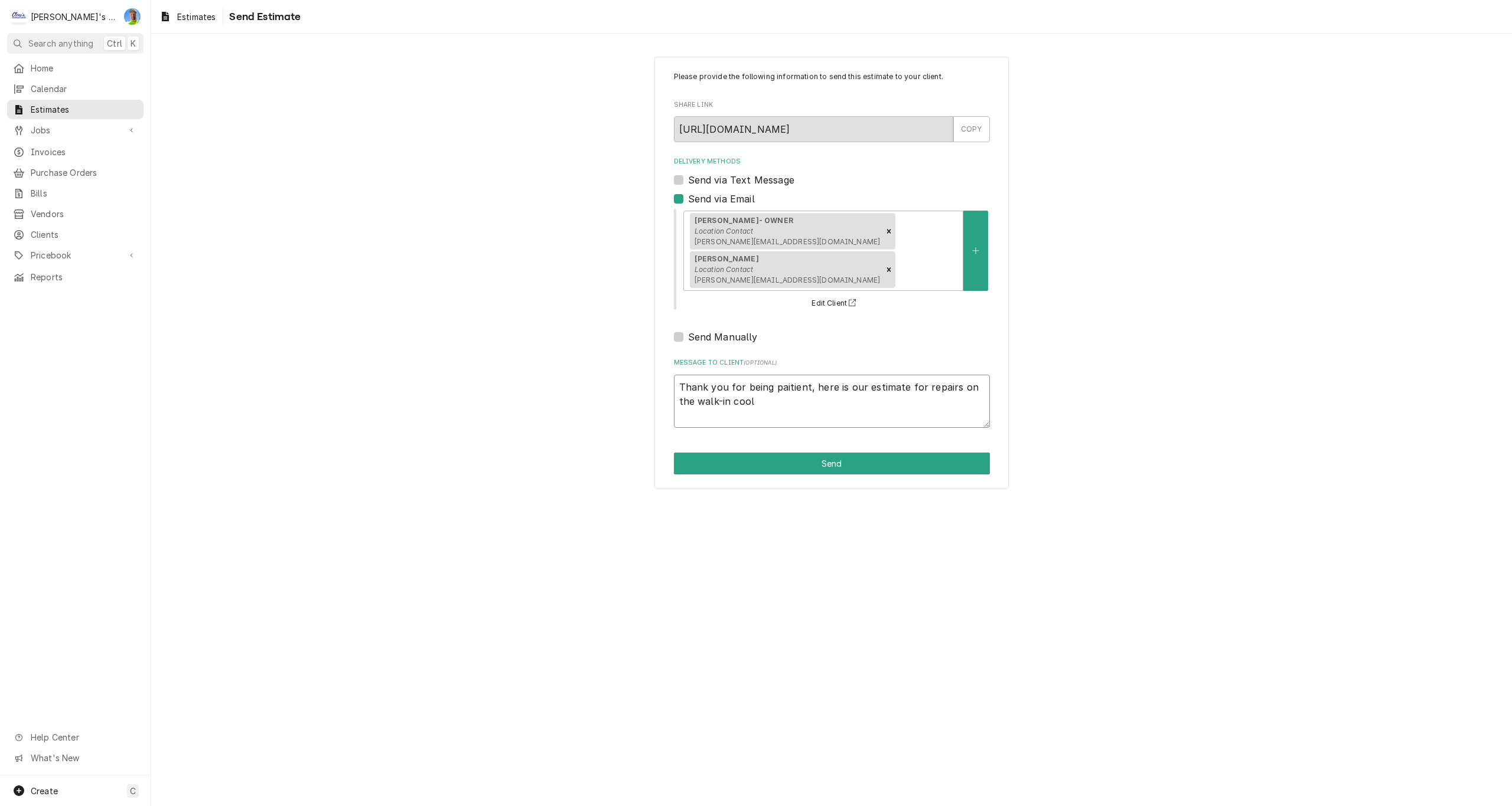
type textarea "Thank you for being paitient, here is our estimate for repairs on the walk-in c…"
type textarea "x"
type textarea "Thank you for being paitient, here is our estimate for repairs on the walk-in c…"
type textarea "x"
type textarea "Thank you for being paitient, here is our estimate for repairs on the walk-in c…"
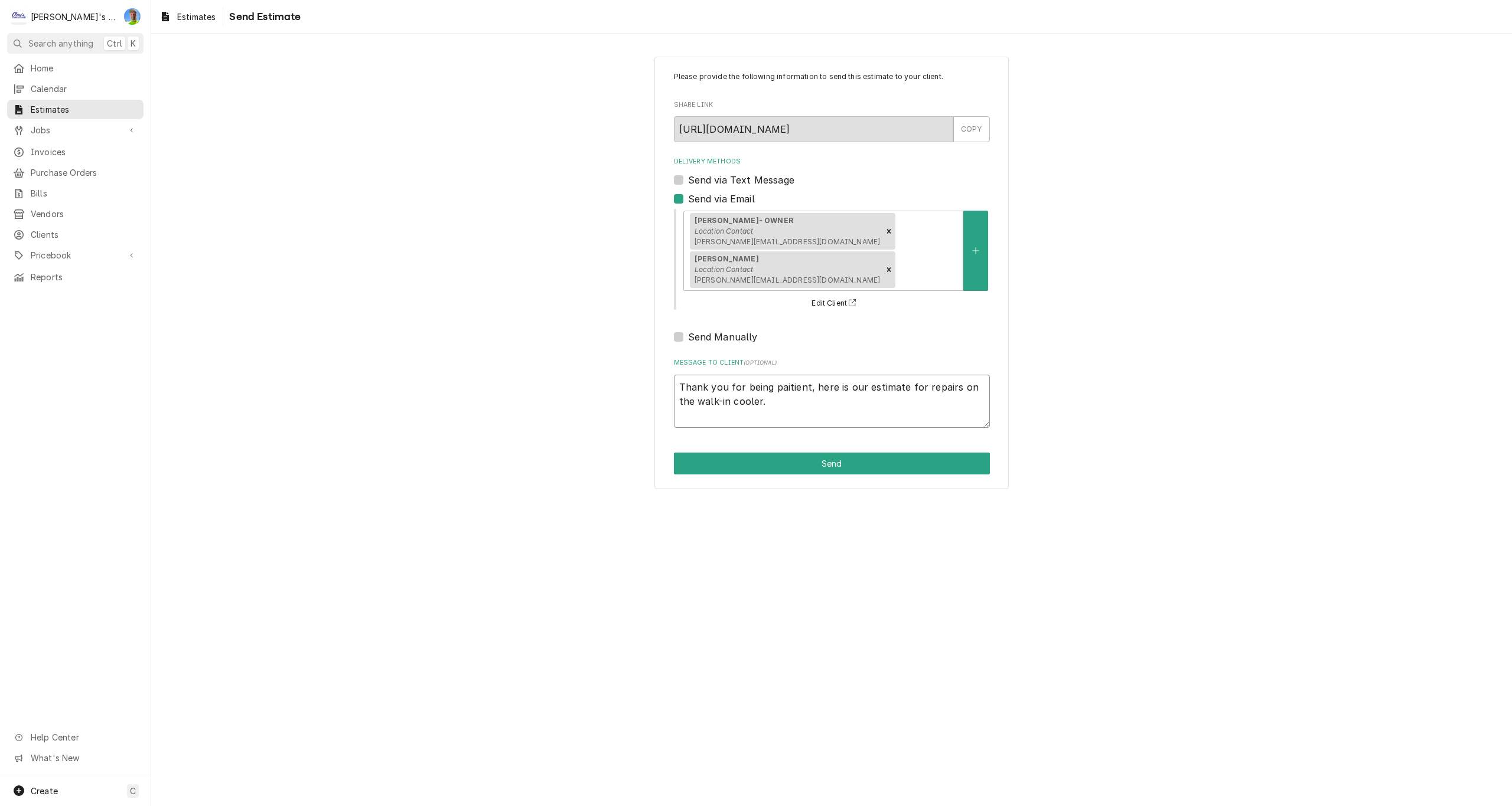
type textarea "x"
type textarea "Thank you for being paitient, here is our estimate for repairs on the walk-in c…"
type textarea "x"
type textarea "Thank you for being paitient, here is our estimate for repairs on the walk-in c…"
type textarea "x"
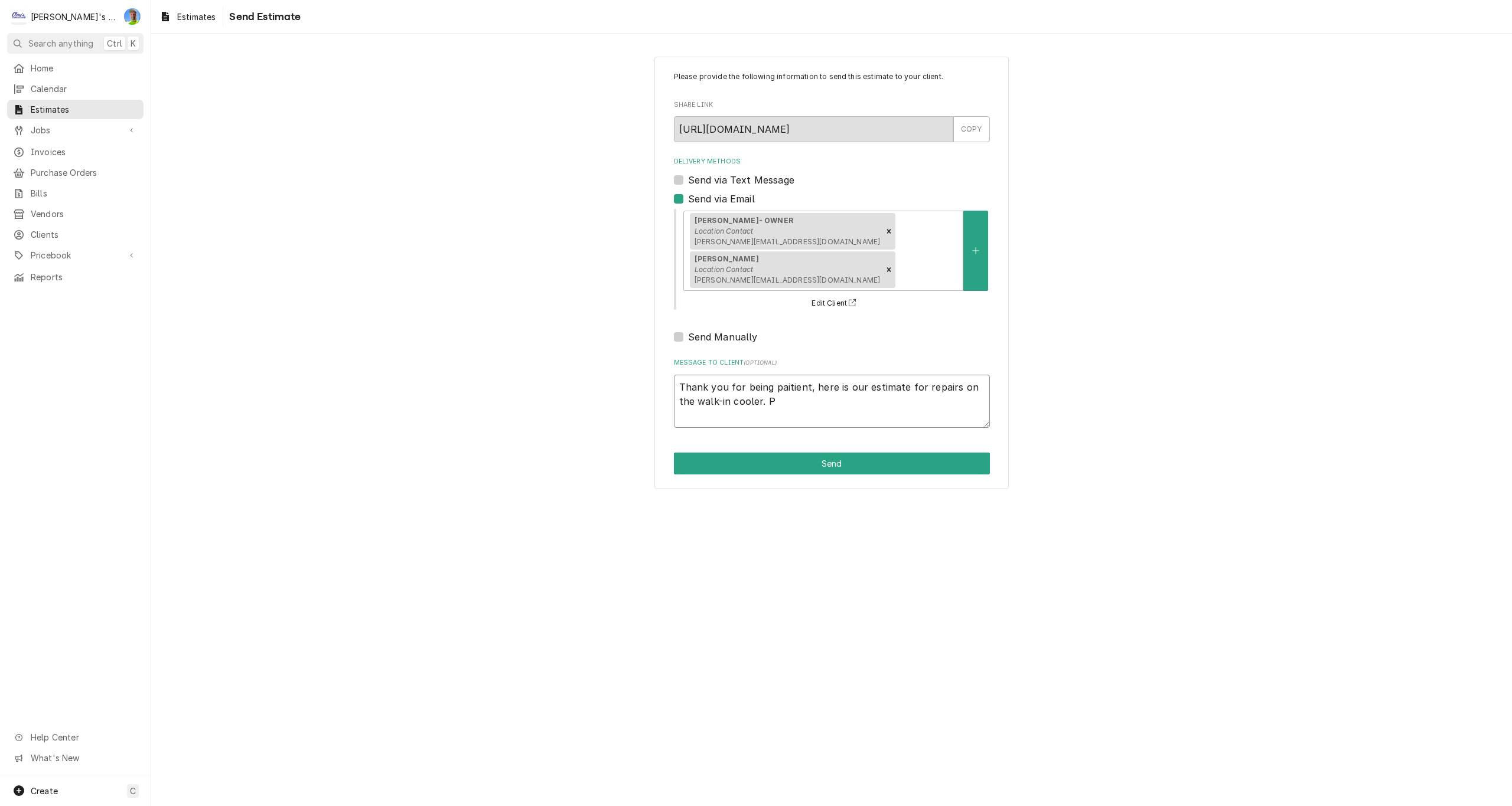
type textarea "Thank you for being paitient, here is our estimate for repairs on the walk-in c…"
type textarea "x"
type textarea "Thank you for being paitient, here is our estimate for repairs on the walk-in c…"
type textarea "x"
type textarea "Thank you for being paitient, here is our estimate for repairs on the walk-in c…"
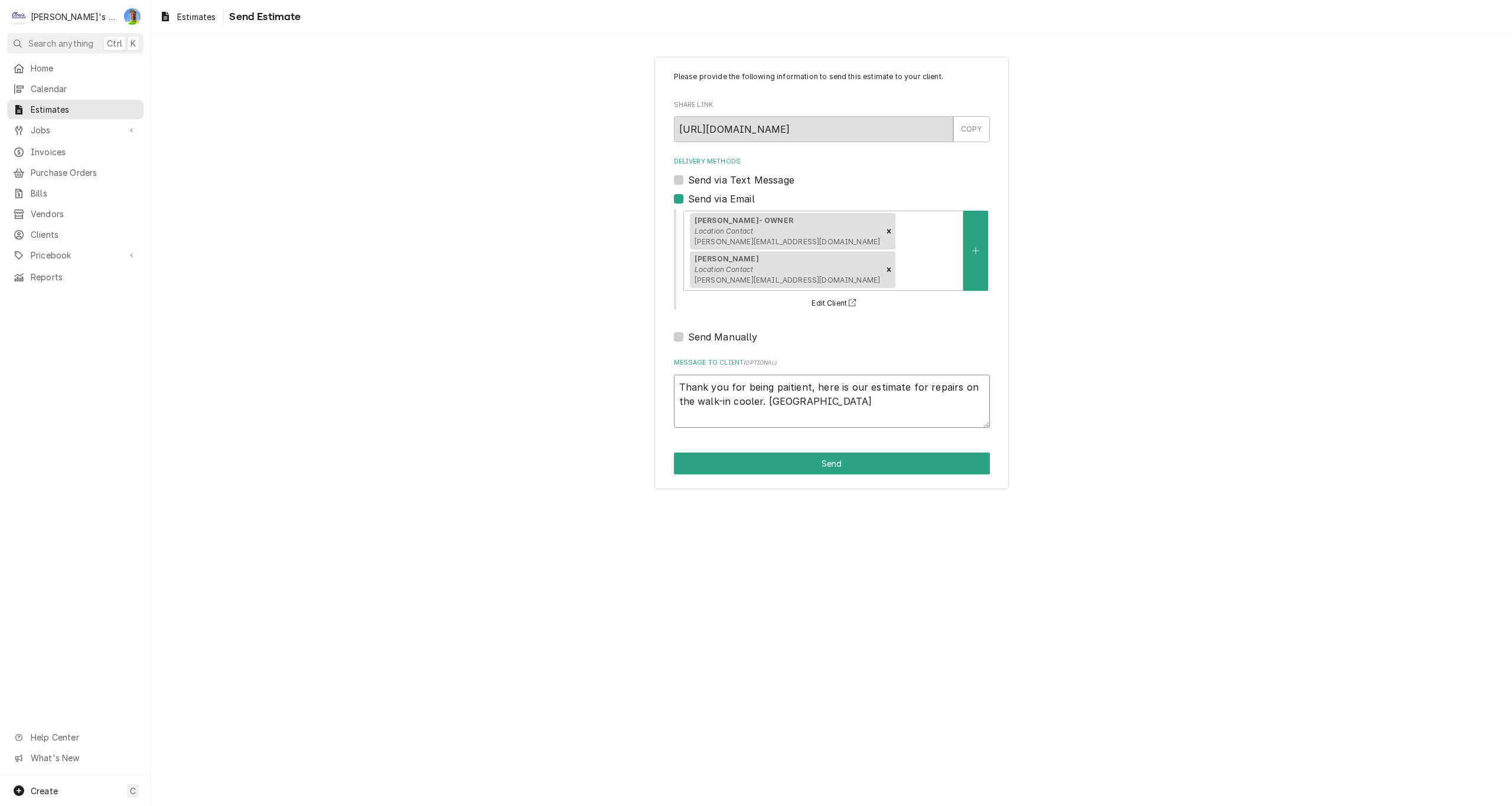
type textarea "x"
type textarea "Thank you for being paitient, here is our estimate for repairs on the walk-in c…"
type textarea "x"
type textarea "Thank you for being paitient, here is our estimate for repairs on the walk-in c…"
type textarea "x"
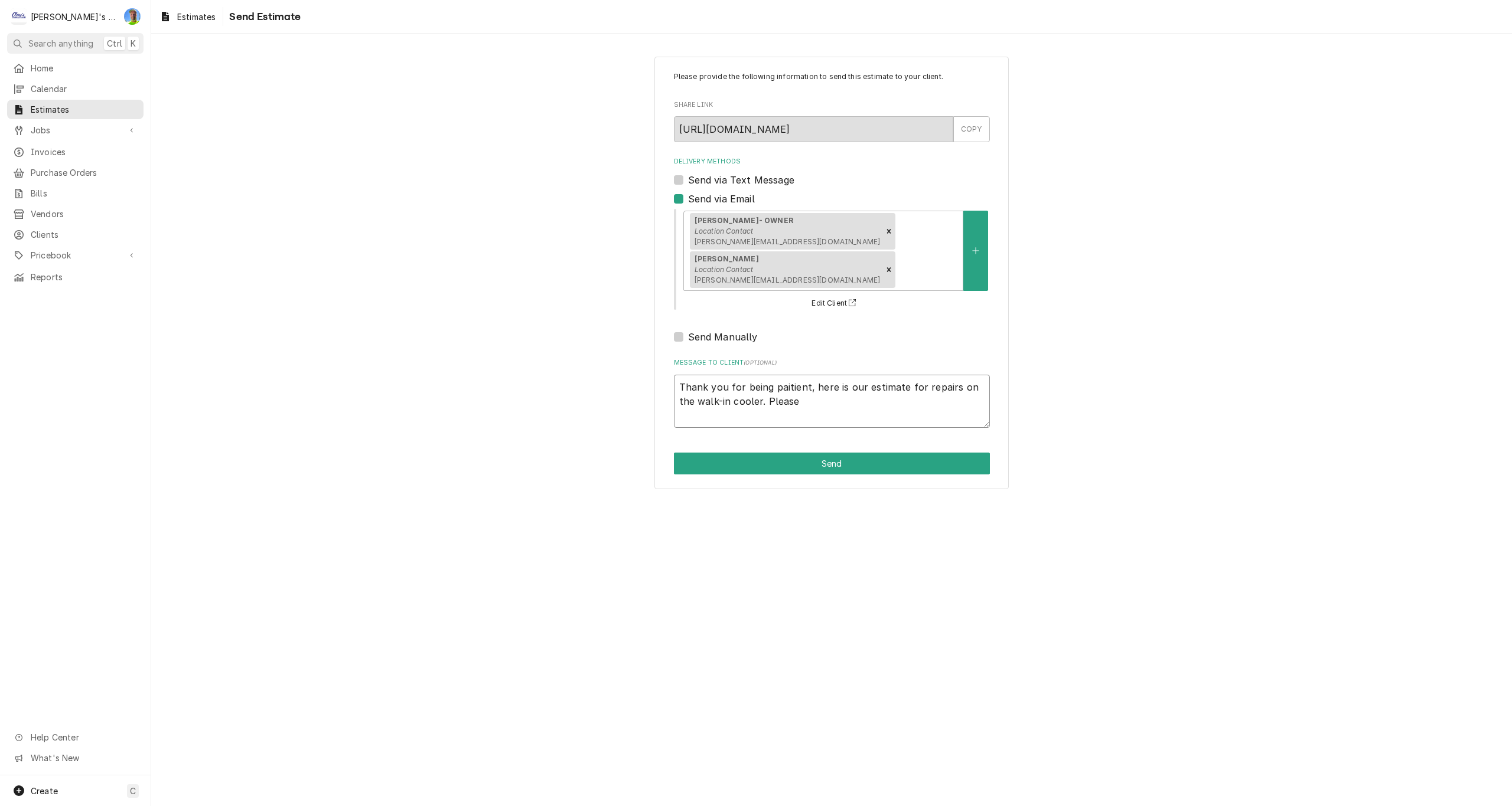
type textarea "Thank you for being paitient, here is our estimate for repairs on the walk-in c…"
type textarea "x"
type textarea "Thank you for being paitient, here is our estimate for repairs on the walk-in c…"
type textarea "x"
type textarea "Thank you for being paitient, here is our estimate for repairs on the walk-in c…"
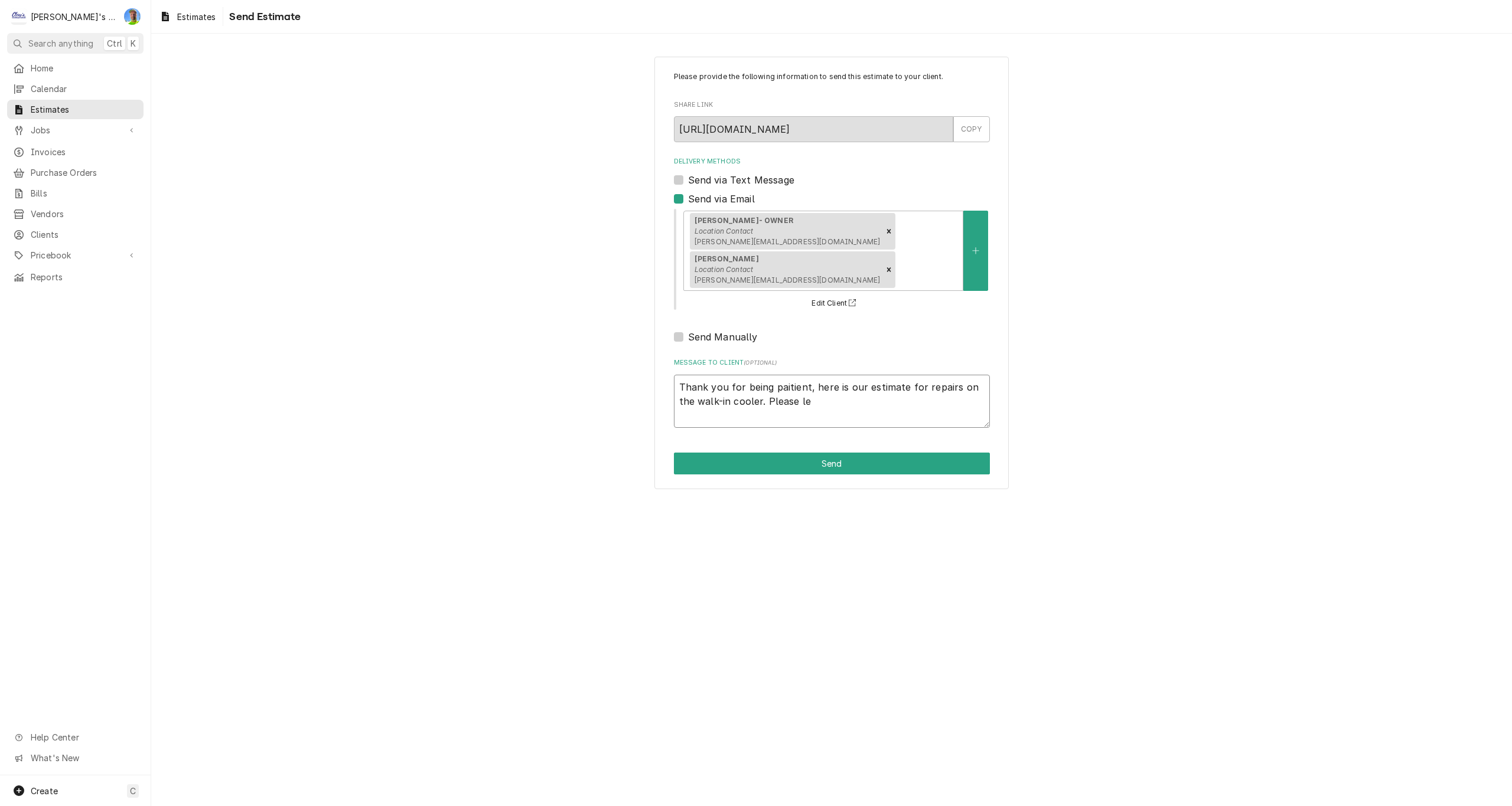
type textarea "x"
type textarea "Thank you for being paitient, here is our estimate for repairs on the walk-in c…"
type textarea "x"
type textarea "Thank you for being paitient, here is our estimate for repairs on the walk-in c…"
type textarea "x"
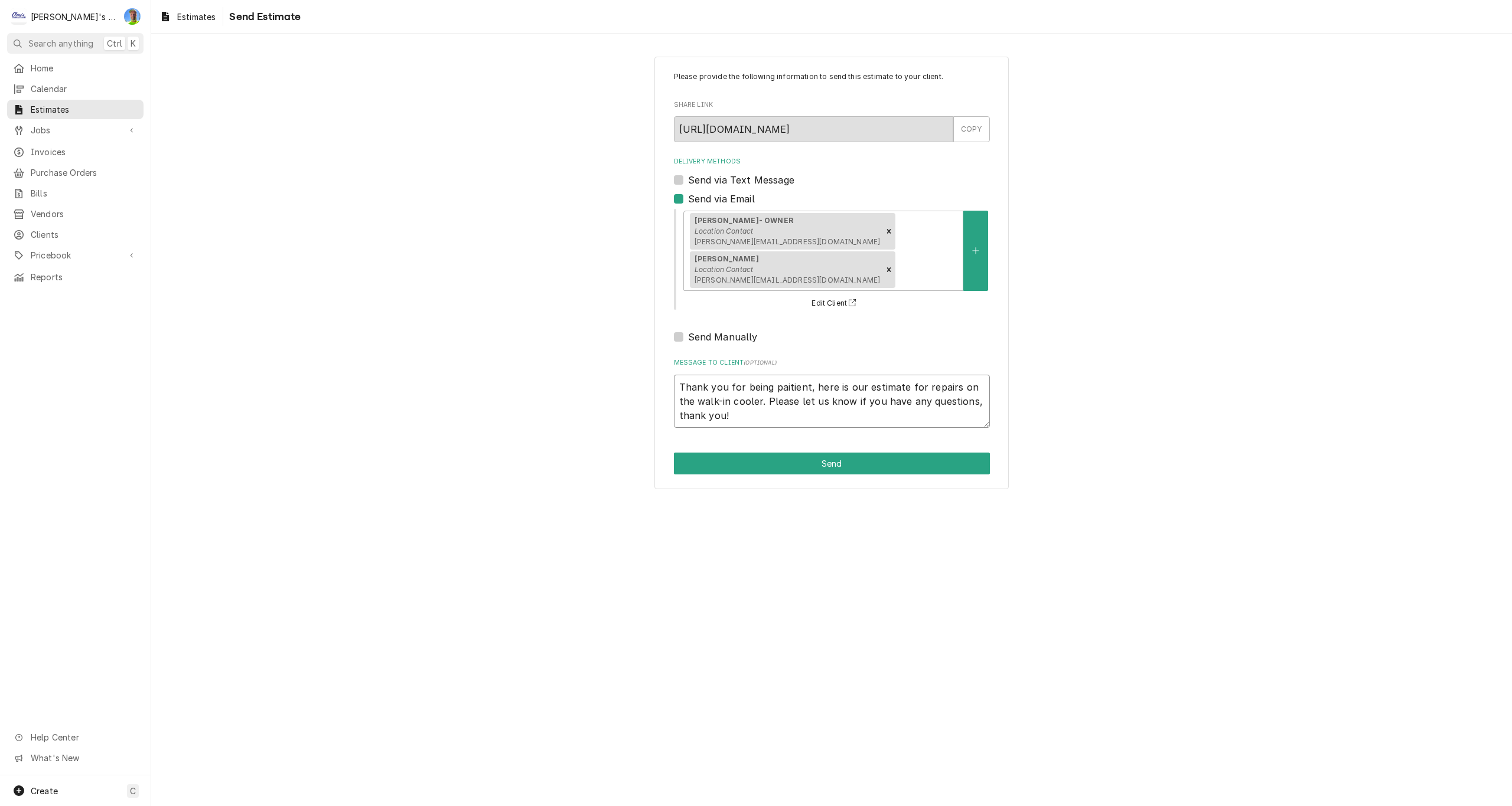
click at [790, 391] on textarea "Thank you for being paitient, here is our estimate for repairs on the walk-in c…" at bounding box center [831, 401] width 316 height 53
drag, startPoint x: 765, startPoint y: 410, endPoint x: 755, endPoint y: 428, distance: 20.6
click at [764, 411] on textarea "Thank you for being patient, here is our estimate for repairs on the walk-in co…" at bounding box center [831, 401] width 316 height 53
click at [812, 464] on button "Send" at bounding box center [831, 464] width 316 height 22
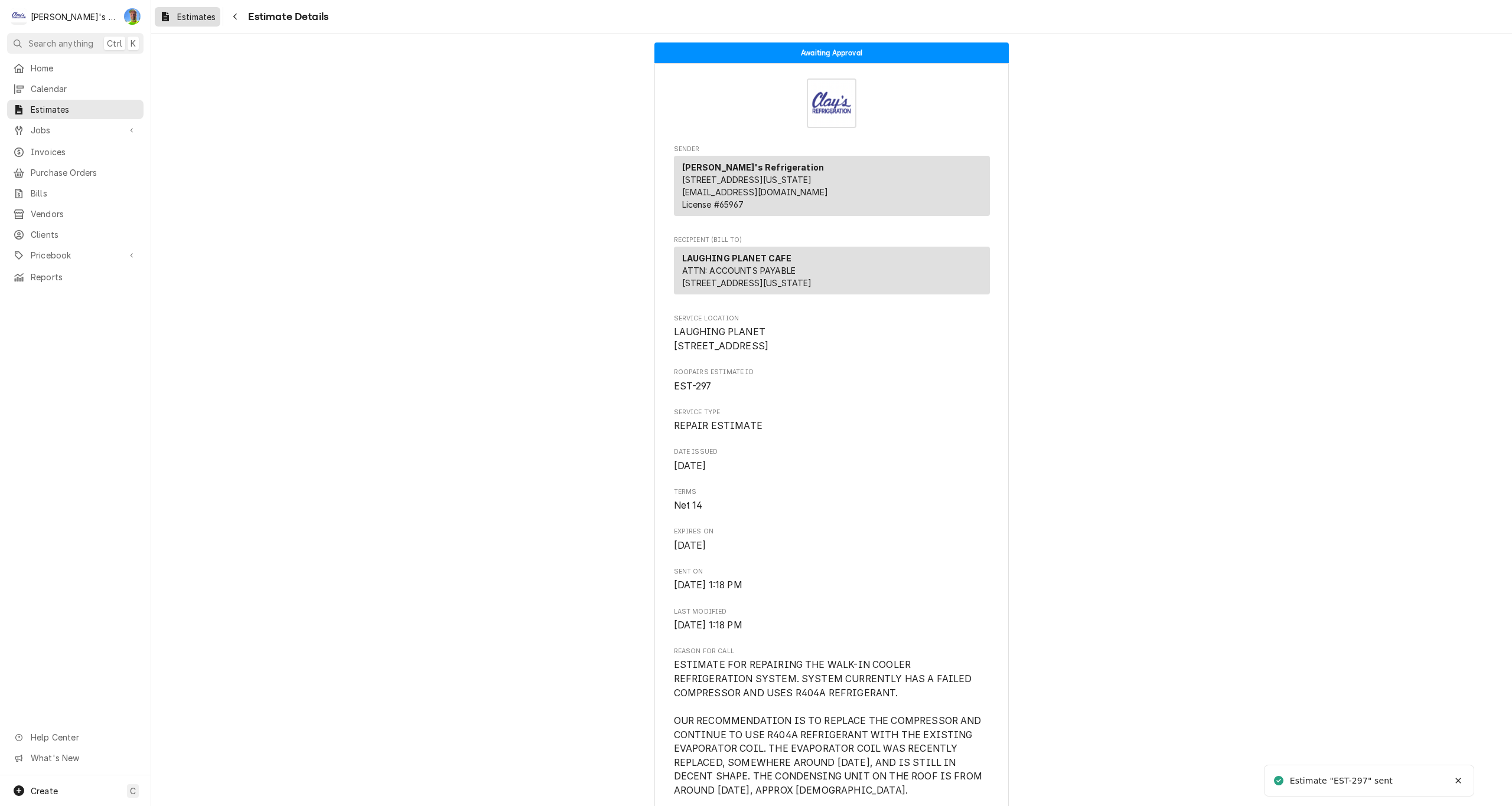
click at [186, 14] on span "Estimates" at bounding box center [195, 16] width 38 height 12
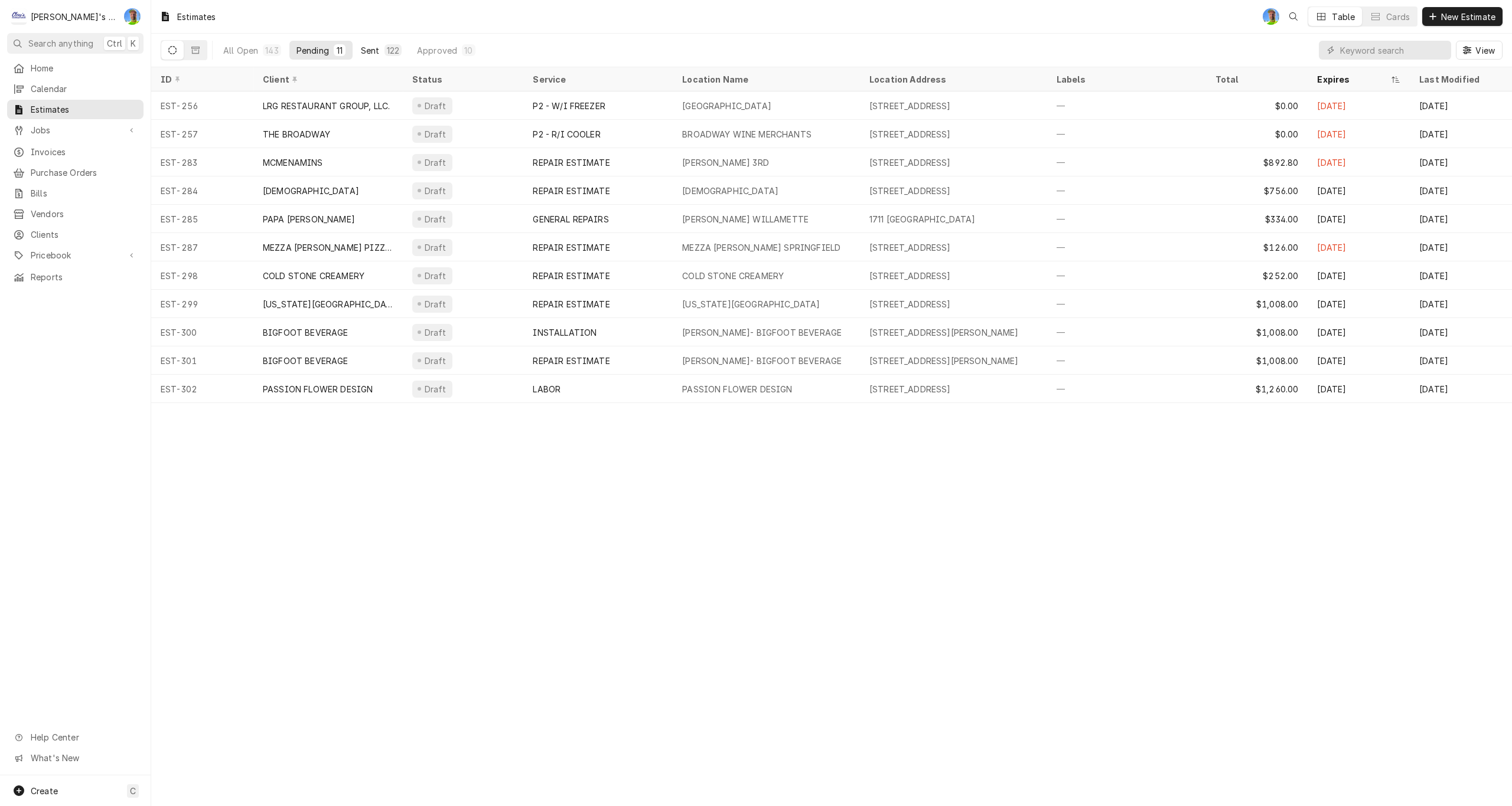
click at [369, 44] on div "Sent" at bounding box center [370, 50] width 19 height 12
